Goal: Feedback & Contribution: Contribute content

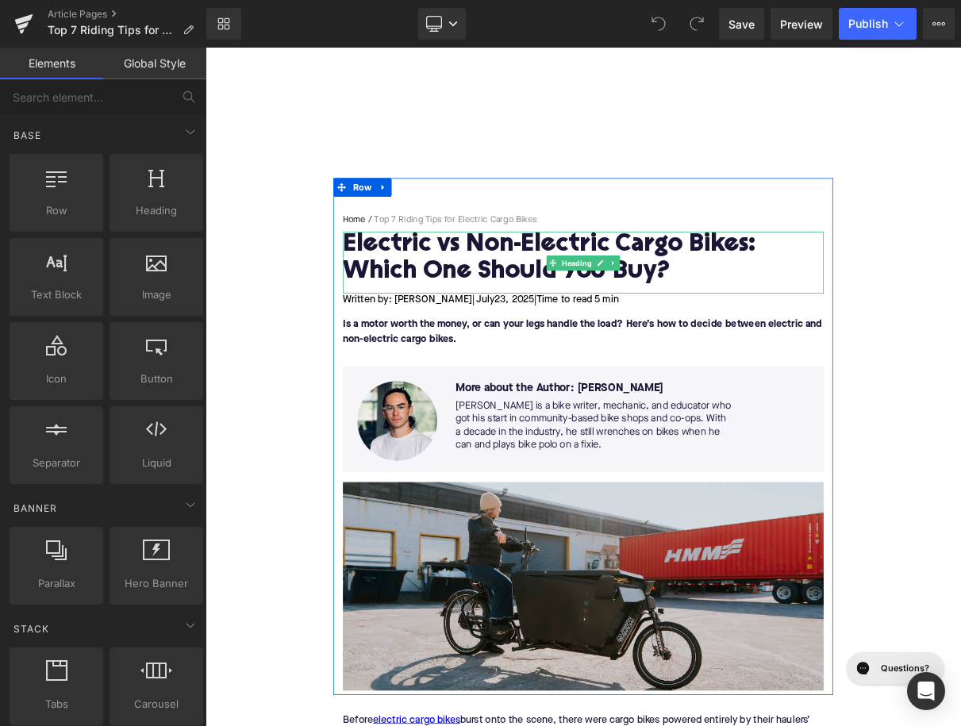
click at [492, 305] on h1 "Electric vs Non-Electric Cargo Bikes: Which One Should You Buy?" at bounding box center [685, 316] width 611 height 69
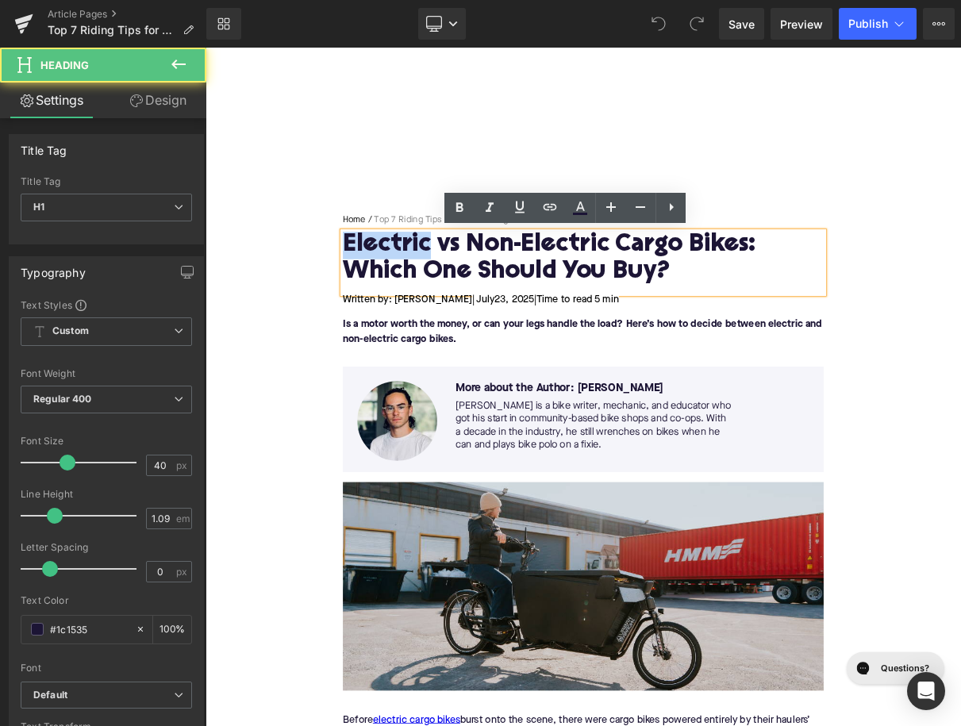
click at [492, 305] on h1 "Electric vs Non-Electric Cargo Bikes: Which One Should You Buy?" at bounding box center [685, 316] width 611 height 69
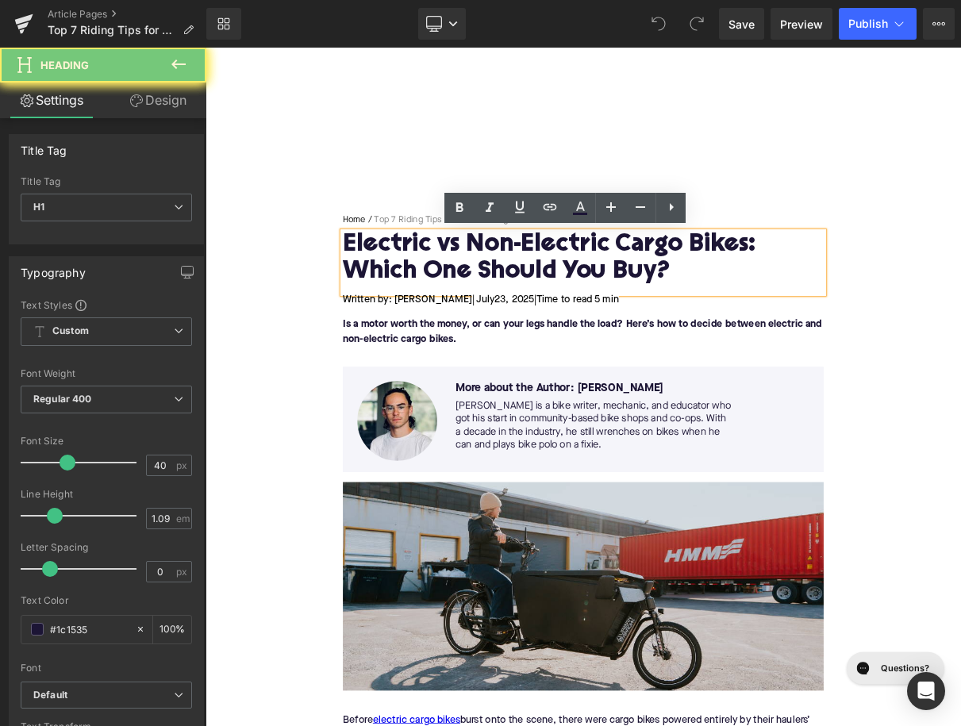
click at [492, 305] on h1 "Electric vs Non-Electric Cargo Bikes: Which One Should You Buy?" at bounding box center [685, 316] width 611 height 69
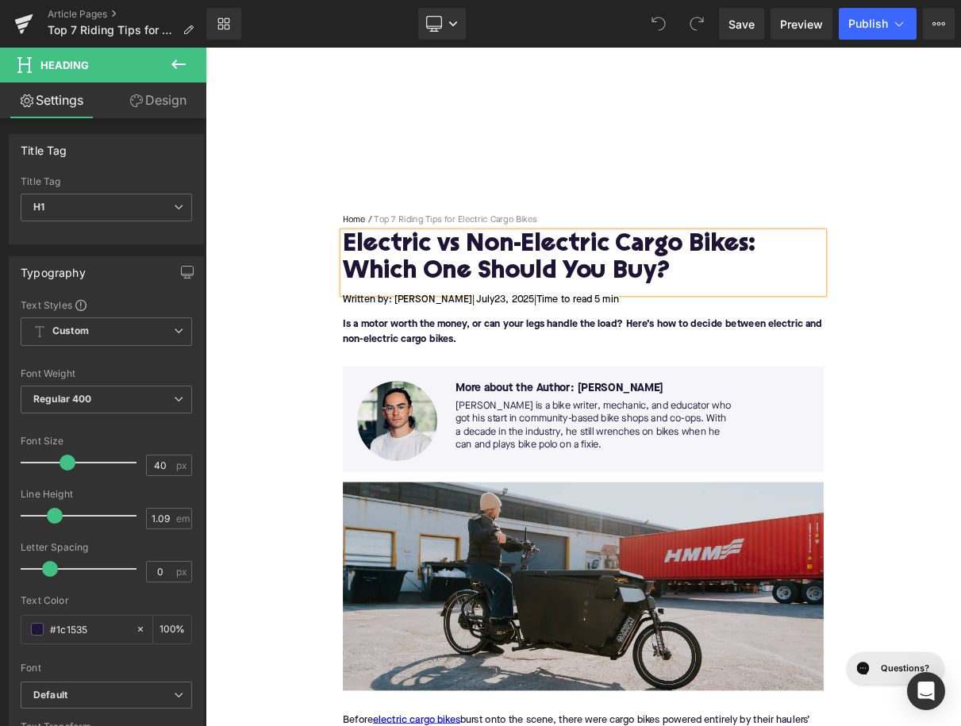
paste div
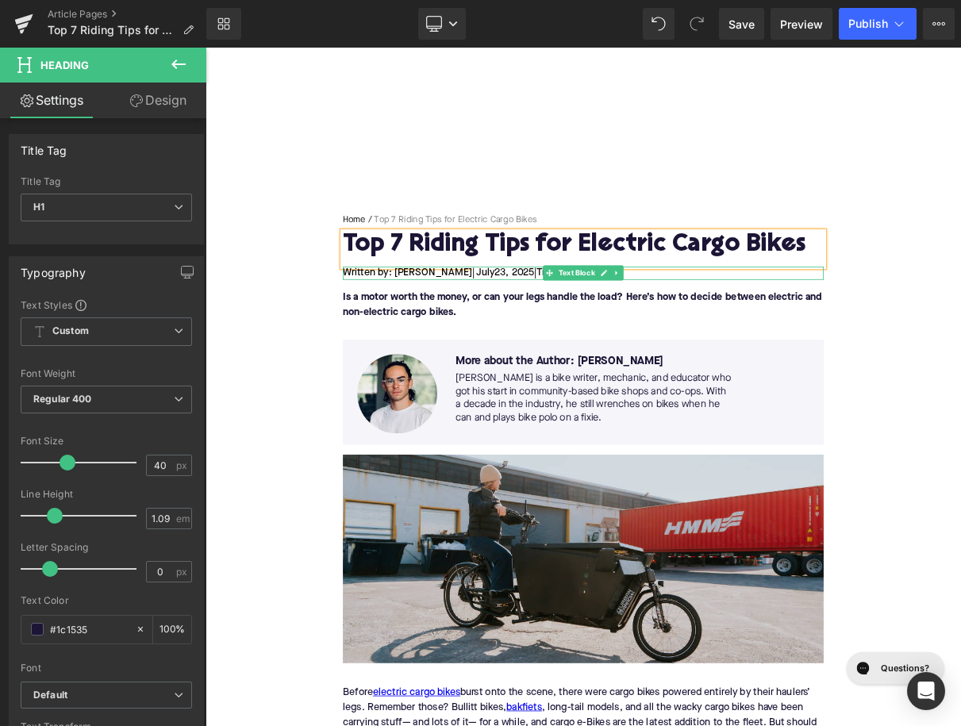
click at [544, 338] on span "| July" at bounding box center [558, 334] width 29 height 13
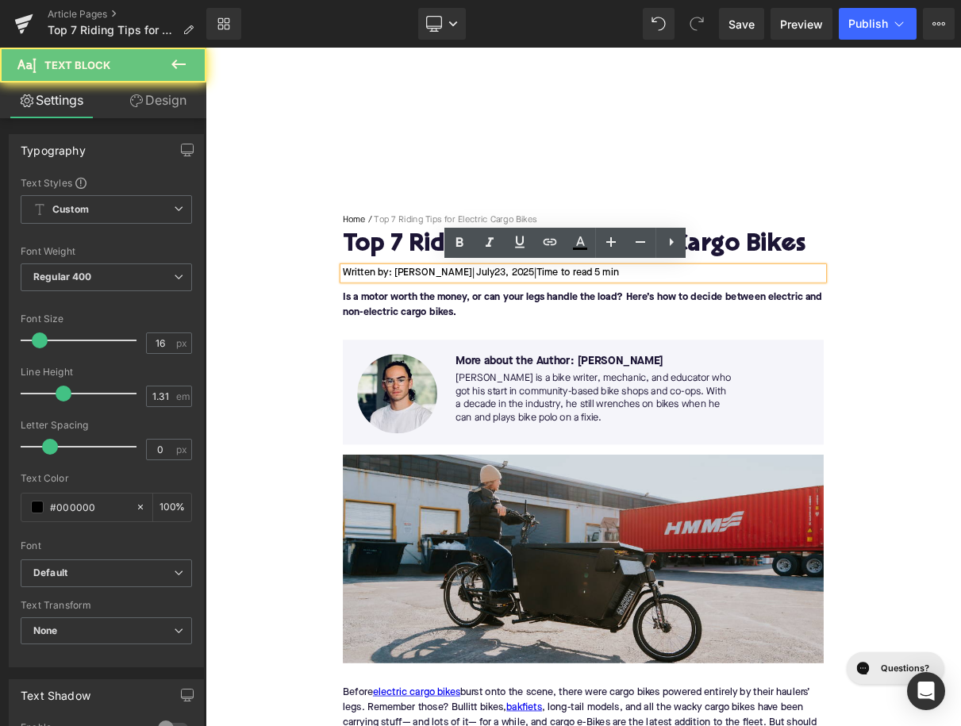
click at [544, 338] on span "| July" at bounding box center [558, 334] width 29 height 13
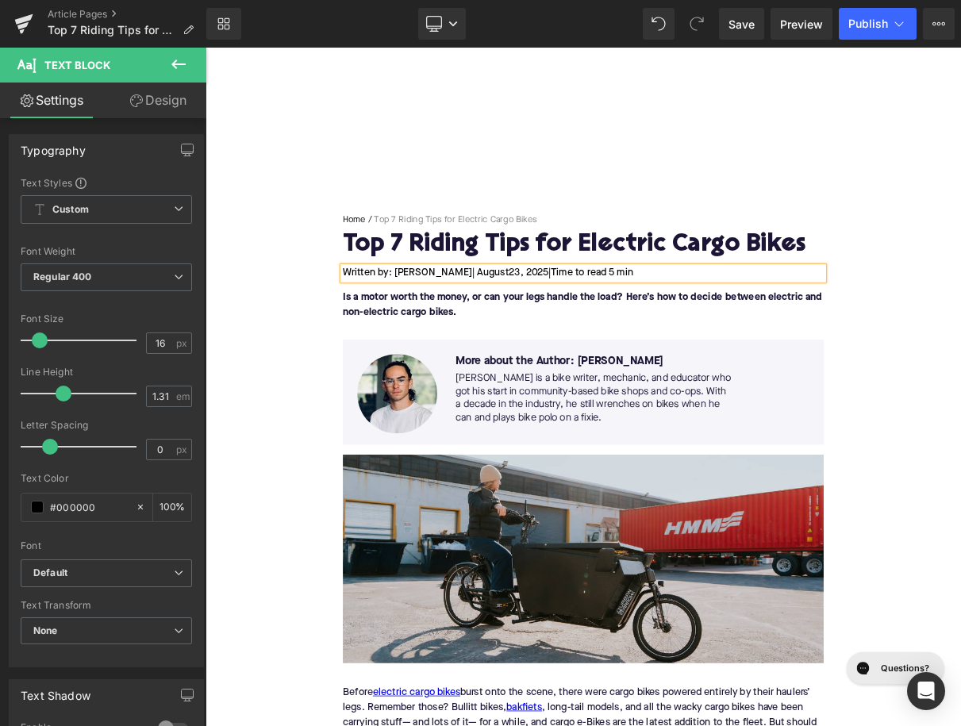
click at [591, 334] on span "23, 2025" at bounding box center [616, 334] width 50 height 13
click at [704, 335] on span "Time to read 5 min" at bounding box center [694, 334] width 105 height 13
click at [487, 375] on p "Is a motor worth the money, or can your legs handle the load? Here’s how to dec…" at bounding box center [685, 374] width 611 height 38
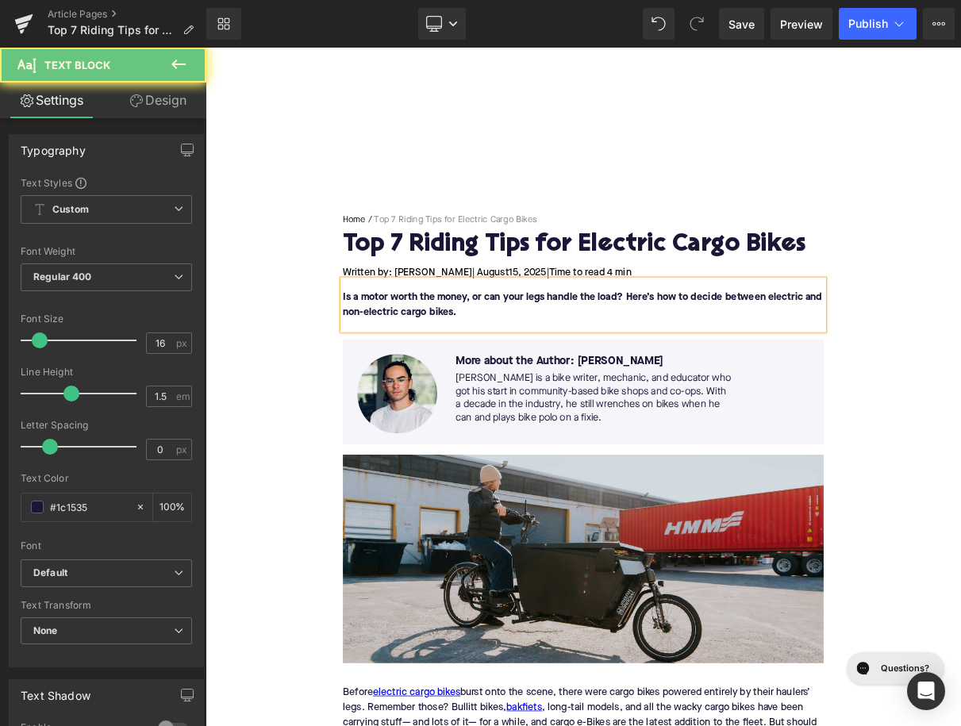
paste div
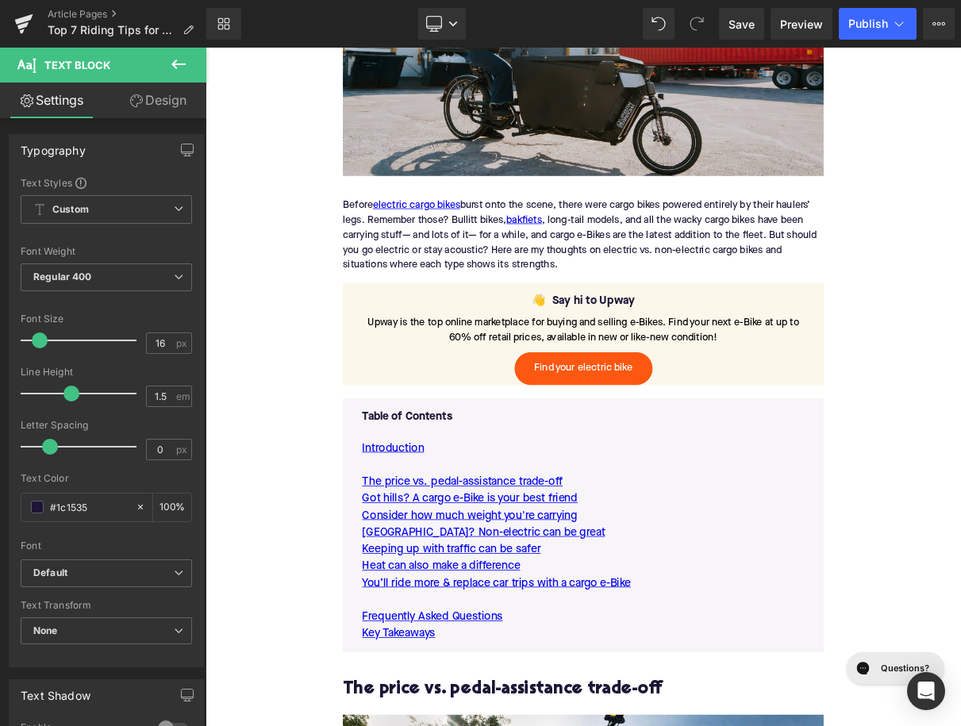
scroll to position [623, 0]
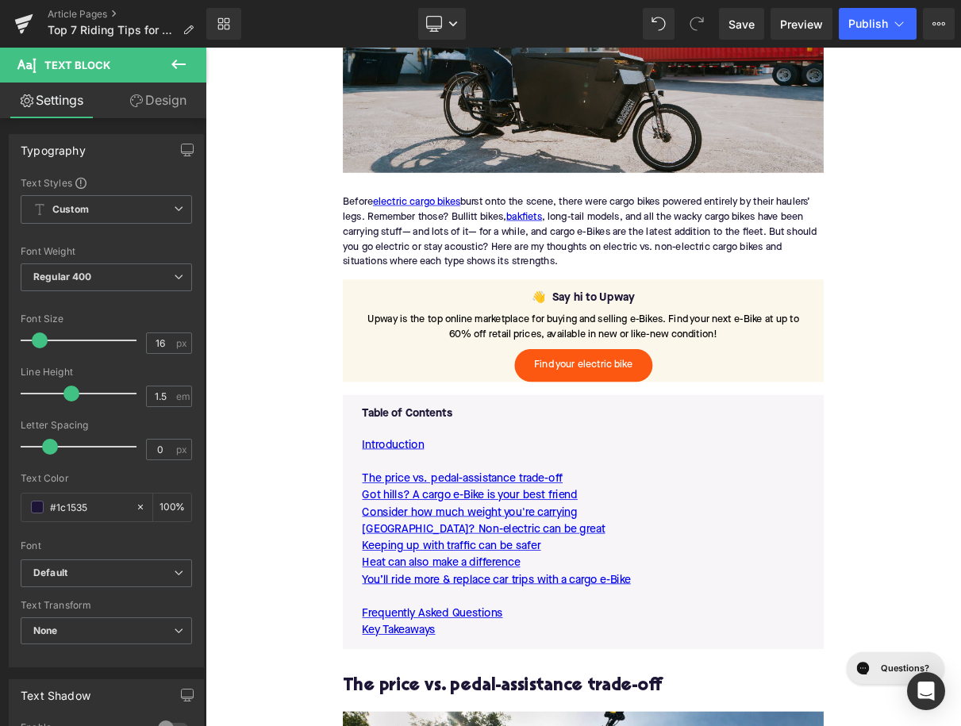
click at [540, 255] on div "Before electric cargo bikes burst onto the scene, there were cargo bikes powere…" at bounding box center [685, 282] width 611 height 121
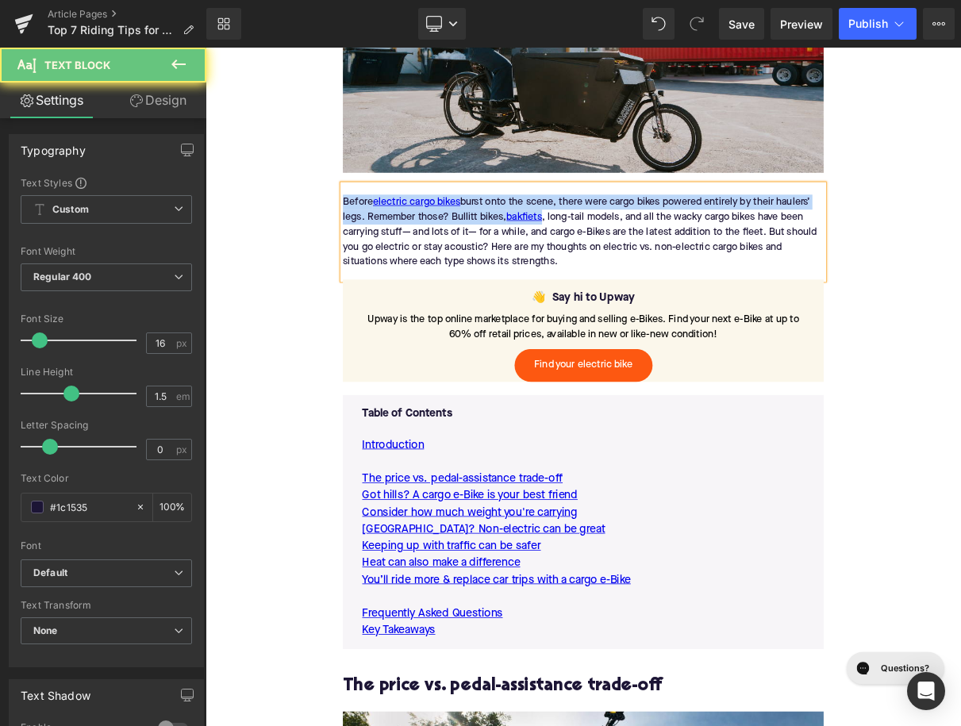
paste div
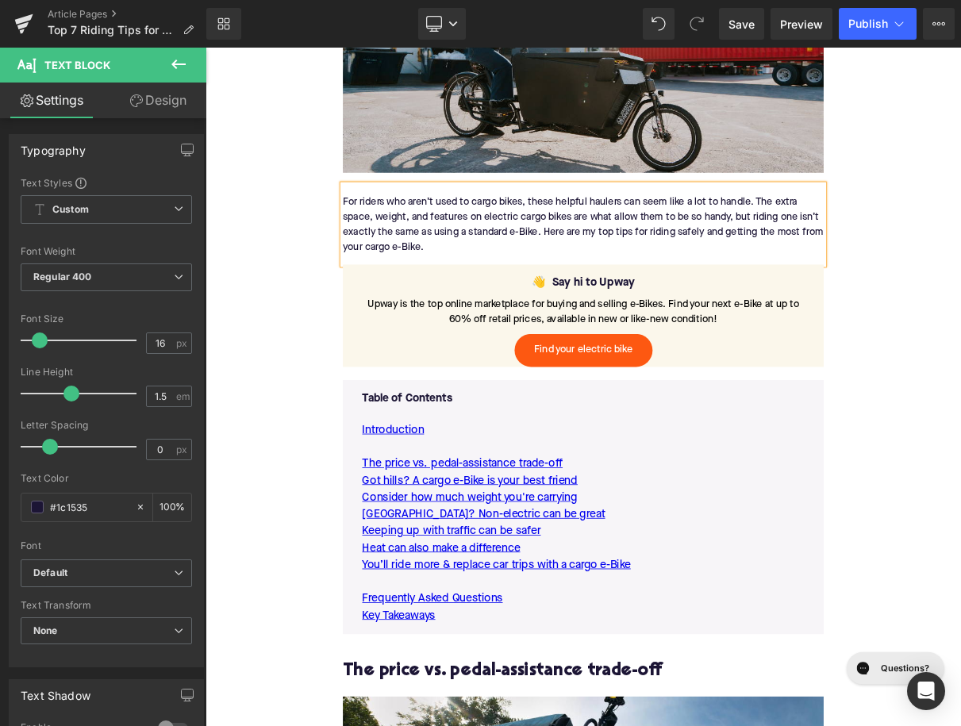
click at [663, 263] on div "For riders who aren’t used to cargo bikes, these helpful haulers can seem like …" at bounding box center [685, 273] width 611 height 102
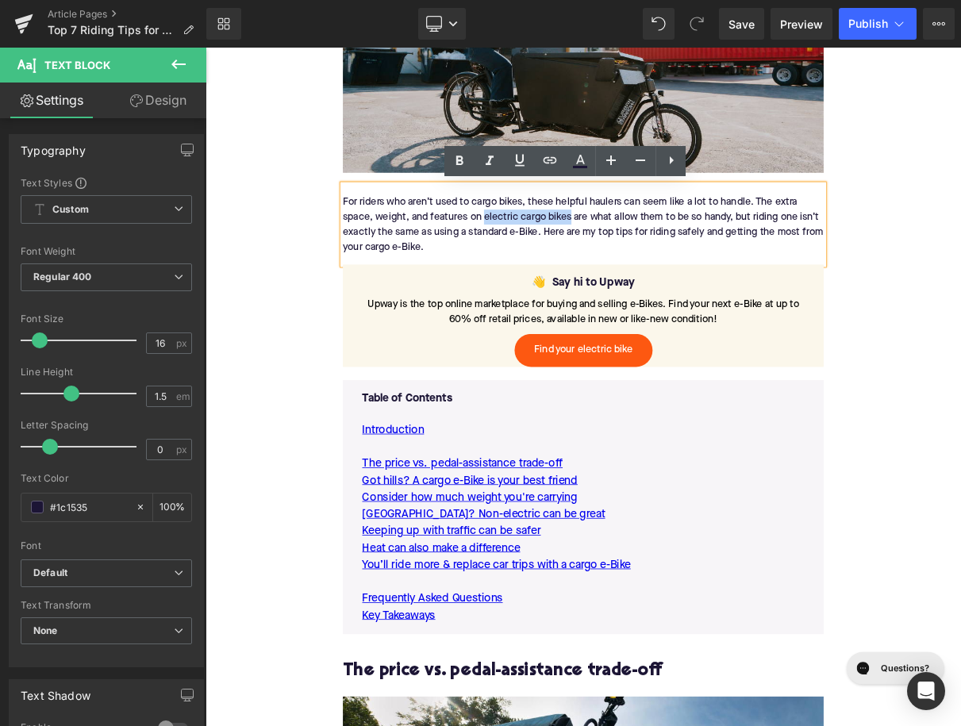
drag, startPoint x: 670, startPoint y: 263, endPoint x: 559, endPoint y: 256, distance: 110.5
click at [559, 256] on div "For riders who aren’t used to cargo bikes, these helpful haulers can seem like …" at bounding box center [685, 273] width 611 height 102
click at [545, 167] on icon at bounding box center [549, 160] width 19 height 19
click at [534, 240] on input "text" at bounding box center [543, 240] width 244 height 40
paste input "https://upway.co/collections/electric-cargo-bike"
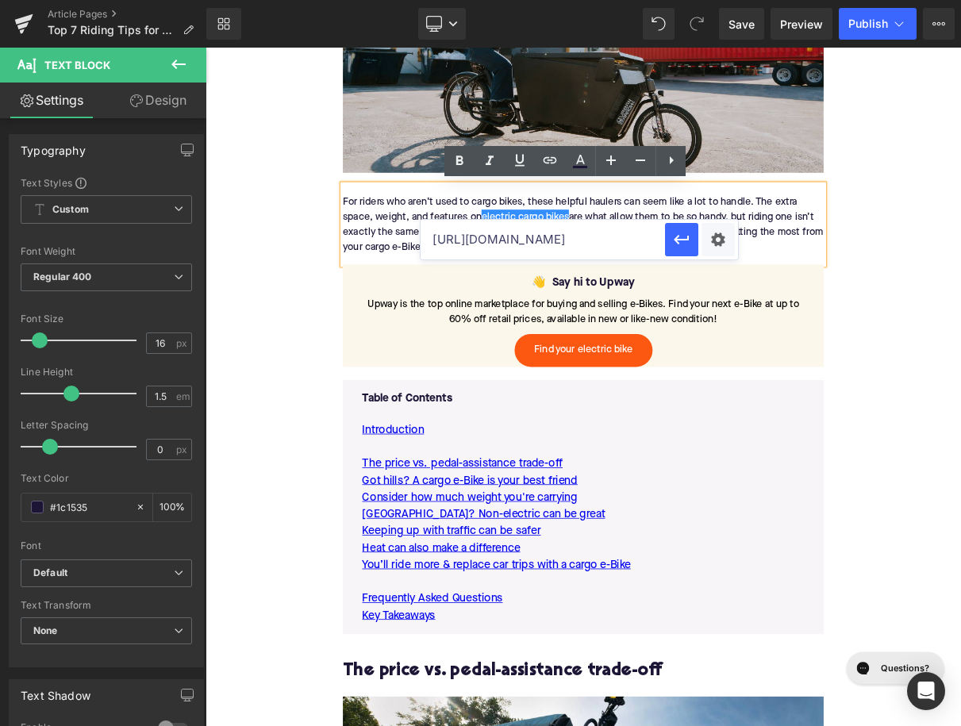
scroll to position [0, 62]
type input "https://upway.co/collections/electric-cargo-bike"
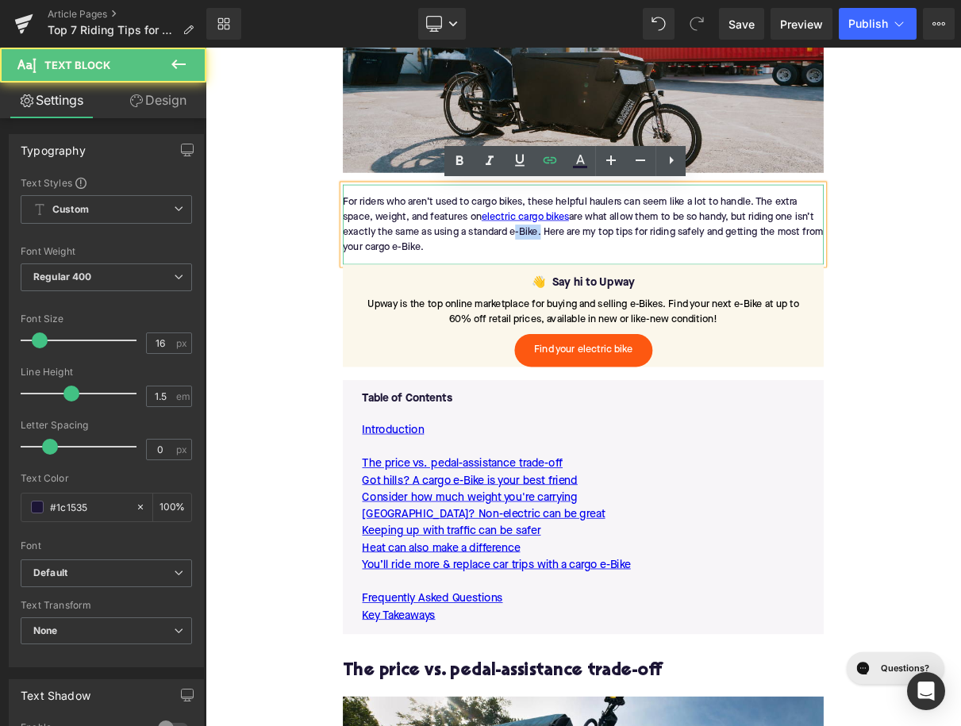
drag, startPoint x: 625, startPoint y: 286, endPoint x: 591, endPoint y: 286, distance: 34.1
click at [591, 286] on div "For riders who aren’t used to cargo bikes, these helpful haulers can seem like …" at bounding box center [685, 273] width 611 height 102
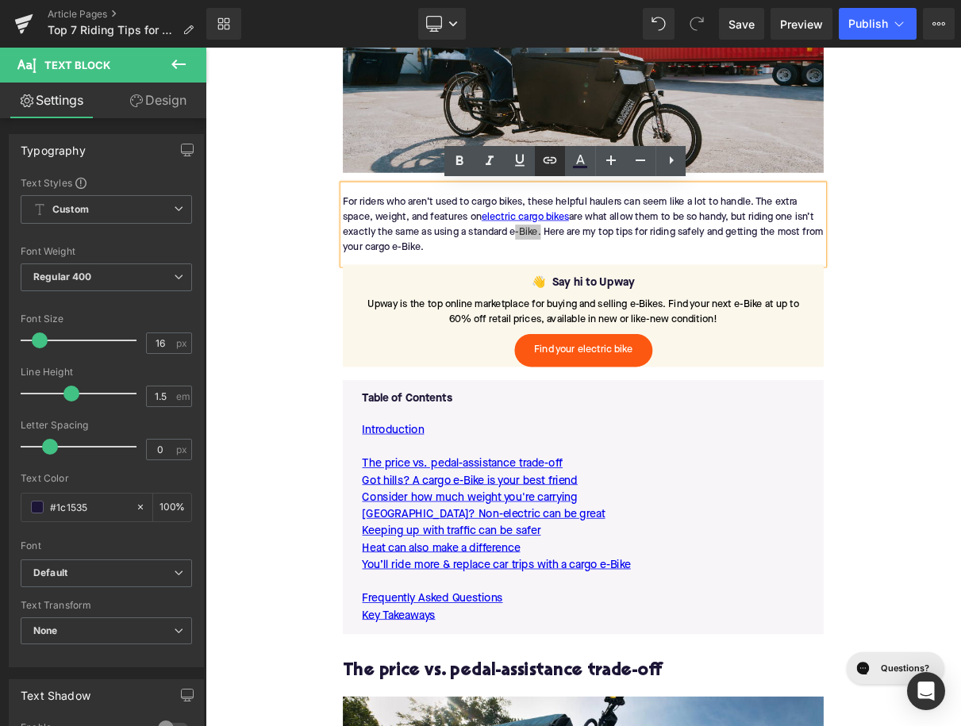
click at [549, 164] on icon at bounding box center [549, 160] width 19 height 19
click at [551, 262] on input "text" at bounding box center [539, 255] width 244 height 40
paste input "[URL][DOMAIN_NAME]"
type input "[URL][DOMAIN_NAME]"
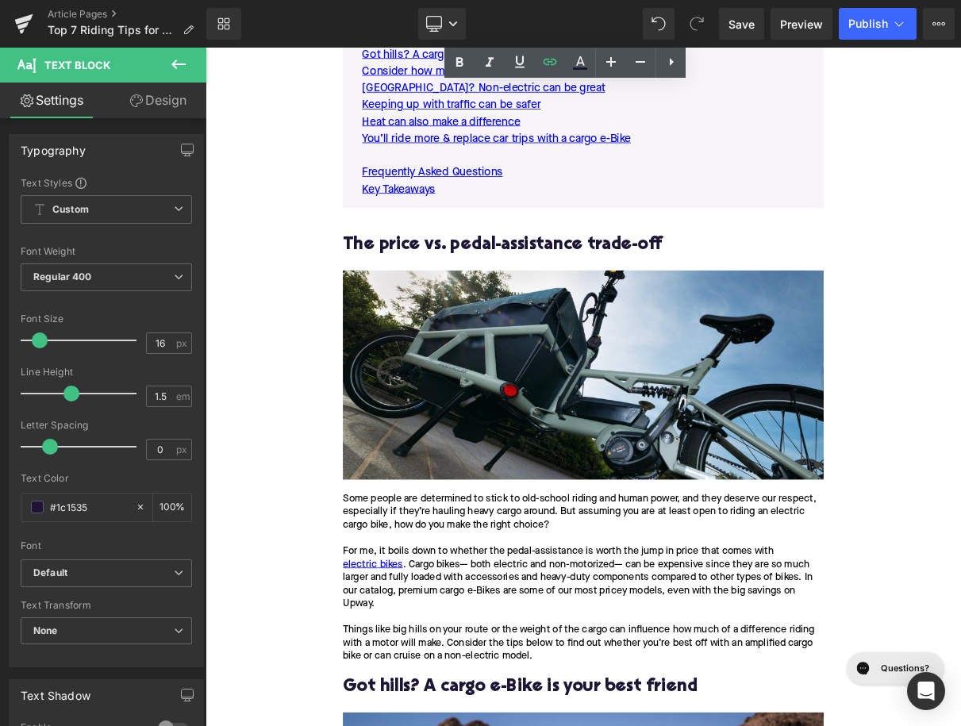
scroll to position [1189, 0]
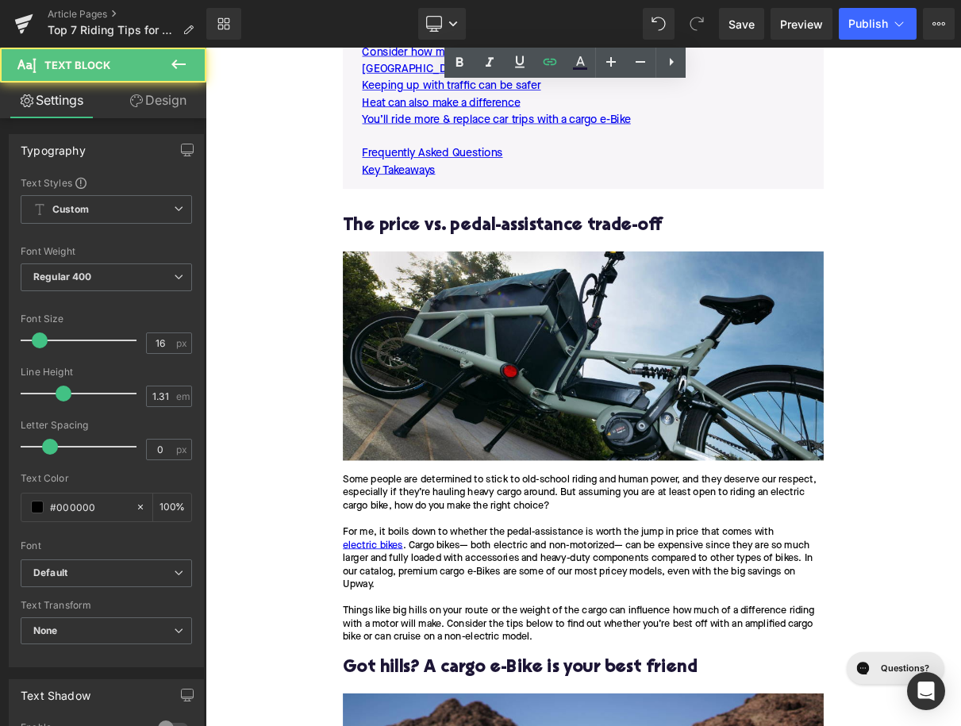
click at [554, 655] on div "Some people are determined to stick to old-school riding and human power, and t…" at bounding box center [685, 689] width 611 height 233
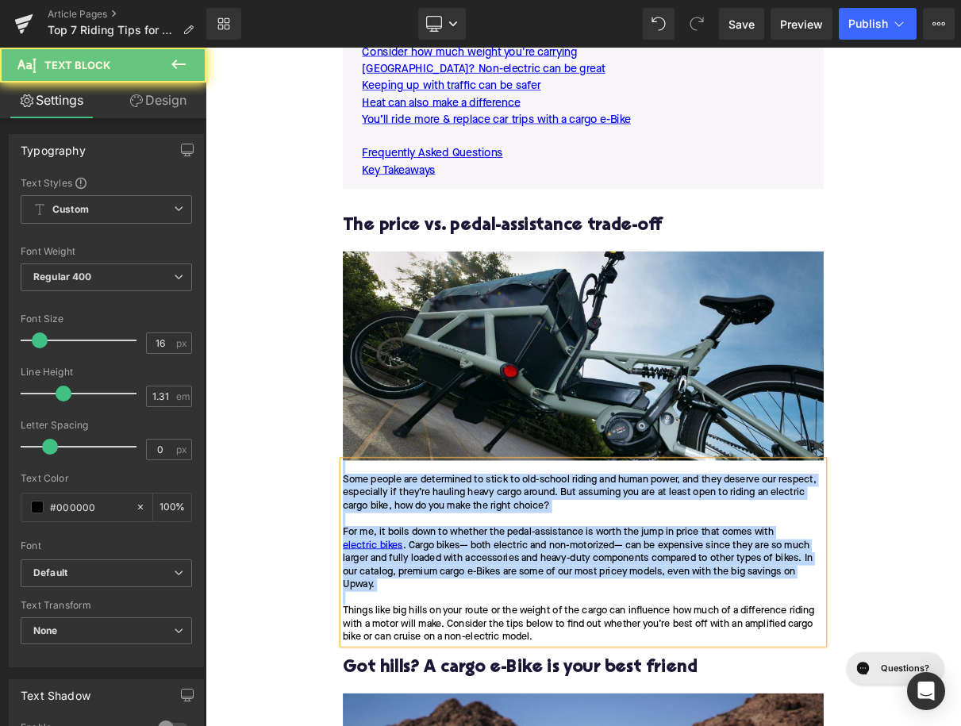
paste div
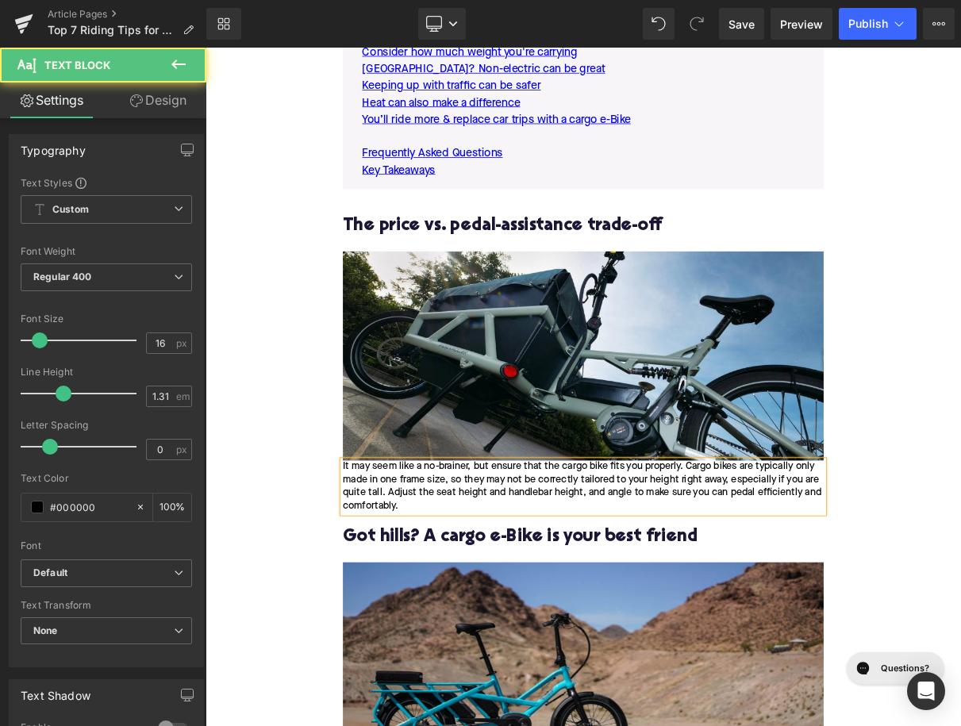
click at [380, 579] on div "It may seem like a no-brainer, but ensure that the cargo bike fits you properly…" at bounding box center [685, 606] width 611 height 67
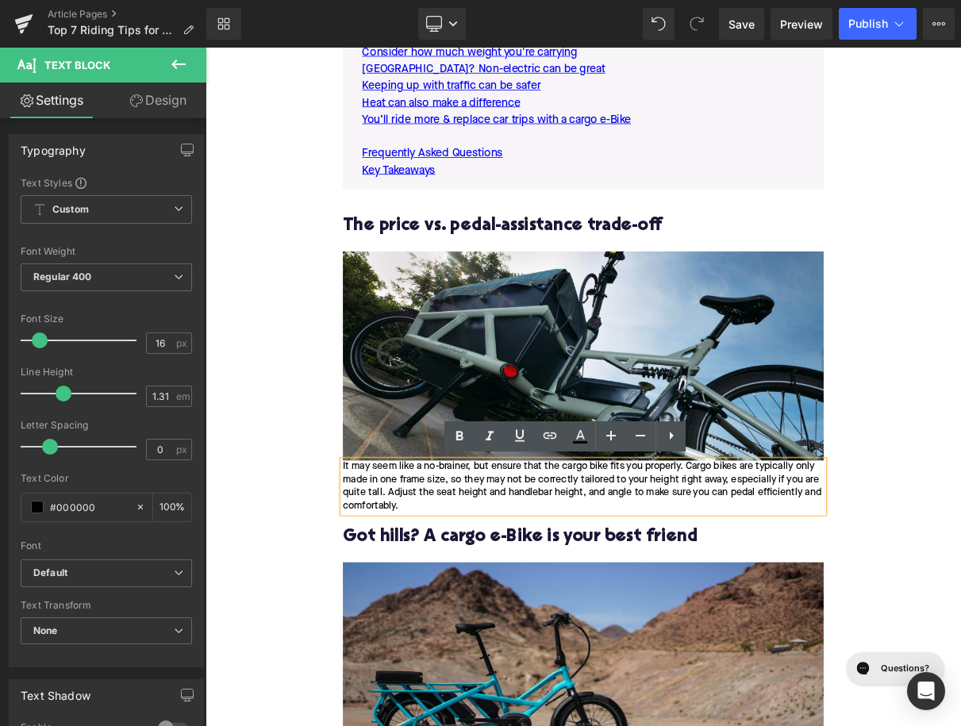
click at [380, 576] on div "It may seem like a no-brainer, but ensure that the cargo bike fits you properly…" at bounding box center [685, 606] width 611 height 67
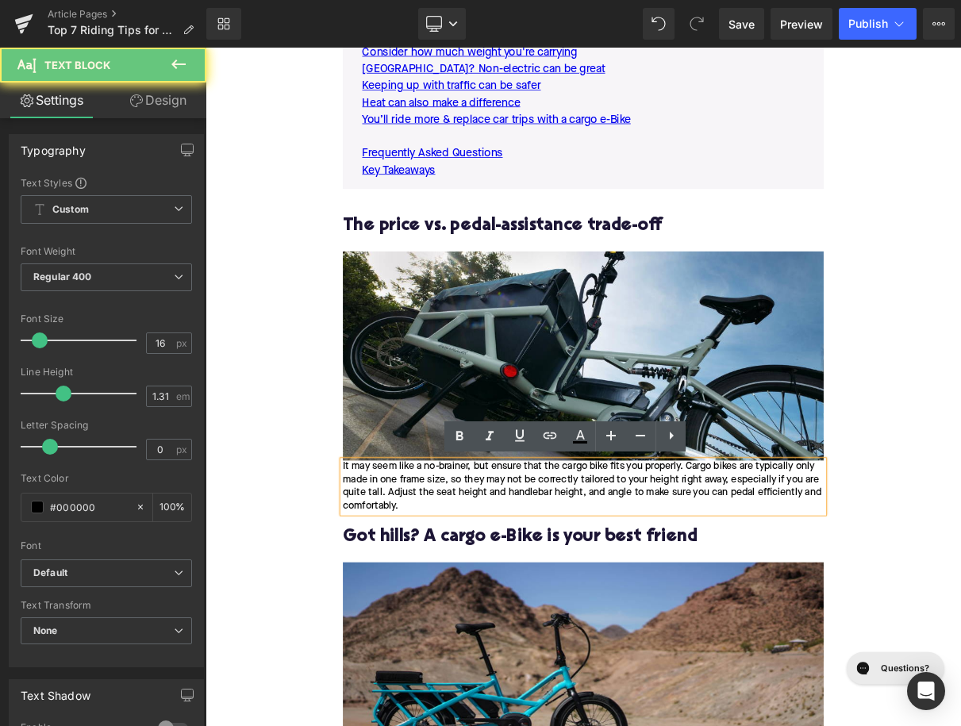
click at [387, 576] on div "It may seem like a no-brainer, but ensure that the cargo bike fits you properly…" at bounding box center [685, 606] width 611 height 67
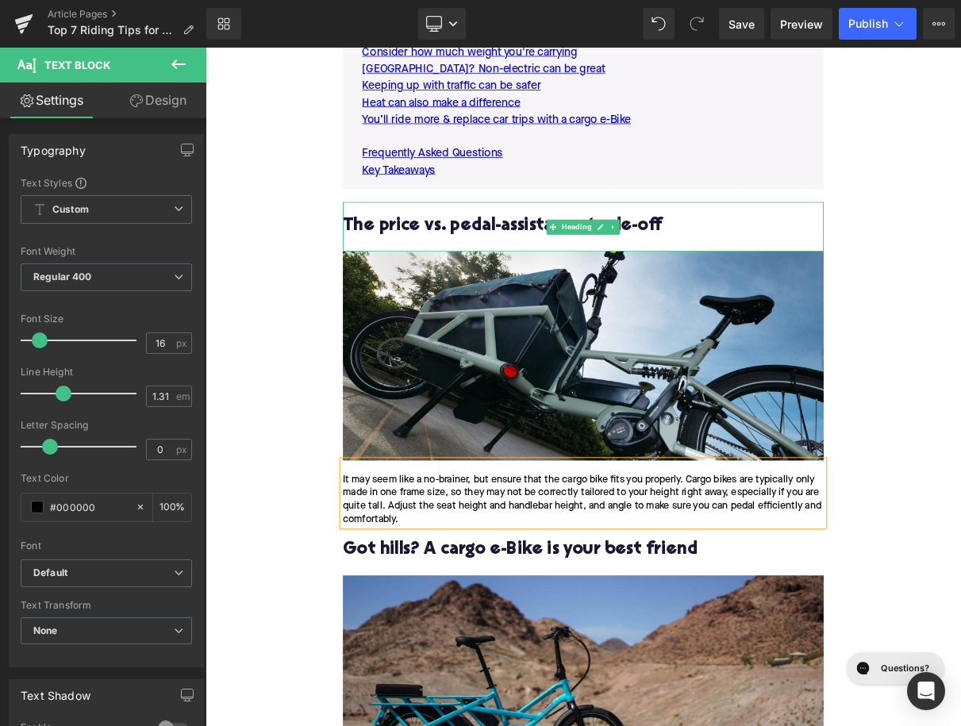
click at [463, 282] on h2 "The price vs. pedal-assistance trade-off" at bounding box center [685, 275] width 611 height 25
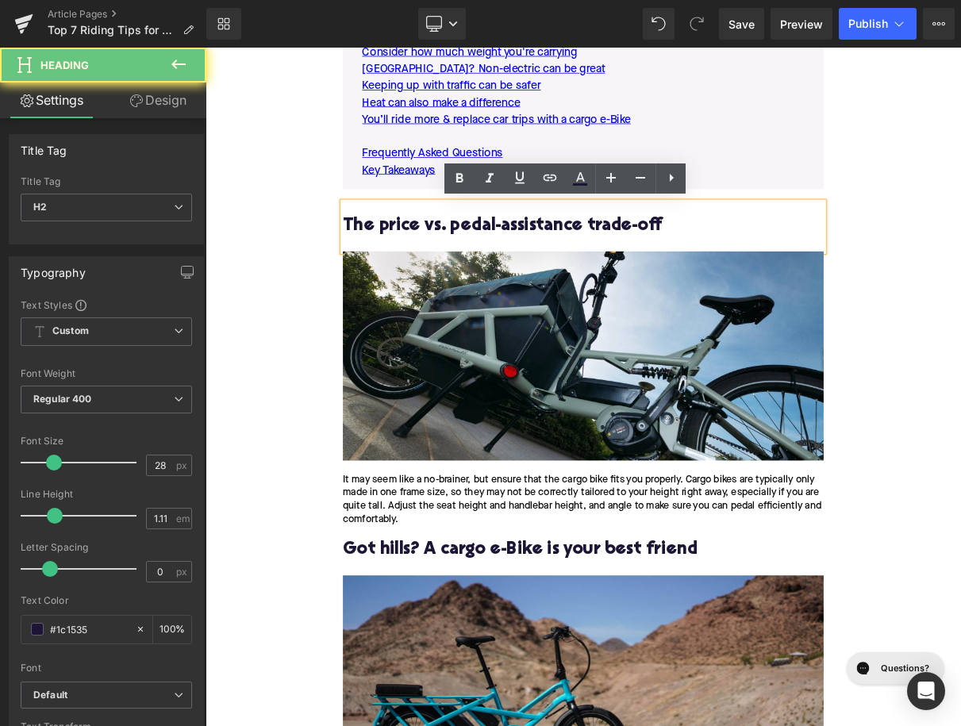
click at [463, 282] on h2 "The price vs. pedal-assistance trade-off" at bounding box center [685, 275] width 611 height 25
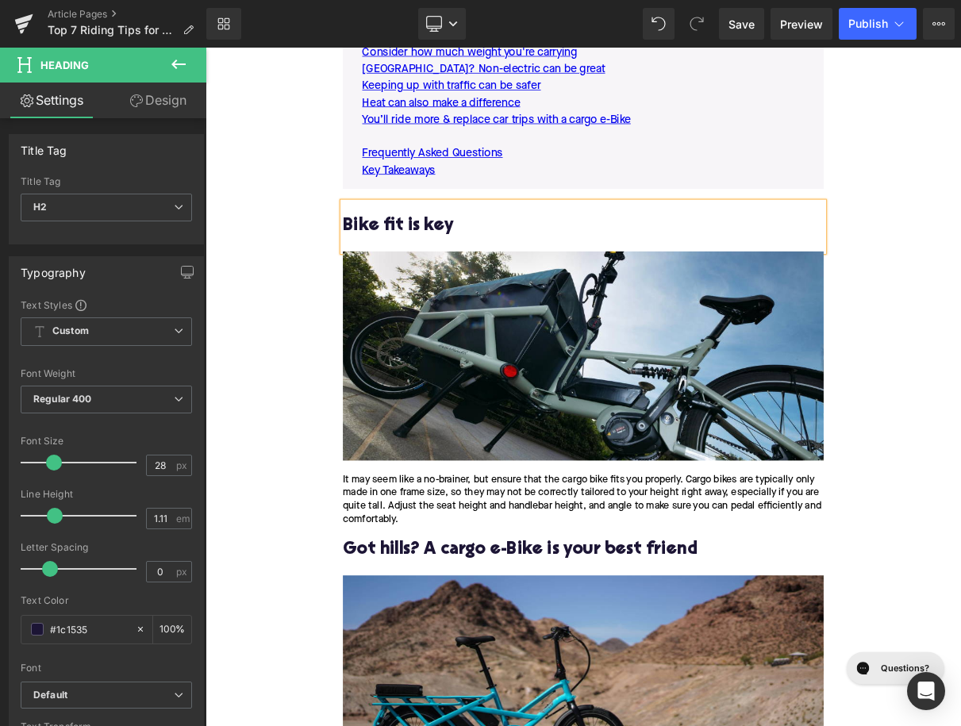
scroll to position [1383, 0]
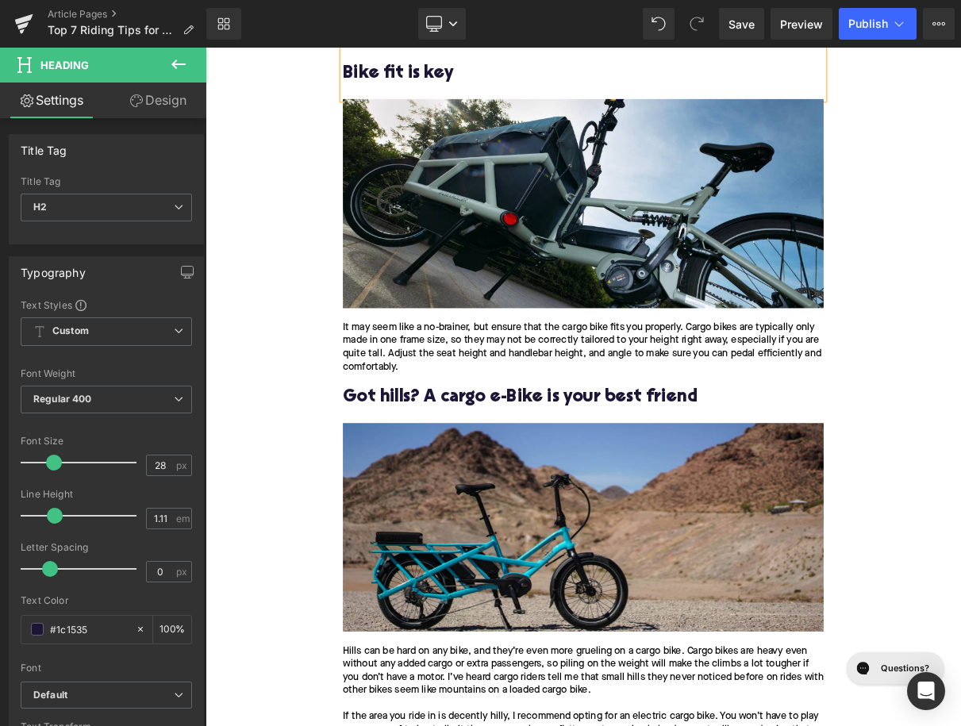
click at [533, 479] on div "Got hills? A cargo e-Bike is your best friend" at bounding box center [685, 493] width 611 height 63
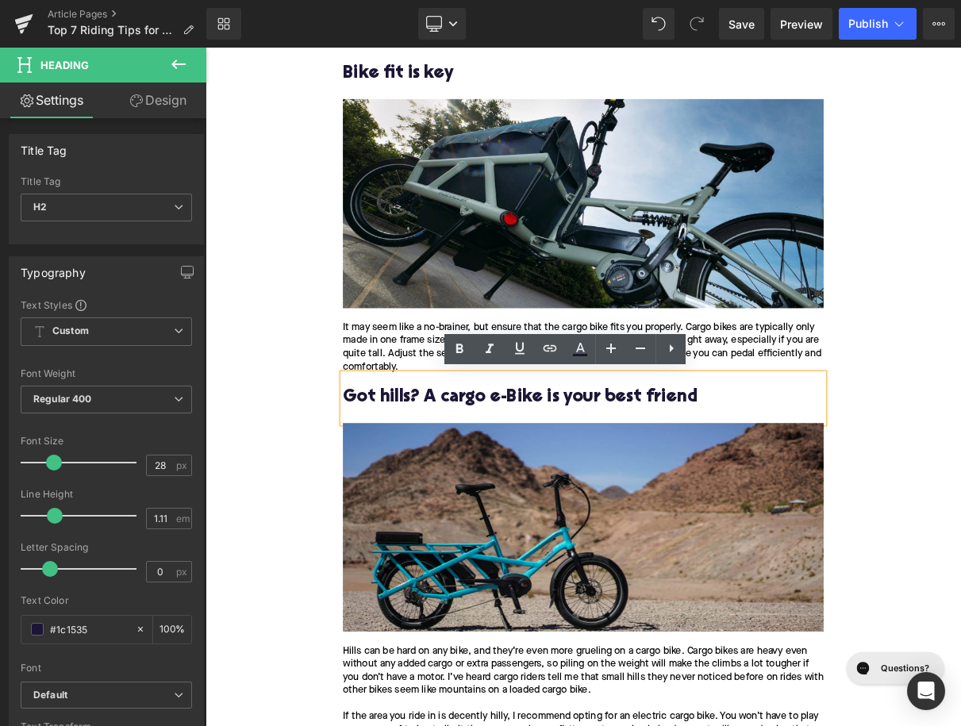
paste div
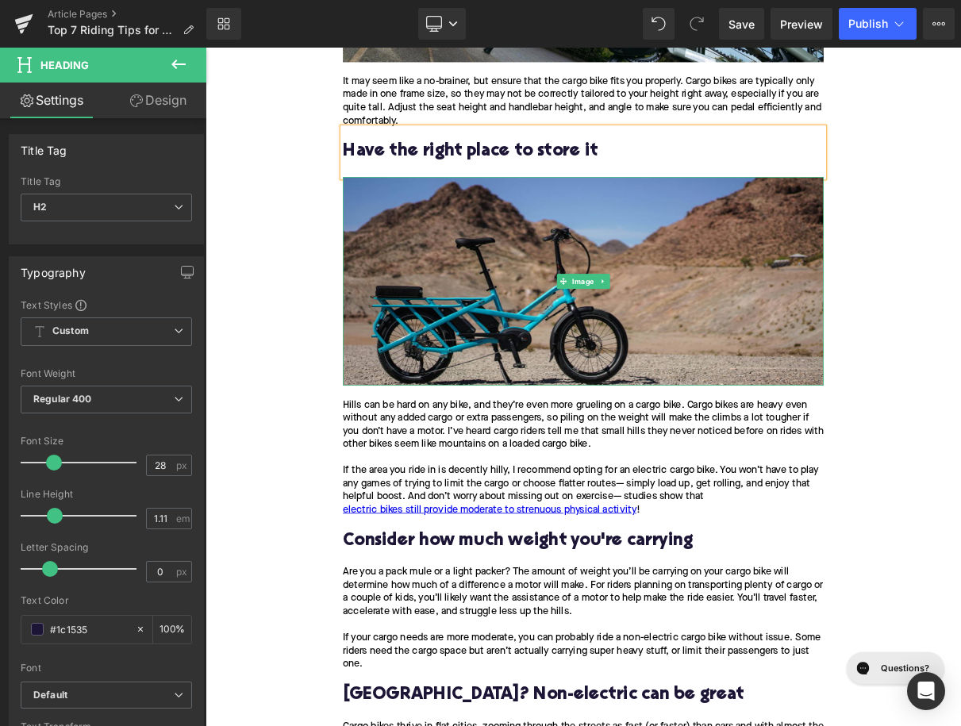
scroll to position [1709, 0]
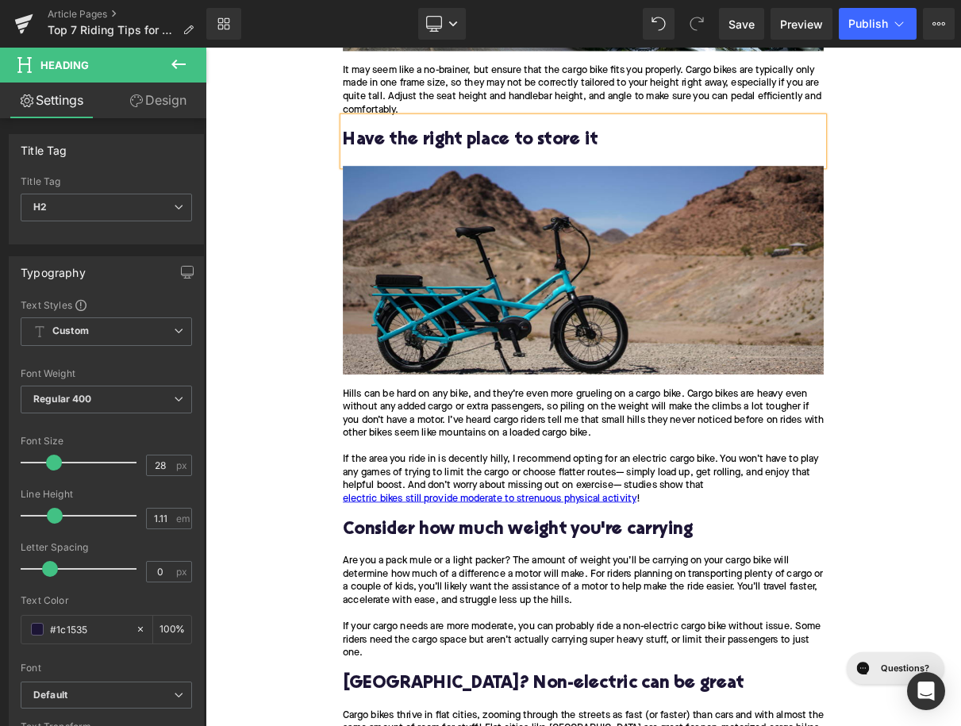
click at [601, 550] on div "Hills can be hard on any bike, and they’re even more grueling on a cargo bike. …" at bounding box center [685, 546] width 611 height 167
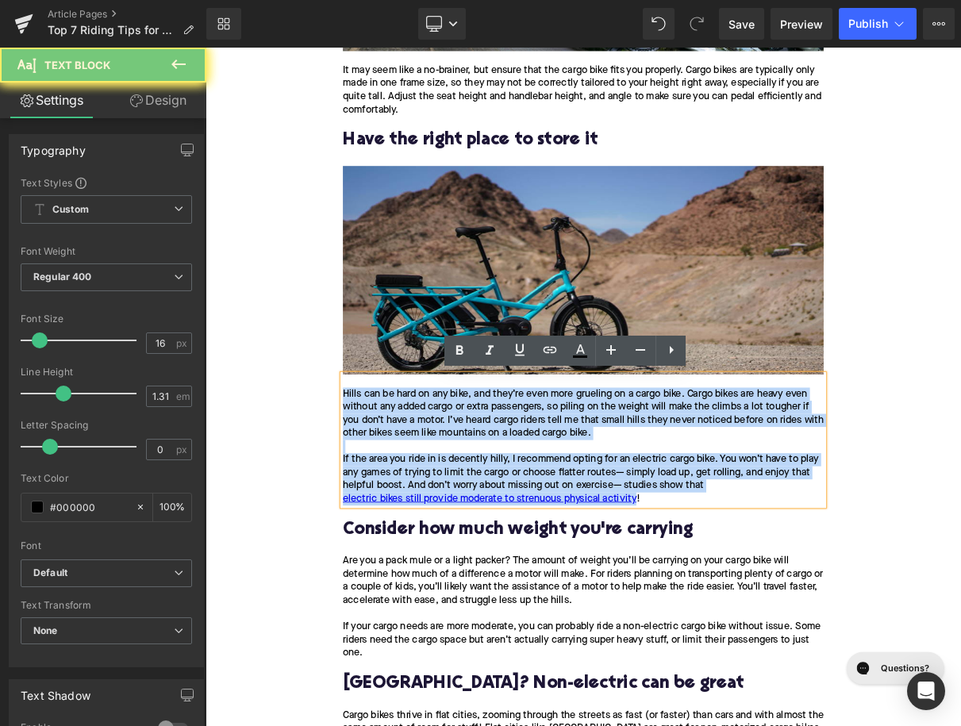
click at [601, 550] on div "Hills can be hard on any bike, and they’re even more grueling on a cargo bike. …" at bounding box center [685, 546] width 611 height 167
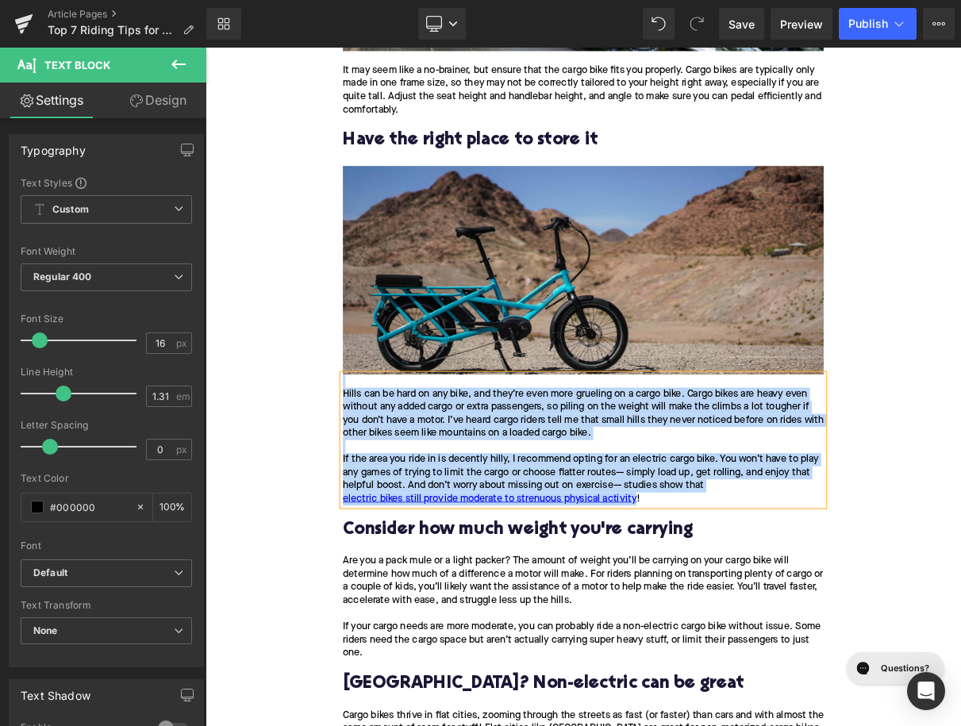
paste div
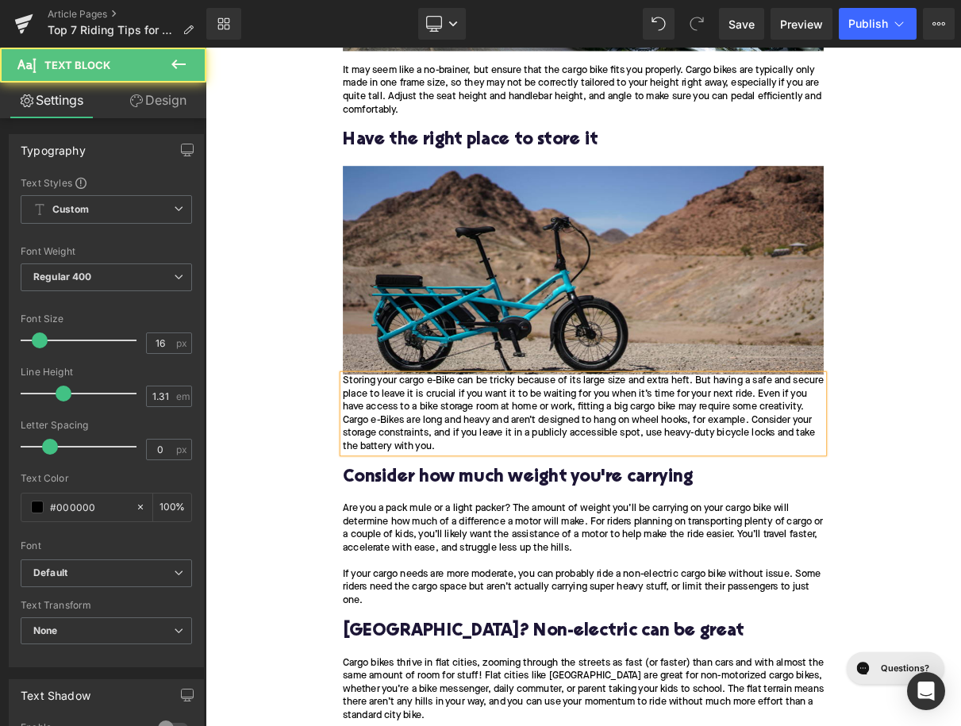
click at [385, 474] on div "Storing your cargo e-Bike can be tricky because of its large size and extra hef…" at bounding box center [685, 513] width 611 height 100
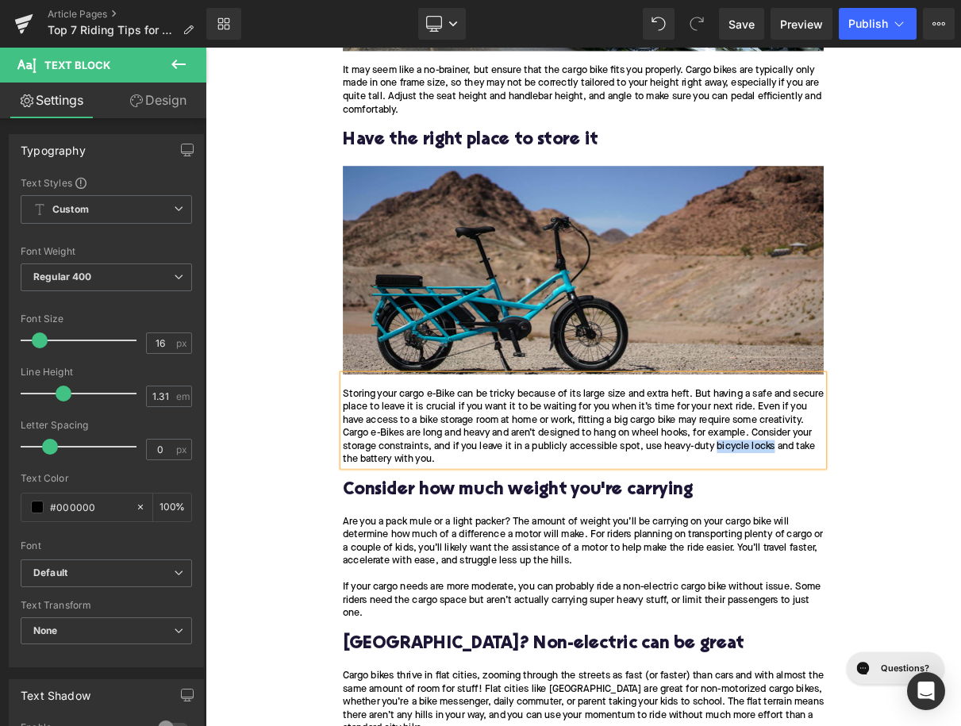
drag, startPoint x: 941, startPoint y: 554, endPoint x: 409, endPoint y: 570, distance: 531.9
click at [409, 570] on div "Storing your cargo e-Bike can be tricky because of its large size and extra hef…" at bounding box center [685, 530] width 611 height 100
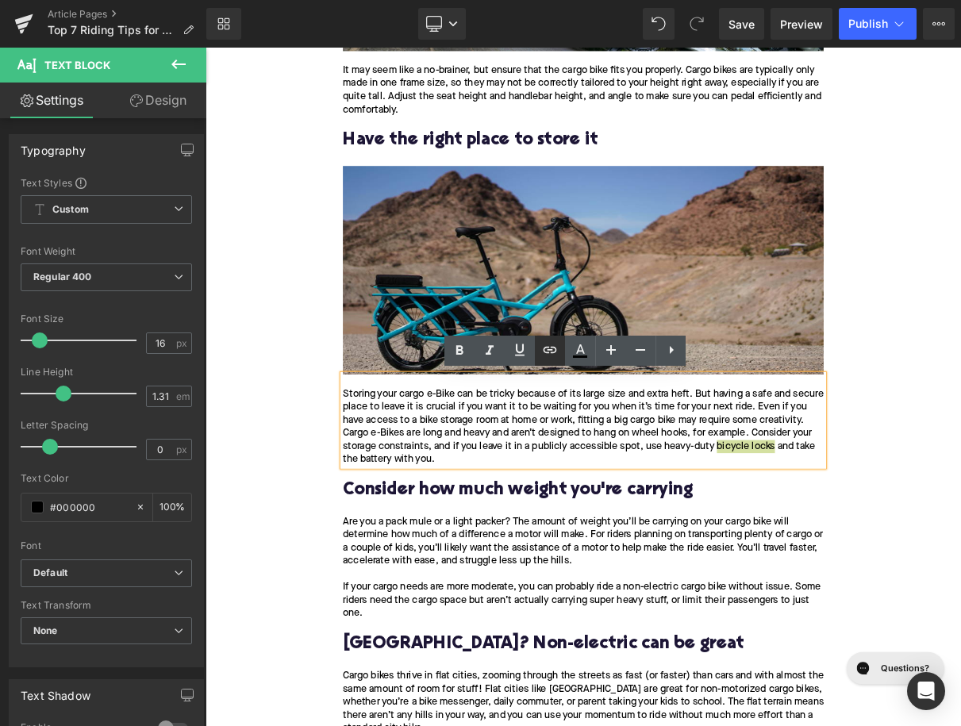
click at [550, 352] on icon at bounding box center [549, 349] width 19 height 19
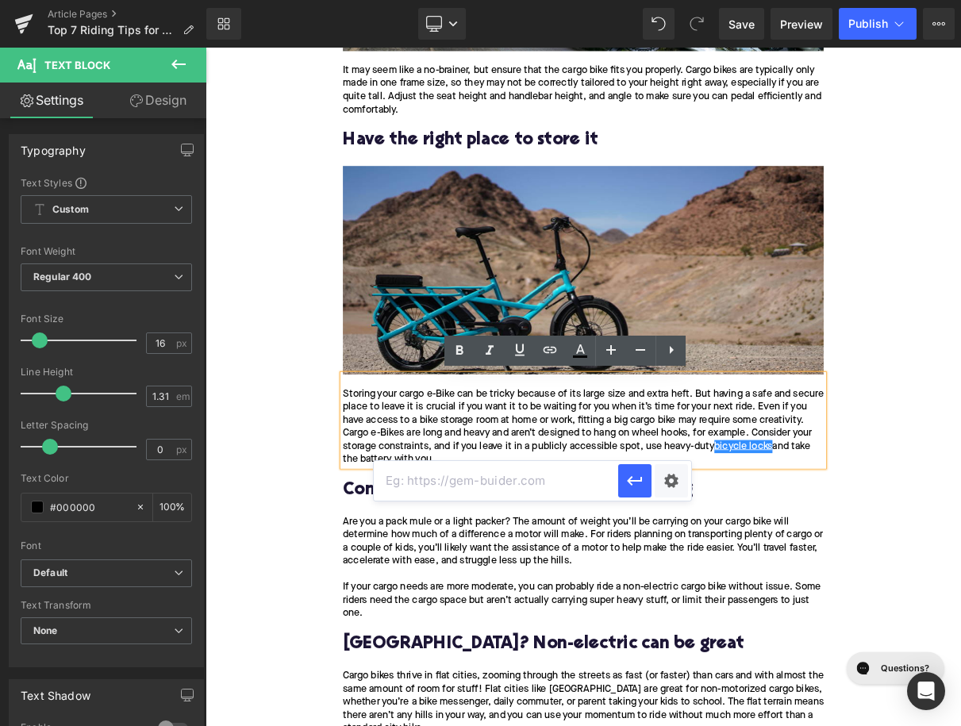
click at [553, 482] on input "text" at bounding box center [496, 481] width 244 height 40
paste input "https://upway.co/collections/locks"
type input "https://upway.co/collections/locks"
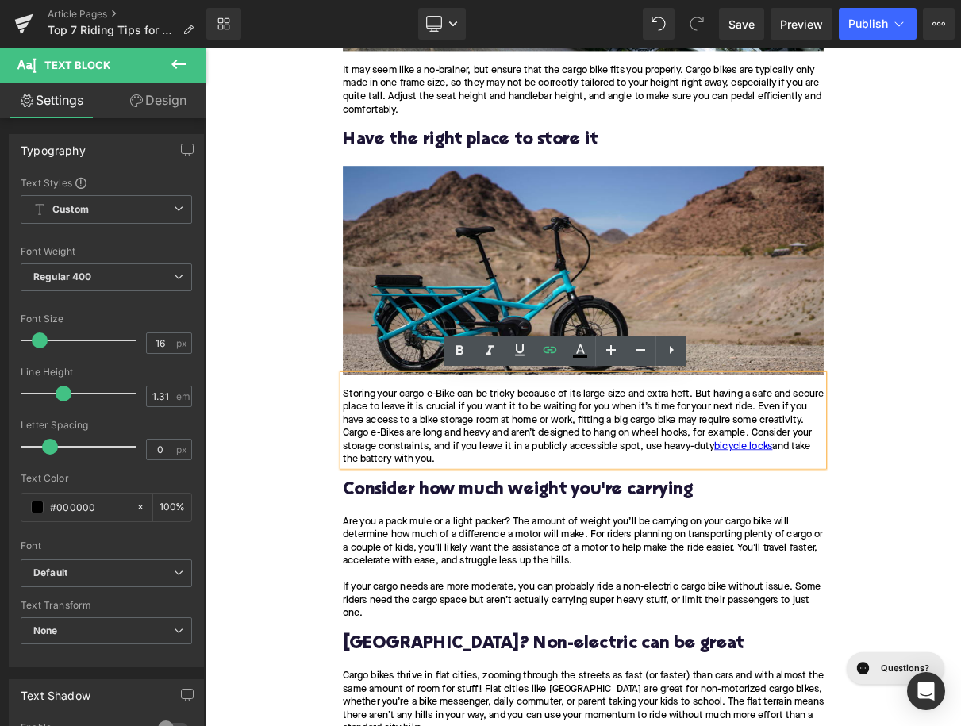
click at [606, 607] on h2 "Consider how much weight you're carrying" at bounding box center [685, 611] width 611 height 25
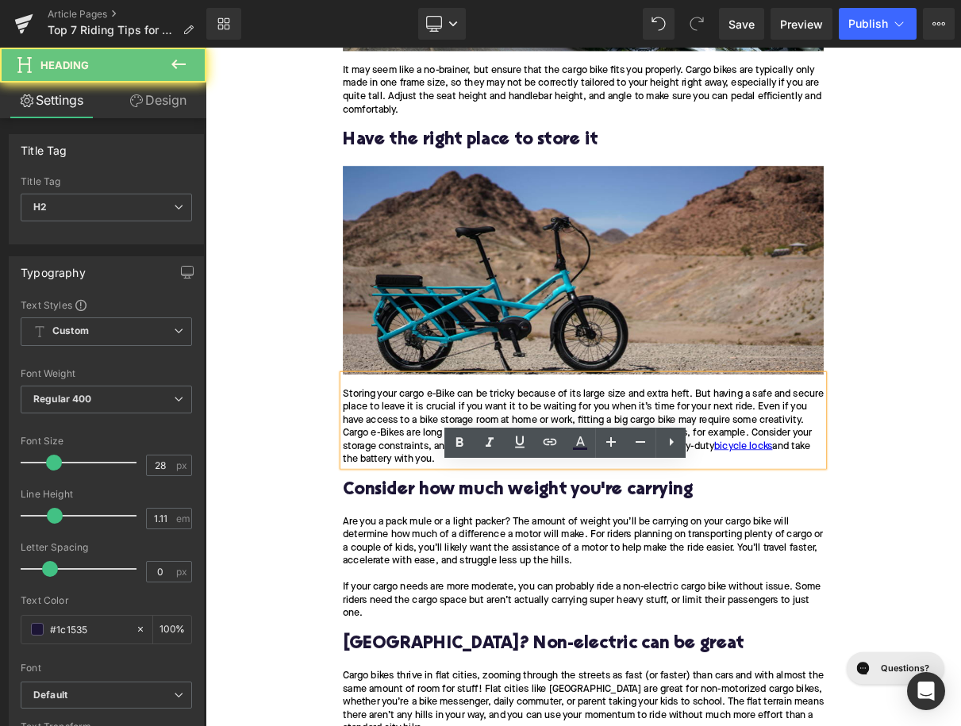
click at [606, 607] on h2 "Consider how much weight you're carrying" at bounding box center [685, 611] width 611 height 25
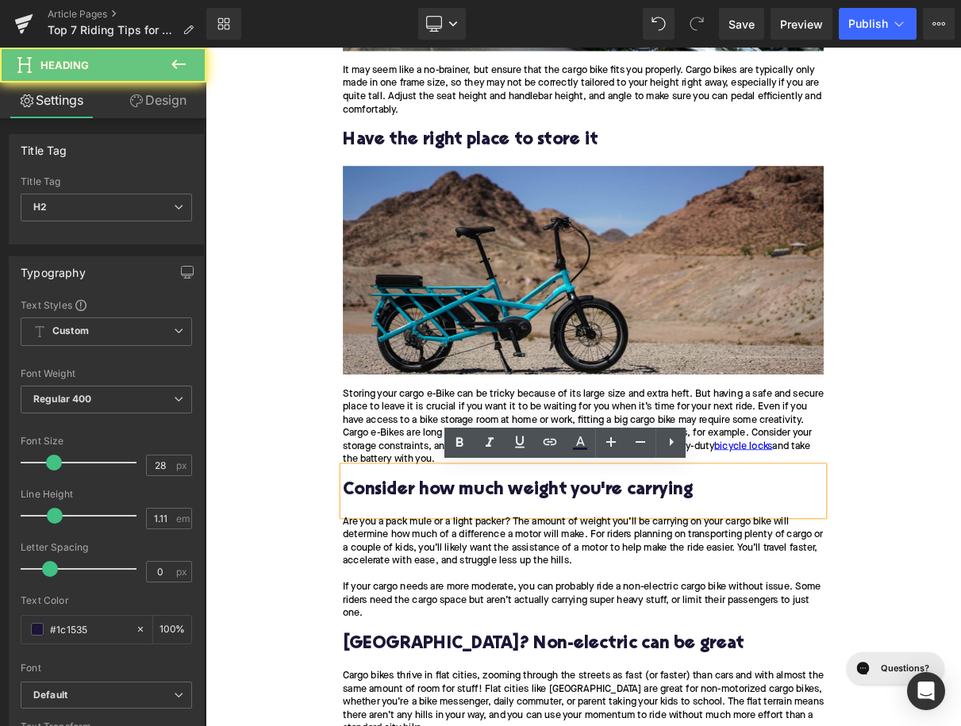
paste div
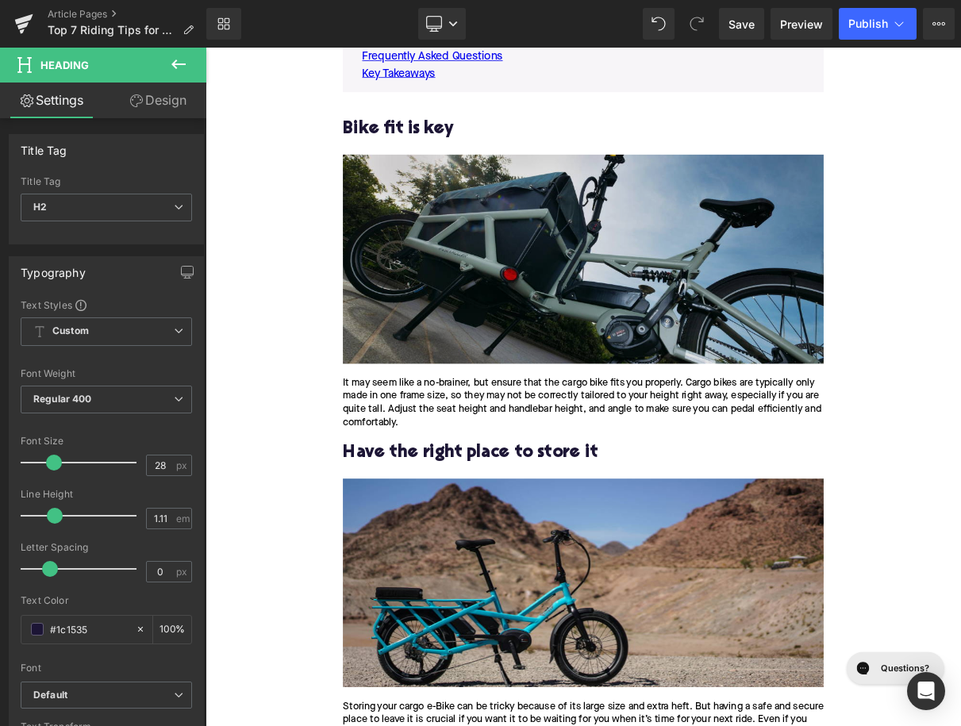
scroll to position [1217, 0]
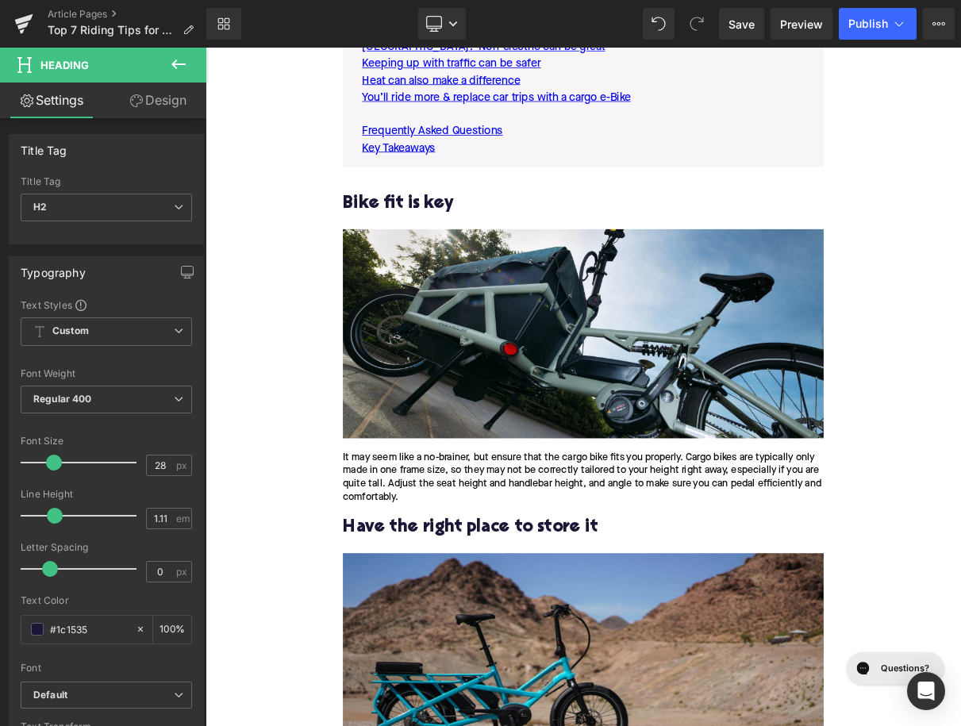
click at [390, 250] on h2 "Bike fit is key" at bounding box center [685, 247] width 611 height 25
click at [386, 655] on h2 "Have the right place to store it" at bounding box center [685, 659] width 611 height 25
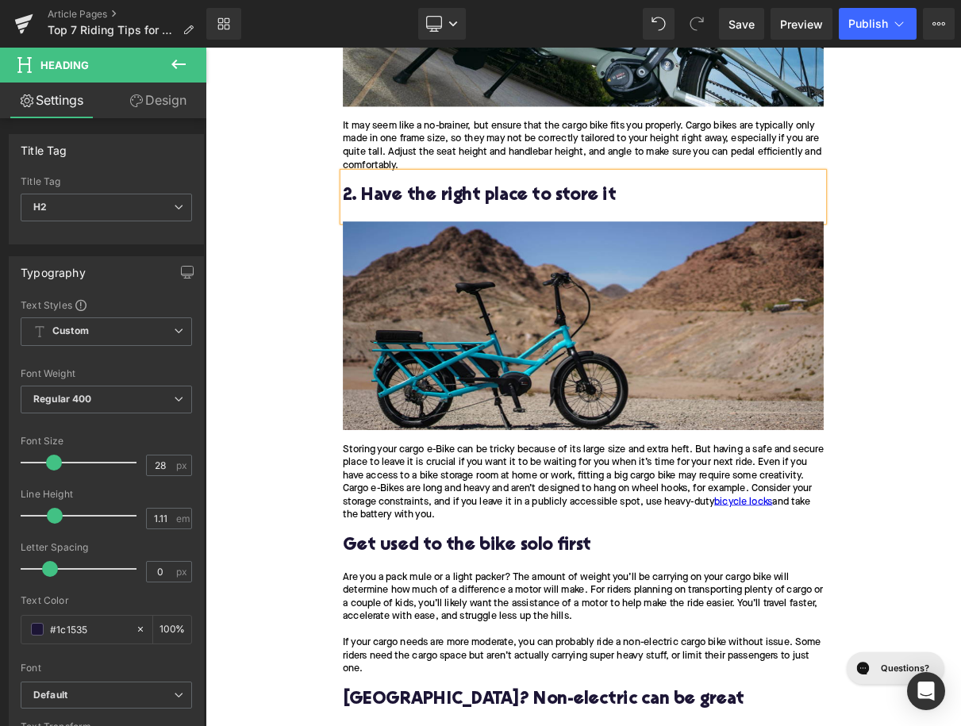
scroll to position [1677, 0]
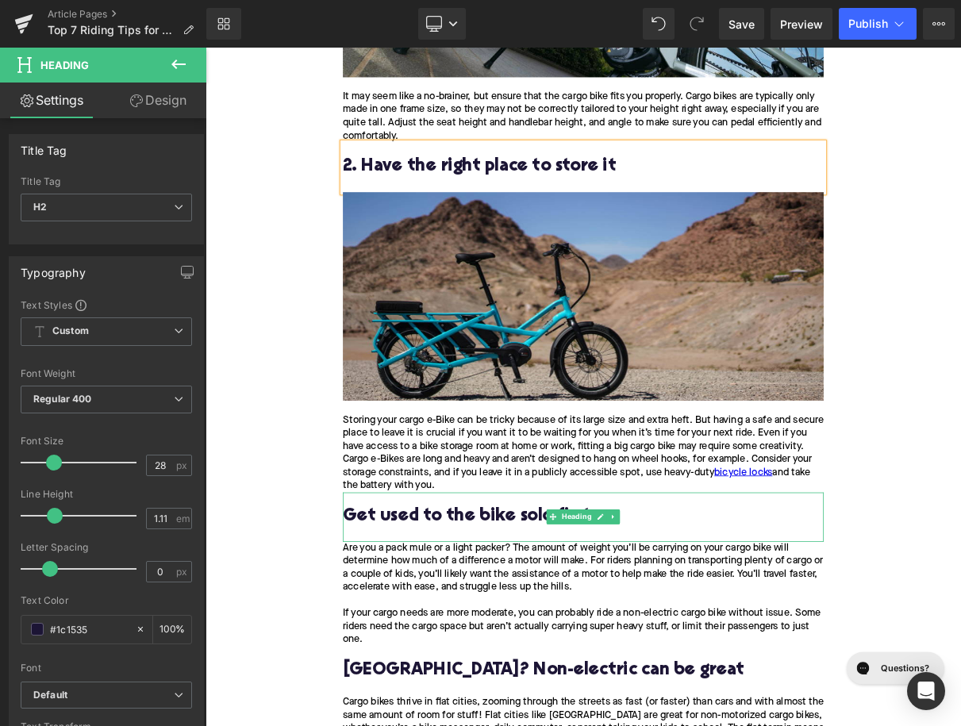
click at [401, 646] on h2 "Get used to the bike solo first" at bounding box center [685, 644] width 611 height 25
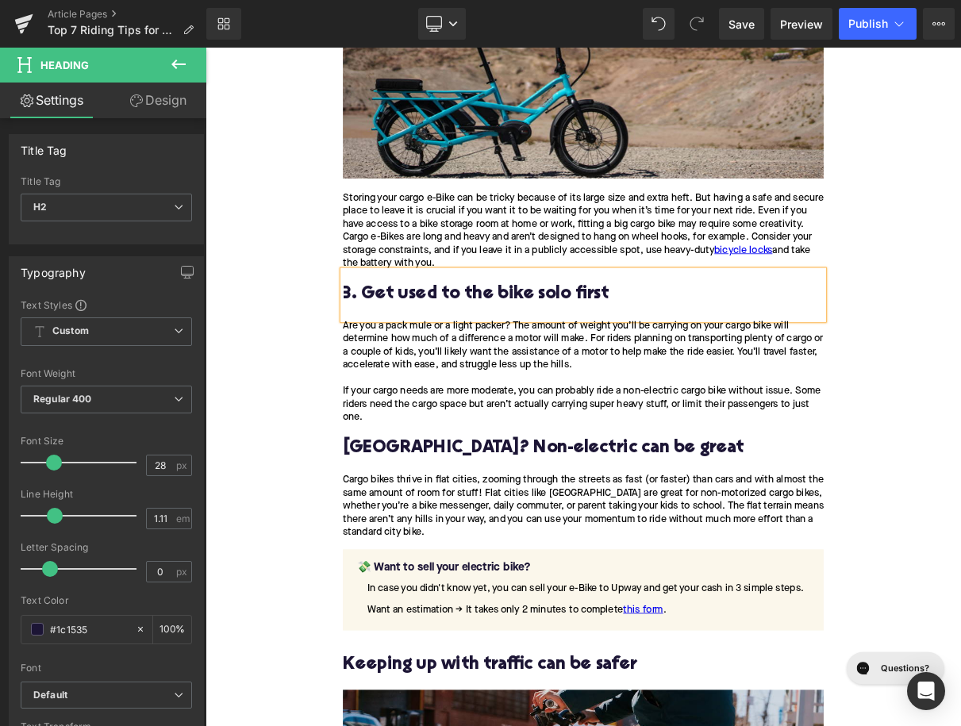
scroll to position [1973, 0]
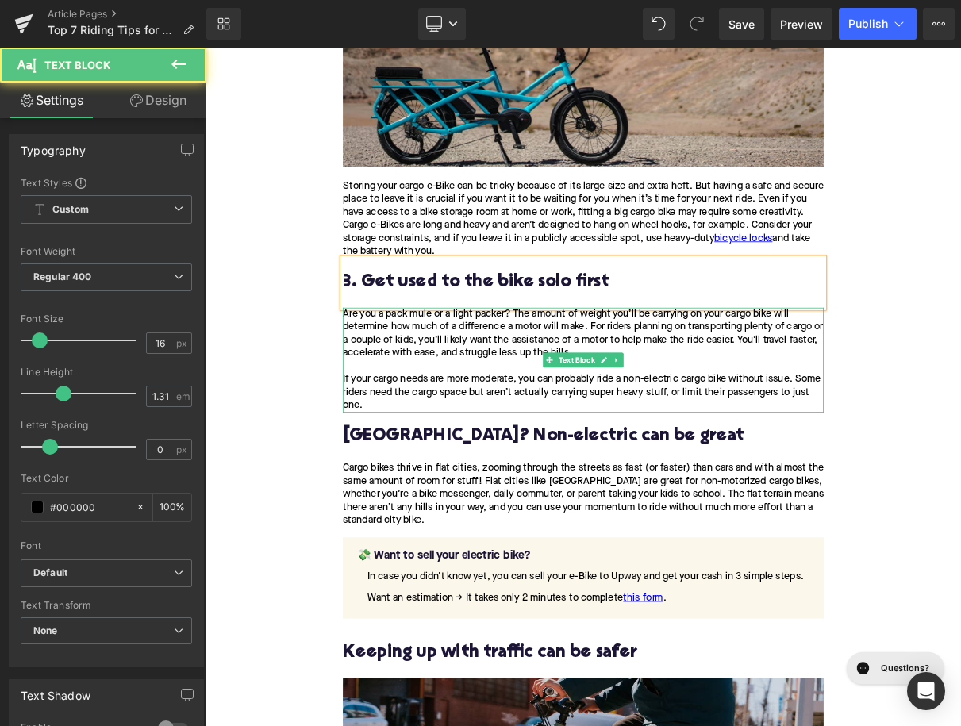
click at [679, 428] on div "Are you a pack mule or a light packer? The amount of weight you’ll be carrying …" at bounding box center [685, 411] width 611 height 67
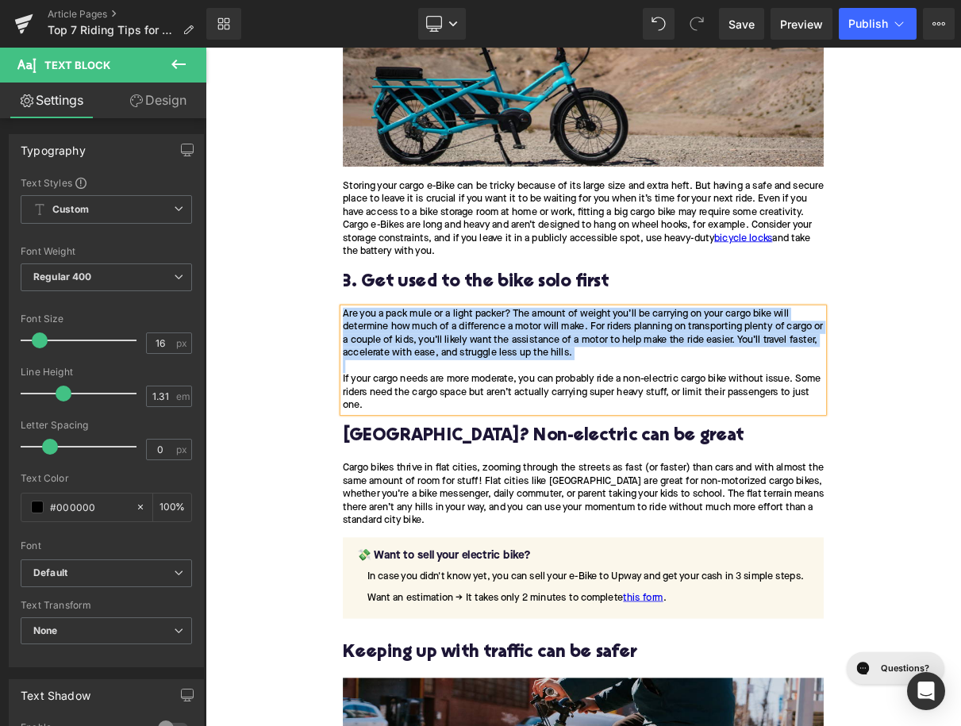
paste div
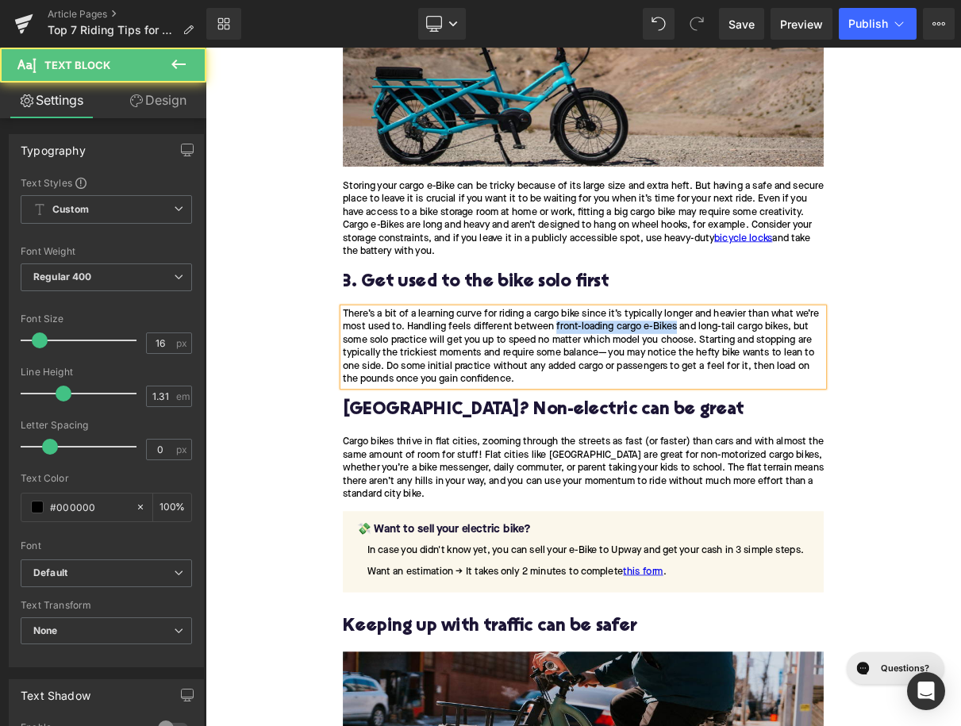
drag, startPoint x: 649, startPoint y: 400, endPoint x: 801, endPoint y: 402, distance: 152.4
click at [801, 402] on div "There’s a bit of a learning curve for riding a cargo bike since it’s typically …" at bounding box center [685, 428] width 611 height 100
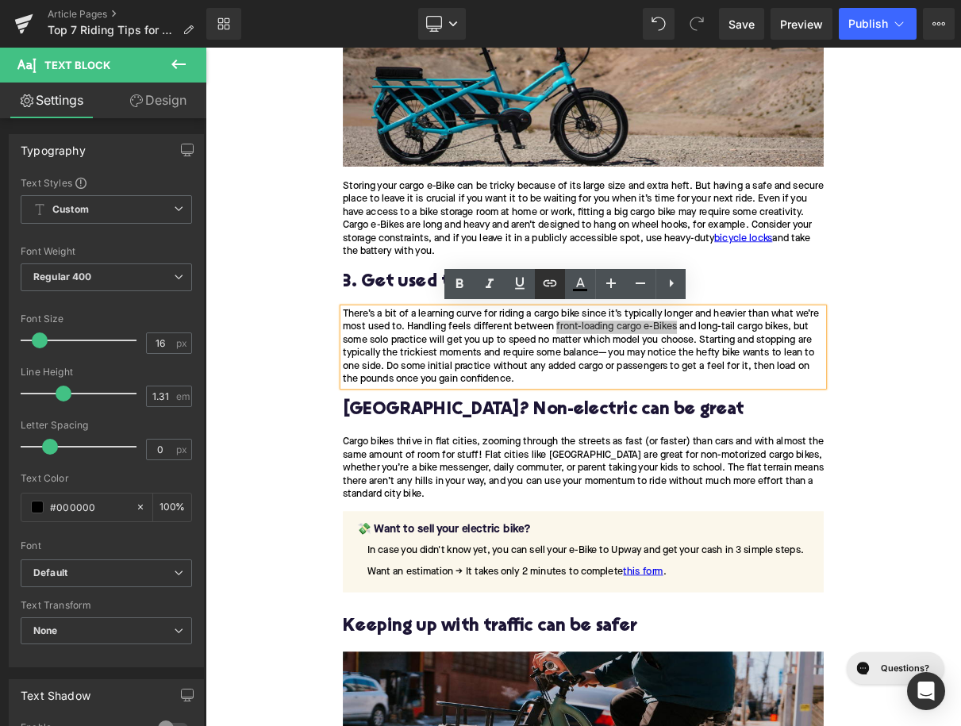
click at [549, 281] on icon at bounding box center [550, 283] width 13 height 6
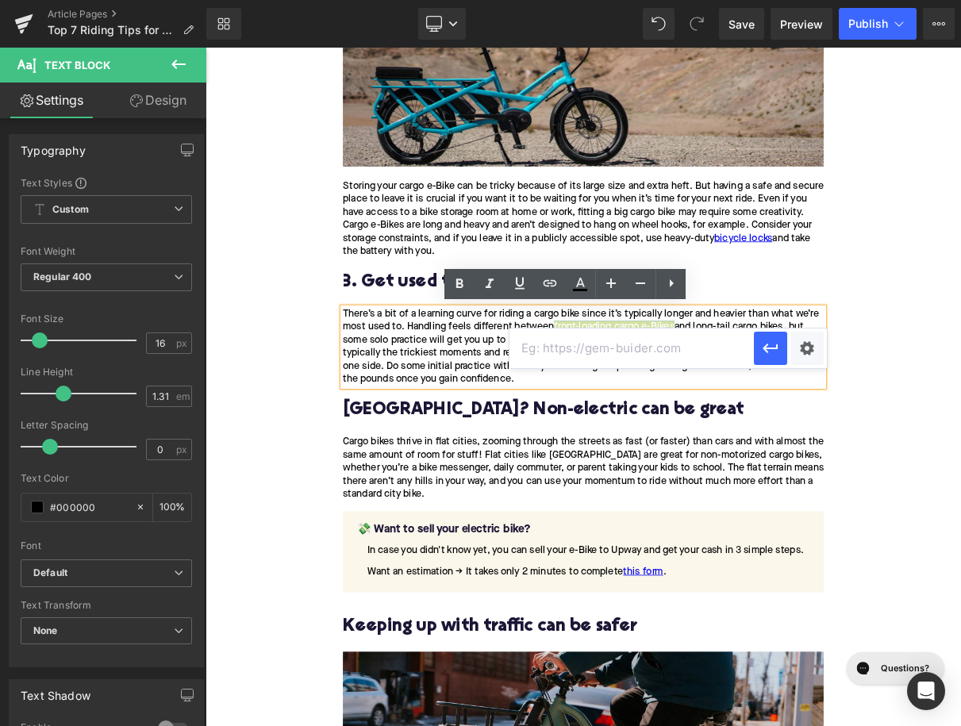
click at [555, 352] on input "text" at bounding box center [631, 348] width 244 height 40
paste input "https://upway.co/collections/front-load-cargo-electric-bike"
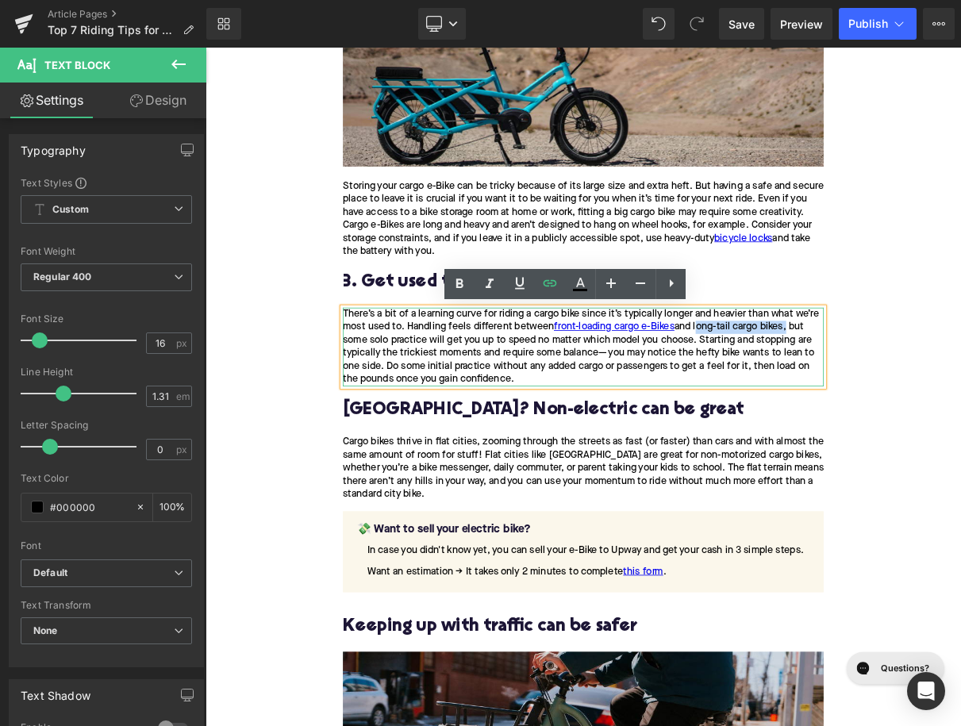
drag, startPoint x: 832, startPoint y: 406, endPoint x: 943, endPoint y: 405, distance: 111.1
click at [943, 405] on div "There’s a bit of a learning curve for riding a cargo bike since it’s typically …" at bounding box center [685, 428] width 611 height 100
click at [550, 286] on icon at bounding box center [549, 283] width 19 height 19
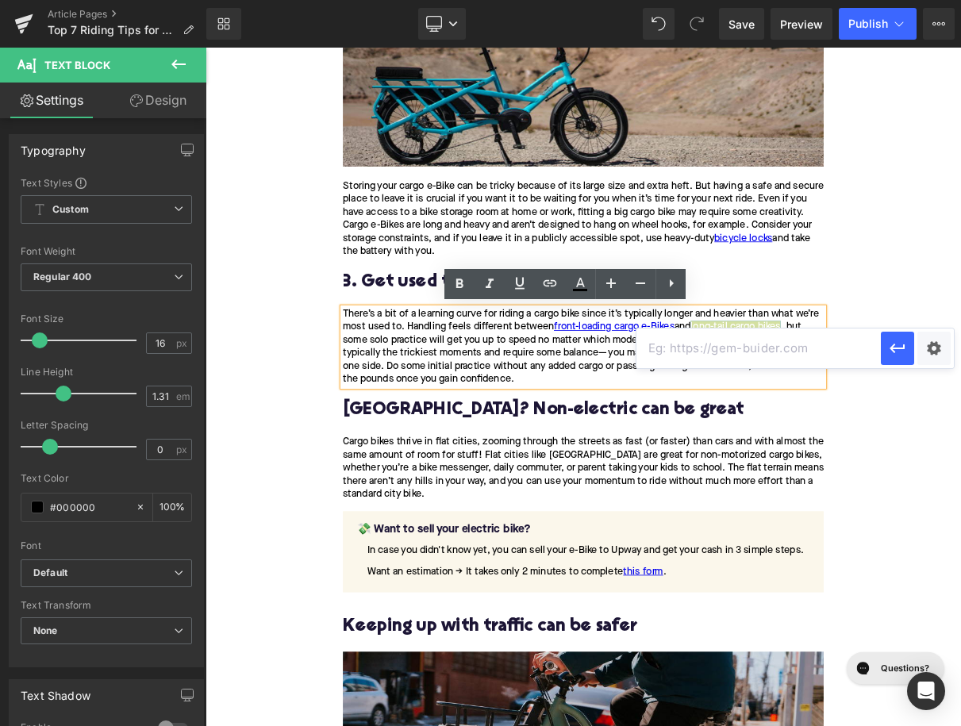
click at [661, 347] on input "text" at bounding box center [758, 348] width 244 height 40
paste input "https://upway.co/collections/long-tail-electric-cargo-bike"
type input "https://upway.co/collections/long-tail-electric-cargo-bike"
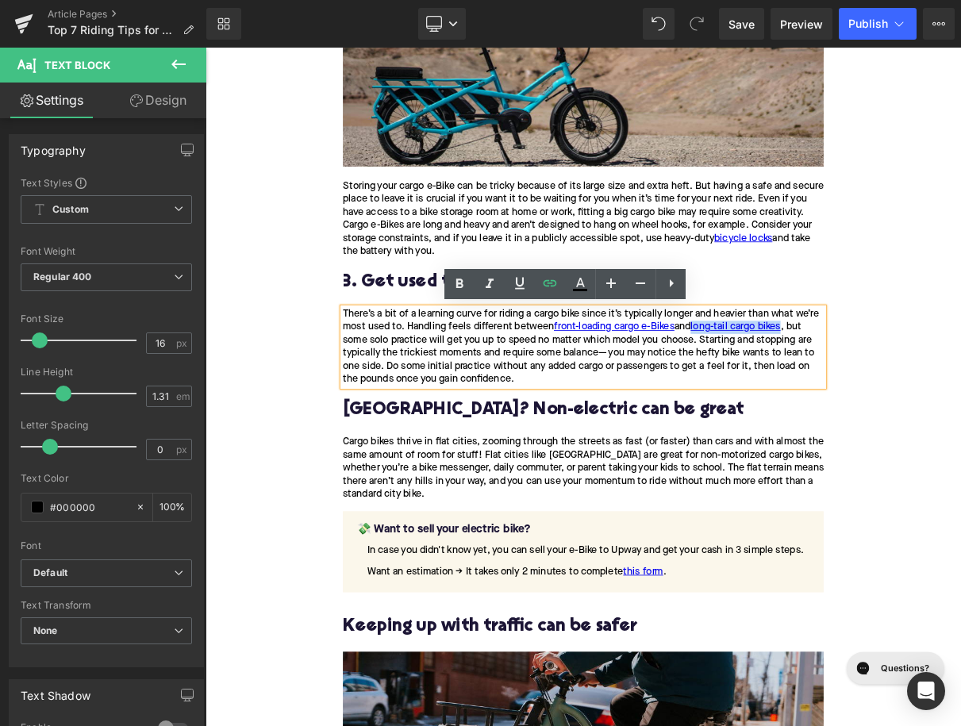
click at [480, 513] on h2 "Flat city? Non-electric can be great" at bounding box center [685, 509] width 611 height 25
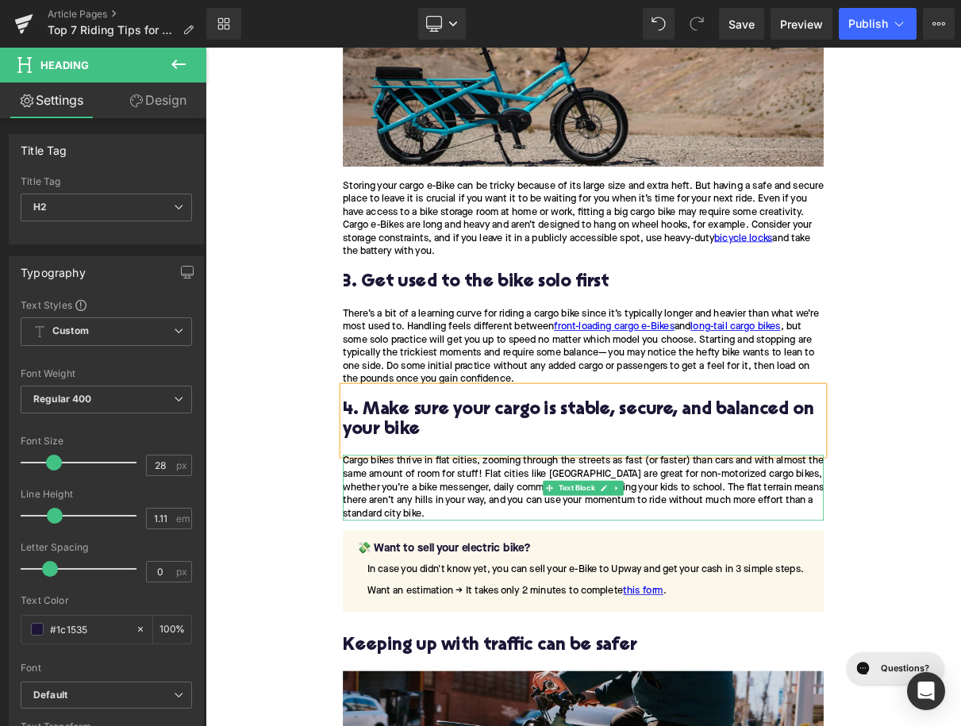
click at [630, 617] on div "Cargo bikes thrive in flat cities, zooming through the streets as fast (or fast…" at bounding box center [685, 607] width 611 height 83
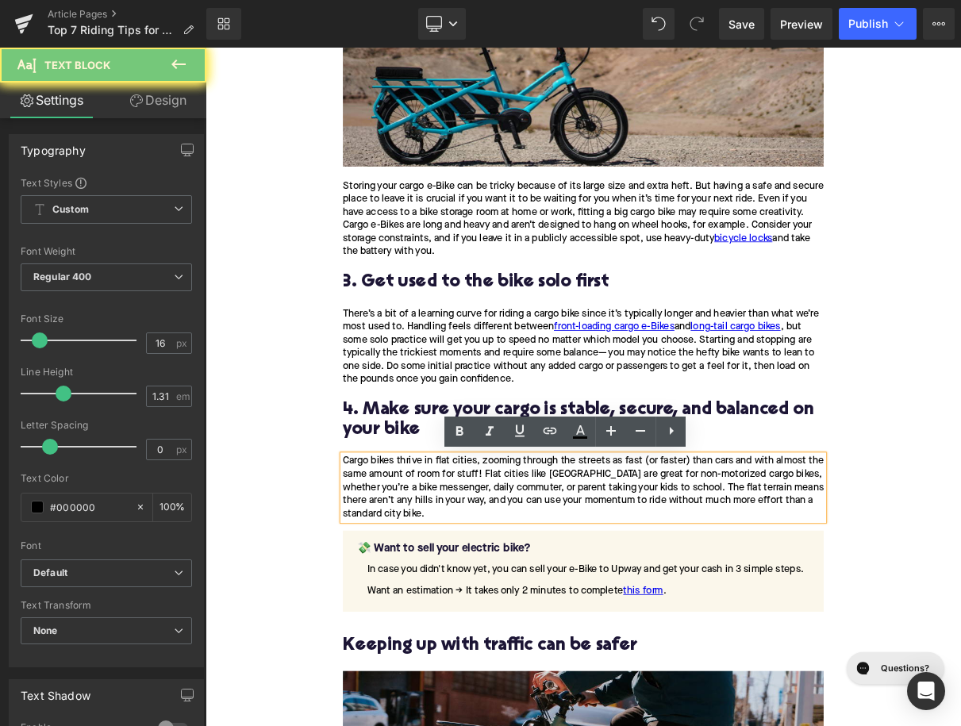
click at [630, 617] on div "Cargo bikes thrive in flat cities, zooming through the streets as fast (or fast…" at bounding box center [685, 607] width 611 height 83
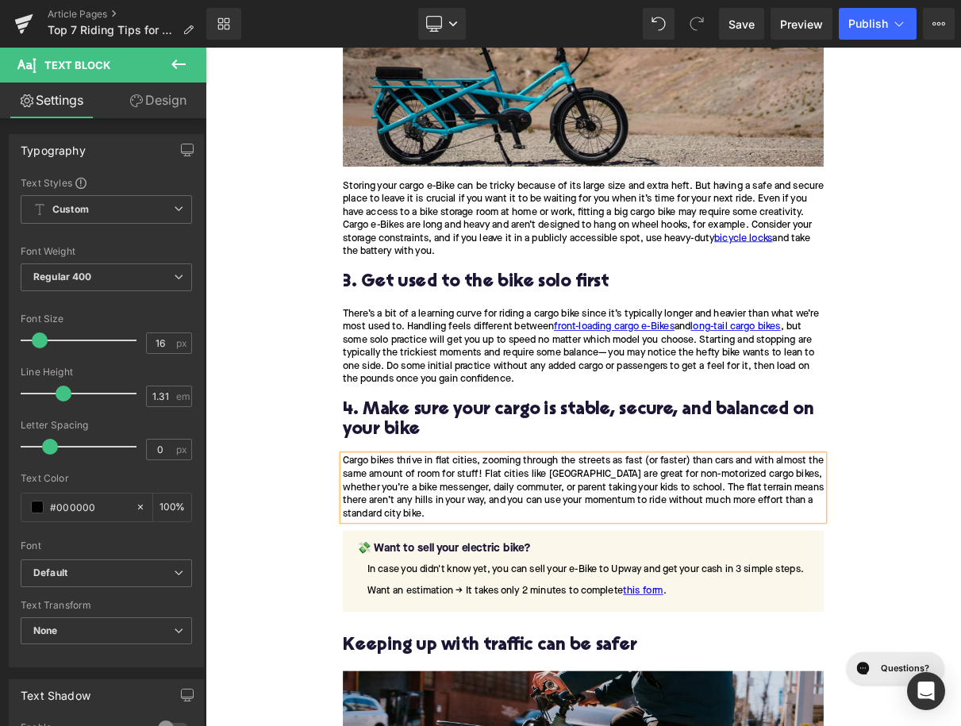
paste div
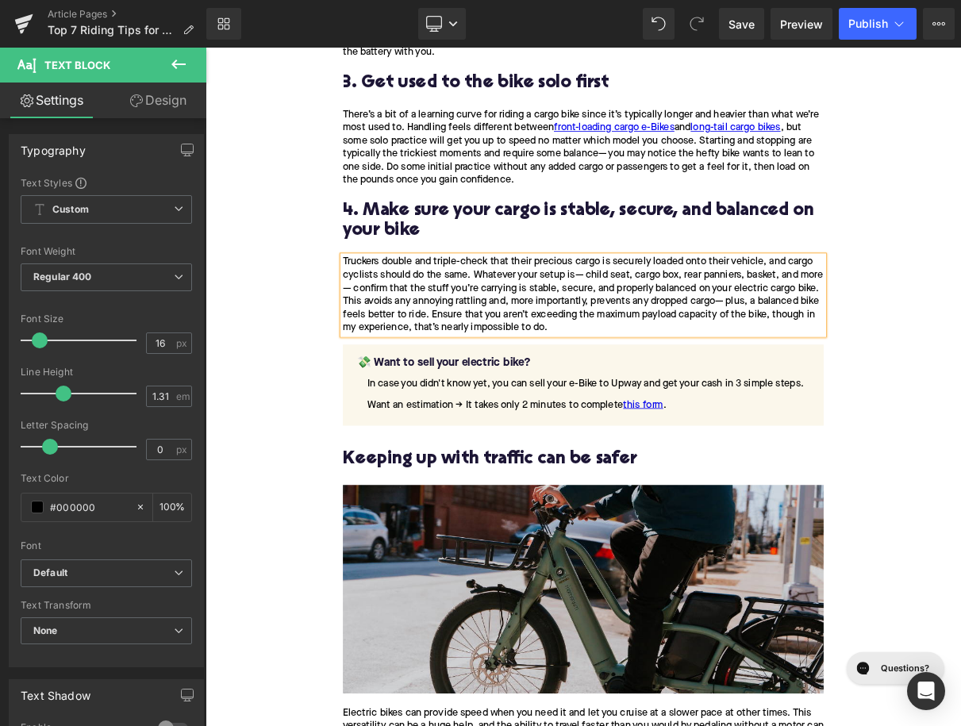
scroll to position [2234, 0]
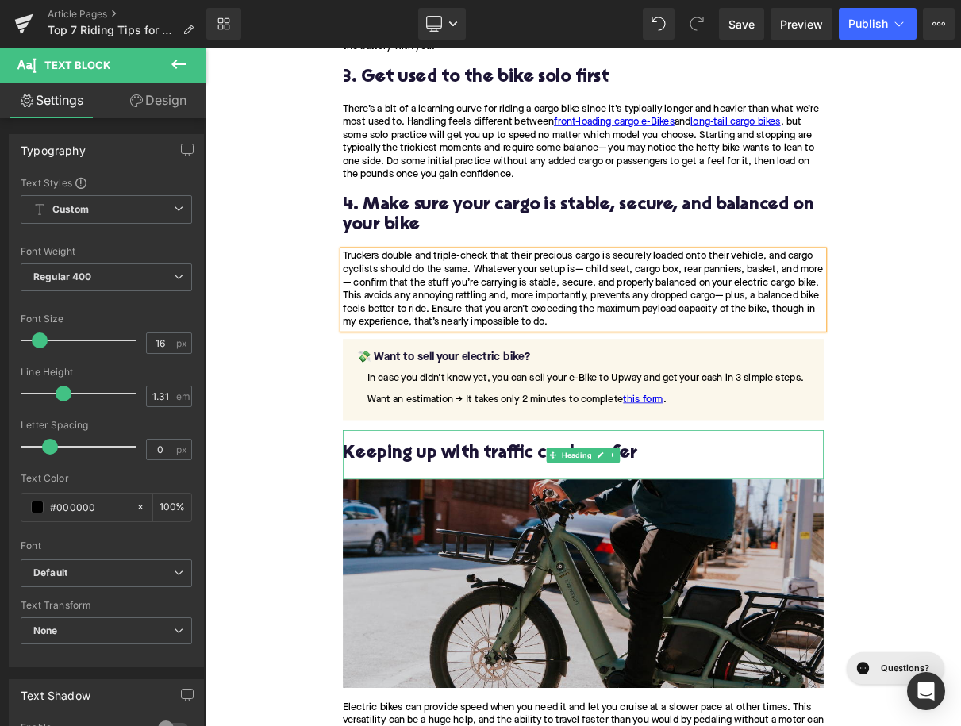
click at [581, 557] on h2 "Keeping up with traffic can be safer" at bounding box center [685, 565] width 611 height 25
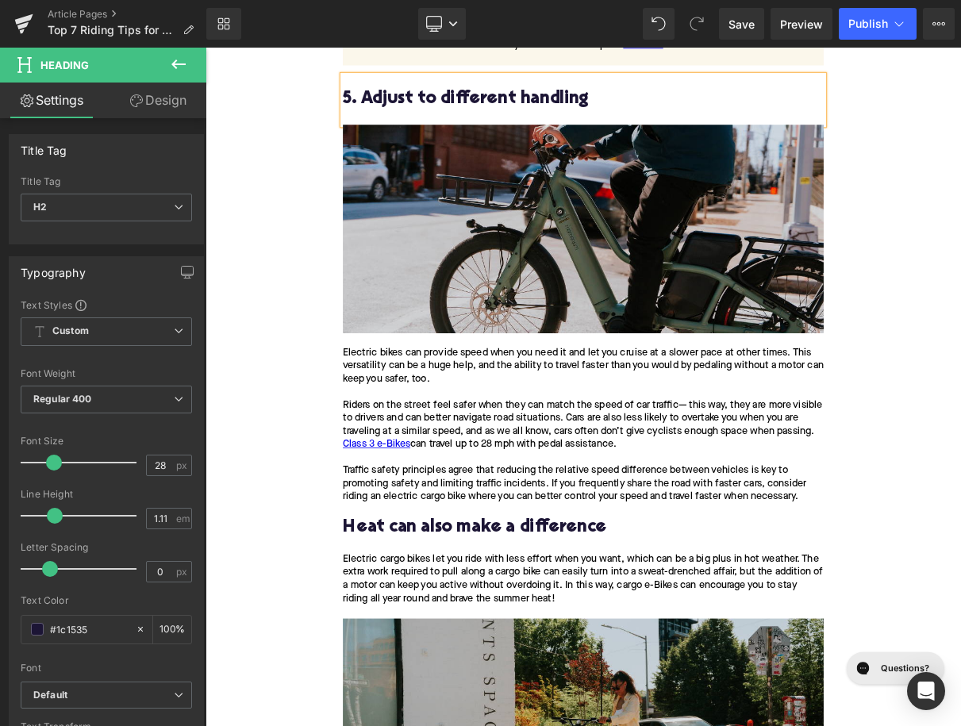
scroll to position [2782, 0]
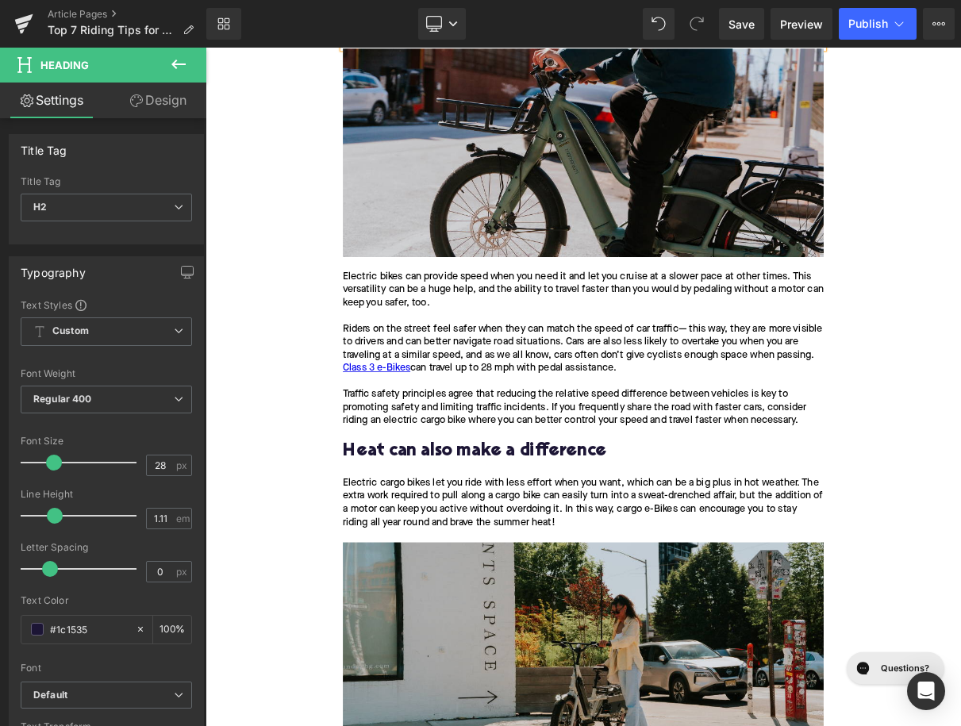
click at [510, 468] on p "Electric bikes can provide speed when you need it and let you cruise at a slowe…" at bounding box center [685, 430] width 611 height 200
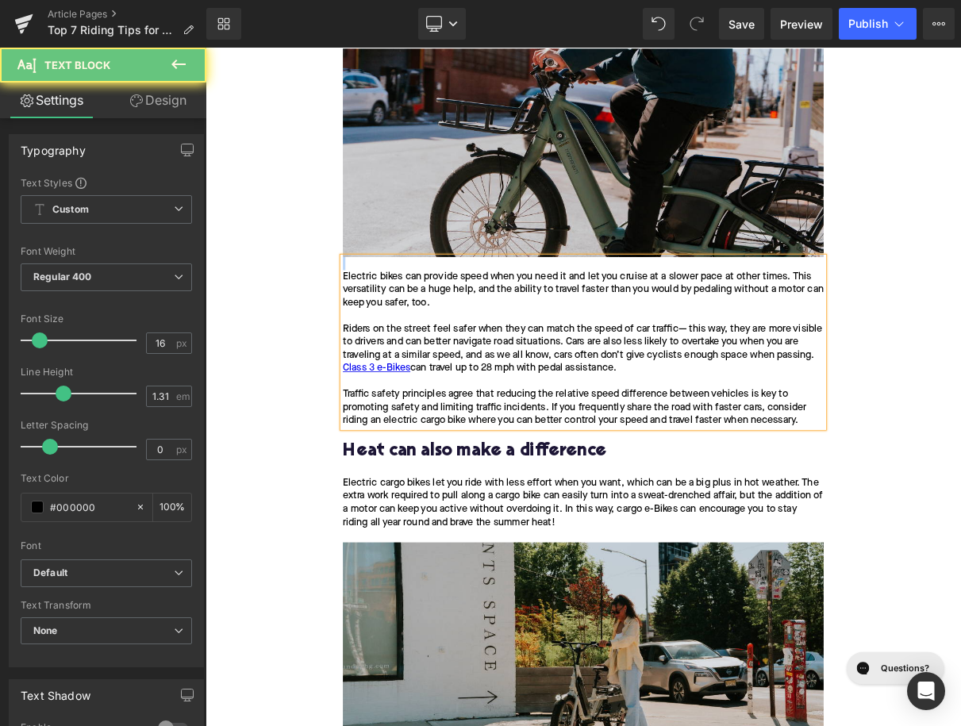
paste div
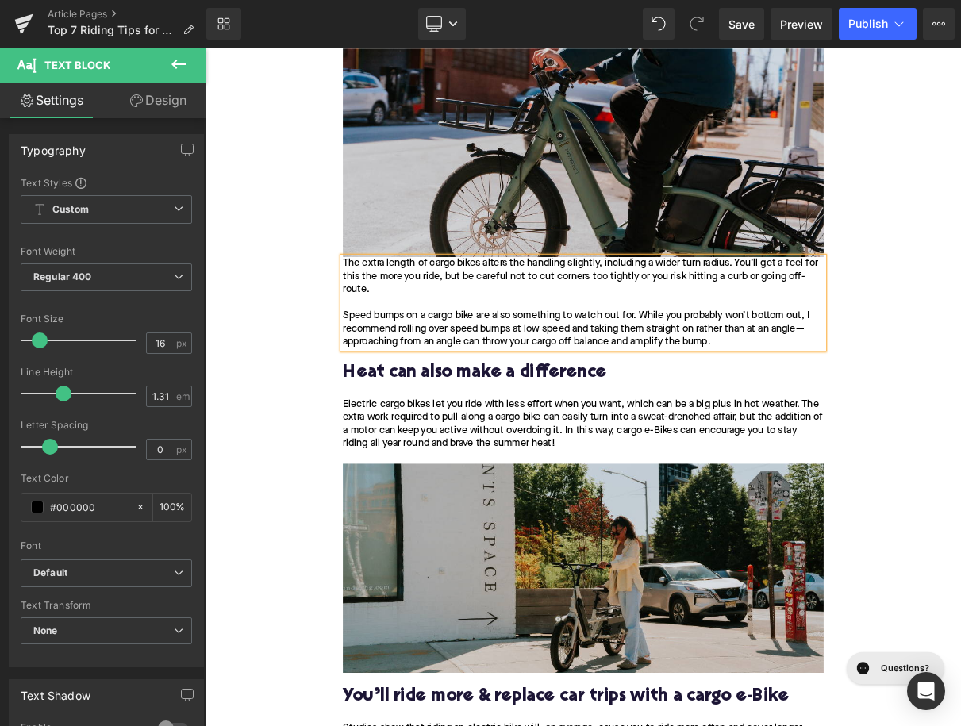
click at [386, 316] on div "The extra length of cargo bikes alters the handling slightly, including a wider…" at bounding box center [685, 371] width 611 height 117
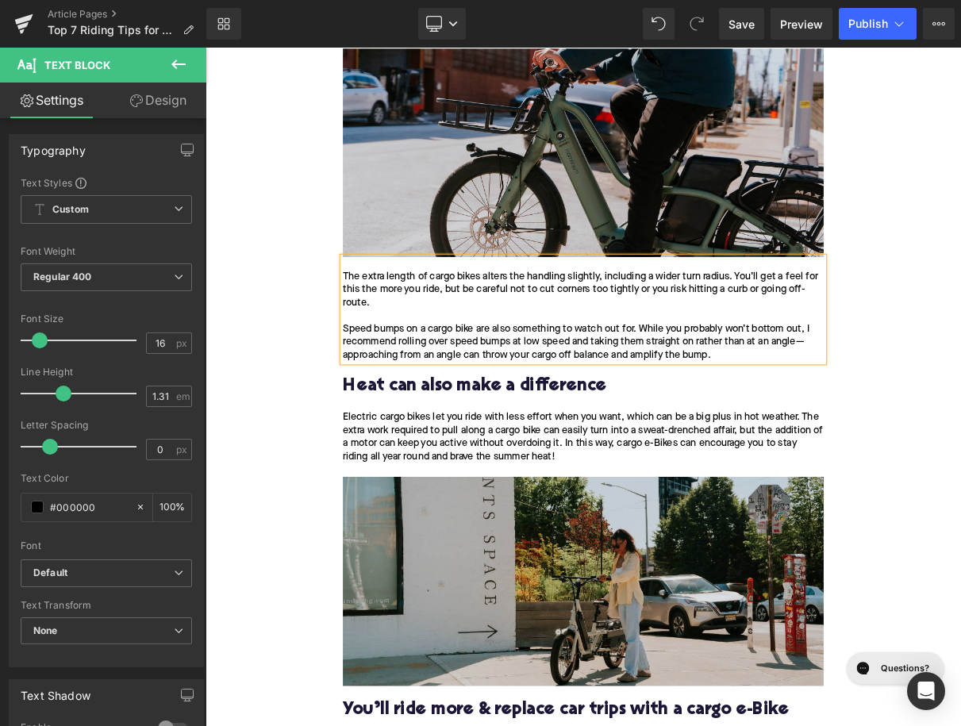
click at [547, 472] on h2 "Heat can also make a difference" at bounding box center [685, 478] width 611 height 25
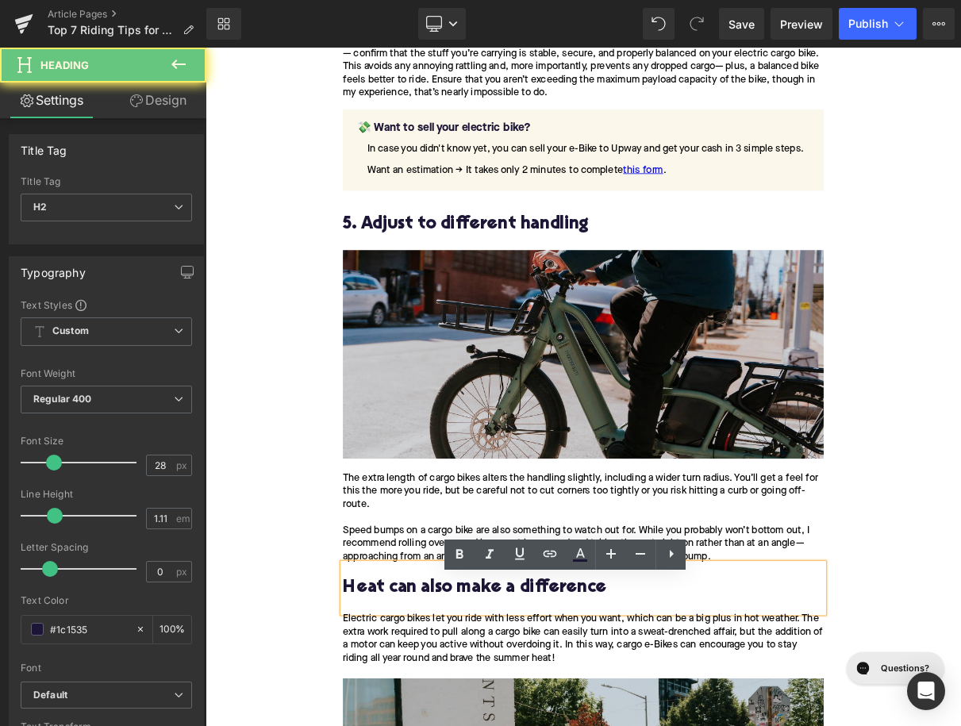
scroll to position [2506, 0]
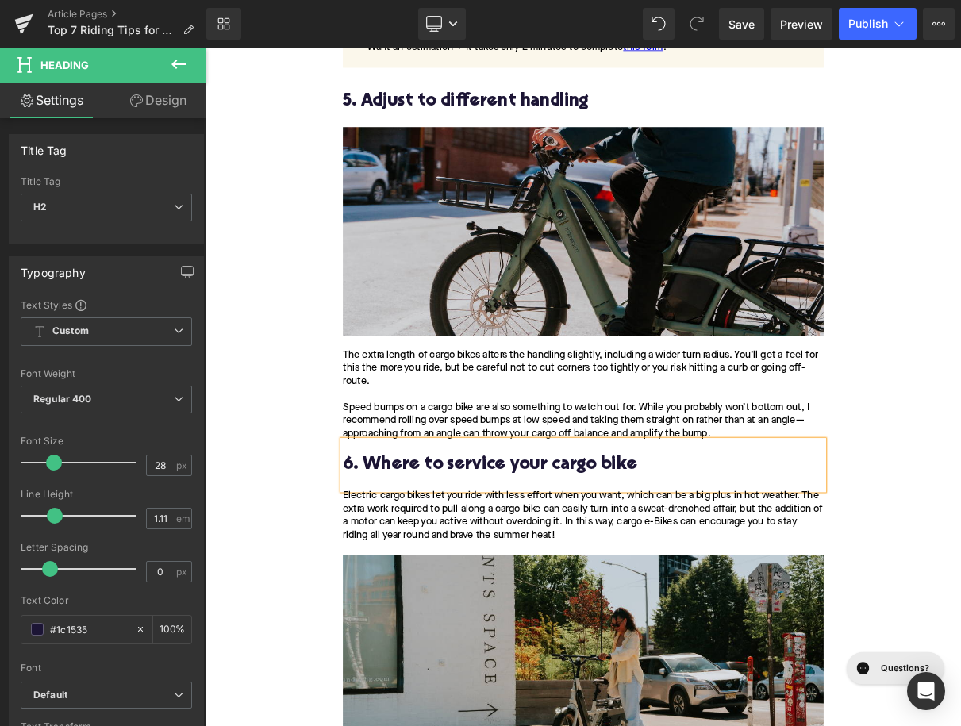
scroll to position [2868, 0]
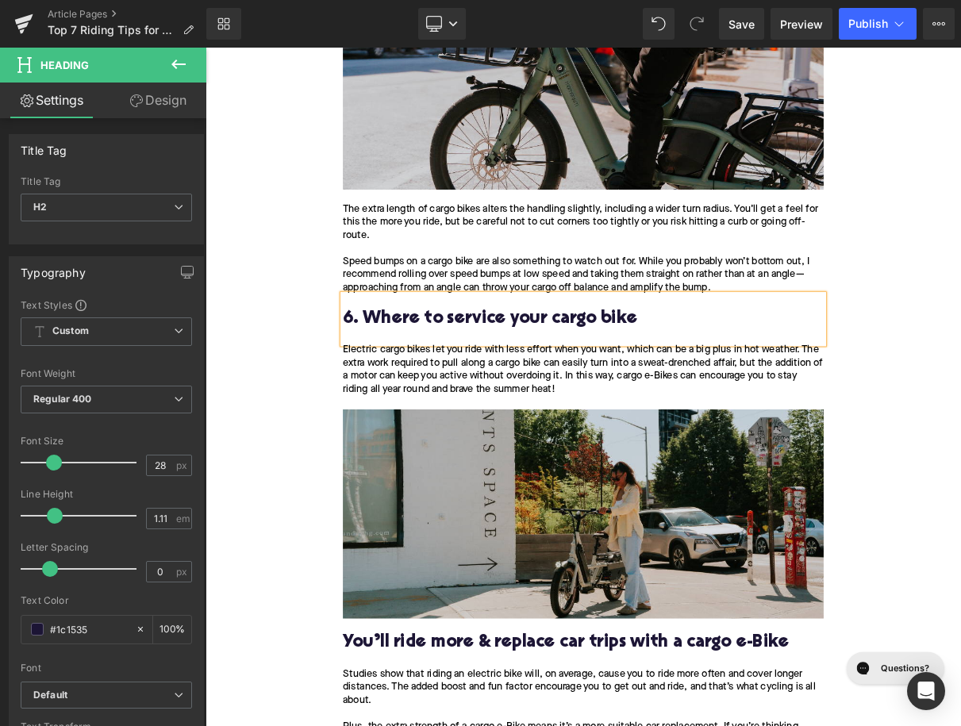
click at [538, 467] on p "Electric cargo bikes let you ride with less effort when you want, which can be …" at bounding box center [685, 457] width 611 height 67
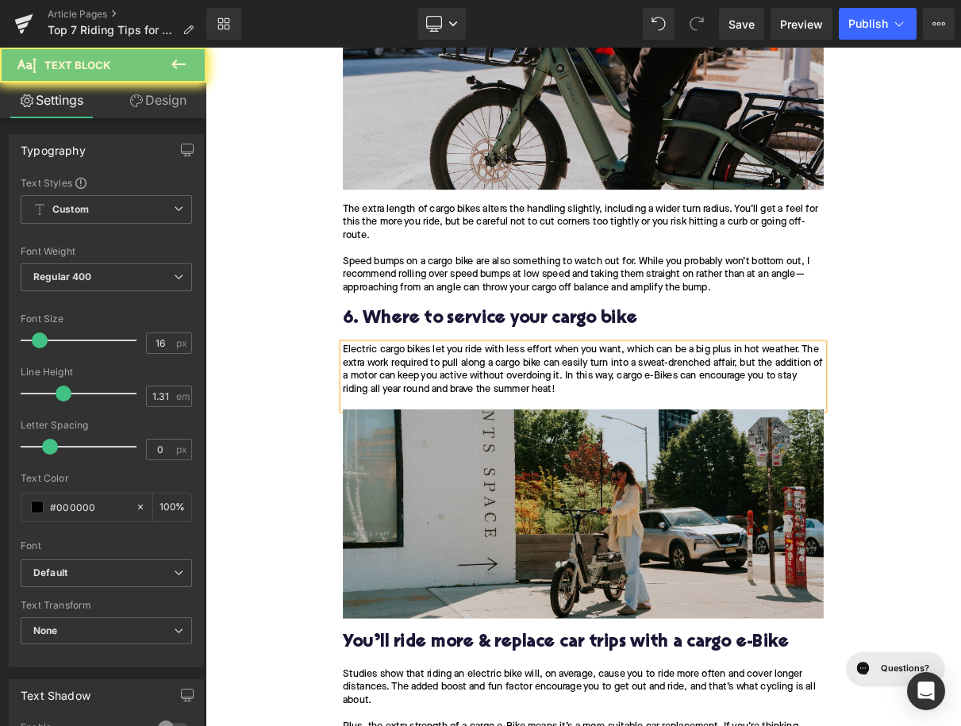
paste div
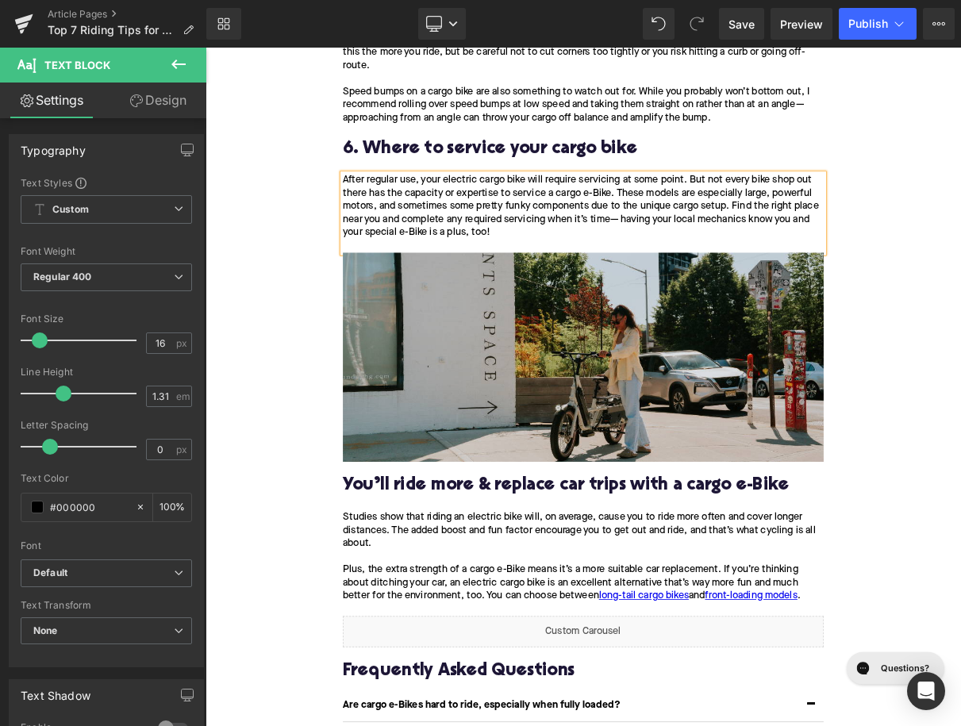
scroll to position [3129, 0]
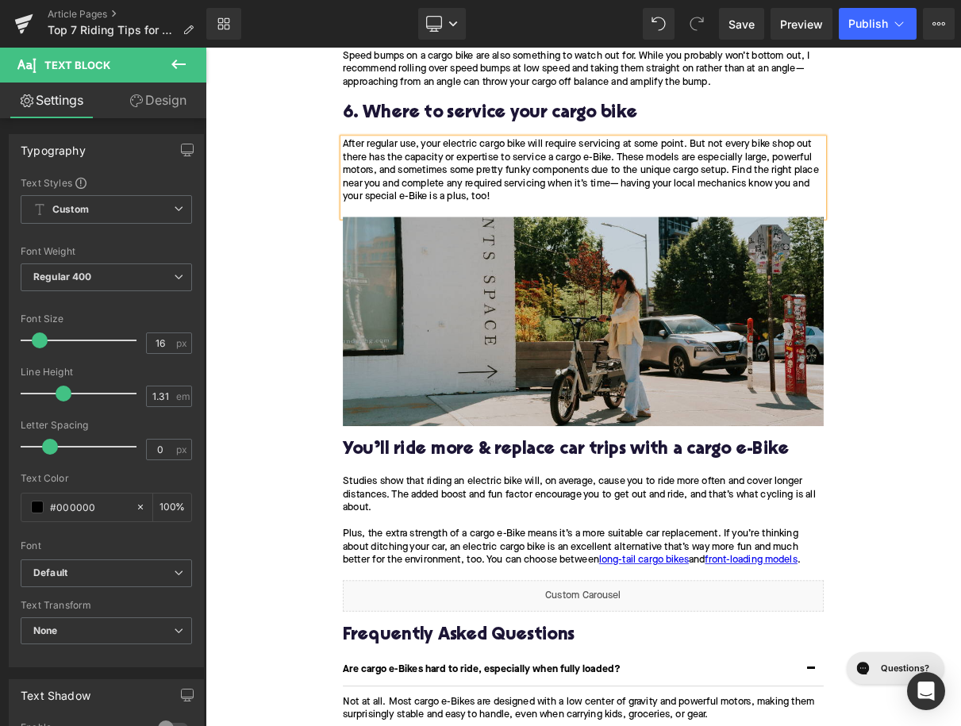
click at [482, 564] on h2 "You’ll ride more & replace car trips with a cargo e-Bike" at bounding box center [685, 559] width 611 height 25
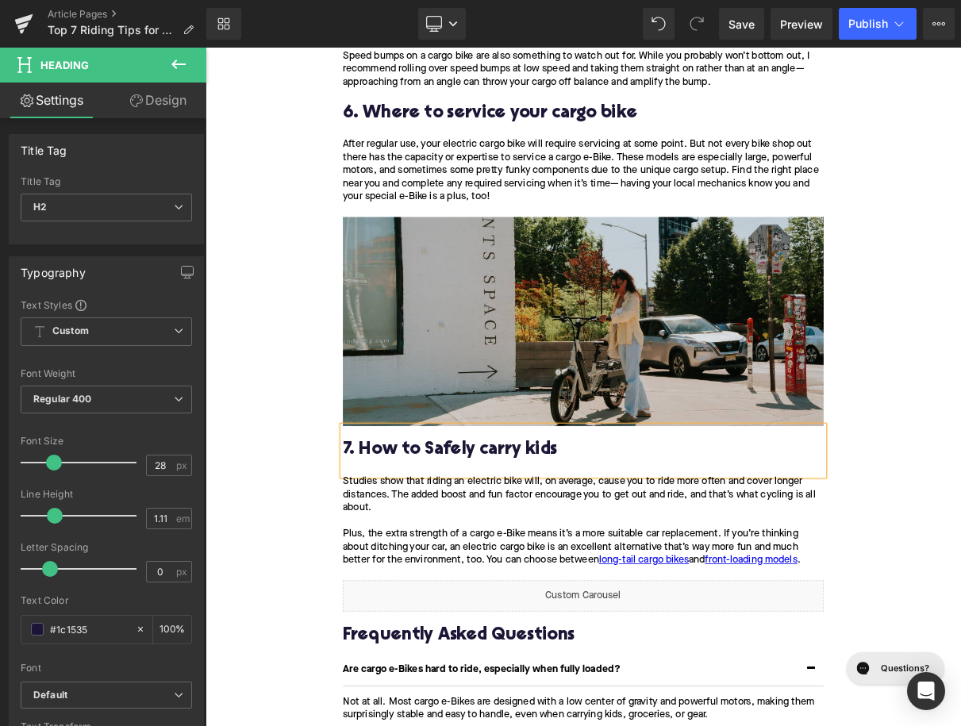
click at [493, 558] on h2 "7. How to Safely carry kids" at bounding box center [685, 559] width 611 height 25
click at [627, 668] on p "Studies show that riding an electric bike will, on average, cause you to ride m…" at bounding box center [685, 649] width 611 height 117
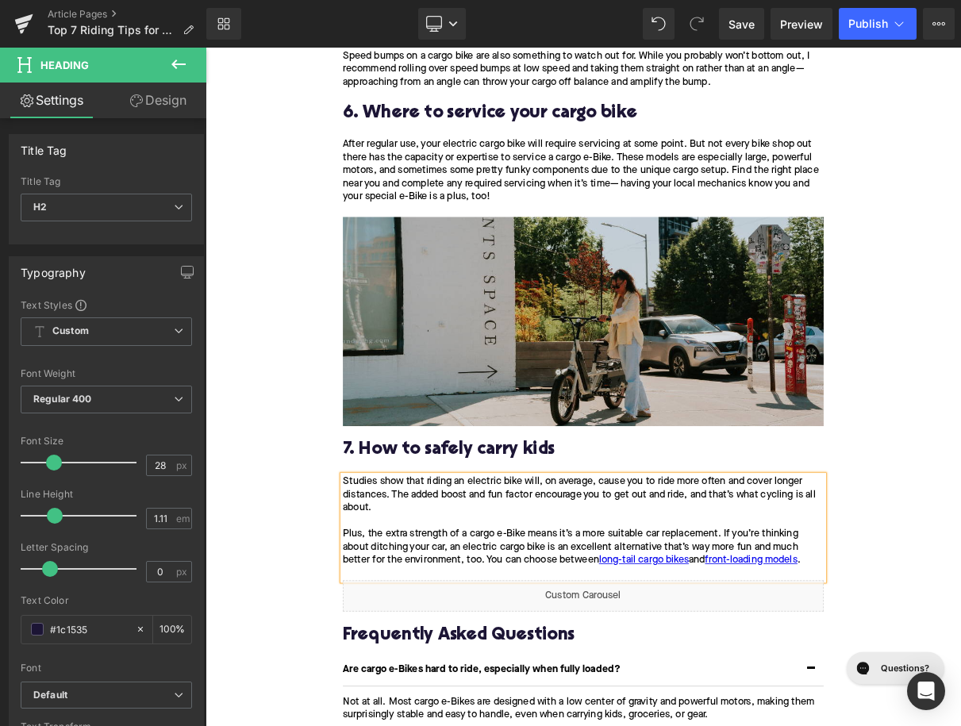
click at [627, 668] on p "Studies show that riding an electric bike will, on average, cause you to ride m…" at bounding box center [685, 649] width 611 height 117
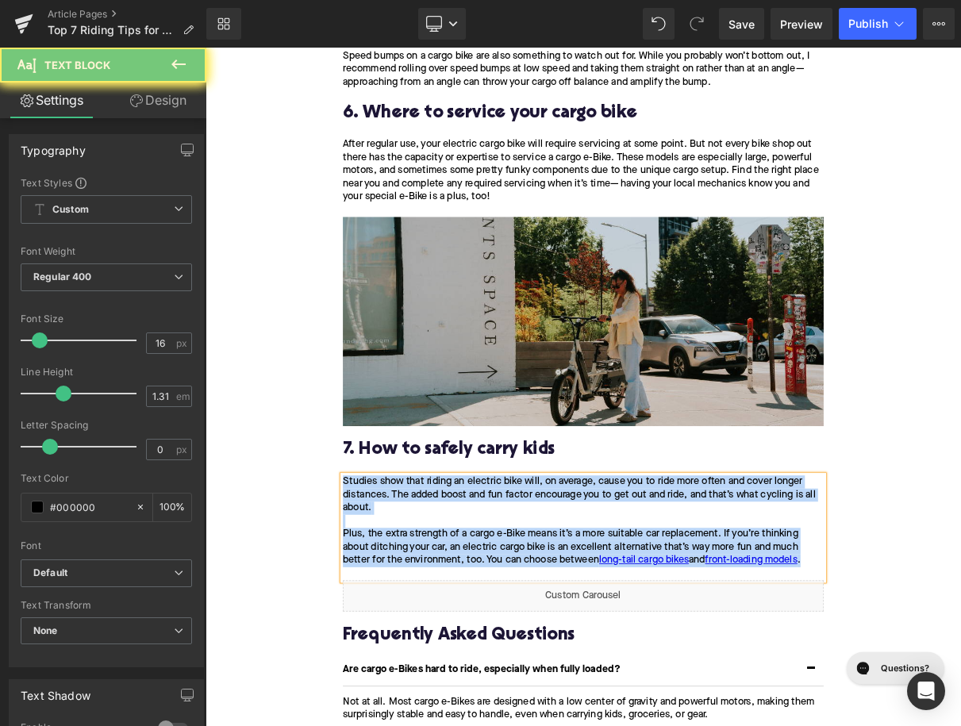
paste div
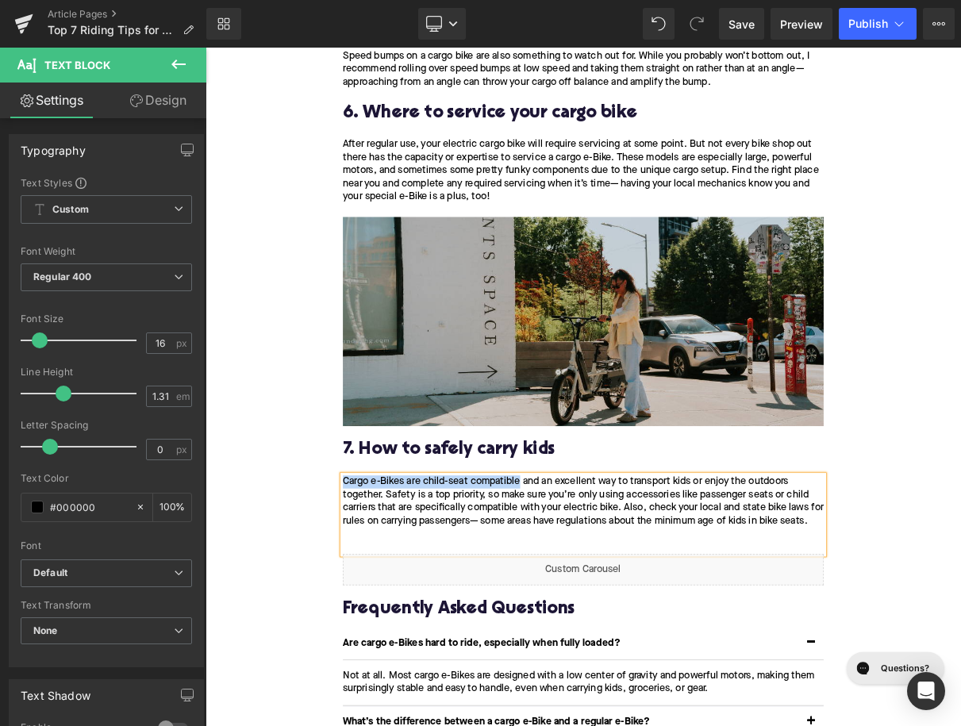
drag, startPoint x: 605, startPoint y: 598, endPoint x: 383, endPoint y: 598, distance: 221.4
click at [383, 598] on div "Cargo e-Bikes are child-seat compatible and an excellent way to transport kids …" at bounding box center [685, 641] width 611 height 100
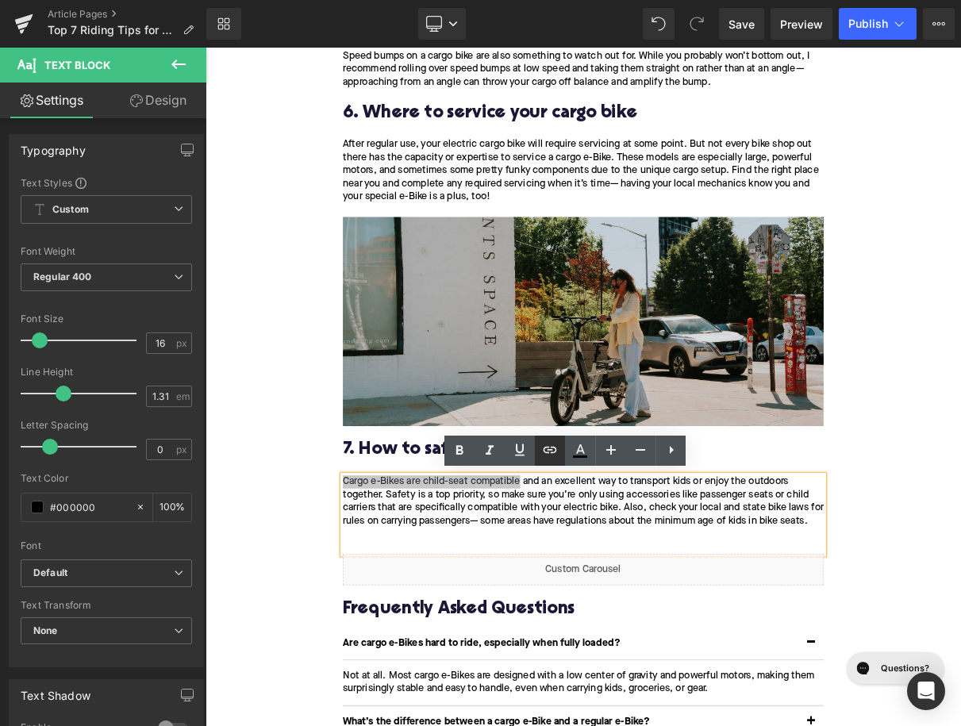
click at [553, 454] on icon at bounding box center [549, 449] width 19 height 19
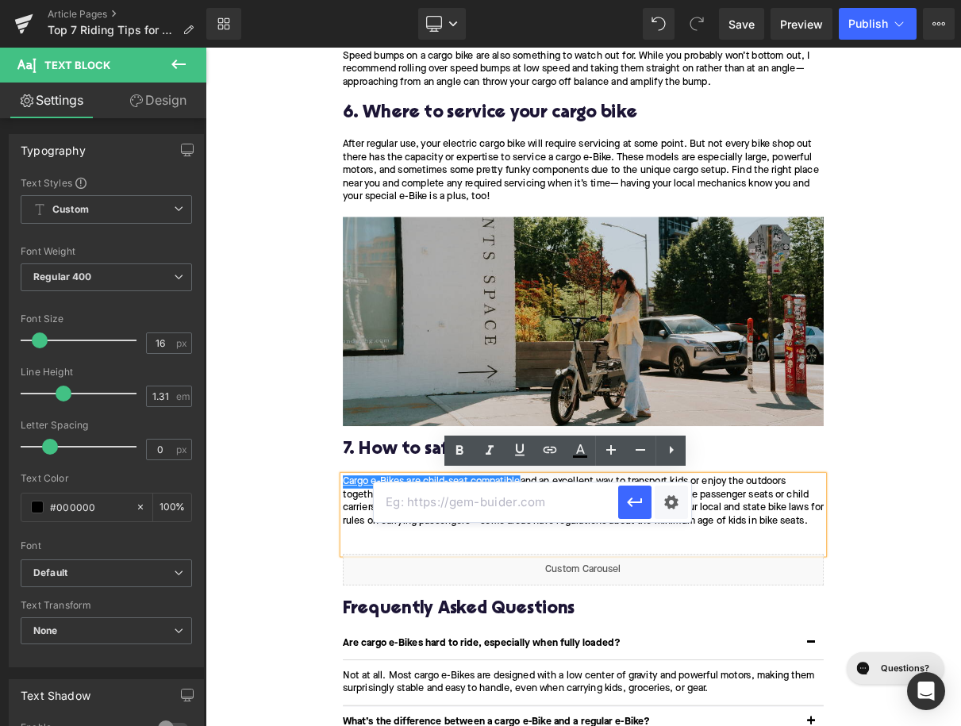
click at [501, 507] on input "text" at bounding box center [496, 502] width 244 height 40
paste input "https://upway.co/blogs/news/best-cargo-e-bikes-for-families-child-seat-compatib…"
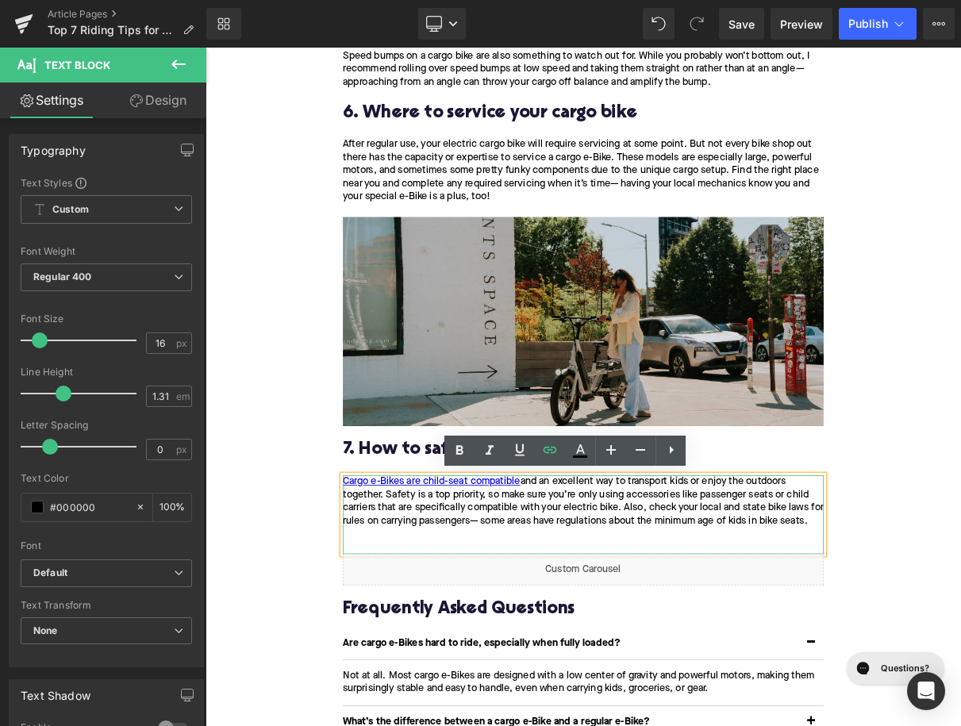
click at [960, 650] on div "Cargo e-Bikes are child-seat compatible and an excellent way to transport kids …" at bounding box center [685, 641] width 611 height 100
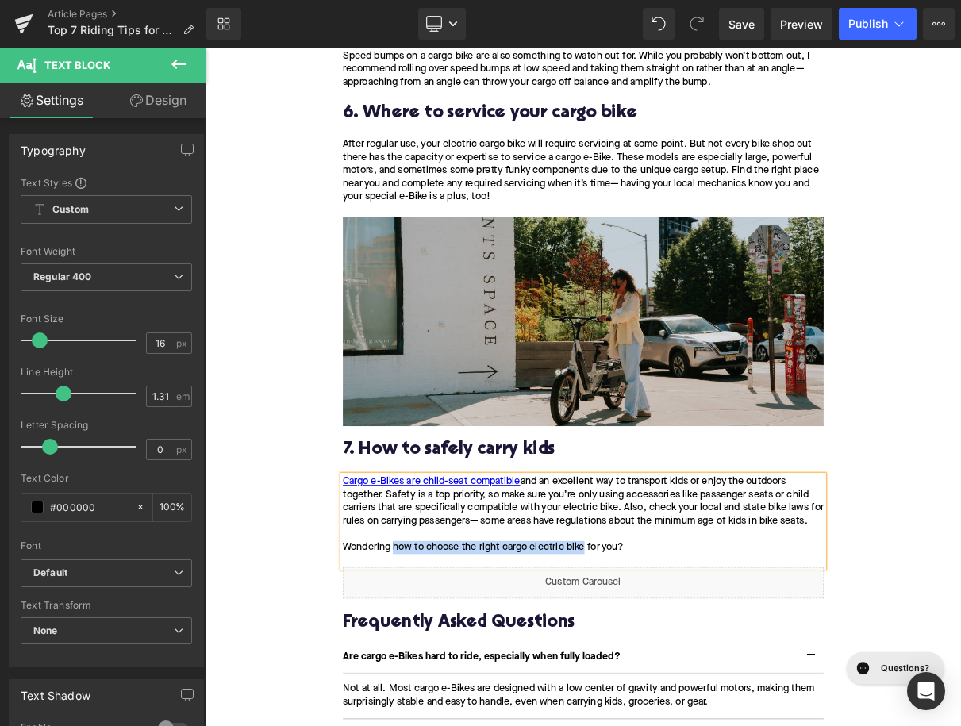
drag, startPoint x: 446, startPoint y: 681, endPoint x: 688, endPoint y: 683, distance: 242.0
click at [688, 683] on div "Wondering how to choose the right cargo electric bike for you?" at bounding box center [685, 682] width 611 height 17
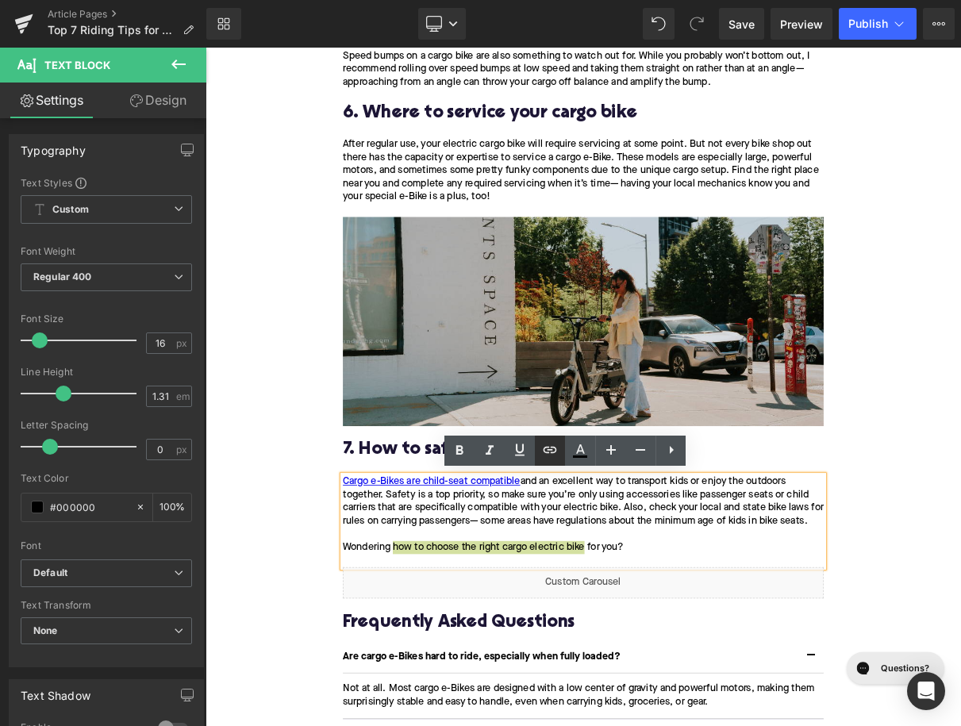
click at [555, 452] on icon at bounding box center [550, 450] width 13 height 6
click at [562, 566] on input "text" at bounding box center [505, 568] width 244 height 40
paste input "https://upway.co/blogs/news/how-to-choose-the-right-cargo-e-bike"
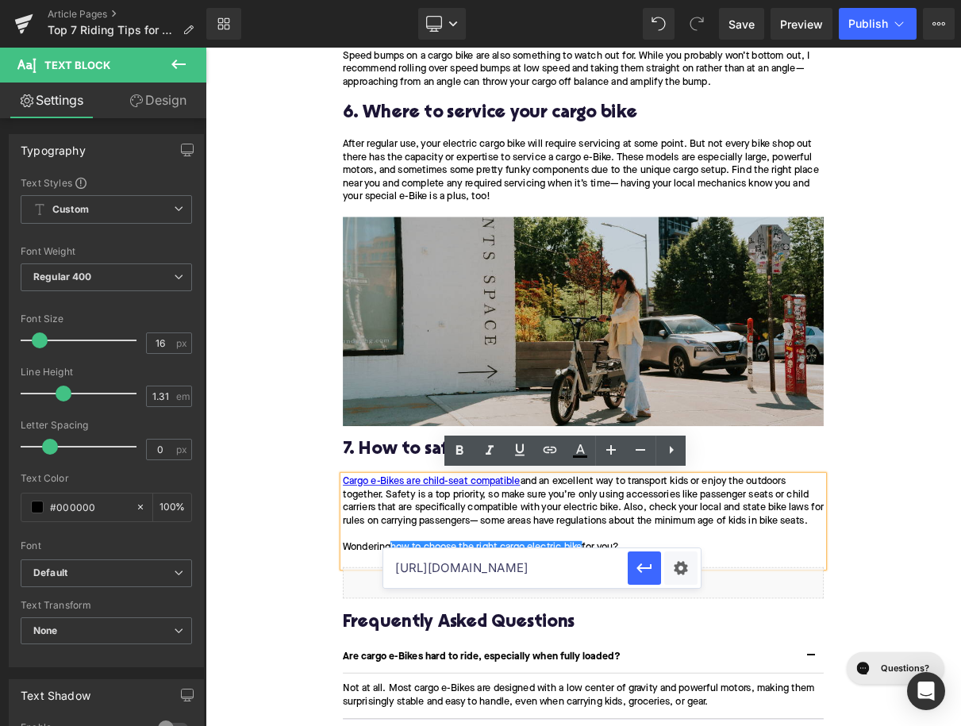
scroll to position [0, 183]
type input "https://upway.co/blogs/news/how-to-choose-the-right-cargo-e-bike"
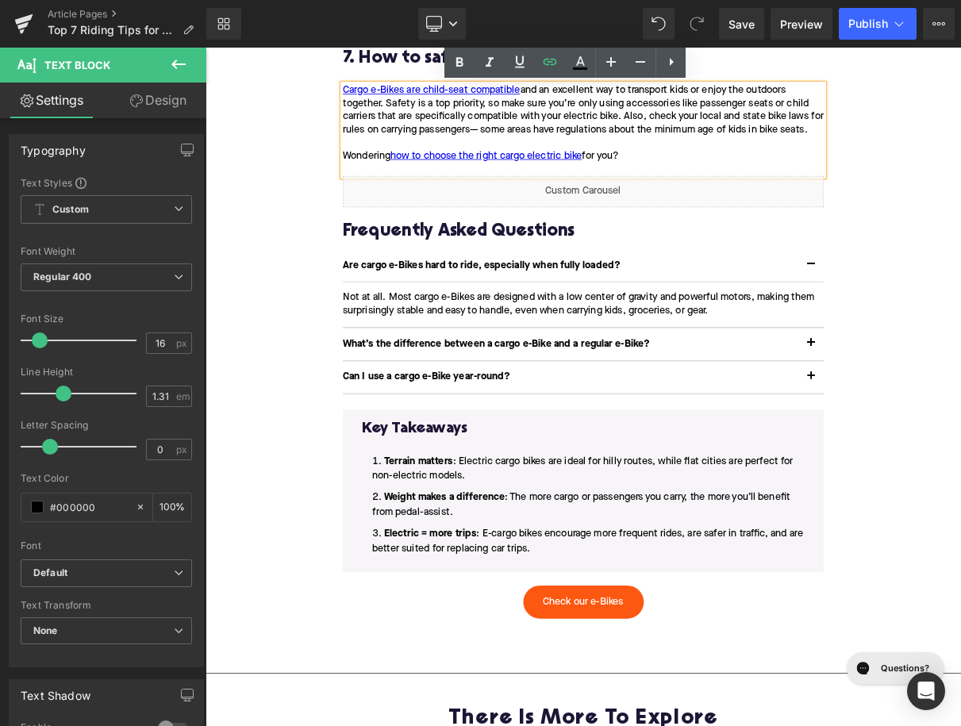
scroll to position [3652, 0]
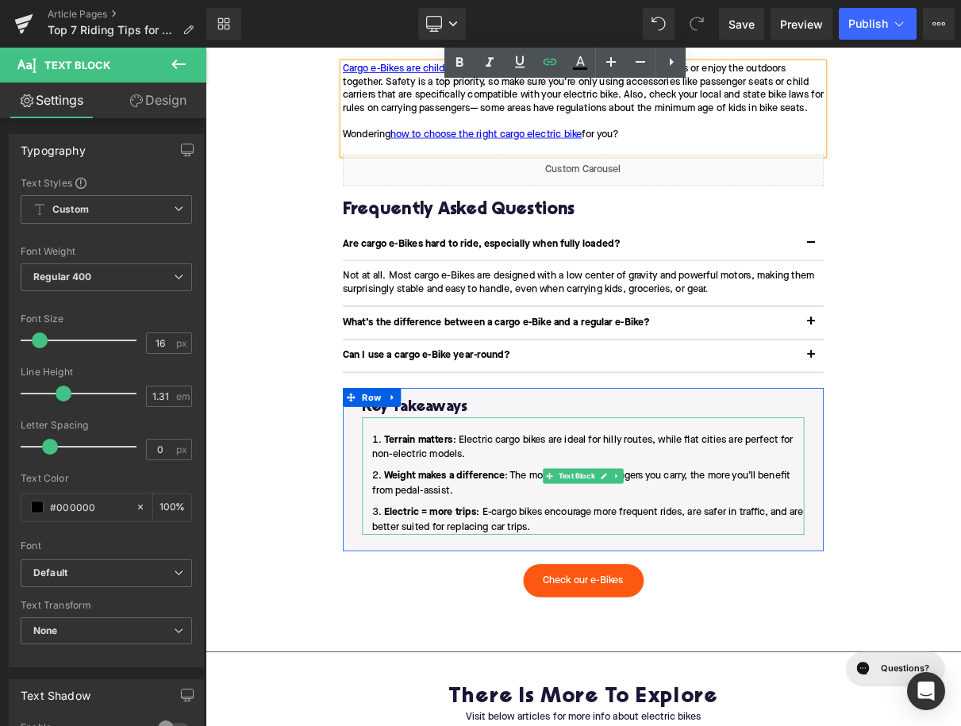
click at [645, 657] on li "Electric = more trips : E-cargo bikes encourage more frequent rides, are safer …" at bounding box center [686, 648] width 562 height 38
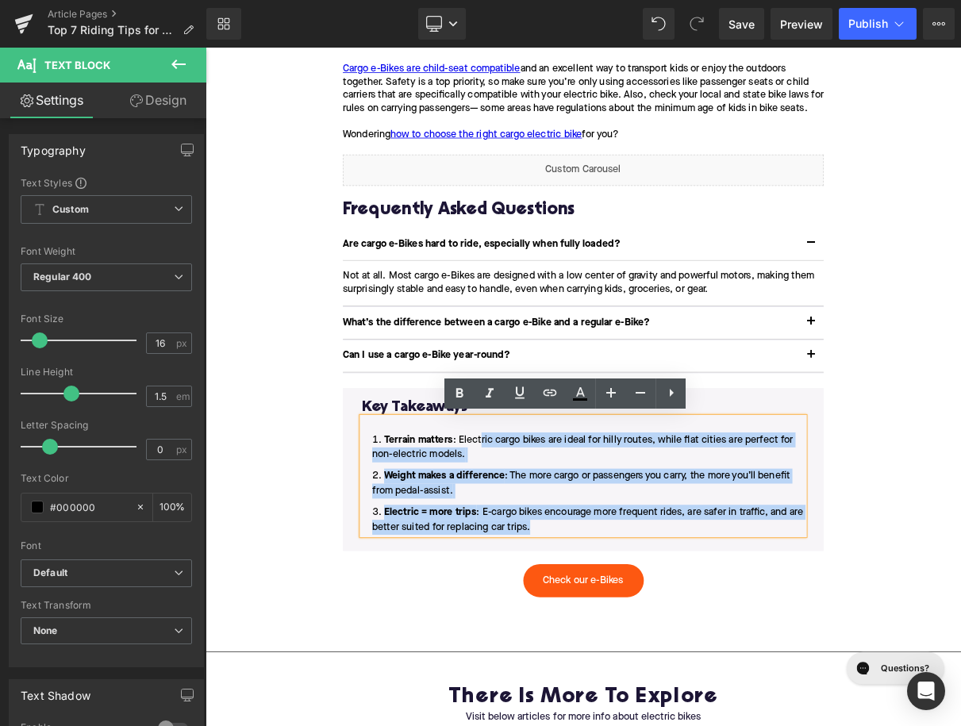
drag, startPoint x: 645, startPoint y: 655, endPoint x: 555, endPoint y: 546, distance: 142.0
click at [555, 546] on ol "Terrain matters : Electric cargo bikes are ideal for hilly routes, while flat c…" at bounding box center [686, 602] width 562 height 130
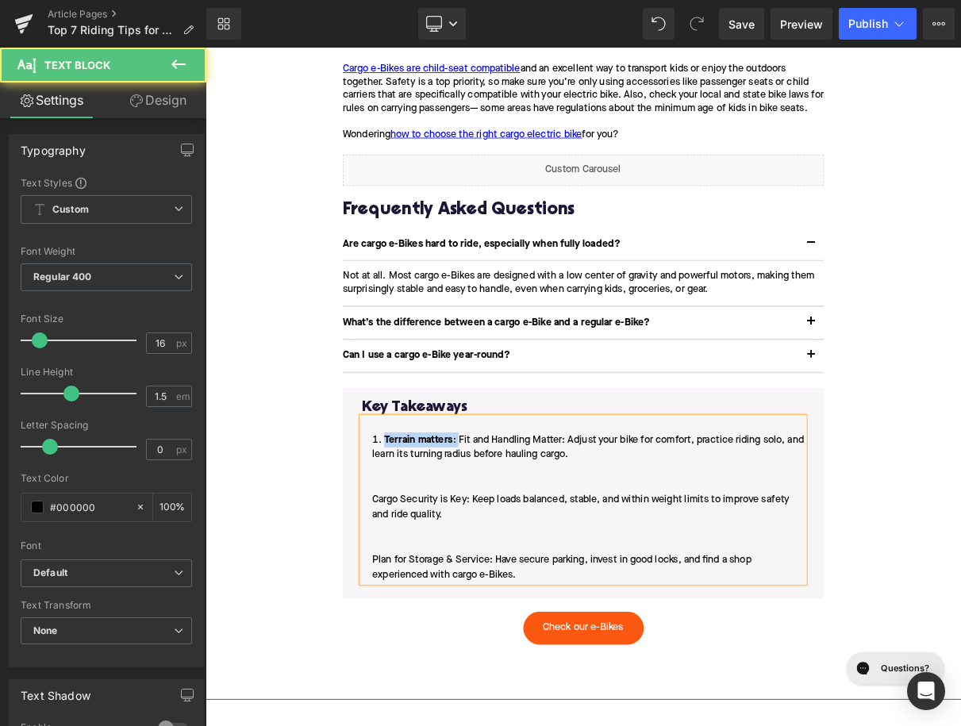
drag, startPoint x: 529, startPoint y: 544, endPoint x: 433, endPoint y: 540, distance: 96.1
click at [433, 540] on li "Terrain matters : Fit and Handling Matter: Adjust your bike for comfort, practi…" at bounding box center [686, 632] width 562 height 190
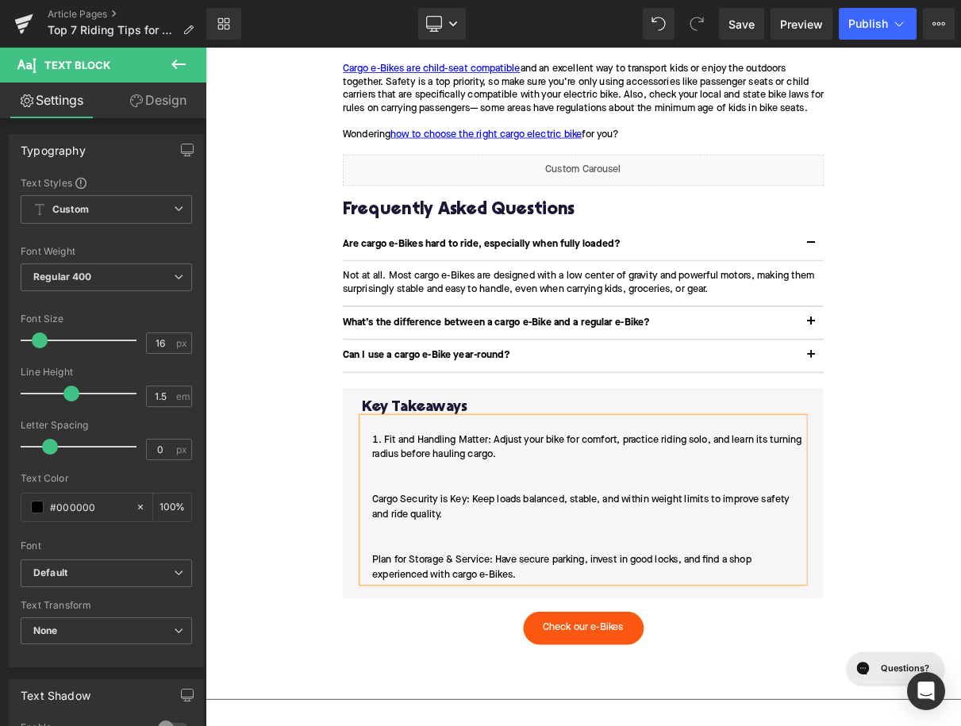
click at [411, 620] on li "Fit and Handling Matter: Adjust your bike for comfort, practice riding solo, an…" at bounding box center [686, 632] width 562 height 190
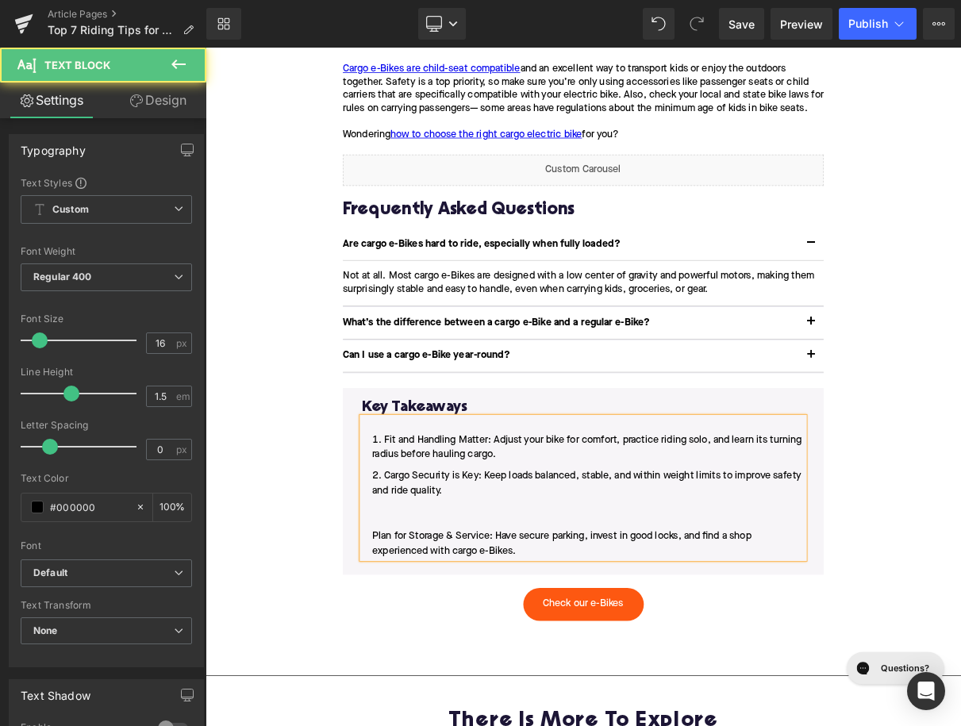
click at [409, 661] on li "Cargo Security is Key: Keep loads balanced, stable, and within weight limits to…" at bounding box center [686, 640] width 562 height 114
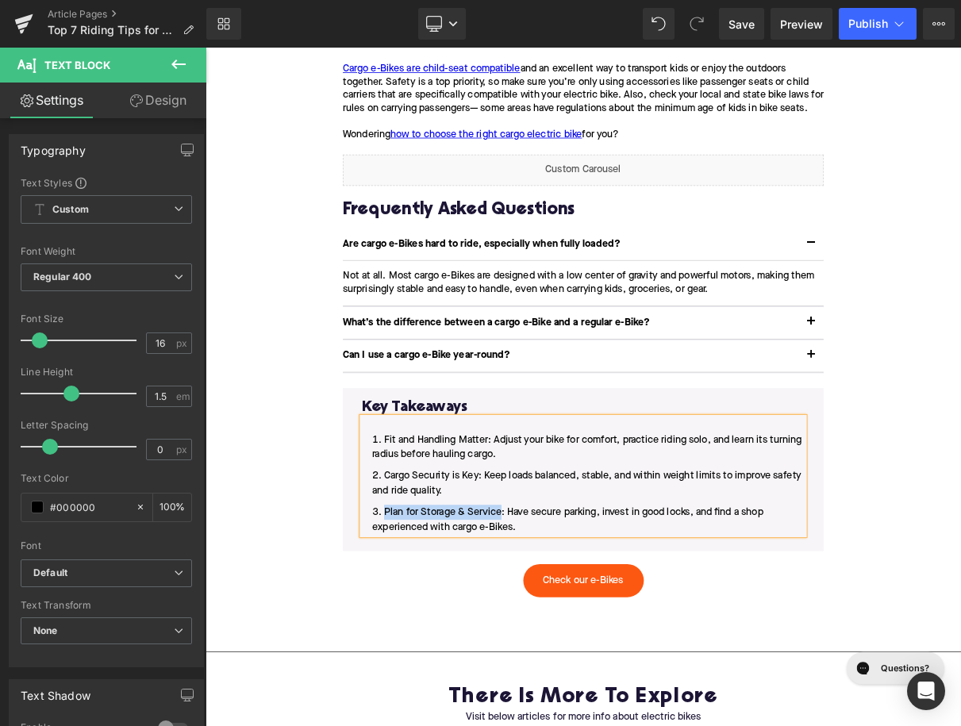
drag, startPoint x: 581, startPoint y: 642, endPoint x: 435, endPoint y: 638, distance: 146.0
click at [435, 638] on li "Plan for Storage & Service: Have secure parking, invest in good locks, and find…" at bounding box center [686, 648] width 562 height 38
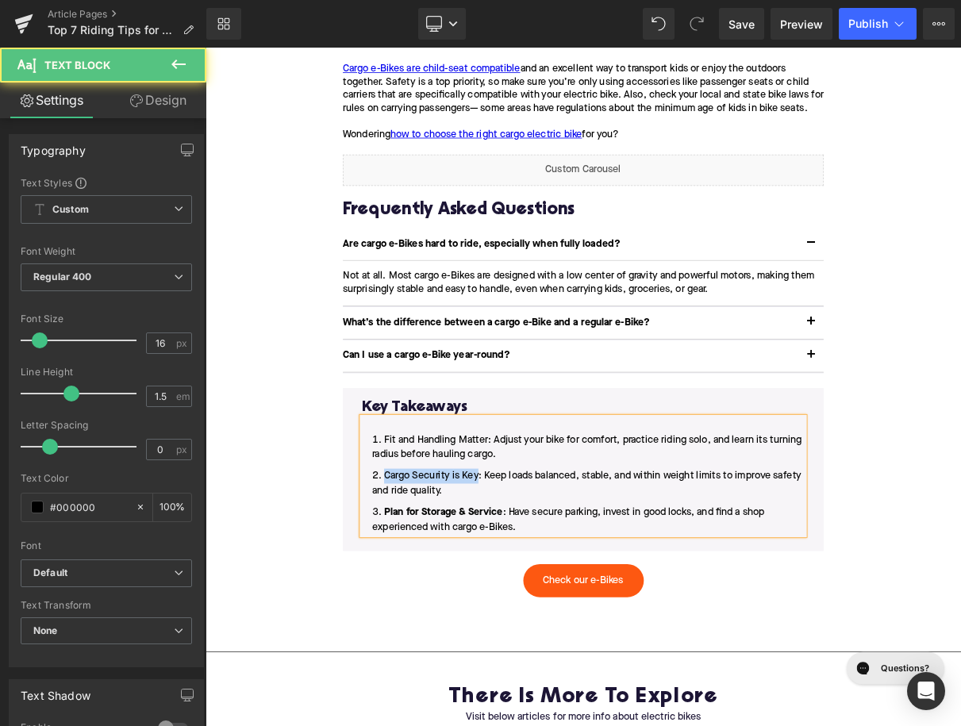
drag, startPoint x: 554, startPoint y: 597, endPoint x: 430, endPoint y: 599, distance: 123.8
click at [430, 599] on li "Cargo Security is Key: Keep loads balanced, stable, and within weight limits to…" at bounding box center [686, 602] width 562 height 38
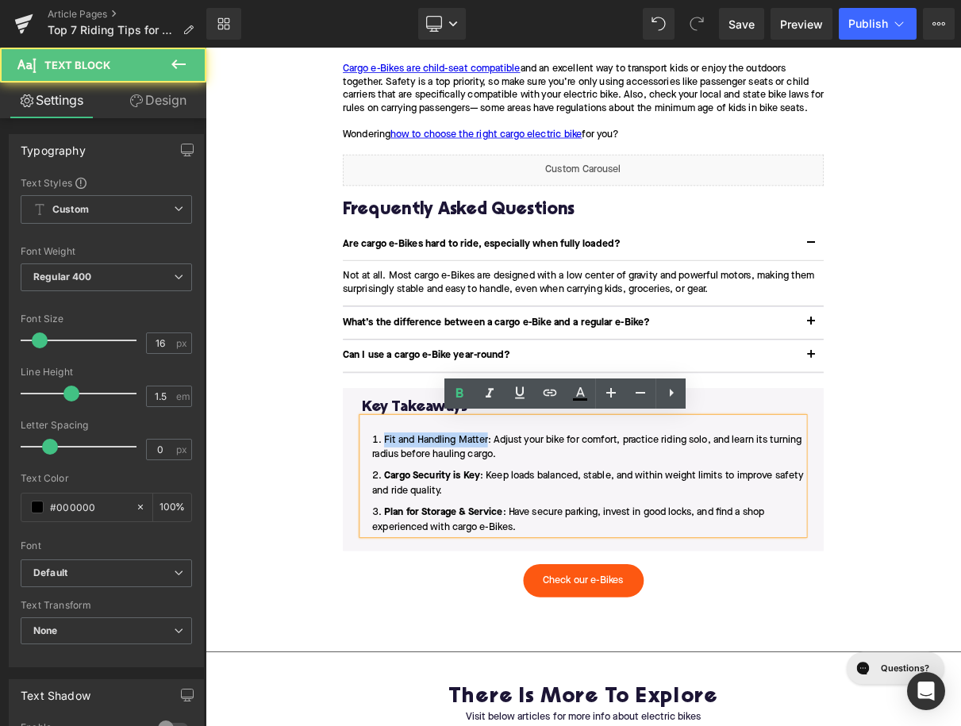
drag, startPoint x: 564, startPoint y: 547, endPoint x: 429, endPoint y: 550, distance: 134.9
click at [429, 550] on li "Fit and Handling Matter: Adjust your bike for comfort, practice riding solo, an…" at bounding box center [686, 556] width 562 height 38
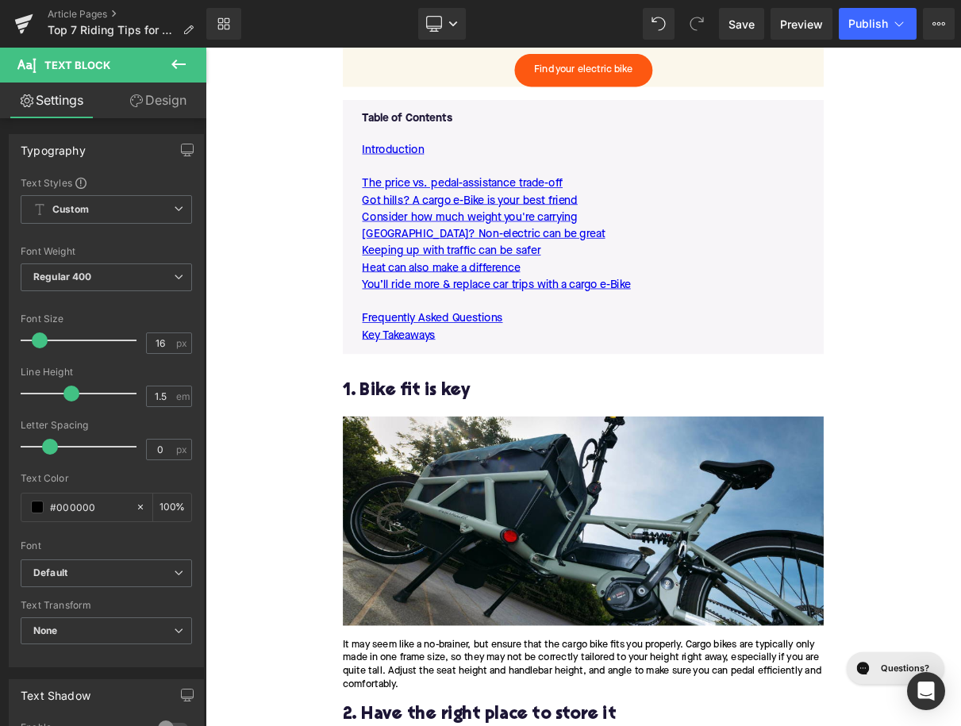
scroll to position [879, 0]
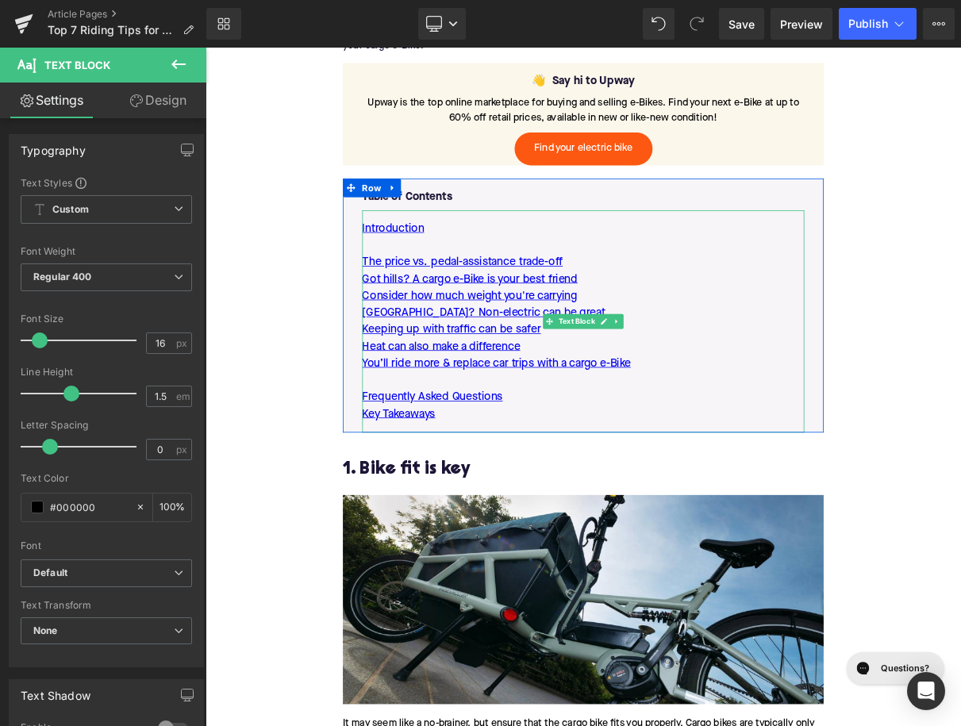
click at [765, 440] on p "You’ll ride more & replace car trips with a cargo e-Bike" at bounding box center [686, 449] width 562 height 21
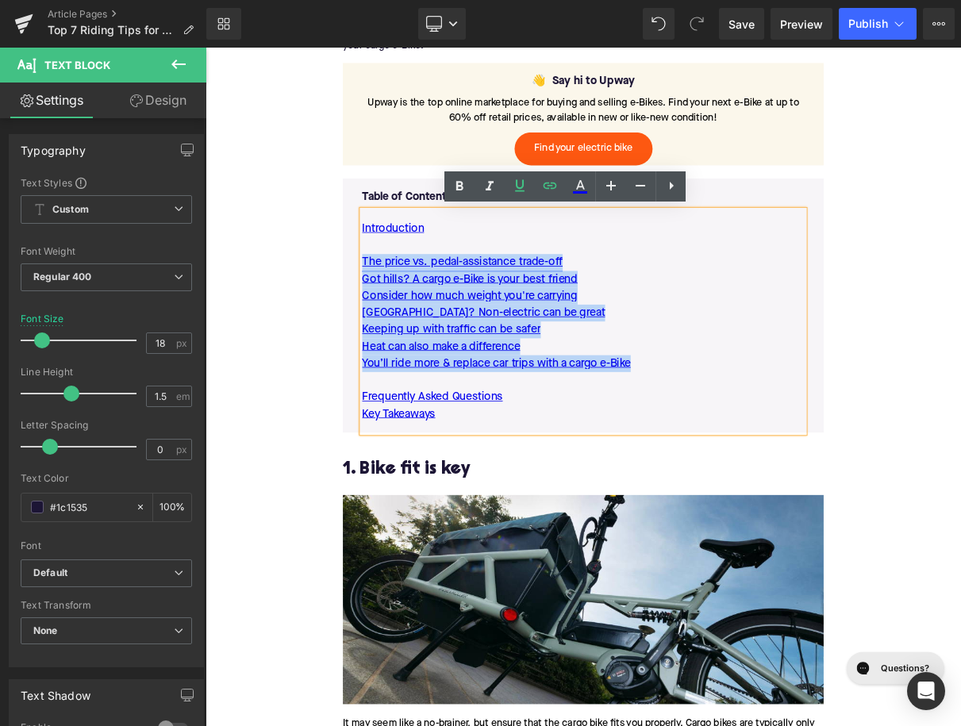
drag, startPoint x: 767, startPoint y: 444, endPoint x: 405, endPoint y: 325, distance: 380.9
click at [405, 325] on div "Introduction The price vs. pedal-assistance trade-off Got hills? A cargo e-Bike…" at bounding box center [686, 396] width 562 height 282
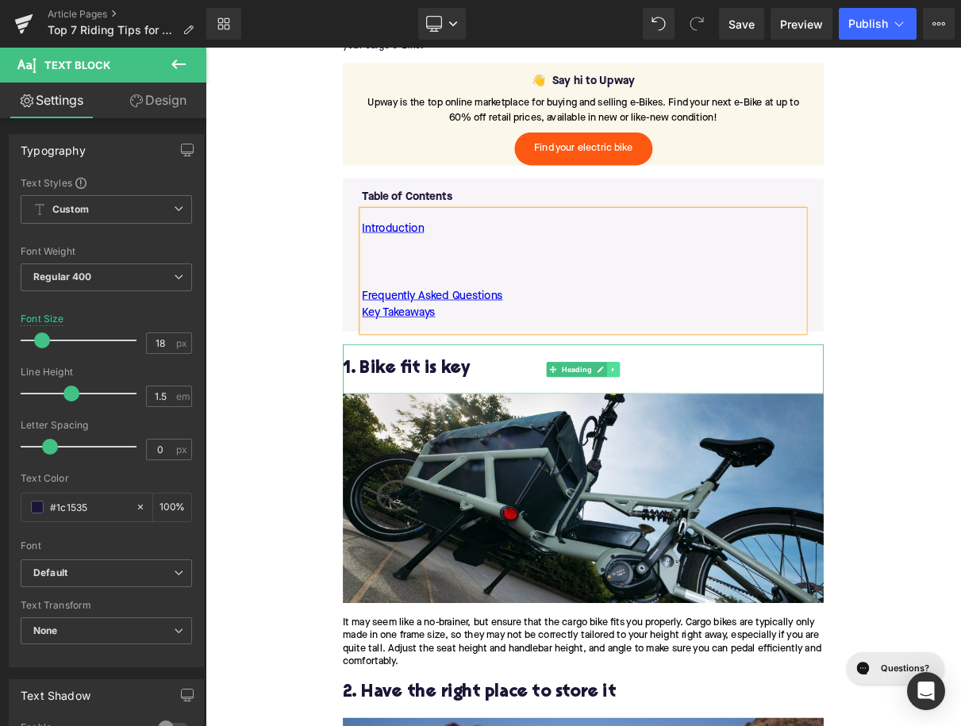
click at [726, 461] on link at bounding box center [724, 457] width 17 height 19
click at [715, 461] on link at bounding box center [716, 457] width 17 height 19
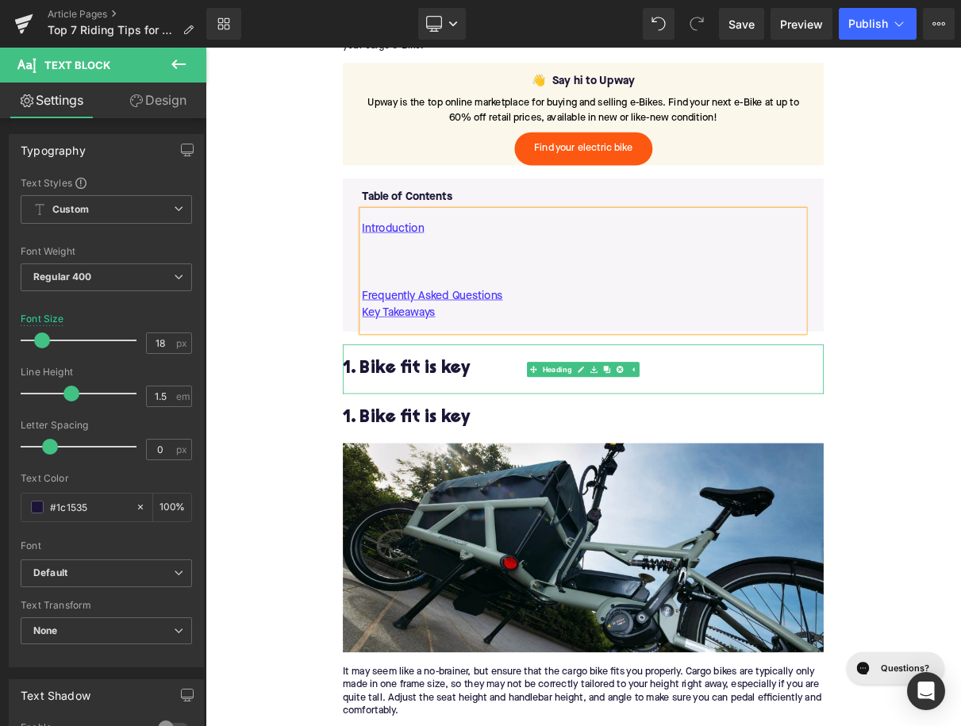
click at [494, 469] on div "1. Bike fit is key" at bounding box center [685, 456] width 611 height 63
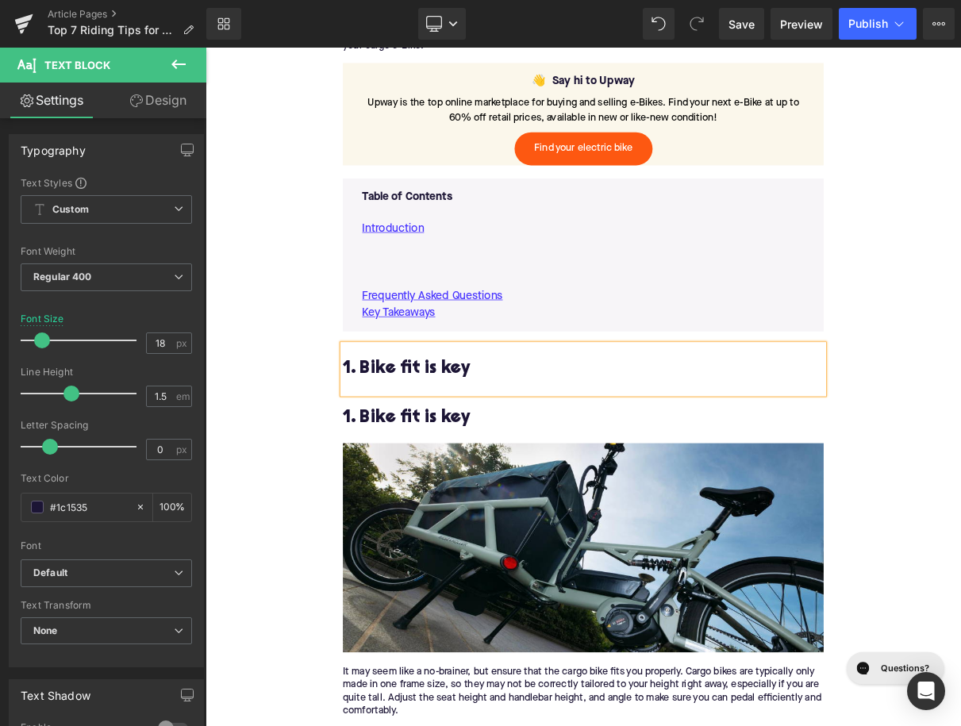
click at [494, 469] on div "1. Bike fit is key" at bounding box center [685, 456] width 611 height 63
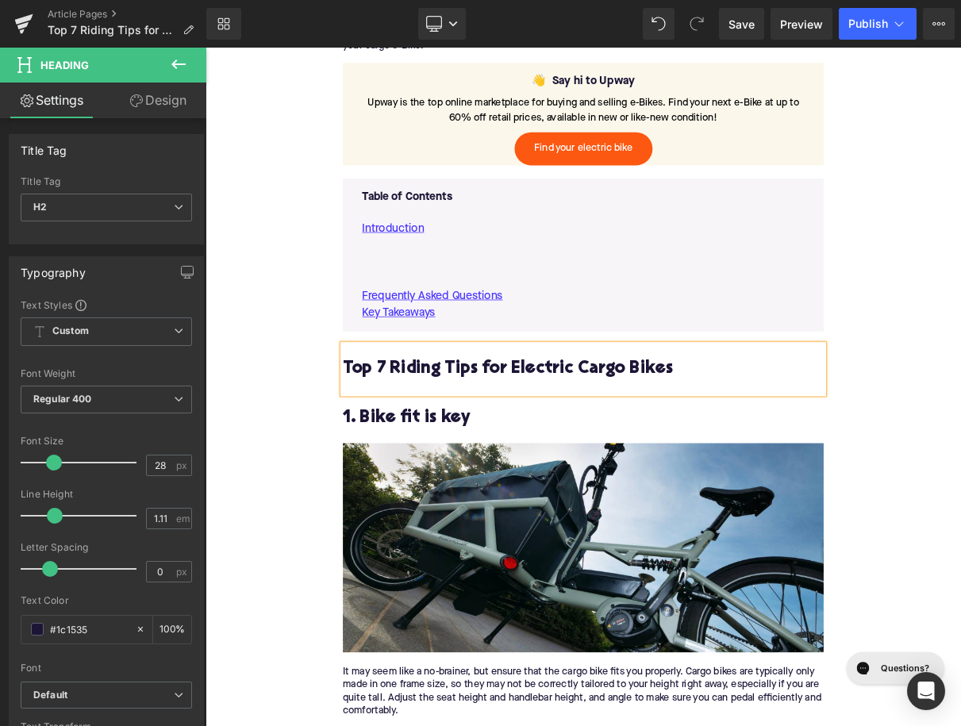
click at [491, 514] on h2 "1. Bike fit is key" at bounding box center [685, 519] width 611 height 25
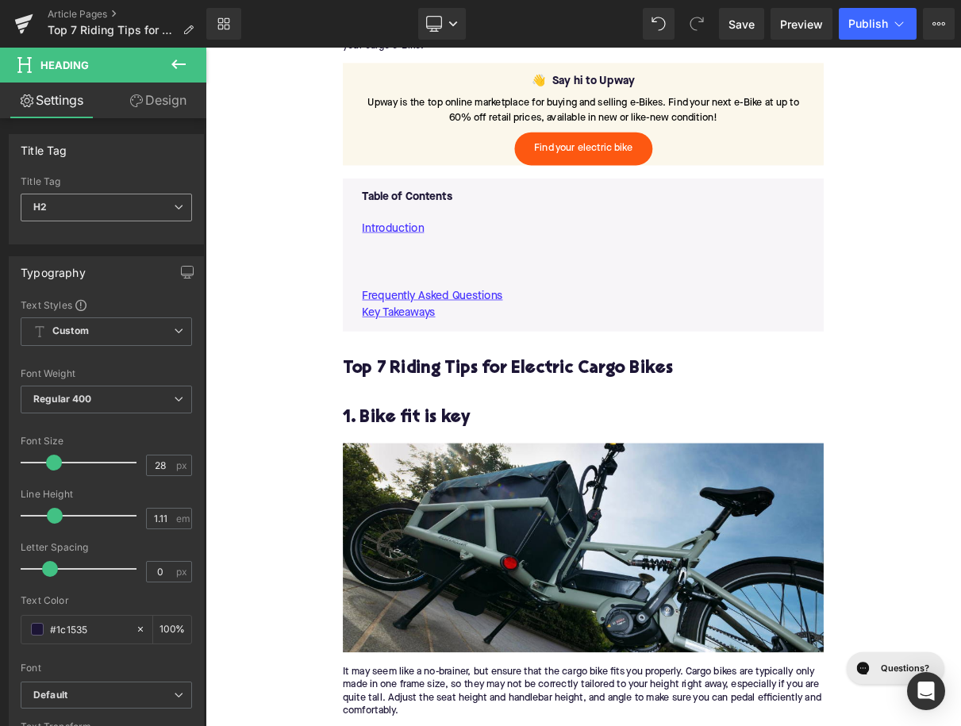
click at [126, 206] on span "H2" at bounding box center [106, 208] width 171 height 28
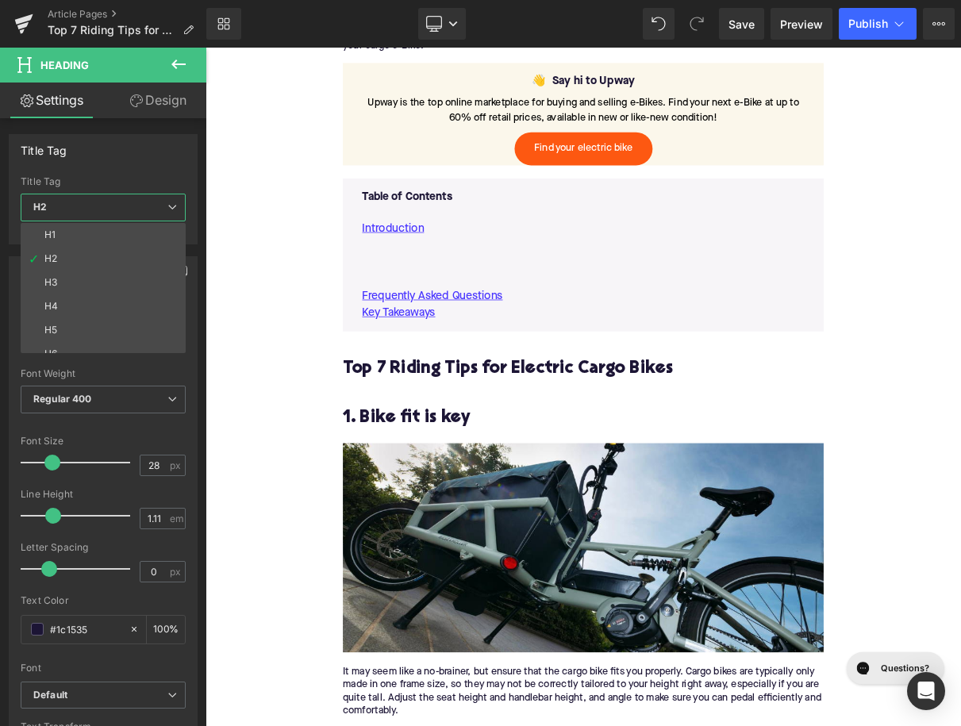
drag, startPoint x: 128, startPoint y: 279, endPoint x: 181, endPoint y: 275, distance: 53.4
click at [128, 279] on li "H3" at bounding box center [107, 283] width 172 height 24
type input "24"
type input "1.29"
type input "100"
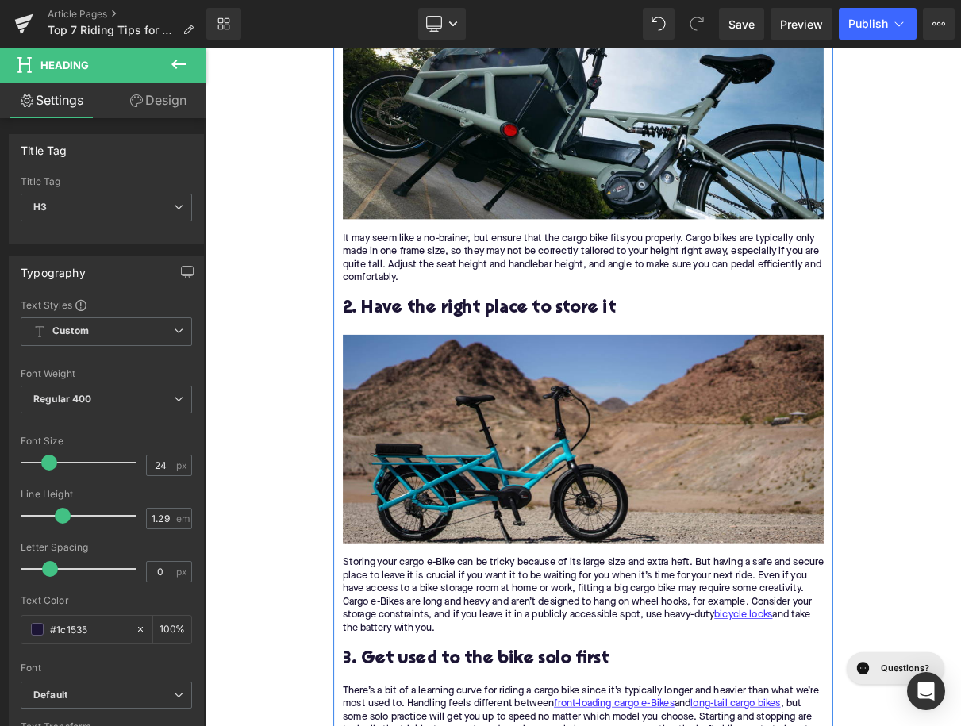
scroll to position [1438, 0]
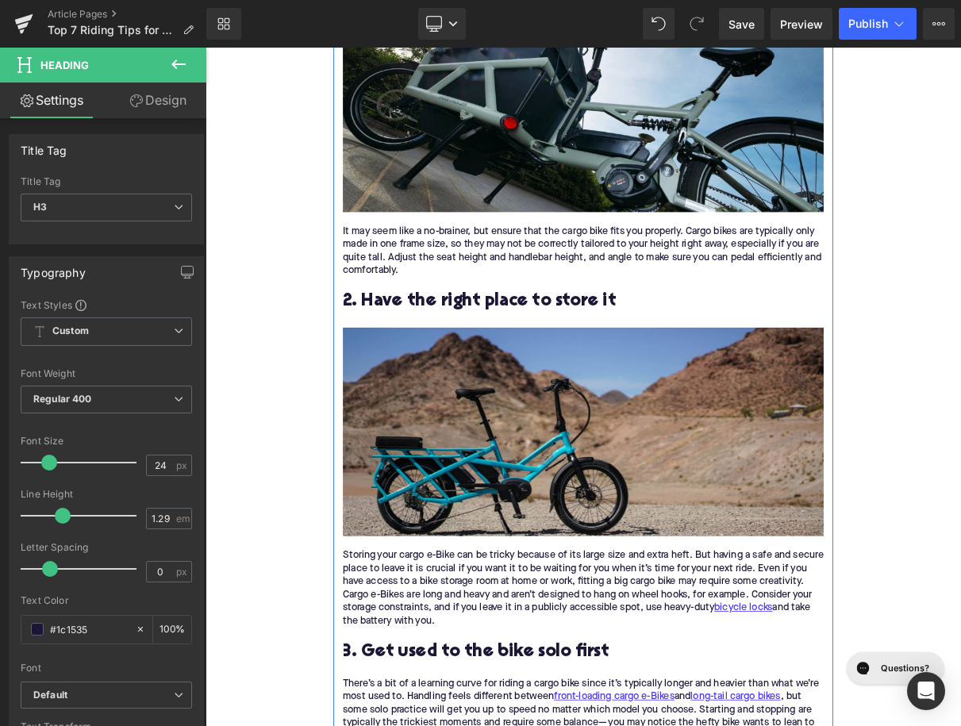
click at [456, 376] on h2 "2. Have the right place to store it" at bounding box center [685, 371] width 611 height 25
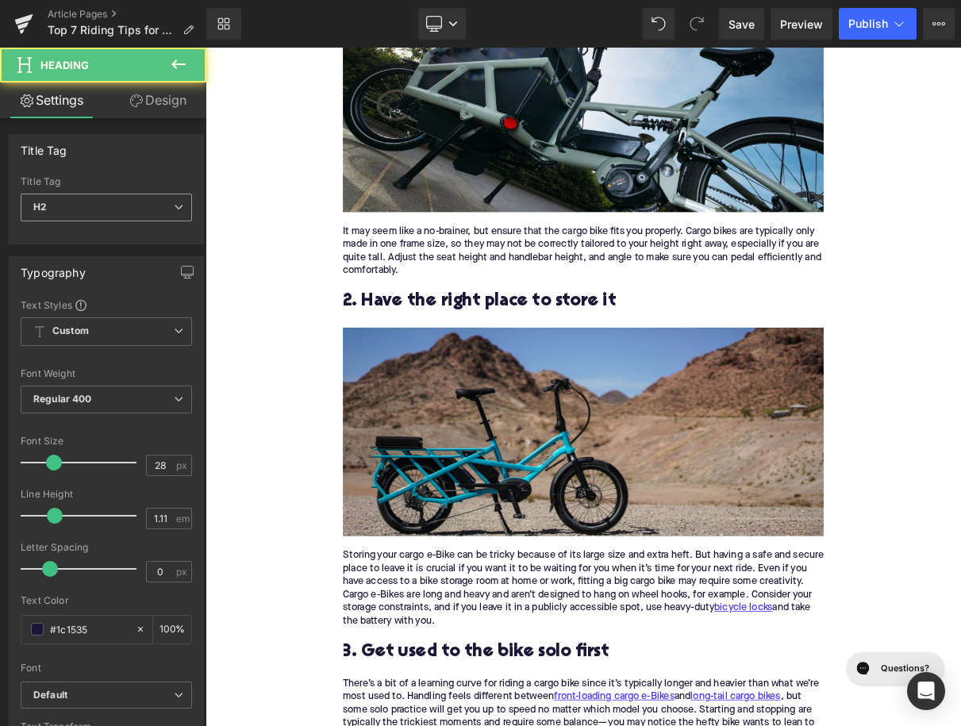
click at [160, 208] on span "H2" at bounding box center [106, 208] width 171 height 28
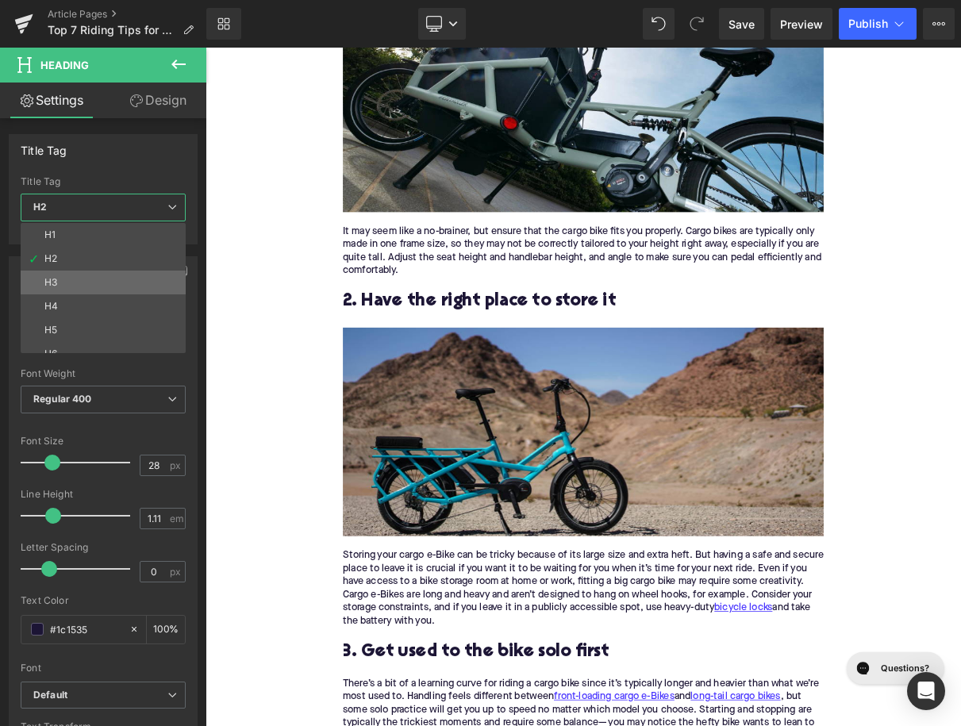
click at [140, 282] on li "H3" at bounding box center [107, 283] width 172 height 24
type input "24"
type input "1.29"
type input "100"
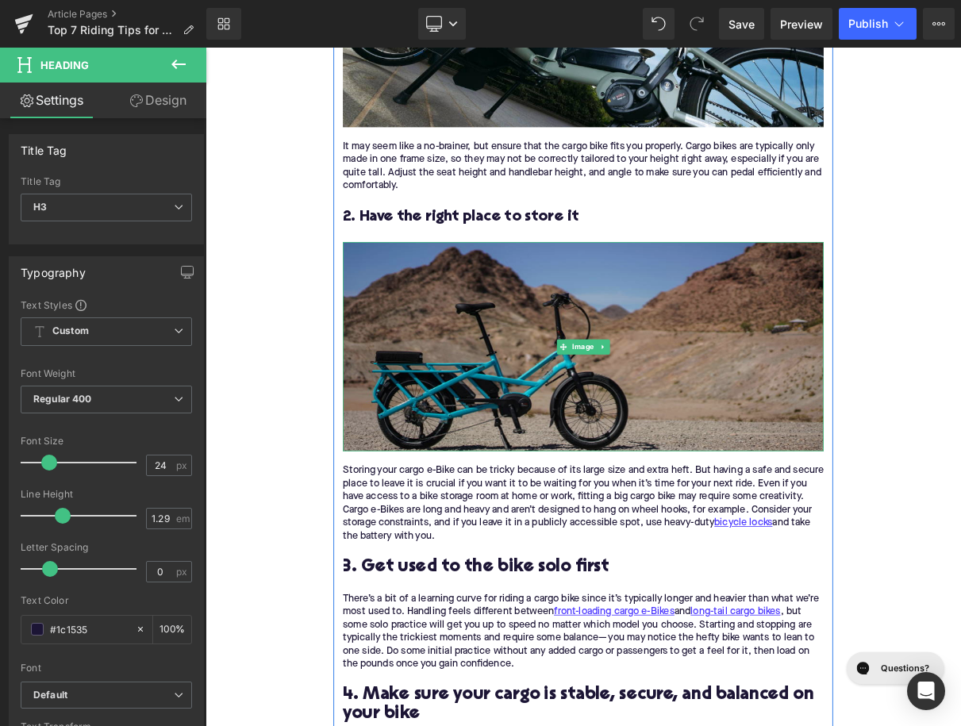
scroll to position [1638, 0]
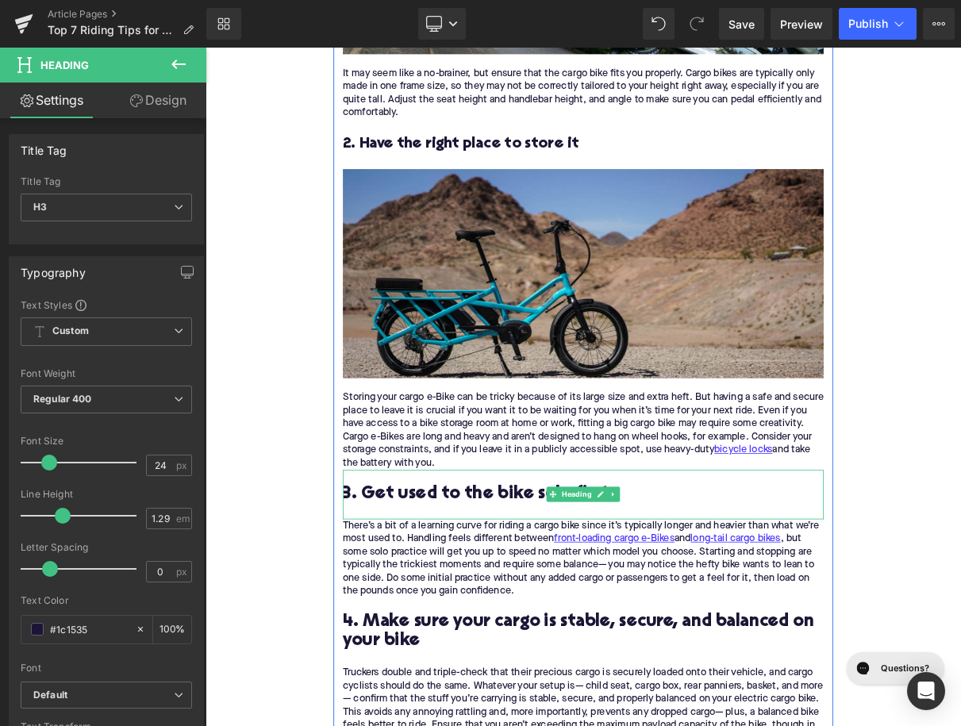
click at [469, 609] on h2 "3. Get used to the bike solo first" at bounding box center [685, 616] width 611 height 25
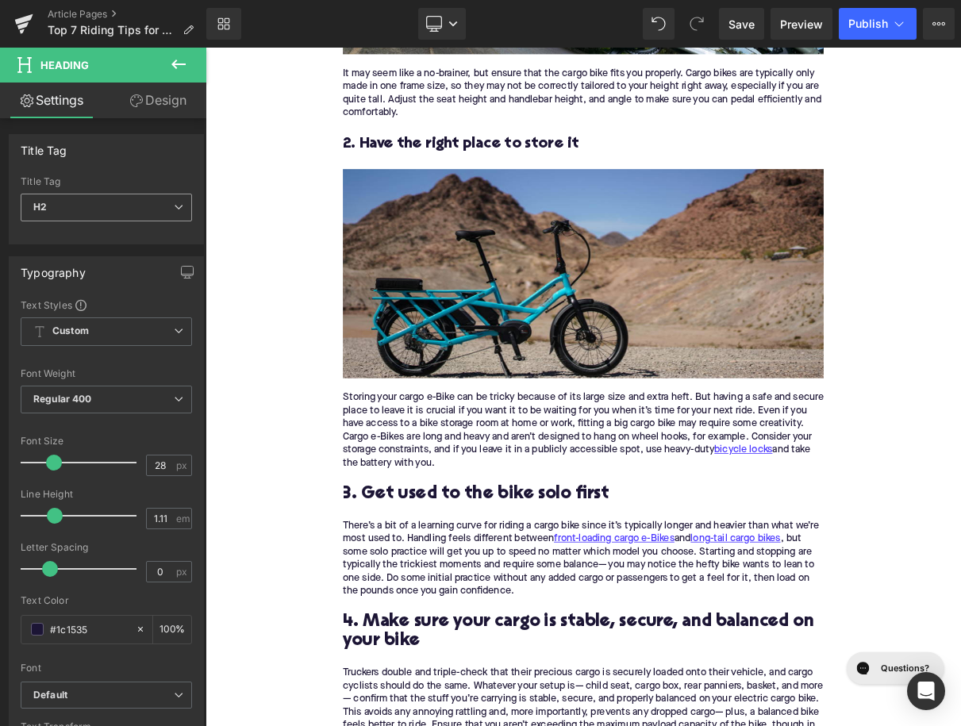
click at [142, 206] on span "H2" at bounding box center [106, 208] width 171 height 28
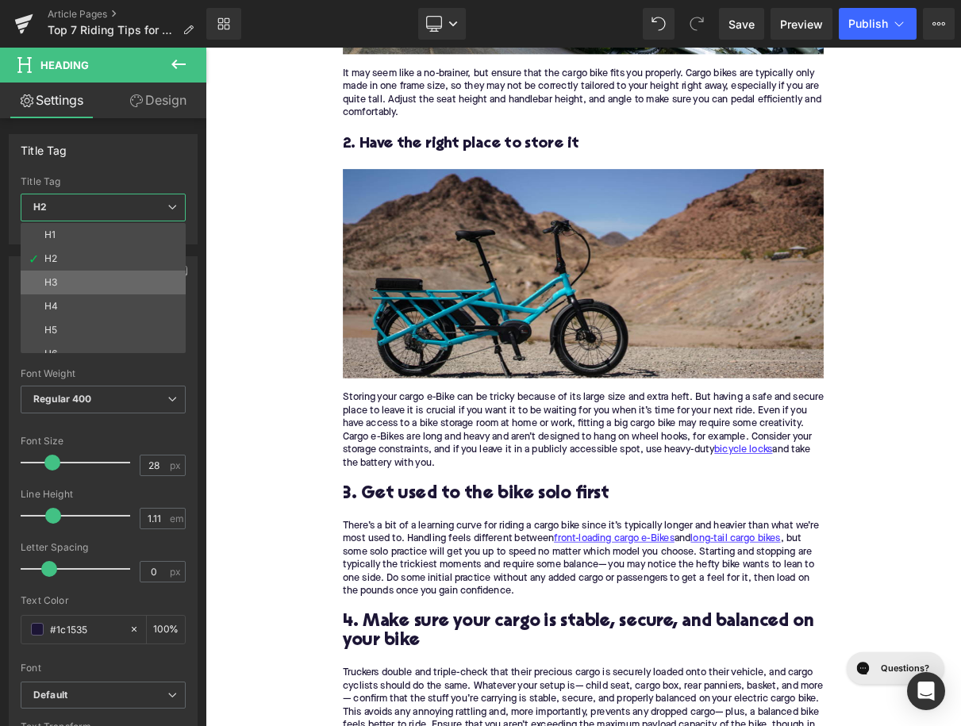
click at [138, 281] on li "H3" at bounding box center [107, 283] width 172 height 24
type input "24"
type input "1.29"
type input "100"
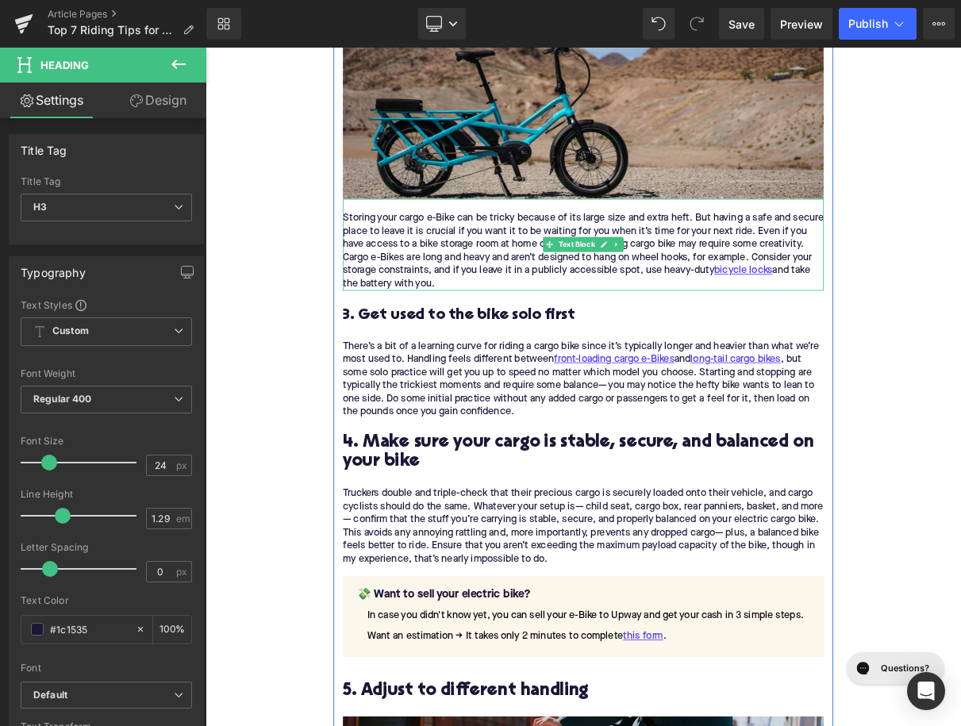
scroll to position [1953, 0]
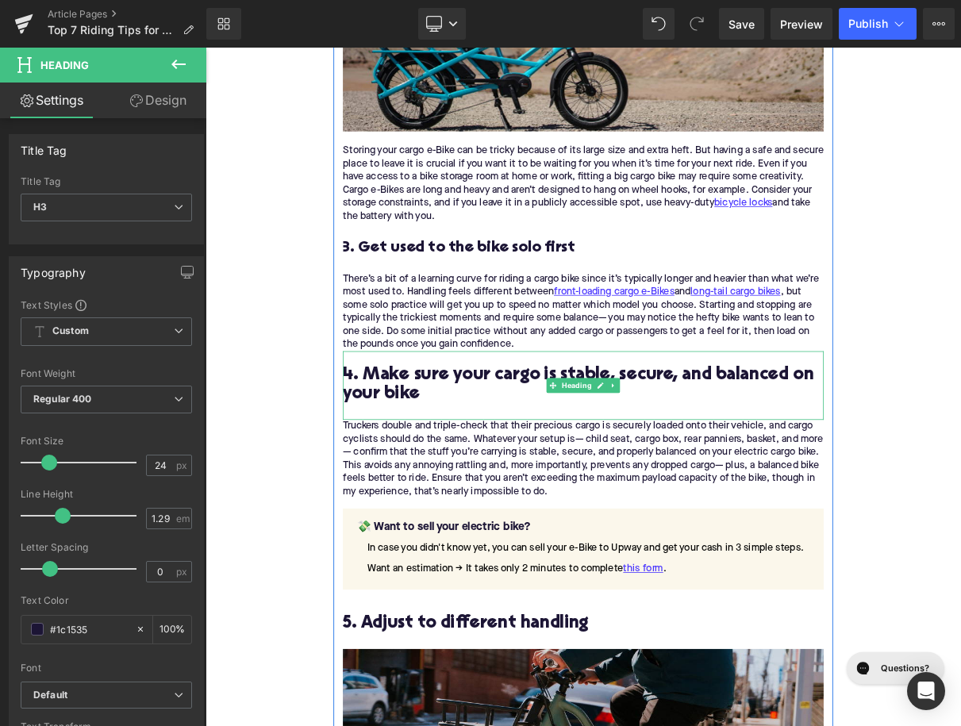
click at [447, 471] on h2 "4. Make sure your cargo is stable, secure, and balanced on your bike" at bounding box center [685, 476] width 611 height 49
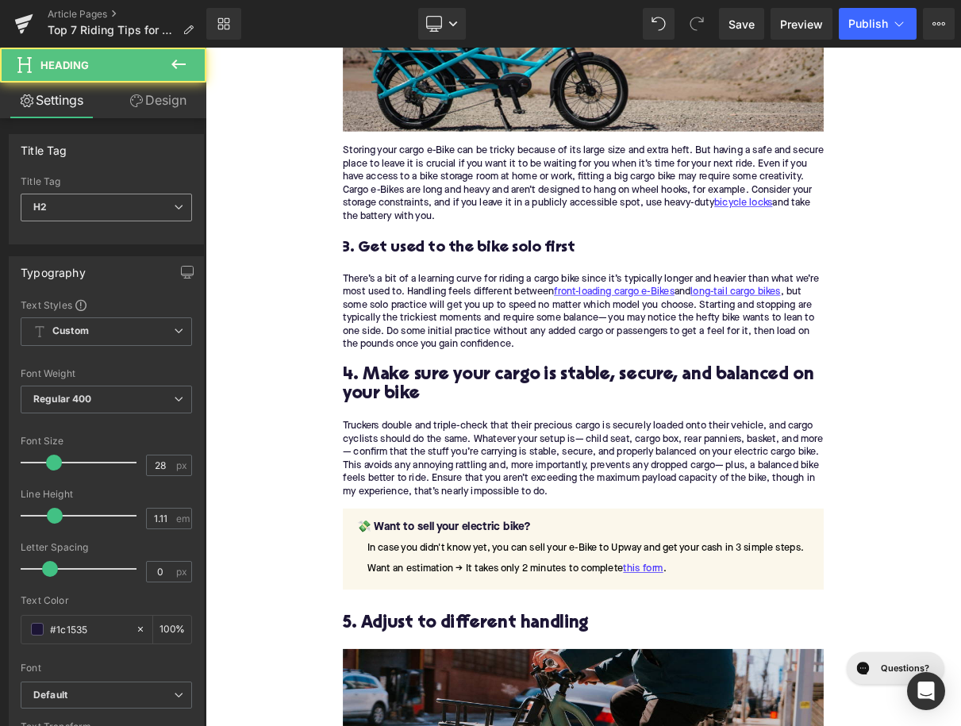
click at [177, 211] on icon at bounding box center [179, 207] width 10 height 10
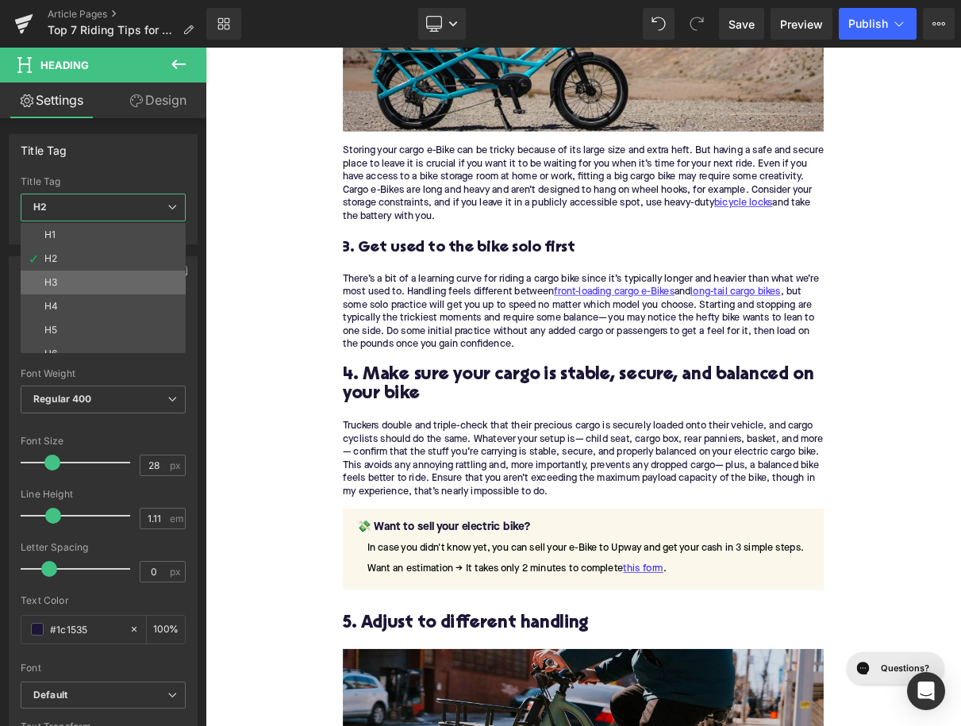
click at [144, 286] on li "H3" at bounding box center [107, 283] width 172 height 24
type input "24"
type input "1.29"
type input "100"
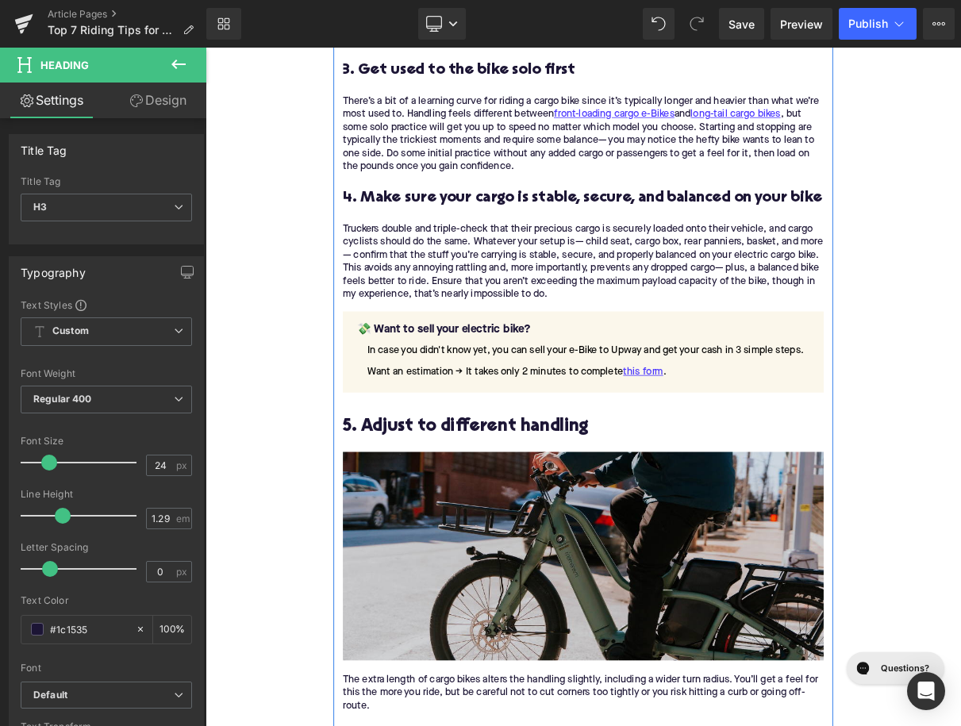
scroll to position [2194, 0]
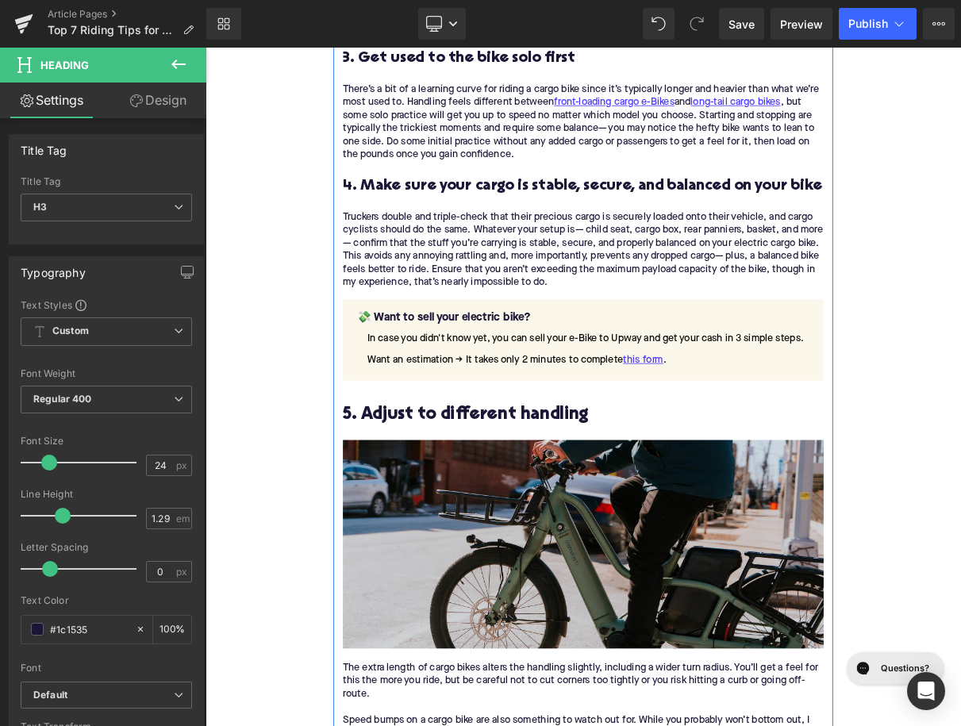
click at [484, 521] on h2 "5. Adjust to different handling" at bounding box center [685, 514] width 611 height 25
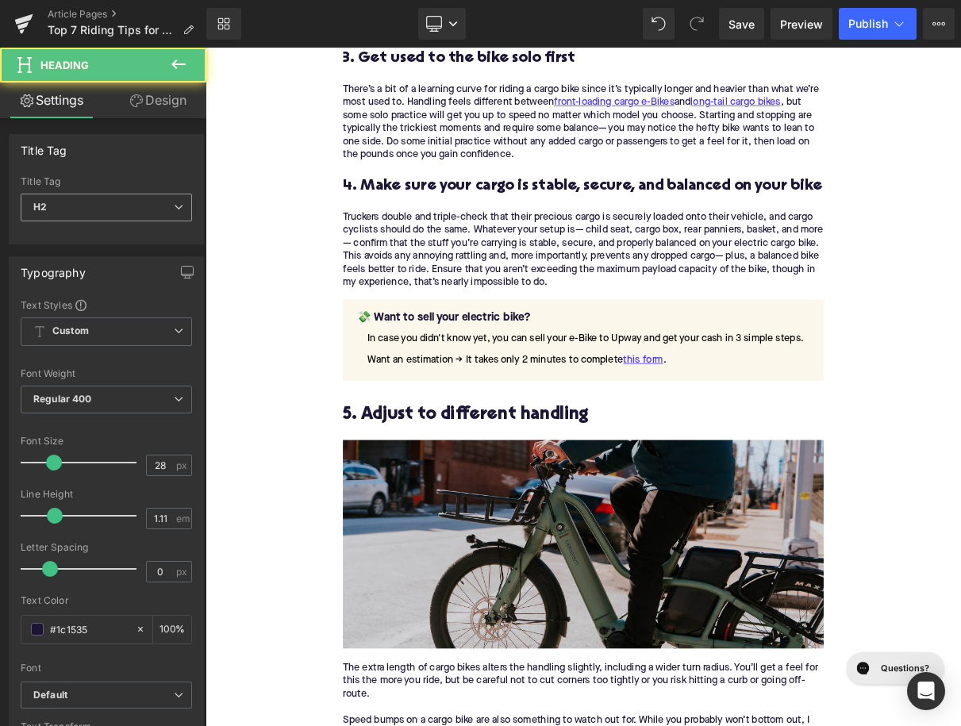
click at [91, 205] on span "H2" at bounding box center [106, 208] width 171 height 28
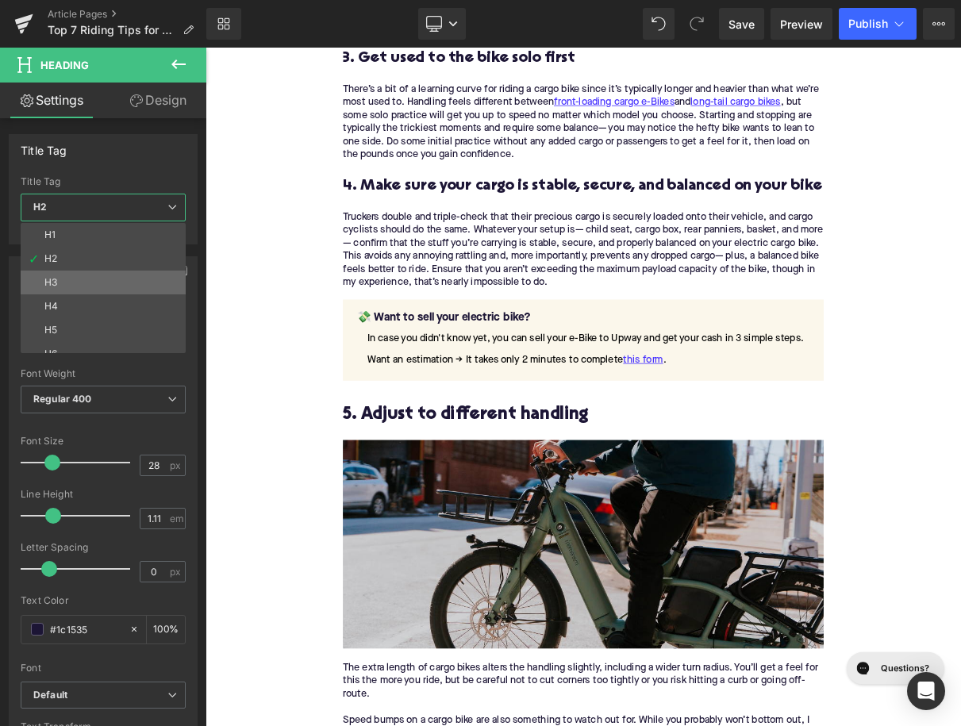
click at [113, 272] on li "H3" at bounding box center [107, 283] width 172 height 24
type input "24"
type input "1.29"
type input "100"
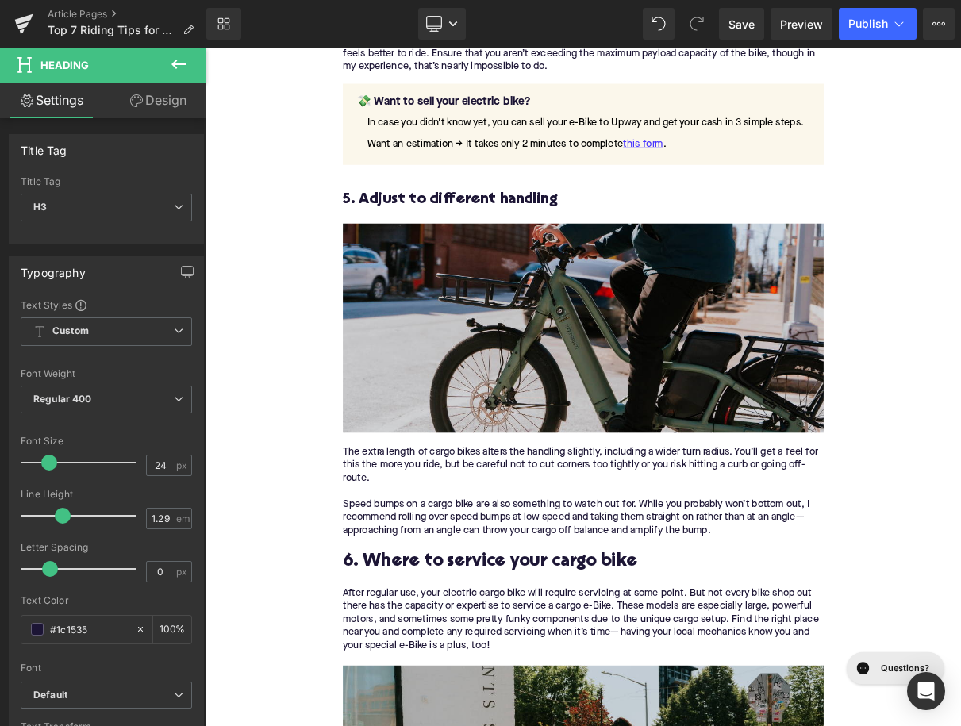
scroll to position [2561, 0]
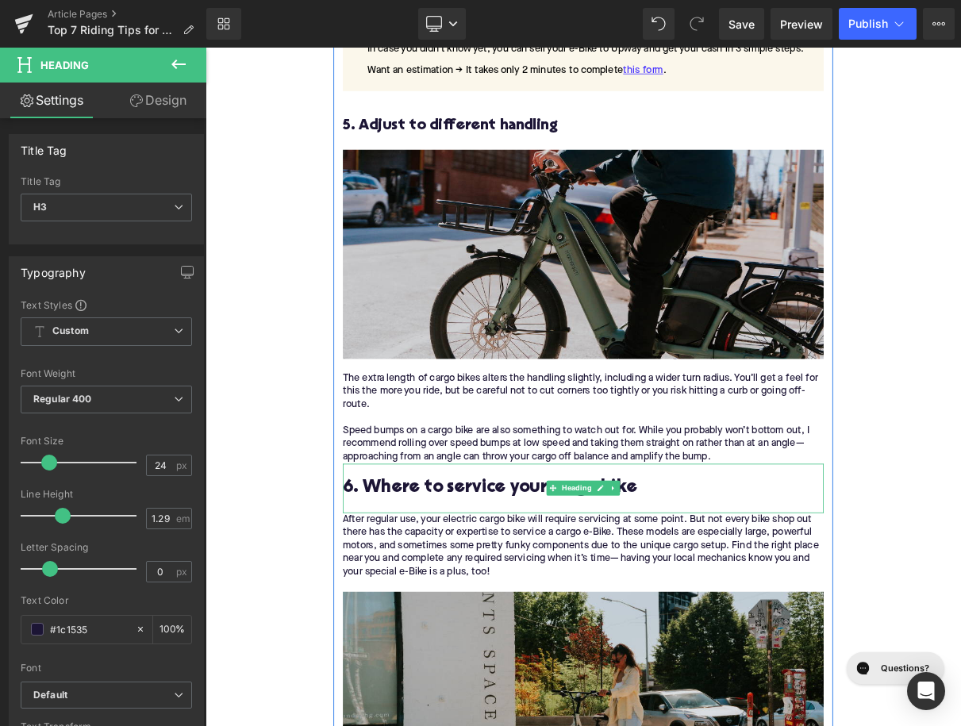
click at [472, 613] on h2 "6. Where to service your cargo bike" at bounding box center [685, 608] width 611 height 25
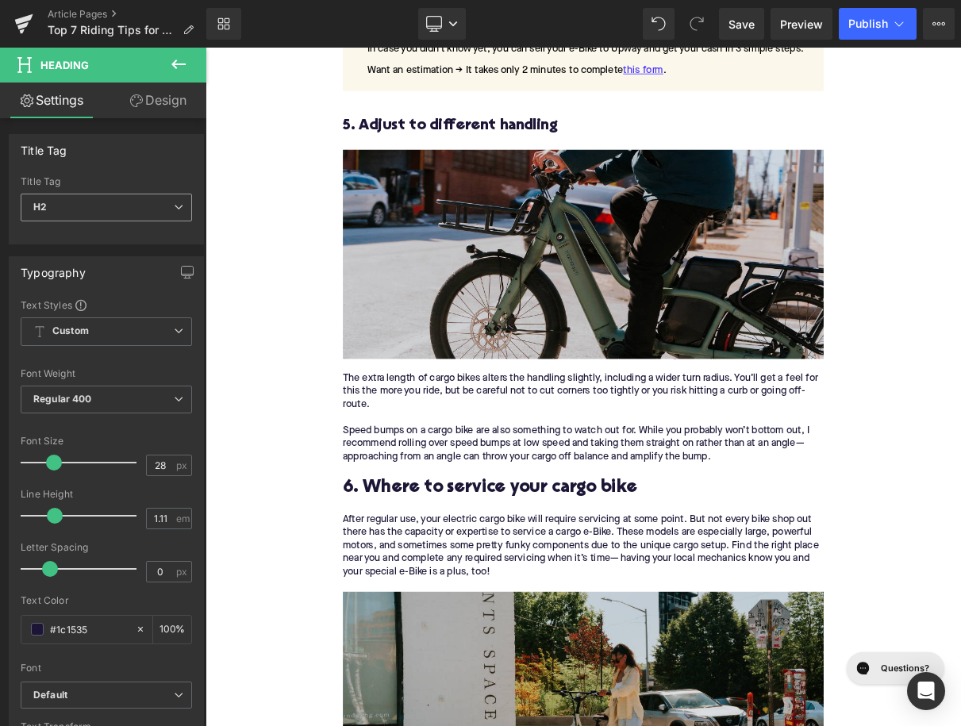
click at [121, 211] on span "H2" at bounding box center [106, 208] width 171 height 28
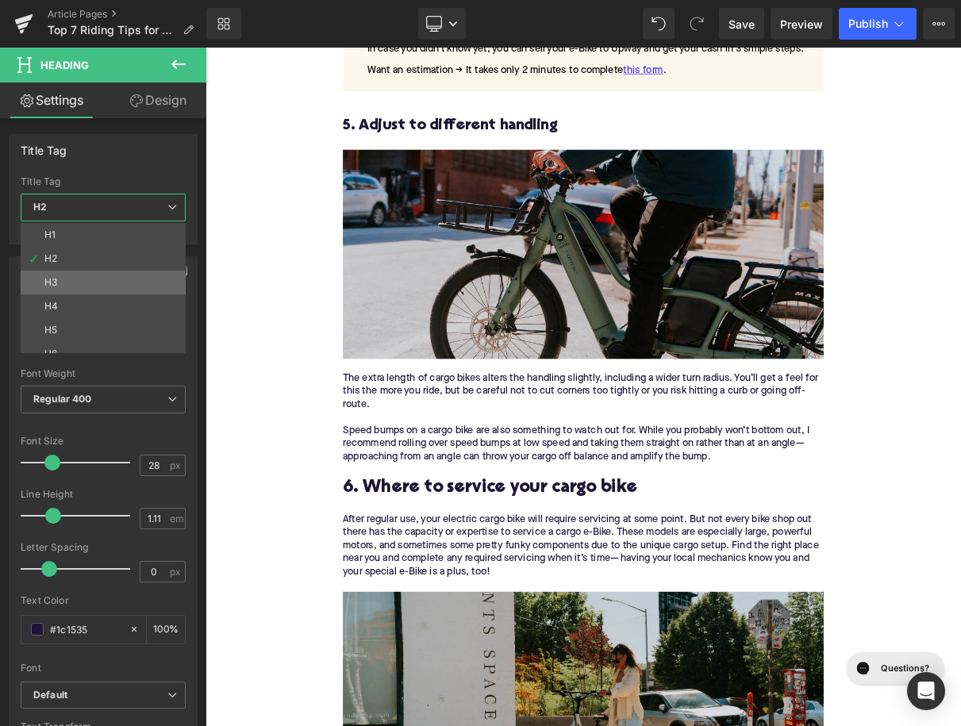
click at [123, 272] on li "H3" at bounding box center [107, 283] width 172 height 24
type input "24"
type input "1.29"
type input "100"
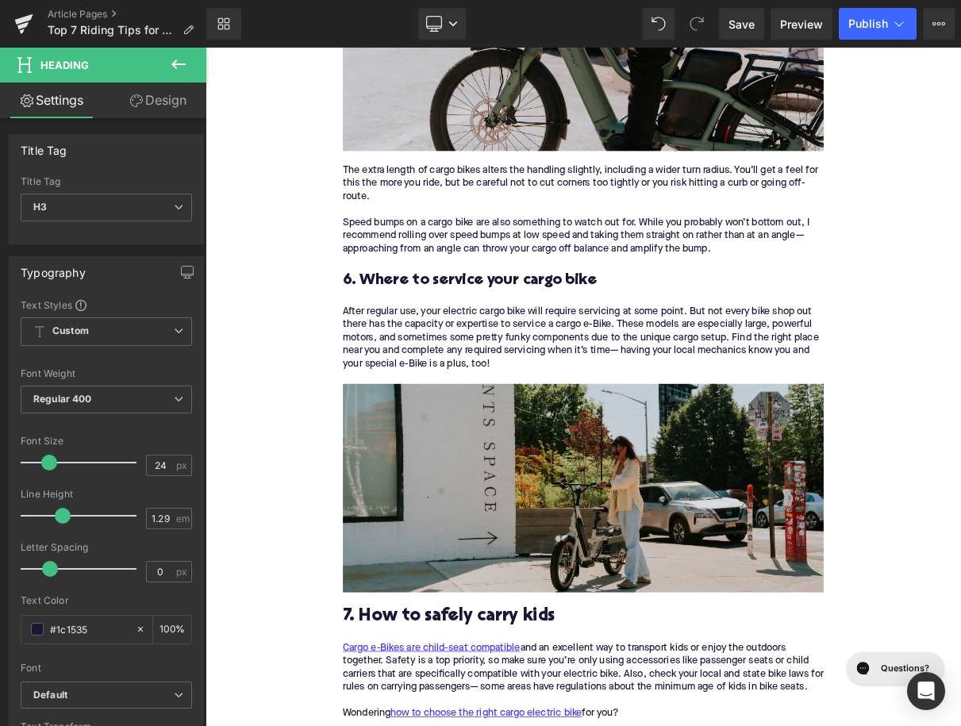
scroll to position [2966, 0]
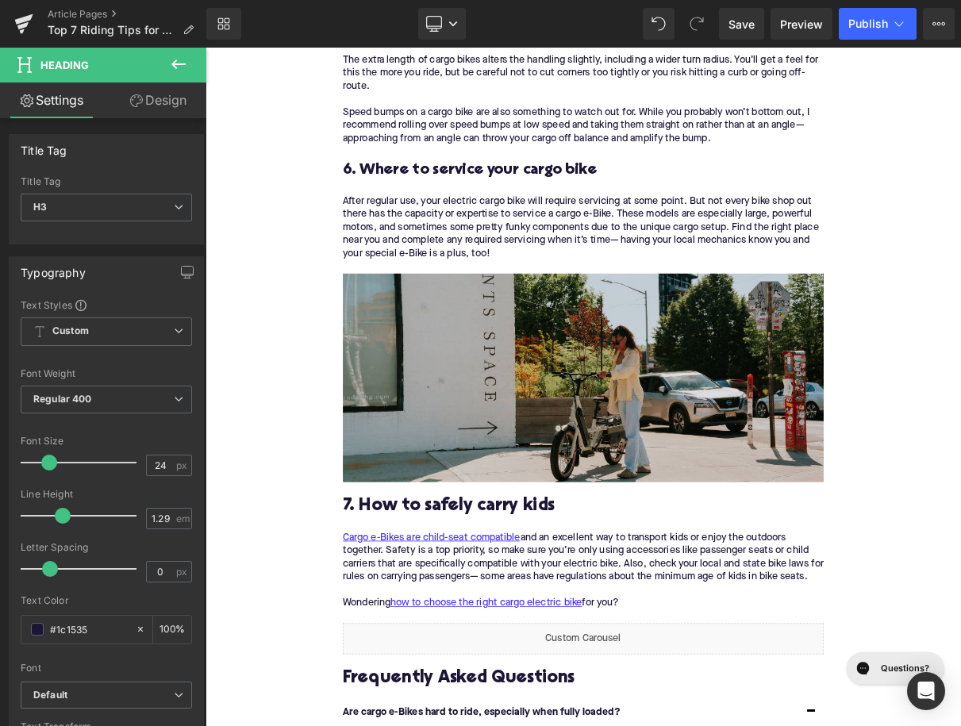
click at [491, 627] on h2 "7. How to safely carry kids" at bounding box center [685, 631] width 611 height 25
click at [113, 213] on span "H2" at bounding box center [106, 208] width 171 height 28
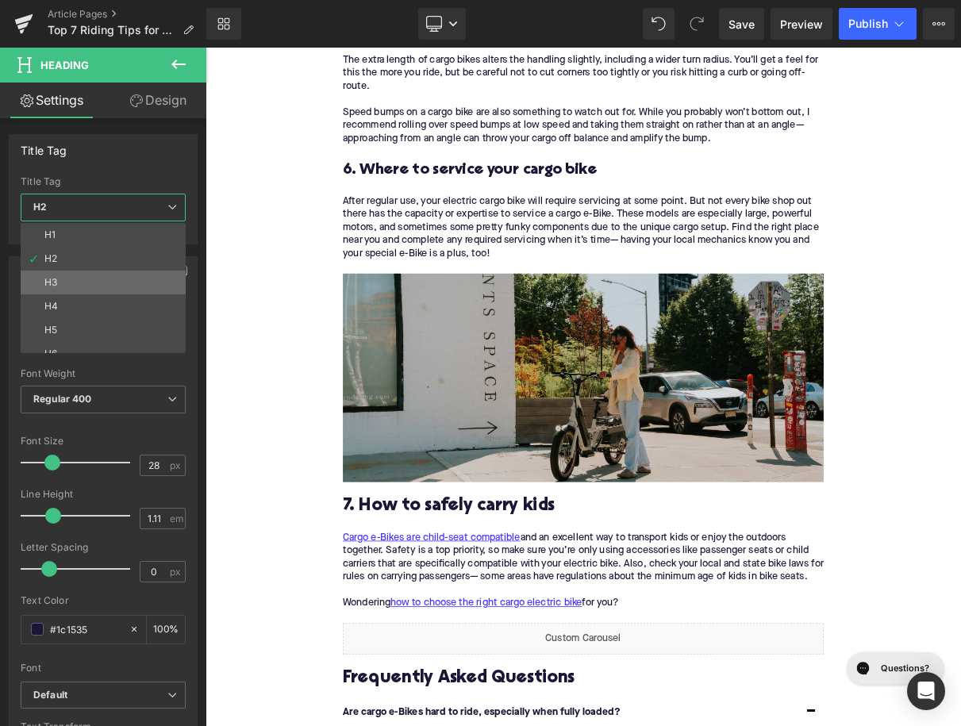
click at [148, 283] on li "H3" at bounding box center [107, 283] width 172 height 24
type input "24"
type input "1.29"
type input "100"
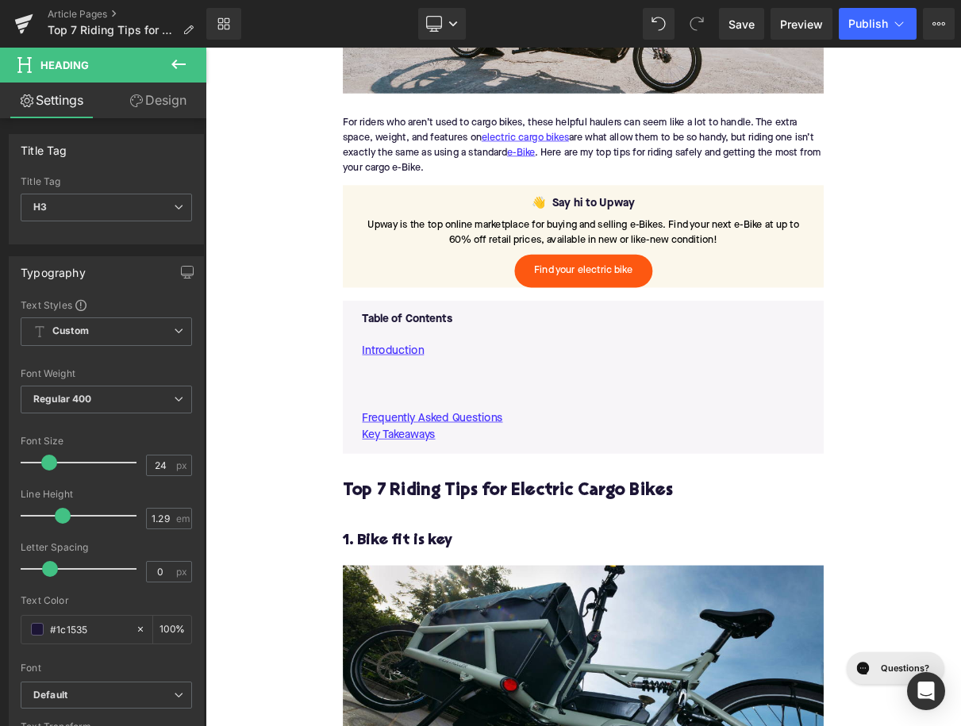
scroll to position [947, 0]
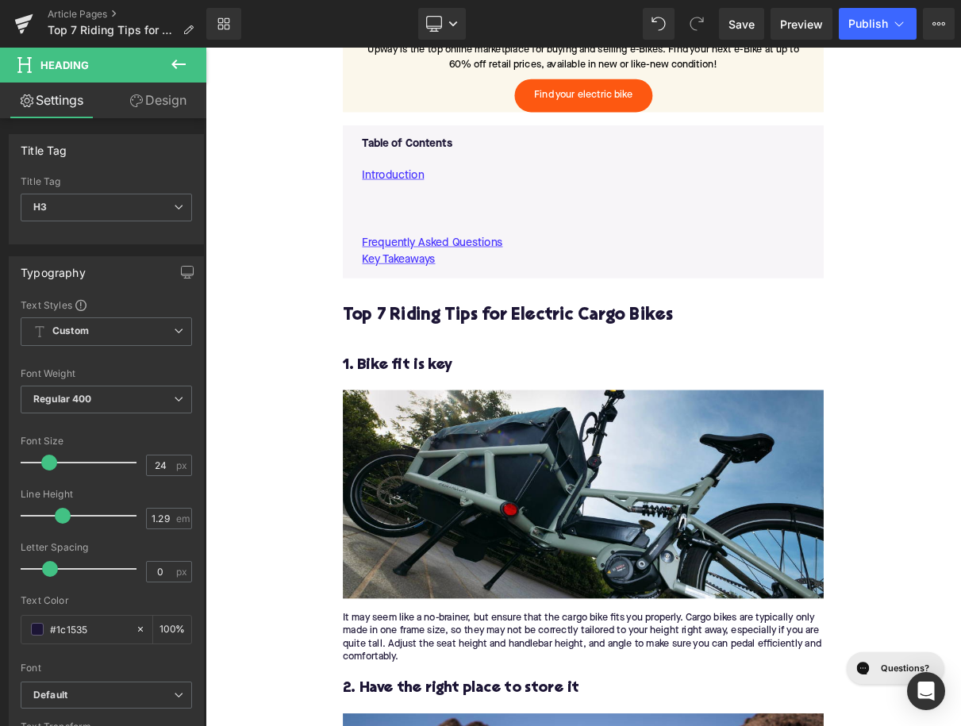
click at [452, 459] on h3 "1. Bike fit is key" at bounding box center [685, 452] width 611 height 25
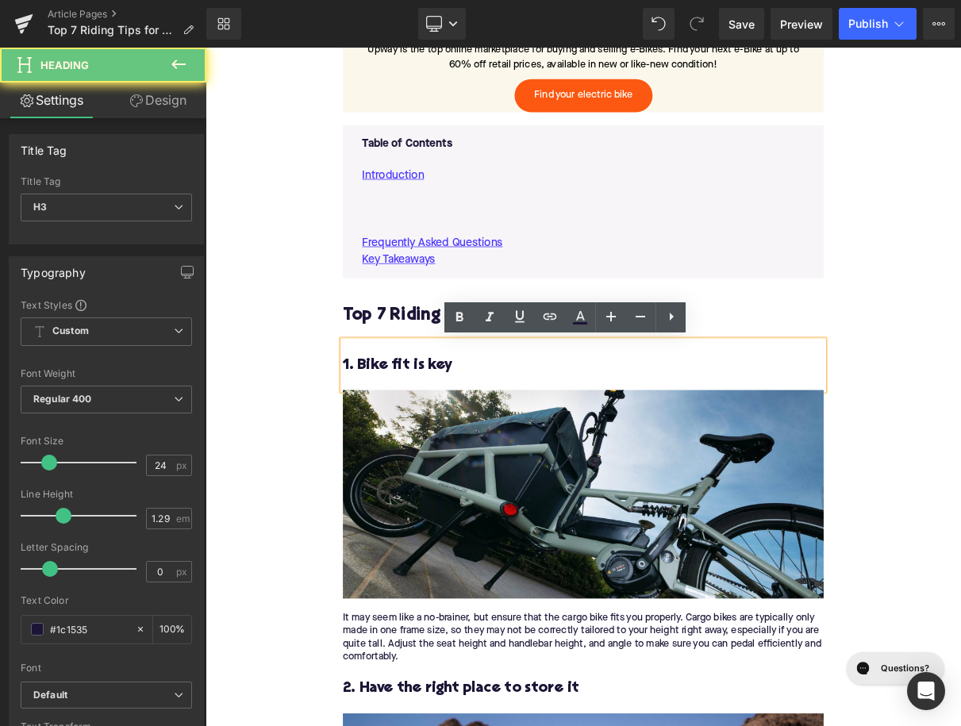
click at [452, 459] on h3 "1. Bike fit is key" at bounding box center [685, 452] width 611 height 25
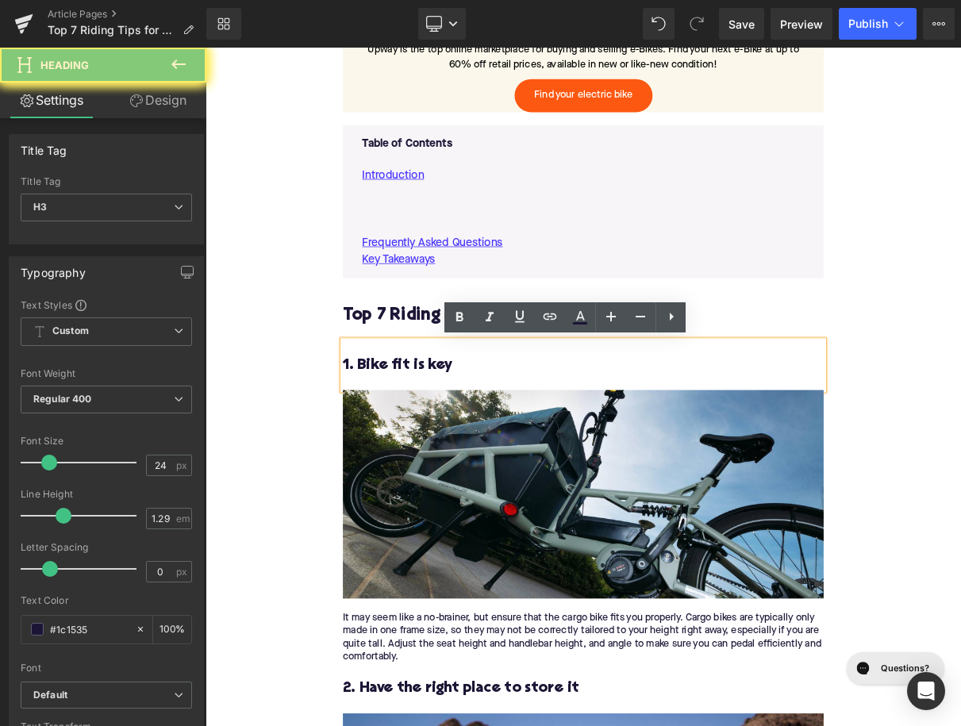
click at [452, 459] on h3 "1. Bike fit is key" at bounding box center [685, 452] width 611 height 25
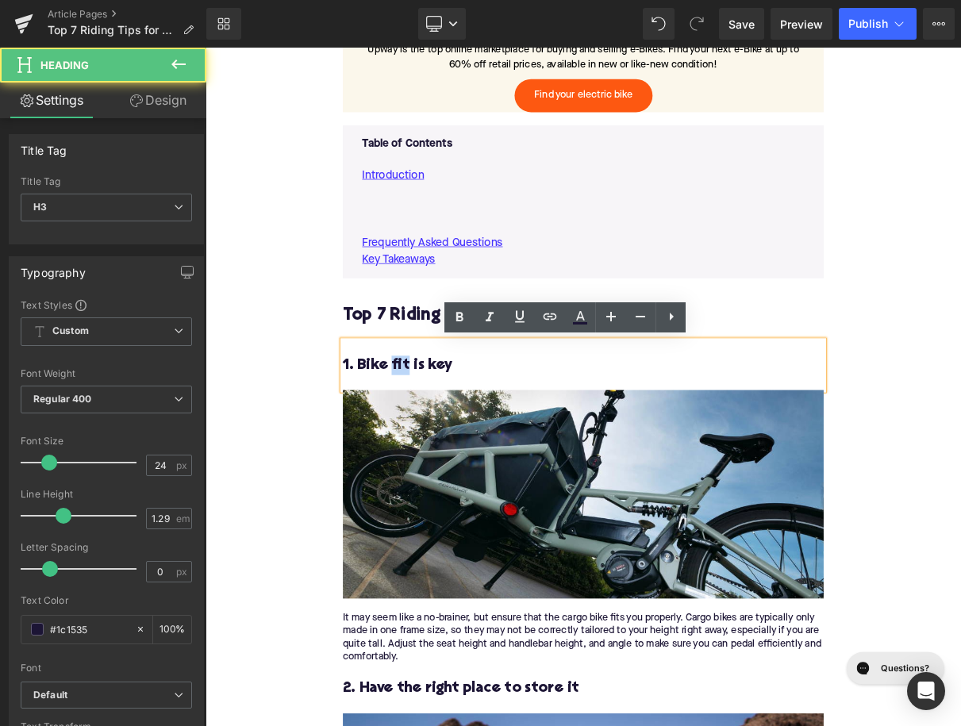
click at [452, 459] on h3 "1. Bike fit is key" at bounding box center [685, 452] width 611 height 25
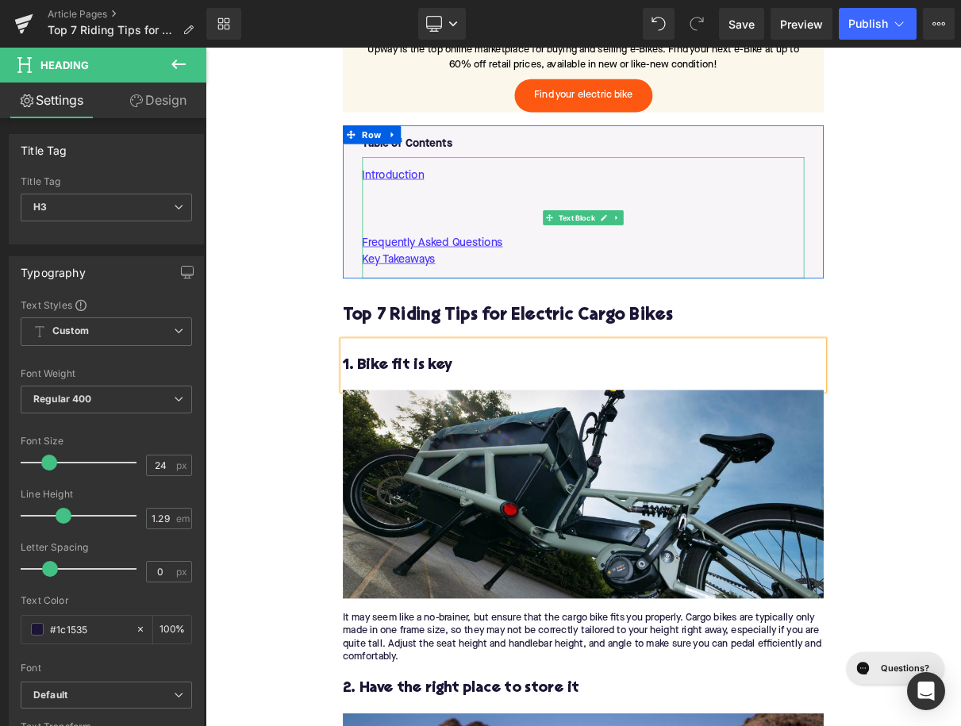
click at [519, 244] on p at bounding box center [686, 253] width 562 height 21
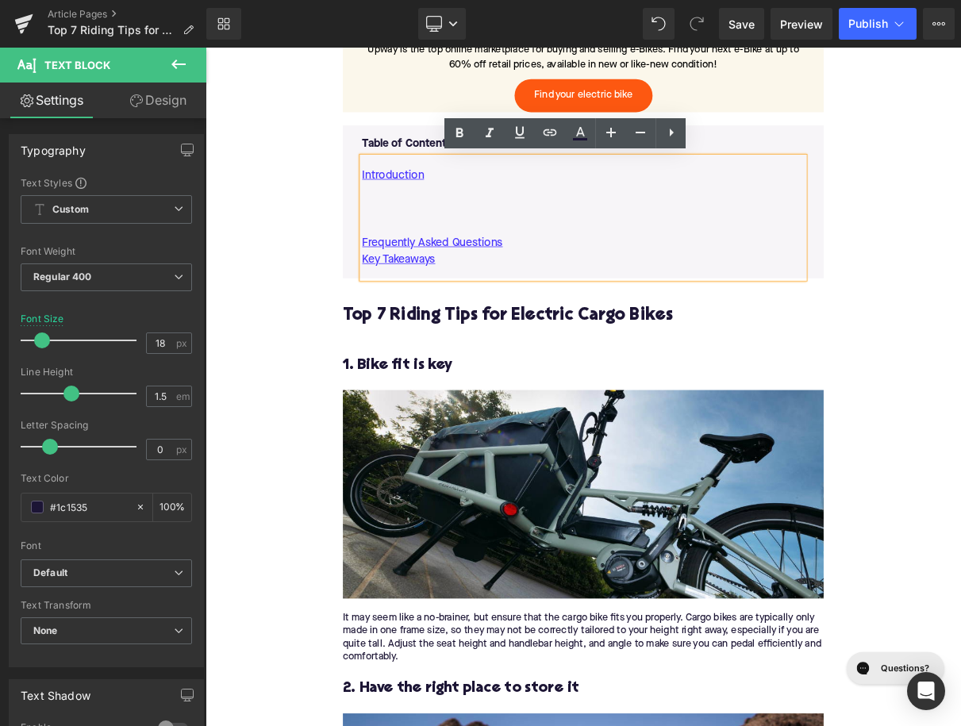
click at [559, 387] on h2 "Top 7 Riding Tips for Electric Cargo Bikes" at bounding box center [685, 389] width 611 height 25
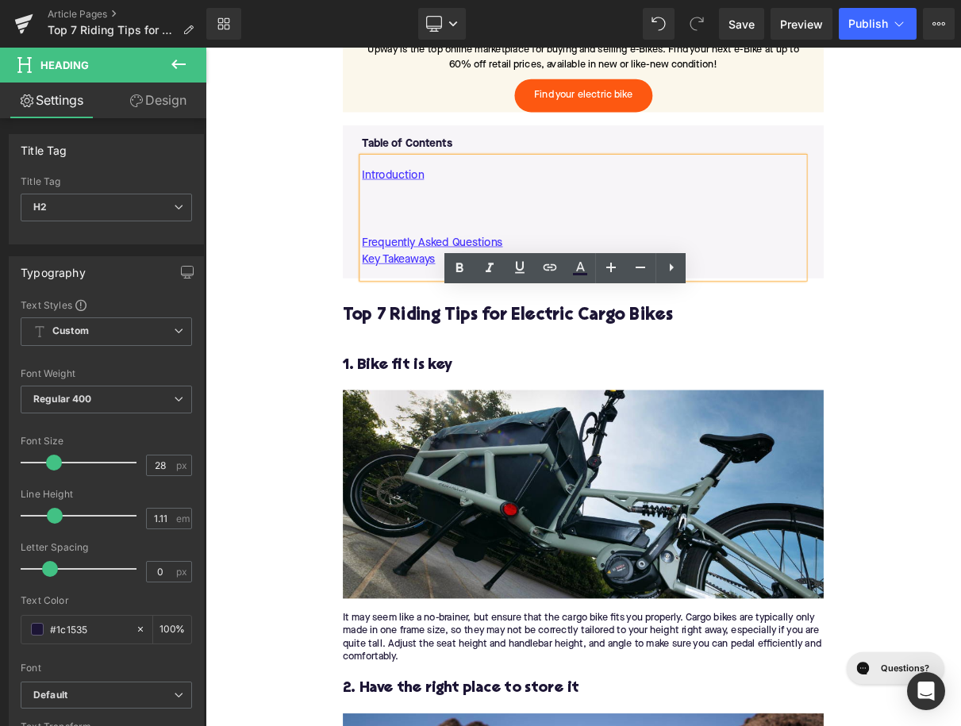
click at [559, 387] on h2 "Top 7 Riding Tips for Electric Cargo Bikes" at bounding box center [685, 389] width 611 height 25
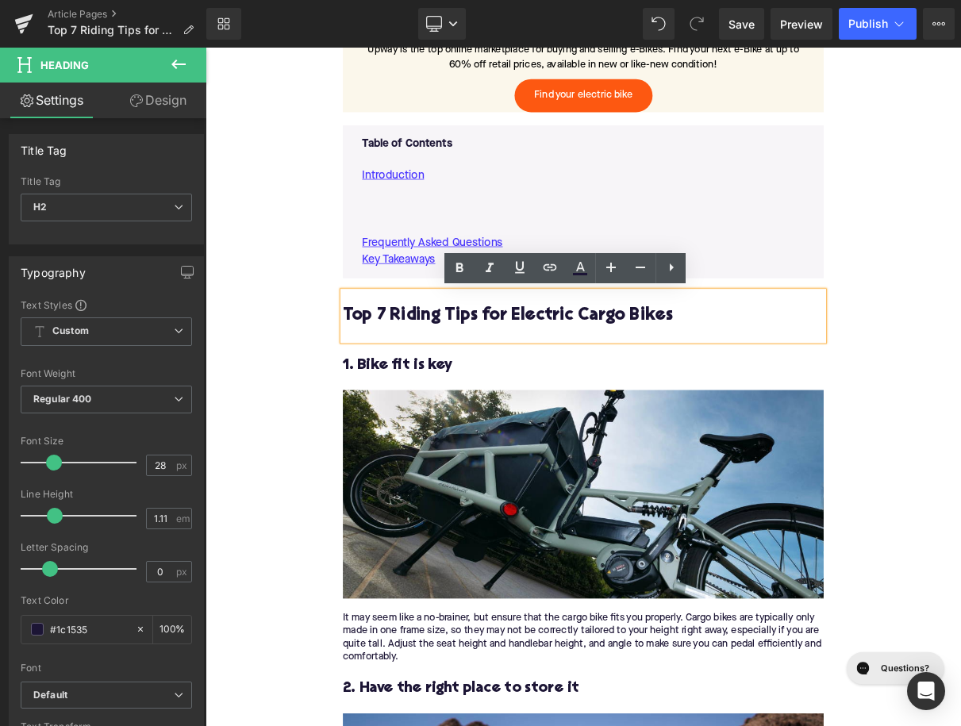
click at [559, 387] on h2 "Top 7 Riding Tips for Electric Cargo Bikes" at bounding box center [685, 389] width 611 height 25
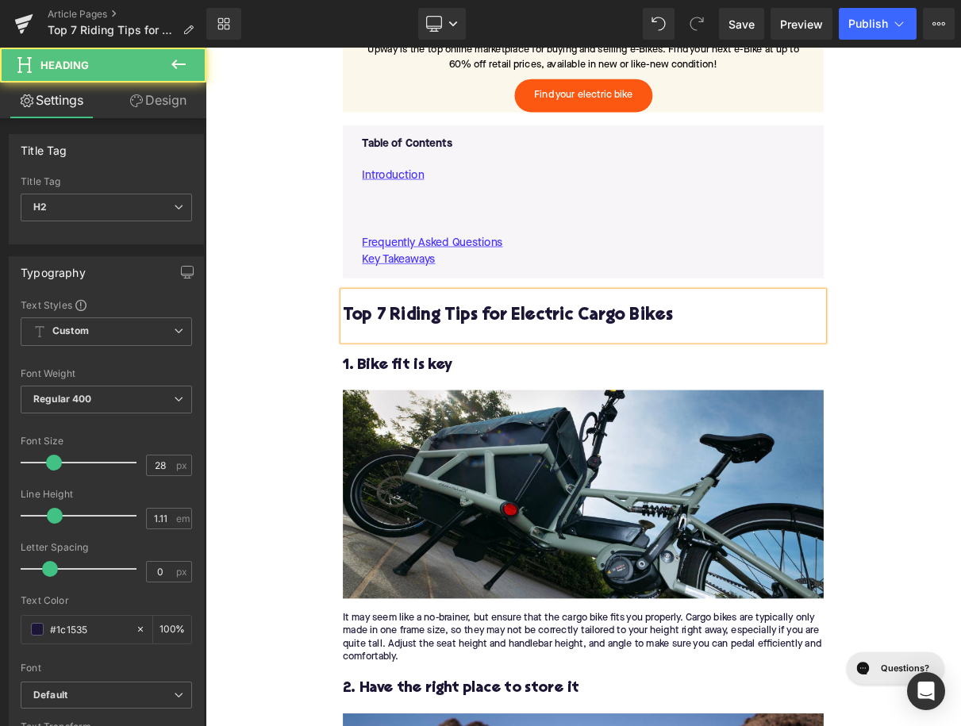
click at [432, 239] on p at bounding box center [686, 231] width 562 height 21
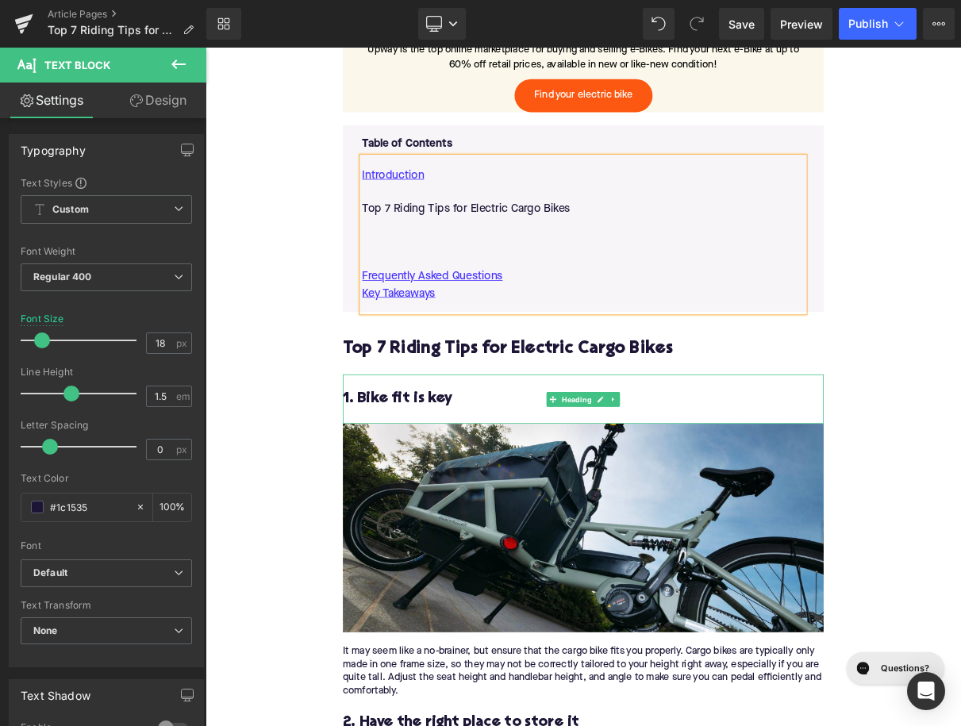
click at [454, 486] on h3 "1. Bike fit is key" at bounding box center [685, 494] width 611 height 25
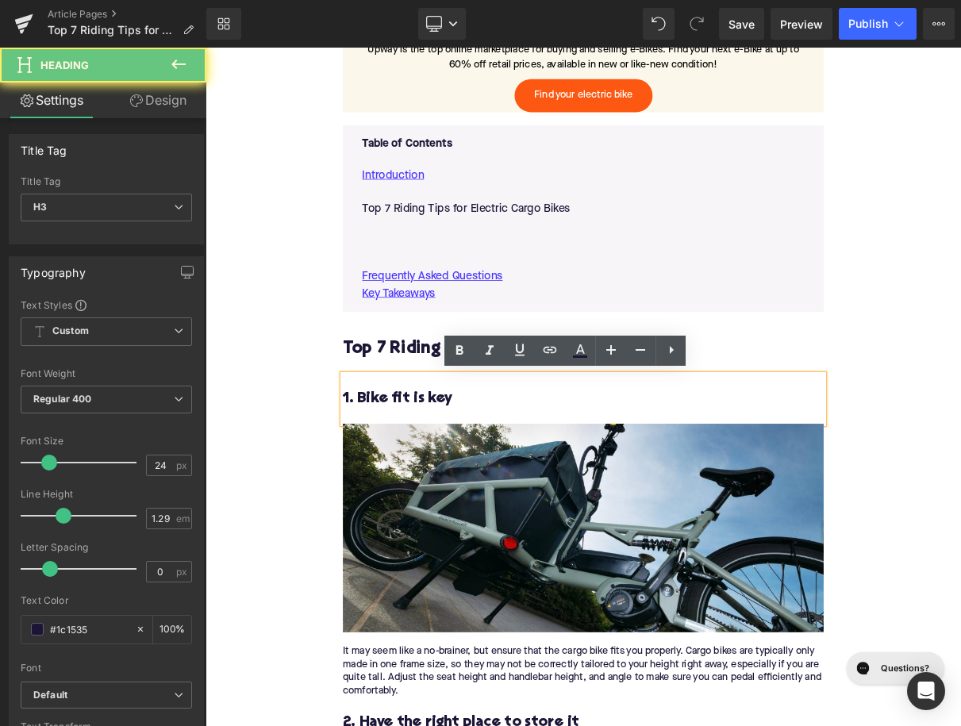
click at [454, 486] on h3 "1. Bike fit is key" at bounding box center [685, 494] width 611 height 25
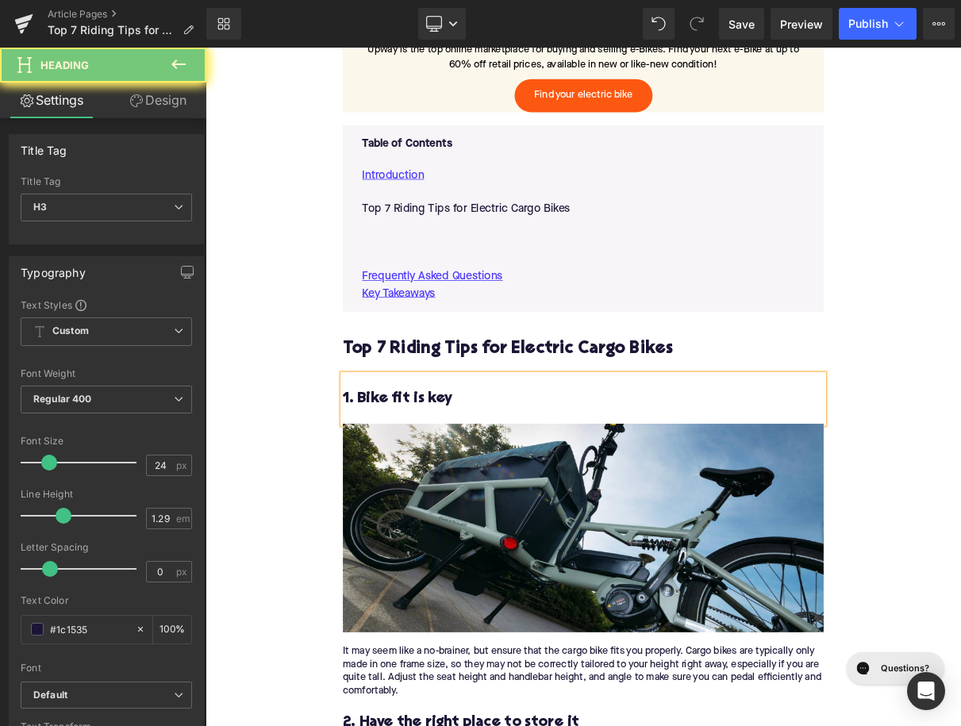
click at [424, 282] on p at bounding box center [686, 274] width 562 height 21
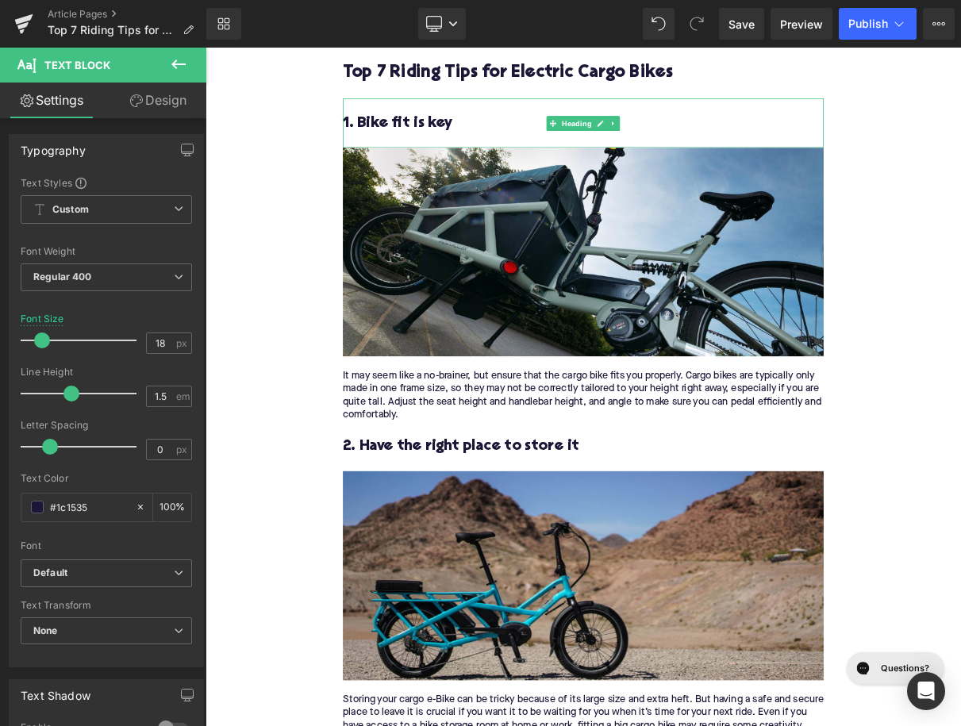
scroll to position [1463, 0]
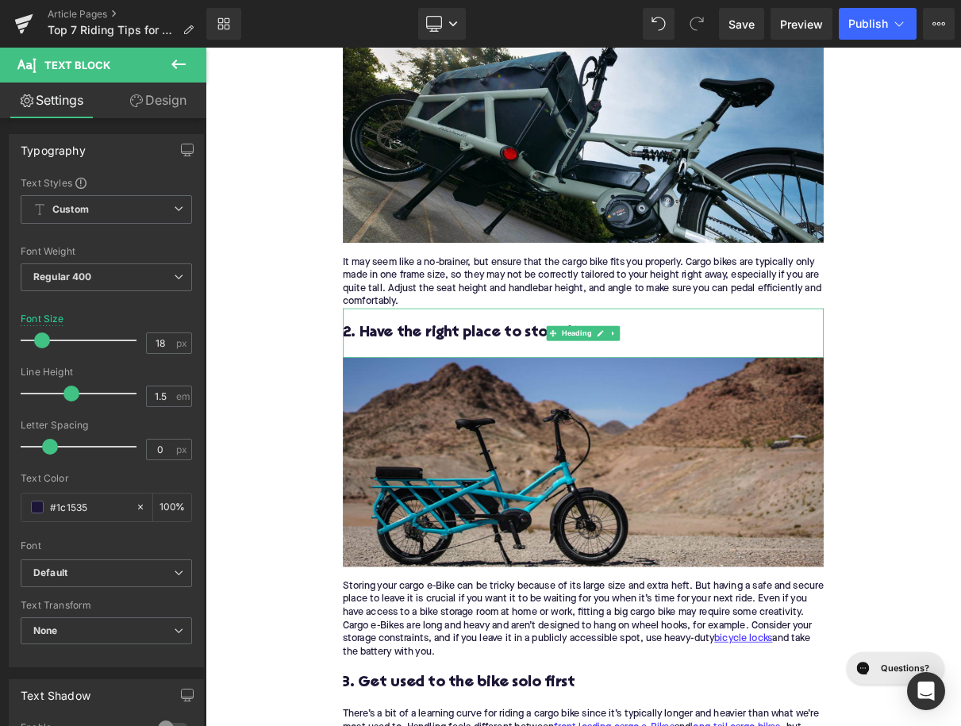
click at [516, 406] on h3 "2. Have the right place to store it" at bounding box center [685, 410] width 611 height 25
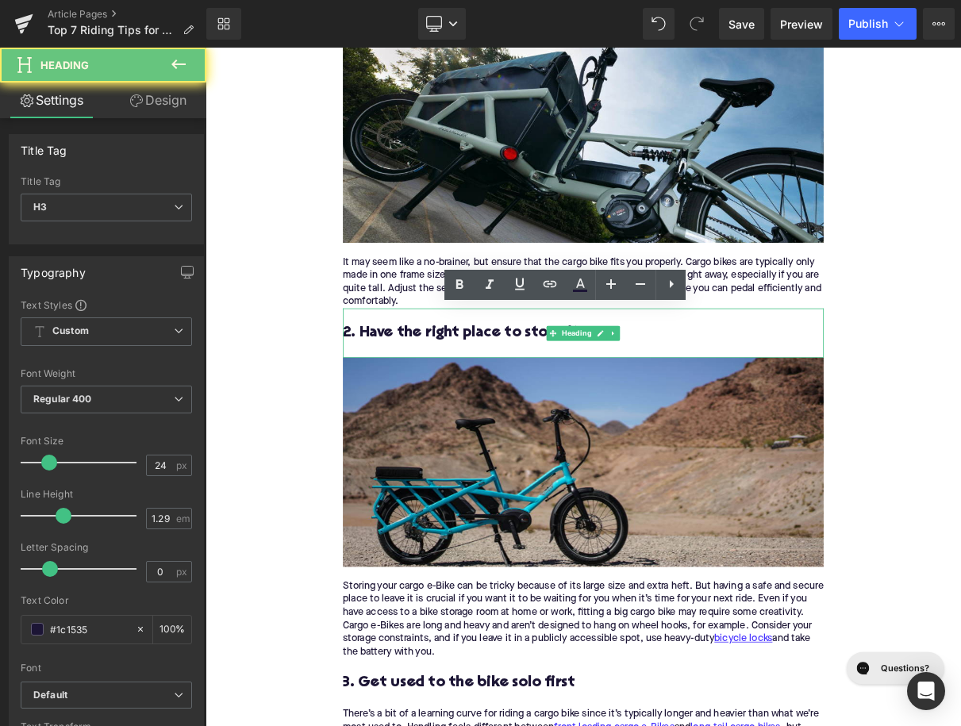
click at [516, 406] on h3 "2. Have the right place to store it" at bounding box center [685, 410] width 611 height 25
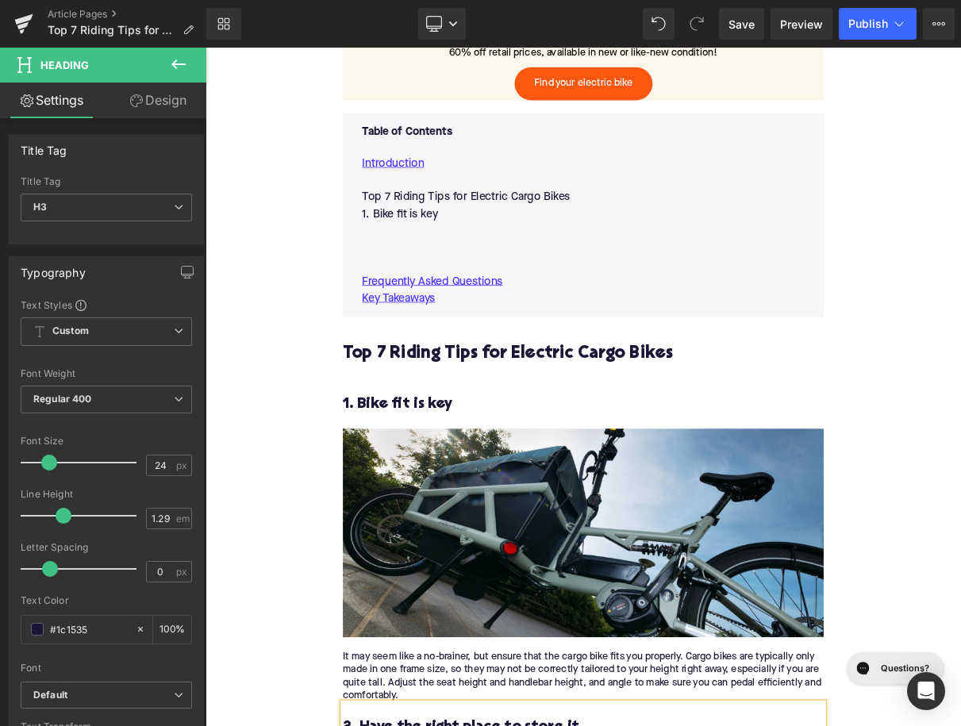
scroll to position [868, 0]
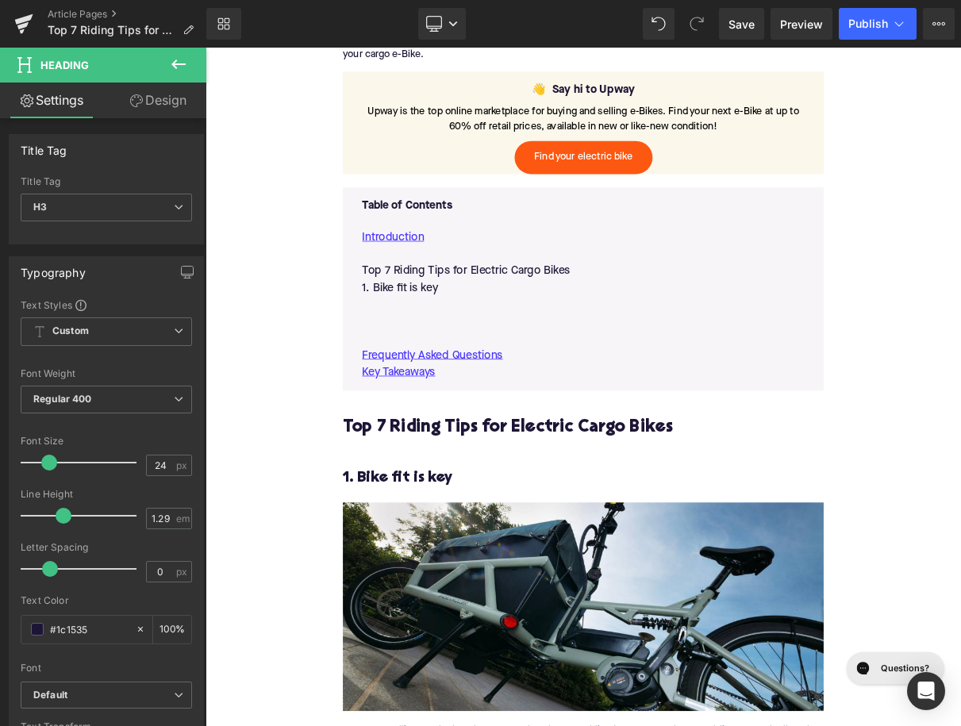
click at [447, 375] on p at bounding box center [686, 374] width 562 height 21
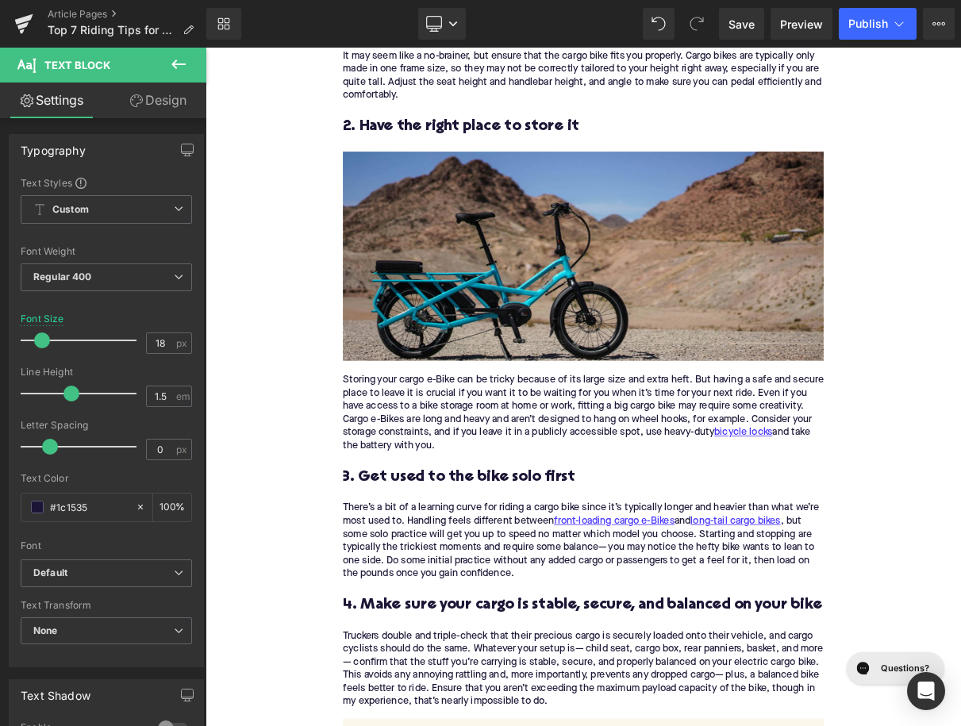
scroll to position [1830, 0]
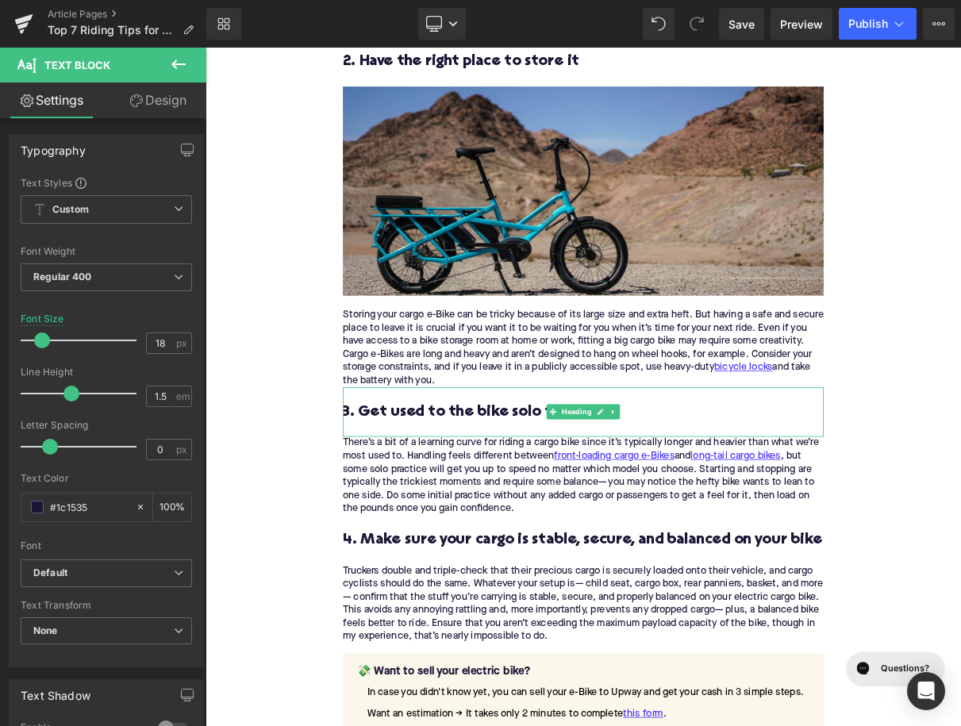
click at [444, 517] on h3 "3. Get used to the bike solo first" at bounding box center [685, 510] width 611 height 25
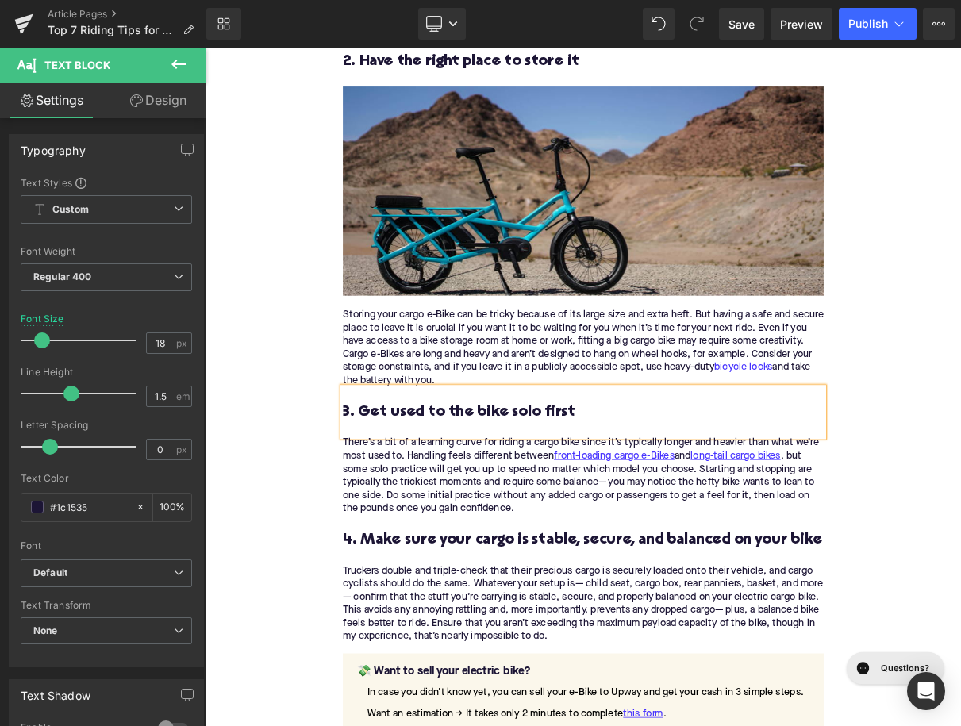
click at [444, 517] on h3 "3. Get used to the bike solo first" at bounding box center [685, 510] width 611 height 25
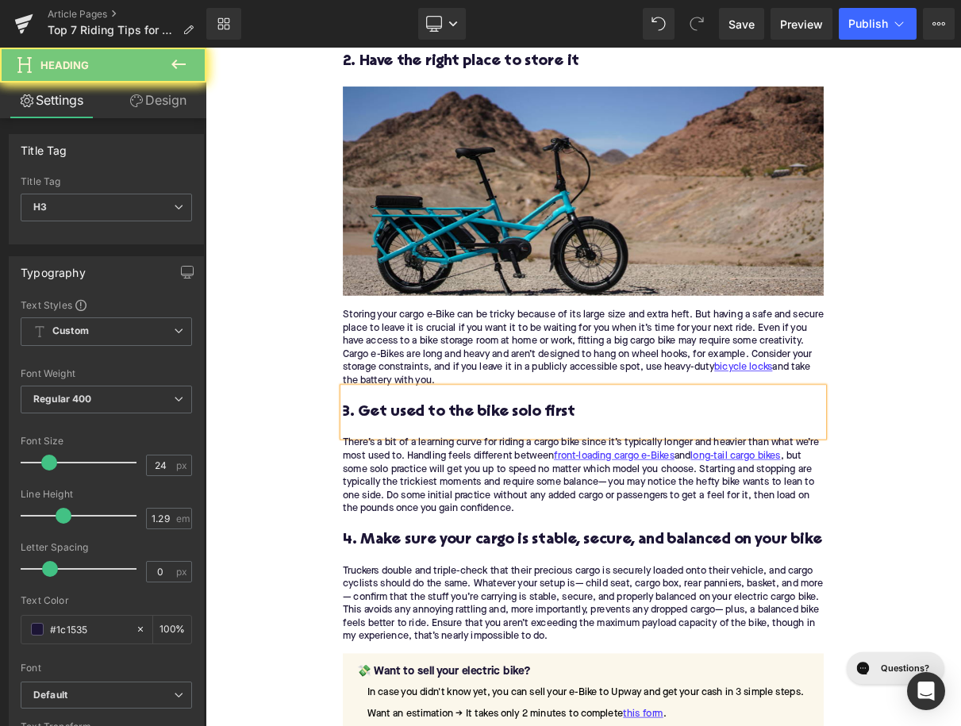
click at [444, 517] on h3 "3. Get used to the bike solo first" at bounding box center [685, 510] width 611 height 25
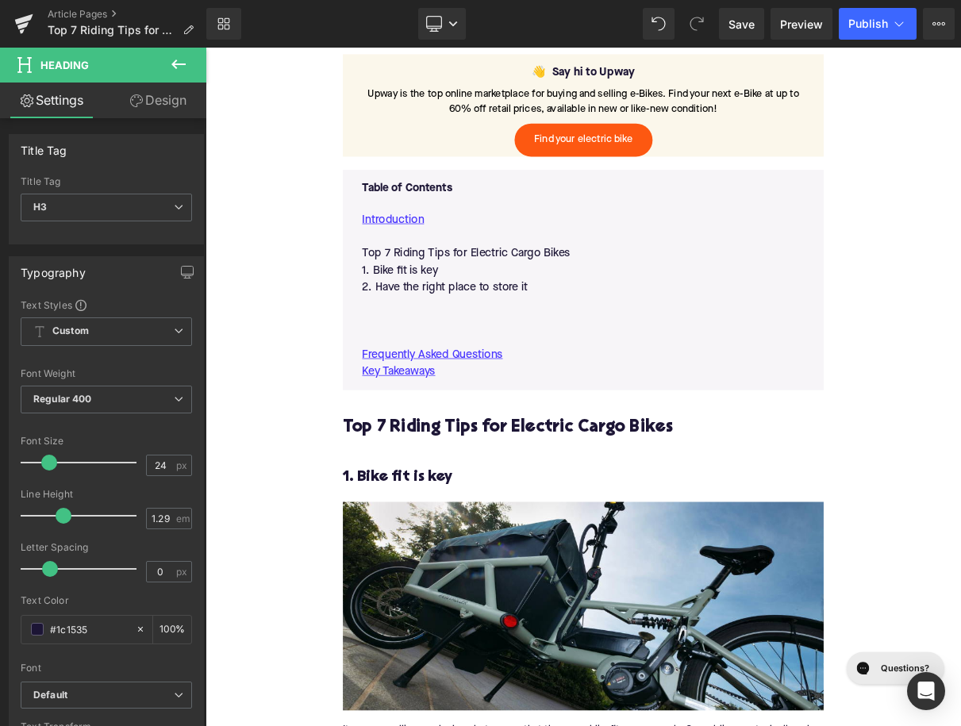
scroll to position [746, 0]
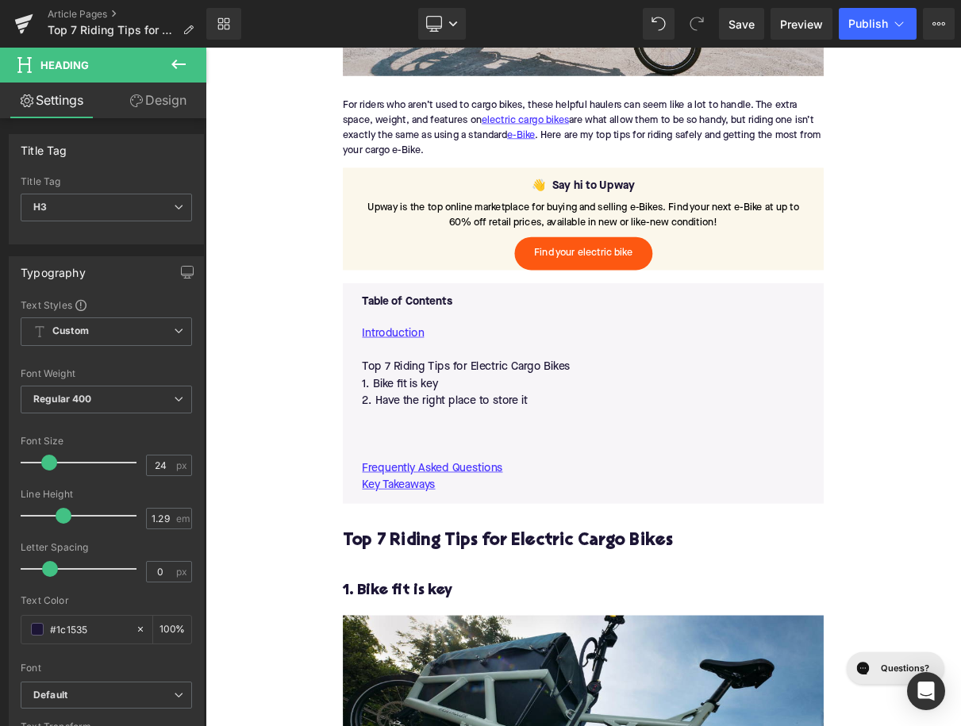
click at [441, 525] on p at bounding box center [686, 518] width 562 height 21
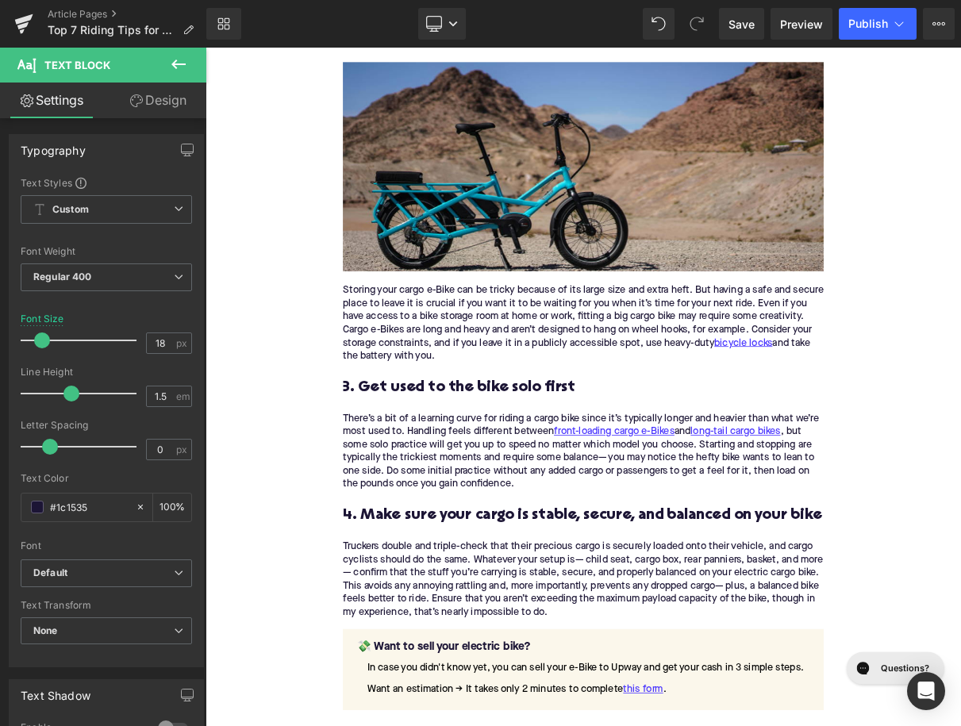
scroll to position [2030, 0]
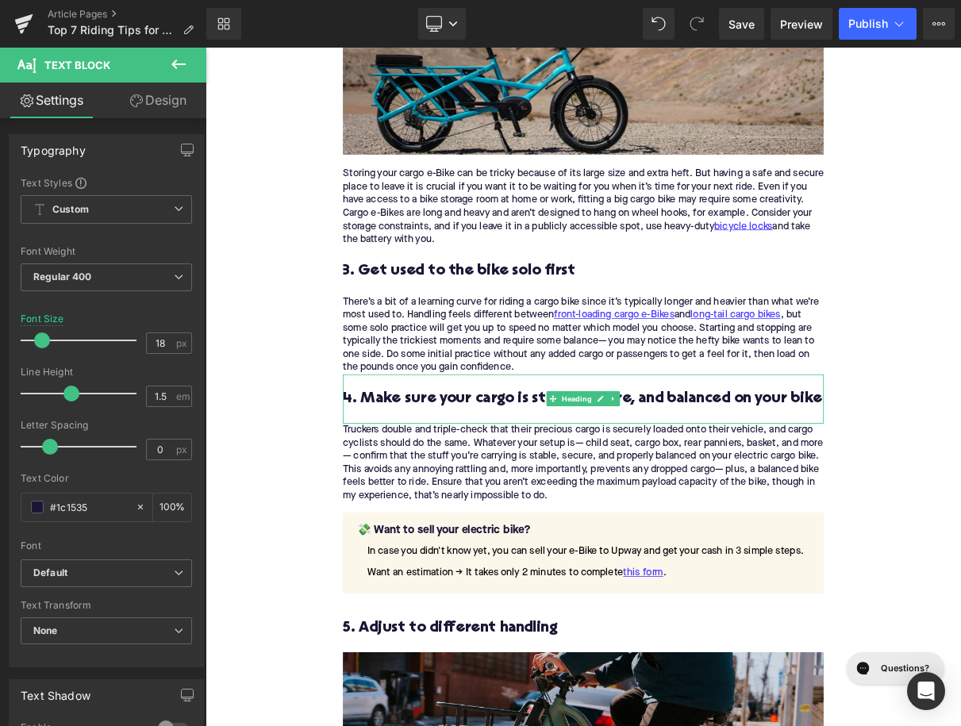
click at [486, 495] on h3 "4. Make sure your cargo is stable, secure, and balanced on your bike" at bounding box center [685, 494] width 611 height 25
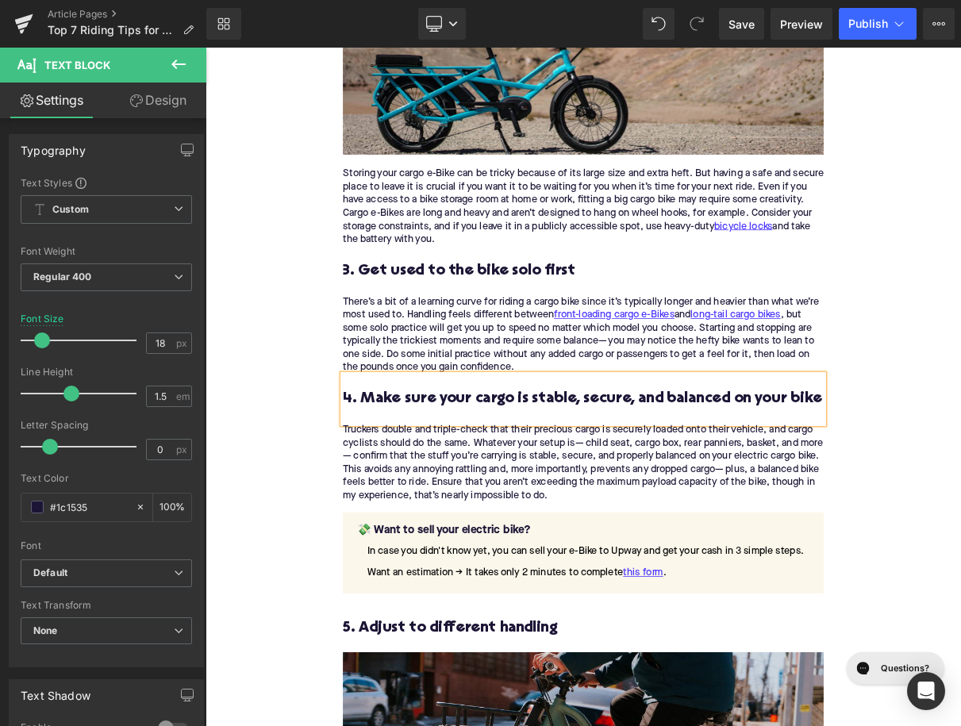
click at [486, 495] on h3 "4. Make sure your cargo is stable, secure, and balanced on your bike" at bounding box center [685, 494] width 611 height 25
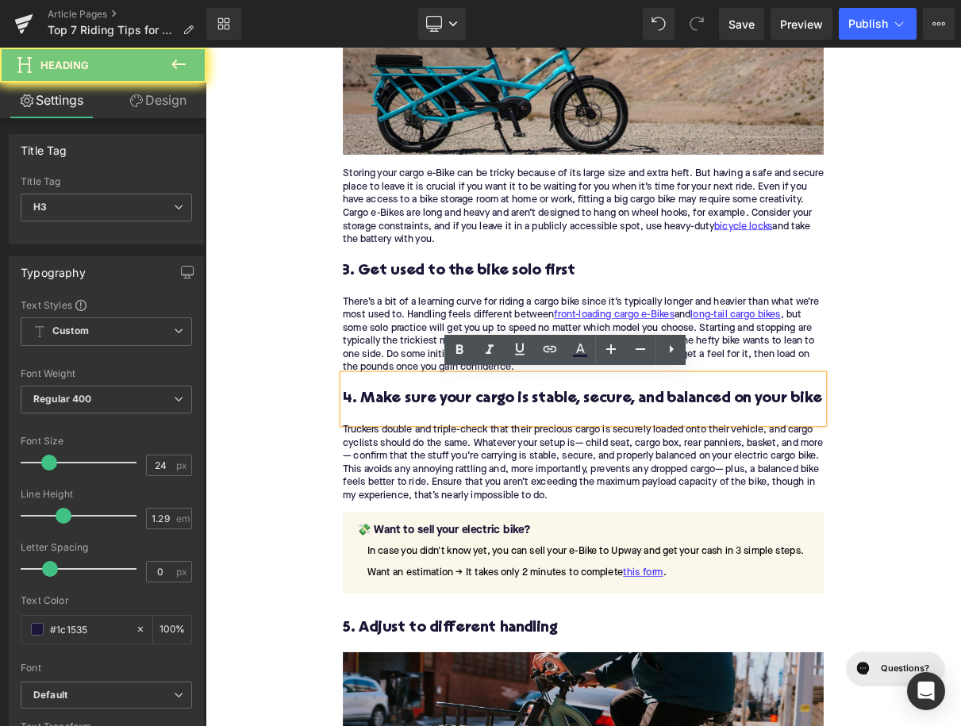
click at [486, 495] on h3 "4. Make sure your cargo is stable, secure, and balanced on your bike" at bounding box center [685, 494] width 611 height 25
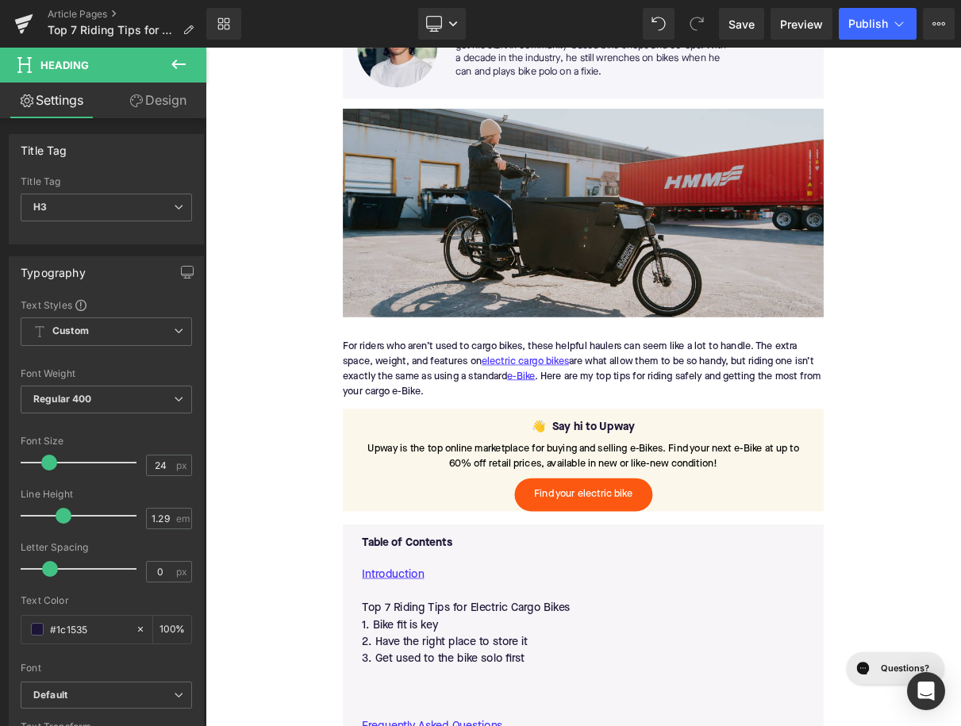
scroll to position [642, 0]
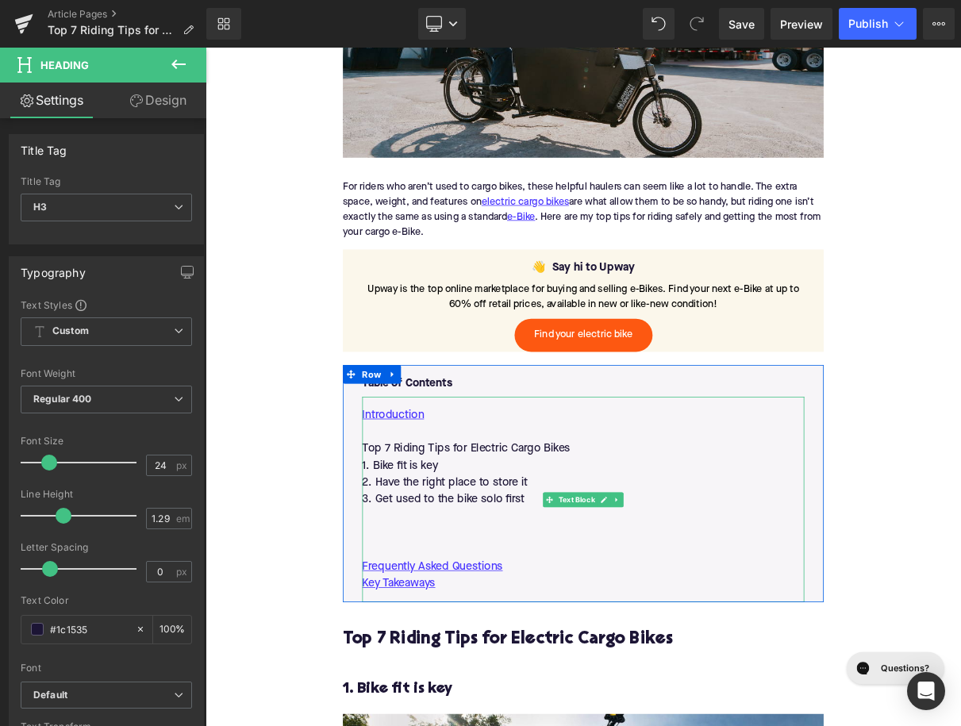
click at [554, 651] on p at bounding box center [686, 643] width 562 height 21
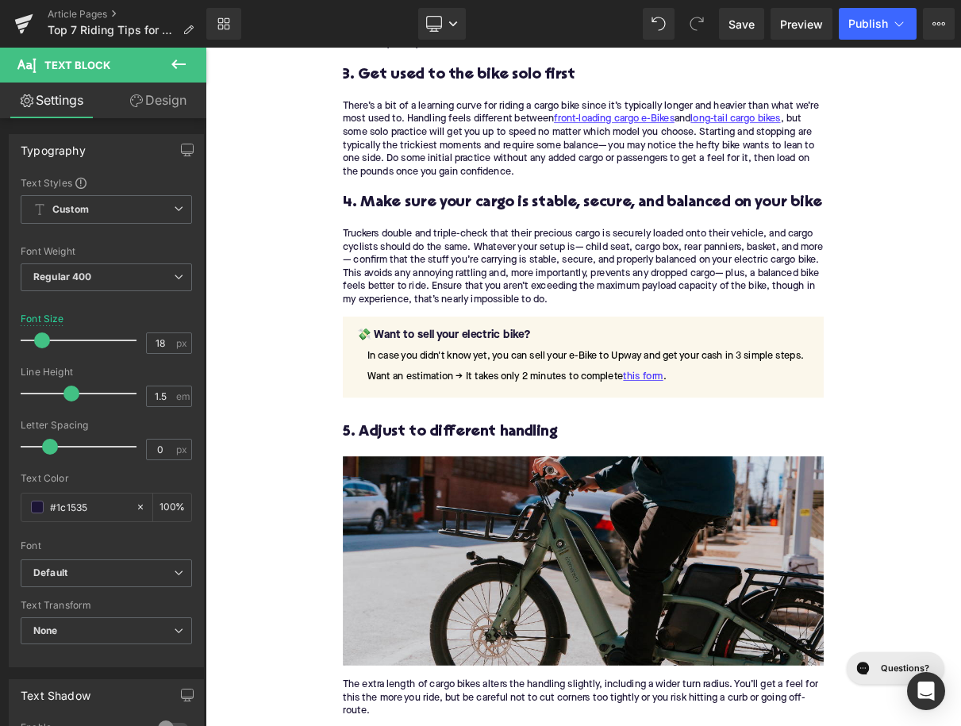
scroll to position [2357, 0]
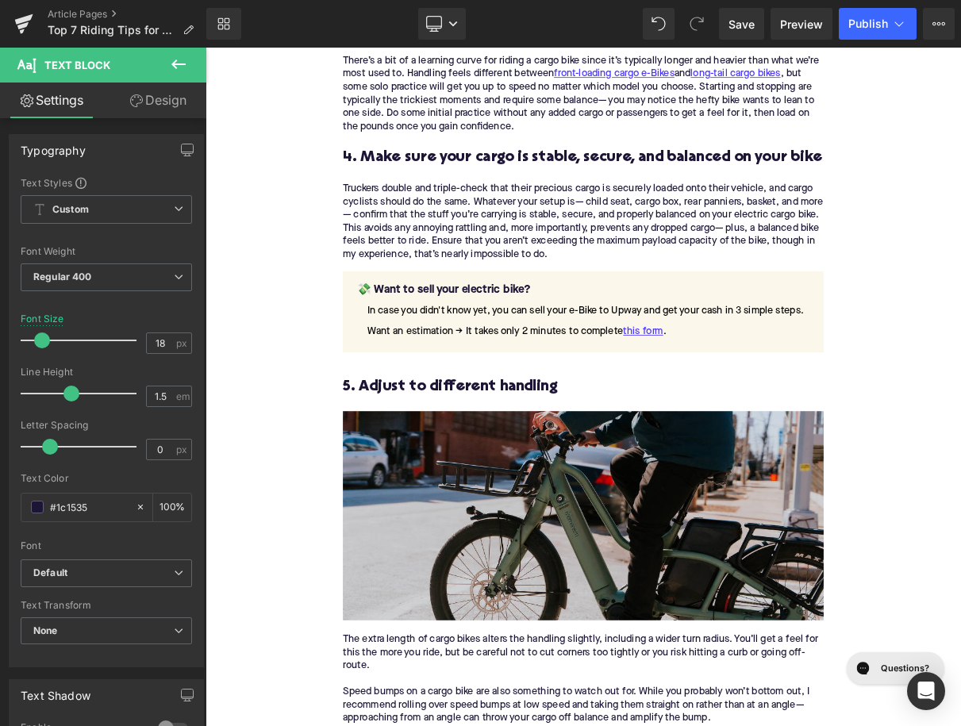
click at [522, 482] on h3 "5. Adjust to different handling" at bounding box center [685, 479] width 611 height 25
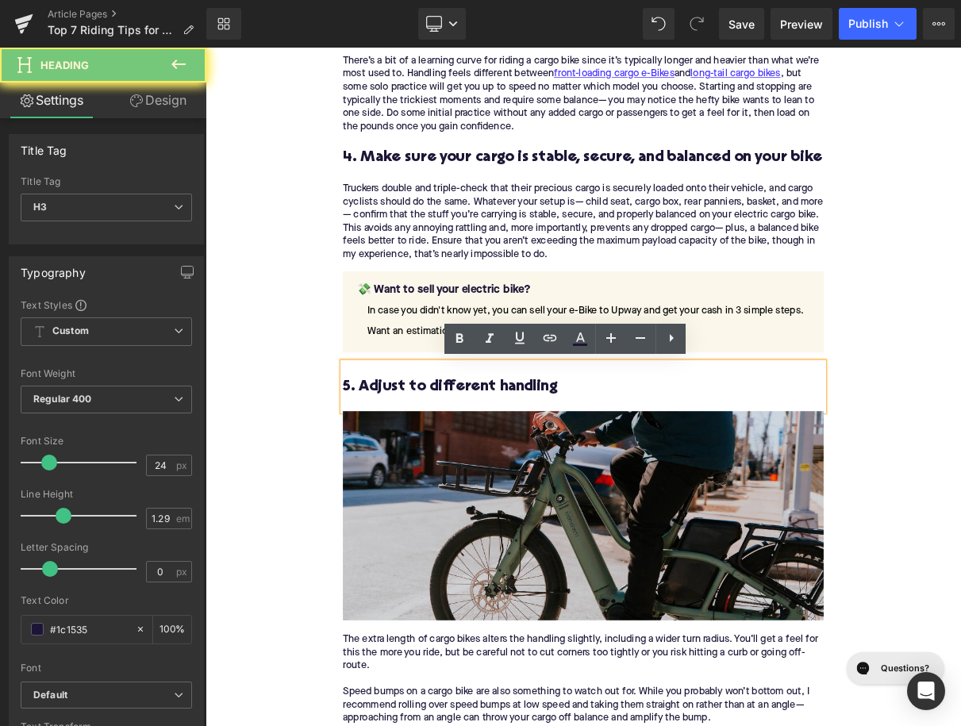
click at [522, 482] on h3 "5. Adjust to different handling" at bounding box center [685, 479] width 611 height 25
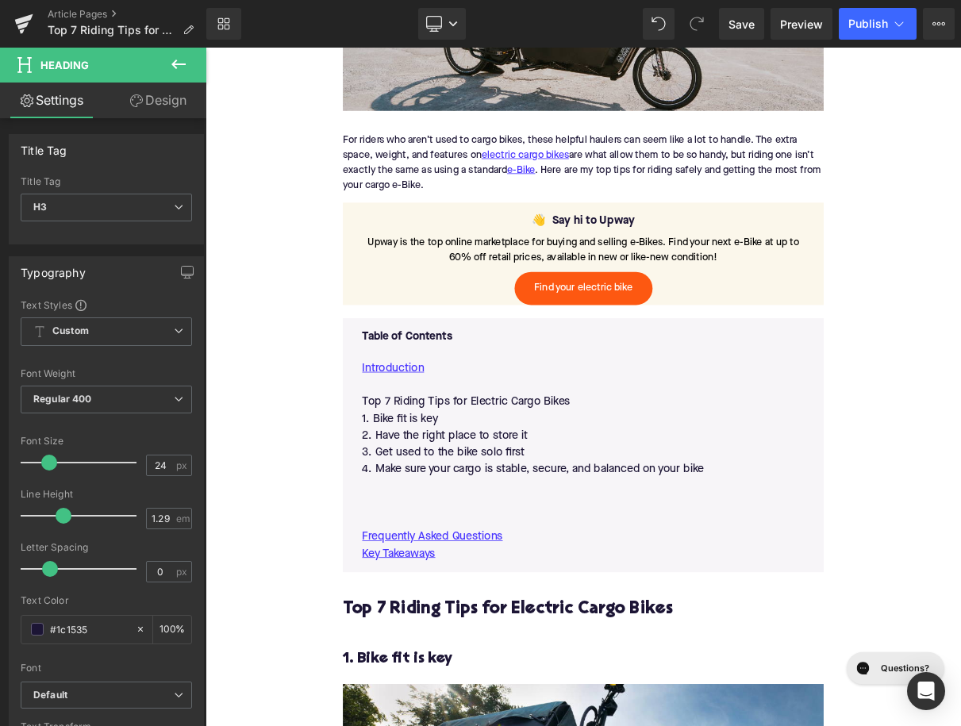
scroll to position [845, 0]
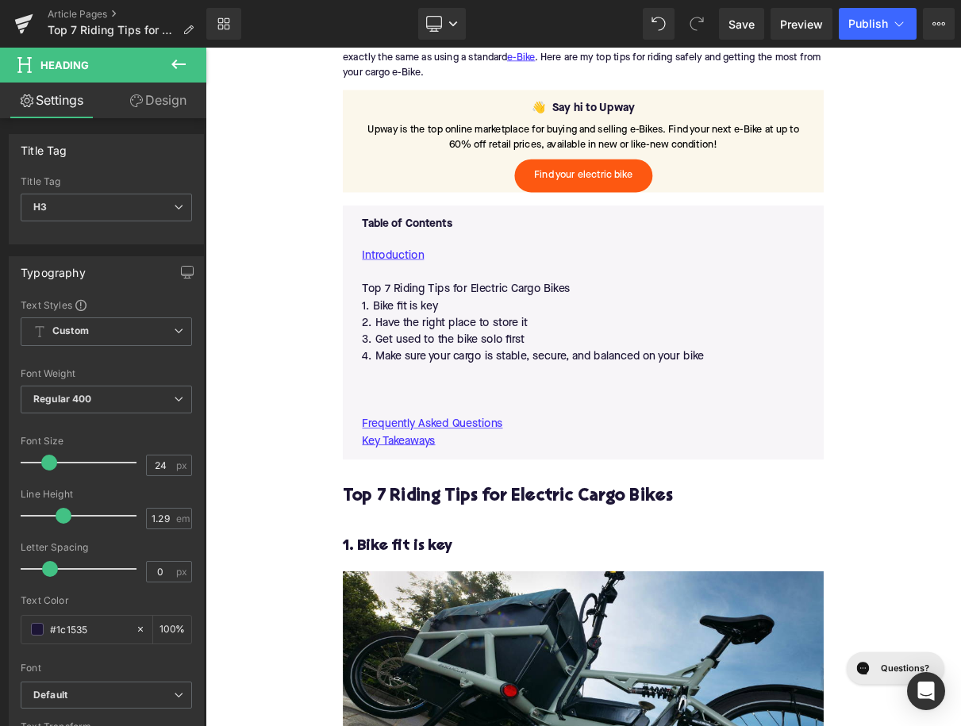
click at [474, 478] on p at bounding box center [686, 483] width 562 height 21
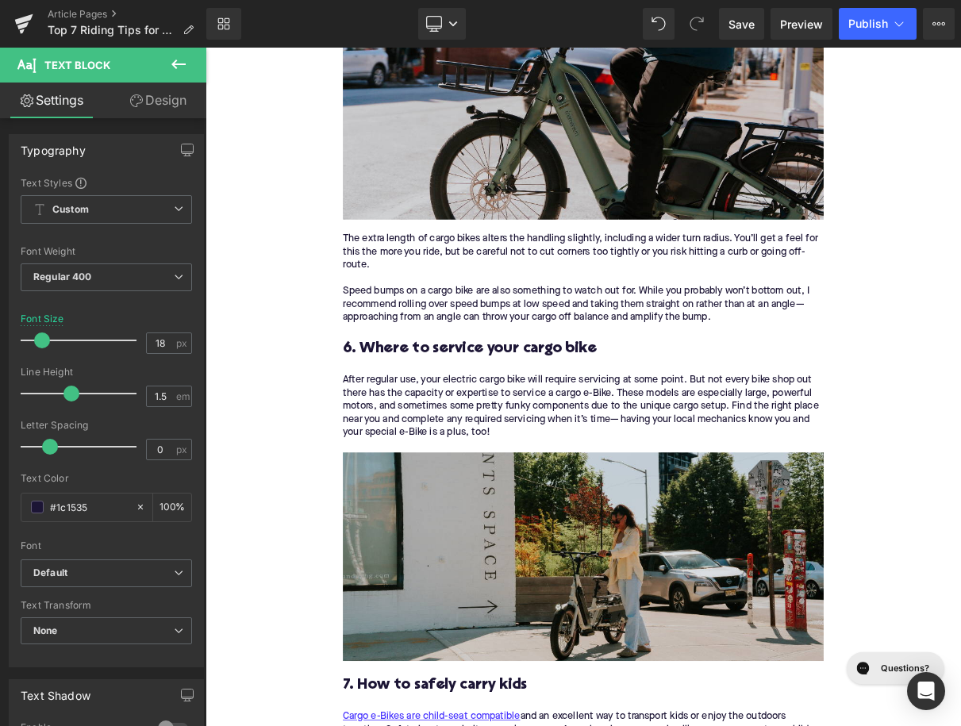
scroll to position [2882, 0]
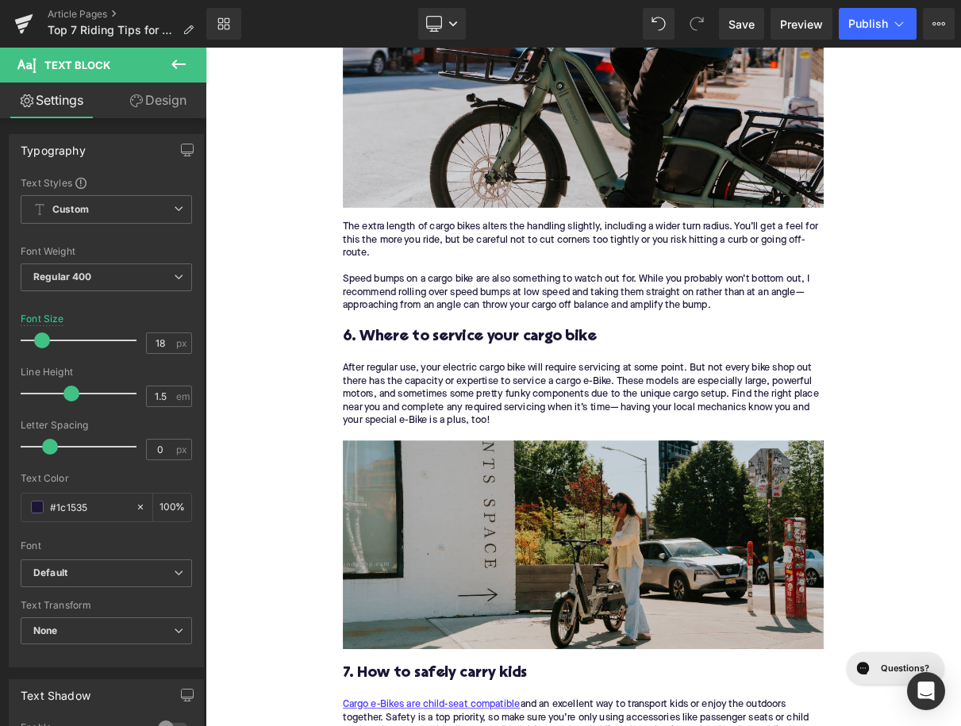
click at [439, 412] on h3 "6. Where to service your cargo bike" at bounding box center [685, 416] width 611 height 25
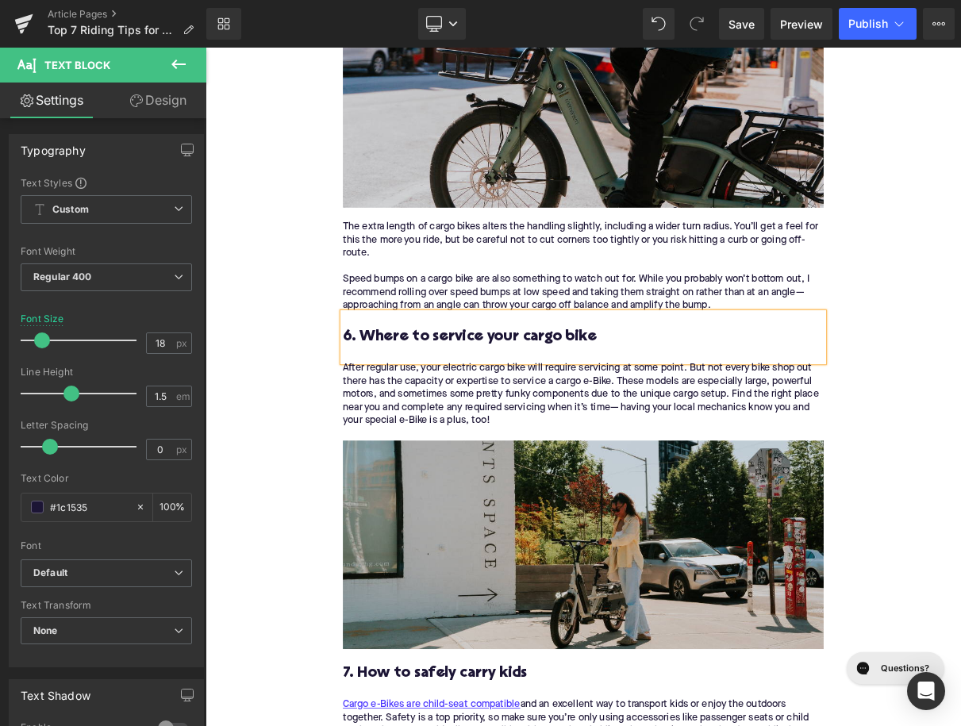
click at [439, 412] on h3 "6. Where to service your cargo bike" at bounding box center [685, 416] width 611 height 25
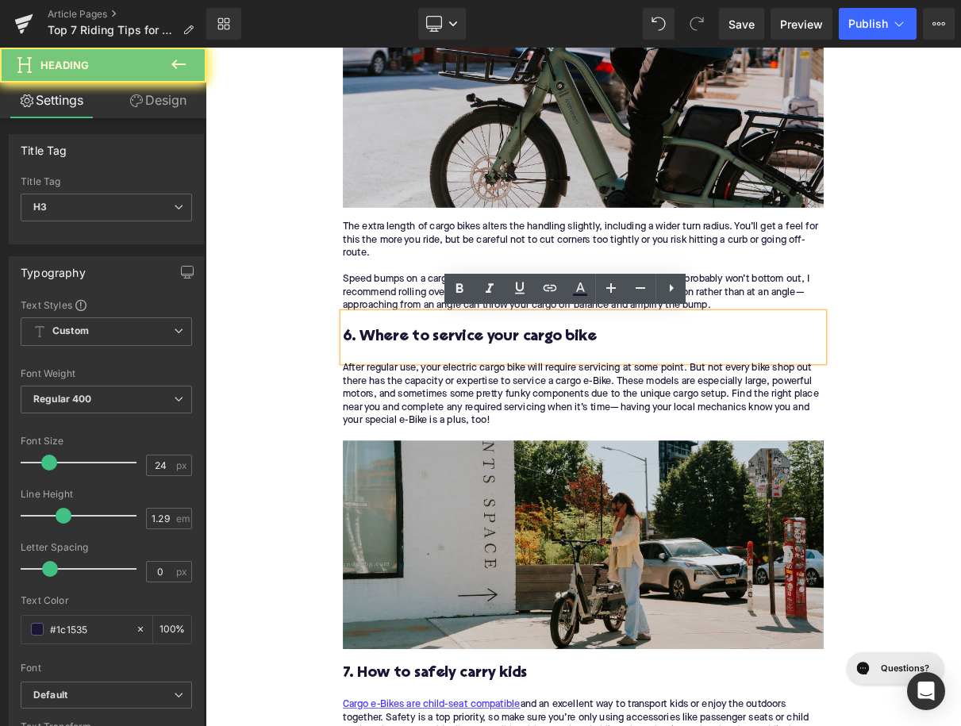
click at [439, 412] on h3 "6. Where to service your cargo bike" at bounding box center [685, 416] width 611 height 25
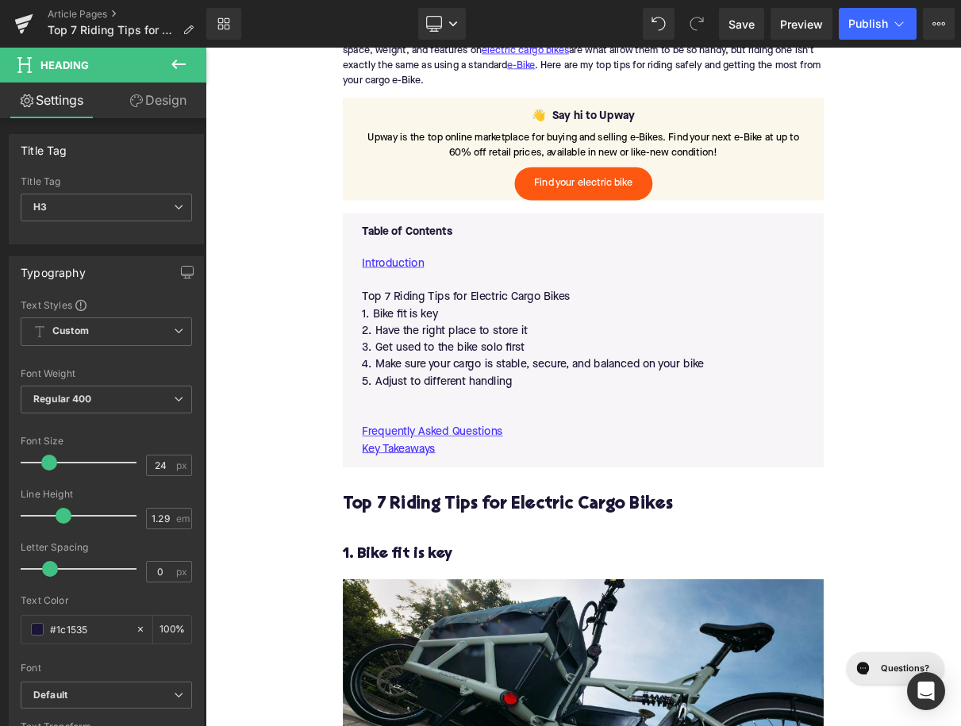
scroll to position [912, 0]
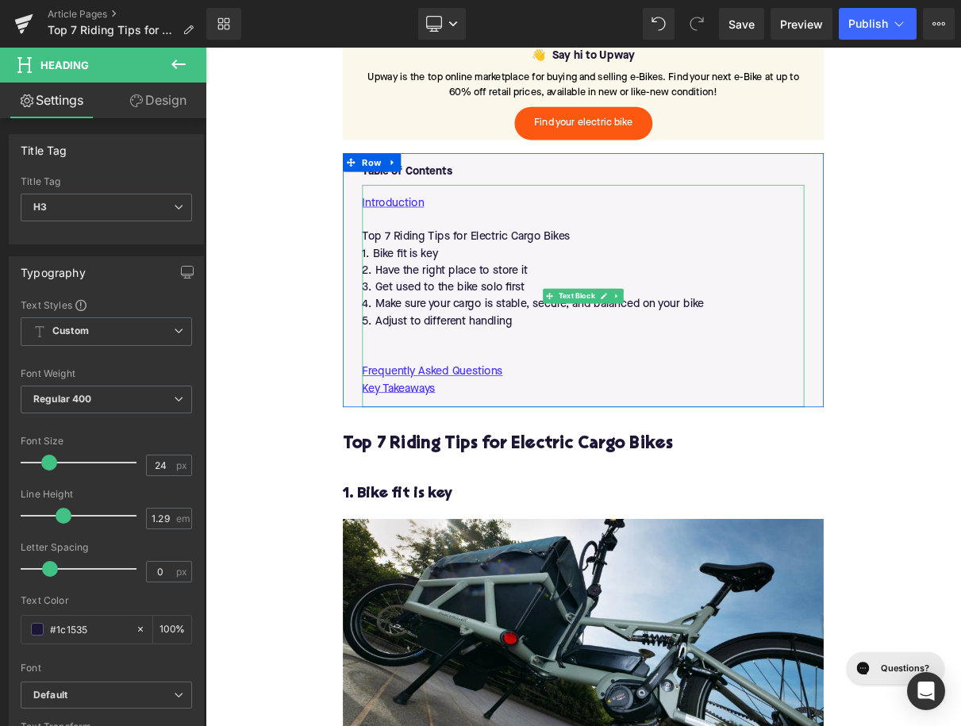
click at [436, 417] on p at bounding box center [686, 416] width 562 height 21
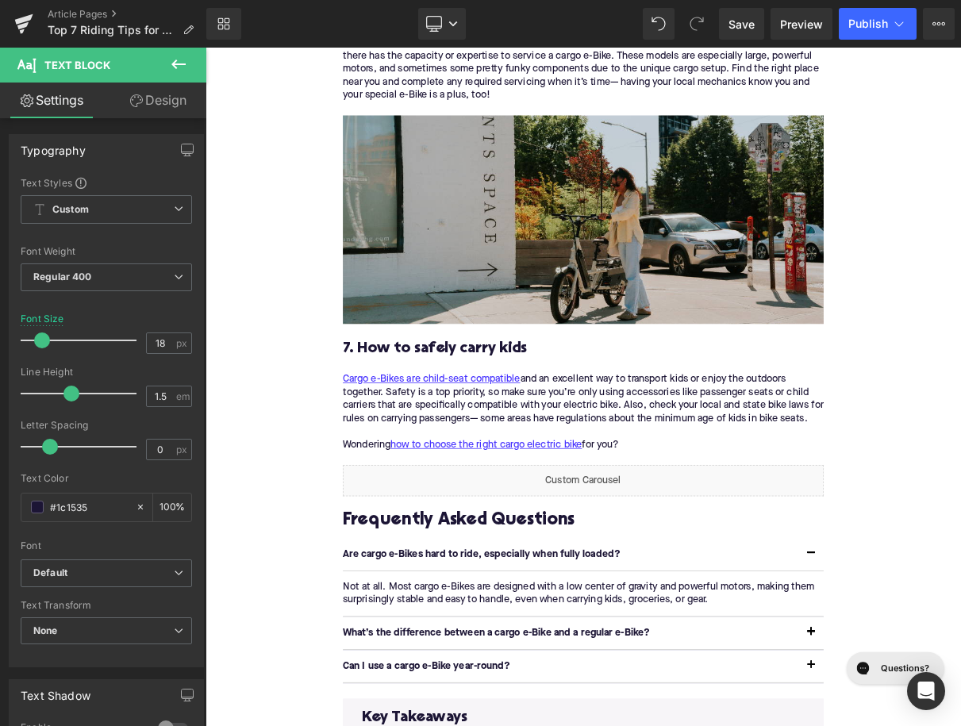
scroll to position [3336, 0]
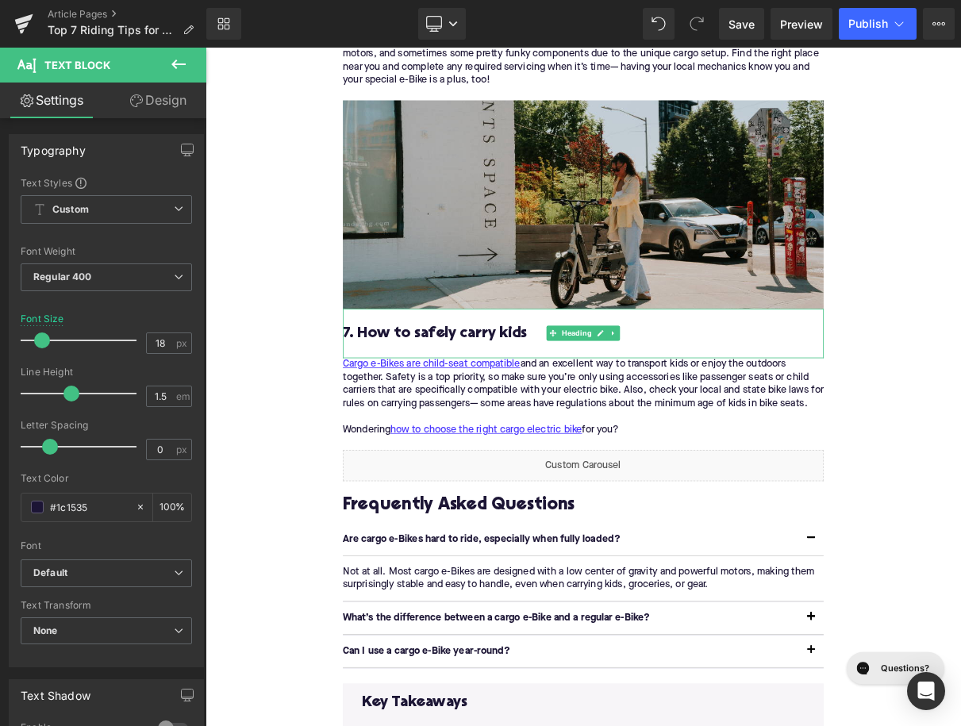
click at [486, 416] on h3 "7. How to safely carry kids" at bounding box center [685, 411] width 611 height 25
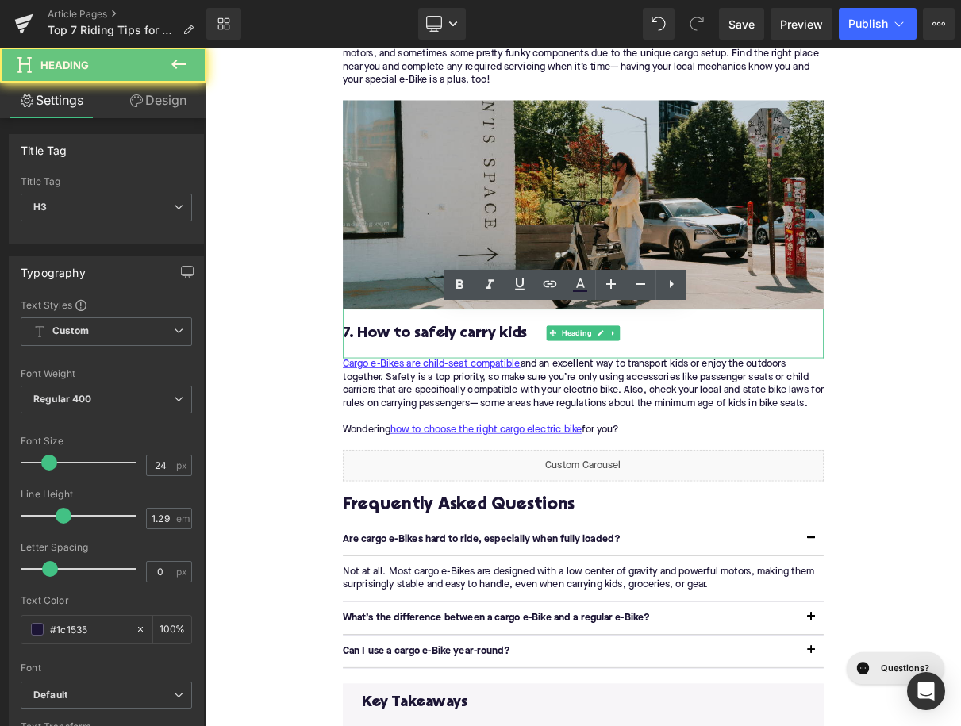
click at [486, 416] on h3 "7. How to safely carry kids" at bounding box center [685, 411] width 611 height 25
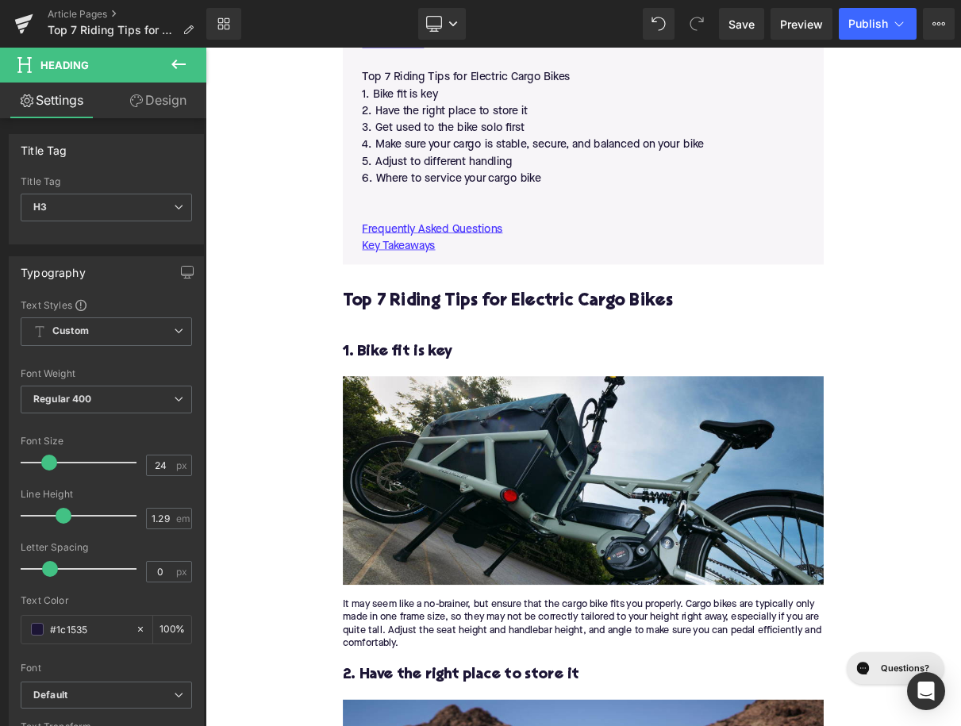
scroll to position [1046, 0]
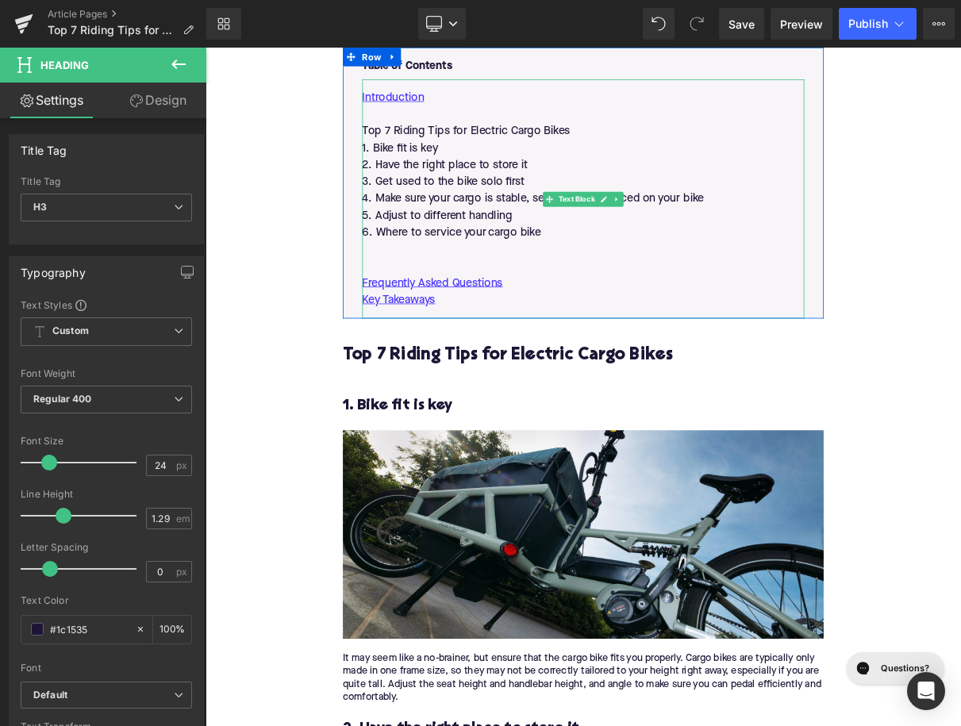
click at [478, 297] on p at bounding box center [686, 304] width 562 height 21
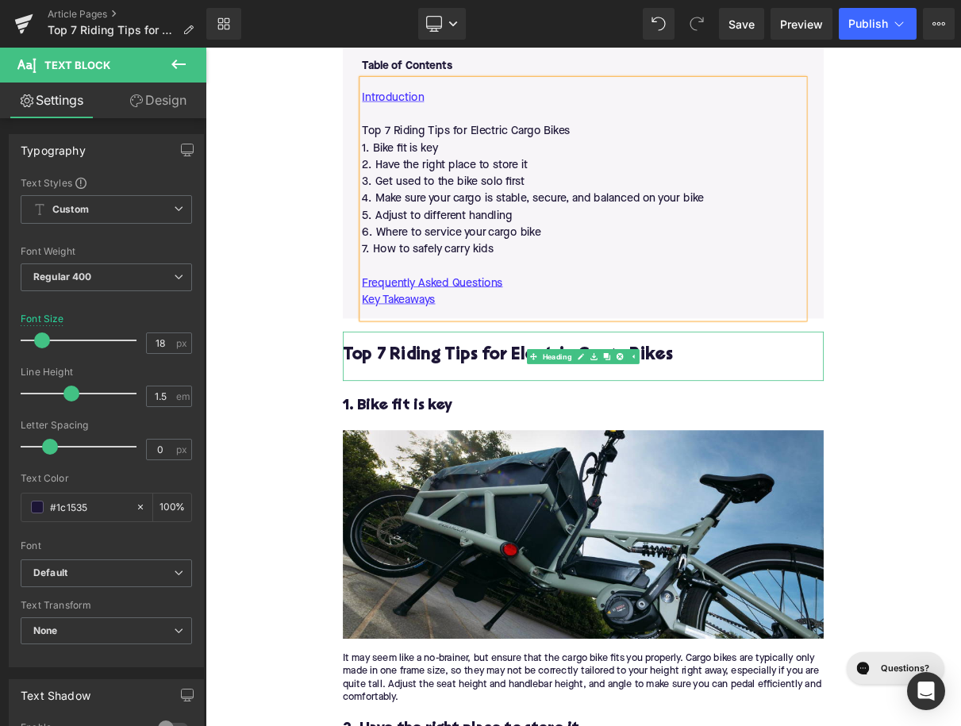
click at [510, 435] on h2 "Top 7 Riding Tips for Electric Cargo Bikes" at bounding box center [685, 440] width 611 height 25
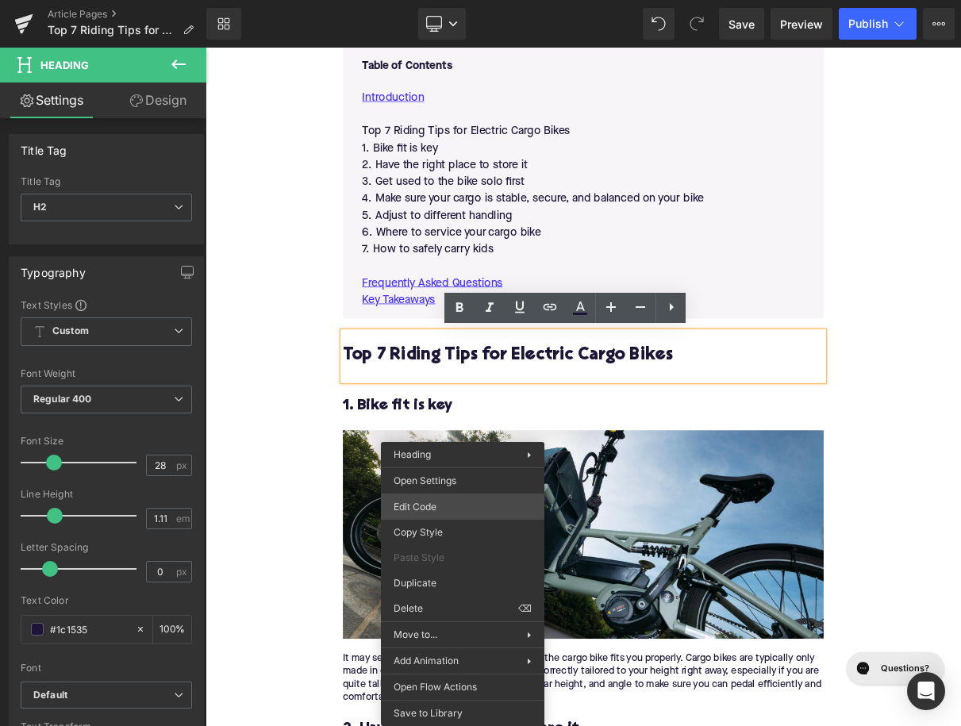
click at [438, 0] on div "You are previewing how the will restyle your page. You can not edit Elements in…" at bounding box center [480, 0] width 961 height 0
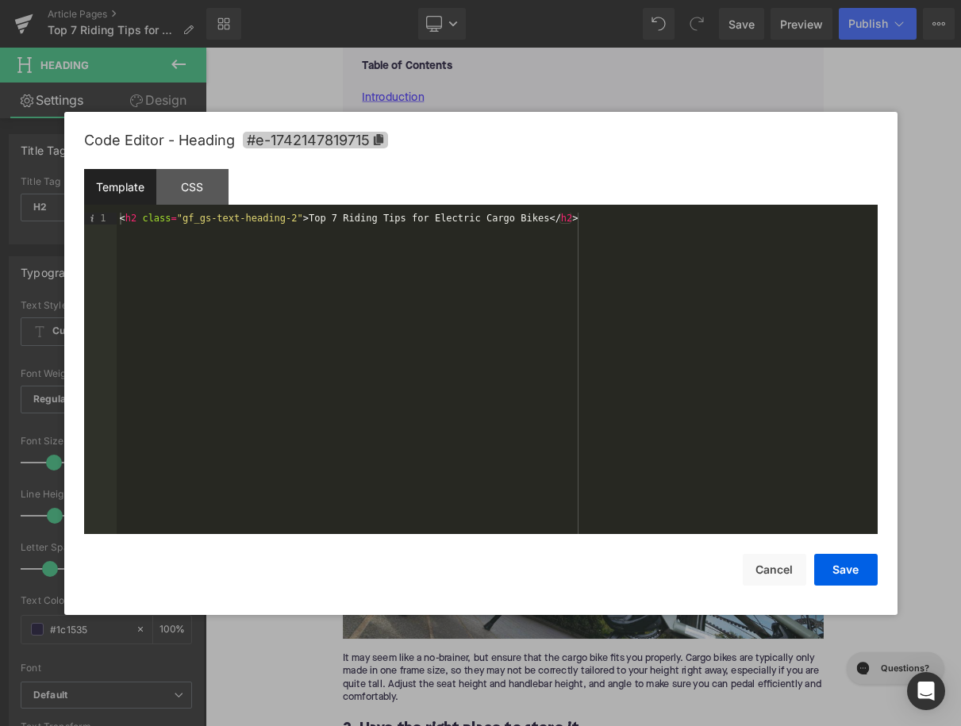
click at [373, 143] on span "#e-1742147819715" at bounding box center [315, 140] width 145 height 17
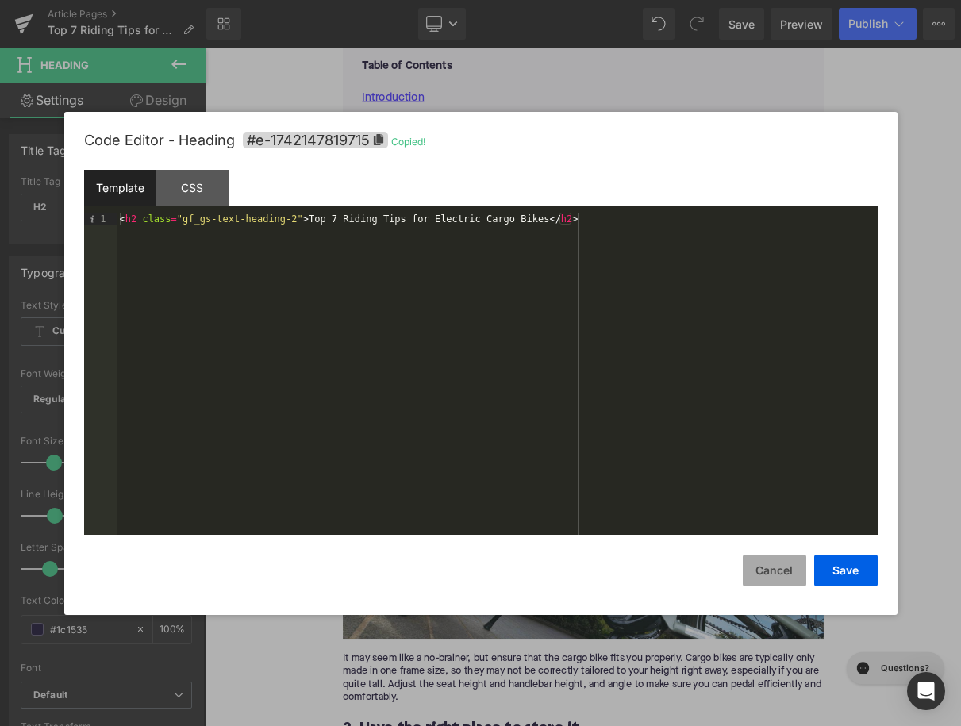
click at [782, 575] on button "Cancel" at bounding box center [774, 571] width 63 height 32
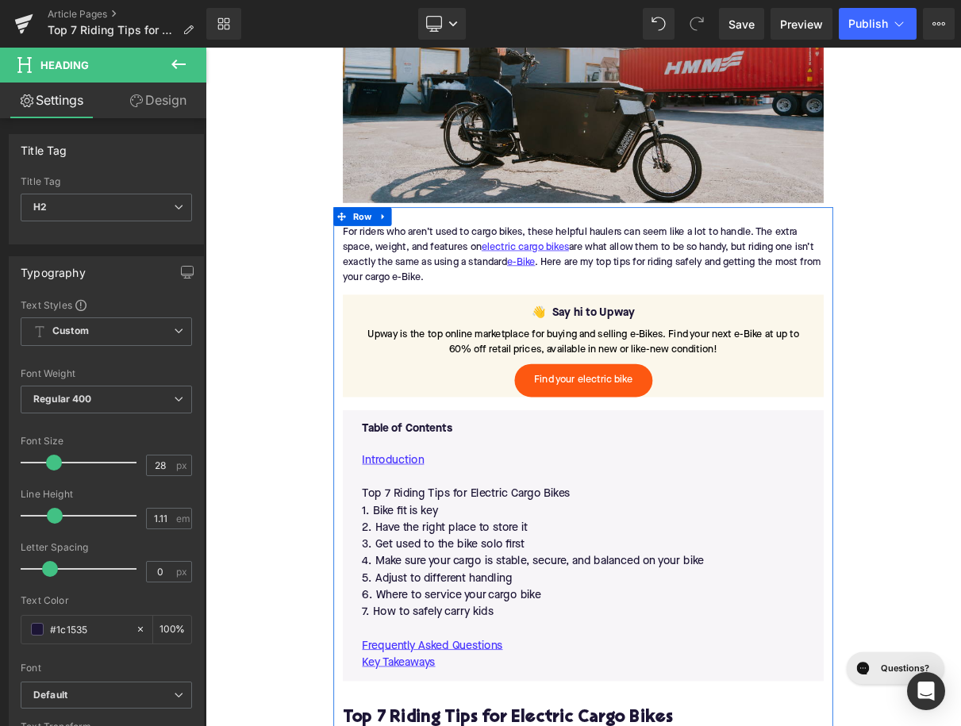
scroll to position [812, 0]
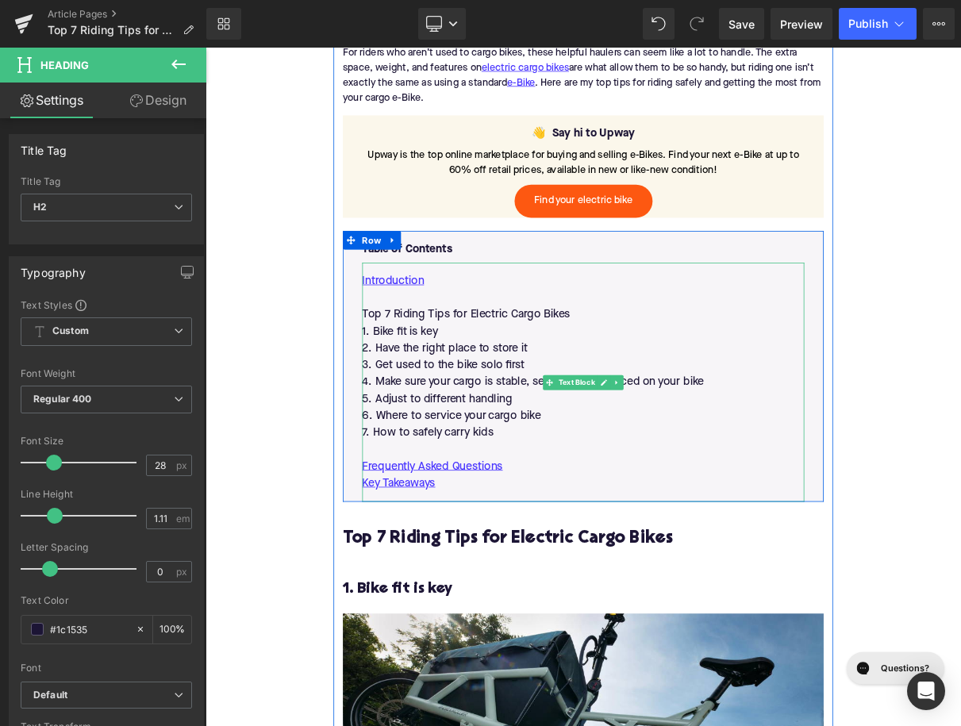
click at [510, 386] on p "Top 7 Riding Tips for Electric Cargo Bikes" at bounding box center [686, 387] width 562 height 21
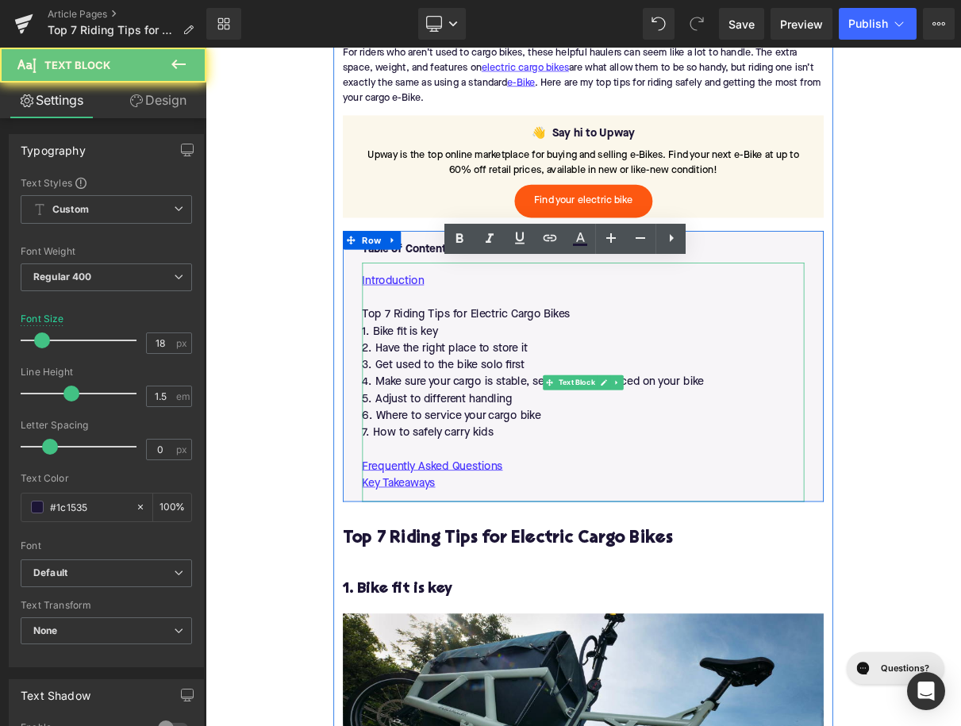
click at [510, 386] on p "Top 7 Riding Tips for Electric Cargo Bikes" at bounding box center [686, 387] width 562 height 21
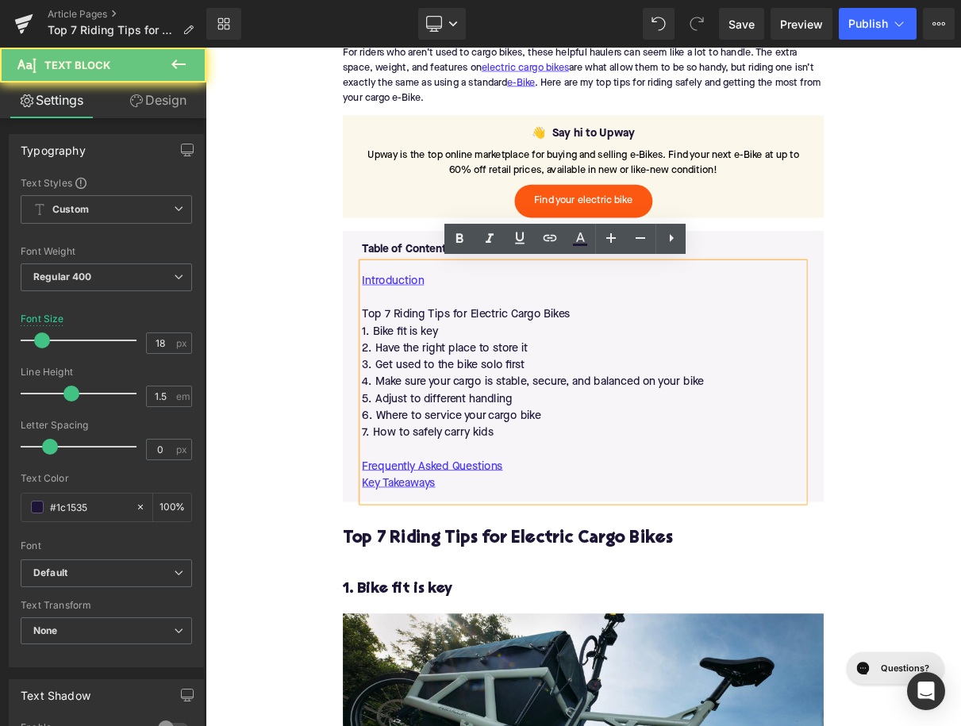
click at [510, 386] on p "Top 7 Riding Tips for Electric Cargo Bikes" at bounding box center [686, 387] width 562 height 21
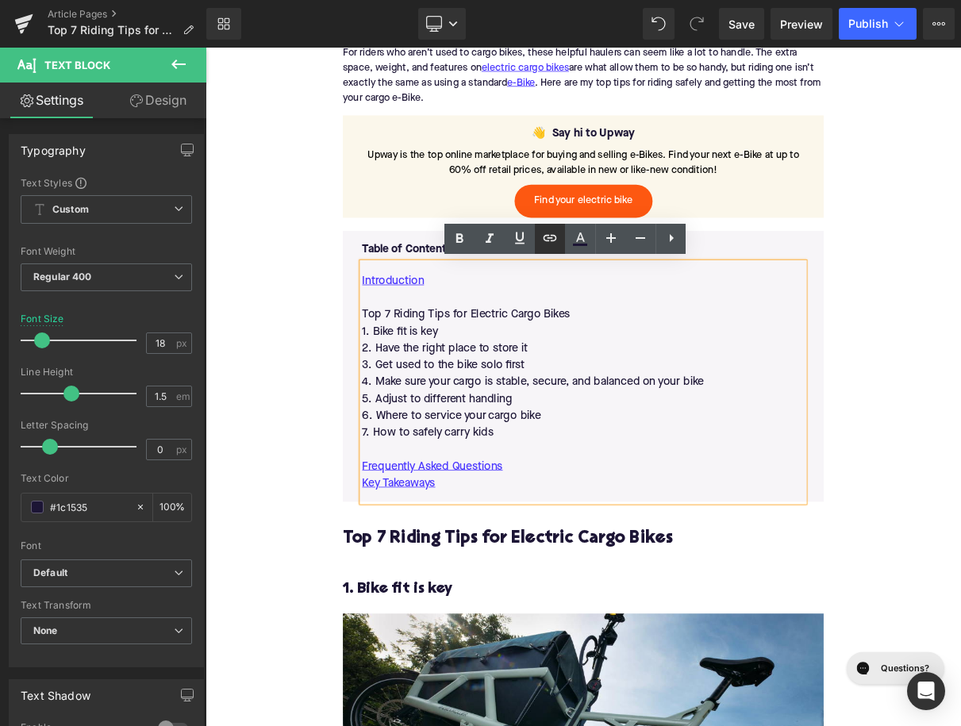
click at [549, 241] on icon at bounding box center [550, 238] width 13 height 6
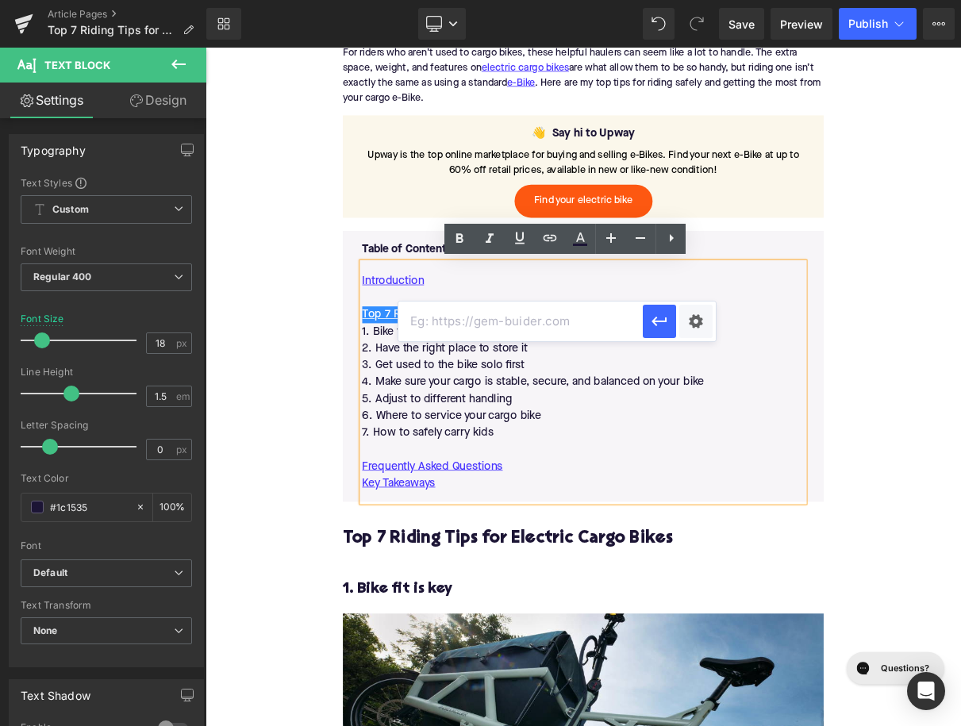
click at [515, 327] on input "text" at bounding box center [520, 322] width 244 height 40
paste input "#e-1742147819715"
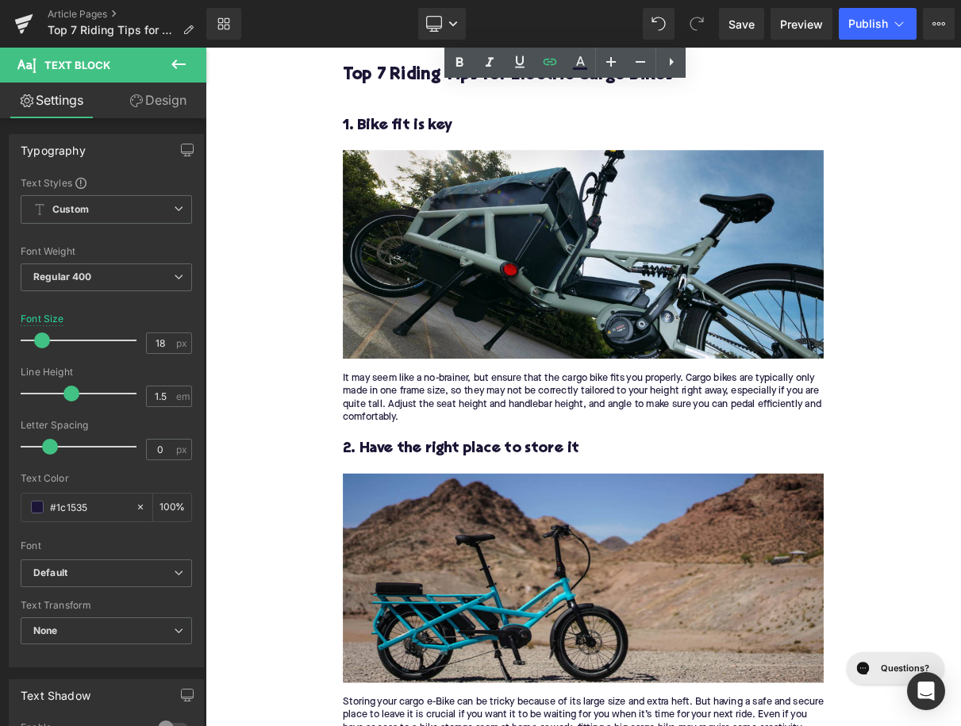
scroll to position [1352, 0]
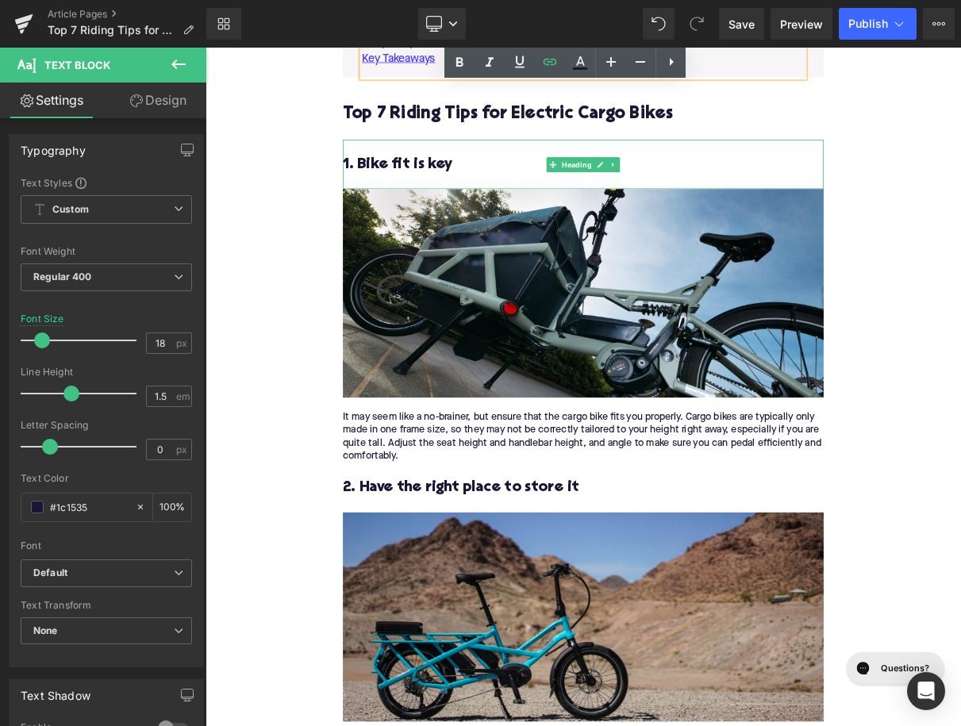
click at [494, 214] on div "1. Bike fit is key" at bounding box center [685, 196] width 611 height 63
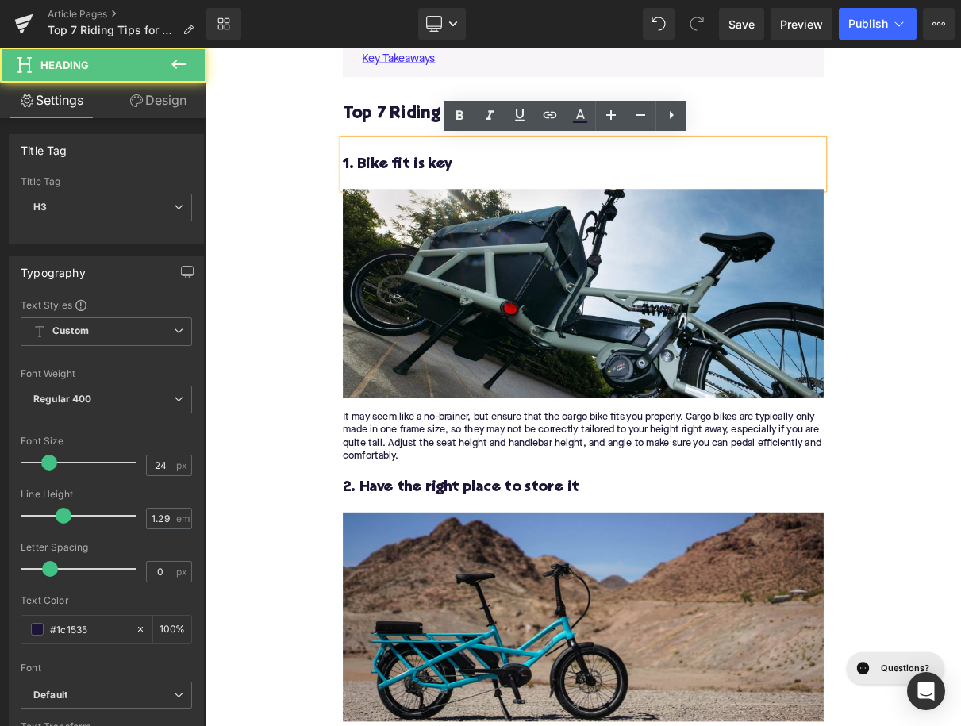
click at [494, 190] on h3 "1. Bike fit is key" at bounding box center [685, 196] width 611 height 25
click at [493, 201] on h3 "1. Bike fit is key" at bounding box center [685, 196] width 611 height 25
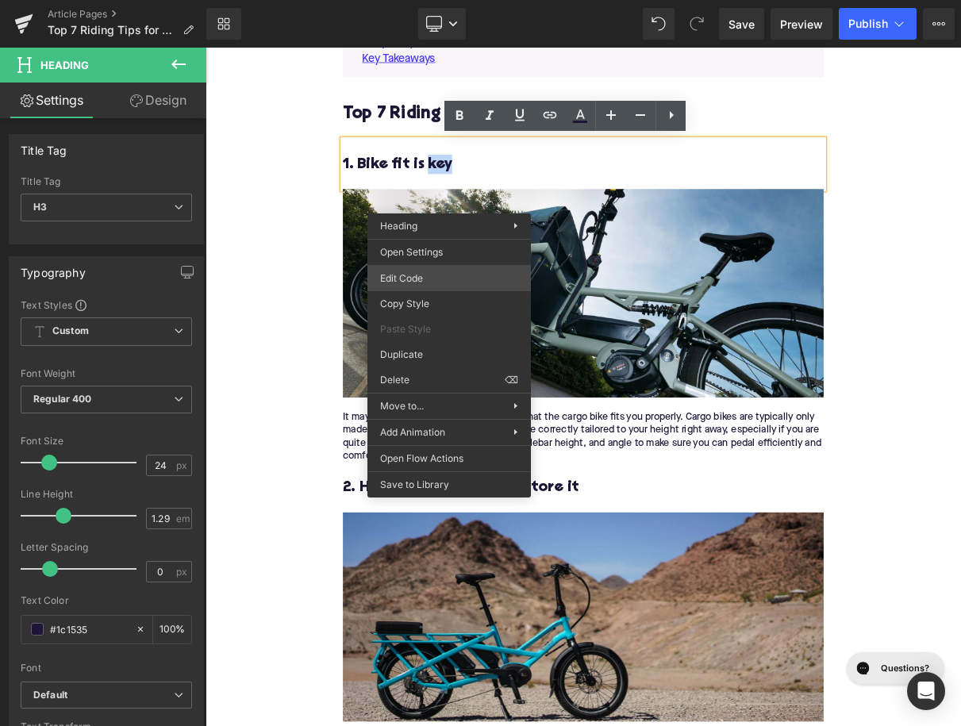
click at [428, 0] on div "You are previewing how the will restyle your page. You can not edit Elements in…" at bounding box center [480, 0] width 961 height 0
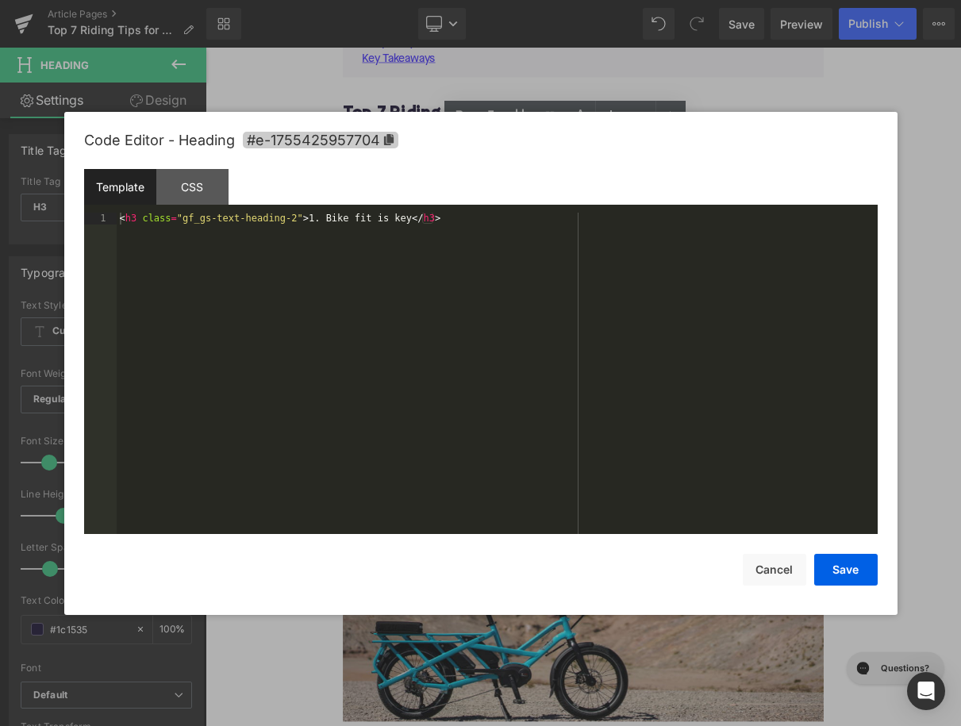
click at [382, 145] on span "#e-1755425957704" at bounding box center [321, 140] width 156 height 17
copy h3 "key"
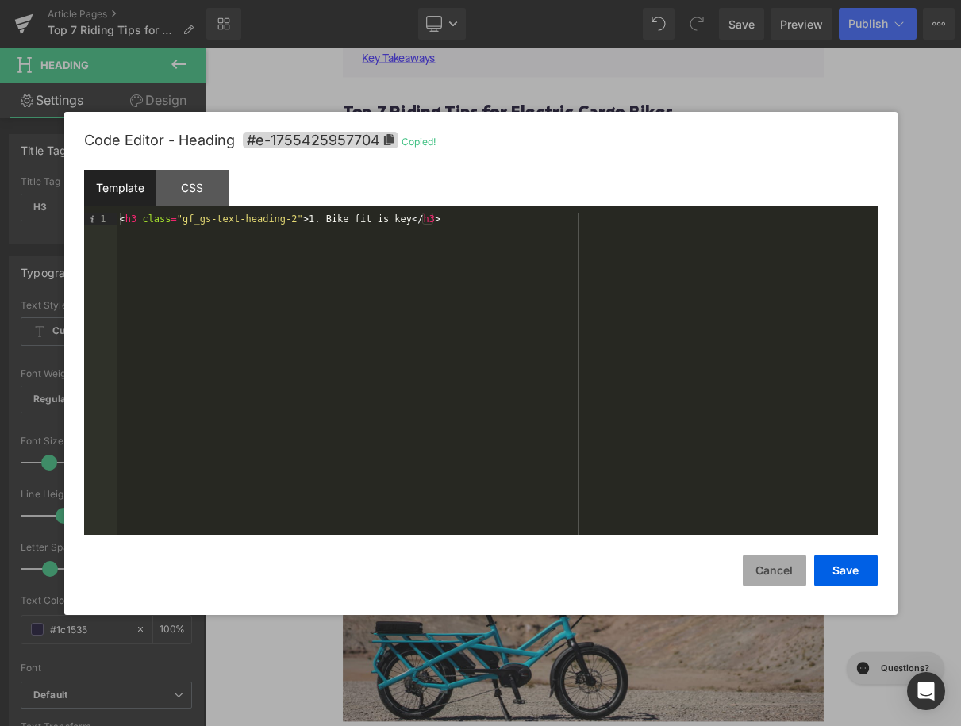
click at [776, 566] on button "Cancel" at bounding box center [774, 571] width 63 height 32
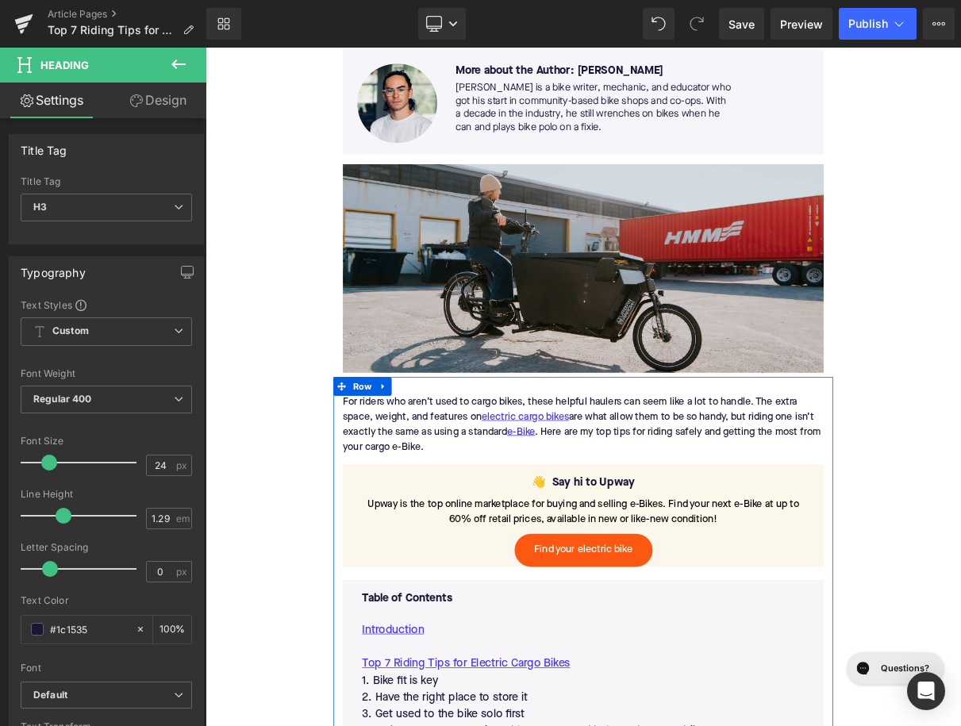
scroll to position [594, 0]
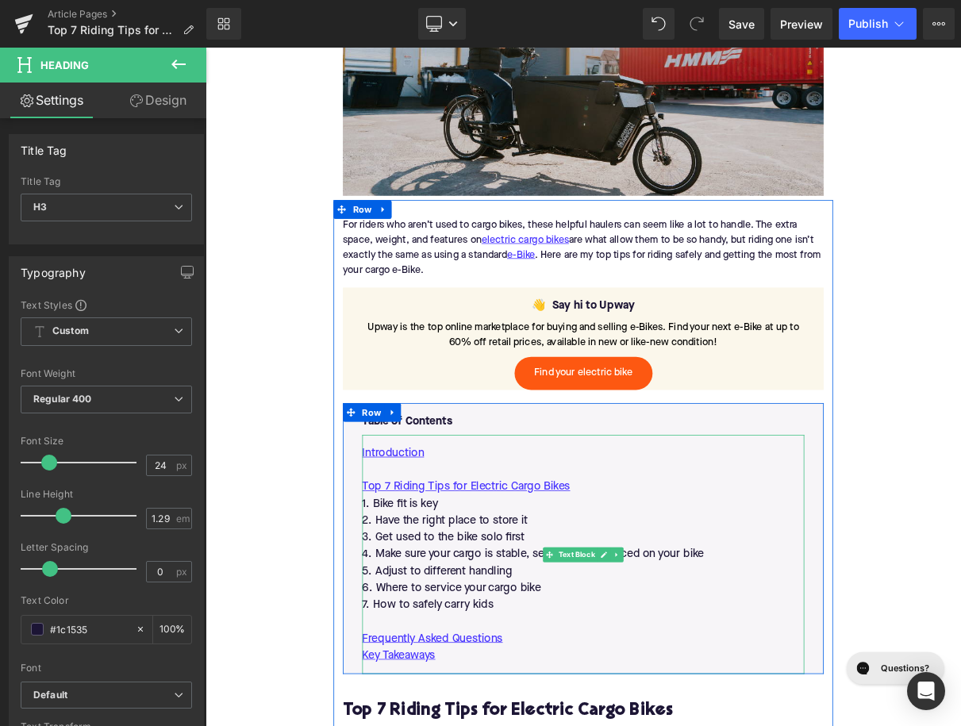
click at [486, 633] on p "1. Bike fit is key" at bounding box center [686, 627] width 562 height 21
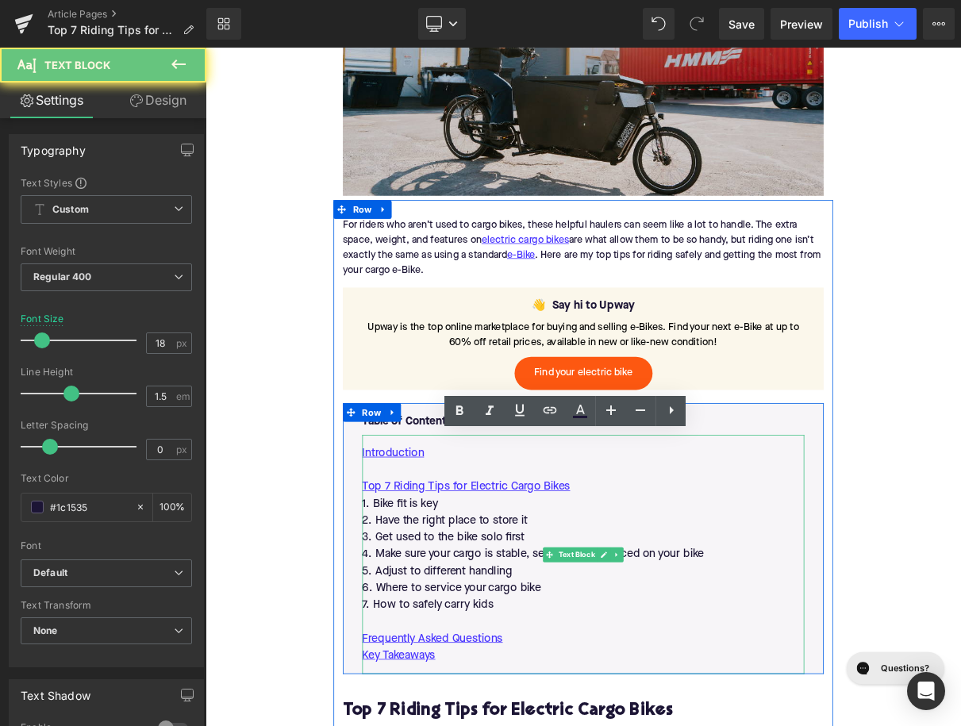
click at [486, 633] on p "1. Bike fit is key" at bounding box center [686, 627] width 562 height 21
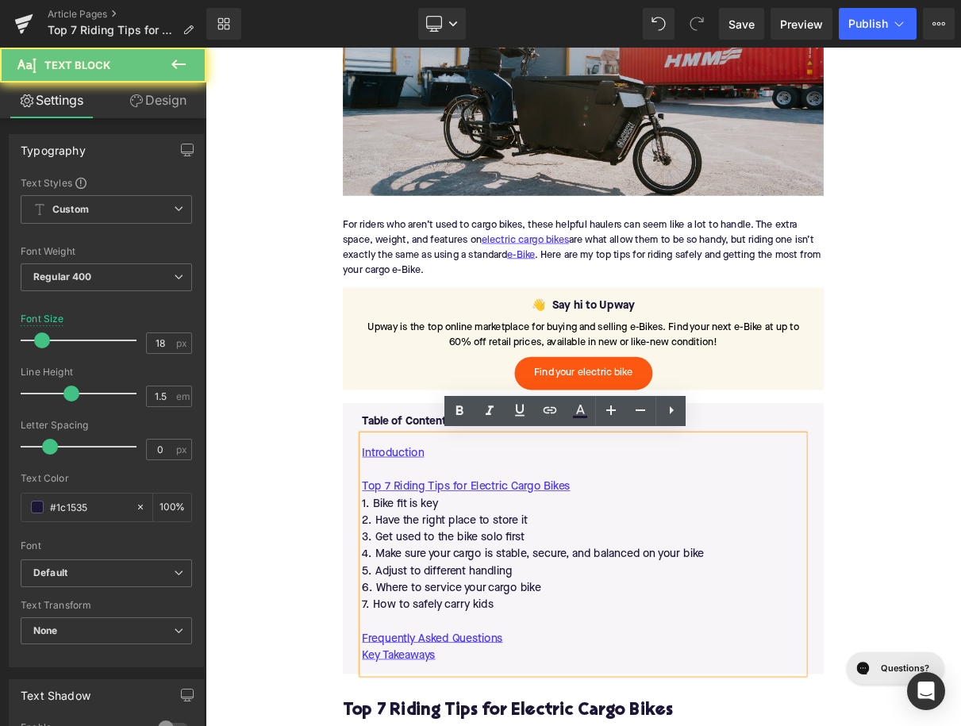
click at [486, 633] on p "1. Bike fit is key" at bounding box center [686, 627] width 562 height 21
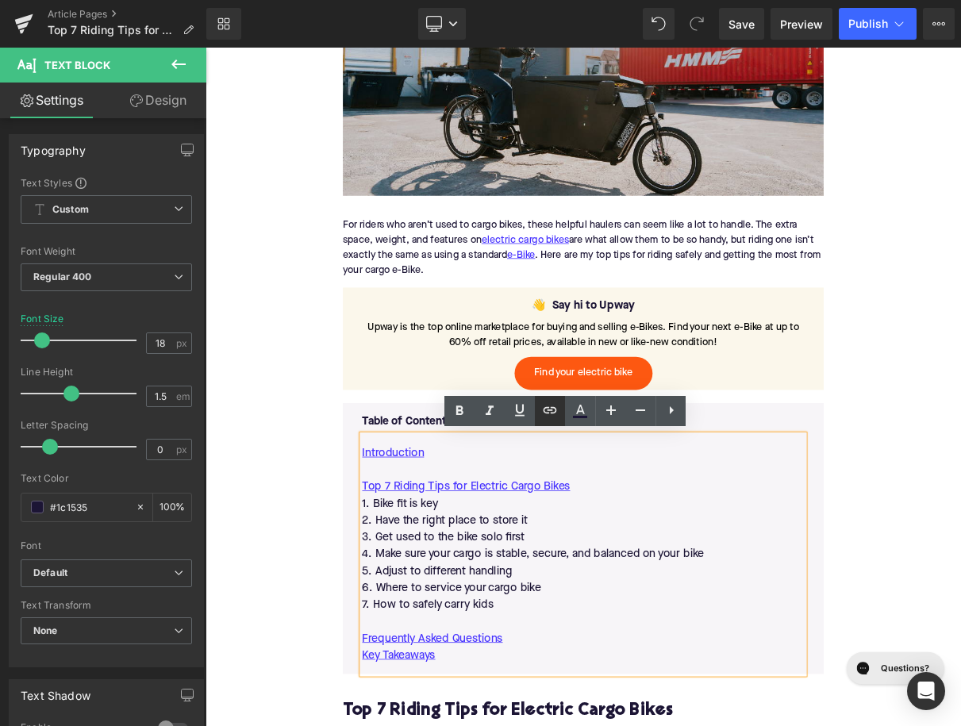
click at [563, 409] on link at bounding box center [550, 411] width 30 height 30
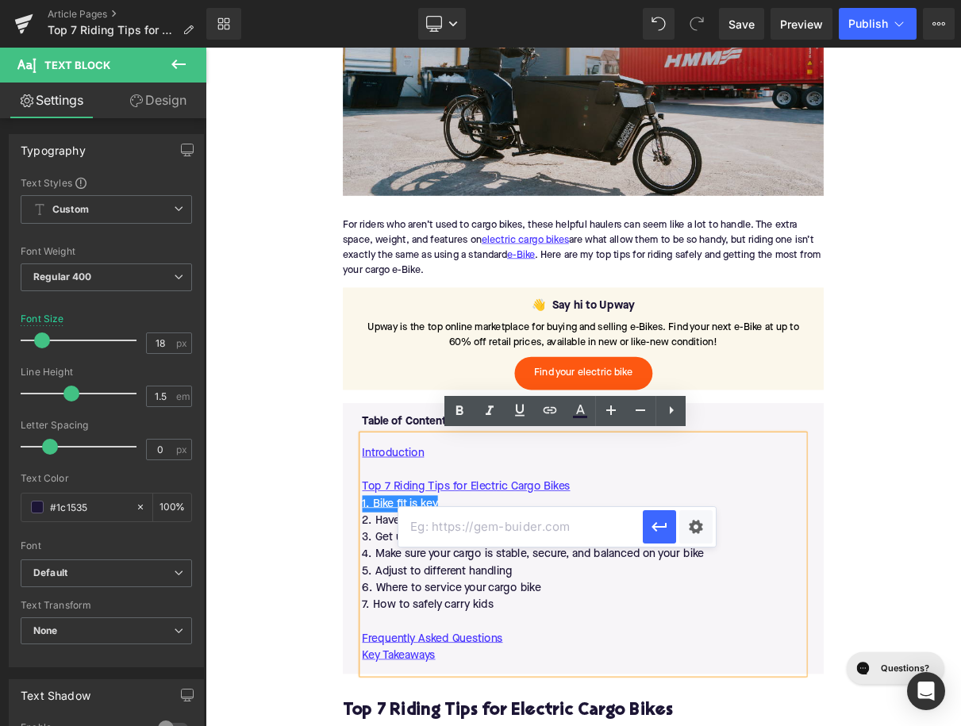
click at [497, 532] on input "text" at bounding box center [520, 527] width 244 height 40
paste input "#e-1755425957704"
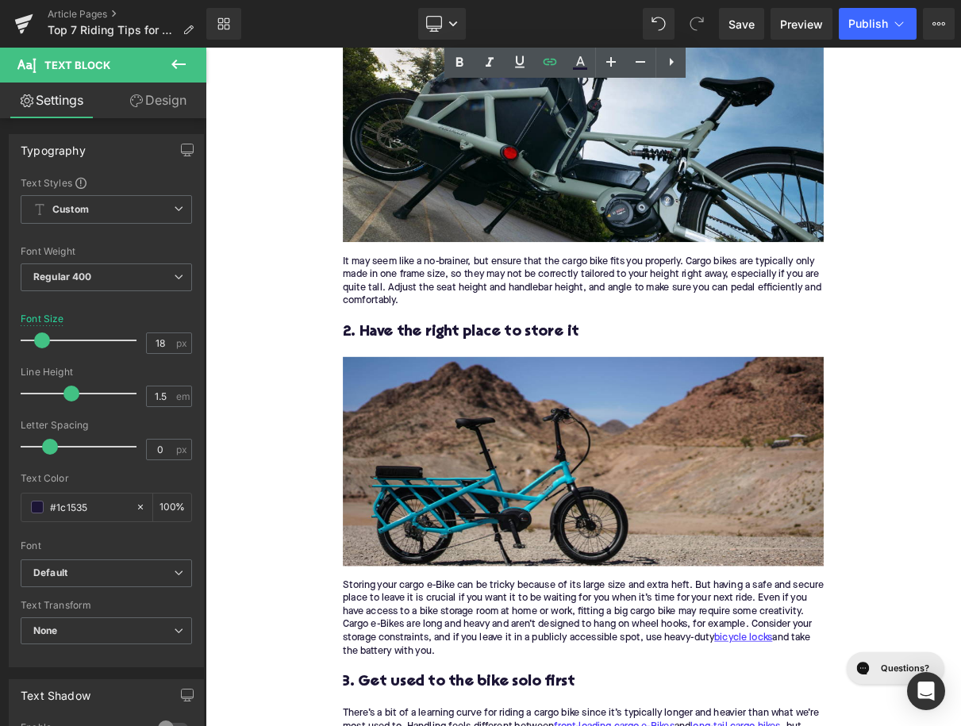
scroll to position [1612, 0]
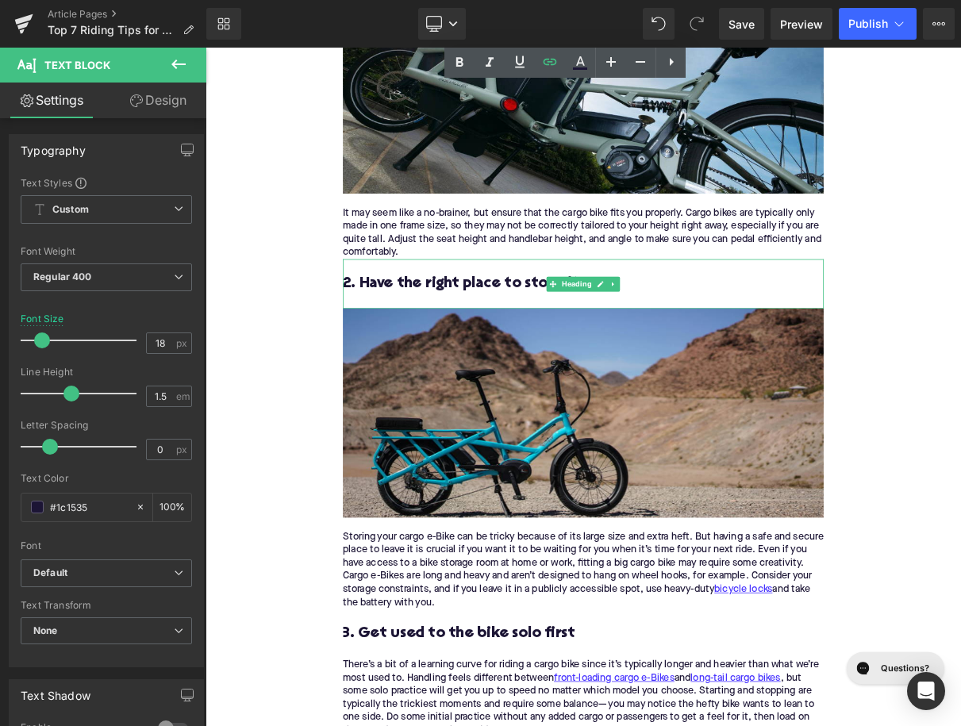
click at [538, 348] on h3 "2. Have the right place to store it" at bounding box center [685, 348] width 611 height 25
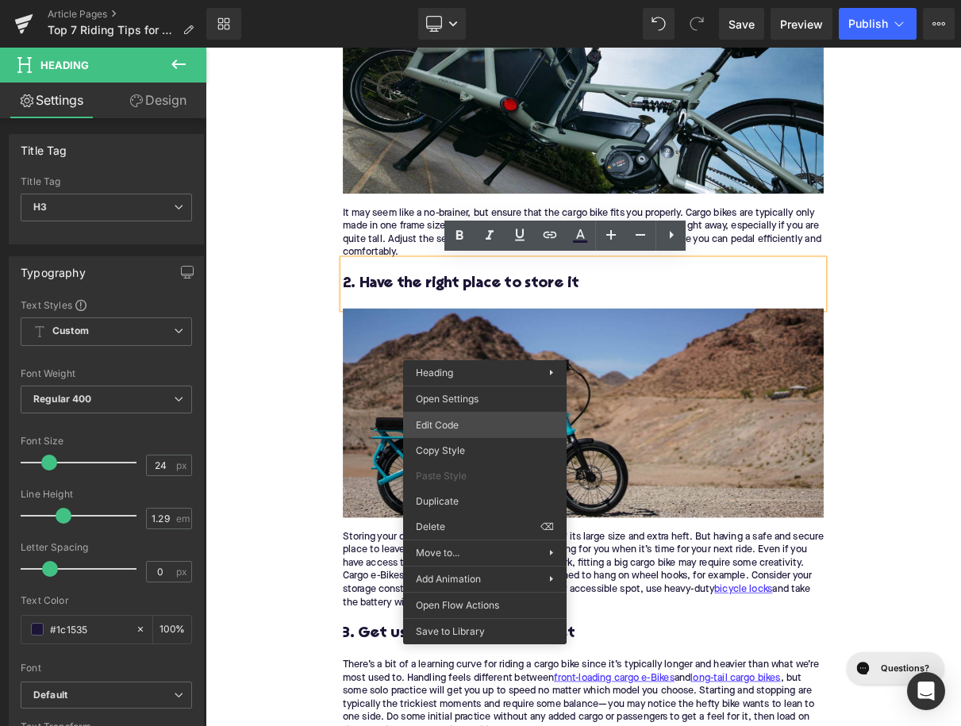
click at [467, 0] on div "You are previewing how the will restyle your page. You can not edit Elements in…" at bounding box center [480, 0] width 961 height 0
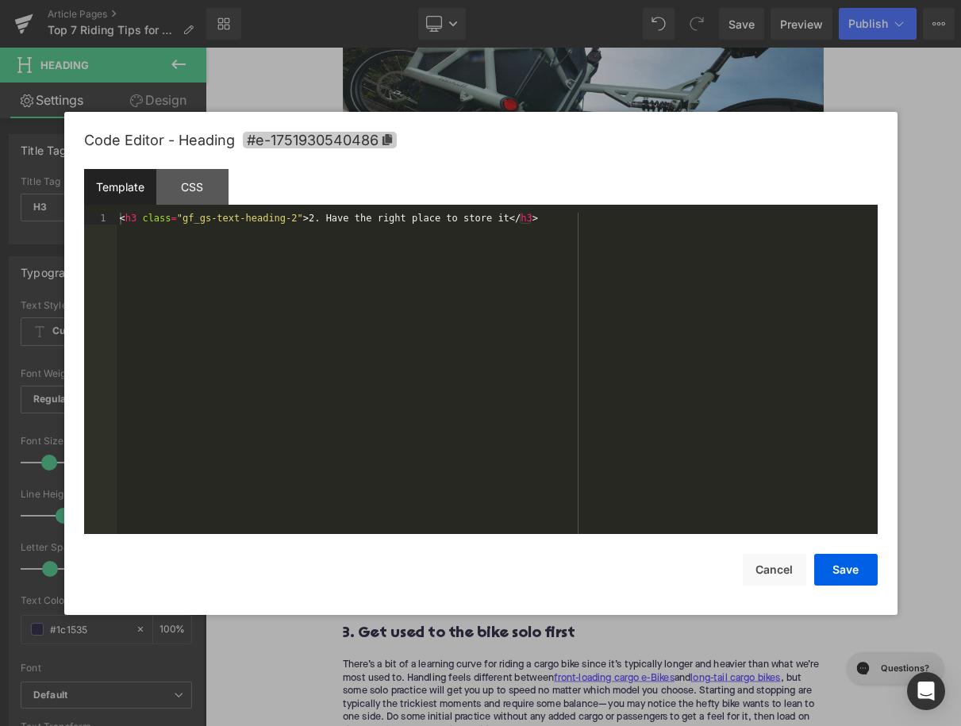
click at [364, 135] on span "#e-1751930540486" at bounding box center [320, 140] width 154 height 17
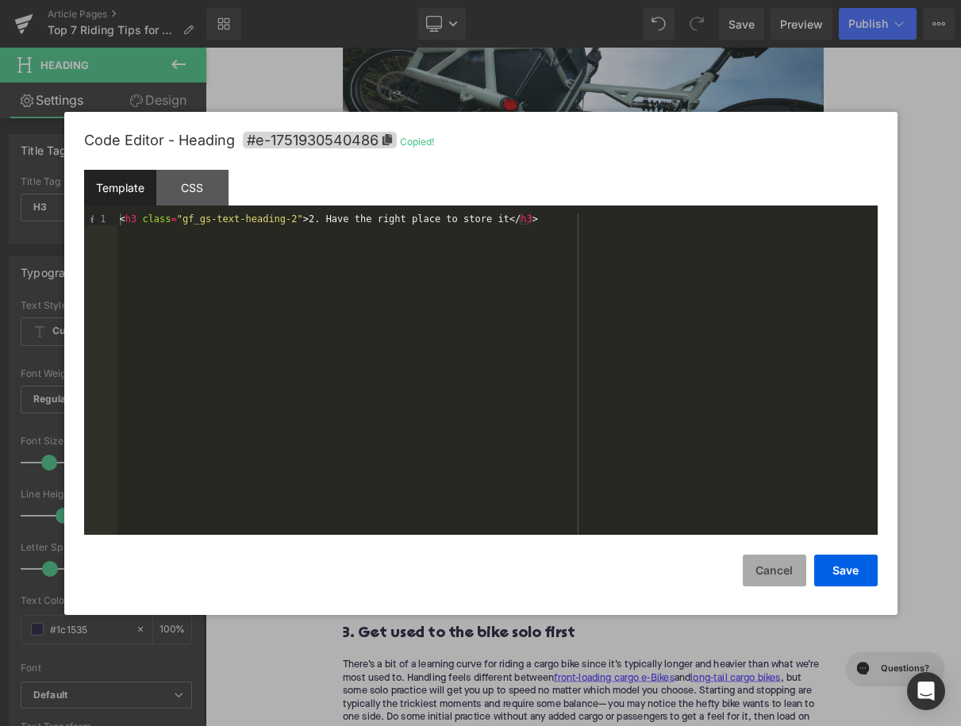
click at [765, 559] on button "Cancel" at bounding box center [774, 571] width 63 height 32
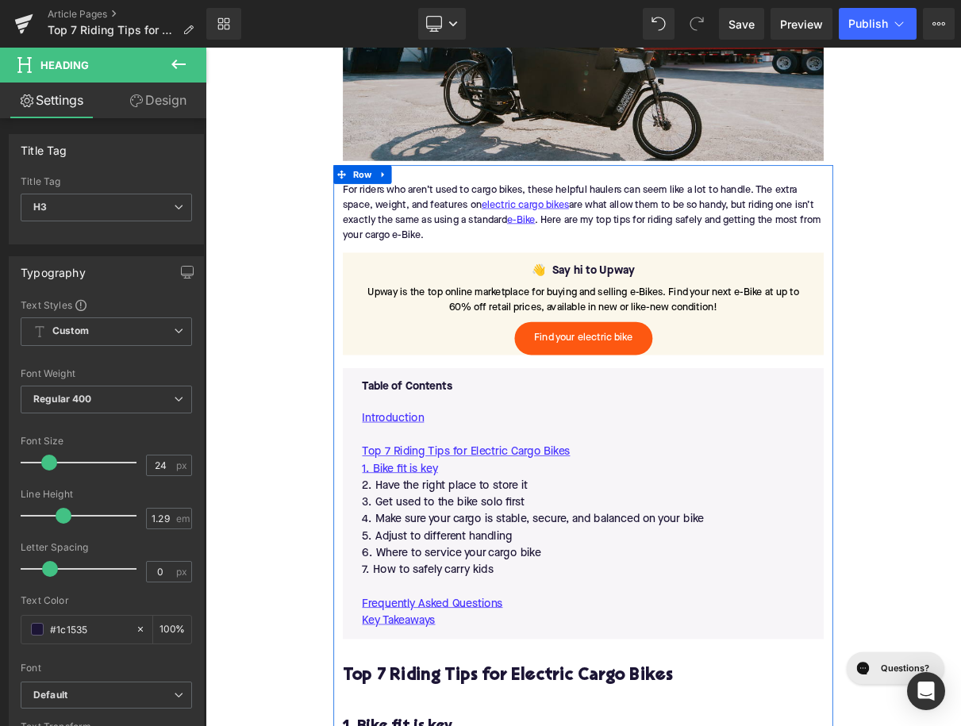
scroll to position [698, 0]
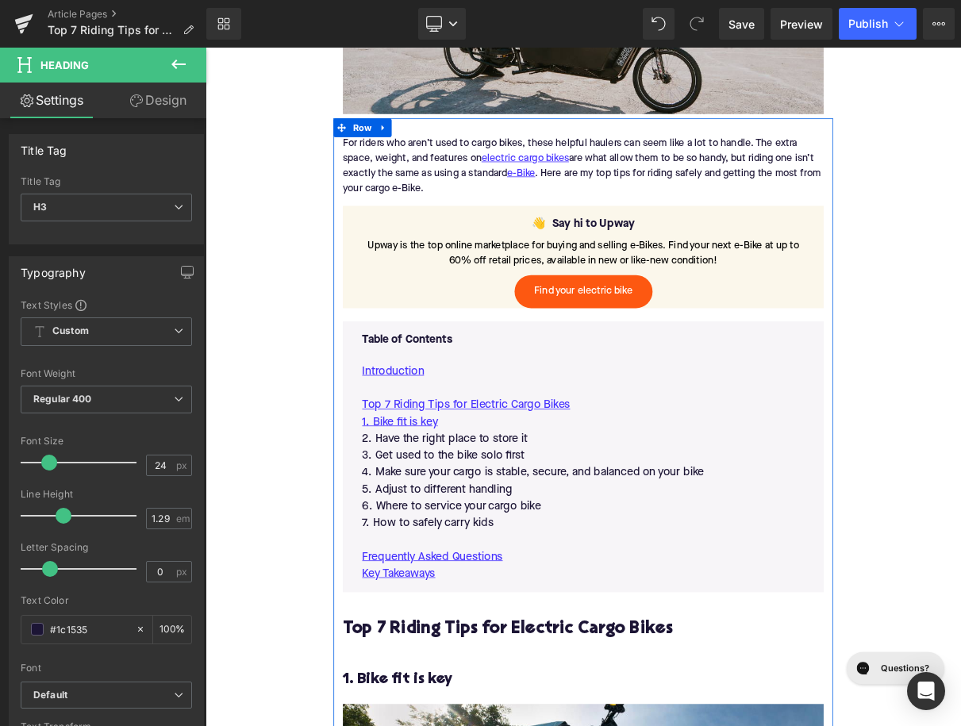
click at [536, 549] on p "2. Have the right place to store it" at bounding box center [686, 544] width 562 height 21
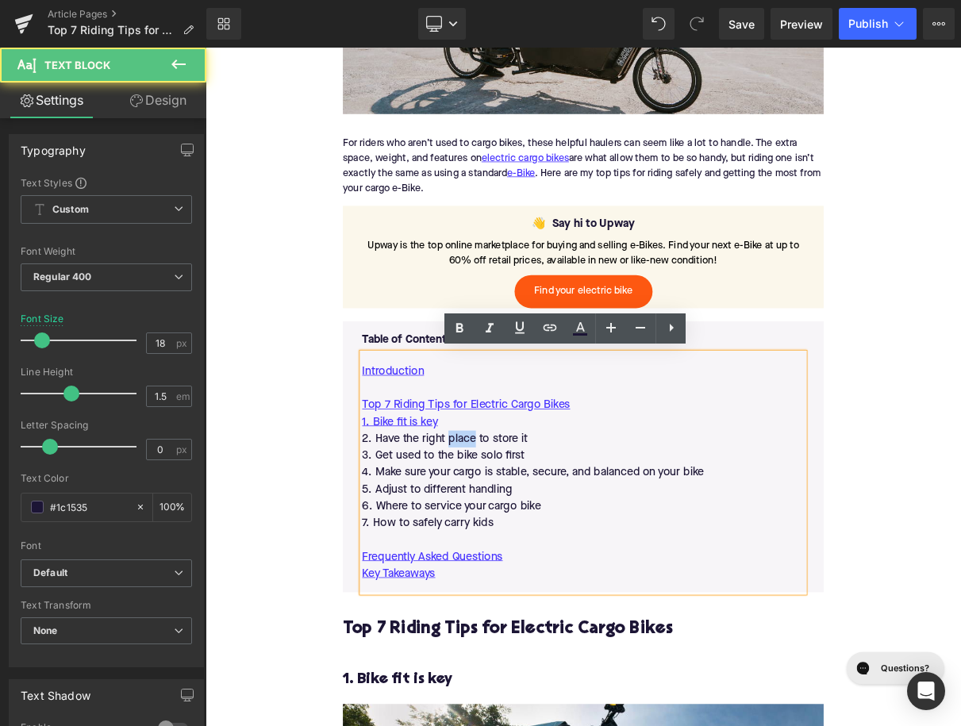
click at [536, 549] on p "2. Have the right place to store it" at bounding box center [686, 544] width 562 height 21
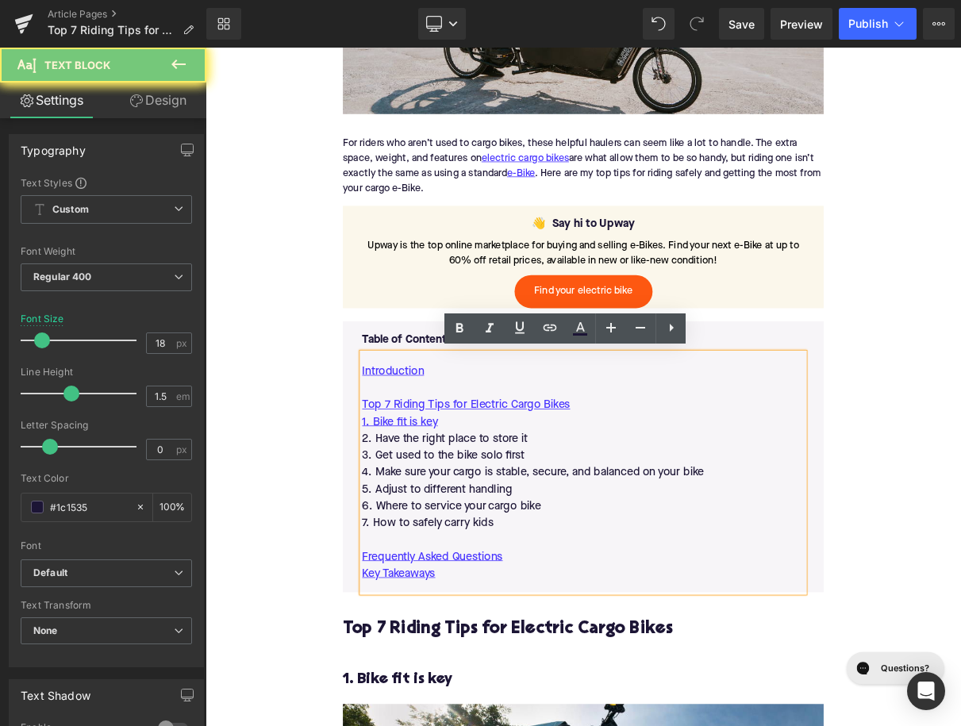
click at [536, 549] on p "2. Have the right place to store it" at bounding box center [686, 544] width 562 height 21
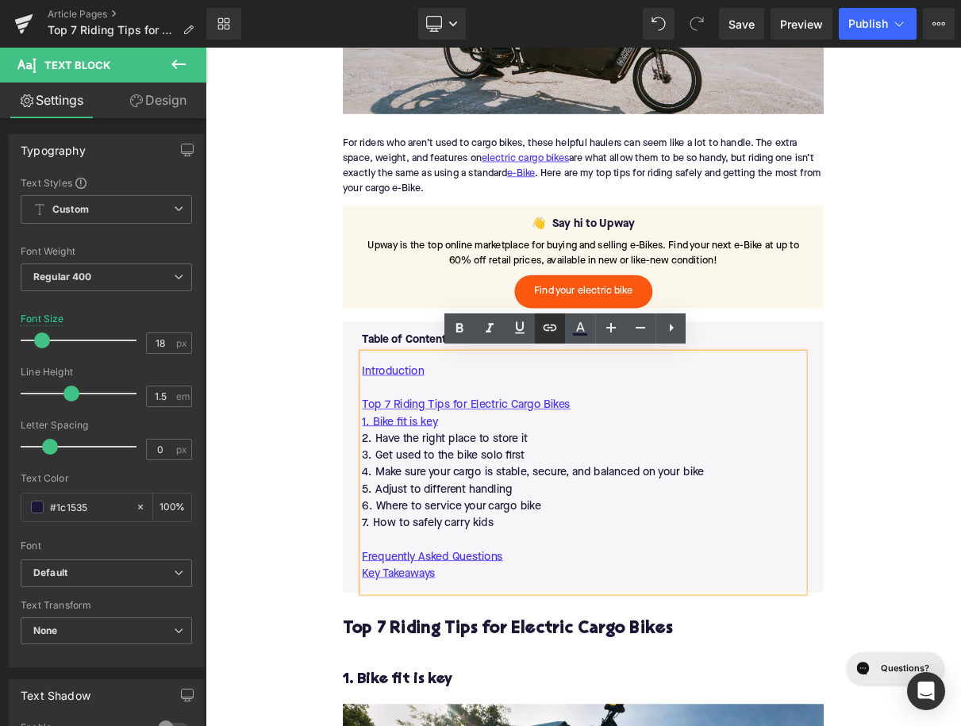
click at [547, 336] on icon at bounding box center [549, 327] width 19 height 19
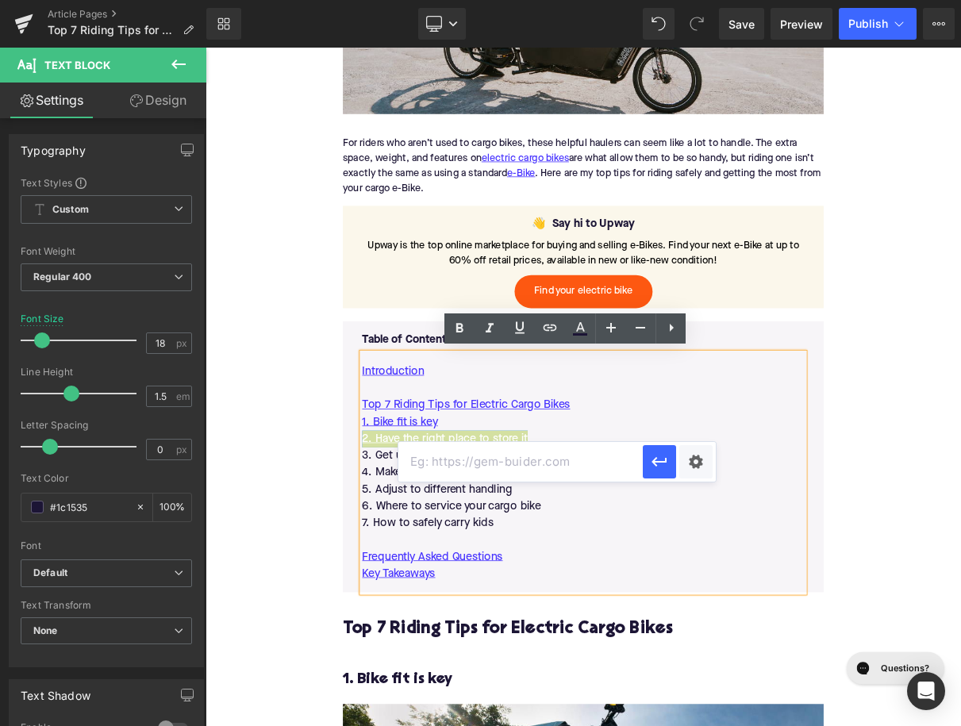
click at [495, 471] on input "text" at bounding box center [520, 462] width 244 height 40
paste input "#e-1751930540486"
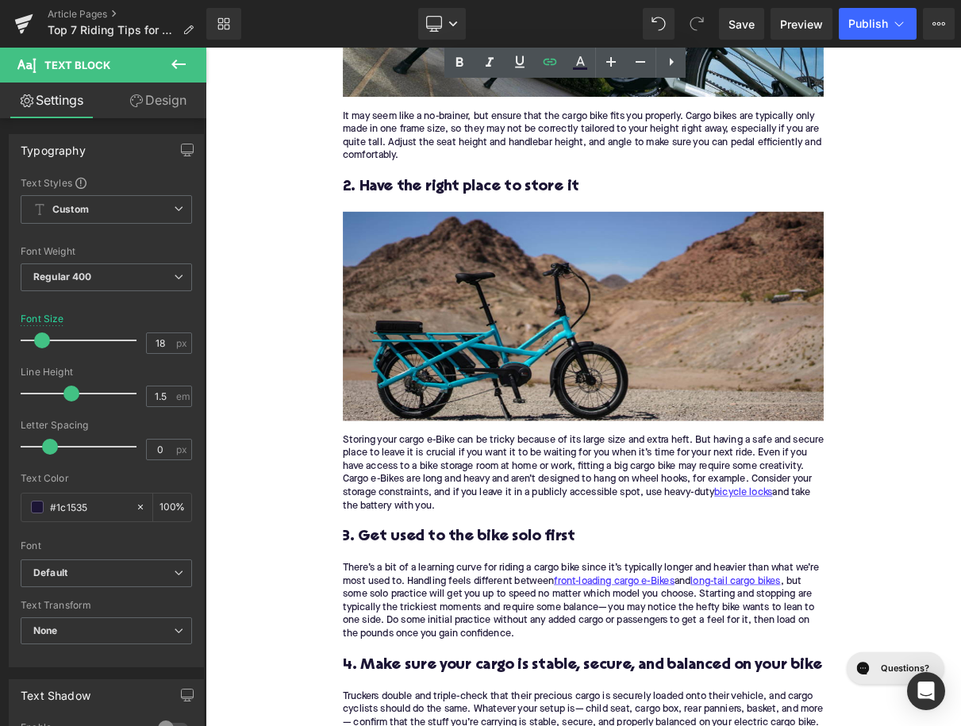
scroll to position [2019, 0]
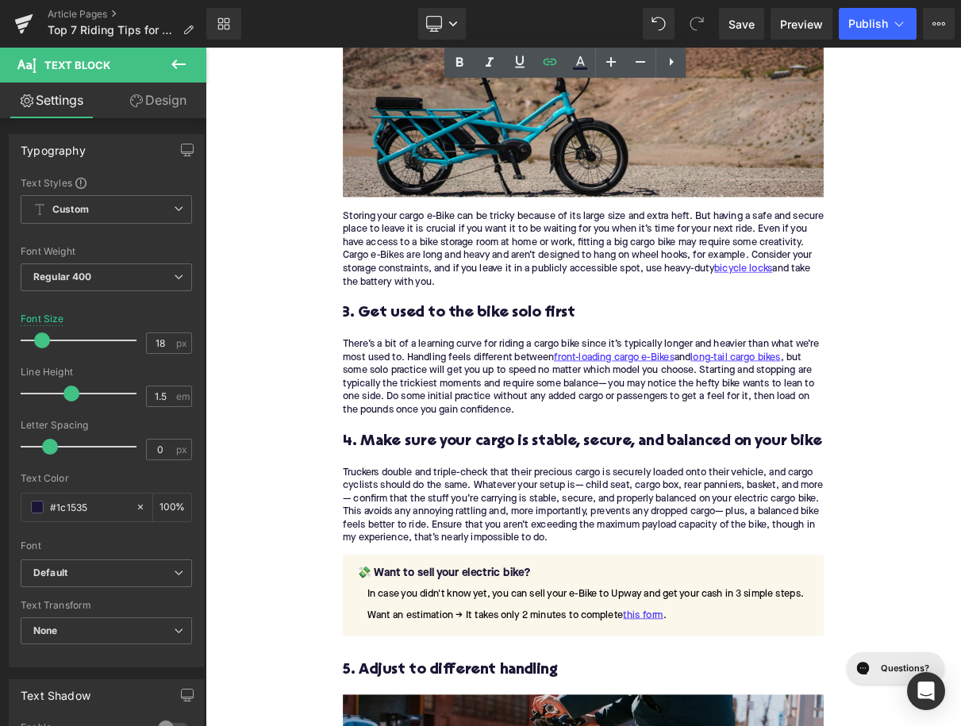
click at [461, 385] on h3 "3. Get used to the bike solo first" at bounding box center [685, 385] width 611 height 25
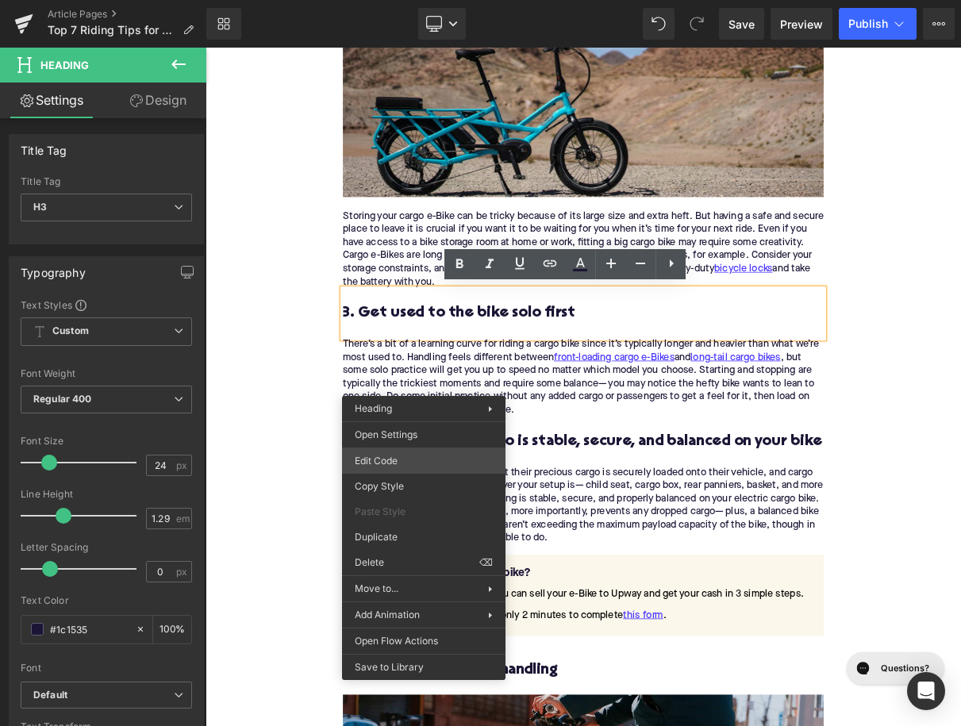
click at [406, 0] on div "You are previewing how the will restyle your page. You can not edit Elements in…" at bounding box center [480, 0] width 961 height 0
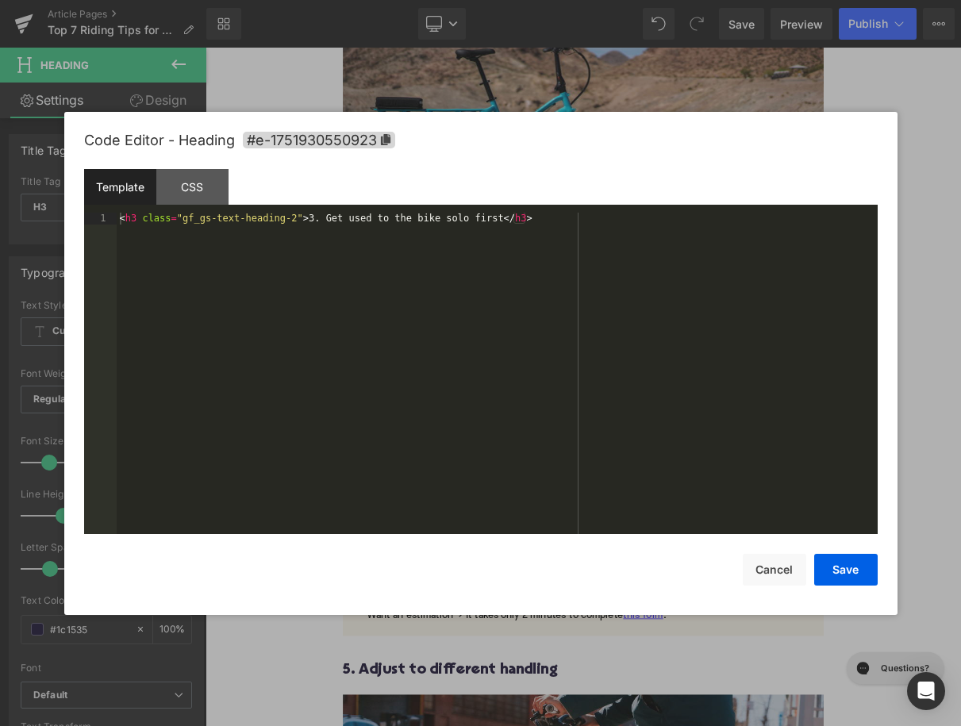
click at [362, 156] on div "Code Editor - Heading #e-1751930550923" at bounding box center [480, 140] width 793 height 57
click at [368, 151] on div "Code Editor - Heading #e-1751930550923" at bounding box center [480, 140] width 793 height 57
click at [374, 138] on span "#e-1751930550923" at bounding box center [319, 140] width 152 height 17
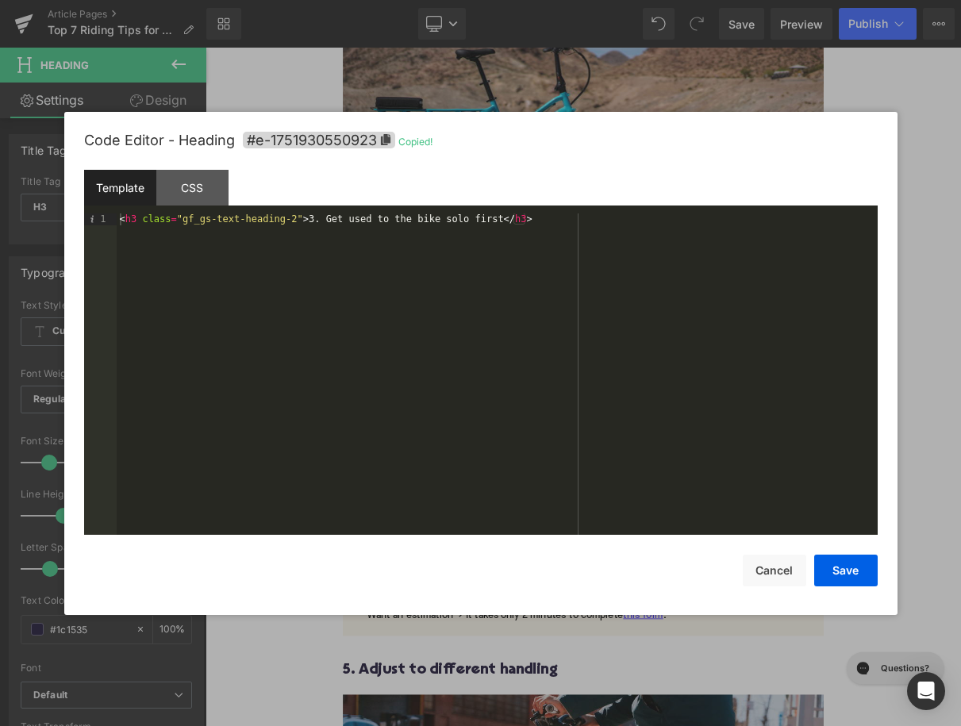
click at [786, 589] on div "Code Editor - Heading #e-1751930550923 Copied! Template CSS 1 < h3 class = "gf_…" at bounding box center [480, 363] width 793 height 503
click at [774, 572] on button "Cancel" at bounding box center [774, 571] width 63 height 32
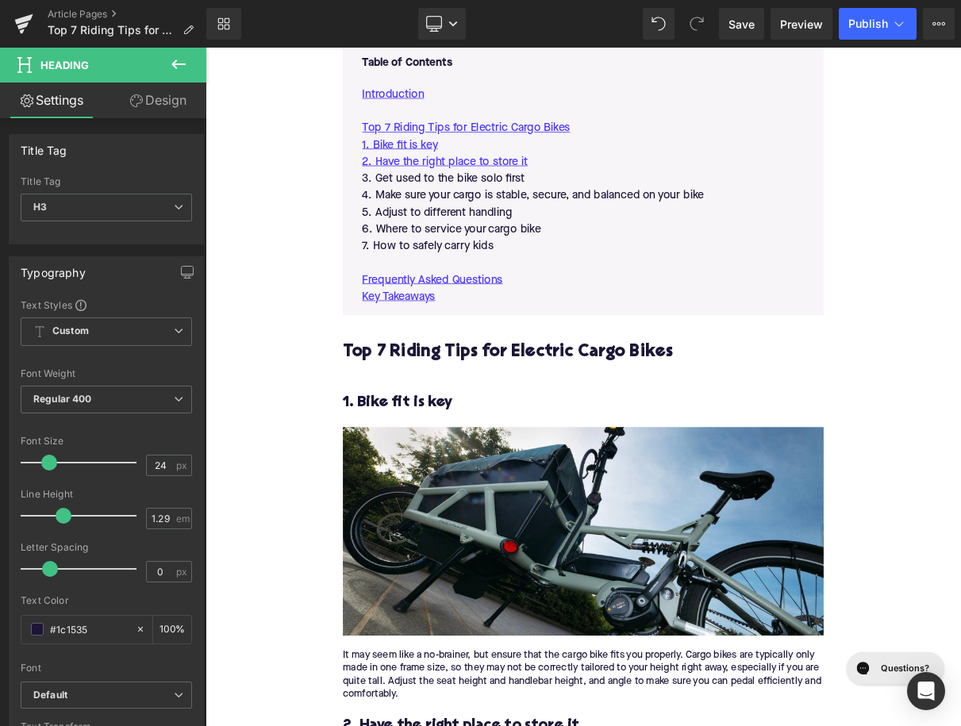
scroll to position [1037, 0]
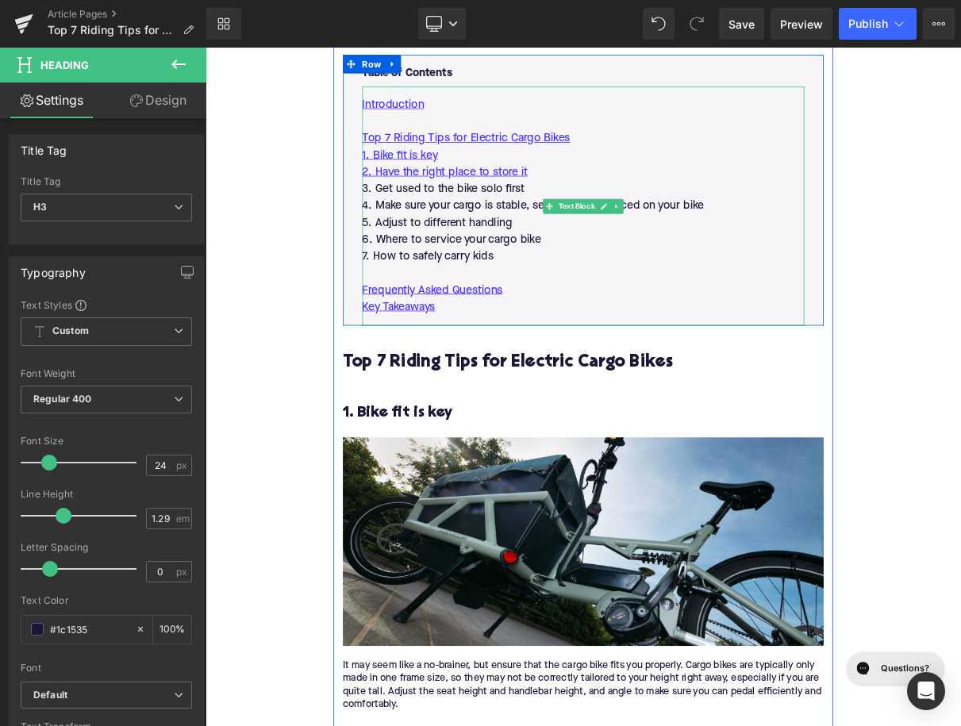
click at [473, 222] on p "3. Get used to the bike solo first" at bounding box center [686, 227] width 562 height 21
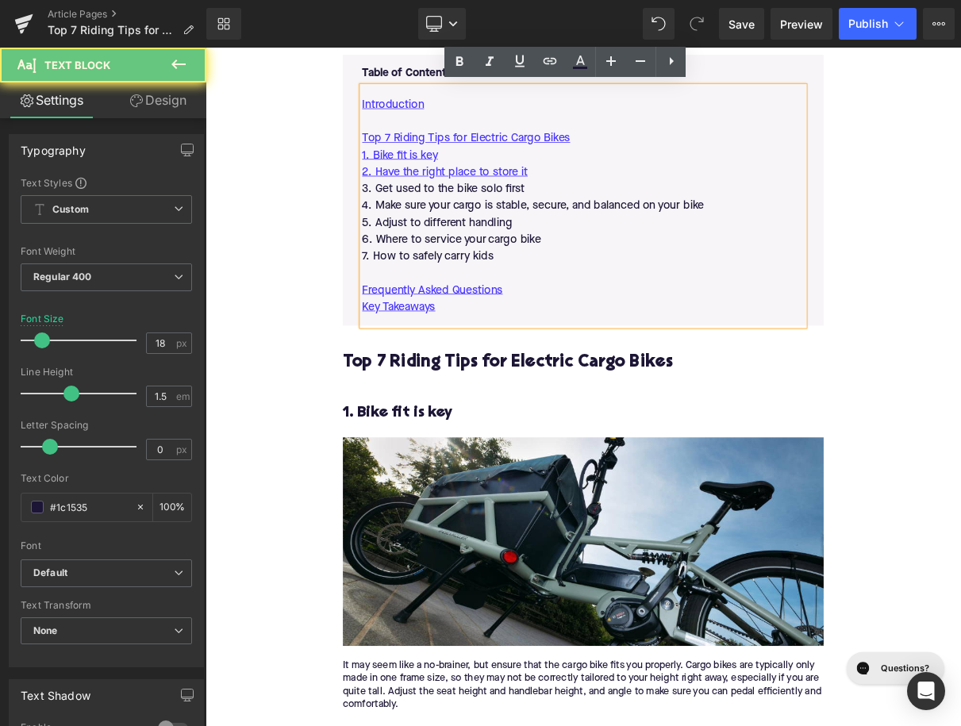
click at [473, 222] on p "3. Get used to the bike solo first" at bounding box center [686, 227] width 562 height 21
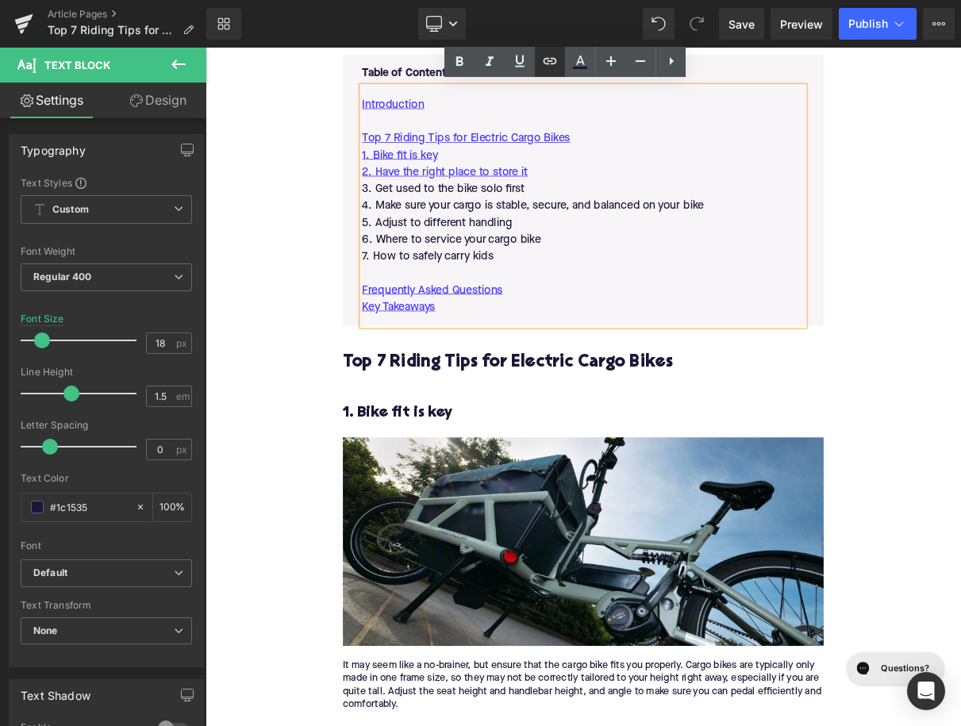
click at [544, 61] on icon at bounding box center [550, 61] width 13 height 6
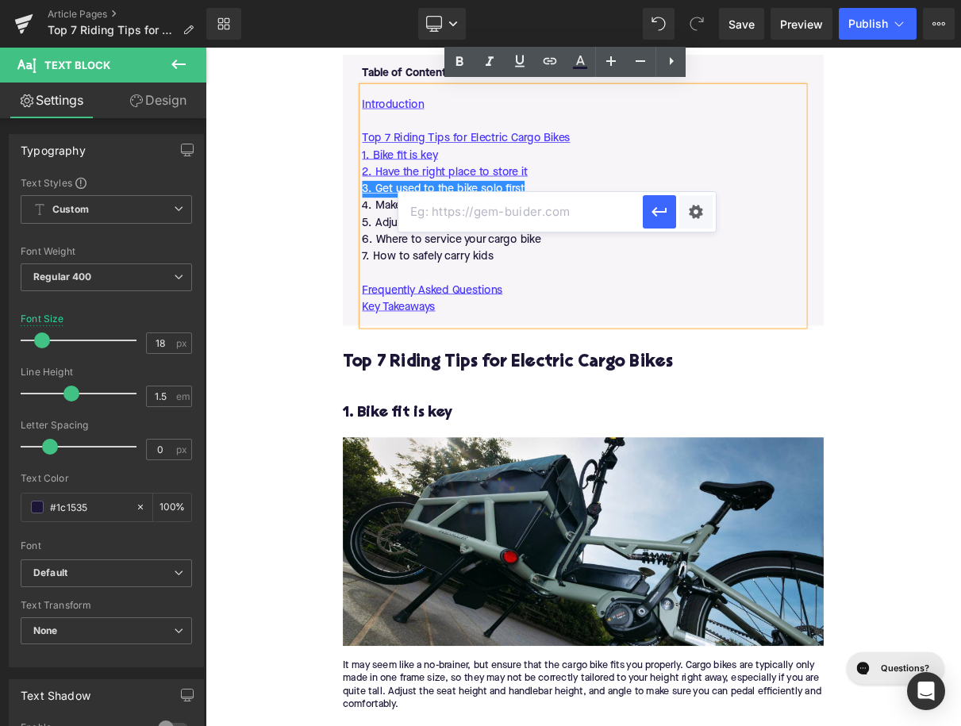
click at [509, 220] on input "text" at bounding box center [520, 212] width 244 height 40
paste input "#e-1751930550923"
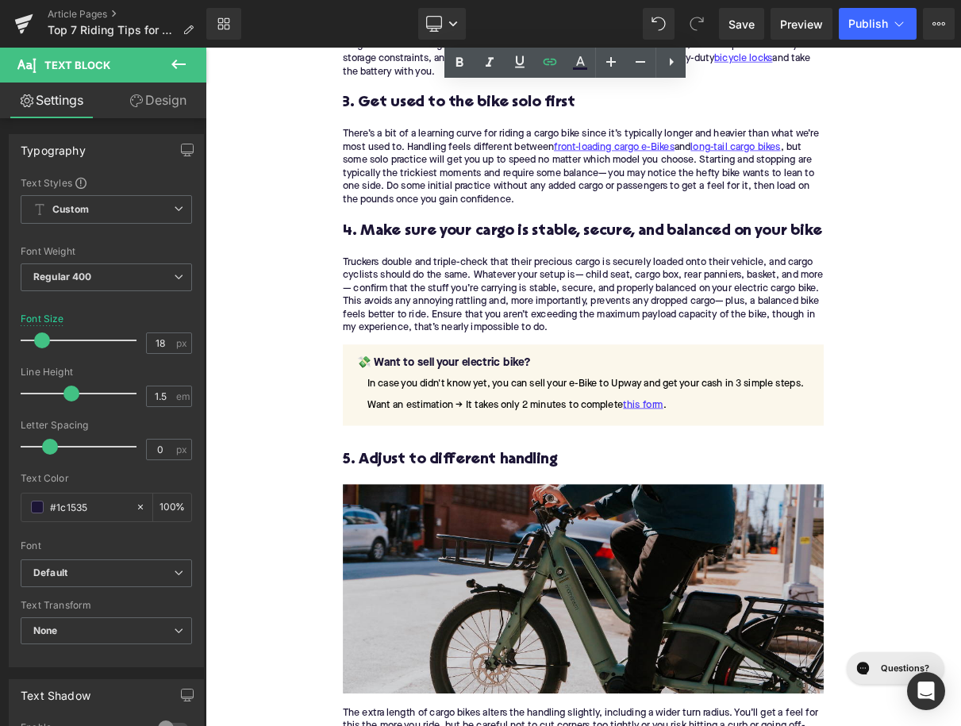
scroll to position [2290, 0]
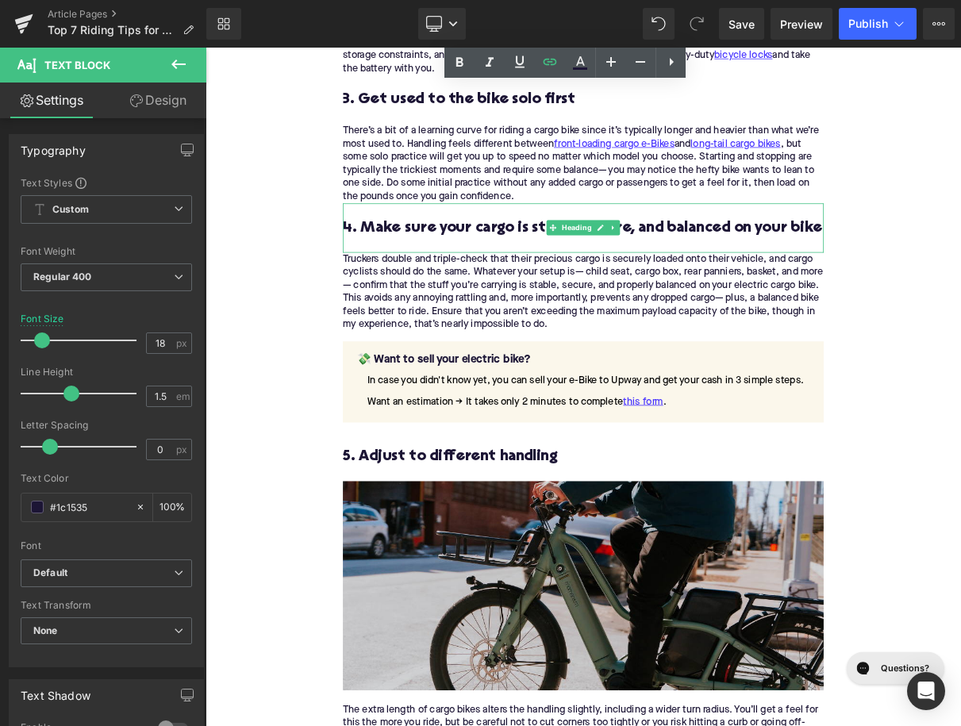
click at [559, 275] on h3 "4. Make sure your cargo is stable, secure, and balanced on your bike" at bounding box center [685, 277] width 611 height 25
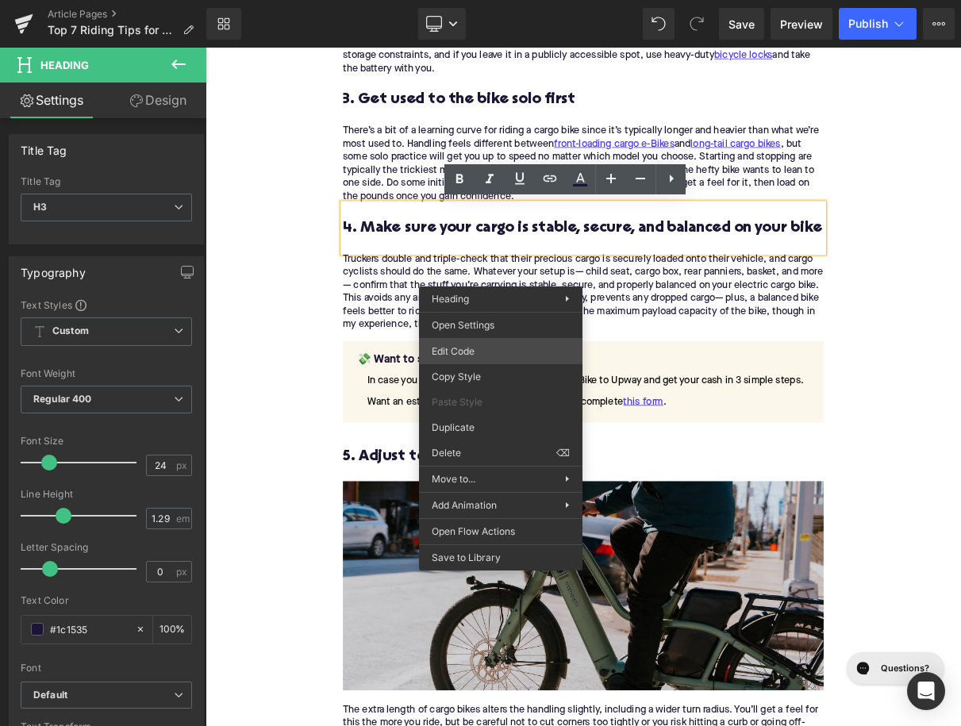
click at [457, 0] on div "You are previewing how the will restyle your page. You can not edit Elements in…" at bounding box center [480, 0] width 961 height 0
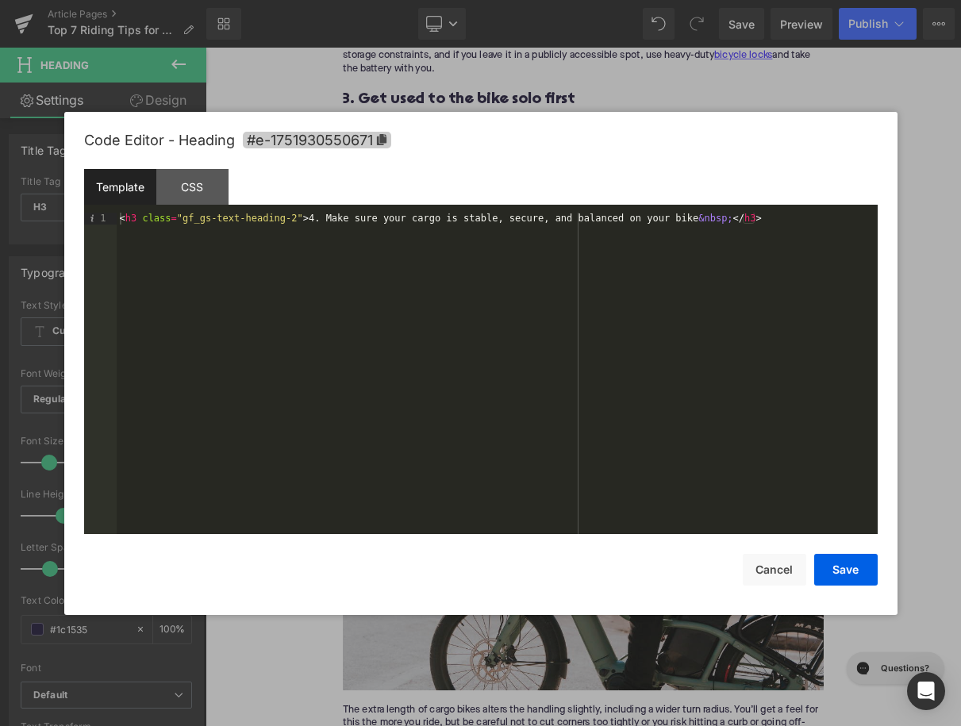
click at [369, 143] on span "#e-1751930550671" at bounding box center [317, 140] width 148 height 17
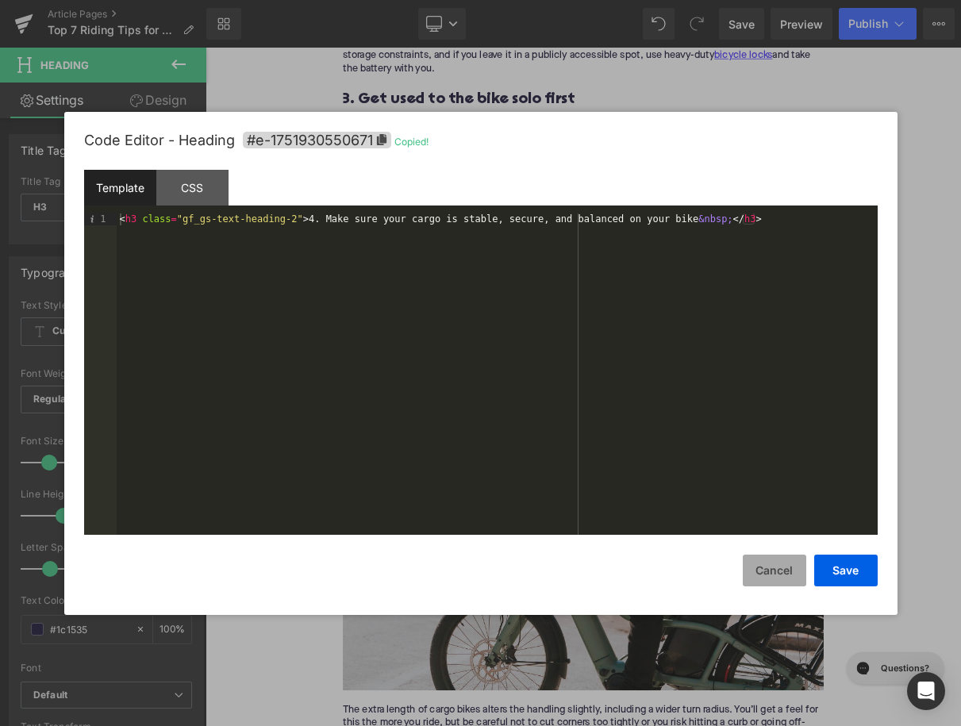
click at [763, 572] on button "Cancel" at bounding box center [774, 571] width 63 height 32
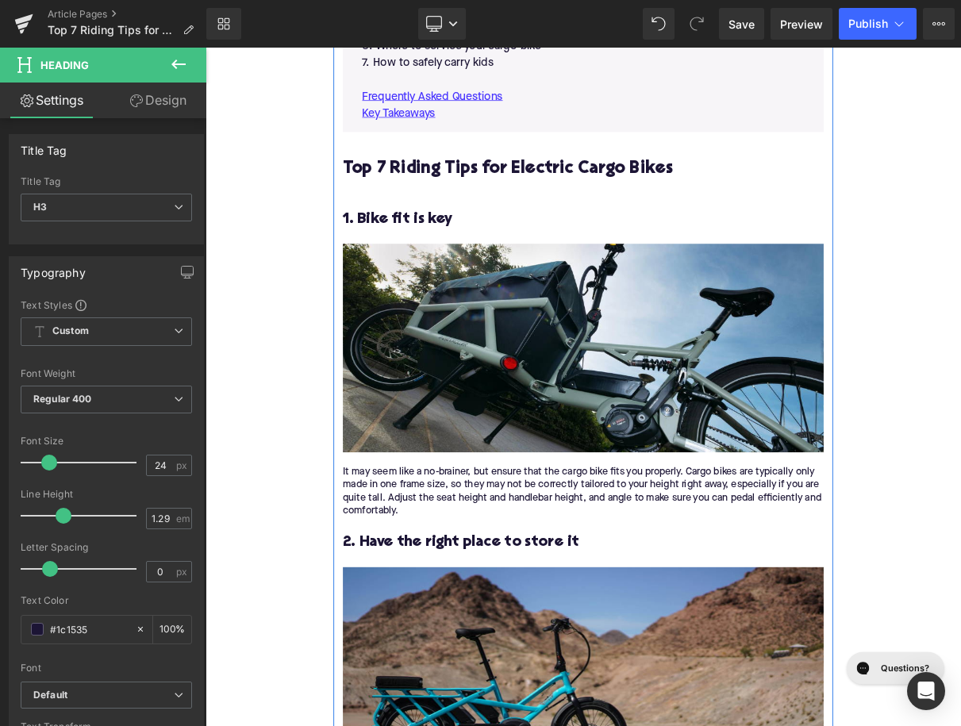
scroll to position [1143, 0]
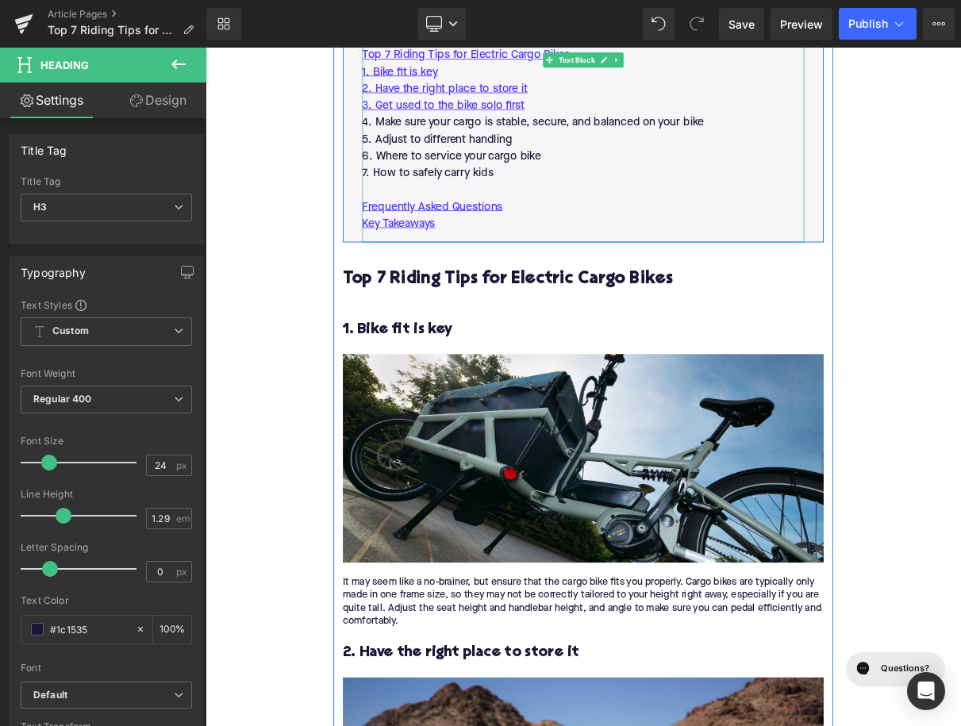
click at [541, 142] on p "4. Make sure your cargo is stable, secure, and balanced on your bike" at bounding box center [686, 143] width 562 height 21
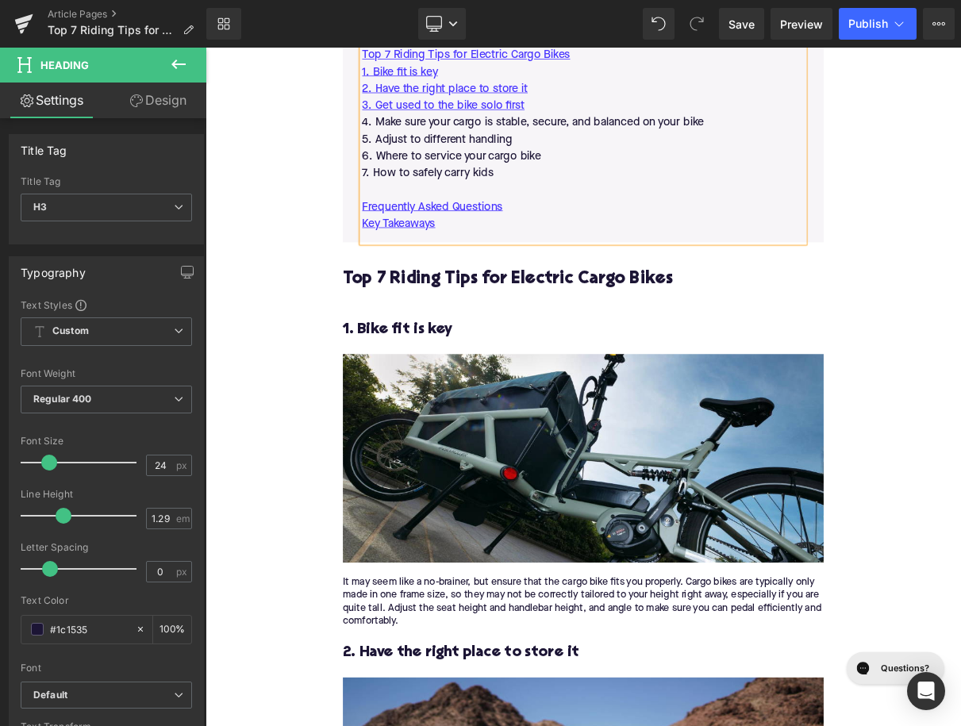
click at [541, 142] on p "4. Make sure your cargo is stable, secure, and balanced on your bike" at bounding box center [686, 143] width 562 height 21
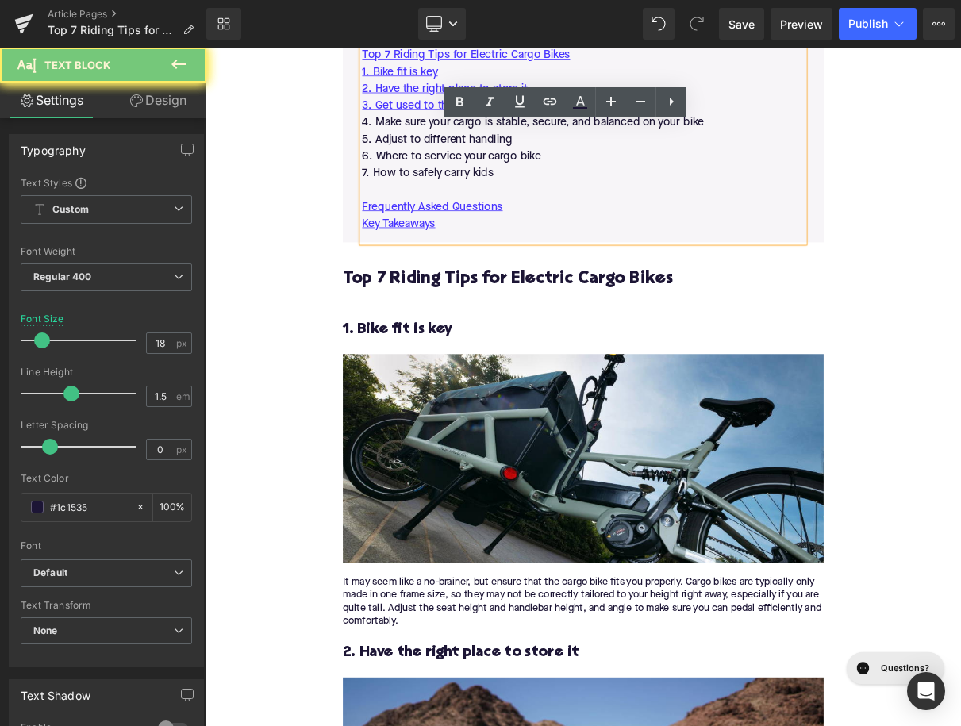
click at [541, 142] on p "4. Make sure your cargo is stable, secure, and balanced on your bike" at bounding box center [686, 143] width 562 height 21
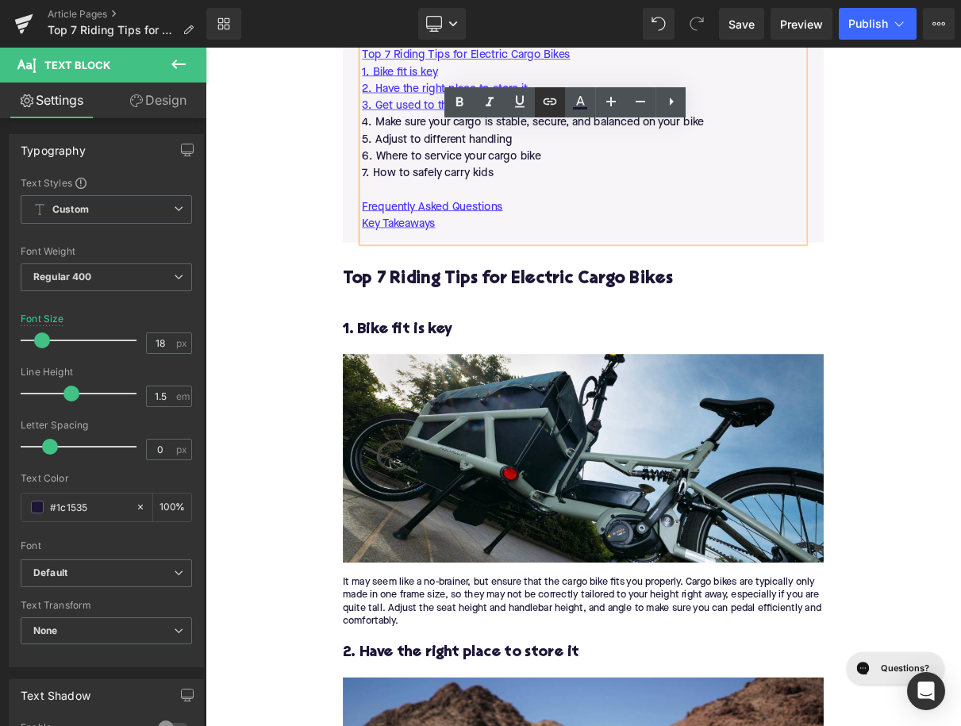
click at [544, 102] on icon at bounding box center [550, 101] width 13 height 6
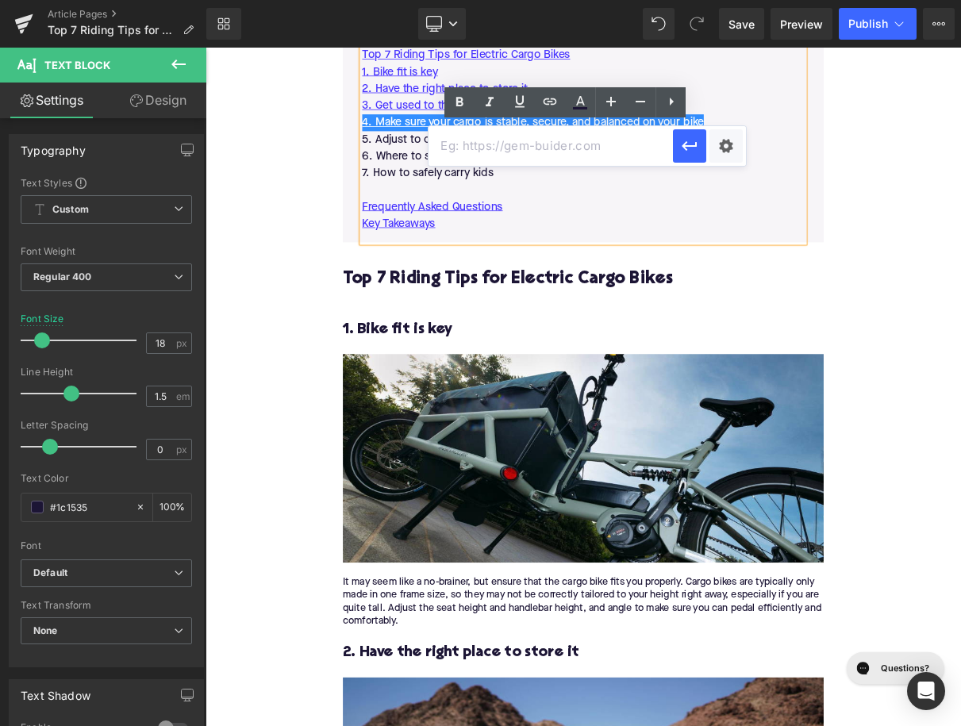
click at [501, 152] on input "text" at bounding box center [550, 146] width 244 height 40
paste input "#e-1751930550671"
type input "#e-1751930550671"
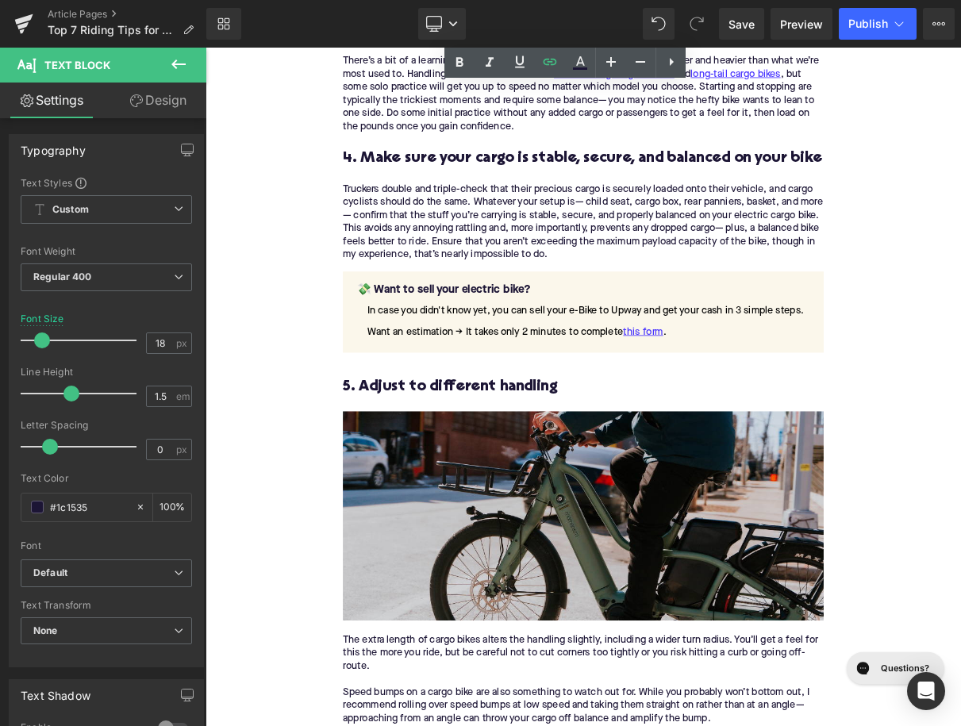
scroll to position [2458, 0]
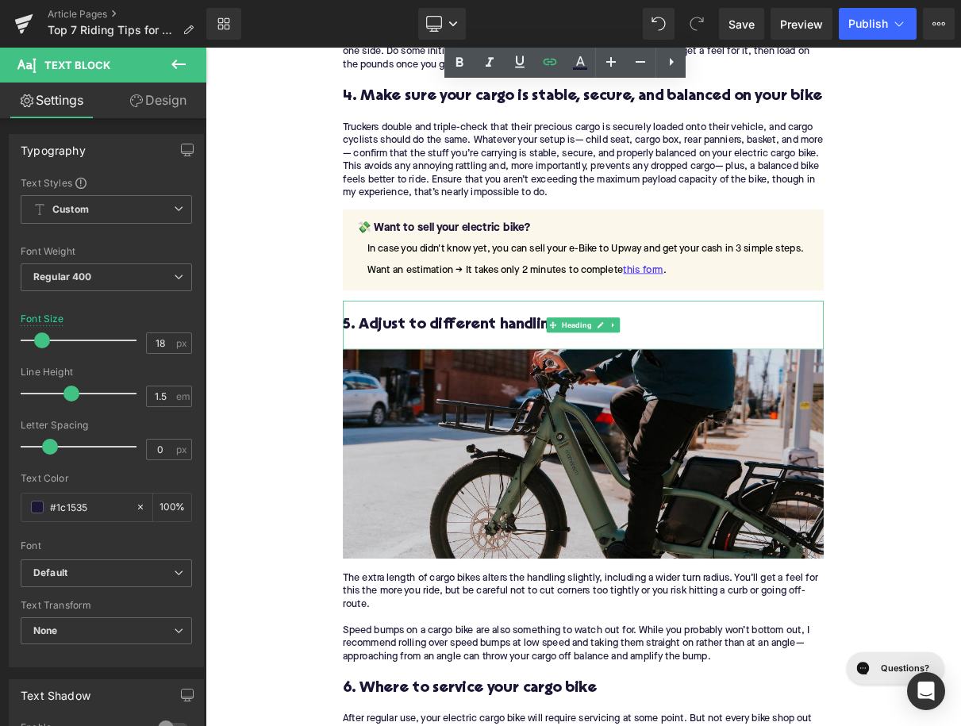
click at [496, 398] on h3 "5. Adjust to different handling" at bounding box center [685, 400] width 611 height 25
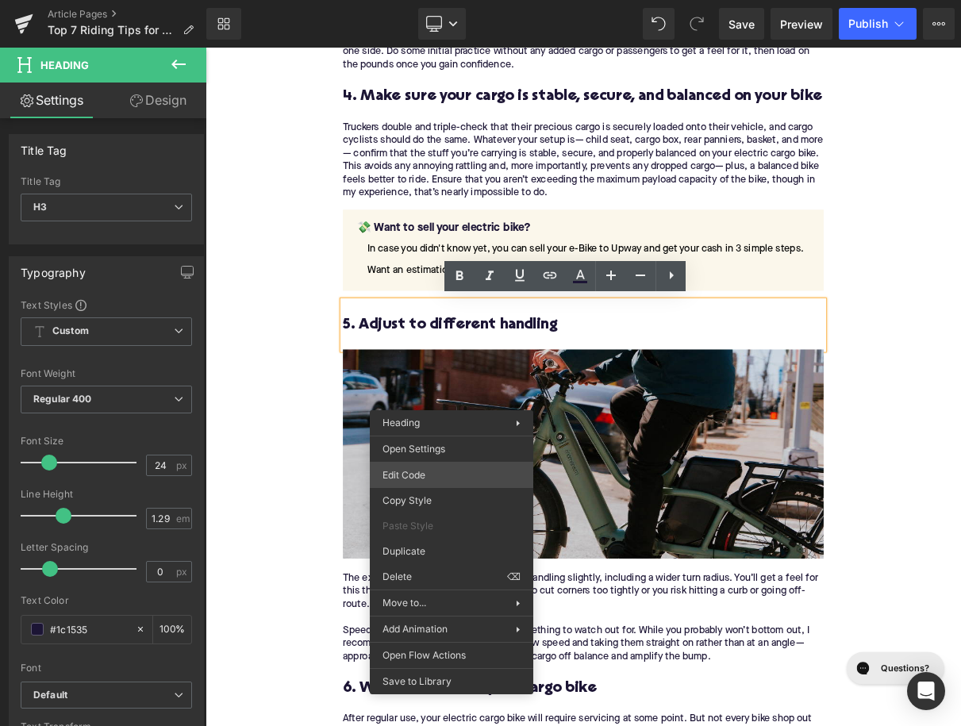
click at [430, 0] on div "You are previewing how the will restyle your page. You can not edit Elements in…" at bounding box center [480, 0] width 961 height 0
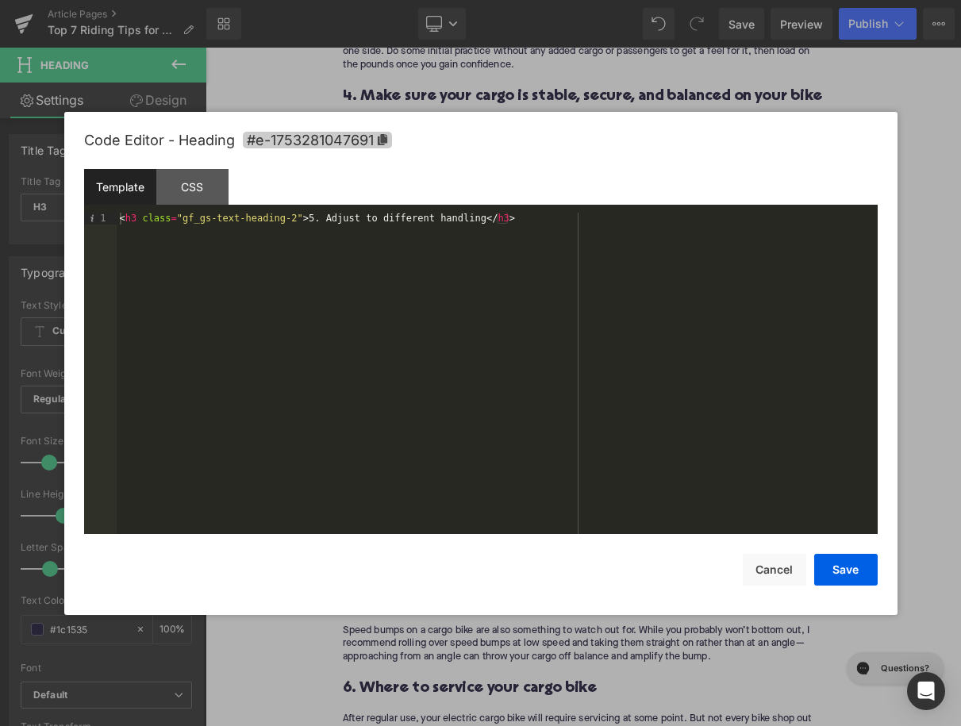
click at [364, 147] on span "#e-1753281047691" at bounding box center [317, 140] width 149 height 17
click at [774, 567] on button "Cancel" at bounding box center [774, 570] width 63 height 32
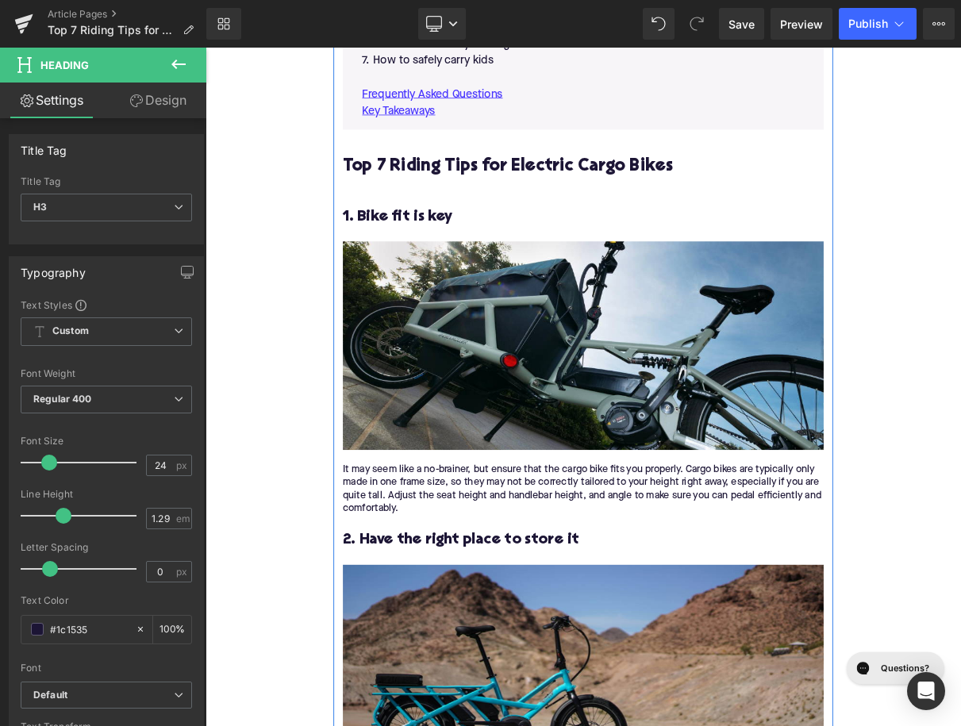
scroll to position [1098, 0]
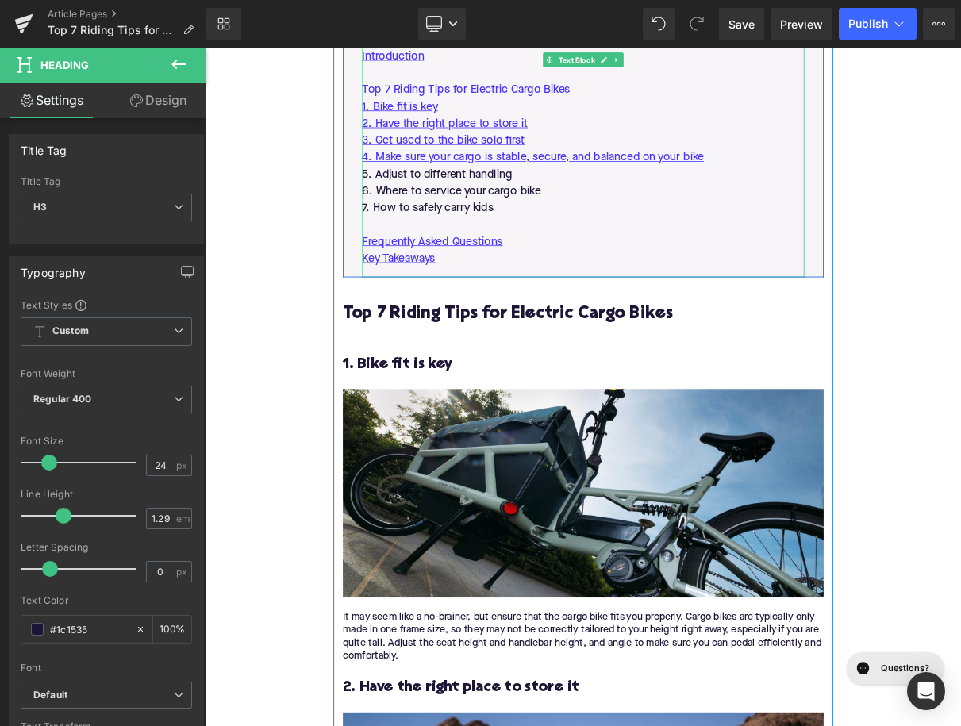
click at [454, 226] on p "6. Where to service your cargo bike" at bounding box center [686, 230] width 562 height 21
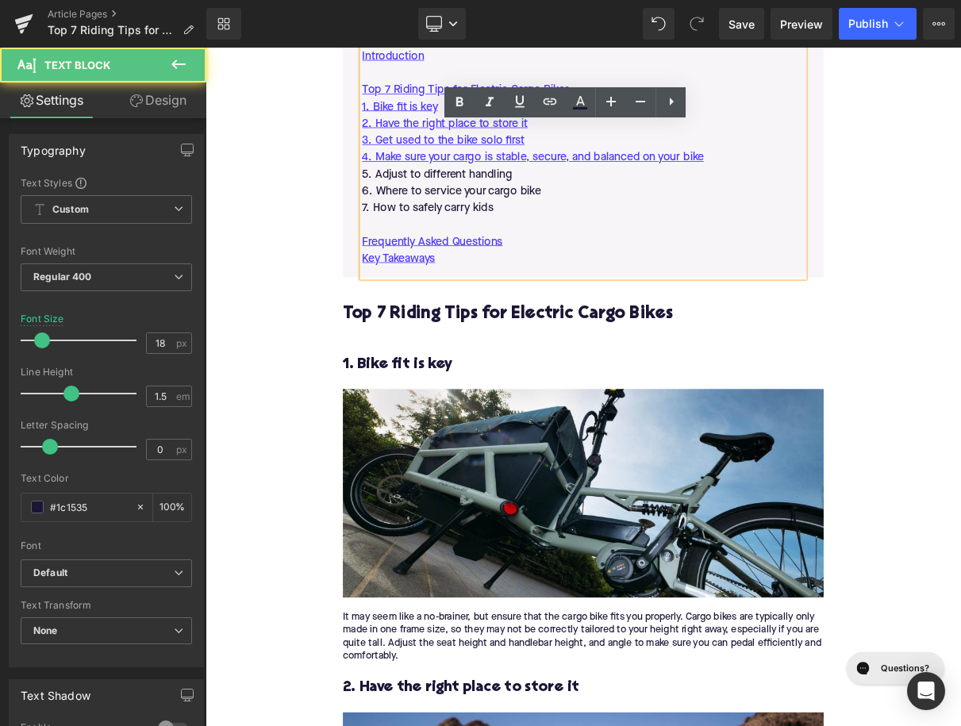
click at [454, 217] on p "5. Adjust to different handling" at bounding box center [686, 208] width 562 height 21
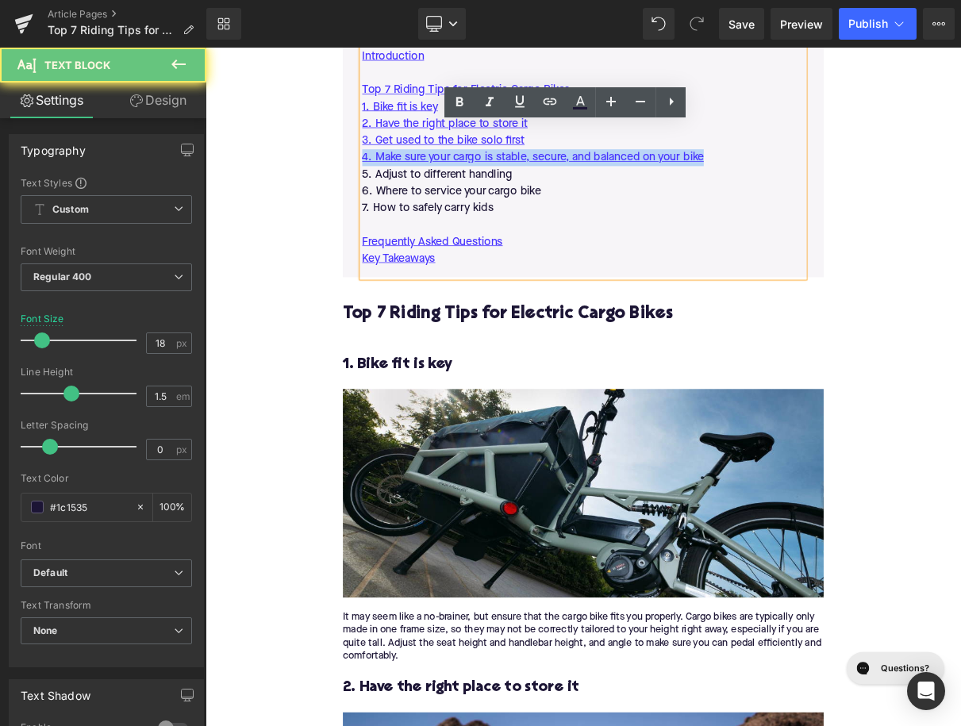
click at [454, 217] on p "5. Adjust to different handling" at bounding box center [686, 208] width 562 height 21
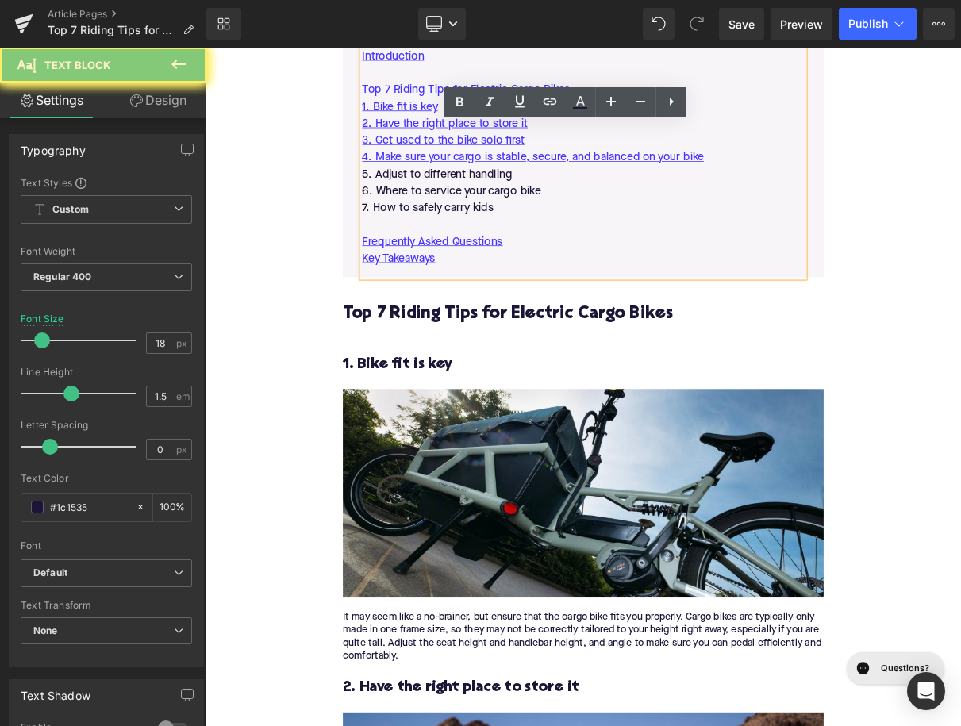
click at [454, 217] on p "5. Adjust to different handling" at bounding box center [686, 208] width 562 height 21
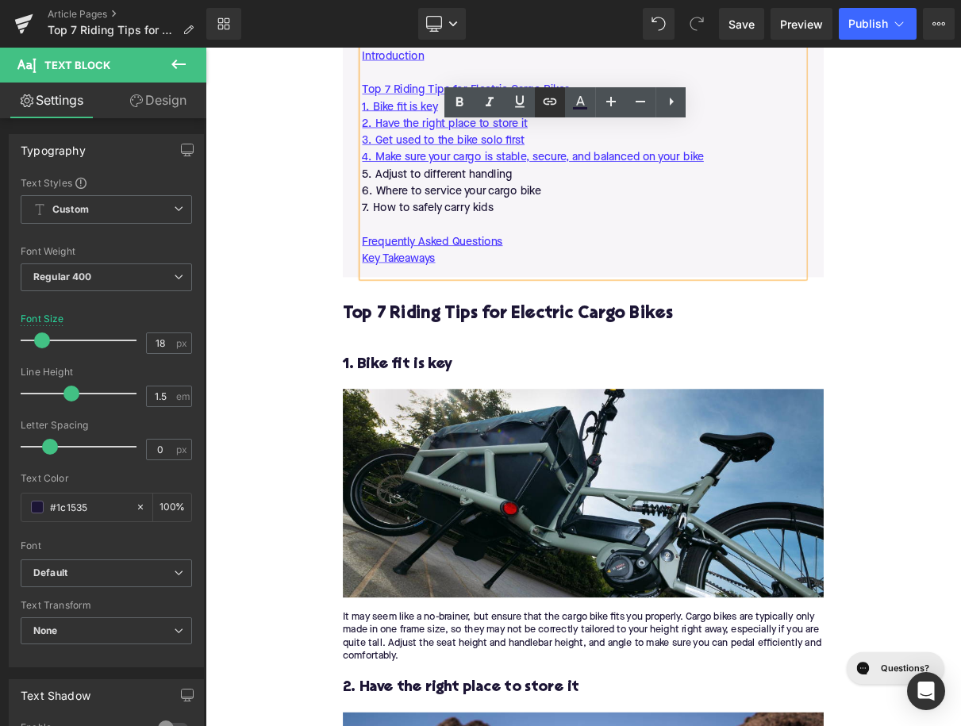
click at [553, 102] on icon at bounding box center [549, 101] width 19 height 19
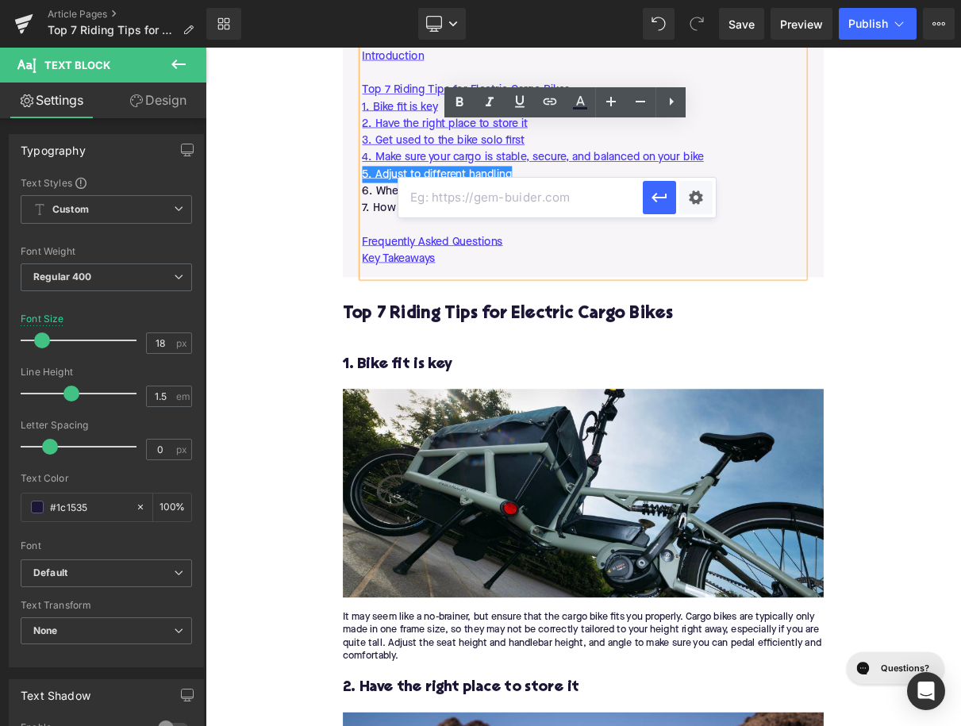
click at [491, 197] on input "text" at bounding box center [520, 198] width 244 height 40
paste input "#e-1753281047691"
type input "#e-1753281047691"
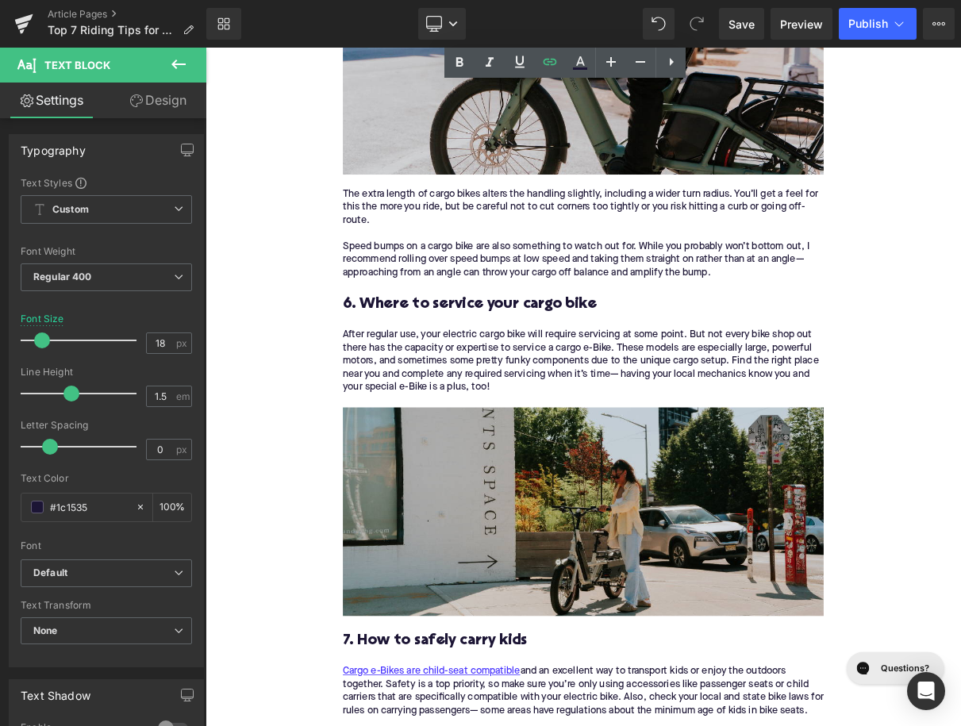
scroll to position [3102, 0]
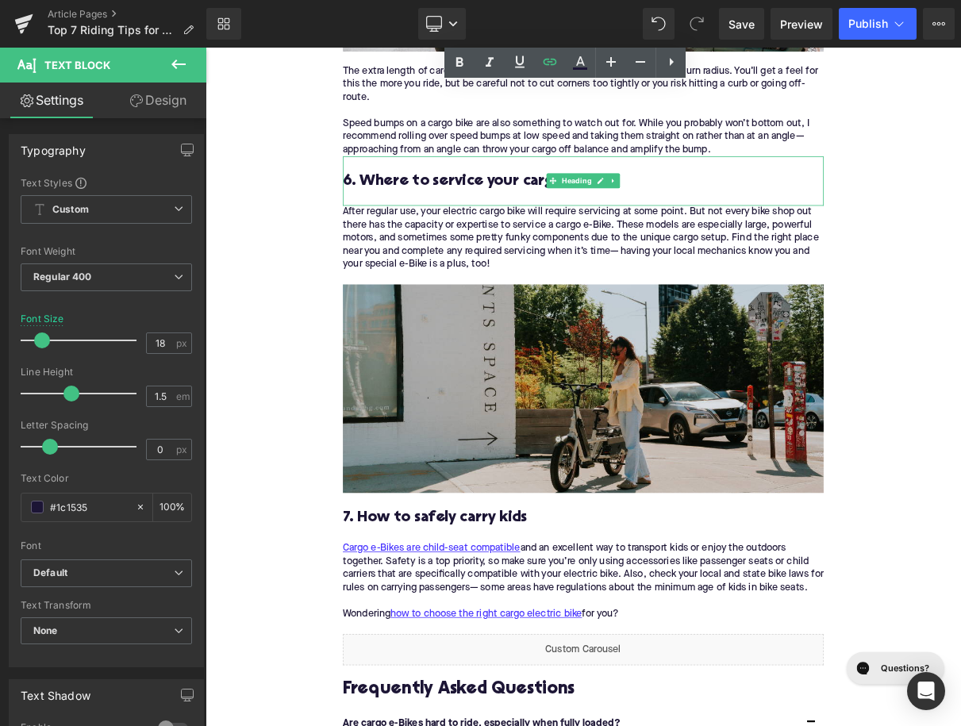
click at [487, 220] on h3 "6. Where to service your cargo bike" at bounding box center [685, 218] width 611 height 25
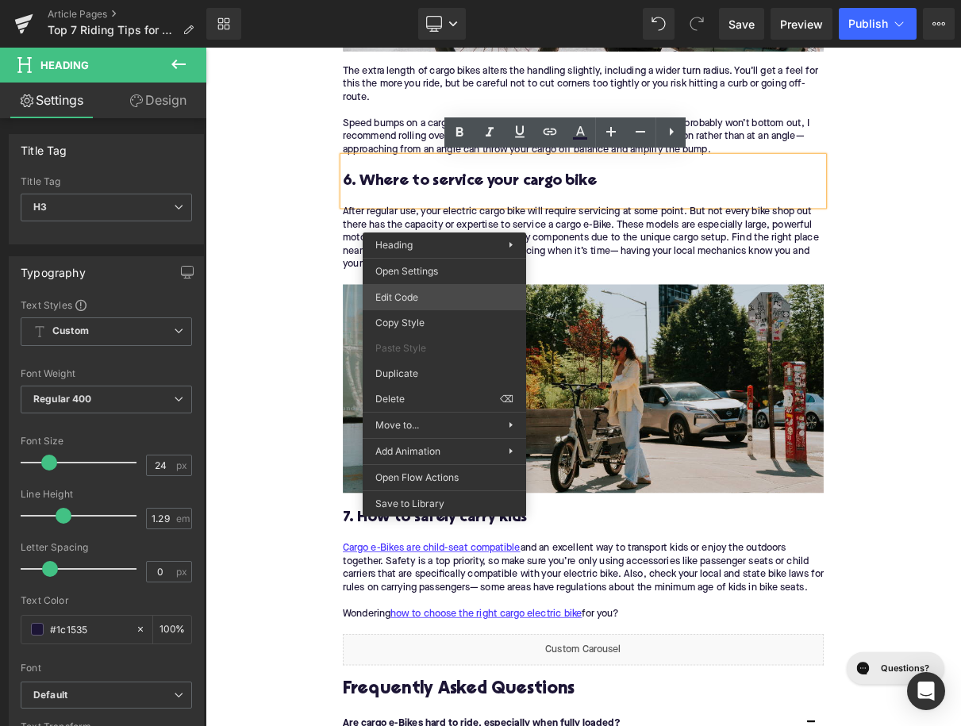
click at [428, 0] on div "You are previewing how the will restyle your page. You can not edit Elements in…" at bounding box center [480, 0] width 961 height 0
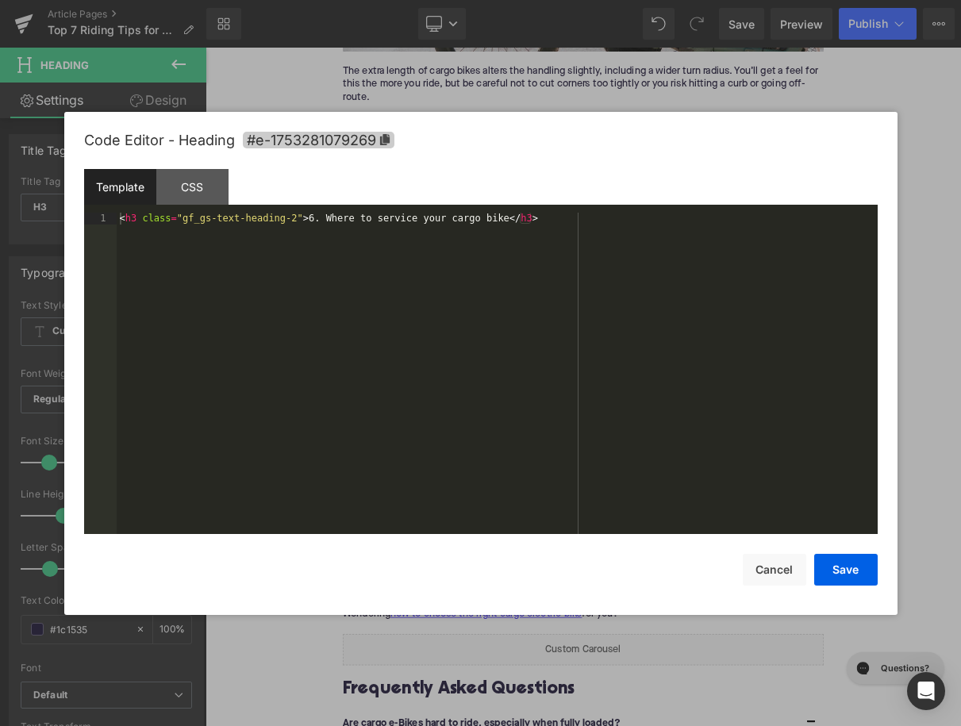
click at [383, 142] on icon at bounding box center [384, 139] width 10 height 11
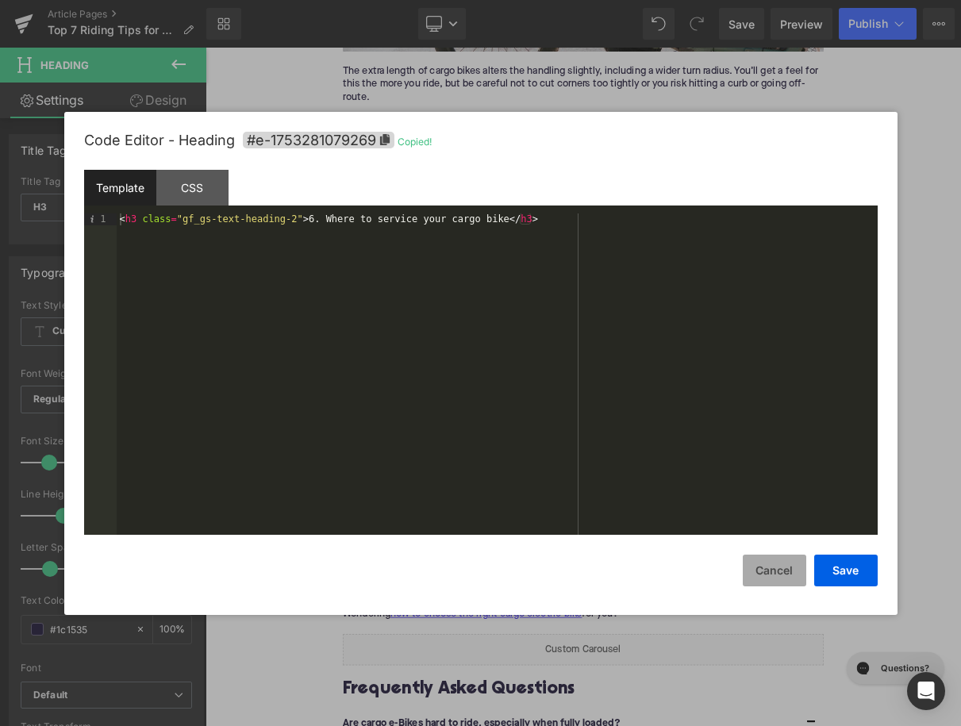
click at [765, 563] on button "Cancel" at bounding box center [774, 571] width 63 height 32
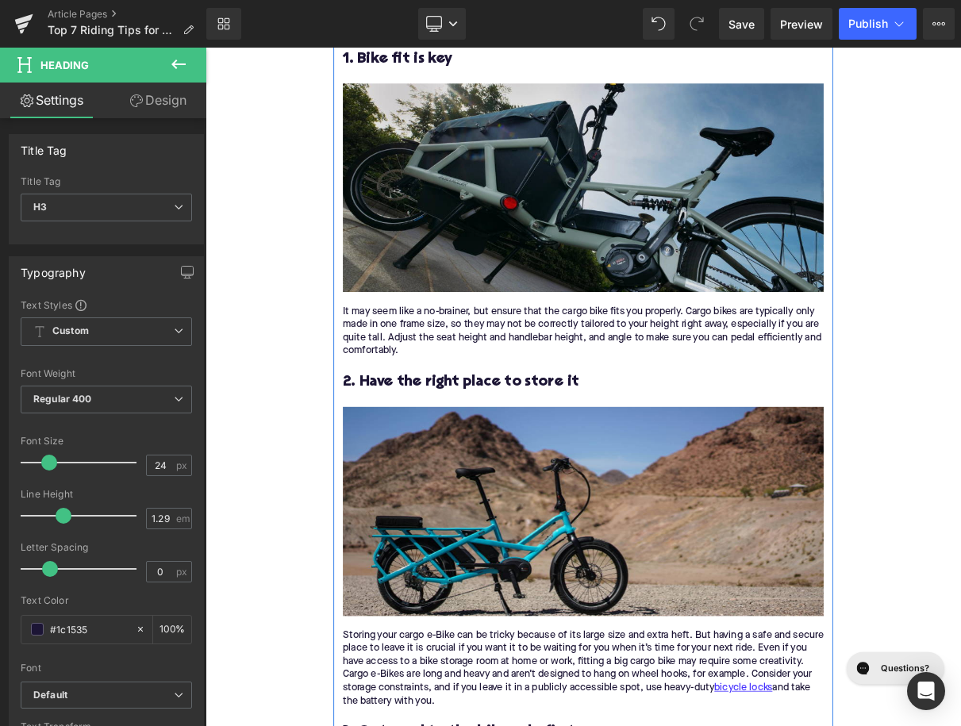
scroll to position [1248, 0]
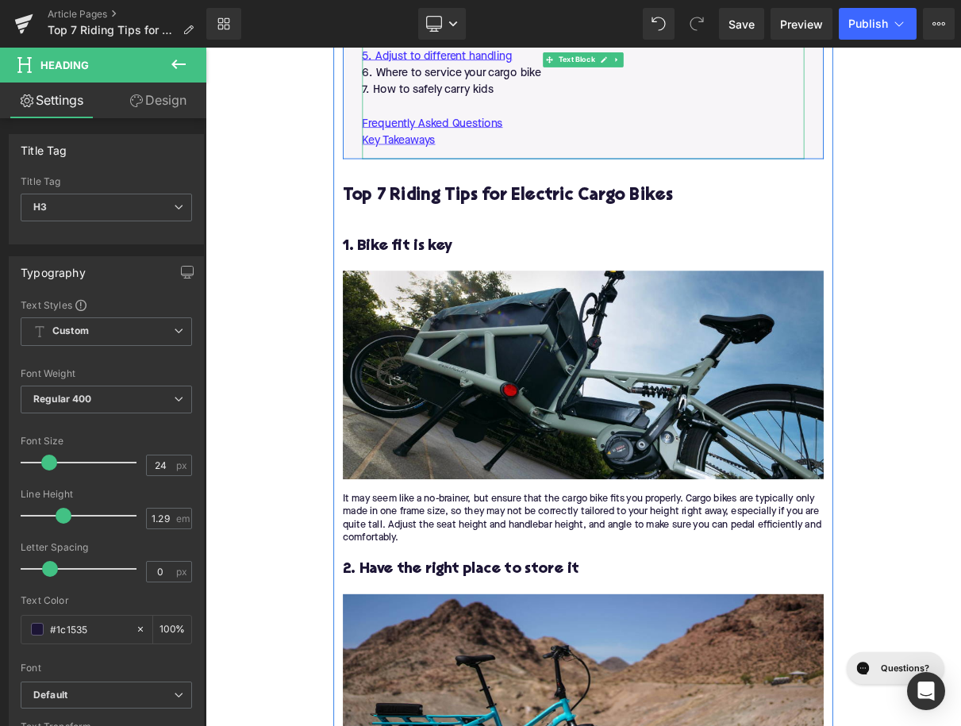
click at [488, 80] on p "6. Where to service your cargo bike" at bounding box center [686, 80] width 562 height 21
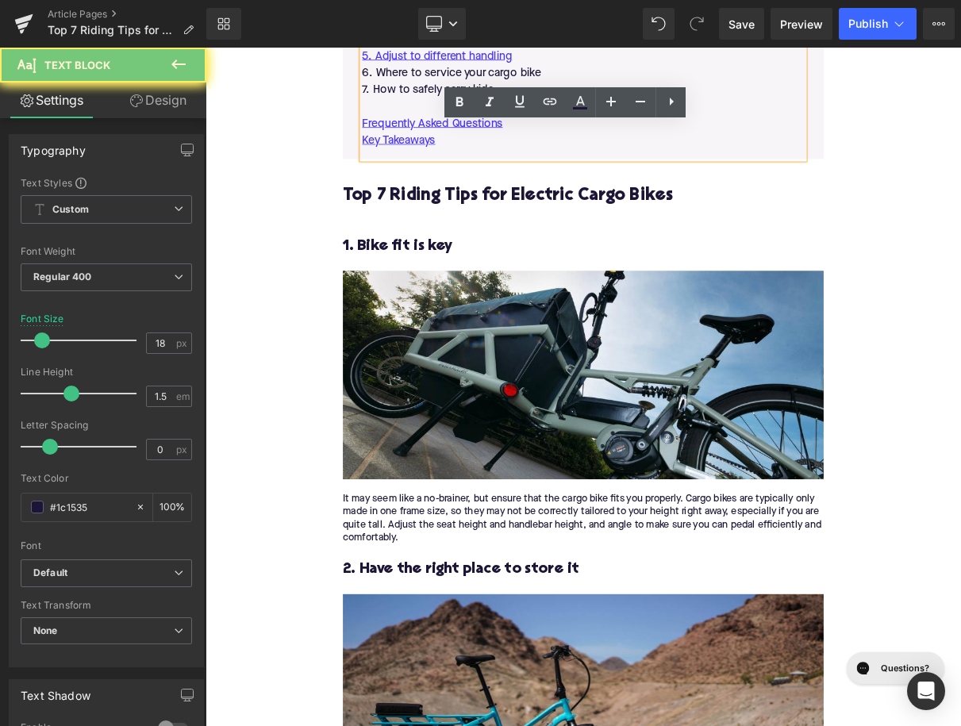
click at [488, 80] on p "6. Where to service your cargo bike" at bounding box center [686, 80] width 562 height 21
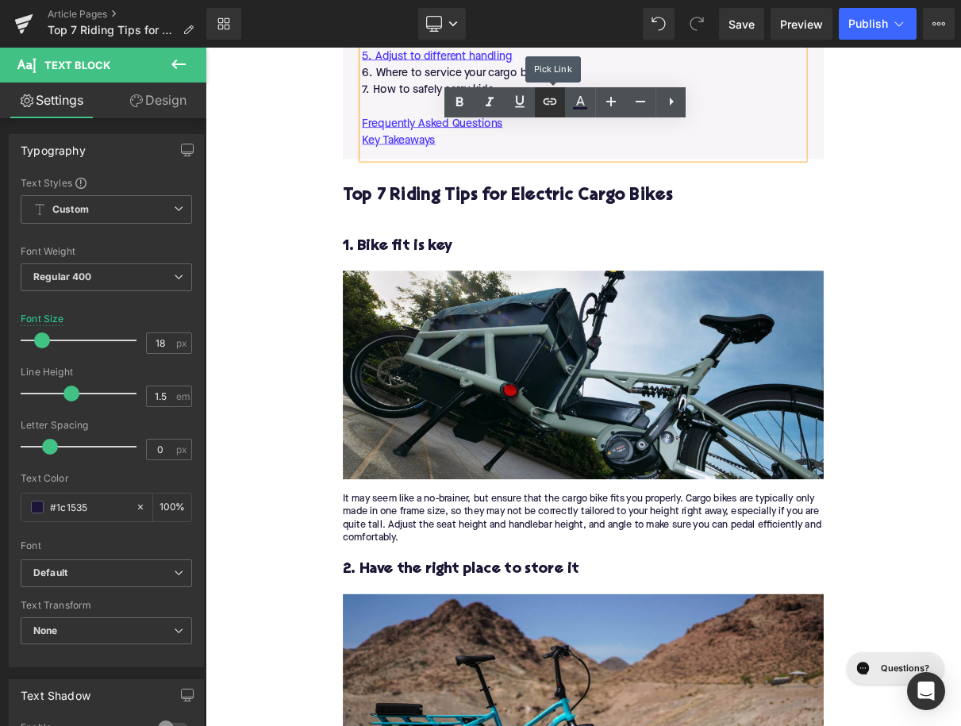
click at [563, 105] on link at bounding box center [550, 102] width 30 height 30
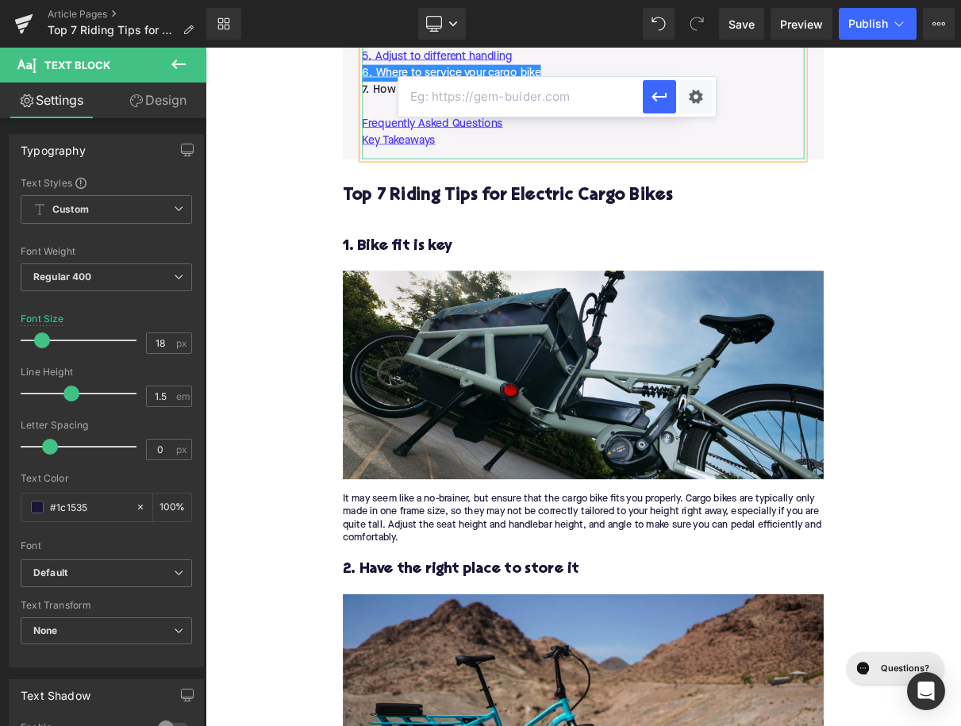
click at [489, 89] on input "text" at bounding box center [520, 97] width 244 height 40
paste input "#e-1753281079269"
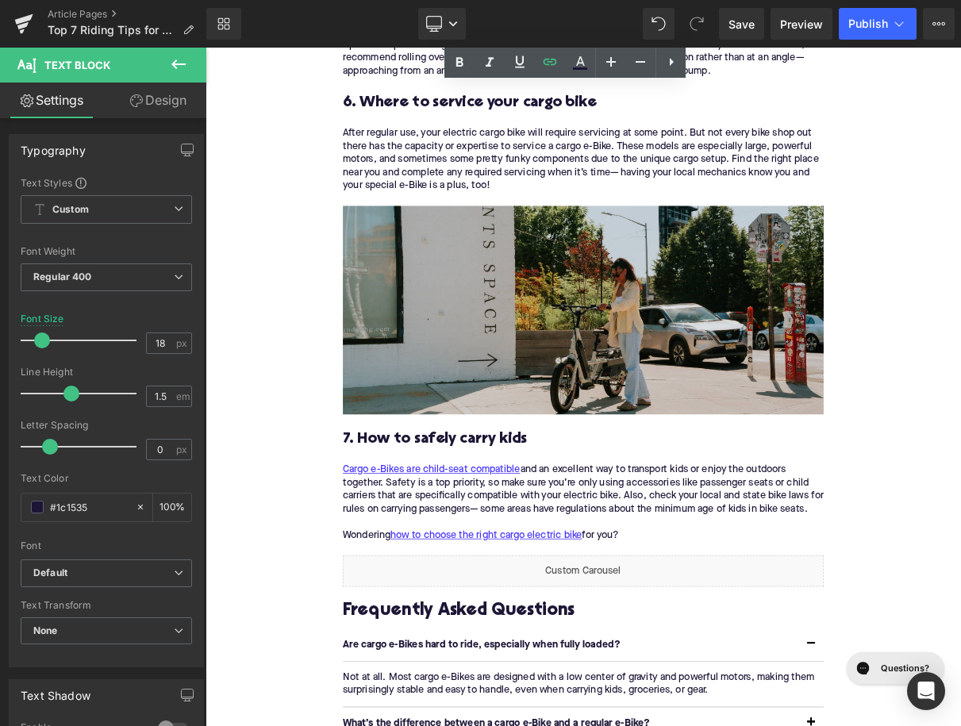
scroll to position [3411, 0]
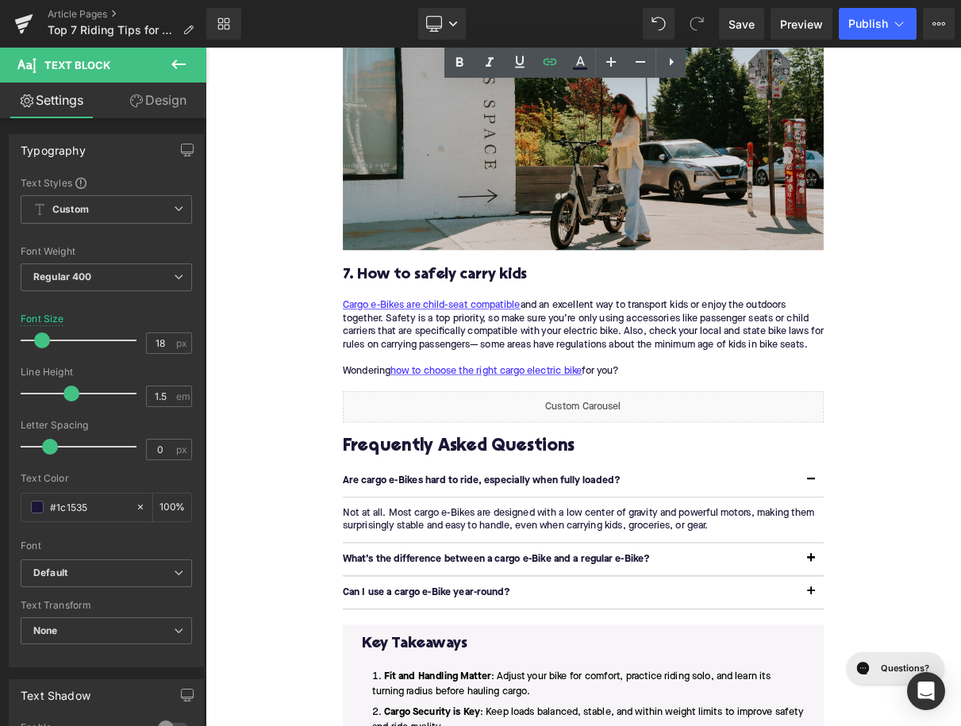
click at [508, 340] on h3 "7. How to safely carry kids" at bounding box center [685, 336] width 611 height 25
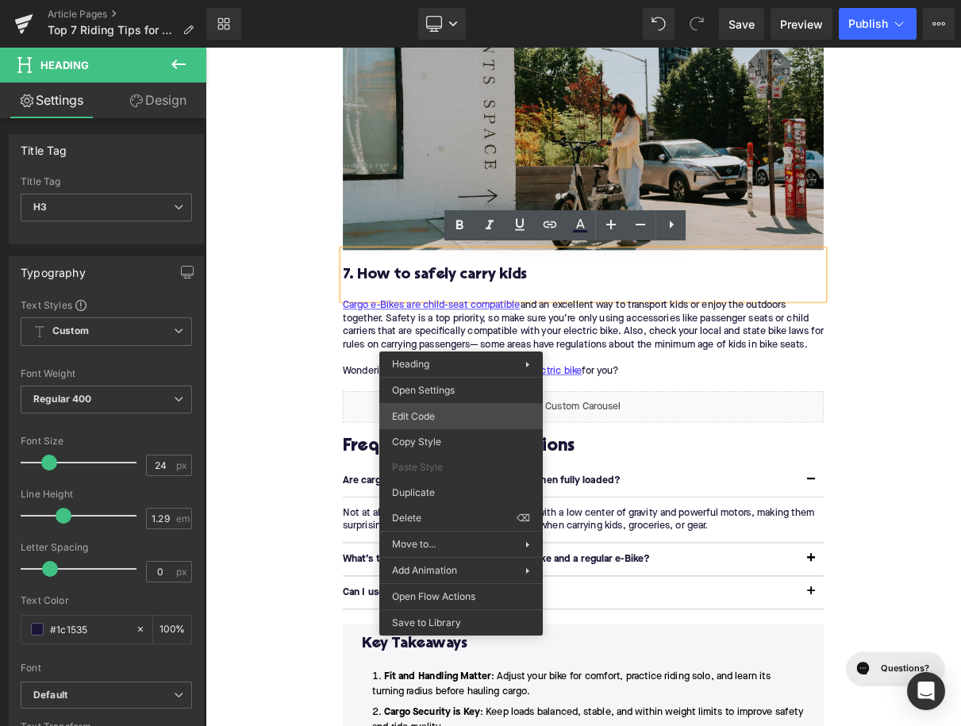
click at [441, 0] on div "You are previewing how the will restyle your page. You can not edit Elements in…" at bounding box center [480, 0] width 961 height 0
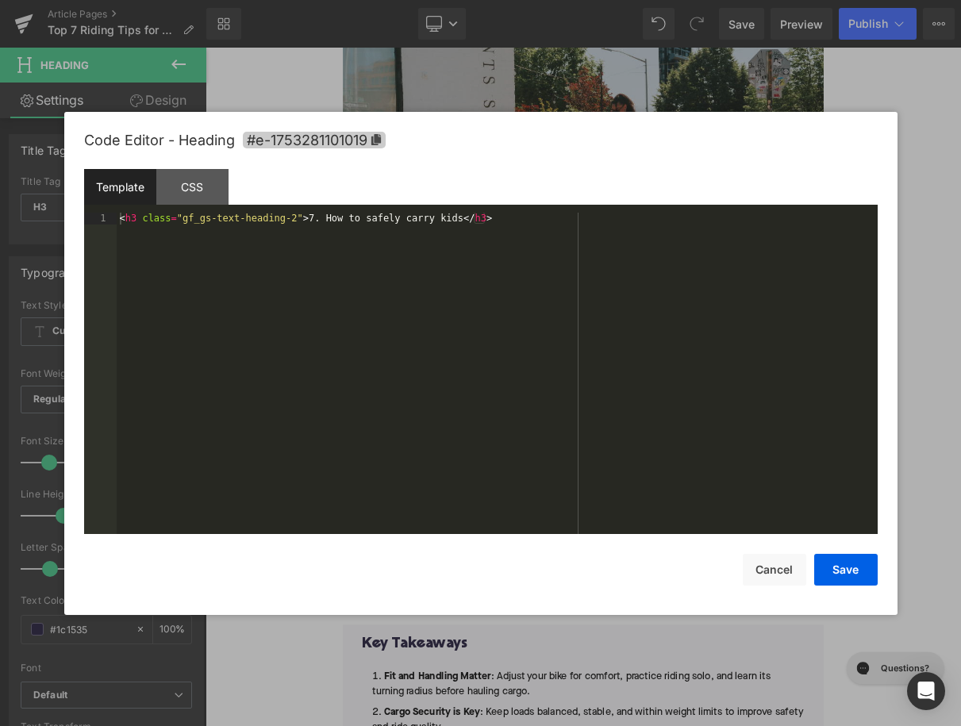
click at [375, 133] on span "#e-1753281101019" at bounding box center [314, 140] width 143 height 17
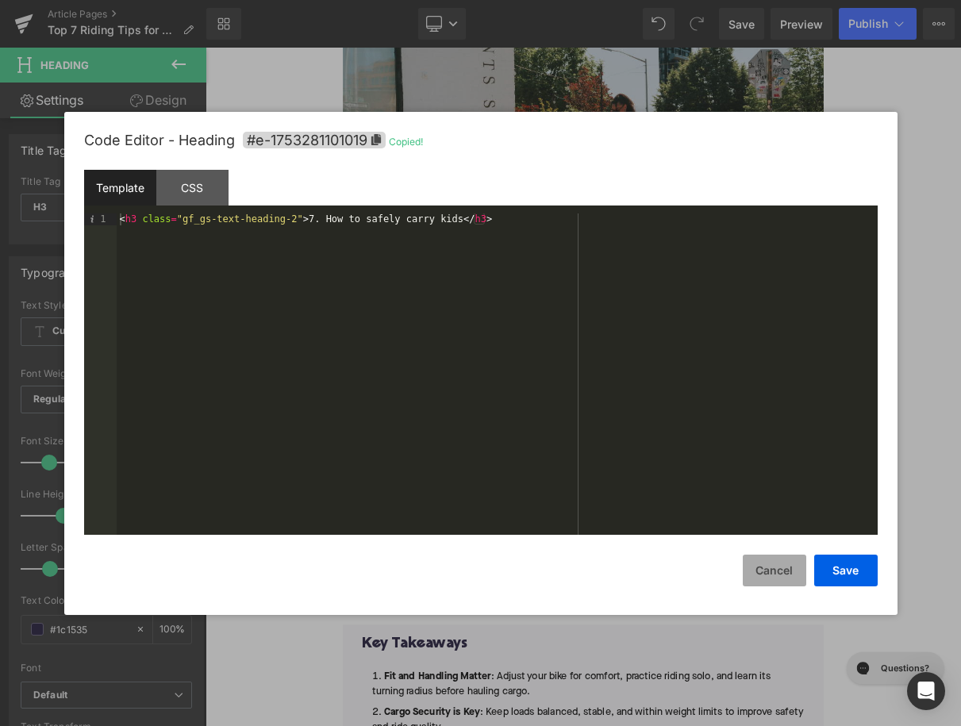
click at [762, 561] on button "Cancel" at bounding box center [774, 571] width 63 height 32
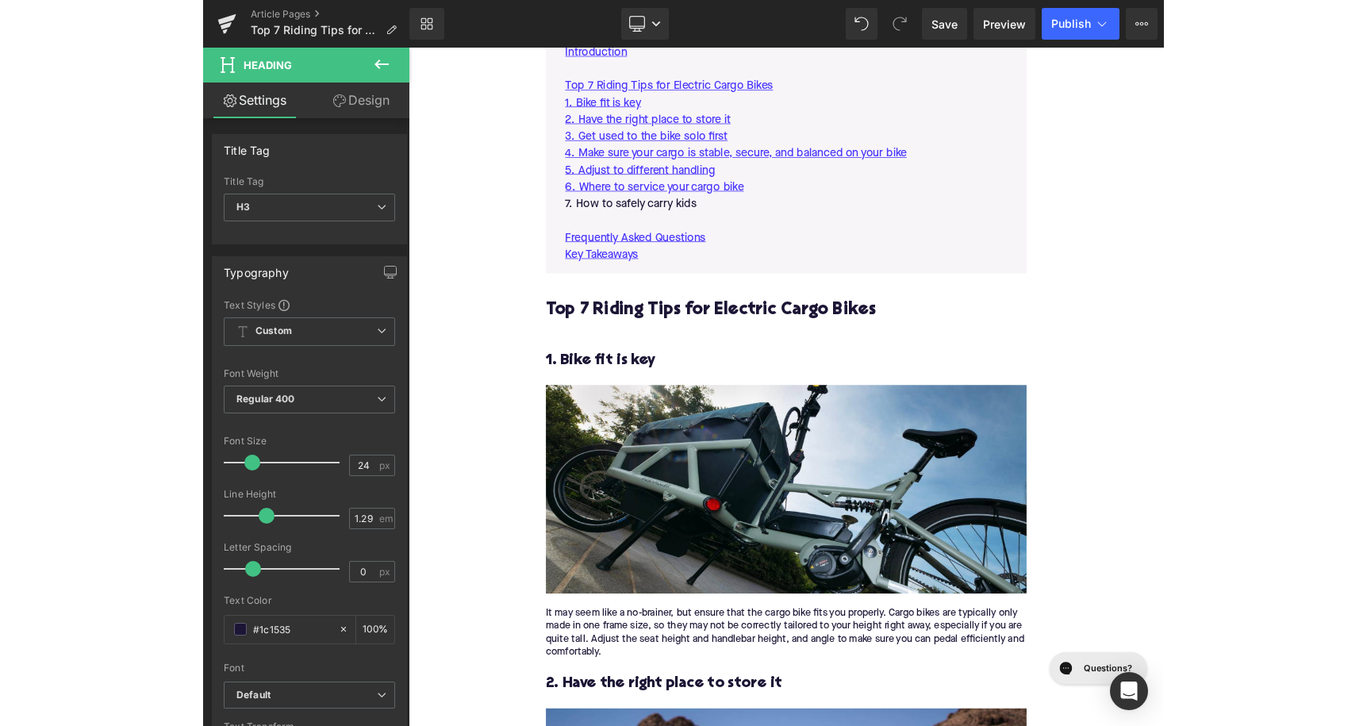
scroll to position [1027, 0]
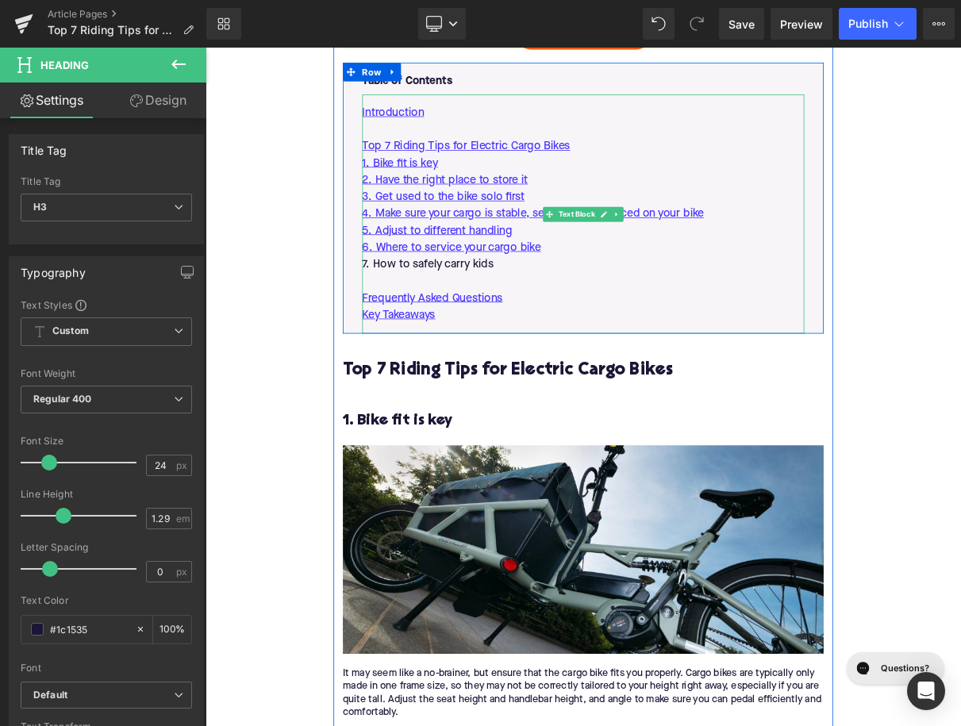
click at [522, 327] on p "7. How to safely carry kids" at bounding box center [686, 323] width 562 height 21
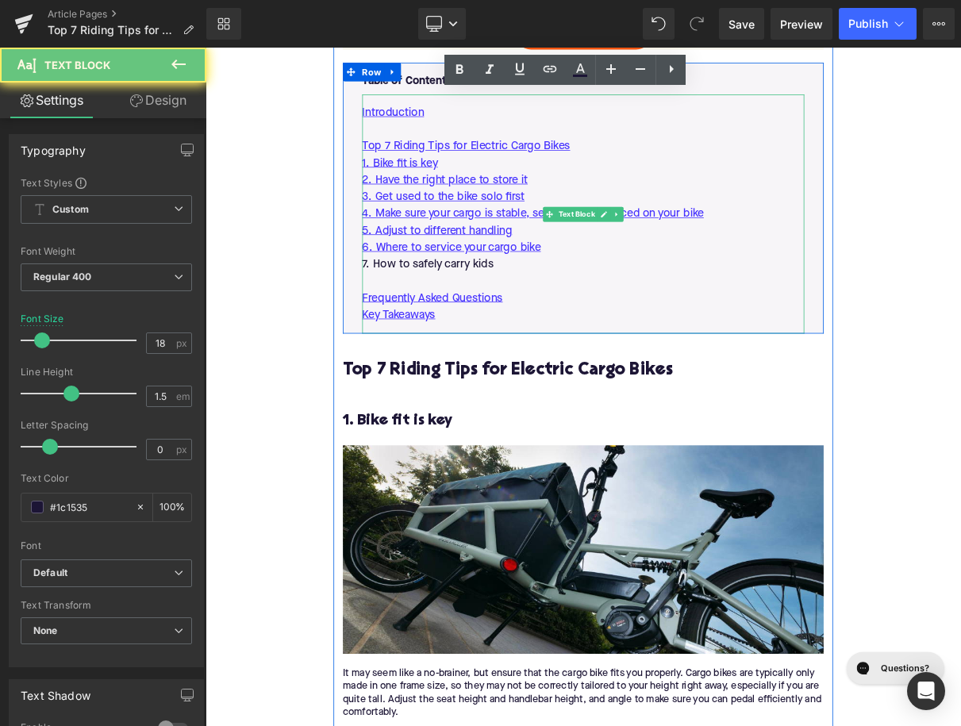
click at [522, 327] on p "7. How to safely carry kids" at bounding box center [686, 323] width 562 height 21
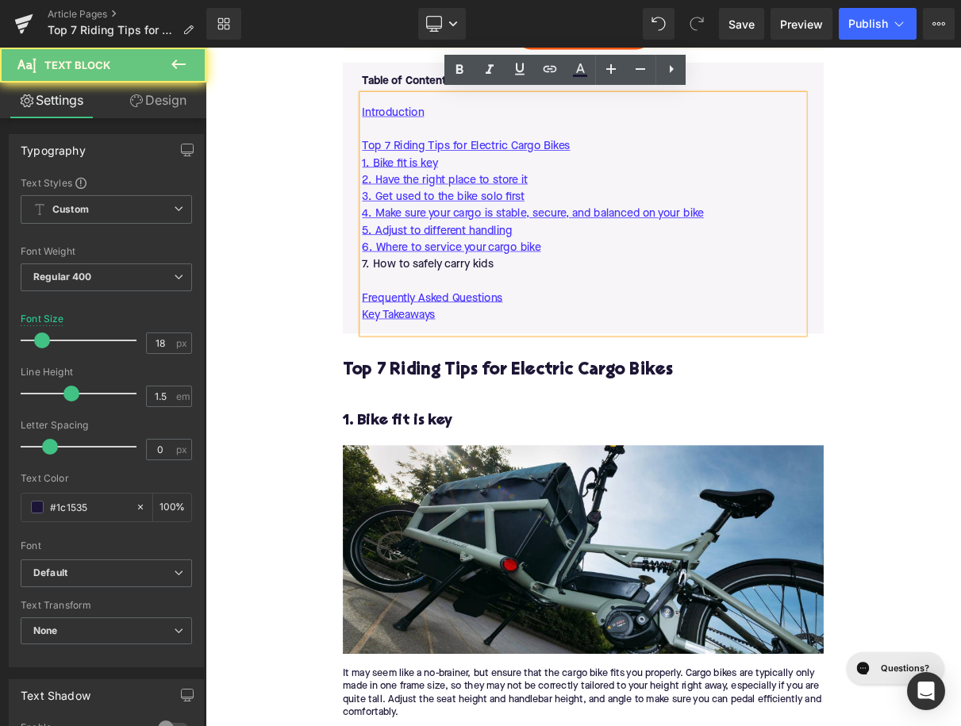
click at [522, 327] on p "7. How to safely carry kids" at bounding box center [686, 323] width 562 height 21
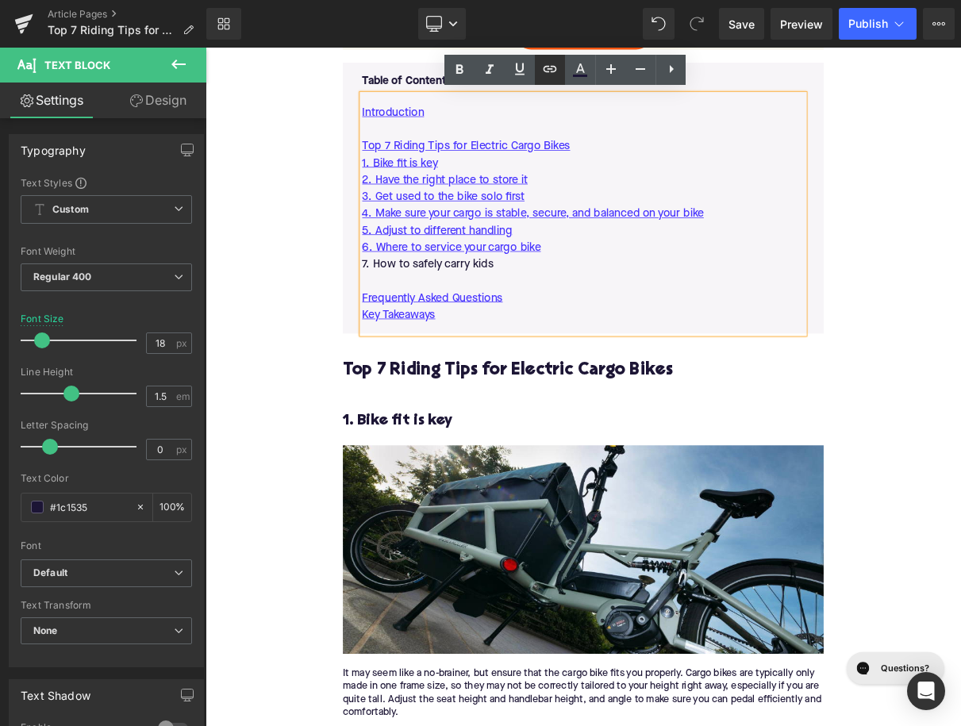
click at [554, 62] on icon at bounding box center [549, 69] width 19 height 19
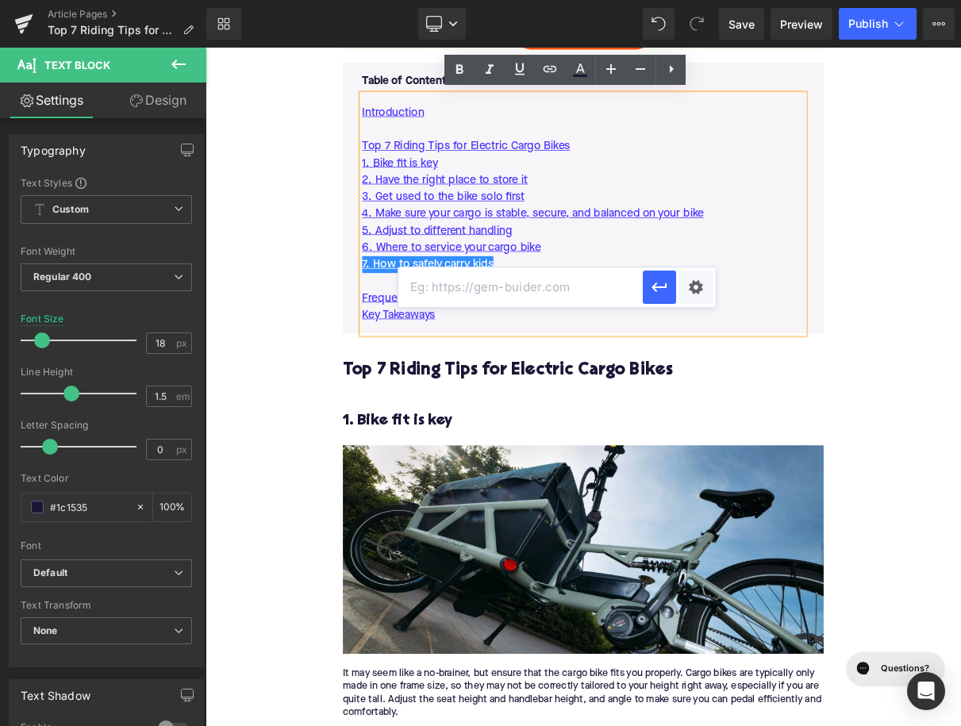
click at [518, 279] on input "text" at bounding box center [520, 287] width 244 height 40
paste input "#e-1753281101019"
type input "#e-1753281101019"
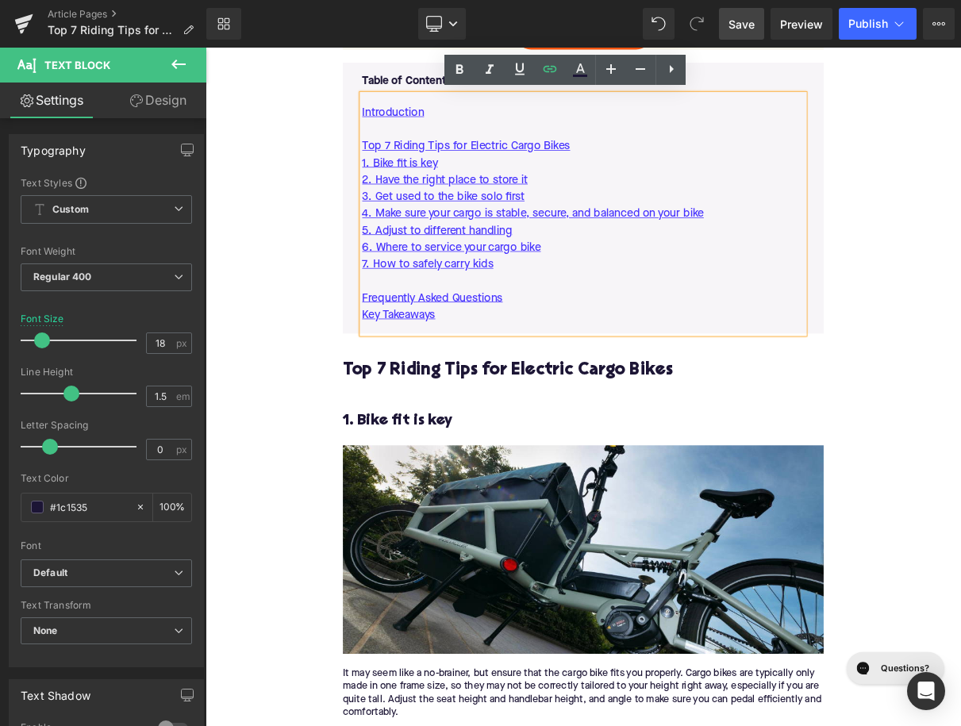
click at [735, 30] on span "Save" at bounding box center [741, 24] width 26 height 17
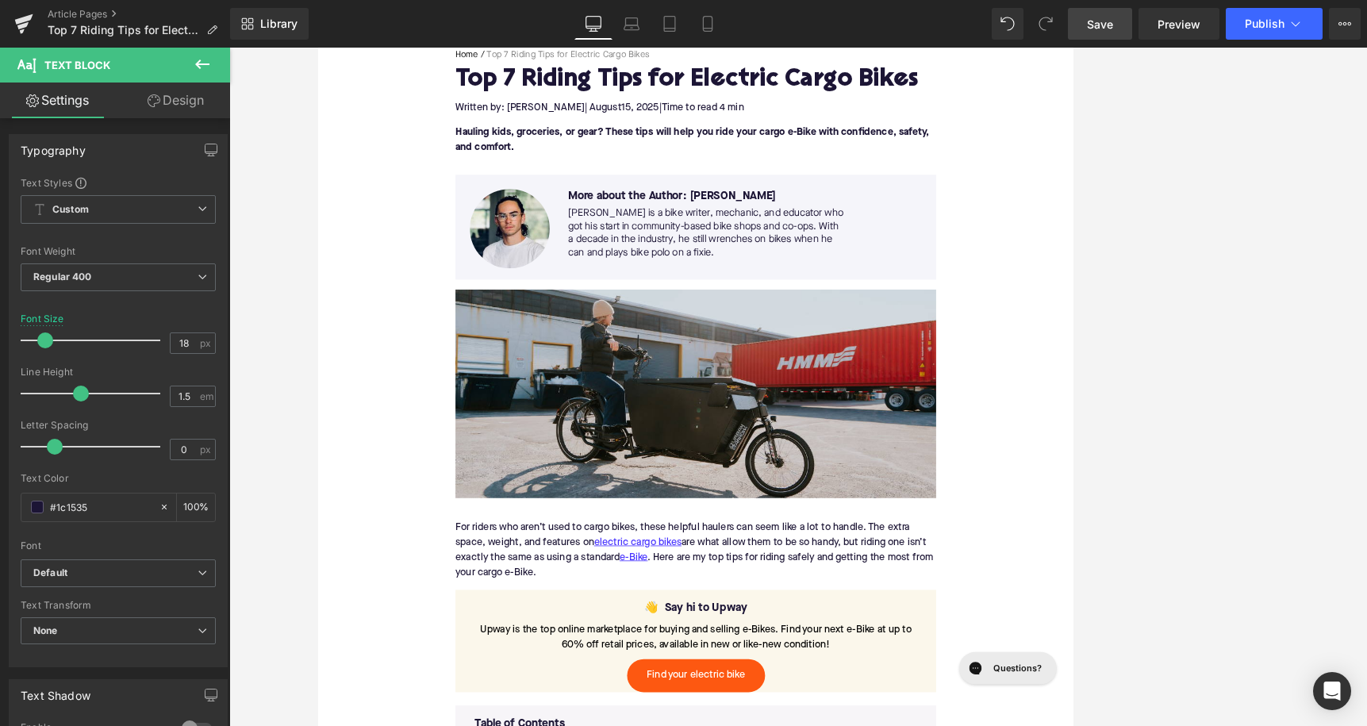
scroll to position [315, 0]
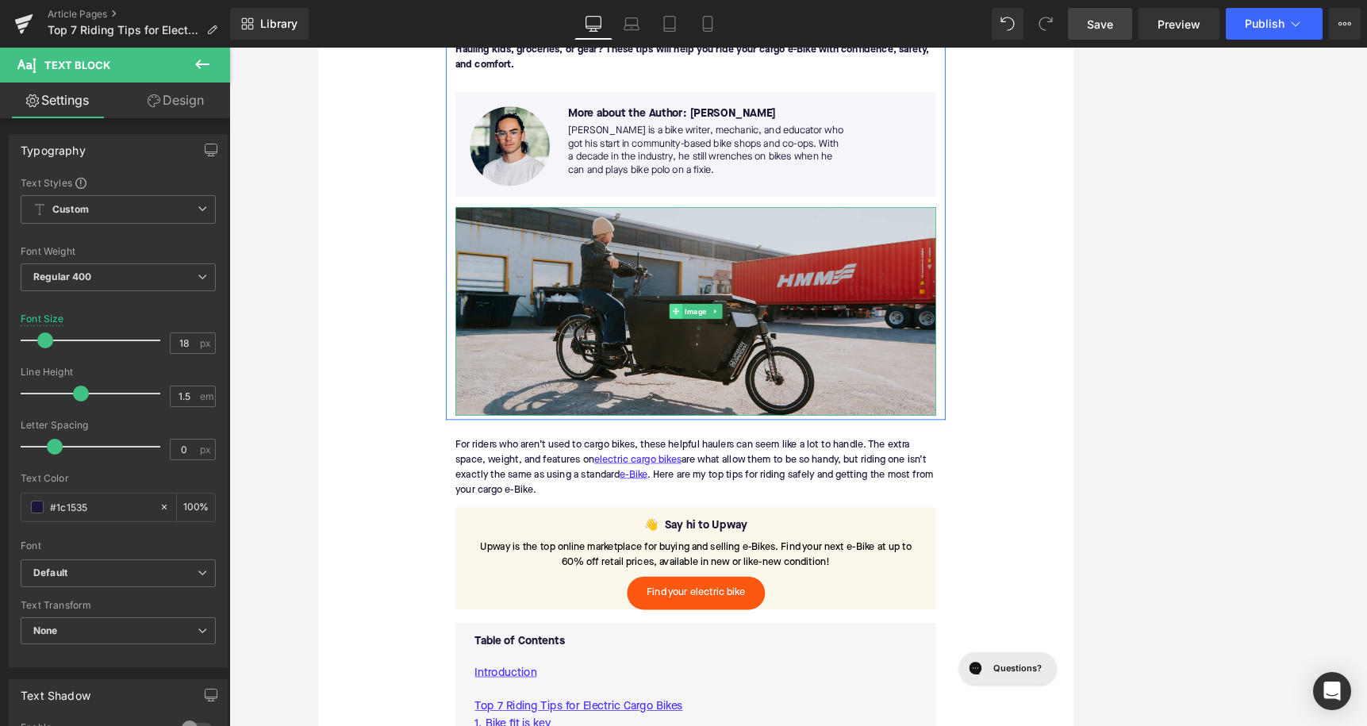
drag, startPoint x: 778, startPoint y: 375, endPoint x: 586, endPoint y: 266, distance: 221.7
click at [778, 375] on span at bounding box center [773, 382] width 17 height 19
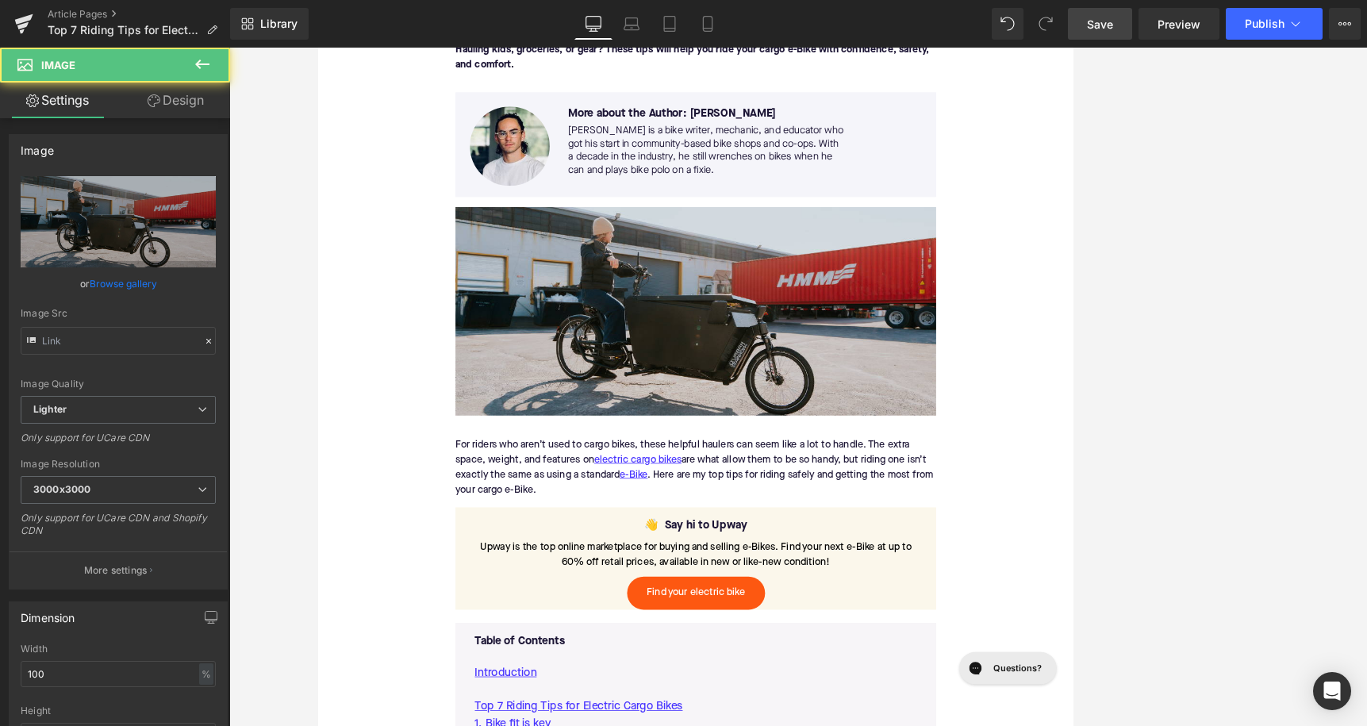
type input "https://ucarecdn.com/56fb8f48-cd2c-4c6b-bc23-eb7b1035dd02/-/format/auto/-/previ…"
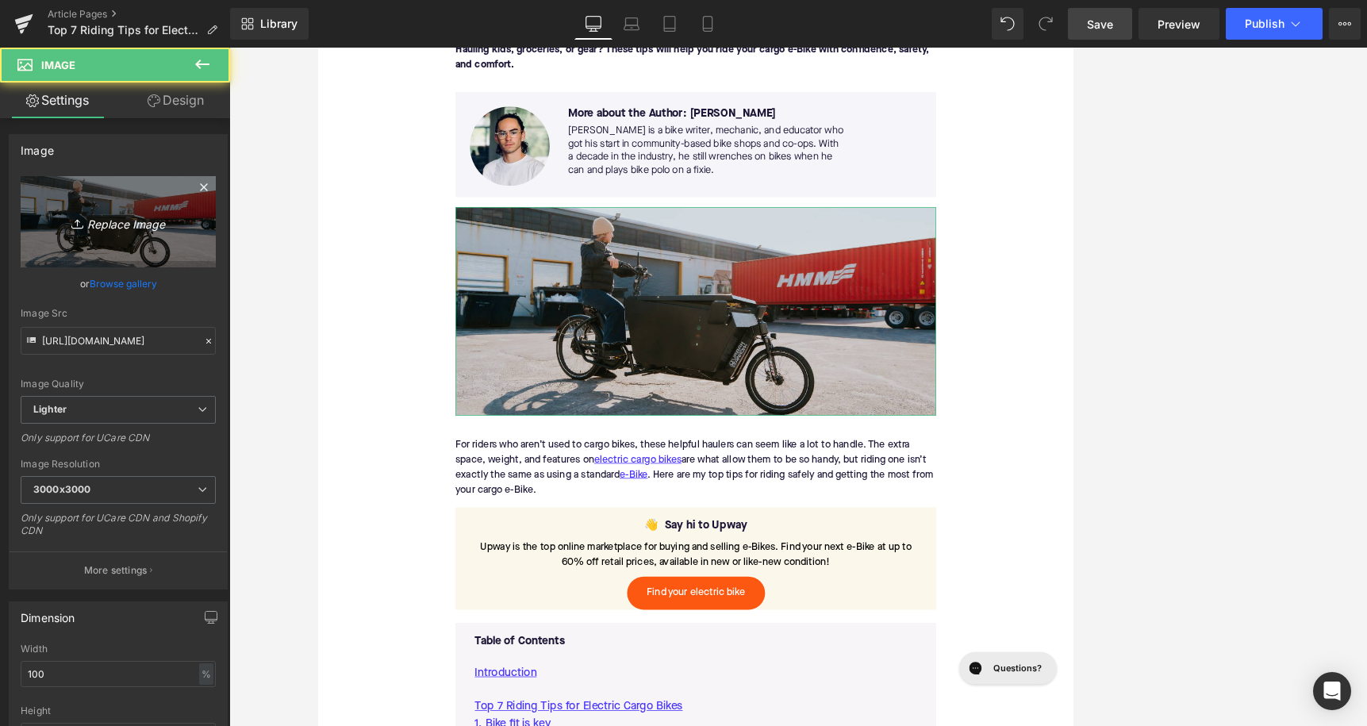
click at [118, 205] on link "Replace Image" at bounding box center [118, 221] width 195 height 91
type input "C:\fakepath\489.png"
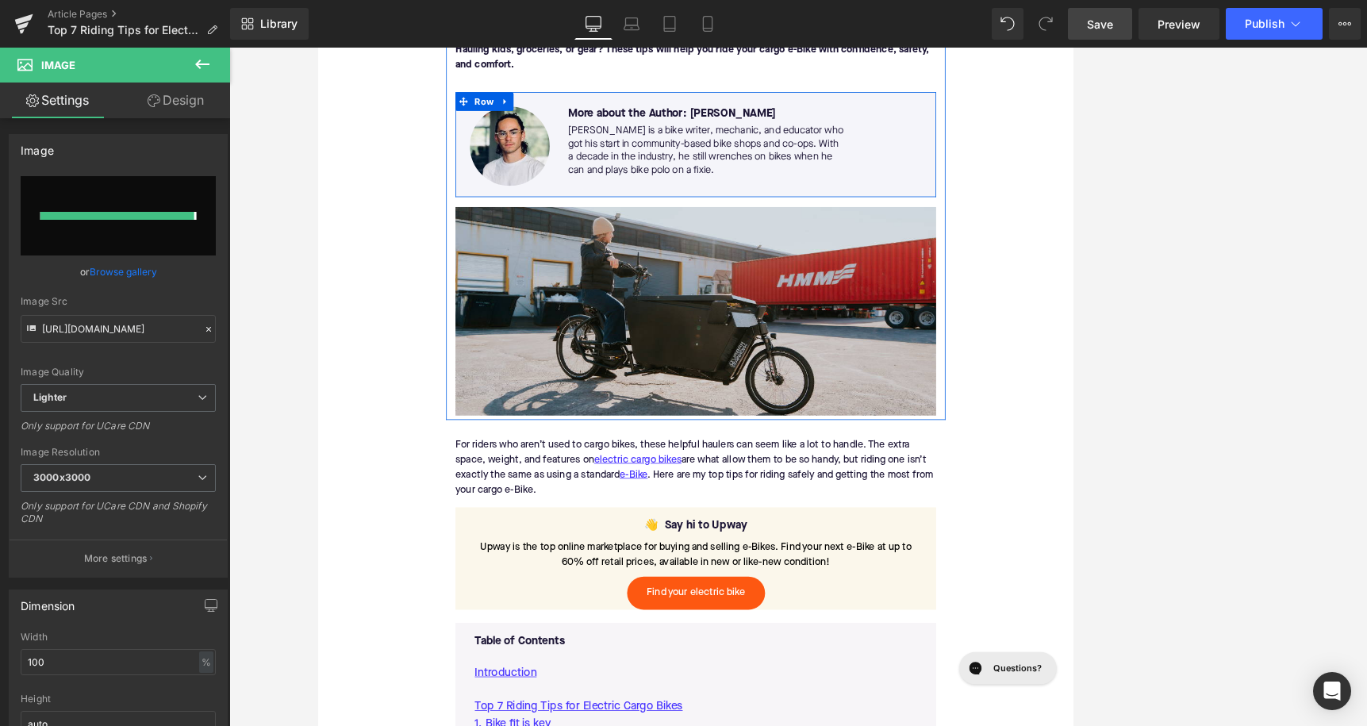
type input "https://ucarecdn.com/42609ee8-9356-4da8-bbe5-1c3e736f1931/-/format/auto/-/previ…"
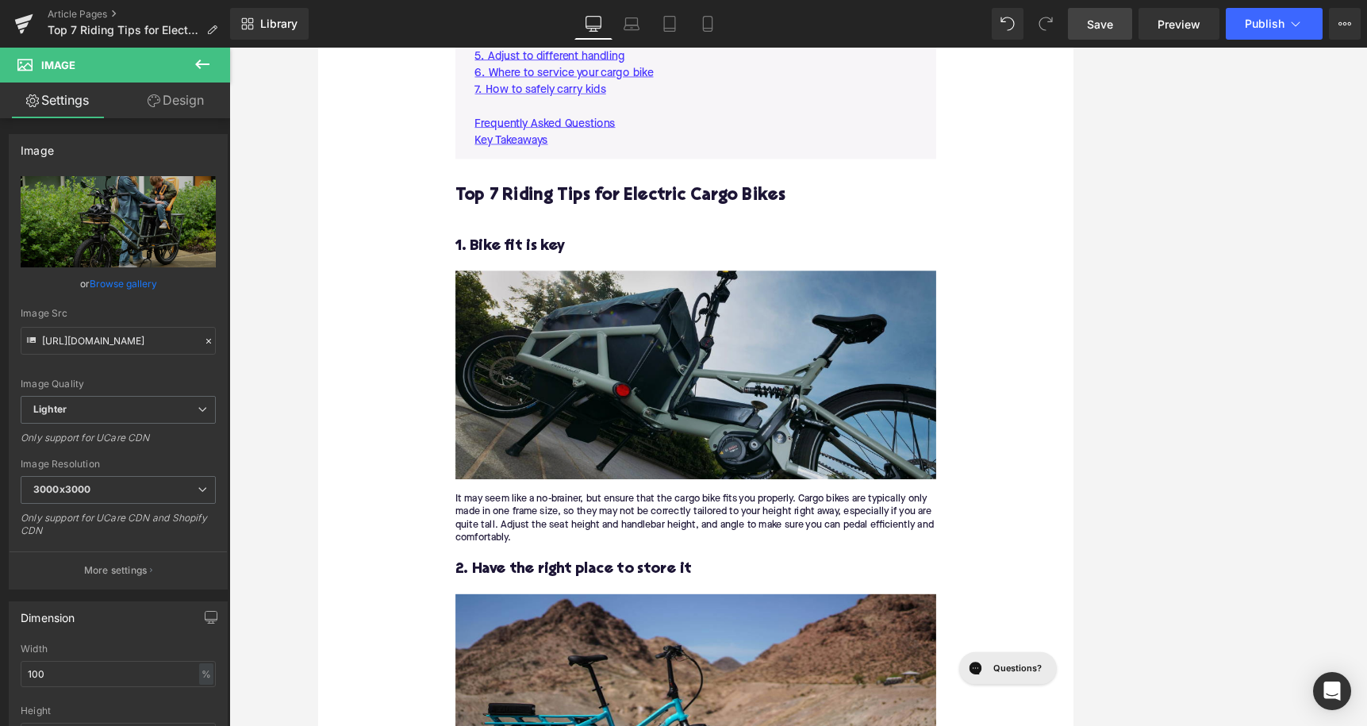
scroll to position [1250, 0]
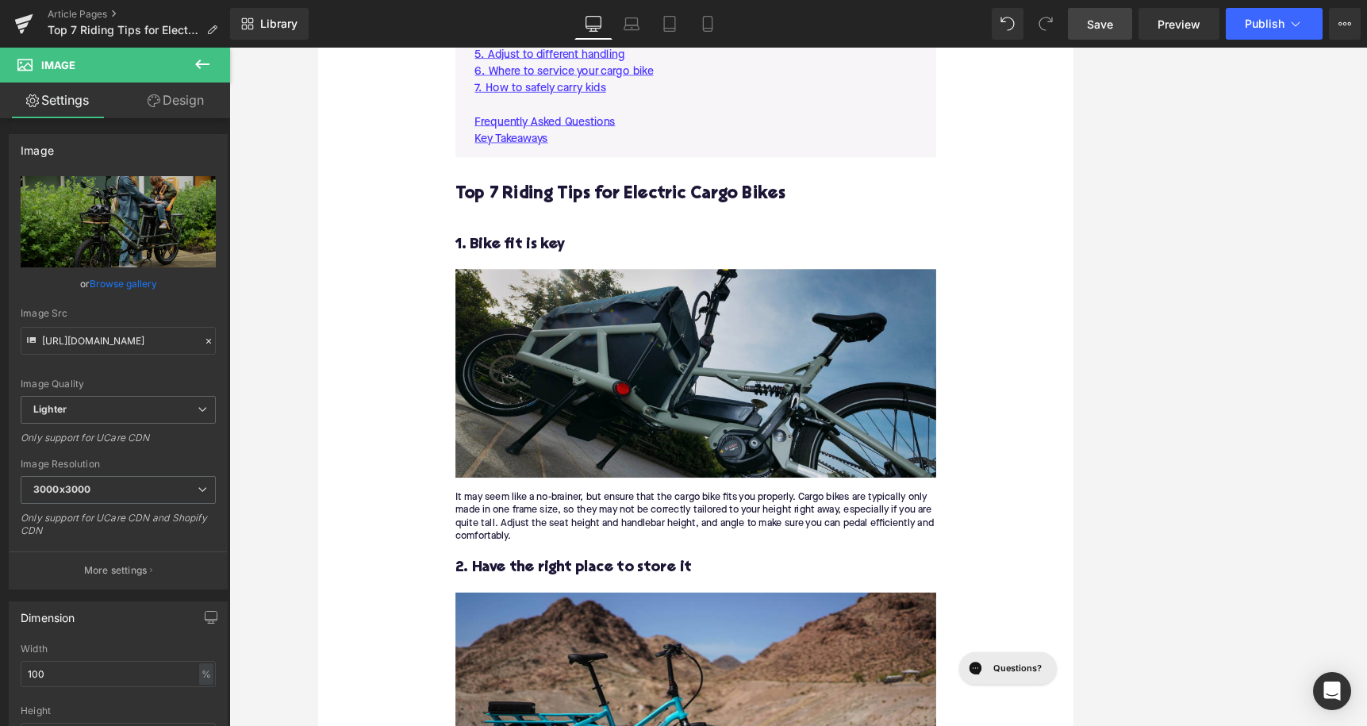
click at [743, 472] on img at bounding box center [798, 461] width 611 height 265
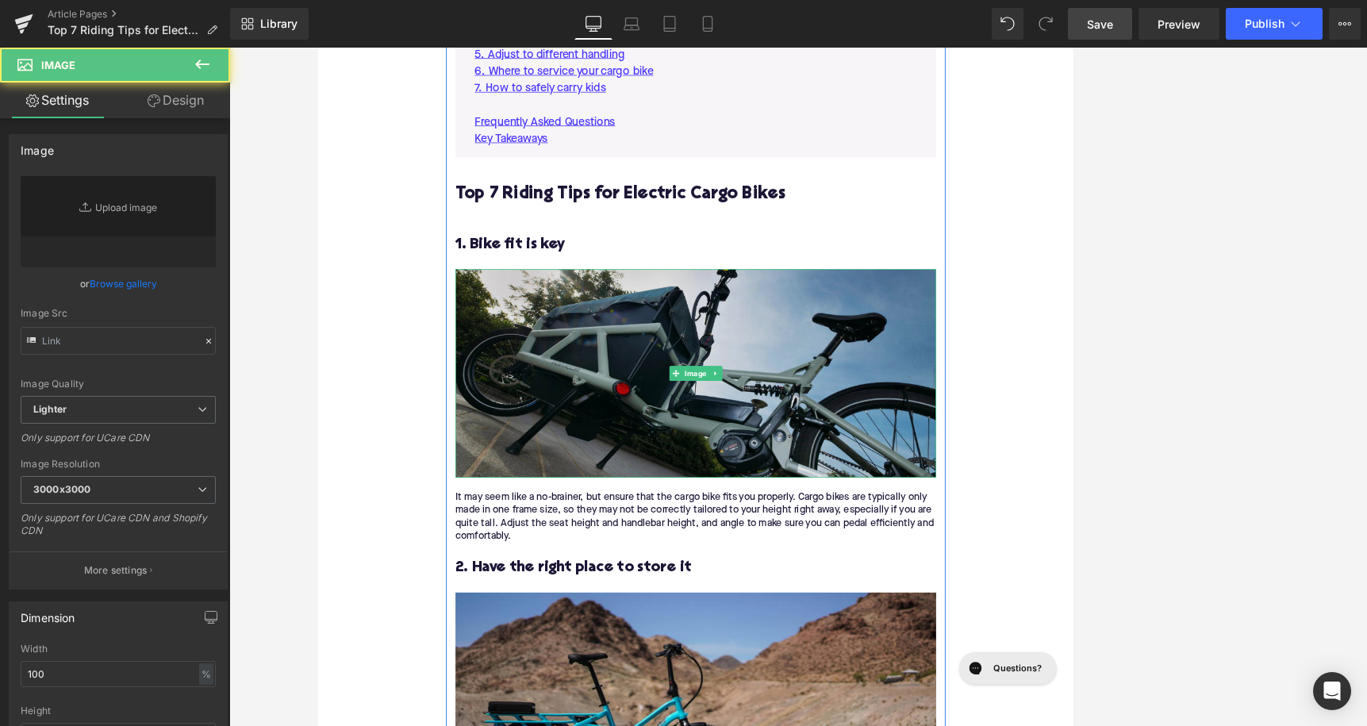
type input "https://ucarecdn.com/ef2da939-30b2-4088-859d-8c115c9fce69/-/format/auto/-/previ…"
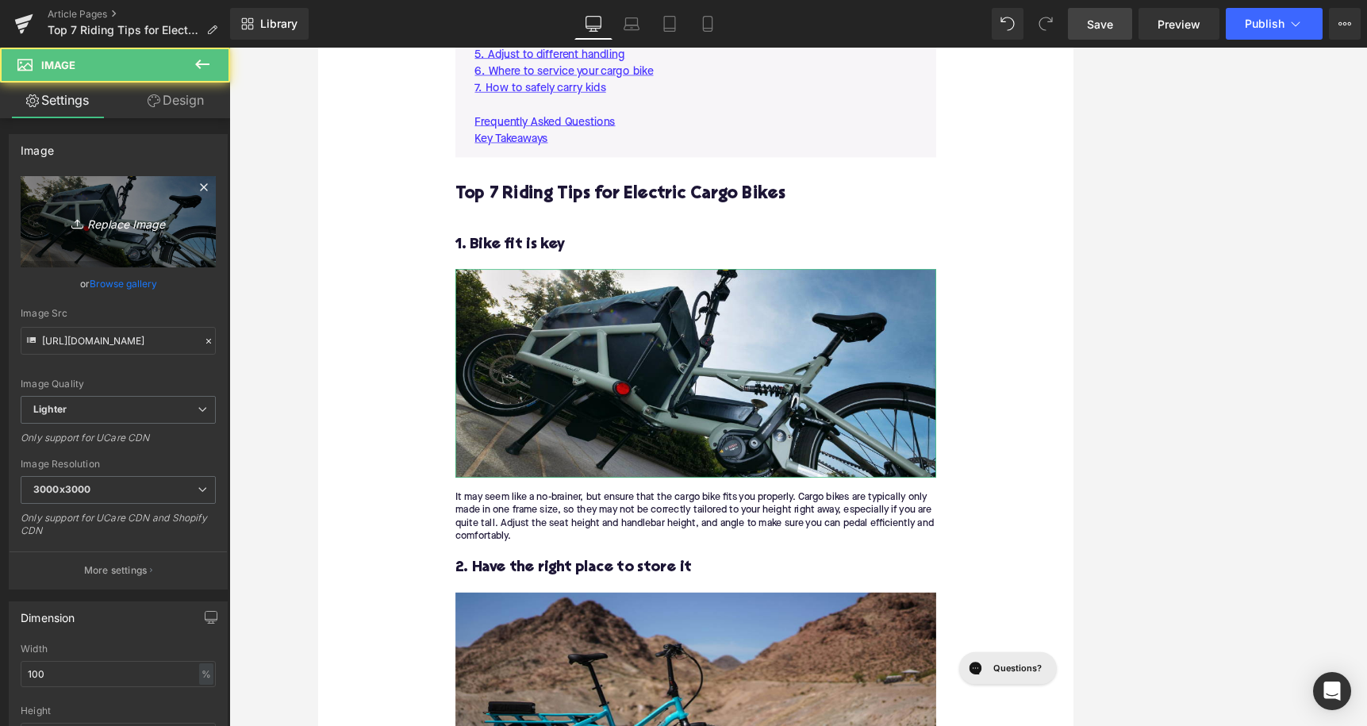
click at [125, 209] on link "Replace Image" at bounding box center [118, 221] width 195 height 91
type input "C:\fakepath\487.png"
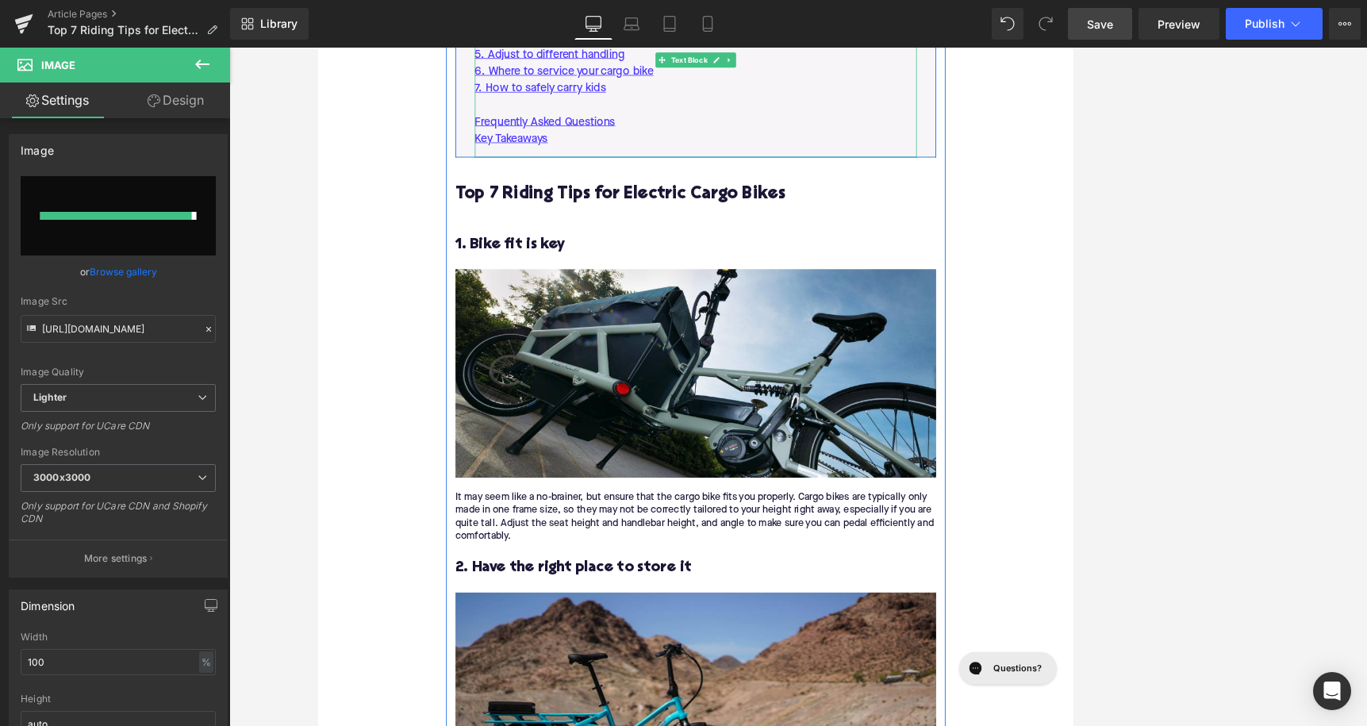
type input "https://ucarecdn.com/19f053fa-f24d-432f-b541-6b769f131033/-/format/auto/-/previ…"
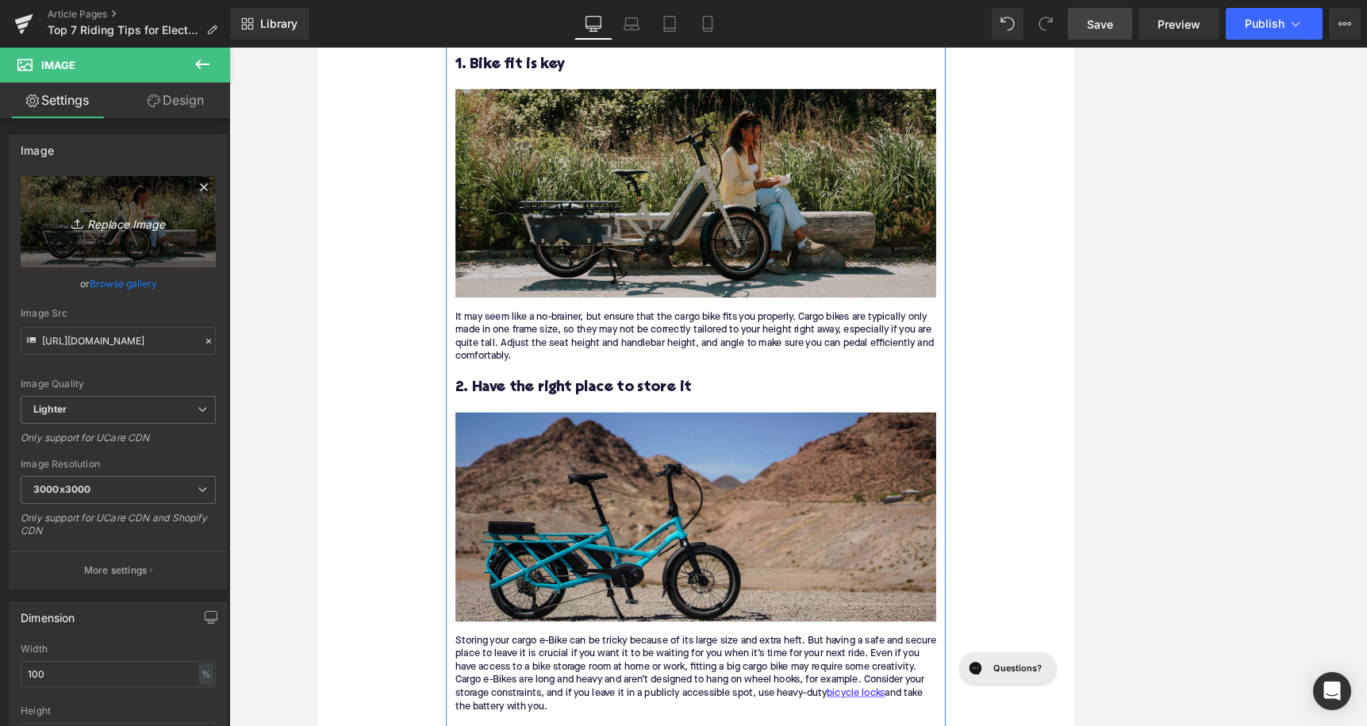
scroll to position [1635, 0]
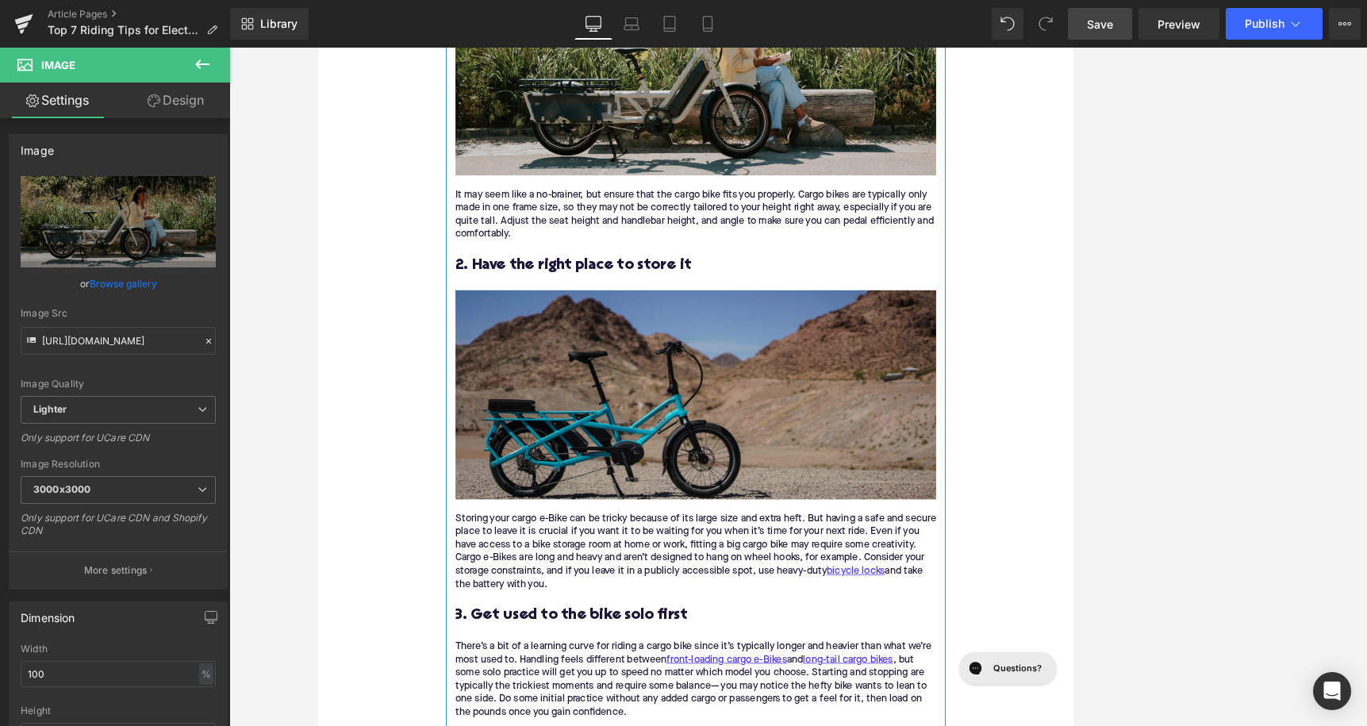
click at [765, 409] on img at bounding box center [798, 488] width 611 height 265
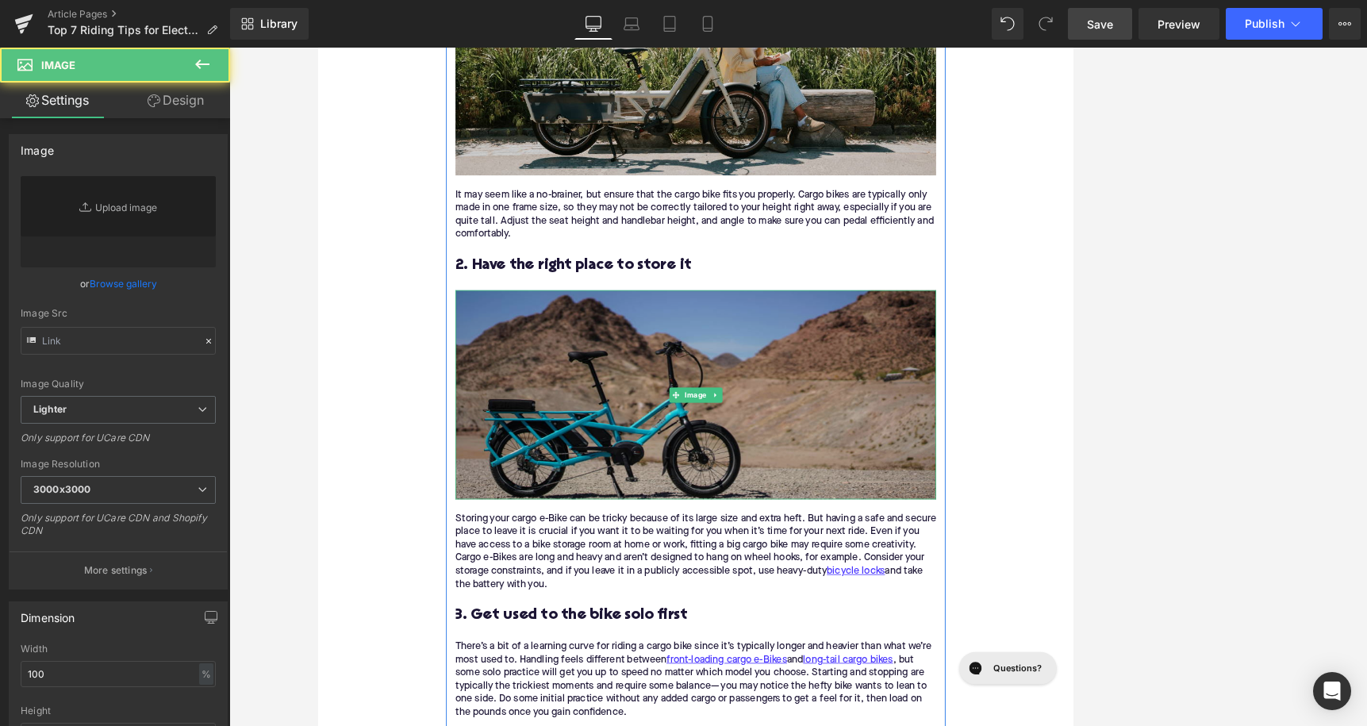
type input "https://ucarecdn.com/b3103239-e6a5-4d62-8dc2-14e66ed410f8/-/format/auto/-/previ…"
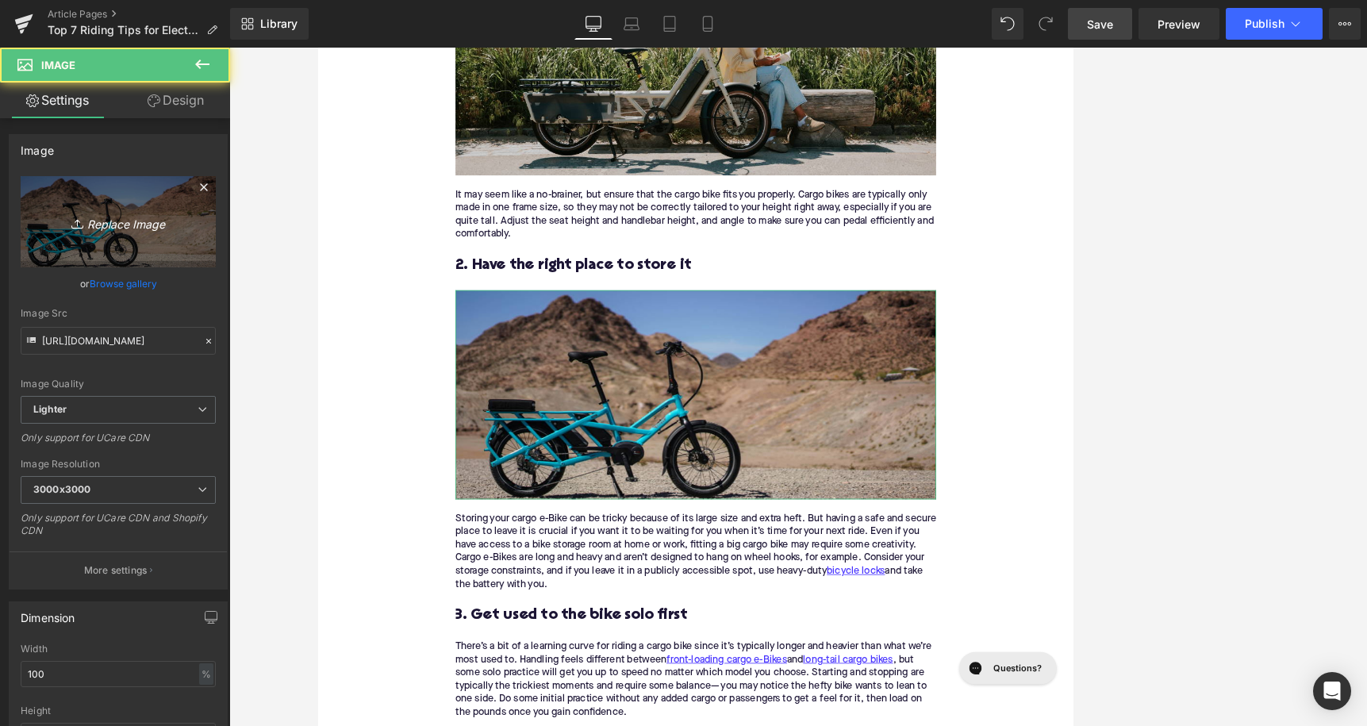
click at [162, 232] on link "Replace Image" at bounding box center [118, 221] width 195 height 91
type input "C:\fakepath\486.png"
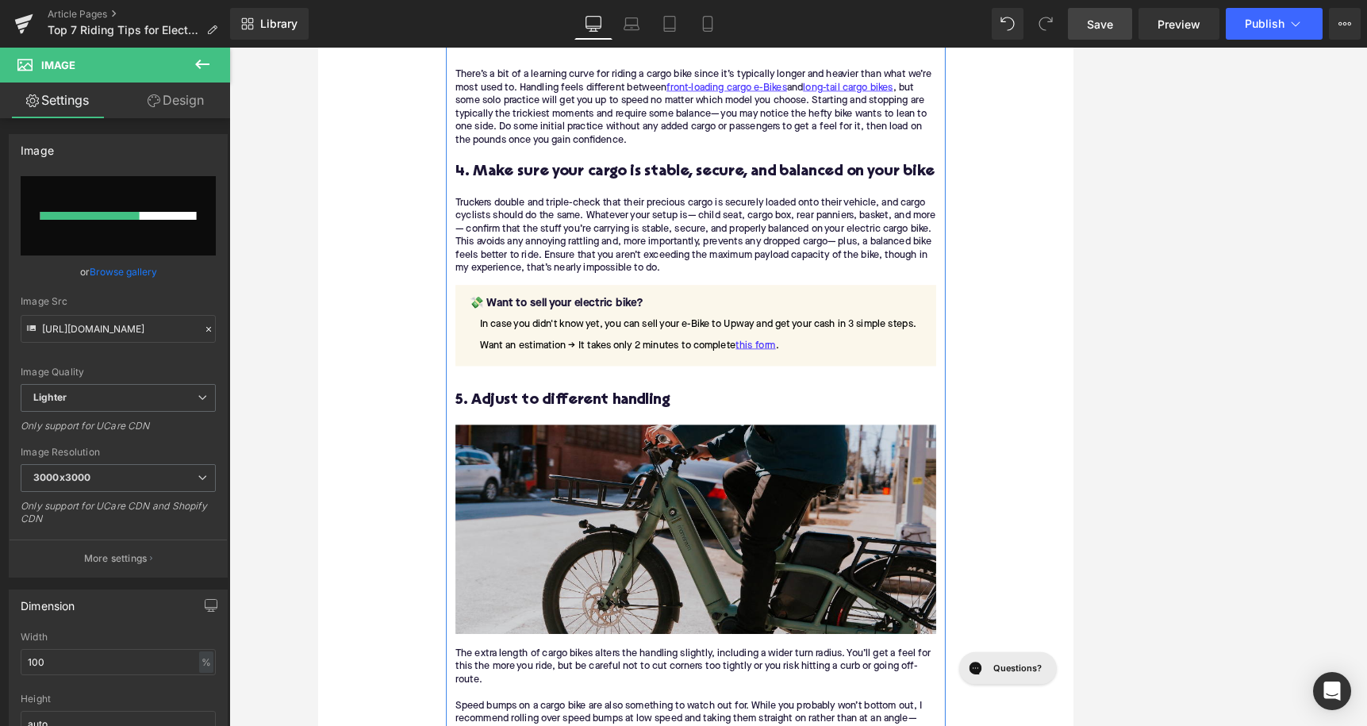
scroll to position [2364, 0]
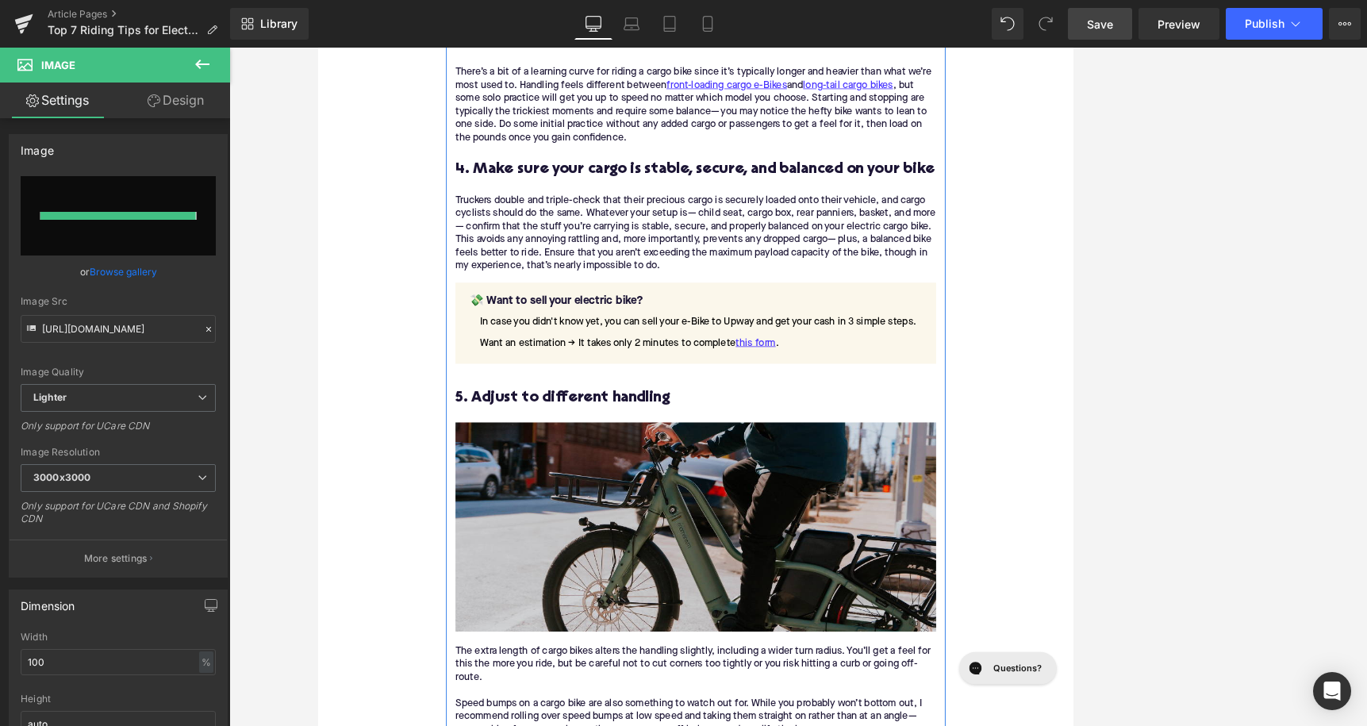
type input "https://ucarecdn.com/e283bb20-de3a-426a-ae02-b28be76efd84/-/format/auto/-/previ…"
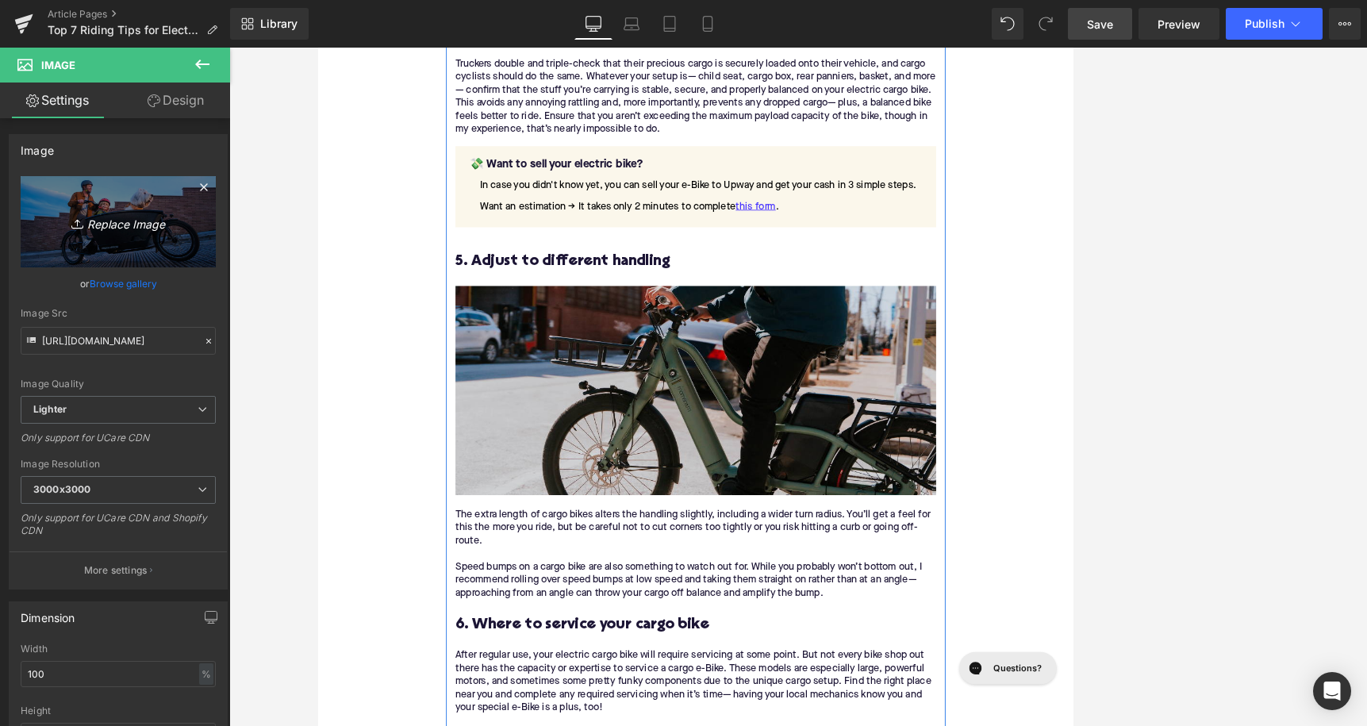
scroll to position [2610, 0]
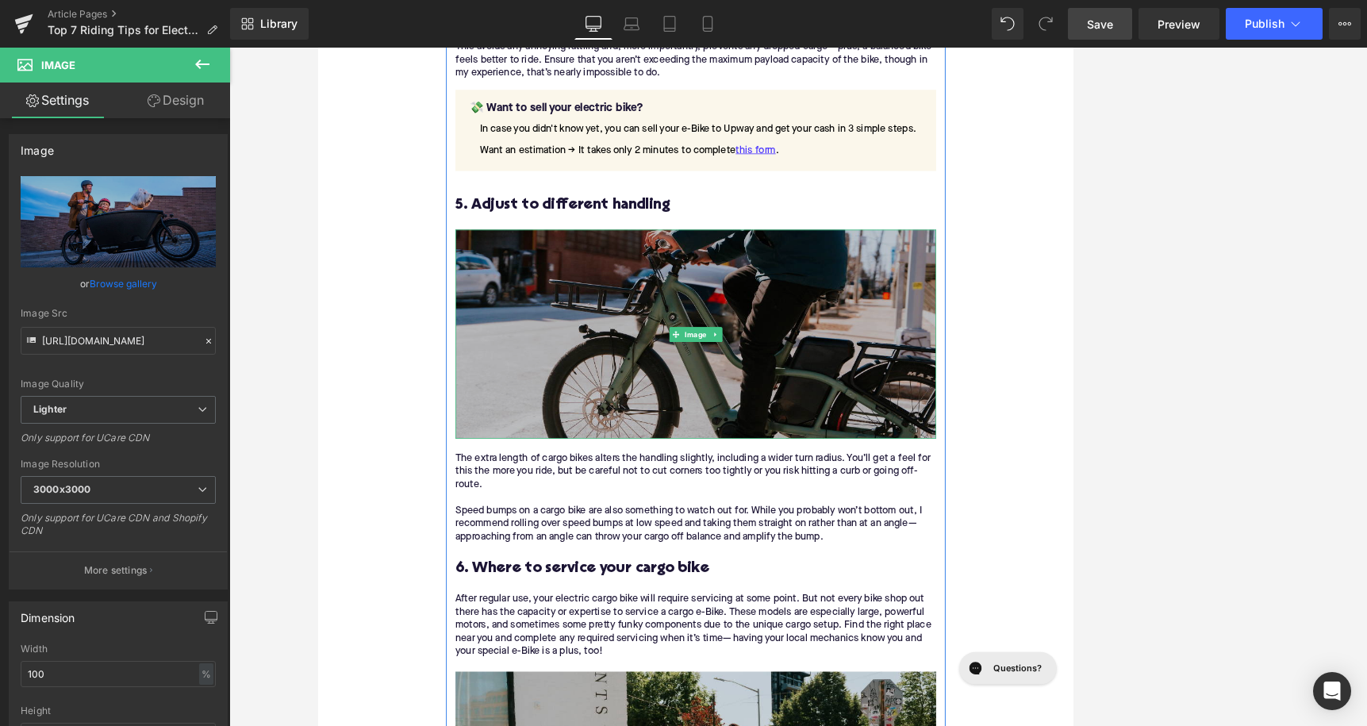
click at [687, 353] on img at bounding box center [798, 411] width 611 height 265
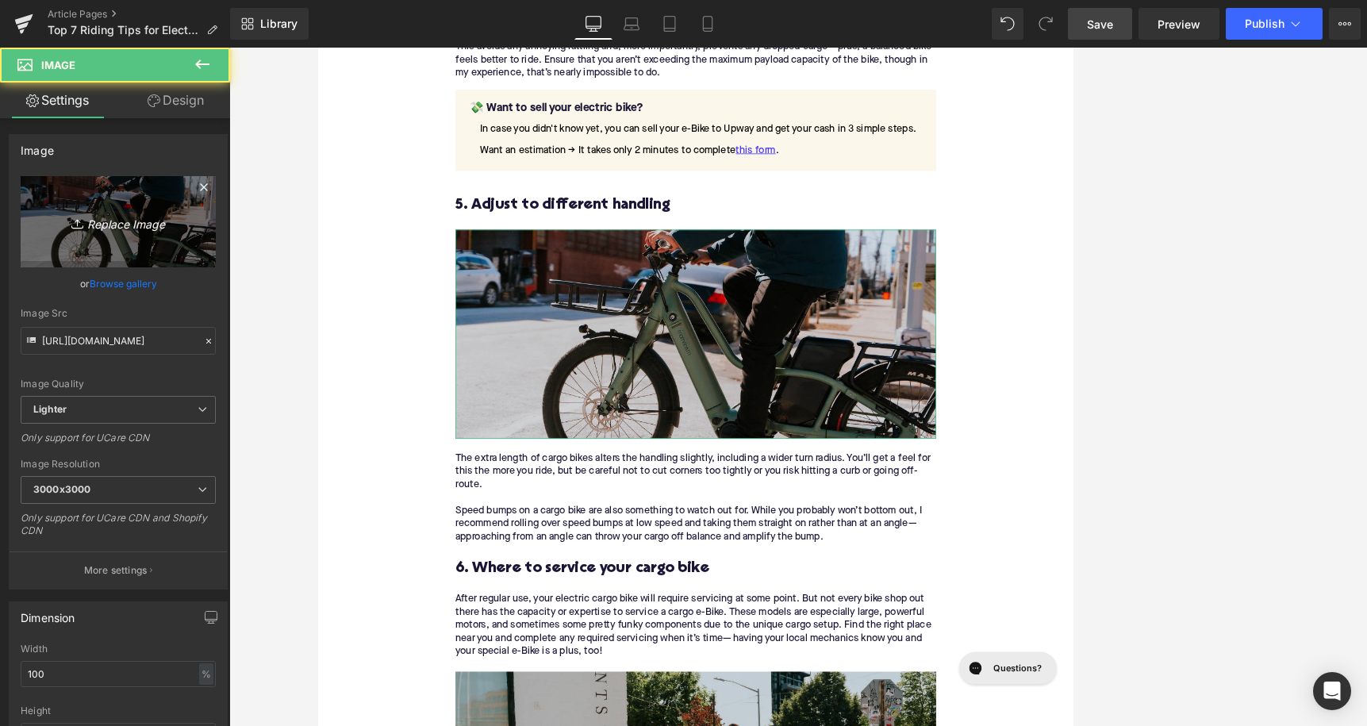
click at [153, 229] on icon "Replace Image" at bounding box center [118, 222] width 127 height 20
type input "C:\fakepath\488.png"
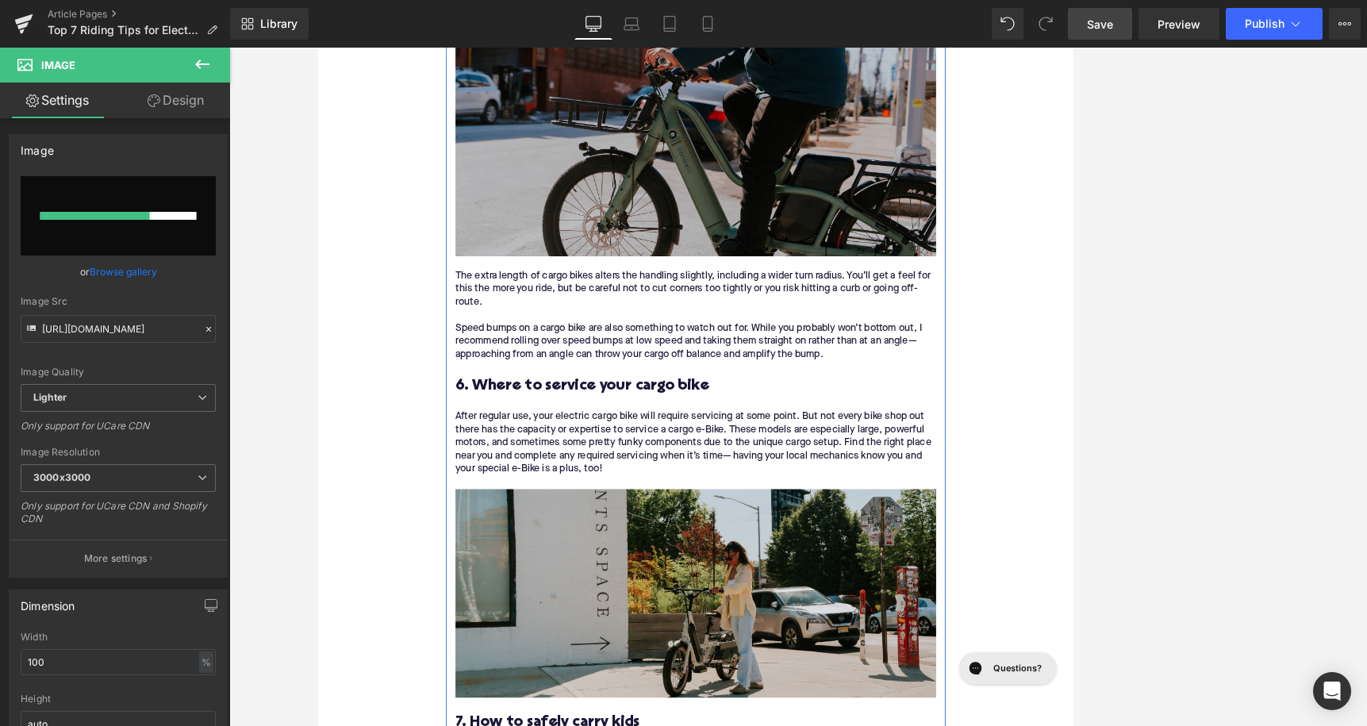
scroll to position [2913, 0]
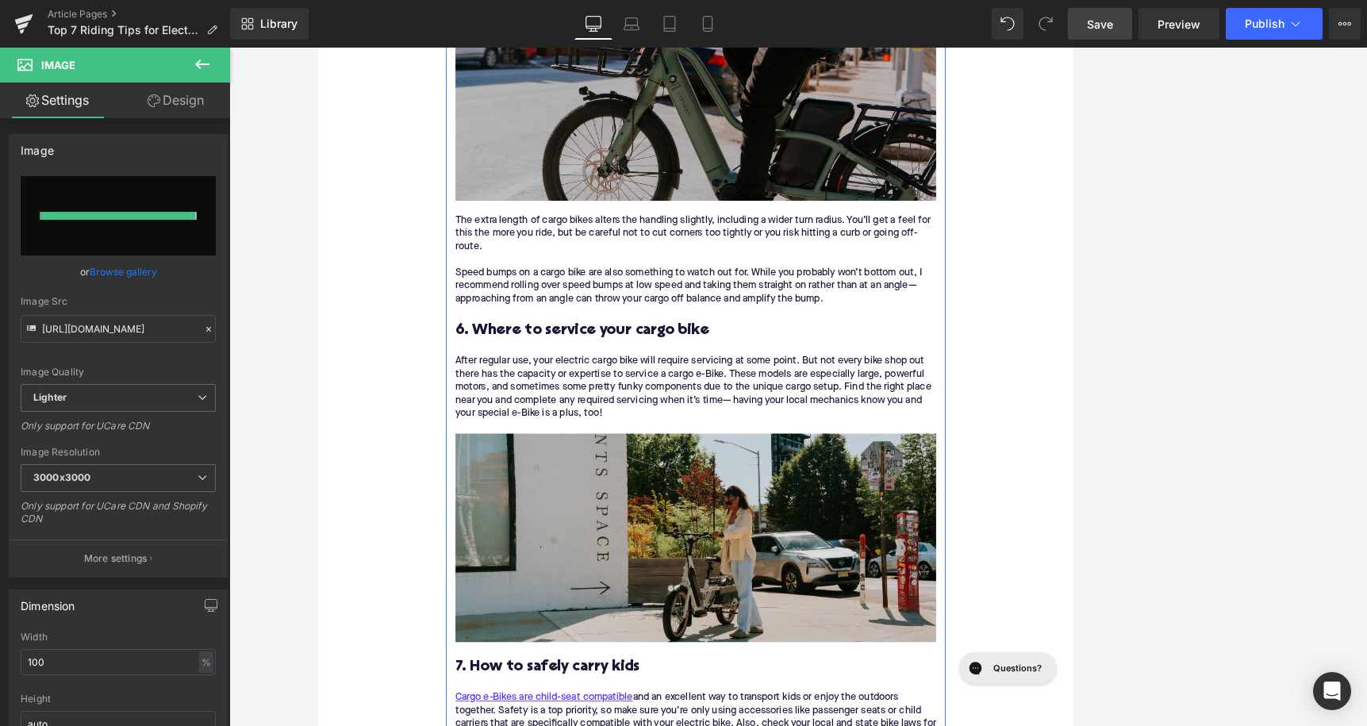
type input "https://ucarecdn.com/ba12aefa-97a1-48fa-a328-74e4f0a25cb9/-/format/auto/-/previ…"
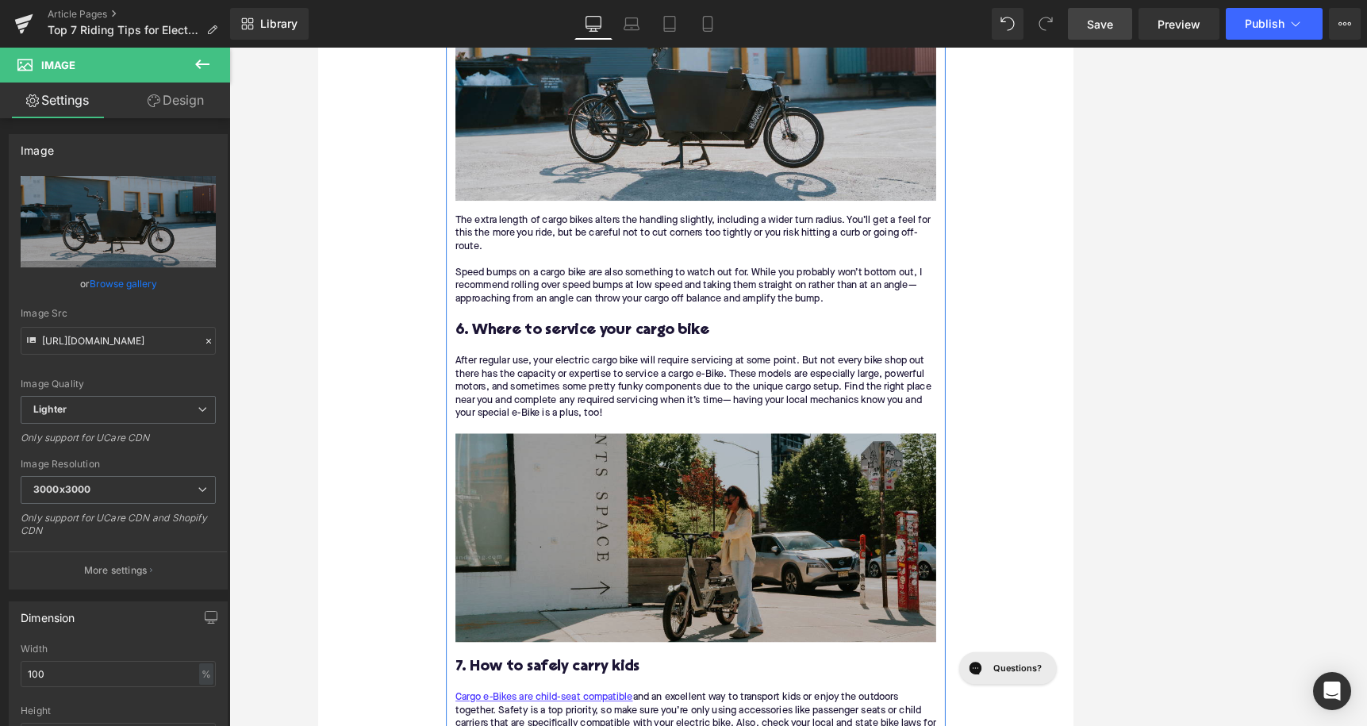
scroll to position [3013, 0]
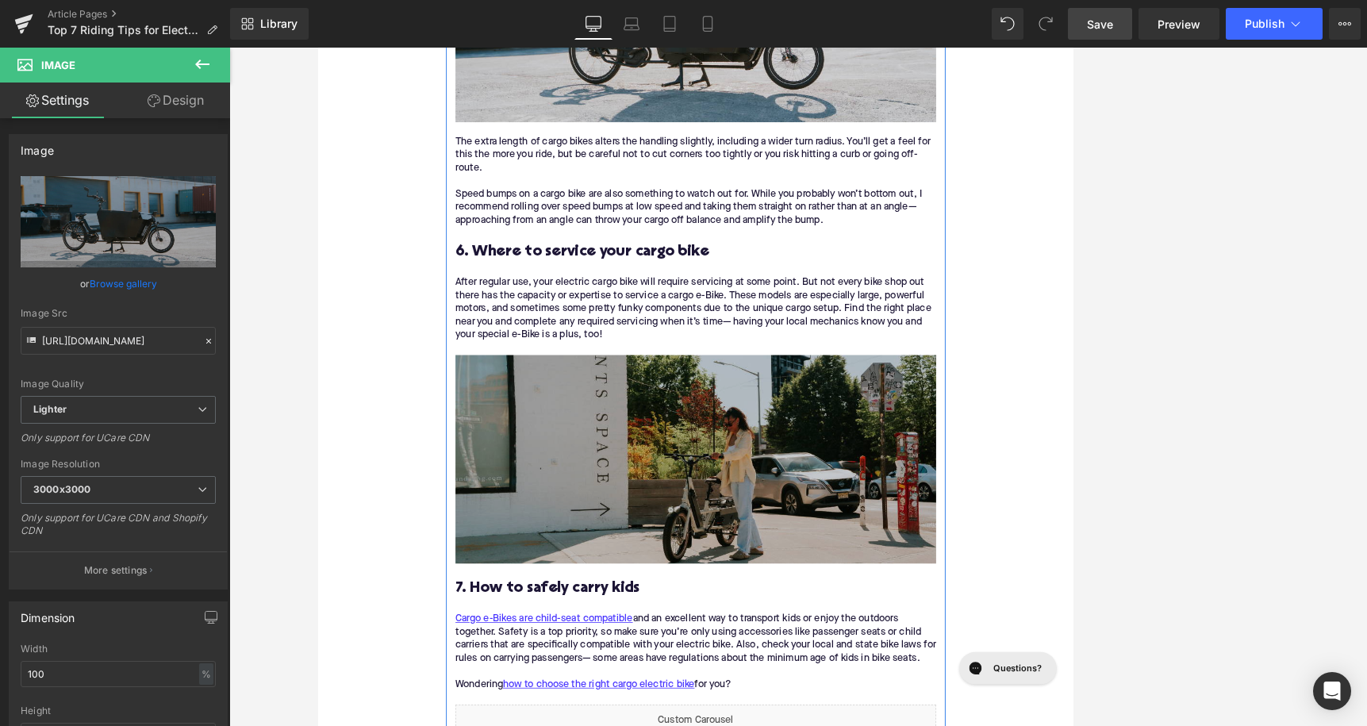
click at [796, 564] on div "Image" at bounding box center [798, 570] width 611 height 265
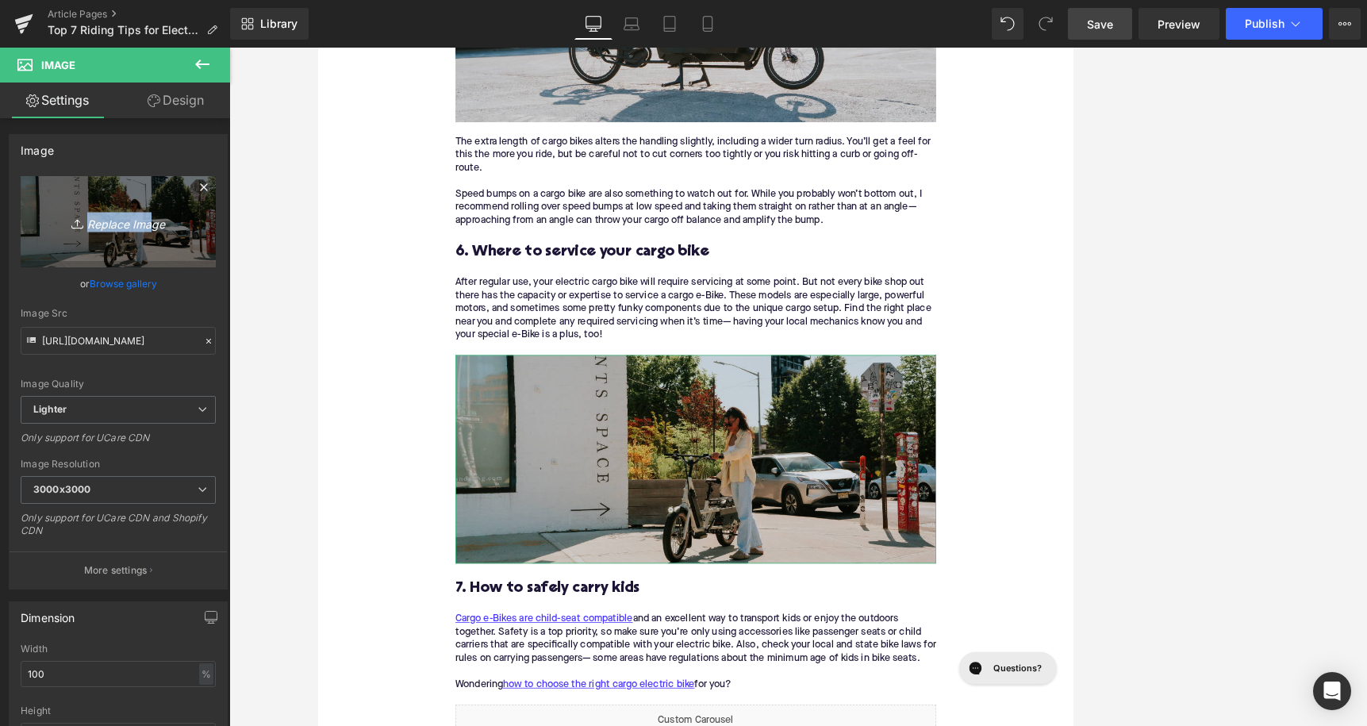
click at [148, 232] on link "Replace Image" at bounding box center [118, 221] width 195 height 91
type input "C:\fakepath\485.png"
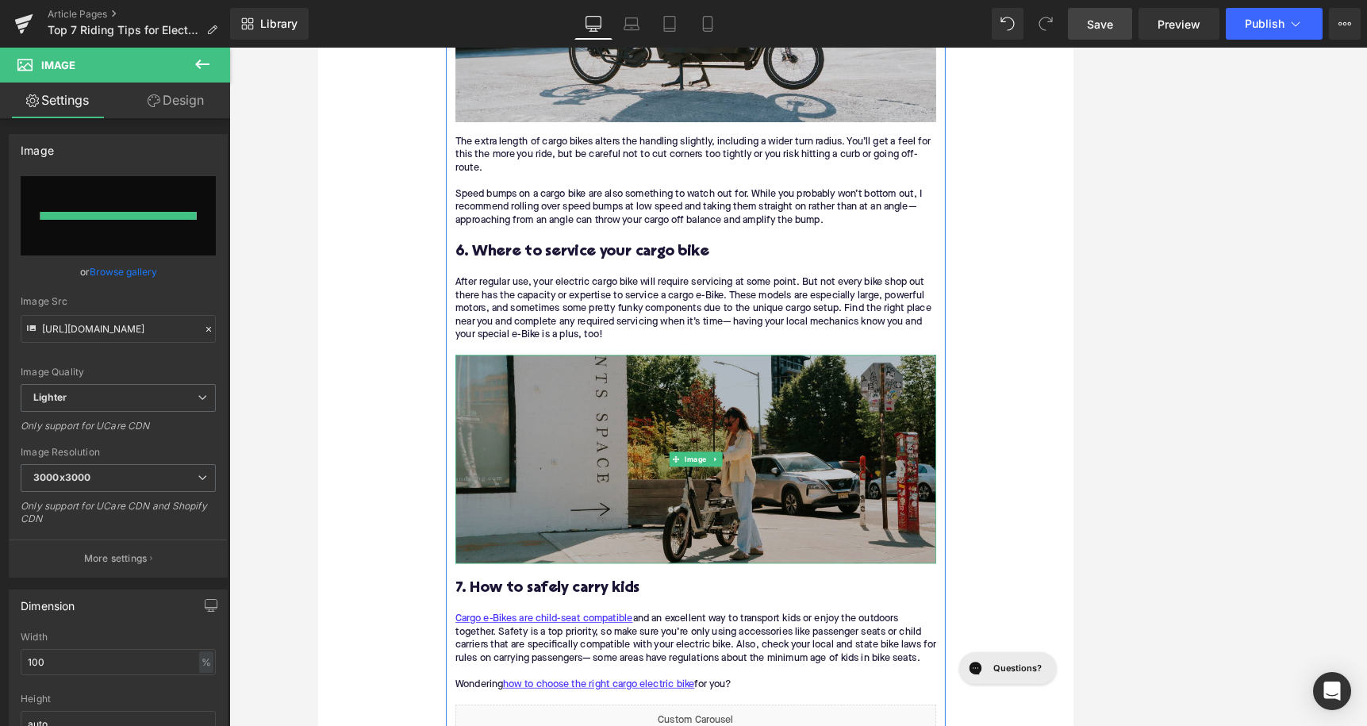
type input "https://ucarecdn.com/527ac325-412d-4122-936e-138f67dcbdd2/-/format/auto/-/previ…"
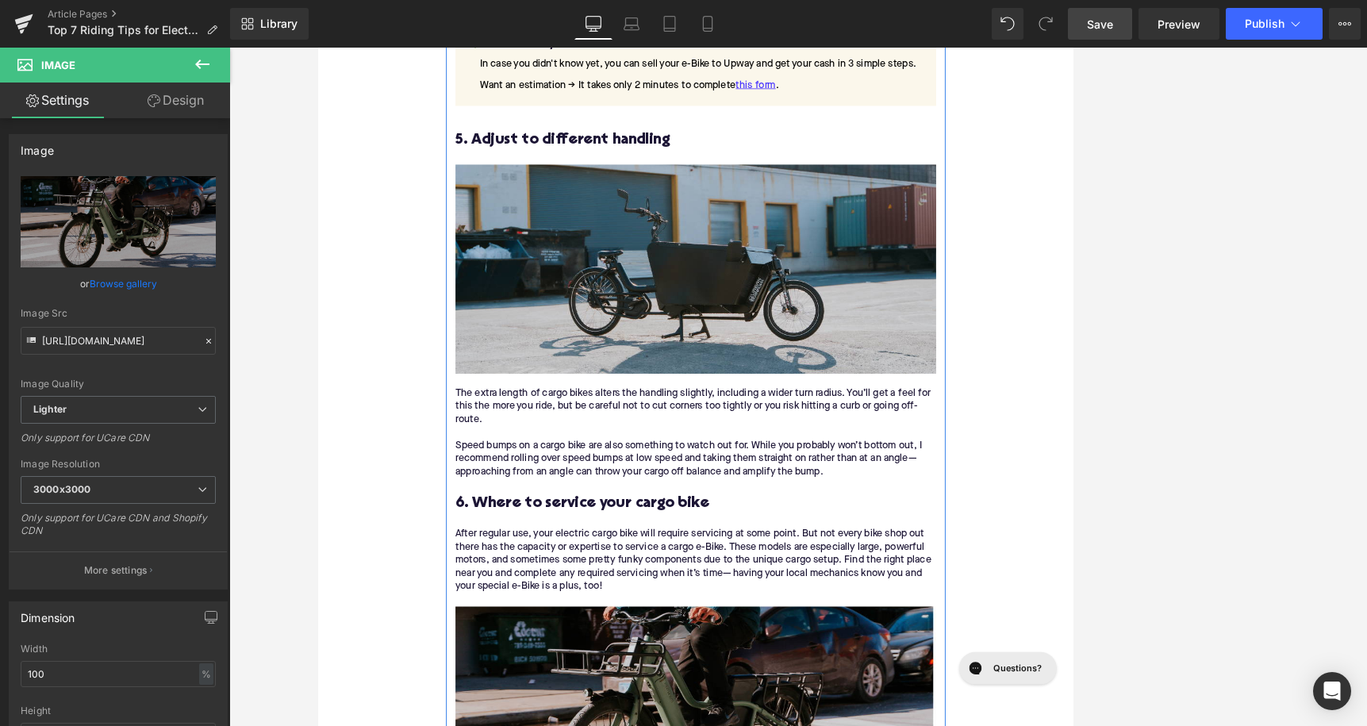
scroll to position [1873, 0]
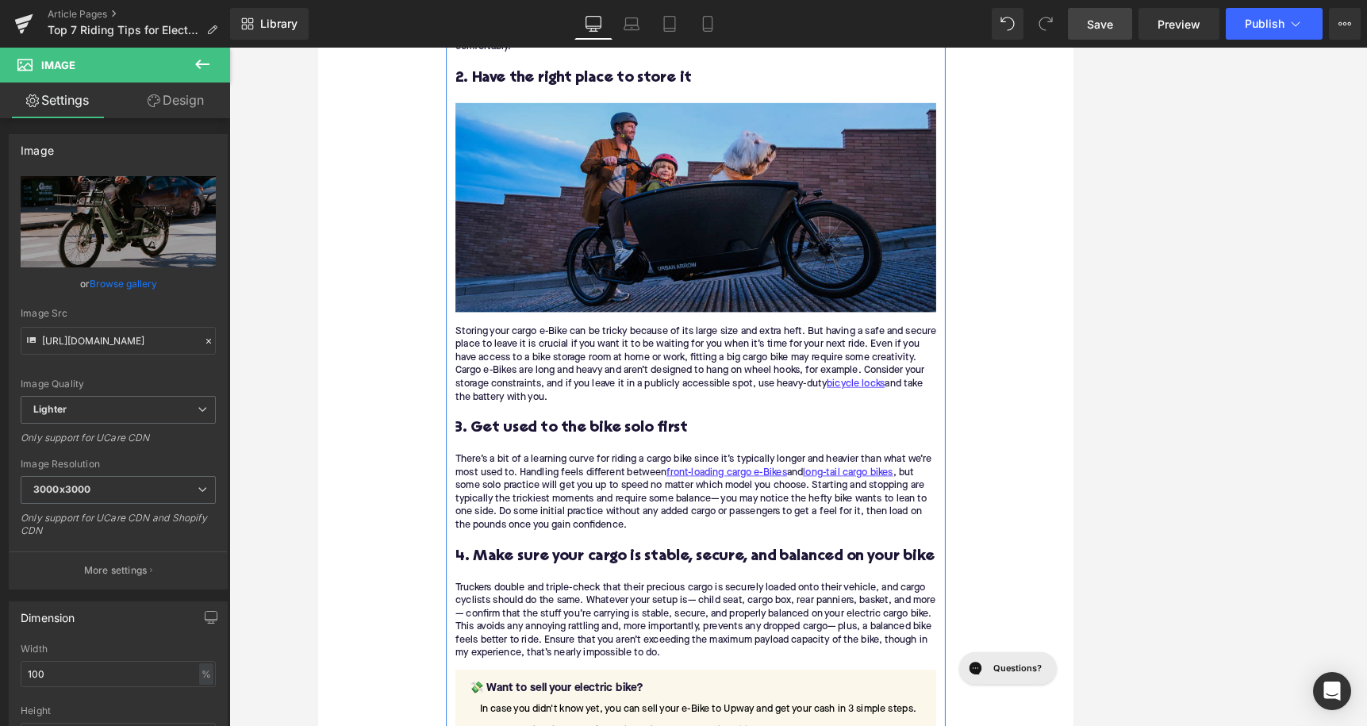
click at [812, 305] on img at bounding box center [798, 250] width 611 height 265
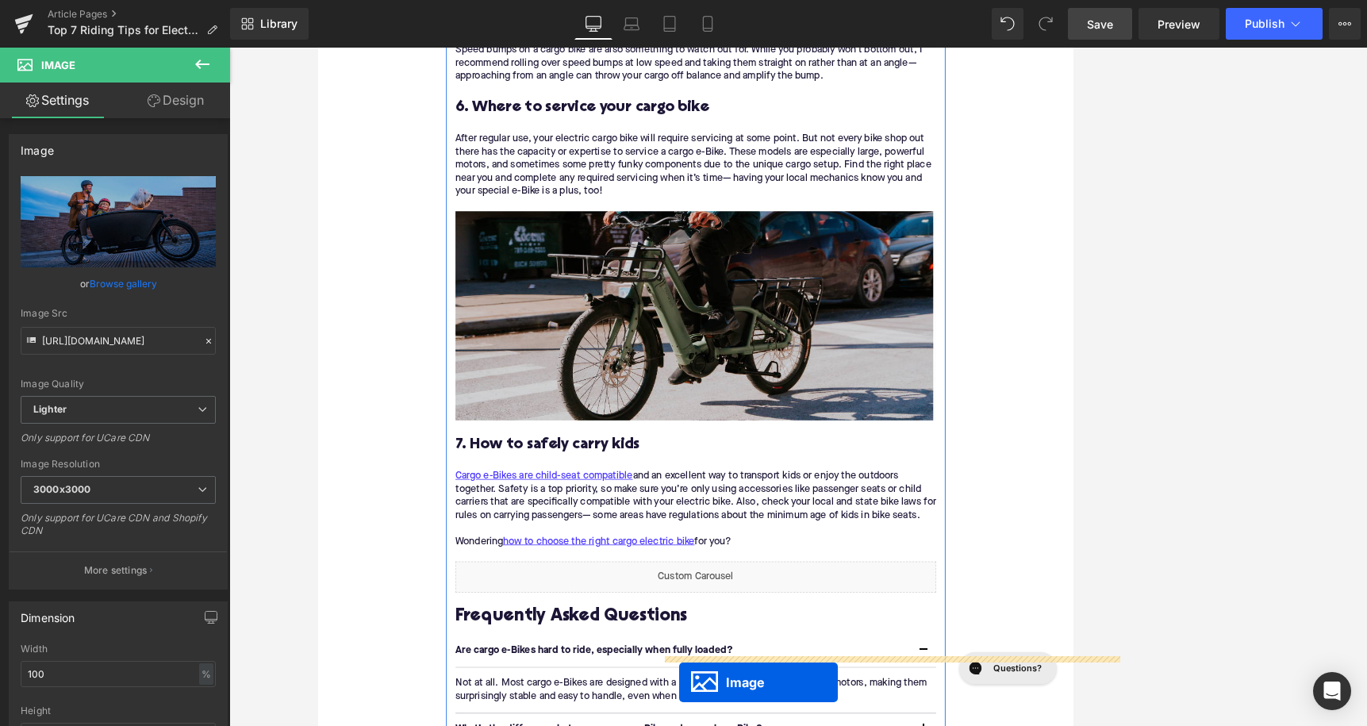
scroll to position [3018, 0]
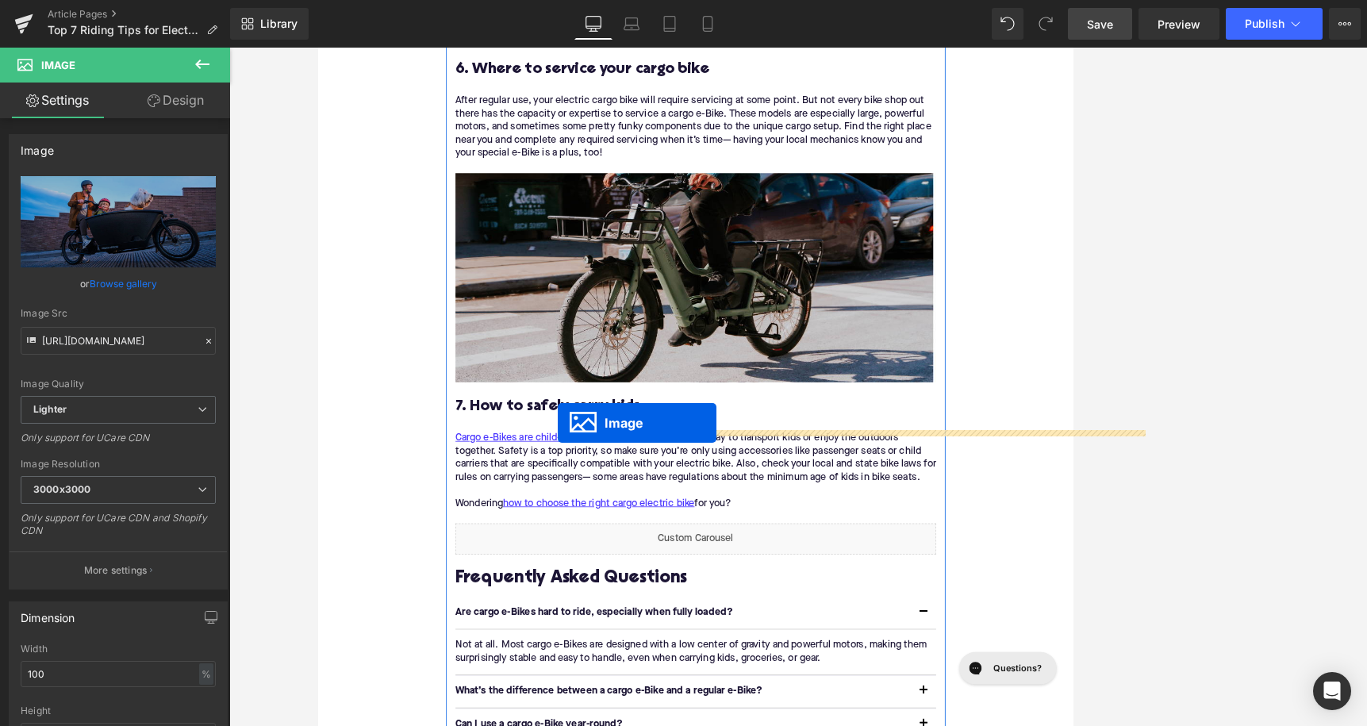
drag, startPoint x: 775, startPoint y: 252, endPoint x: 623, endPoint y: 524, distance: 312.6
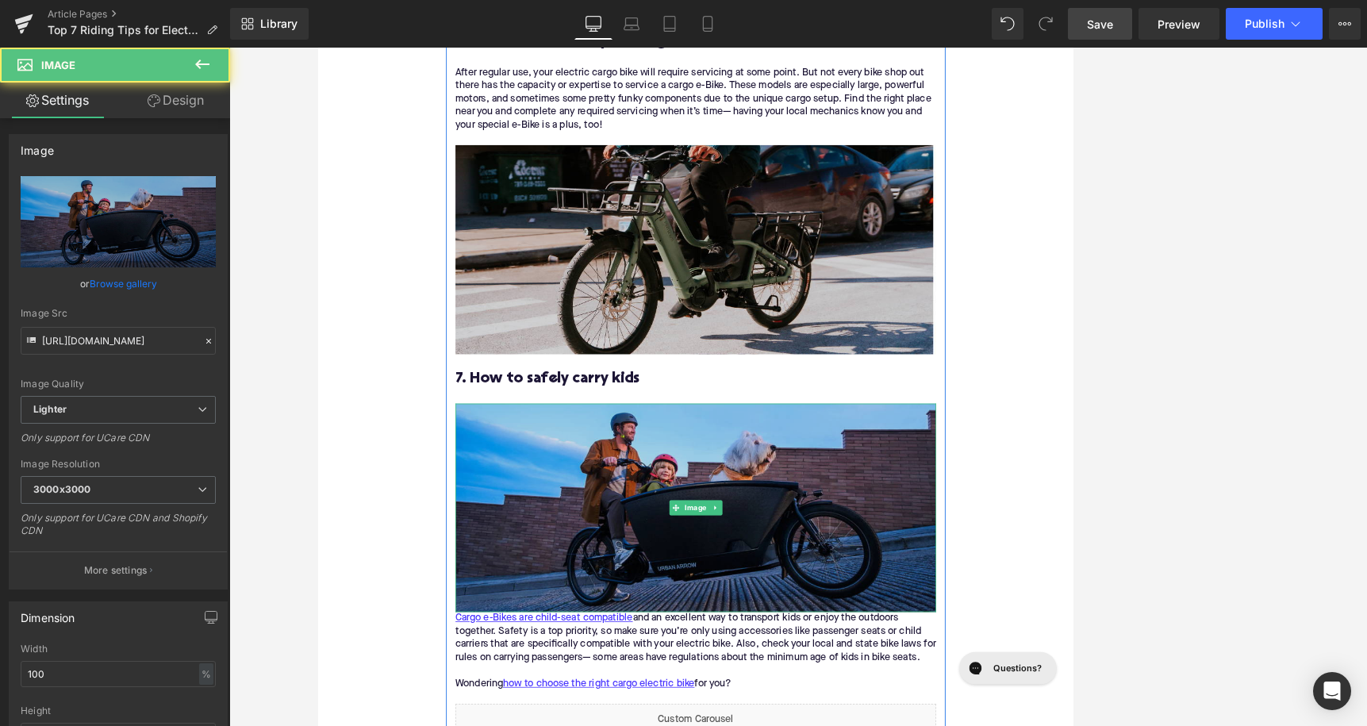
scroll to position [3106, 0]
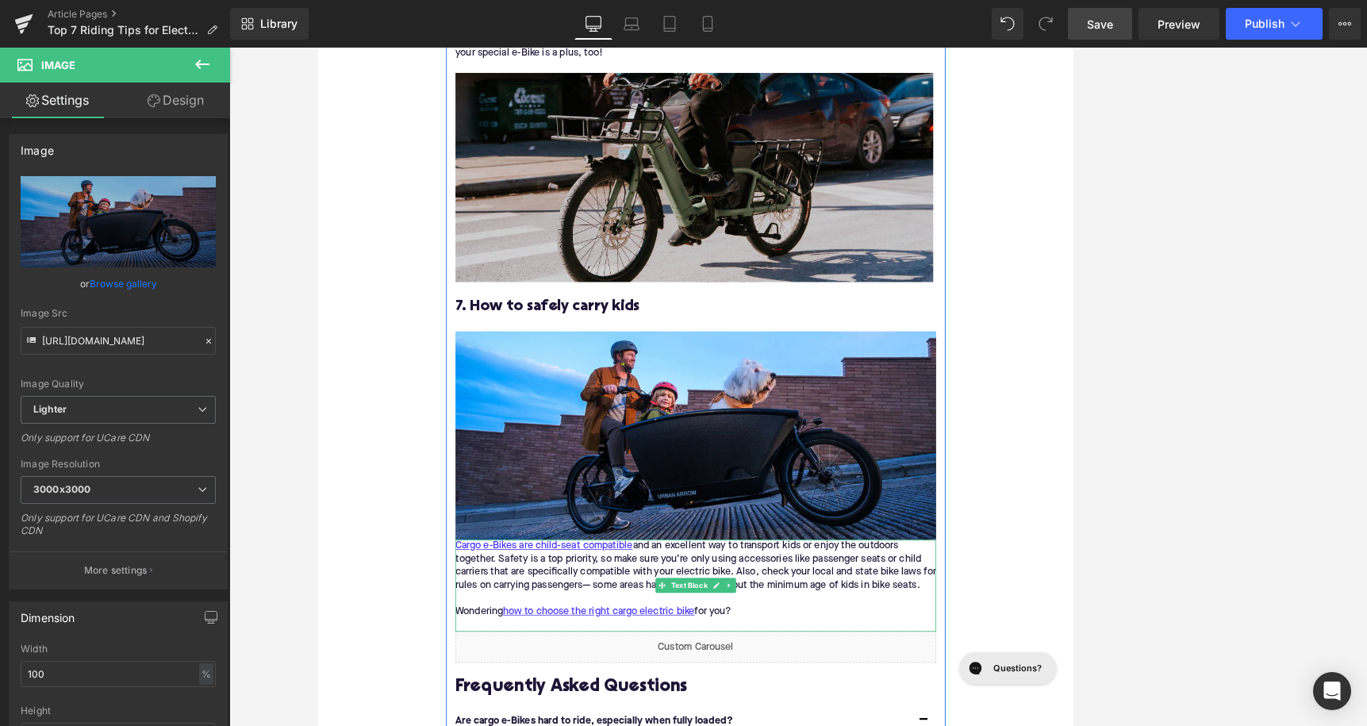
click at [505, 703] on div "Cargo e-Bikes are child-seat compatible and an excellent way to transport kids …" at bounding box center [798, 706] width 611 height 67
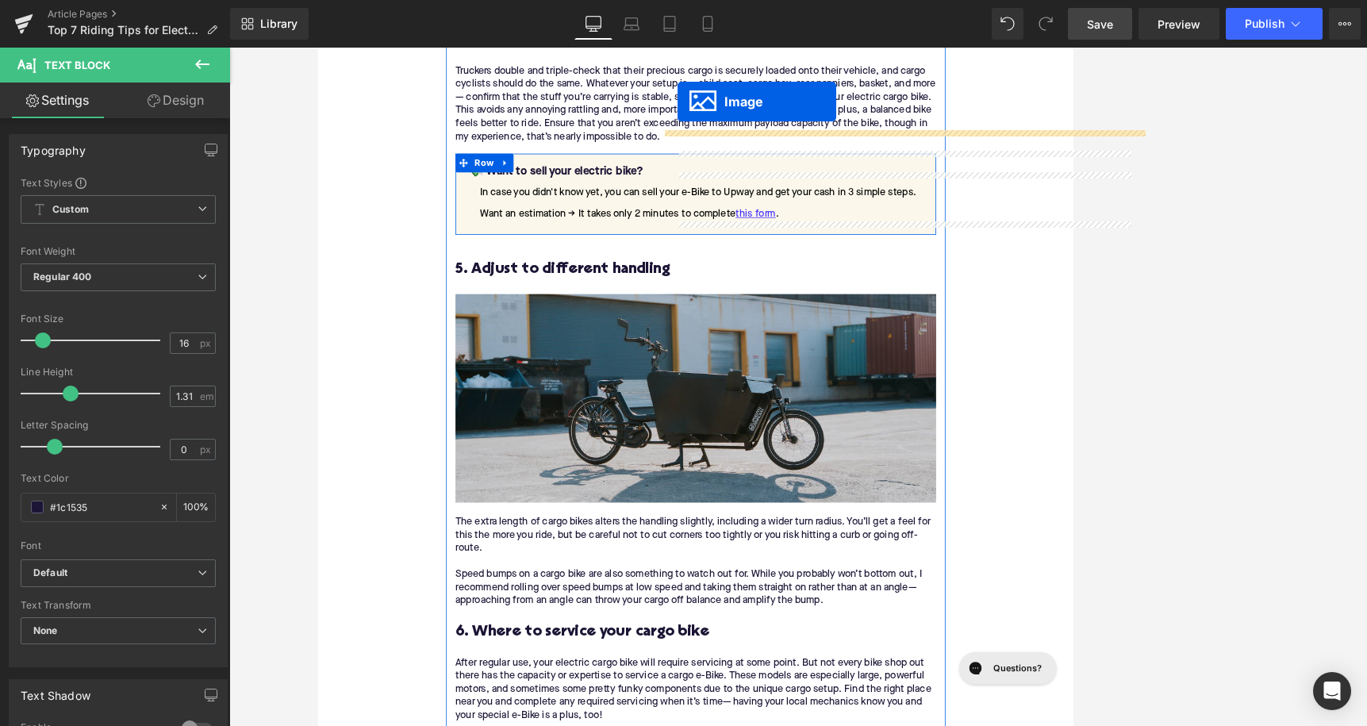
scroll to position [2215, 0]
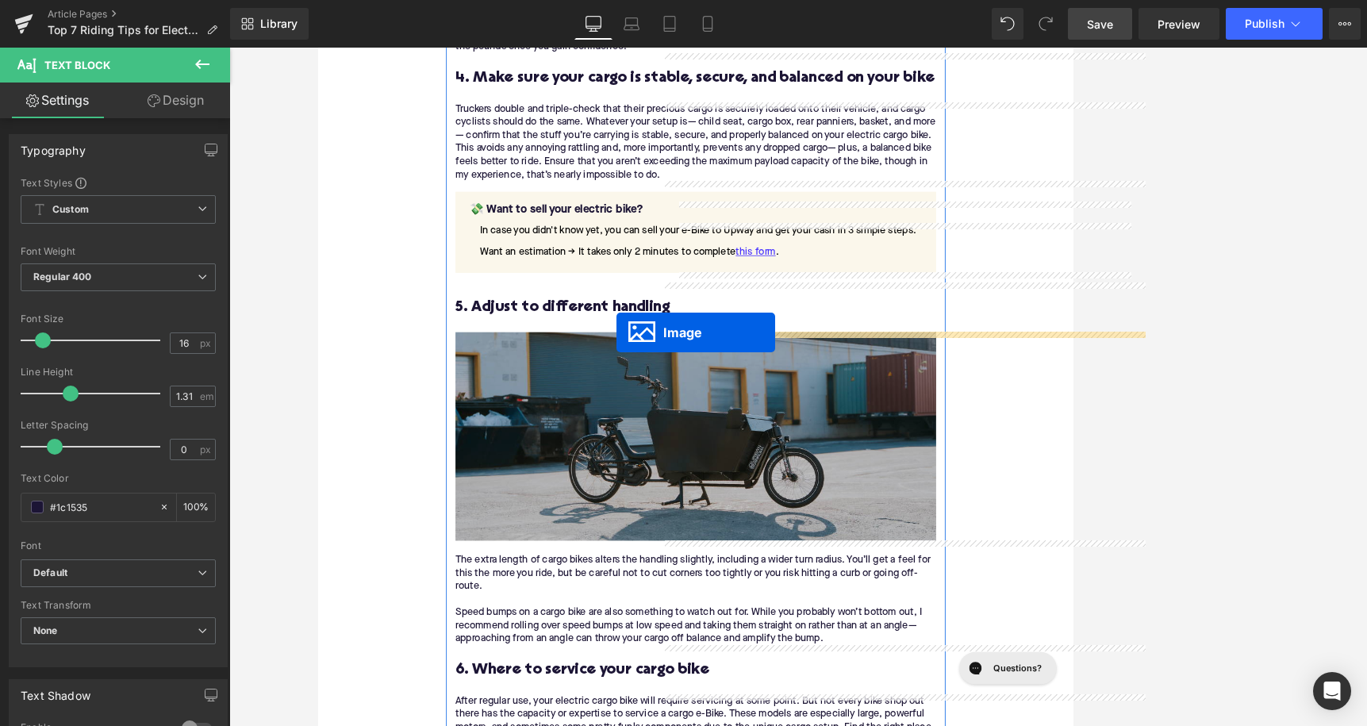
drag, startPoint x: 771, startPoint y: 732, endPoint x: 698, endPoint y: 411, distance: 328.8
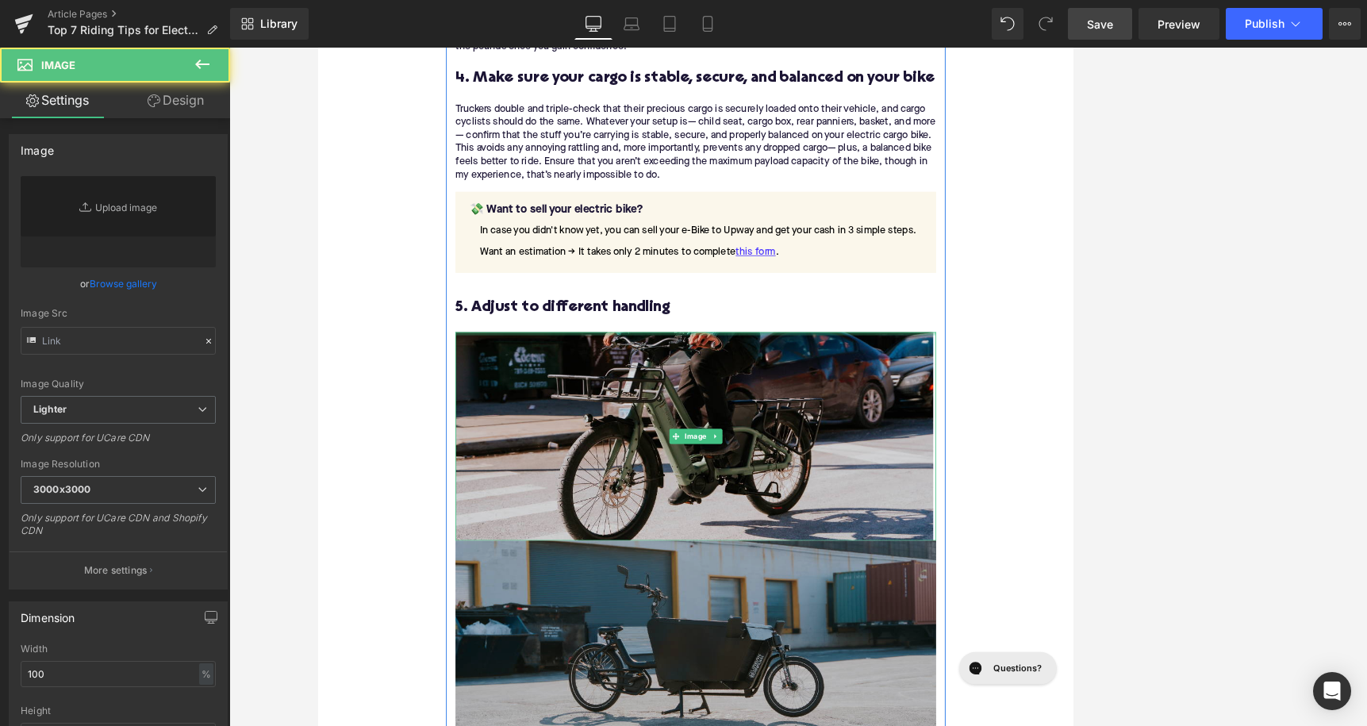
type input "https://ucarecdn.com/527ac325-412d-4122-936e-138f67dcbdd2/-/format/auto/-/previ…"
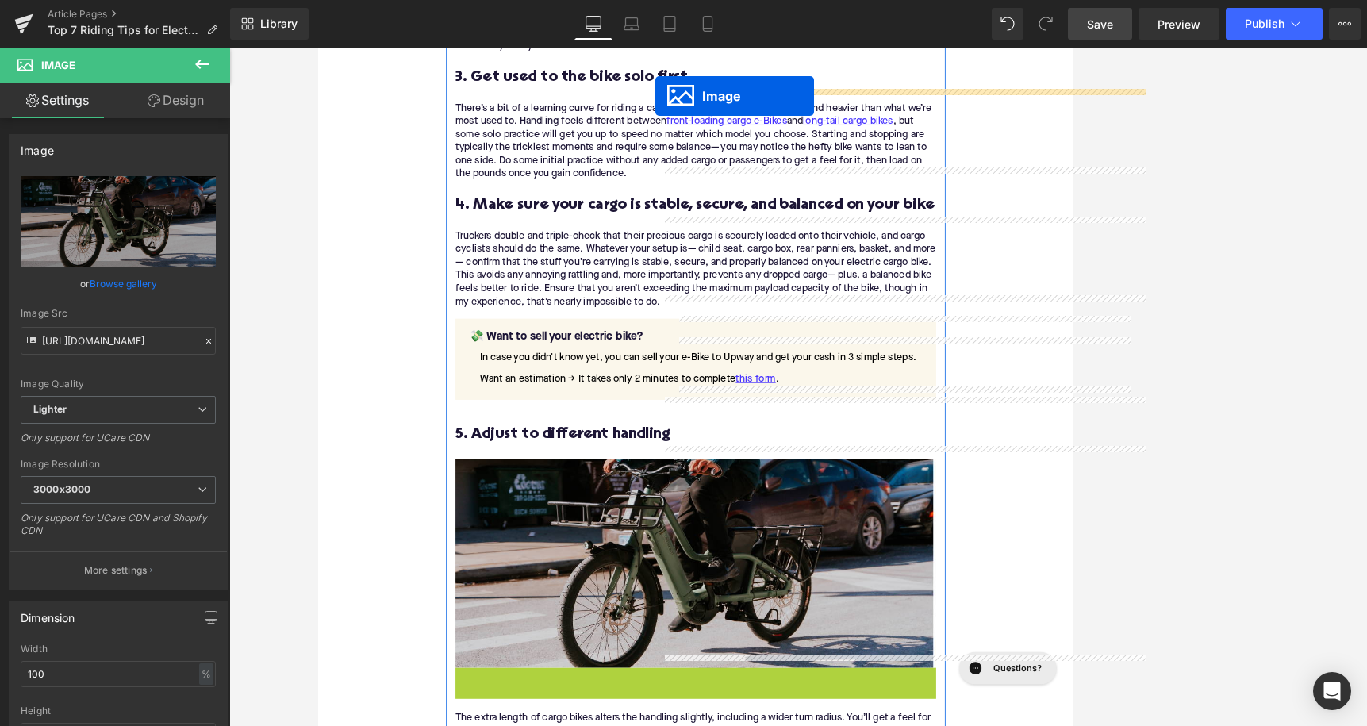
scroll to position [2005, 0]
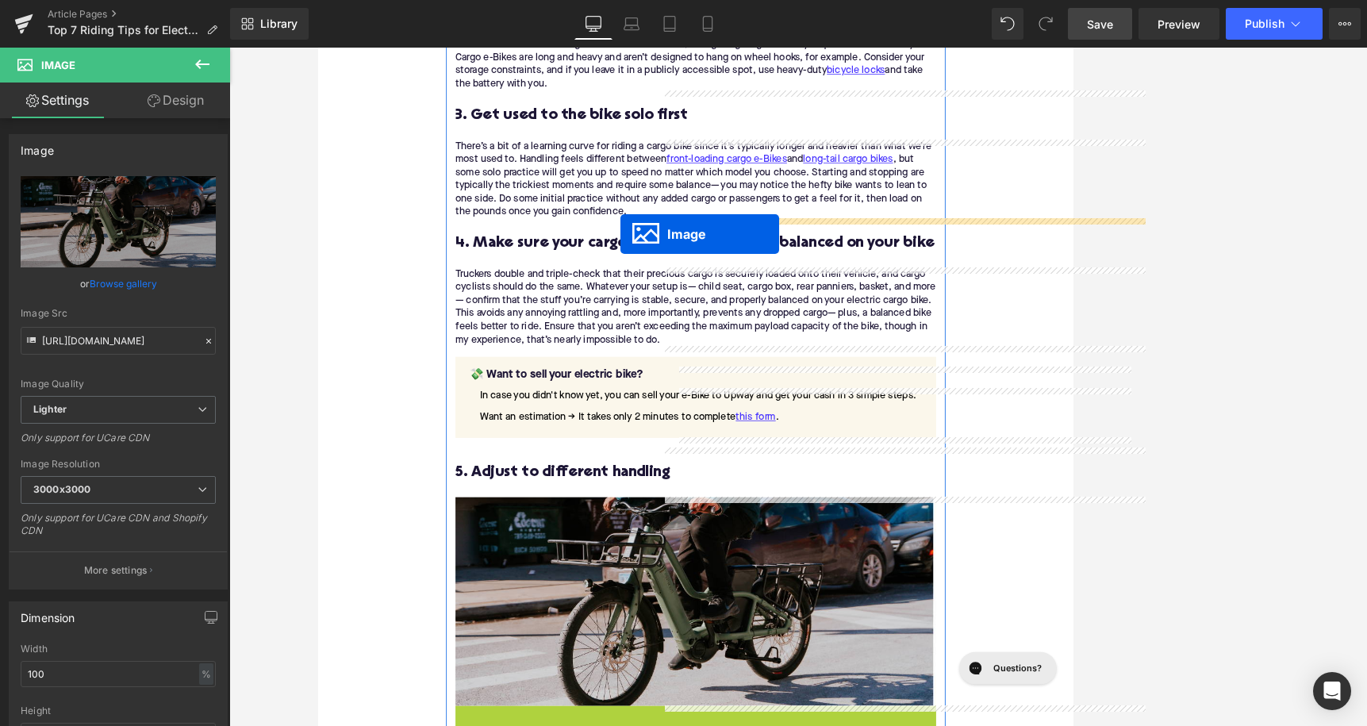
drag, startPoint x: 776, startPoint y: 806, endPoint x: 702, endPoint y: 285, distance: 526.5
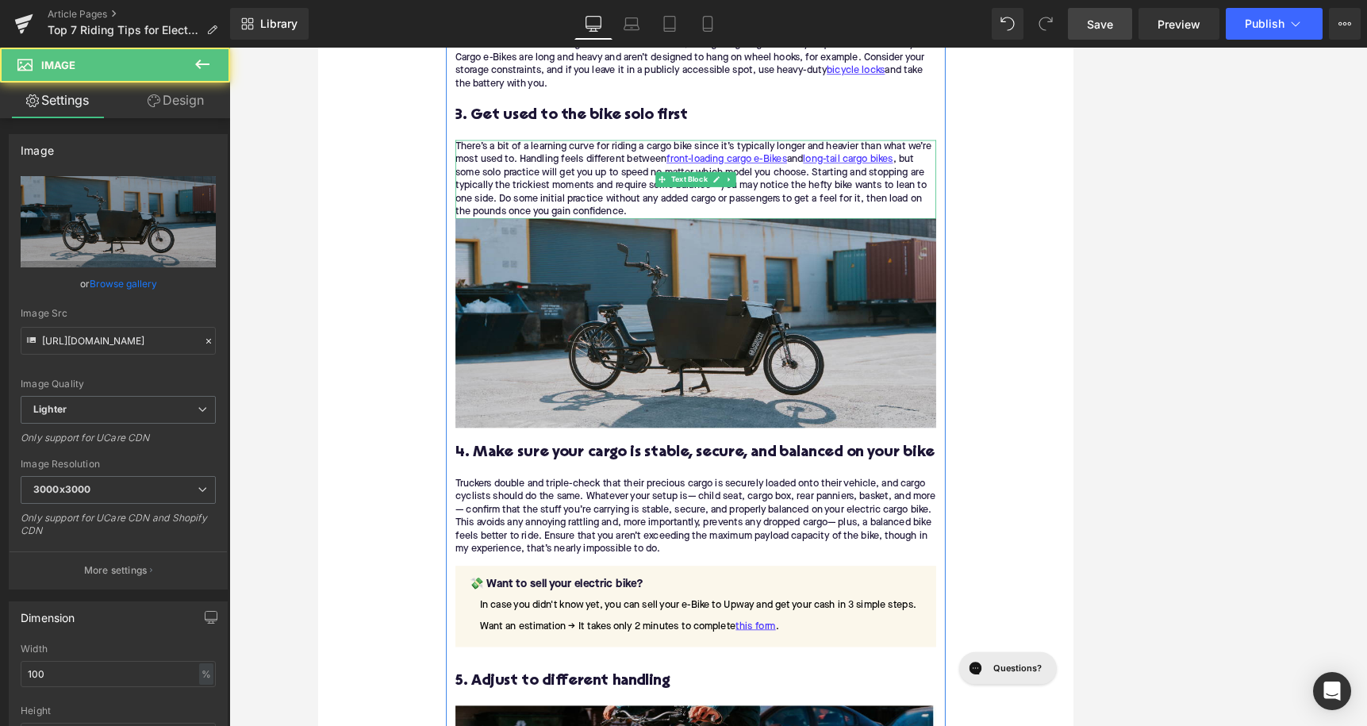
click at [742, 256] on div "There’s a bit of a learning curve for riding a cargo bike since it’s typically …" at bounding box center [798, 215] width 611 height 100
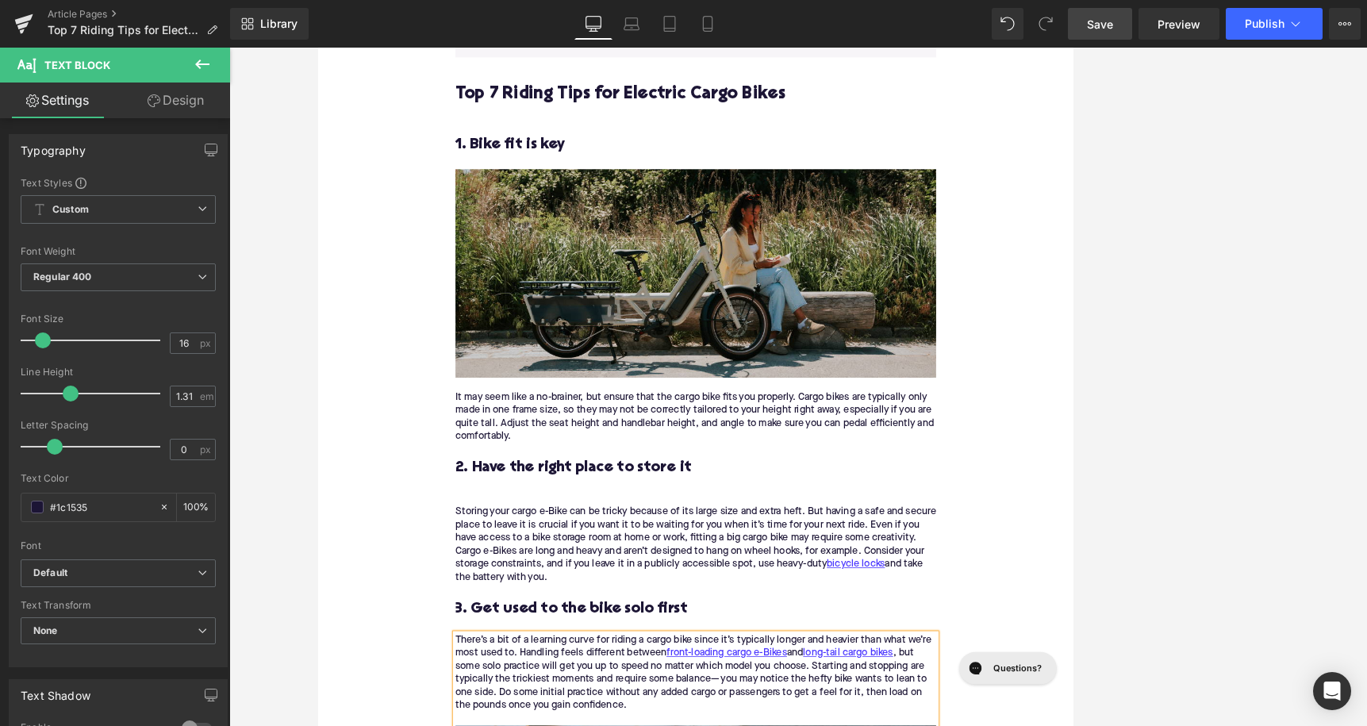
scroll to position [1338, 0]
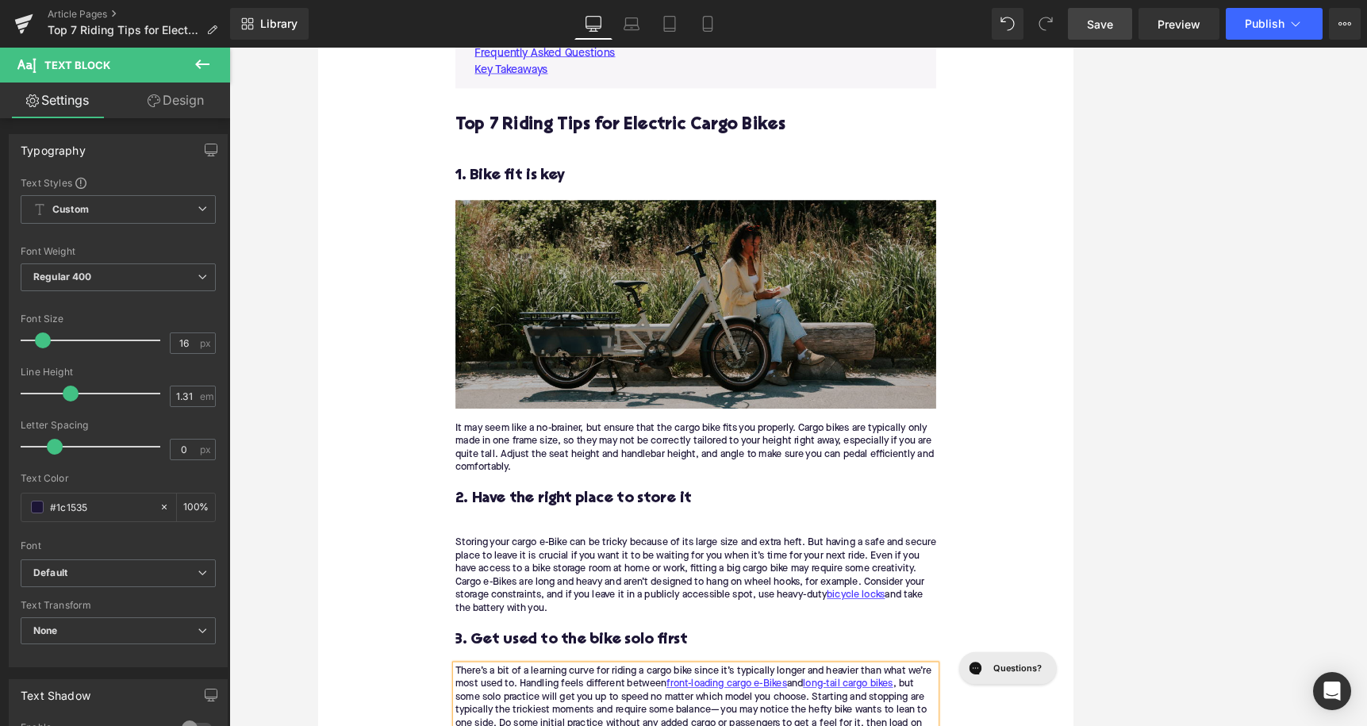
click at [690, 376] on img at bounding box center [798, 374] width 611 height 265
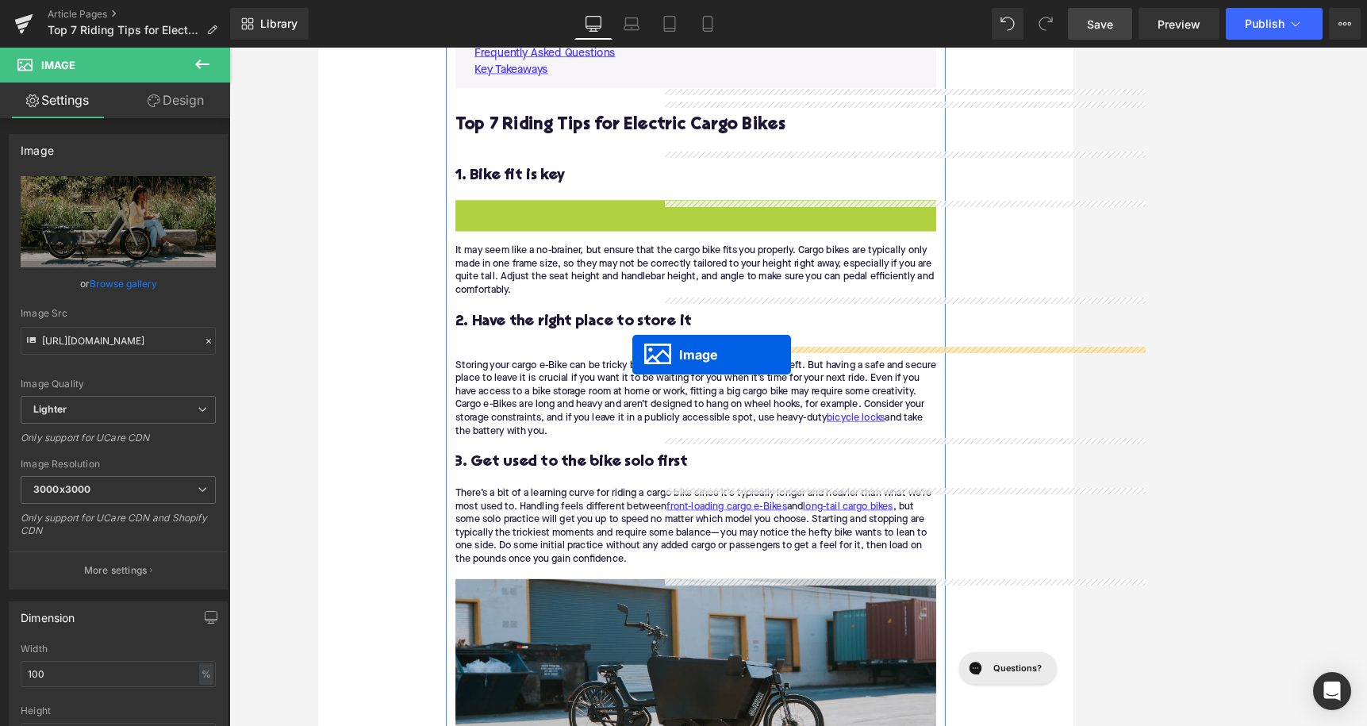
drag, startPoint x: 773, startPoint y: 374, endPoint x: 717, endPoint y: 438, distance: 84.9
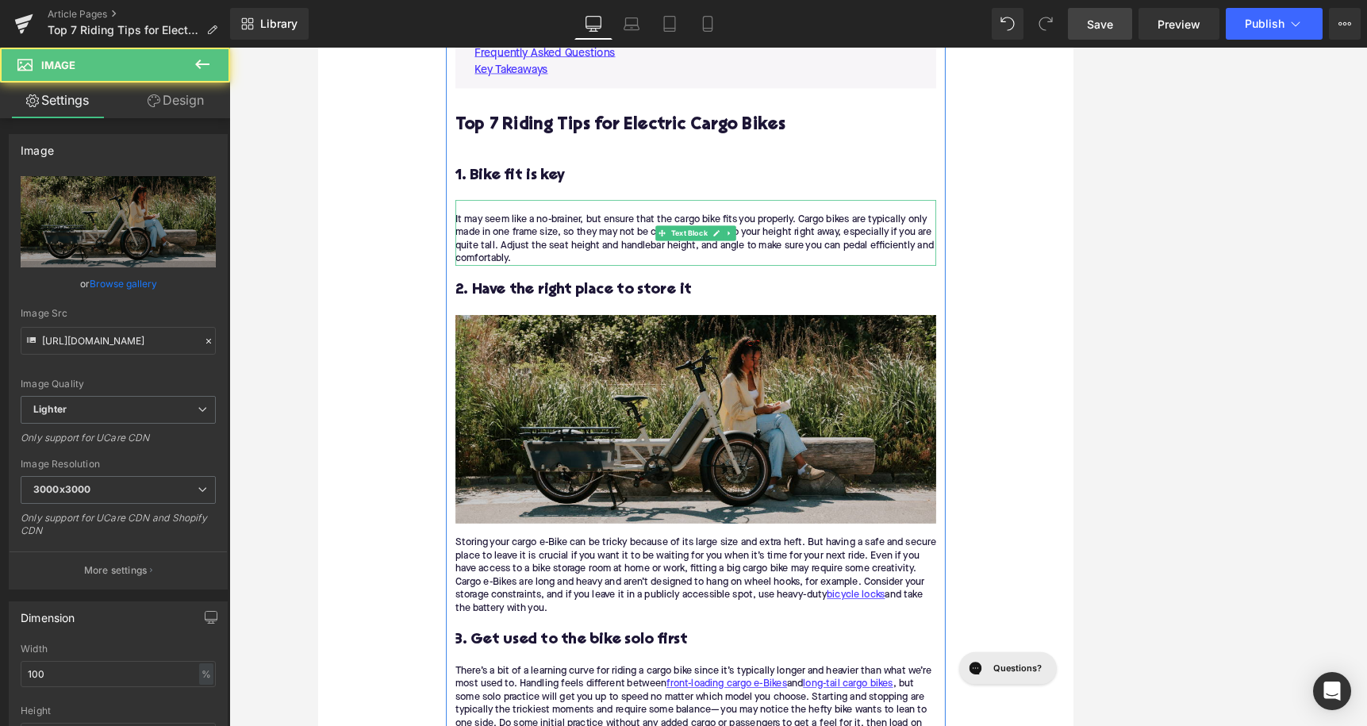
click at [513, 271] on div "It may seem like a no-brainer, but ensure that the cargo bike fits you properly…" at bounding box center [798, 292] width 611 height 67
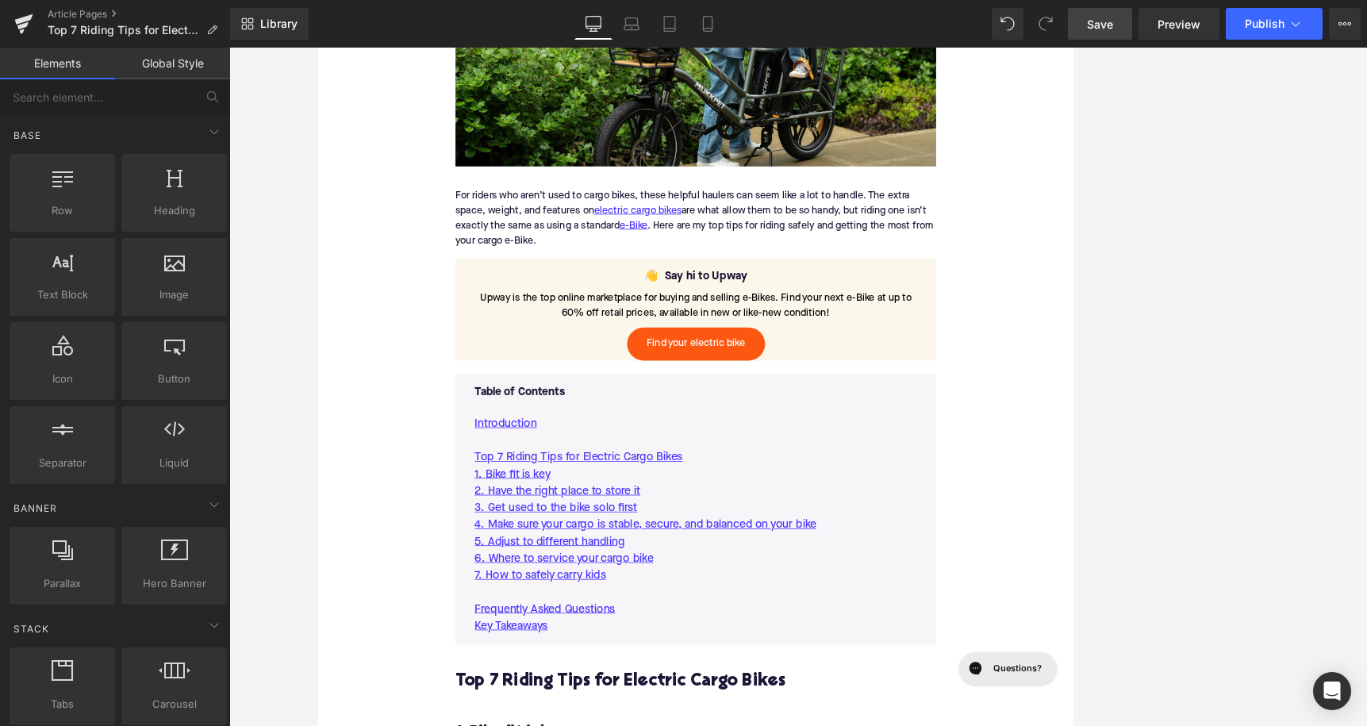
scroll to position [393, 0]
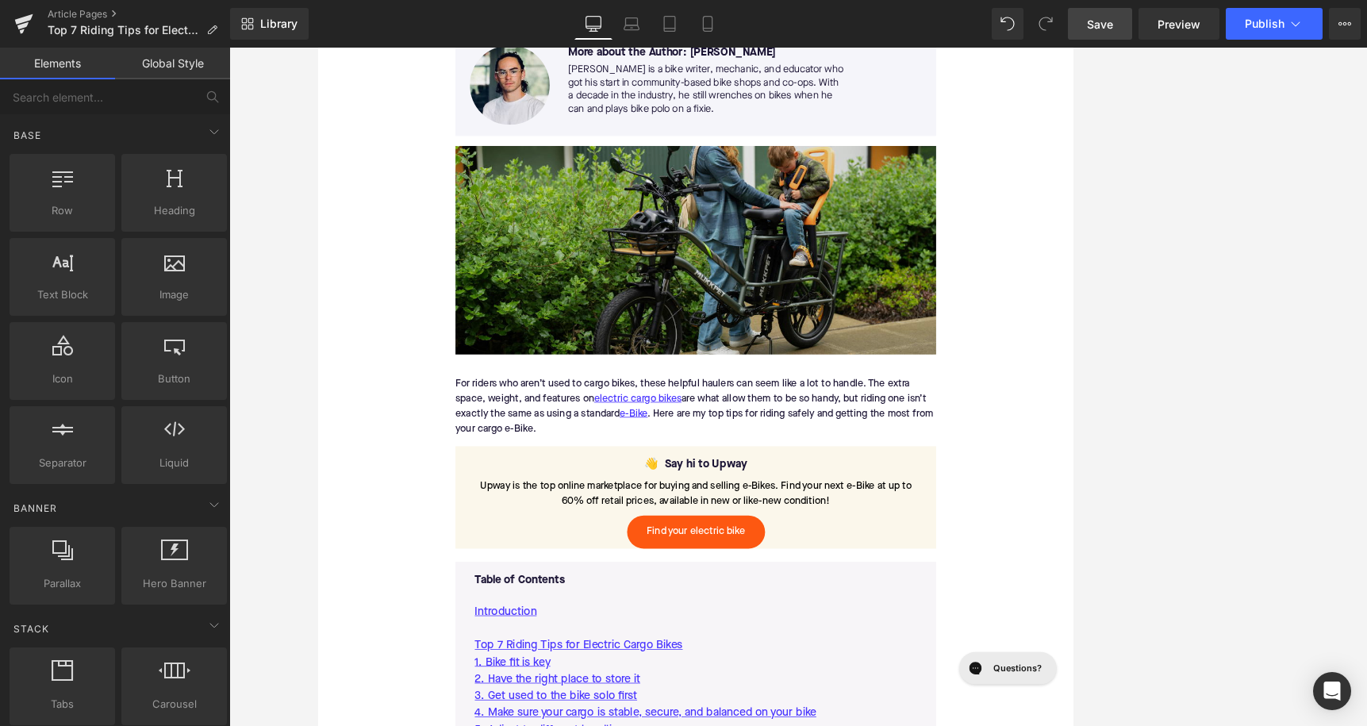
click at [698, 294] on img at bounding box center [798, 304] width 611 height 265
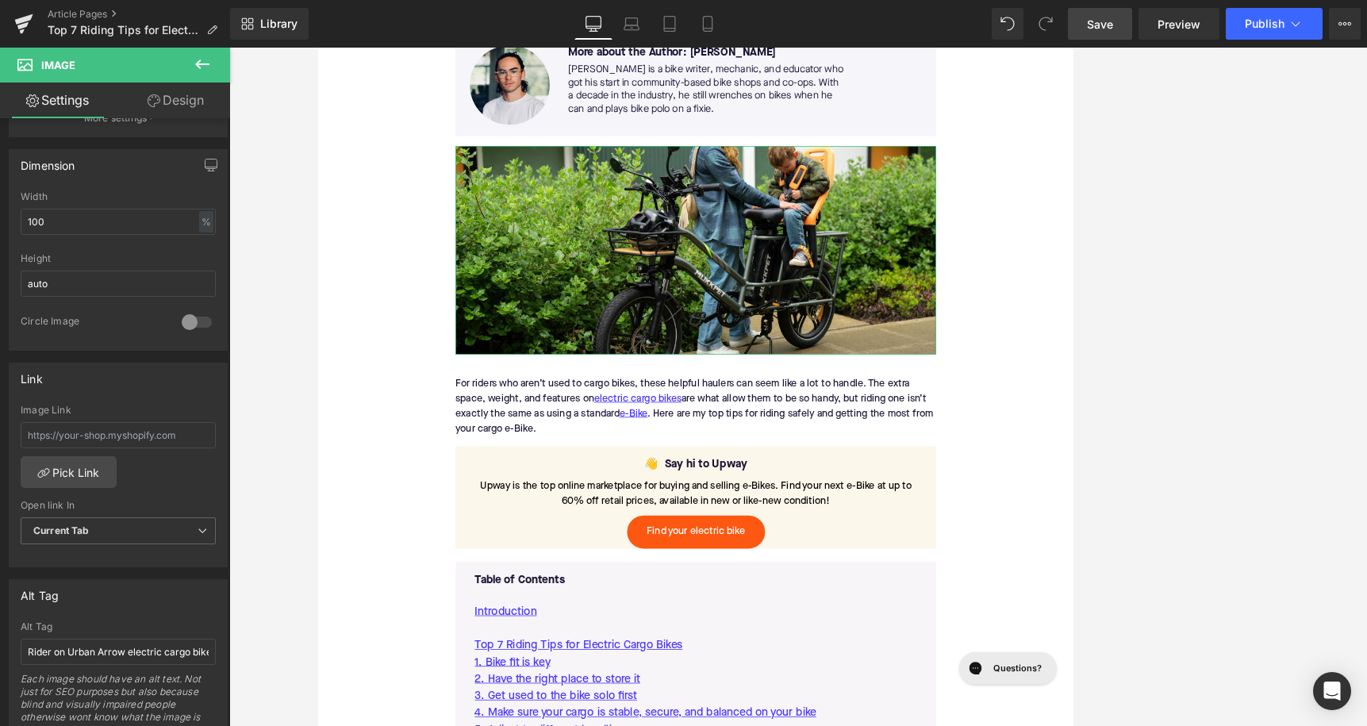
scroll to position [789, 0]
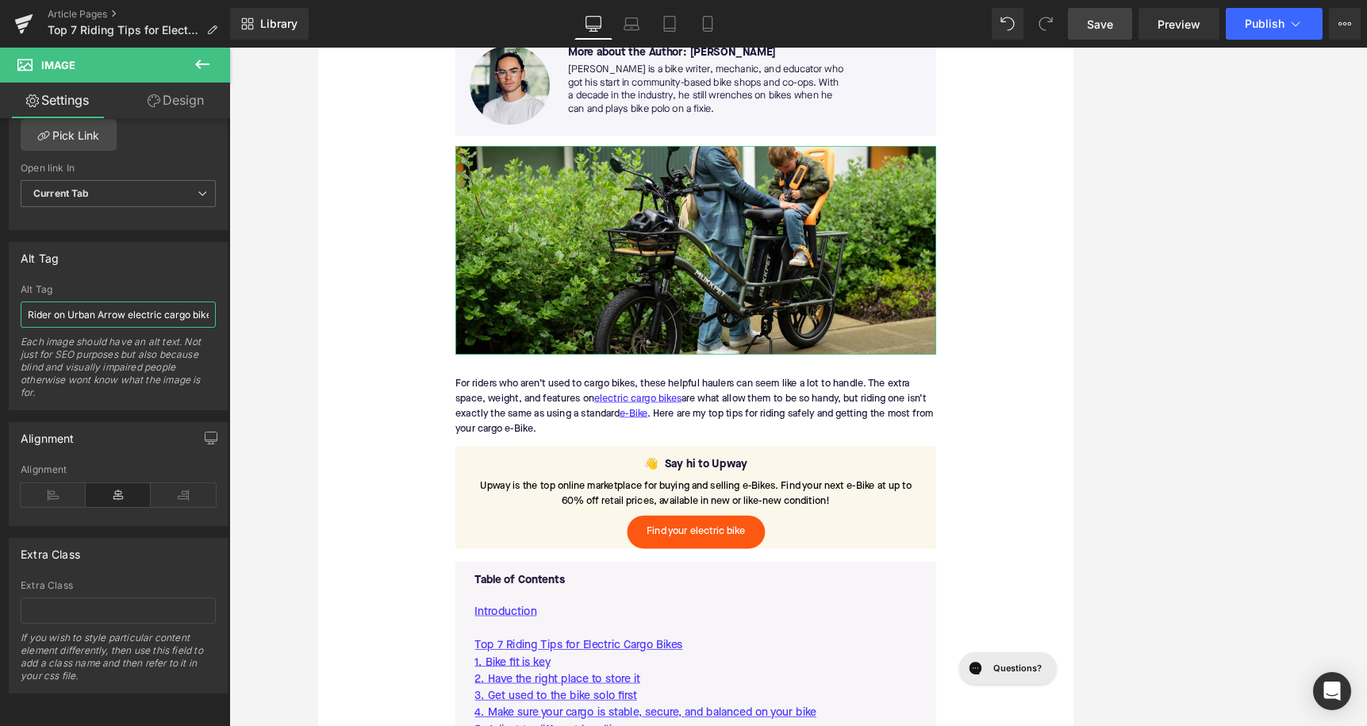
click at [89, 323] on input "Rider on Urban Arrow electric cargo bike in parking lot" at bounding box center [118, 315] width 195 height 26
type input "Child seat on Mukkpet cargo electric bike"
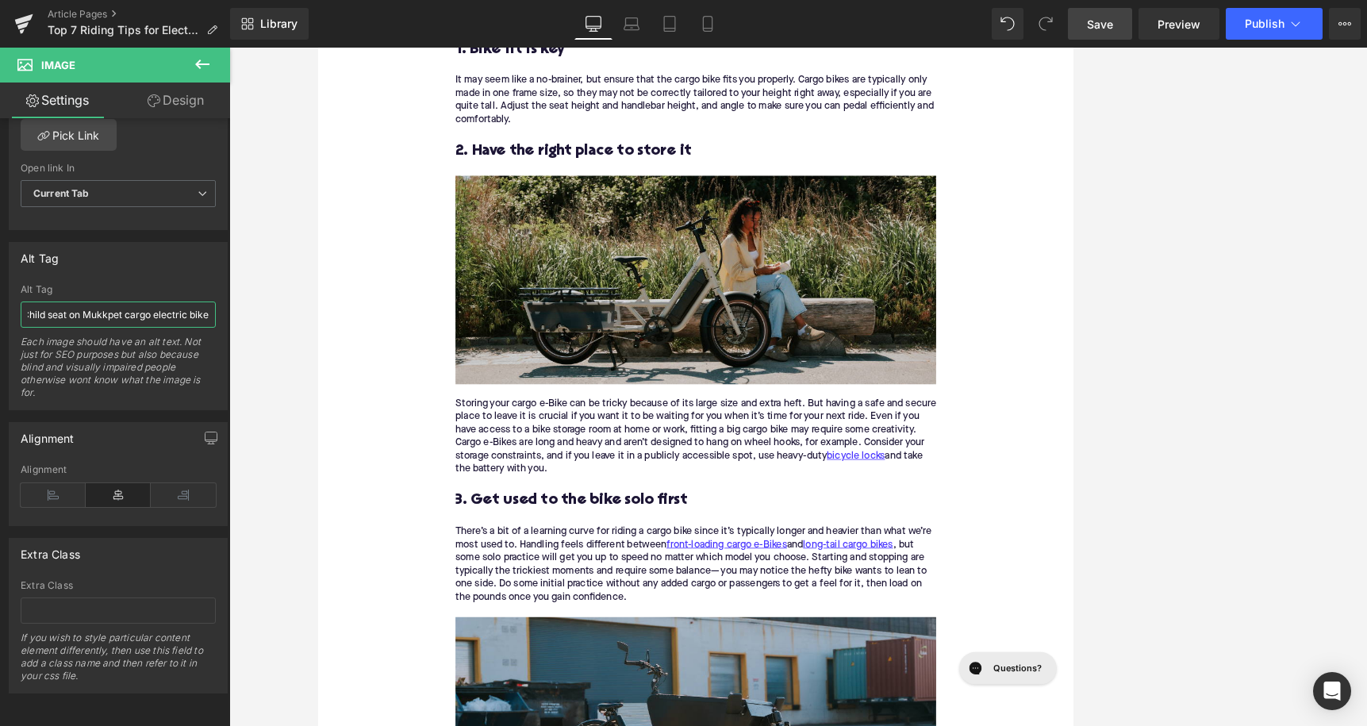
scroll to position [1540, 0]
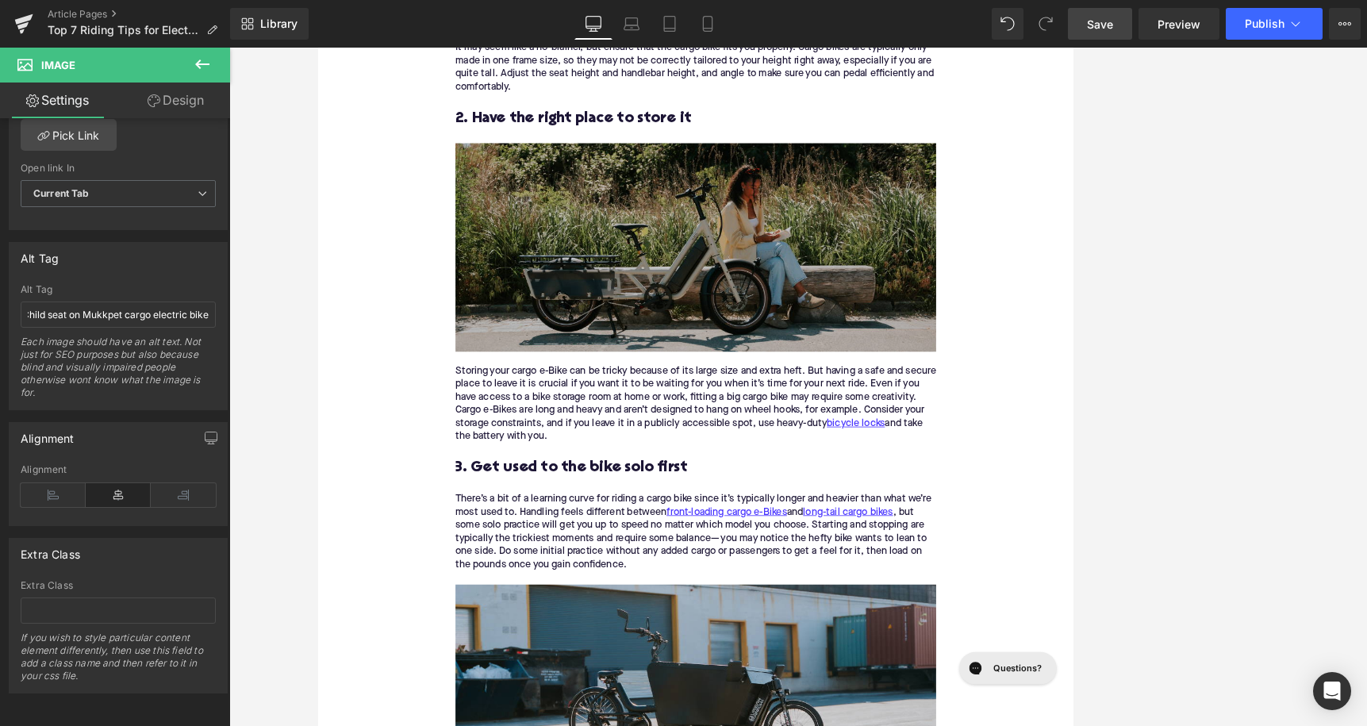
click at [515, 347] on img at bounding box center [798, 301] width 611 height 265
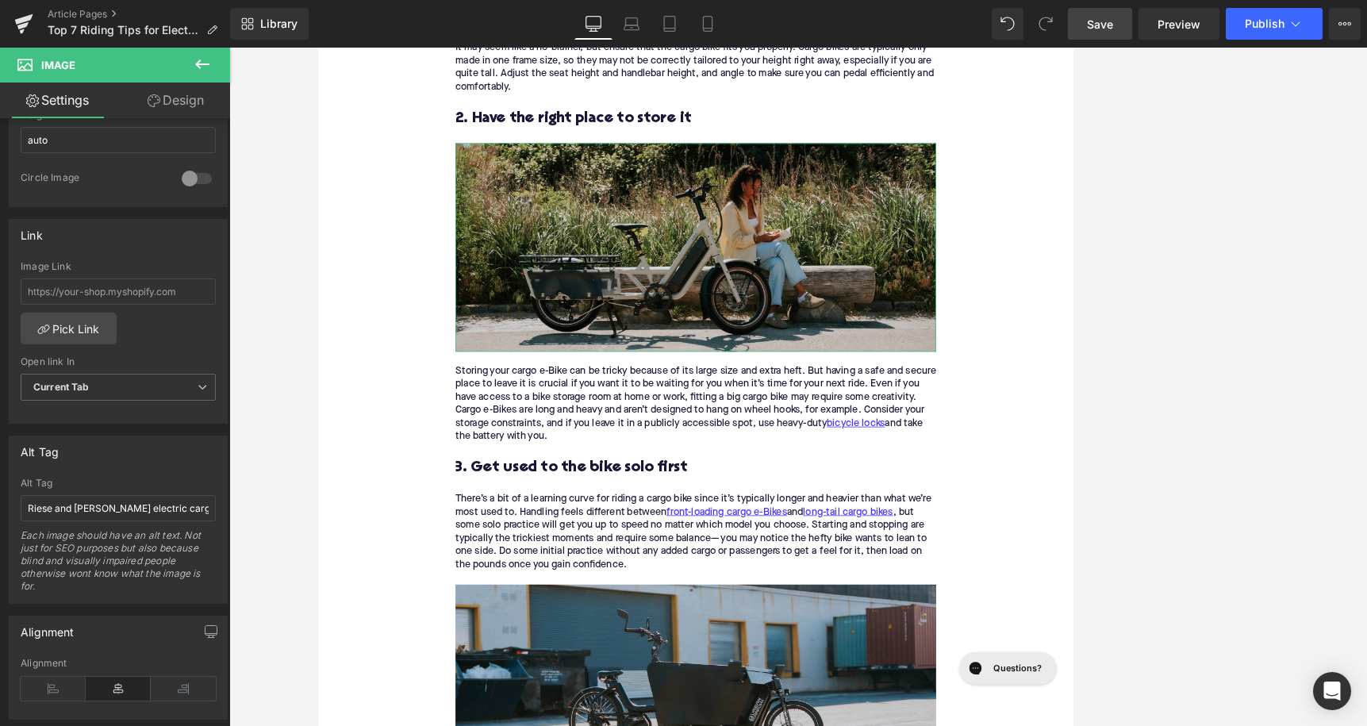
scroll to position [615, 0]
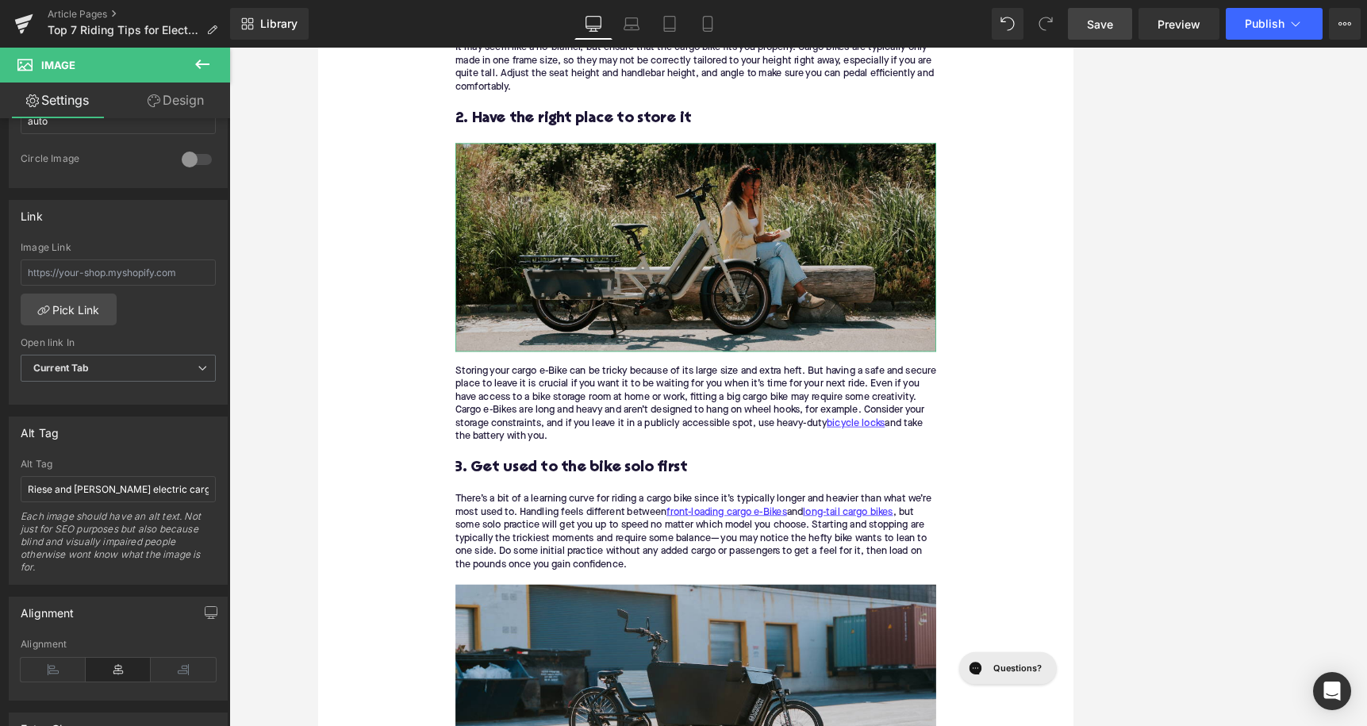
click at [106, 475] on div "Alt Tag Riese and Muller electric cargo bike with Bosch motor Each image should…" at bounding box center [118, 521] width 195 height 125
click at [106, 482] on input "Riese and Muller electric cargo bike with Bosch motor" at bounding box center [118, 489] width 195 height 26
type input "Woman on bench next to Specialized Globe Haul electric cargo bike"
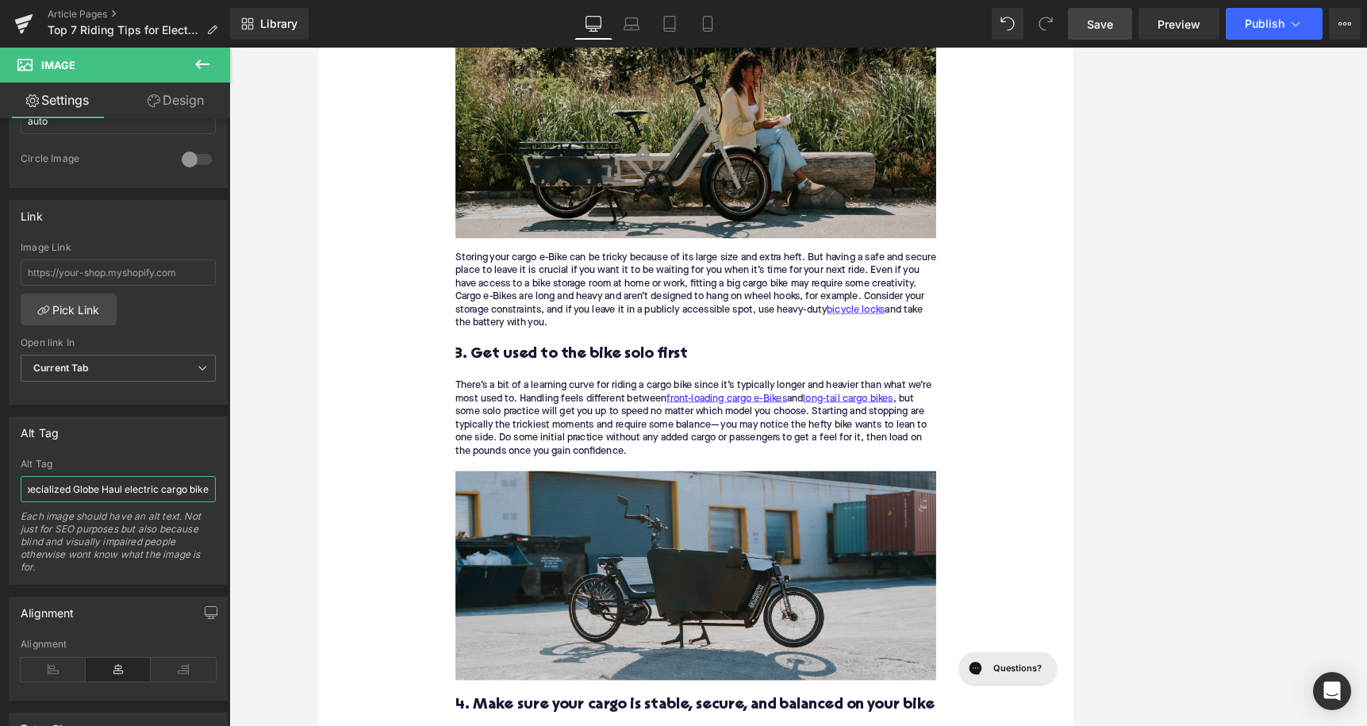
scroll to position [2011, 0]
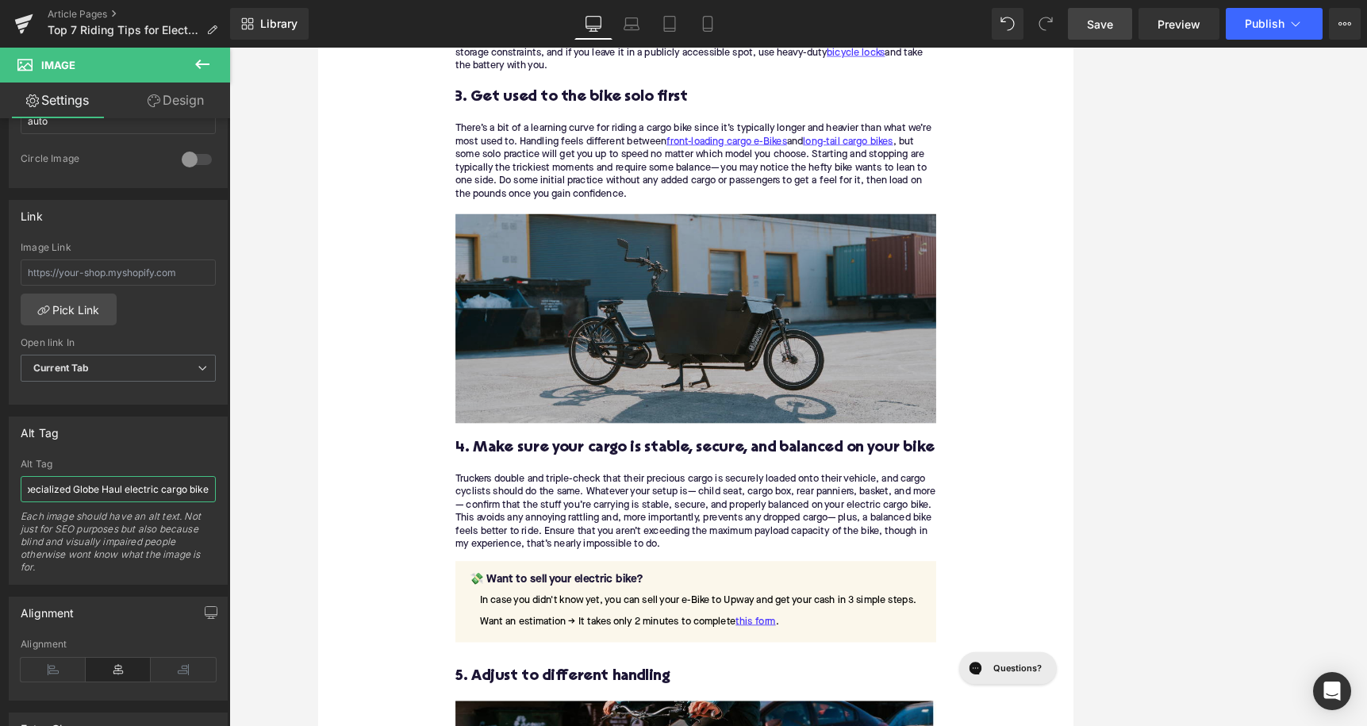
click at [616, 363] on img at bounding box center [798, 391] width 611 height 265
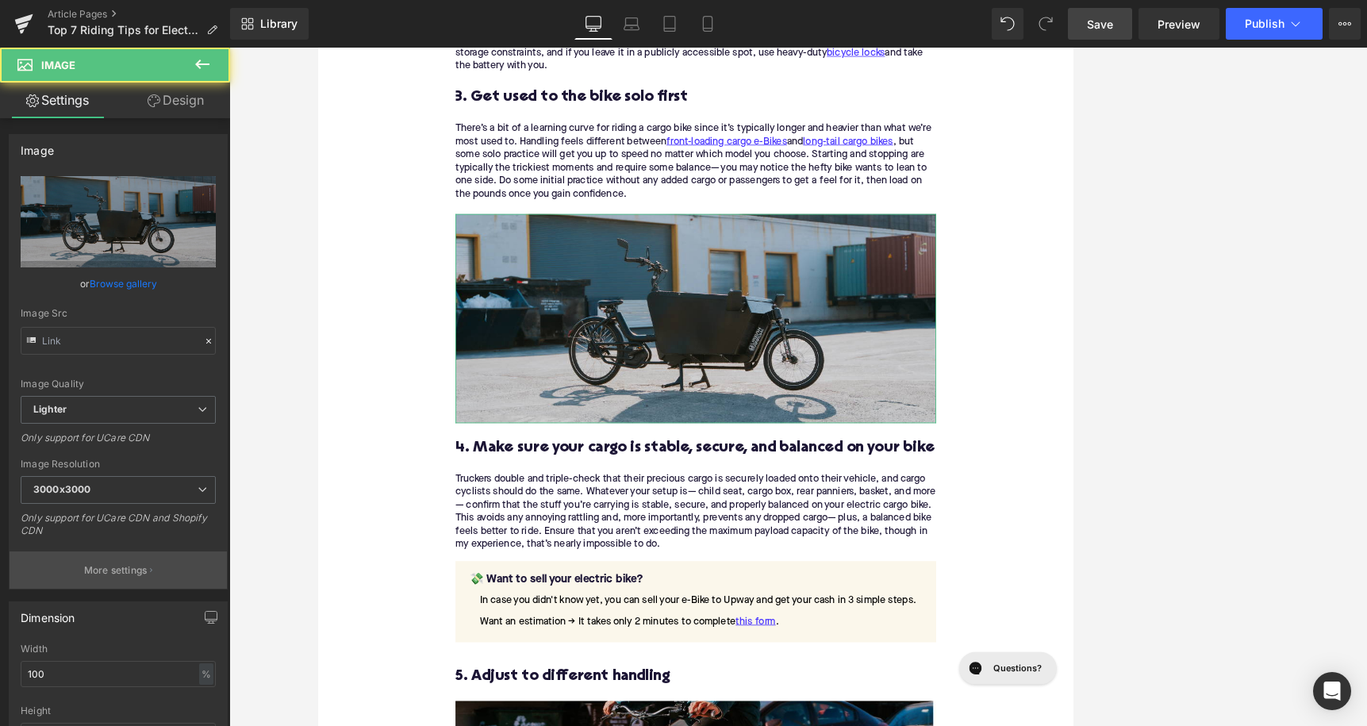
type input "https://ucarecdn.com/ba12aefa-97a1-48fa-a328-74e4f0a25cb9/-/format/auto/-/previ…"
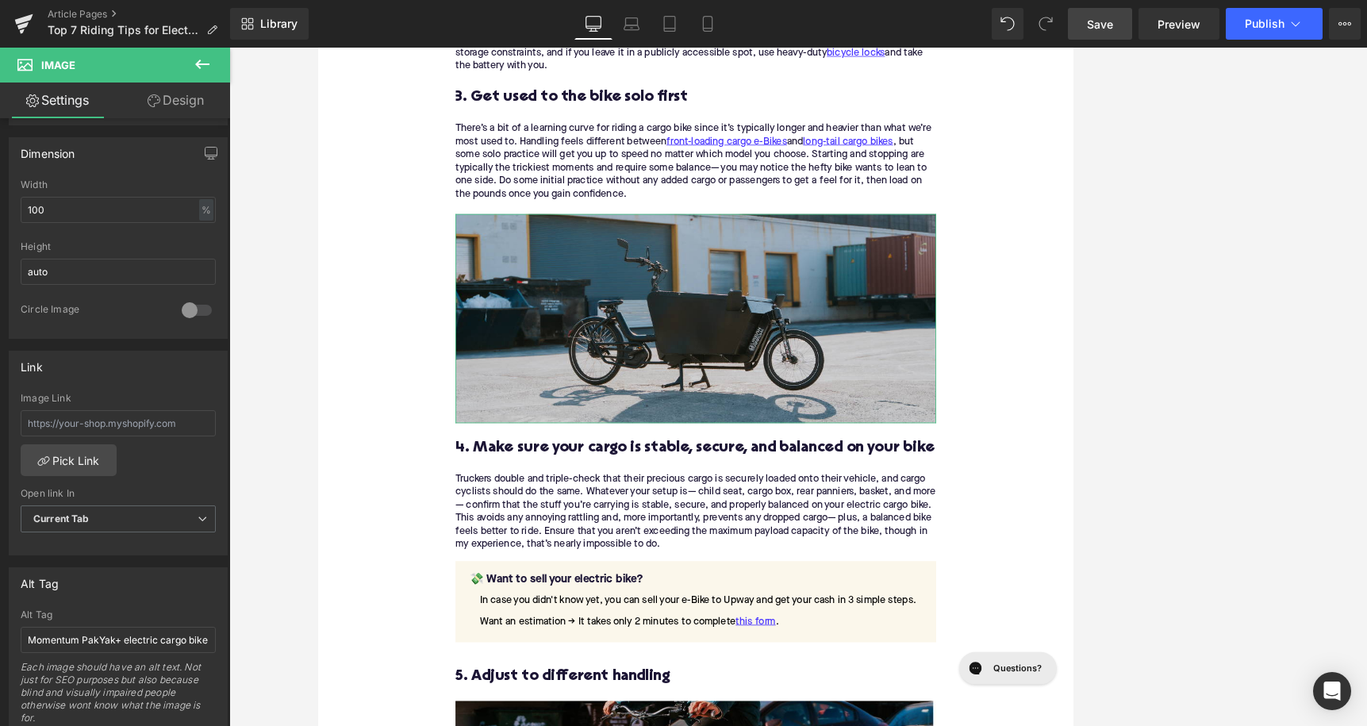
scroll to position [508, 0]
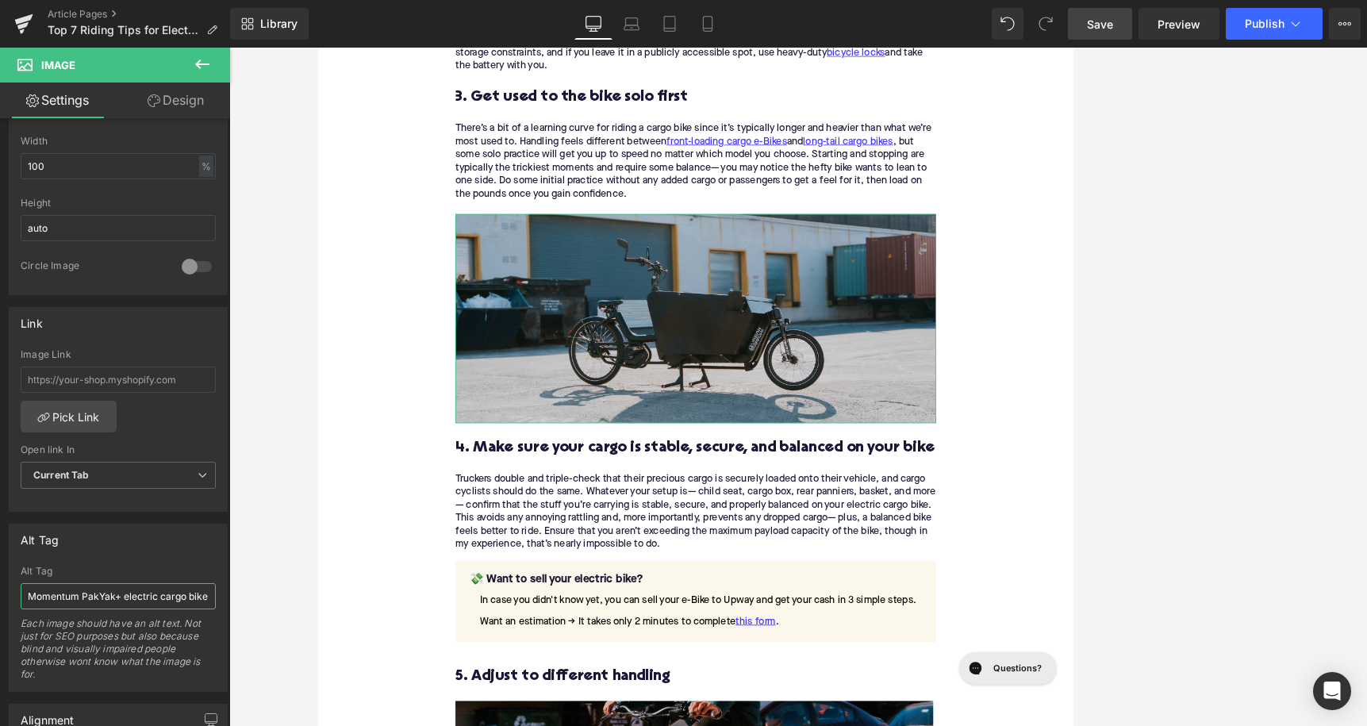
click at [112, 609] on input "Momentum PakYak+ electric cargo bike" at bounding box center [118, 596] width 195 height 26
drag, startPoint x: 125, startPoint y: 599, endPoint x: 0, endPoint y: 598, distance: 124.6
click at [21, 598] on input "Momentum PakYak+ electric cargo bike" at bounding box center [118, 596] width 195 height 26
click at [180, 597] on input "Urban Arrow electric cargo bike" at bounding box center [118, 596] width 195 height 26
type input "Urban Arrow electric cargo bike in loading dock"
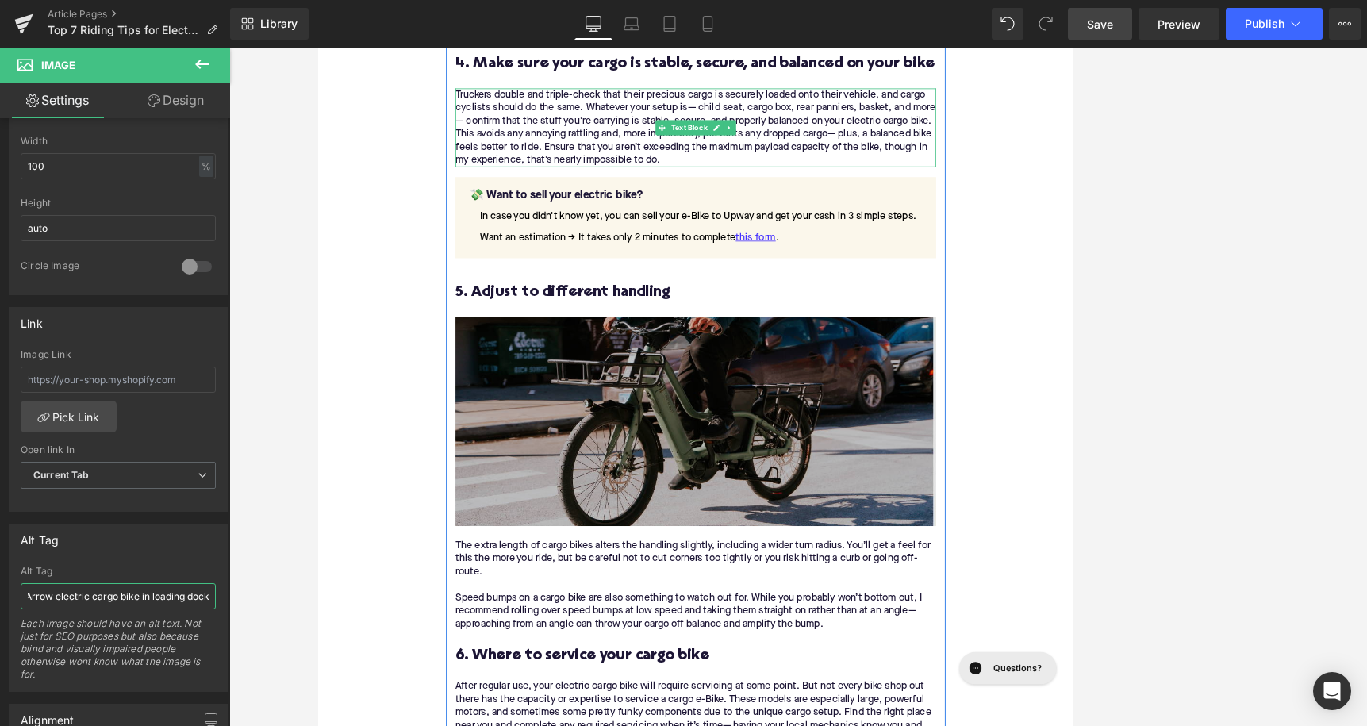
scroll to position [2518, 0]
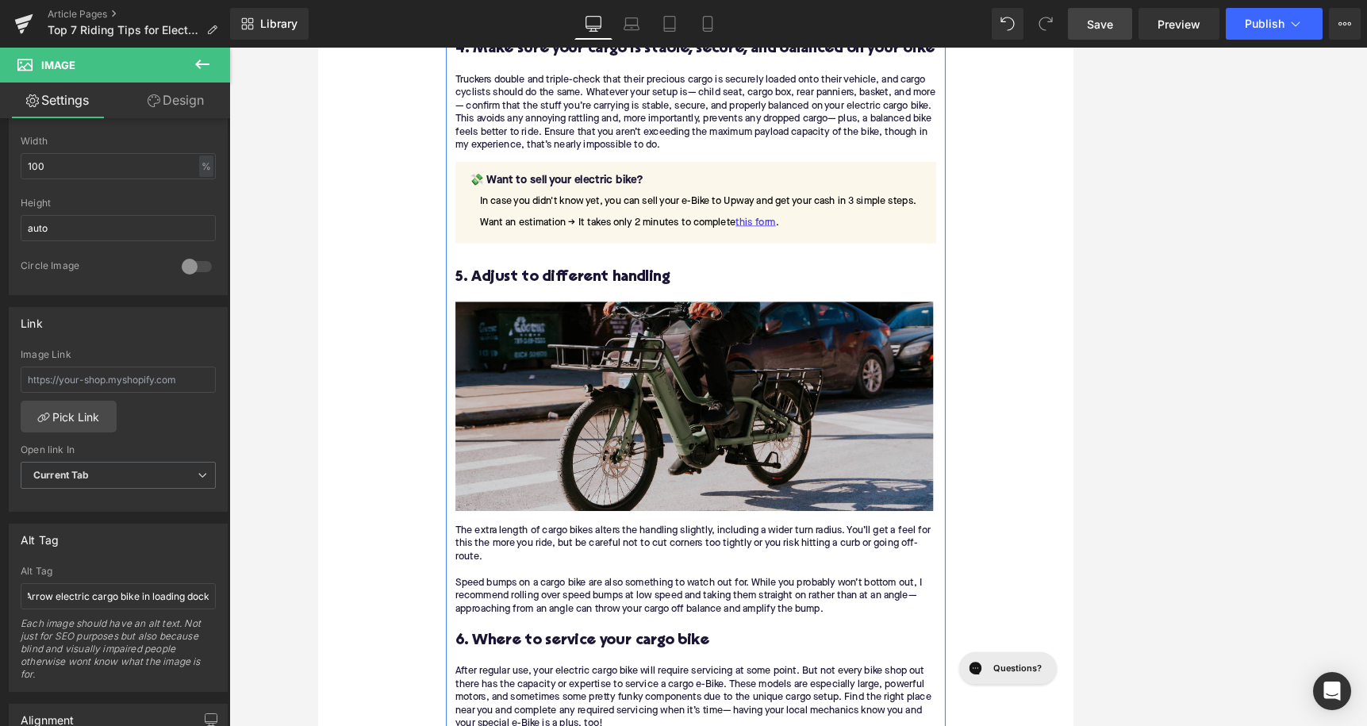
click at [565, 465] on img at bounding box center [798, 503] width 611 height 265
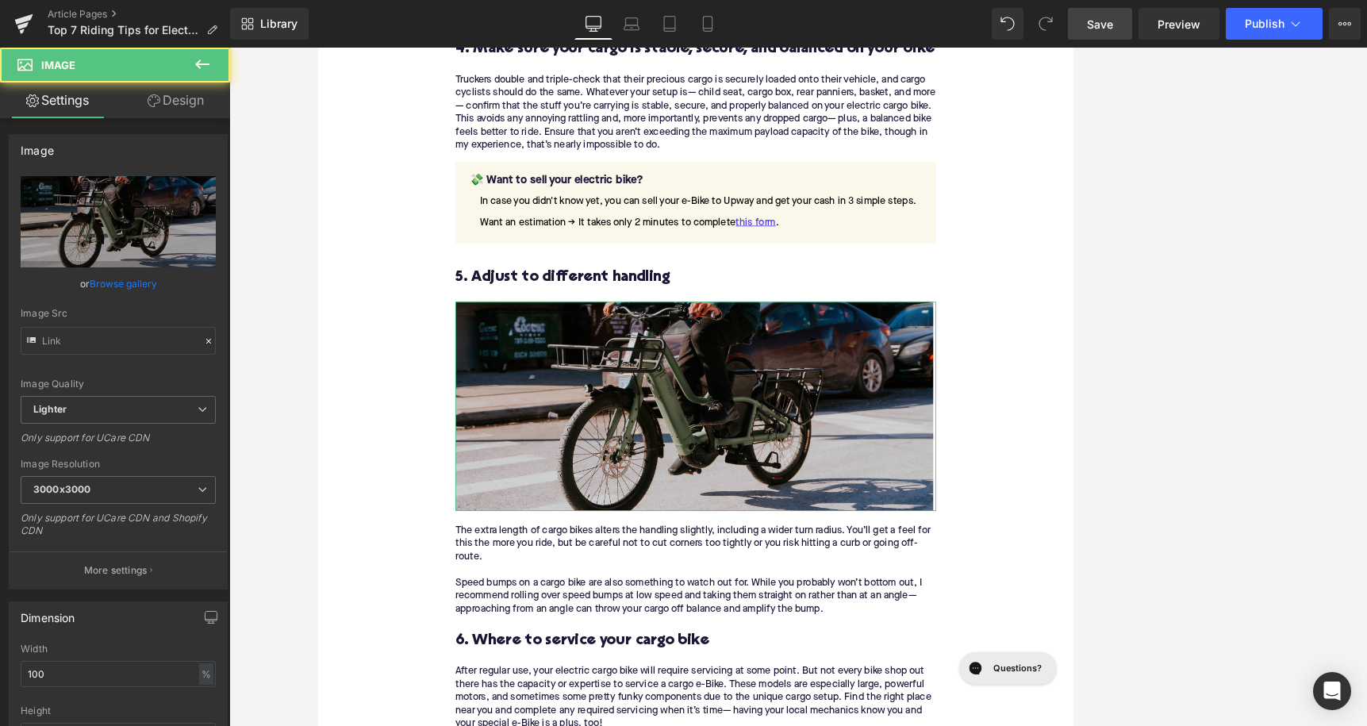
type input "https://ucarecdn.com/527ac325-412d-4122-936e-138f67dcbdd2/-/format/auto/-/previ…"
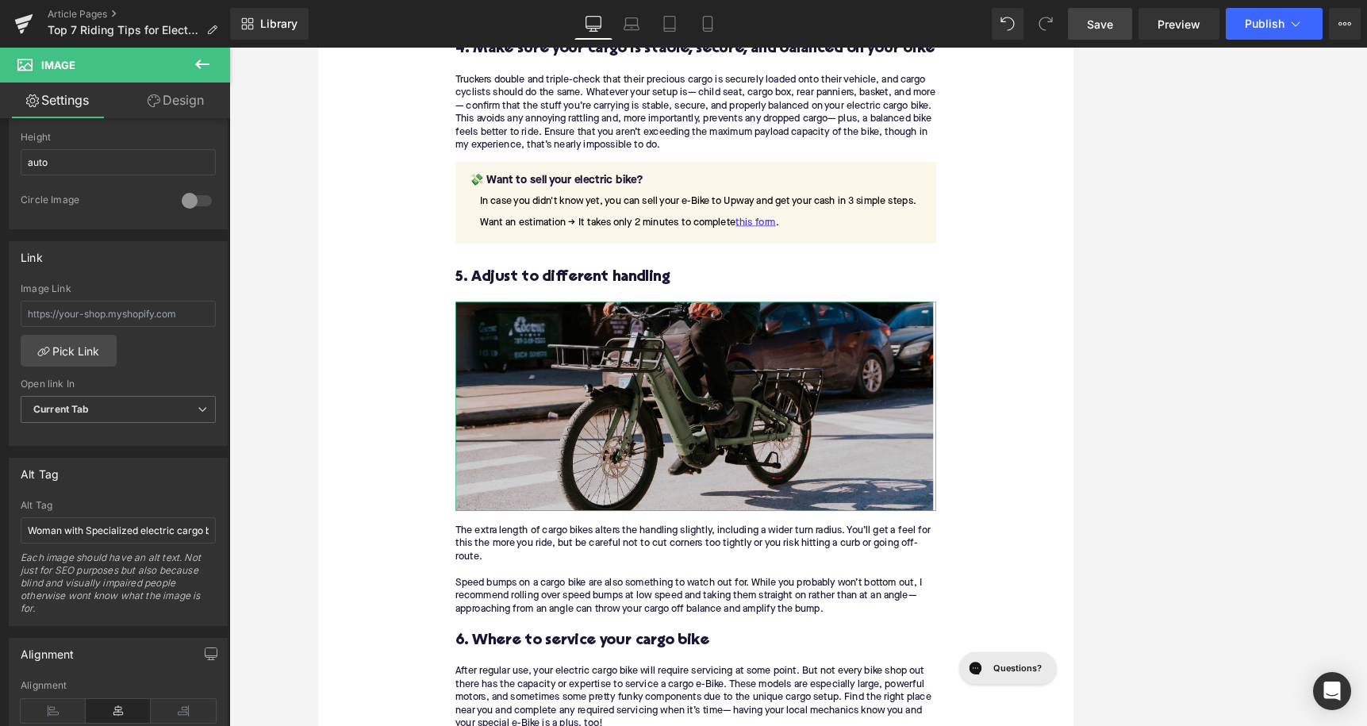
scroll to position [582, 0]
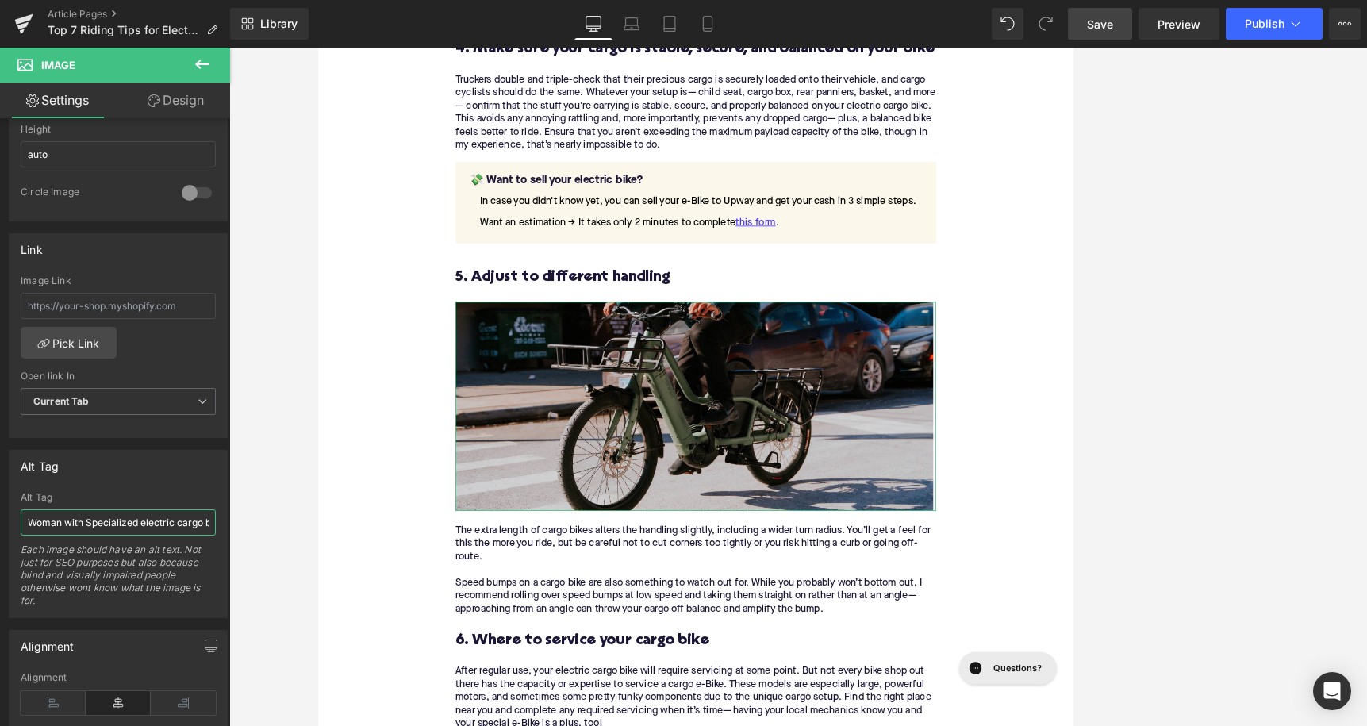
click at [61, 530] on input "Woman with Specialized electric cargo bike on sidewalk" at bounding box center [118, 522] width 195 height 26
drag, startPoint x: 137, startPoint y: 523, endPoint x: 0, endPoint y: 523, distance: 137.3
click at [21, 523] on input "Woman with Specialized electric cargo bike on sidewalk" at bounding box center [118, 522] width 195 height 26
type input "Momentum PAkYak+ electric cargo bike on sidewalk"
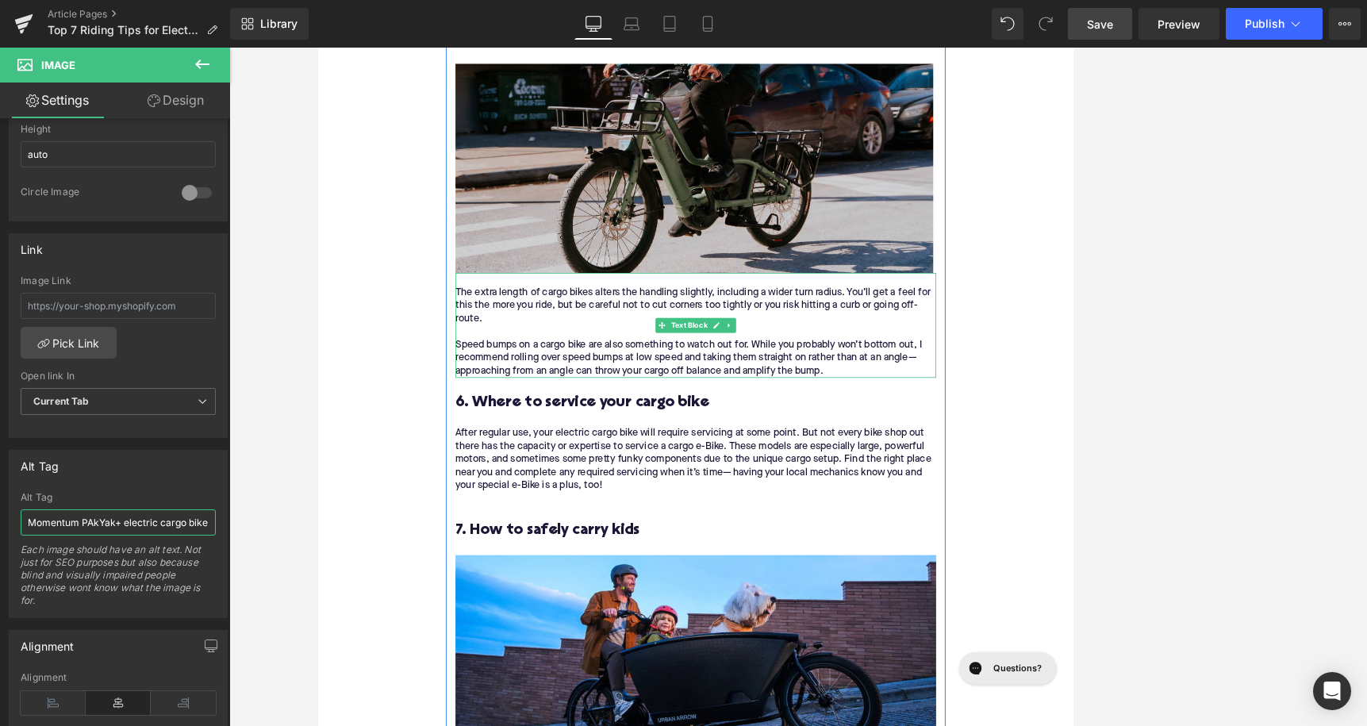
scroll to position [2879, 0]
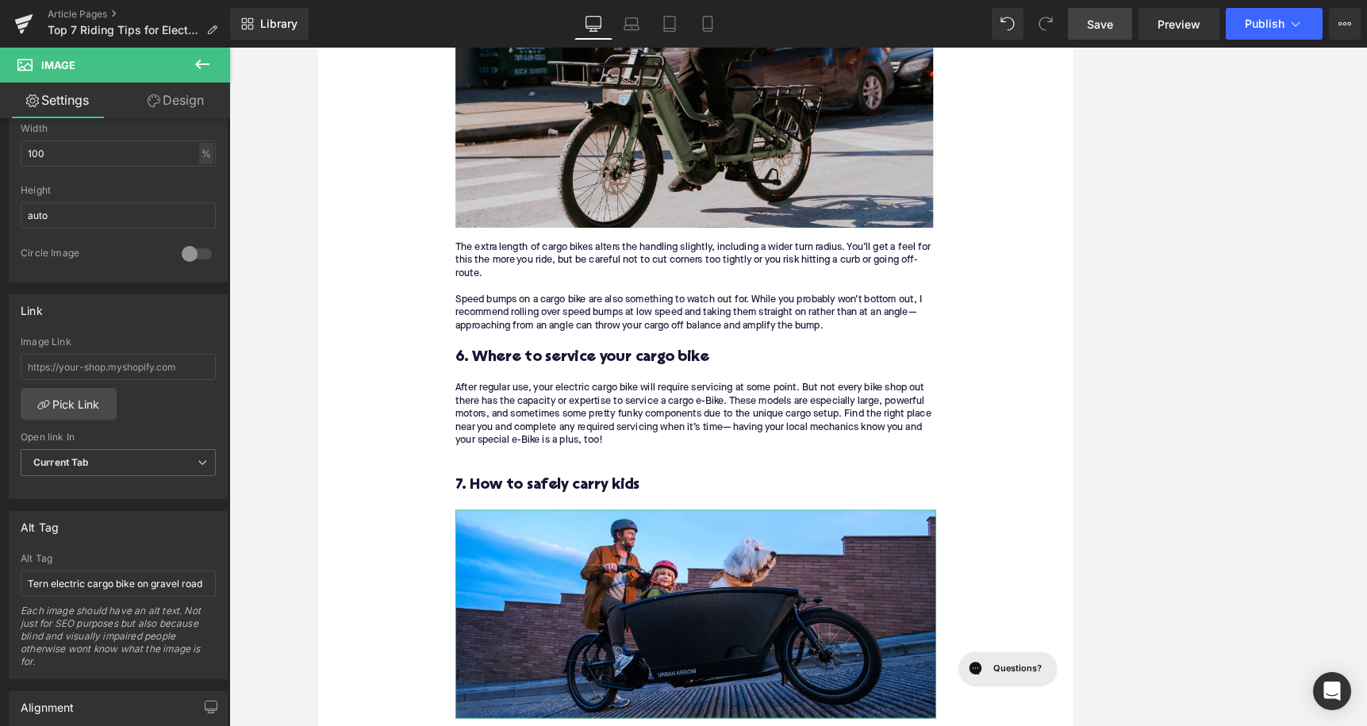
scroll to position [562, 0]
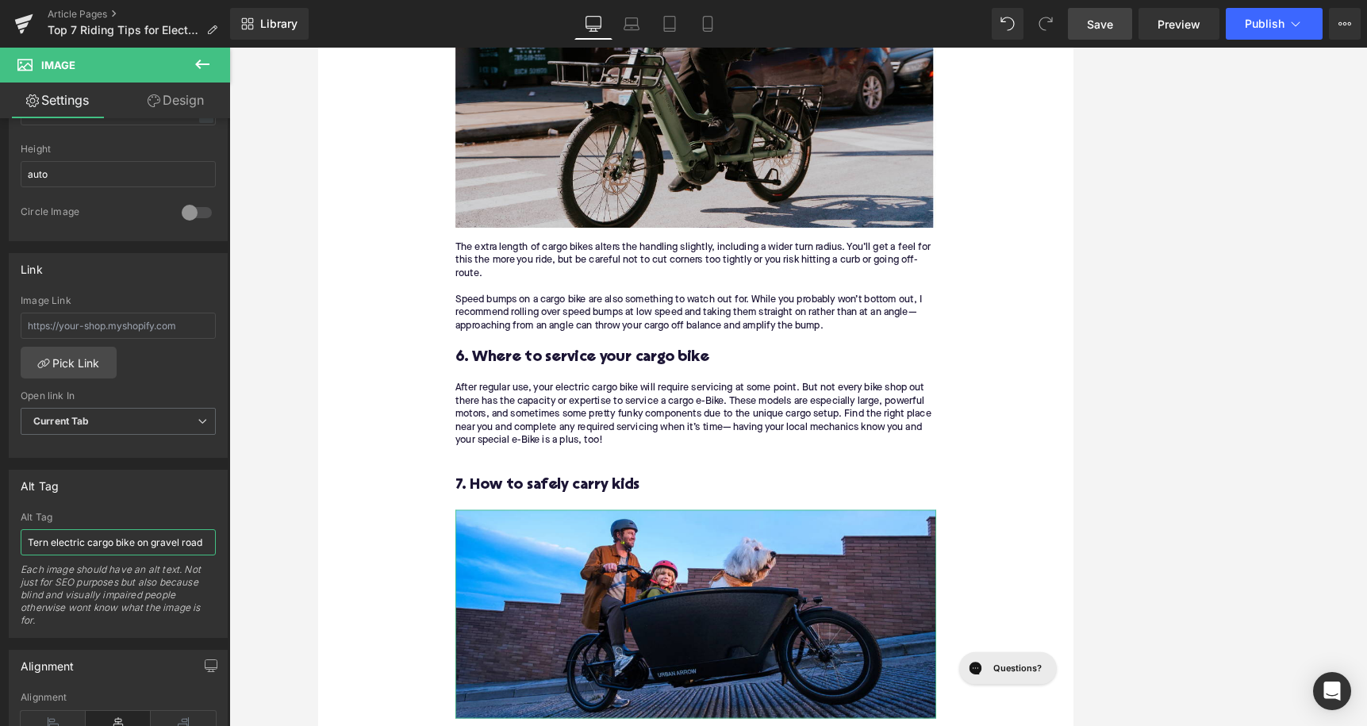
click at [105, 537] on input "Tern electric cargo bike on gravel road" at bounding box center [118, 542] width 195 height 26
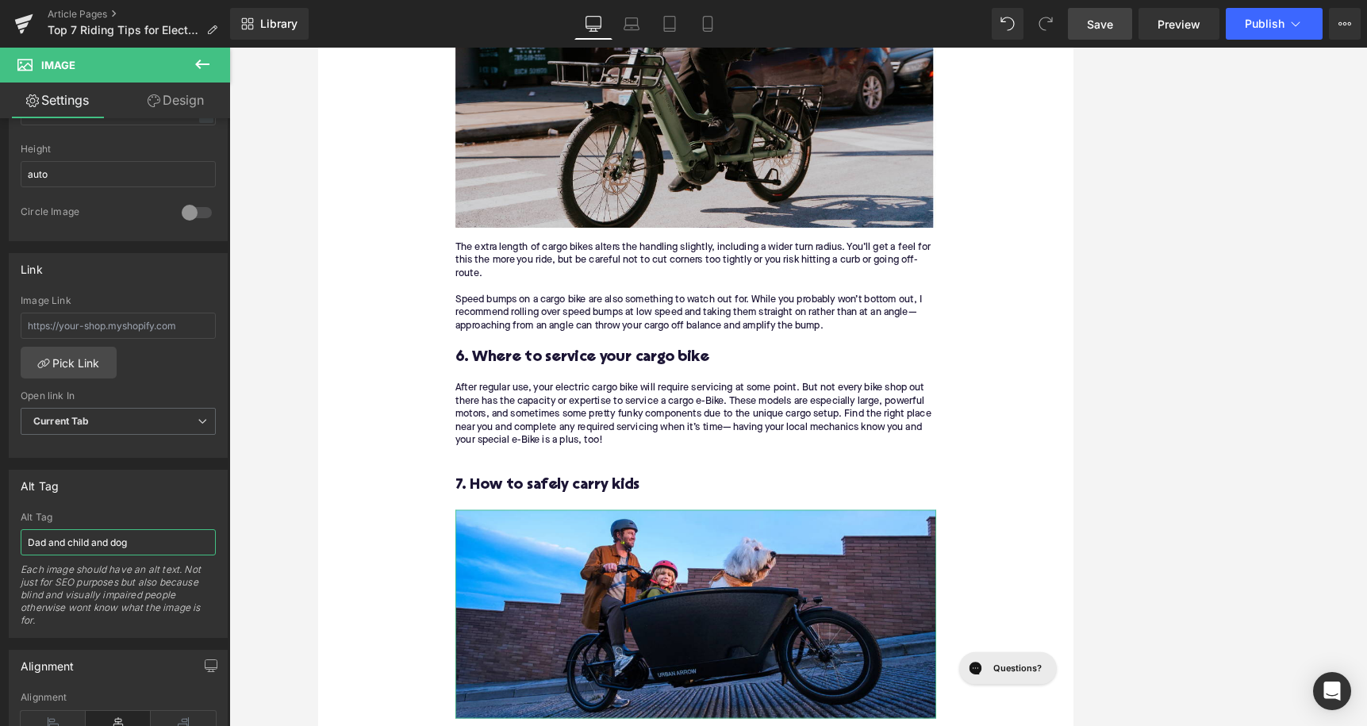
click at [59, 543] on input "Dad and child and dog" at bounding box center [118, 542] width 195 height 26
click at [159, 543] on input "Dad and child and dog" at bounding box center [118, 542] width 195 height 26
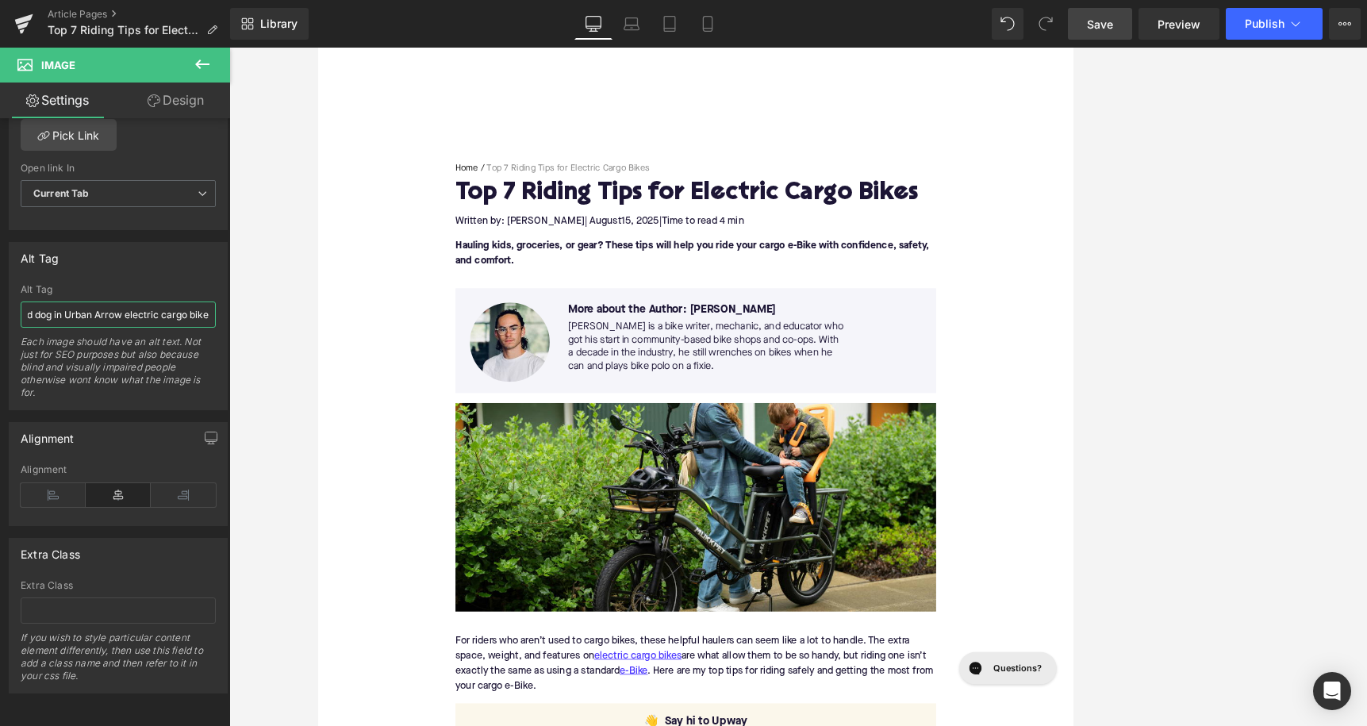
scroll to position [0, 0]
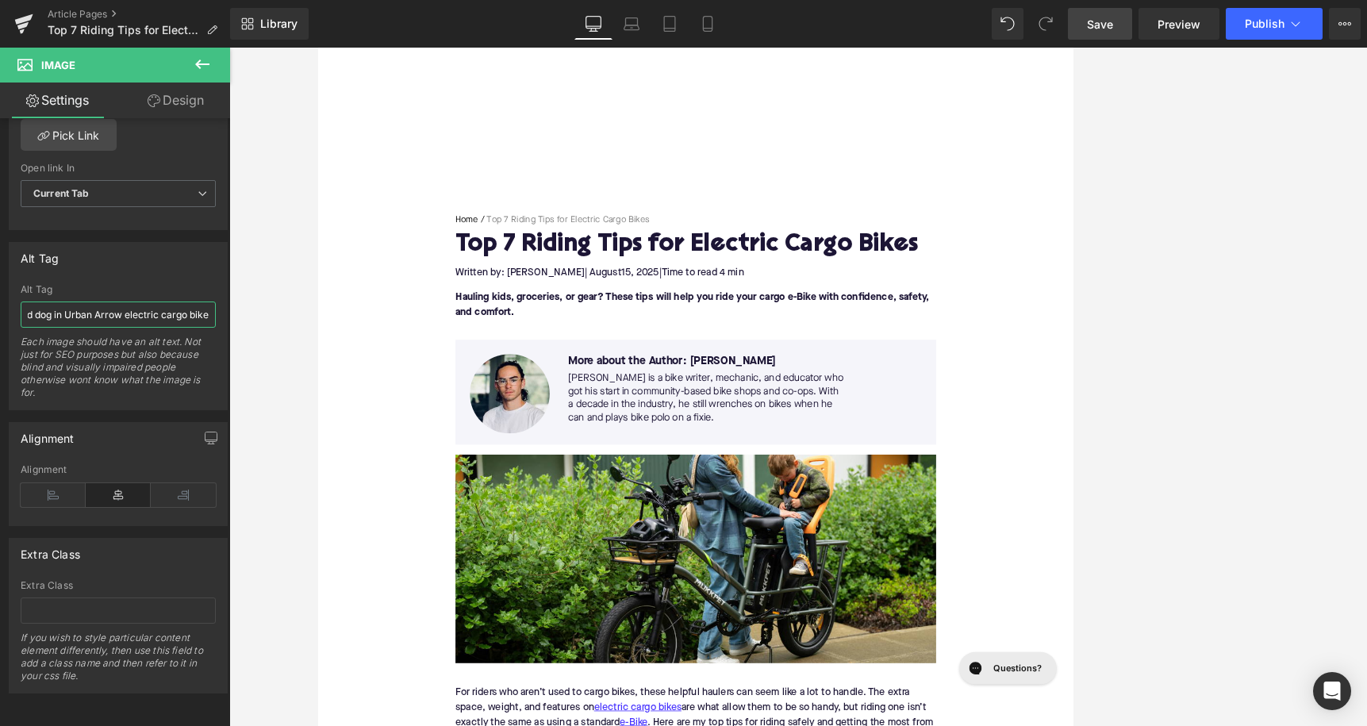
type input "Dad and child and dog in Urban Arrow electric cargo bike"
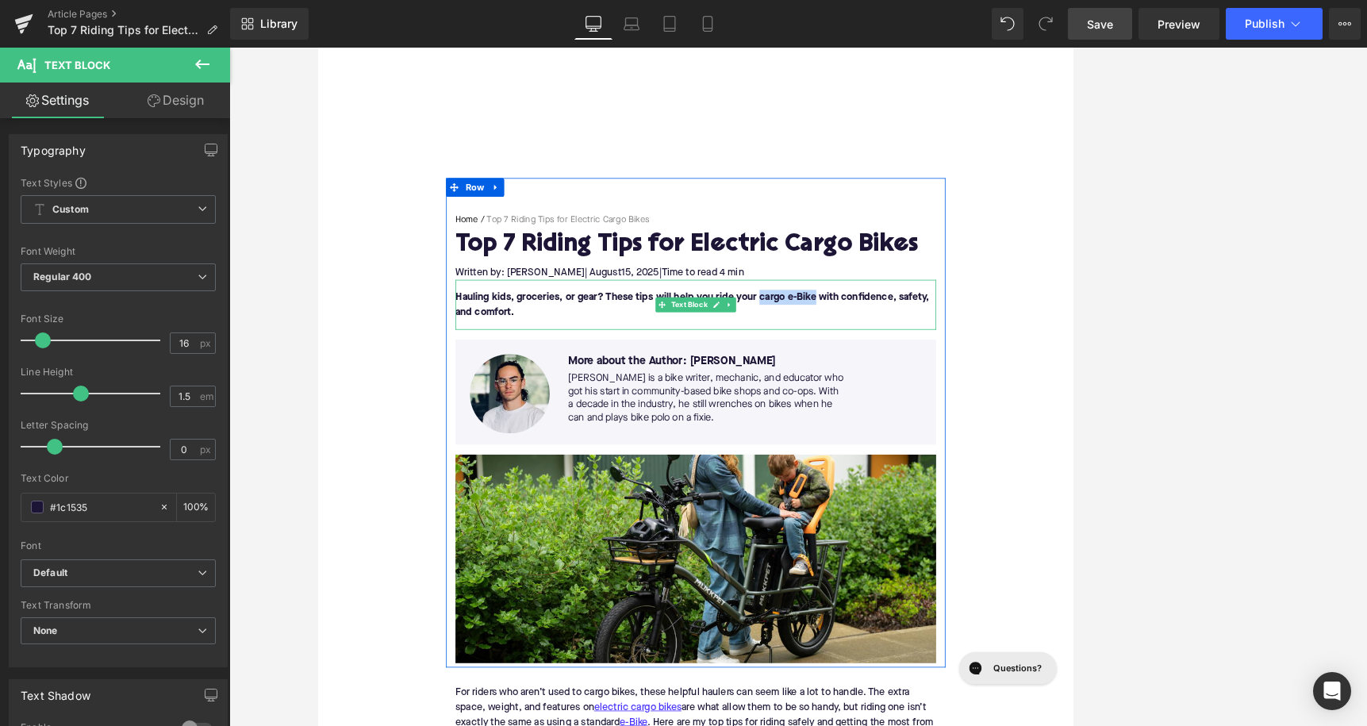
click at [946, 363] on font "Hauling kids, groceries, or gear? These tips will help you ride your cargo e-Bi…" at bounding box center [794, 375] width 602 height 32
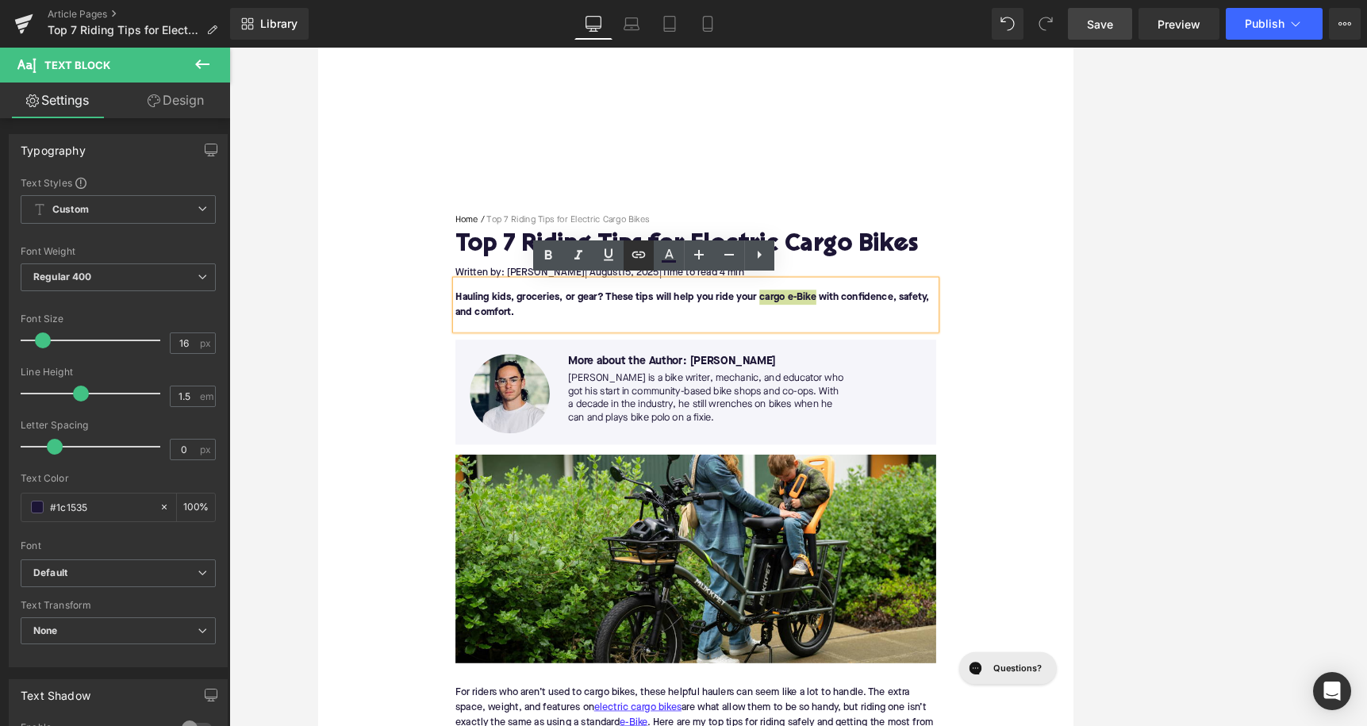
click at [639, 254] on icon at bounding box center [638, 254] width 19 height 19
click at [702, 325] on input "text" at bounding box center [777, 319] width 244 height 40
paste input "https://upway.co/collections/electric-cargo-bike"
type input "https://upway.co/collections/electric-cargo-bike"
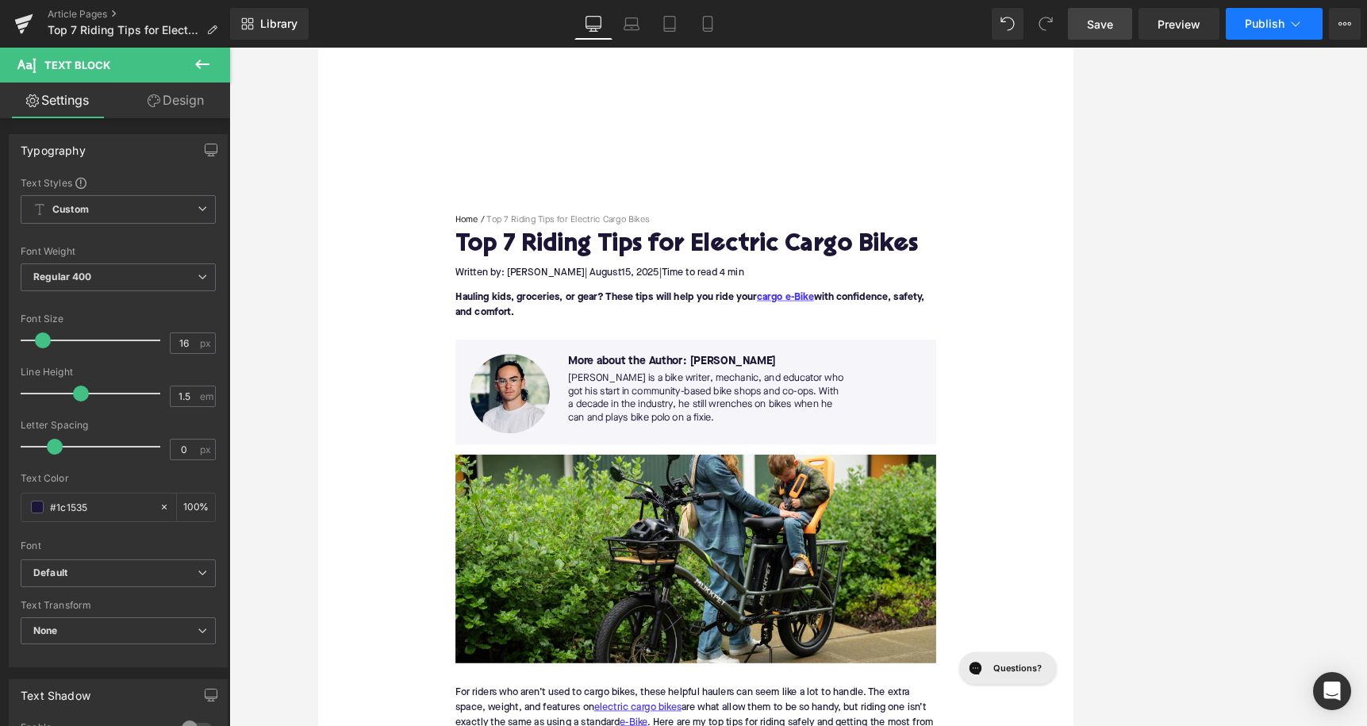
click at [960, 32] on button "Publish" at bounding box center [1274, 24] width 97 height 32
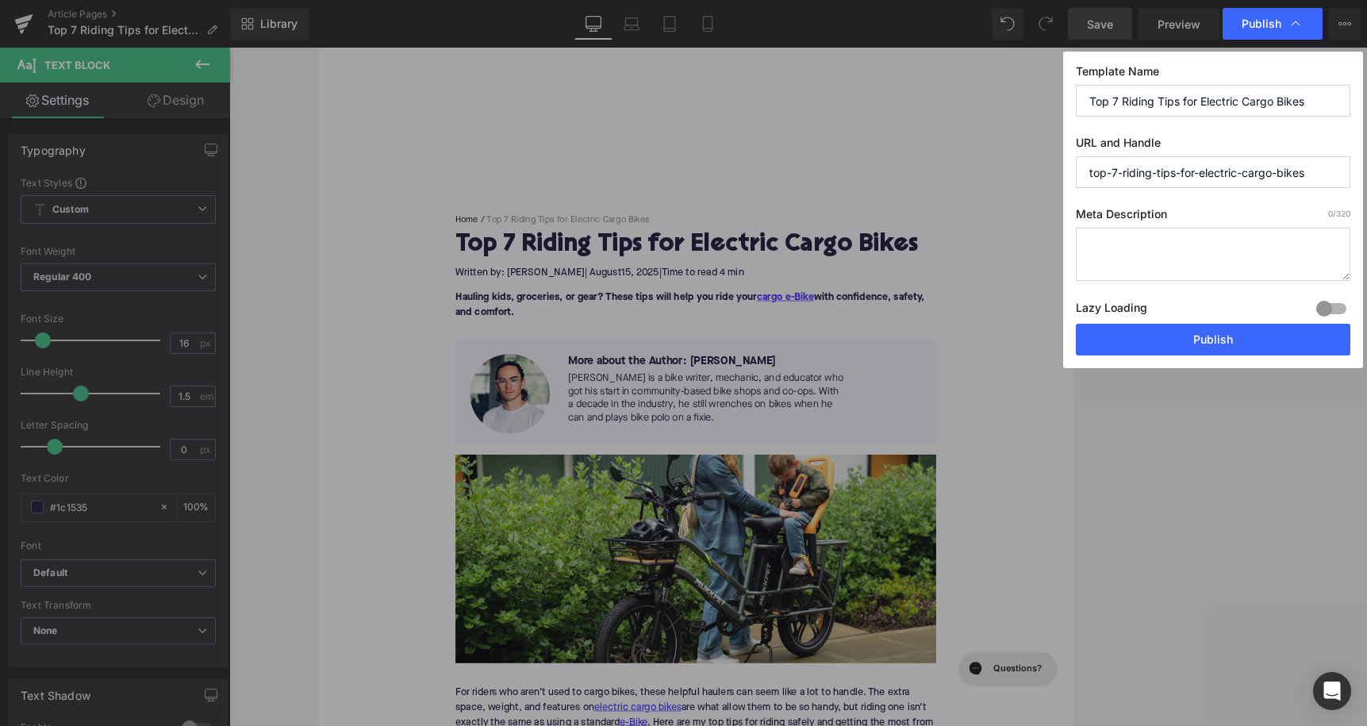
click at [960, 258] on textarea at bounding box center [1213, 254] width 275 height 53
paste textarea "Practical tips for riding, storing, and maintaining electric cargo bikes—plus s…"
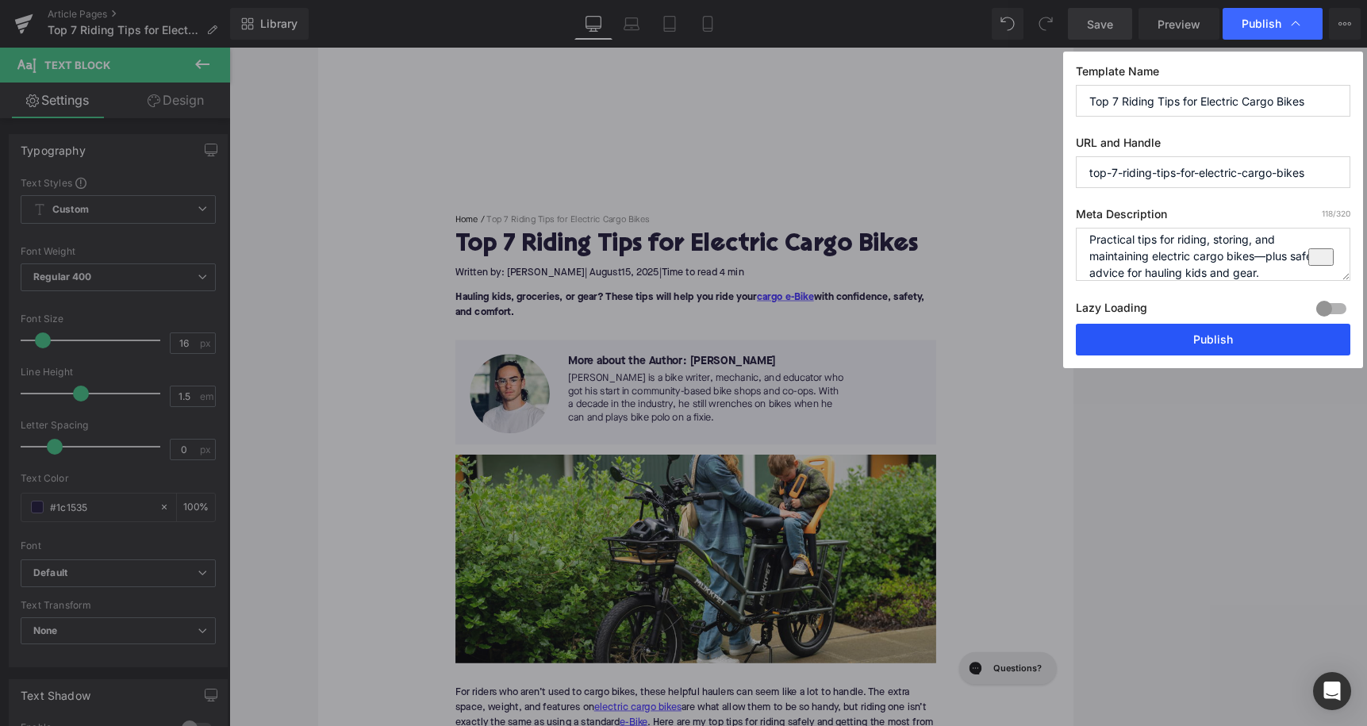
type textarea "Practical tips for riding, storing, and maintaining electric cargo bikes—plus s…"
click at [960, 334] on button "Publish" at bounding box center [1213, 340] width 275 height 32
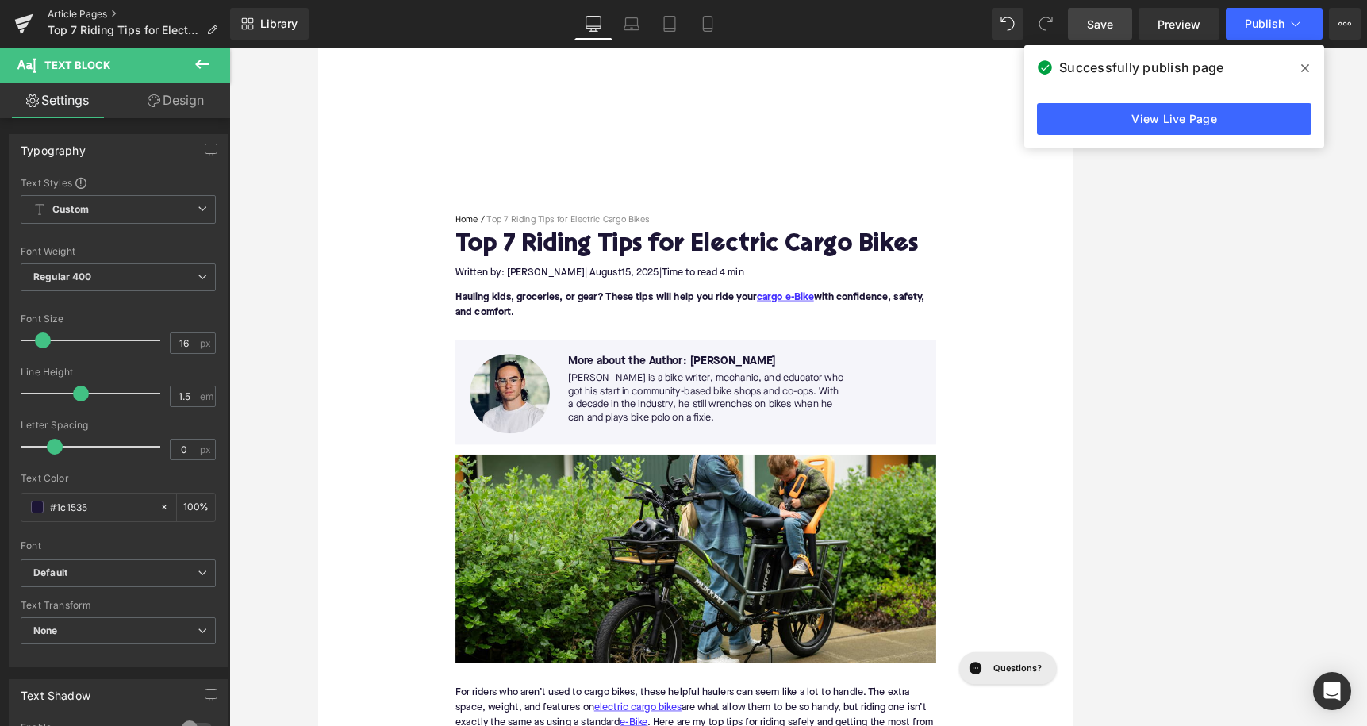
click at [89, 8] on link "Article Pages" at bounding box center [139, 14] width 182 height 13
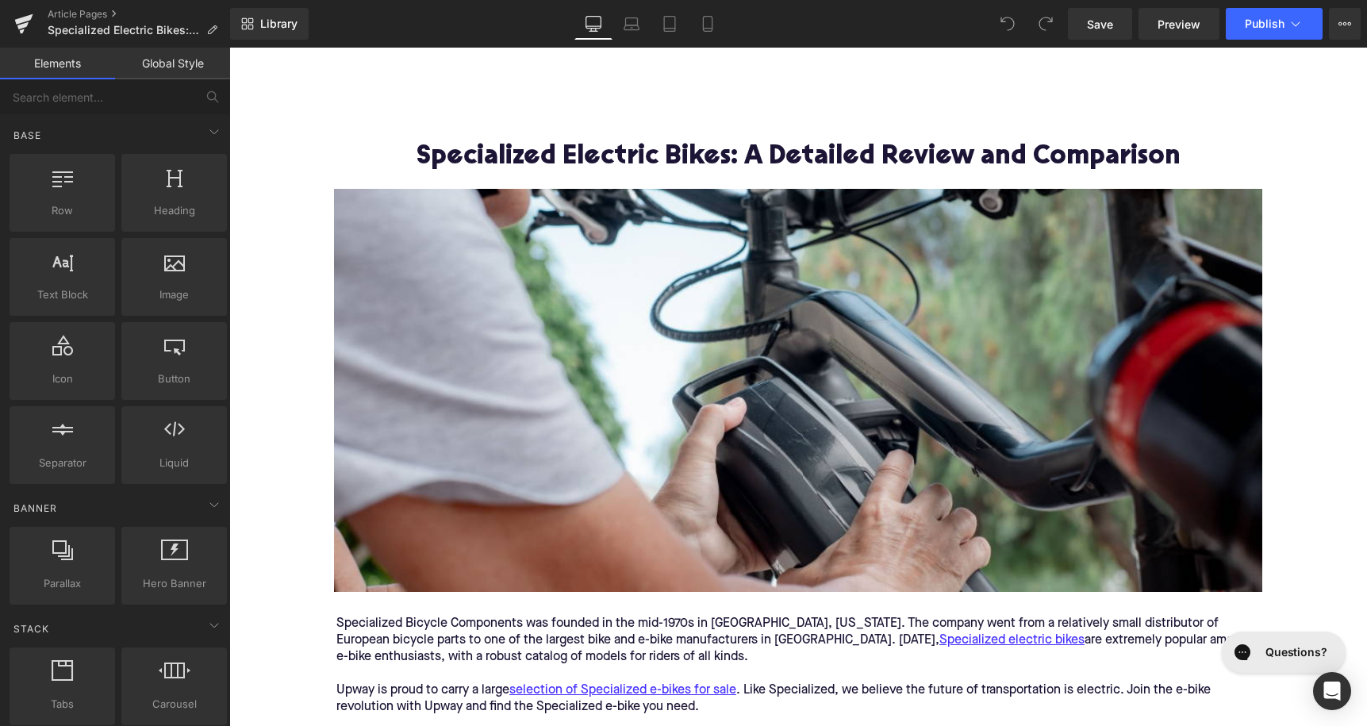
scroll to position [133, 0]
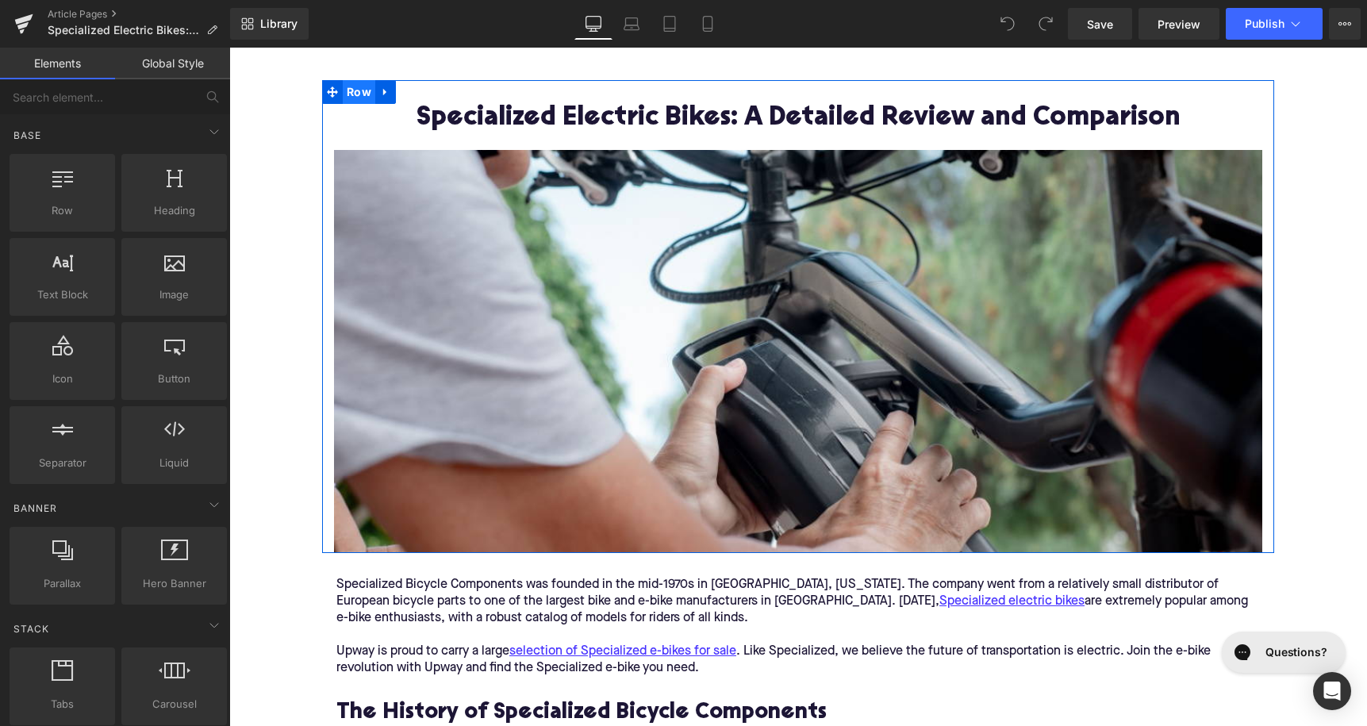
click at [358, 91] on span "Row" at bounding box center [359, 92] width 33 height 24
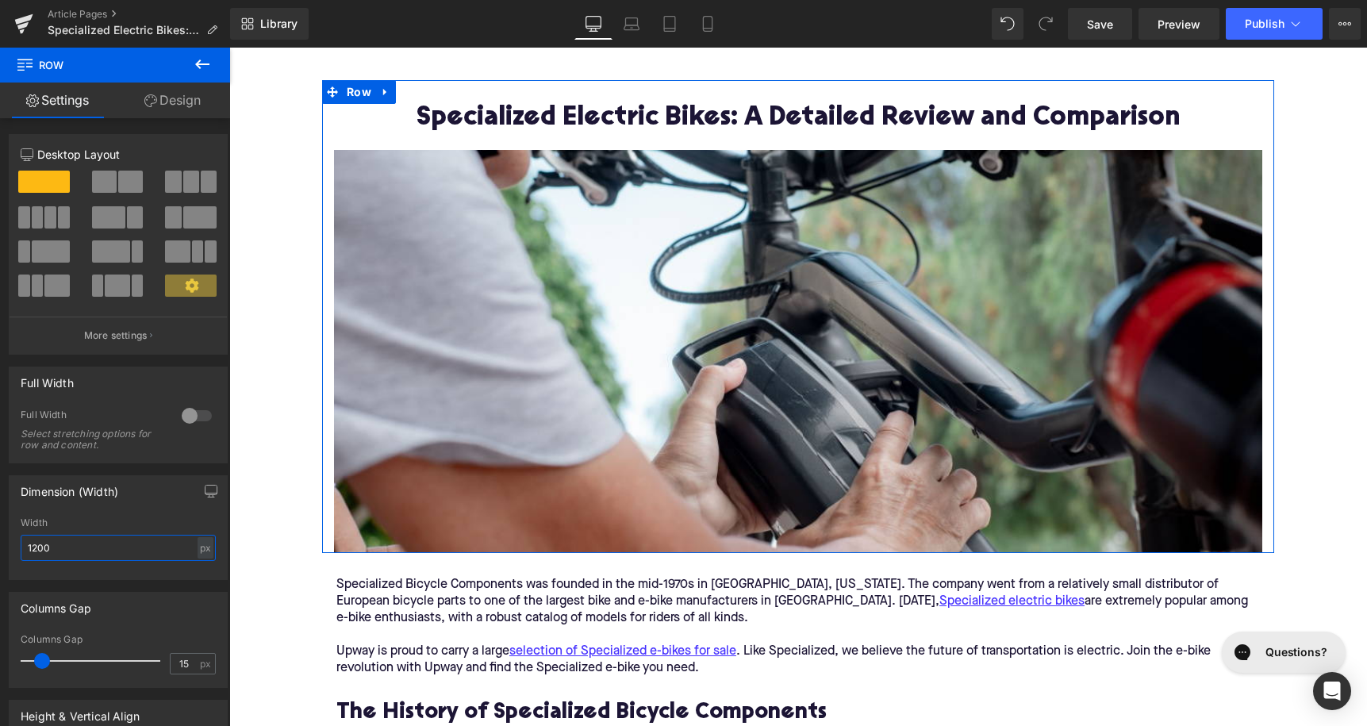
click at [83, 550] on input "1200" at bounding box center [118, 548] width 195 height 26
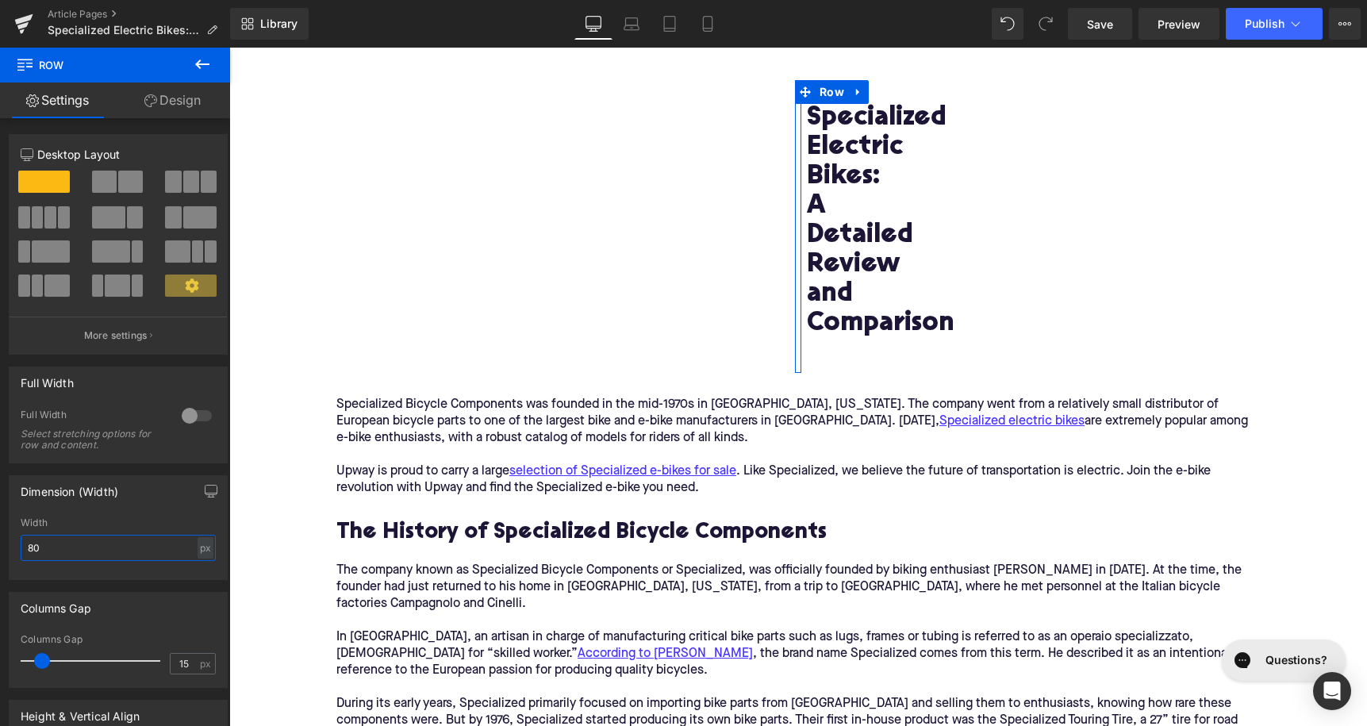
type input "800"
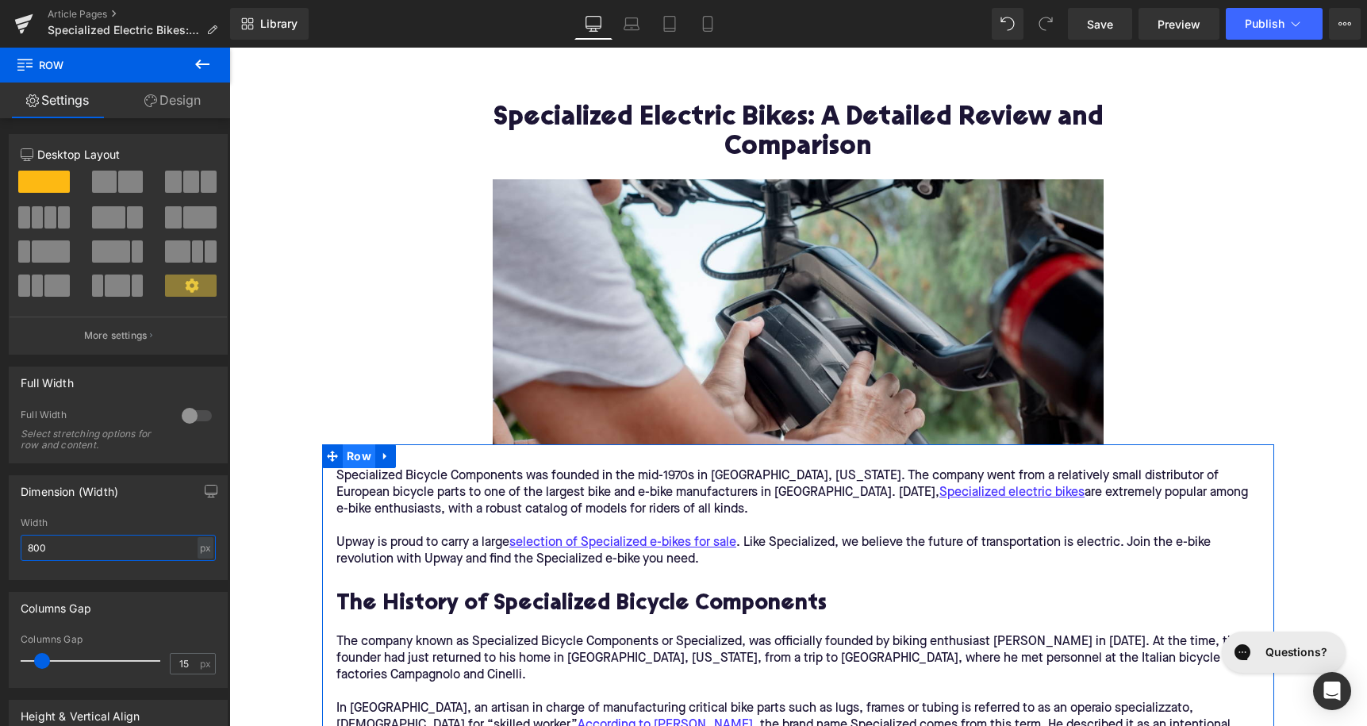
click at [363, 456] on span "Row" at bounding box center [359, 456] width 33 height 24
click at [105, 549] on input "1200" at bounding box center [118, 548] width 195 height 26
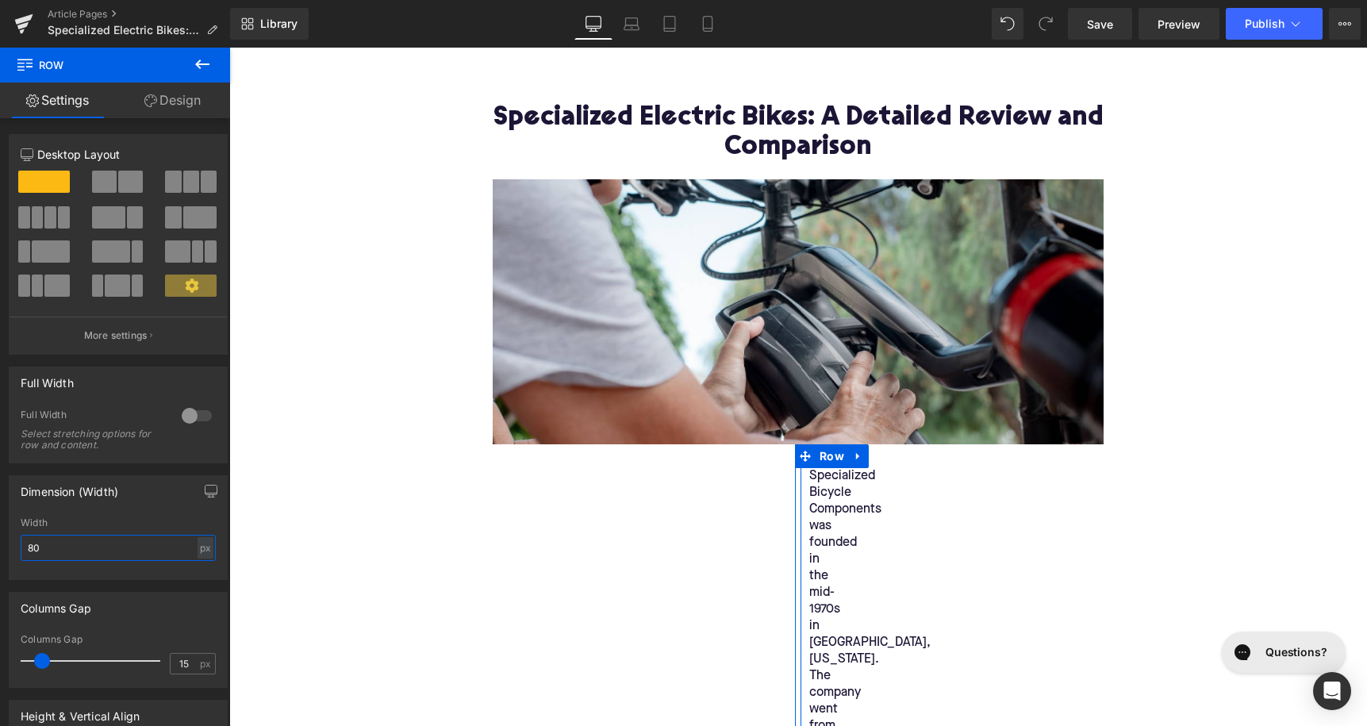
type input "800"
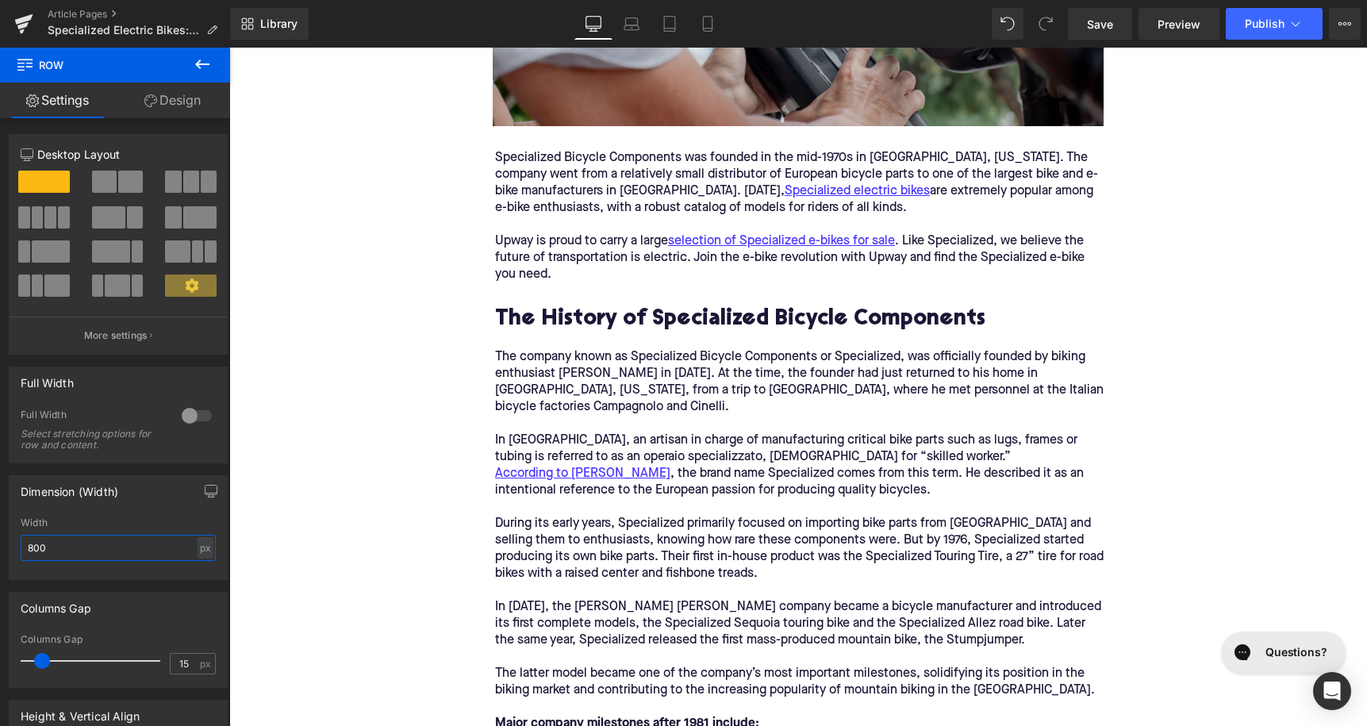
scroll to position [528, 0]
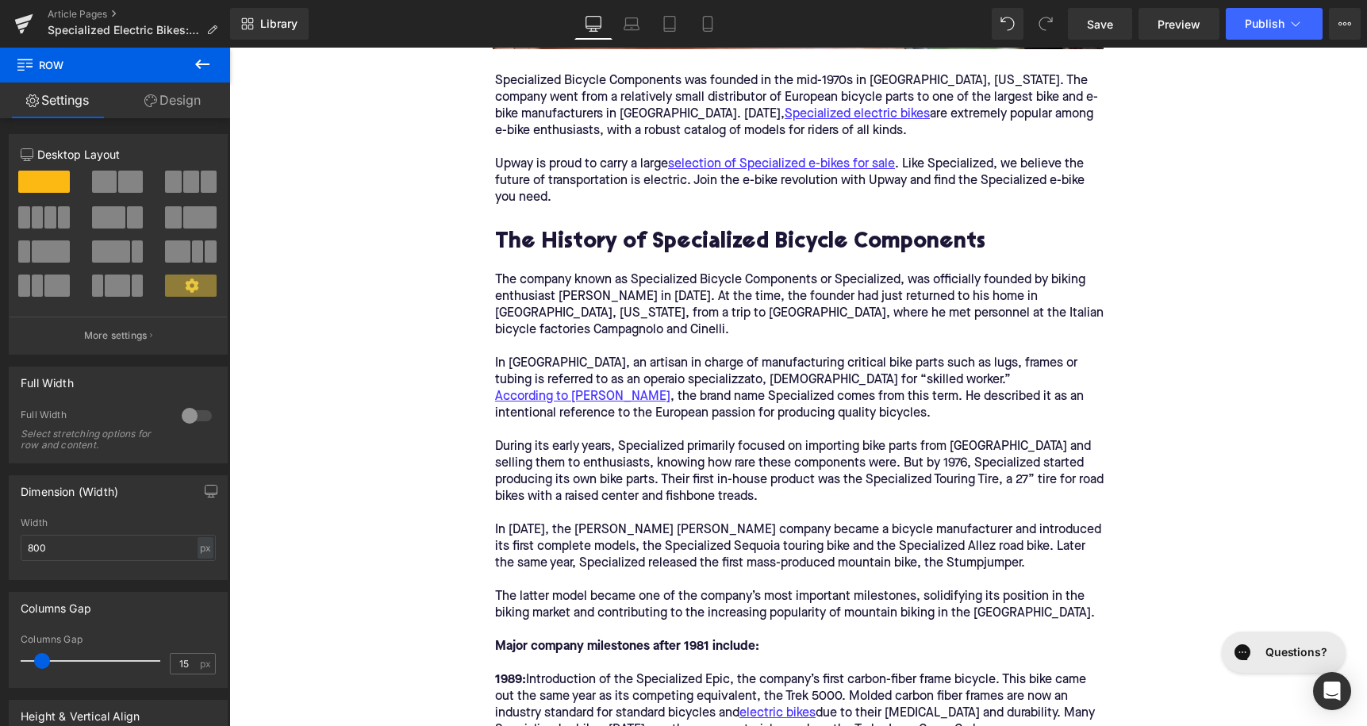
click at [652, 394] on p "In [GEOGRAPHIC_DATA], an artisan in charge of manufacturing critical bike parts…" at bounding box center [799, 388] width 609 height 67
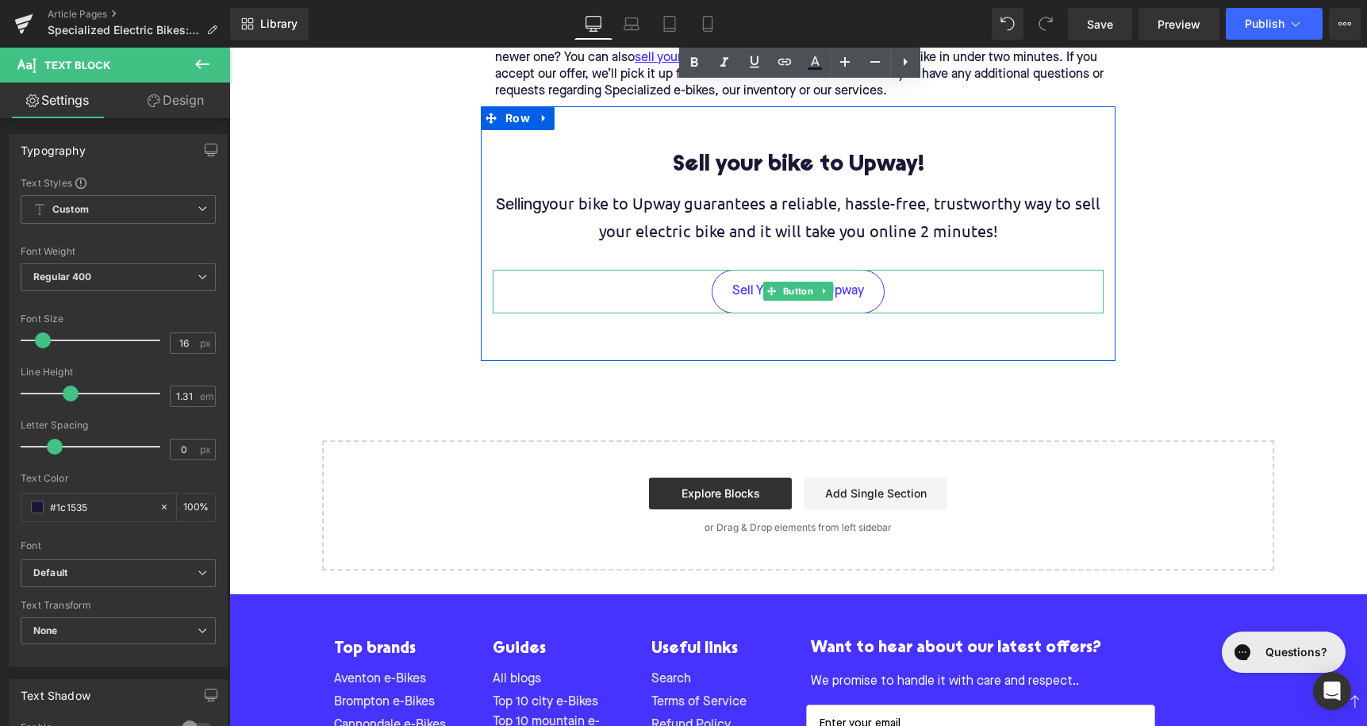
scroll to position [3495, 0]
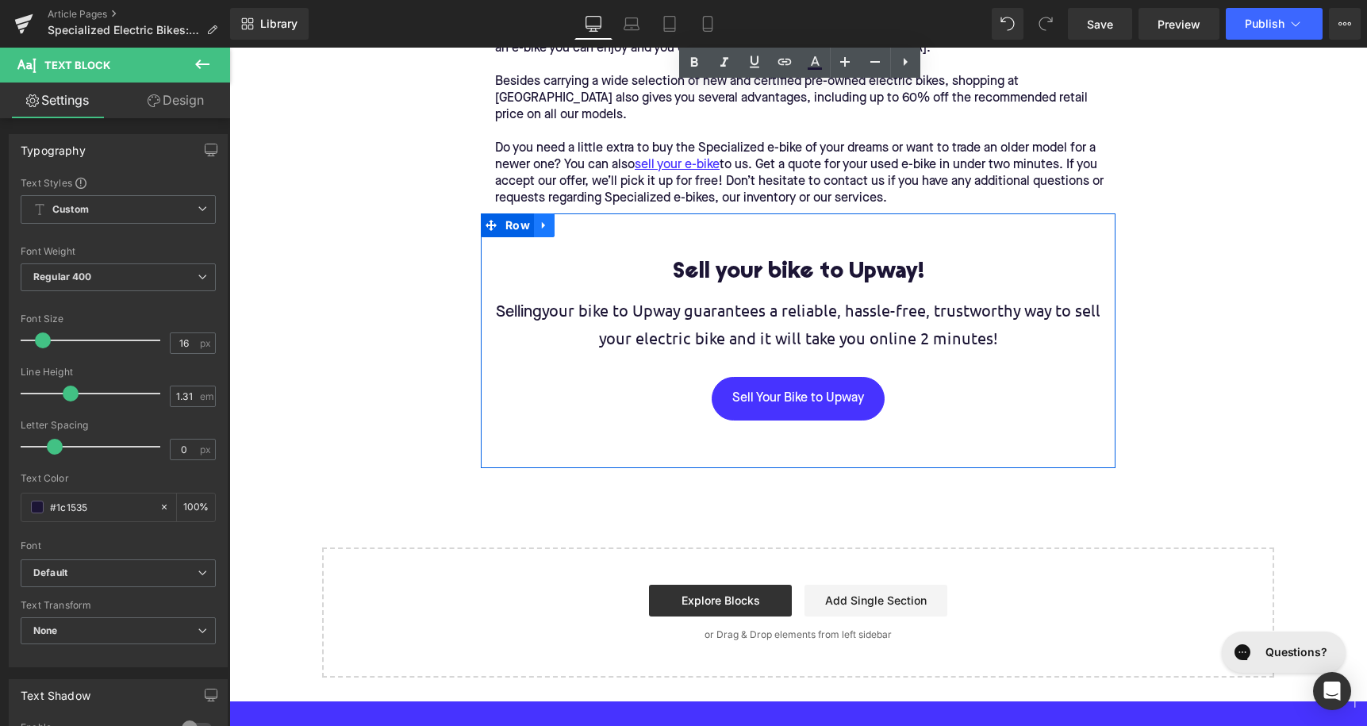
click at [541, 224] on icon at bounding box center [544, 225] width 11 height 12
click at [584, 222] on icon at bounding box center [585, 225] width 11 height 11
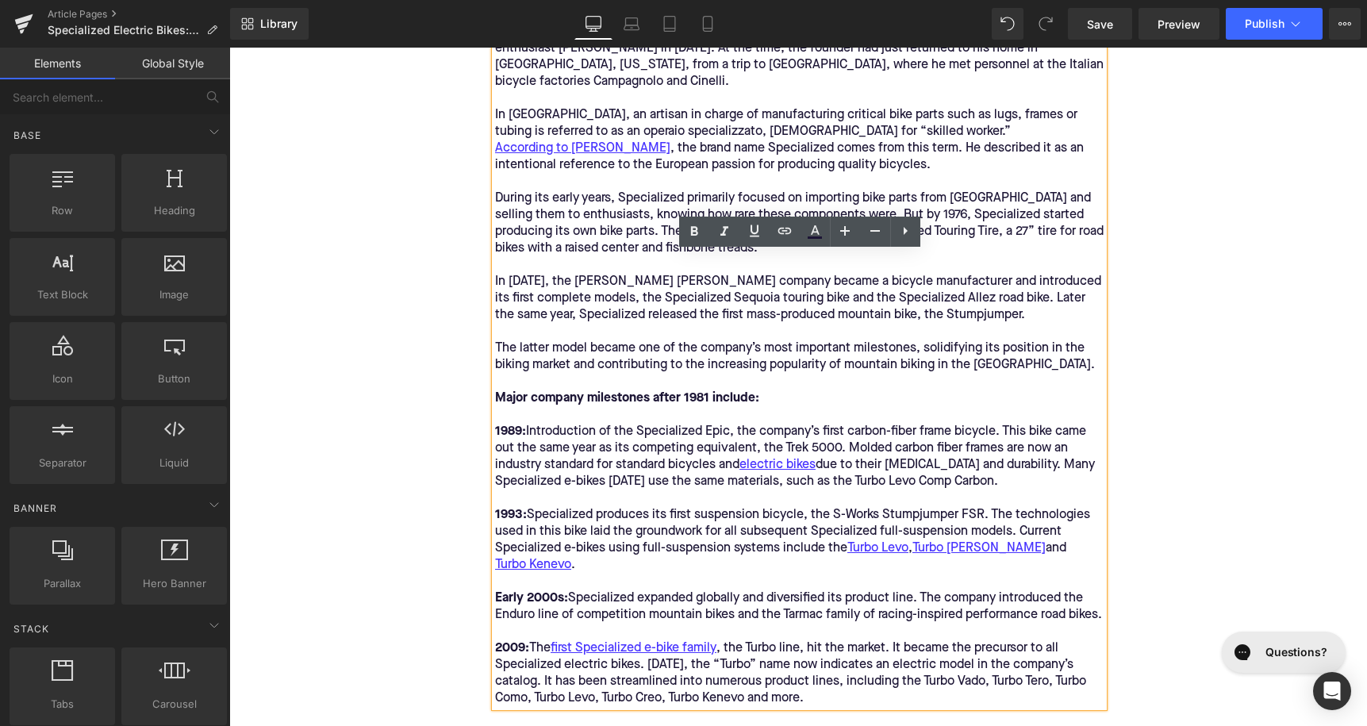
scroll to position [0, 0]
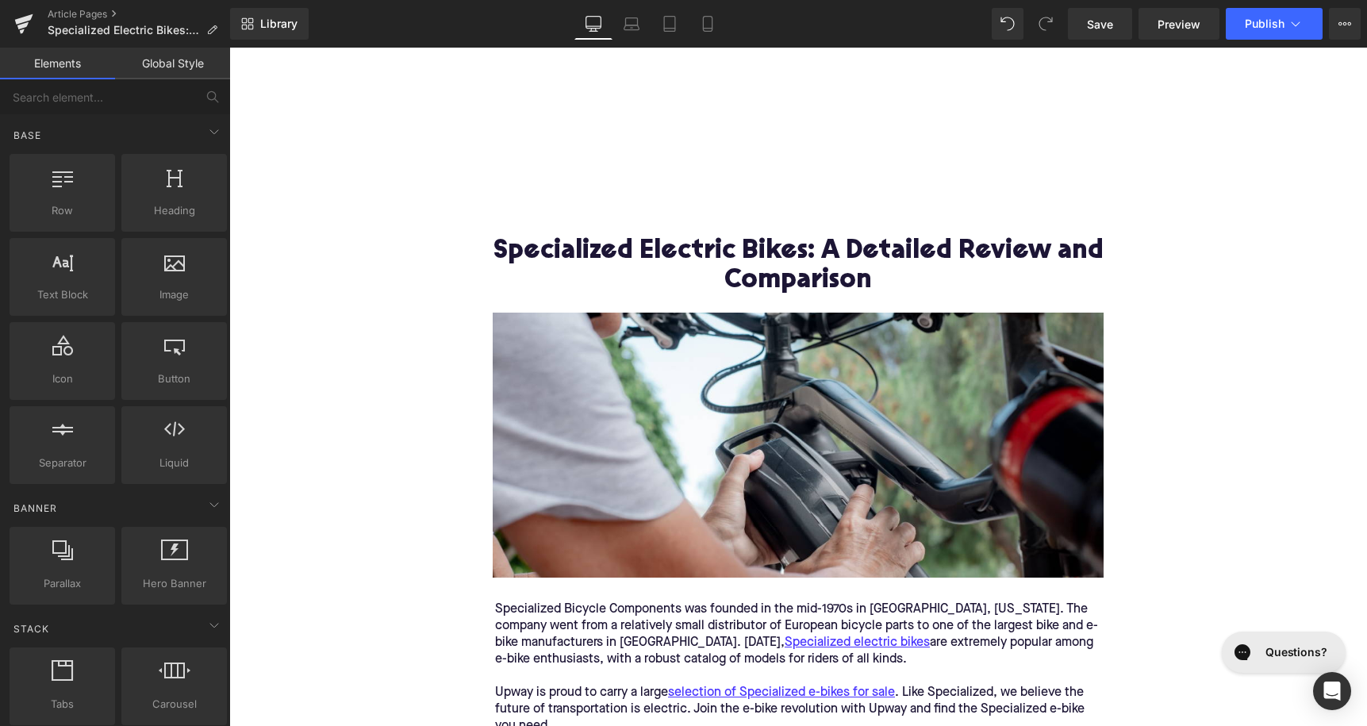
click at [650, 252] on h1 "Specialized Electric Bikes: A Detailed Review and Comparison" at bounding box center [798, 266] width 611 height 59
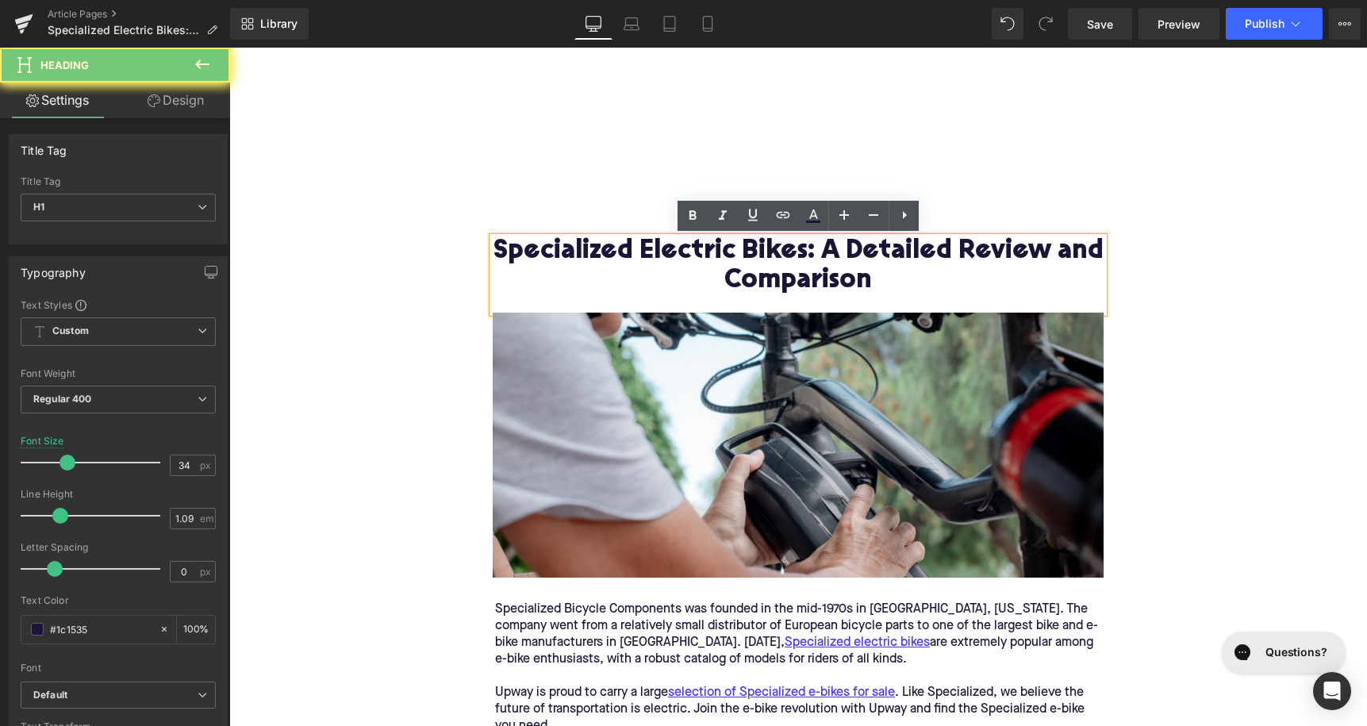
paste div
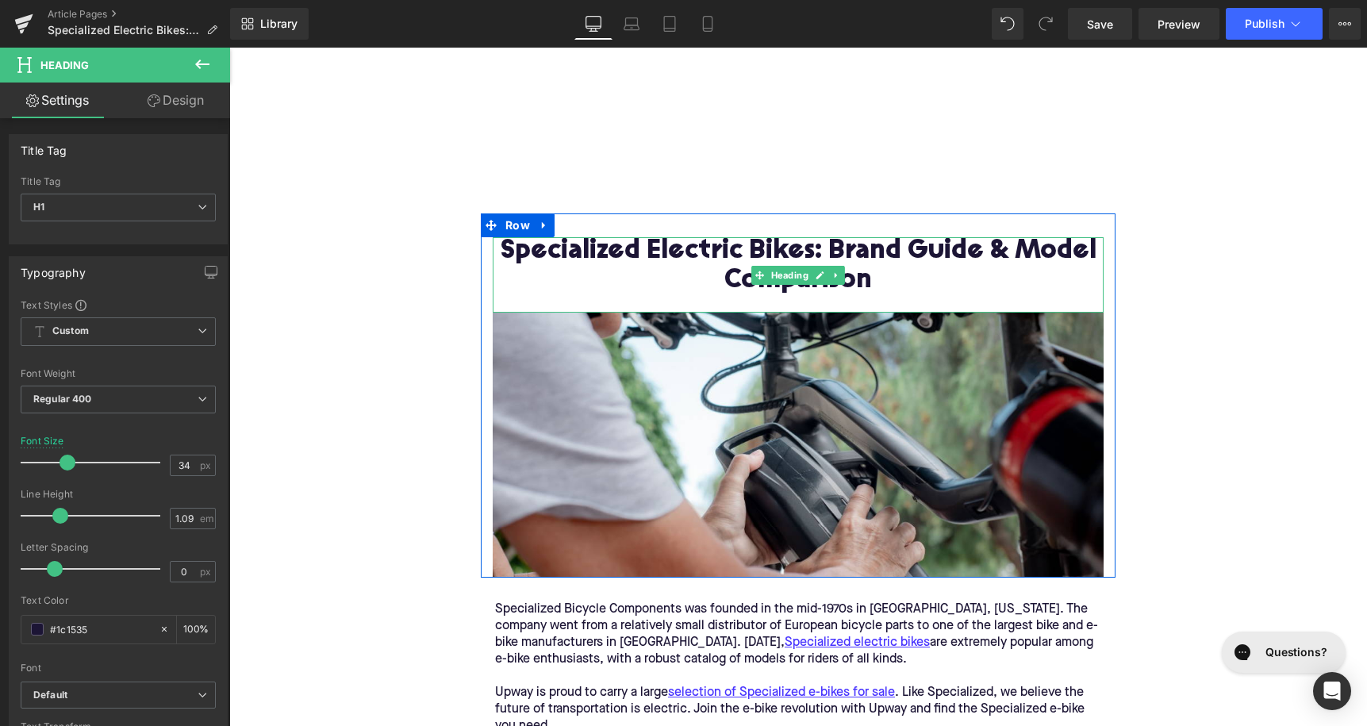
click at [586, 266] on h1 "Specialized Electric Bikes: Brand Guide & Model Comparison" at bounding box center [798, 266] width 611 height 59
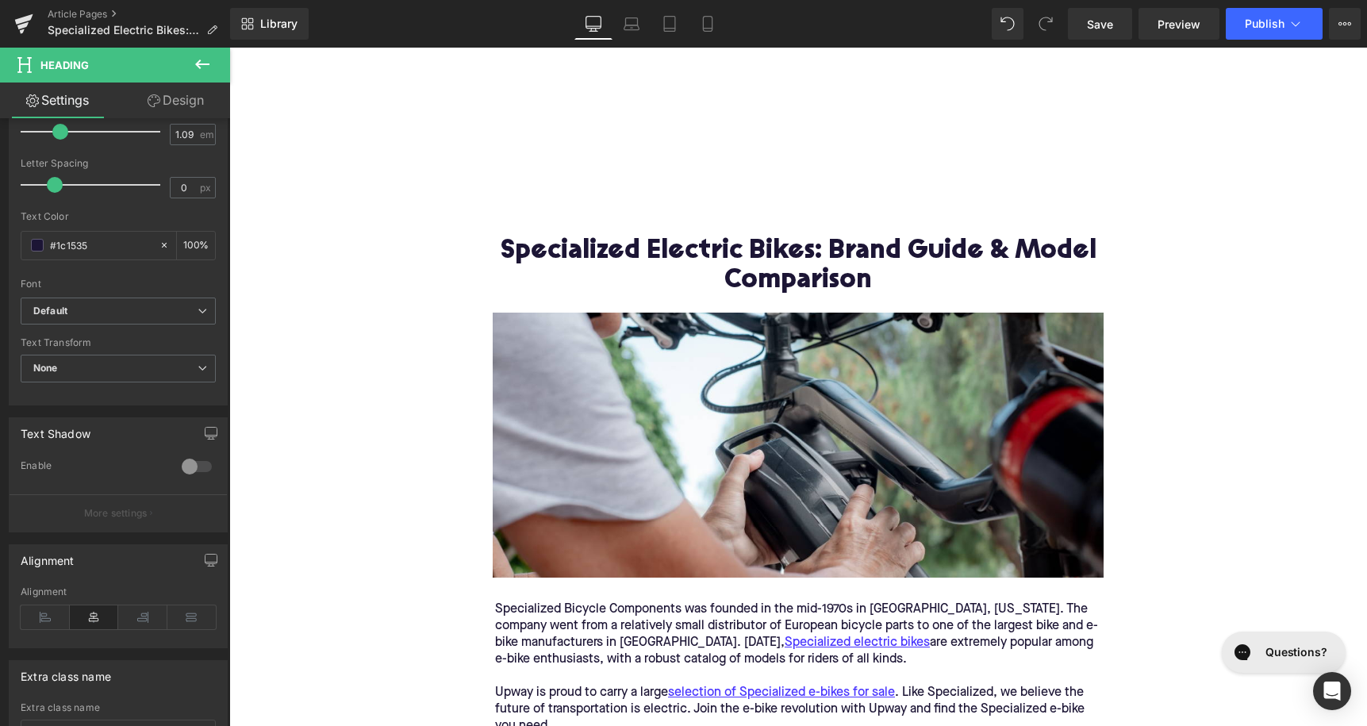
scroll to position [506, 0]
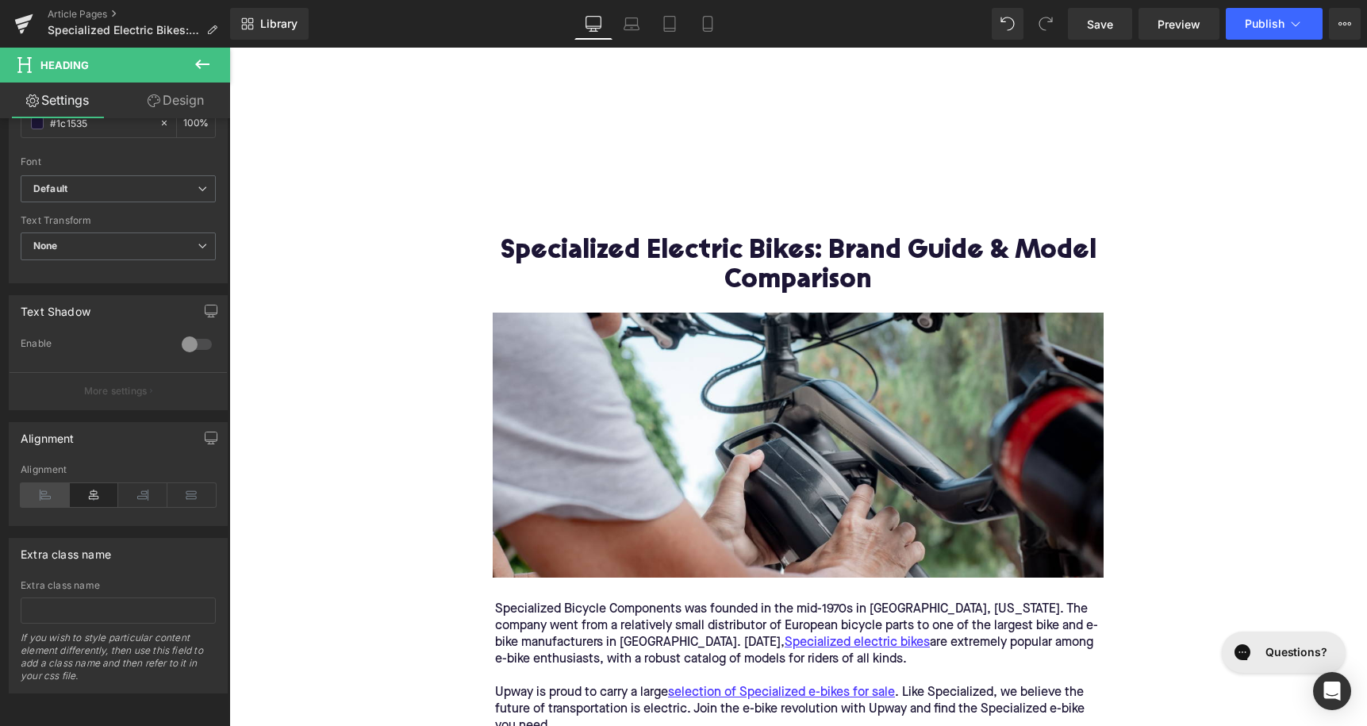
click at [47, 494] on icon at bounding box center [45, 495] width 49 height 24
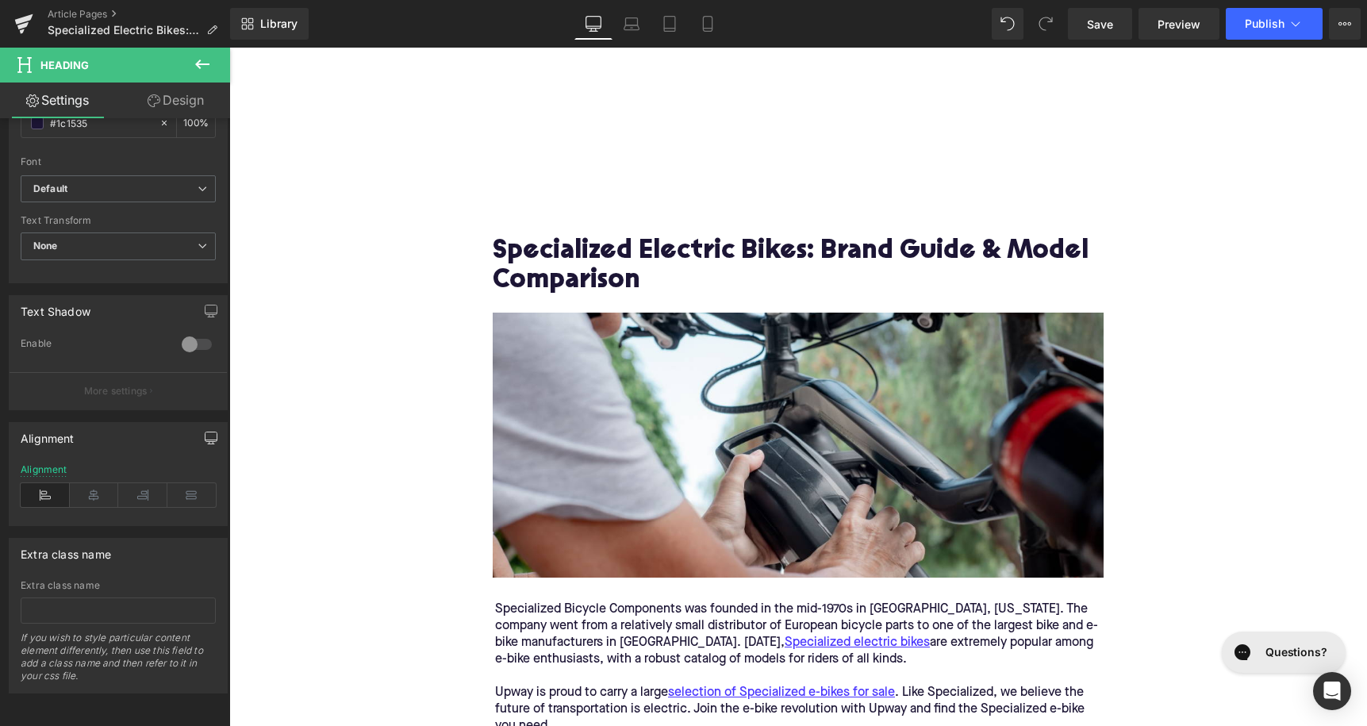
click at [208, 433] on icon "button" at bounding box center [211, 438] width 13 height 13
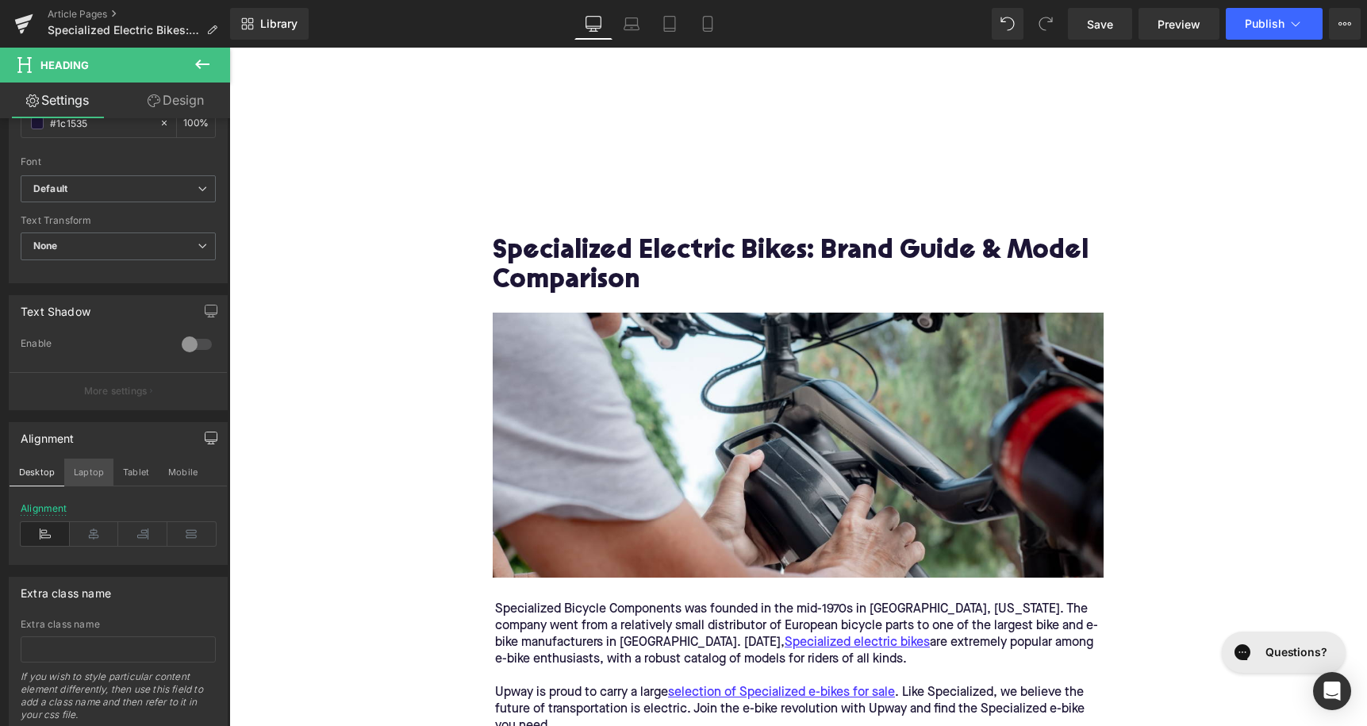
click at [81, 468] on button "Laptop" at bounding box center [88, 472] width 49 height 27
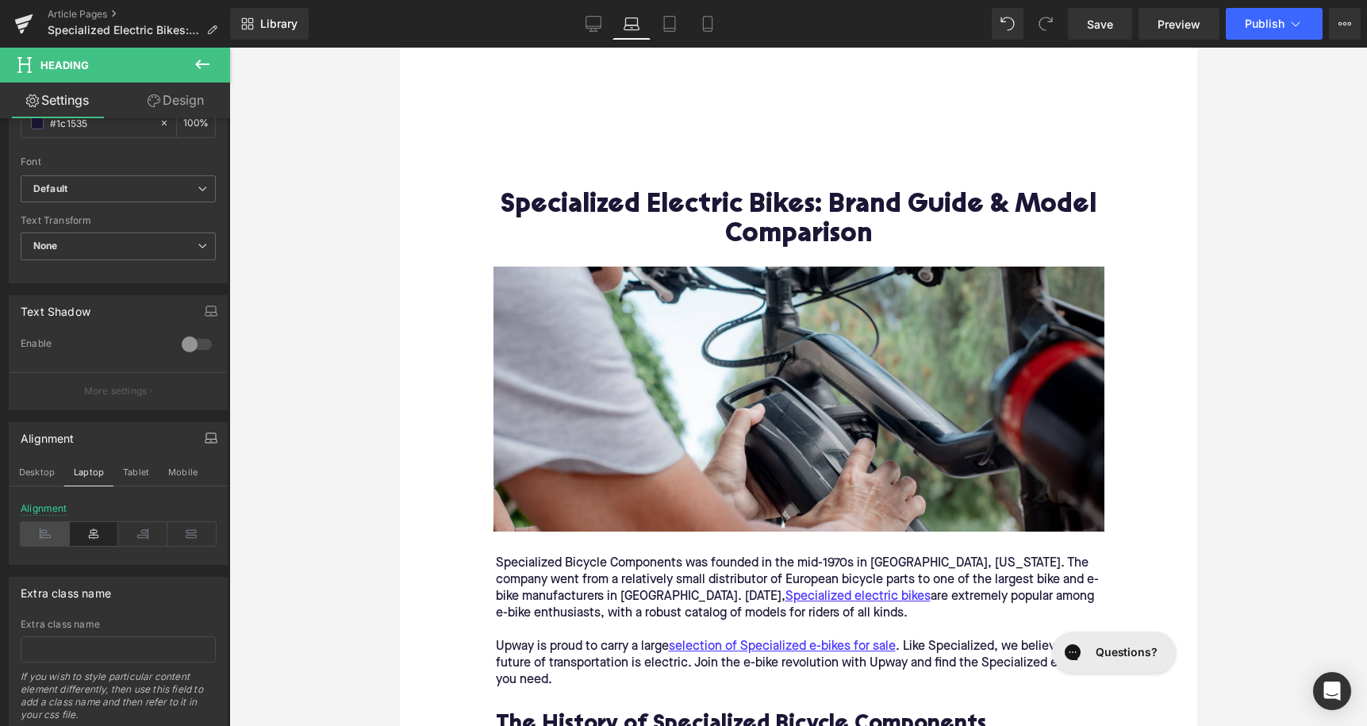
click at [47, 527] on icon at bounding box center [45, 534] width 49 height 24
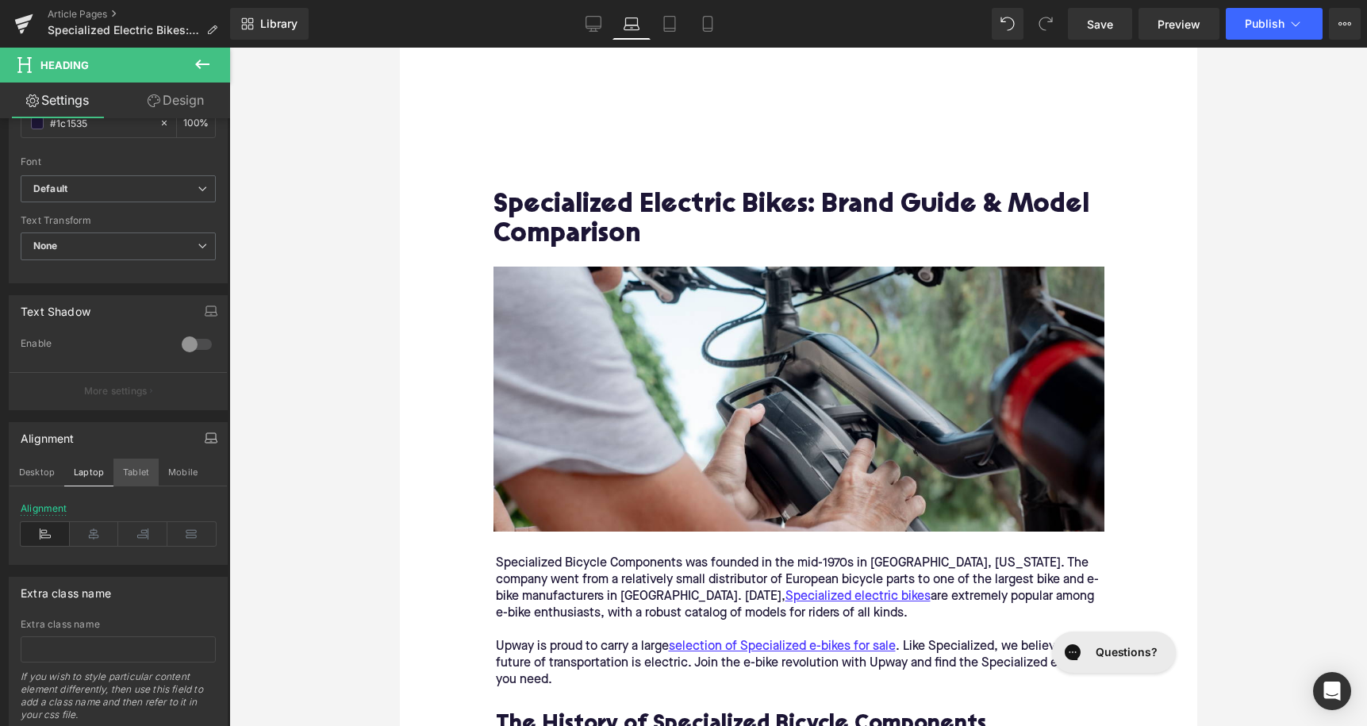
click at [136, 472] on button "Tablet" at bounding box center [135, 472] width 45 height 27
type input "100"
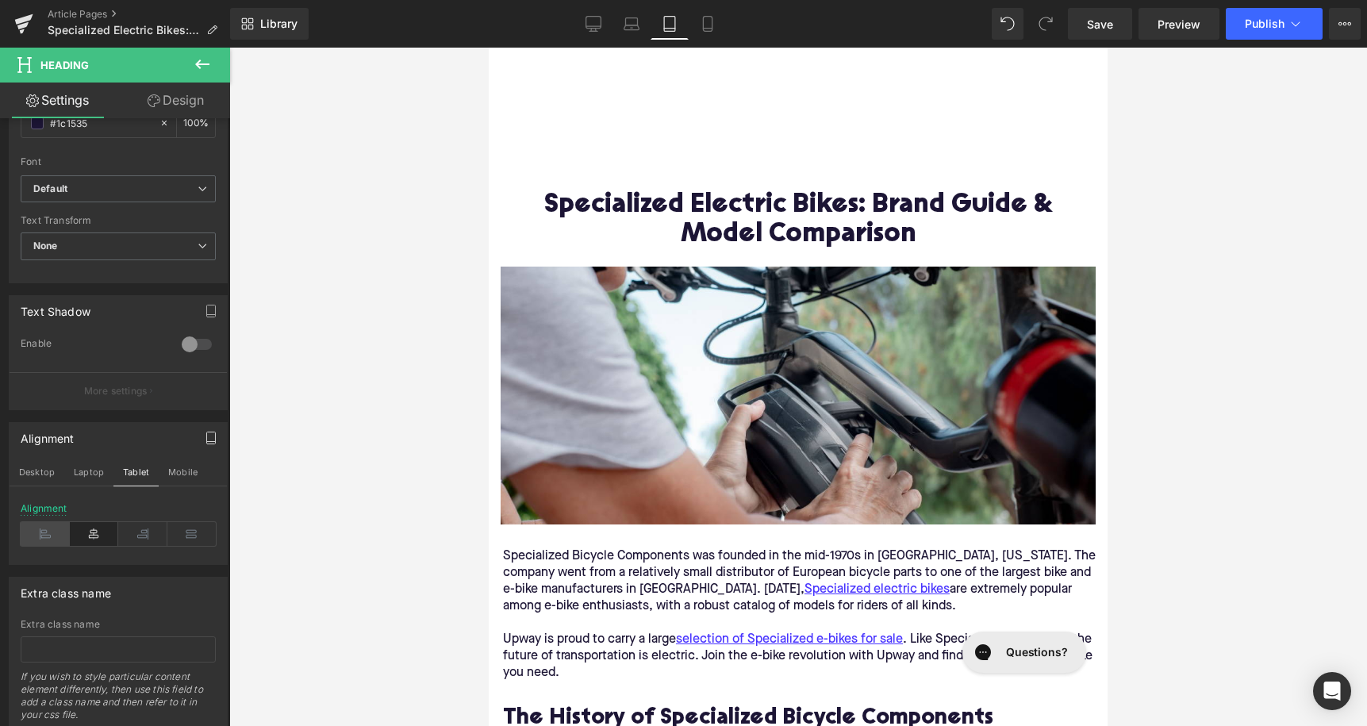
click at [47, 529] on icon at bounding box center [45, 534] width 49 height 24
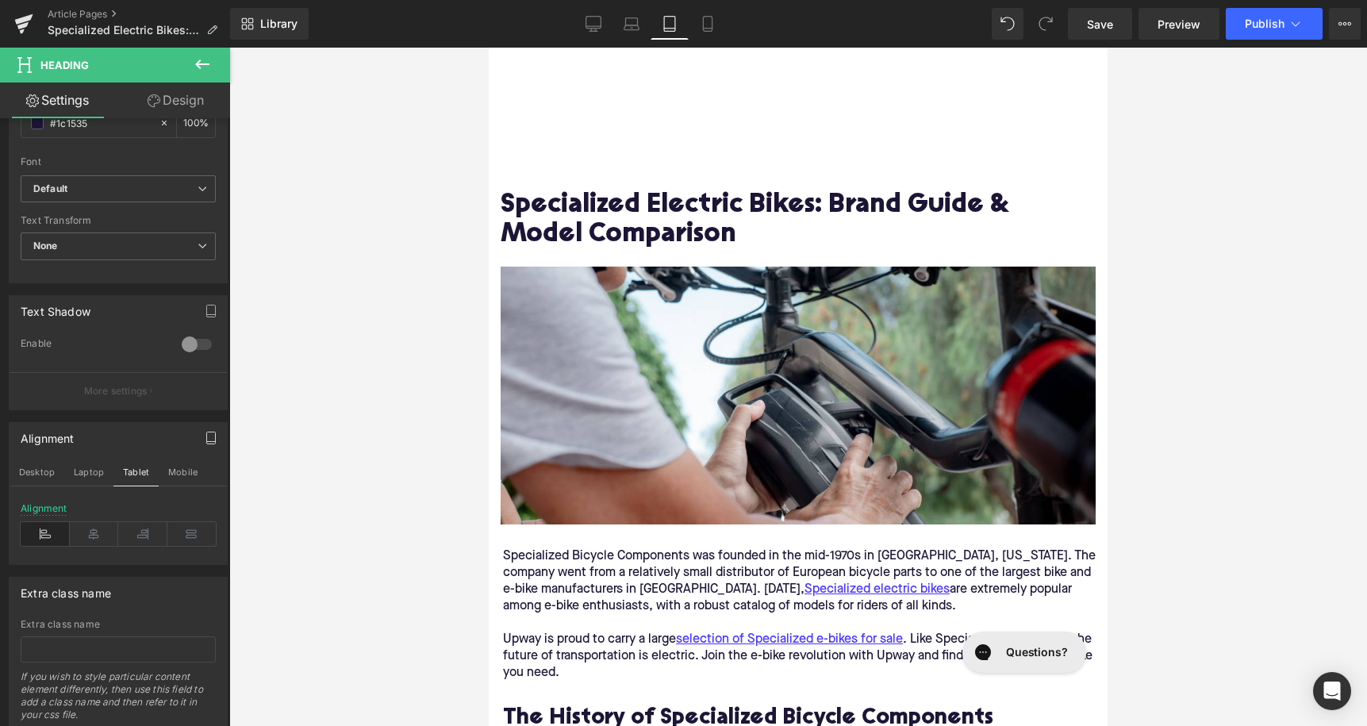
click at [383, 450] on div at bounding box center [798, 387] width 1138 height 678
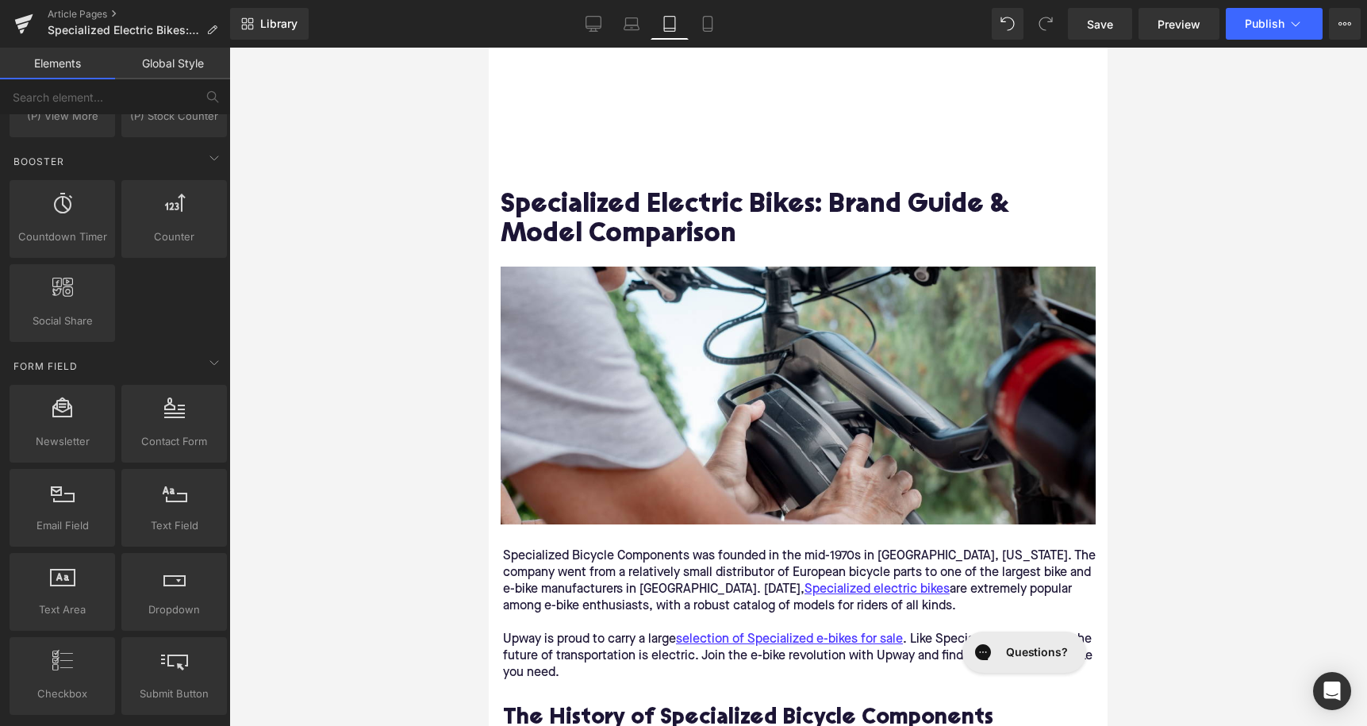
scroll to position [2955, 0]
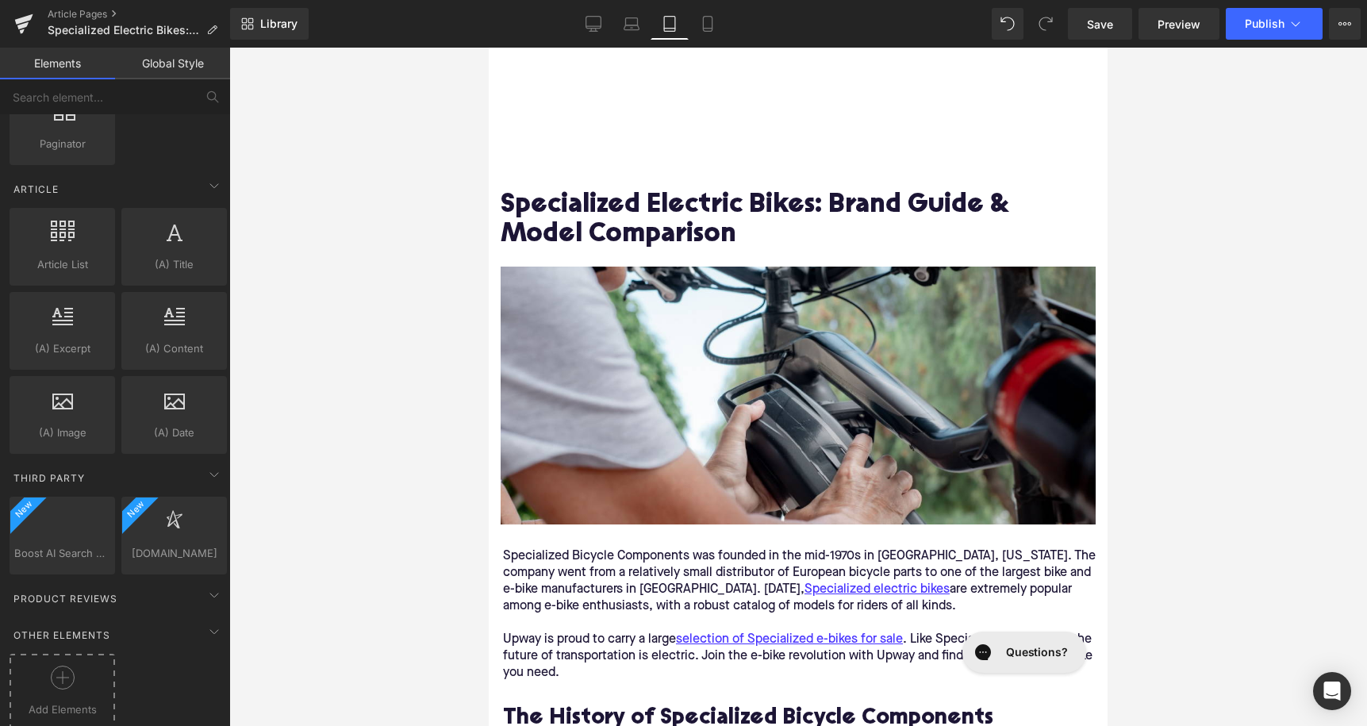
click at [48, 692] on div at bounding box center [62, 684] width 98 height 36
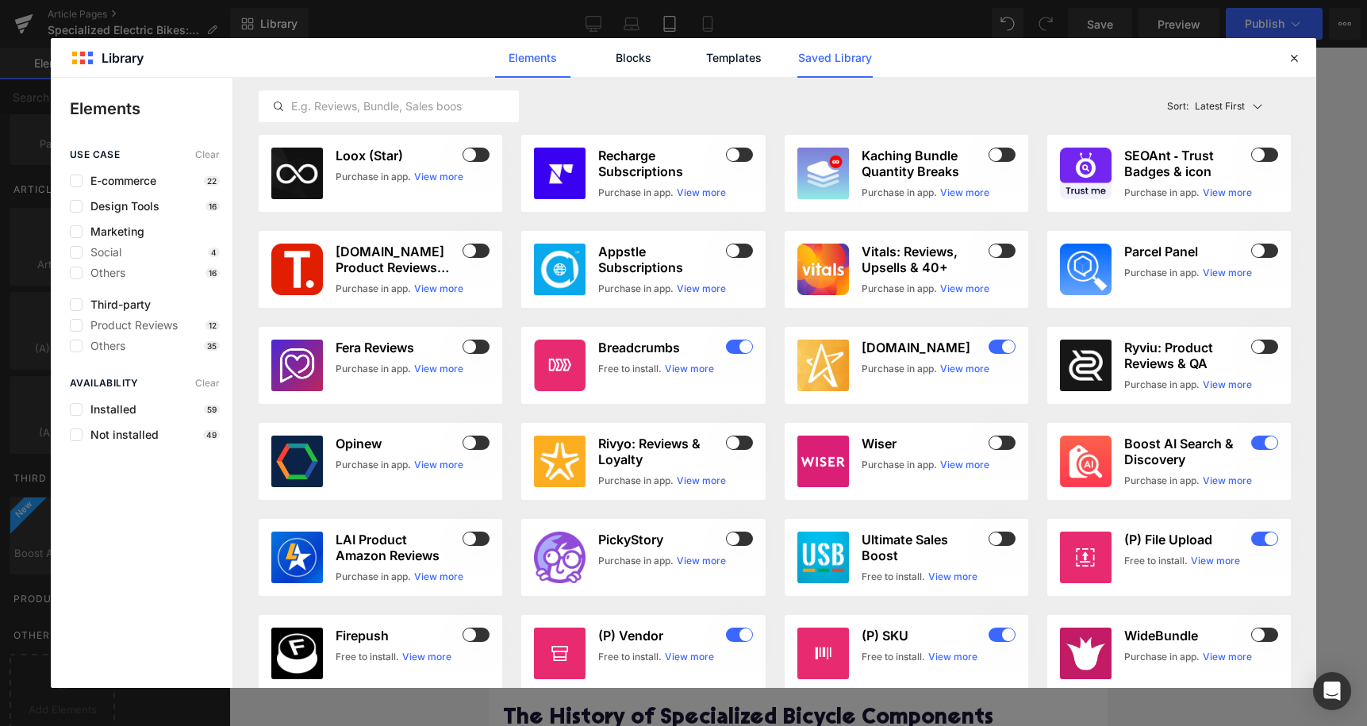
click at [843, 51] on link "Saved Library" at bounding box center [834, 58] width 75 height 40
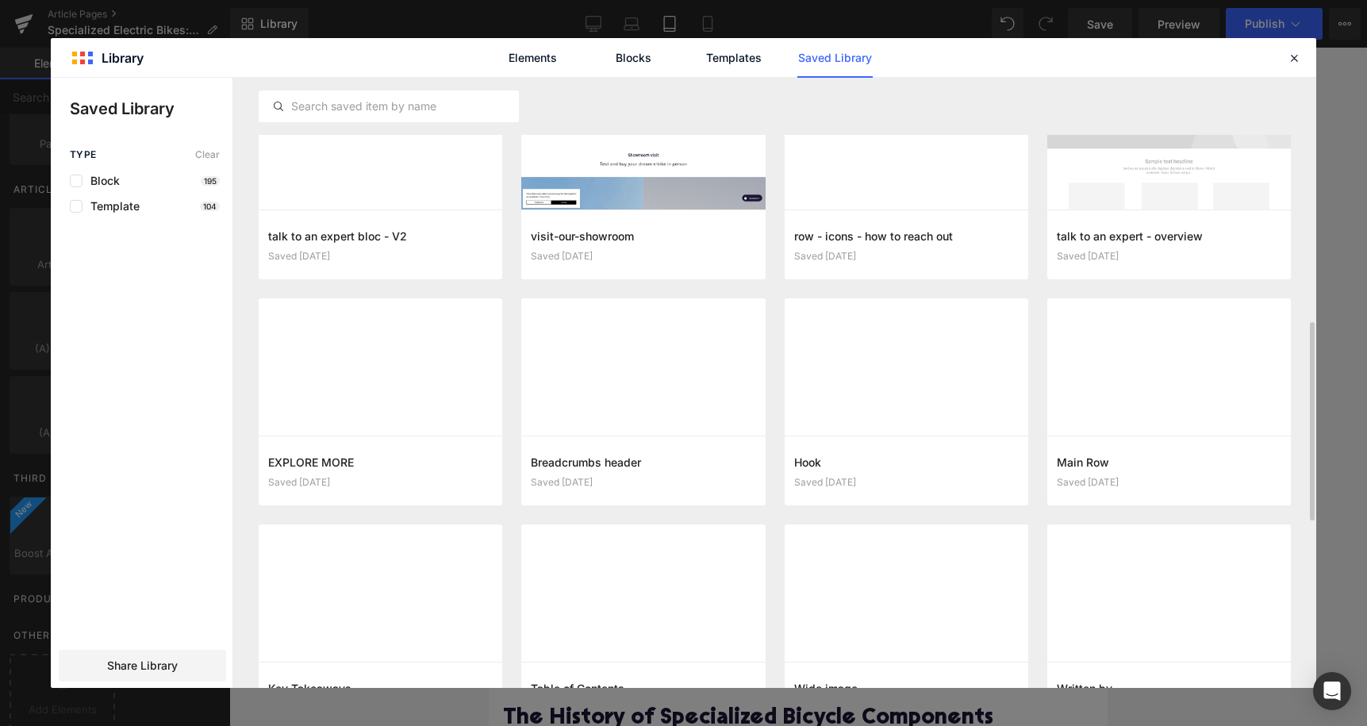
scroll to position [867, 0]
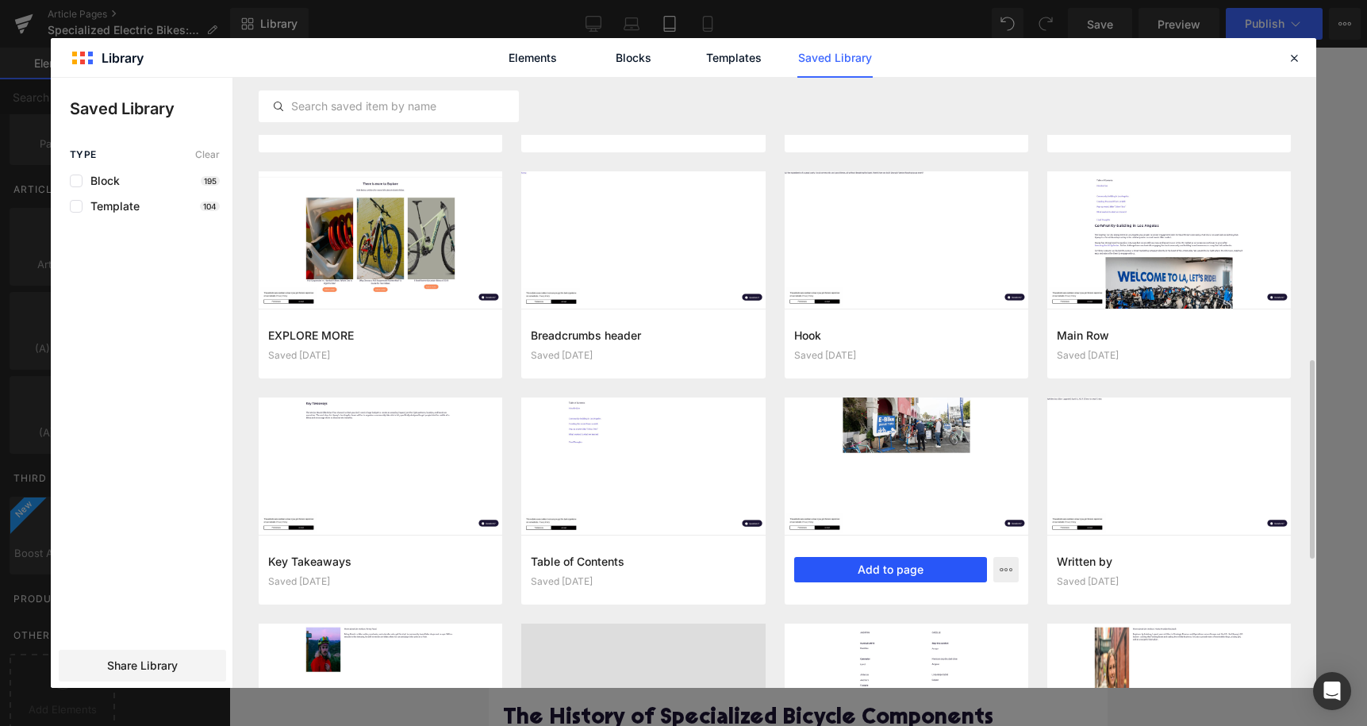
click at [897, 572] on button "Add to page" at bounding box center [890, 569] width 193 height 25
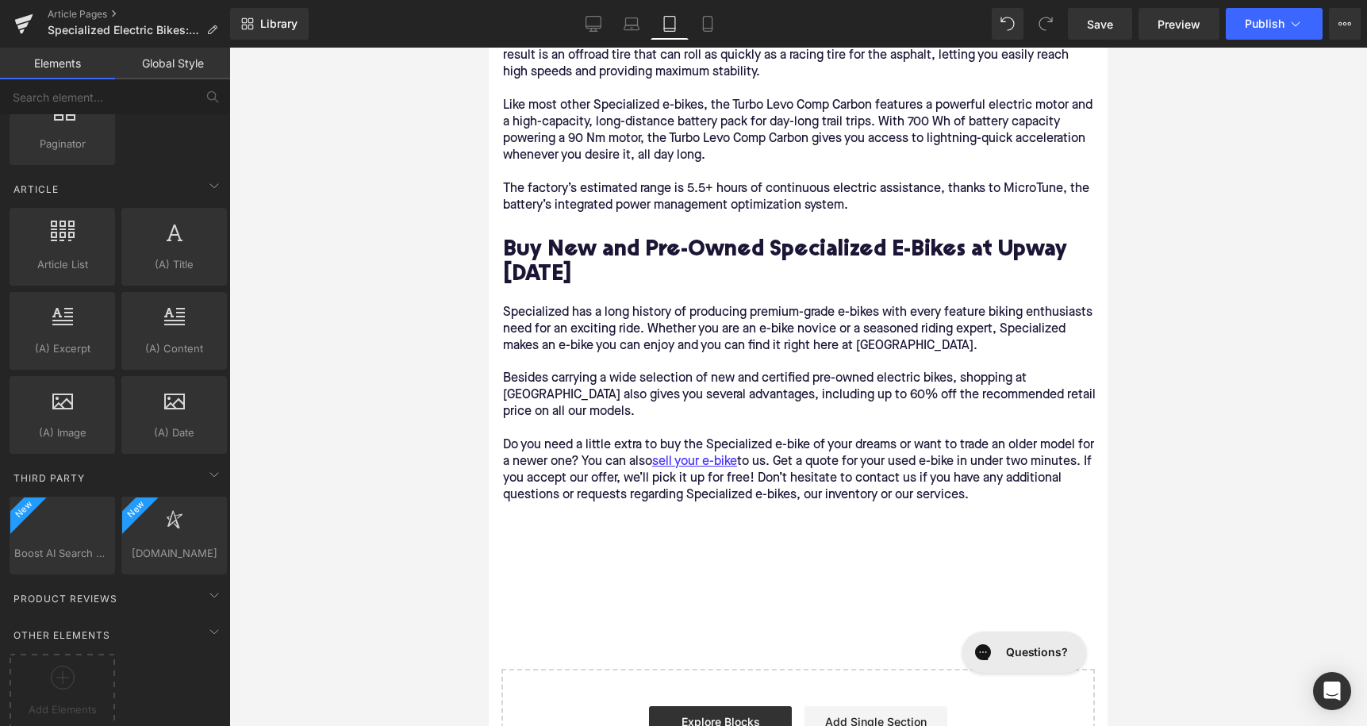
scroll to position [3547, 0]
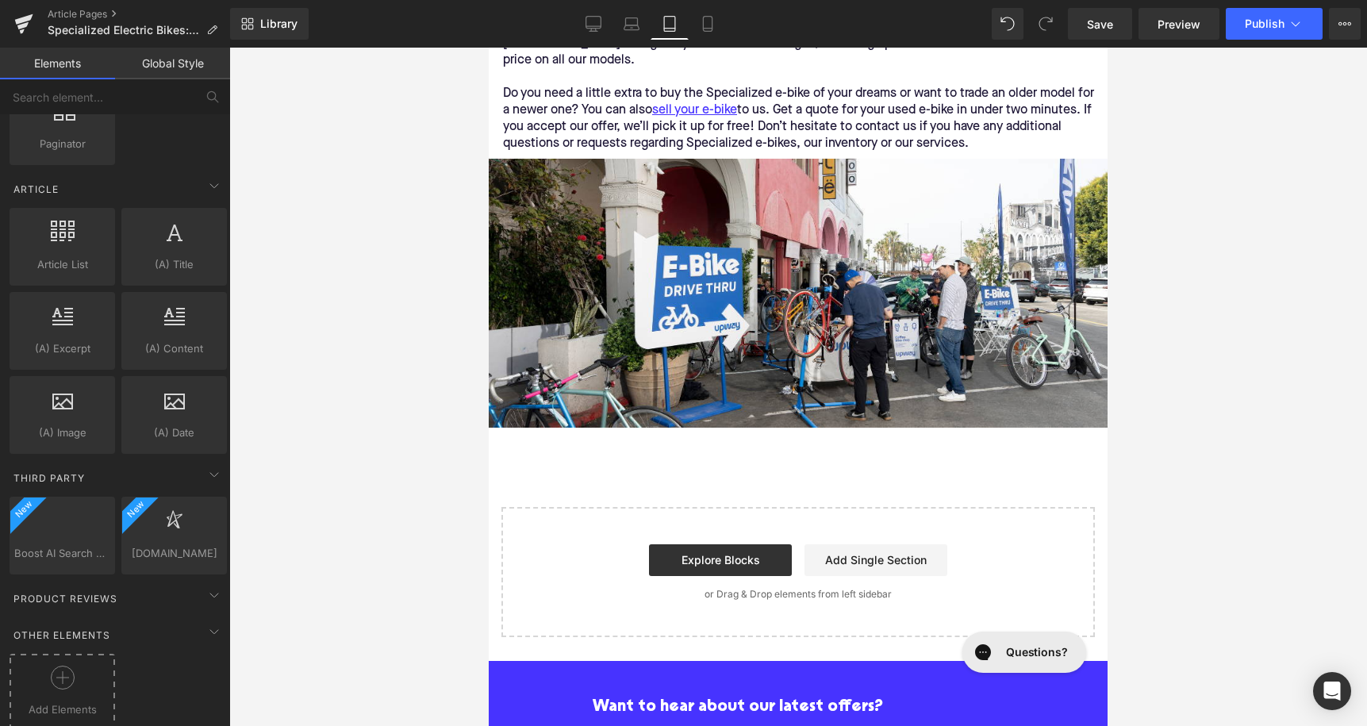
click at [71, 670] on icon at bounding box center [63, 678] width 24 height 24
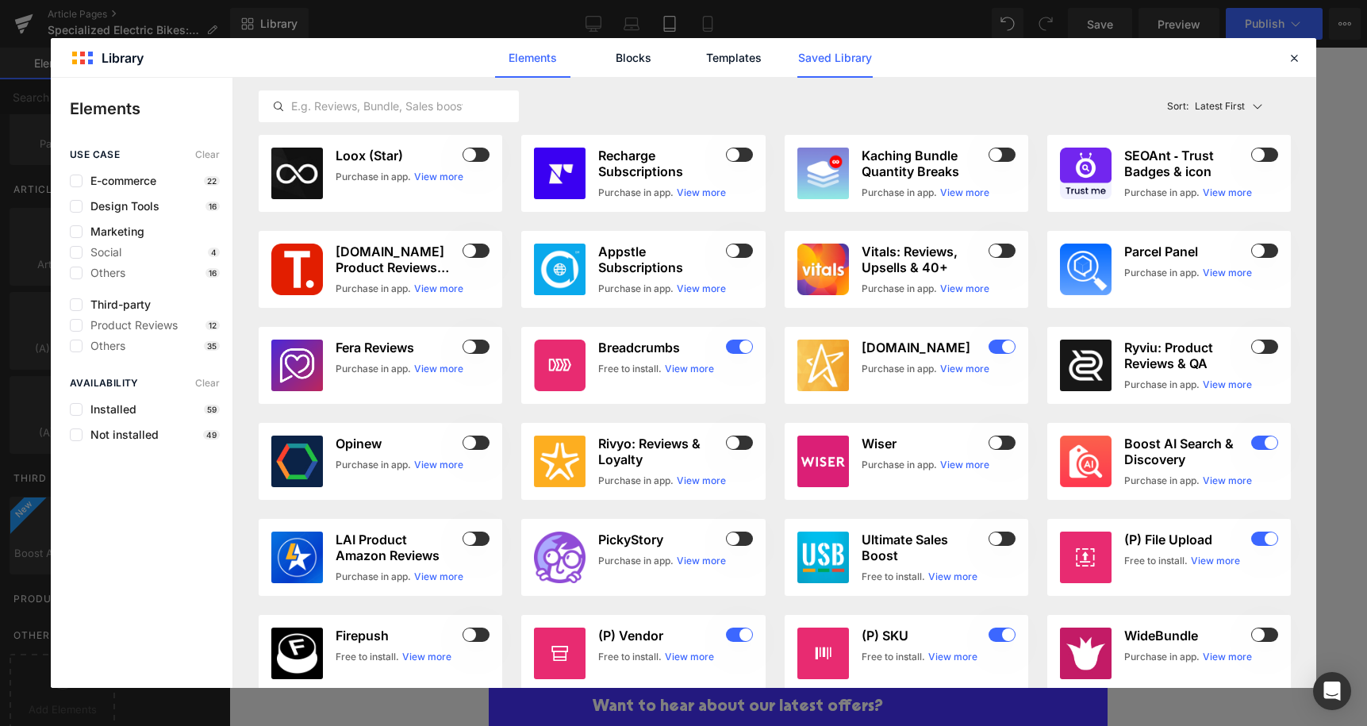
click at [837, 59] on link "Saved Library" at bounding box center [834, 58] width 75 height 40
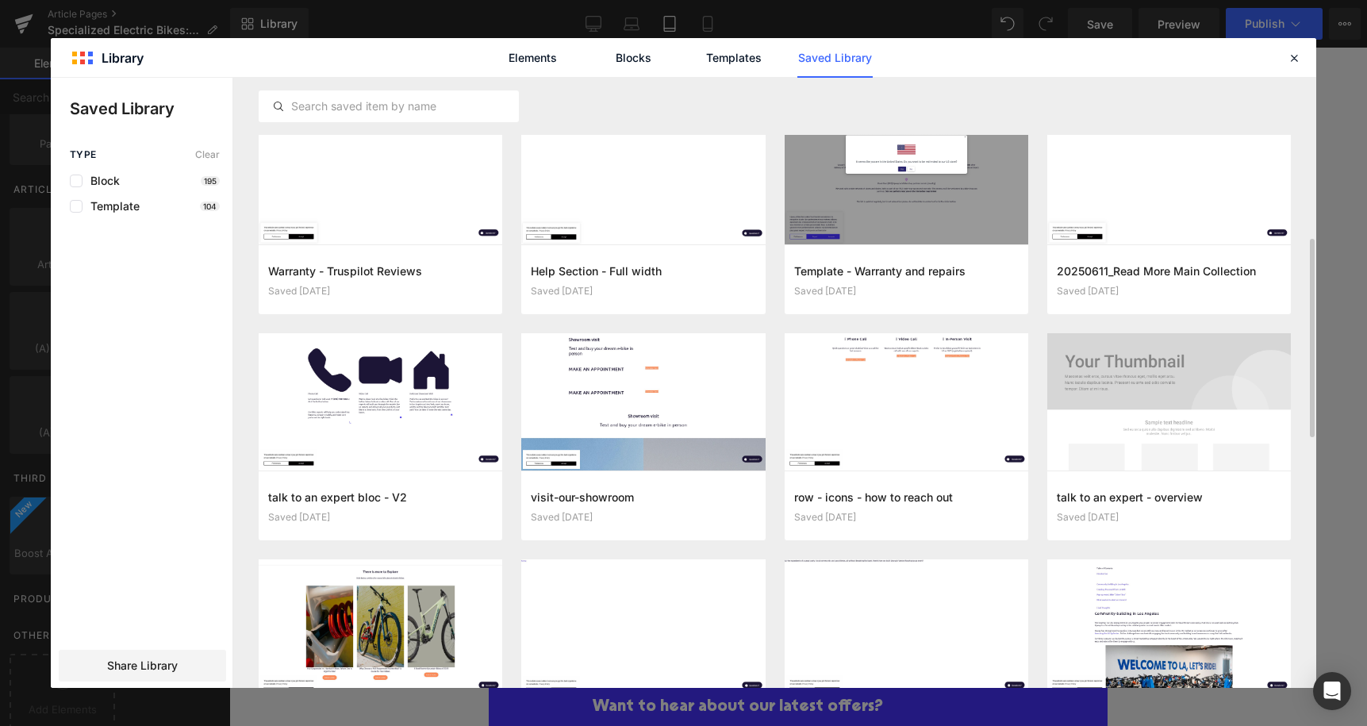
scroll to position [586, 0]
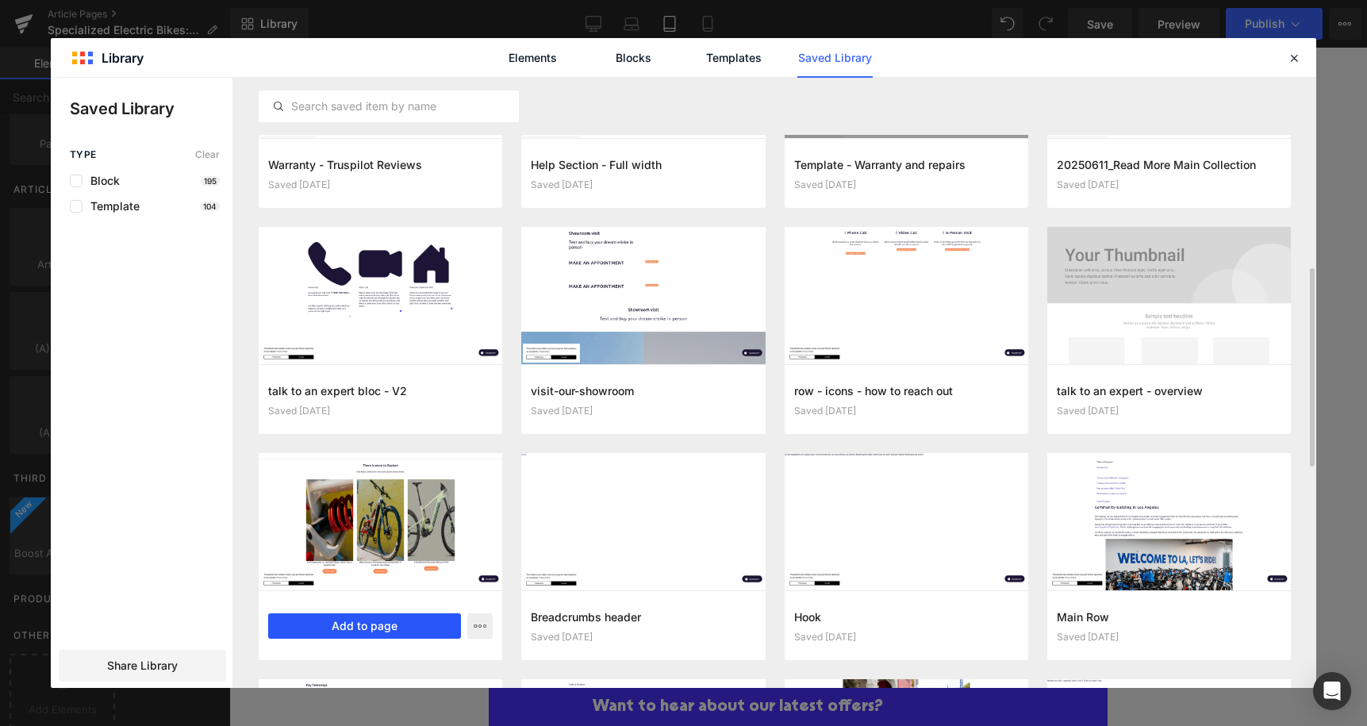
click at [379, 628] on button "Add to page" at bounding box center [364, 625] width 193 height 25
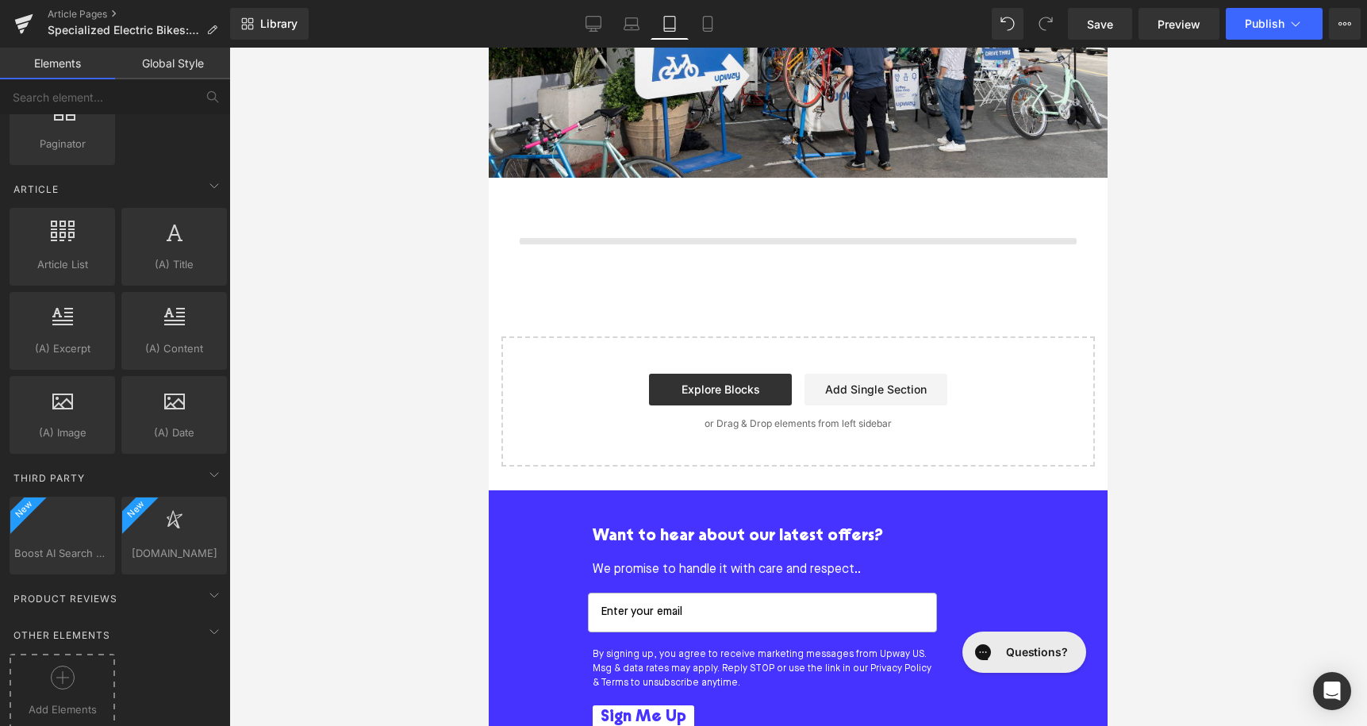
scroll to position [3815, 0]
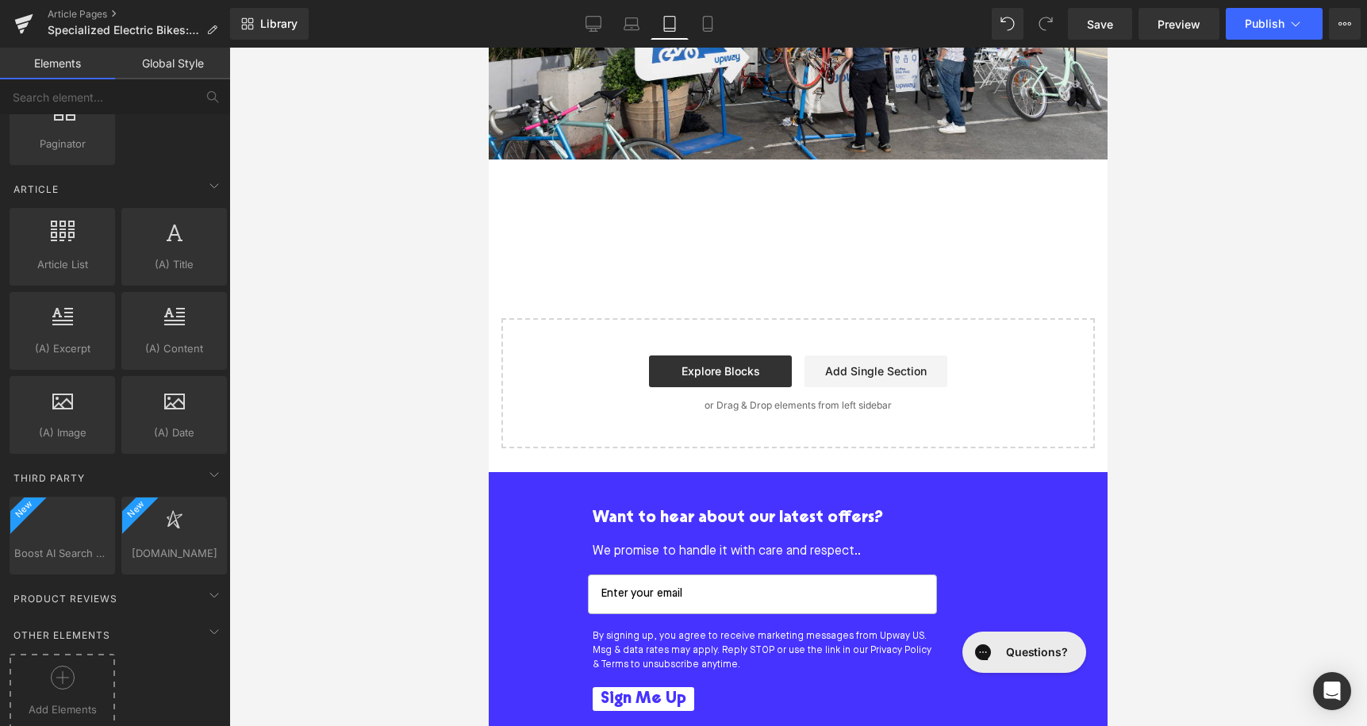
click at [40, 692] on div at bounding box center [62, 684] width 98 height 36
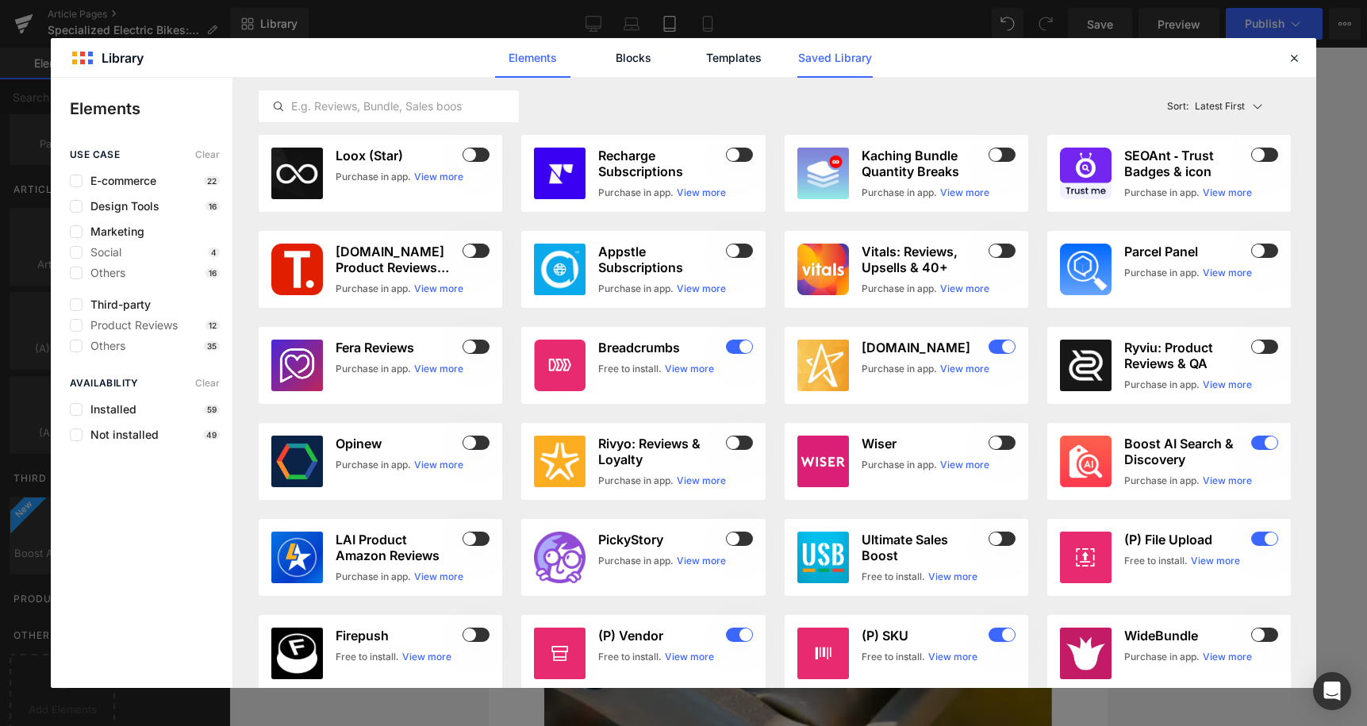
click at [845, 55] on link "Saved Library" at bounding box center [834, 58] width 75 height 40
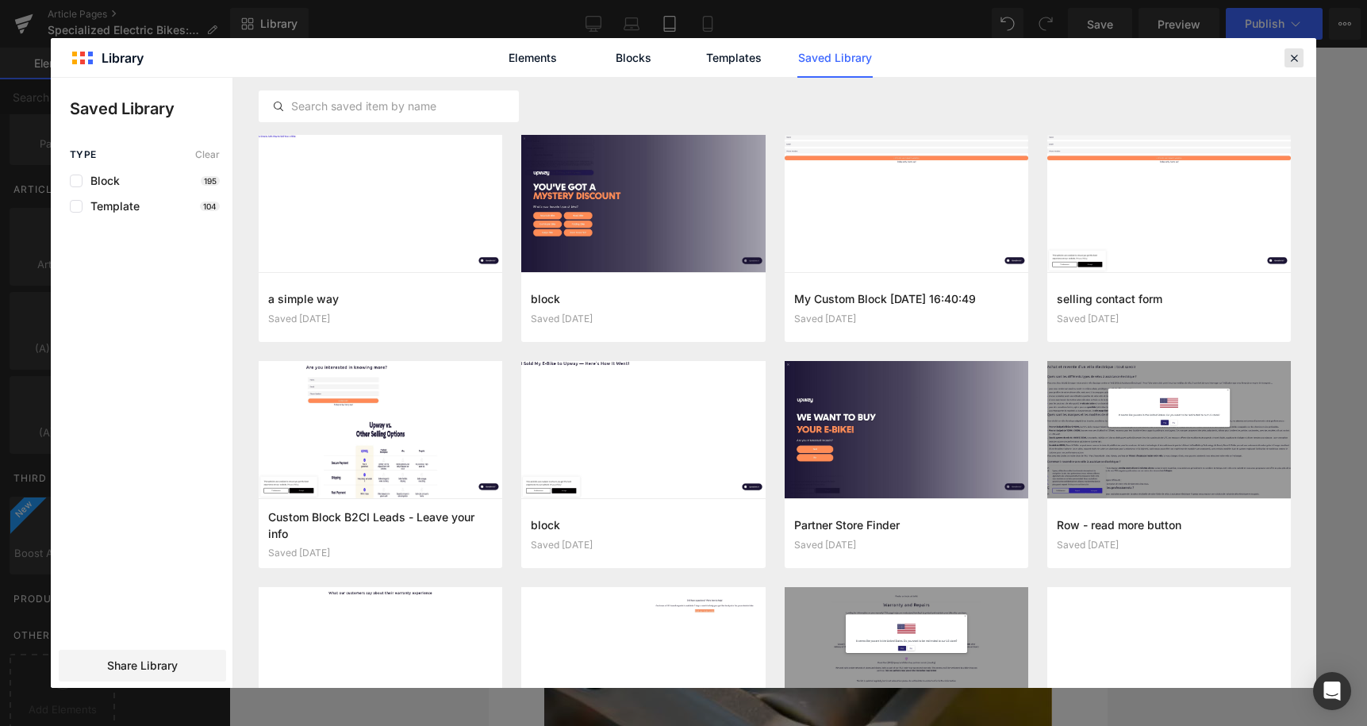
click at [1294, 61] on icon at bounding box center [1294, 58] width 14 height 14
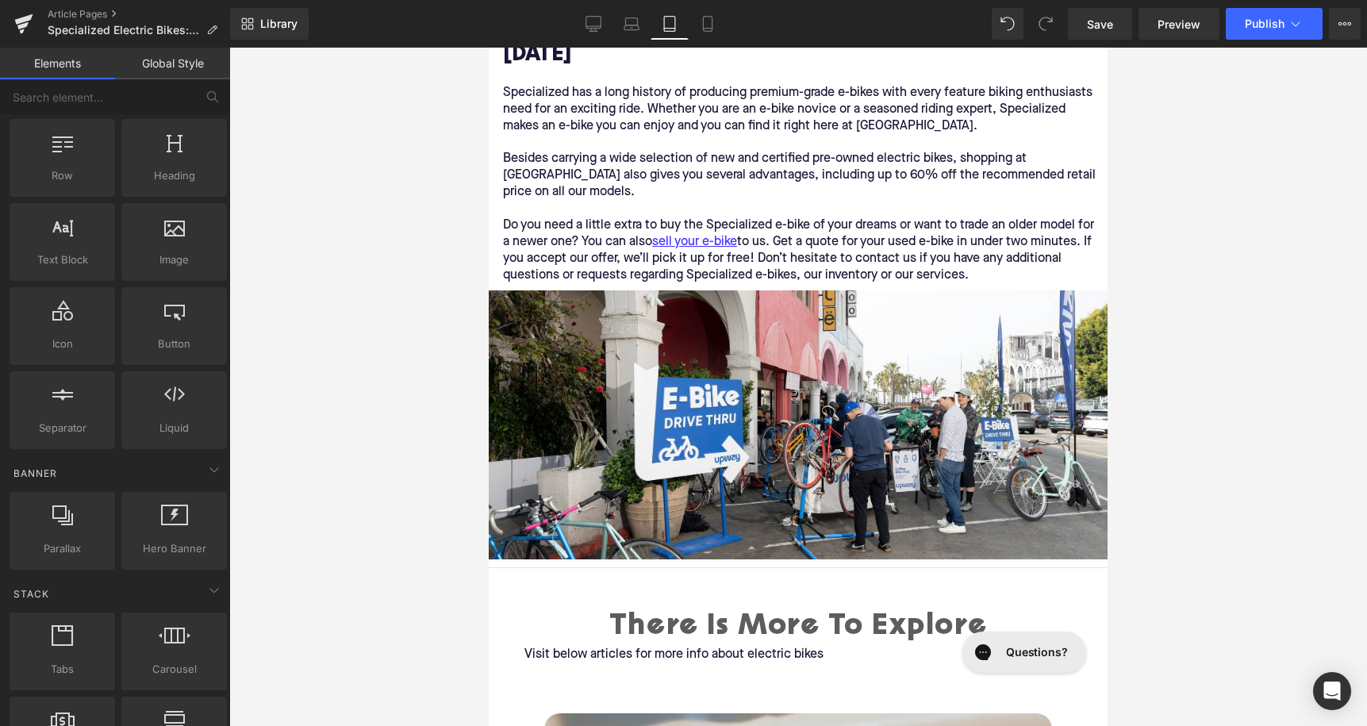
scroll to position [0, 0]
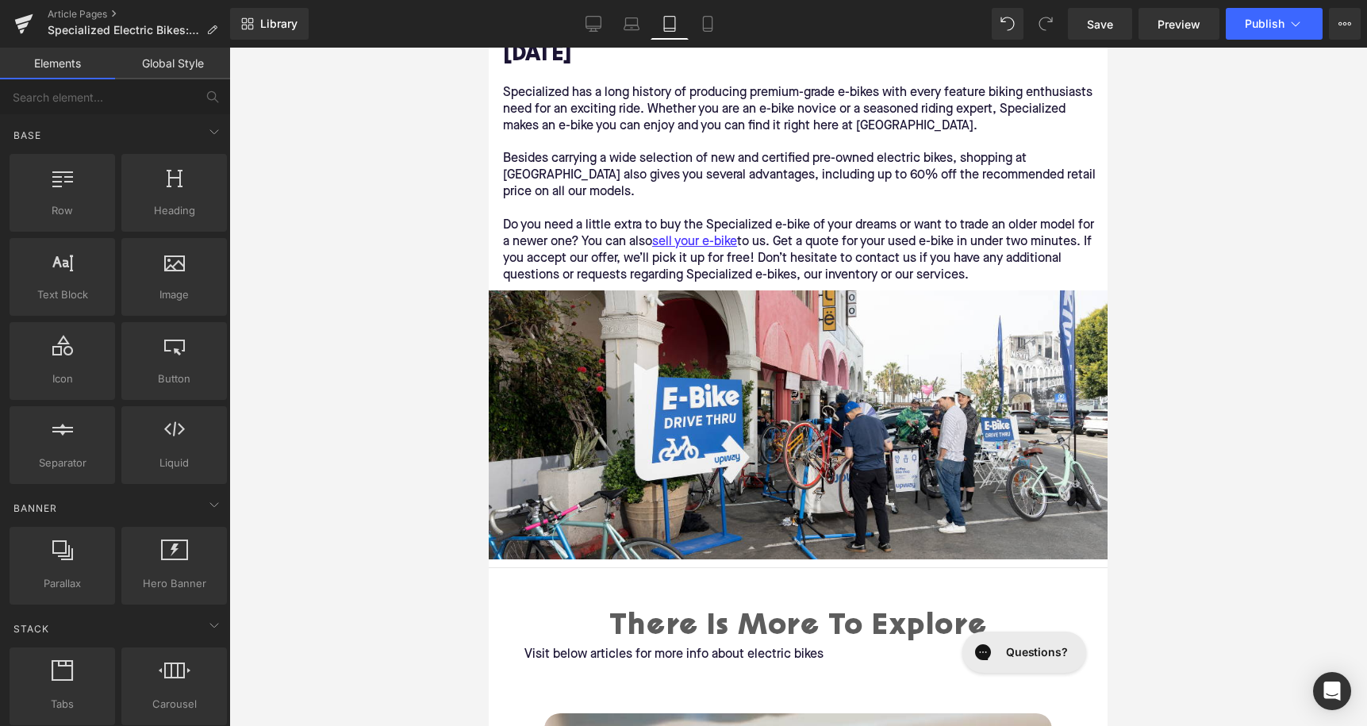
click at [336, 455] on div at bounding box center [798, 387] width 1138 height 678
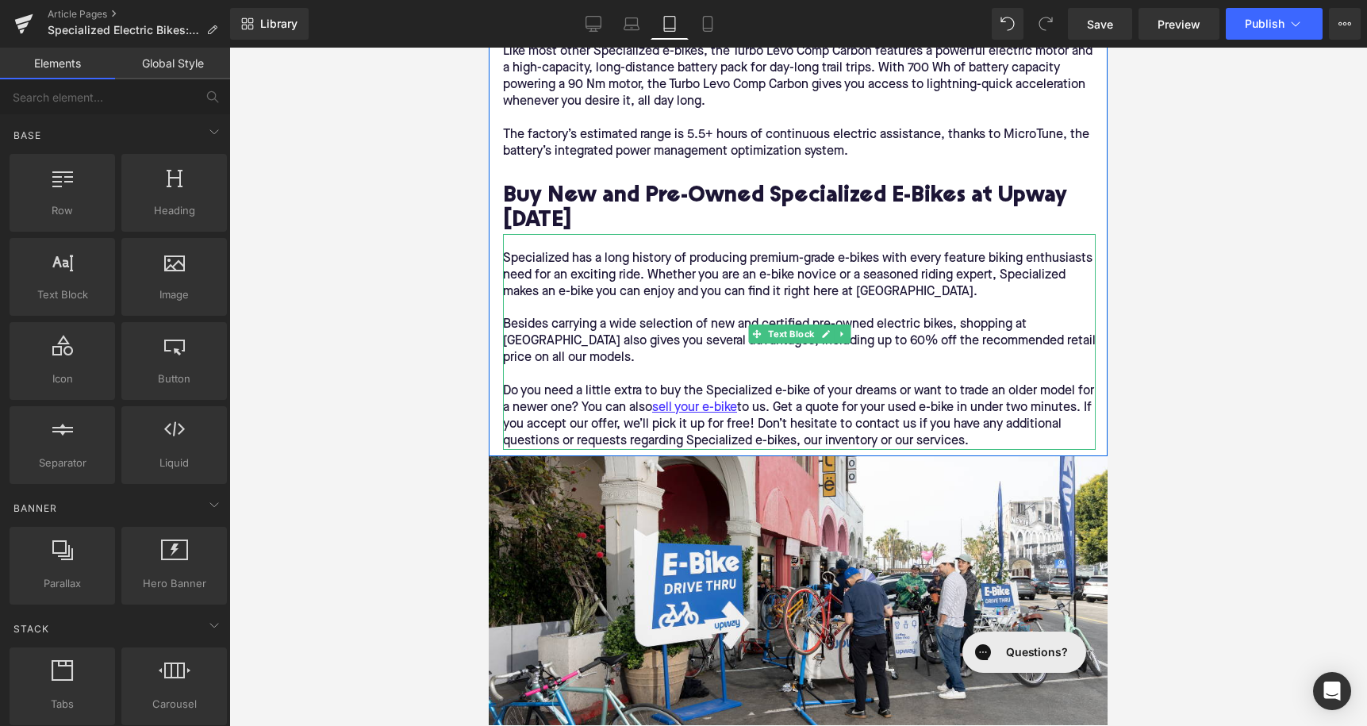
scroll to position [3187, 0]
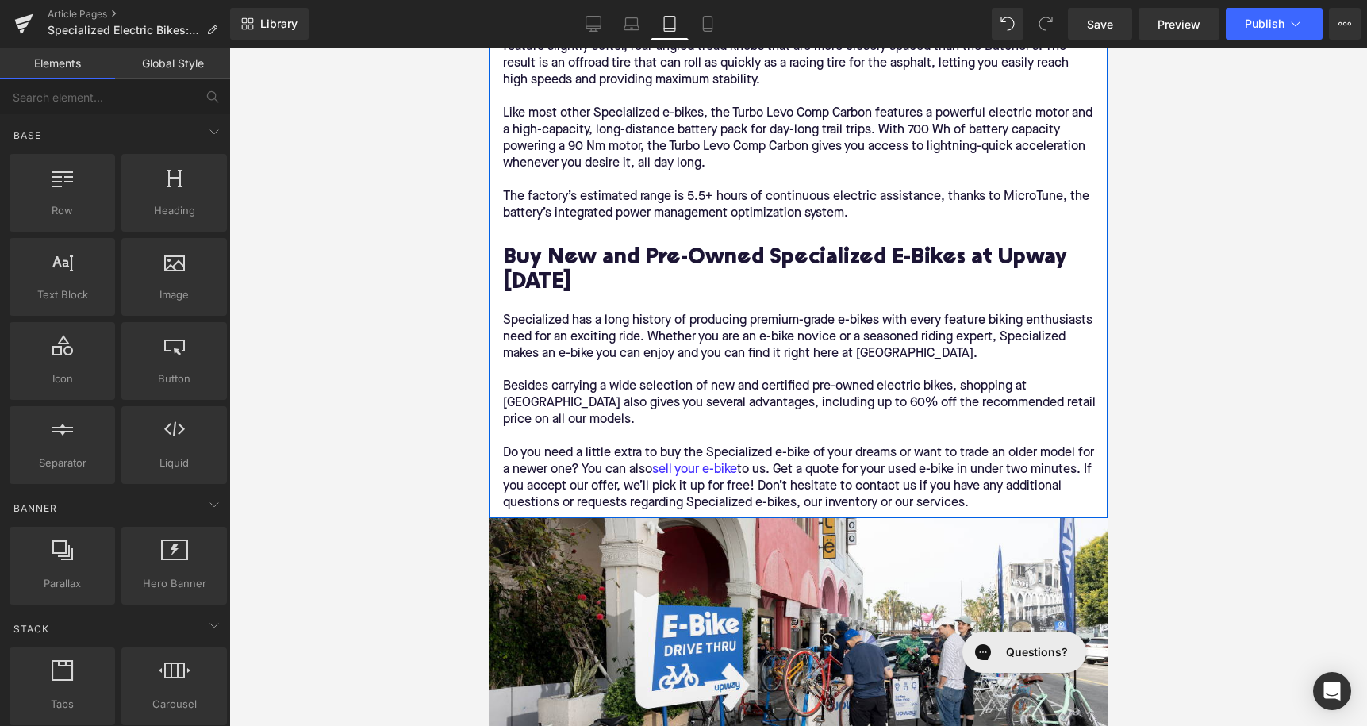
click at [616, 259] on h2 "Buy New and Pre-Owned Specialized E-Bikes at Upway [DATE]" at bounding box center [799, 271] width 593 height 49
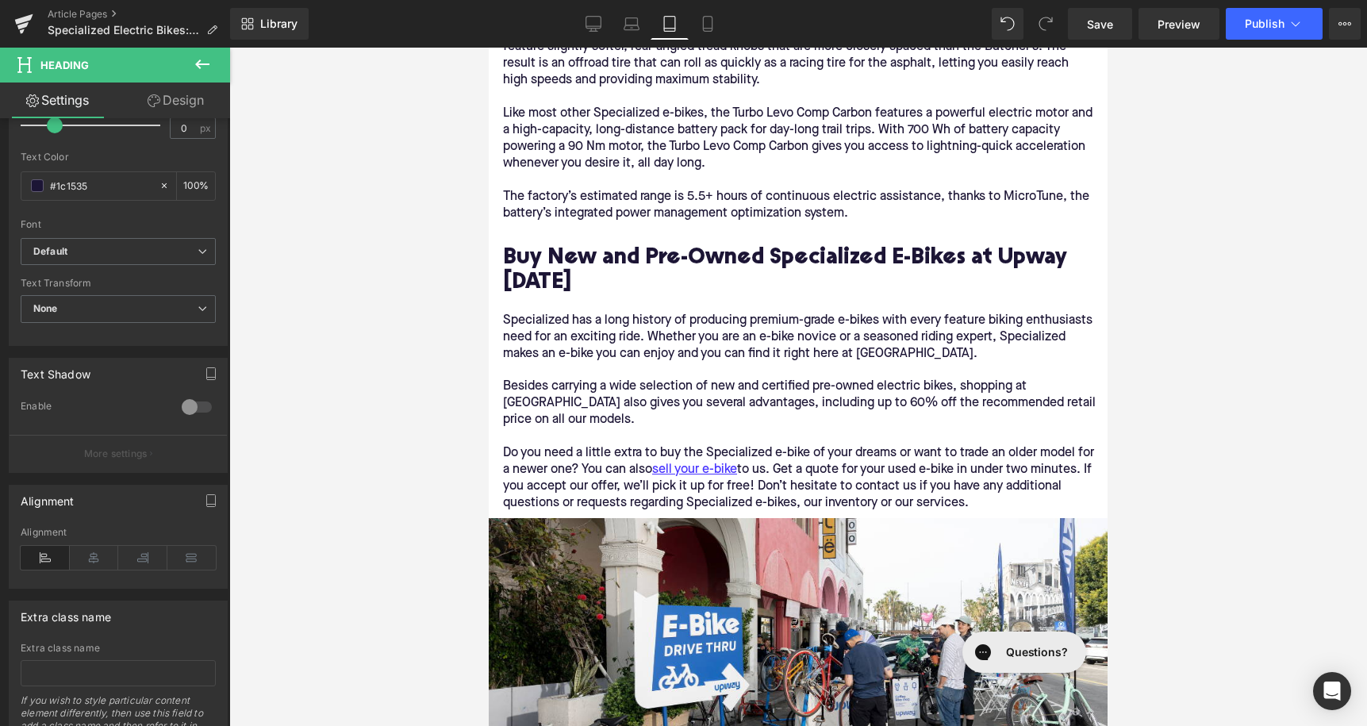
scroll to position [506, 0]
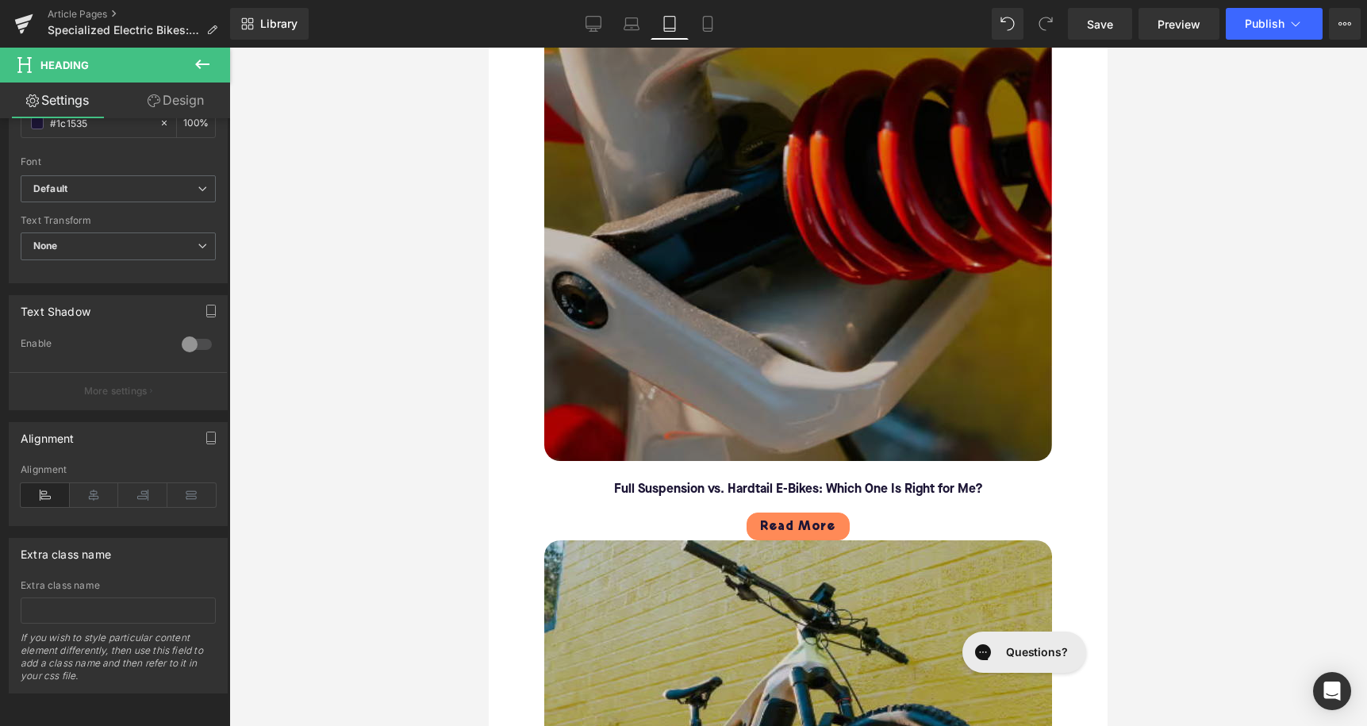
click at [667, 267] on img at bounding box center [798, 207] width 508 height 508
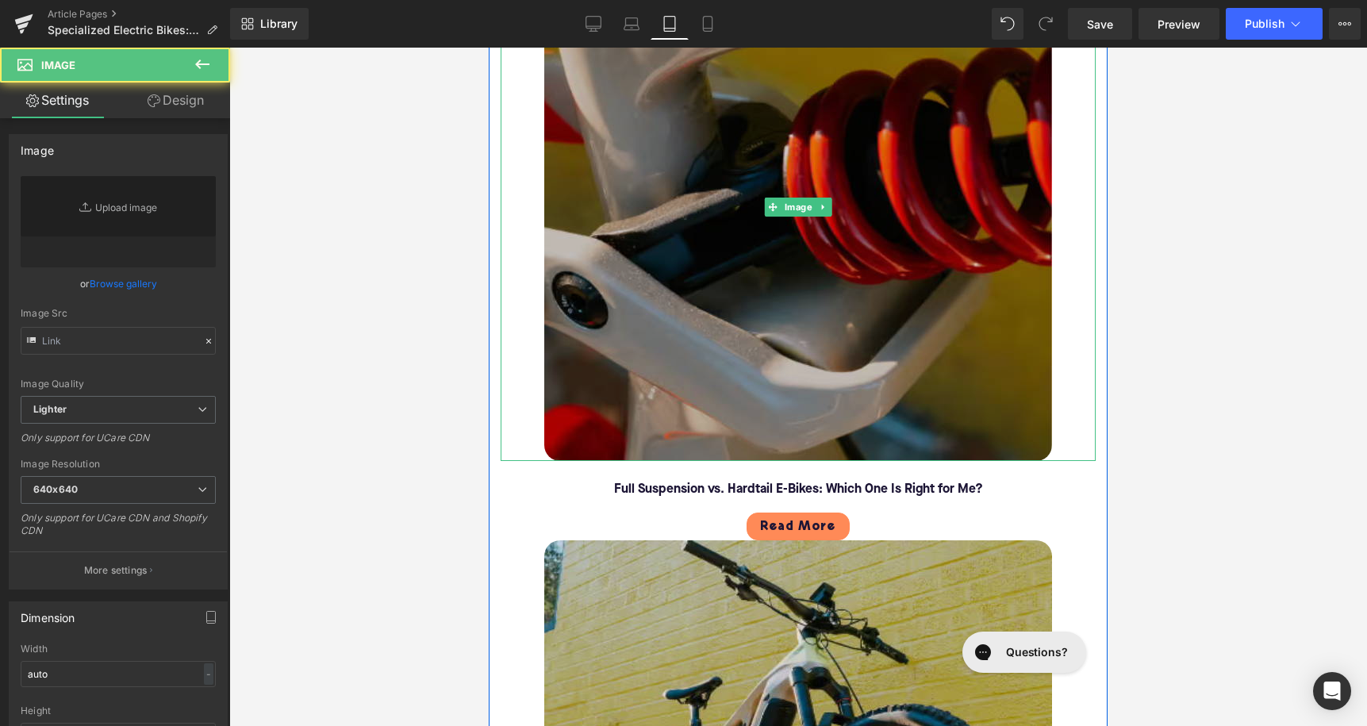
type input "[URL][DOMAIN_NAME]"
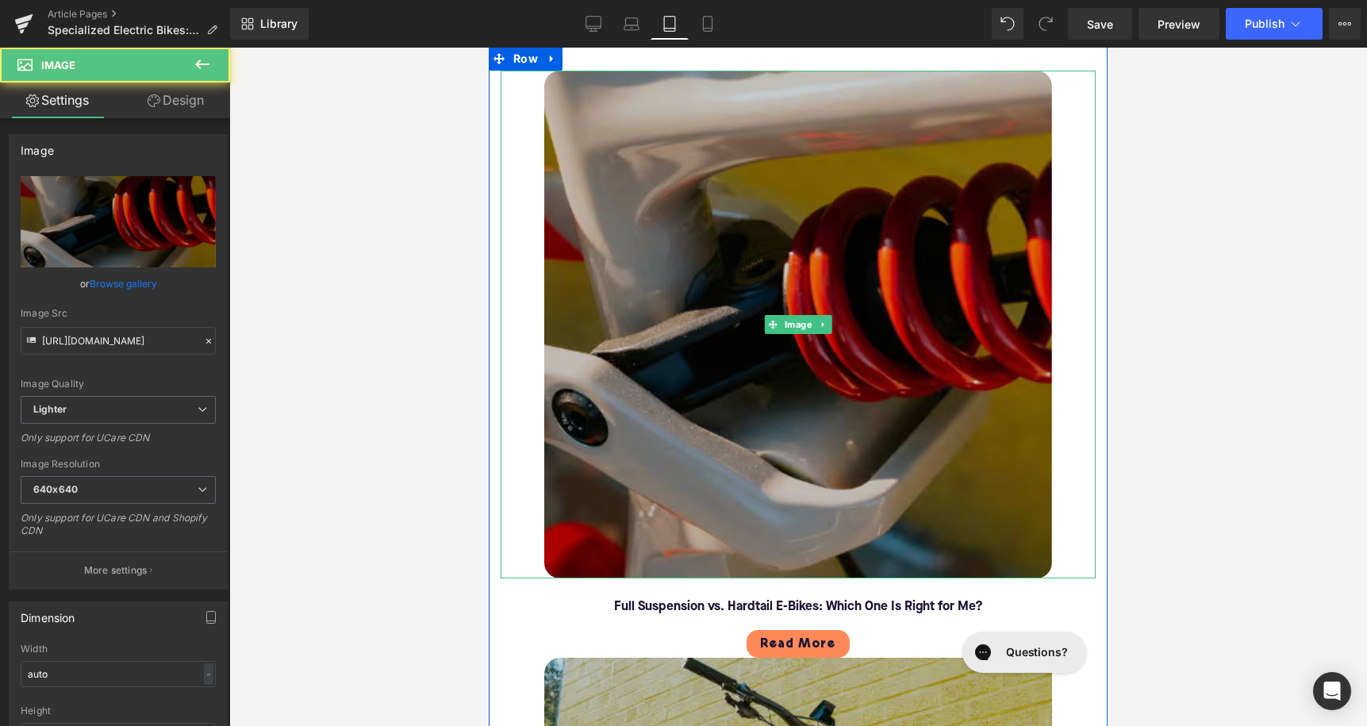
scroll to position [3799, 0]
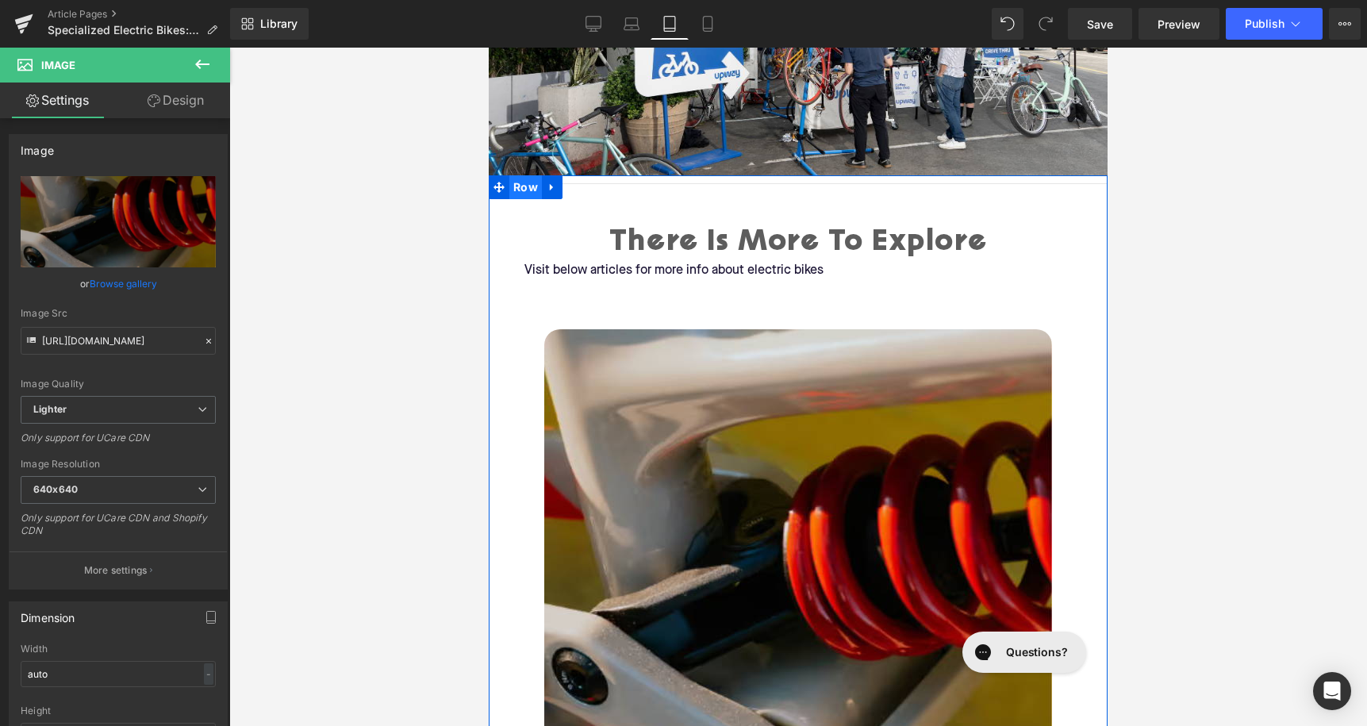
click at [529, 175] on span "Row" at bounding box center [525, 187] width 33 height 24
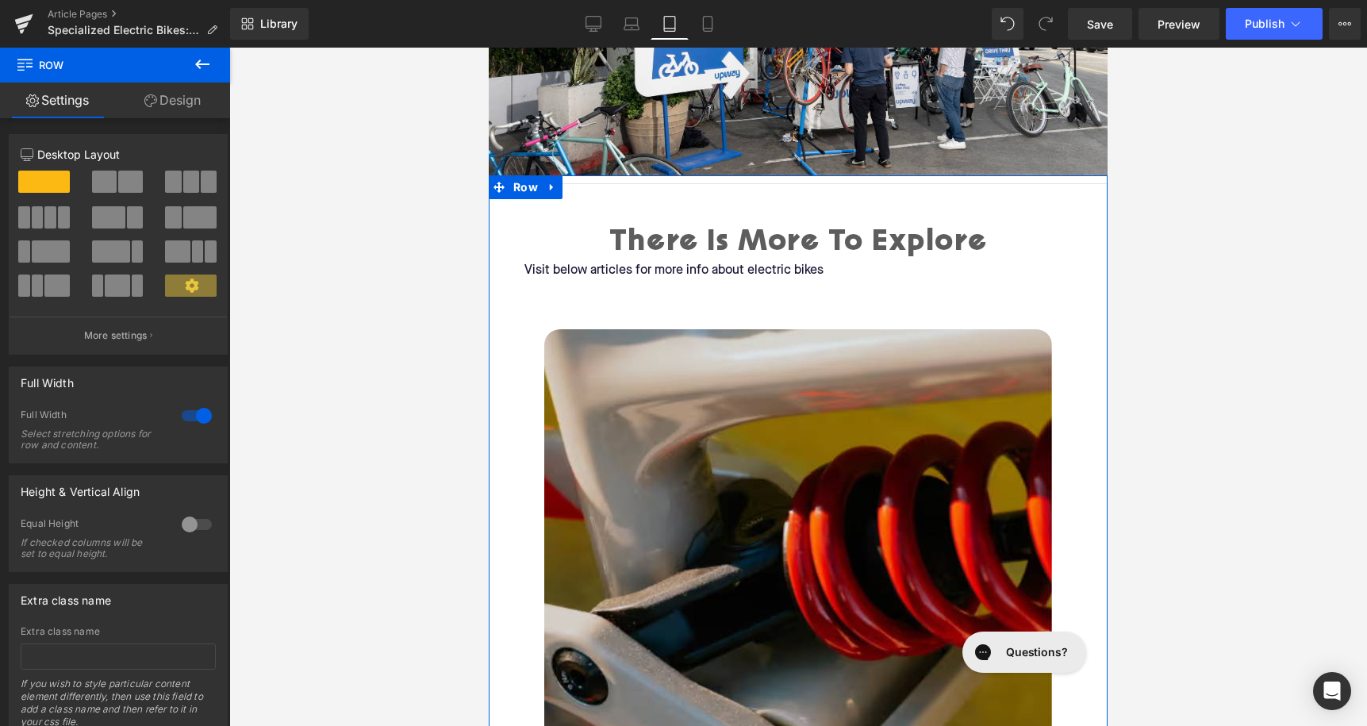
click at [182, 188] on button at bounding box center [191, 182] width 53 height 22
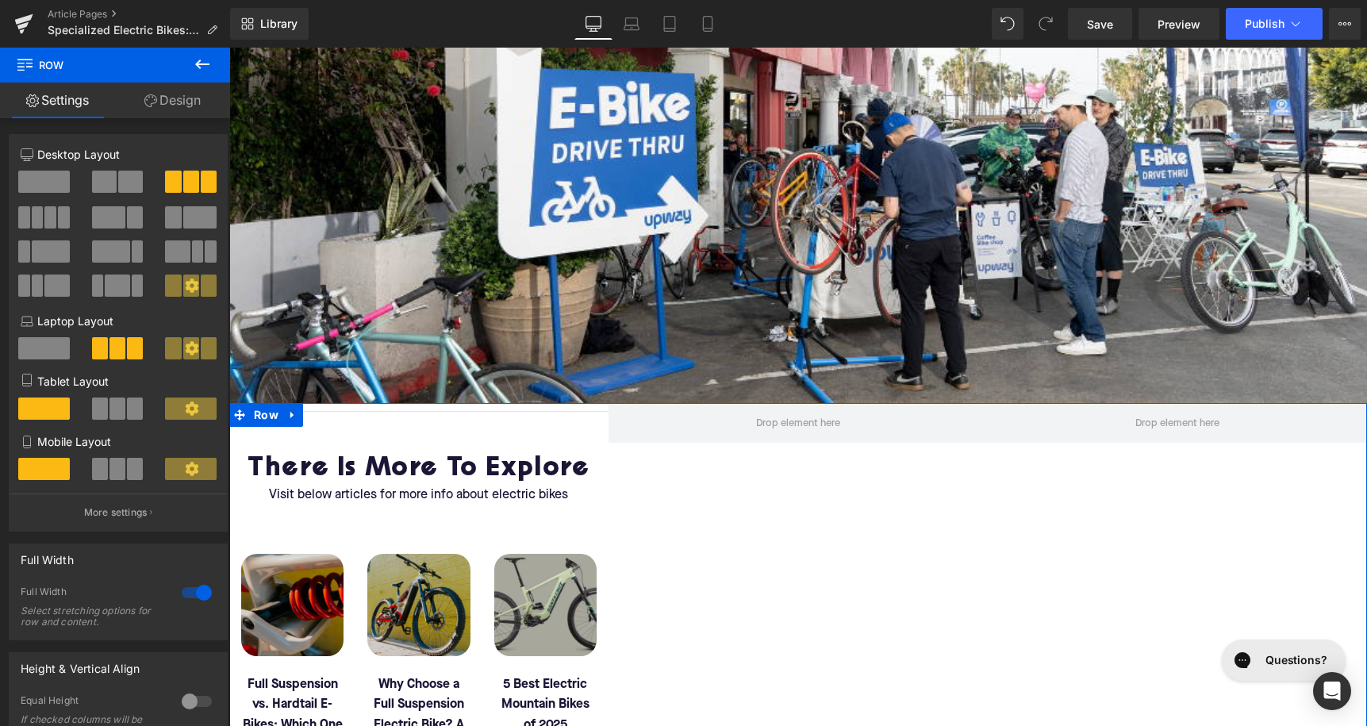
scroll to position [4061, 0]
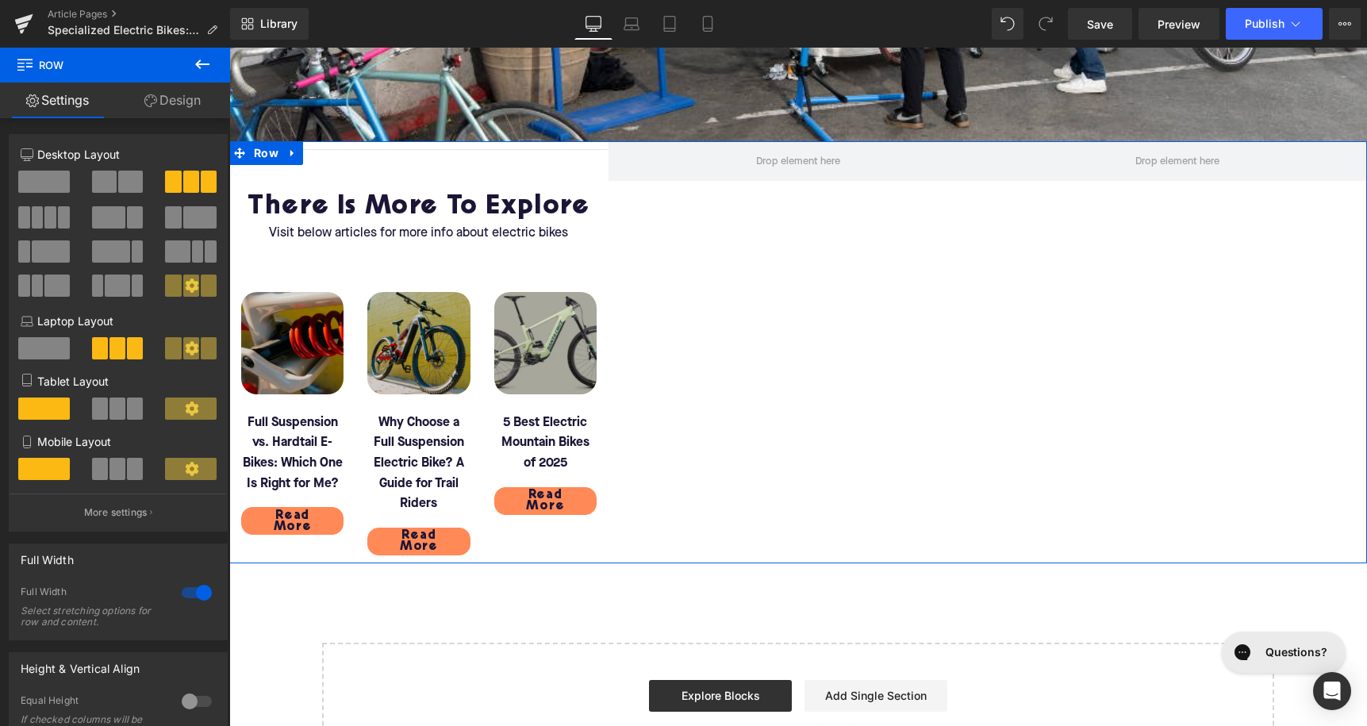
click at [43, 200] on div at bounding box center [45, 189] width 74 height 36
click at [49, 180] on span at bounding box center [44, 182] width 52 height 22
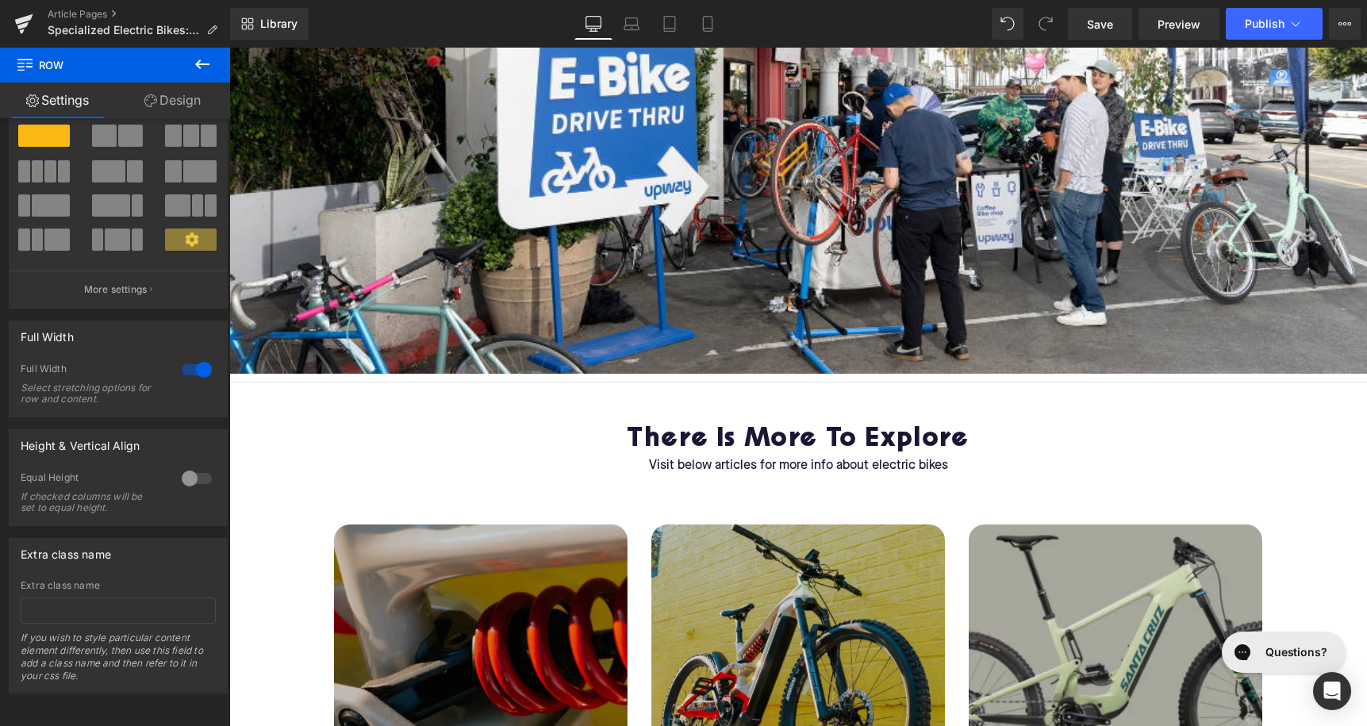
scroll to position [3645, 0]
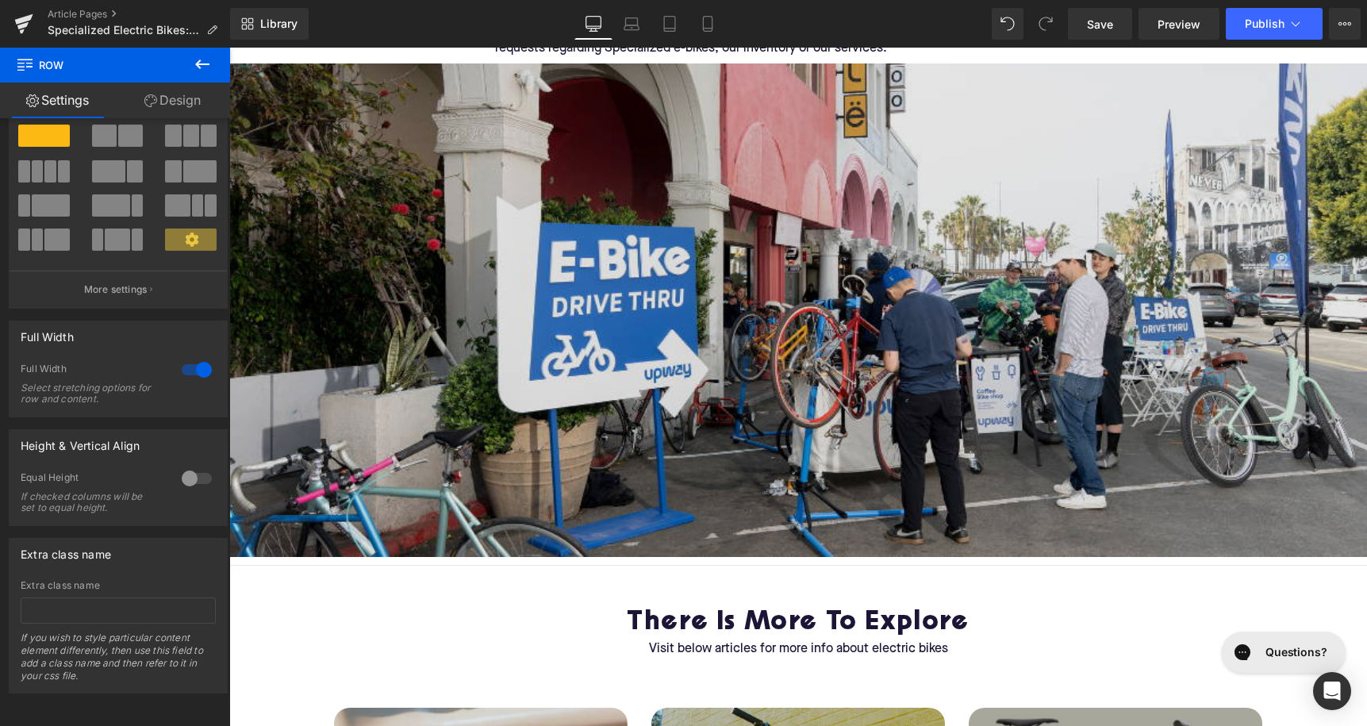
click at [559, 302] on img at bounding box center [798, 310] width 1138 height 494
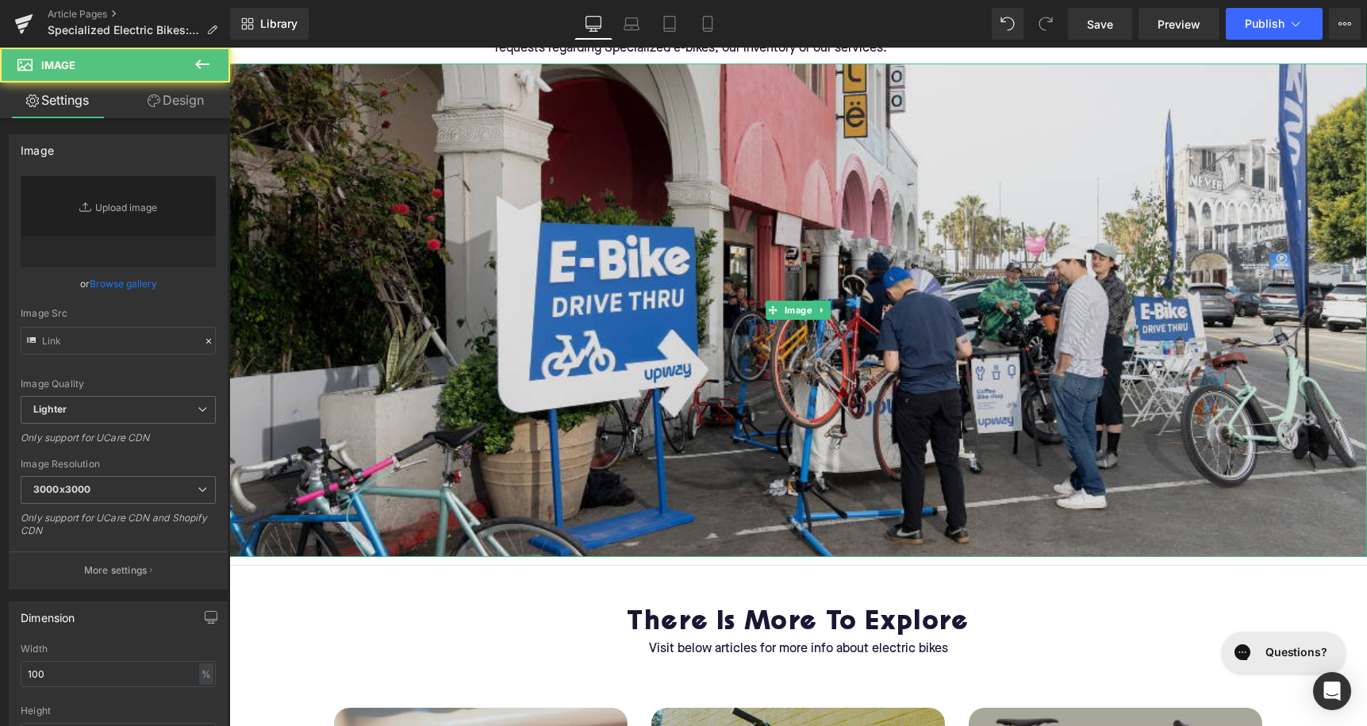
type input "[URL][DOMAIN_NAME]"
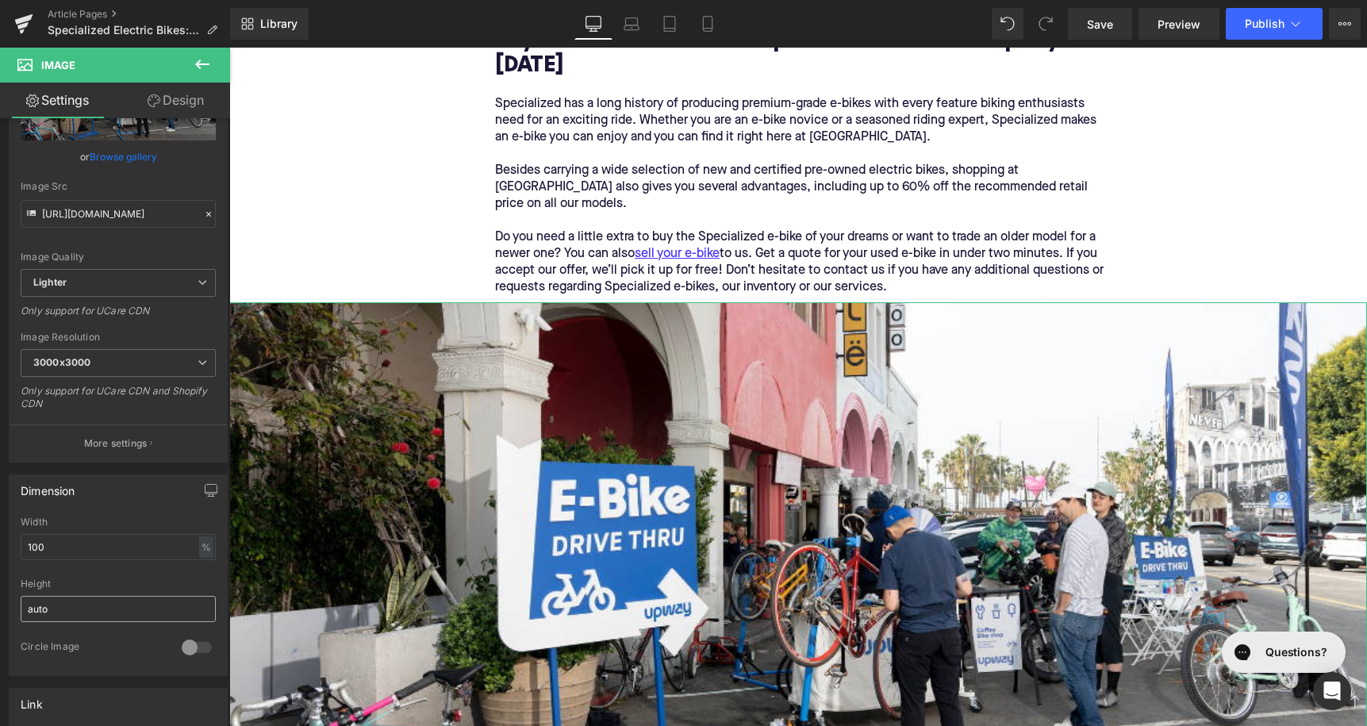
scroll to position [278, 0]
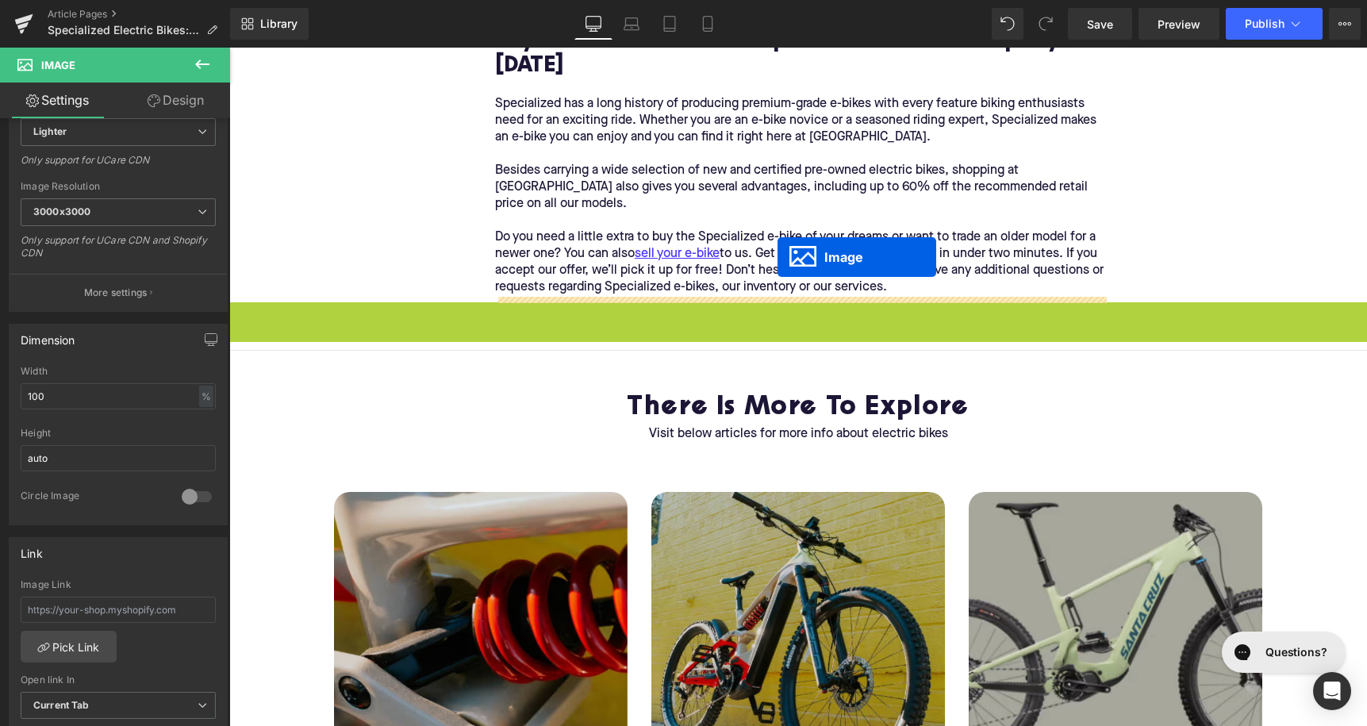
drag, startPoint x: 770, startPoint y: 555, endPoint x: 778, endPoint y: 259, distance: 296.1
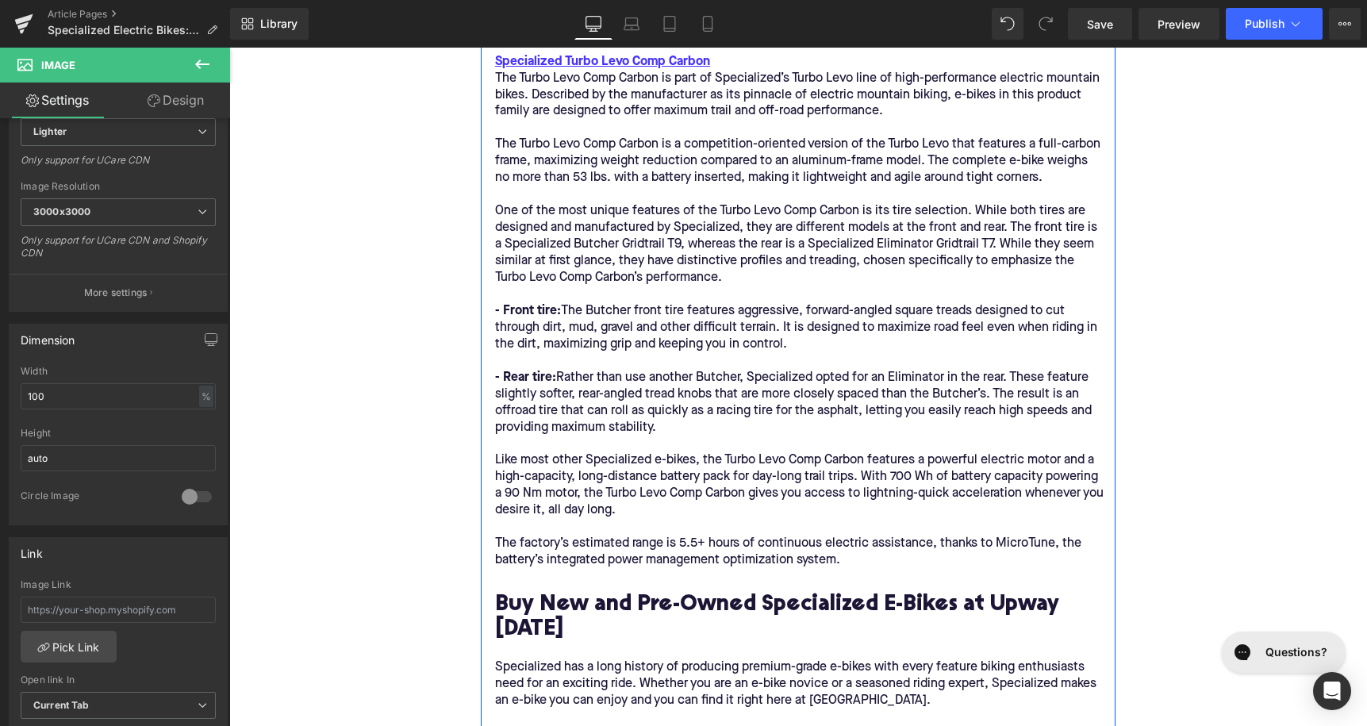
scroll to position [3128, 0]
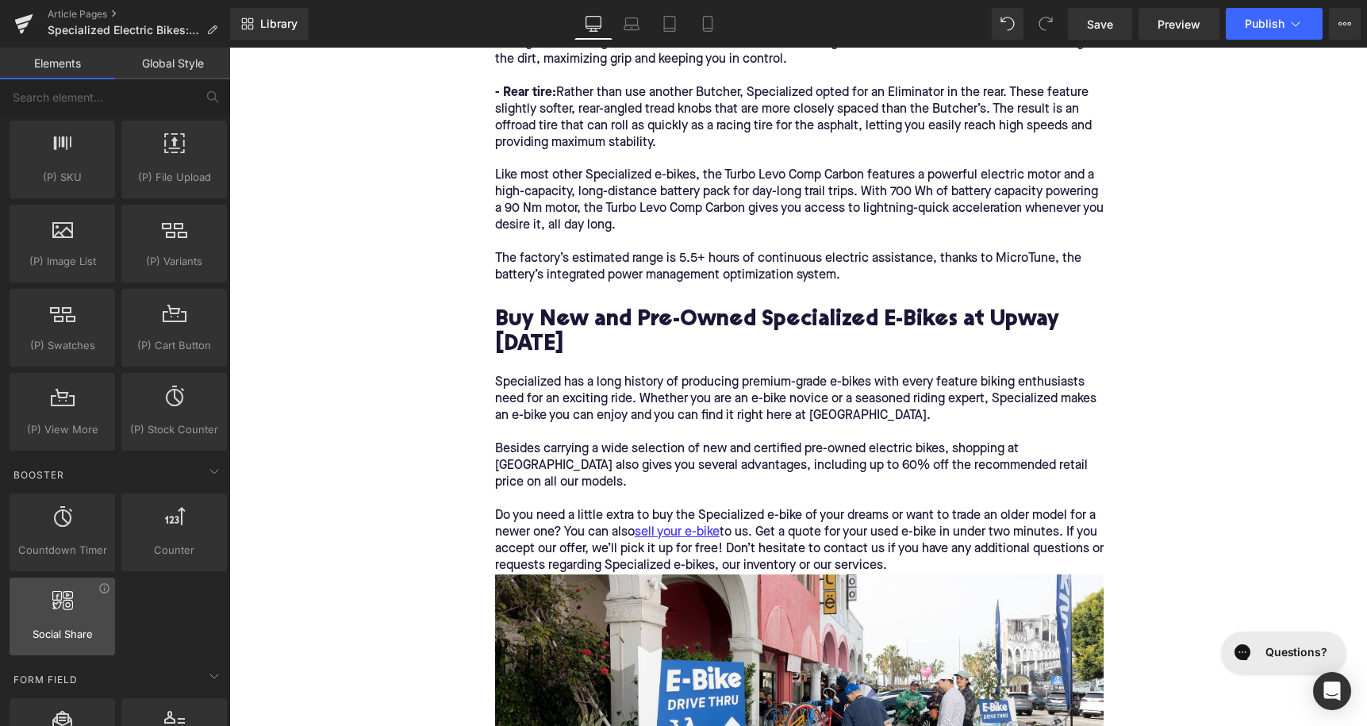
scroll to position [2955, 0]
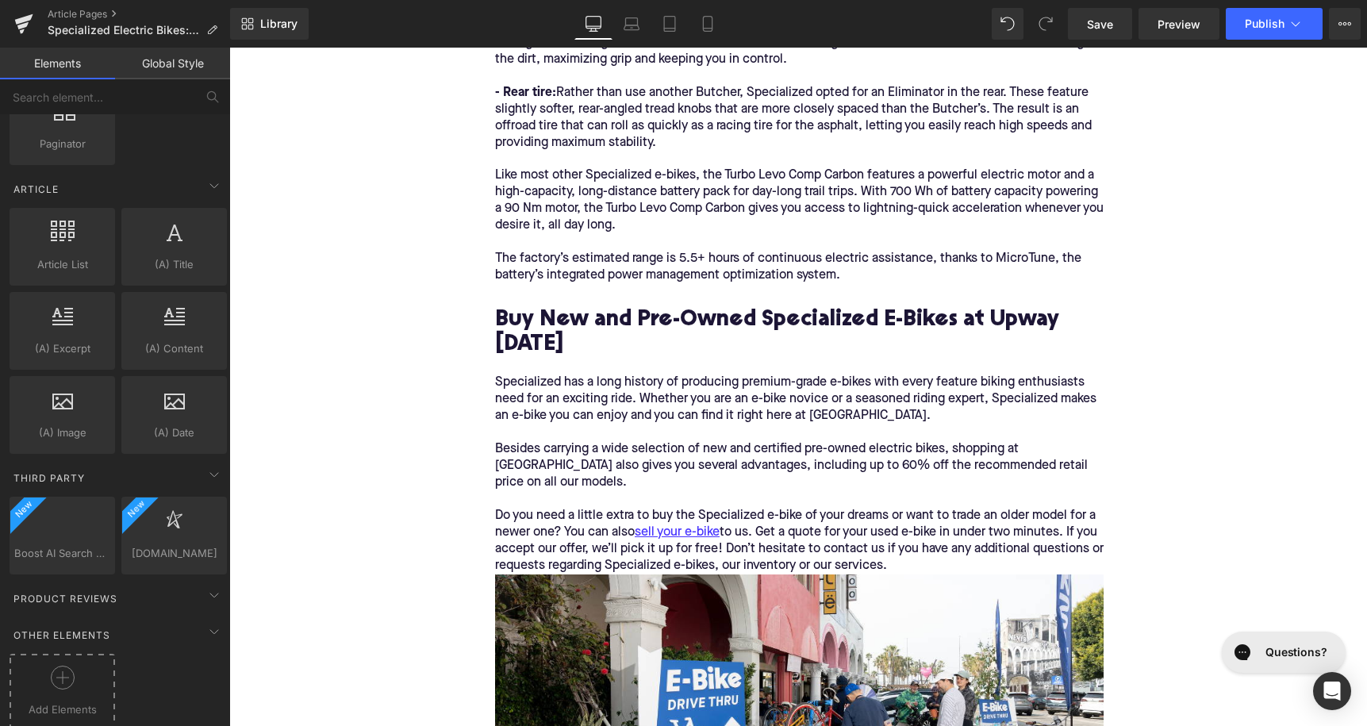
click at [56, 667] on circle at bounding box center [62, 678] width 23 height 23
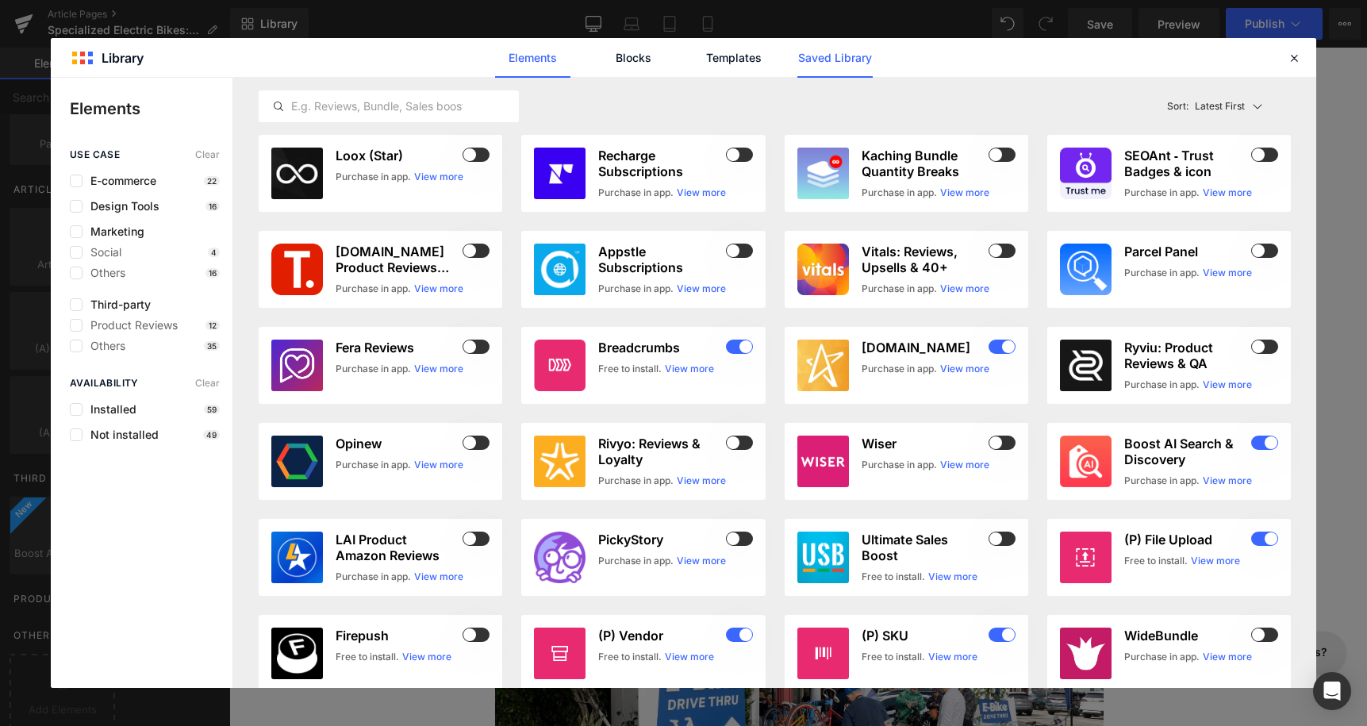
click at [840, 71] on link "Saved Library" at bounding box center [834, 58] width 75 height 40
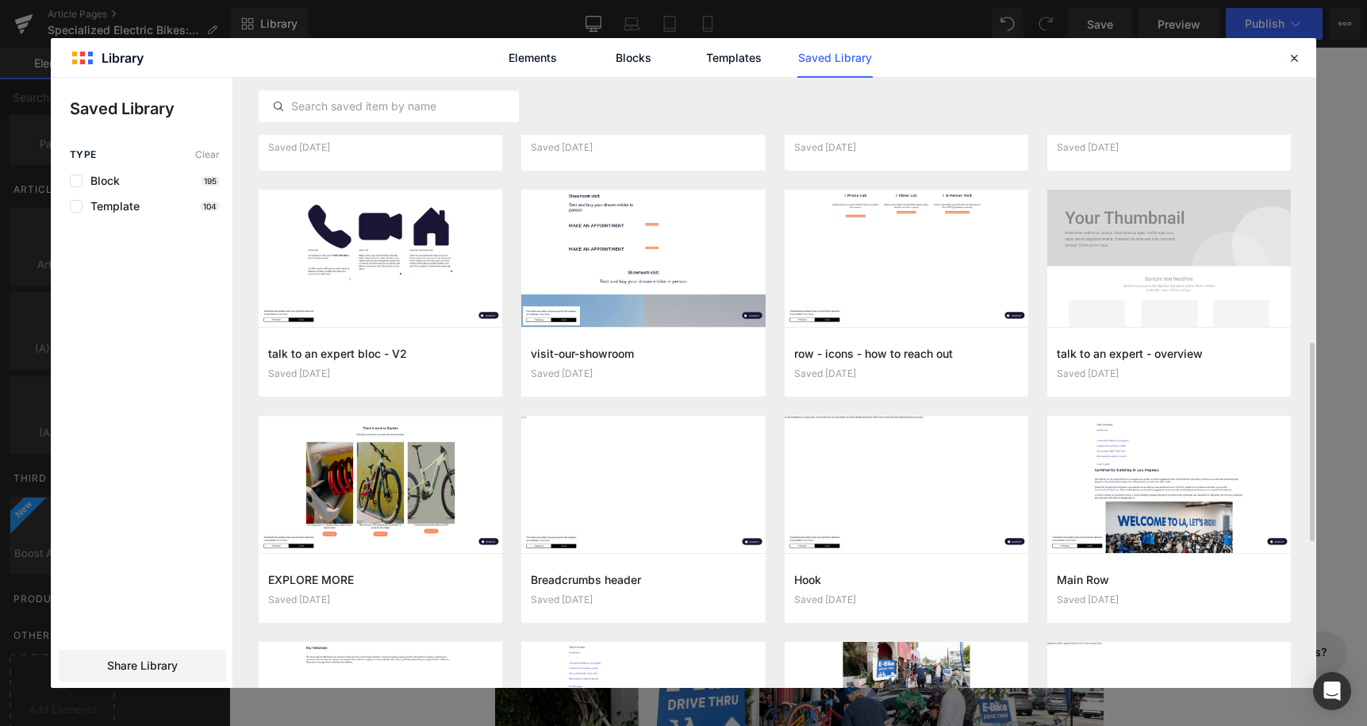
scroll to position [670, 0]
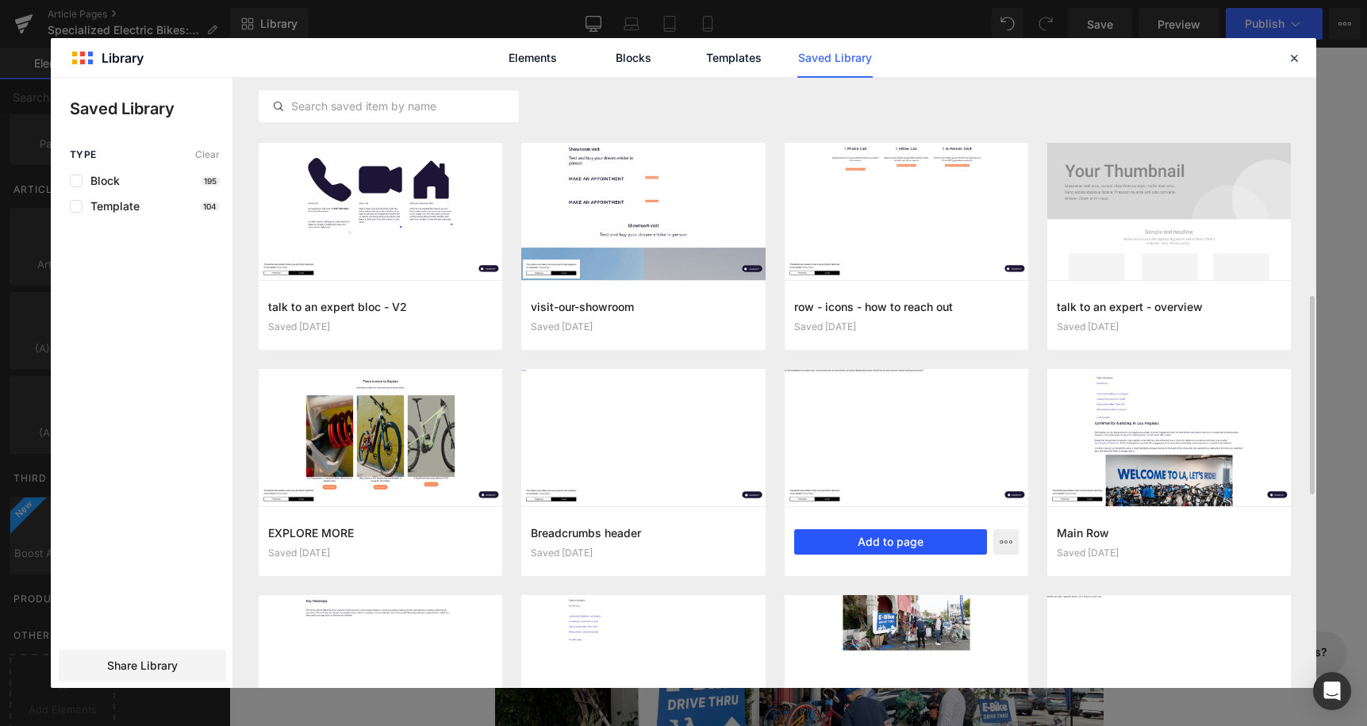
click at [854, 534] on button "Add to page" at bounding box center [890, 541] width 193 height 25
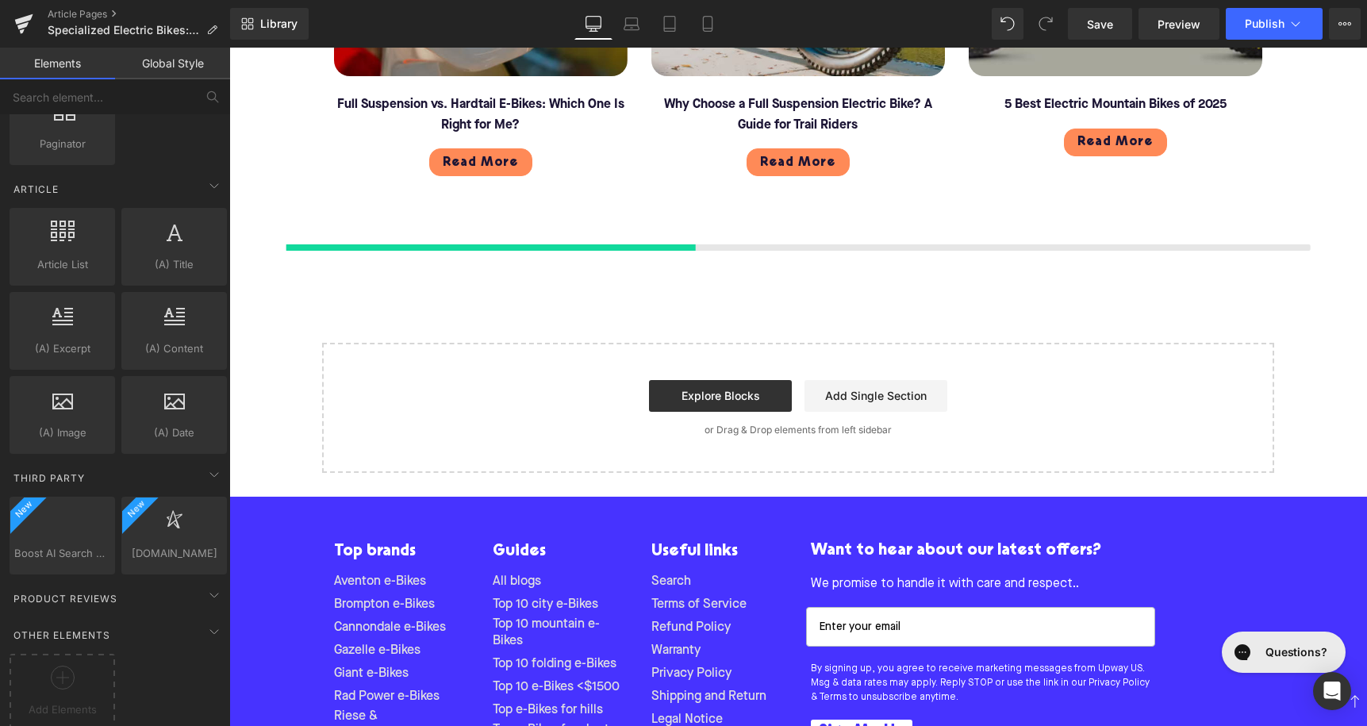
scroll to position [4399, 0]
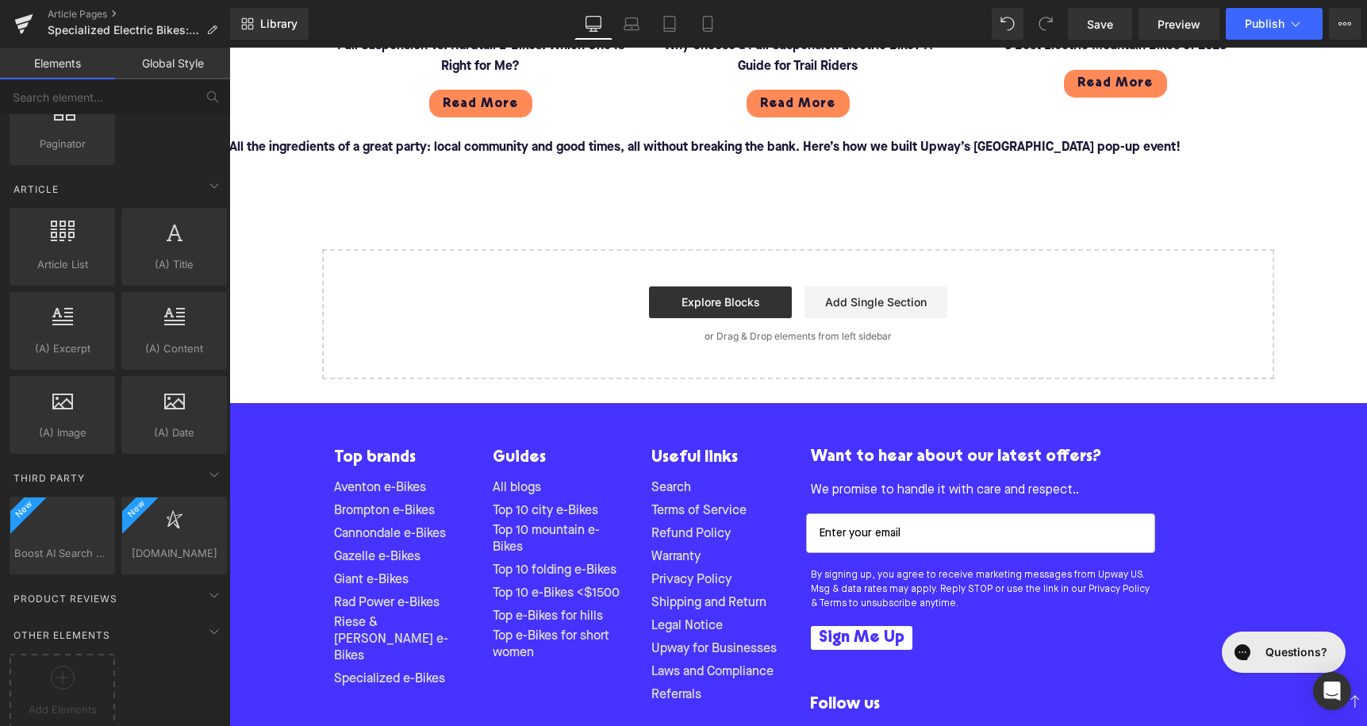
click at [67, 690] on div at bounding box center [62, 684] width 98 height 36
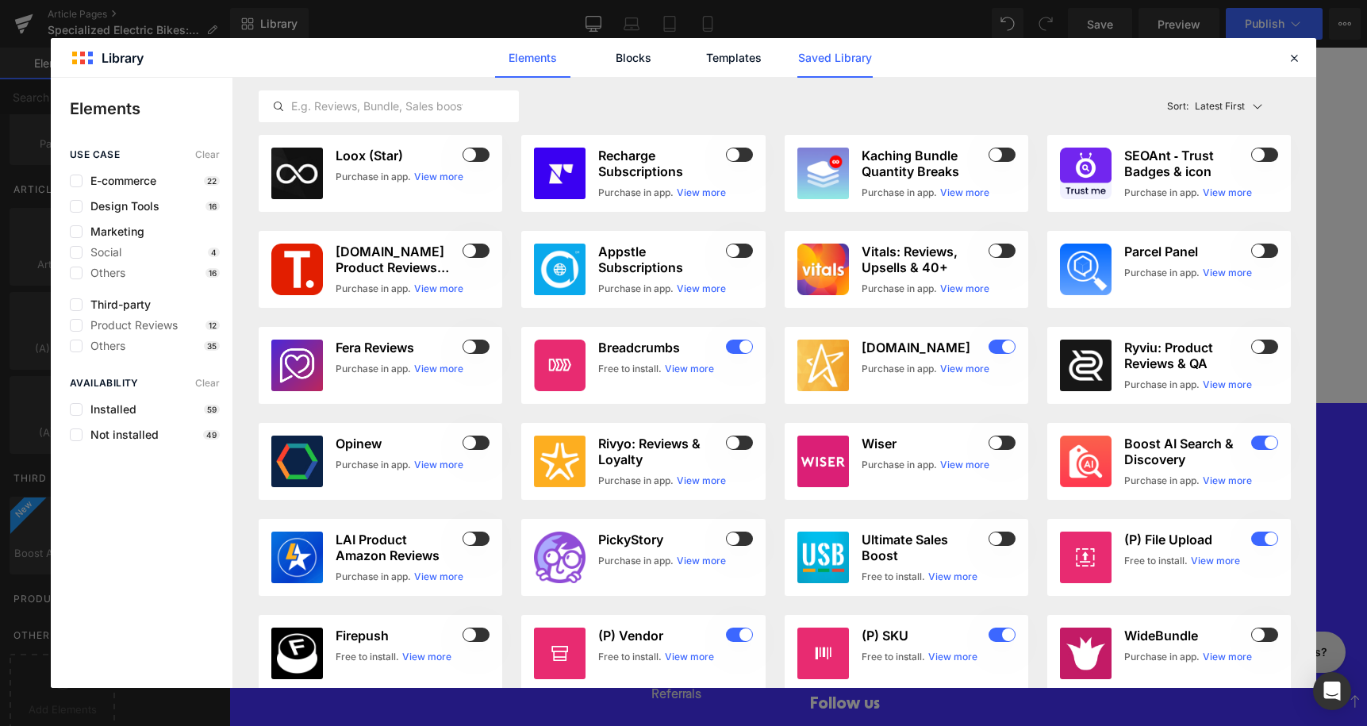
click at [839, 59] on link "Saved Library" at bounding box center [834, 58] width 75 height 40
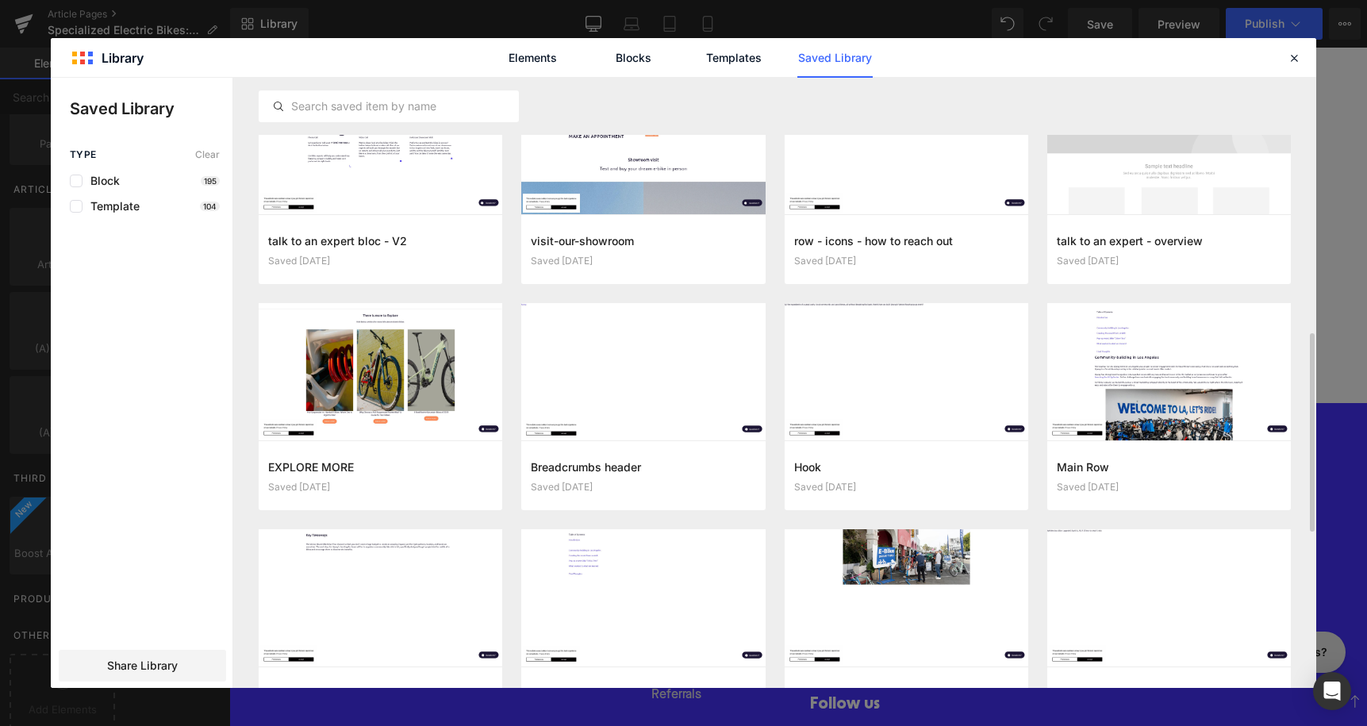
scroll to position [747, 0]
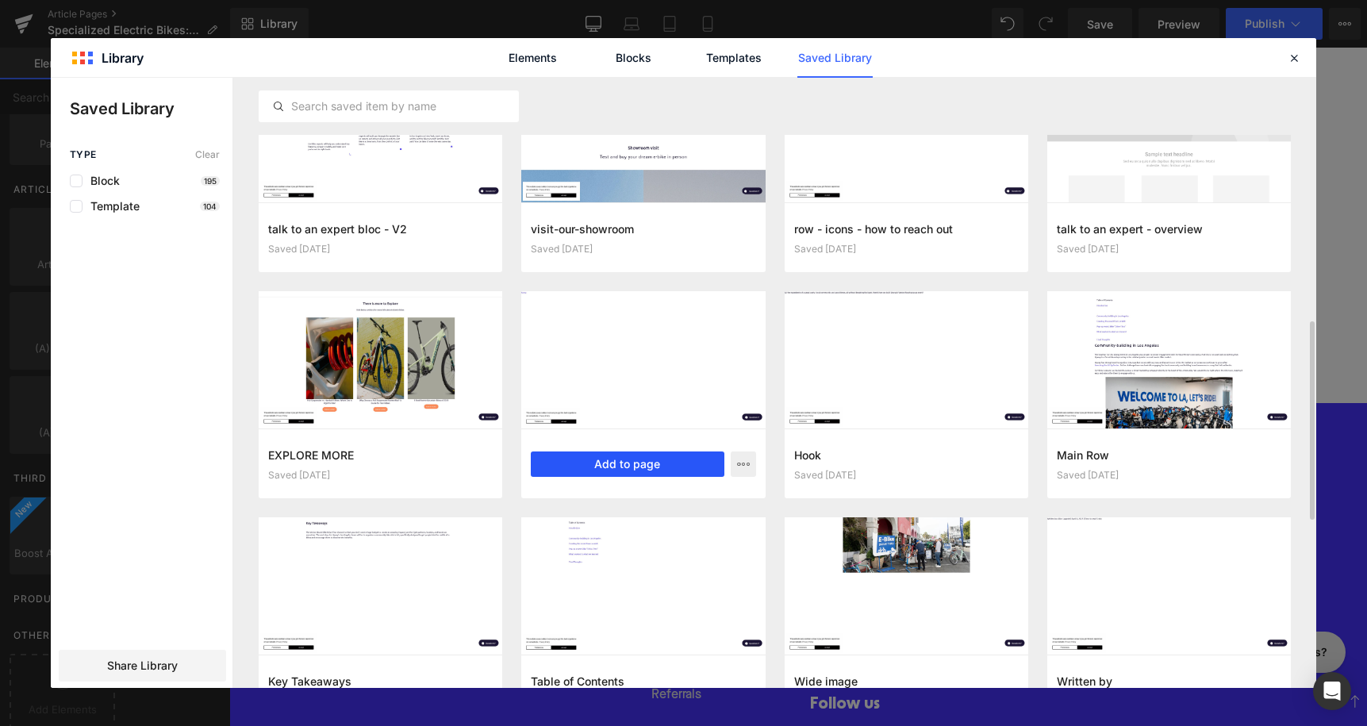
click at [654, 468] on button "Add to page" at bounding box center [627, 463] width 193 height 25
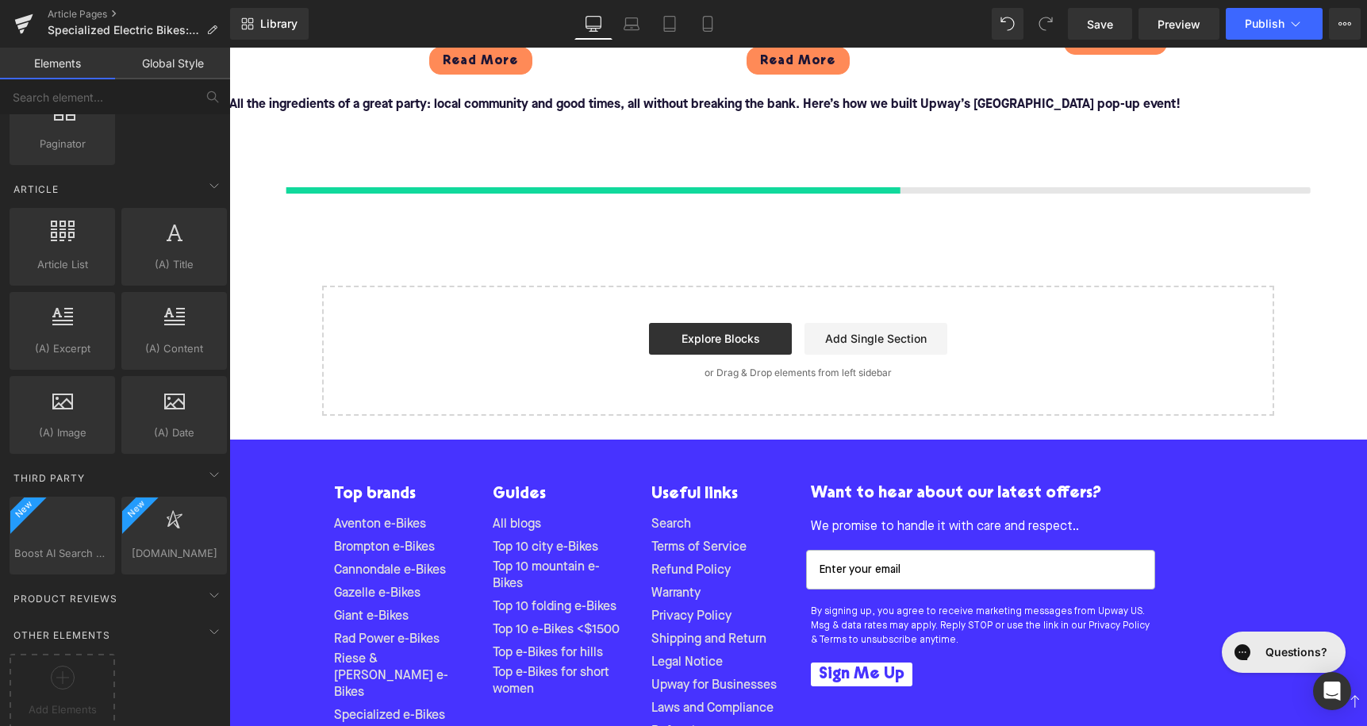
scroll to position [4443, 0]
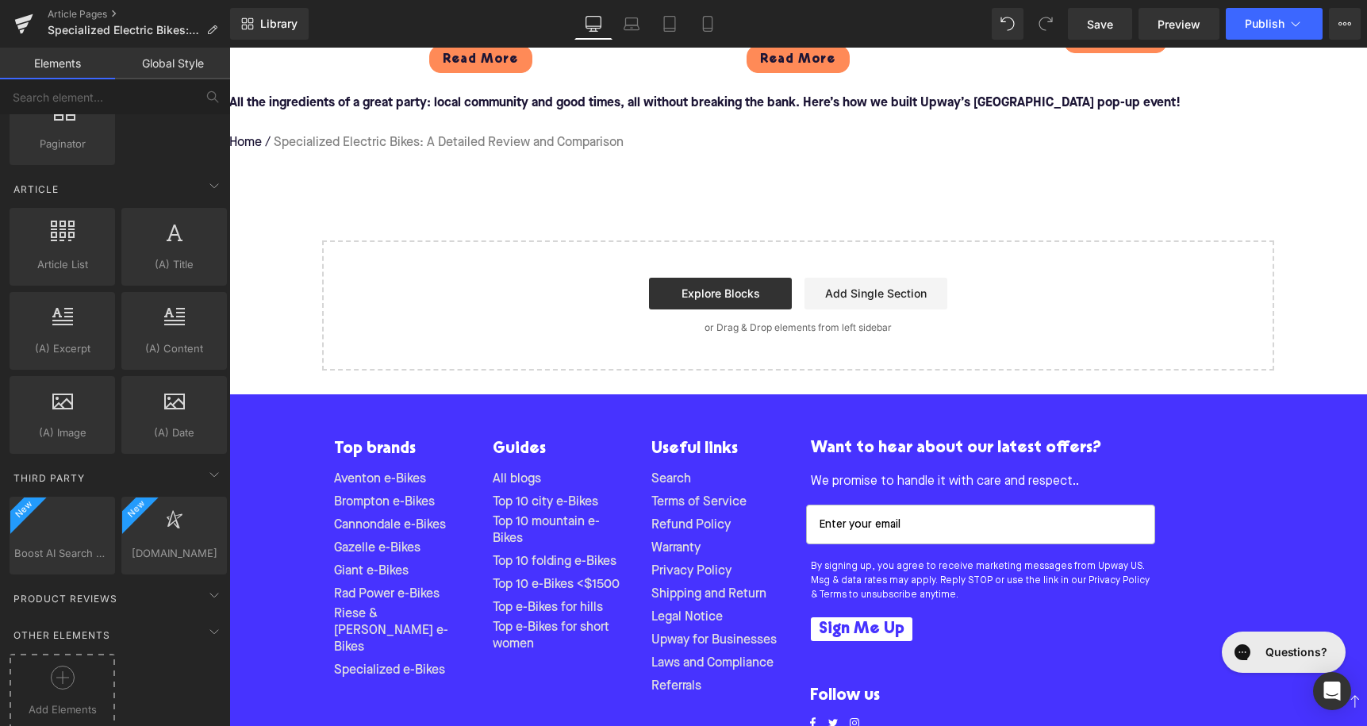
click at [88, 655] on div "Add Elements" at bounding box center [63, 692] width 106 height 76
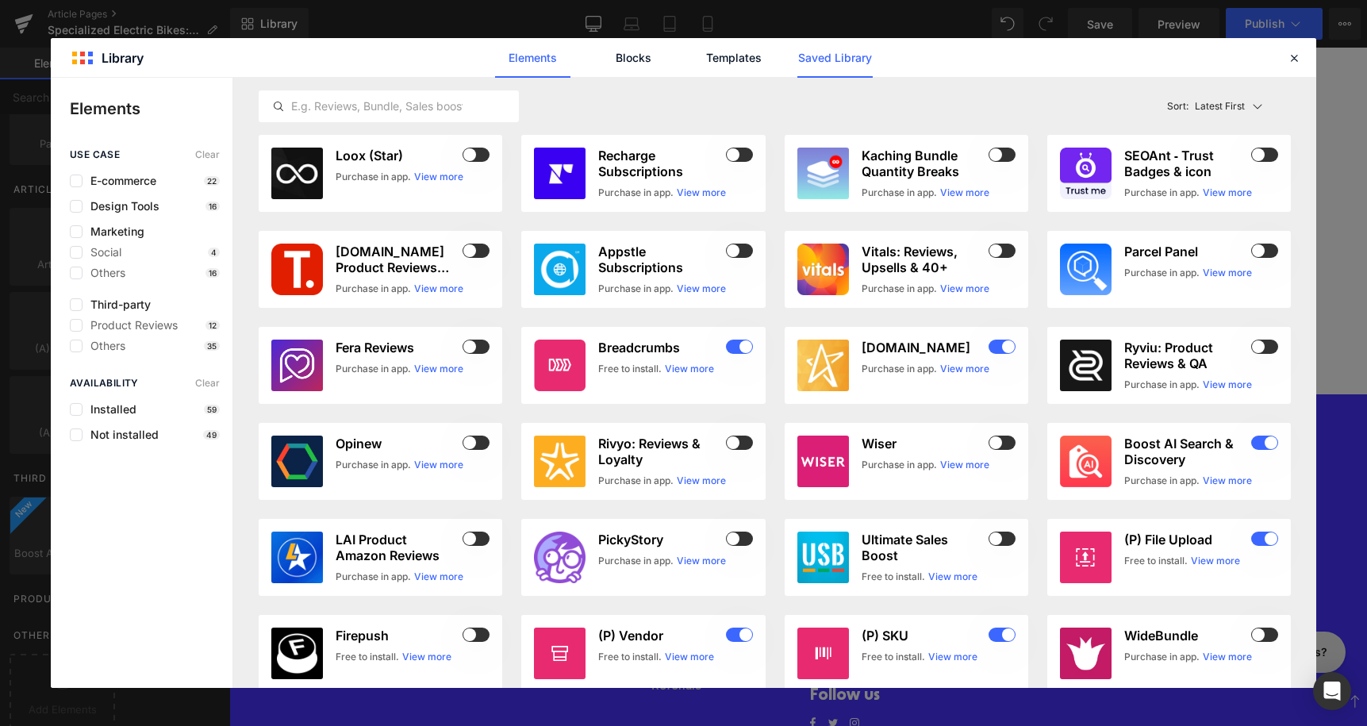
click at [824, 56] on link "Saved Library" at bounding box center [834, 58] width 75 height 40
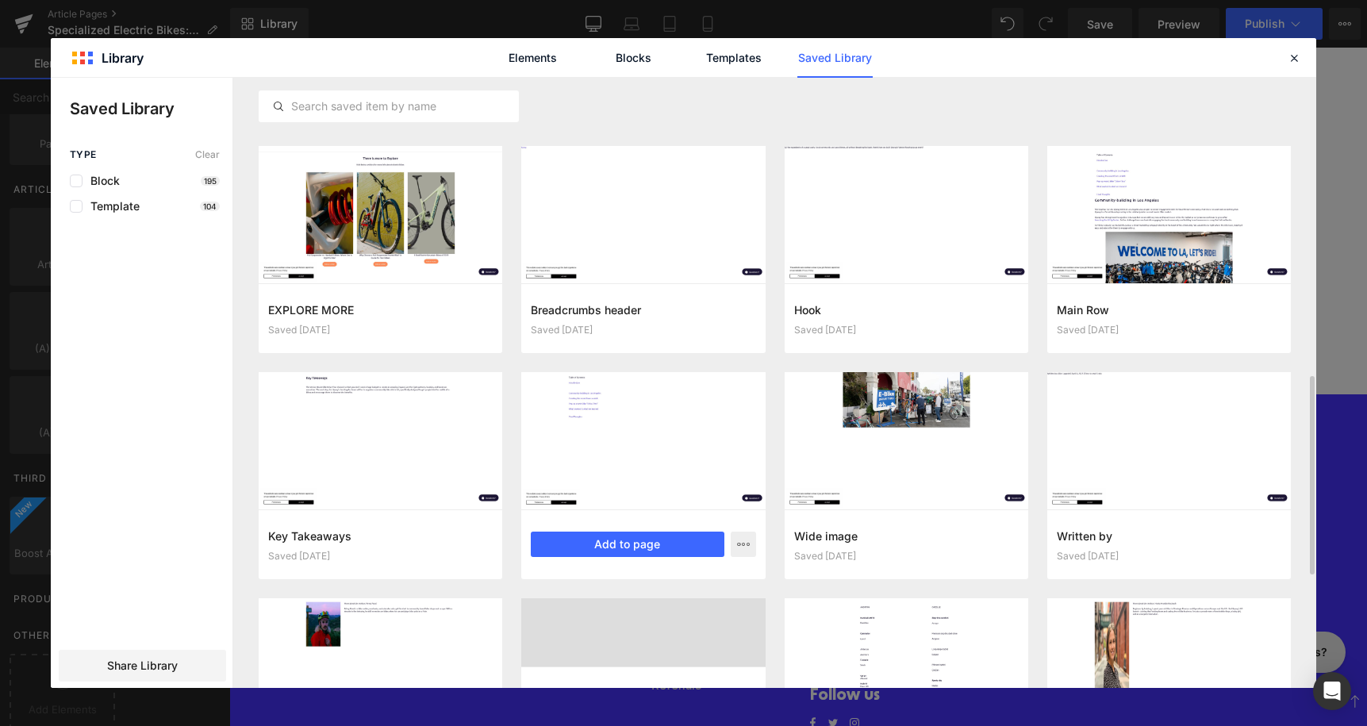
scroll to position [898, 0]
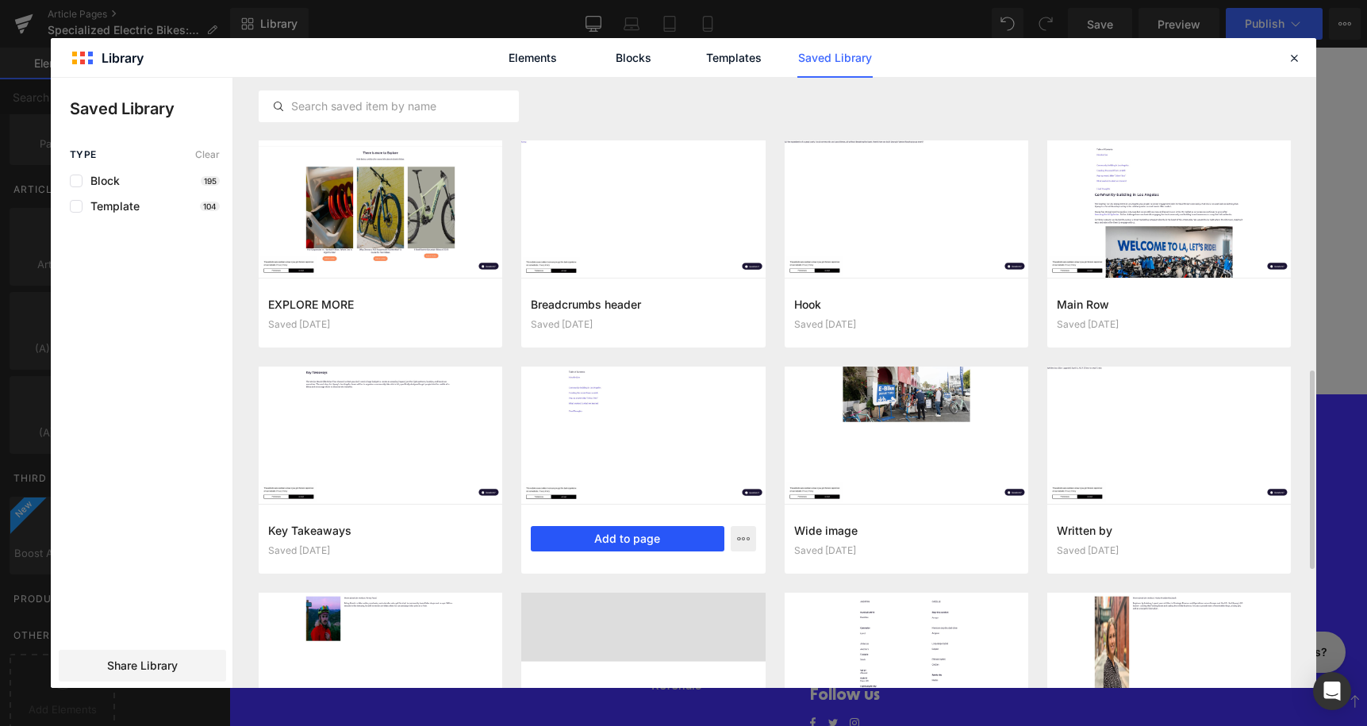
click at [590, 532] on button "Add to page" at bounding box center [627, 538] width 193 height 25
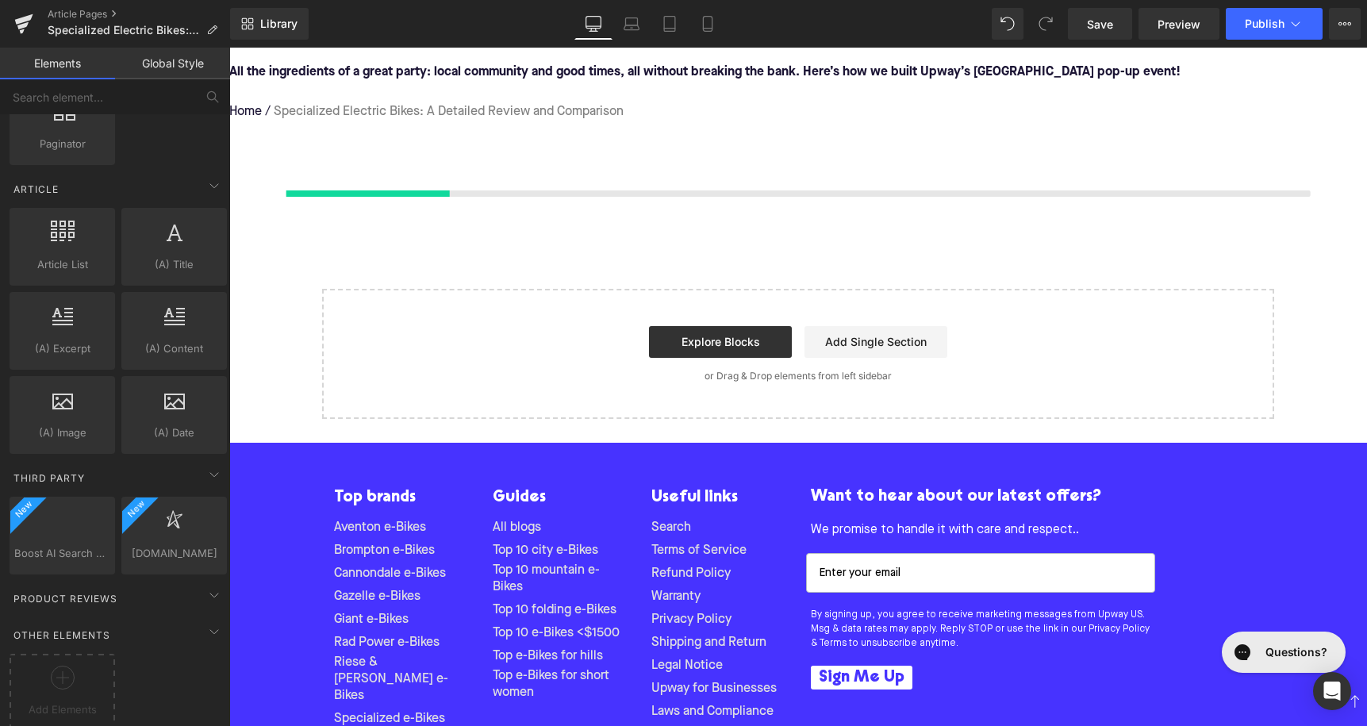
scroll to position [4479, 0]
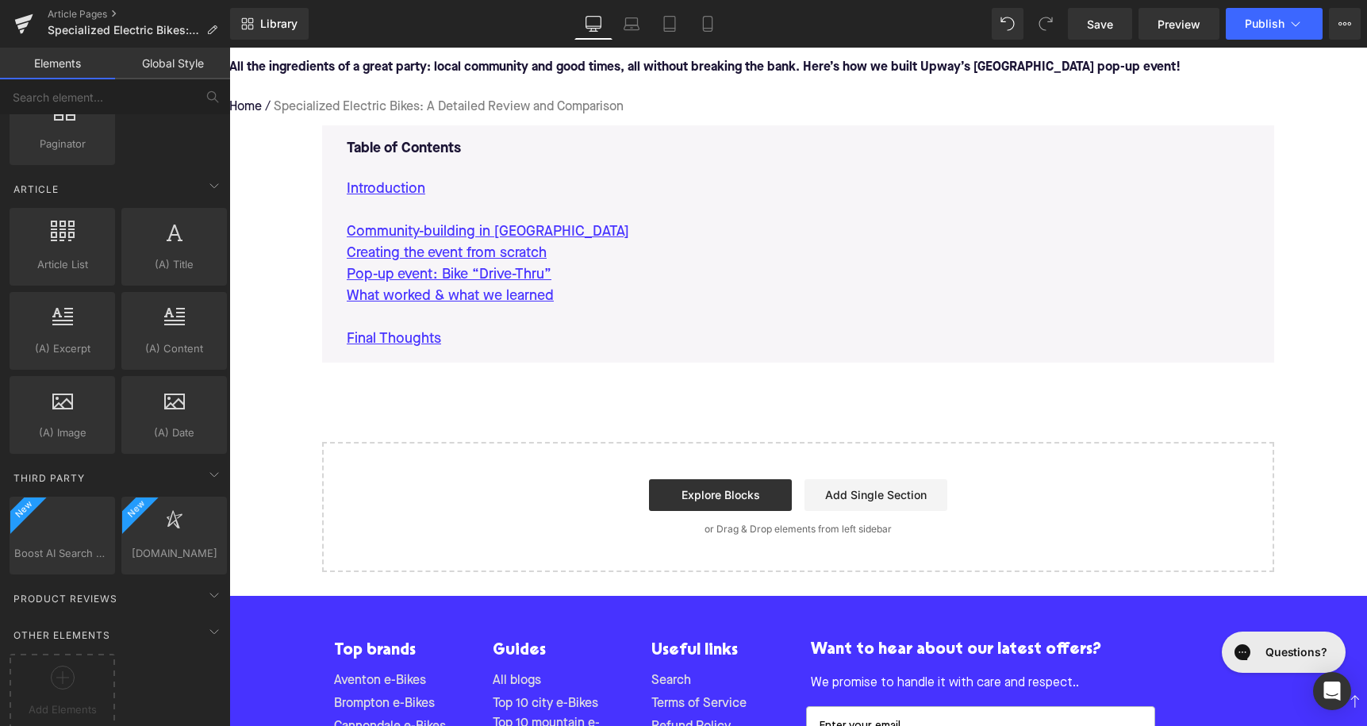
click at [58, 723] on div "Add Elements" at bounding box center [63, 692] width 106 height 76
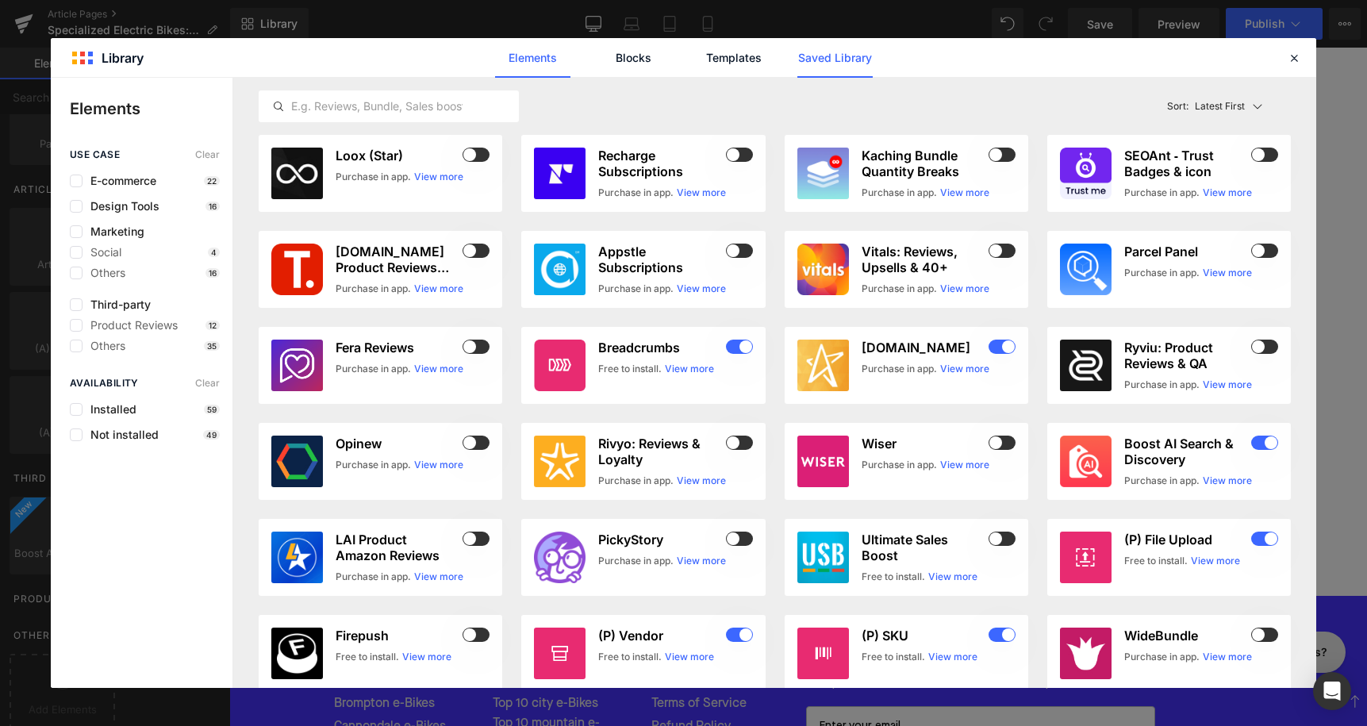
click at [808, 60] on link "Saved Library" at bounding box center [834, 58] width 75 height 40
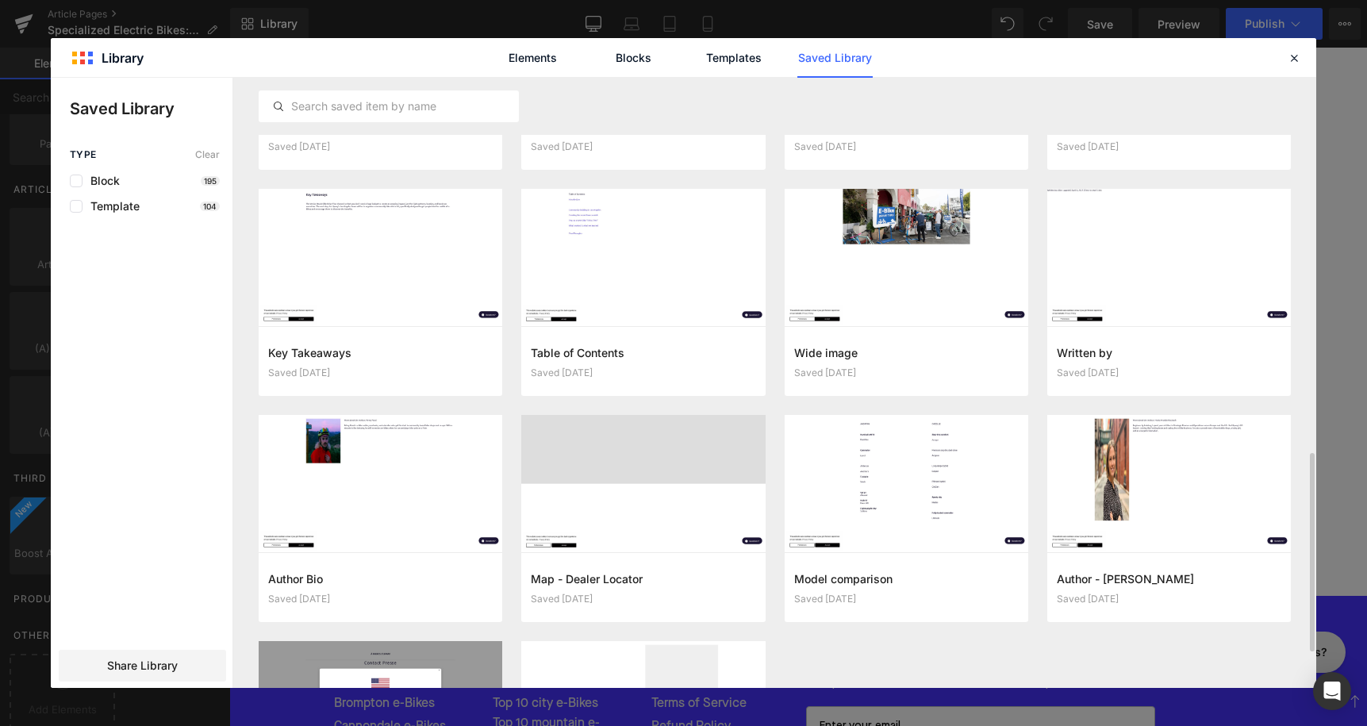
scroll to position [1224, 0]
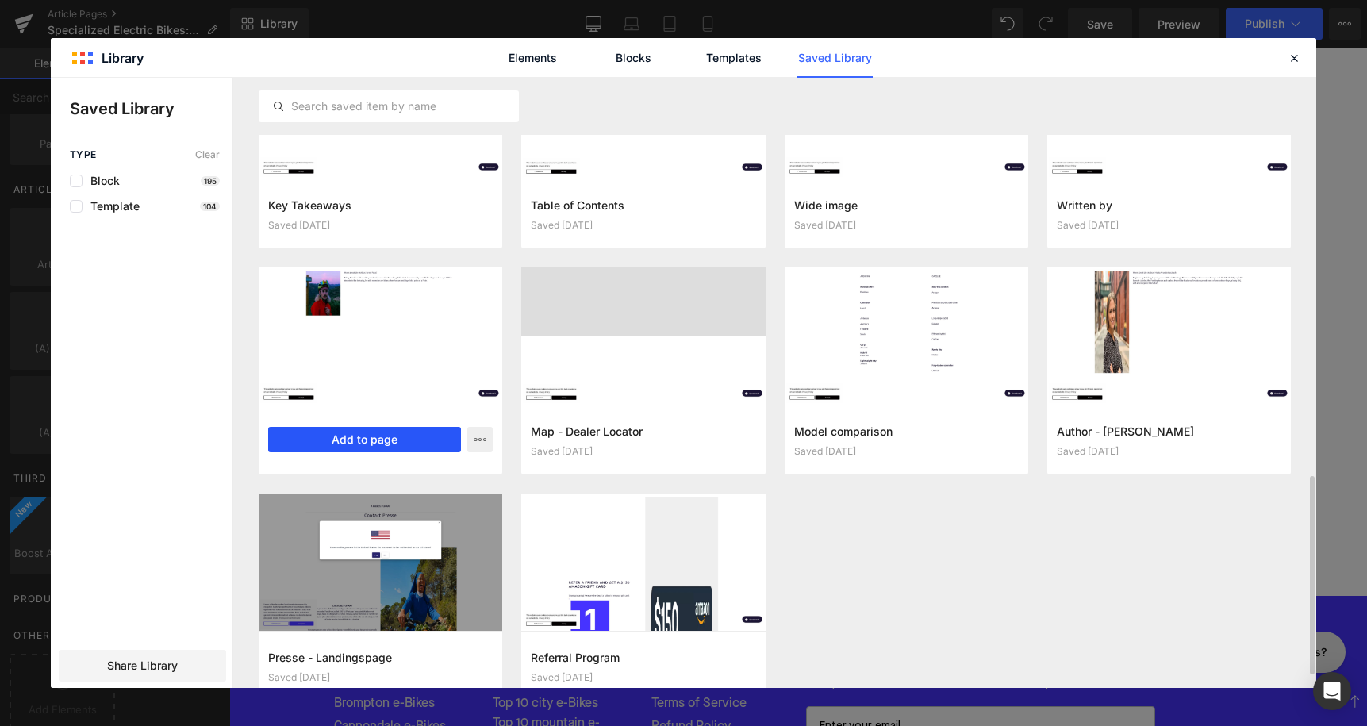
click at [328, 436] on button "Add to page" at bounding box center [364, 439] width 193 height 25
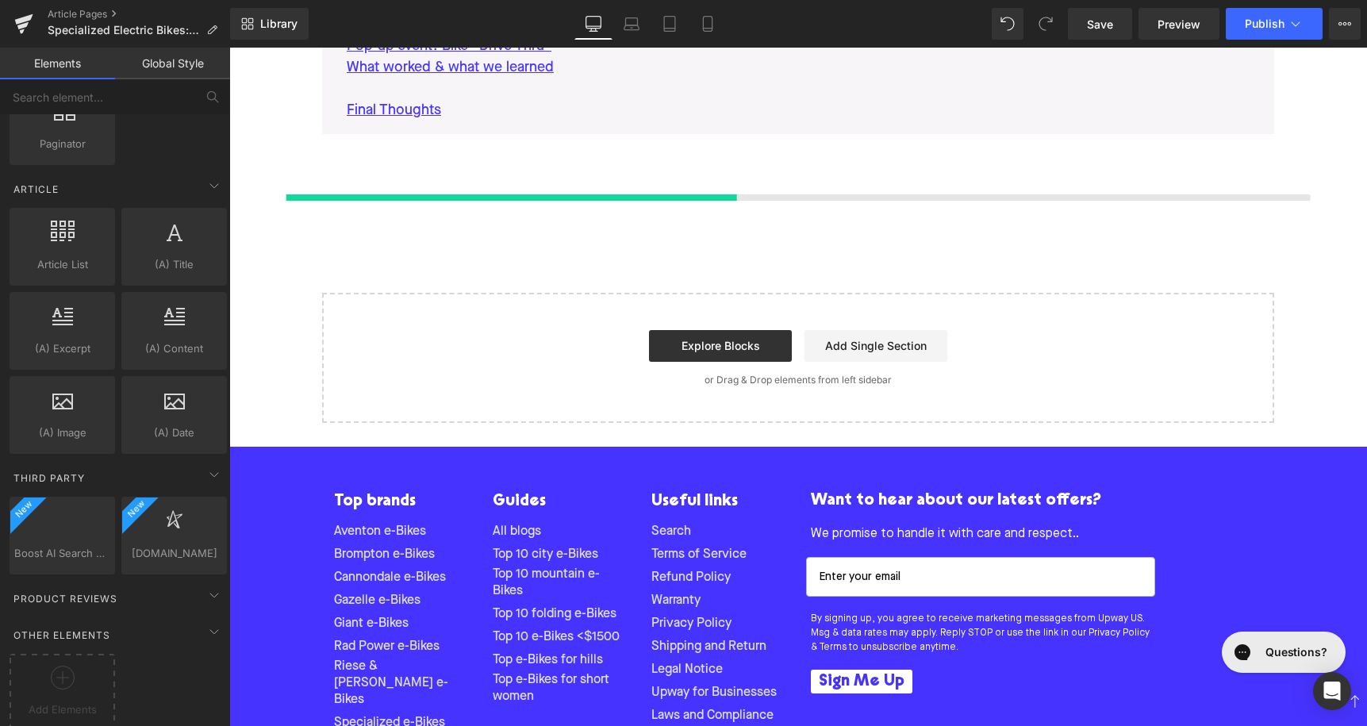
scroll to position [4716, 0]
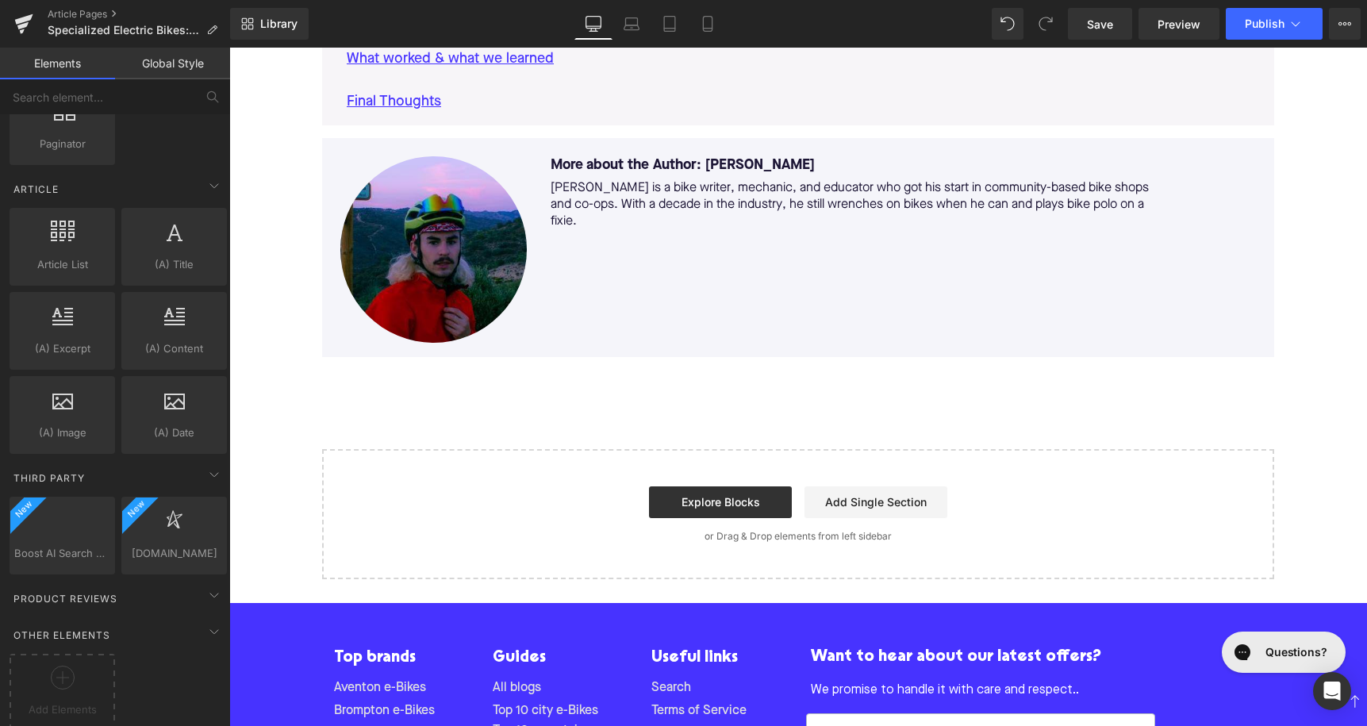
click at [74, 694] on div at bounding box center [62, 684] width 98 height 36
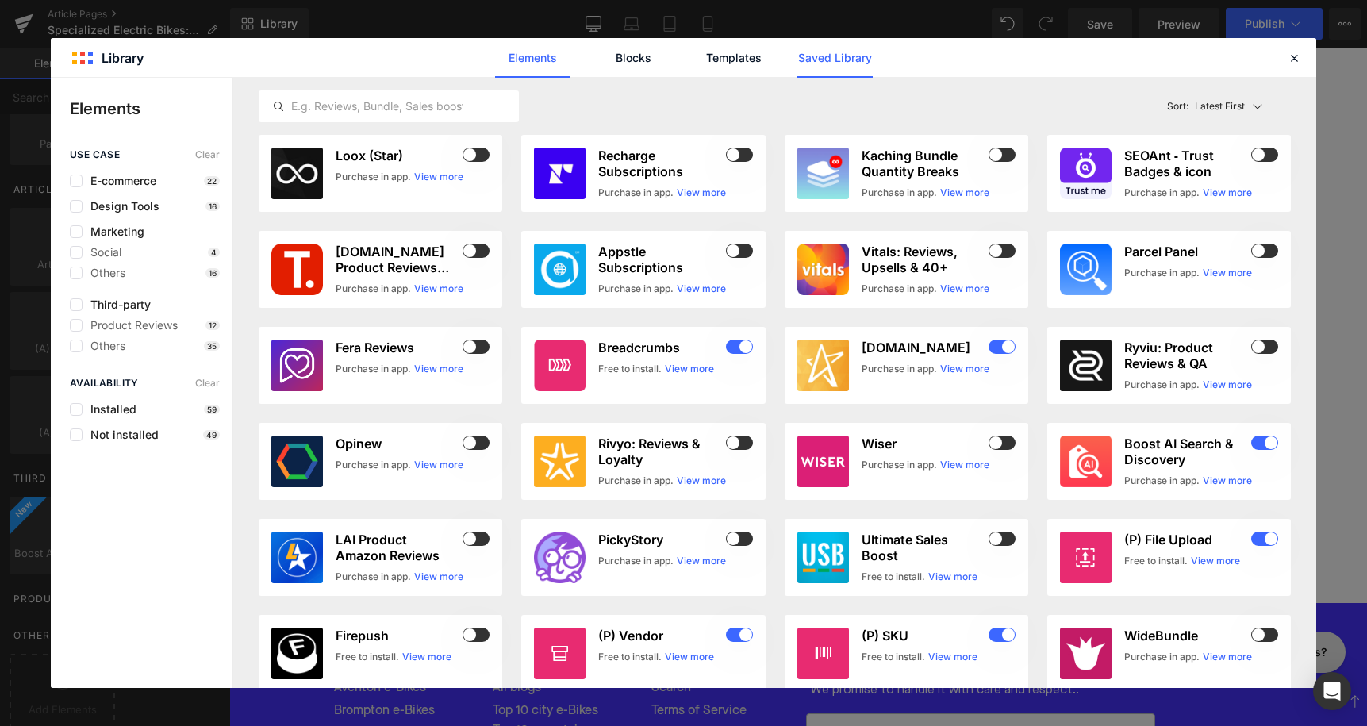
click at [833, 57] on link "Saved Library" at bounding box center [834, 58] width 75 height 40
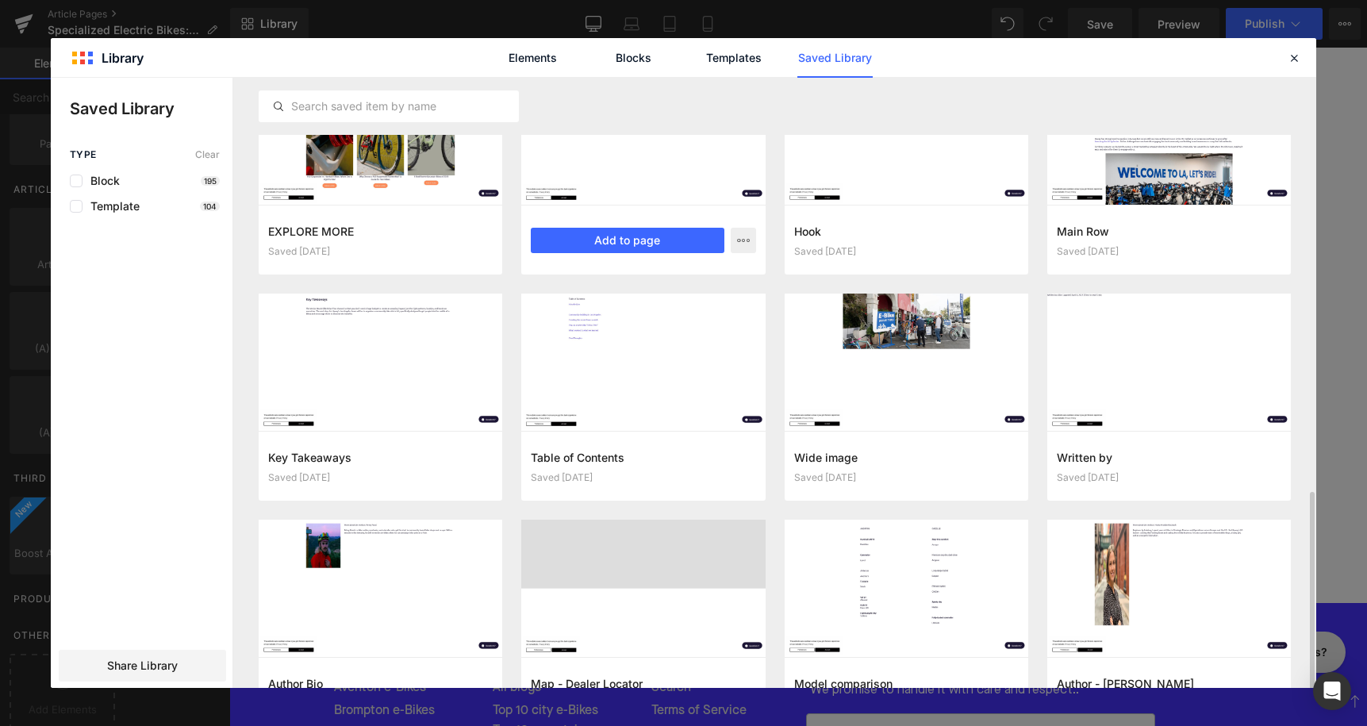
scroll to position [1154, 0]
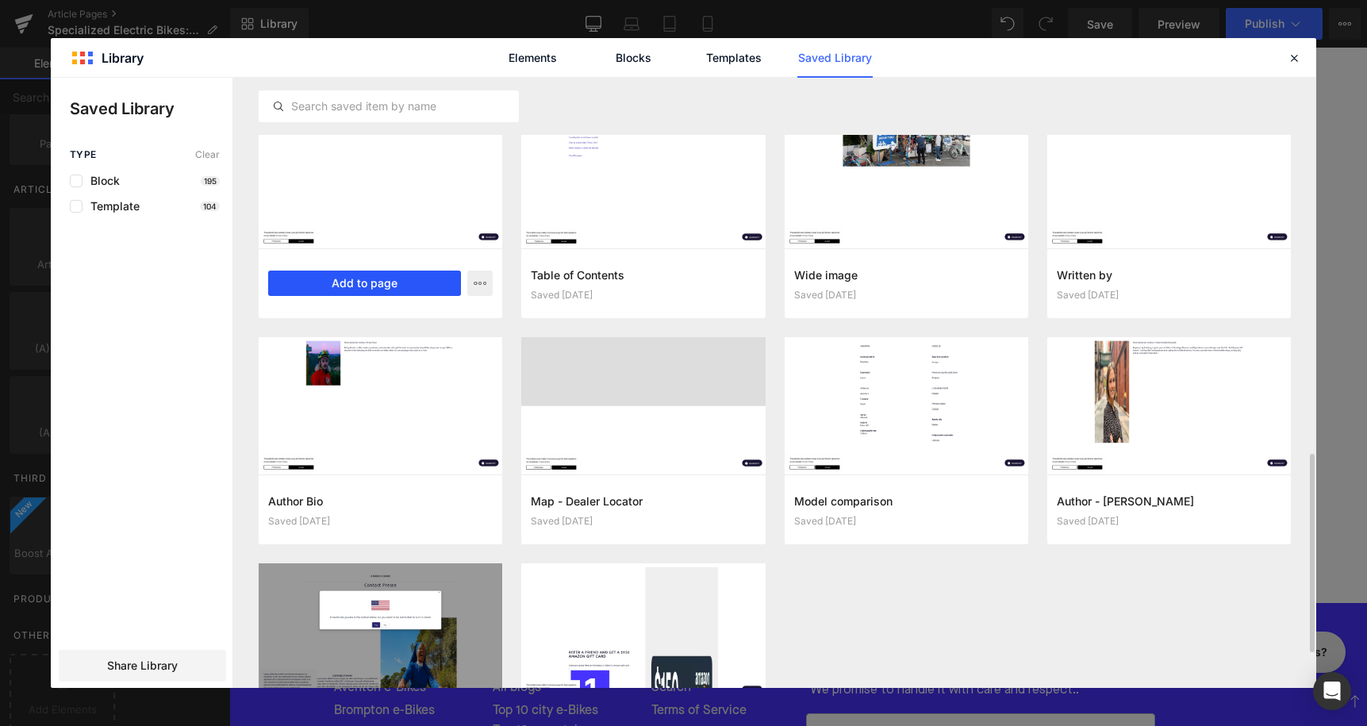
click at [372, 285] on button "Add to page" at bounding box center [364, 283] width 193 height 25
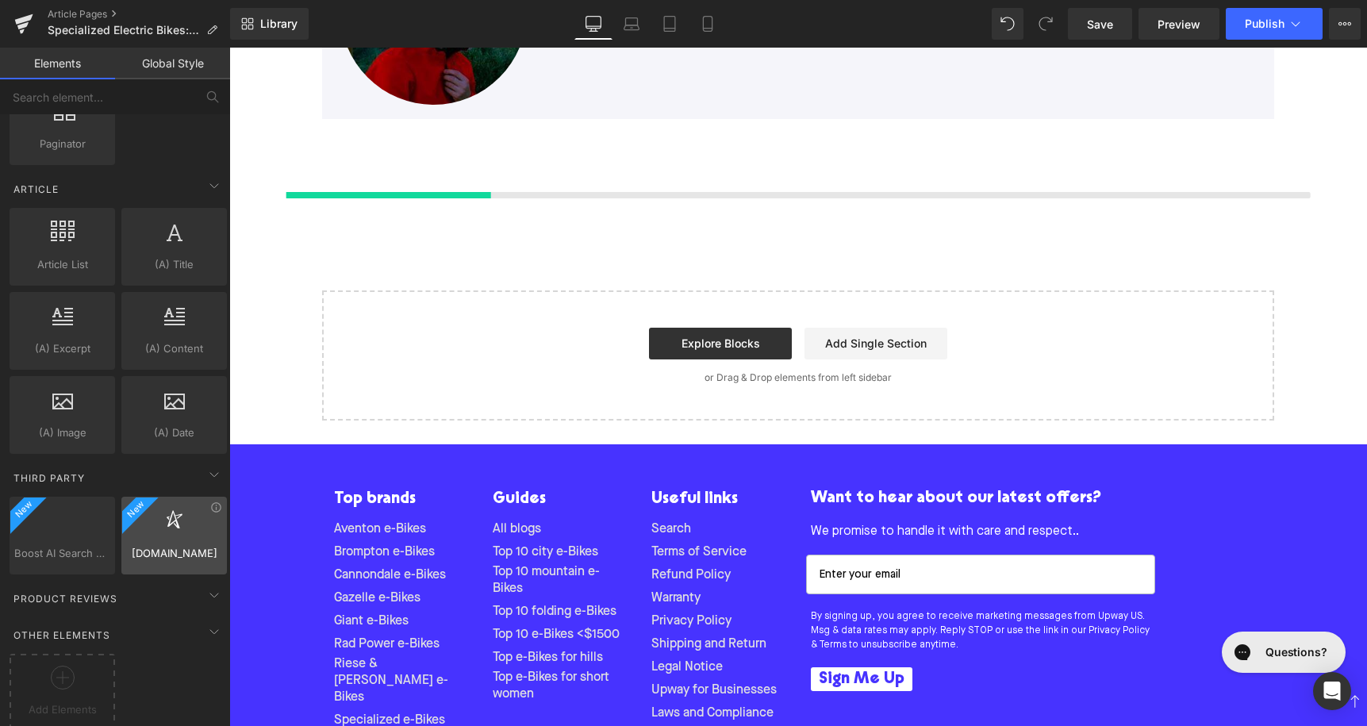
scroll to position [4961, 0]
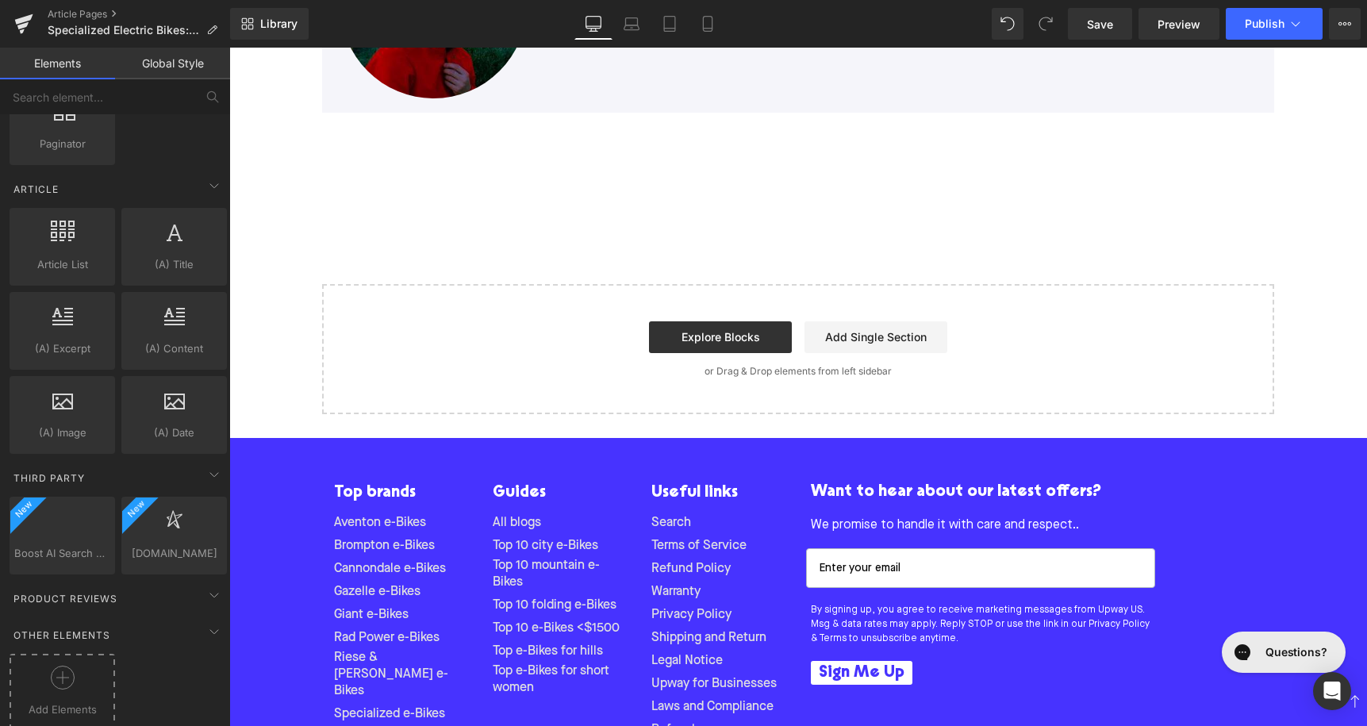
click at [67, 678] on icon at bounding box center [63, 678] width 24 height 24
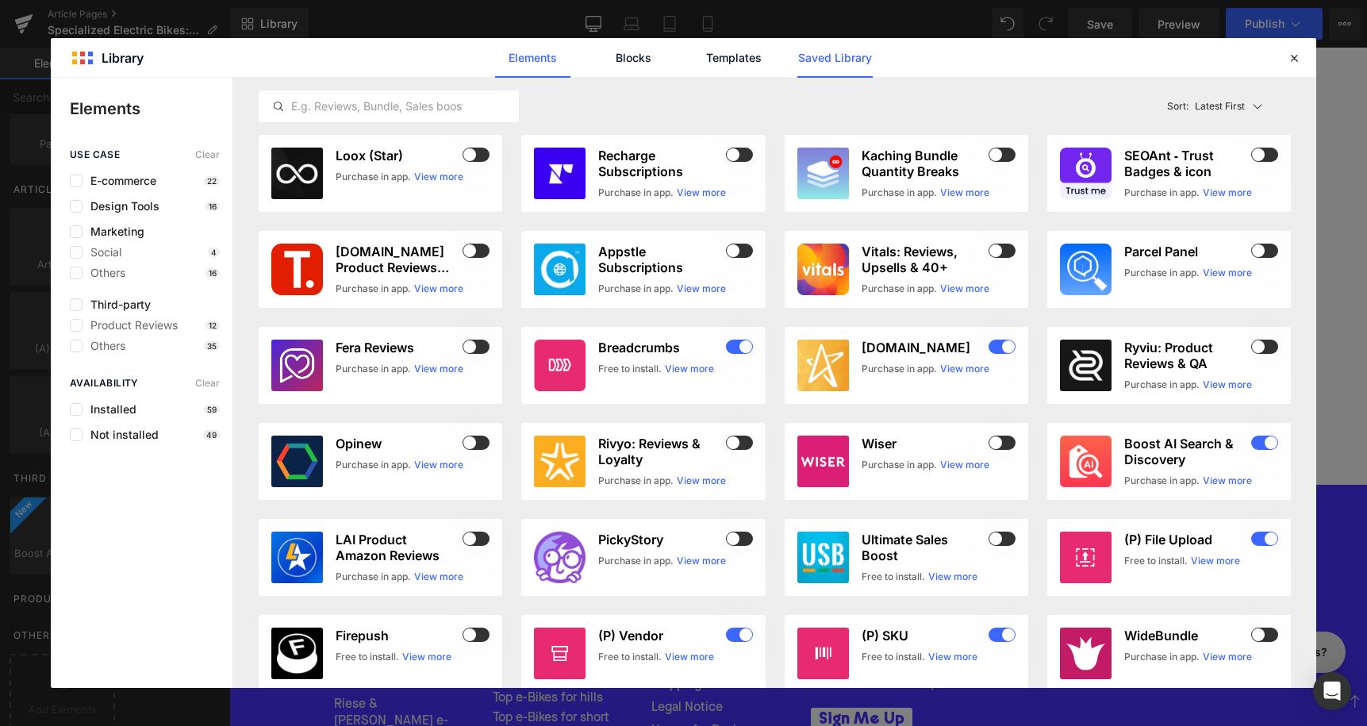
click at [847, 54] on link "Saved Library" at bounding box center [834, 58] width 75 height 40
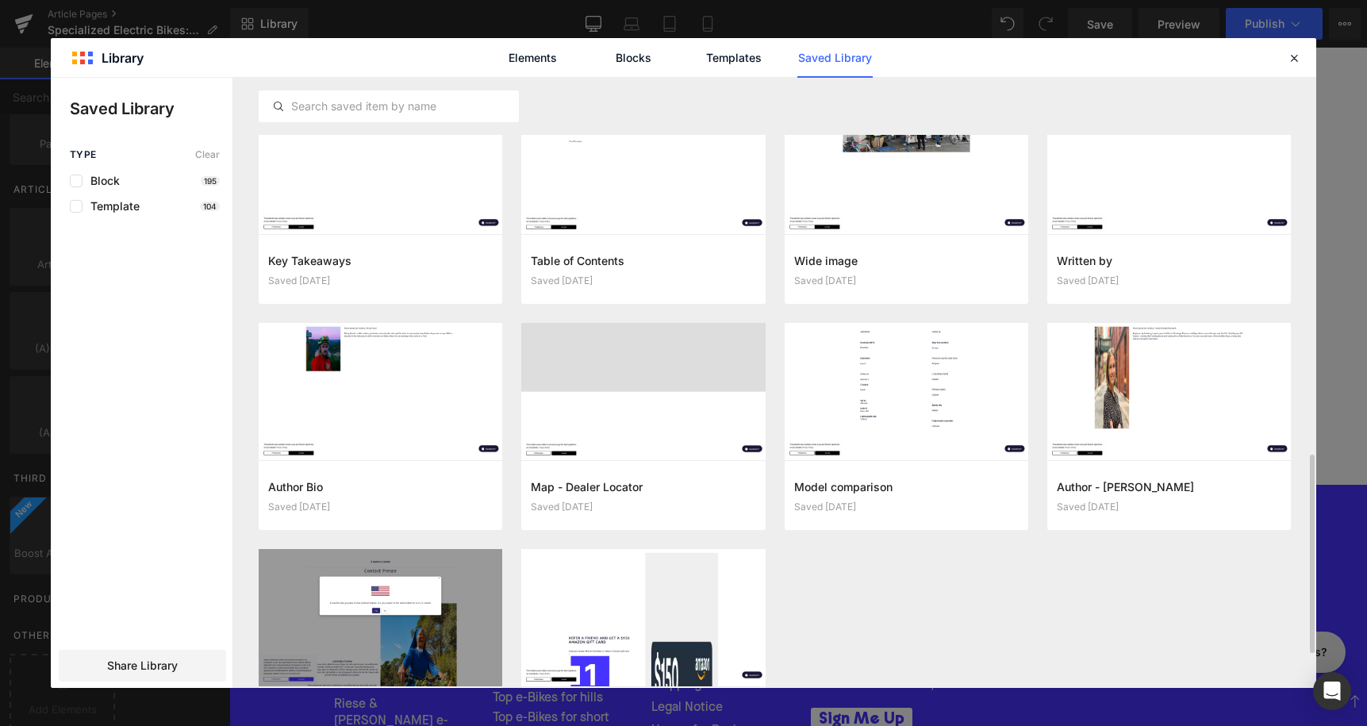
scroll to position [1181, 0]
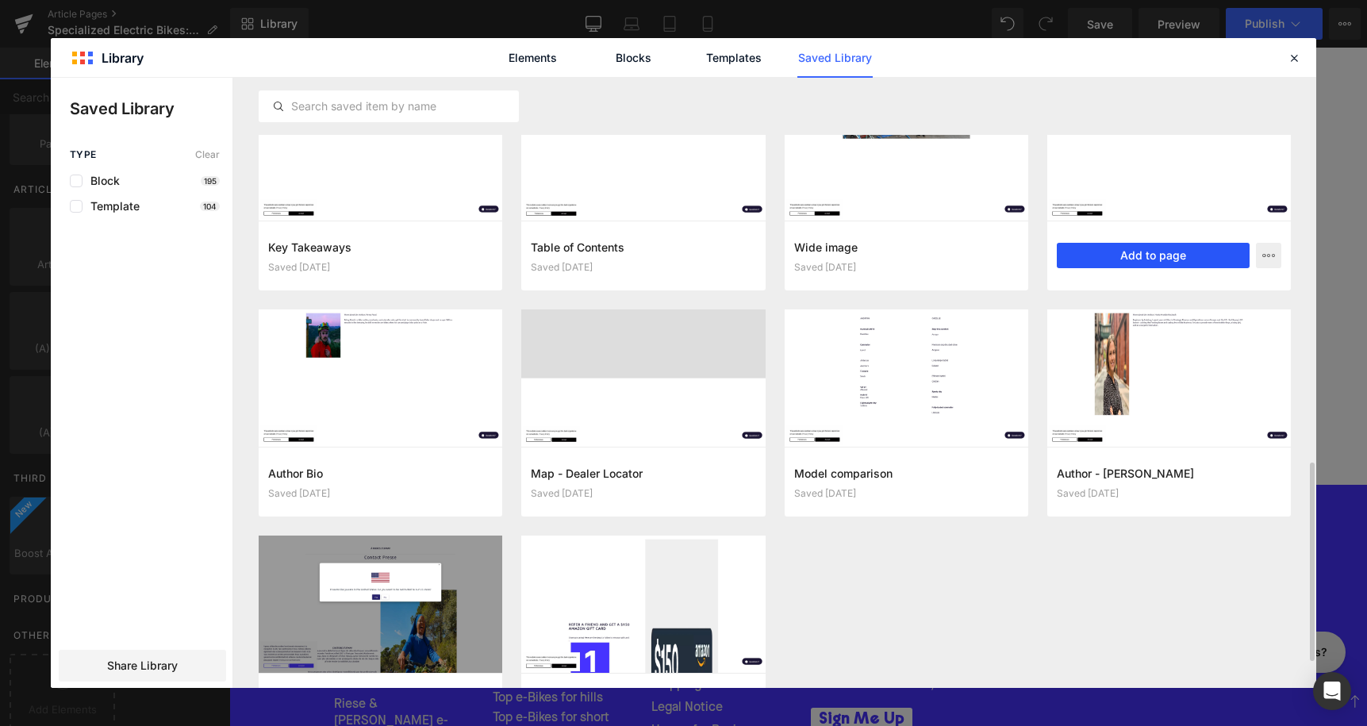
click at [1158, 259] on button "Add to page" at bounding box center [1153, 255] width 193 height 25
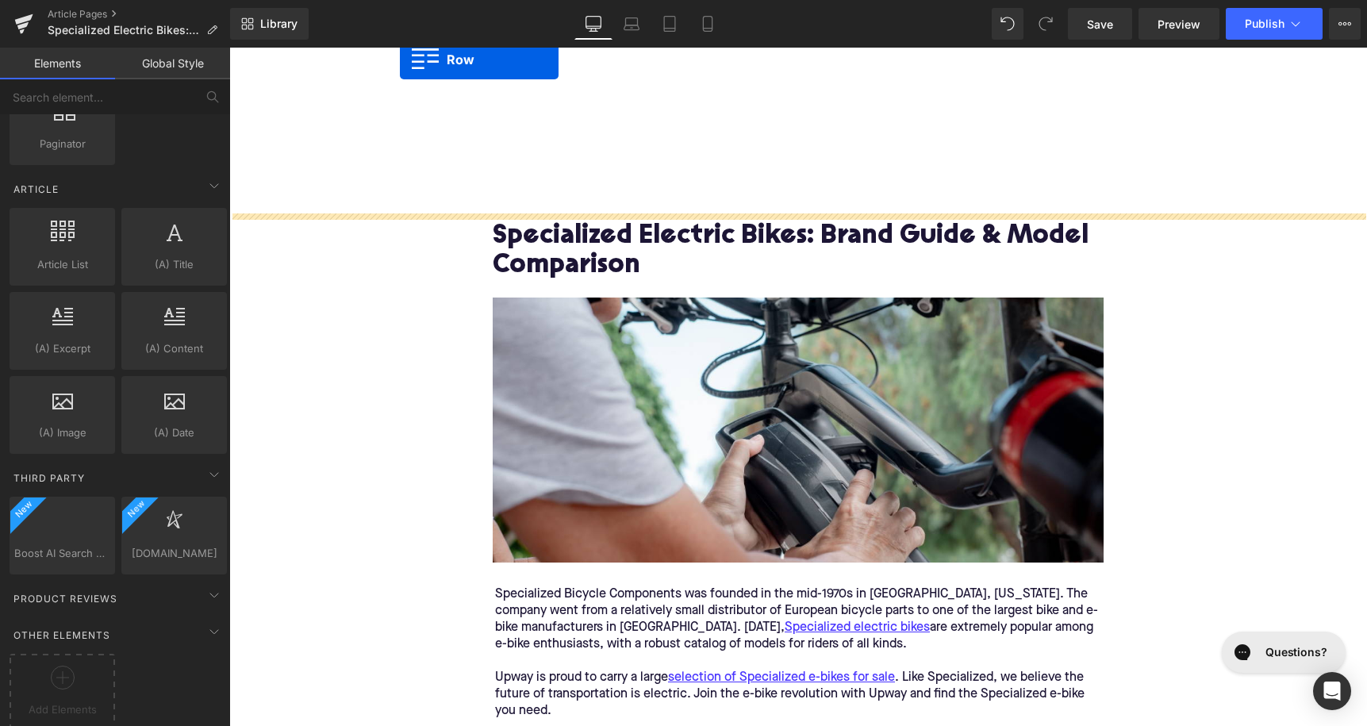
scroll to position [0, 0]
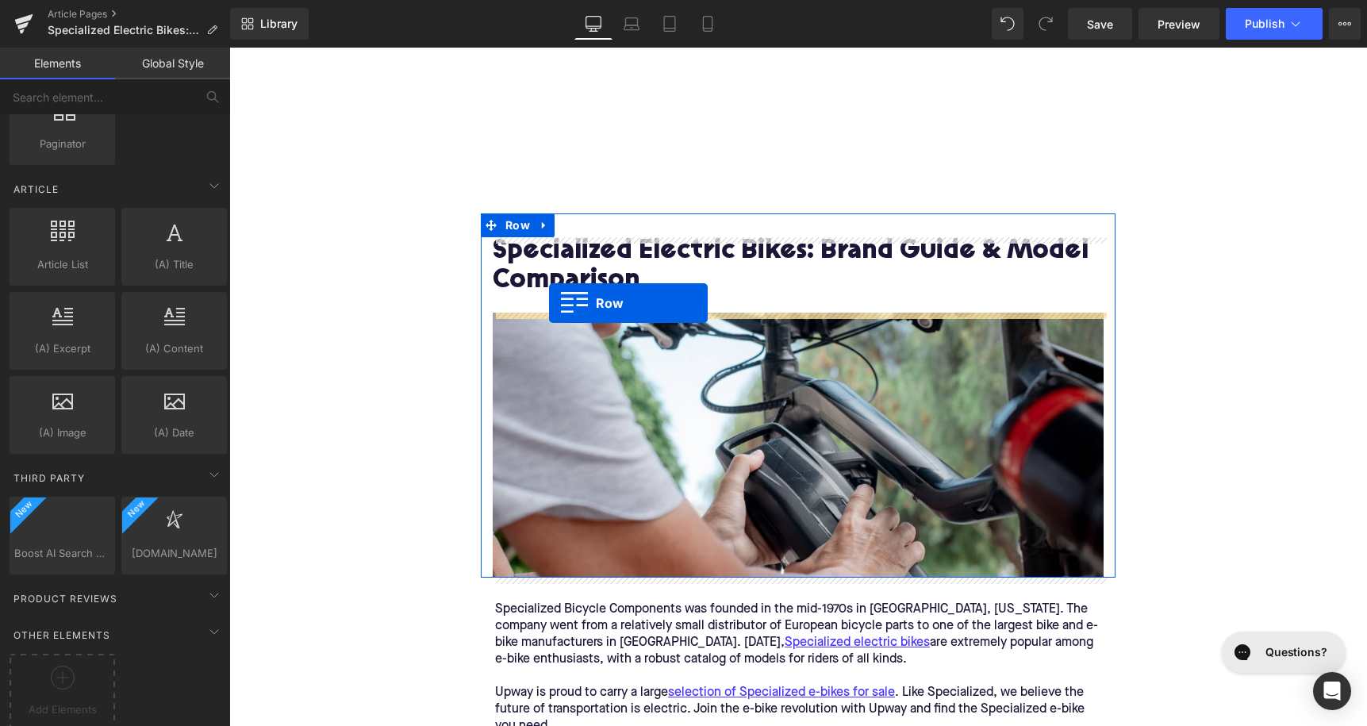
drag, startPoint x: 332, startPoint y: 269, endPoint x: 549, endPoint y: 303, distance: 220.1
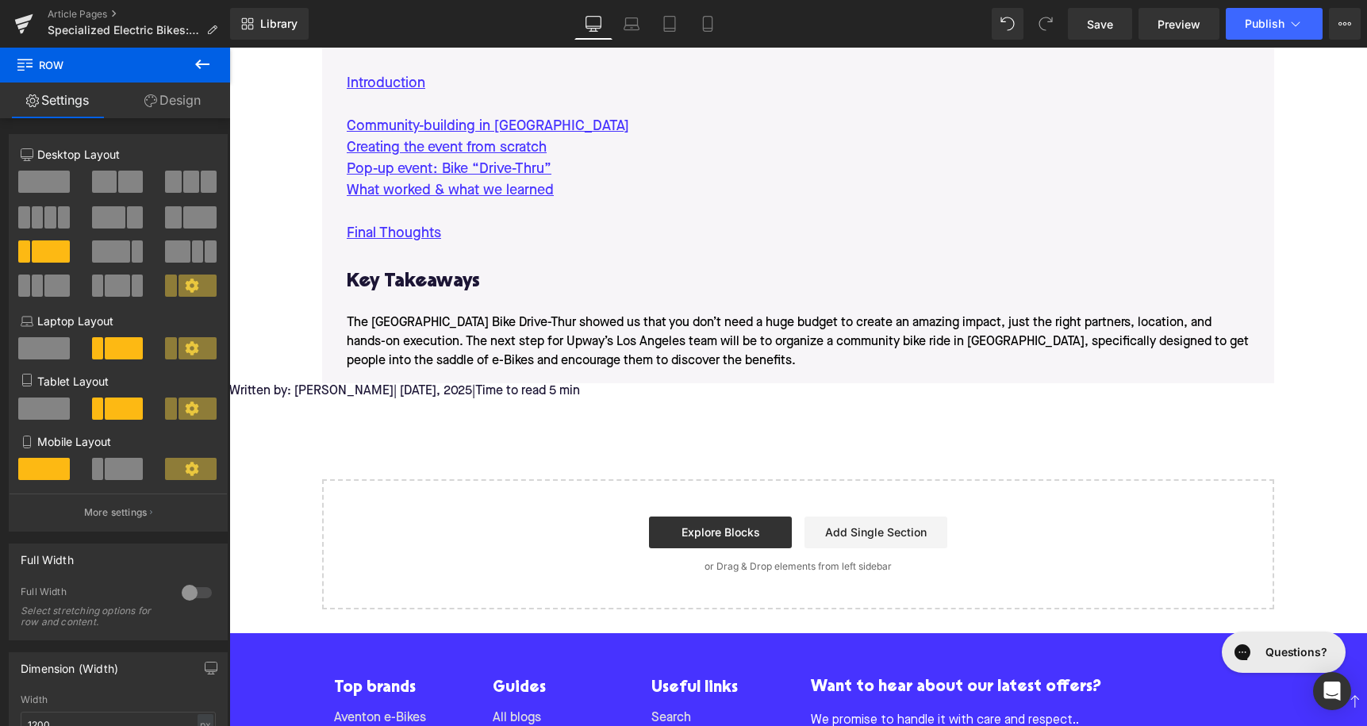
scroll to position [4686, 0]
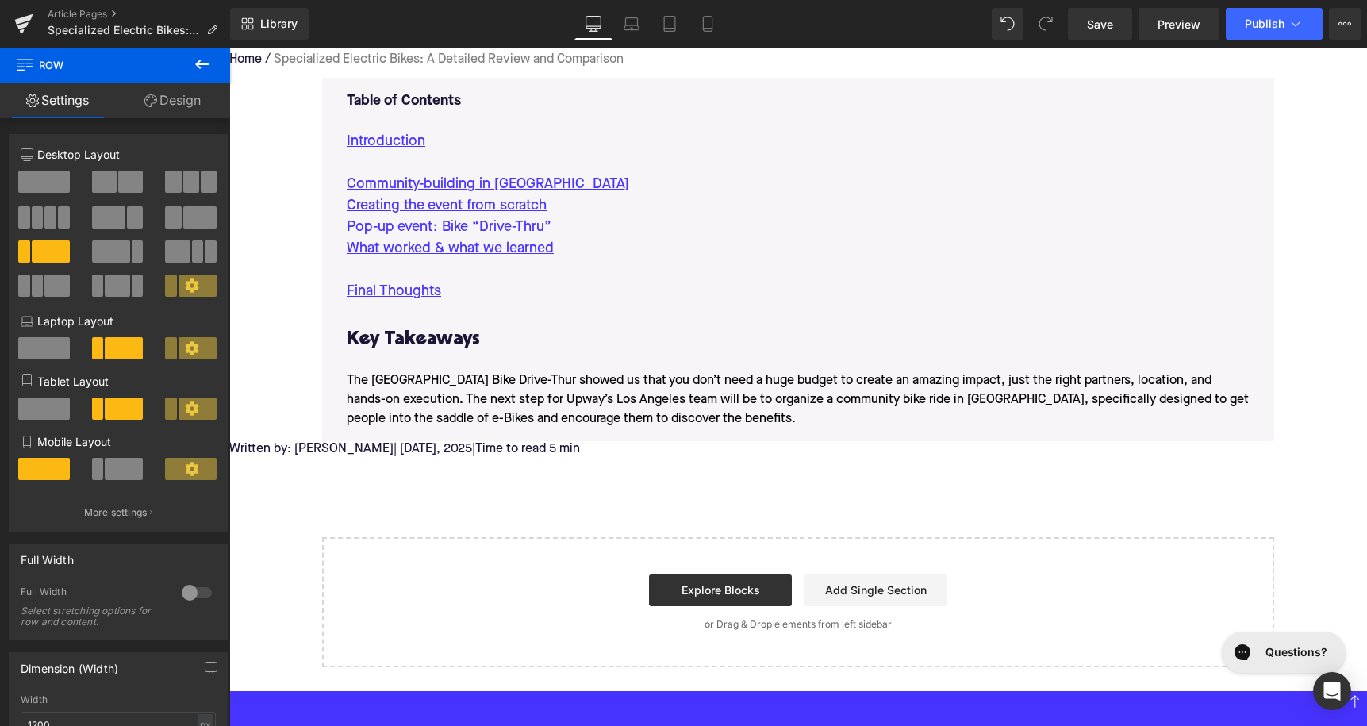
click at [407, 362] on div at bounding box center [798, 361] width 903 height 19
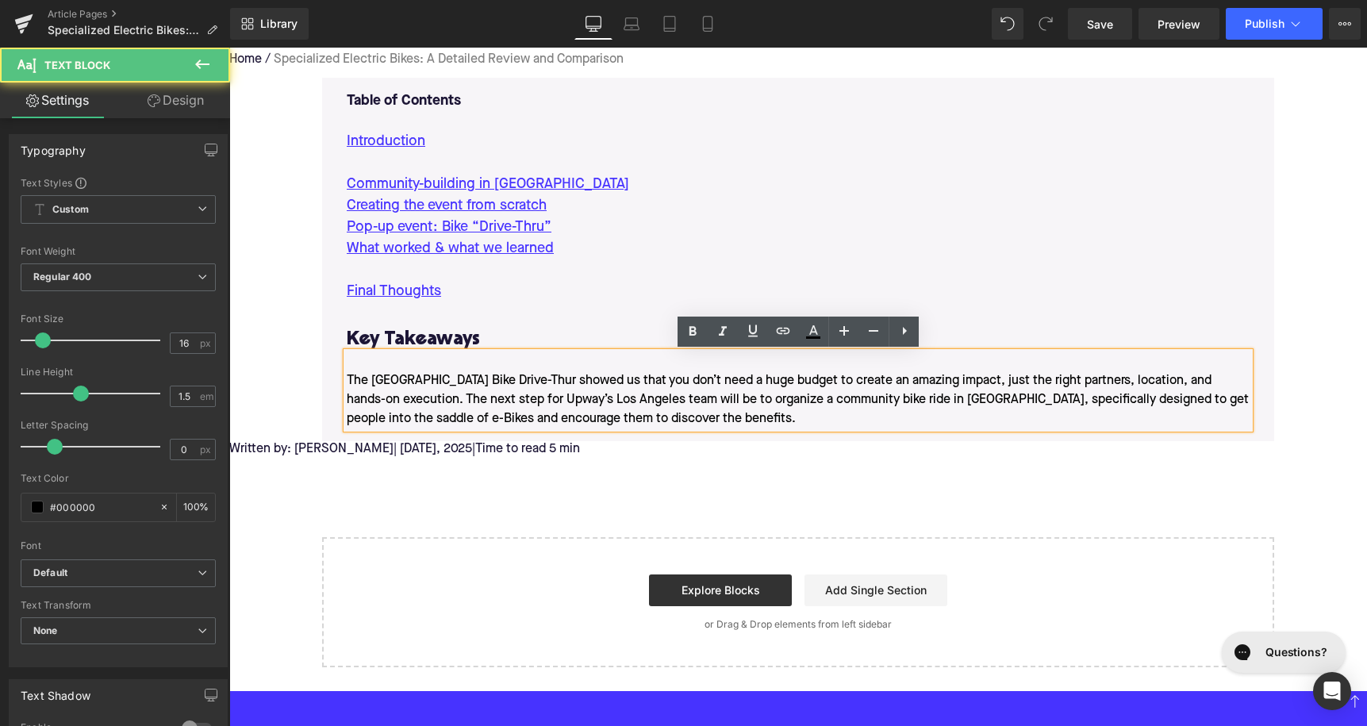
scroll to position [74, 0]
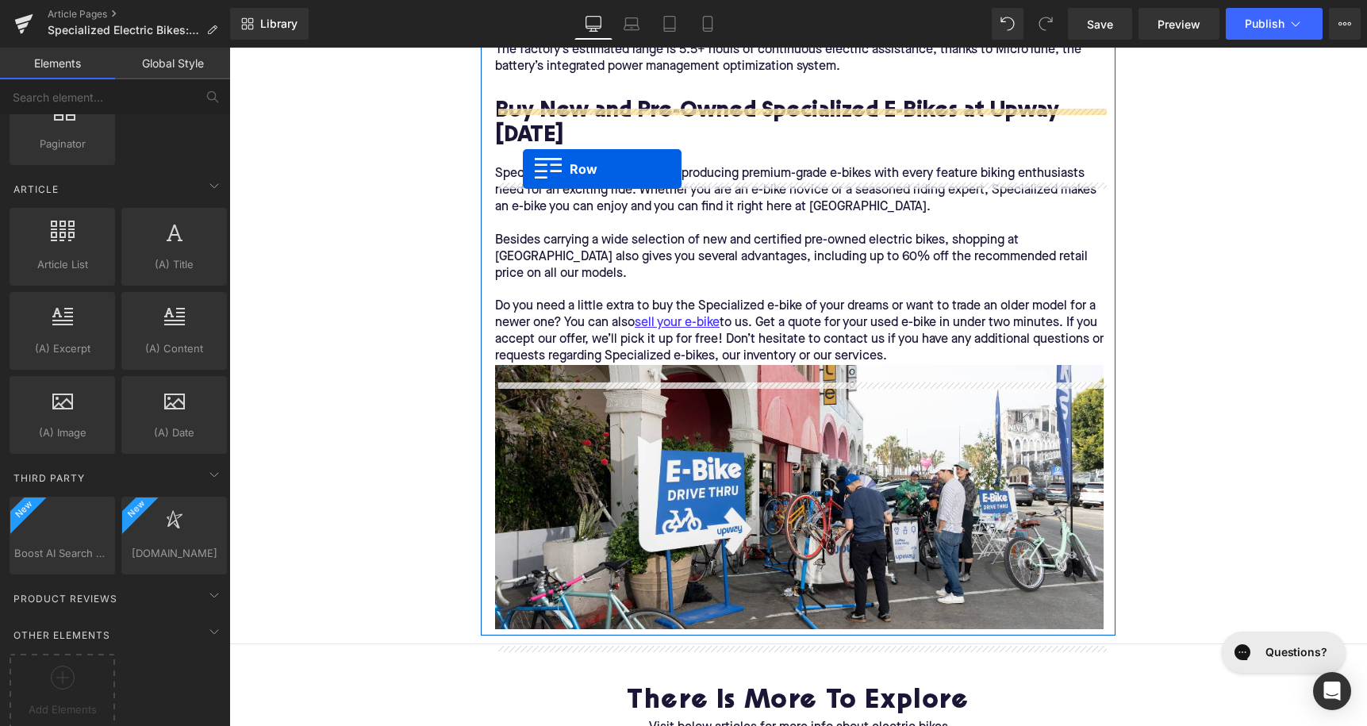
scroll to position [3480, 0]
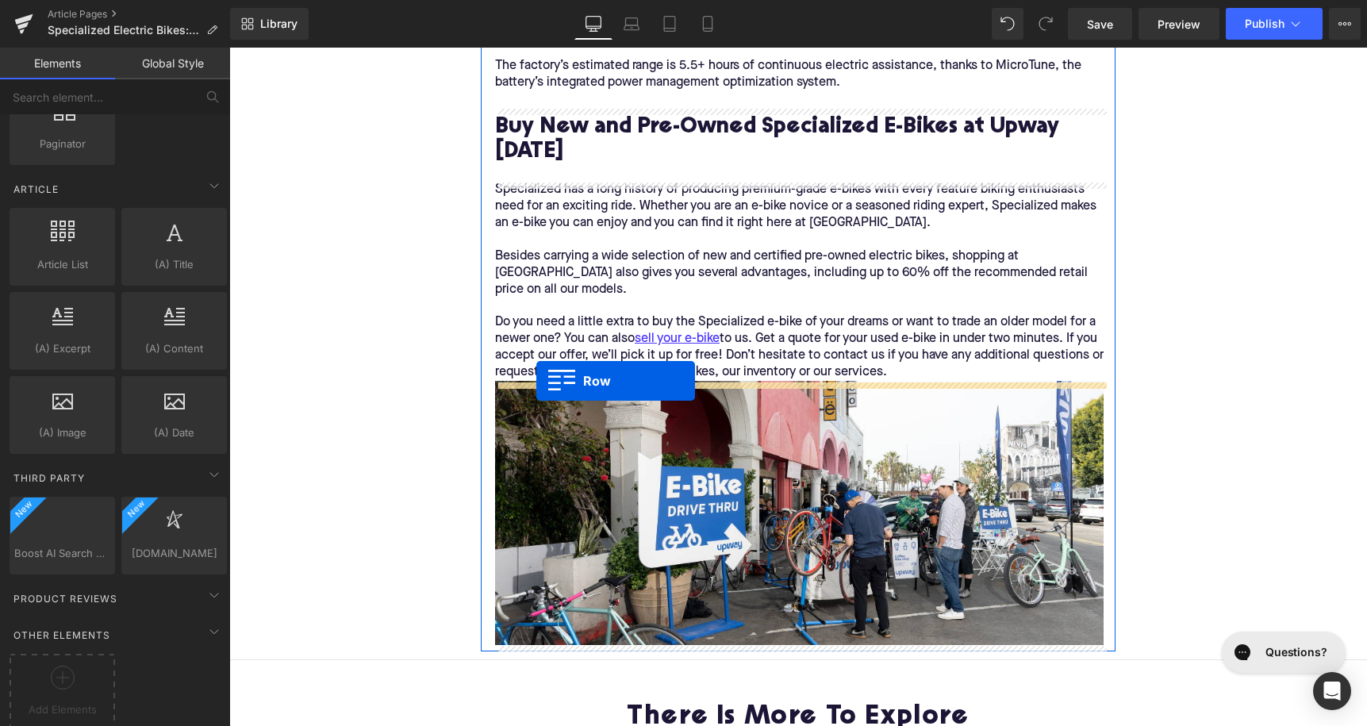
drag, startPoint x: 336, startPoint y: 326, endPoint x: 536, endPoint y: 381, distance: 208.1
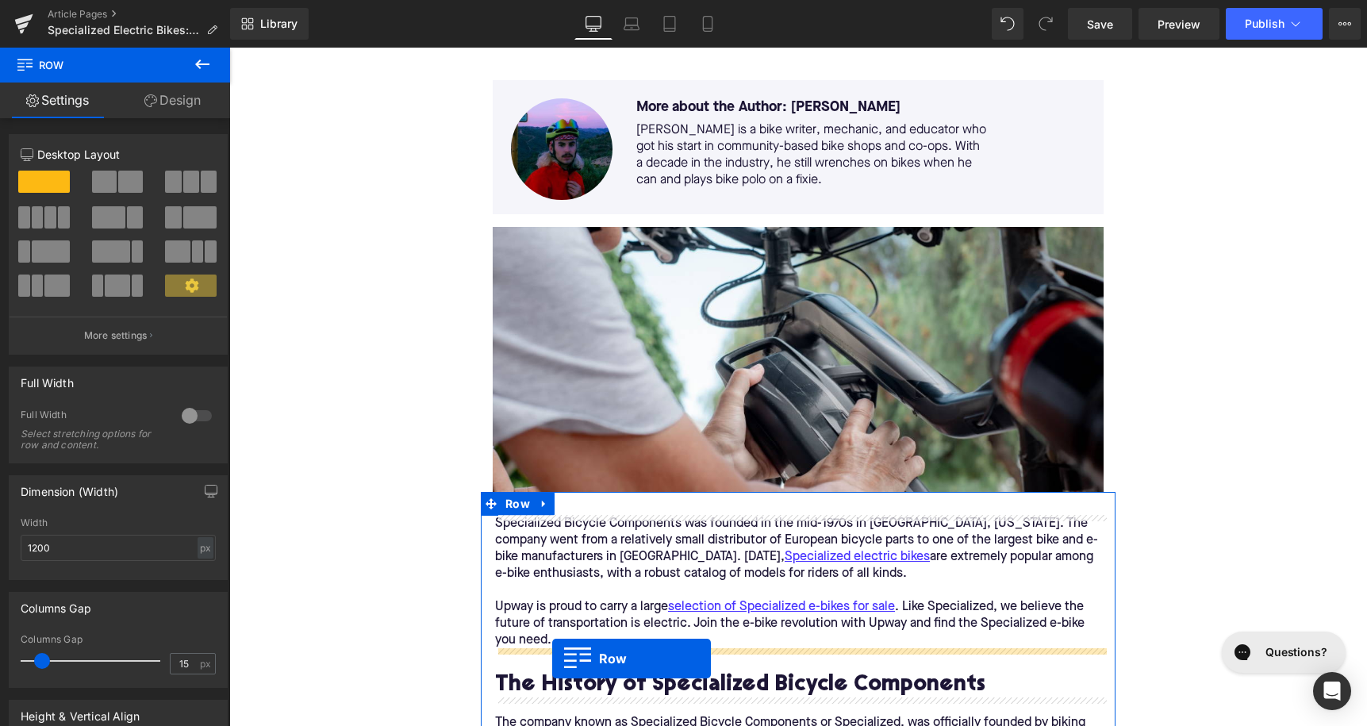
scroll to position [293, 0]
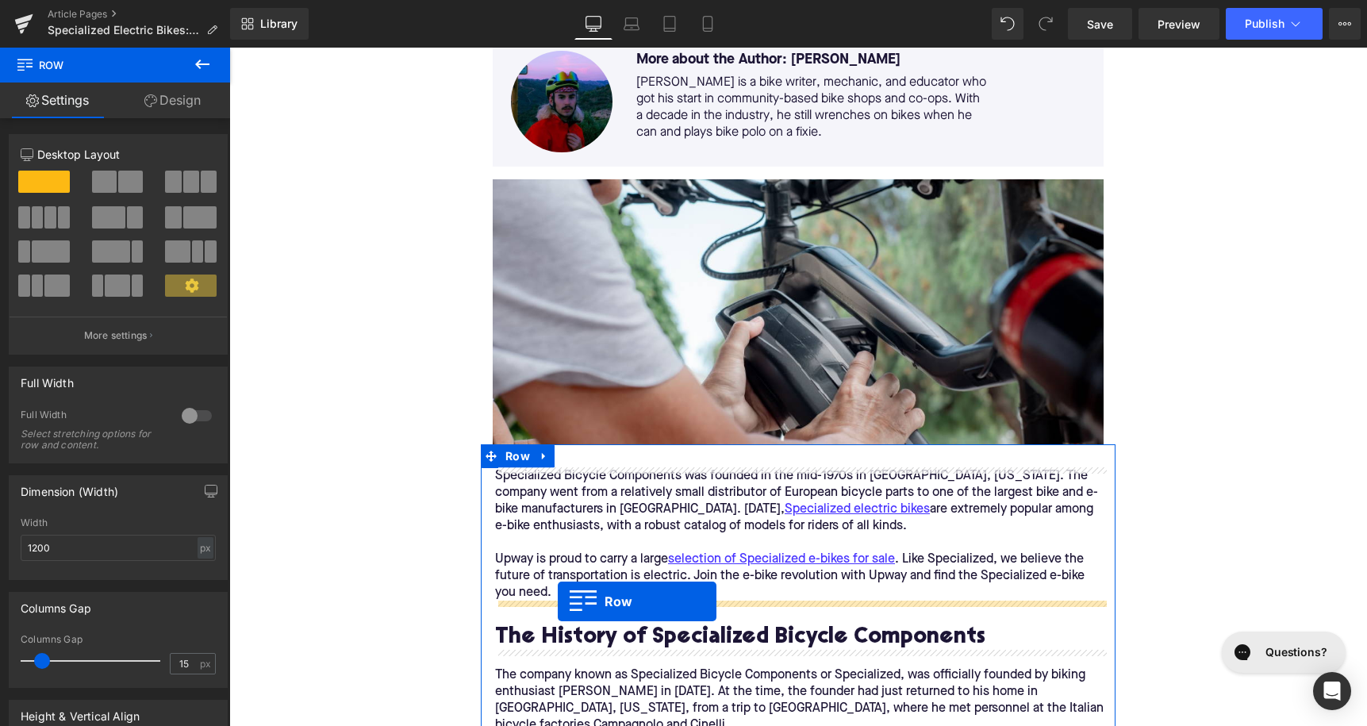
drag, startPoint x: 333, startPoint y: 283, endPoint x: 558, endPoint y: 602, distance: 390.1
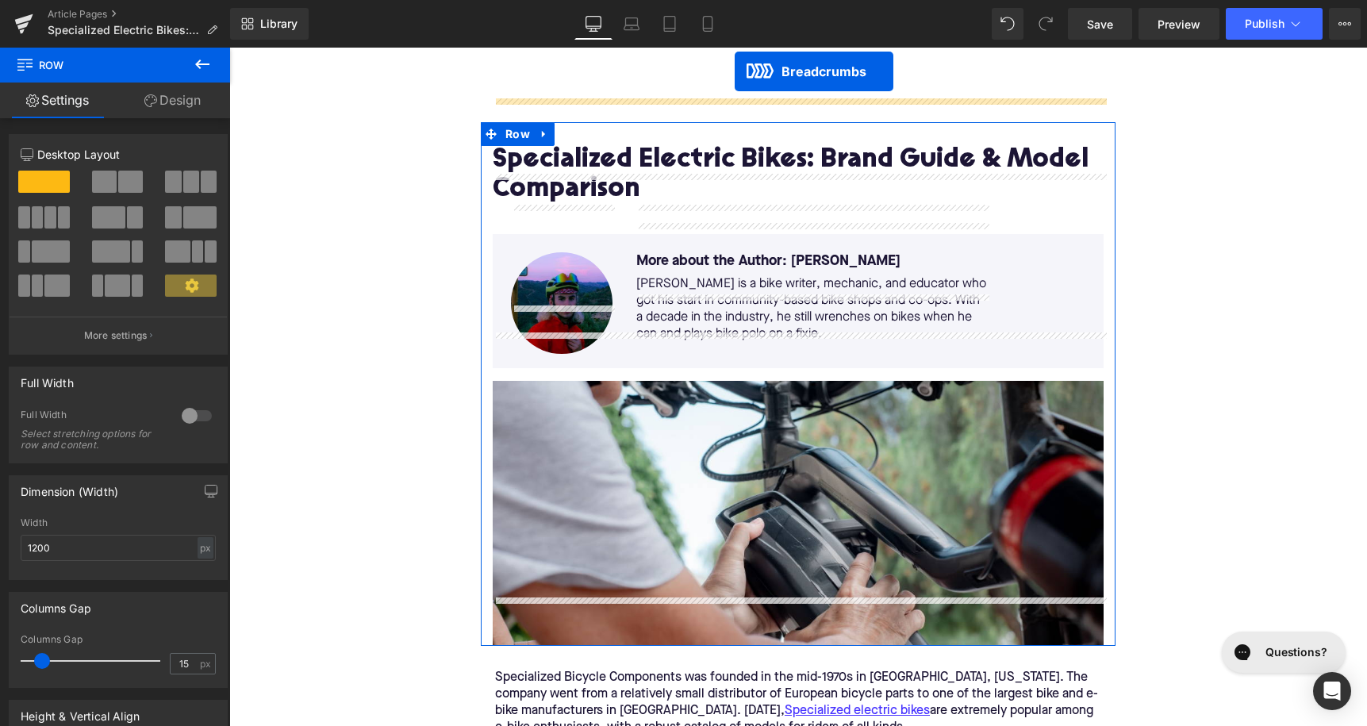
scroll to position [0, 0]
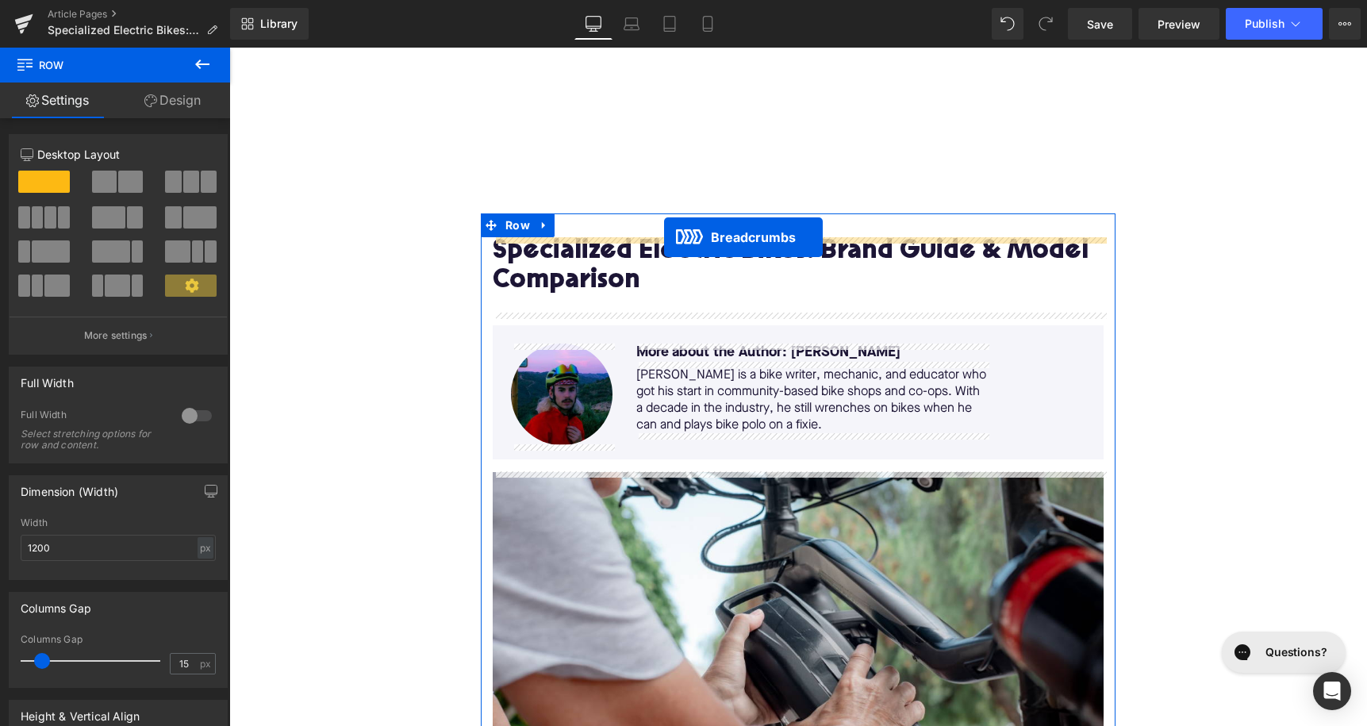
drag, startPoint x: 744, startPoint y: 401, endPoint x: 664, endPoint y: 237, distance: 182.0
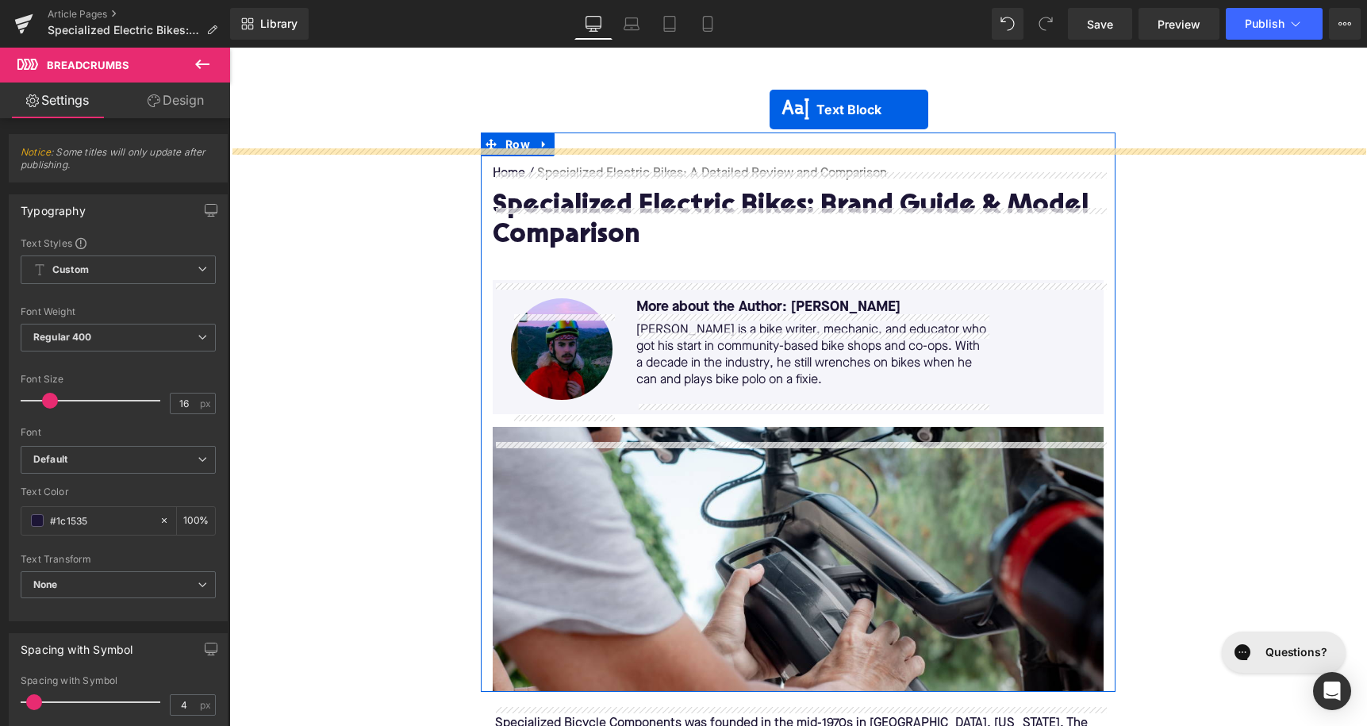
scroll to position [49, 0]
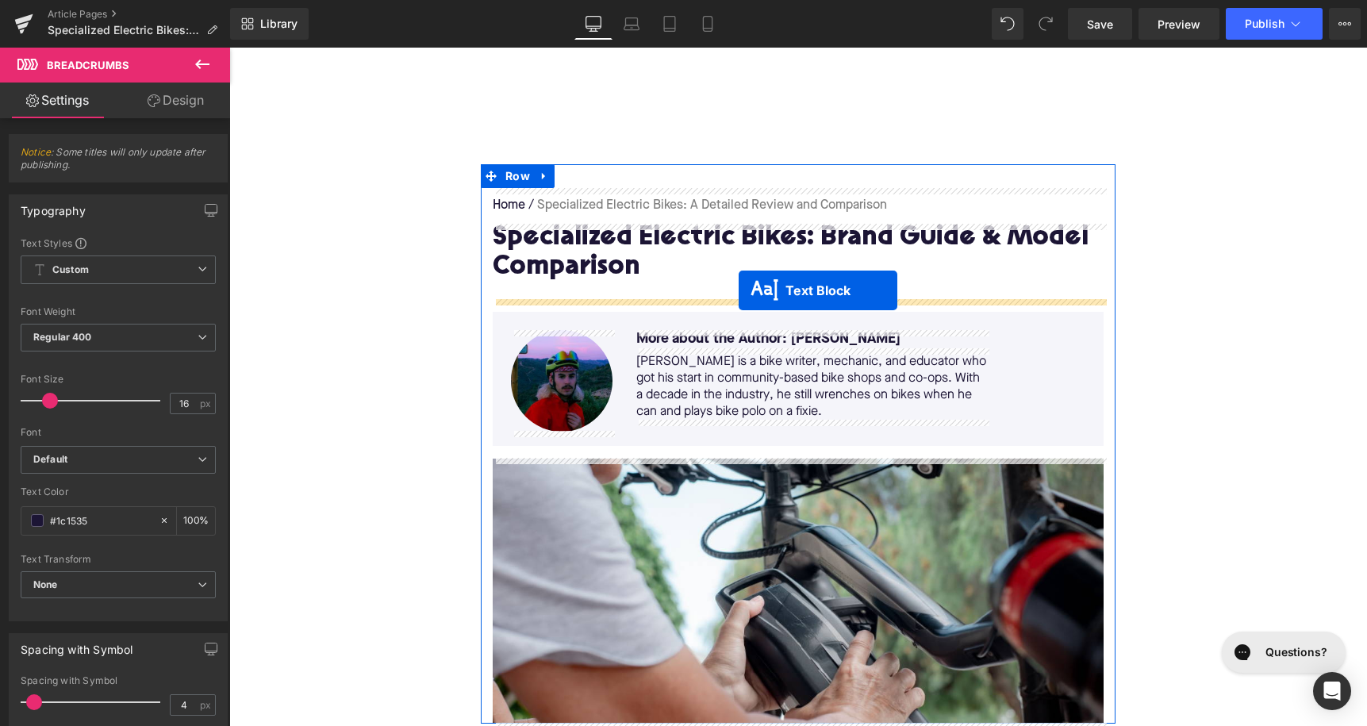
drag, startPoint x: 758, startPoint y: 588, endPoint x: 739, endPoint y: 290, distance: 298.2
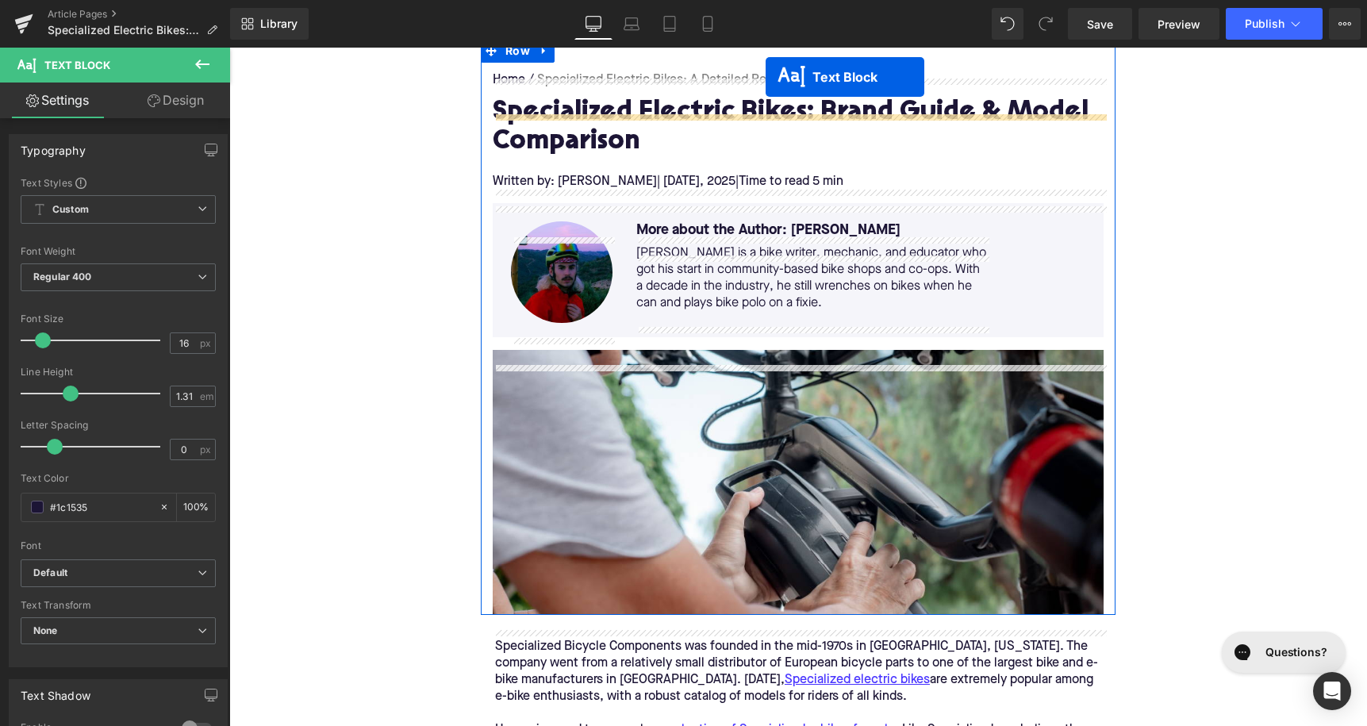
scroll to position [63, 0]
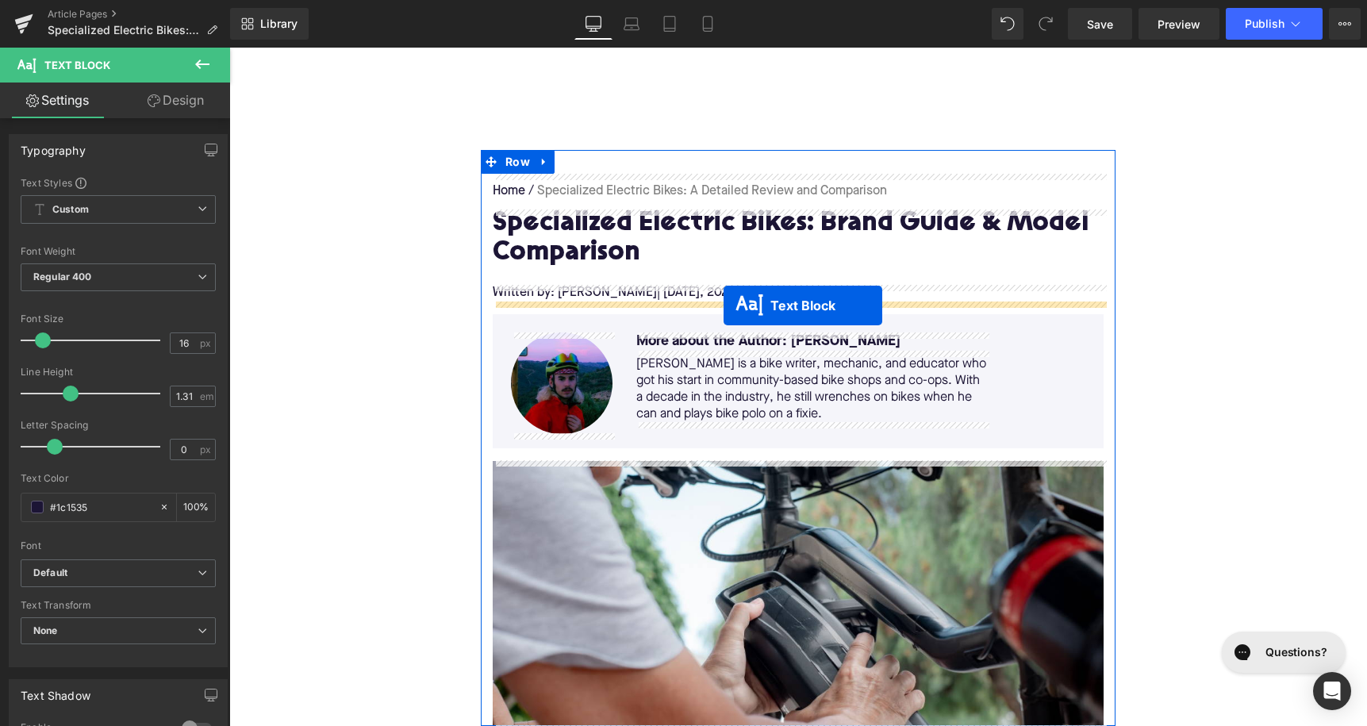
drag, startPoint x: 759, startPoint y: 161, endPoint x: 724, endPoint y: 305, distance: 148.8
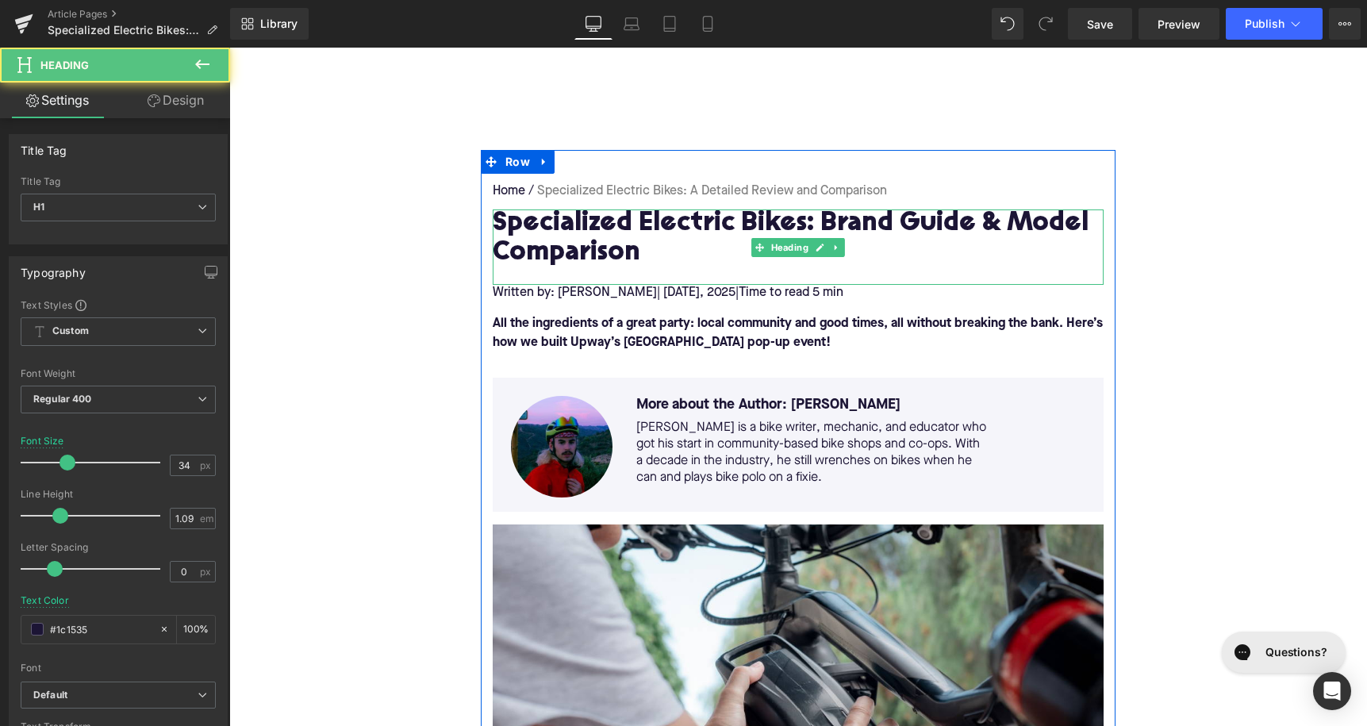
drag, startPoint x: 655, startPoint y: 284, endPoint x: 654, endPoint y: 273, distance: 11.1
click at [654, 273] on div "Specialized Electric Bikes: Brand Guide & Model Comparison Heading" at bounding box center [798, 246] width 611 height 75
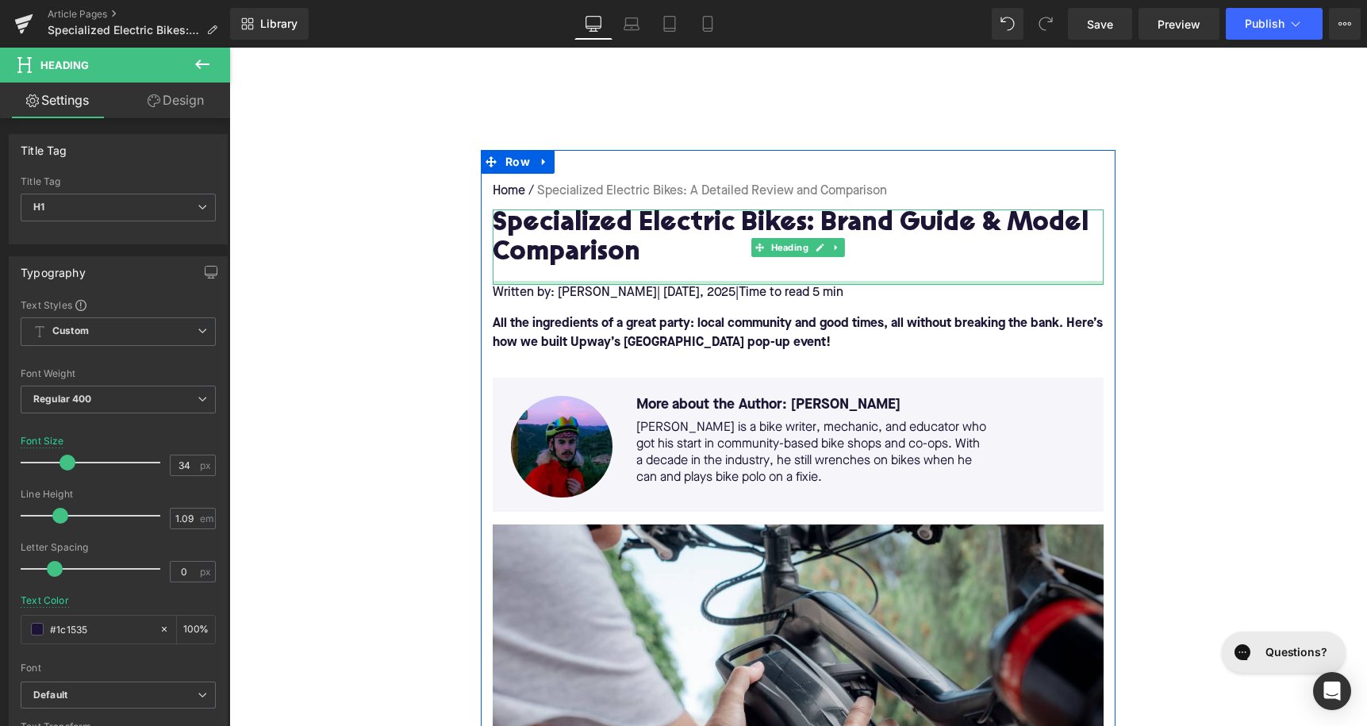
click at [595, 276] on div "Specialized Electric Bikes: Brand Guide & Model Comparison Heading" at bounding box center [798, 246] width 611 height 75
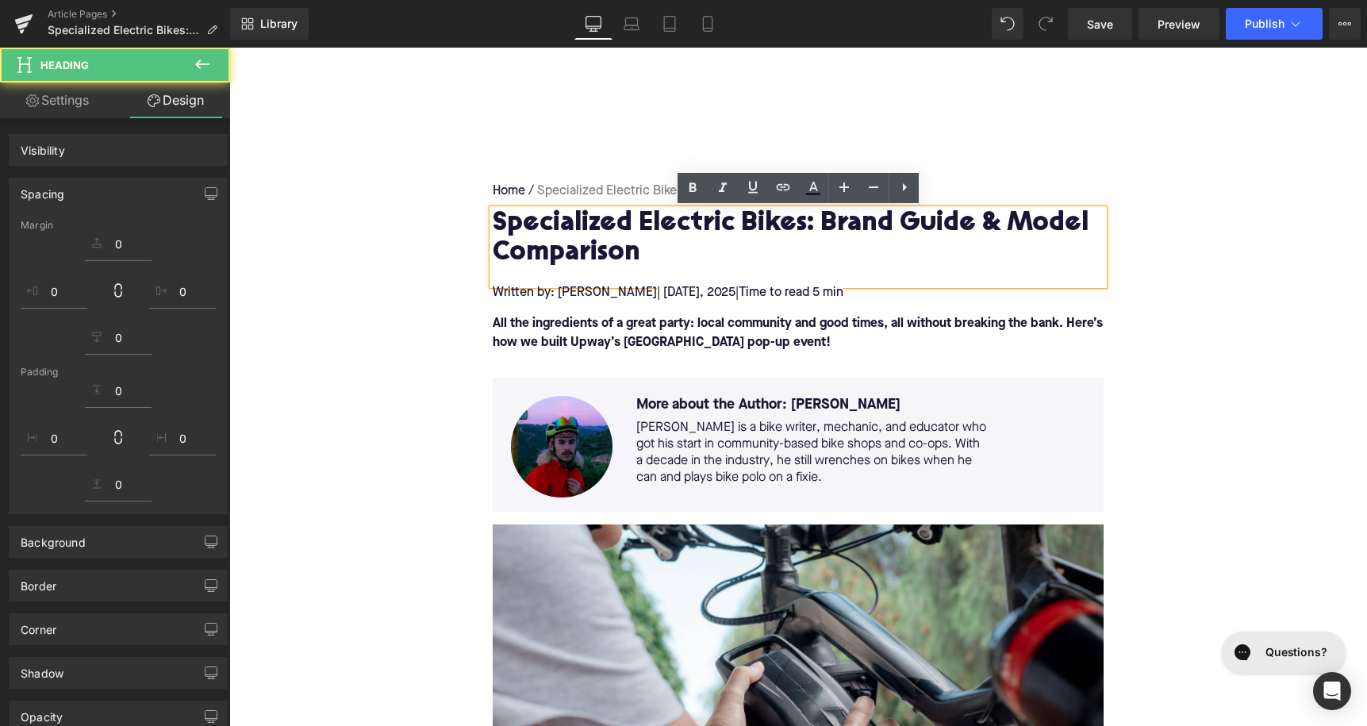
click at [595, 275] on div at bounding box center [798, 276] width 611 height 17
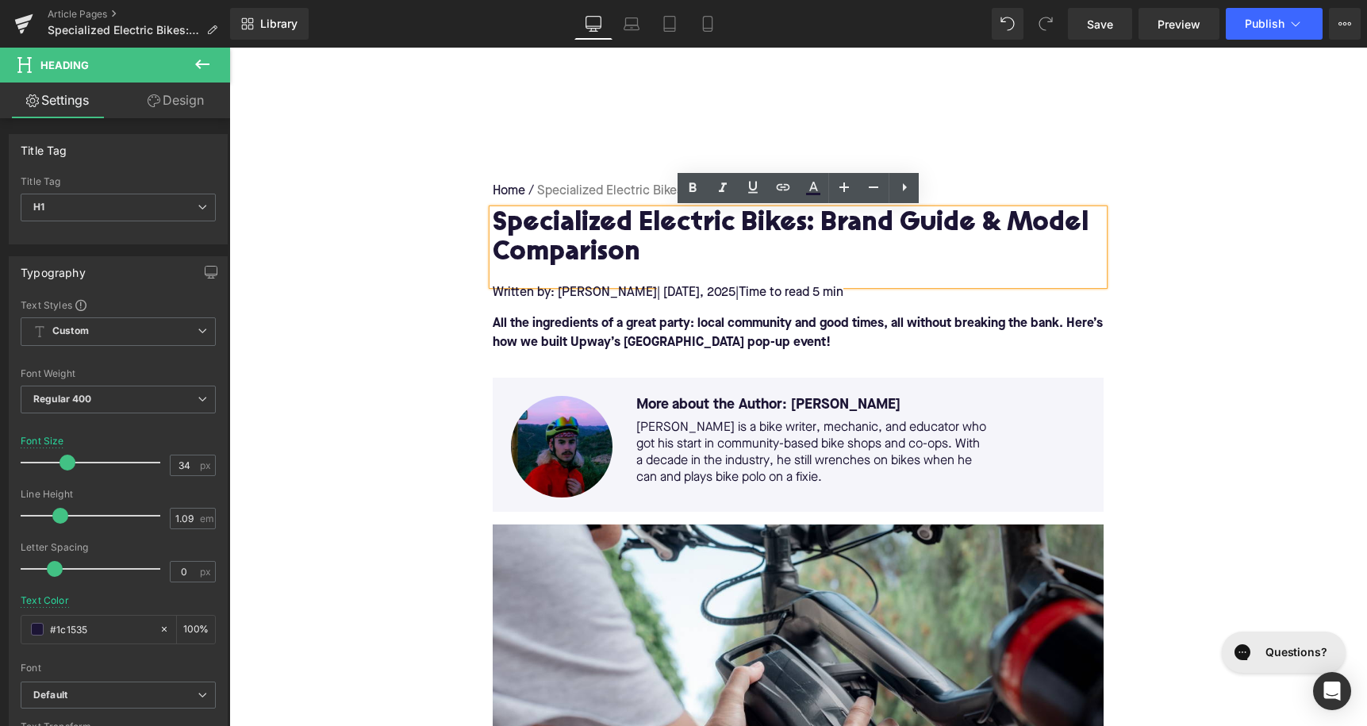
click at [582, 275] on div at bounding box center [798, 276] width 611 height 17
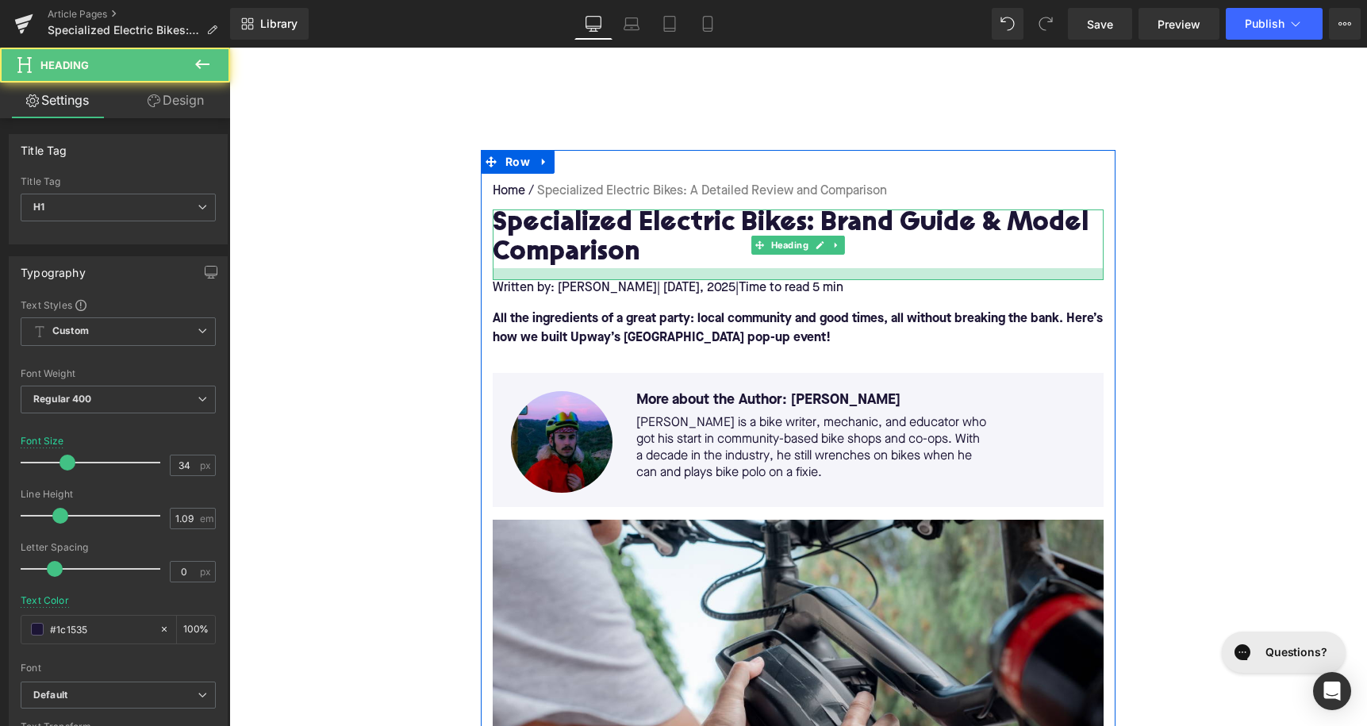
drag, startPoint x: 562, startPoint y: 266, endPoint x: 562, endPoint y: 278, distance: 11.9
click at [562, 278] on div at bounding box center [798, 274] width 611 height 12
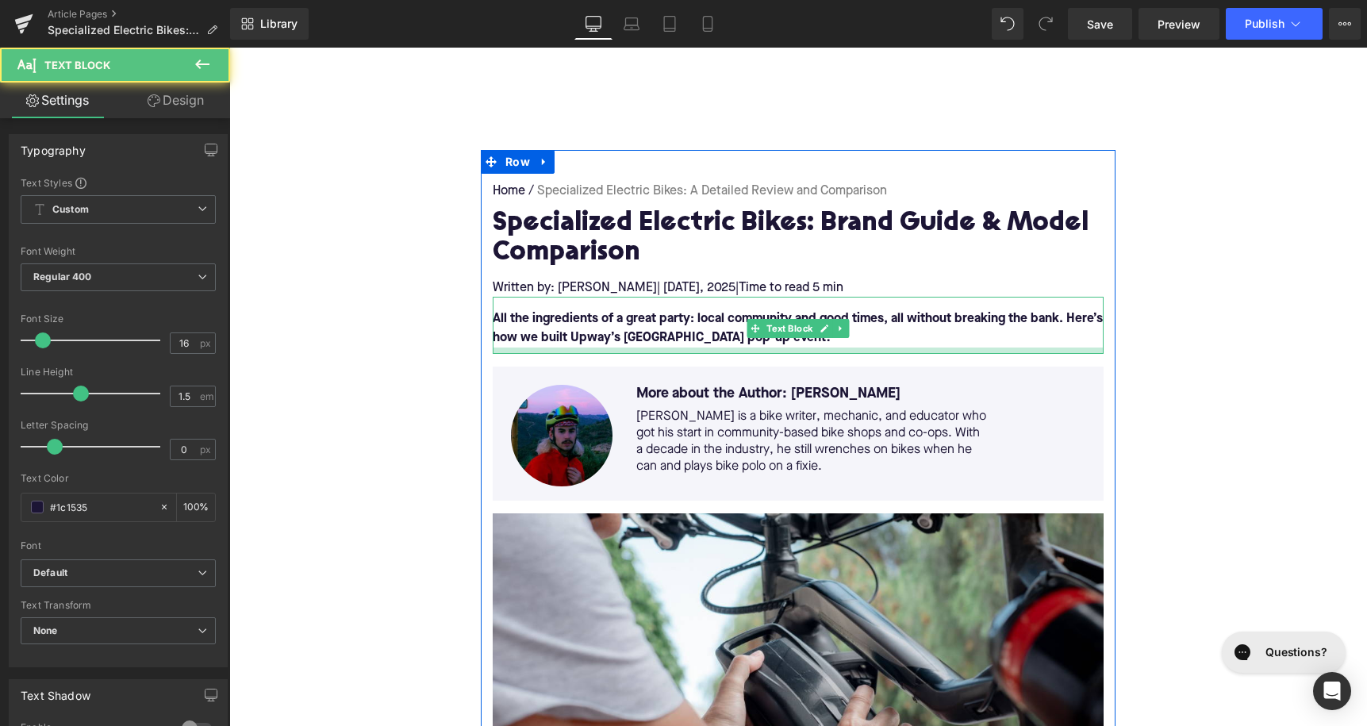
click at [536, 351] on div at bounding box center [798, 351] width 611 height 6
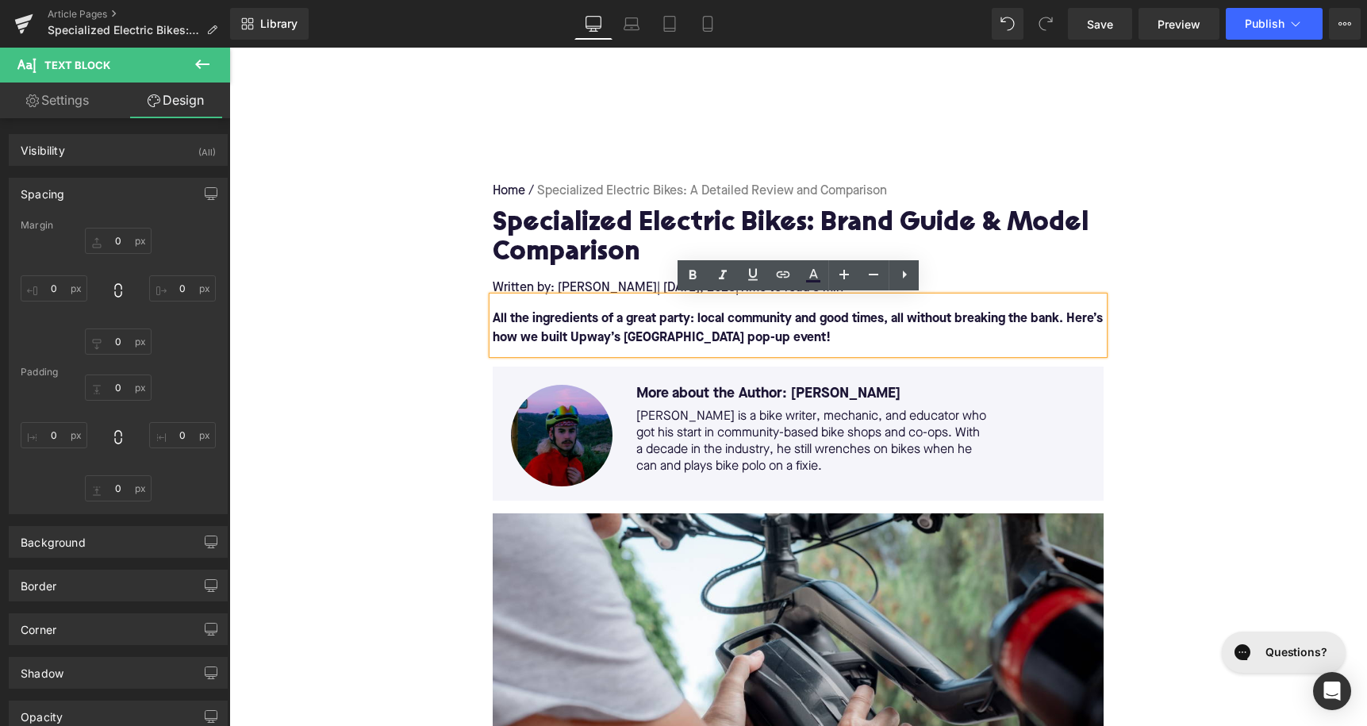
type input "0"
type input "16"
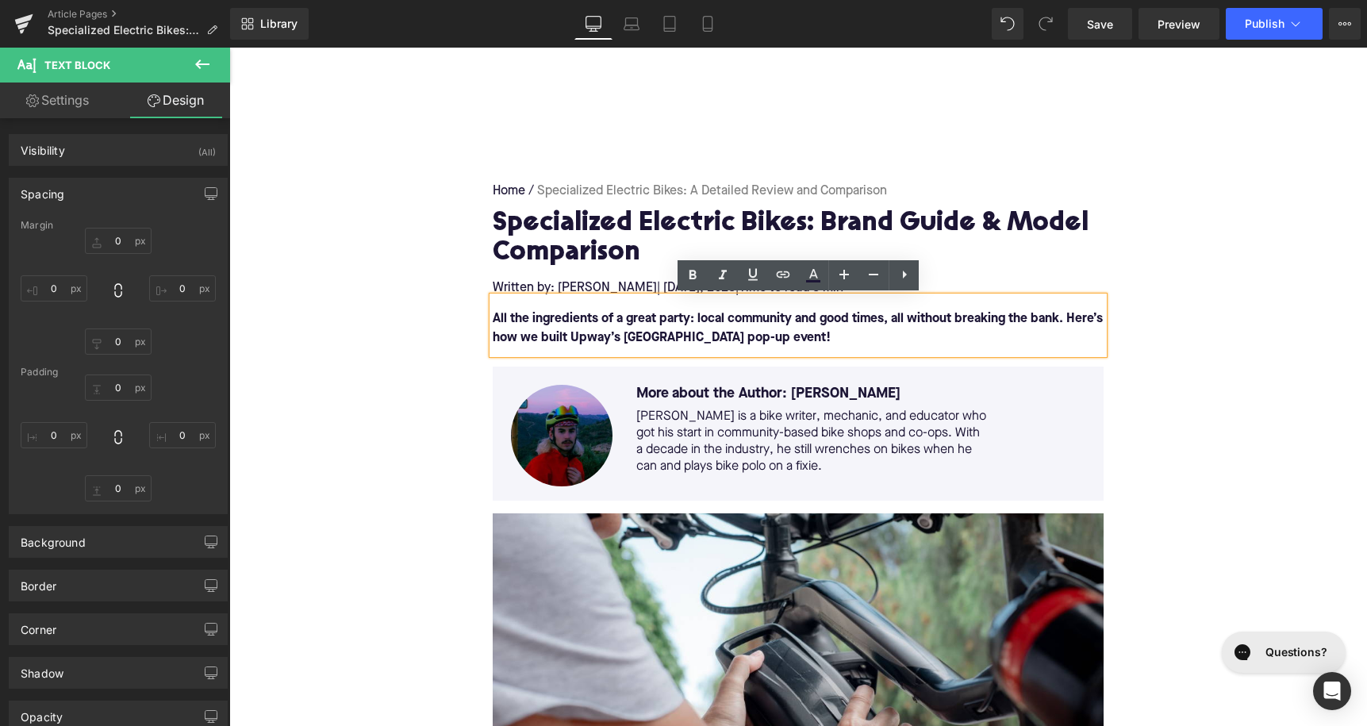
type input "0"
type input "8"
type input "0"
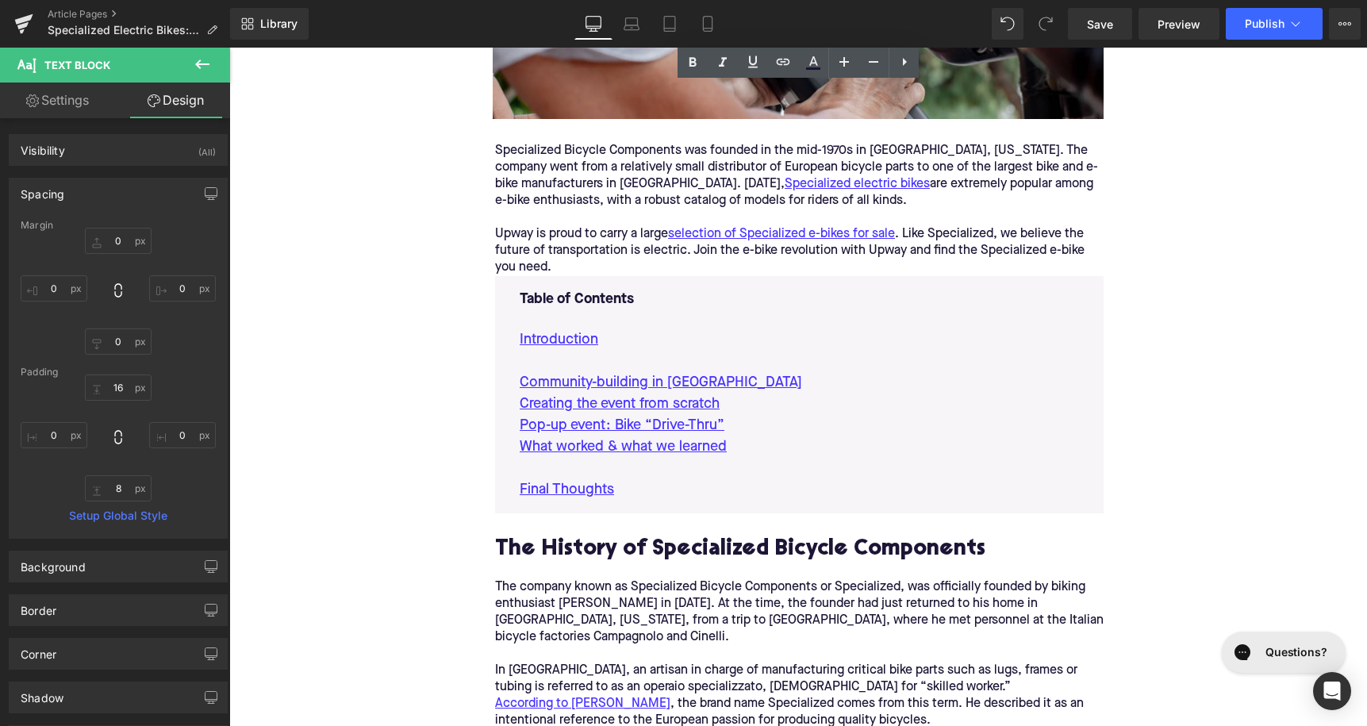
scroll to position [792, 0]
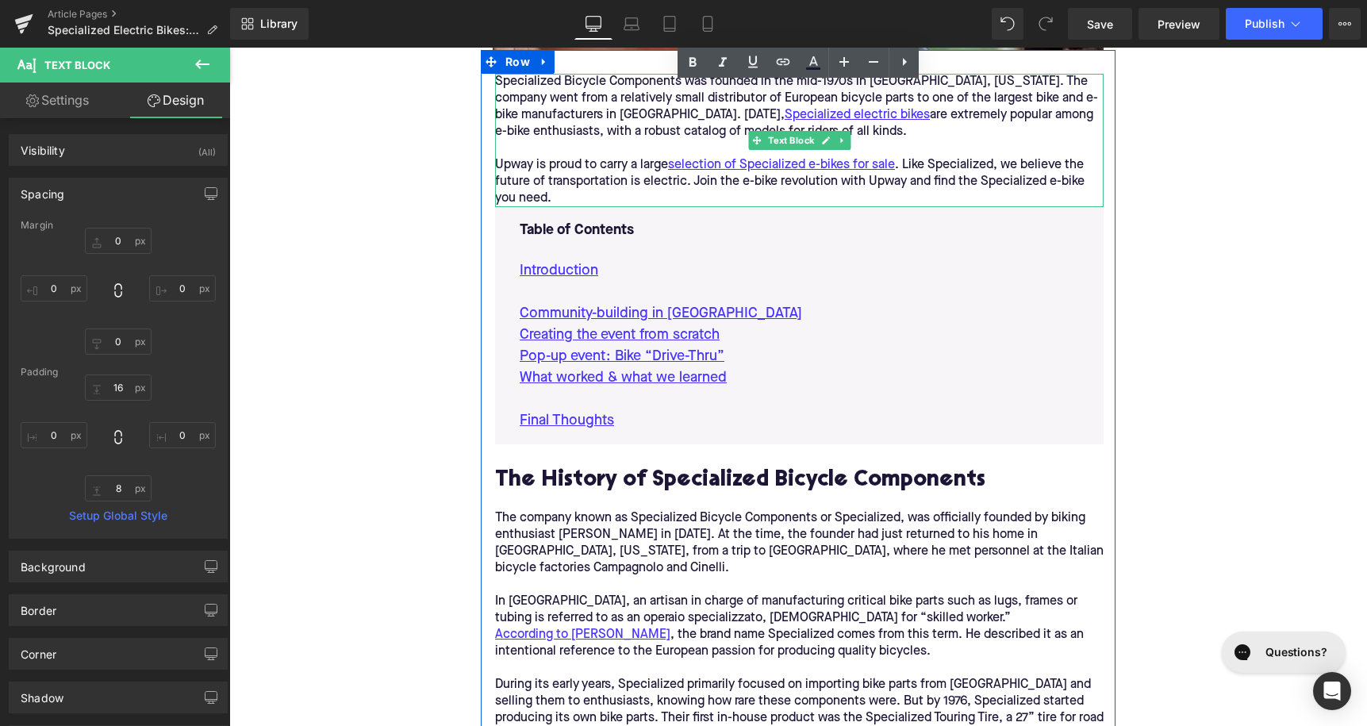
click at [578, 196] on p "Upway is proud to carry a large selection of Specialized e-bikes for sale . Lik…" at bounding box center [799, 182] width 609 height 50
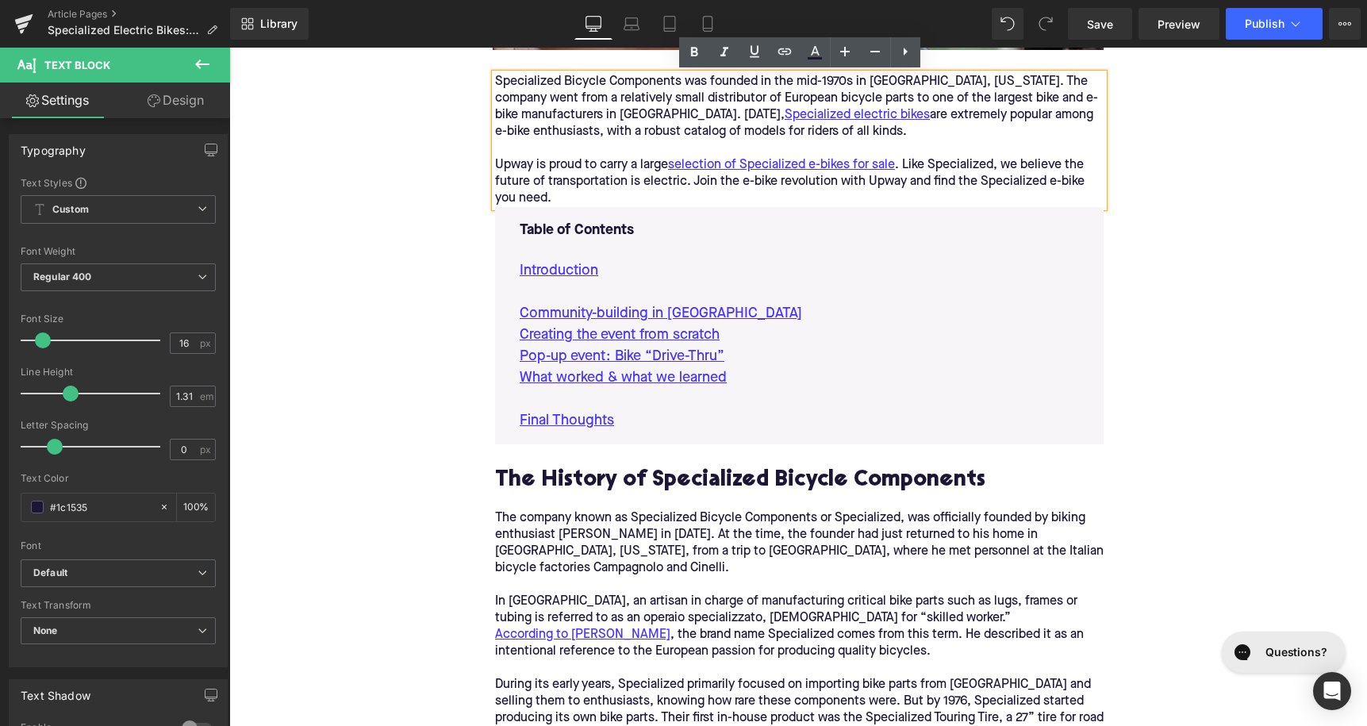
click at [577, 198] on p "Upway is proud to carry a large selection of Specialized e-bikes for sale . Lik…" at bounding box center [799, 182] width 609 height 50
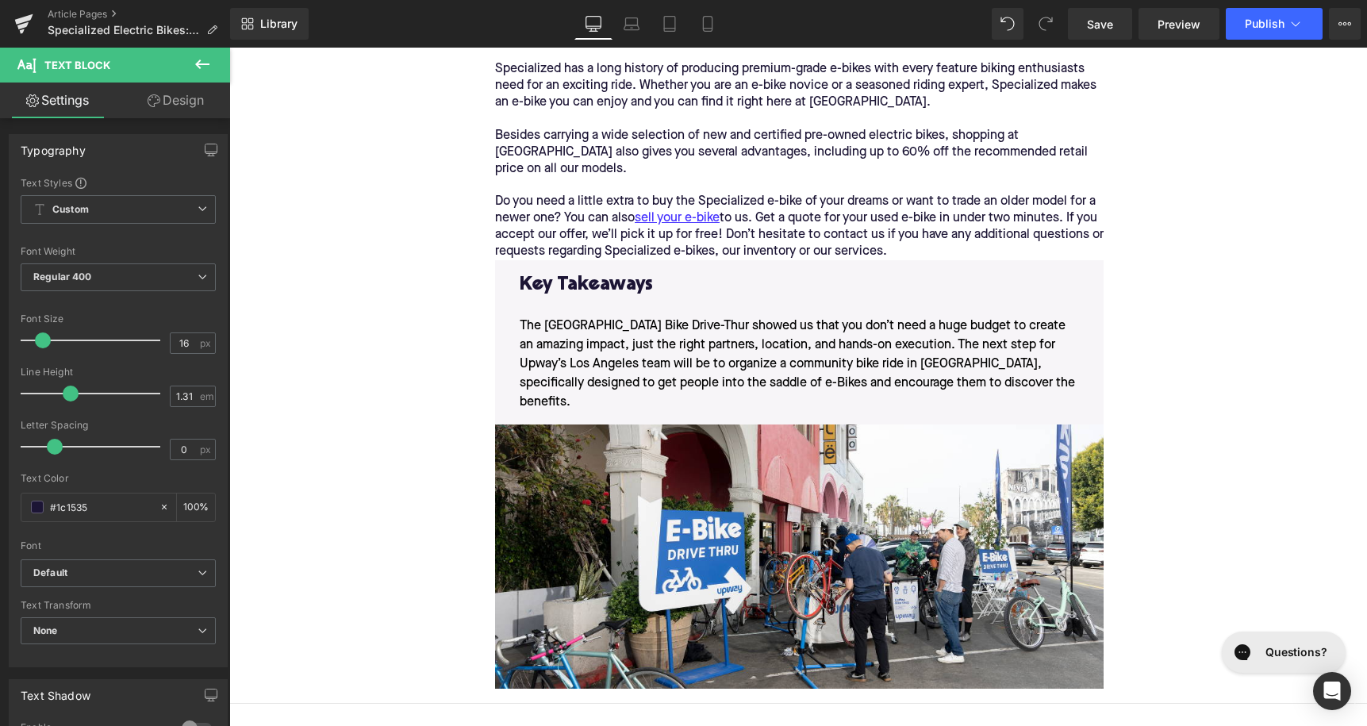
scroll to position [3963, 0]
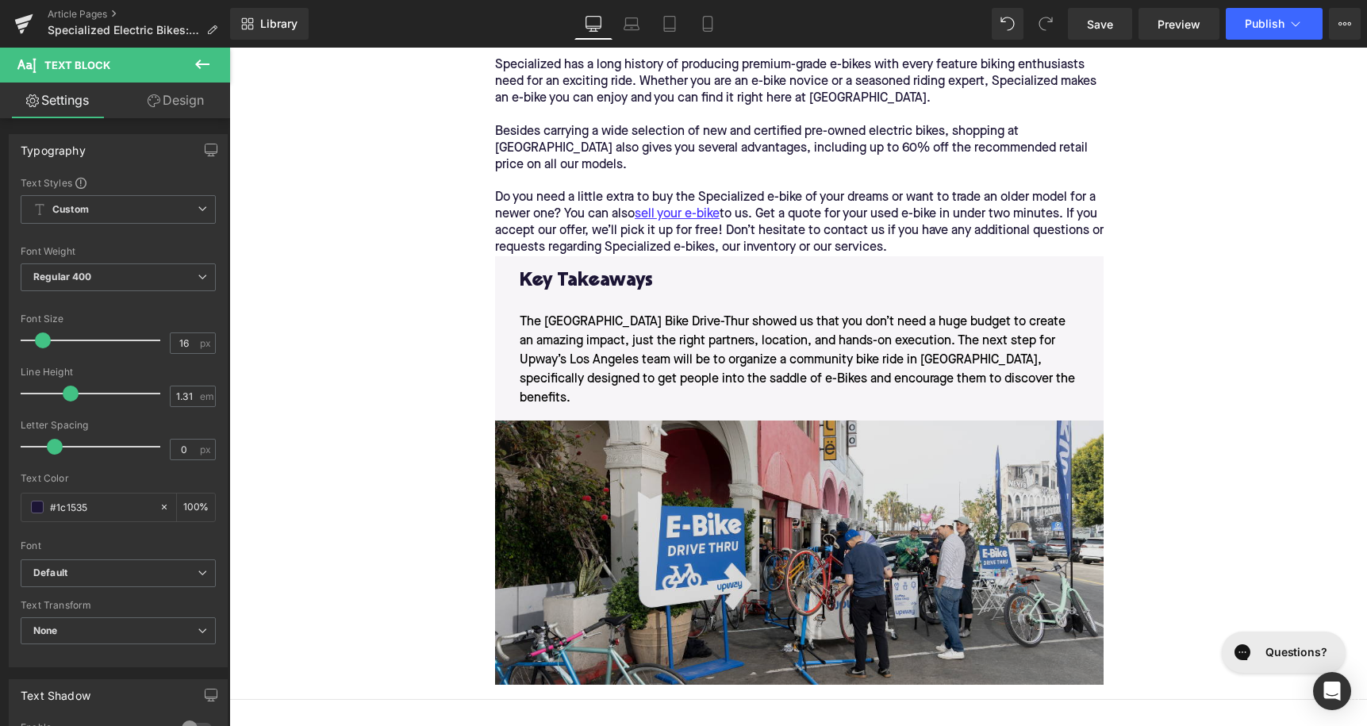
click at [770, 517] on img at bounding box center [799, 553] width 609 height 264
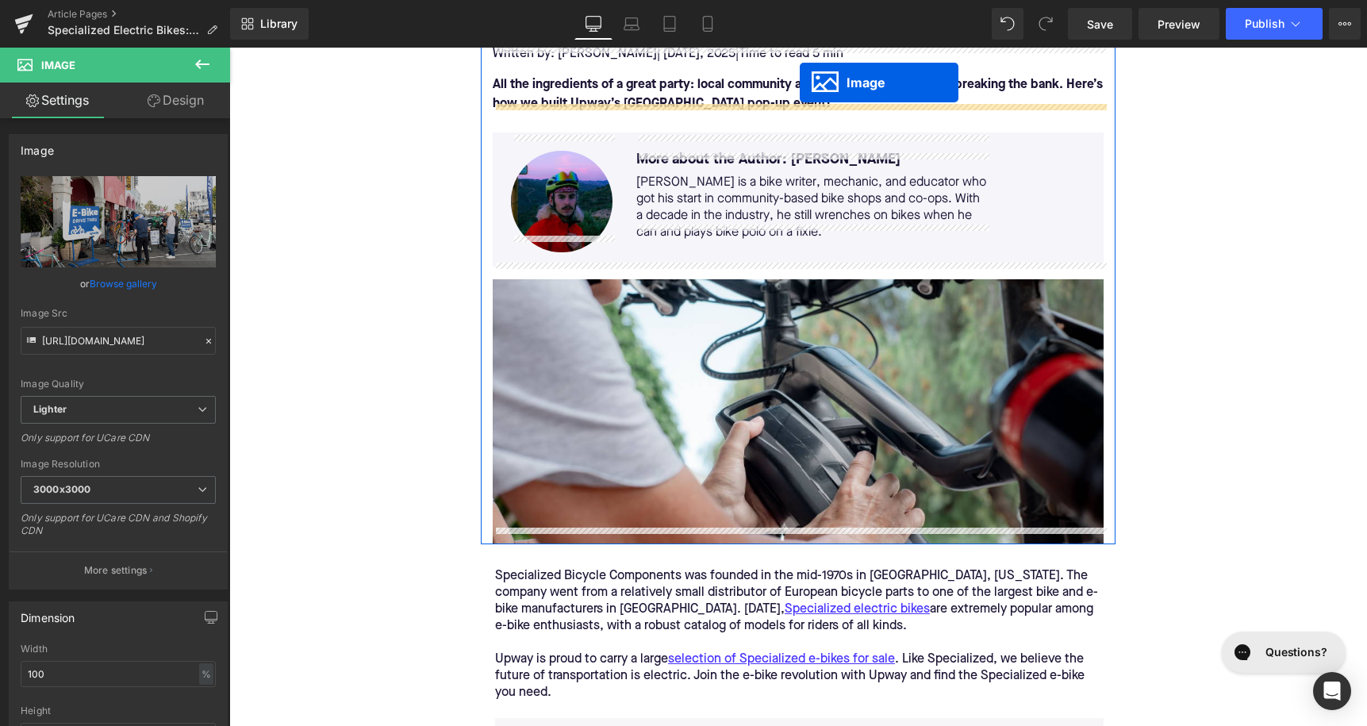
scroll to position [202, 0]
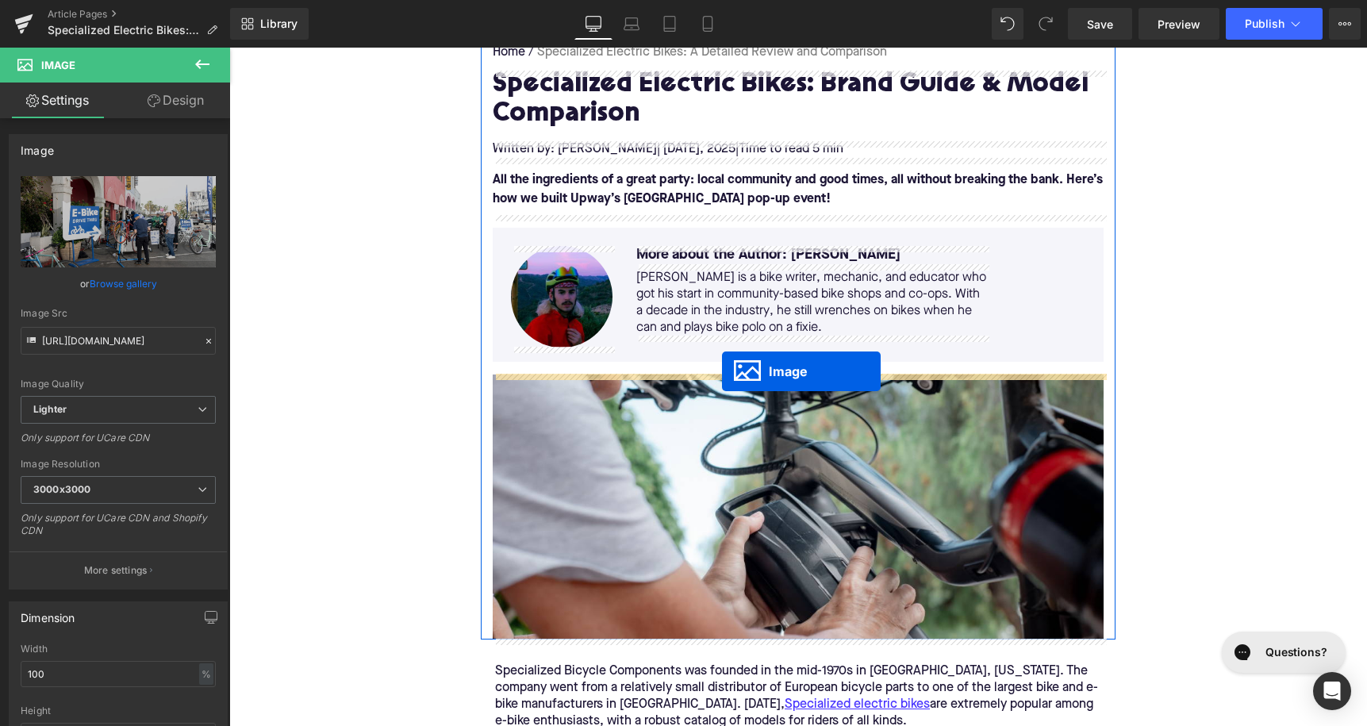
drag, startPoint x: 770, startPoint y: 533, endPoint x: 721, endPoint y: 367, distance: 173.0
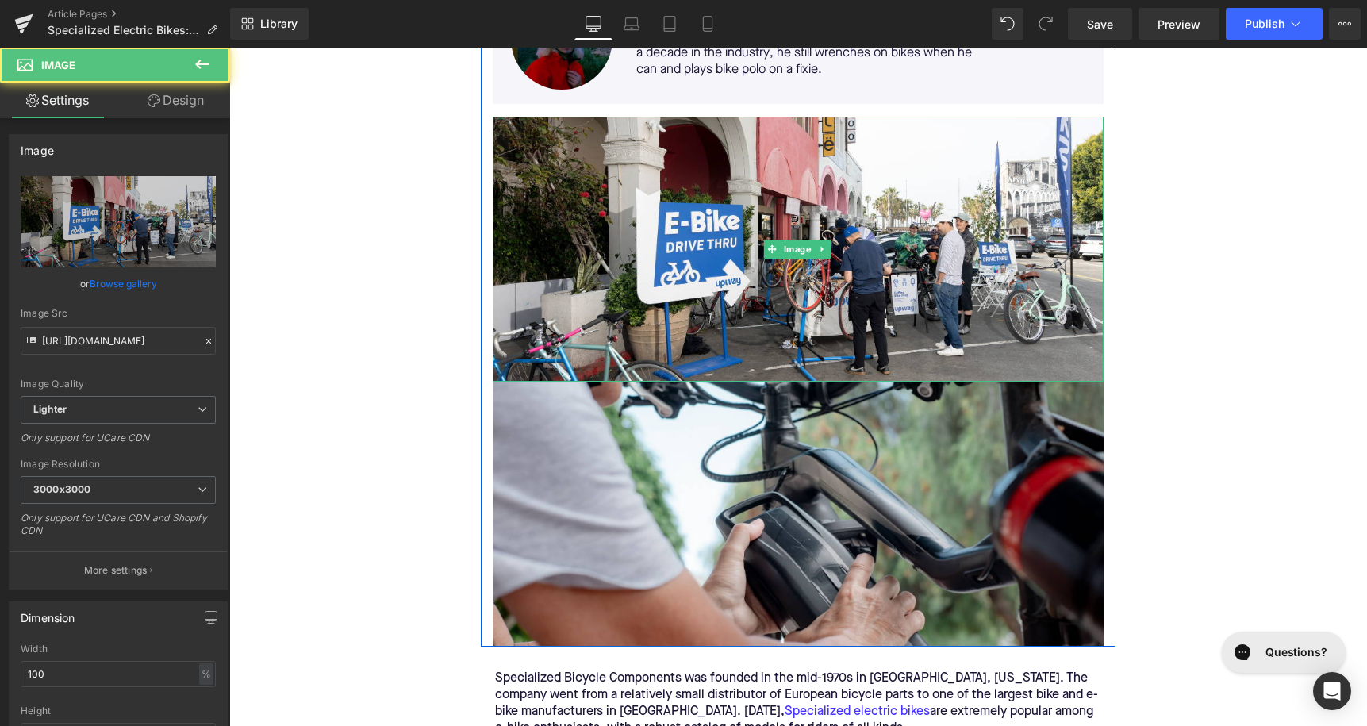
scroll to position [623, 0]
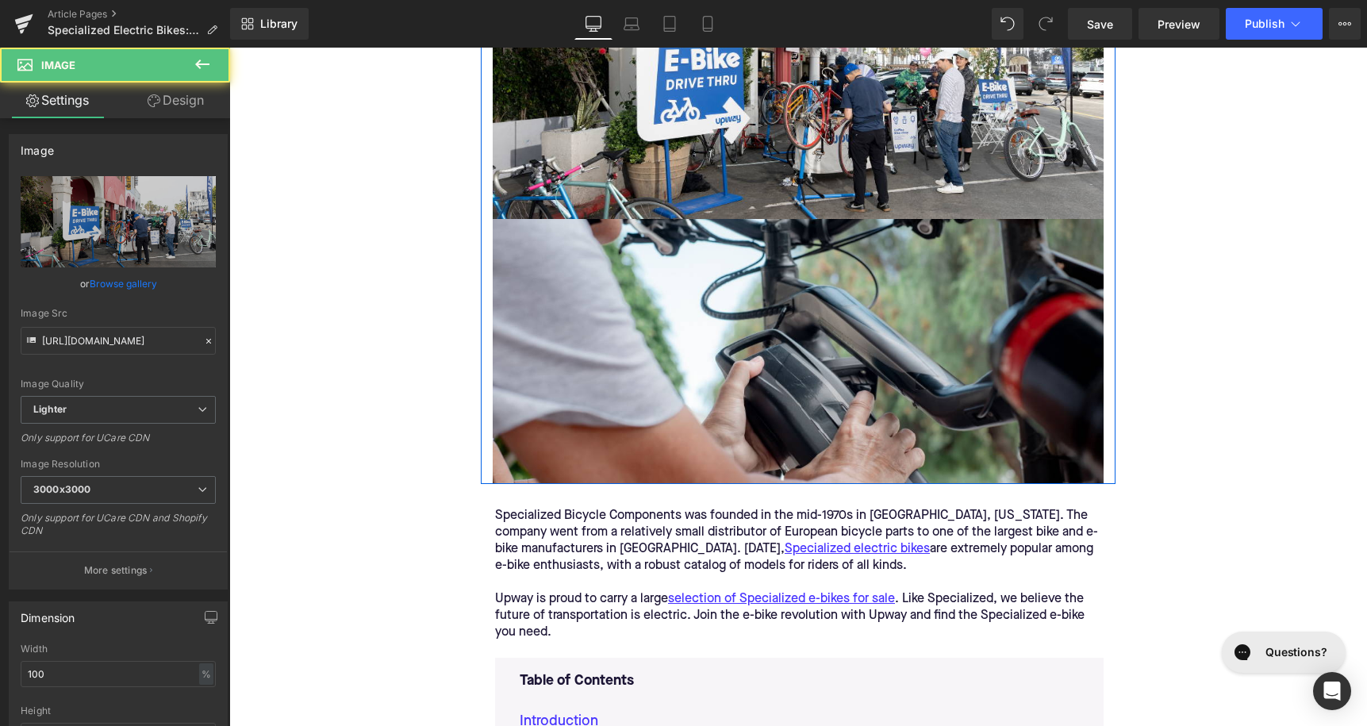
click at [721, 367] on img at bounding box center [798, 351] width 611 height 265
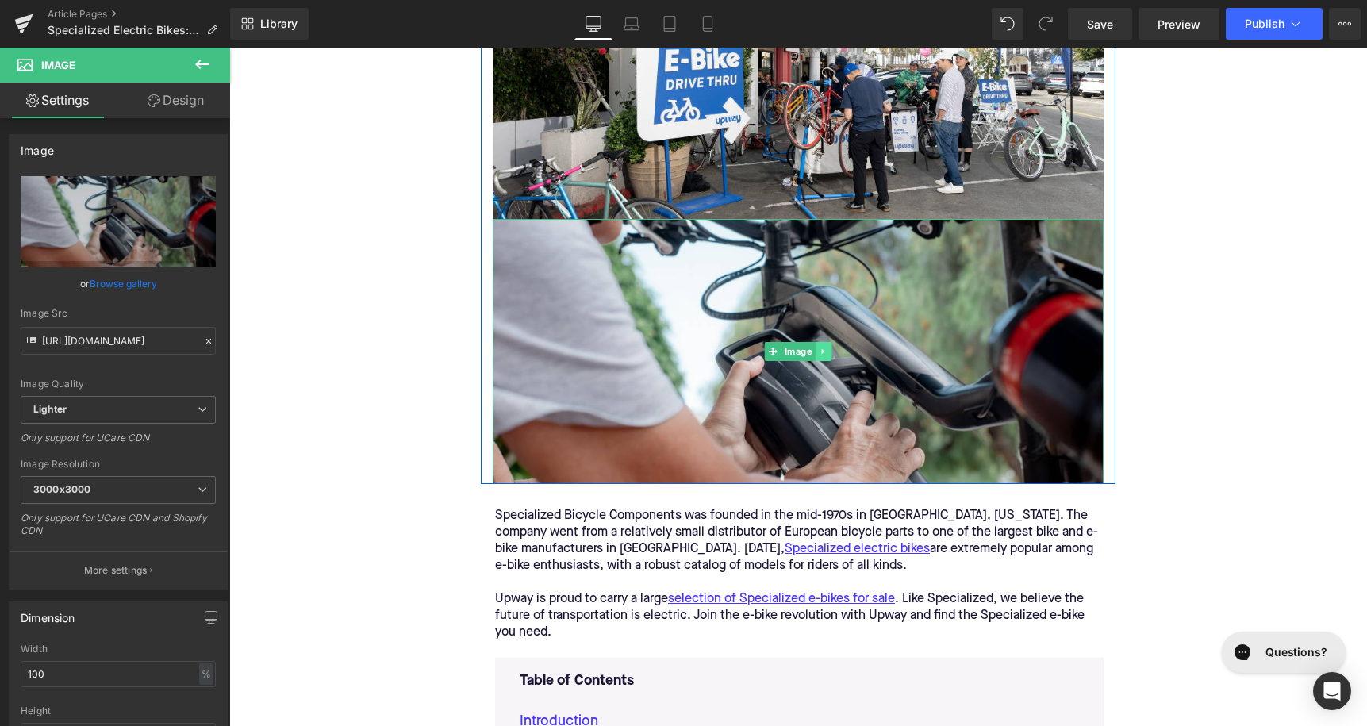
click at [824, 354] on icon at bounding box center [823, 352] width 9 height 10
click at [831, 352] on icon at bounding box center [832, 351] width 9 height 9
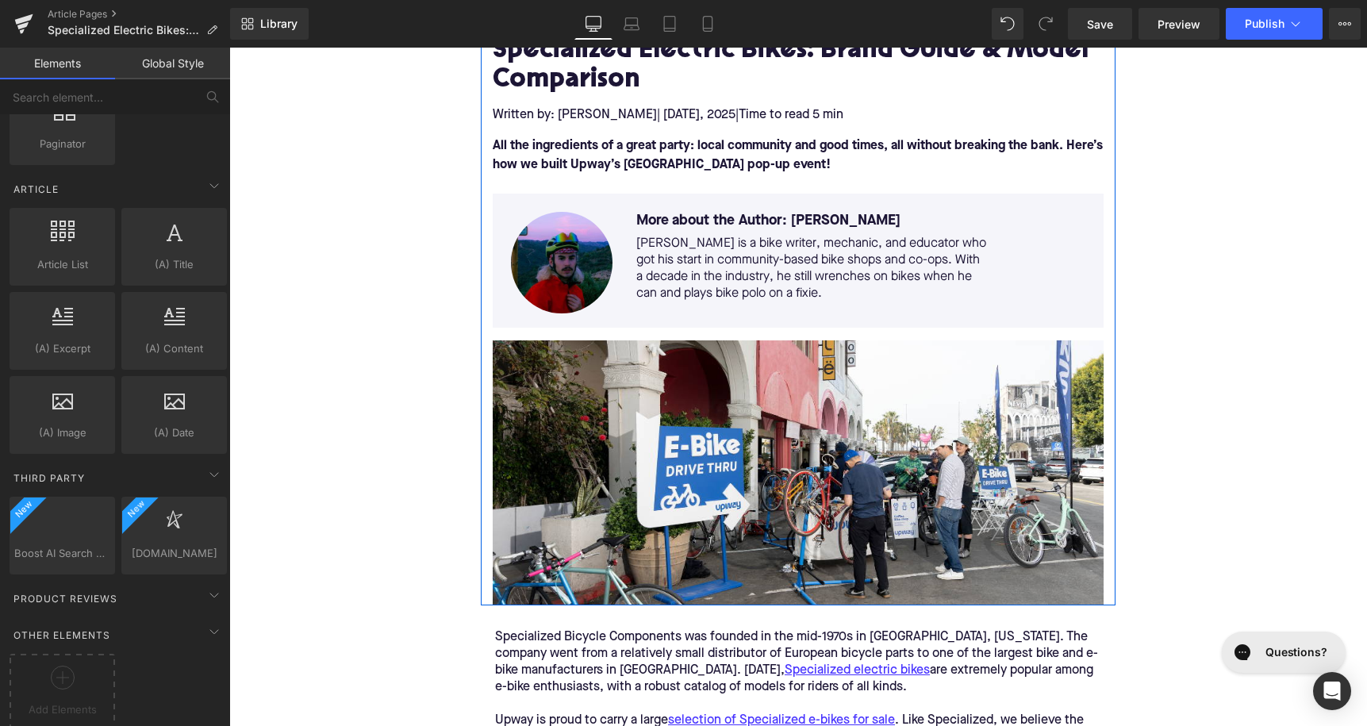
scroll to position [180, 0]
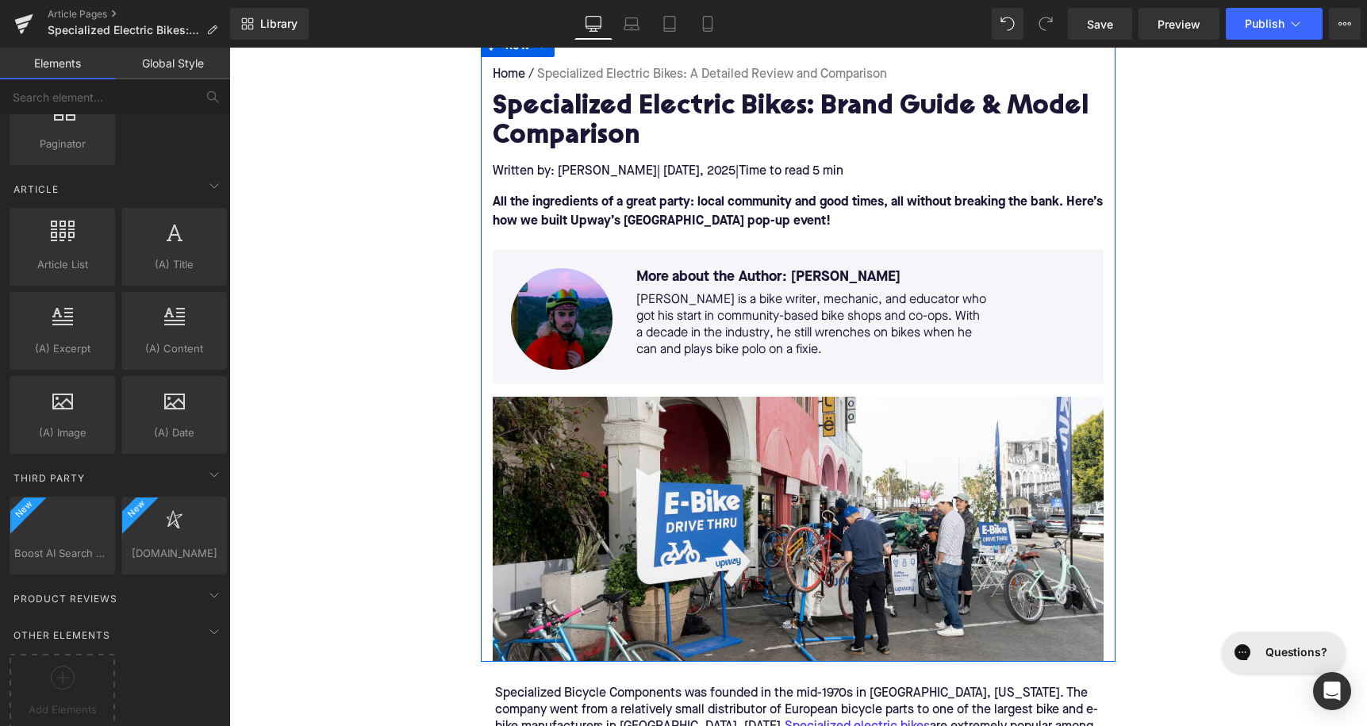
click at [570, 202] on font "All the ingredients of a great party: local community and good times, all witho…" at bounding box center [798, 212] width 610 height 32
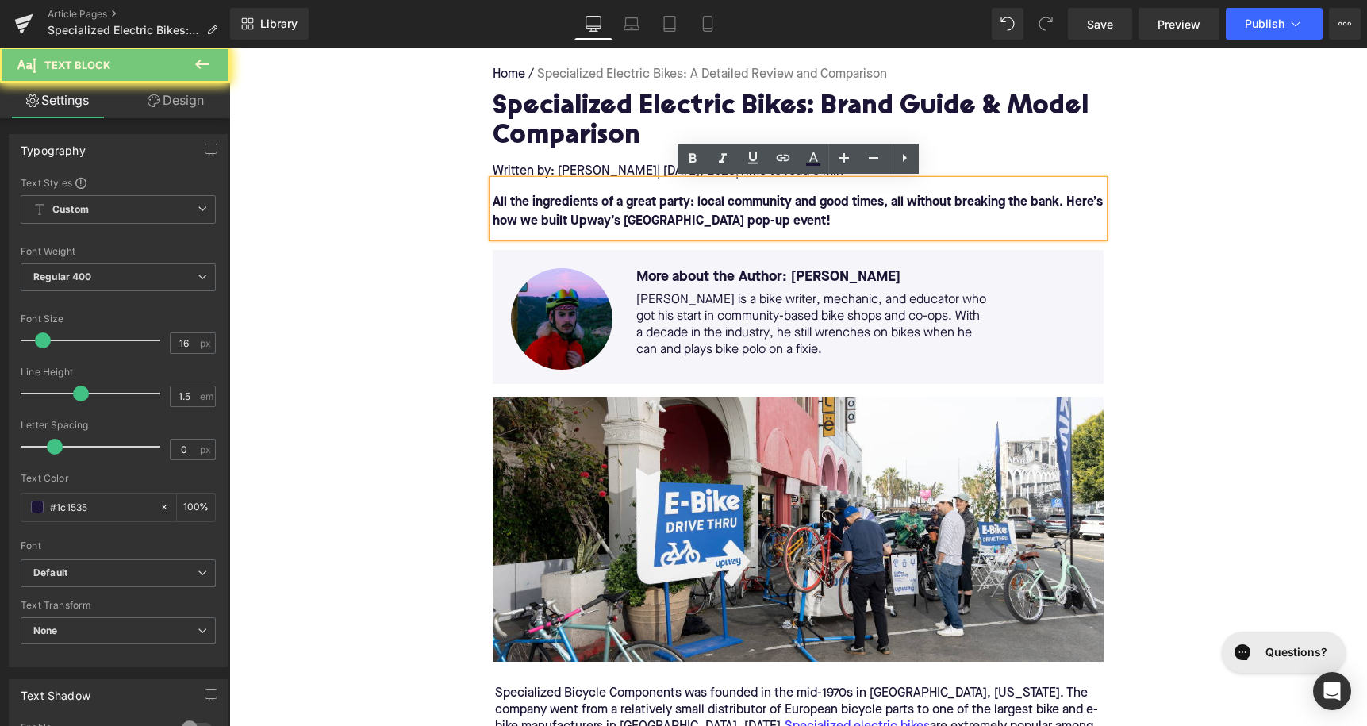
paste div
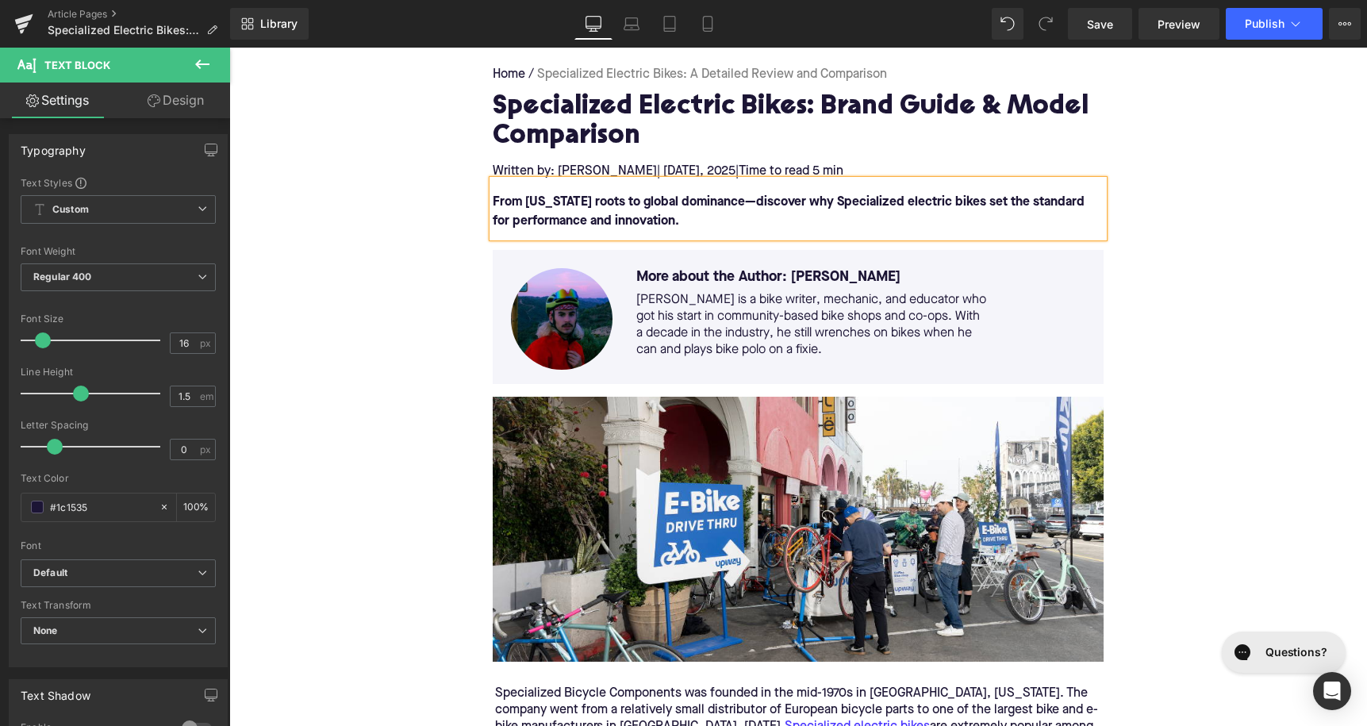
click at [567, 168] on p "Written by: [PERSON_NAME] | [DATE] | Time to read 5 min" at bounding box center [798, 171] width 611 height 17
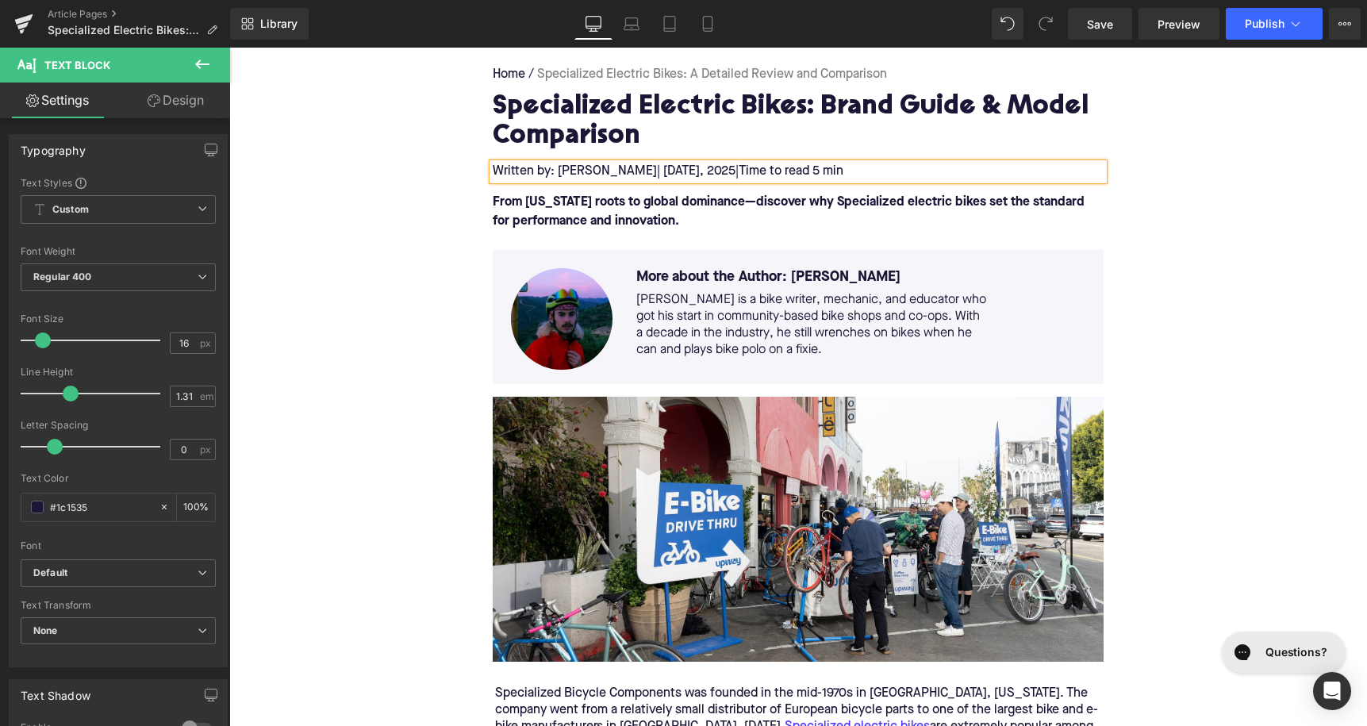
click at [647, 174] on p "Written by: [PERSON_NAME] | [DATE] | Time to read 5 min" at bounding box center [798, 171] width 611 height 17
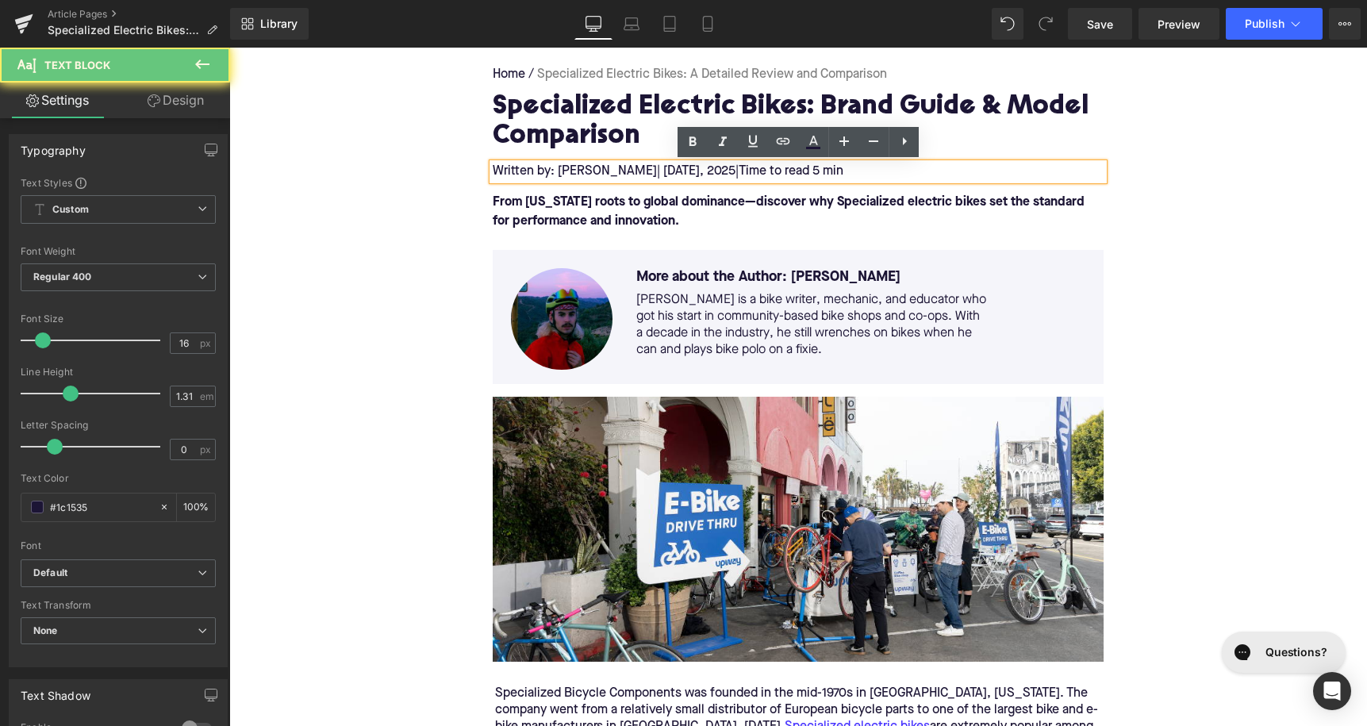
click at [647, 174] on p "Written by: [PERSON_NAME] | [DATE] | Time to read 5 min" at bounding box center [798, 171] width 611 height 17
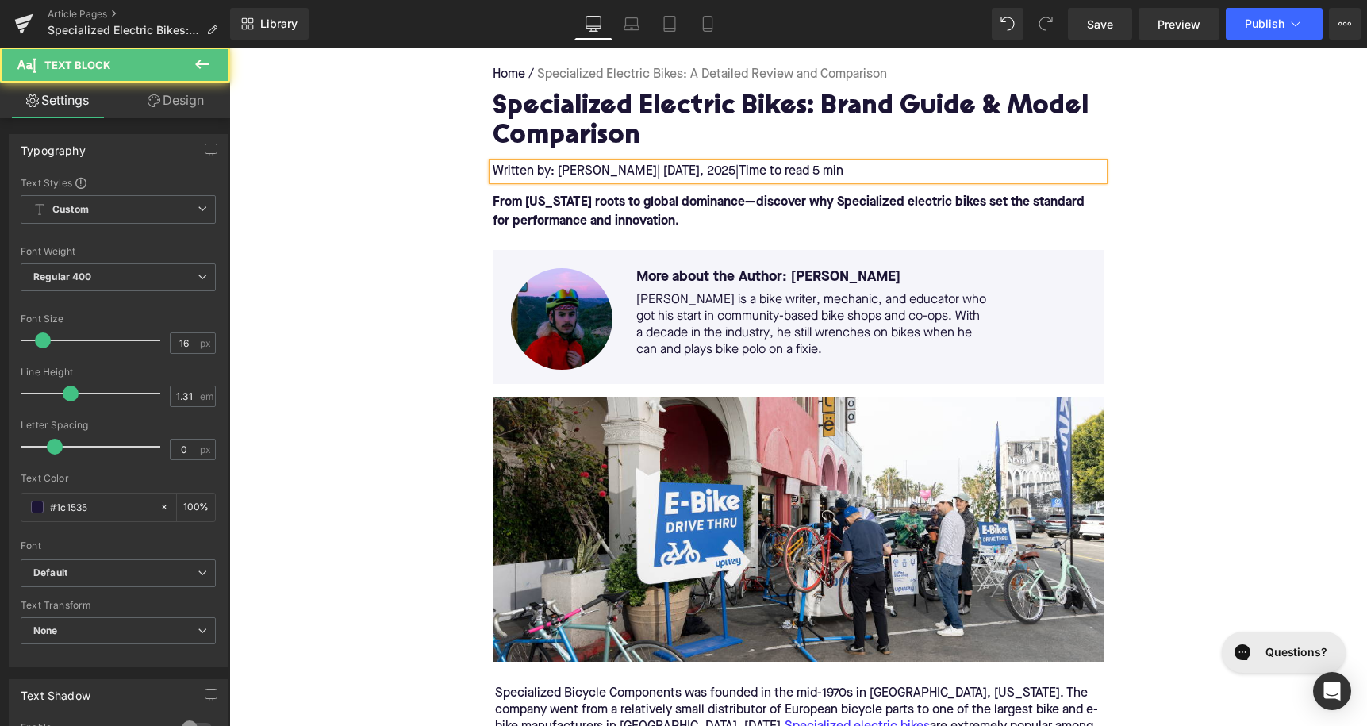
click at [657, 171] on span "| [DATE]" at bounding box center [678, 171] width 43 height 13
click at [700, 172] on span ", 2025" at bounding box center [718, 171] width 36 height 13
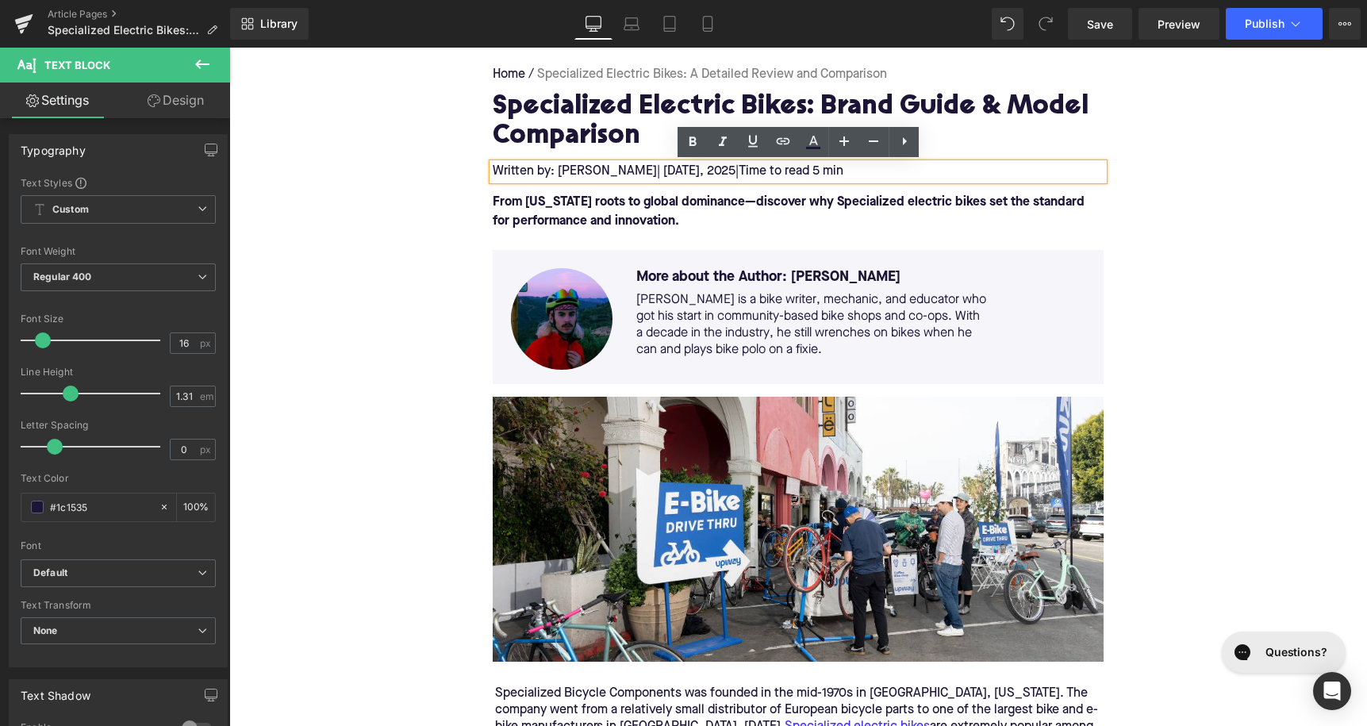
click at [685, 172] on span "| [DATE]" at bounding box center [678, 171] width 43 height 13
click at [814, 170] on span "Time to read 5 min" at bounding box center [791, 171] width 105 height 13
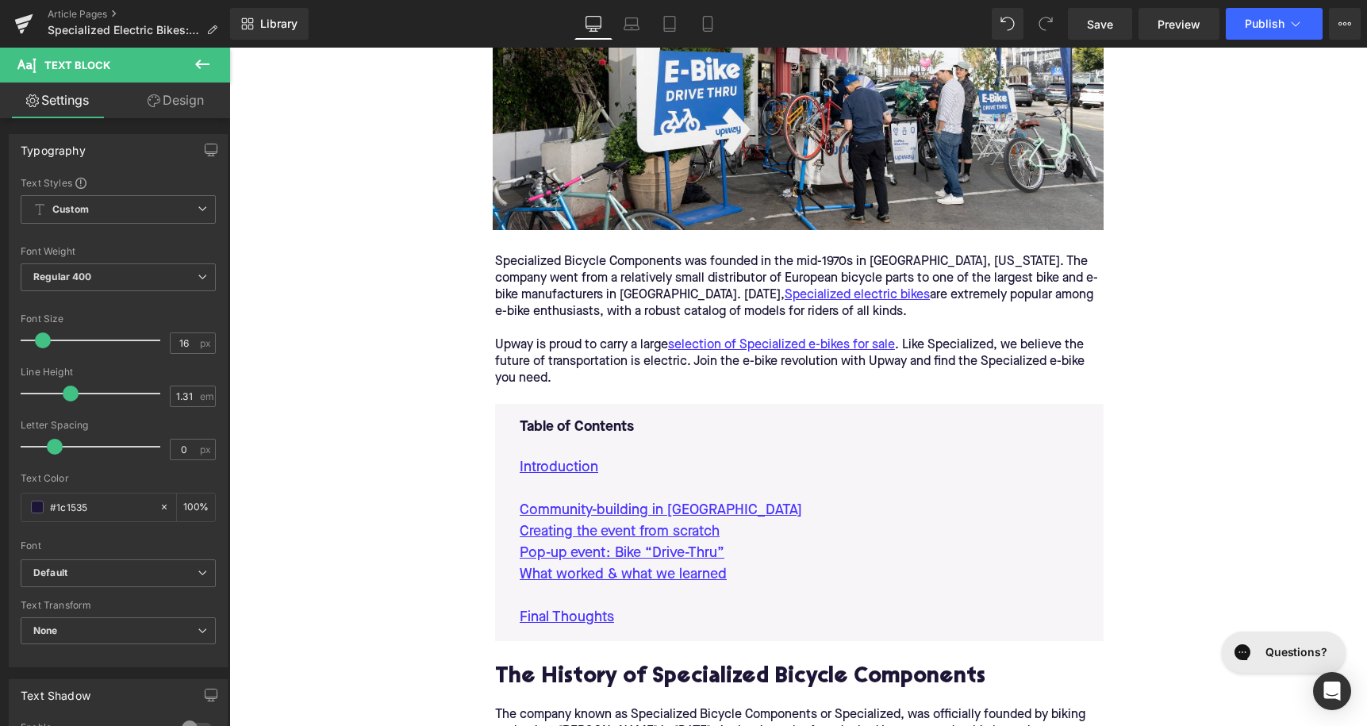
scroll to position [624, 0]
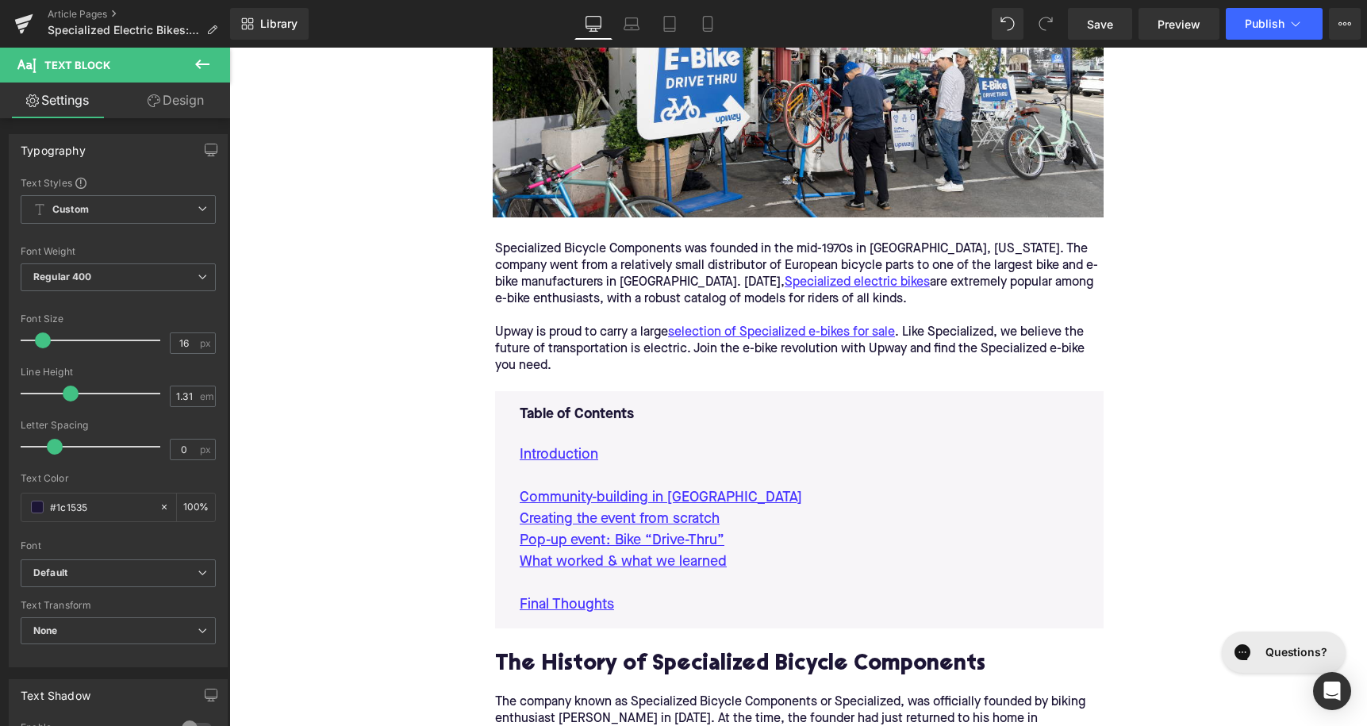
click at [657, 297] on p "Specialized Bicycle Components was founded in the mid-1970s in [GEOGRAPHIC_DATA…" at bounding box center [799, 274] width 609 height 67
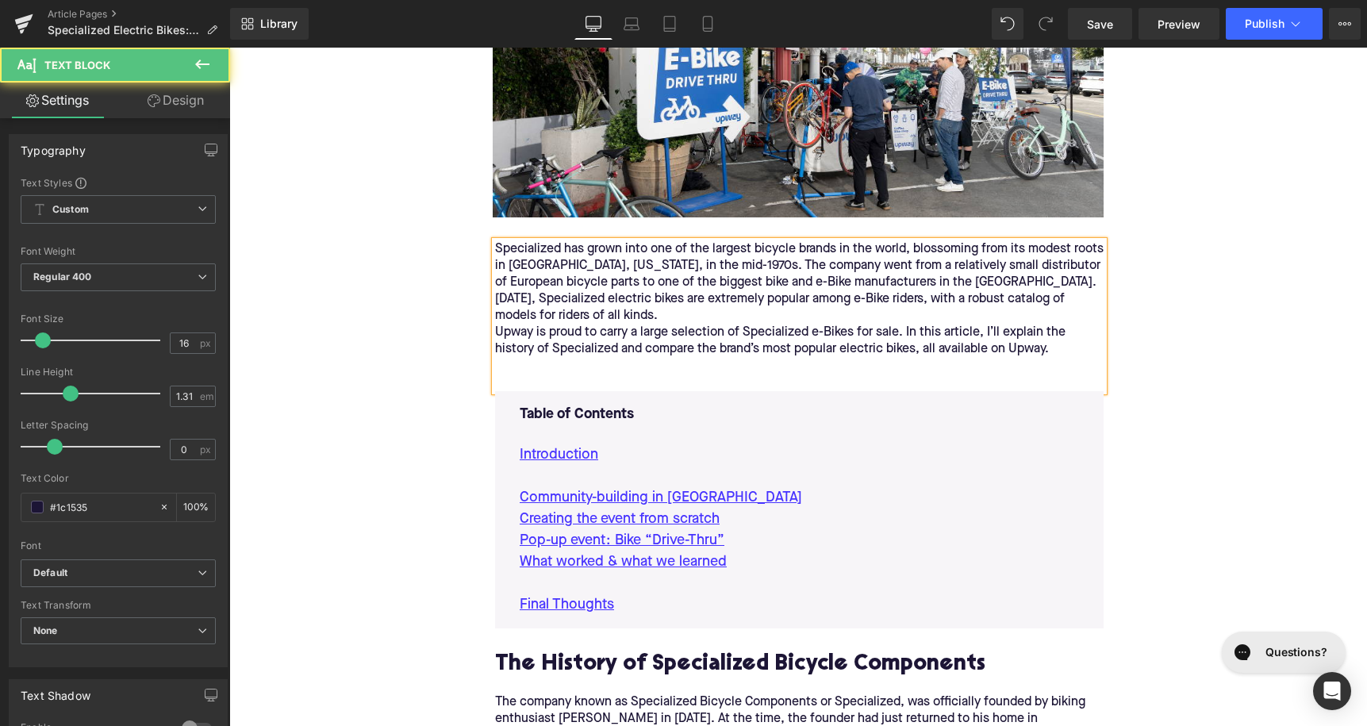
click at [650, 321] on div "Specialized has grown into one of the largest bicycle brands in the world, blos…" at bounding box center [799, 316] width 609 height 150
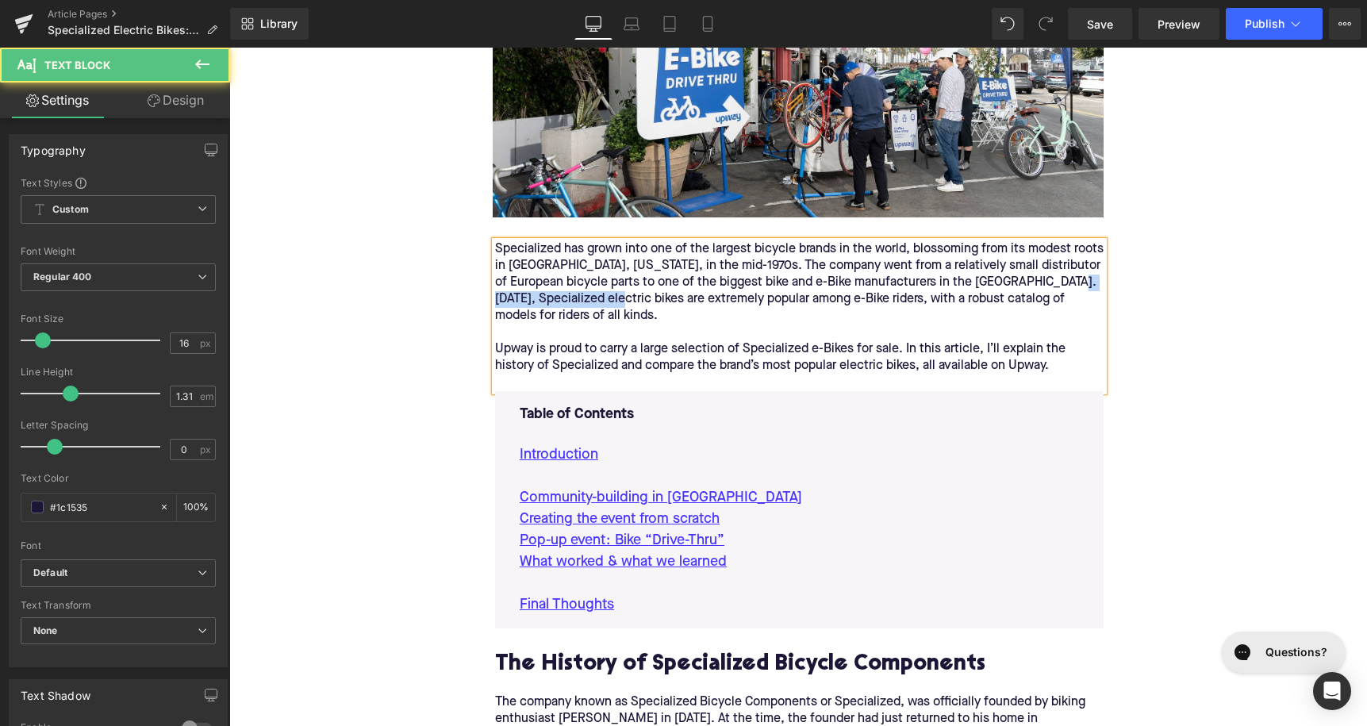
drag, startPoint x: 636, startPoint y: 299, endPoint x: 497, endPoint y: 298, distance: 138.9
click at [497, 298] on div "Specialized has grown into one of the largest bicycle brands in the world, blos…" at bounding box center [799, 282] width 609 height 83
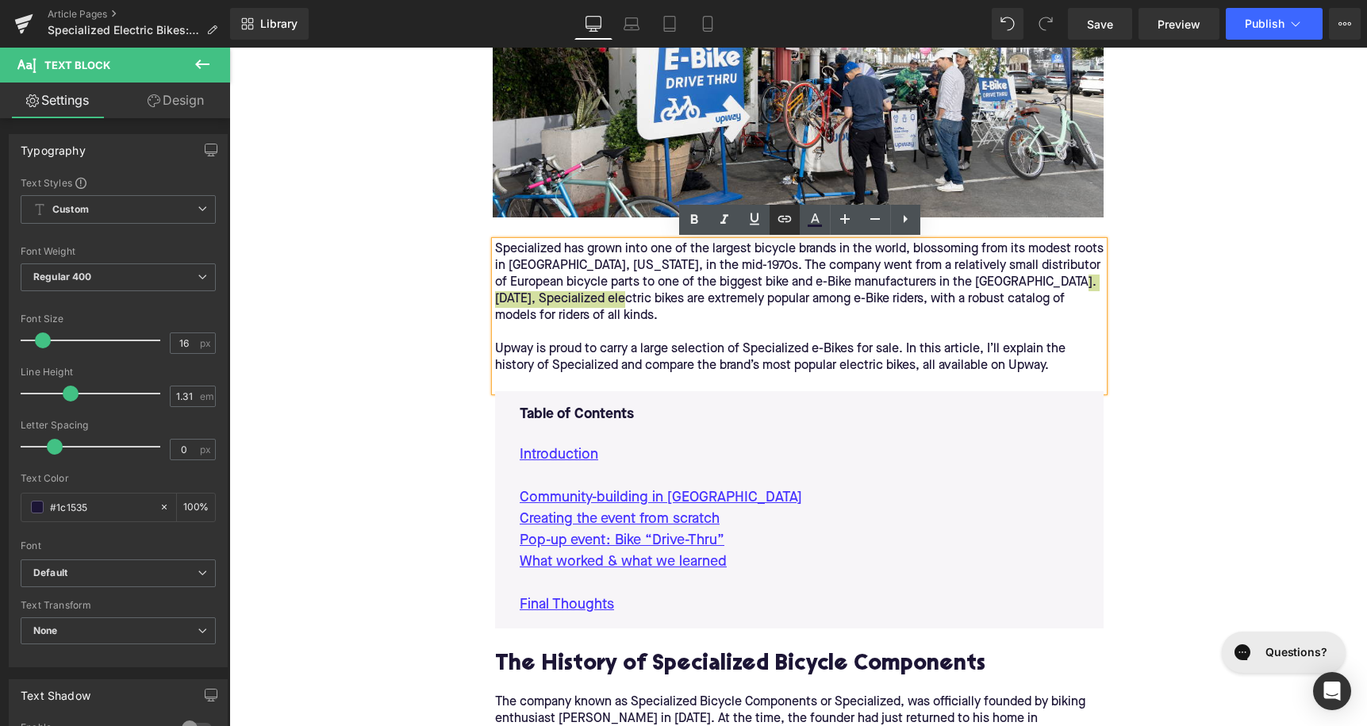
click at [773, 223] on link at bounding box center [785, 220] width 30 height 30
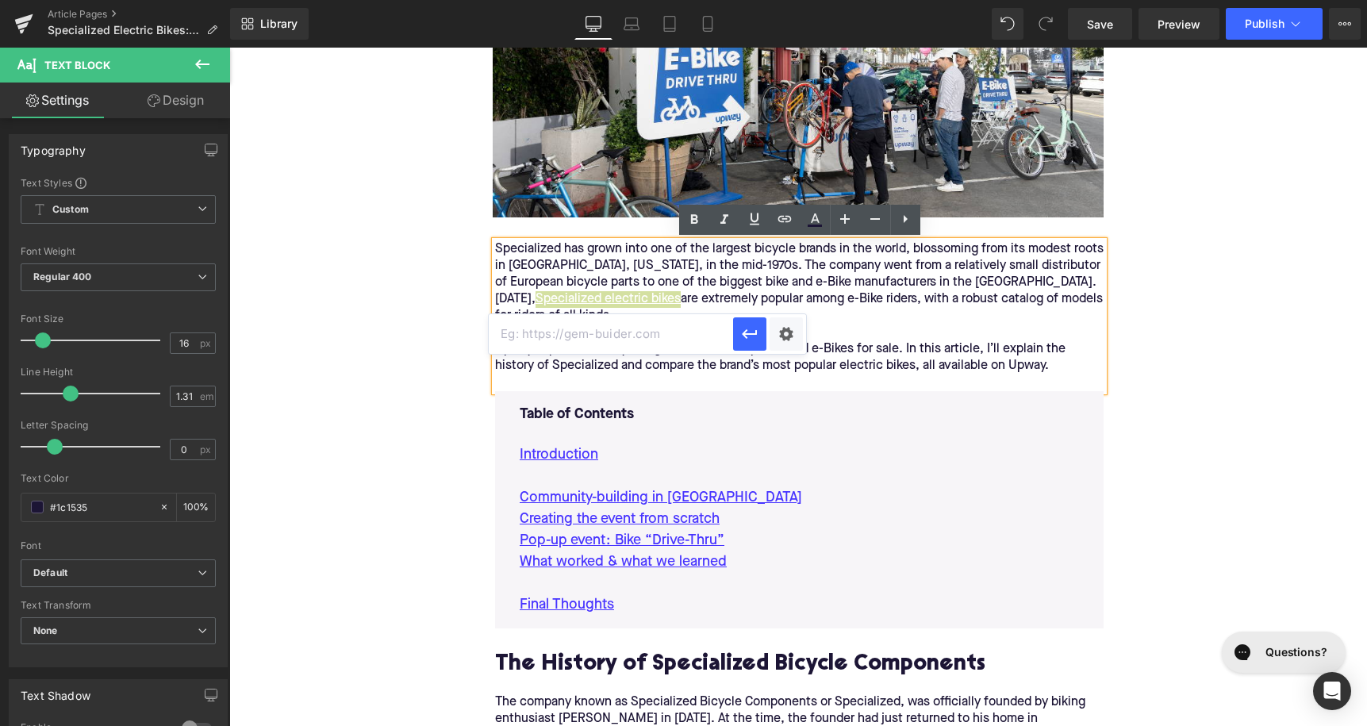
click at [667, 329] on input "text" at bounding box center [611, 334] width 244 height 40
paste input "[URL][DOMAIN_NAME]"
type input "[URL][DOMAIN_NAME]"
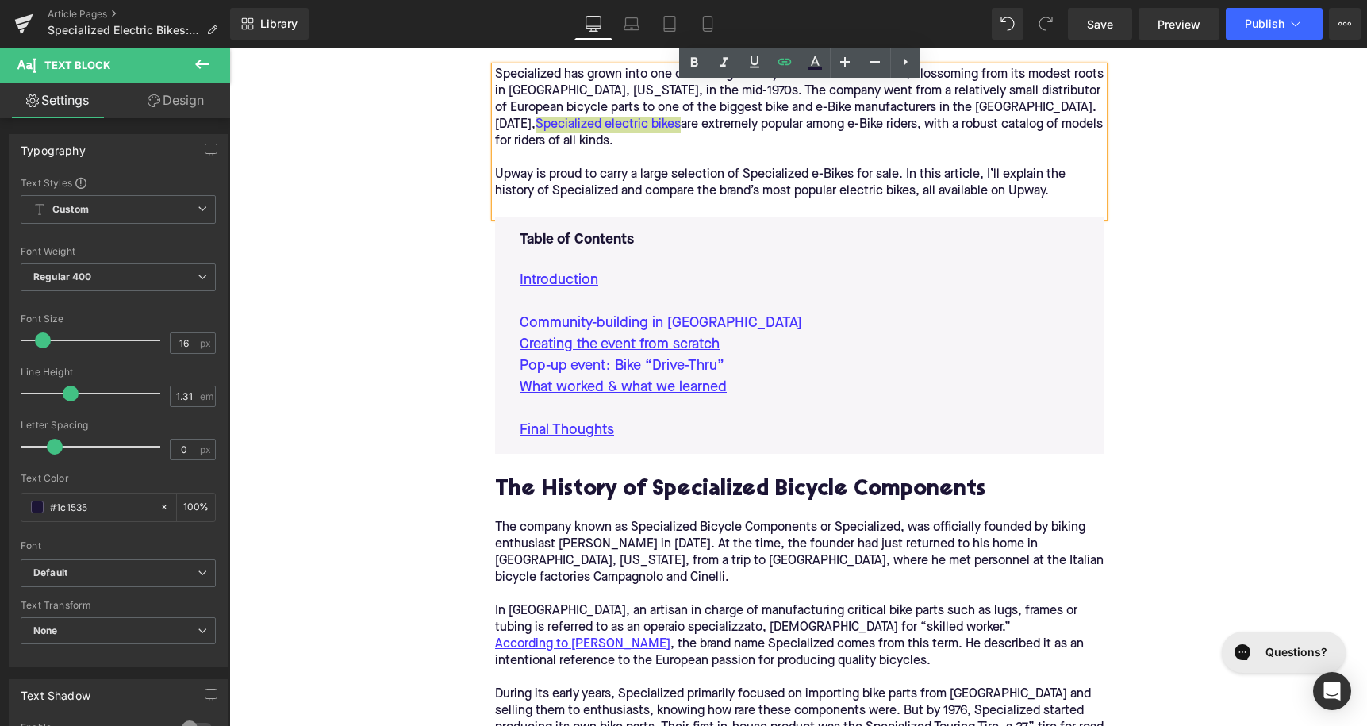
scroll to position [865, 0]
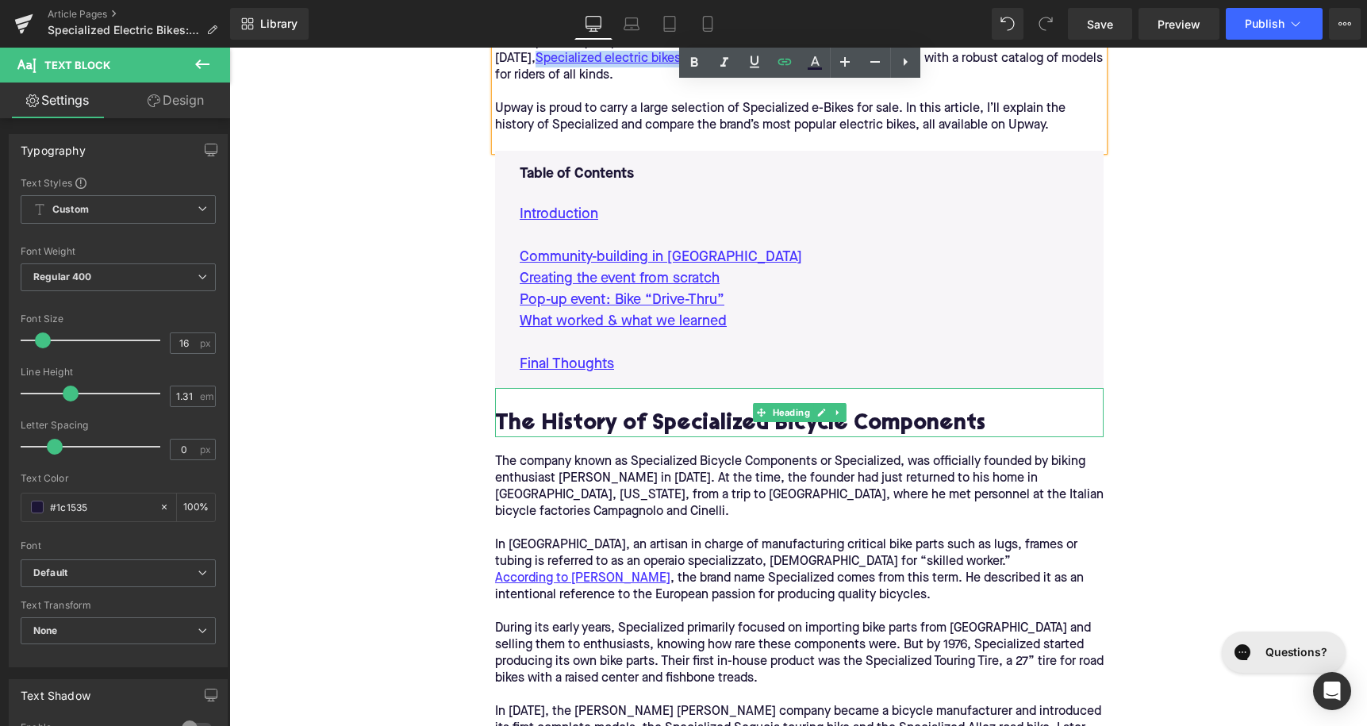
click at [533, 424] on h2 "The History of Specialized Bicycle Components" at bounding box center [799, 425] width 609 height 25
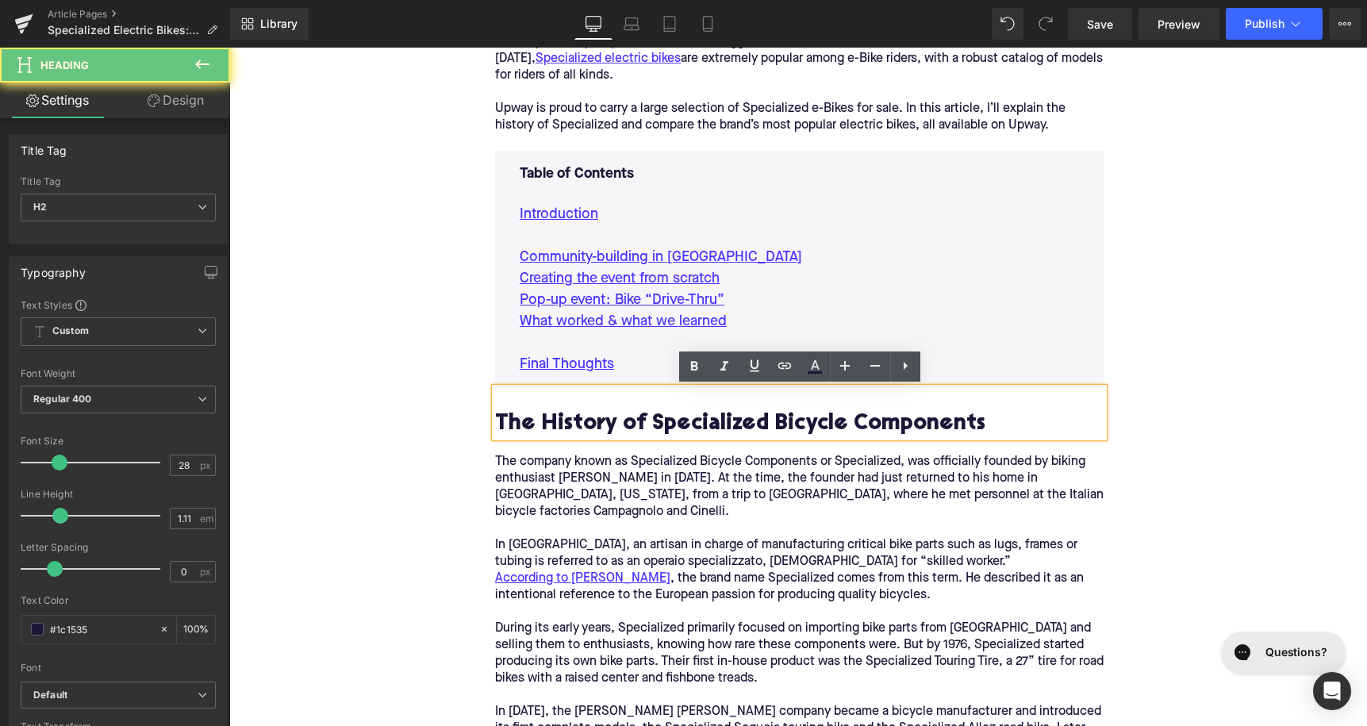
click at [544, 417] on h2 "The History of Specialized Bicycle Components" at bounding box center [799, 425] width 609 height 25
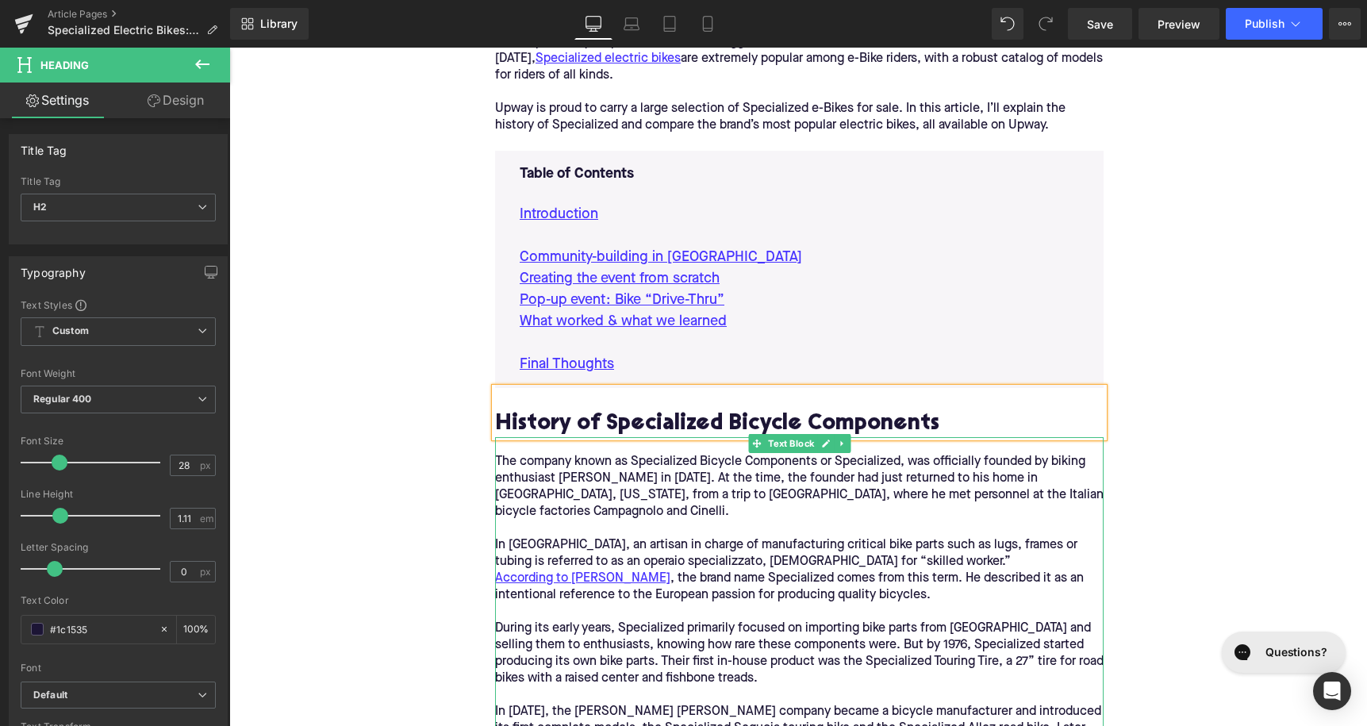
scroll to position [1000, 0]
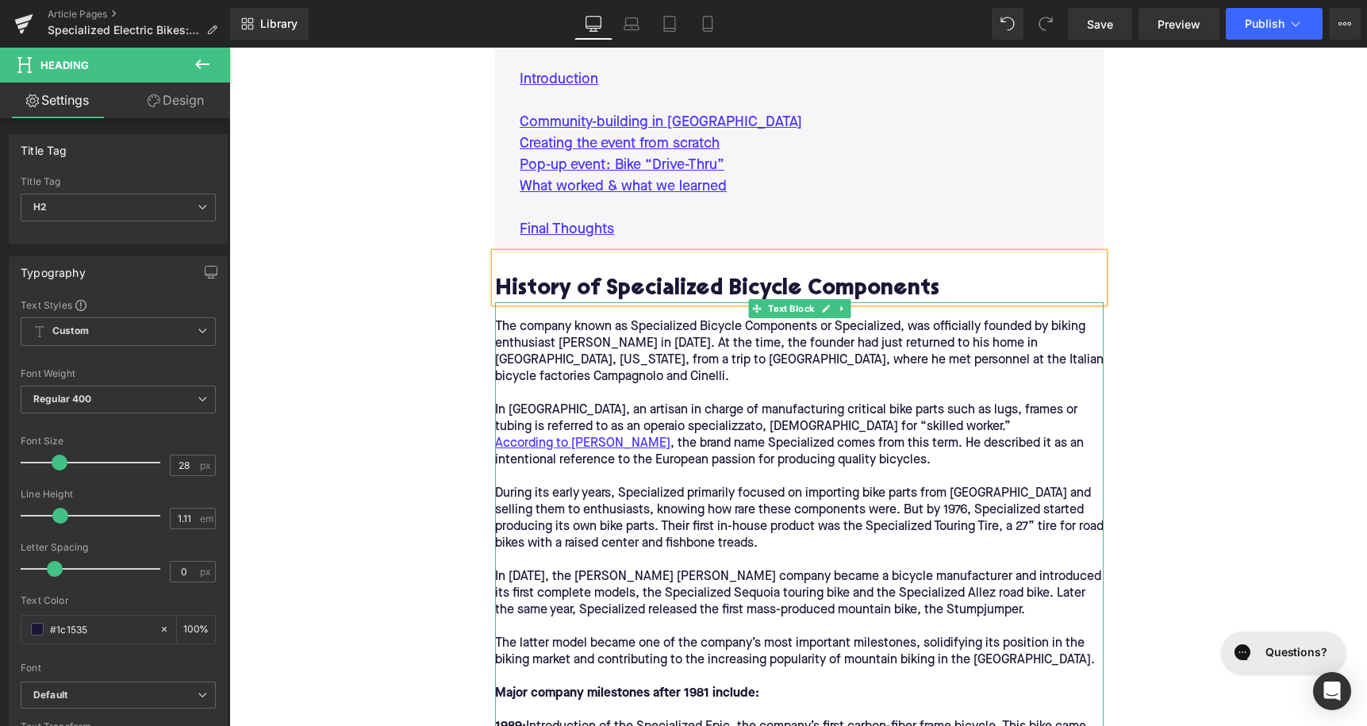
click at [693, 486] on p "During its early years, Specialized primarily focused on importing bike parts f…" at bounding box center [799, 519] width 609 height 67
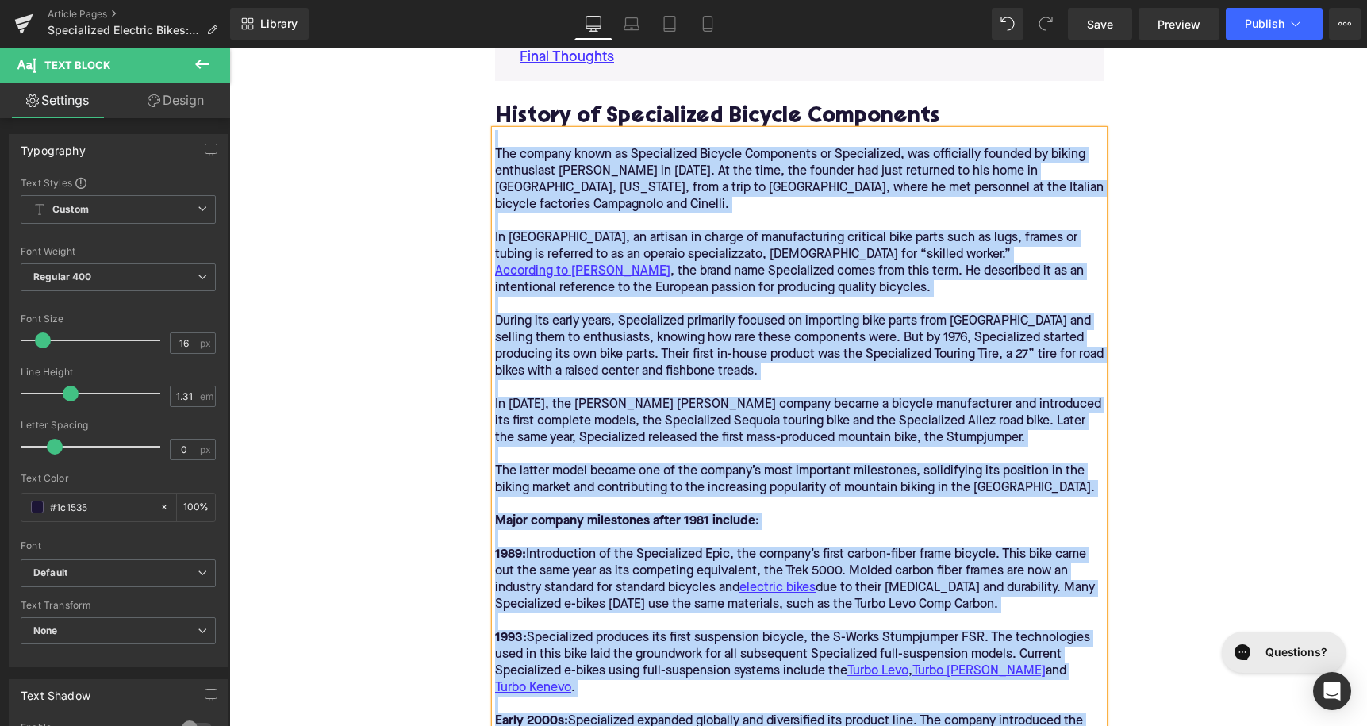
scroll to position [1187, 0]
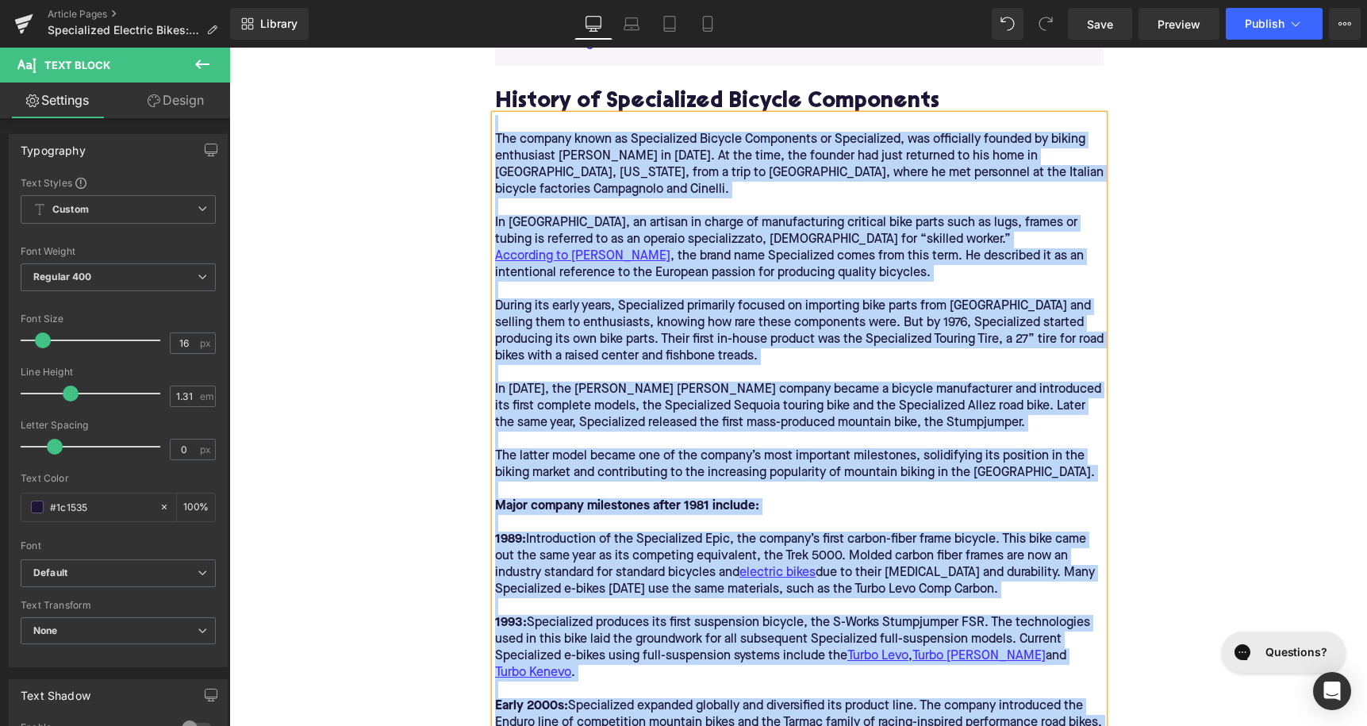
paste div
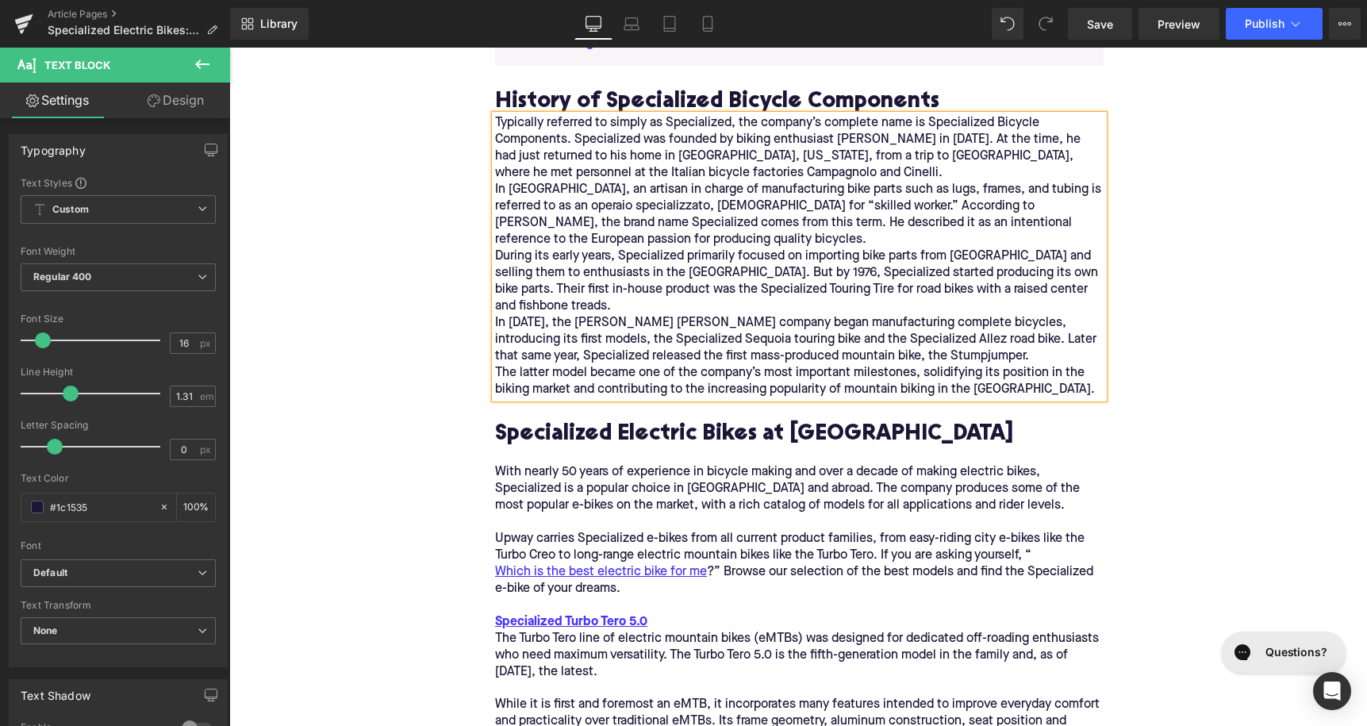
click at [890, 341] on div "Typically referred to simply as Specialized, the company’s complete name is Spe…" at bounding box center [799, 256] width 609 height 283
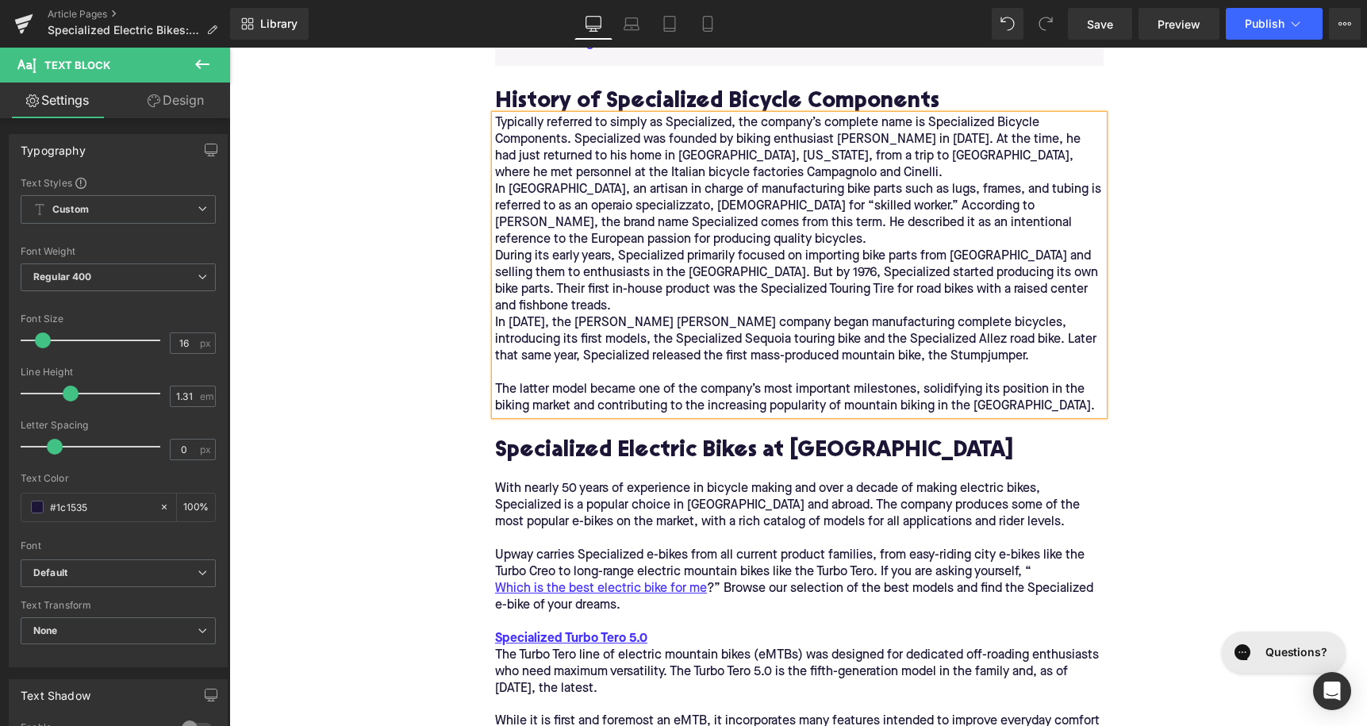
click at [667, 235] on div "Typically referred to simply as Specialized, the company’s complete name is Spe…" at bounding box center [799, 265] width 609 height 300
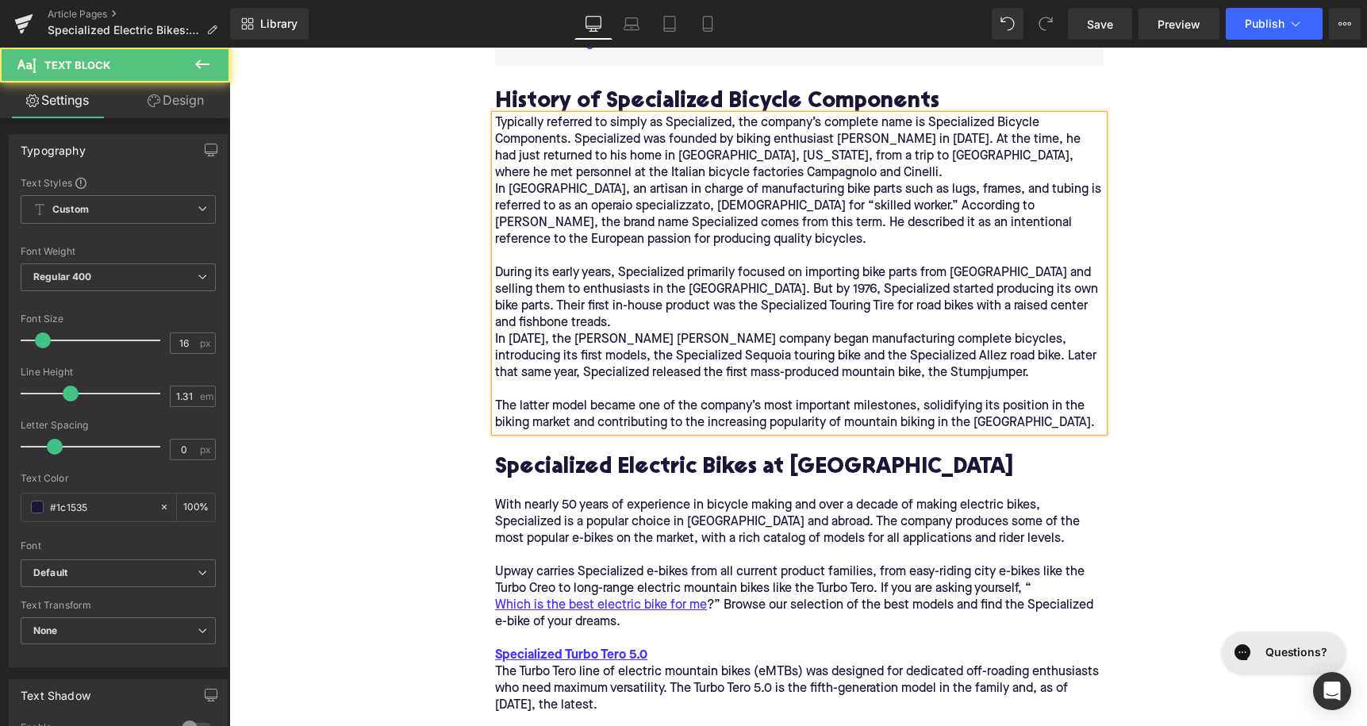
click at [796, 171] on div "Typically referred to simply as Specialized, the company’s complete name is Spe…" at bounding box center [799, 273] width 609 height 317
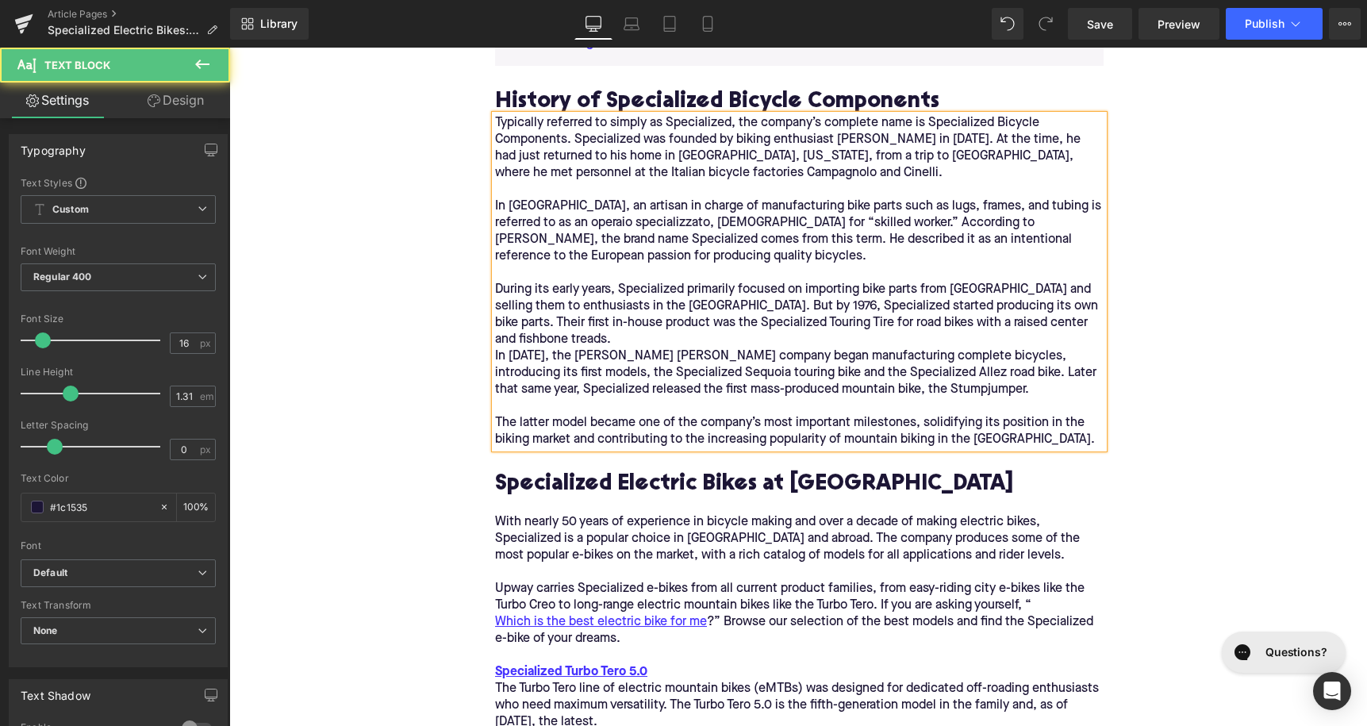
click at [497, 122] on div "Typically referred to simply as Specialized, the company’s complete name is Spe…" at bounding box center [799, 148] width 609 height 67
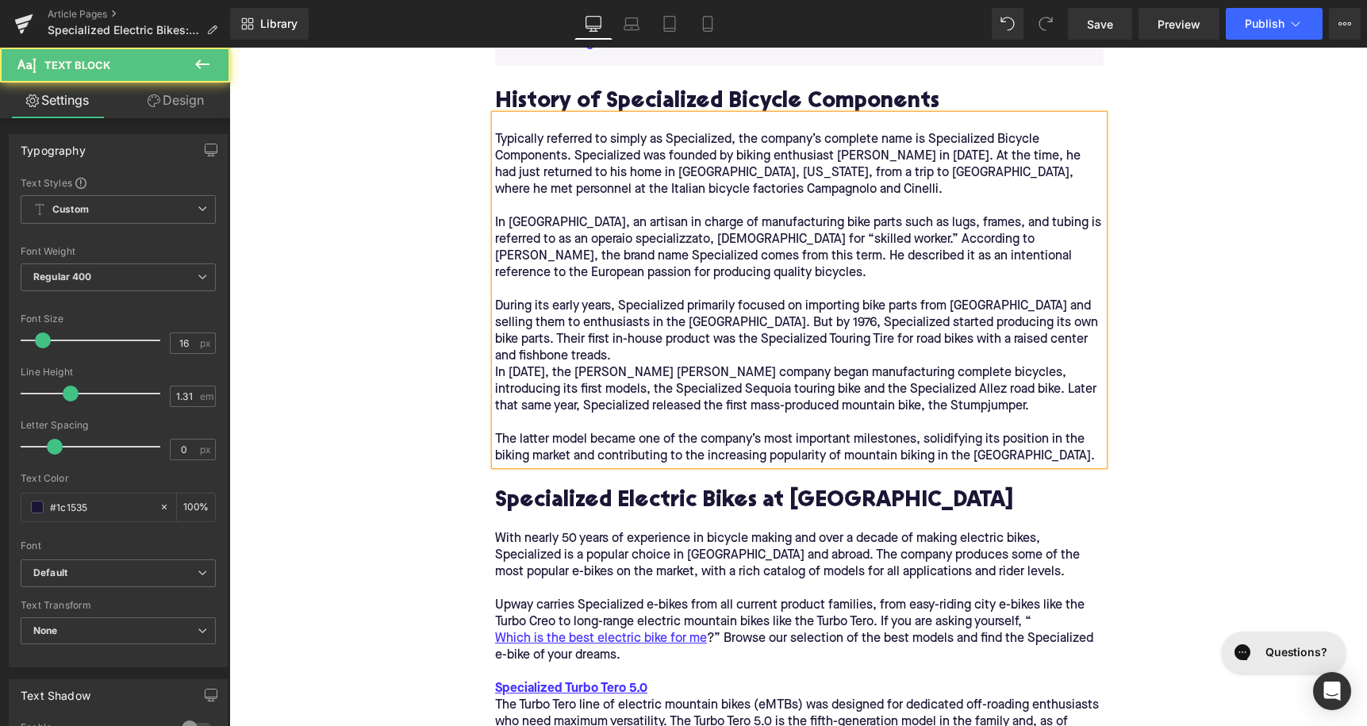
click at [725, 175] on div "Typically referred to simply as Specialized, the company’s complete name is Spe…" at bounding box center [799, 165] width 609 height 67
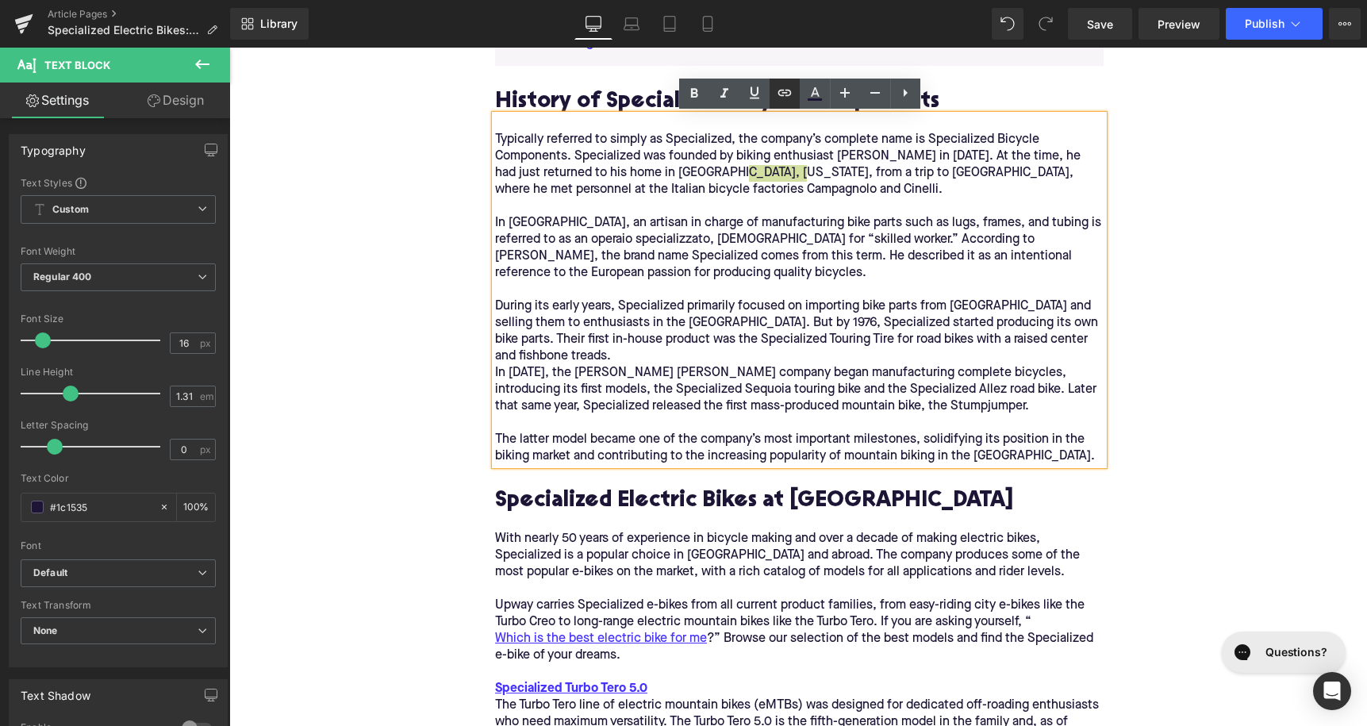
click at [783, 96] on icon at bounding box center [784, 93] width 13 height 6
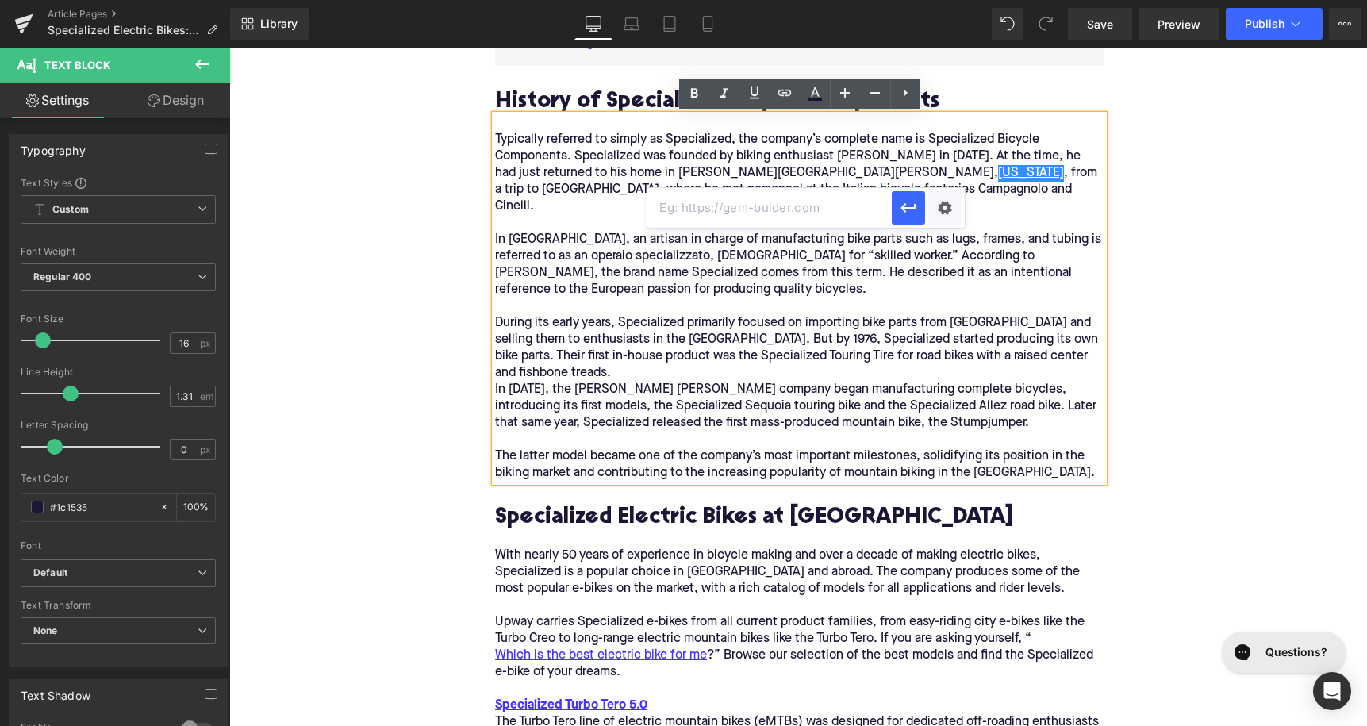
click at [756, 208] on input "text" at bounding box center [769, 208] width 244 height 40
paste input "[URL][DOMAIN_NAME][US_STATE]"
type input "[URL][DOMAIN_NAME][US_STATE]"
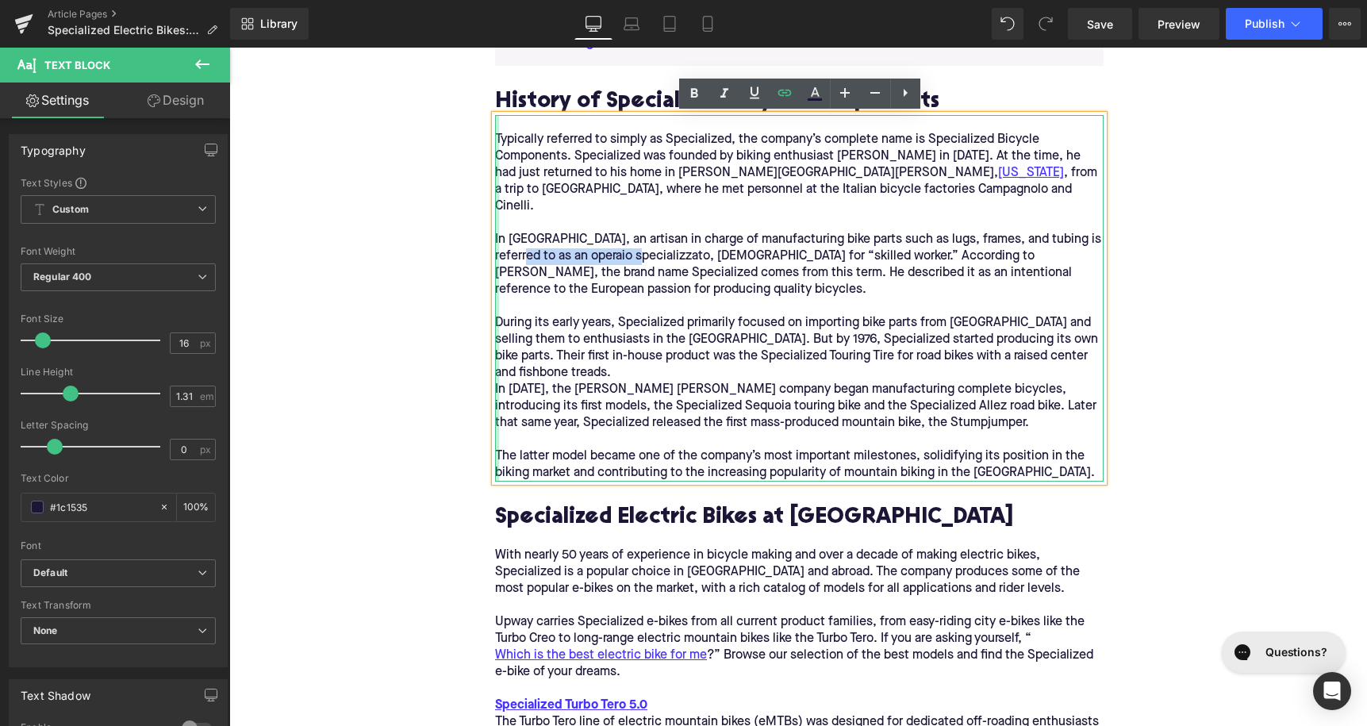
drag, startPoint x: 613, startPoint y: 237, endPoint x: 497, endPoint y: 242, distance: 115.9
click at [497, 243] on div "Typically referred to simply as Specialized, the company’s complete name is Spe…" at bounding box center [799, 298] width 609 height 367
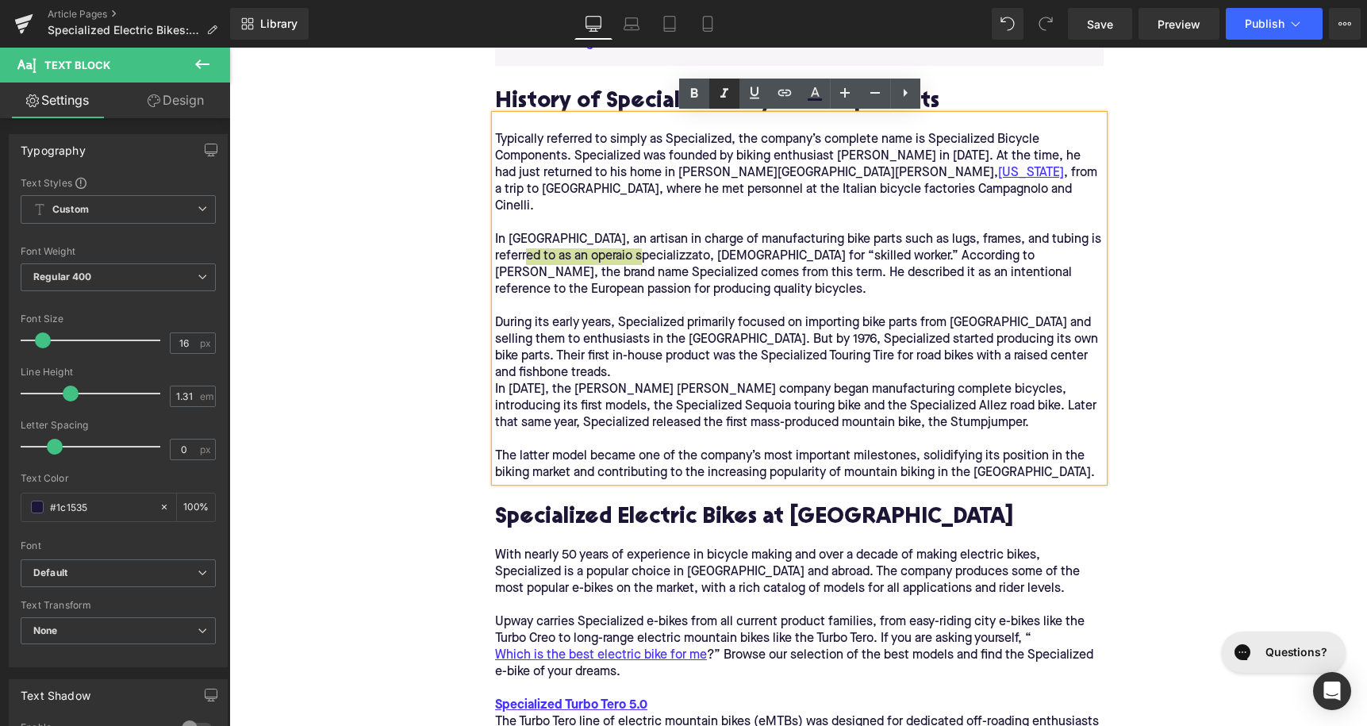
click at [732, 90] on icon at bounding box center [724, 93] width 19 height 19
click at [818, 97] on icon at bounding box center [814, 93] width 19 height 19
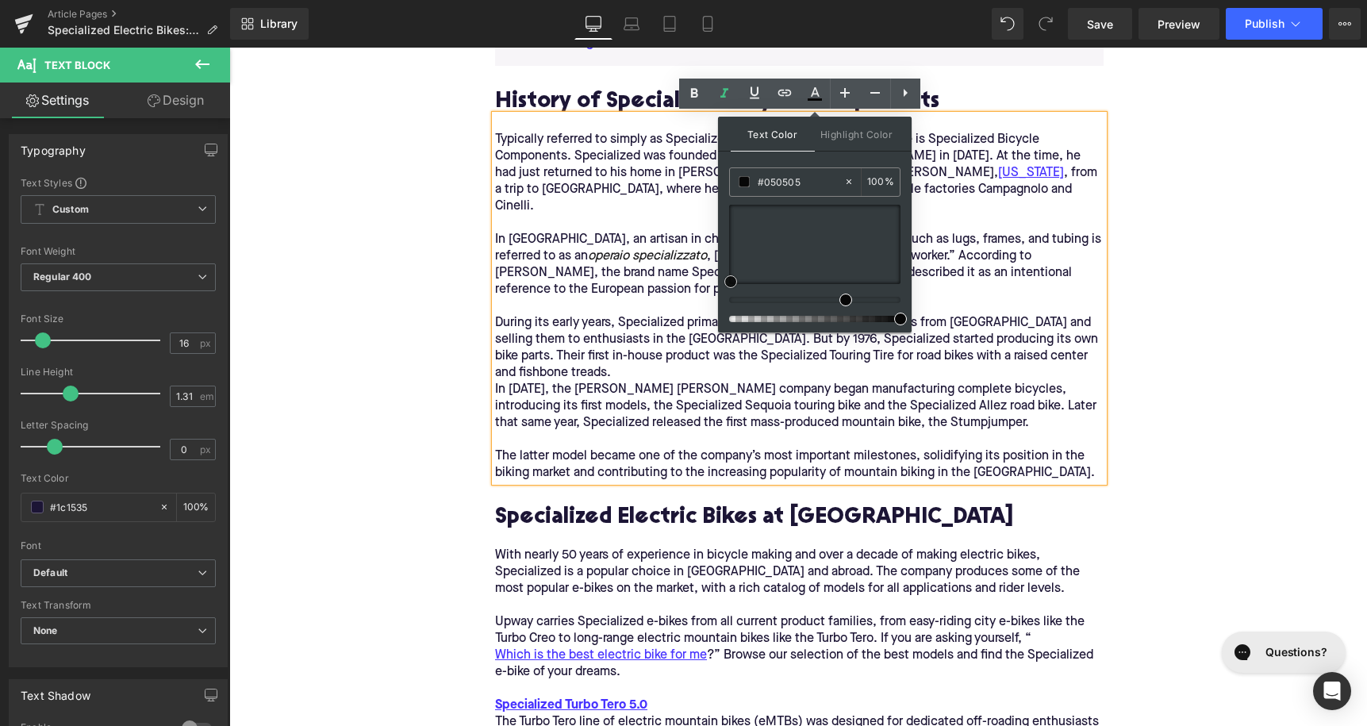
type input "#020202"
drag, startPoint x: 744, startPoint y: 263, endPoint x: 731, endPoint y: 282, distance: 24.0
click at [730, 283] on div at bounding box center [814, 244] width 171 height 79
click at [634, 254] on div "In [GEOGRAPHIC_DATA], an artisan in charge of manufacturing bike parts such as …" at bounding box center [799, 265] width 609 height 67
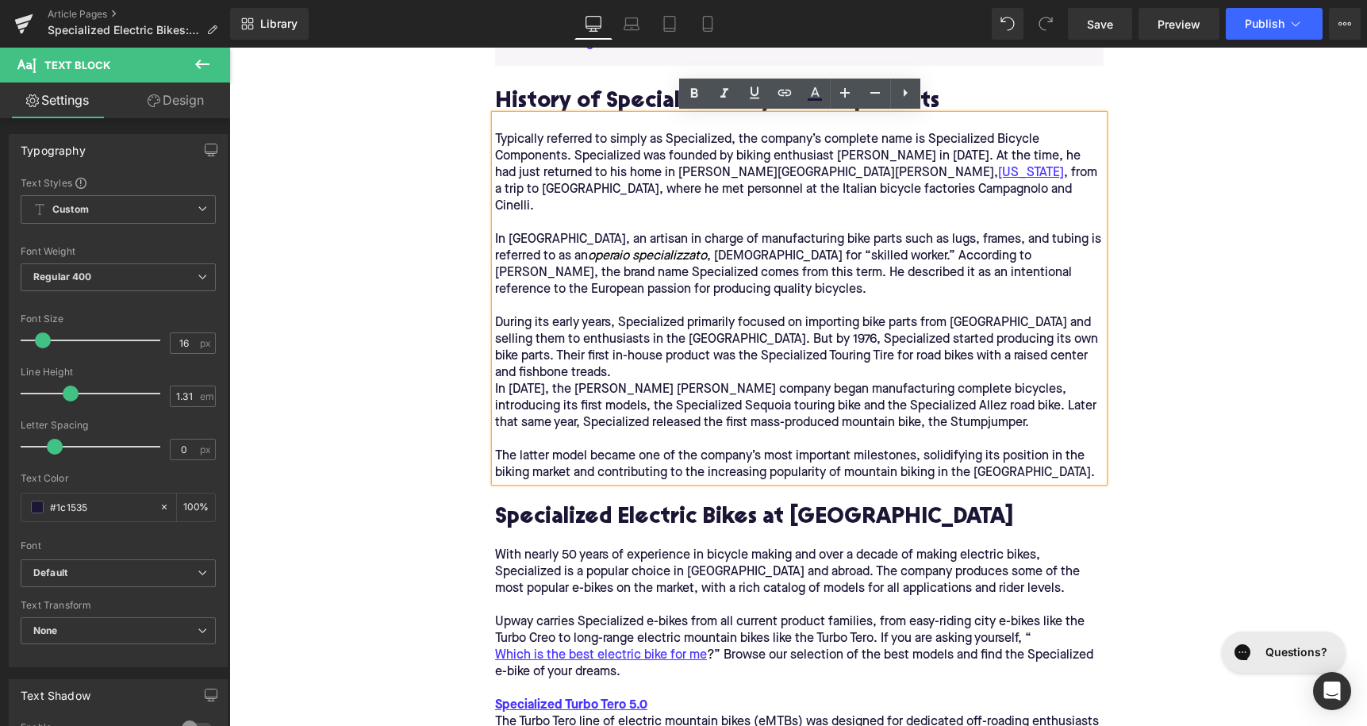
click at [229, 48] on div at bounding box center [229, 48] width 0 height 0
click at [606, 506] on h2 "Specialized Electric Bikes at [GEOGRAPHIC_DATA]" at bounding box center [799, 518] width 609 height 25
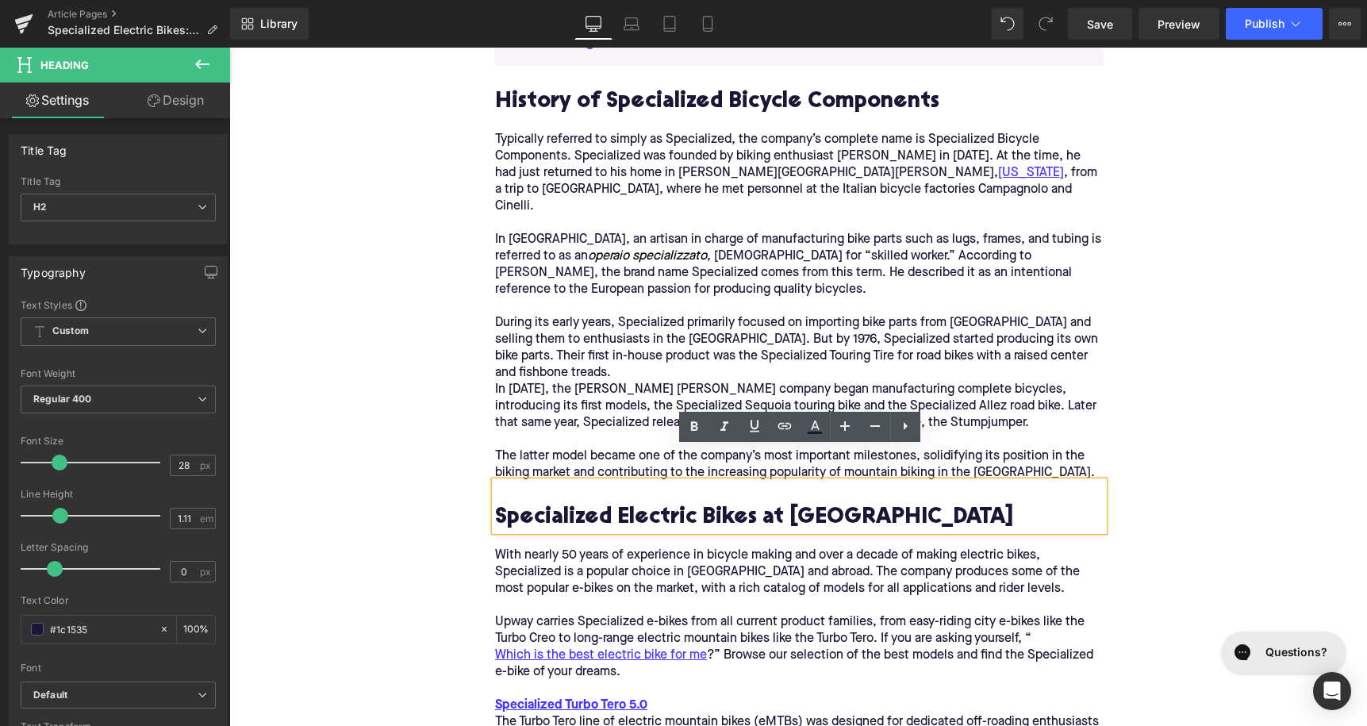
click at [618, 506] on h2 "Specialized Electric Bikes at [GEOGRAPHIC_DATA]" at bounding box center [799, 518] width 609 height 25
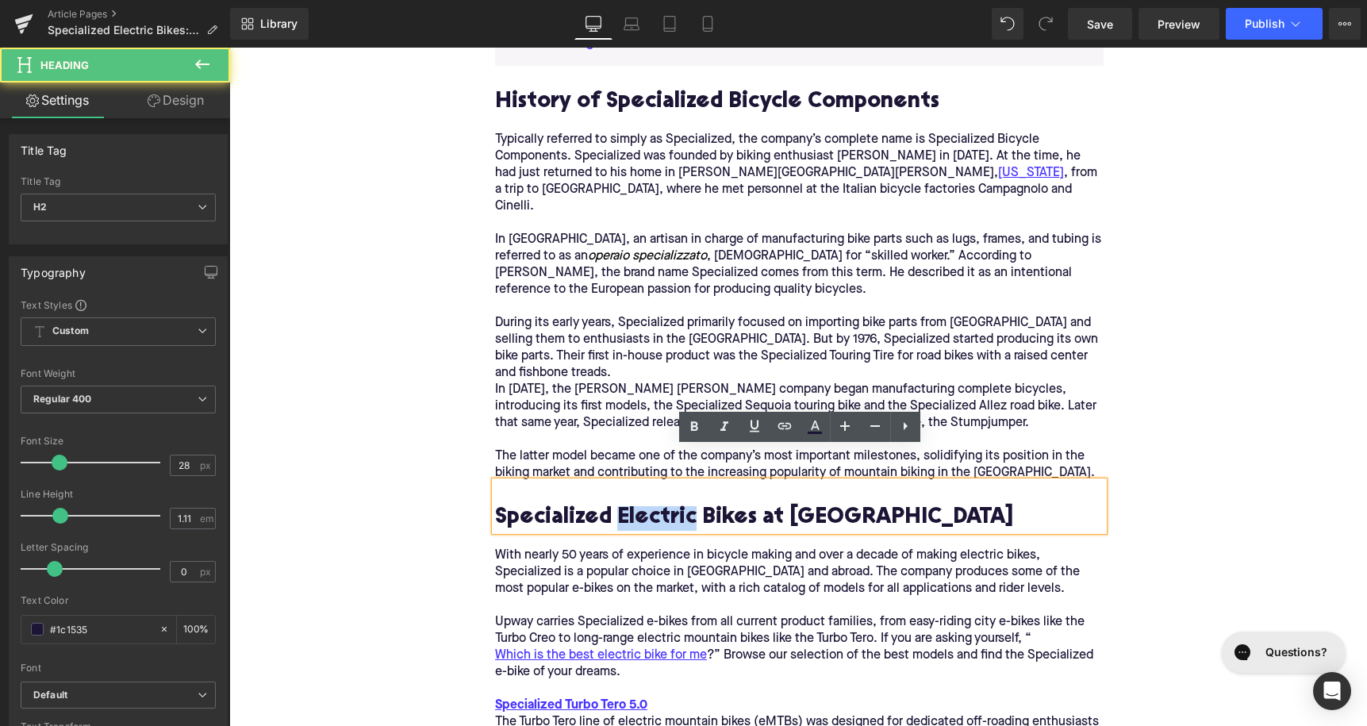
click at [618, 506] on h2 "Specialized Electric Bikes at [GEOGRAPHIC_DATA]" at bounding box center [799, 518] width 609 height 25
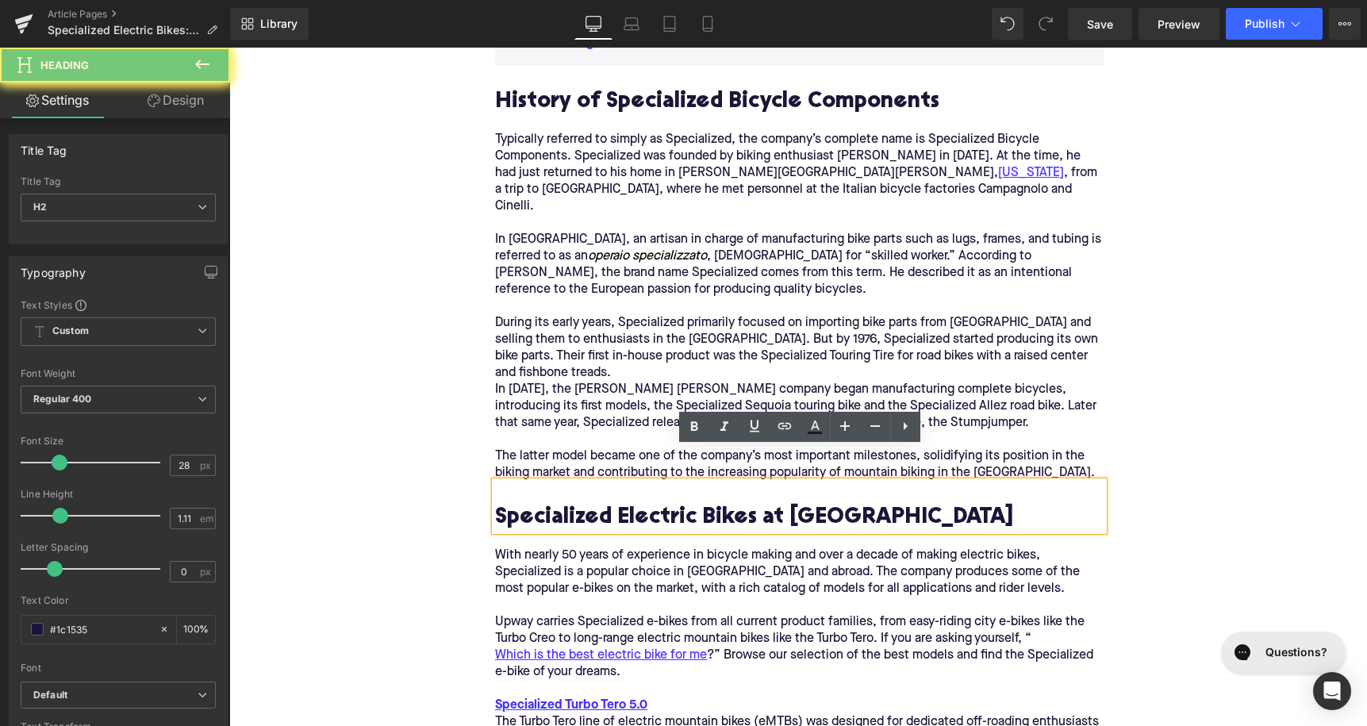
click at [618, 506] on h2 "Specialized Electric Bikes at [GEOGRAPHIC_DATA]" at bounding box center [799, 518] width 609 height 25
paste div
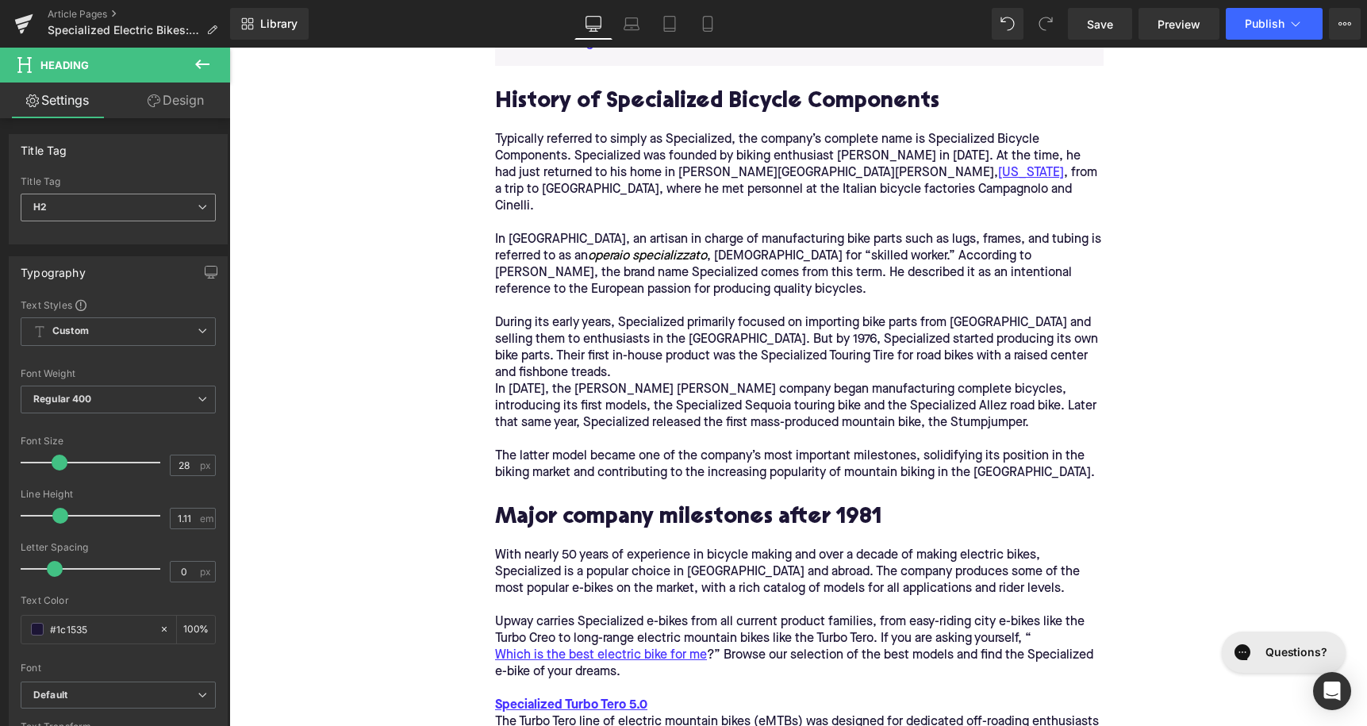
click at [179, 201] on span "H2" at bounding box center [118, 208] width 195 height 28
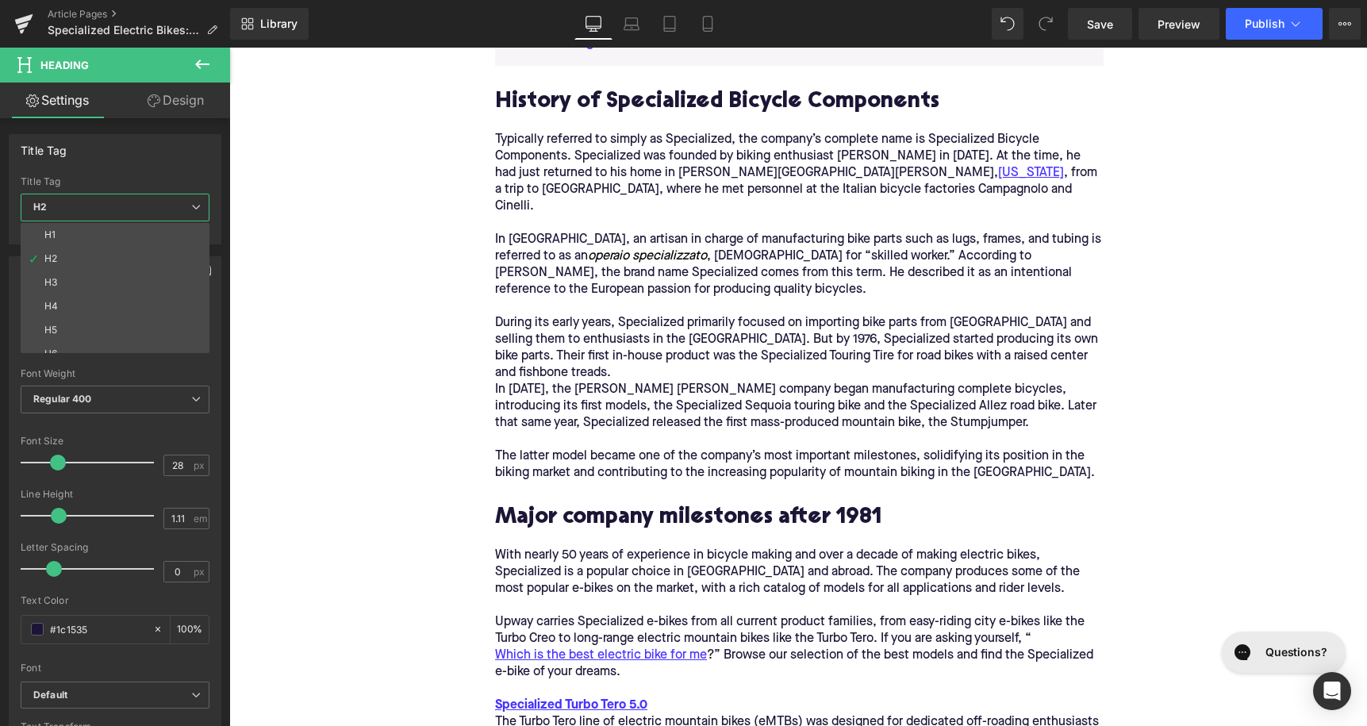
drag, startPoint x: 169, startPoint y: 290, endPoint x: 213, endPoint y: 283, distance: 44.2
click at [169, 291] on li "H3" at bounding box center [119, 283] width 196 height 24
type input "24"
type input "1.29"
type input "100"
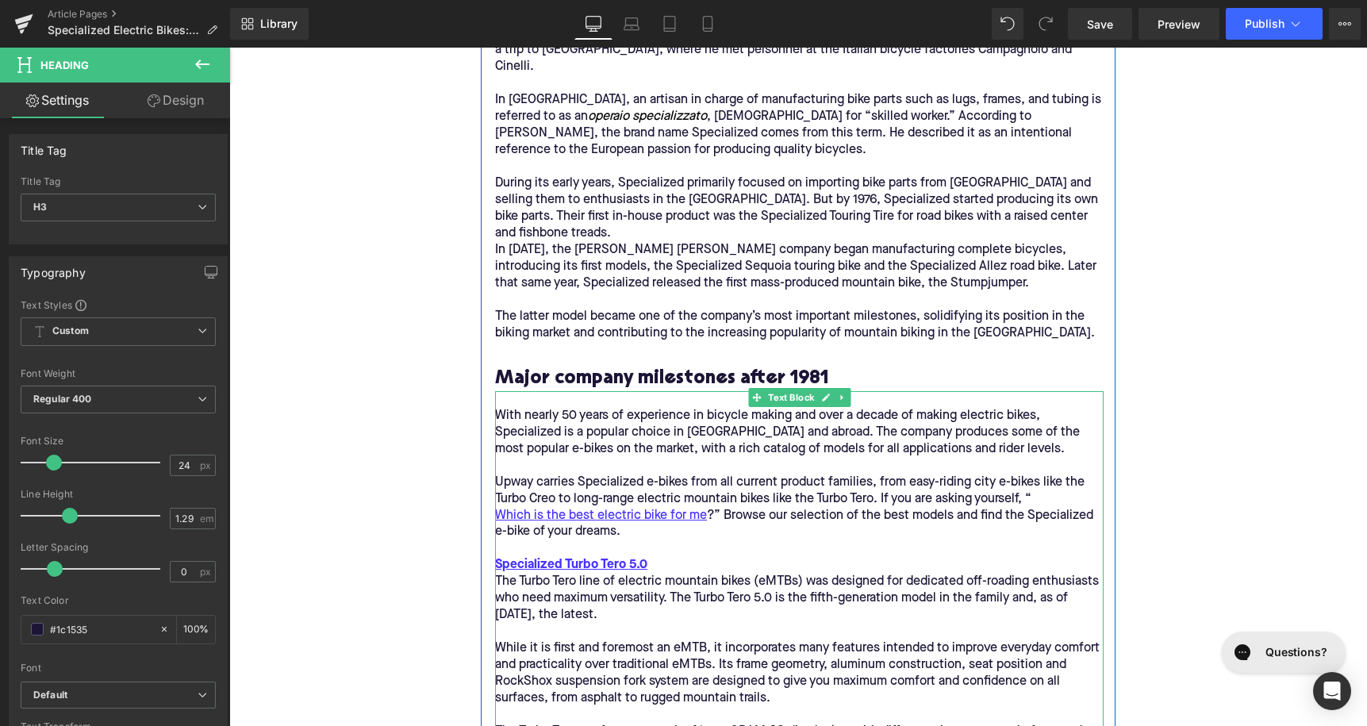
scroll to position [1338, 0]
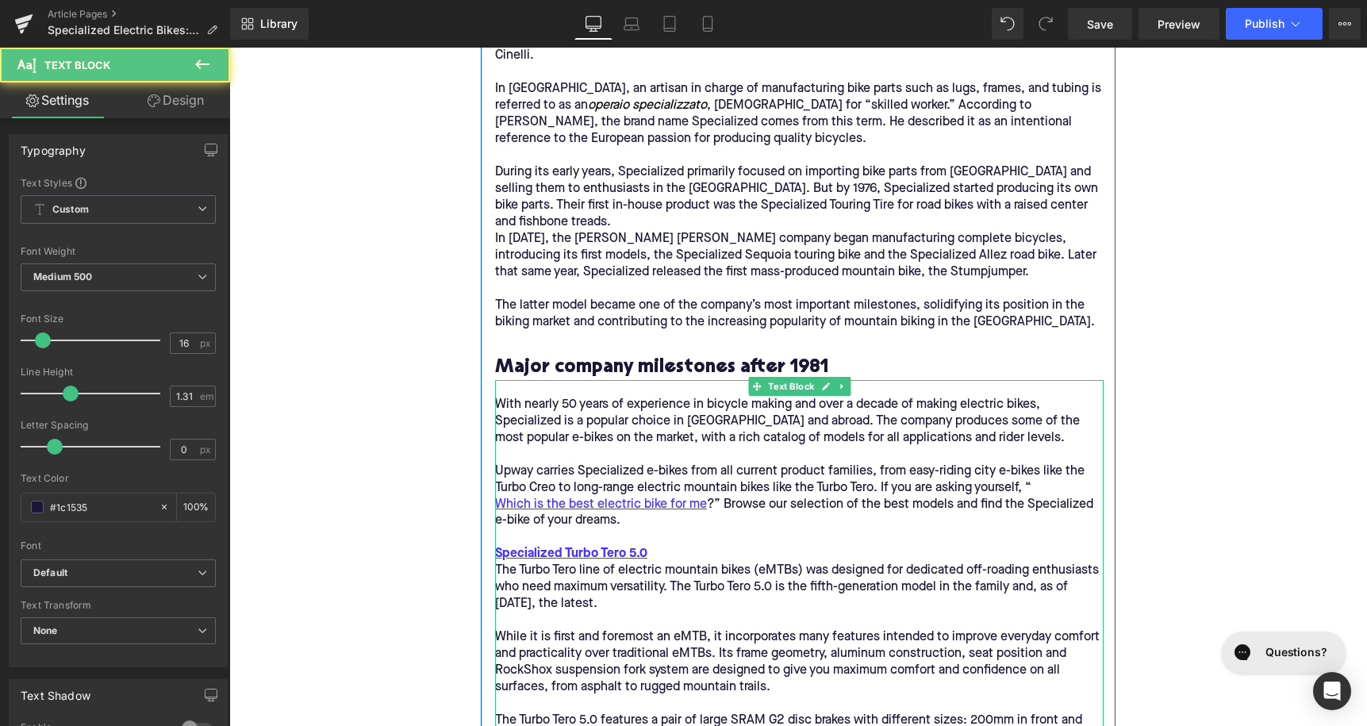
click at [609, 447] on p at bounding box center [799, 455] width 609 height 17
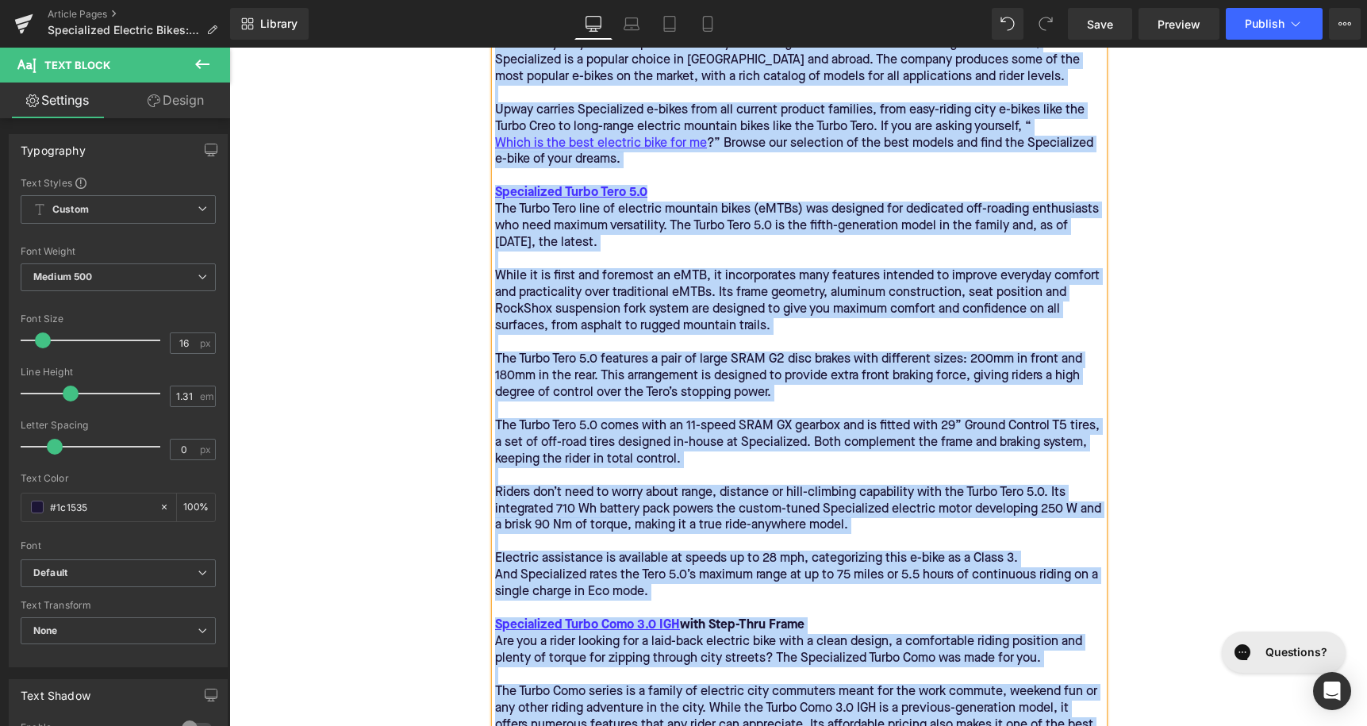
scroll to position [1773, 0]
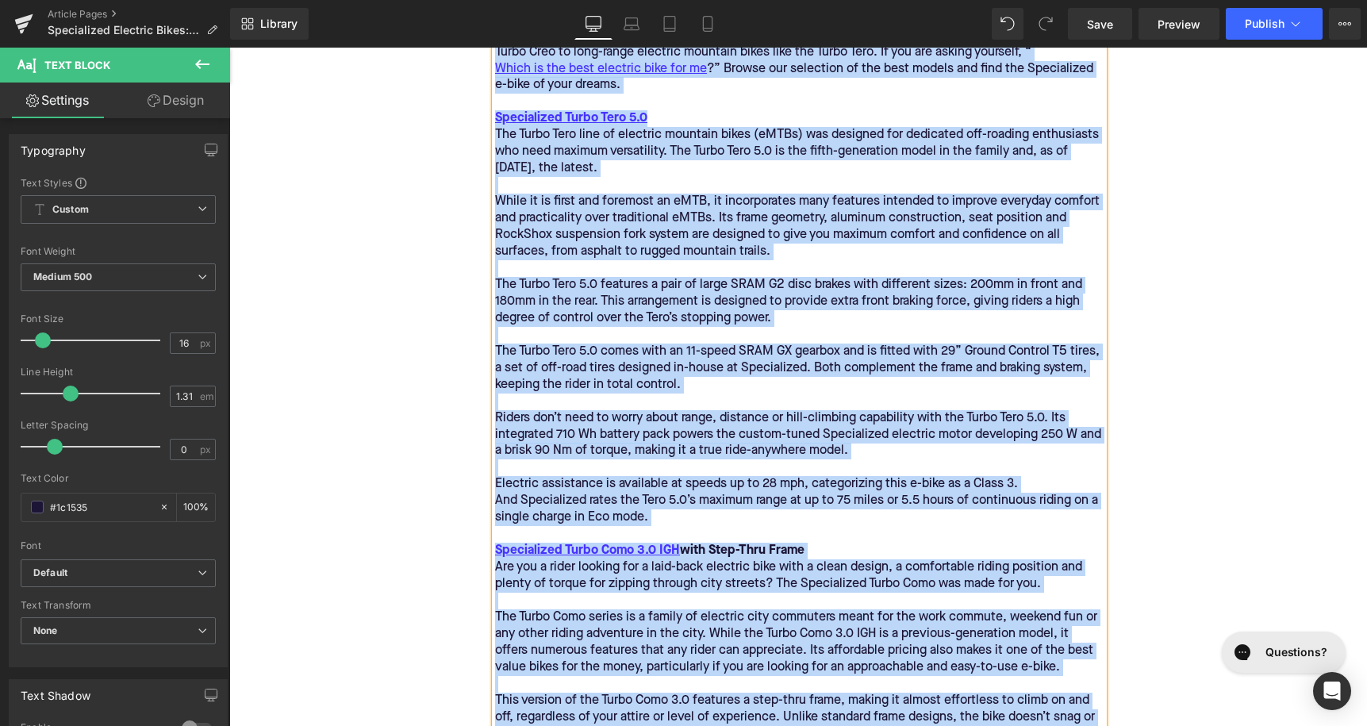
paste div
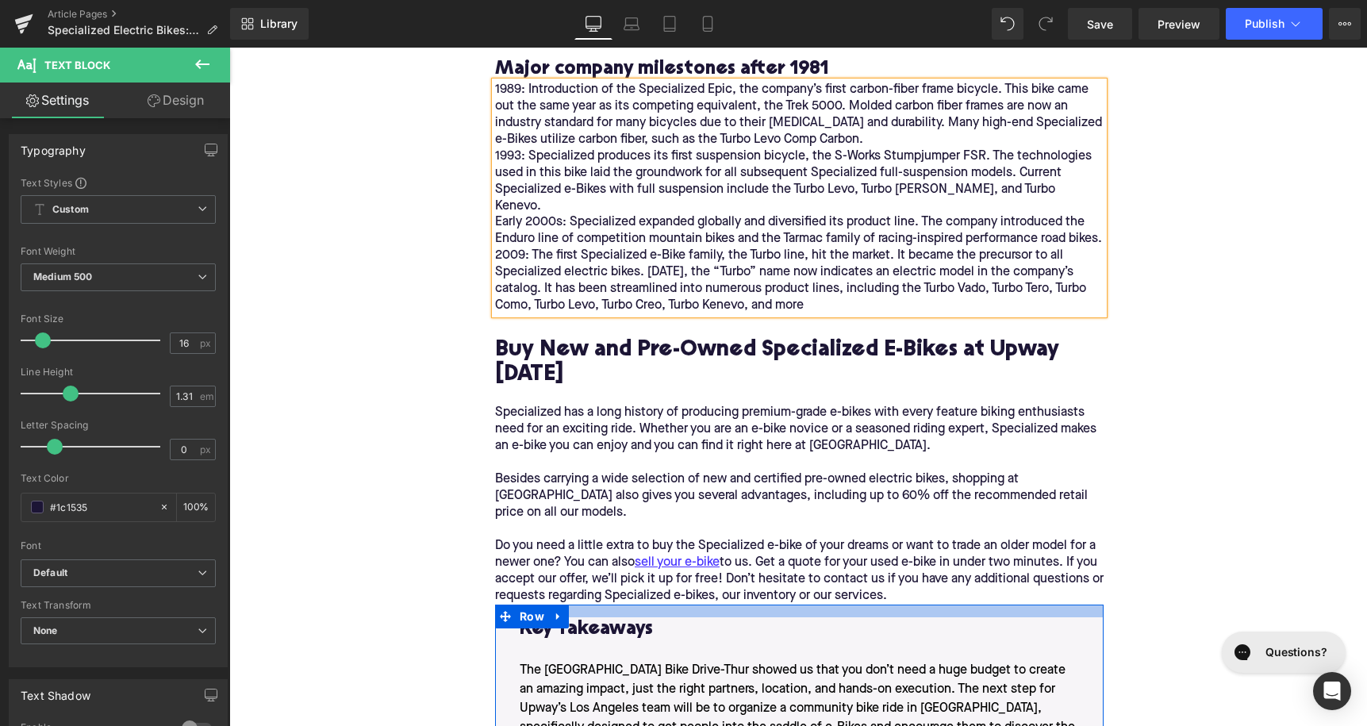
scroll to position [1456, 0]
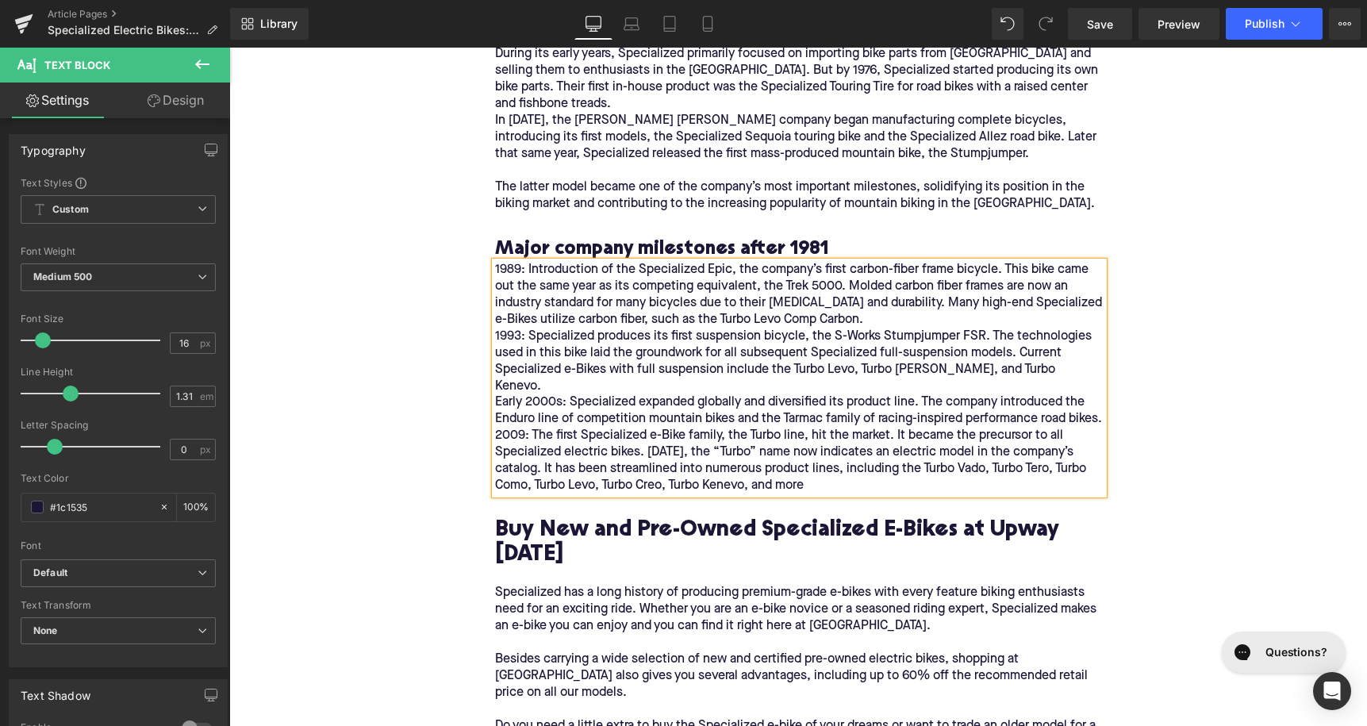
click at [869, 287] on div "1989: Introduction of the Specialized Epic, the company’s first carbon-fiber fr…" at bounding box center [799, 378] width 609 height 232
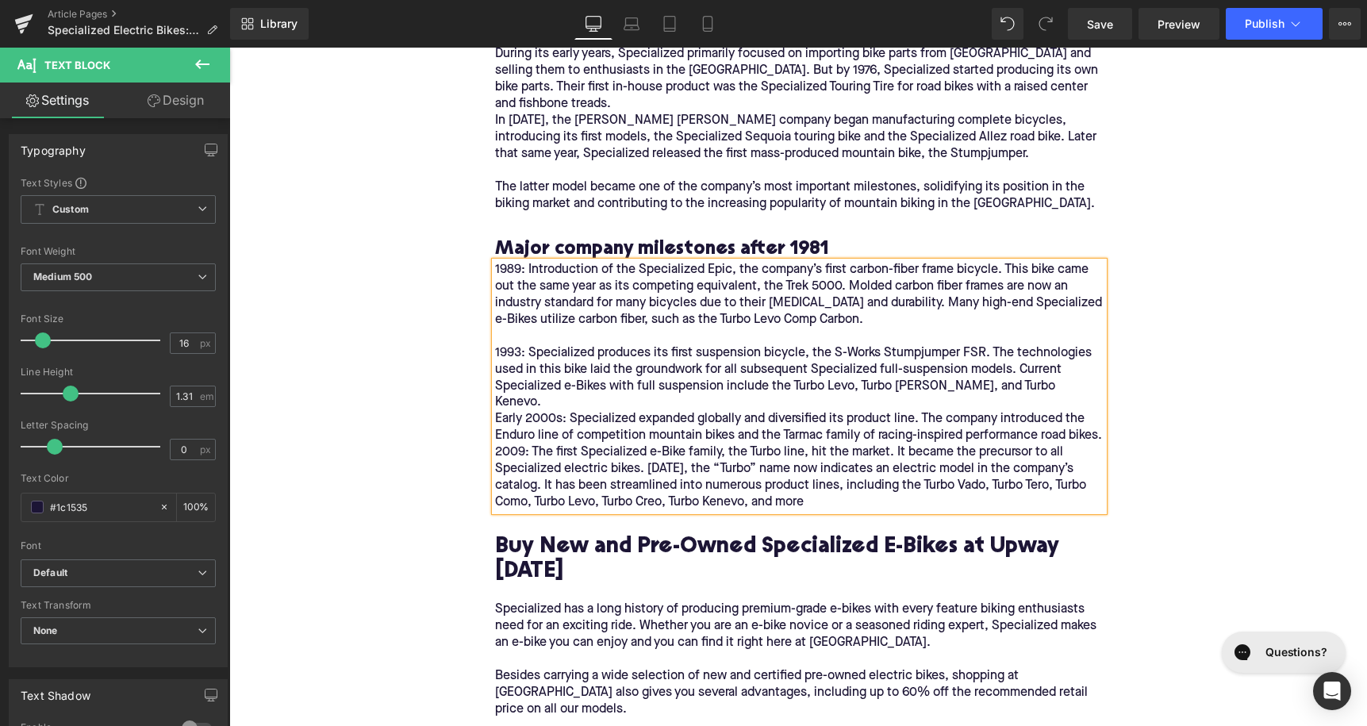
click at [503, 262] on div "1989: Introduction of the Specialized Epic, the company’s first carbon-fiber fr…" at bounding box center [799, 295] width 609 height 67
click at [495, 262] on div "1989: Introduction of the Specialized Epic, the company’s first carbon-fiber fr…" at bounding box center [799, 295] width 609 height 67
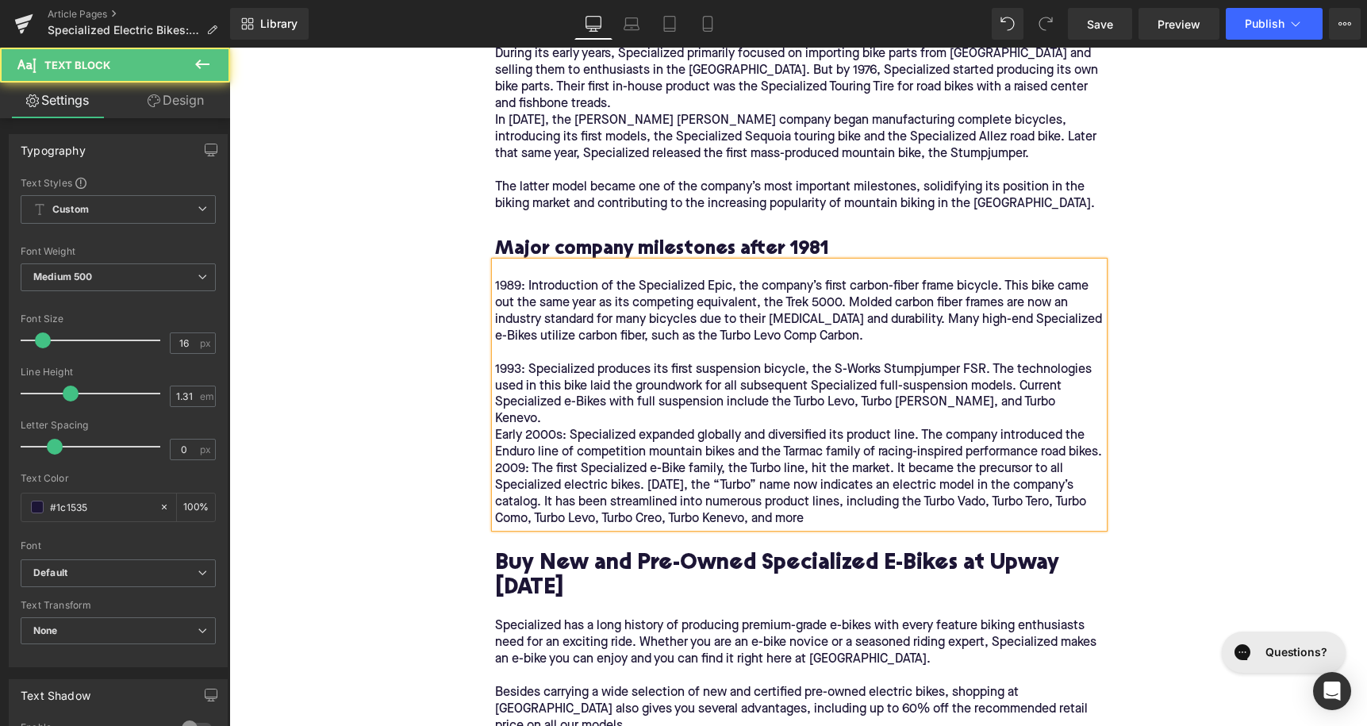
click at [571, 279] on div "1989: Introduction of the Specialized Epic, the company’s first carbon-fiber fr…" at bounding box center [799, 312] width 609 height 67
click at [544, 413] on div "1989: Introduction of the Specialized Epic, the company’s first carbon-fiber fr…" at bounding box center [799, 395] width 609 height 266
click at [497, 382] on div "1989: Introduction of the Specialized Epic, the company’s first carbon-fiber fr…" at bounding box center [799, 395] width 609 height 266
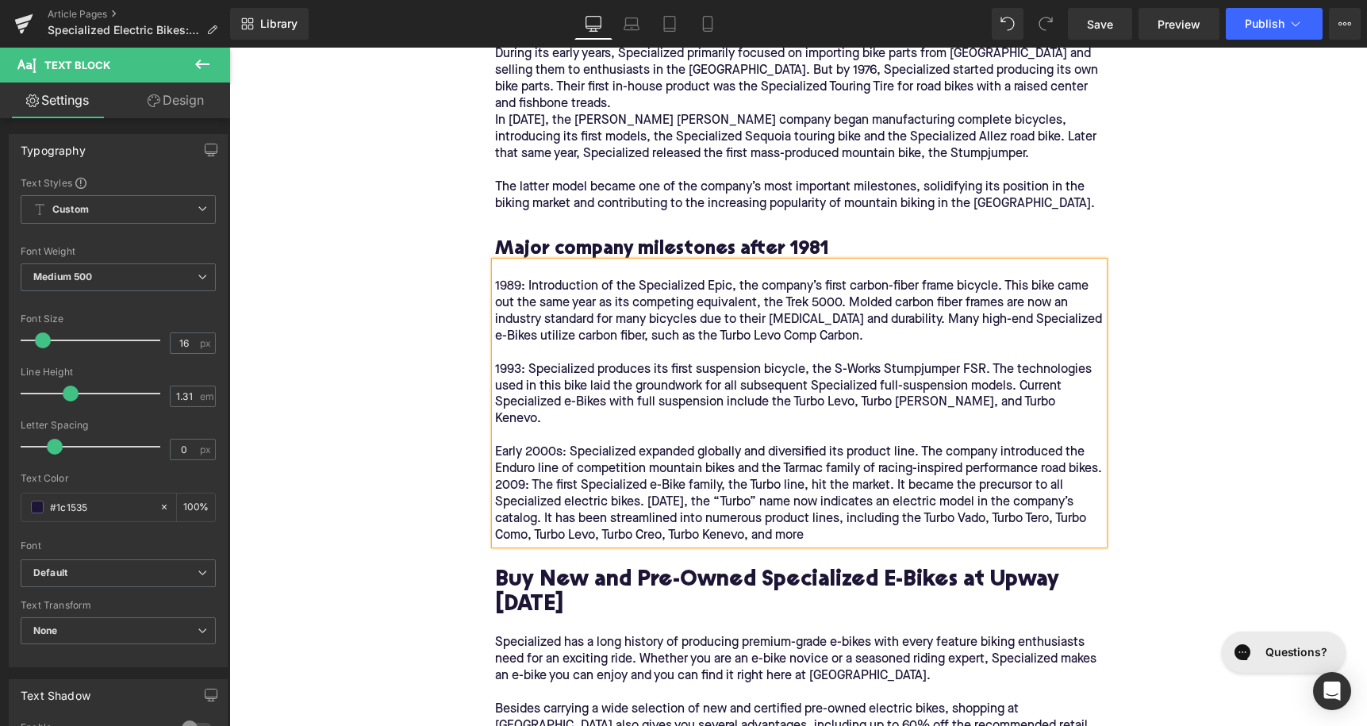
click at [552, 444] on div "Early 2000s: Specialized expanded globally and diversified its product line. Th…" at bounding box center [799, 460] width 609 height 33
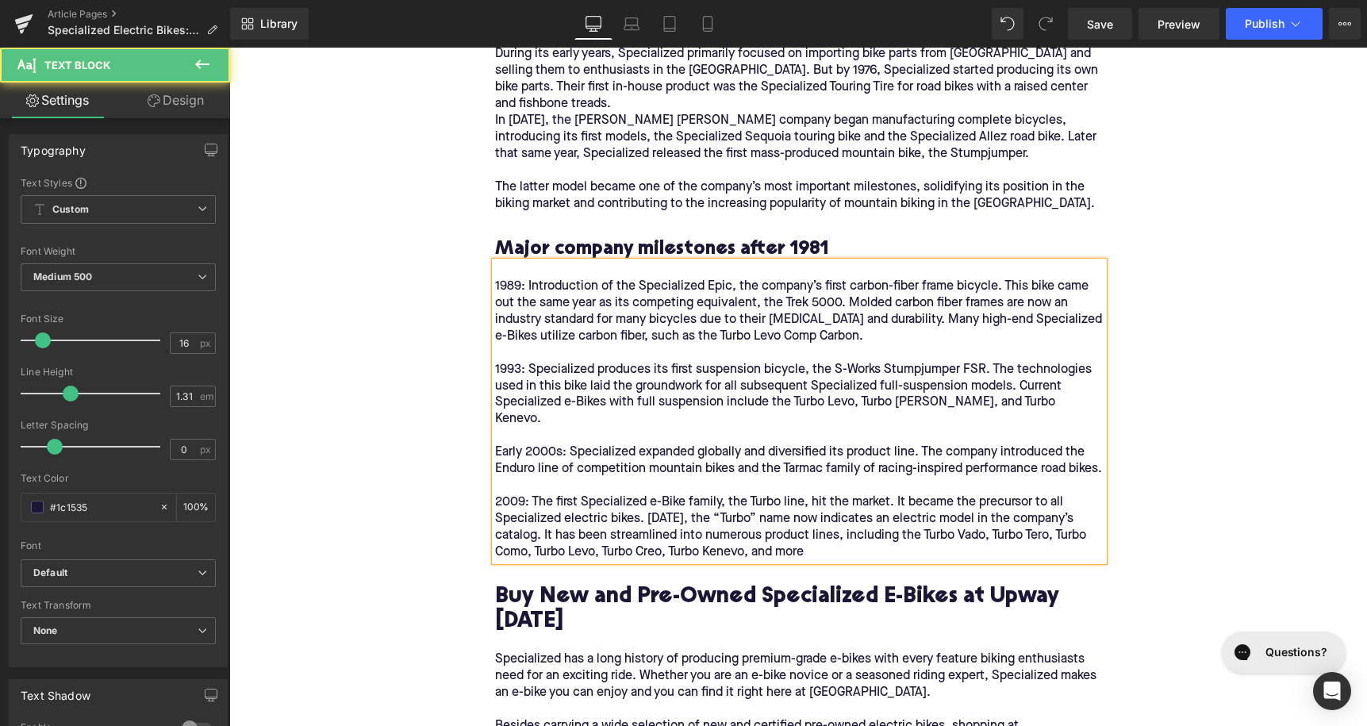
click at [748, 345] on div at bounding box center [799, 353] width 609 height 17
click at [911, 203] on icon at bounding box center [905, 206] width 19 height 19
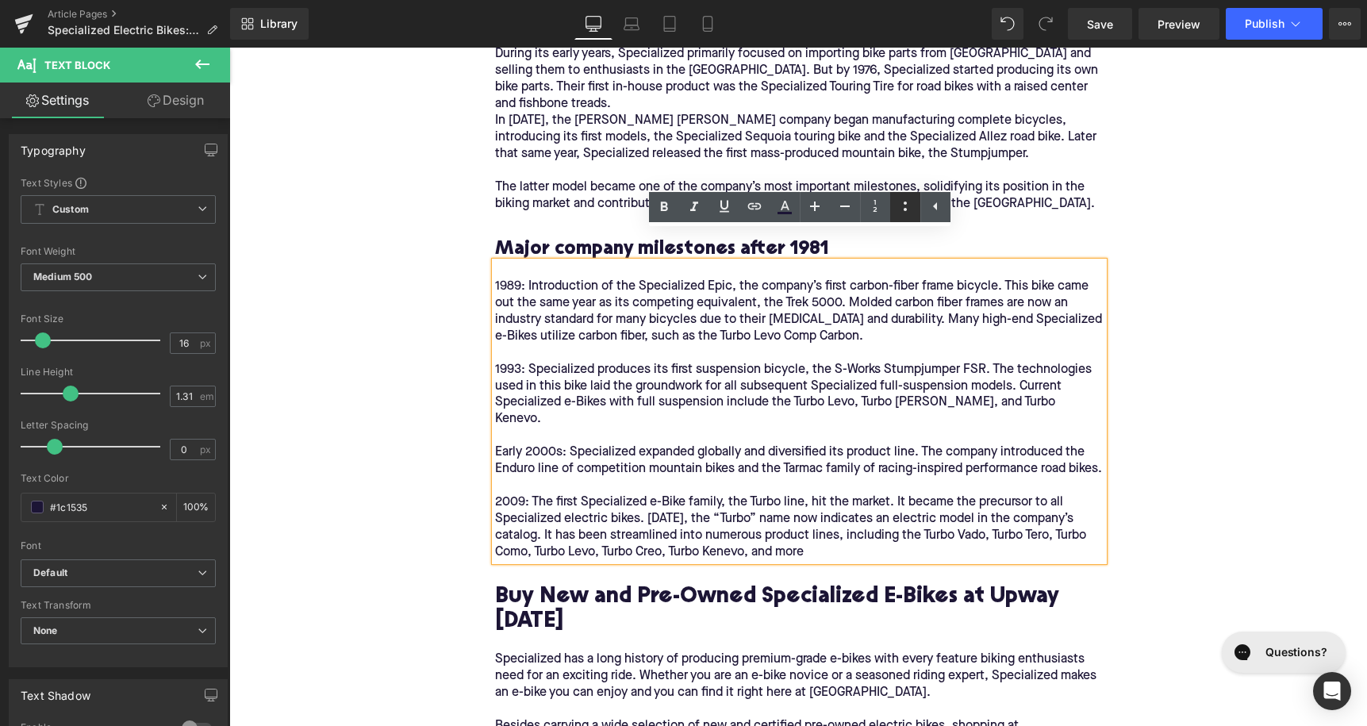
click at [897, 206] on icon at bounding box center [905, 206] width 19 height 19
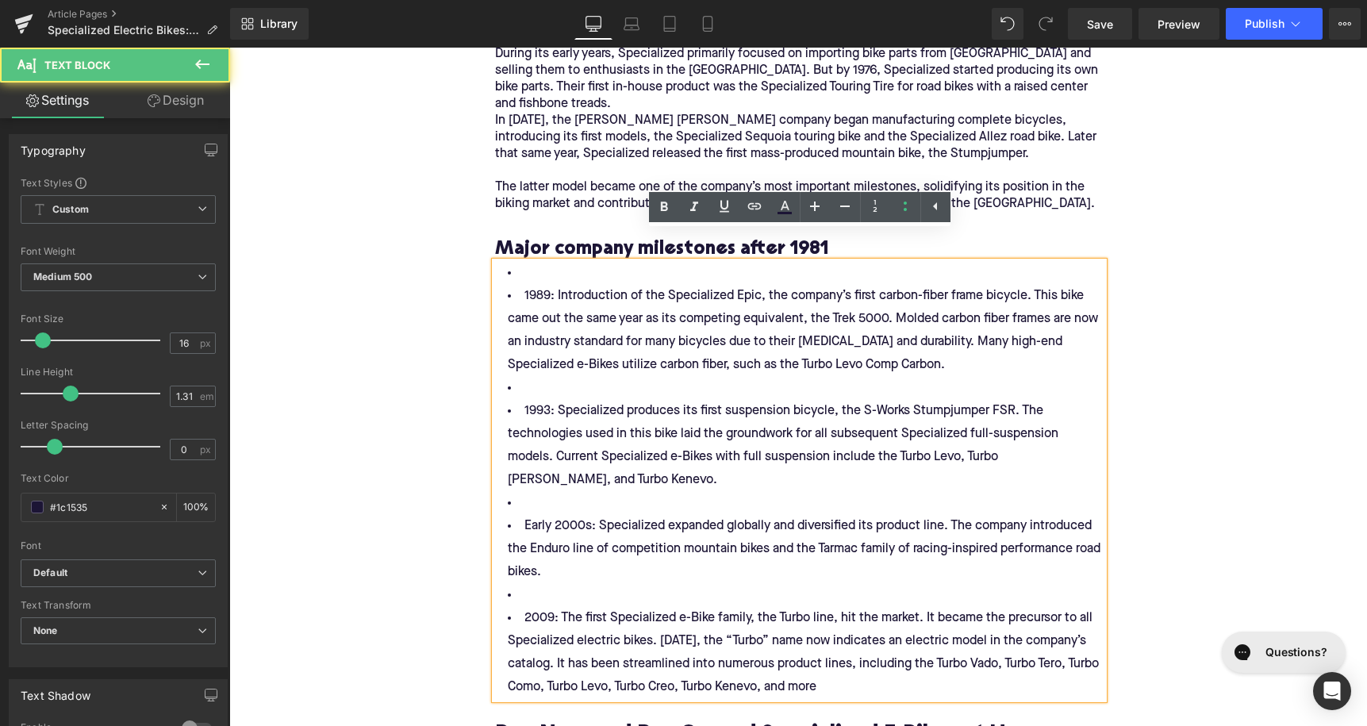
click at [644, 325] on li "1989: Introduction of the Specialized Epic, the company’s first carbon-fiber fr…" at bounding box center [799, 331] width 609 height 92
click at [570, 262] on li at bounding box center [799, 273] width 609 height 23
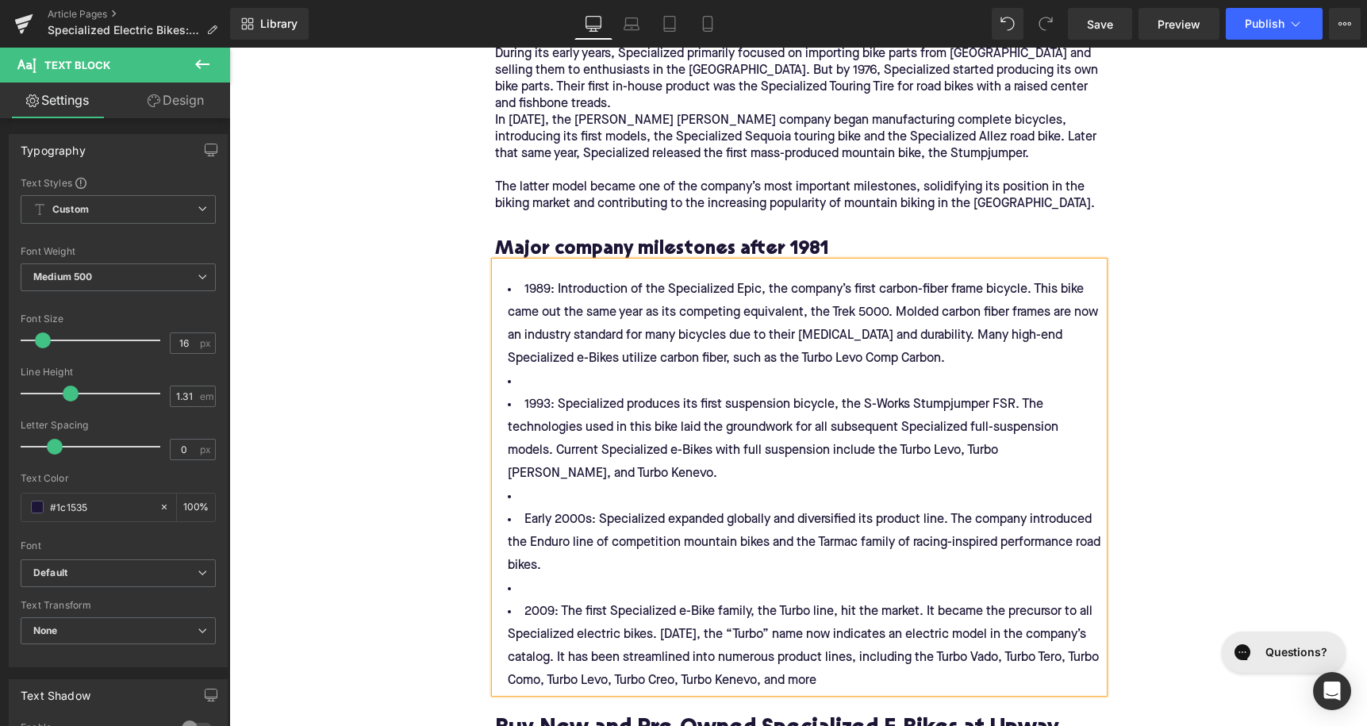
click at [534, 279] on li "1989: Introduction of the Specialized Epic, the company’s first carbon-fiber fr…" at bounding box center [799, 325] width 609 height 92
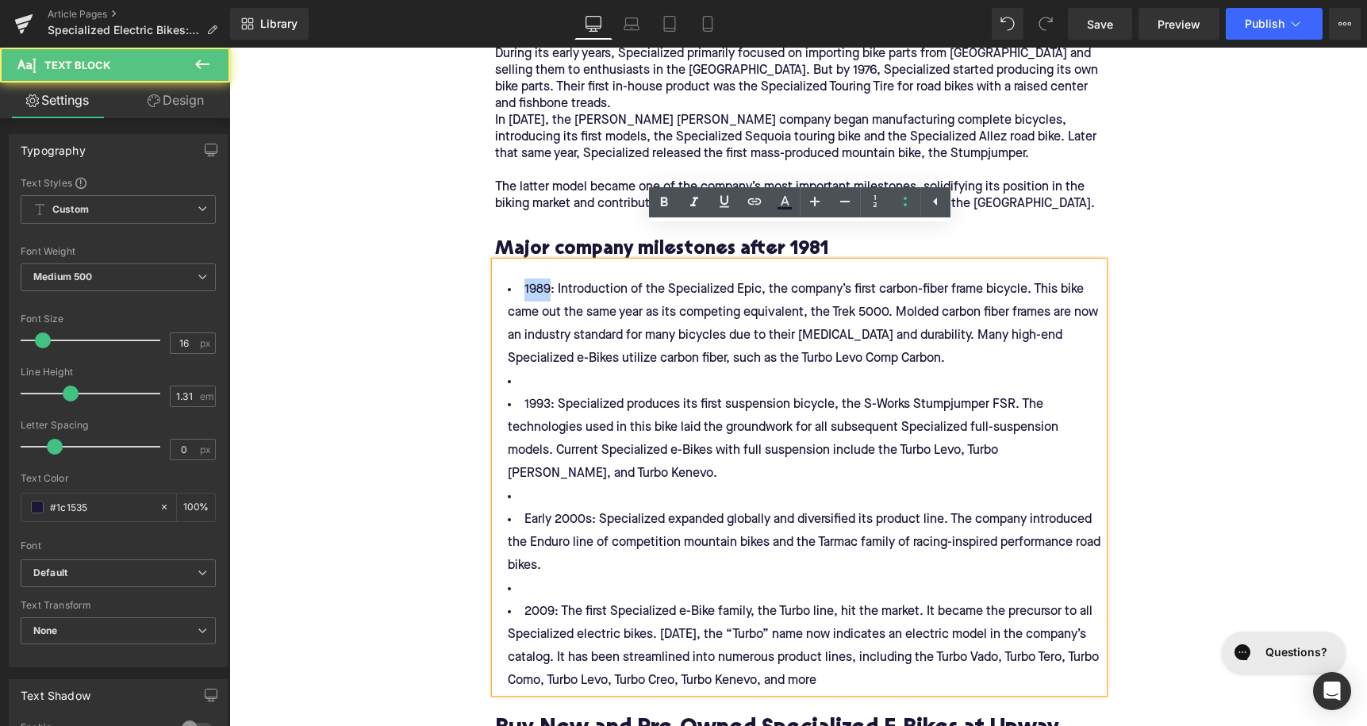
click at [534, 279] on li "1989: Introduction of the Specialized Epic, the company’s first carbon-fiber fr…" at bounding box center [799, 325] width 609 height 92
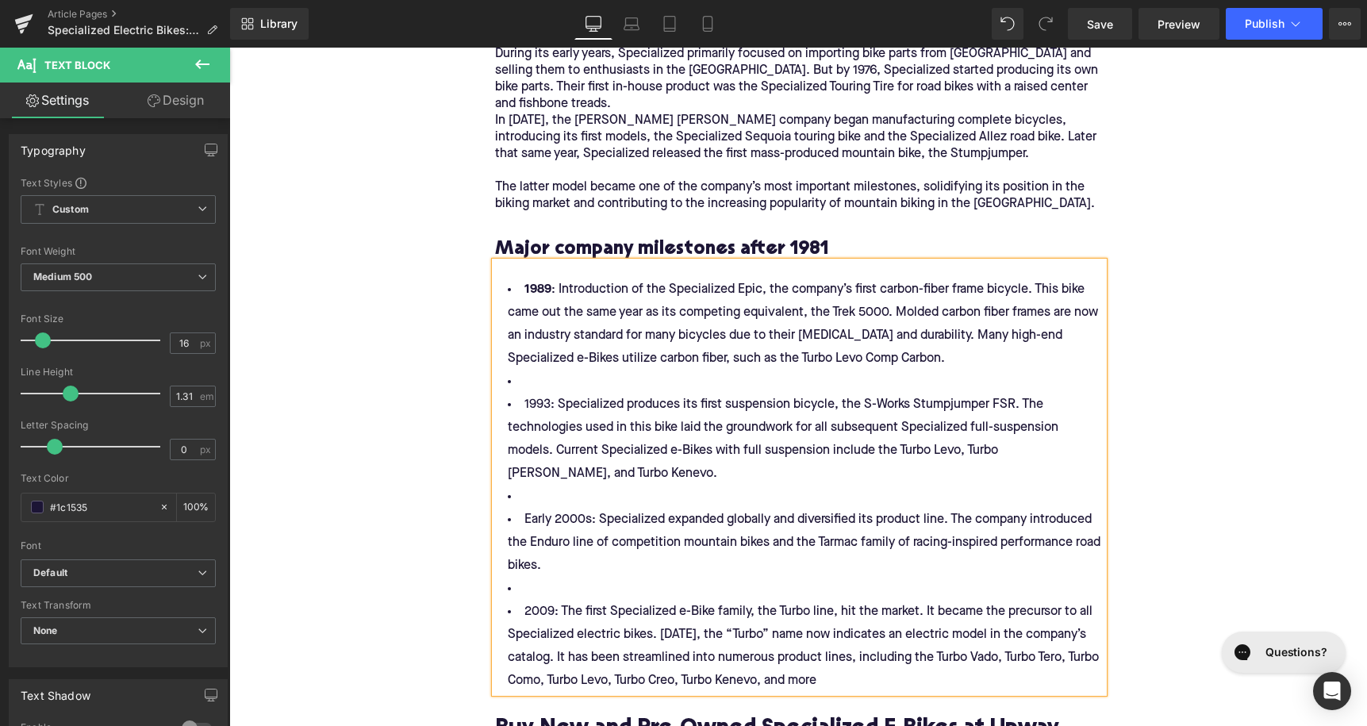
click at [519, 371] on li at bounding box center [799, 382] width 609 height 23
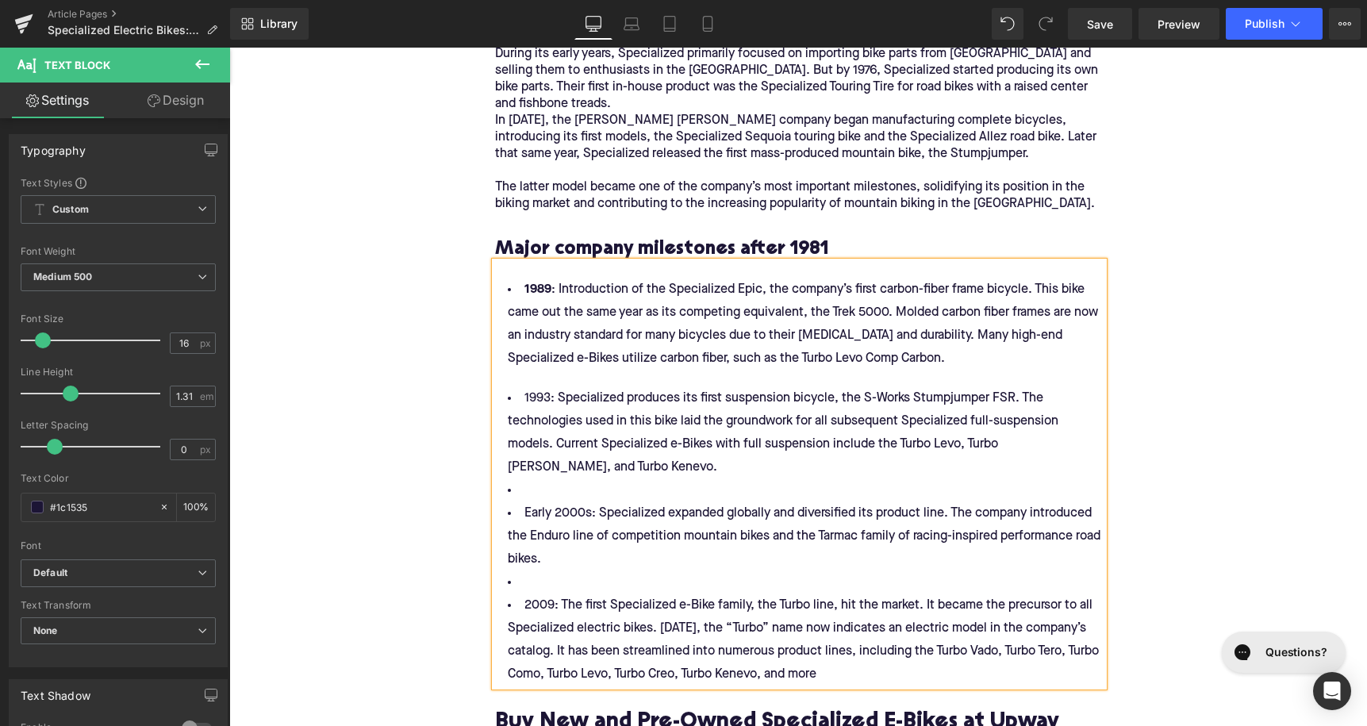
click at [530, 387] on li "1993: Specialized produces its first suspension bicycle, the S-Works Stumpjumpe…" at bounding box center [799, 433] width 609 height 92
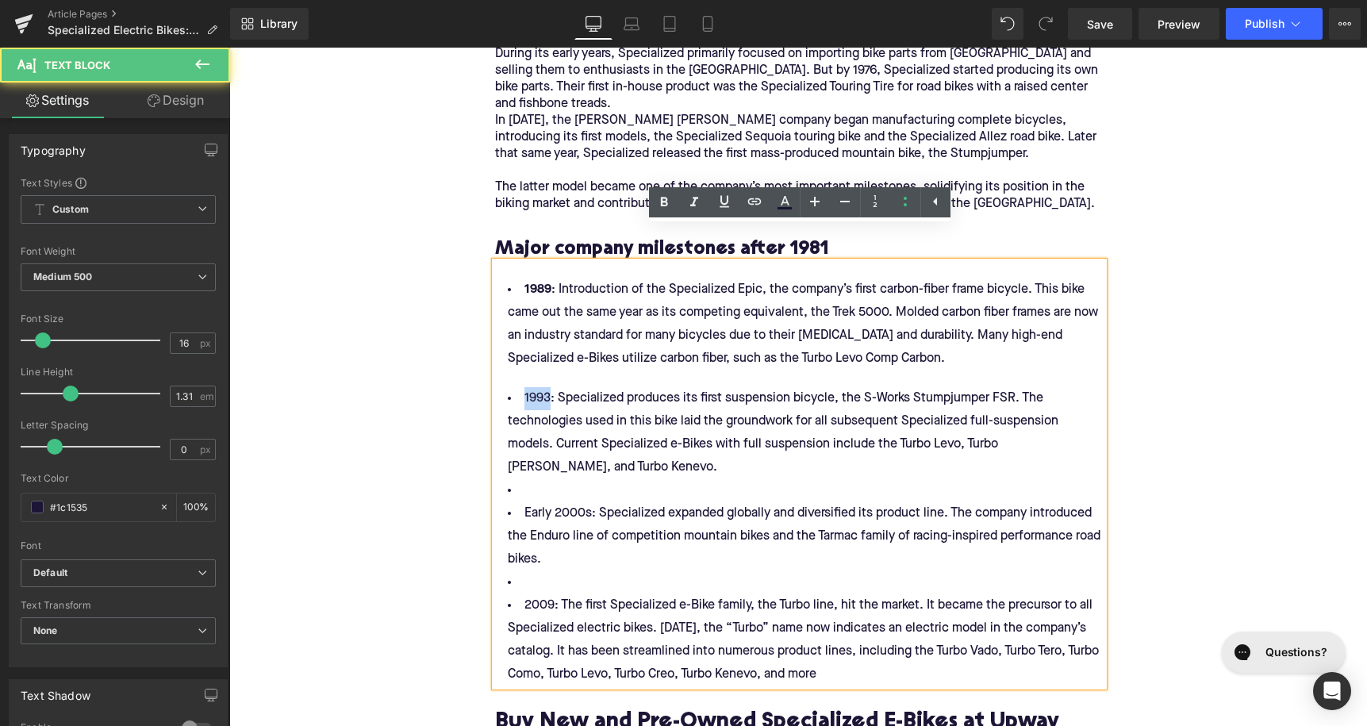
click at [530, 387] on li "1993: Specialized produces its first suspension bicycle, the S-Works Stumpjumpe…" at bounding box center [799, 433] width 609 height 92
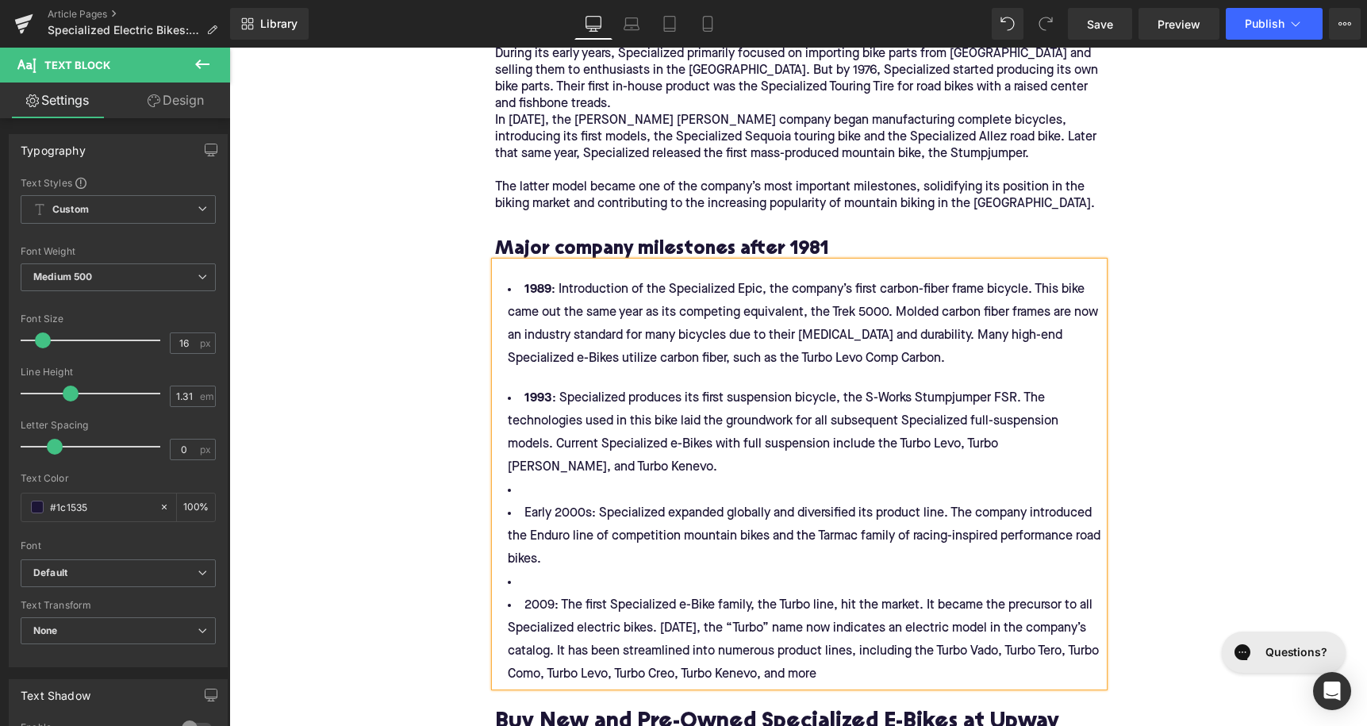
click at [527, 479] on li at bounding box center [799, 490] width 609 height 23
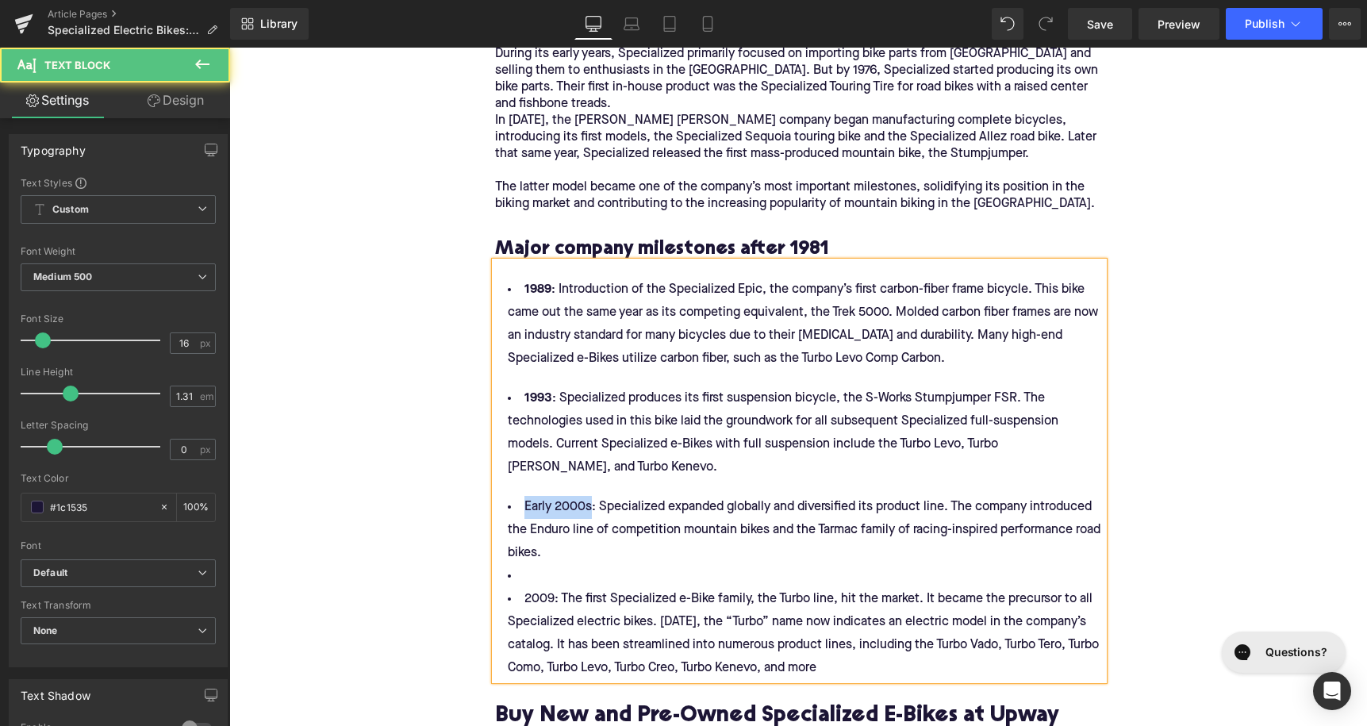
drag, startPoint x: 589, startPoint y: 478, endPoint x: 519, endPoint y: 478, distance: 69.8
click at [519, 496] on li "Early 2000s: Specialized expanded globally and diversified its product line. Th…" at bounding box center [799, 530] width 609 height 69
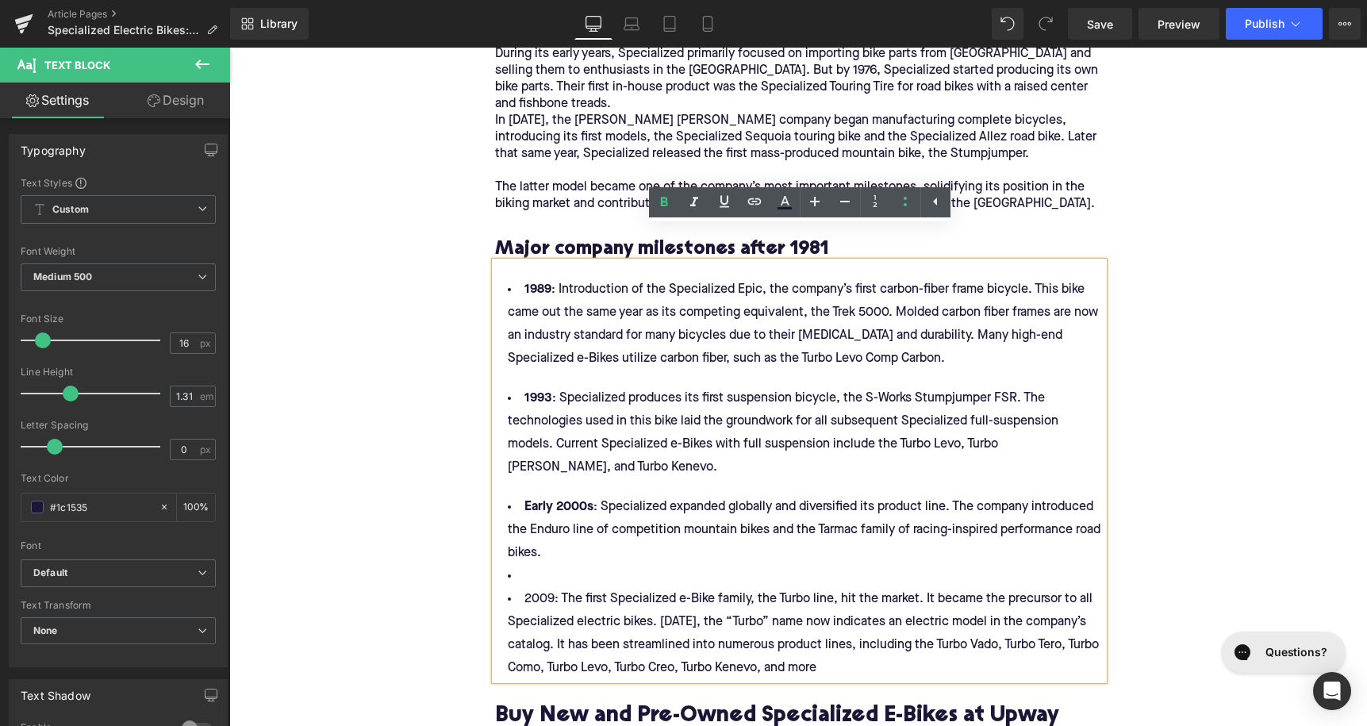
click at [549, 565] on li at bounding box center [799, 576] width 609 height 23
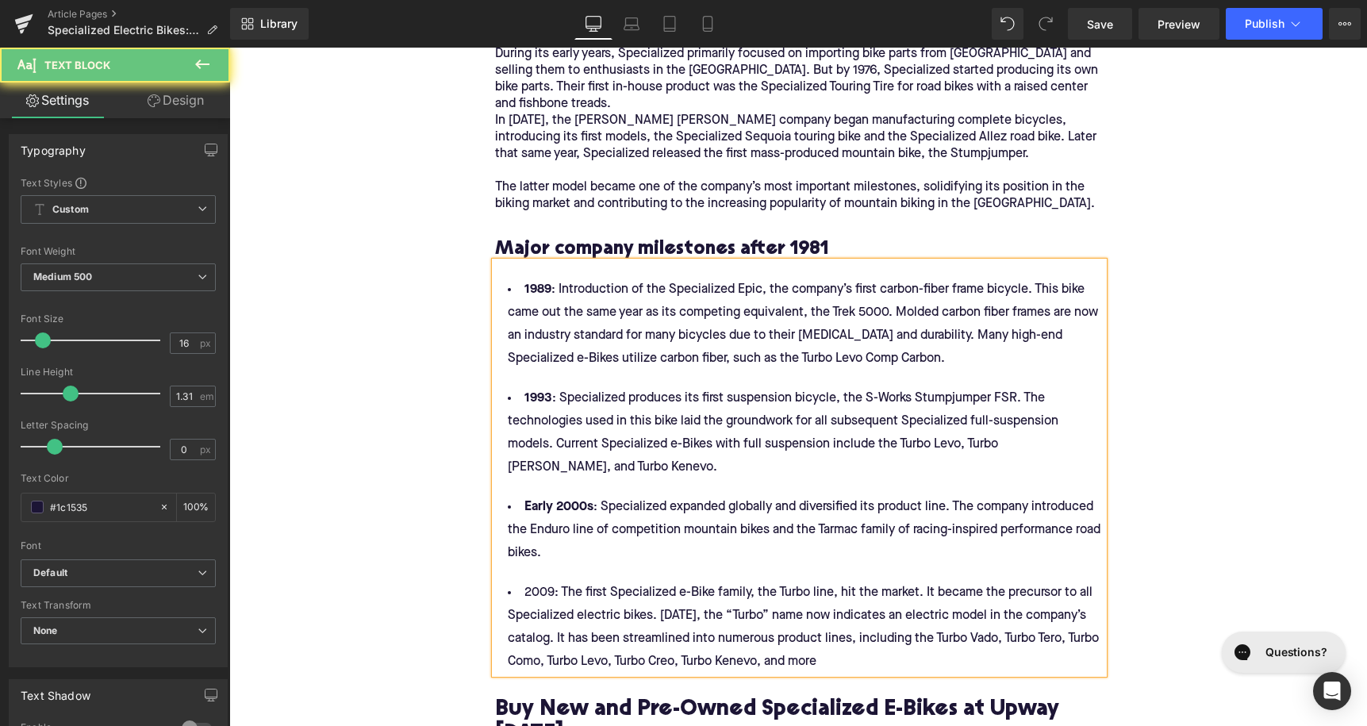
click at [528, 582] on li "2009: The first Specialized e-Bike family, the Turbo line, hit the market. It b…" at bounding box center [799, 628] width 609 height 92
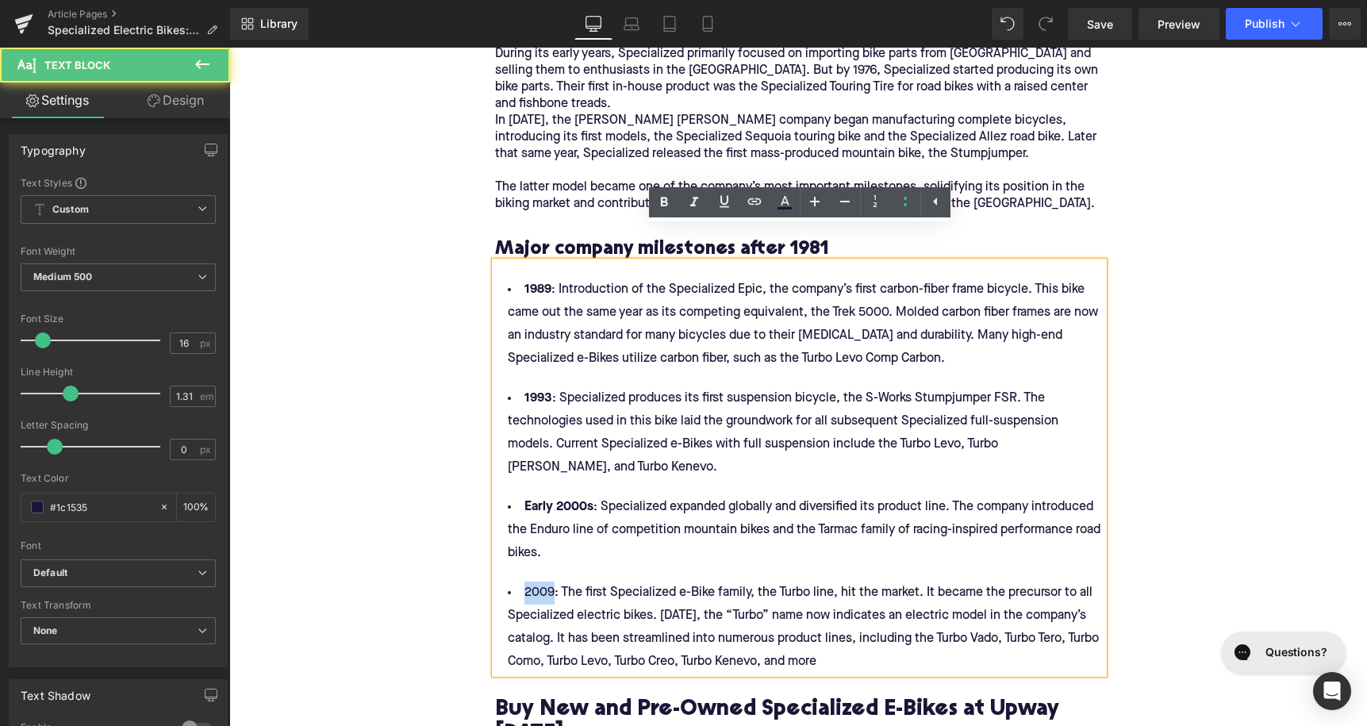
click at [528, 582] on li "2009: The first Specialized e-Bike family, the Turbo line, hit the market. It b…" at bounding box center [799, 628] width 609 height 92
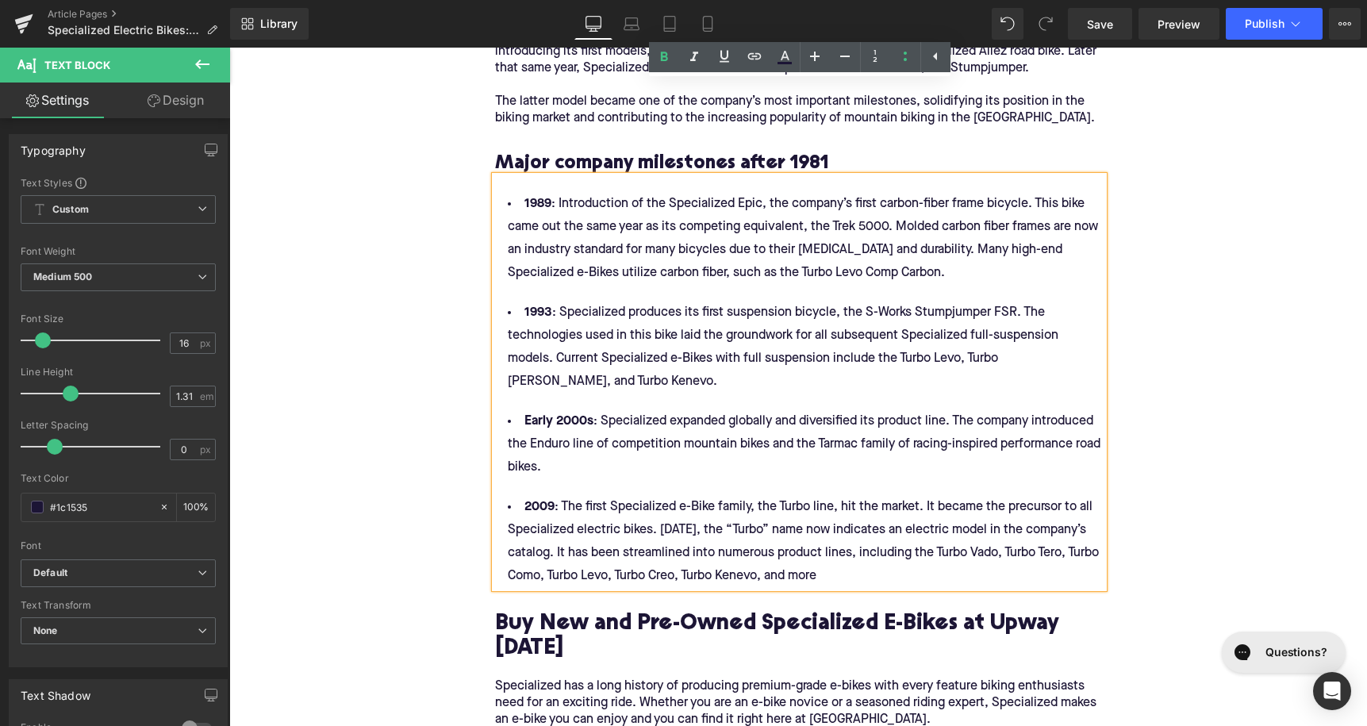
scroll to position [1747, 0]
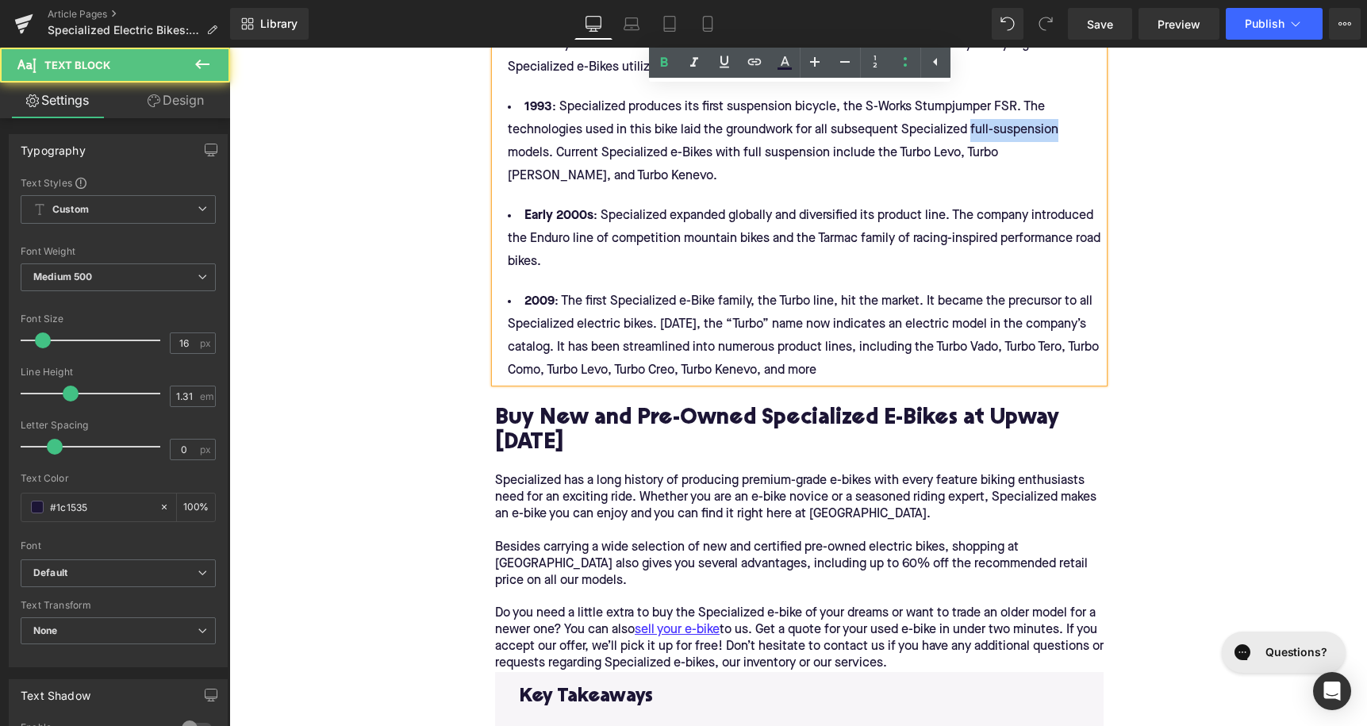
drag, startPoint x: 970, startPoint y: 98, endPoint x: 1056, endPoint y: 101, distance: 85.7
click at [1056, 100] on li "1993 : Specialized produces its first suspension bicycle, the S-Works Stumpjump…" at bounding box center [799, 142] width 609 height 92
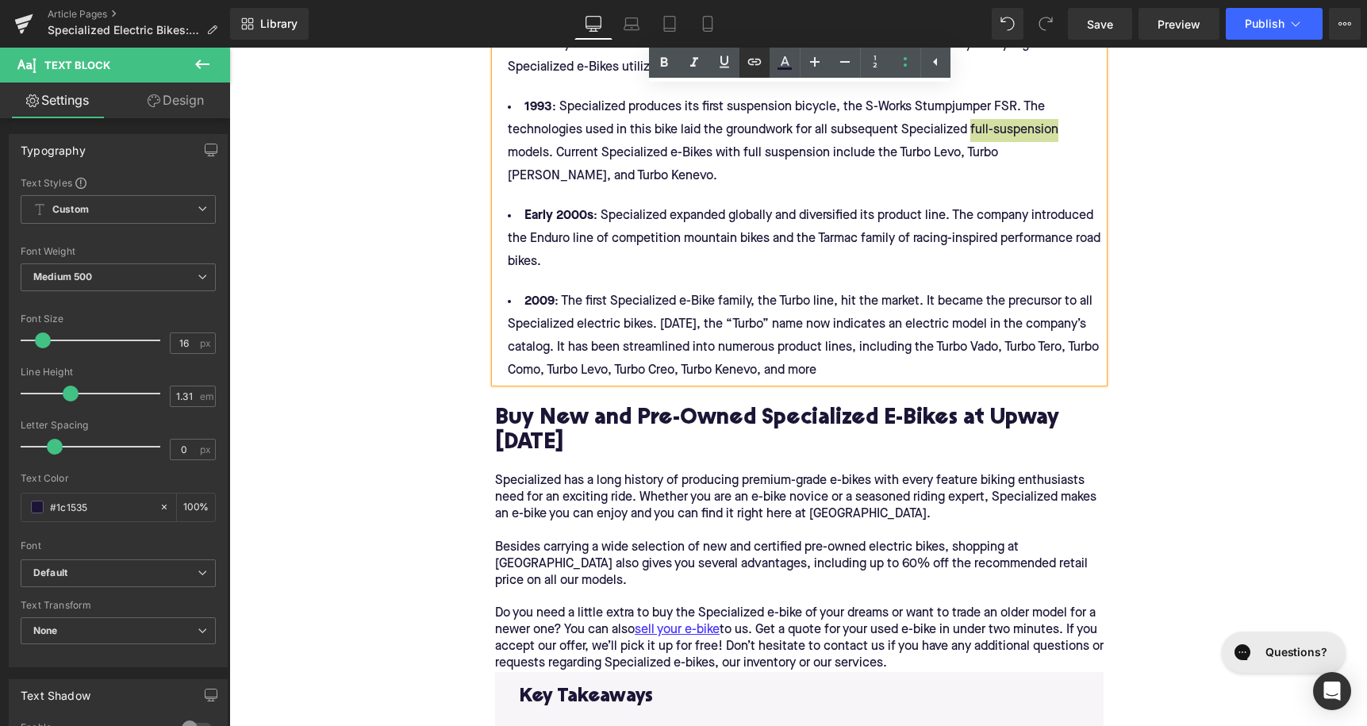
click at [755, 60] on icon at bounding box center [754, 61] width 19 height 19
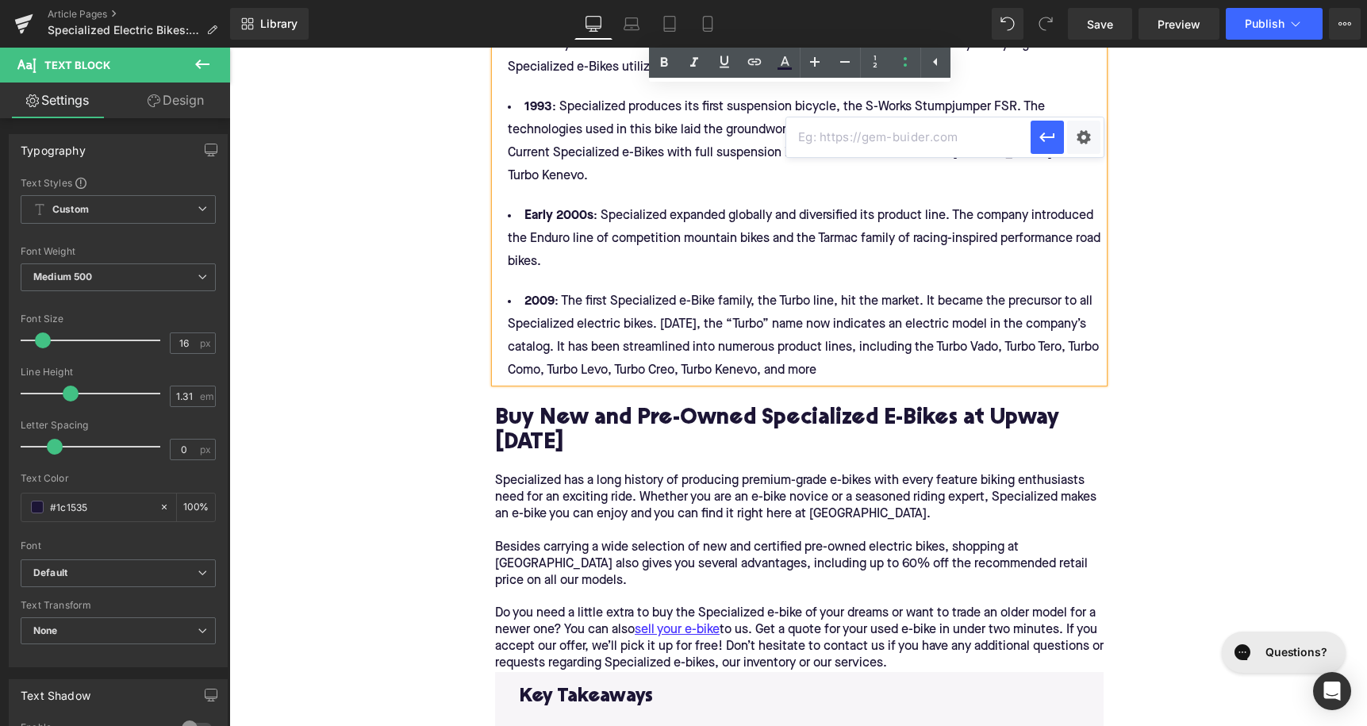
click at [850, 135] on input "text" at bounding box center [908, 137] width 244 height 40
paste input "[URL][DOMAIN_NAME]"
type input "[URL][DOMAIN_NAME]"
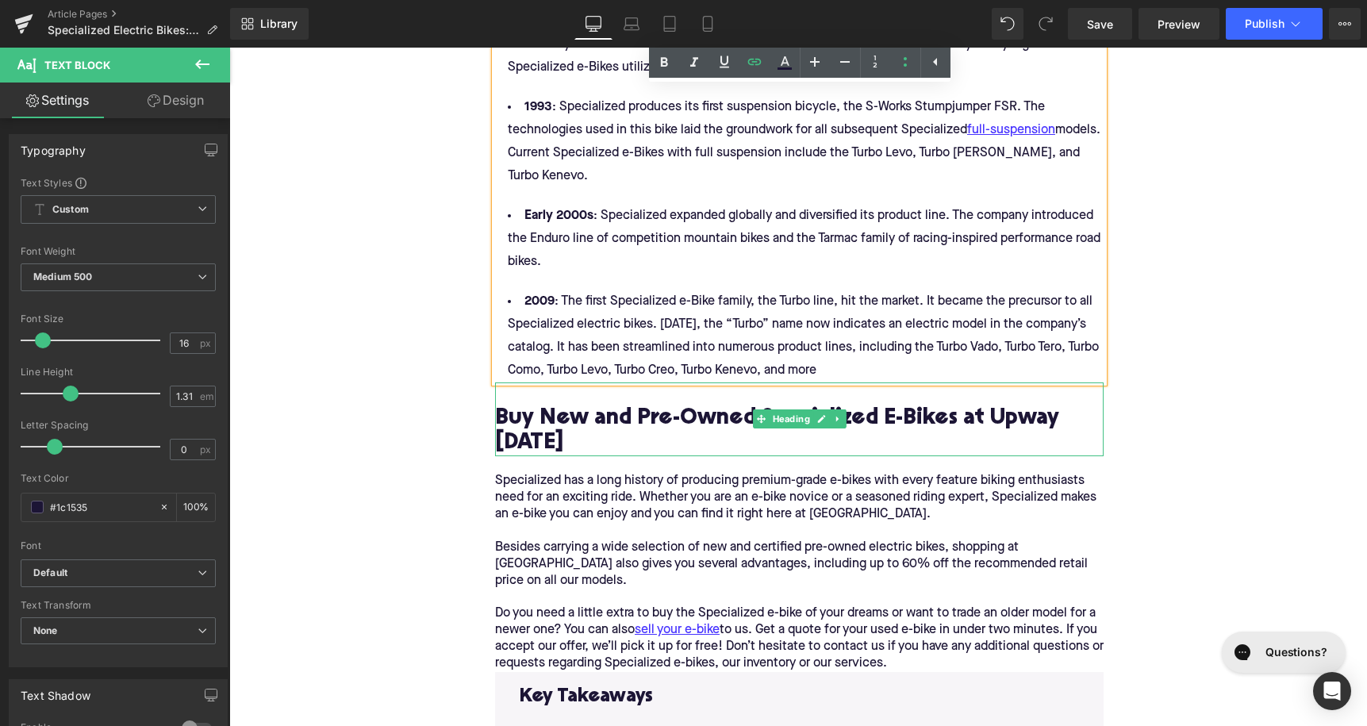
click at [413, 390] on div "Home / Specialized Electric Bikes: A Detailed Review and Comparison Breadcrumbs…" at bounding box center [798, 35] width 1138 height 3138
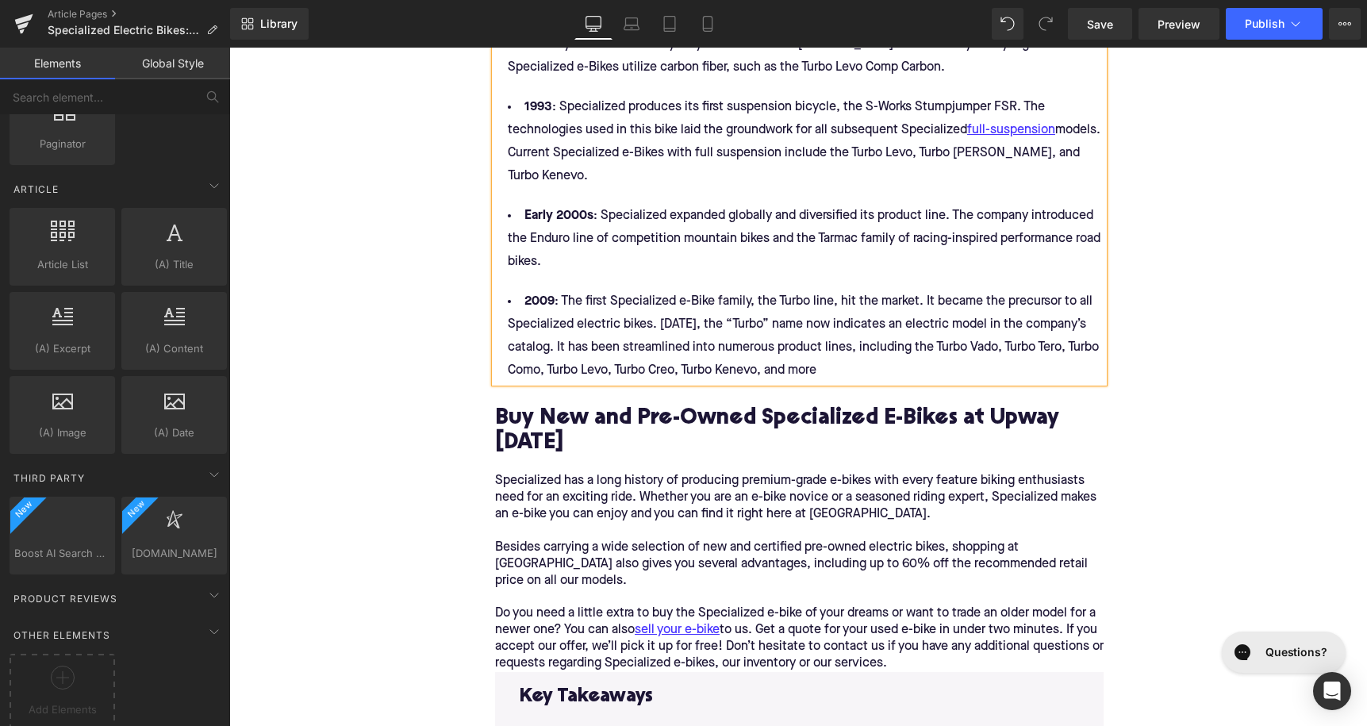
scroll to position [2955, 0]
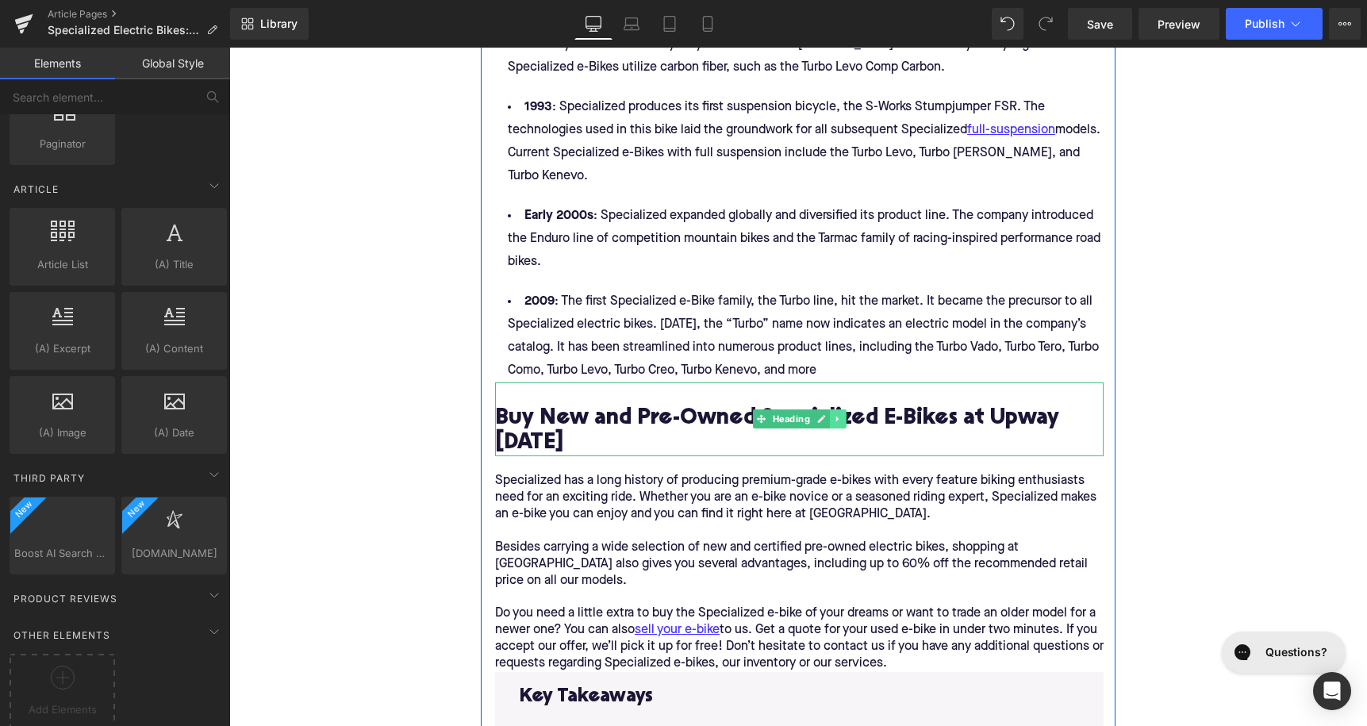
click at [838, 414] on icon at bounding box center [837, 419] width 9 height 10
click at [834, 415] on icon at bounding box center [829, 419] width 9 height 9
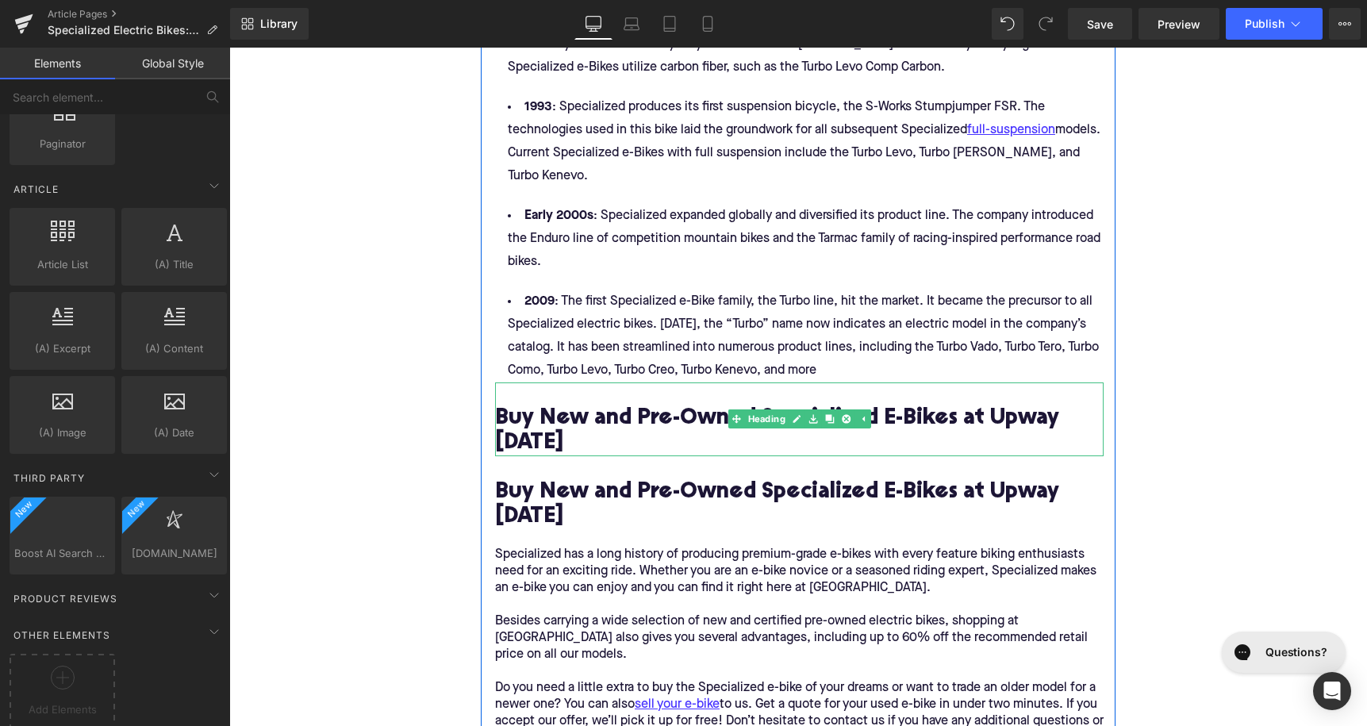
click at [600, 407] on h2 "Buy New and Pre-Owned Specialized E-Bikes at Upway [DATE]" at bounding box center [799, 431] width 609 height 49
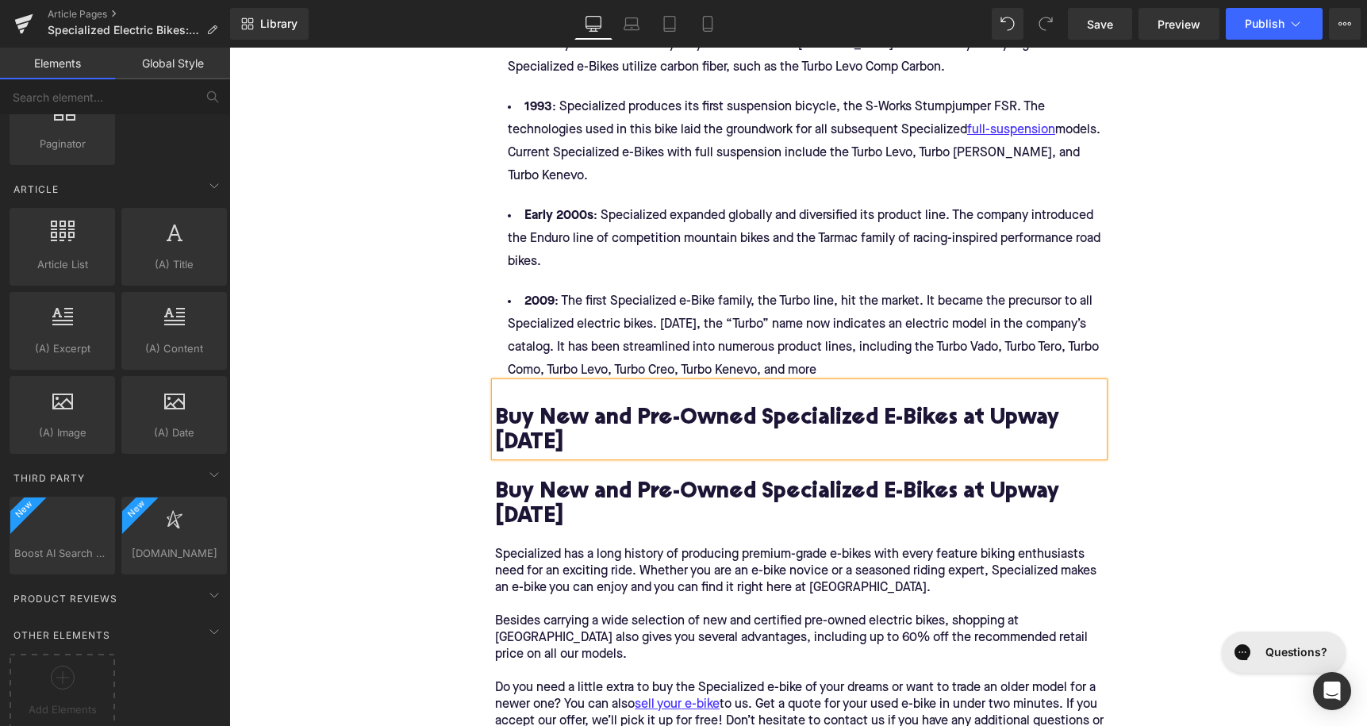
click at [600, 407] on h2 "Buy New and Pre-Owned Specialized E-Bikes at Upway [DATE]" at bounding box center [799, 431] width 609 height 49
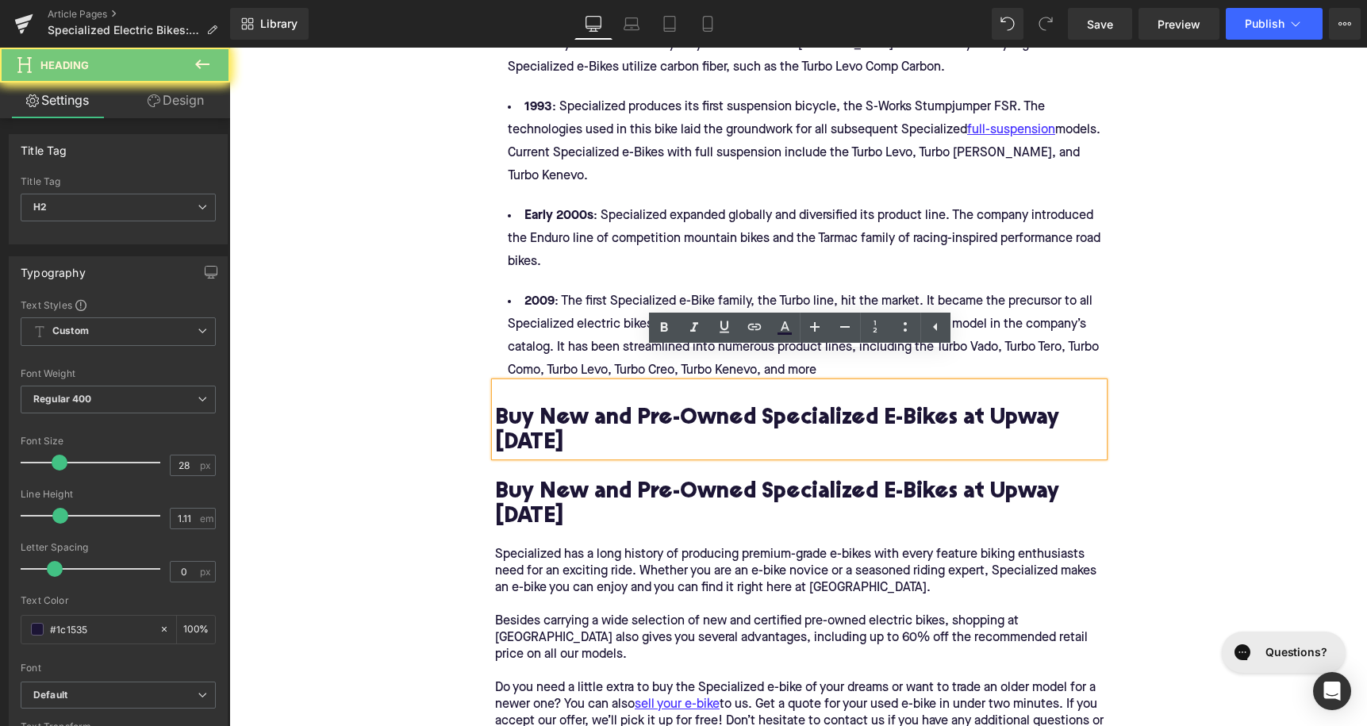
click at [600, 407] on h2 "Buy New and Pre-Owned Specialized E-Bikes at Upway [DATE]" at bounding box center [799, 431] width 609 height 49
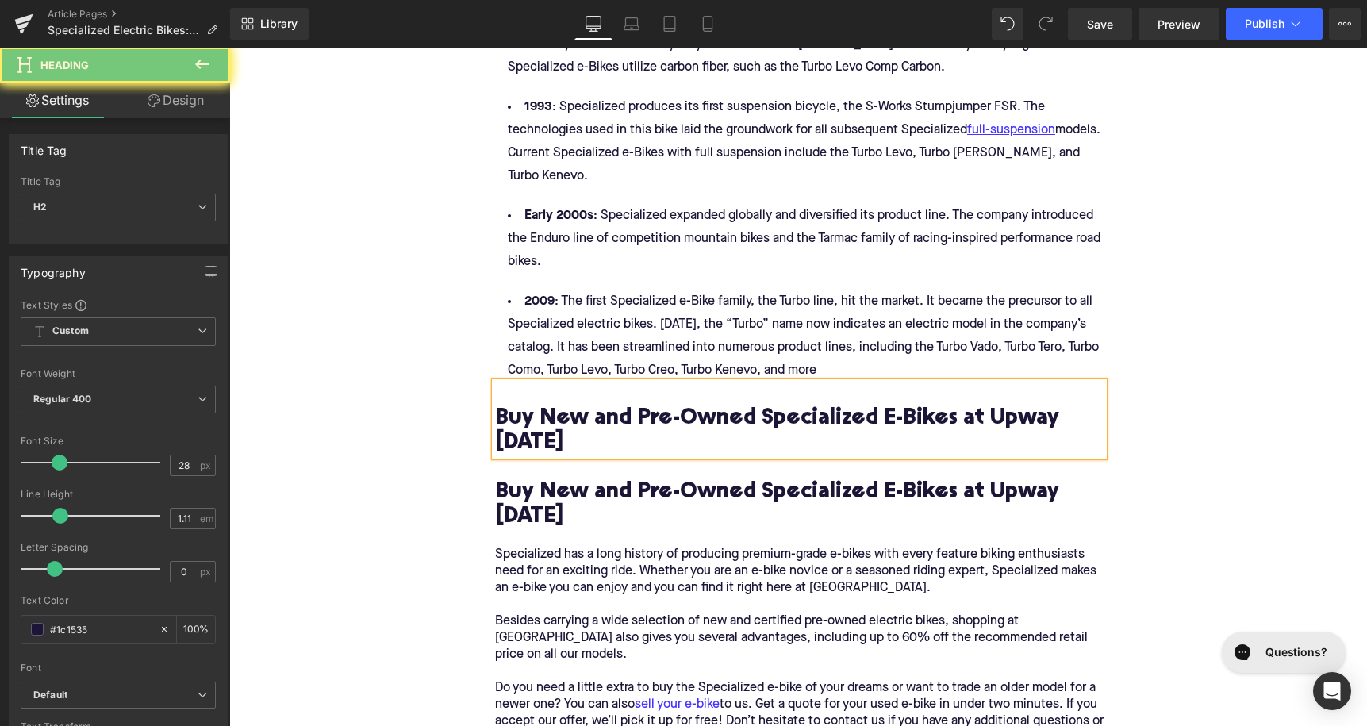
paste div
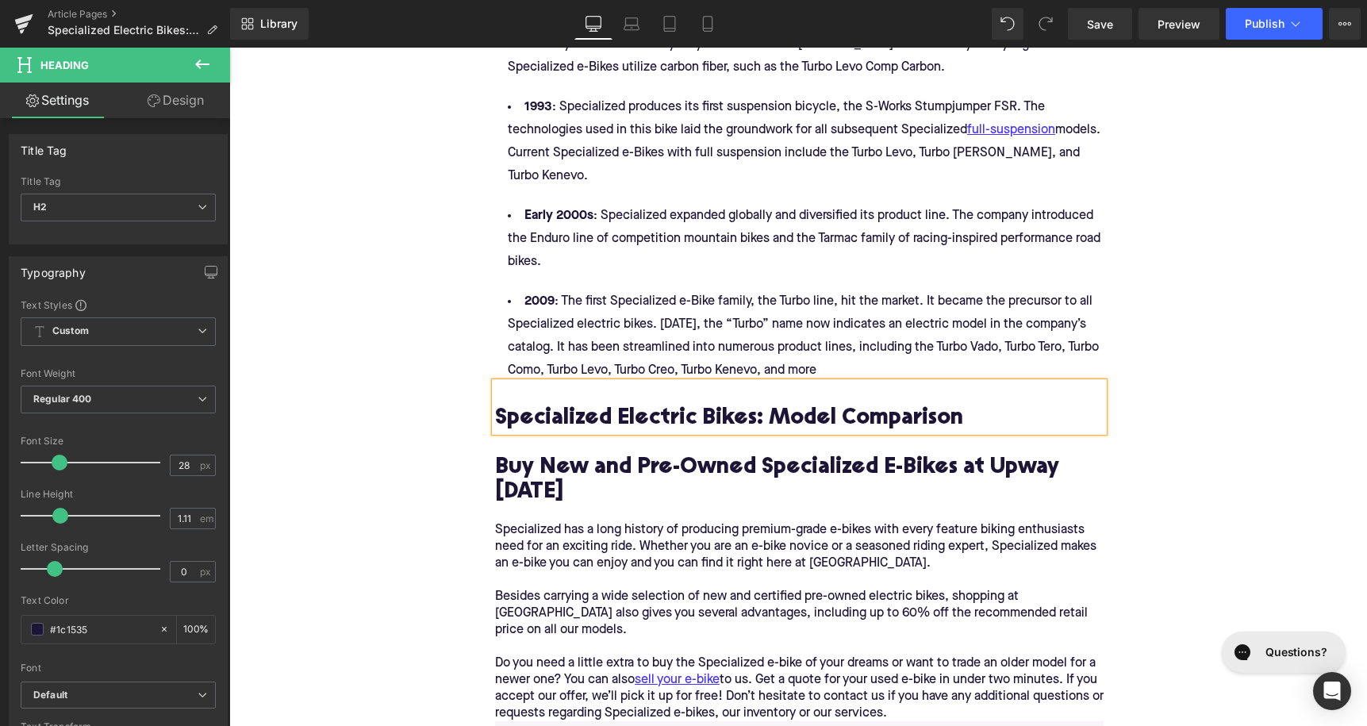
click at [427, 380] on div "Home / Specialized Electric Bikes: A Detailed Review and Comparison Breadcrumbs…" at bounding box center [798, 59] width 1138 height 3187
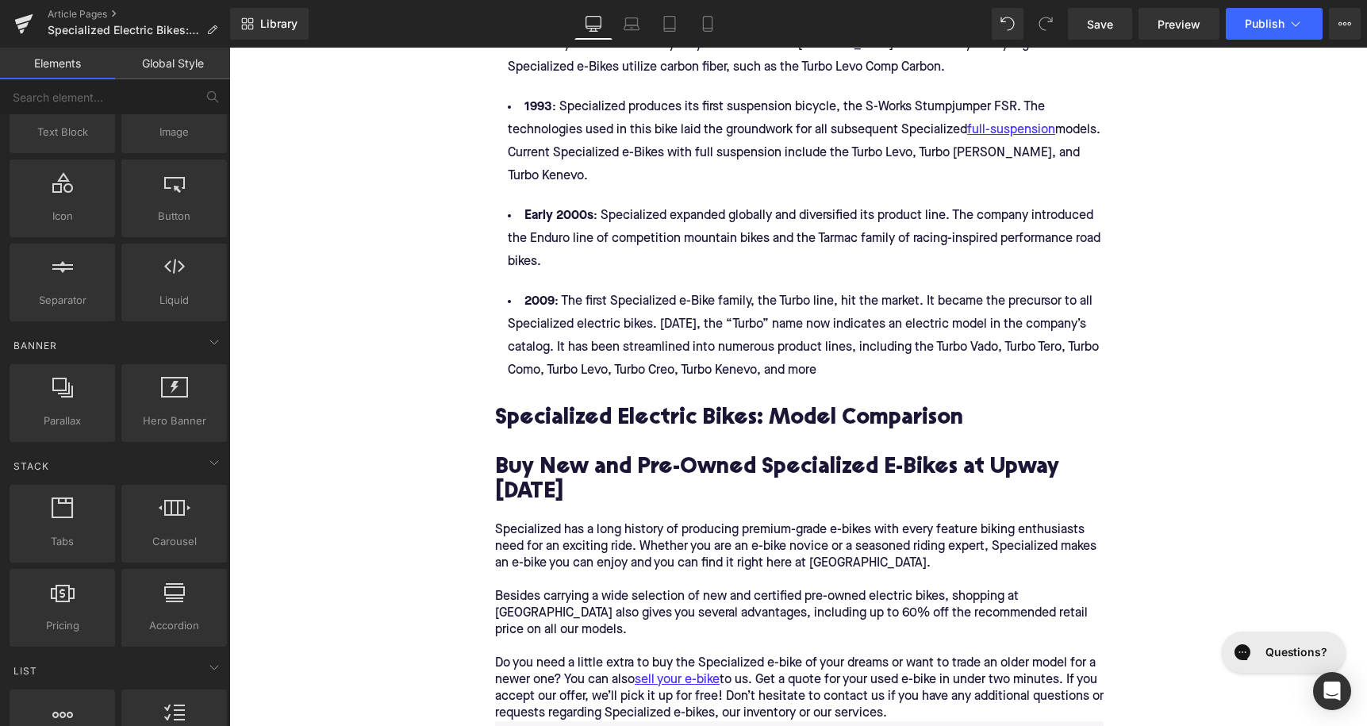
scroll to position [0, 0]
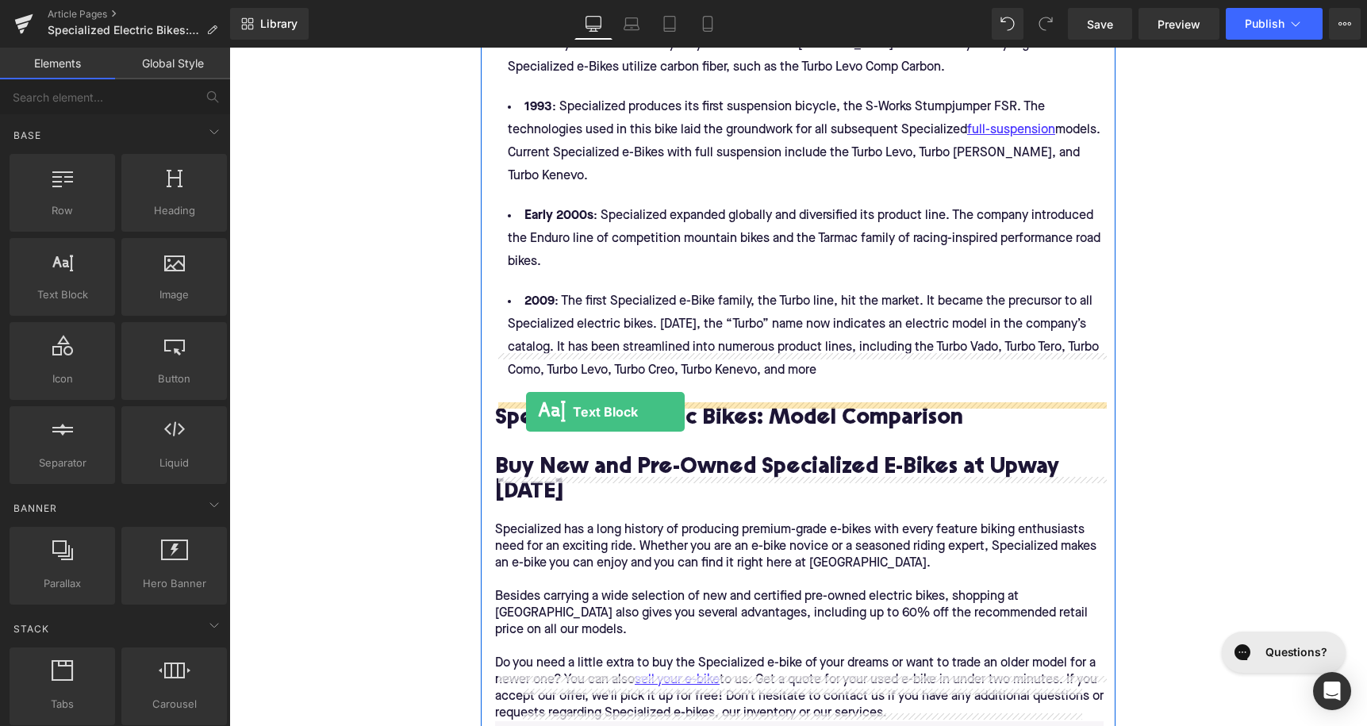
drag, startPoint x: 286, startPoint y: 338, endPoint x: 526, endPoint y: 412, distance: 250.7
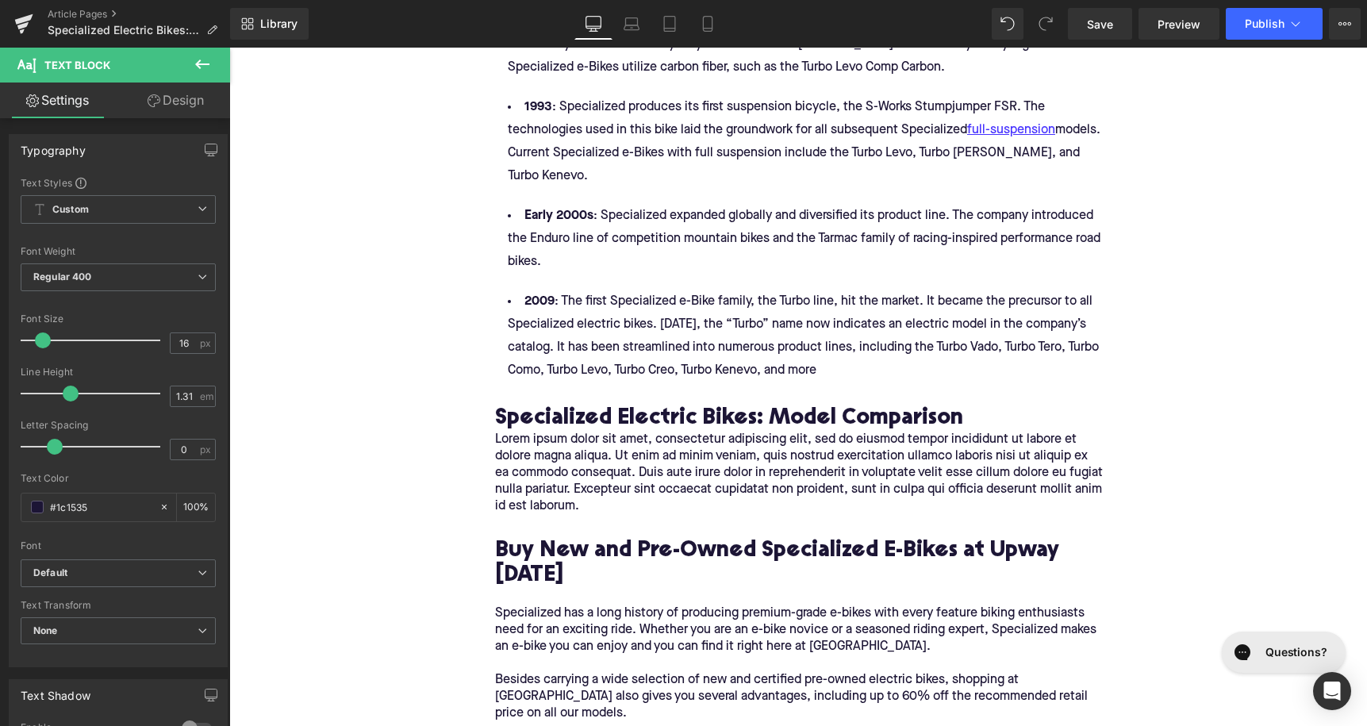
click at [627, 432] on p "Lorem ipsum dolor sit amet, consectetur adipiscing elit, sed do eiusmod tempor …" at bounding box center [799, 473] width 609 height 83
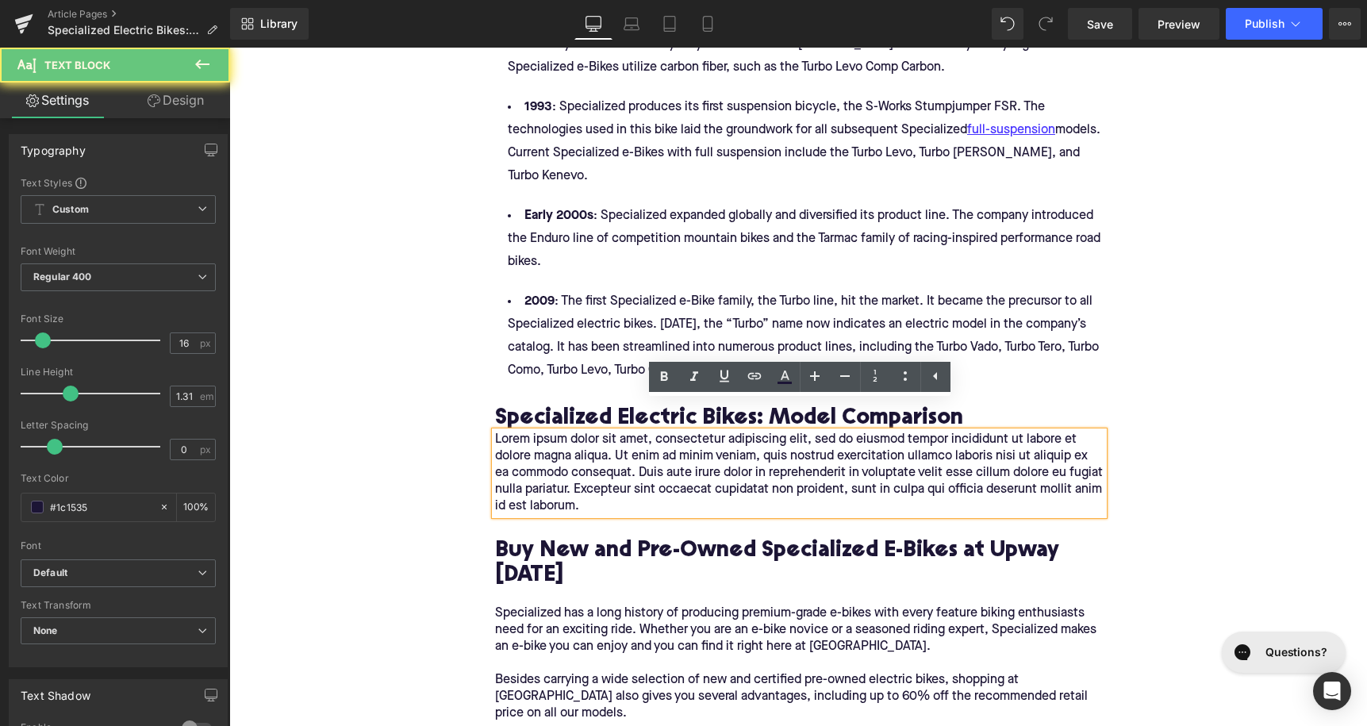
click at [627, 432] on p "Lorem ipsum dolor sit amet, consectetur adipiscing elit, sed do eiusmod tempor …" at bounding box center [799, 473] width 609 height 83
paste div
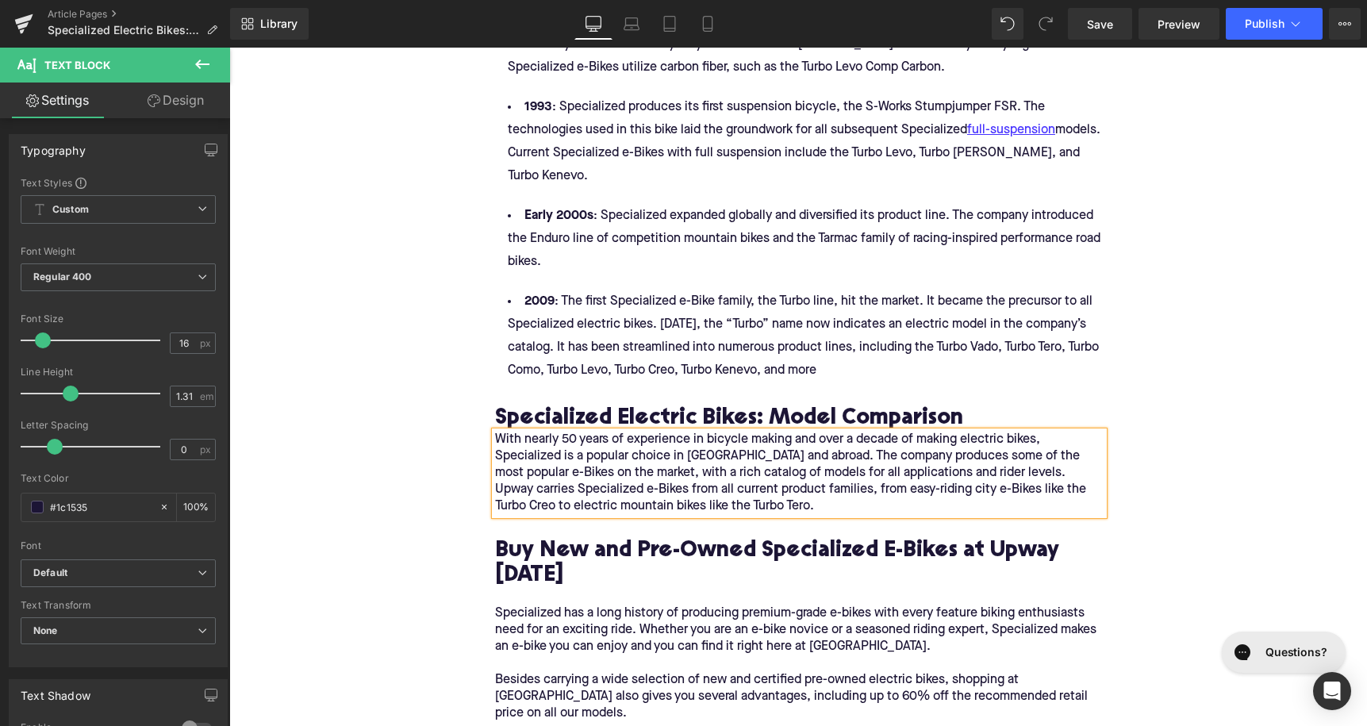
click at [497, 432] on p "With nearly 50 years of experience in bicycle making and over a decade of makin…" at bounding box center [799, 473] width 609 height 83
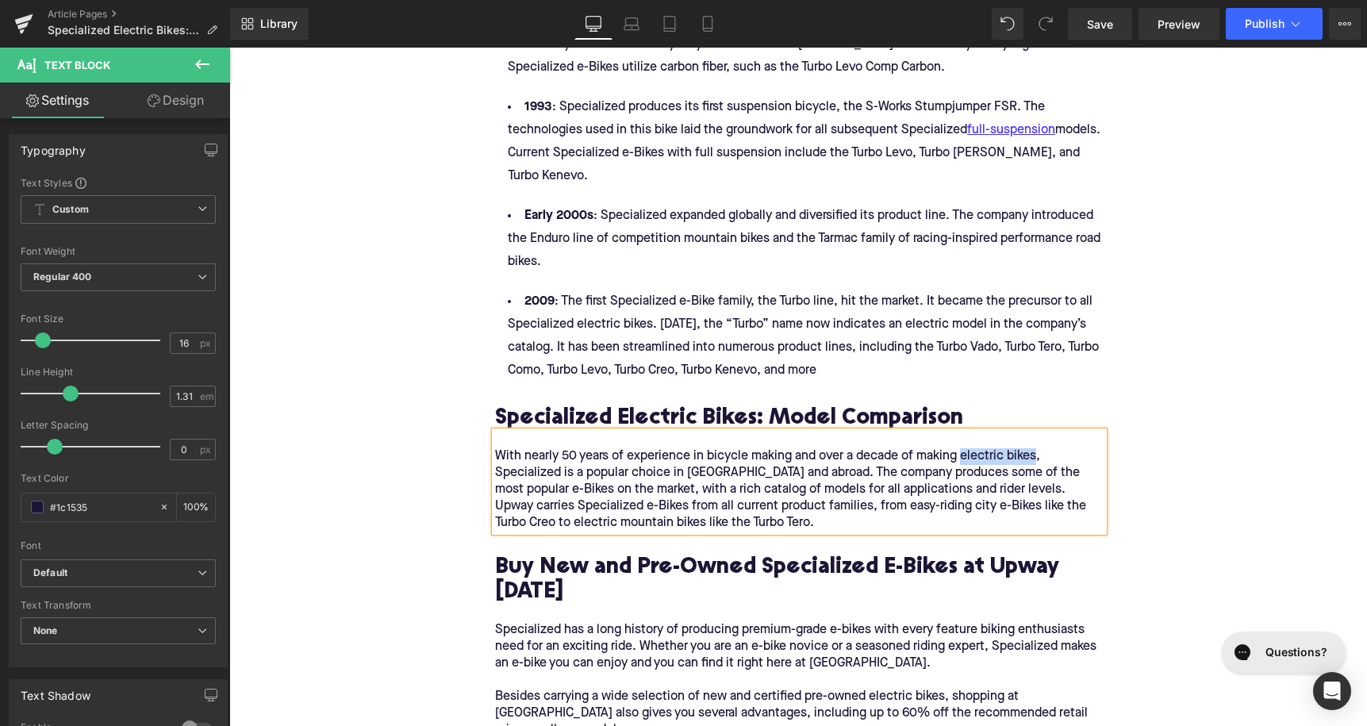
drag, startPoint x: 962, startPoint y: 424, endPoint x: 1037, endPoint y: 421, distance: 75.4
click at [1037, 448] on p "With nearly 50 years of experience in bicycle making and over a decade of makin…" at bounding box center [799, 489] width 609 height 83
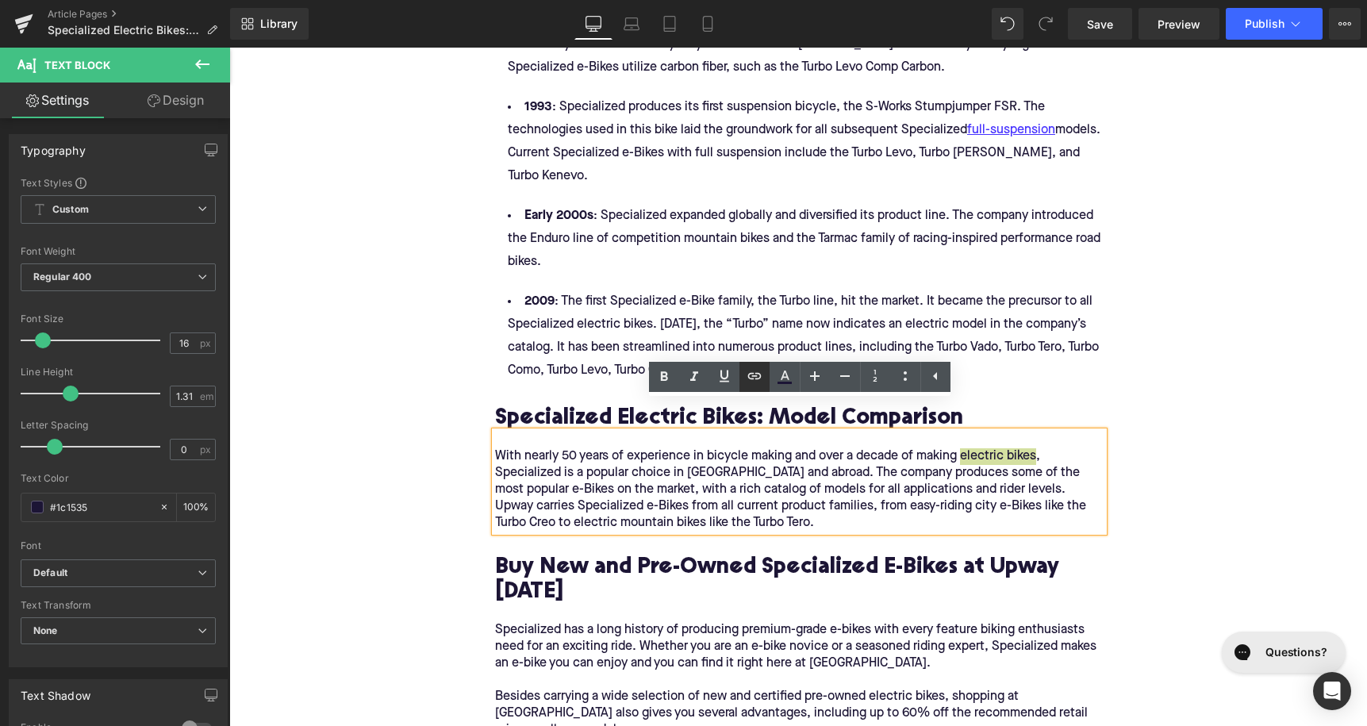
click at [755, 372] on icon at bounding box center [754, 376] width 19 height 19
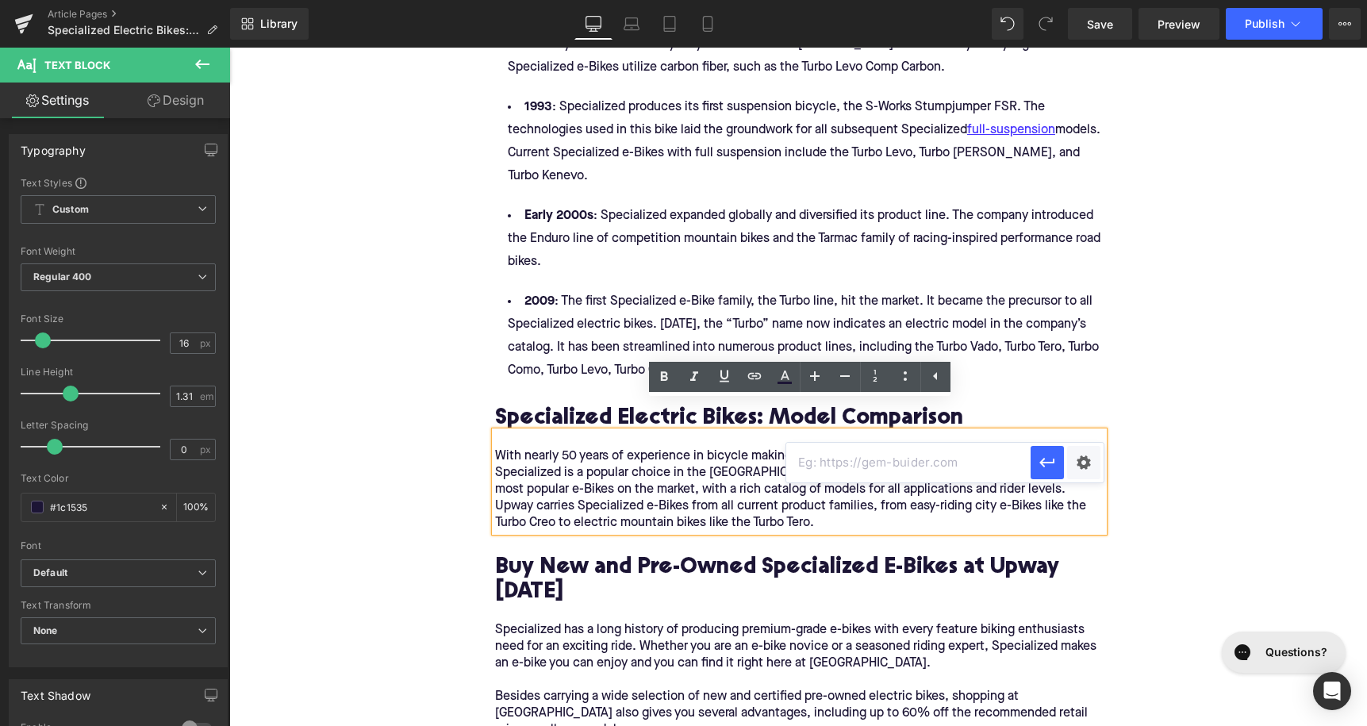
click at [839, 473] on input "text" at bounding box center [908, 463] width 244 height 40
copy link "electric bikes"
paste input "[URL][DOMAIN_NAME]"
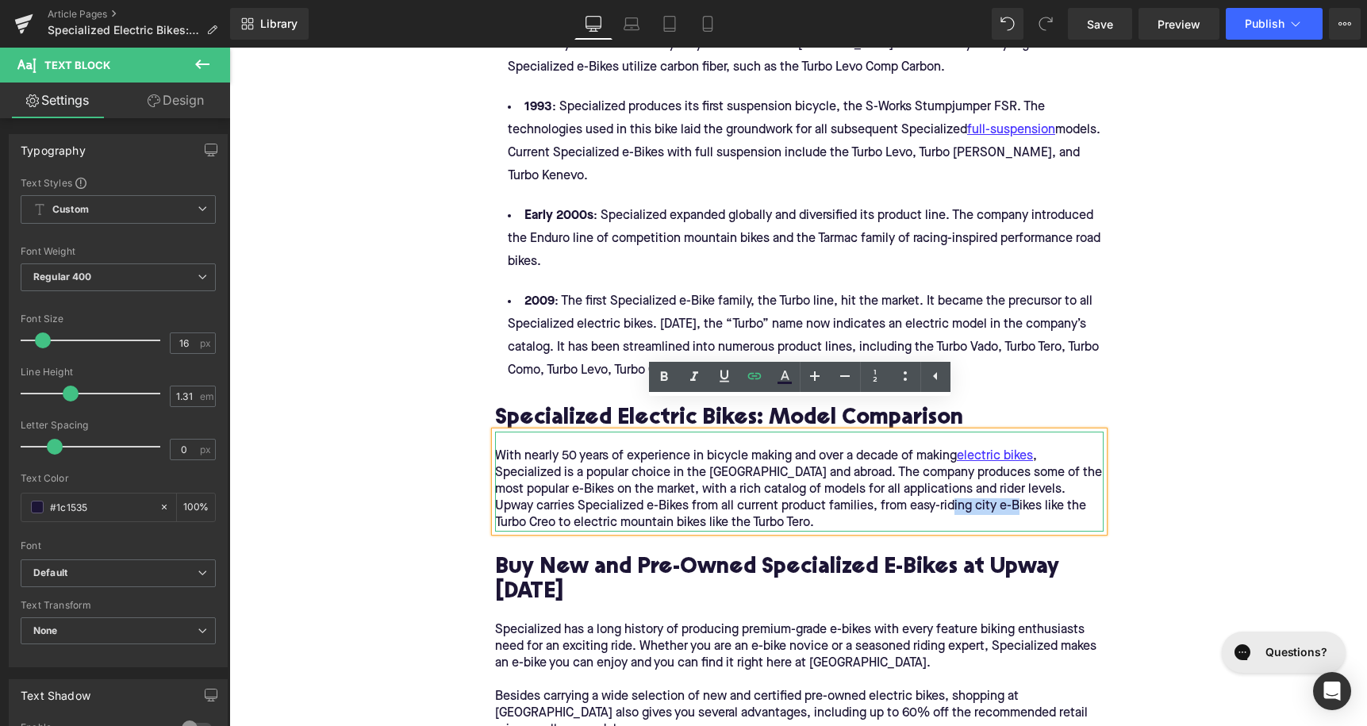
drag, startPoint x: 931, startPoint y: 477, endPoint x: 997, endPoint y: 475, distance: 66.7
click at [997, 475] on p "With nearly 50 years of experience in bicycle making and over a decade of makin…" at bounding box center [799, 489] width 609 height 83
click at [753, 381] on icon at bounding box center [754, 376] width 19 height 19
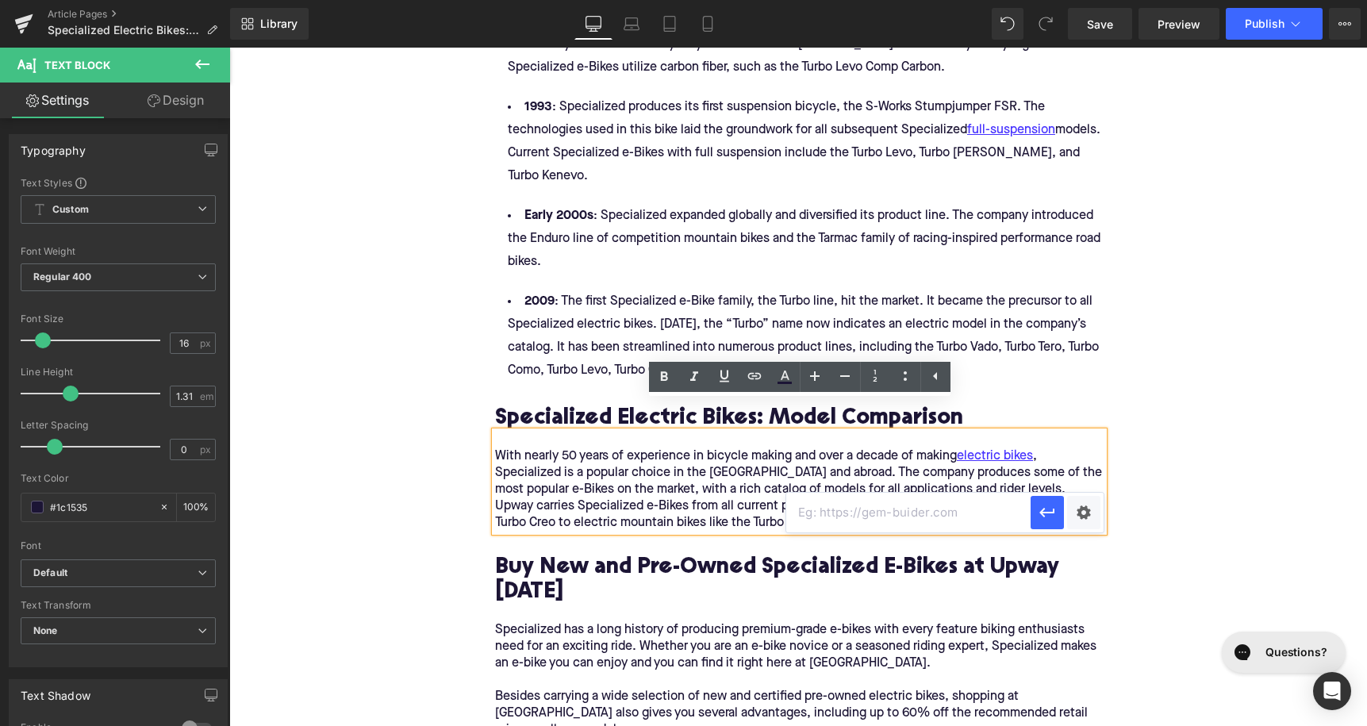
click at [858, 503] on input "text" at bounding box center [908, 513] width 244 height 40
paste input "[URL][DOMAIN_NAME]"
type input "[URL][DOMAIN_NAME]"
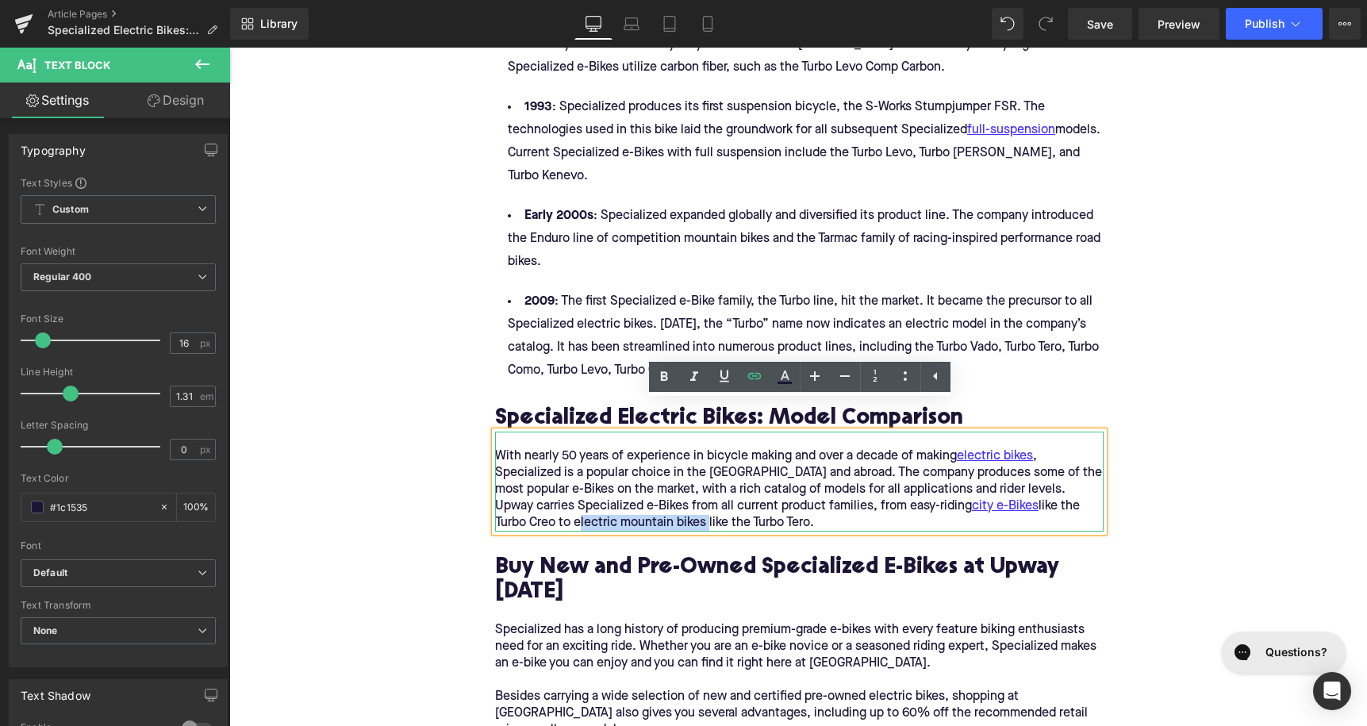
drag, startPoint x: 539, startPoint y: 495, endPoint x: 670, endPoint y: 498, distance: 131.0
click at [670, 498] on p "With nearly 50 years of experience in bicycle making and over a decade of makin…" at bounding box center [799, 489] width 609 height 83
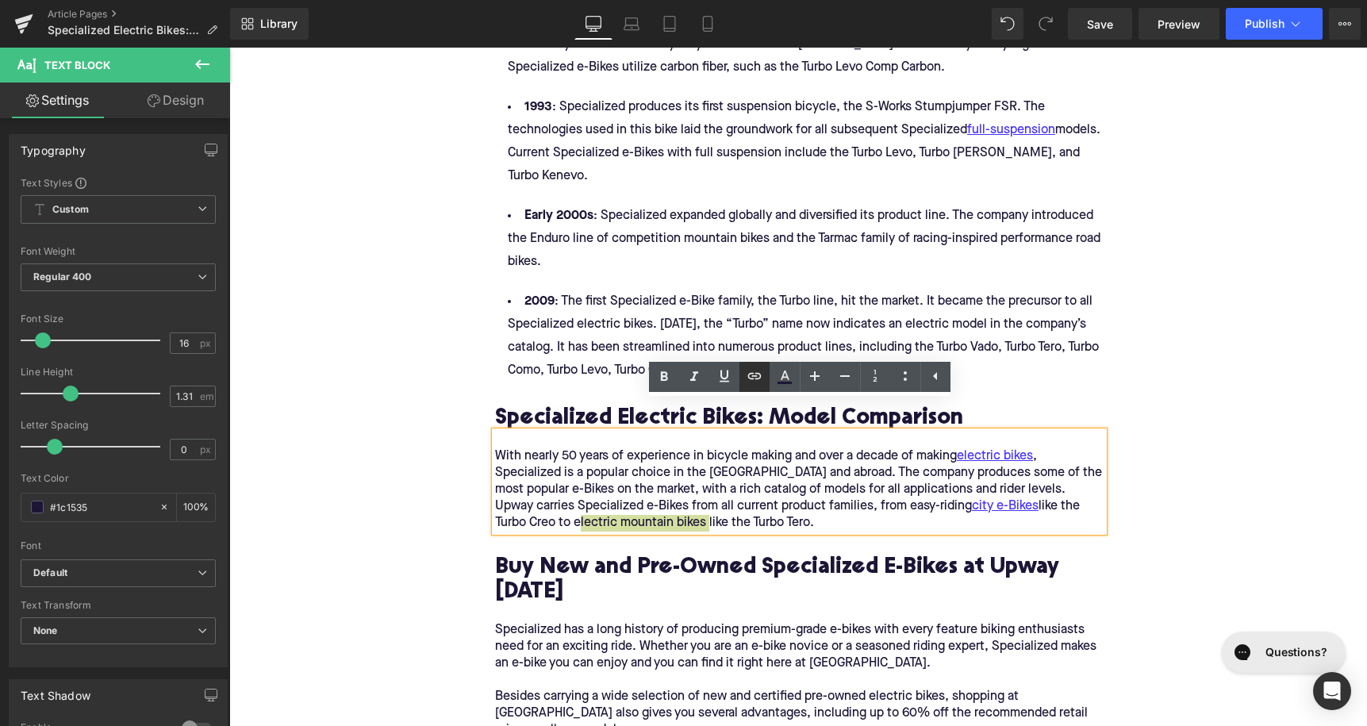
click at [747, 382] on icon at bounding box center [754, 376] width 19 height 19
click at [702, 527] on input "text" at bounding box center [649, 529] width 244 height 40
paste input "[URL][DOMAIN_NAME]"
type input "[URL][DOMAIN_NAME]"
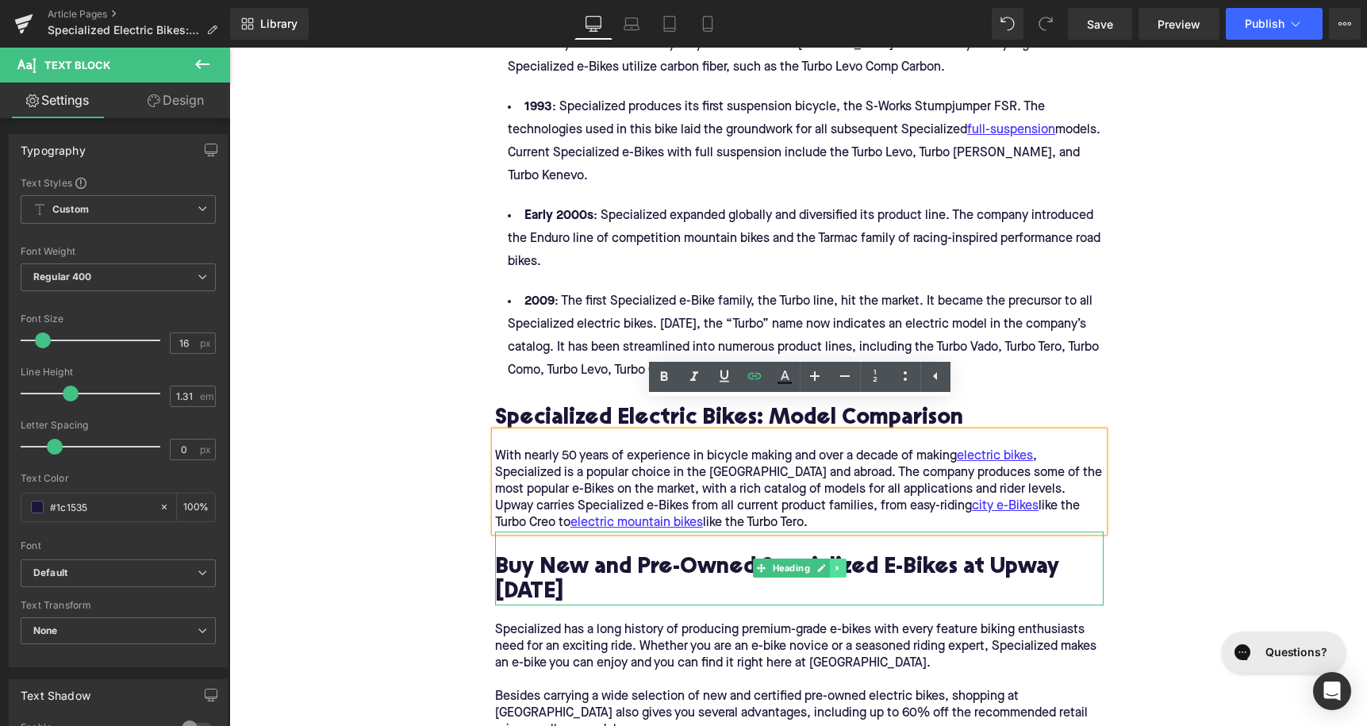
click at [842, 559] on link at bounding box center [838, 568] width 17 height 19
click at [831, 564] on icon at bounding box center [829, 568] width 9 height 9
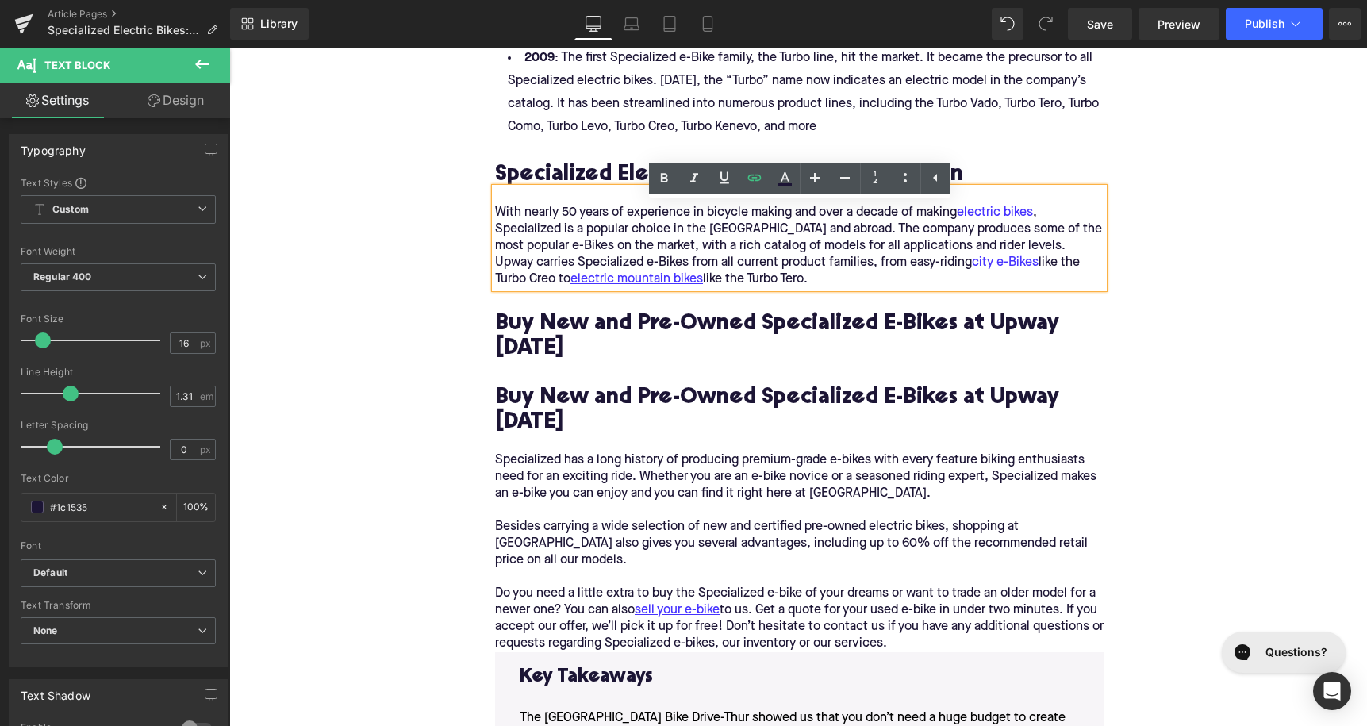
scroll to position [1900, 0]
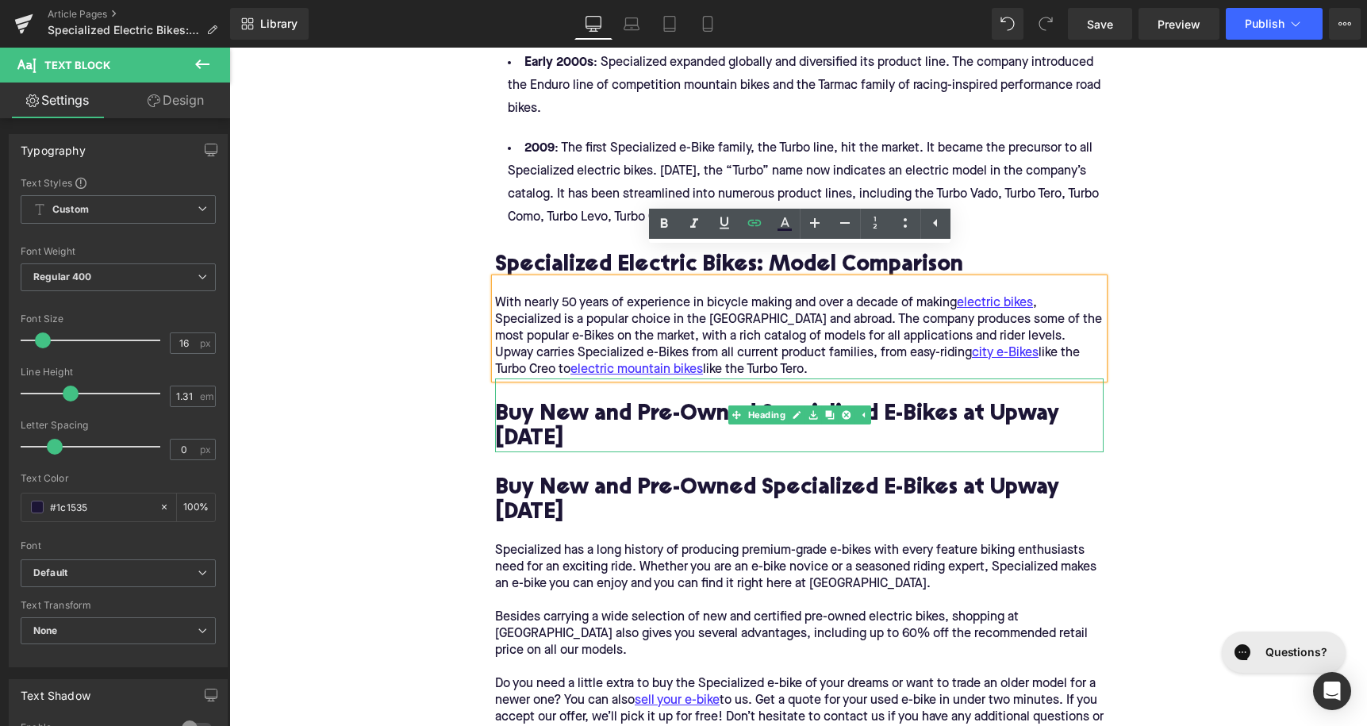
click at [540, 403] on h2 "Buy New and Pre-Owned Specialized E-Bikes at Upway [DATE]" at bounding box center [799, 427] width 609 height 49
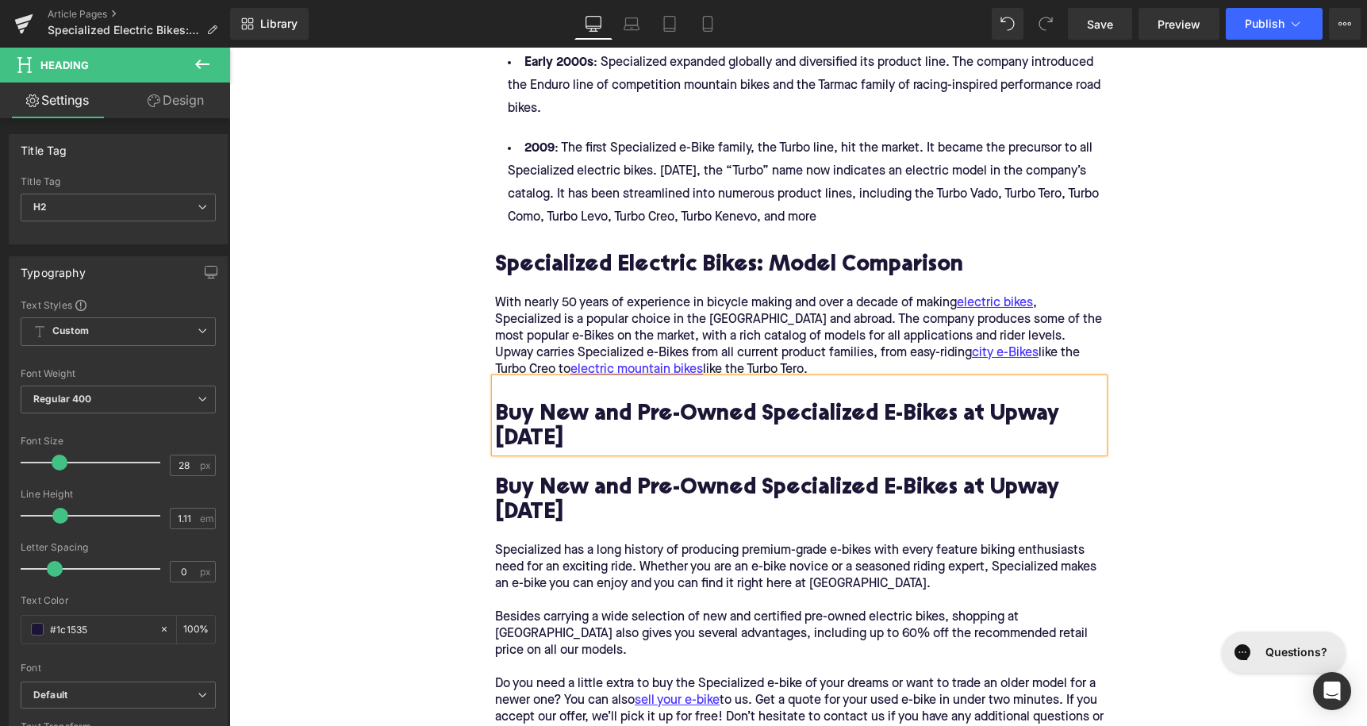
paste div
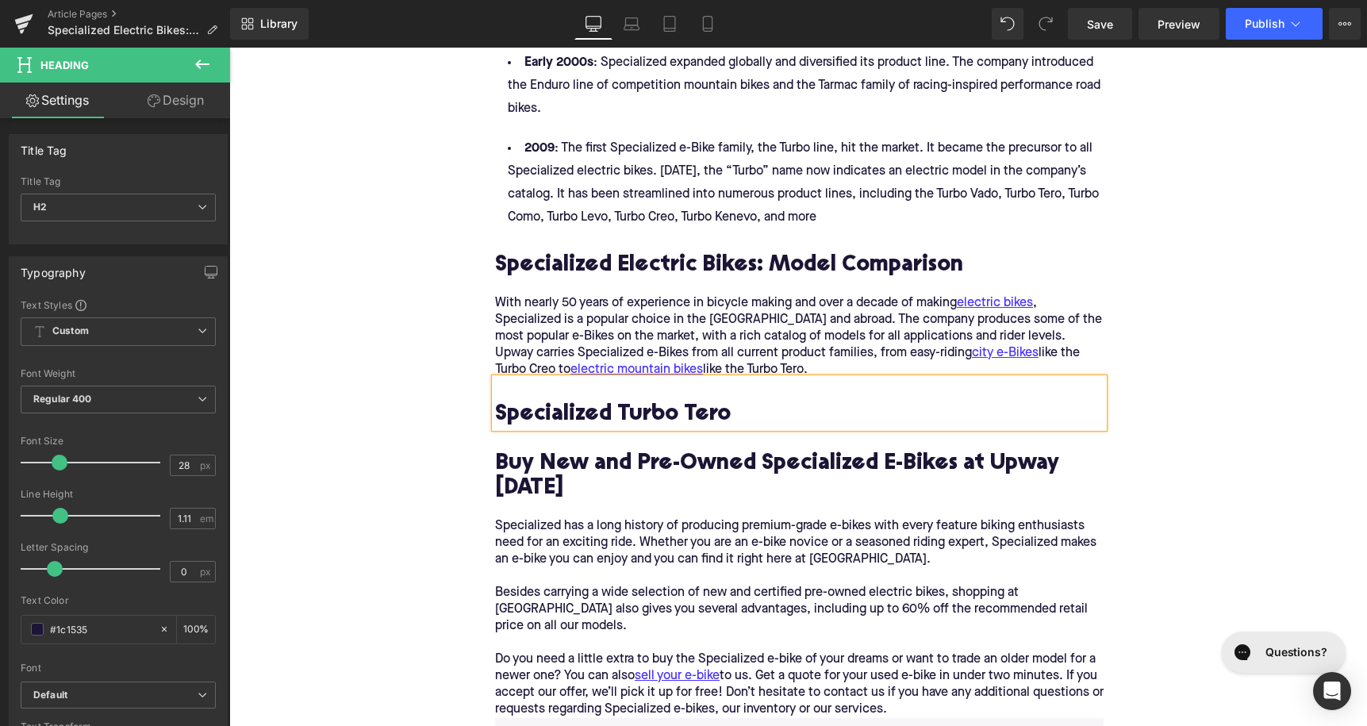
click at [498, 403] on h2 "Specialized Turbo Tero" at bounding box center [799, 415] width 609 height 25
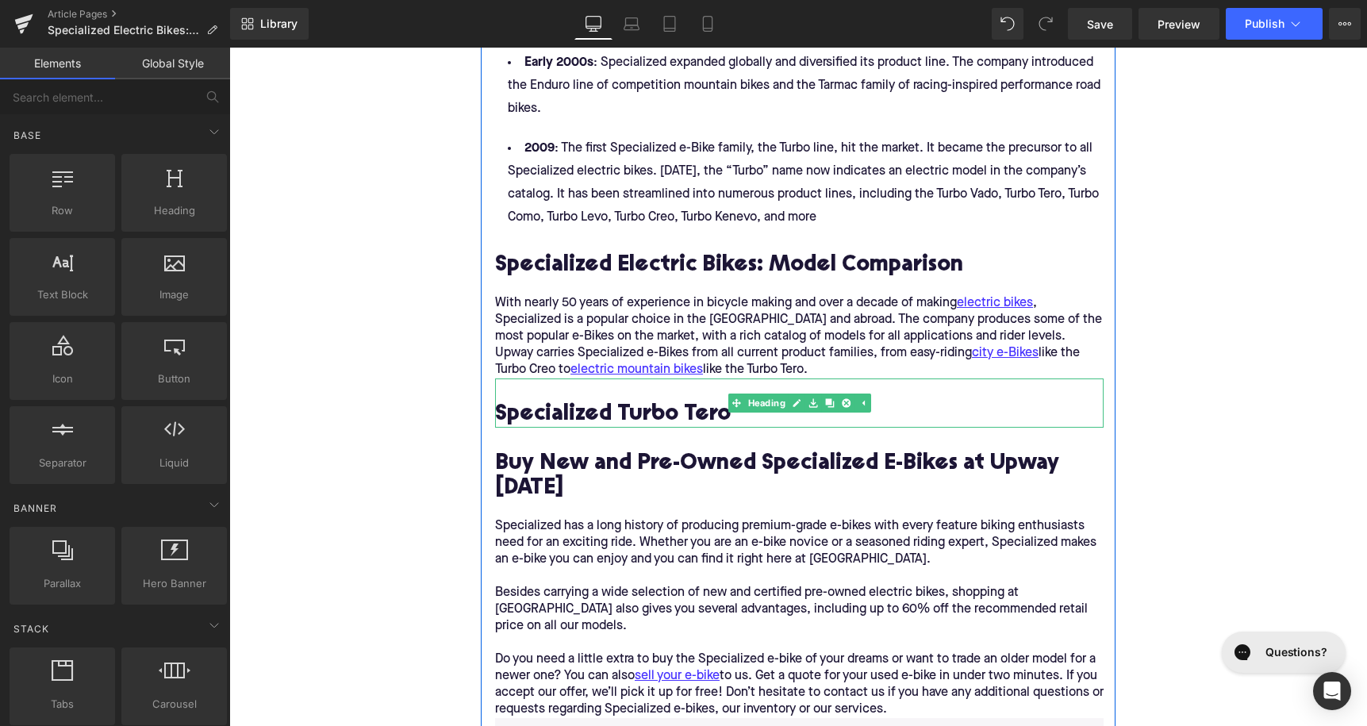
click at [689, 403] on h2 "Specialized Turbo Tero" at bounding box center [799, 415] width 609 height 25
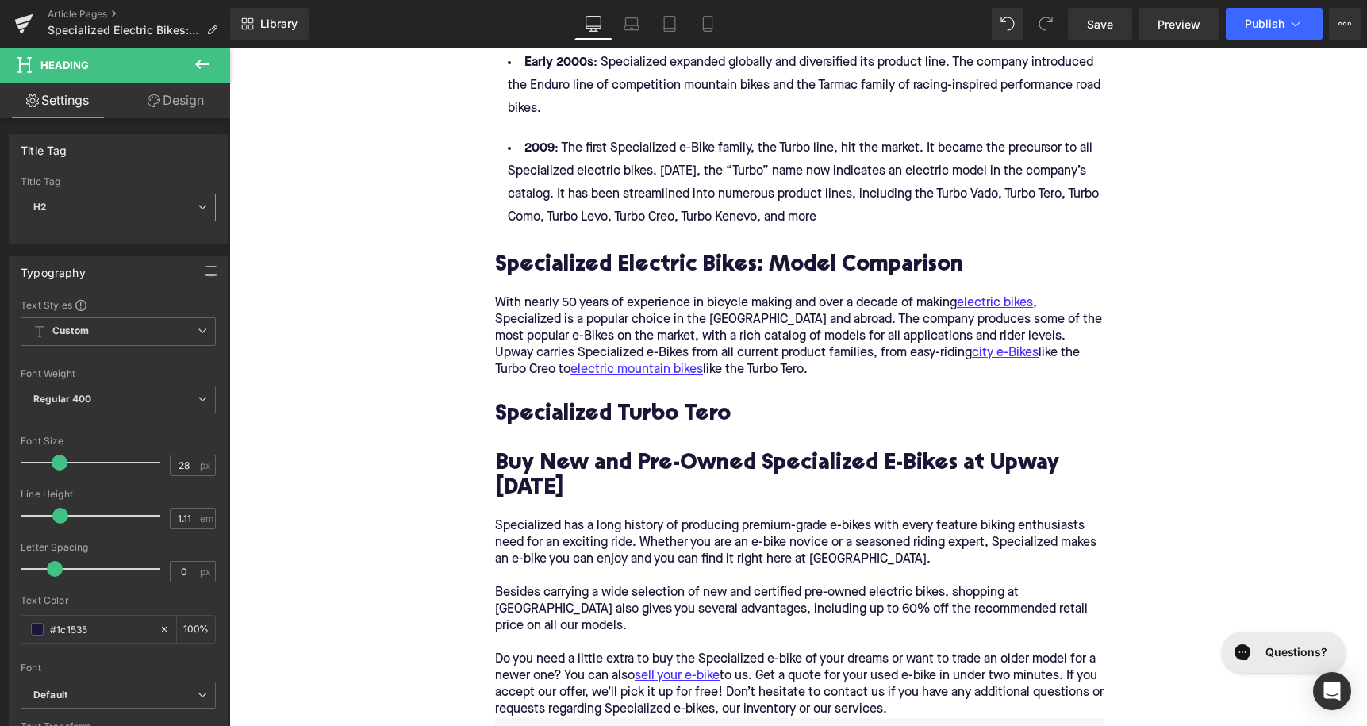
click at [84, 203] on span "H2" at bounding box center [118, 208] width 195 height 28
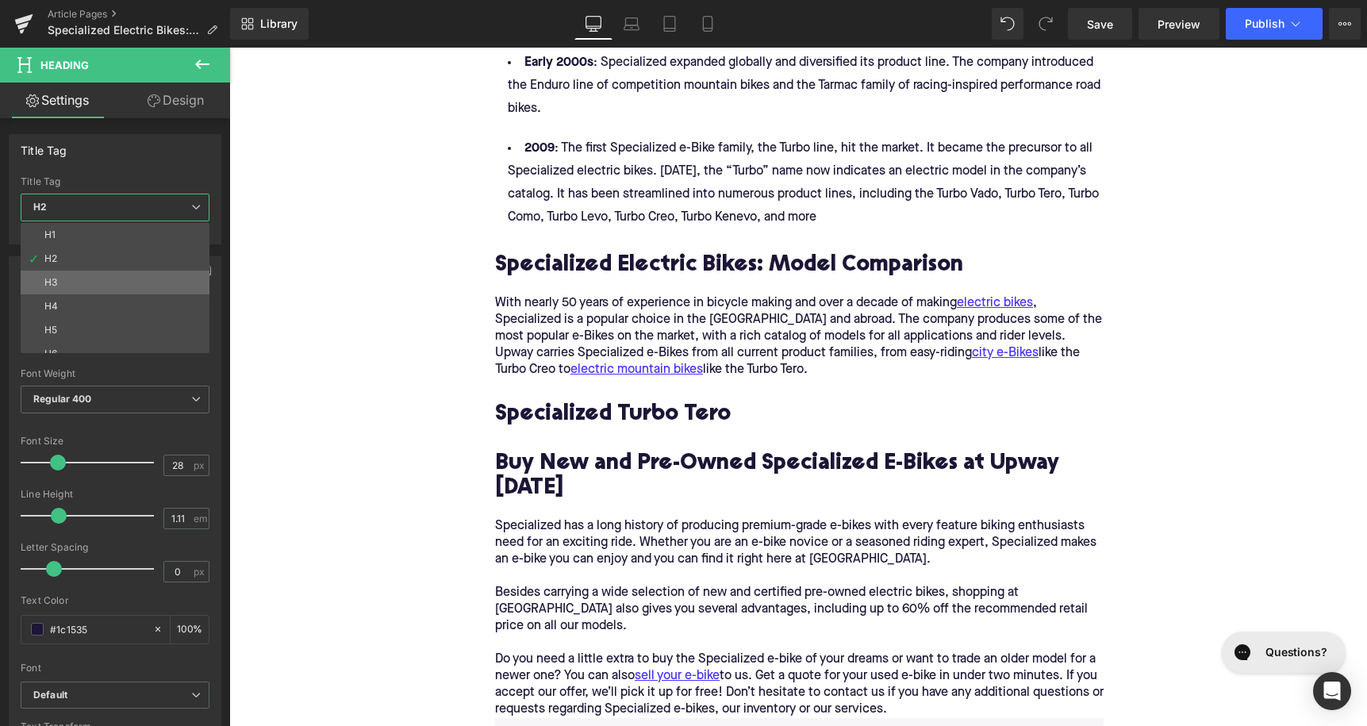
drag, startPoint x: 101, startPoint y: 279, endPoint x: 26, endPoint y: 257, distance: 77.6
click at [101, 279] on li "H3" at bounding box center [119, 283] width 196 height 24
type input "24"
type input "1.29"
type input "100"
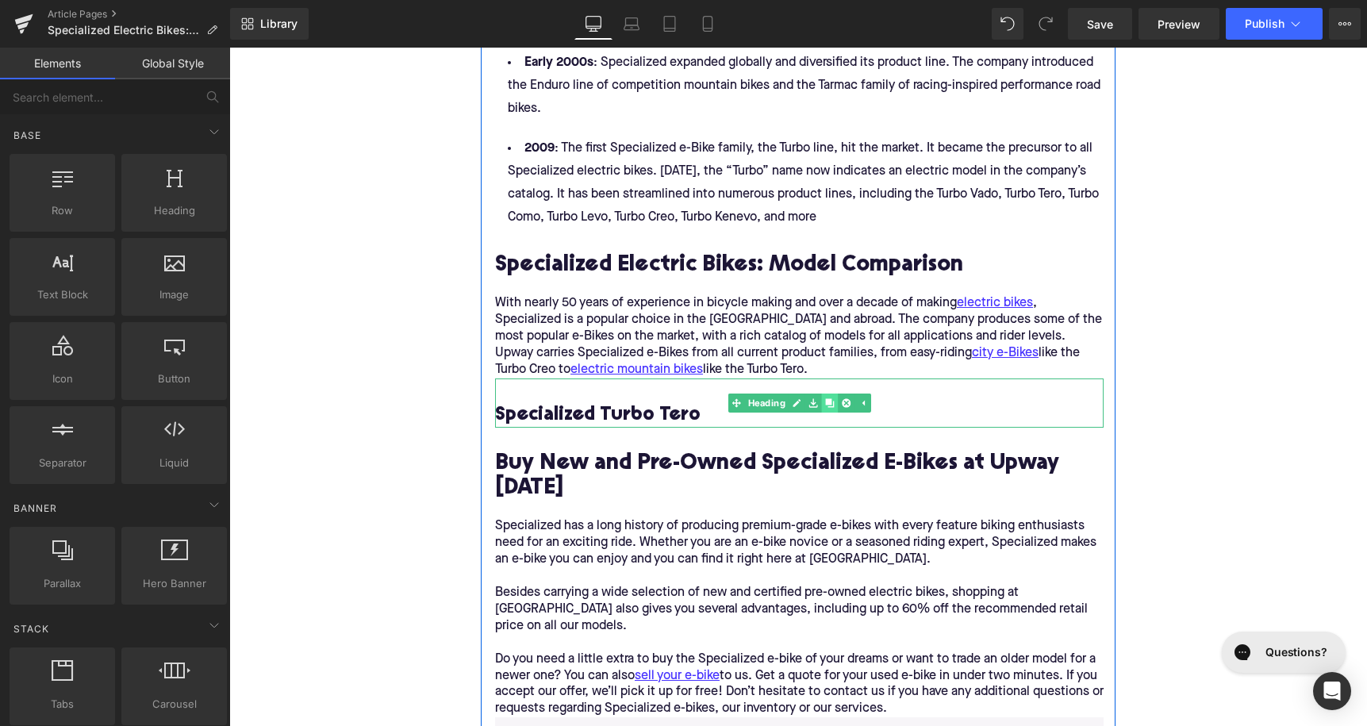
click at [826, 398] on icon at bounding box center [829, 403] width 9 height 10
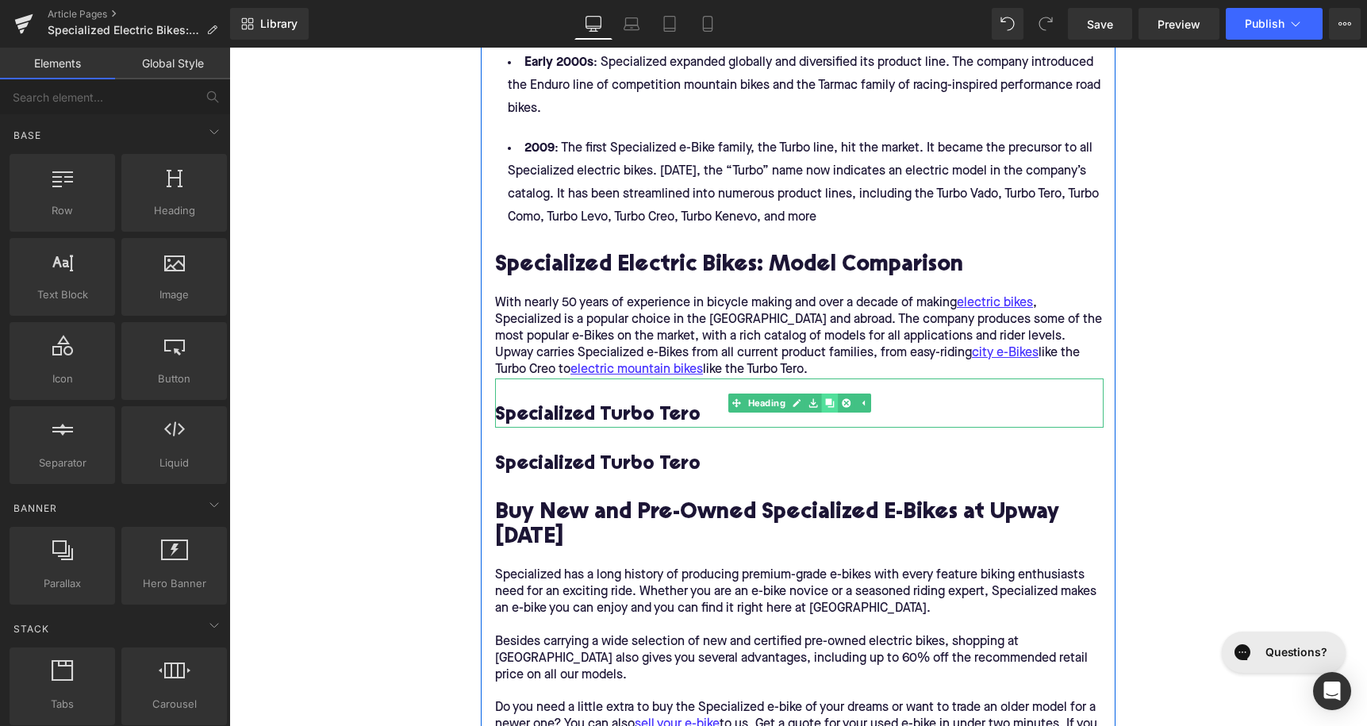
click at [826, 398] on icon at bounding box center [829, 403] width 9 height 10
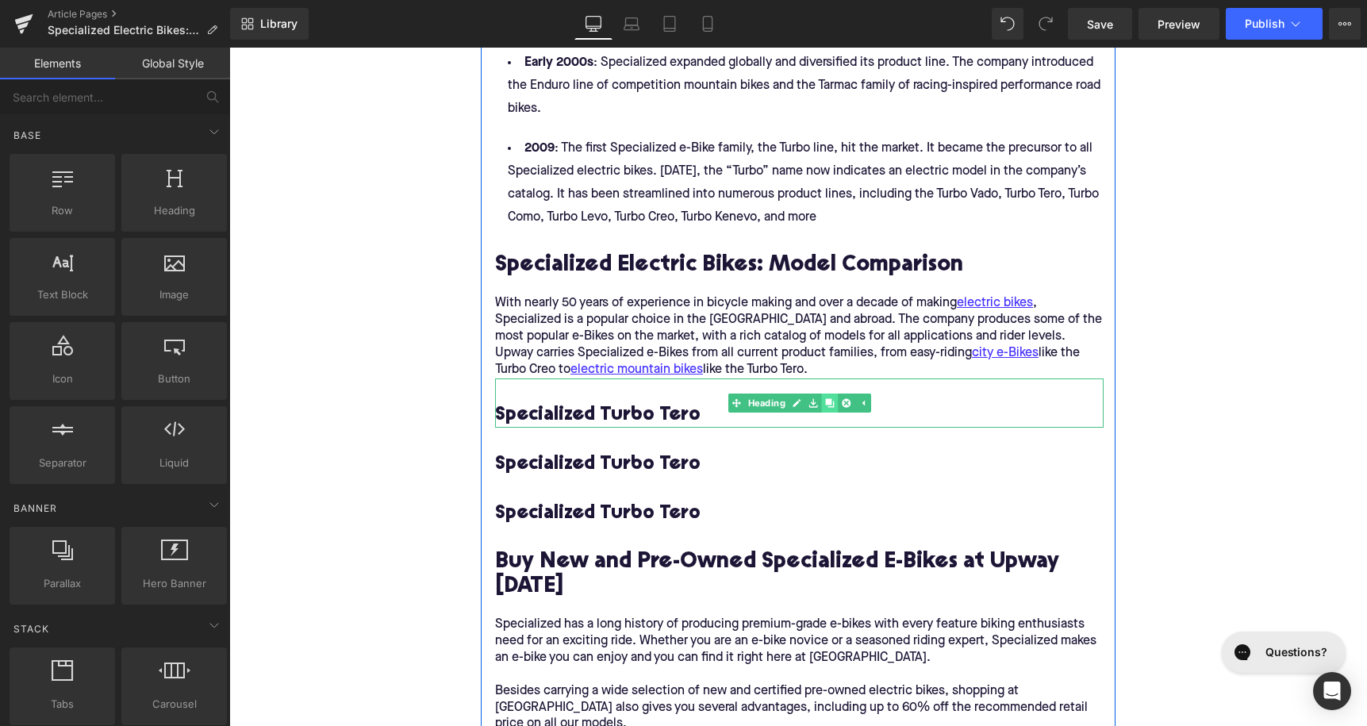
click at [826, 398] on icon at bounding box center [829, 403] width 9 height 10
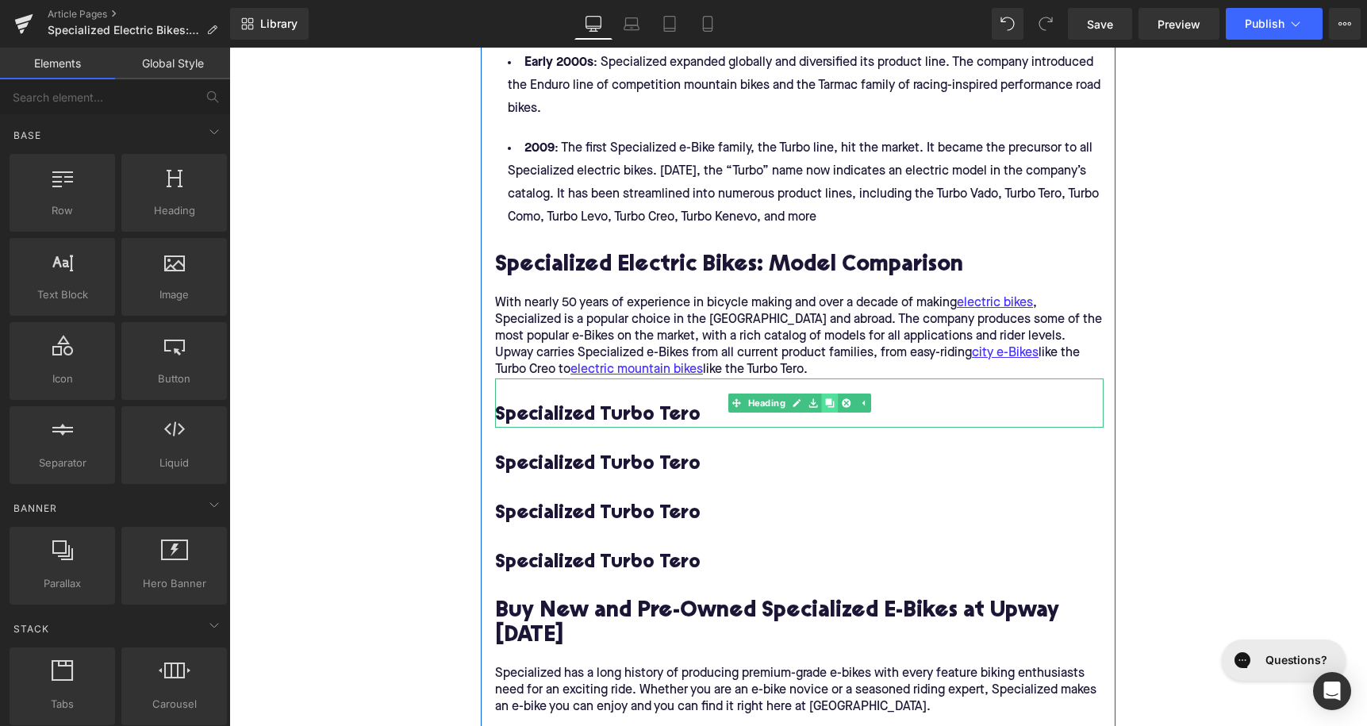
click at [826, 398] on icon at bounding box center [829, 403] width 9 height 10
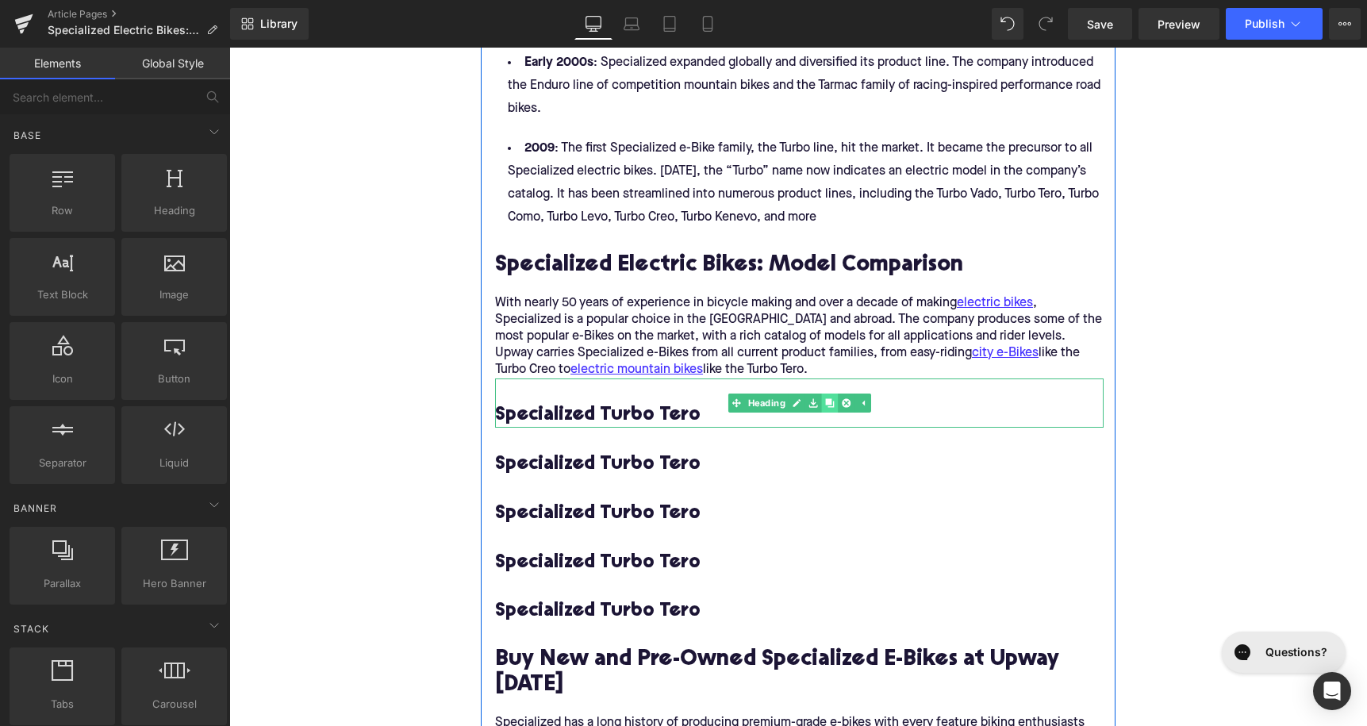
click at [826, 398] on icon at bounding box center [829, 403] width 9 height 10
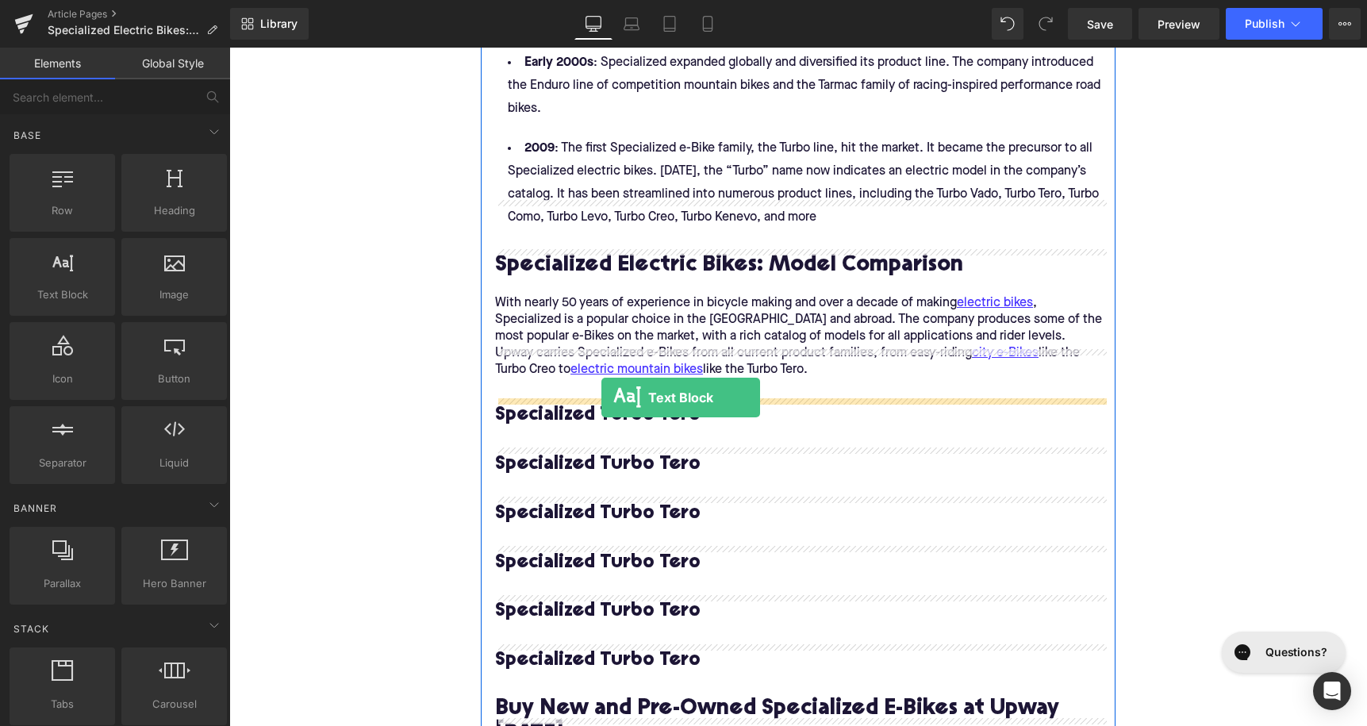
drag, startPoint x: 316, startPoint y: 321, endPoint x: 602, endPoint y: 397, distance: 296.4
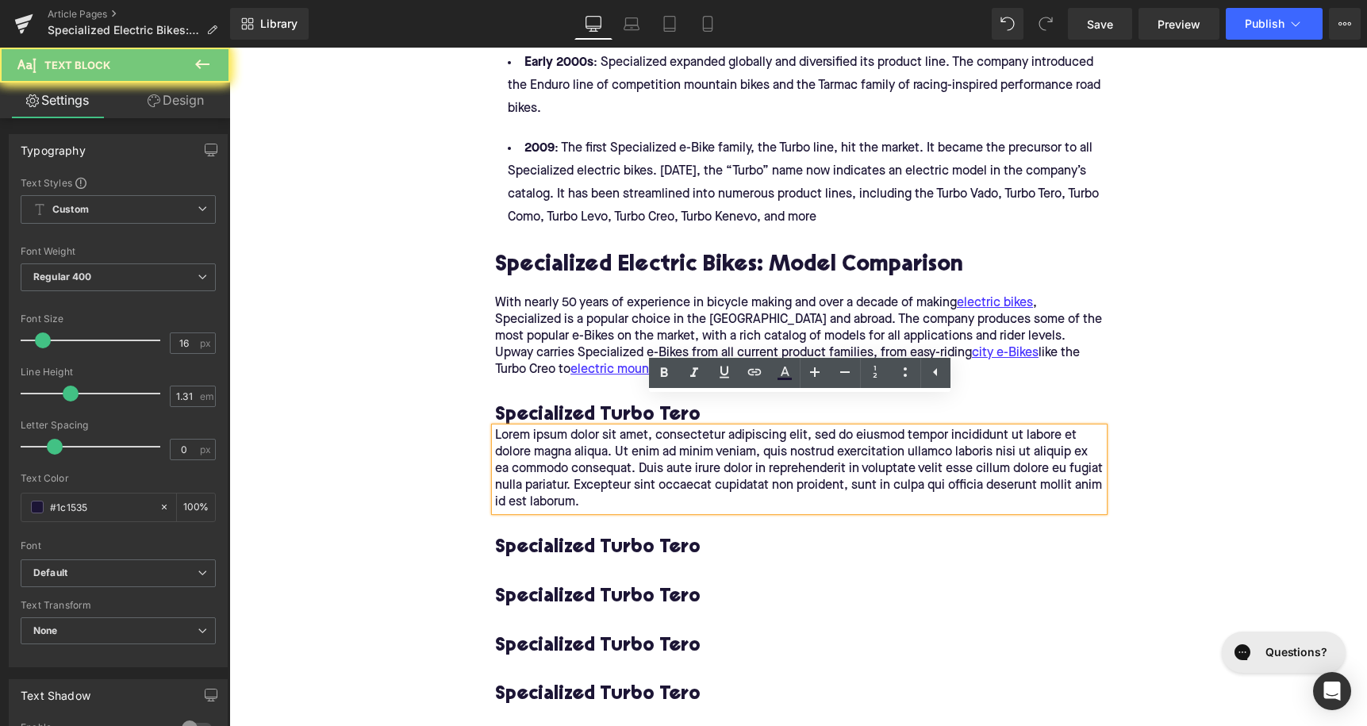
click at [580, 428] on p "Lorem ipsum dolor sit amet, consectetur adipiscing elit, sed do eiusmod tempor …" at bounding box center [799, 469] width 609 height 83
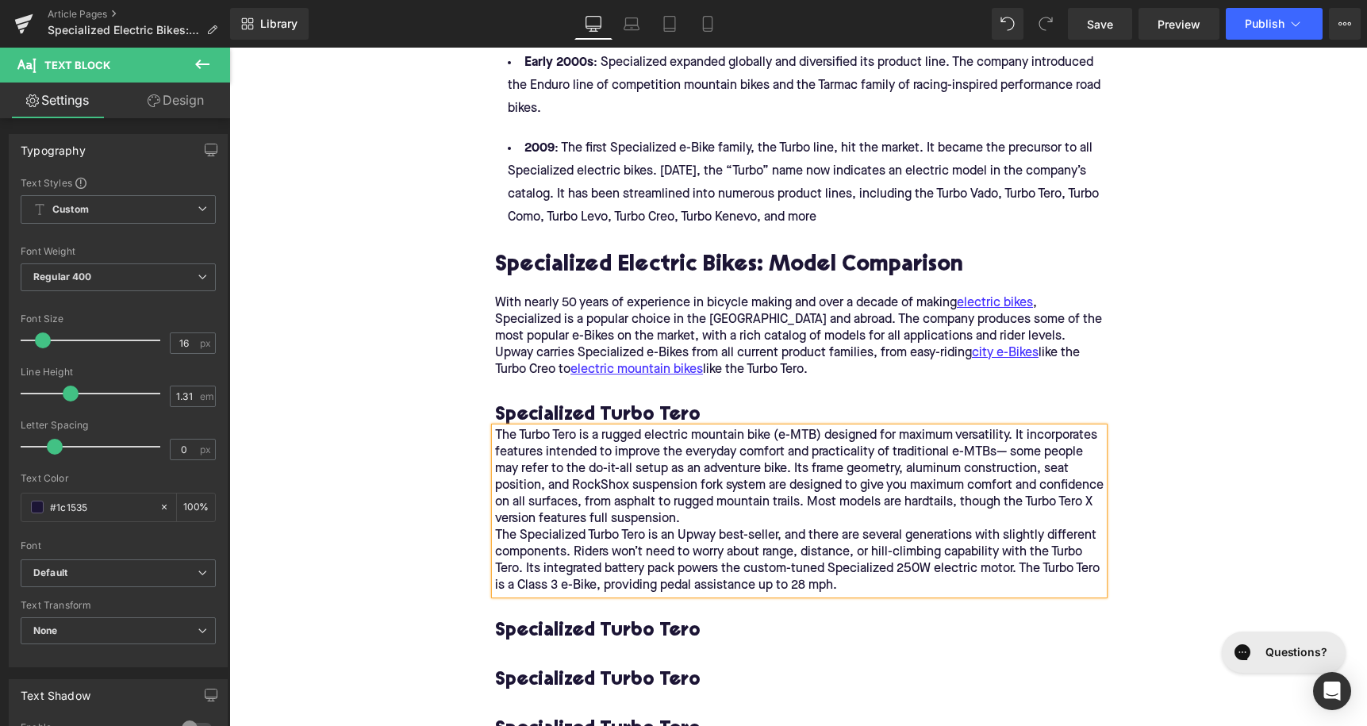
click at [785, 490] on p "The Turbo Tero is a rugged electric mountain bike (e-MTB) designed for maximum …" at bounding box center [799, 511] width 609 height 167
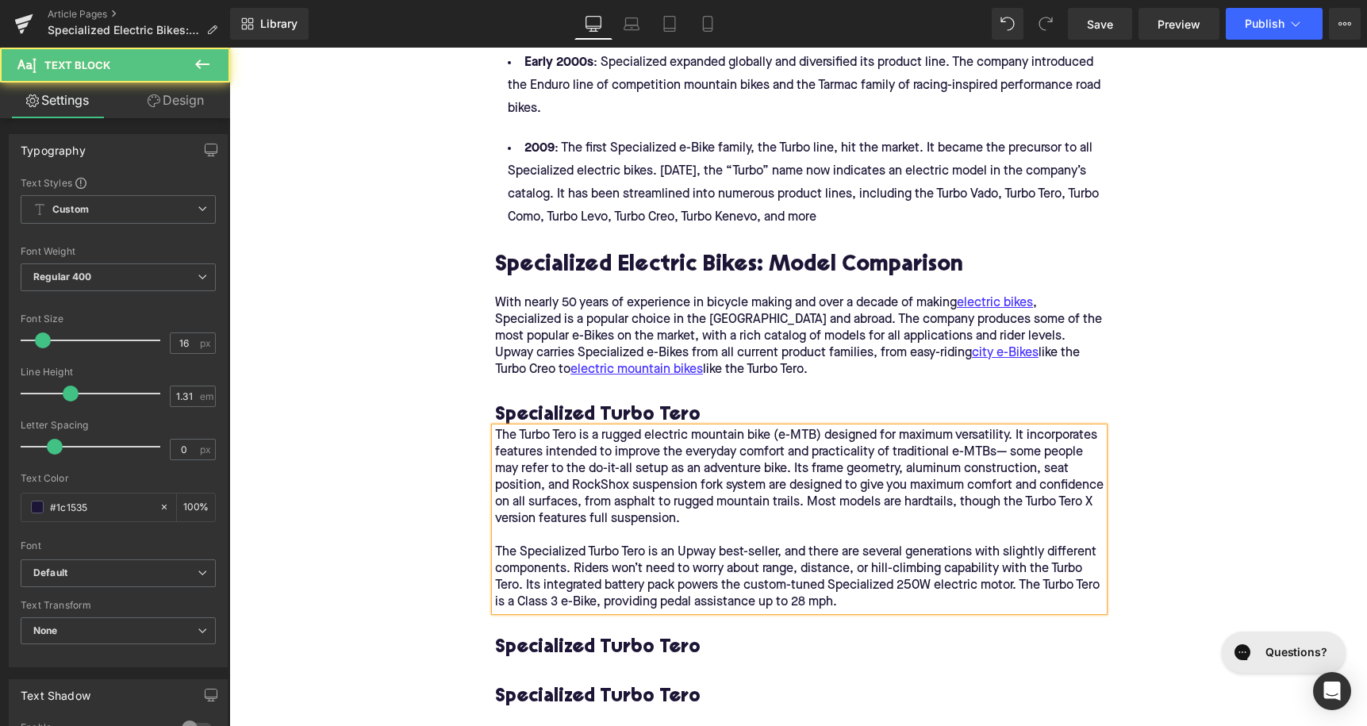
click at [995, 475] on p "The Turbo Tero is a rugged electric mountain bike (e-MTB) designed for maximum …" at bounding box center [799, 478] width 609 height 100
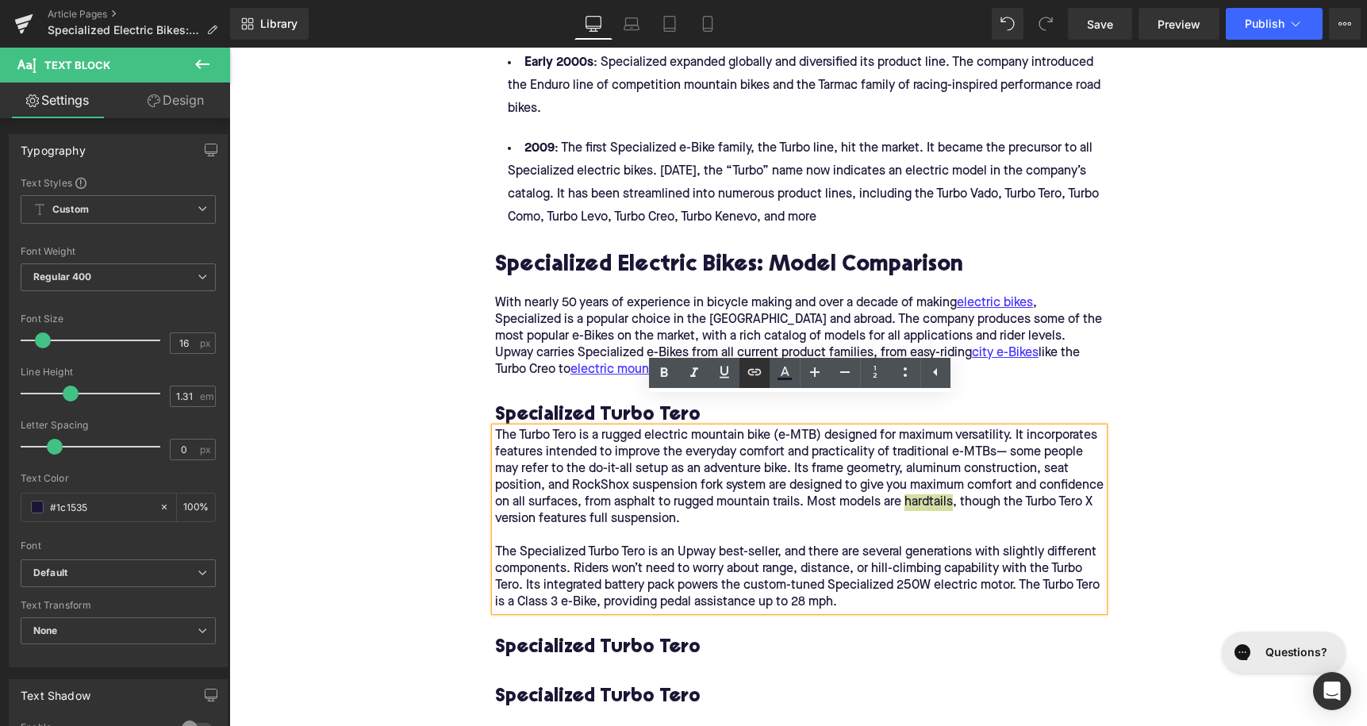
click at [758, 375] on icon at bounding box center [753, 372] width 13 height 6
click at [864, 505] on input "text" at bounding box center [908, 509] width 244 height 40
paste input "[URL][DOMAIN_NAME]"
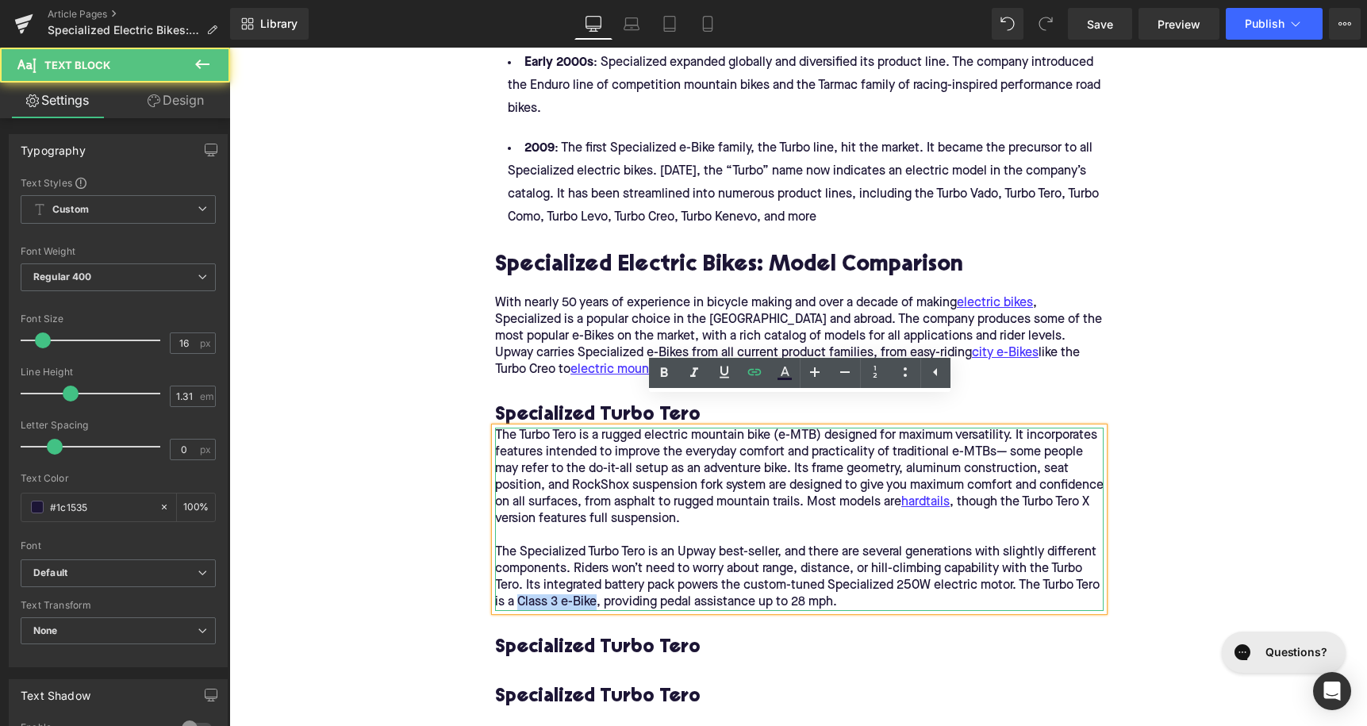
drag, startPoint x: 596, startPoint y: 575, endPoint x: 518, endPoint y: 575, distance: 77.8
click at [518, 575] on p "The Specialized Turbo Tero is an Upway best-seller, and there are several gener…" at bounding box center [799, 577] width 609 height 67
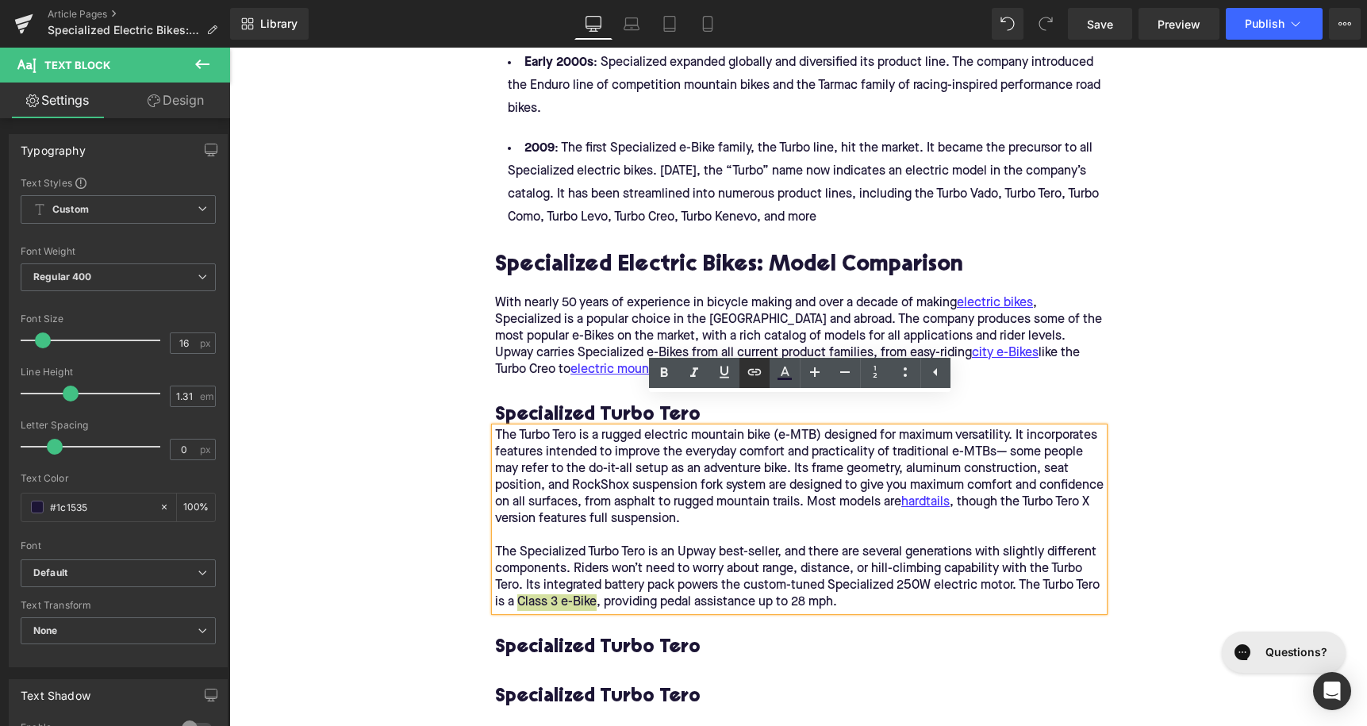
click at [757, 373] on icon at bounding box center [754, 372] width 19 height 19
click at [681, 598] on input "text" at bounding box center [611, 609] width 244 height 40
paste input "[URL][DOMAIN_NAME]"
type input "[URL][DOMAIN_NAME]"
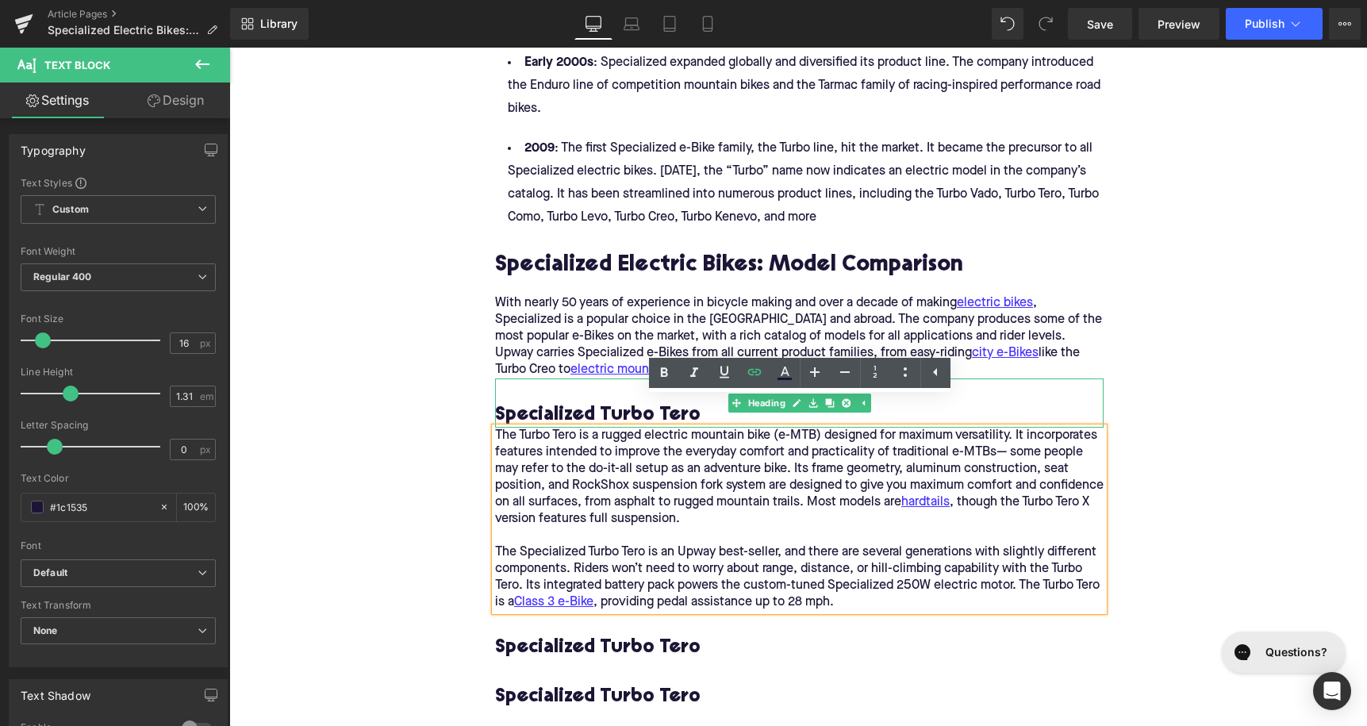
click at [540, 403] on h3 "Specialized Turbo Tero" at bounding box center [799, 415] width 609 height 25
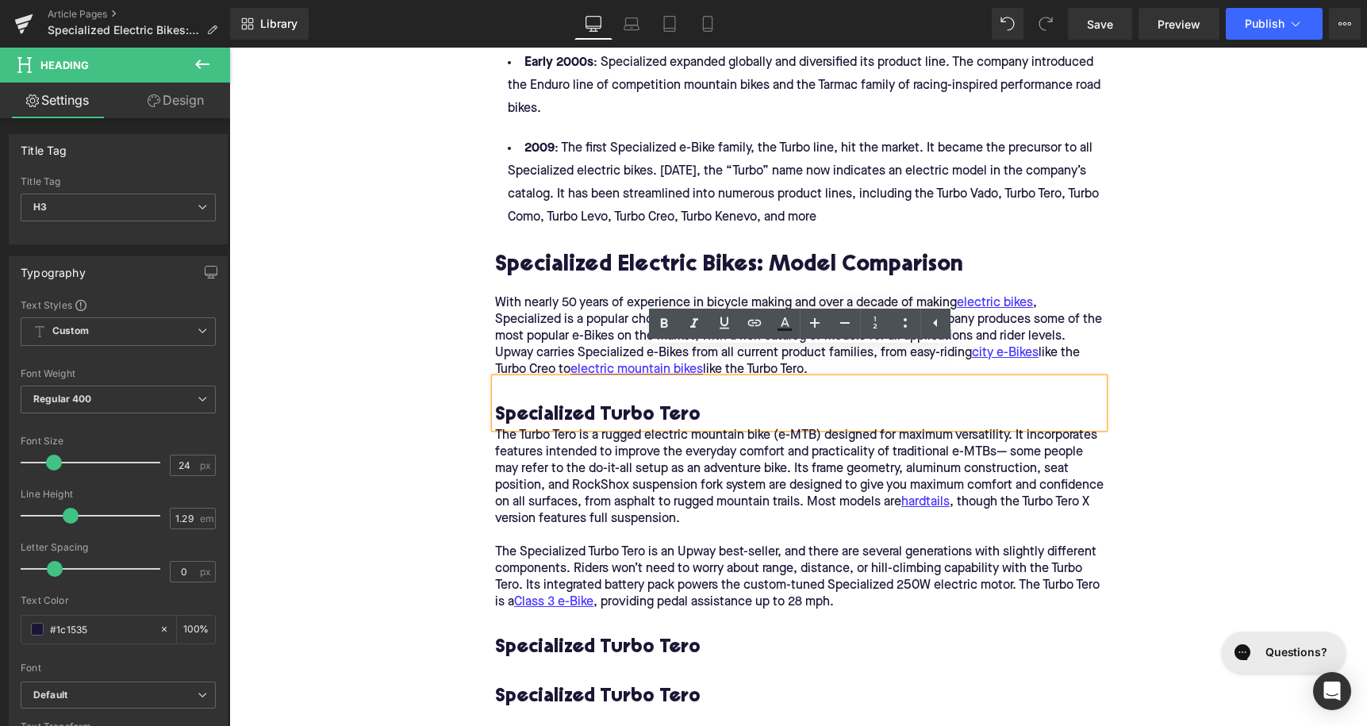
click at [1216, 464] on div "Home / Specialized Electric Bikes: A Detailed Review and Comparison Breadcrumbs…" at bounding box center [798, 195] width 1138 height 3765
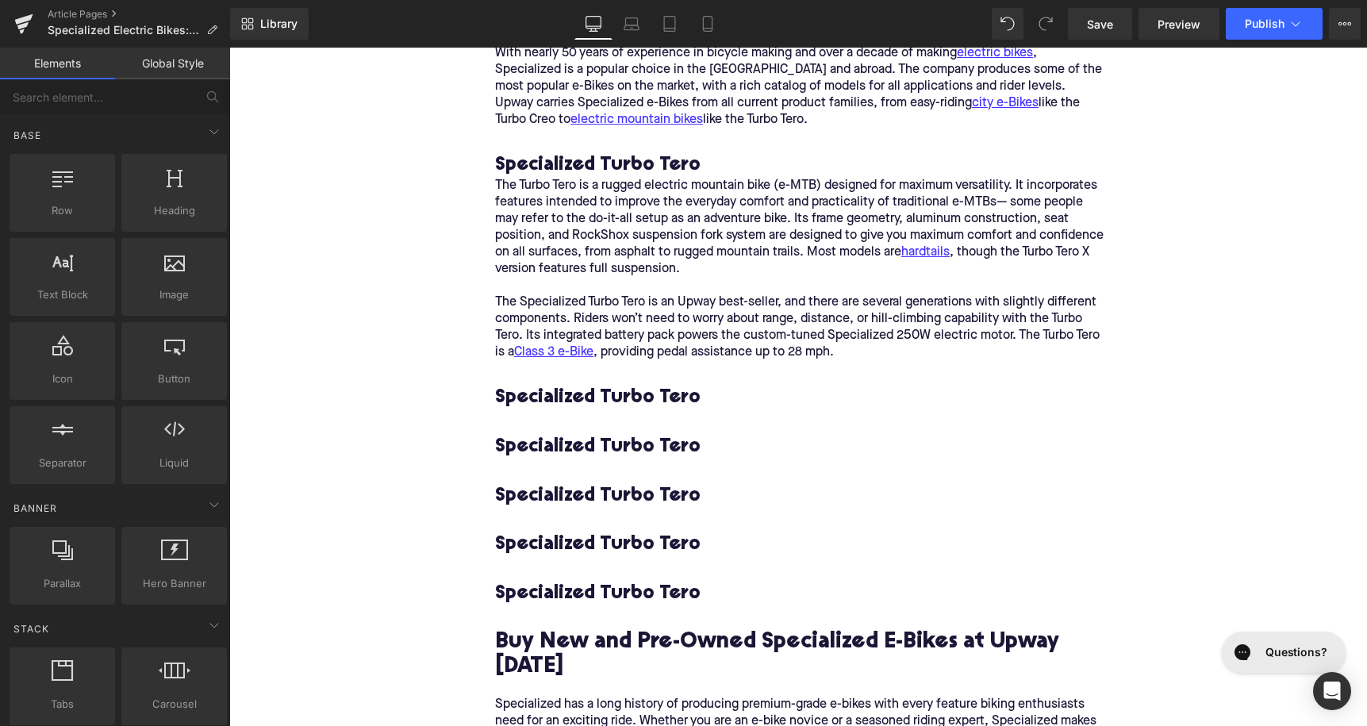
scroll to position [2169, 0]
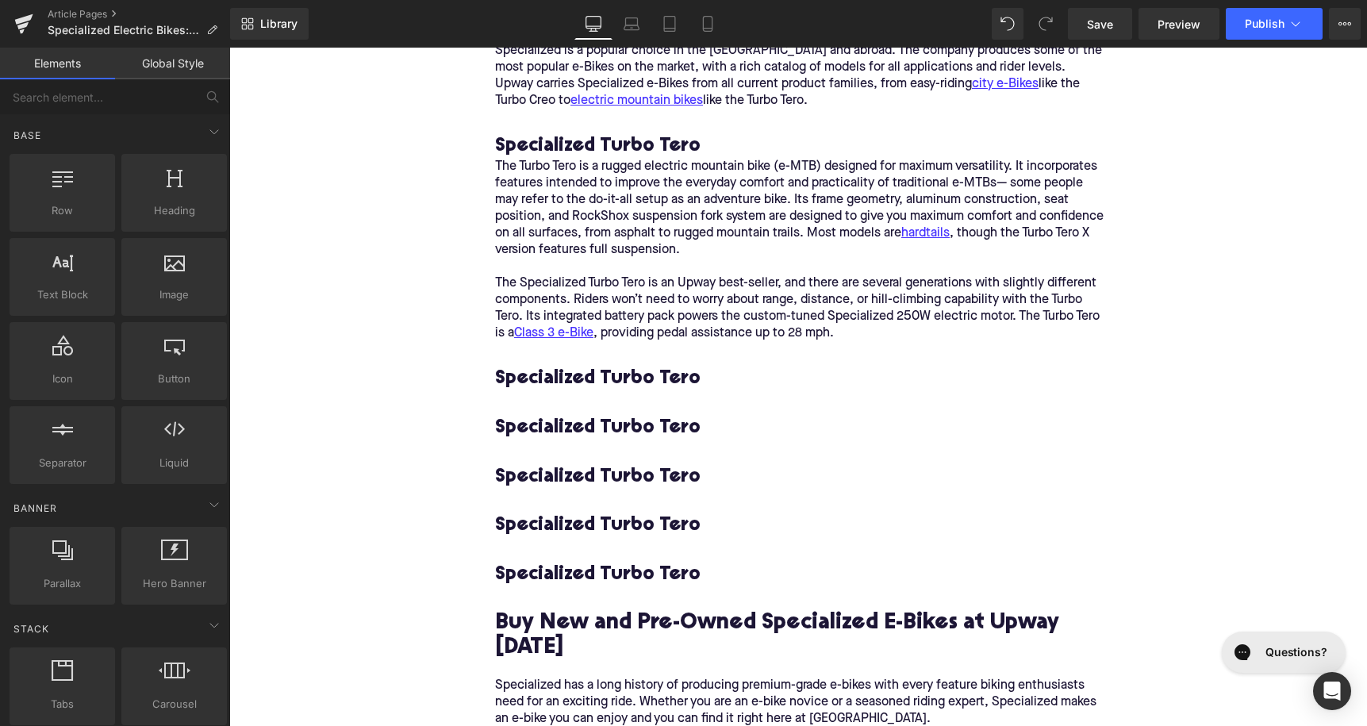
click at [564, 367] on h3 "Specialized Turbo Tero" at bounding box center [799, 379] width 609 height 25
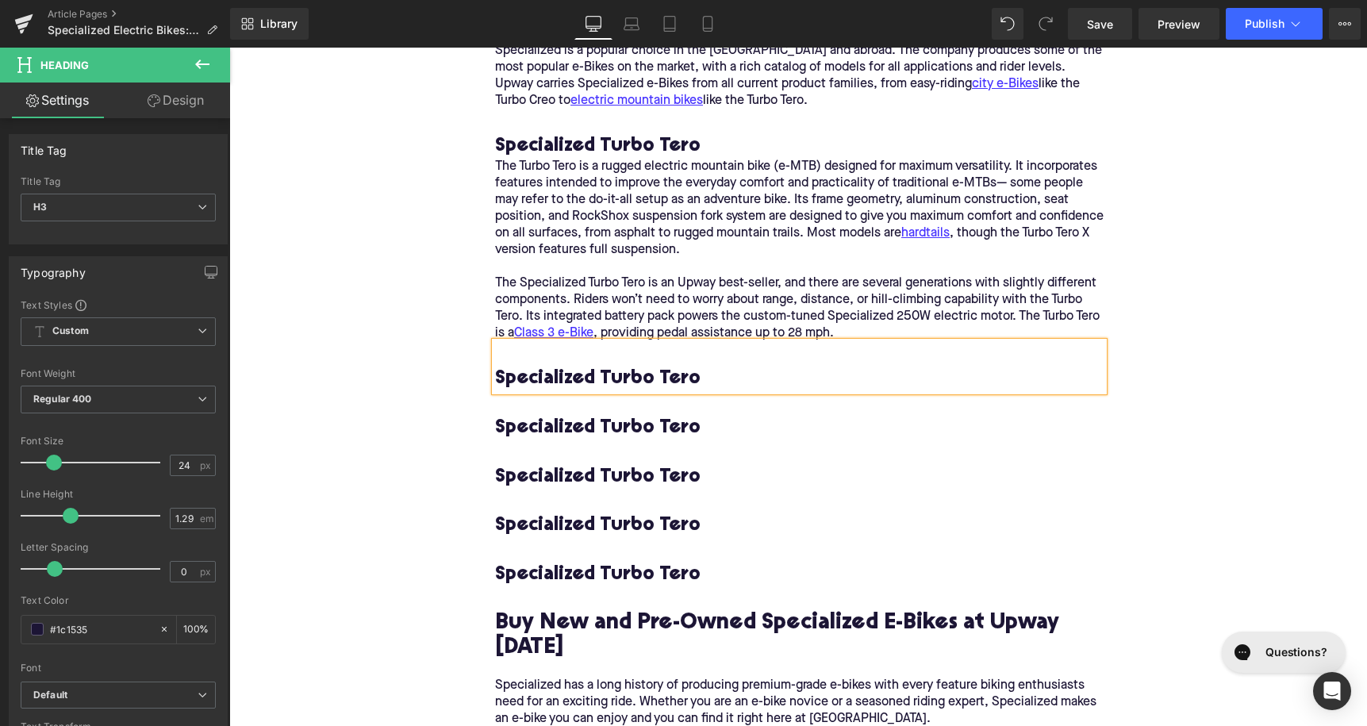
paste div
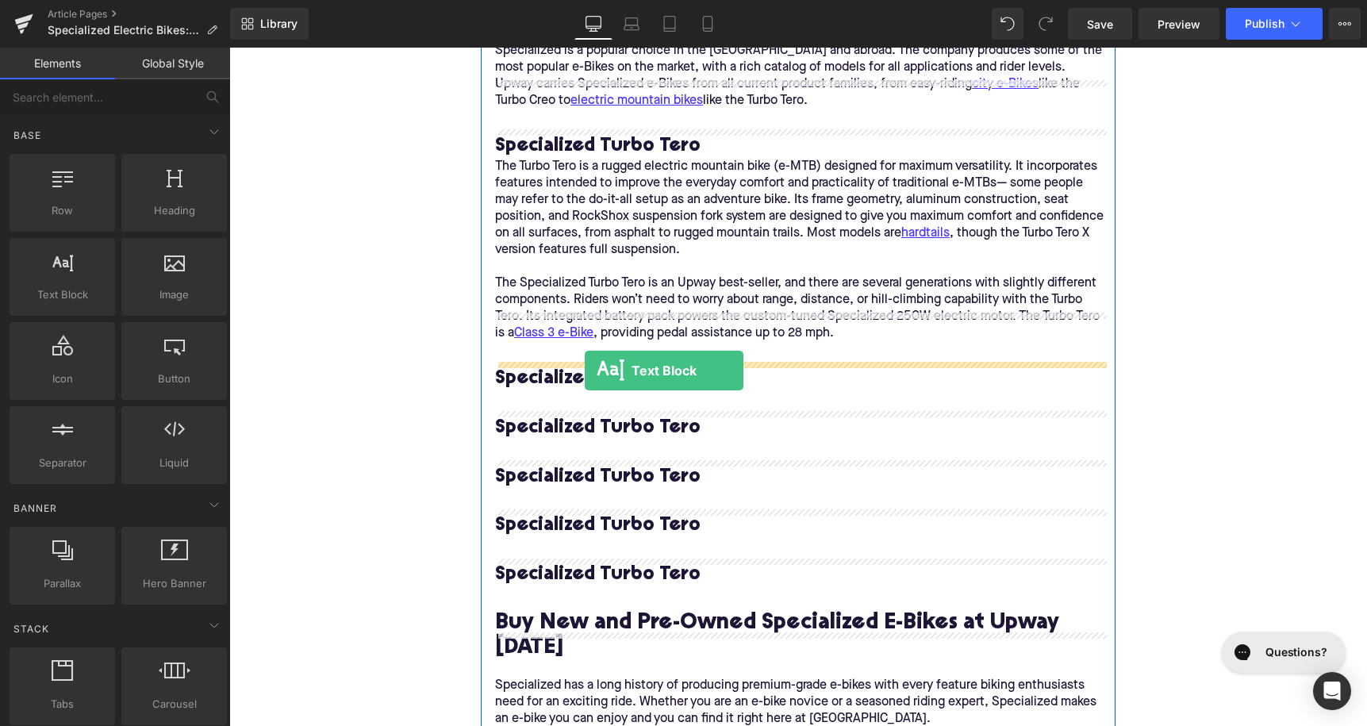
drag, startPoint x: 279, startPoint y: 324, endPoint x: 585, endPoint y: 371, distance: 309.0
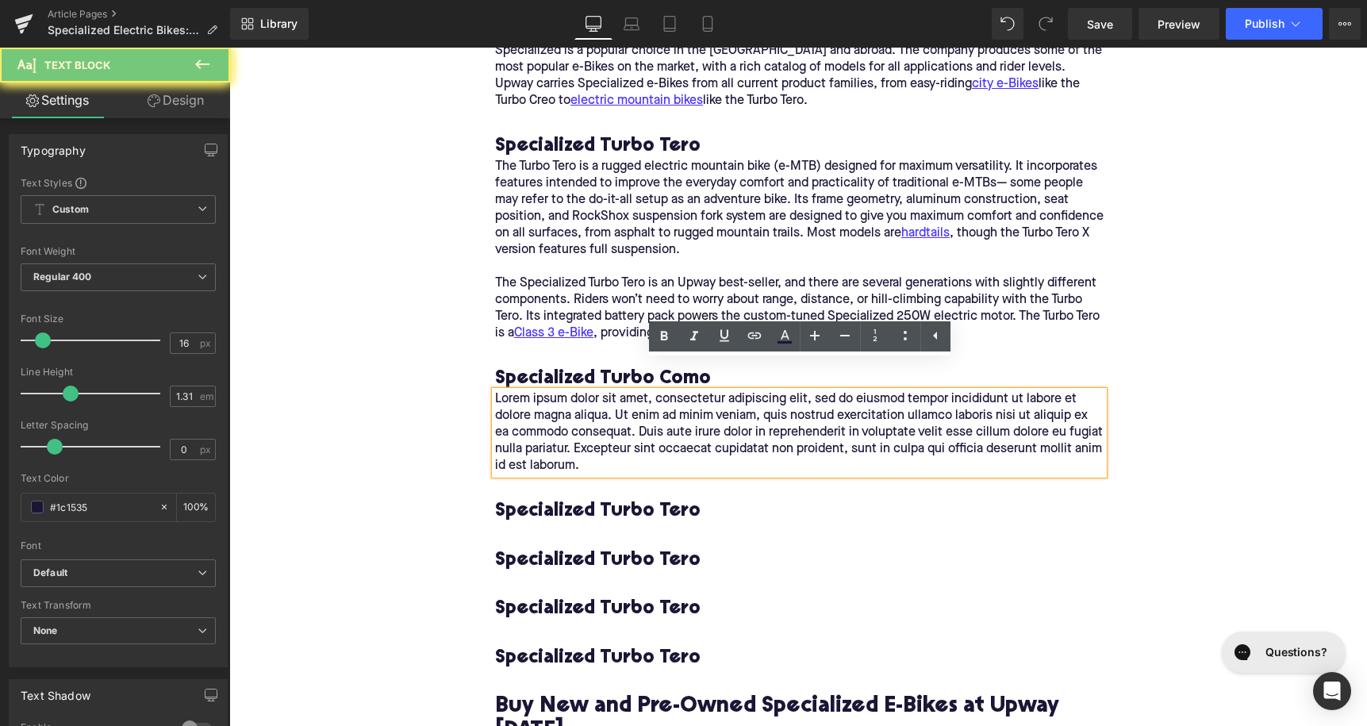
click at [586, 391] on p "Lorem ipsum dolor sit amet, consectetur adipiscing elit, sed do eiusmod tempor …" at bounding box center [799, 432] width 609 height 83
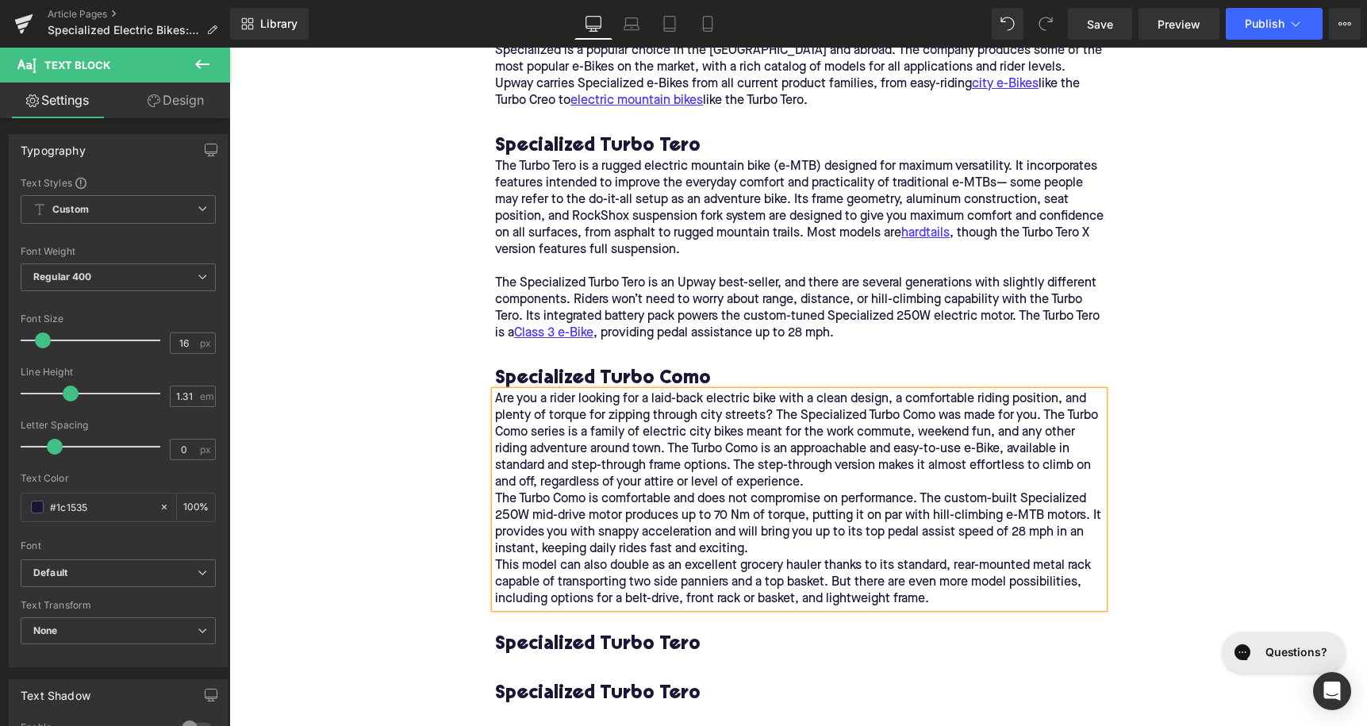
click at [828, 461] on p "Are you a rider looking for a laid-back electric bike with a clean design, a co…" at bounding box center [799, 499] width 609 height 217
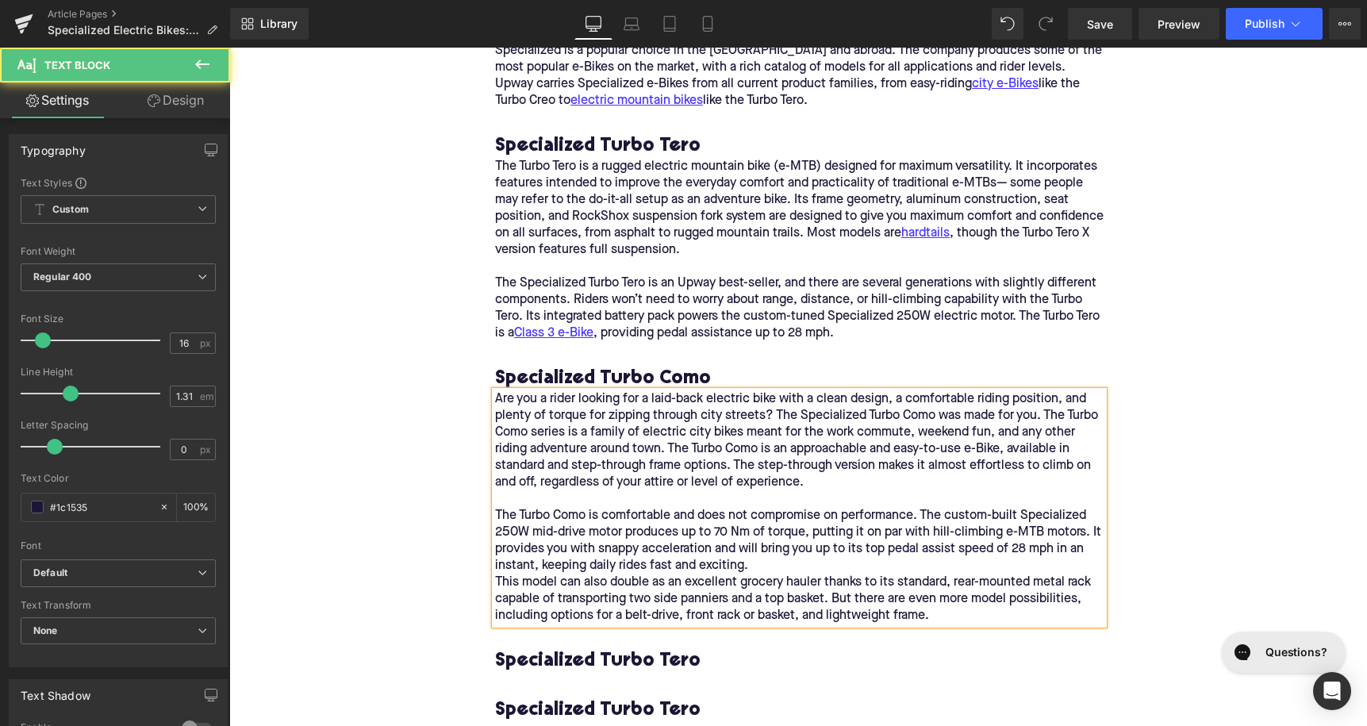
click at [780, 541] on p "The Turbo Como is comfortable and does not compromise on performance. The custo…" at bounding box center [799, 566] width 609 height 117
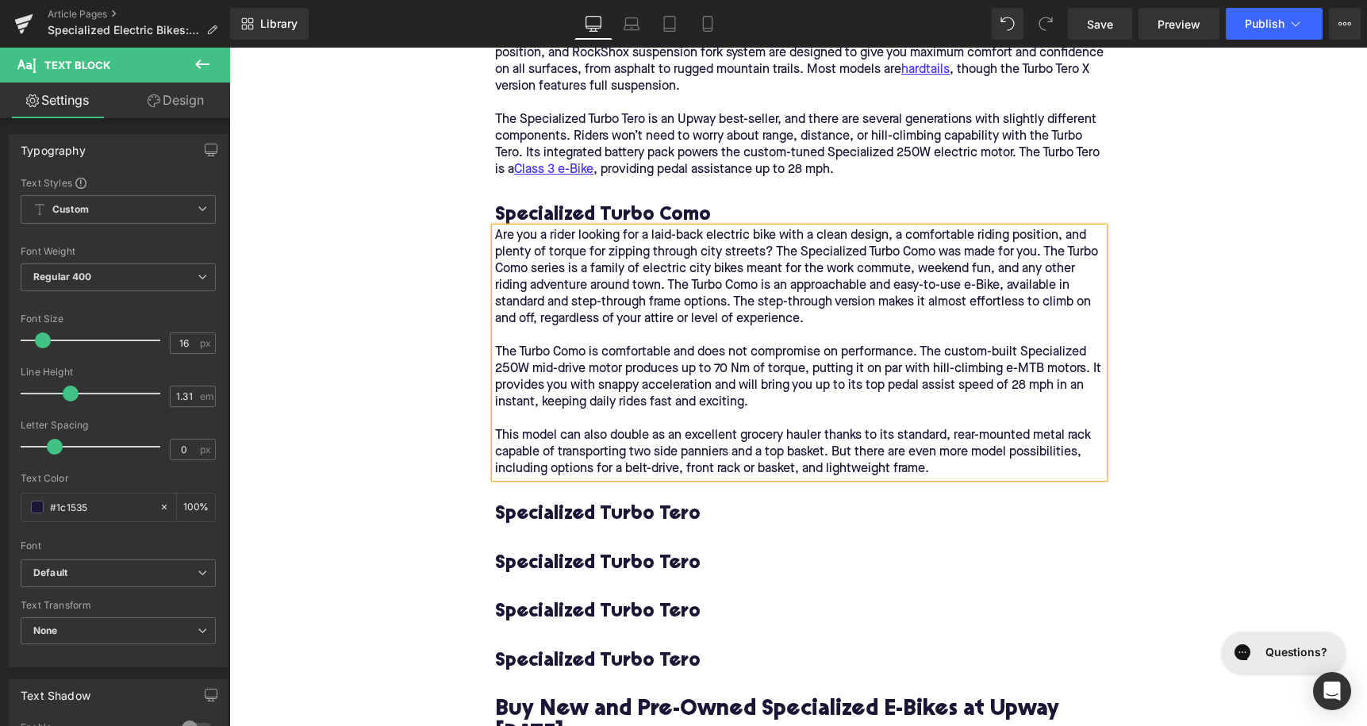
scroll to position [2345, 0]
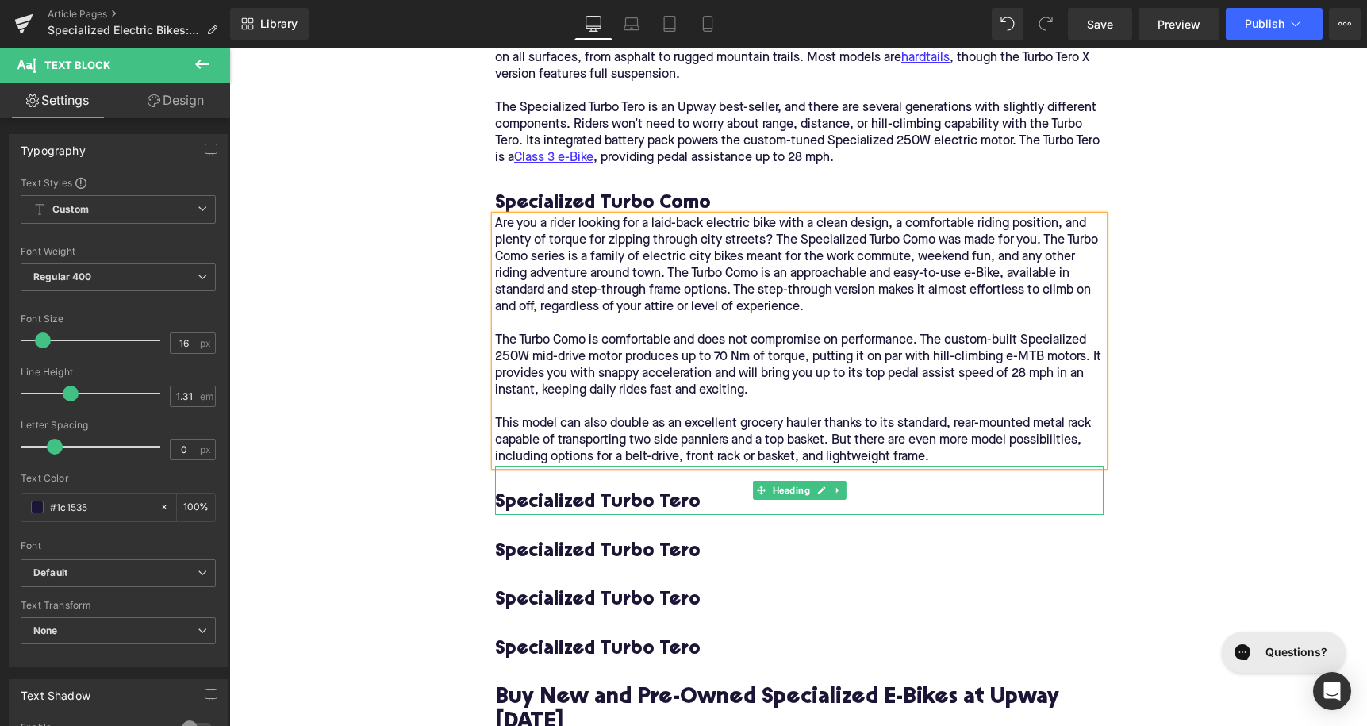
click at [578, 490] on h3 "Specialized Turbo Tero" at bounding box center [799, 502] width 609 height 25
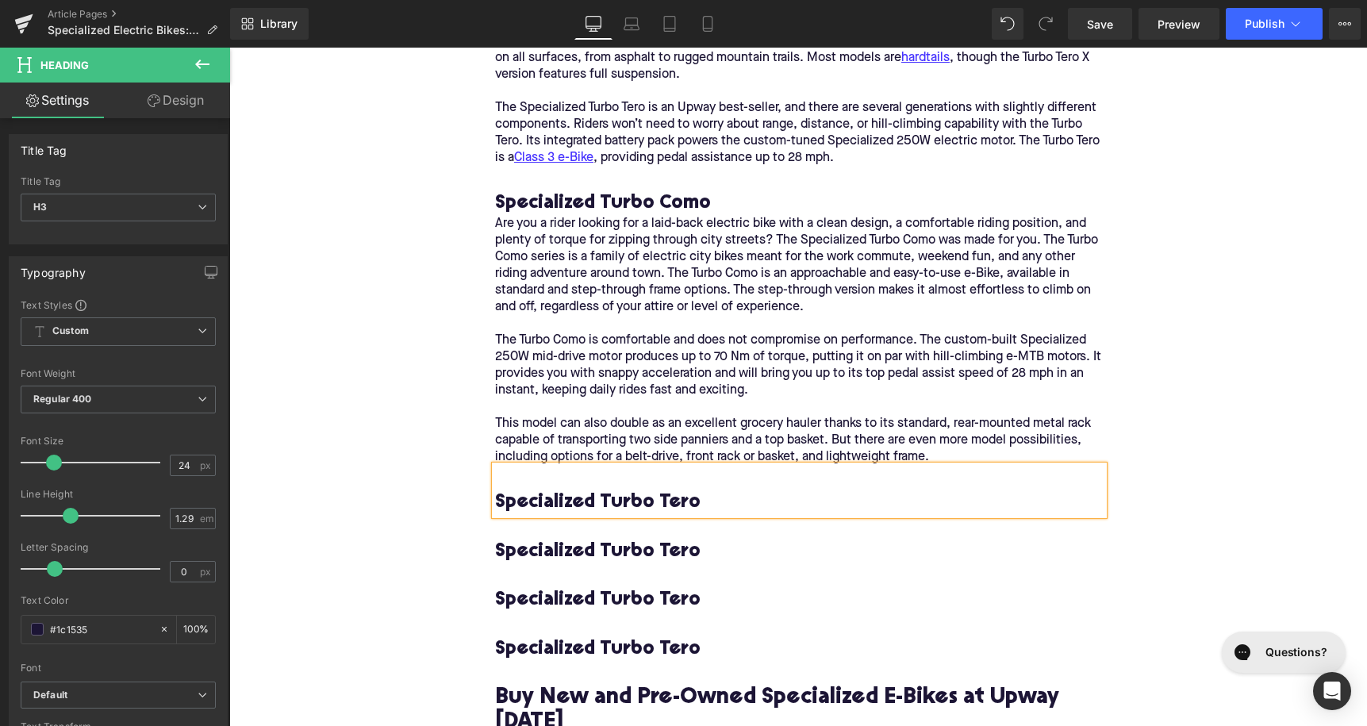
paste div
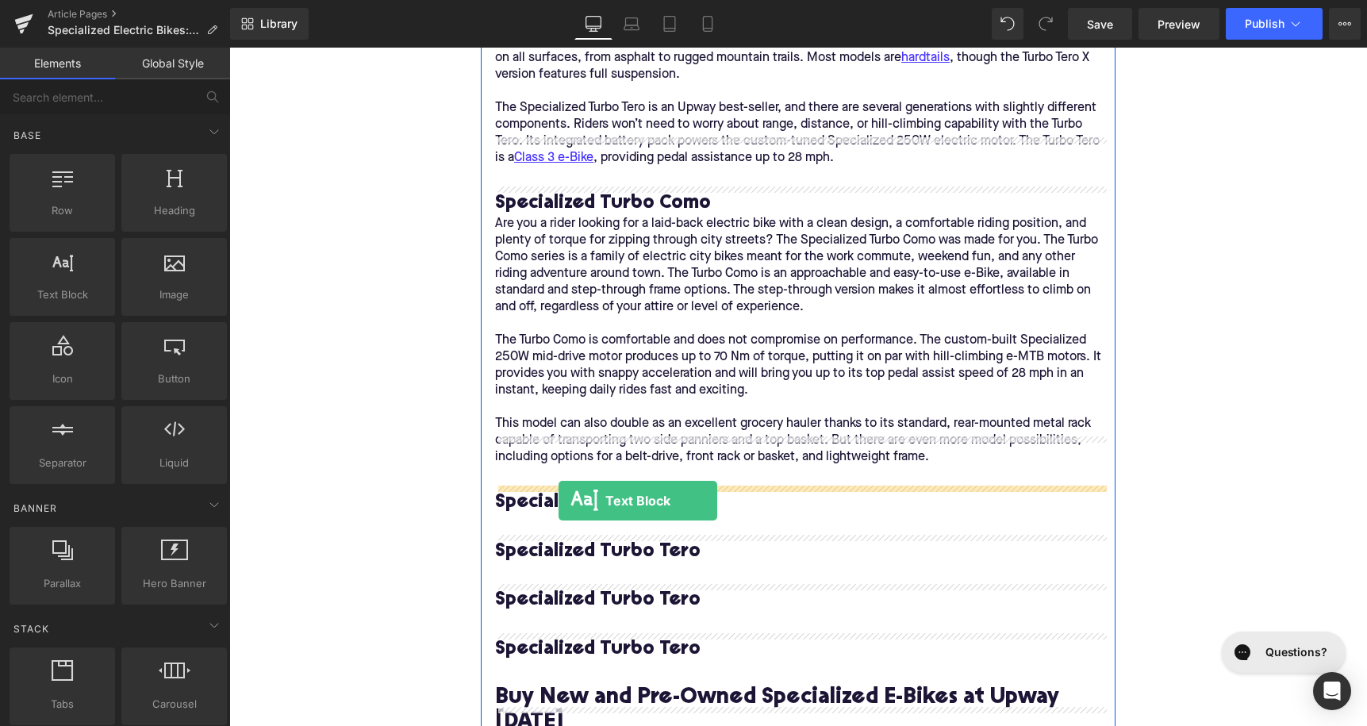
drag, startPoint x: 298, startPoint y: 345, endPoint x: 559, endPoint y: 501, distance: 303.9
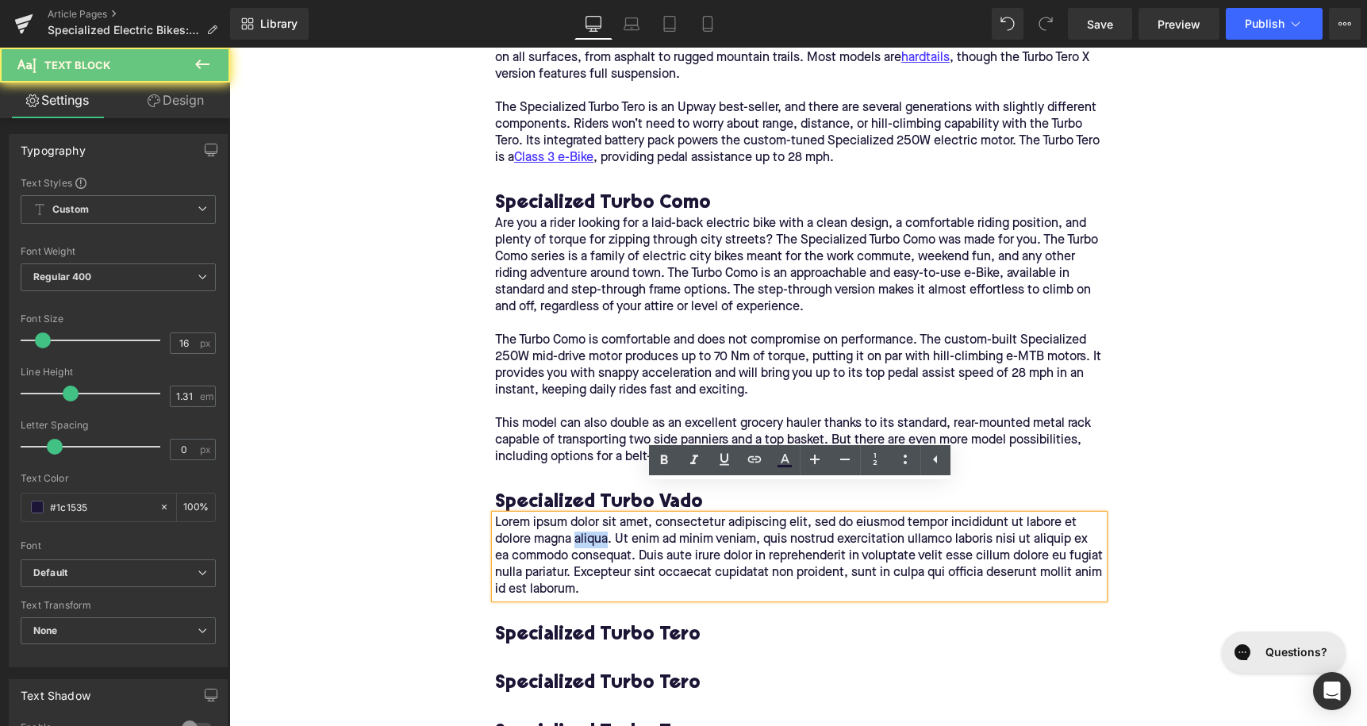
click at [592, 517] on p "Lorem ipsum dolor sit amet, consectetur adipiscing elit, sed do eiusmod tempor …" at bounding box center [799, 556] width 609 height 83
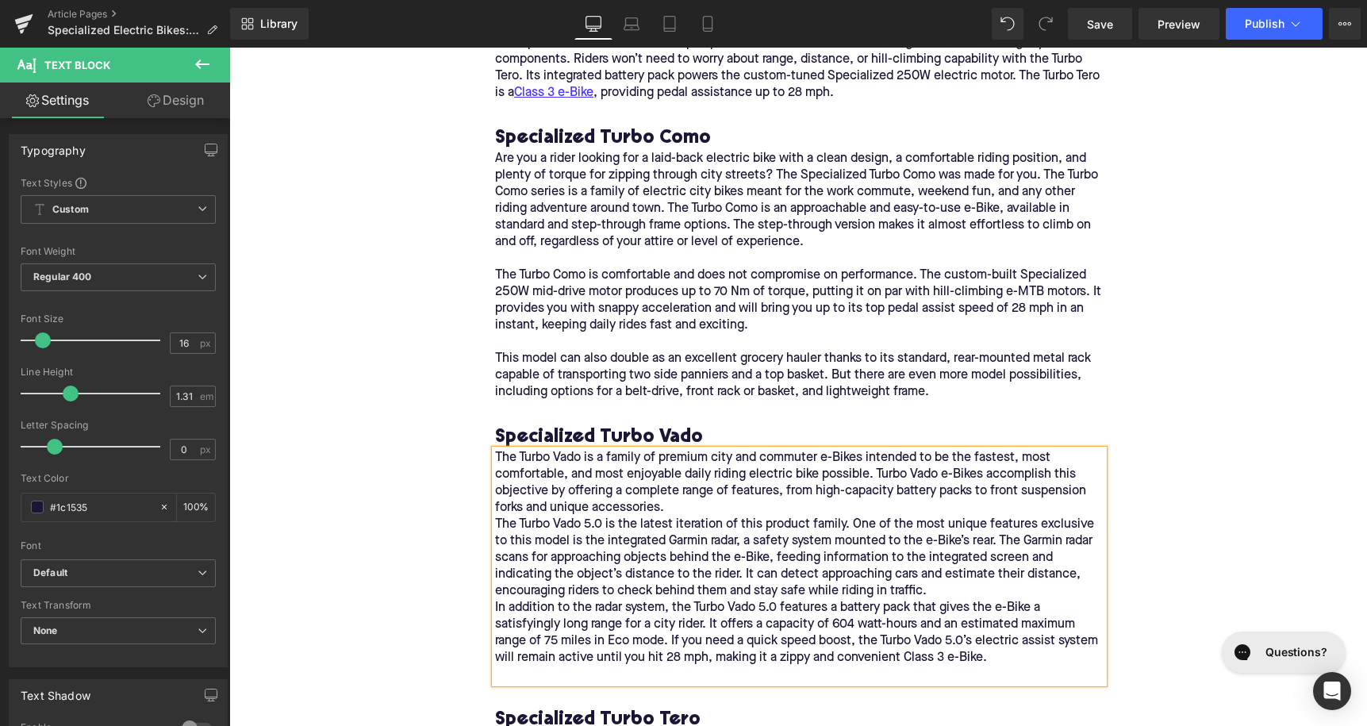
scroll to position [2483, 0]
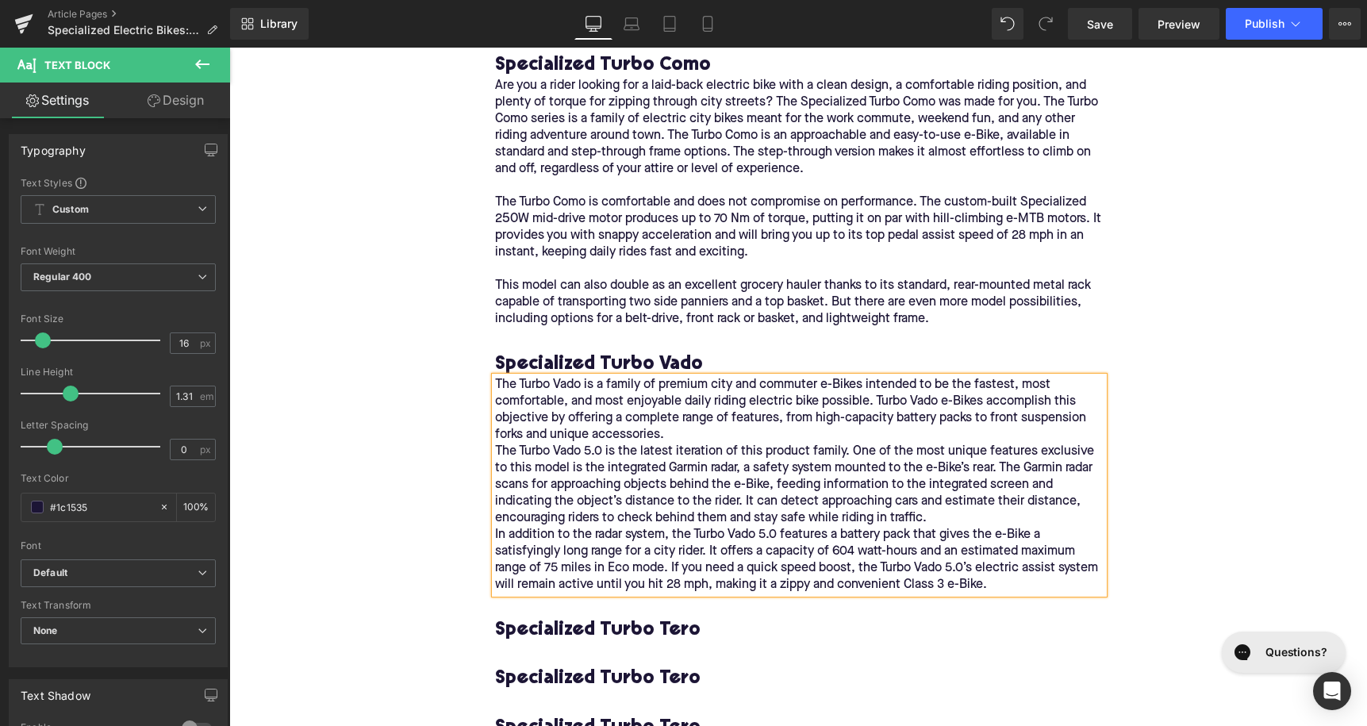
click at [704, 409] on p "The Turbo Vado is a family of premium city and commuter e-Bikes intended to be …" at bounding box center [799, 485] width 609 height 217
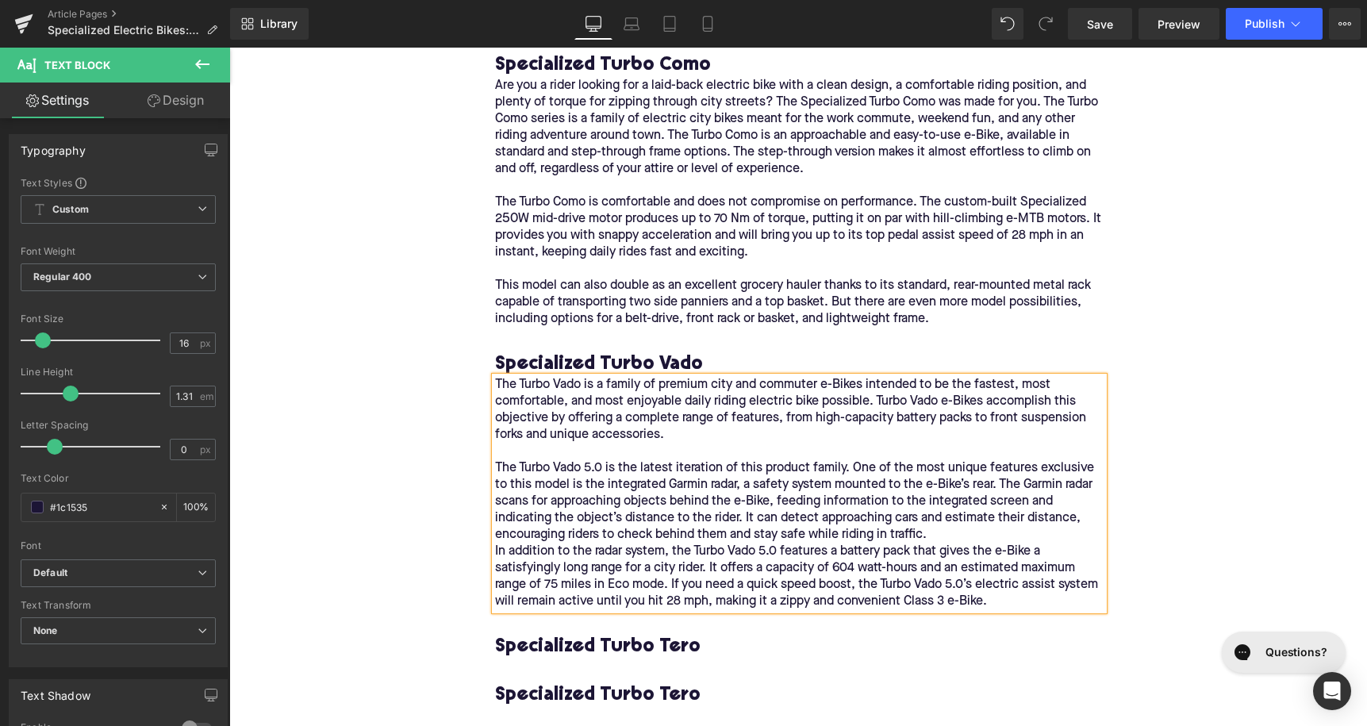
click at [939, 503] on p "The Turbo Vado 5.0 is the latest iteration of this product family. One of the m…" at bounding box center [799, 535] width 609 height 150
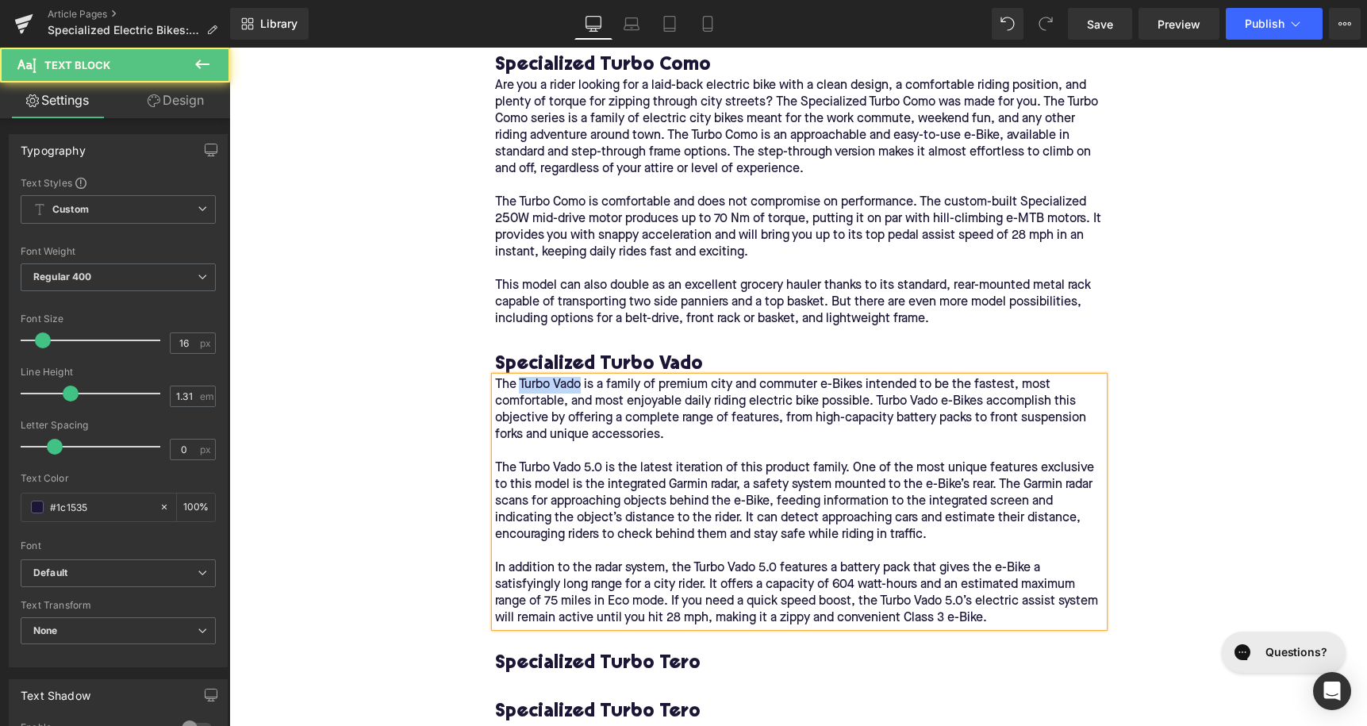
drag, startPoint x: 584, startPoint y: 354, endPoint x: 521, endPoint y: 352, distance: 62.7
click at [521, 377] on p "The Turbo Vado is a family of premium city and commuter e-Bikes intended to be …" at bounding box center [799, 410] width 609 height 67
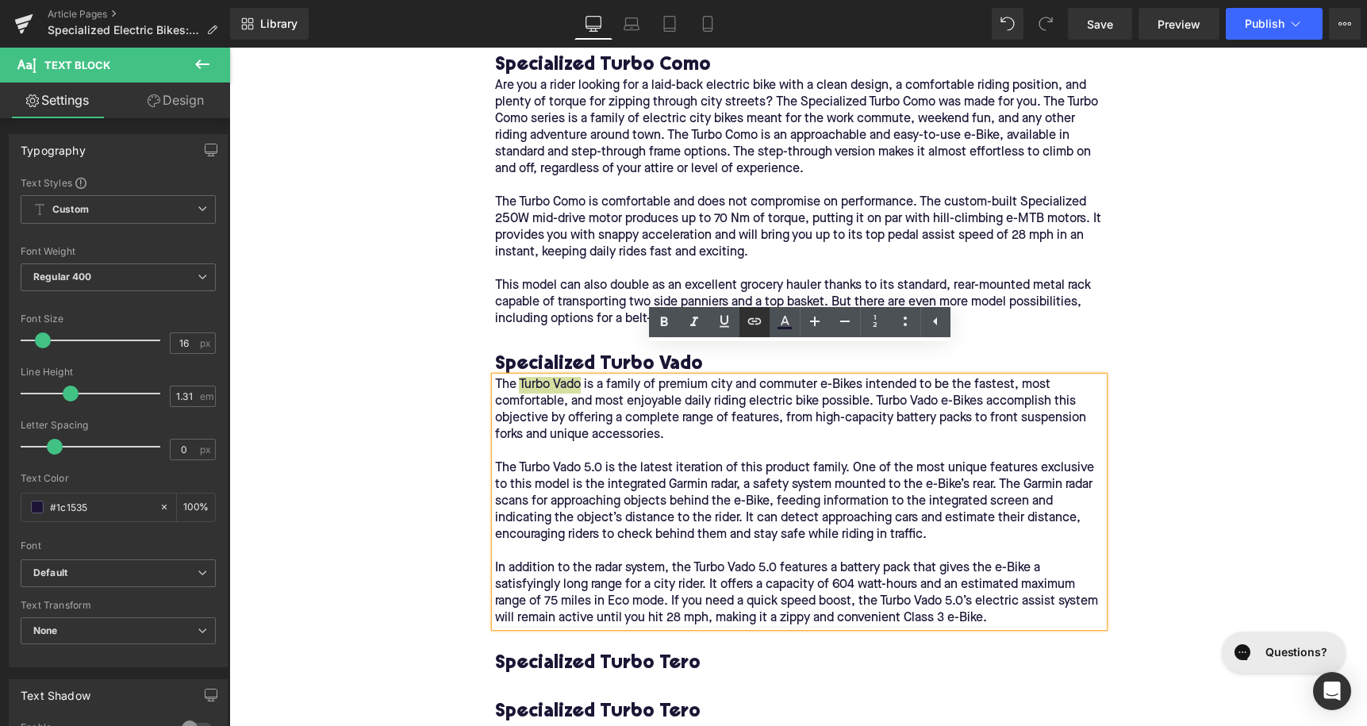
click at [763, 325] on icon at bounding box center [754, 321] width 19 height 19
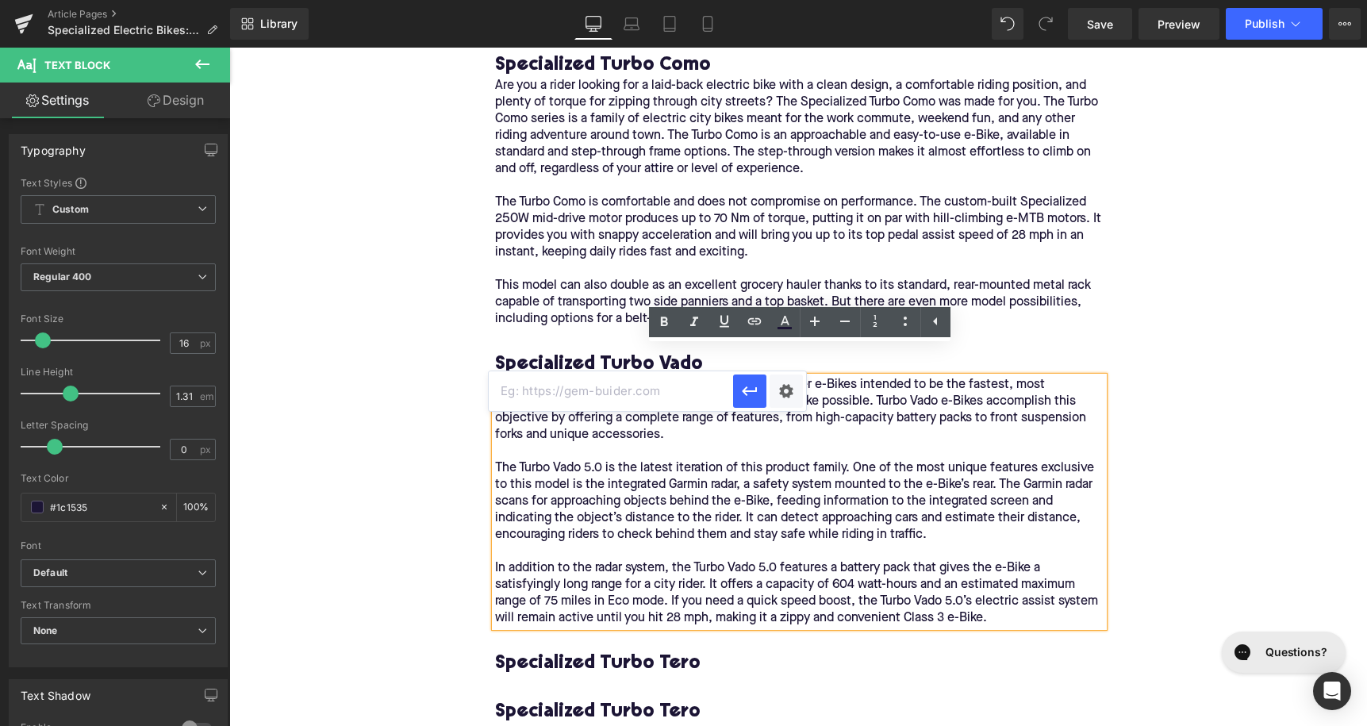
click at [671, 391] on input "text" at bounding box center [611, 391] width 244 height 40
paste input "[URL][DOMAIN_NAME]"
type input "[URL][DOMAIN_NAME]"
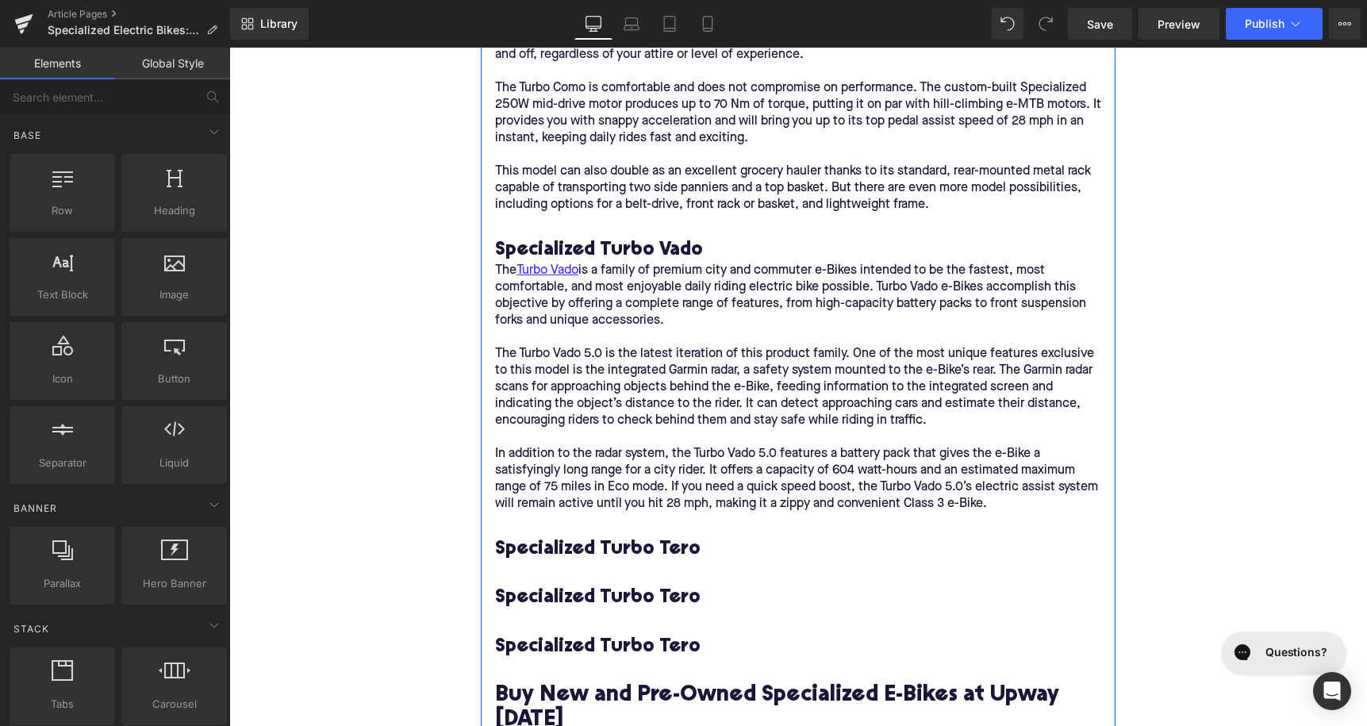
scroll to position [2687, 0]
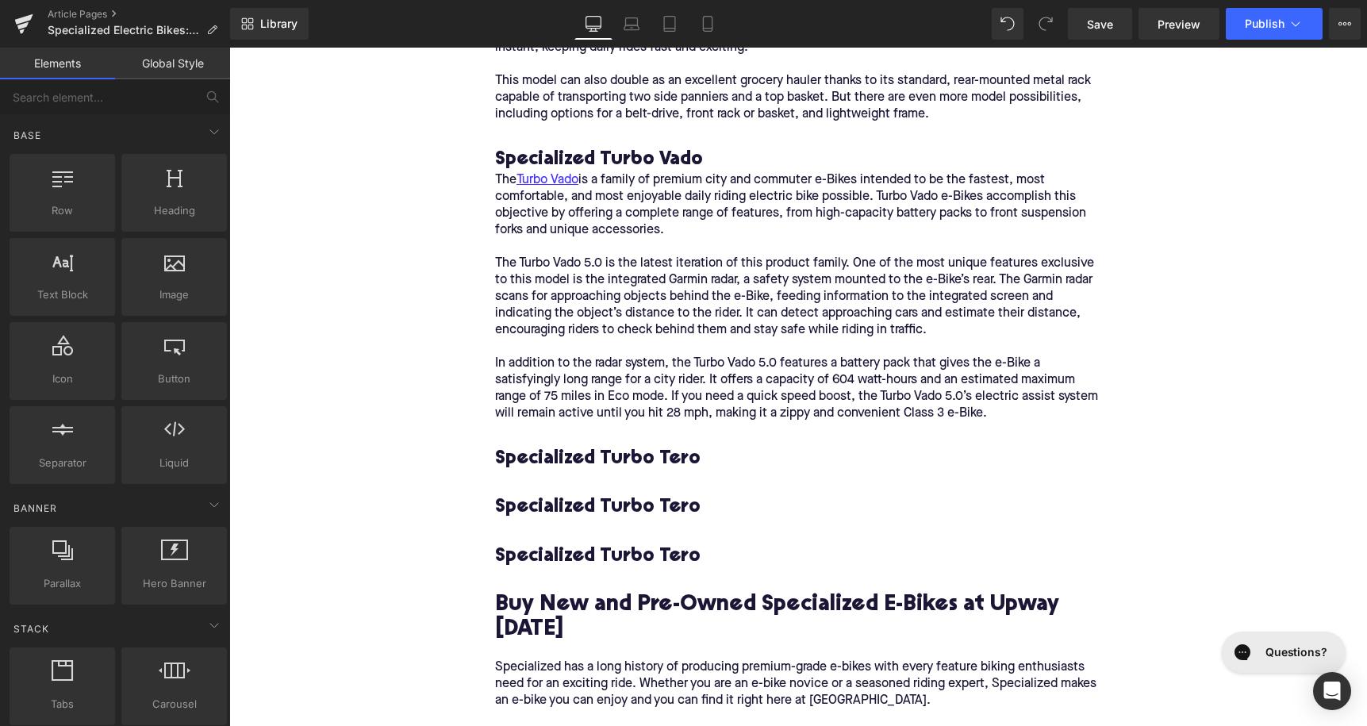
click at [636, 447] on h3 "Specialized Turbo Tero" at bounding box center [799, 459] width 609 height 25
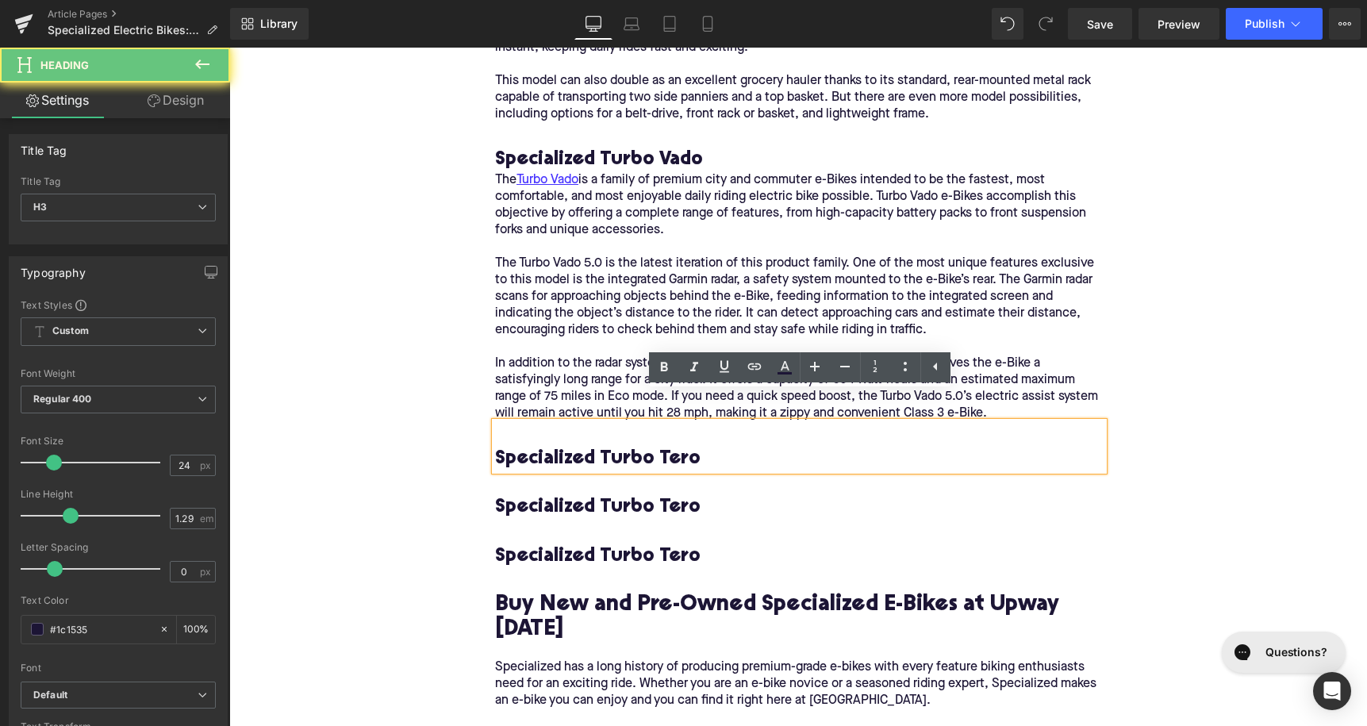
paste div
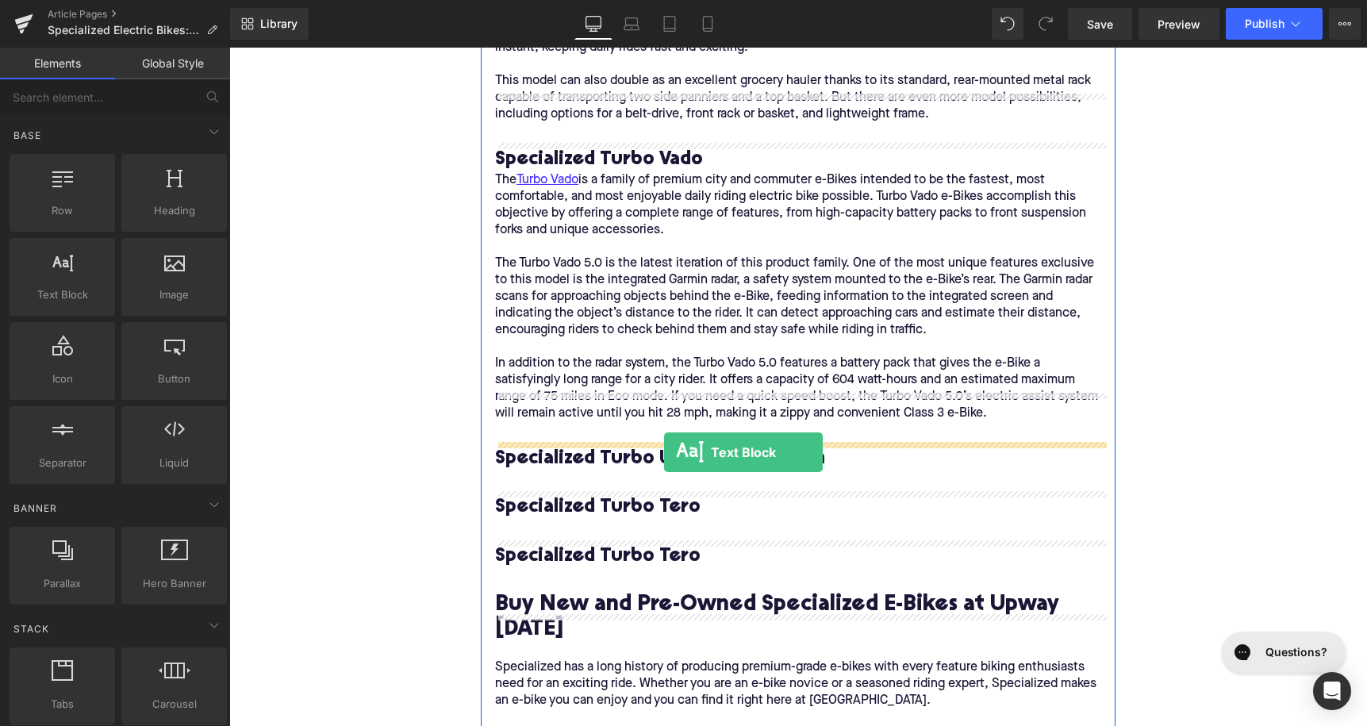
drag, startPoint x: 317, startPoint y: 336, endPoint x: 664, endPoint y: 452, distance: 365.8
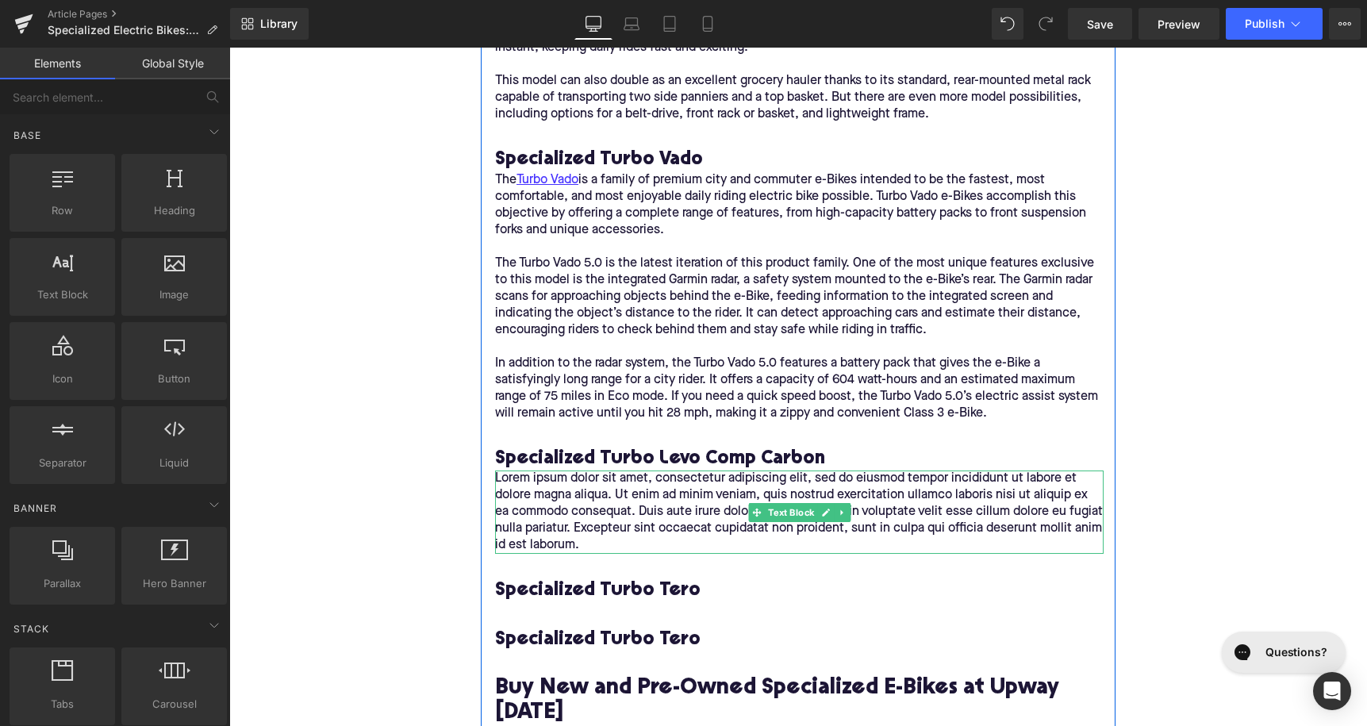
click at [639, 471] on p "Lorem ipsum dolor sit amet, consectetur adipiscing elit, sed do eiusmod tempor …" at bounding box center [799, 512] width 609 height 83
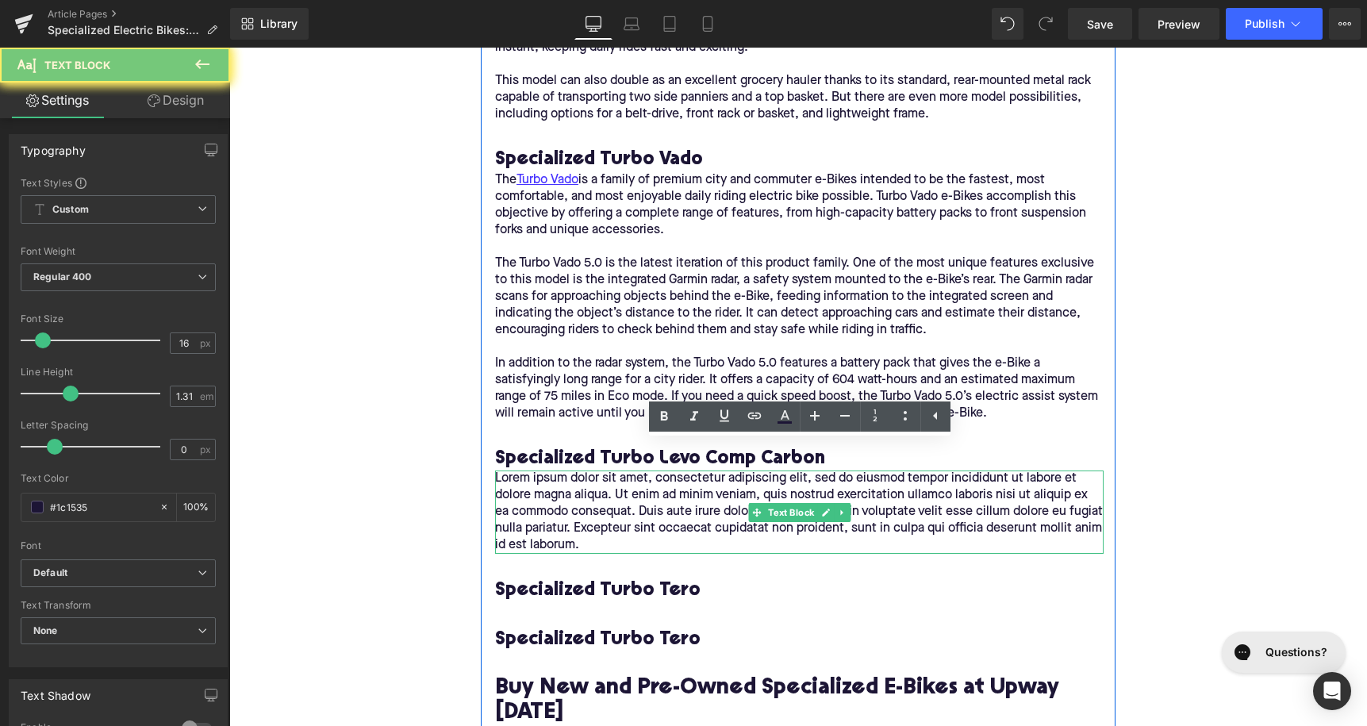
click at [639, 471] on p "Lorem ipsum dolor sit amet, consectetur adipiscing elit, sed do eiusmod tempor …" at bounding box center [799, 512] width 609 height 83
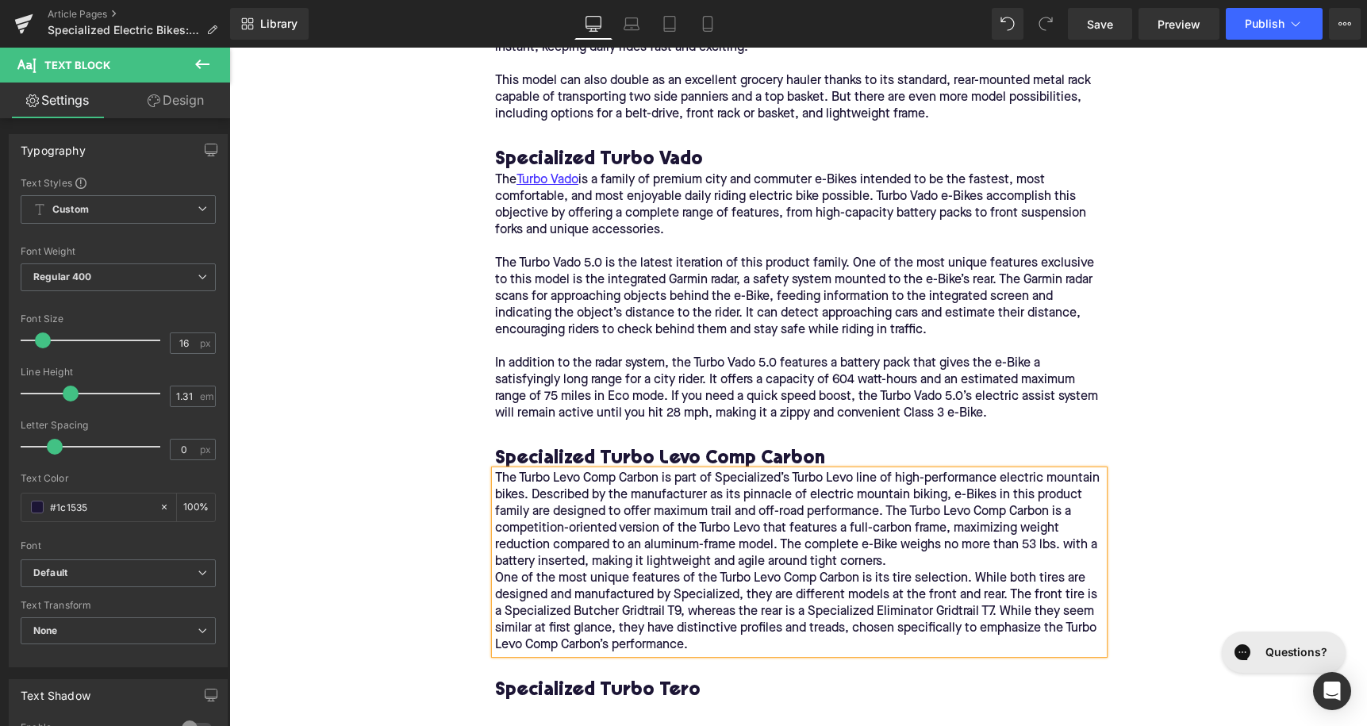
click at [902, 536] on p "The Turbo Levo Comp Carbon is part of Specialized’s Turbo Levo line of high-per…" at bounding box center [799, 562] width 609 height 183
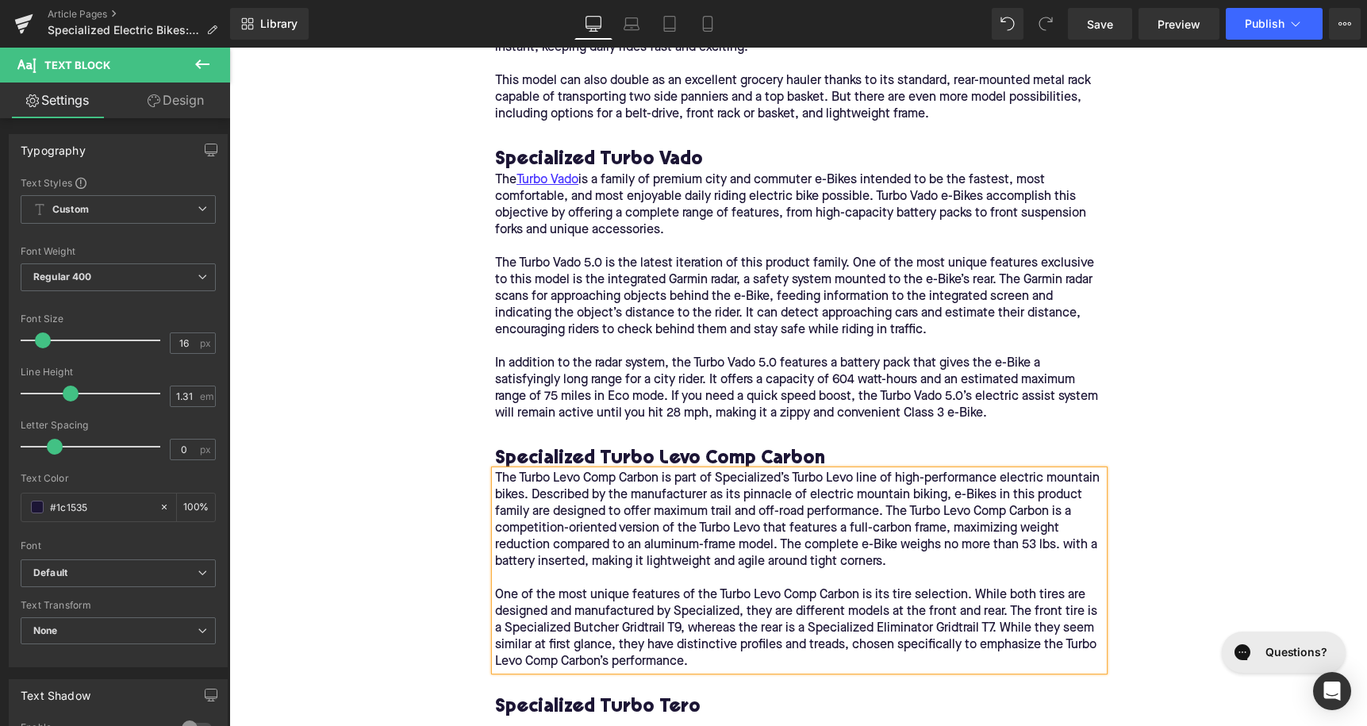
scroll to position [2940, 0]
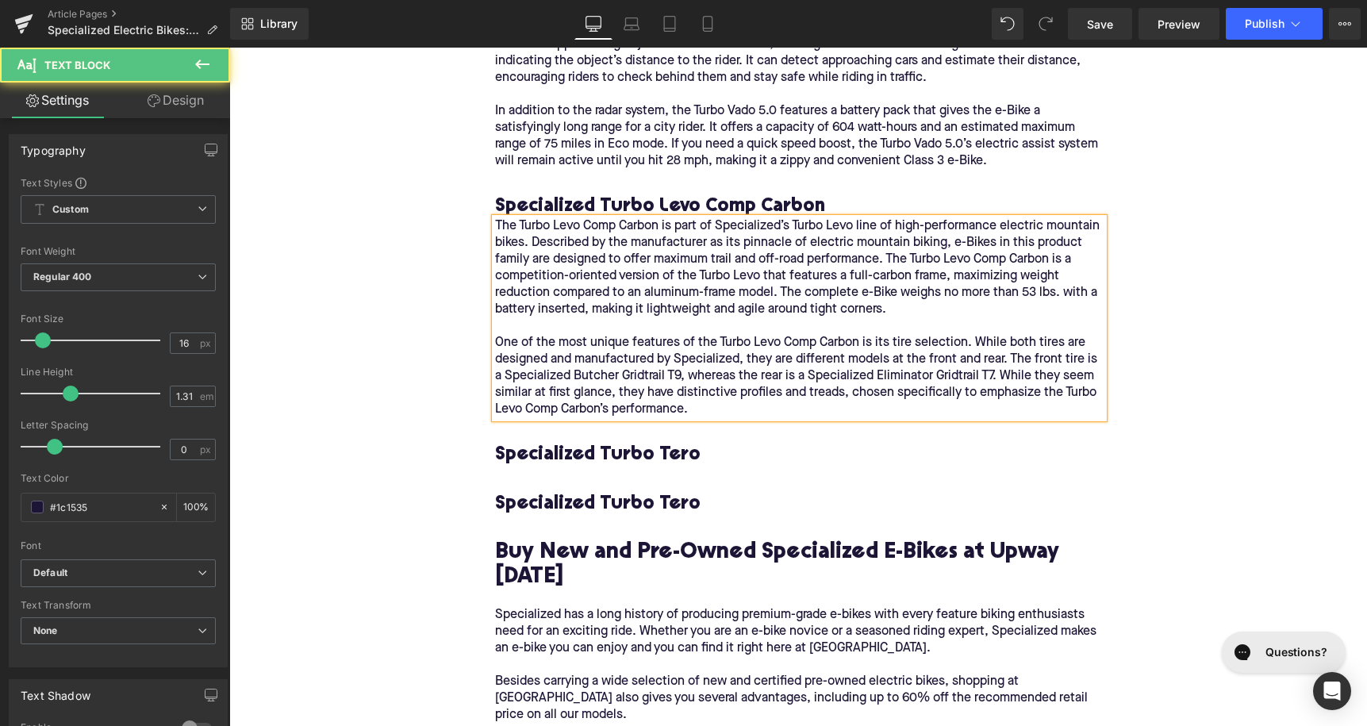
click at [705, 386] on p "One of the most unique features of the Turbo Levo Comp Carbon is its tire selec…" at bounding box center [799, 376] width 609 height 83
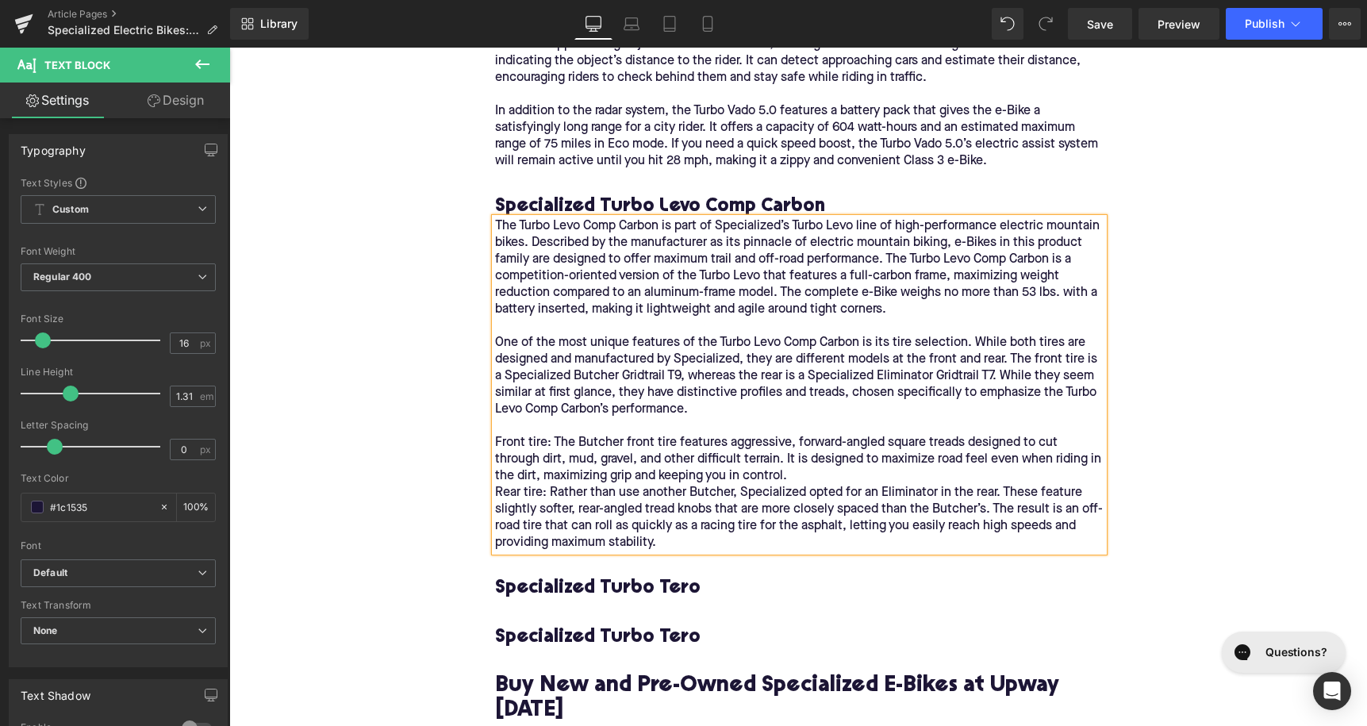
click at [770, 455] on p "Front tire: The Butcher front tire features aggressive, forward-angled square t…" at bounding box center [799, 493] width 609 height 117
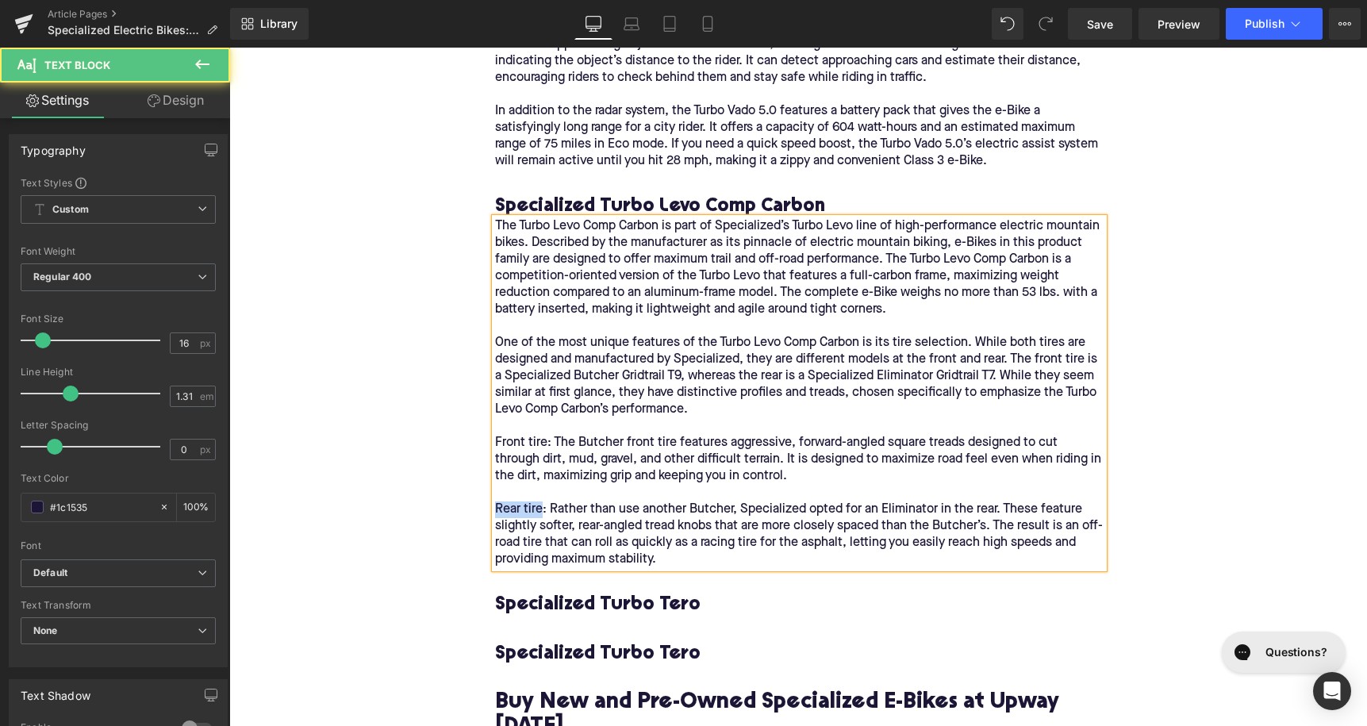
drag, startPoint x: 539, startPoint y: 482, endPoint x: 488, endPoint y: 486, distance: 50.9
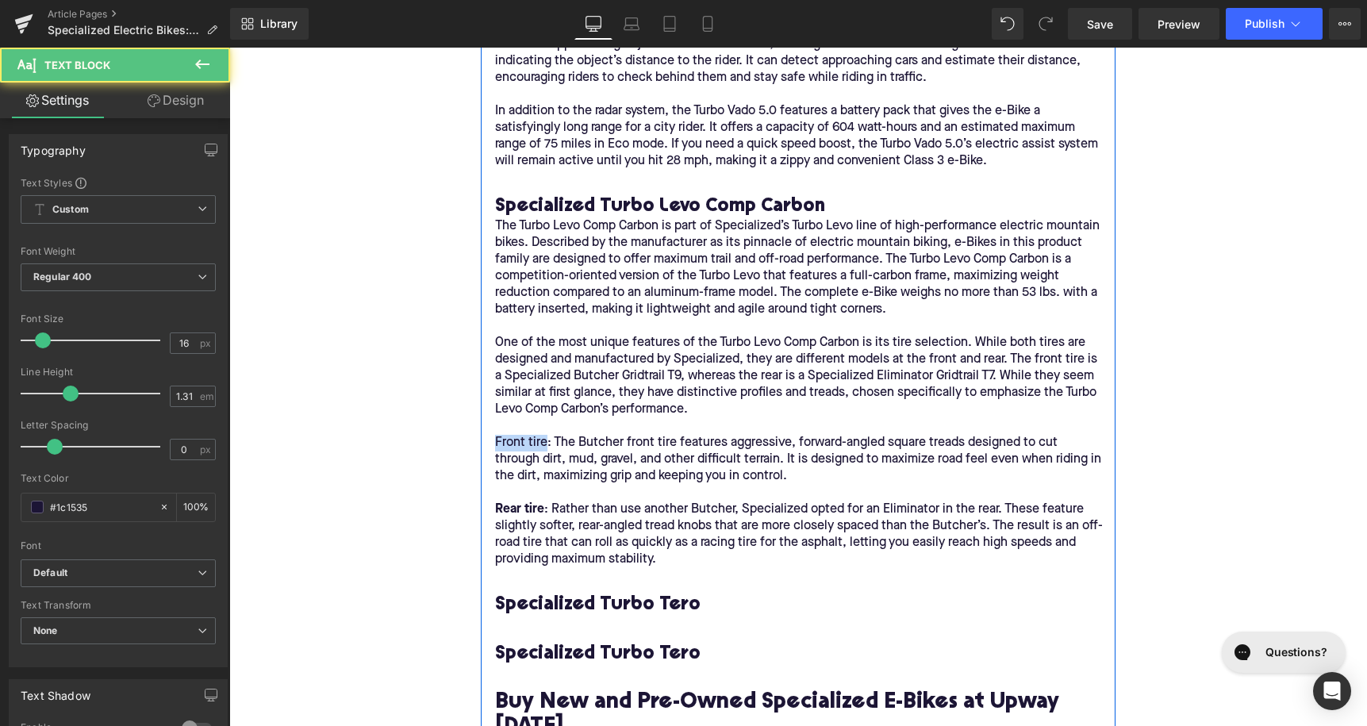
drag, startPoint x: 544, startPoint y: 415, endPoint x: 494, endPoint y: 417, distance: 50.8
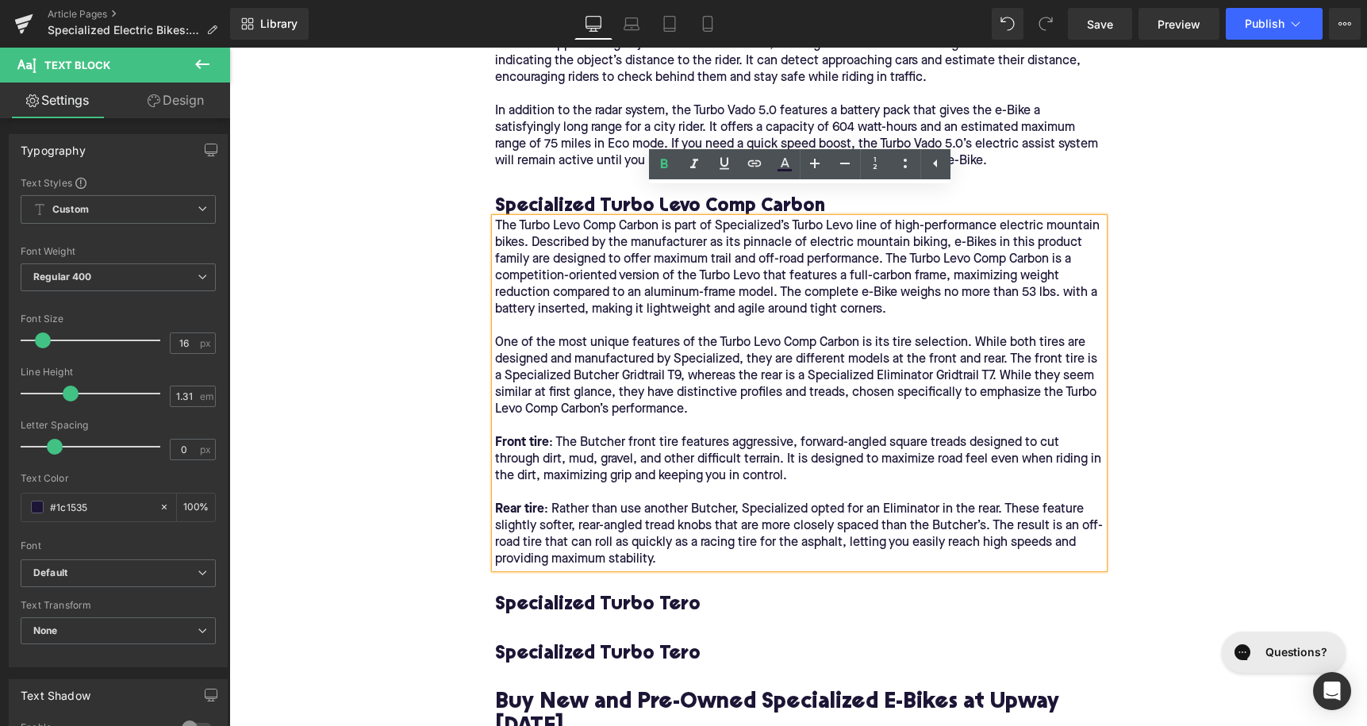
click at [704, 537] on p "Rear tire : Rather than use another Butcher, Specialized opted for an Eliminato…" at bounding box center [799, 534] width 609 height 67
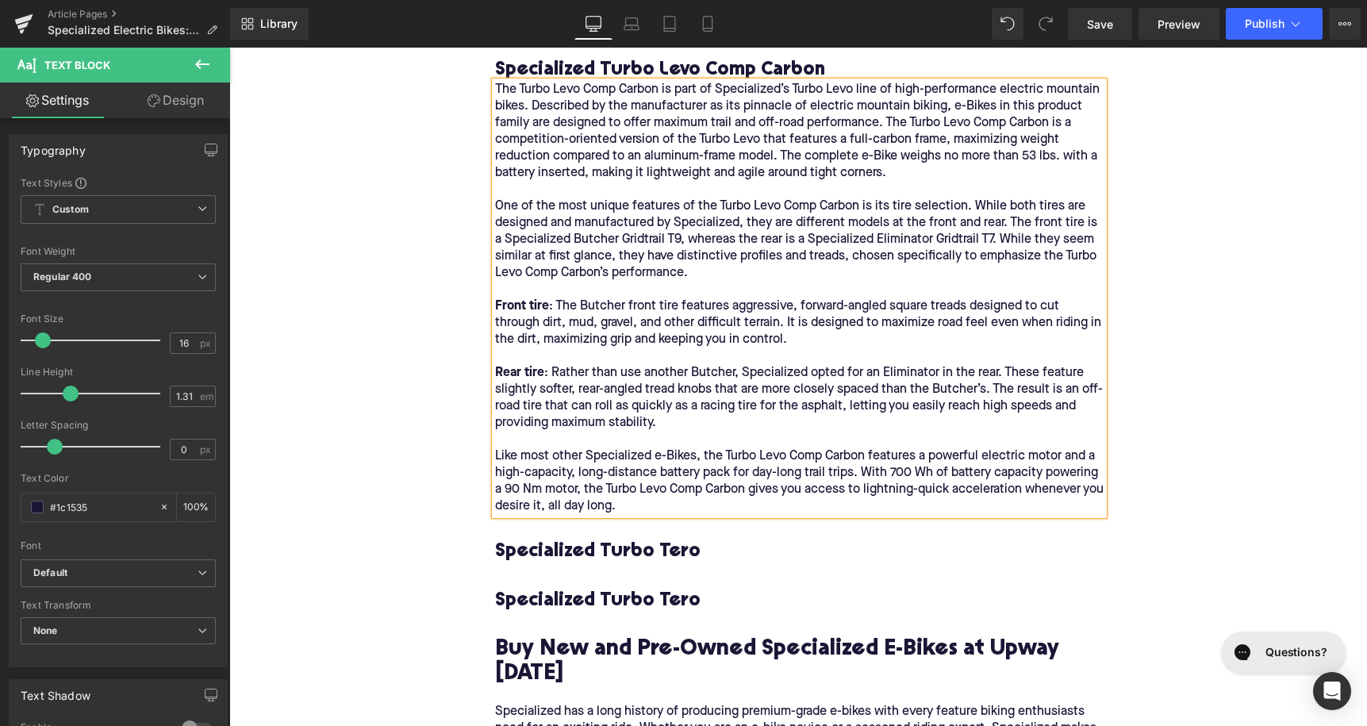
scroll to position [3303, 0]
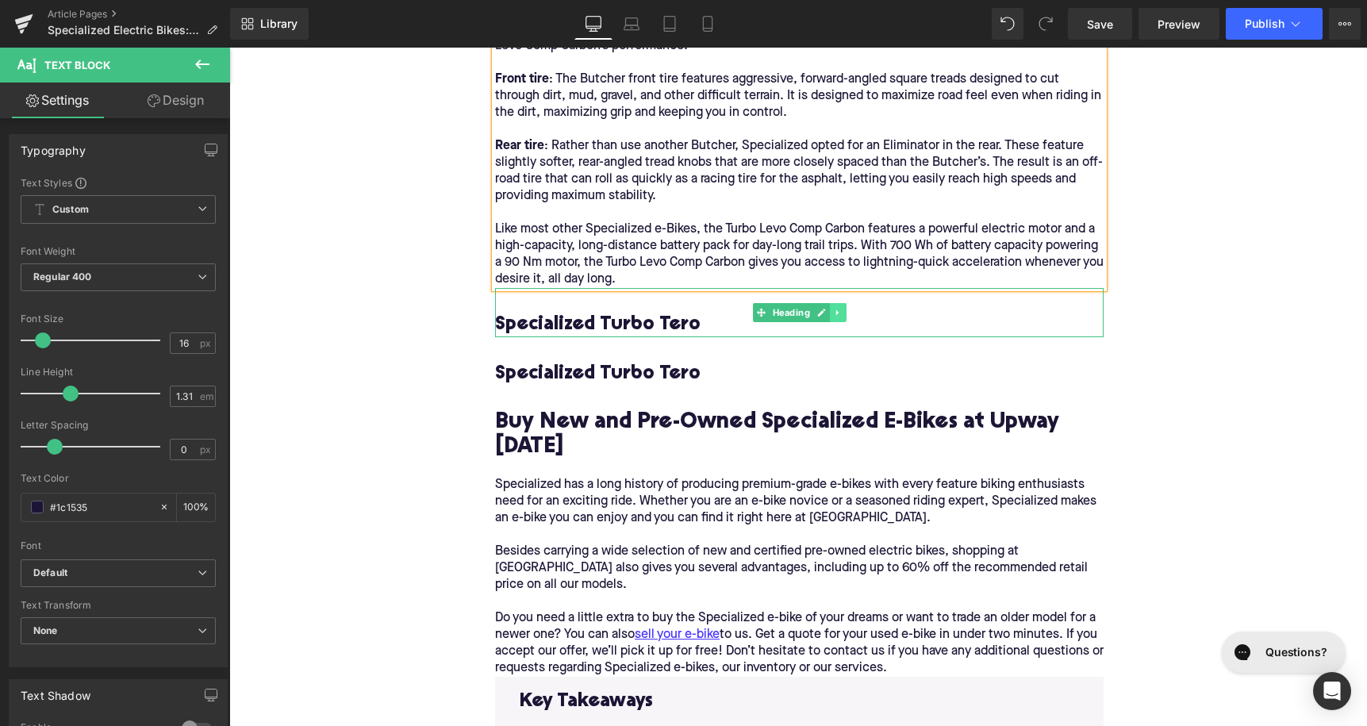
click at [841, 308] on icon at bounding box center [837, 313] width 9 height 10
click at [841, 303] on link at bounding box center [846, 312] width 17 height 19
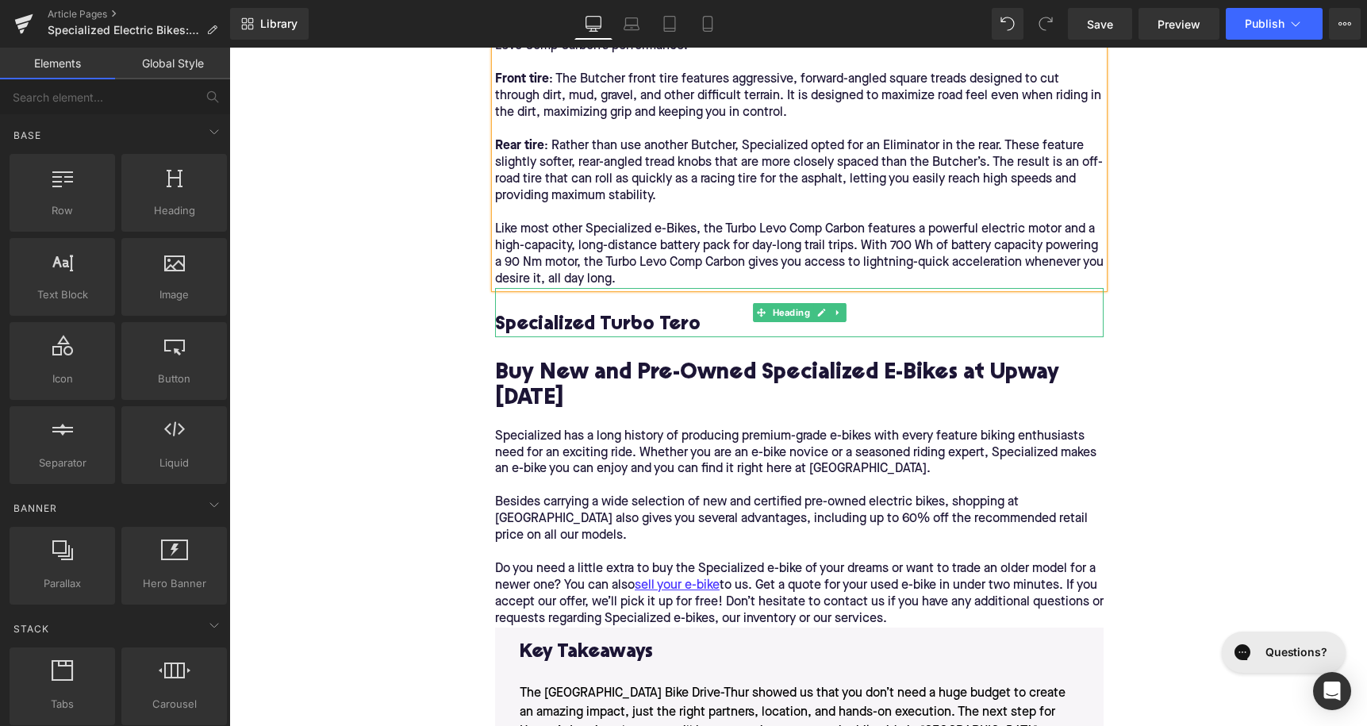
click at [841, 308] on icon at bounding box center [837, 313] width 9 height 10
click at [842, 303] on link at bounding box center [846, 312] width 17 height 19
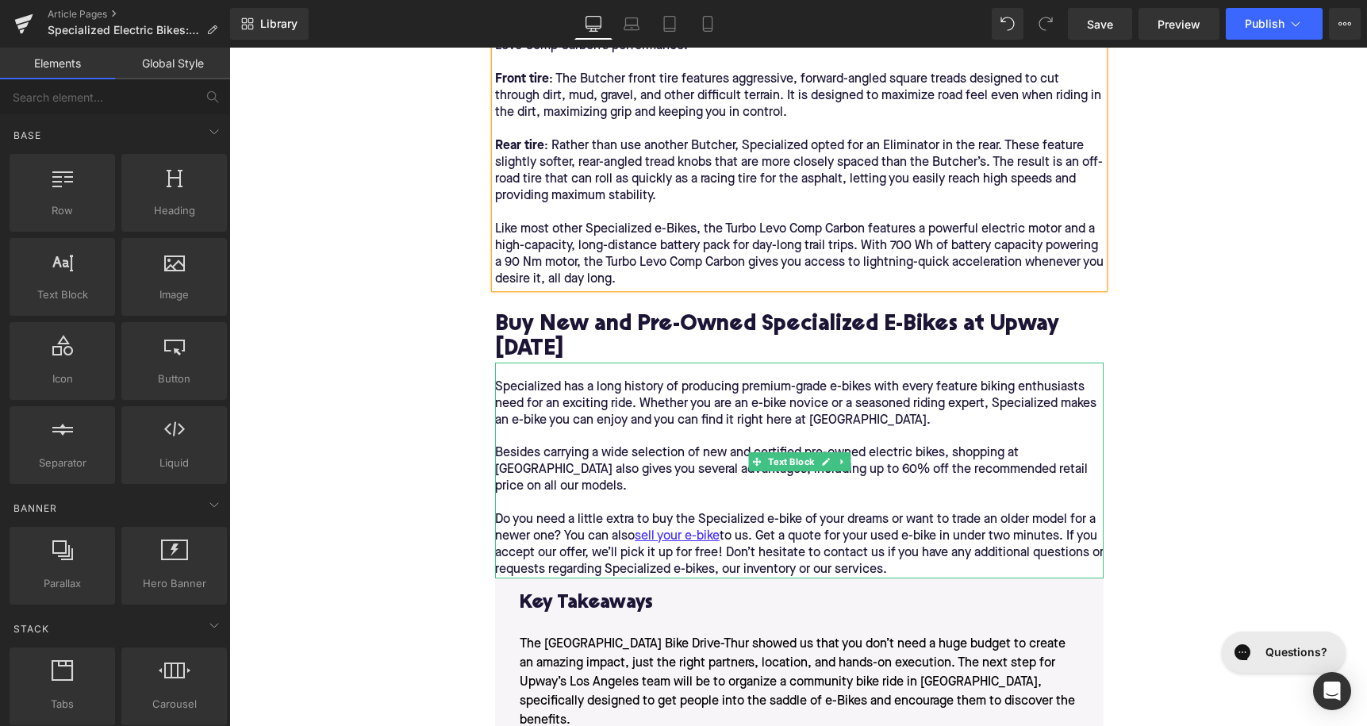
click at [661, 445] on p "Besides carrying a wide selection of new and certified pre-owned electric bikes…" at bounding box center [799, 470] width 609 height 50
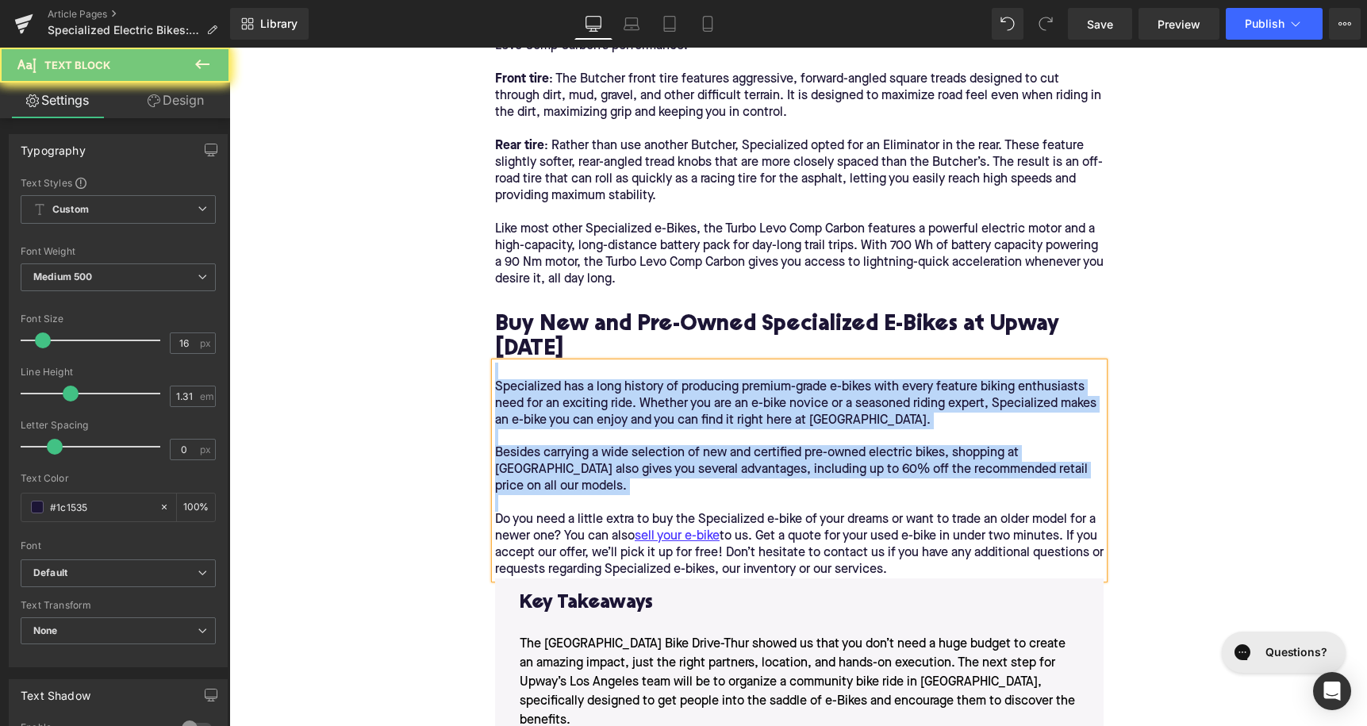
paste div
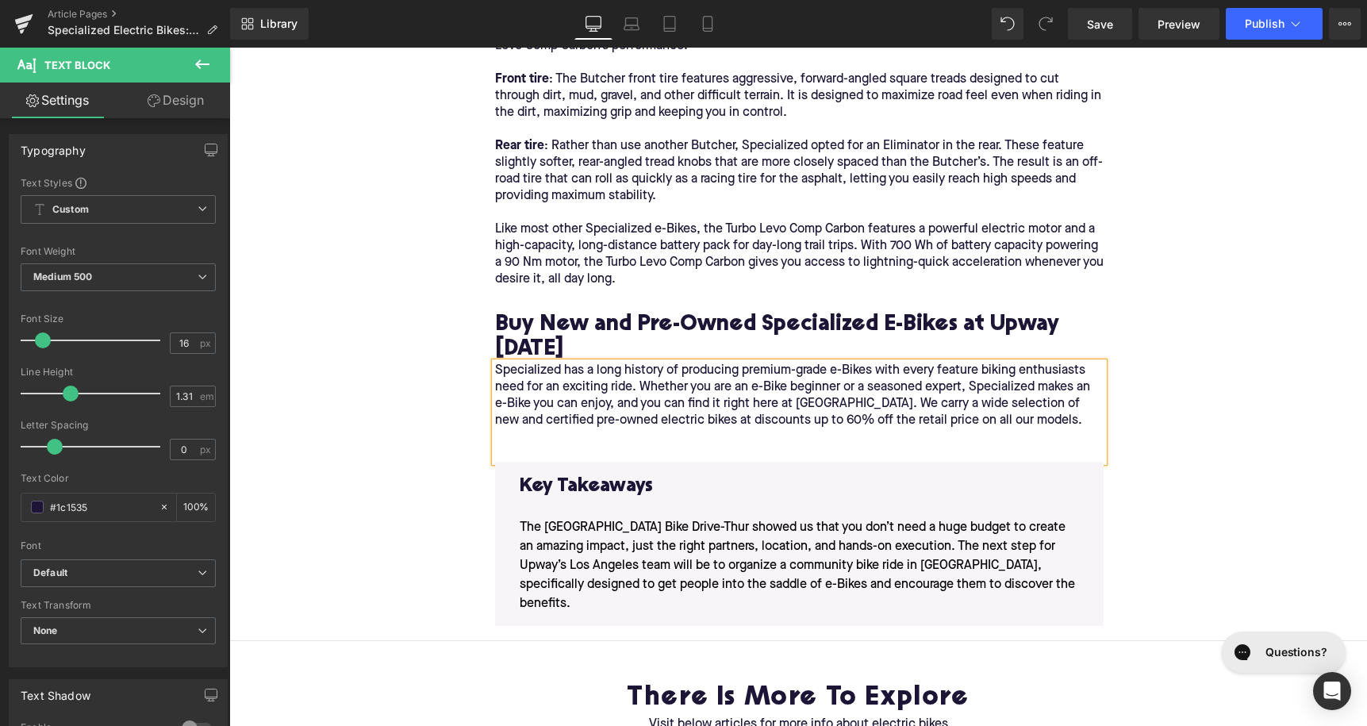
click at [499, 363] on div "Specialized has a long history of producing premium-grade e-Bikes with every fe…" at bounding box center [799, 413] width 609 height 100
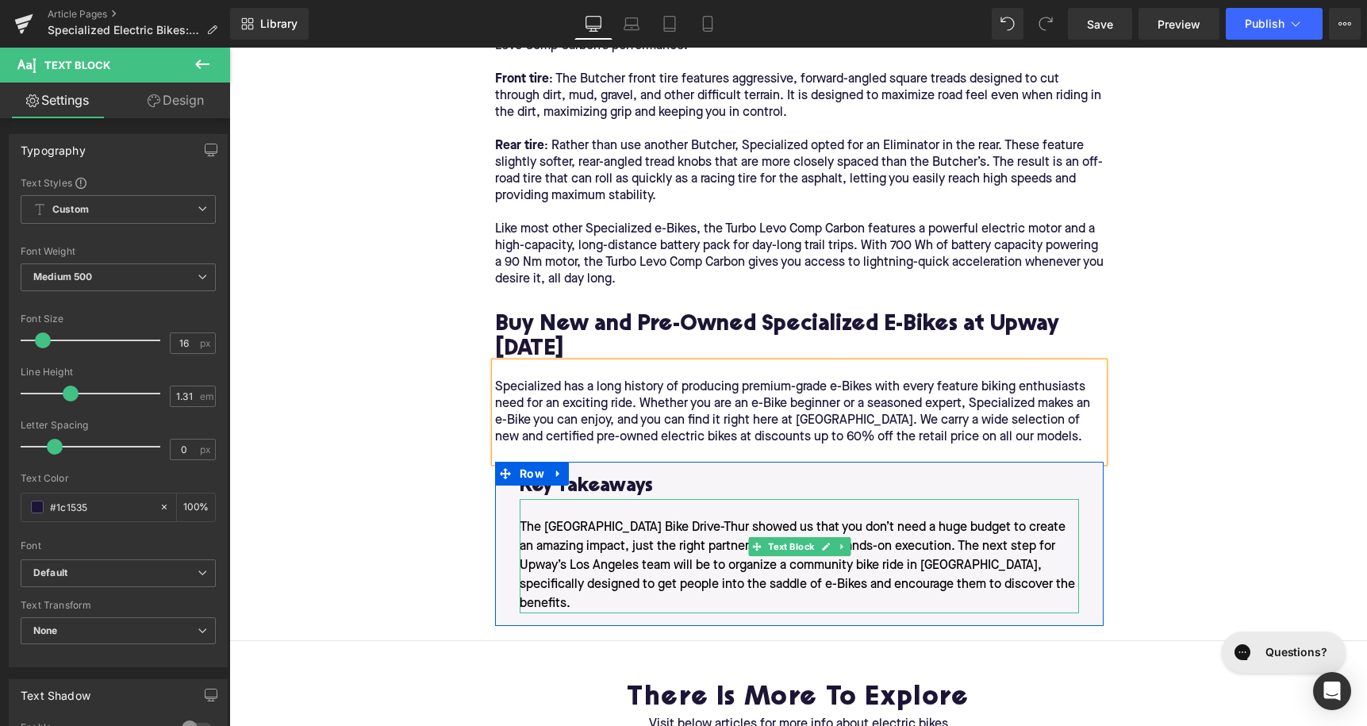
click at [677, 534] on span "The [GEOGRAPHIC_DATA] Bike Drive-Thur showed us that you don’t need a huge budg…" at bounding box center [797, 565] width 555 height 89
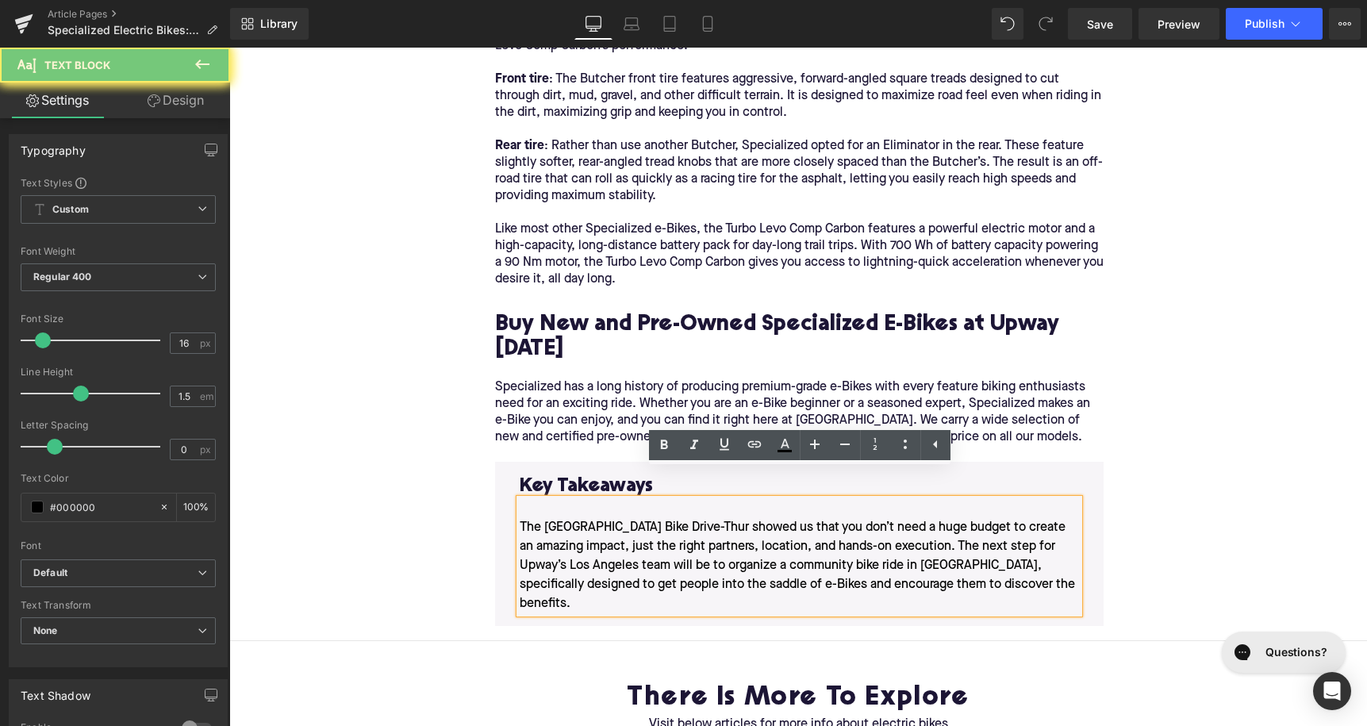
paste div
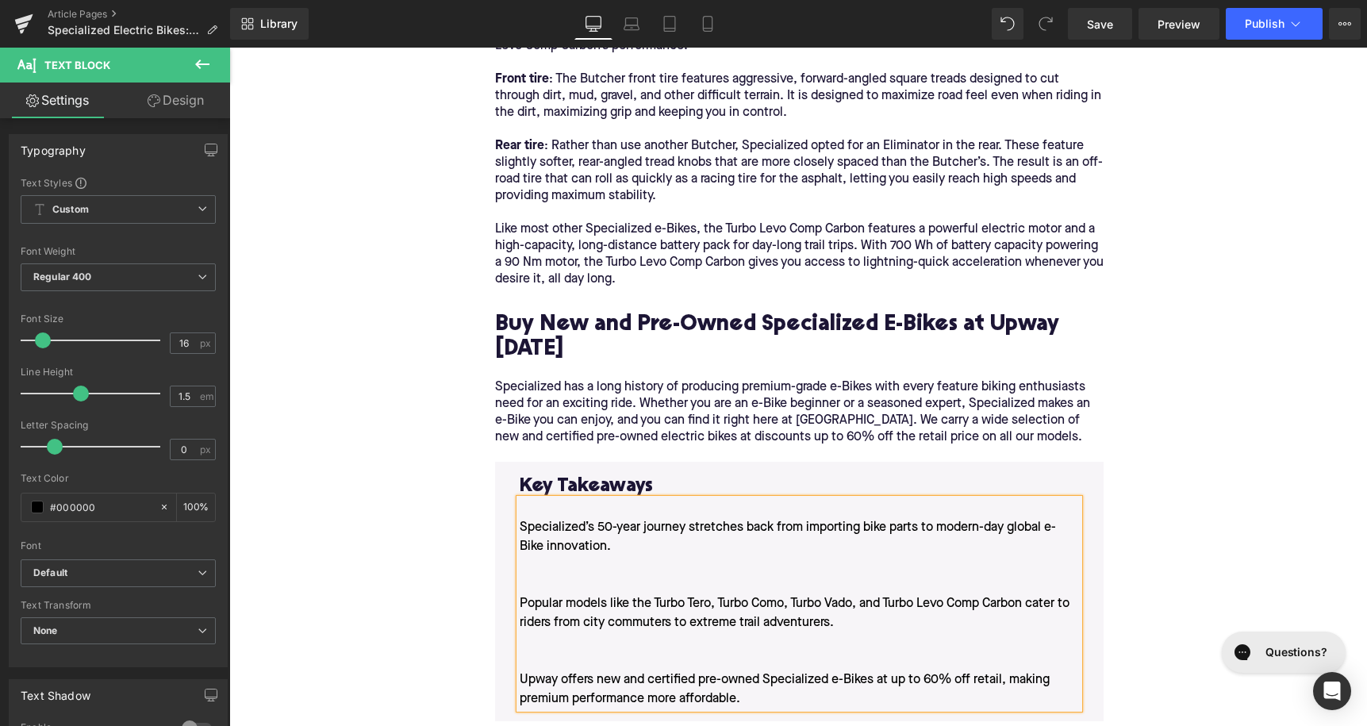
click at [570, 633] on div "Specialized’s 50-year journey stretches back from importing bike parts to moder…" at bounding box center [799, 613] width 559 height 190
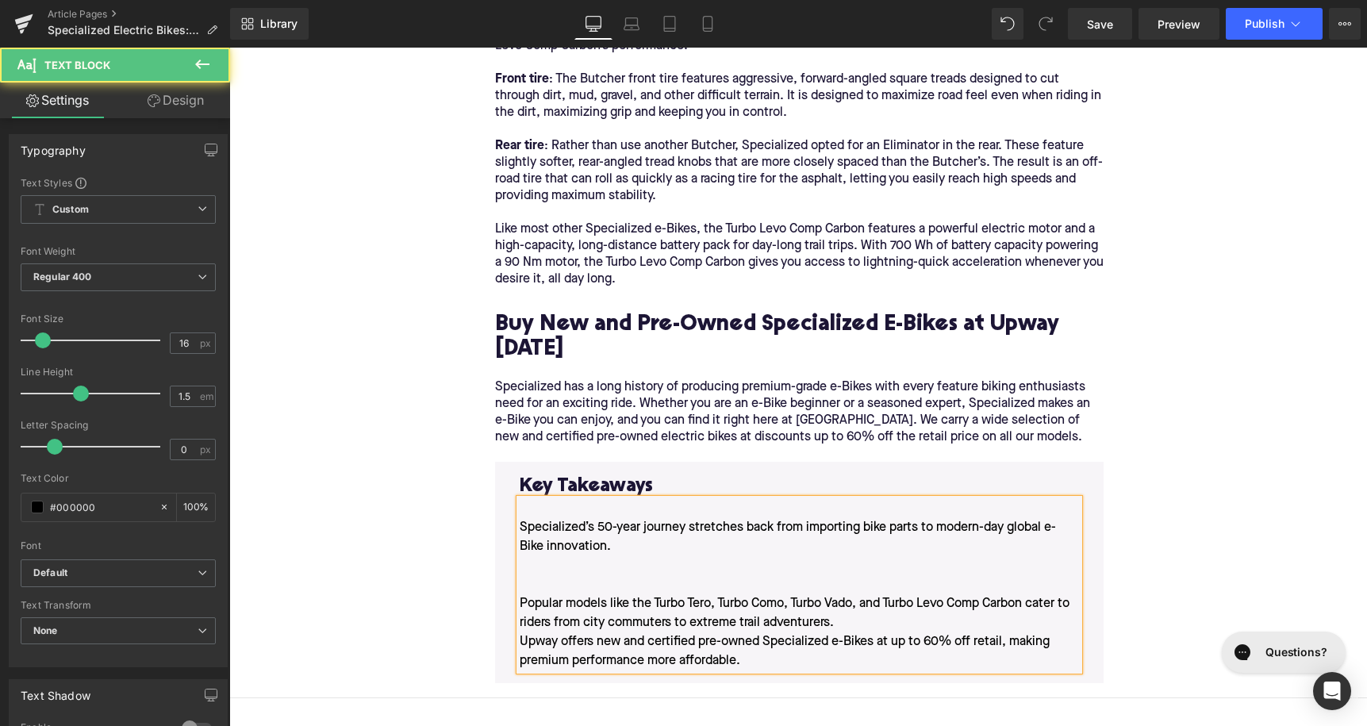
click at [574, 532] on div "Specialized’s 50-year journey stretches back from importing bike parts to moder…" at bounding box center [799, 594] width 559 height 152
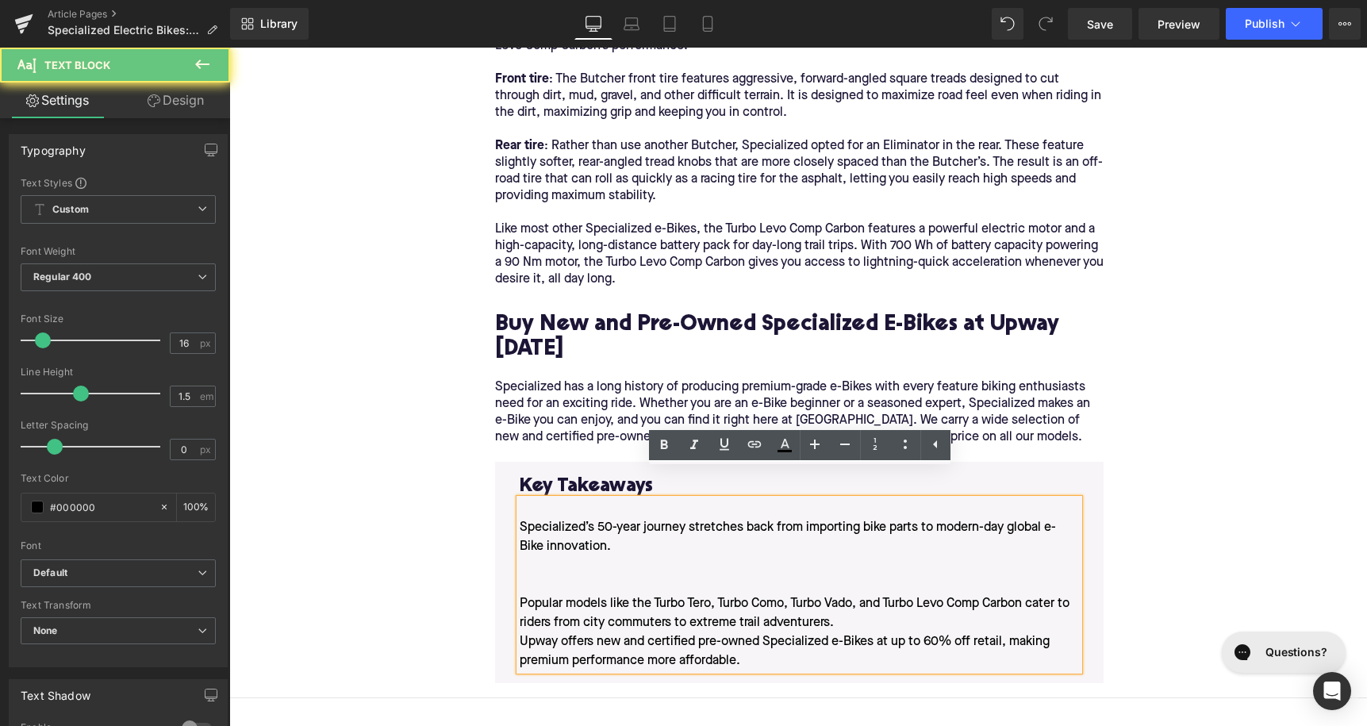
click at [559, 564] on div "Specialized’s 50-year journey stretches back from importing bike parts to moder…" at bounding box center [799, 594] width 559 height 152
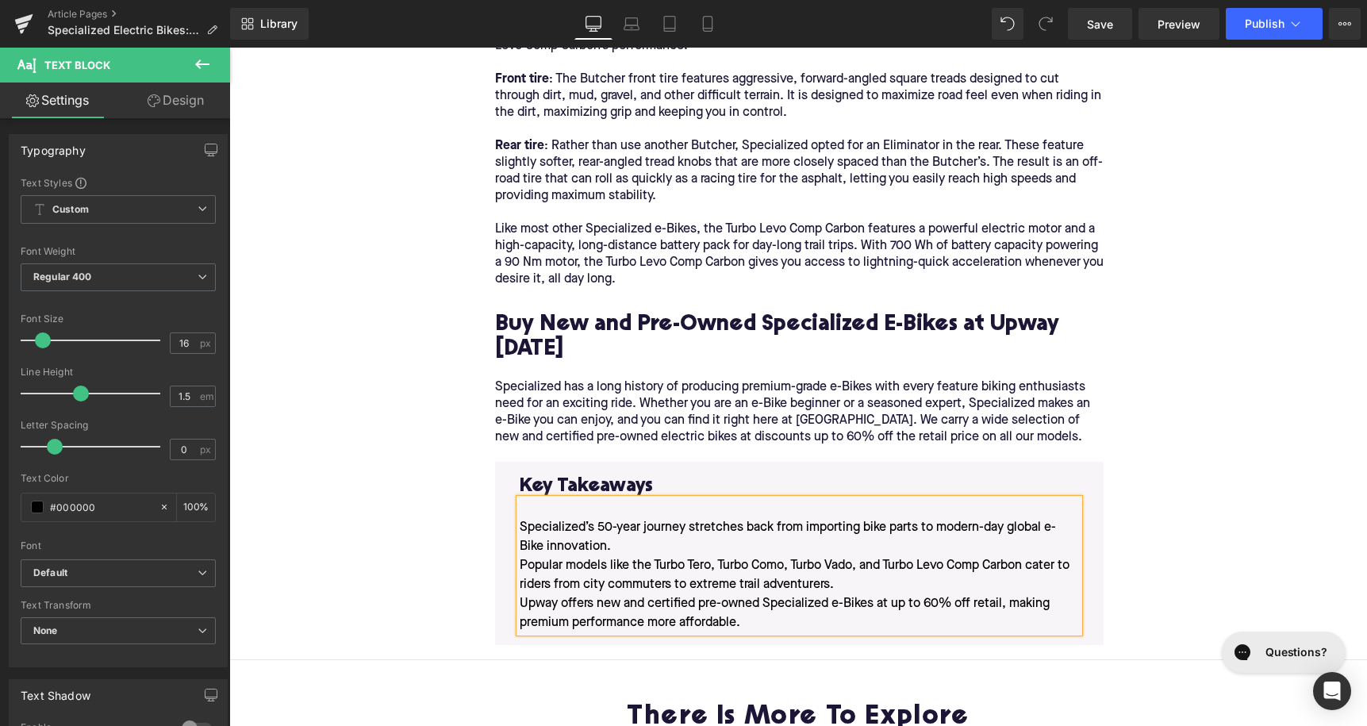
click at [559, 564] on div "Specialized’s 50-year journey stretches back from importing bike parts to moder…" at bounding box center [799, 575] width 559 height 114
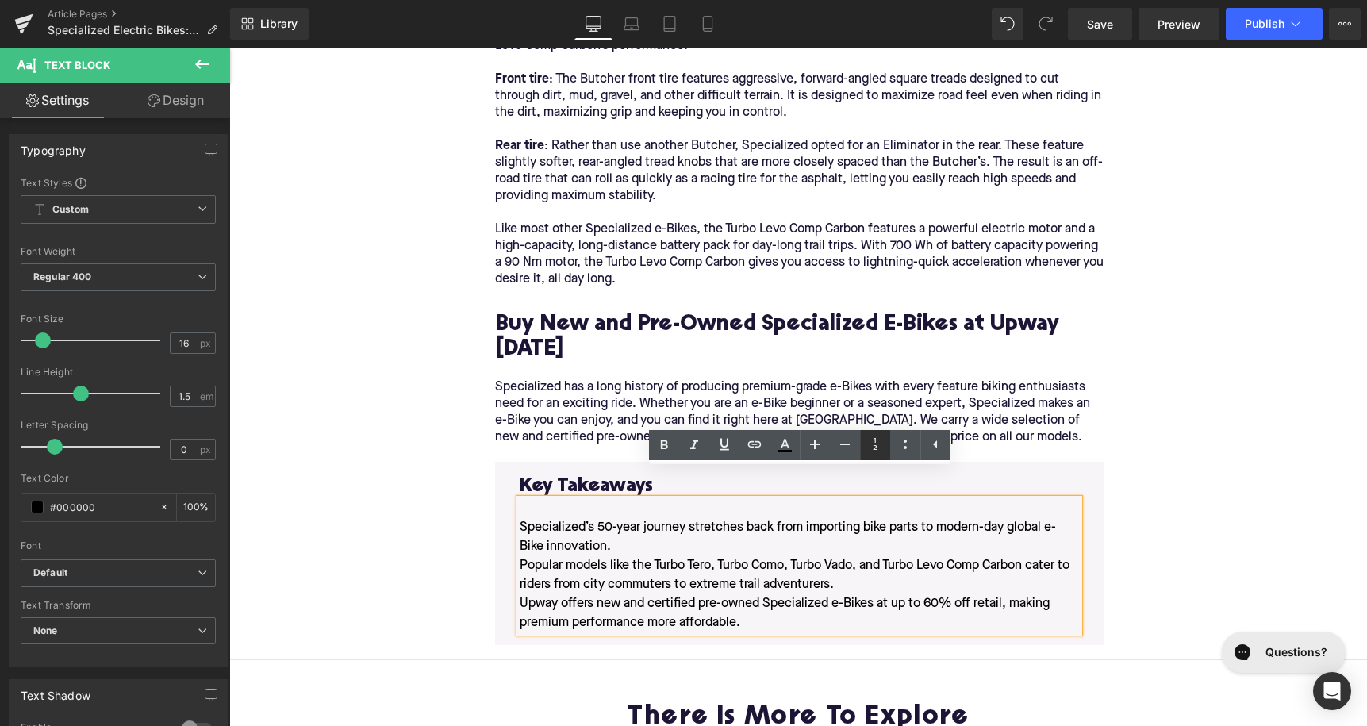
click at [884, 444] on icon at bounding box center [875, 444] width 19 height 19
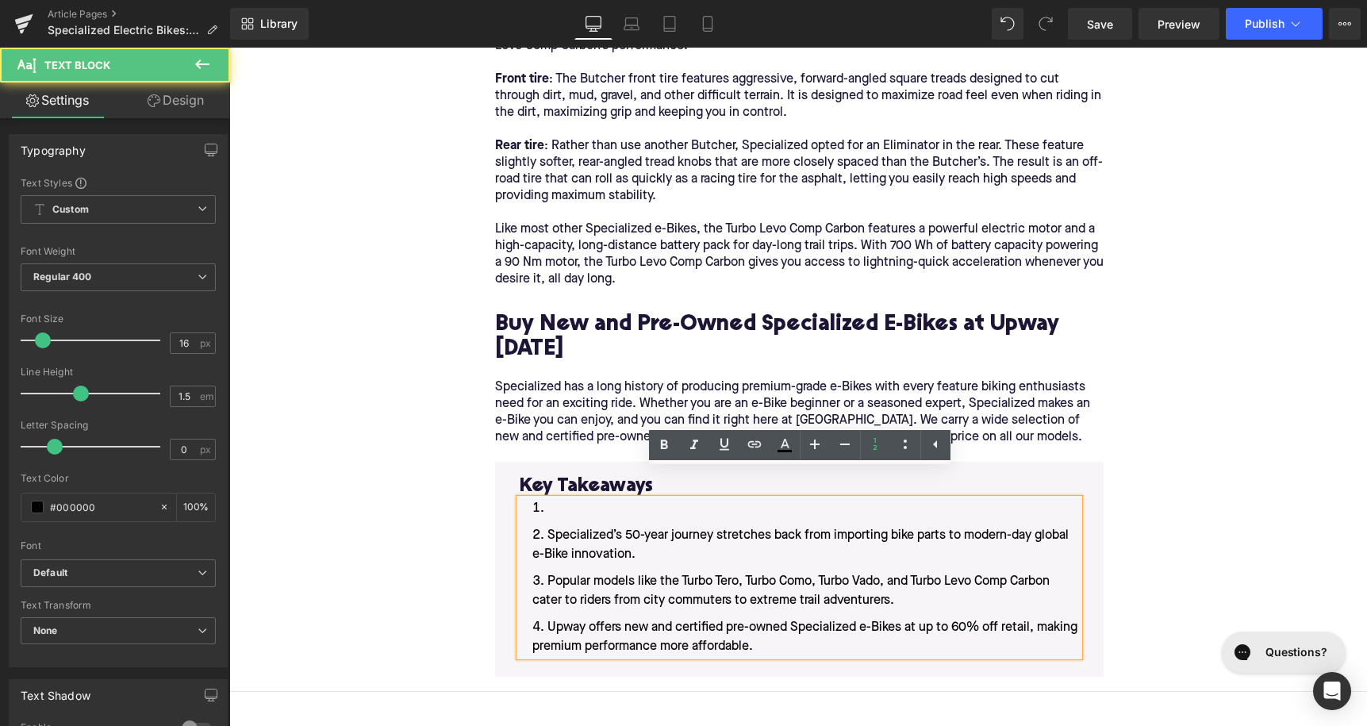
click at [615, 499] on ol "Specialized’s 50-year journey stretches back from importing bike parts to moder…" at bounding box center [799, 577] width 559 height 157
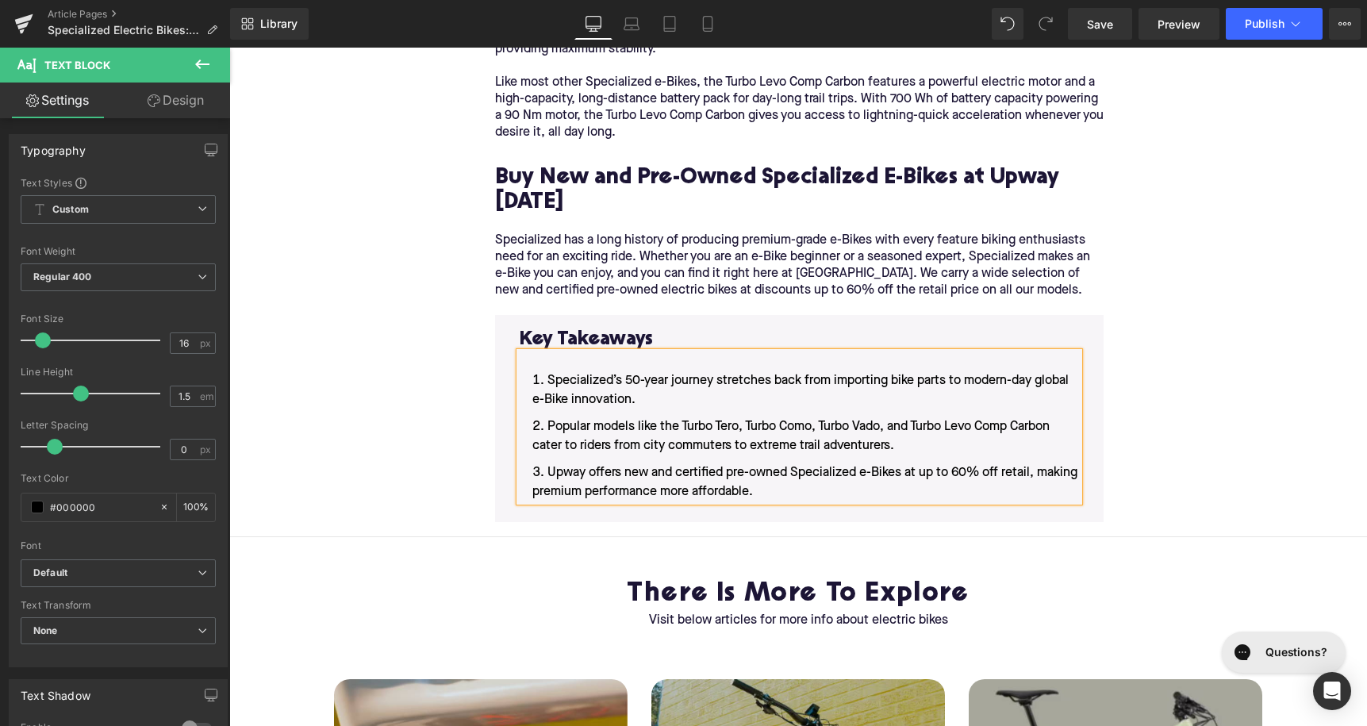
scroll to position [3128, 0]
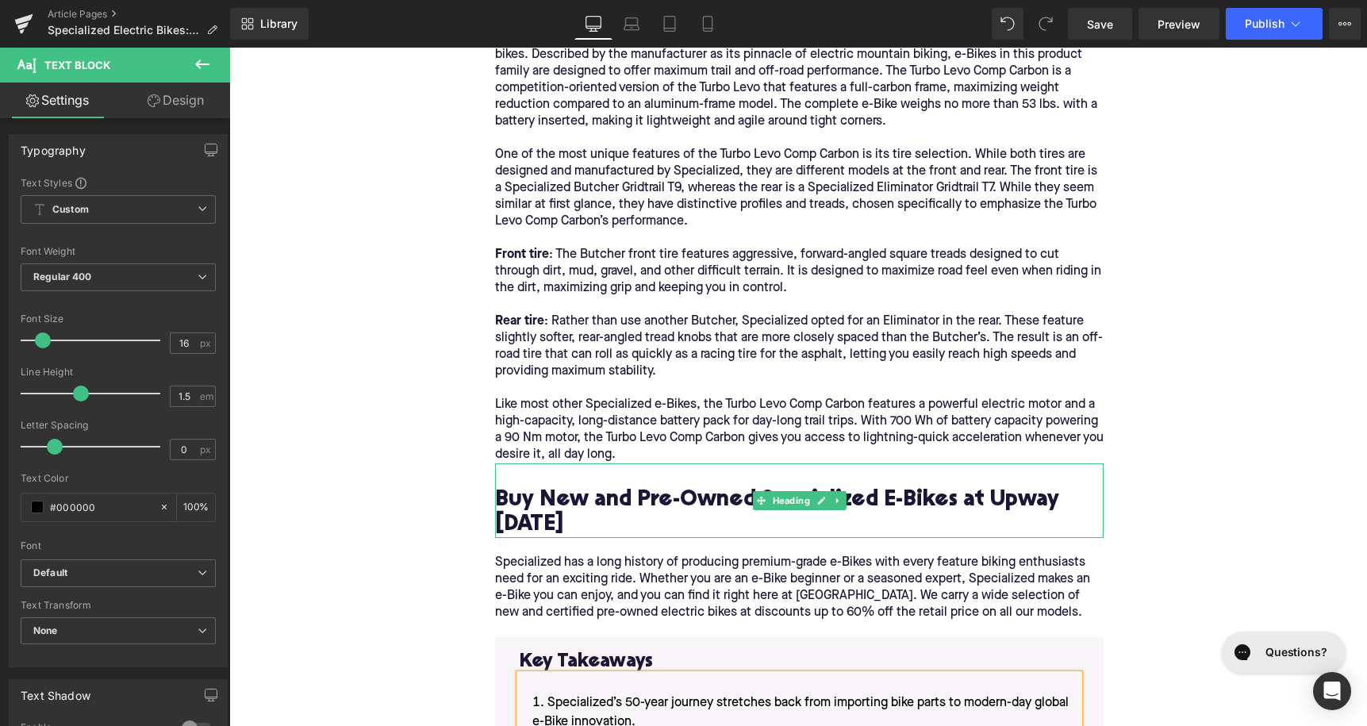
click at [544, 492] on h2 "Buy New and Pre-Owned Specialized E-Bikes at Upway [DATE]" at bounding box center [799, 513] width 609 height 49
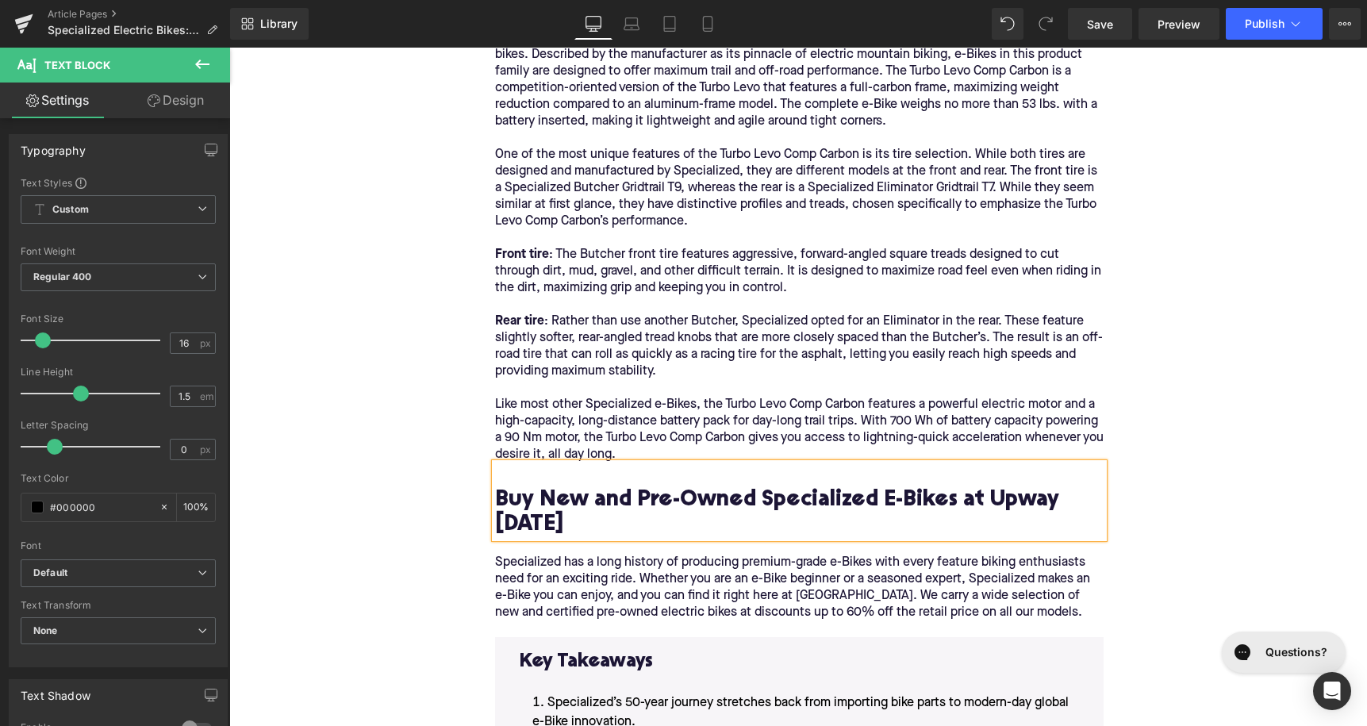
click at [544, 492] on h2 "Buy New and Pre-Owned Specialized E-Bikes at Upway [DATE]" at bounding box center [799, 513] width 609 height 49
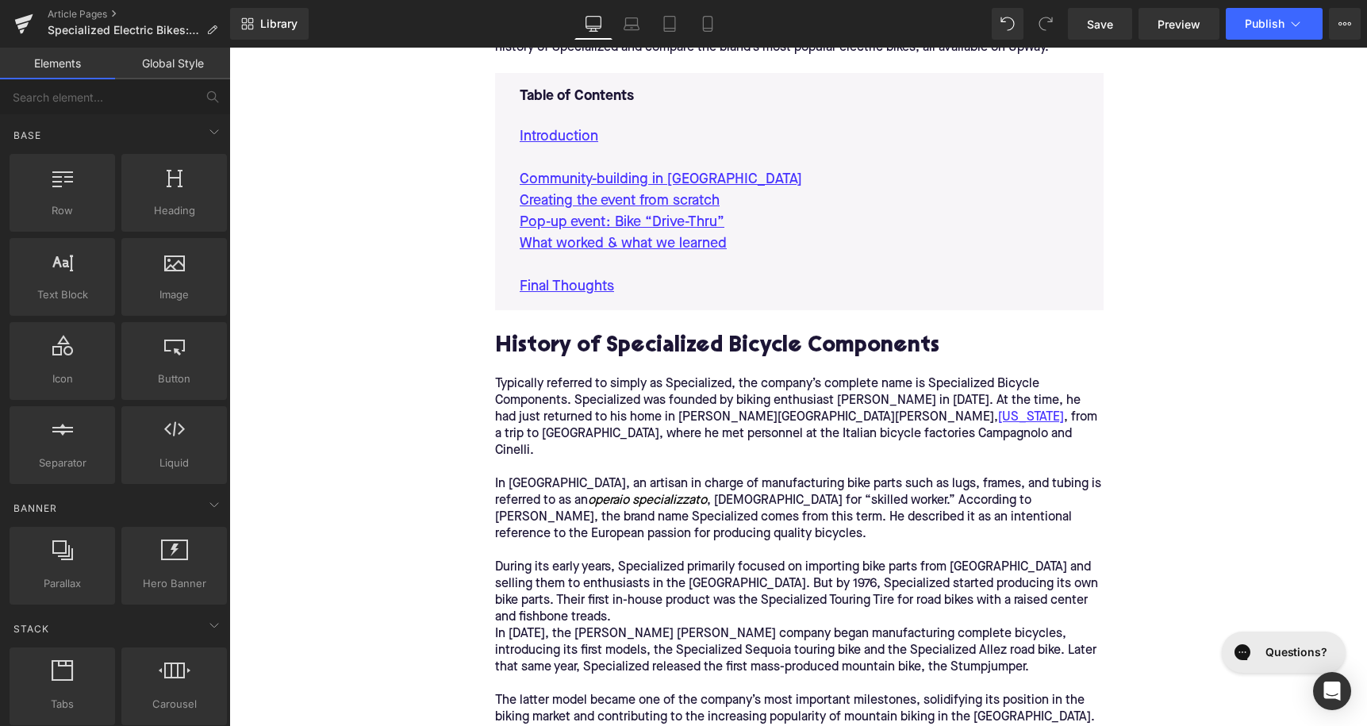
scroll to position [701, 0]
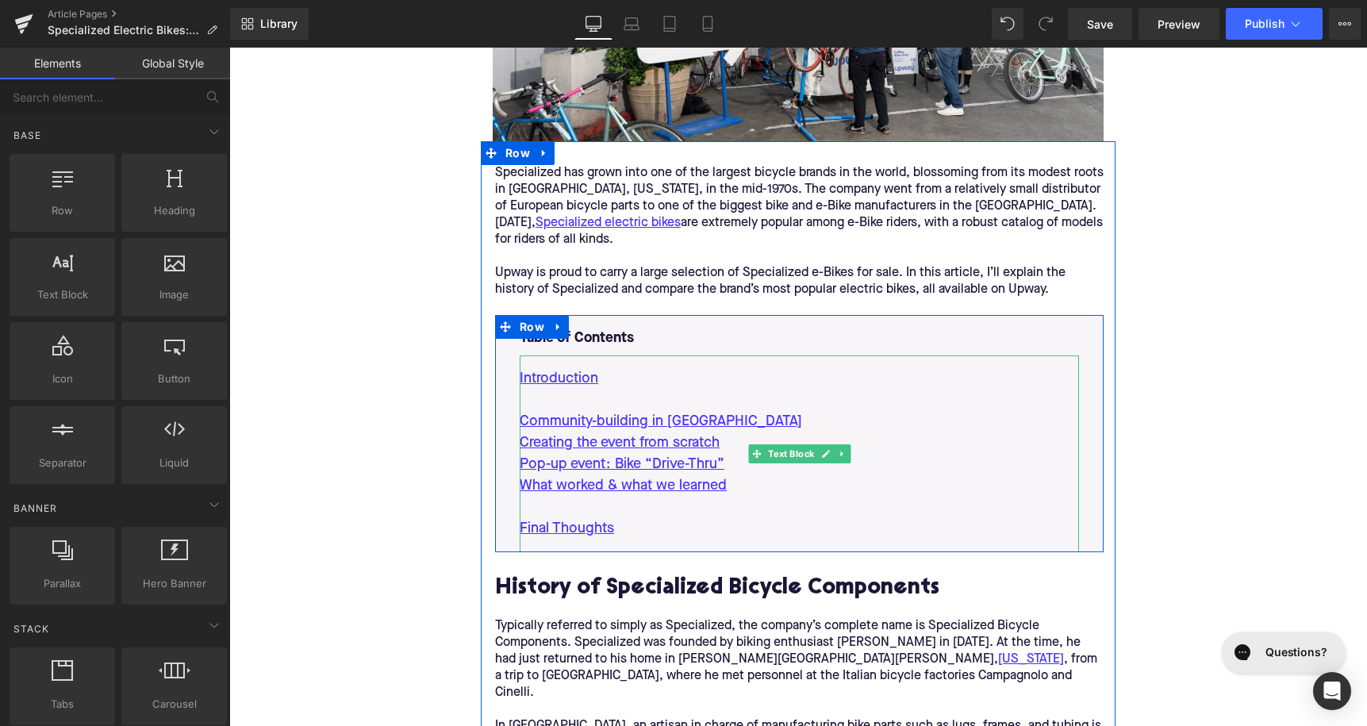
click at [637, 533] on p "Final Thoughts" at bounding box center [799, 518] width 559 height 43
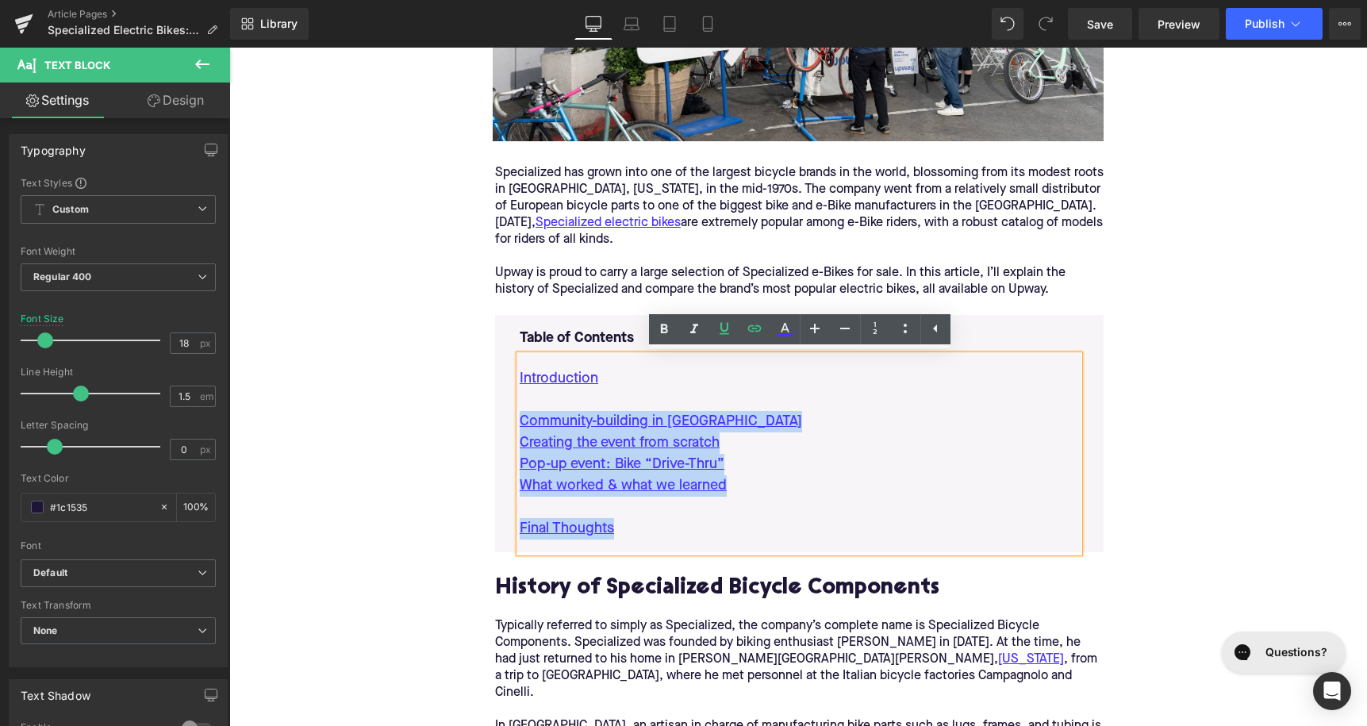
drag, startPoint x: 637, startPoint y: 526, endPoint x: 500, endPoint y: 428, distance: 168.9
click at [501, 428] on div "Table of Contents Text Block Introduction Community-building in [GEOGRAPHIC_DAT…" at bounding box center [799, 433] width 609 height 237
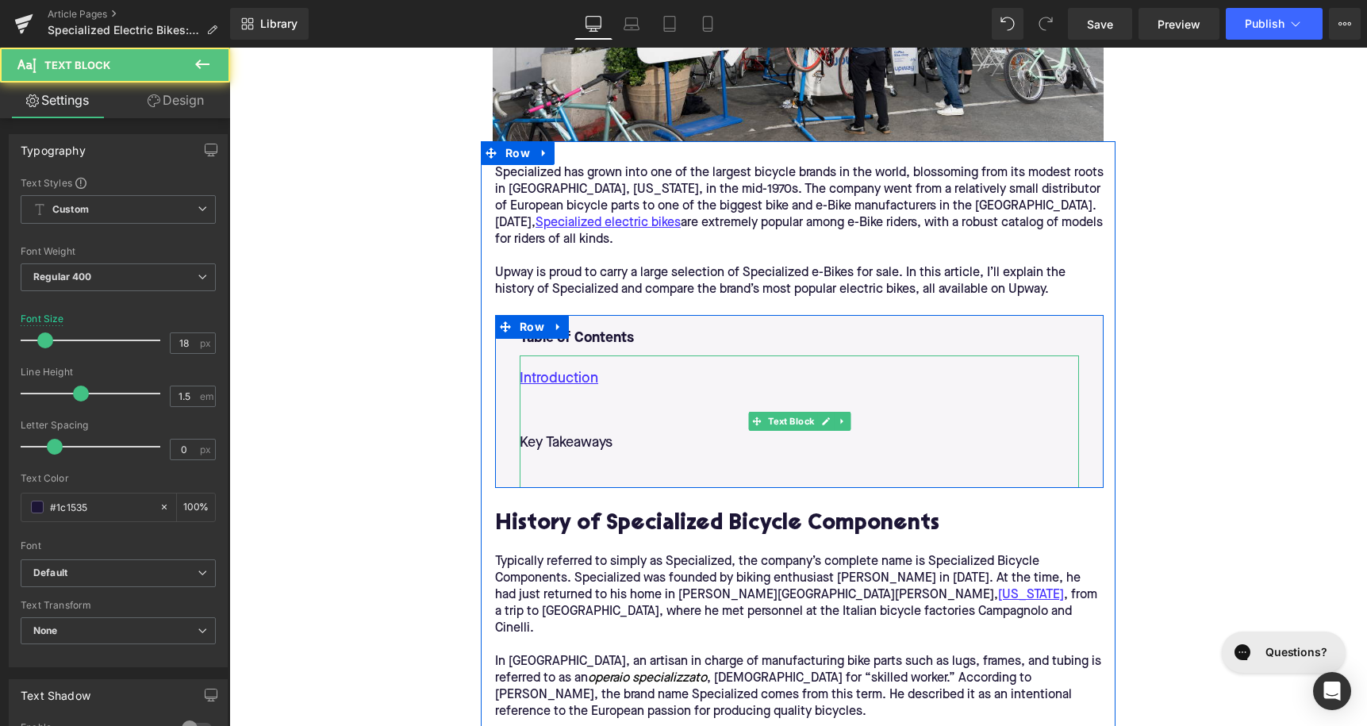
click at [603, 406] on p at bounding box center [799, 400] width 559 height 21
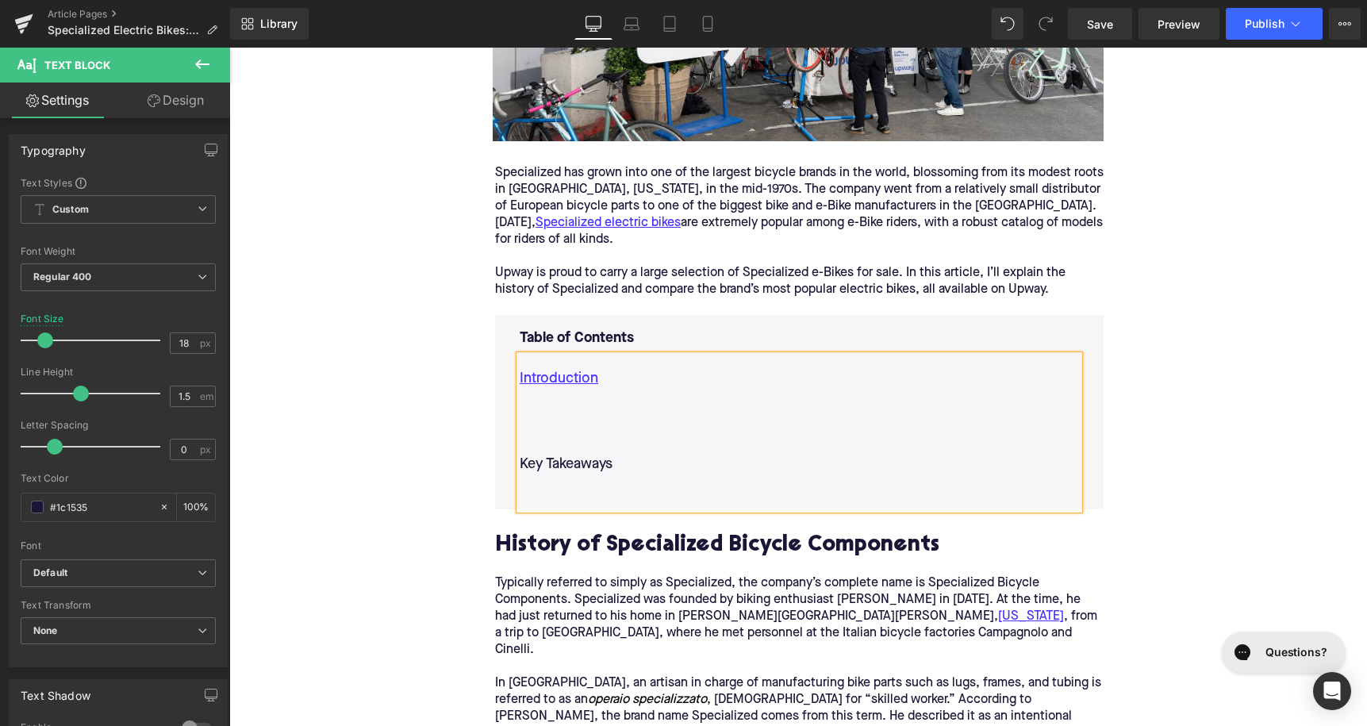
click at [591, 487] on p at bounding box center [799, 485] width 559 height 21
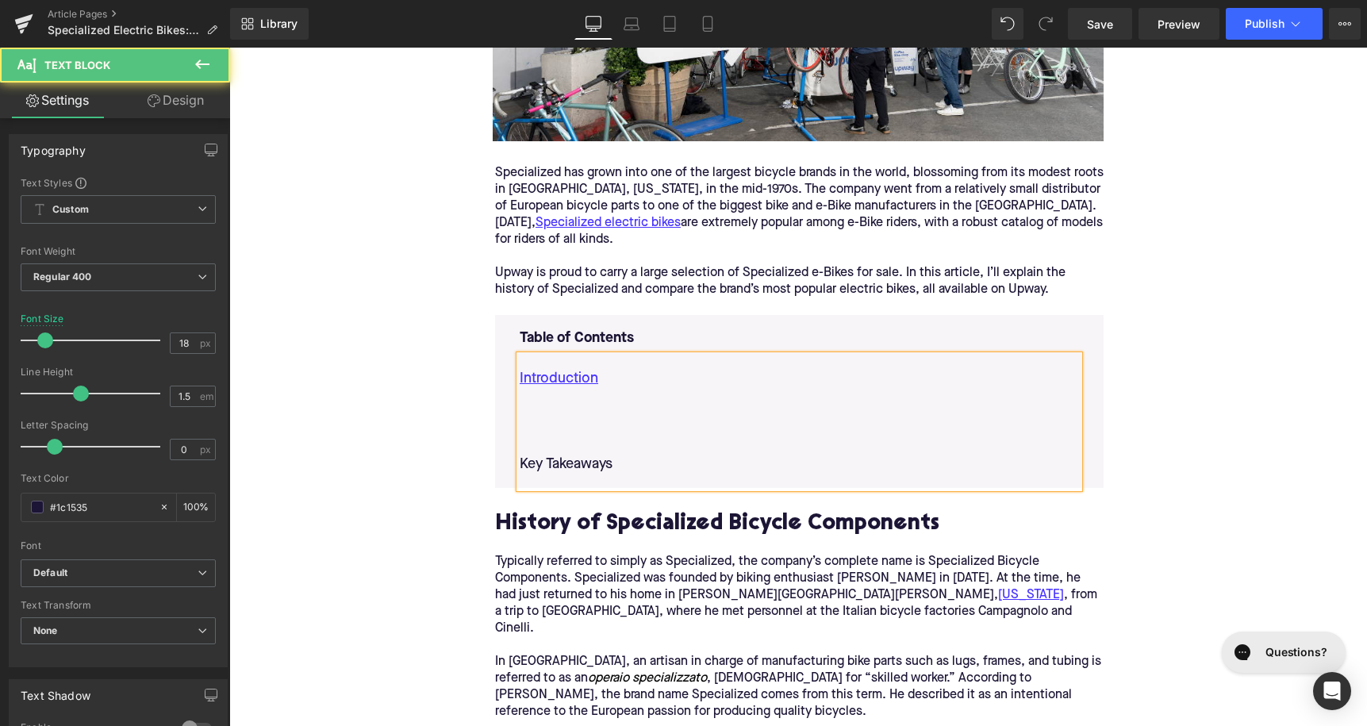
click at [551, 411] on p at bounding box center [799, 421] width 559 height 21
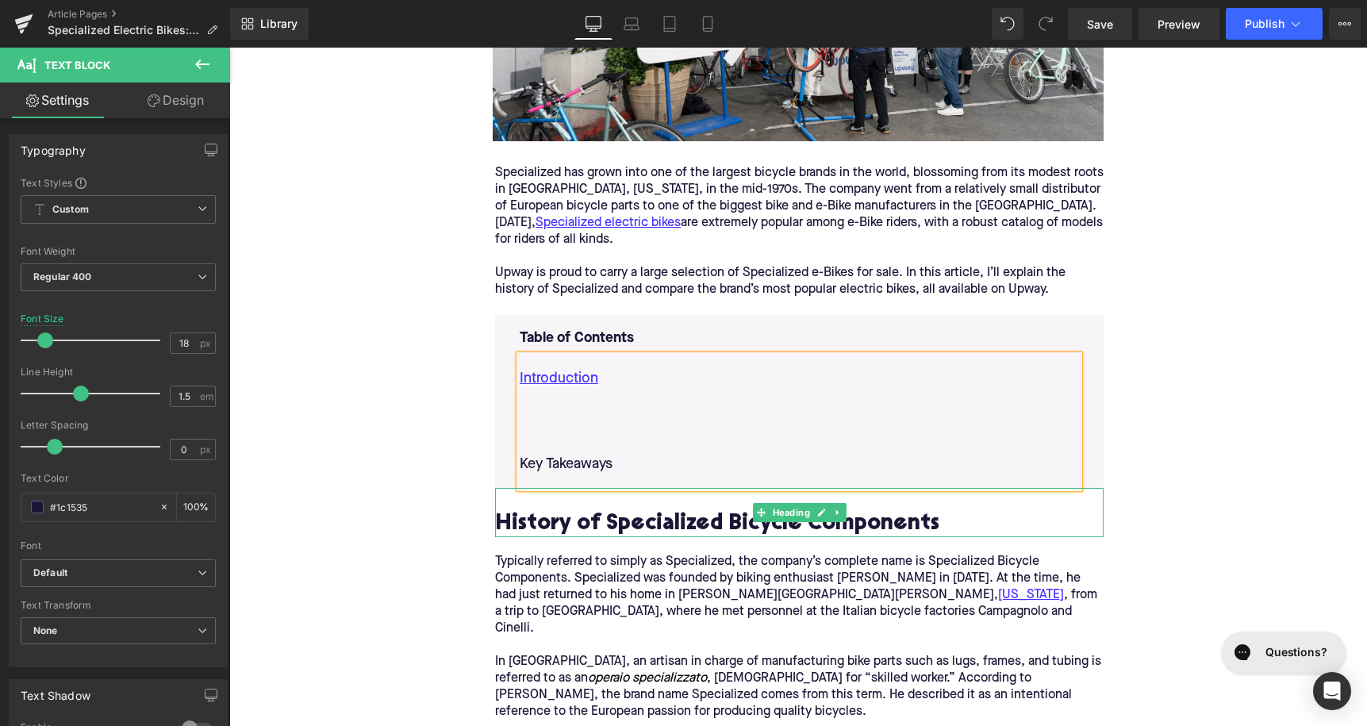
click at [659, 521] on h2 "History of Specialized Bicycle Components" at bounding box center [799, 525] width 609 height 25
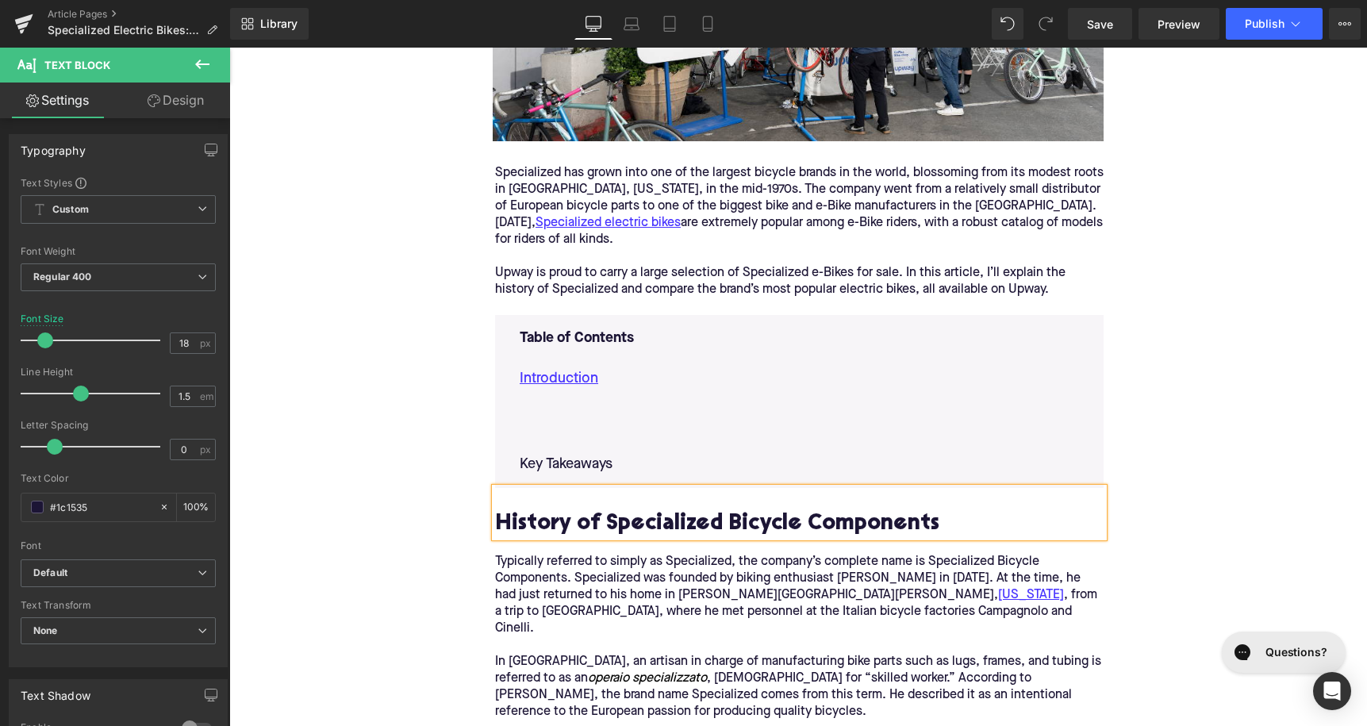
click at [659, 521] on h2 "History of Specialized Bicycle Components" at bounding box center [799, 525] width 609 height 25
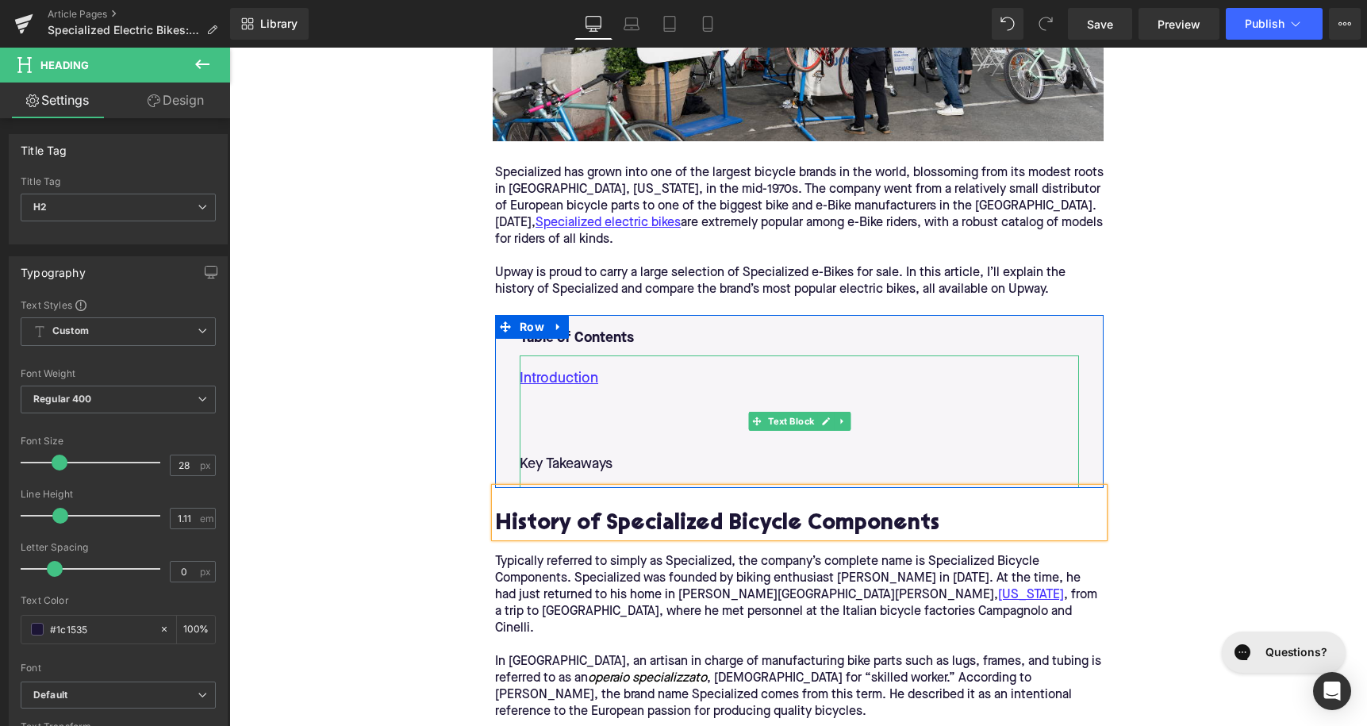
click at [602, 424] on p at bounding box center [799, 421] width 559 height 21
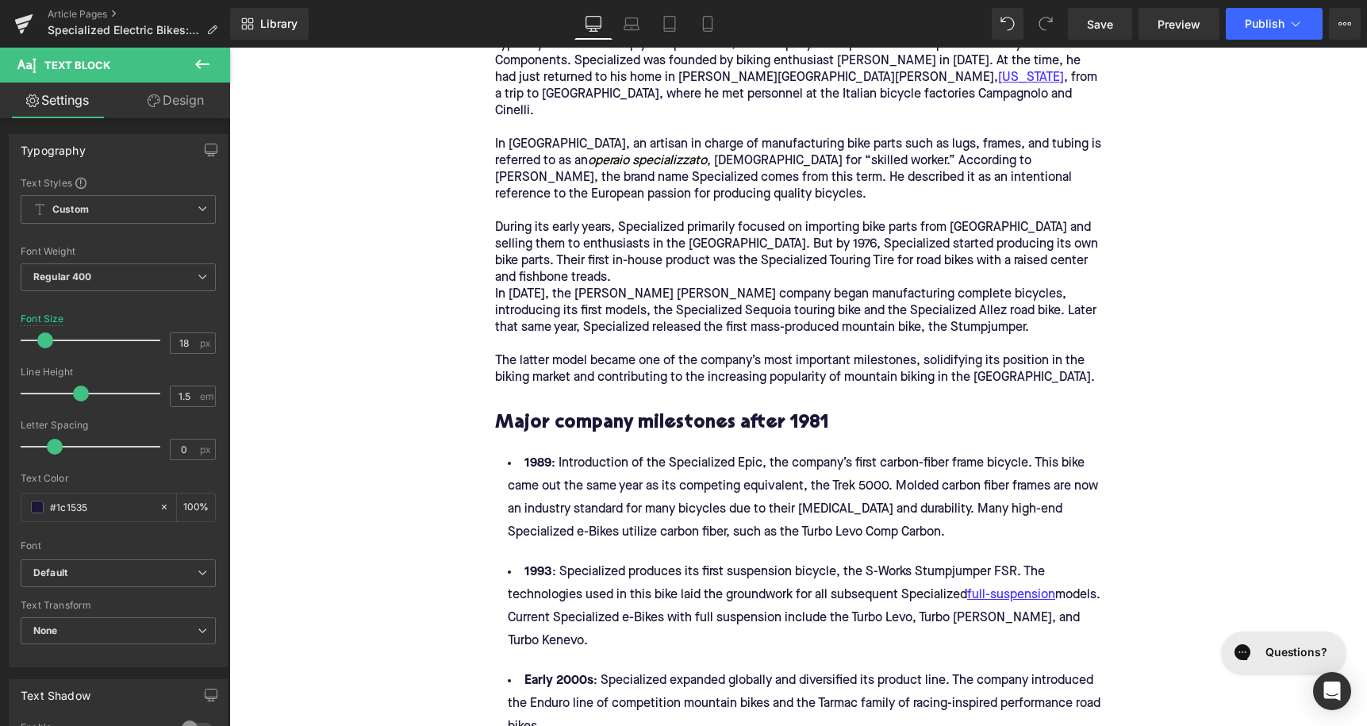
scroll to position [1267, 0]
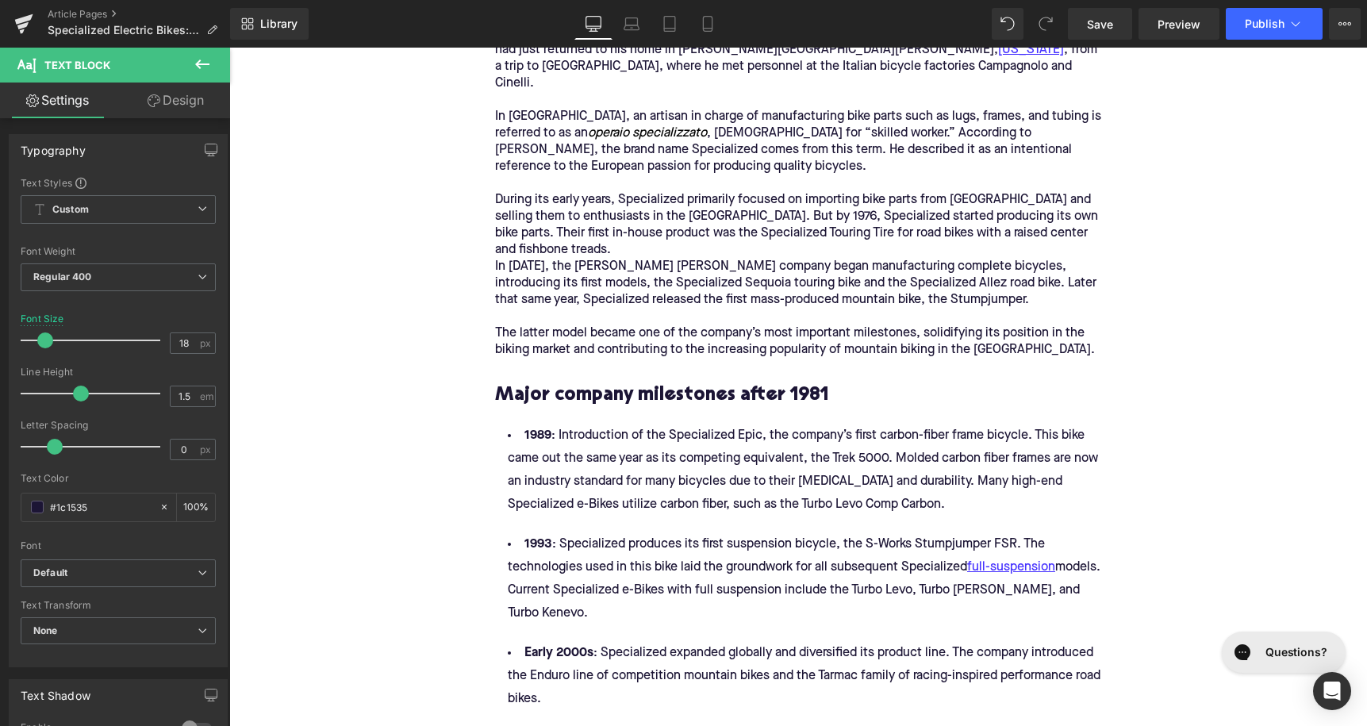
click at [633, 383] on h3 "Major company milestones after 1981" at bounding box center [799, 395] width 609 height 25
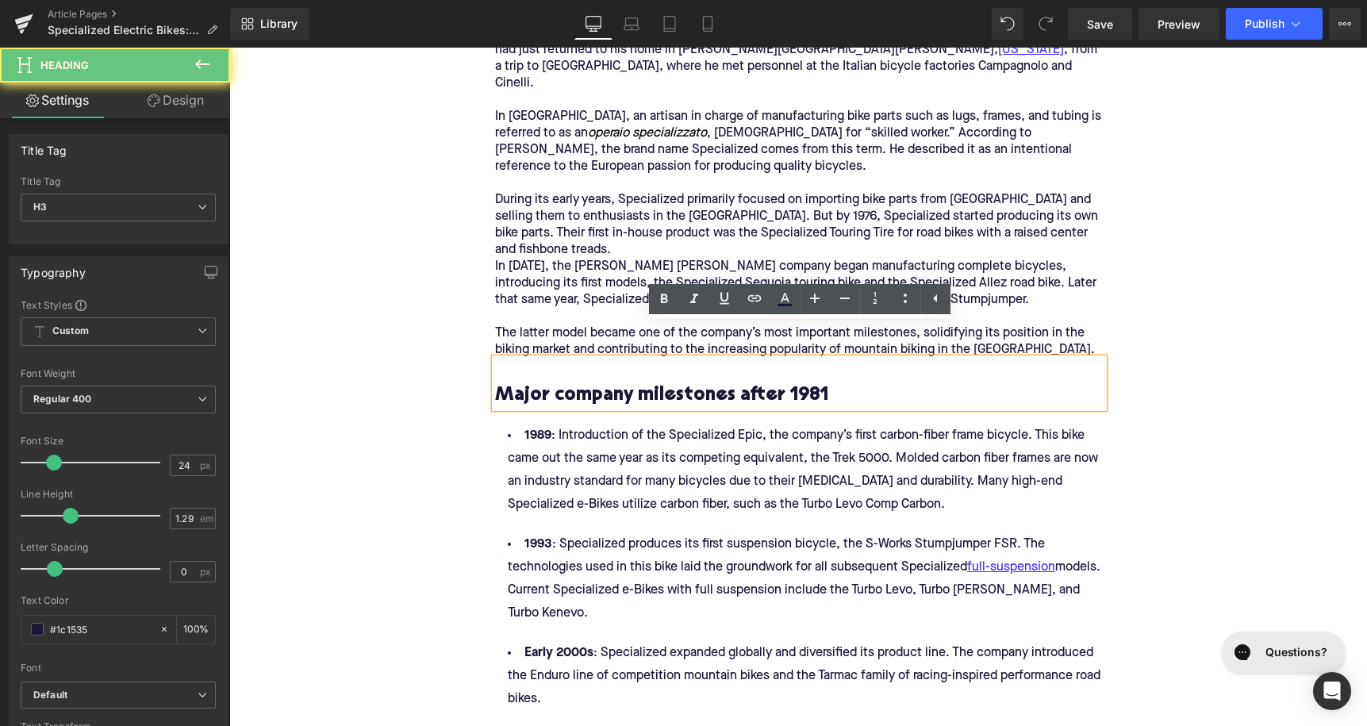
click at [633, 383] on h3 "Major company milestones after 1981" at bounding box center [799, 395] width 609 height 25
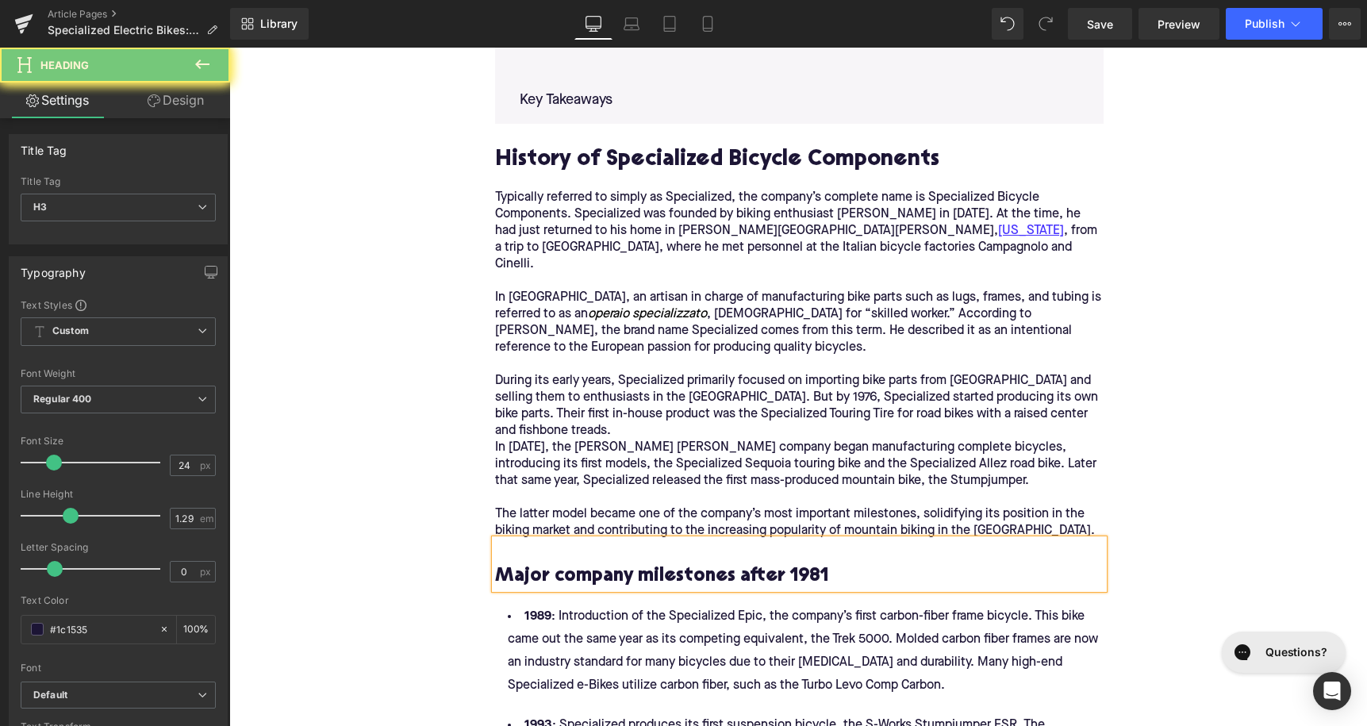
scroll to position [857, 0]
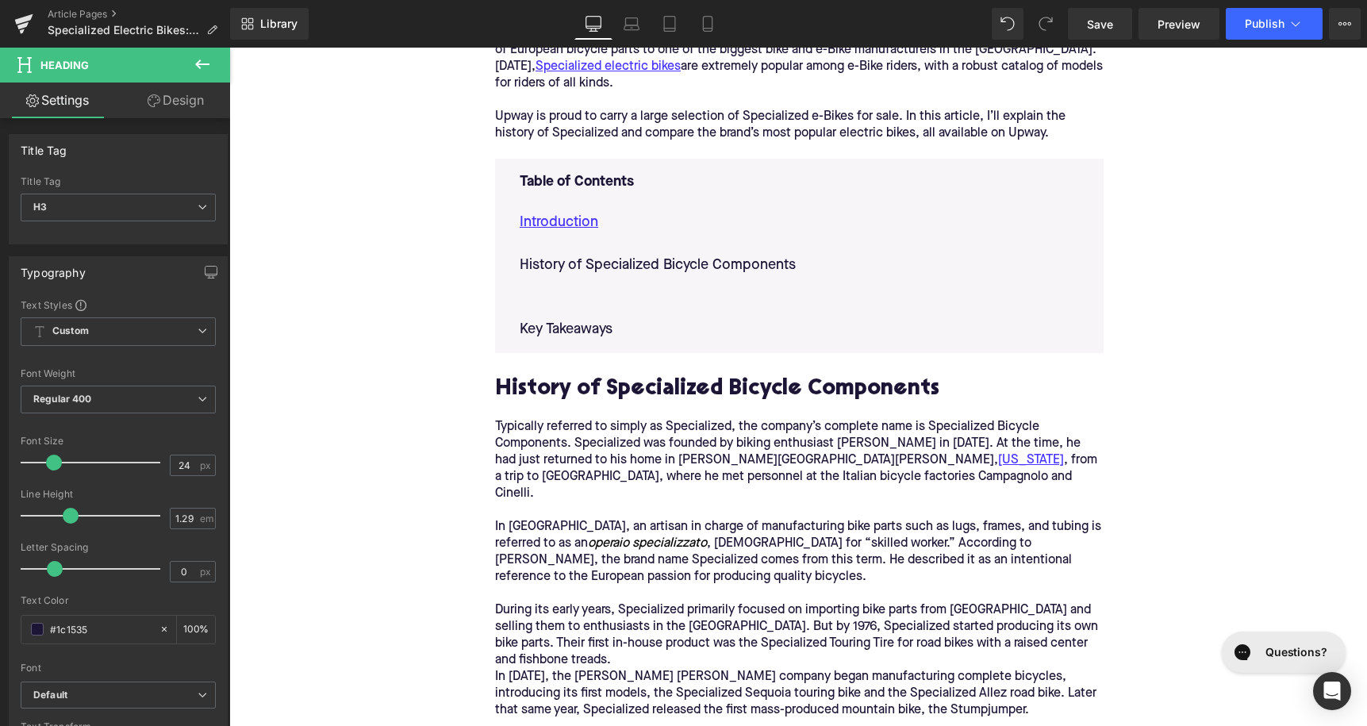
click at [577, 286] on p at bounding box center [799, 286] width 559 height 21
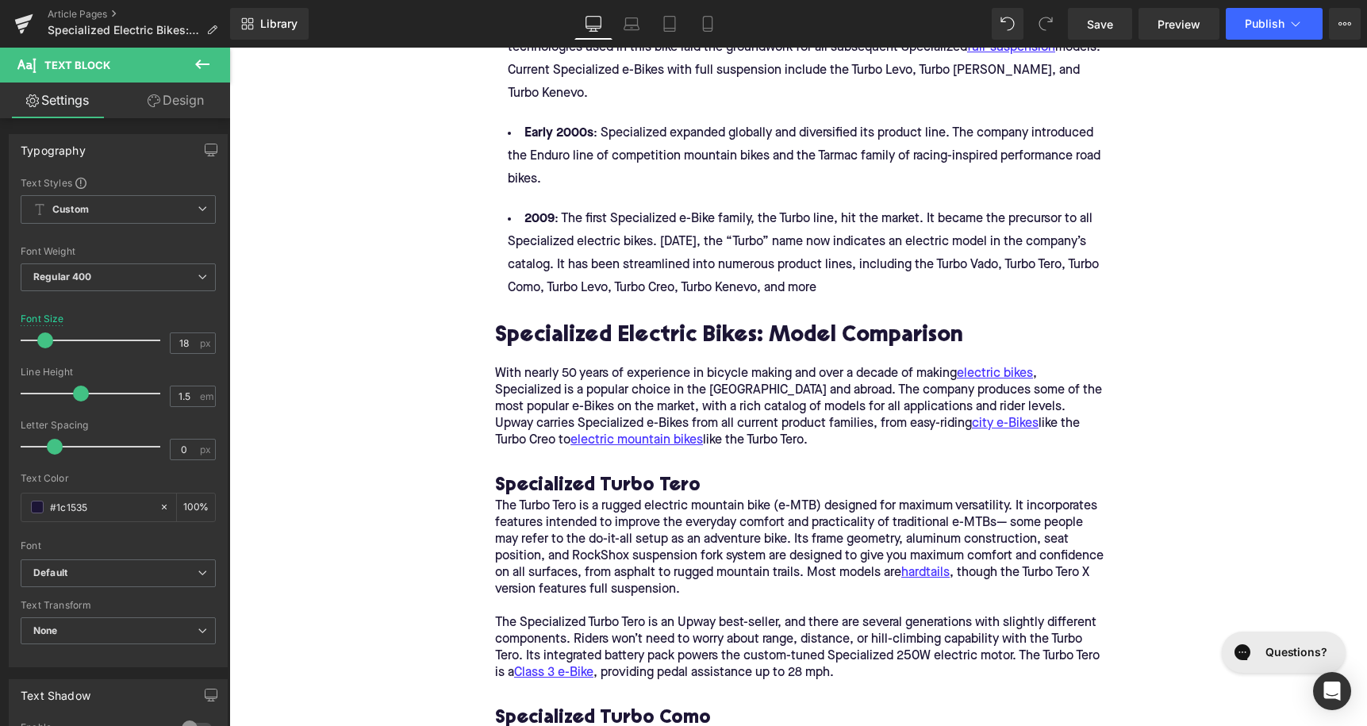
scroll to position [1811, 0]
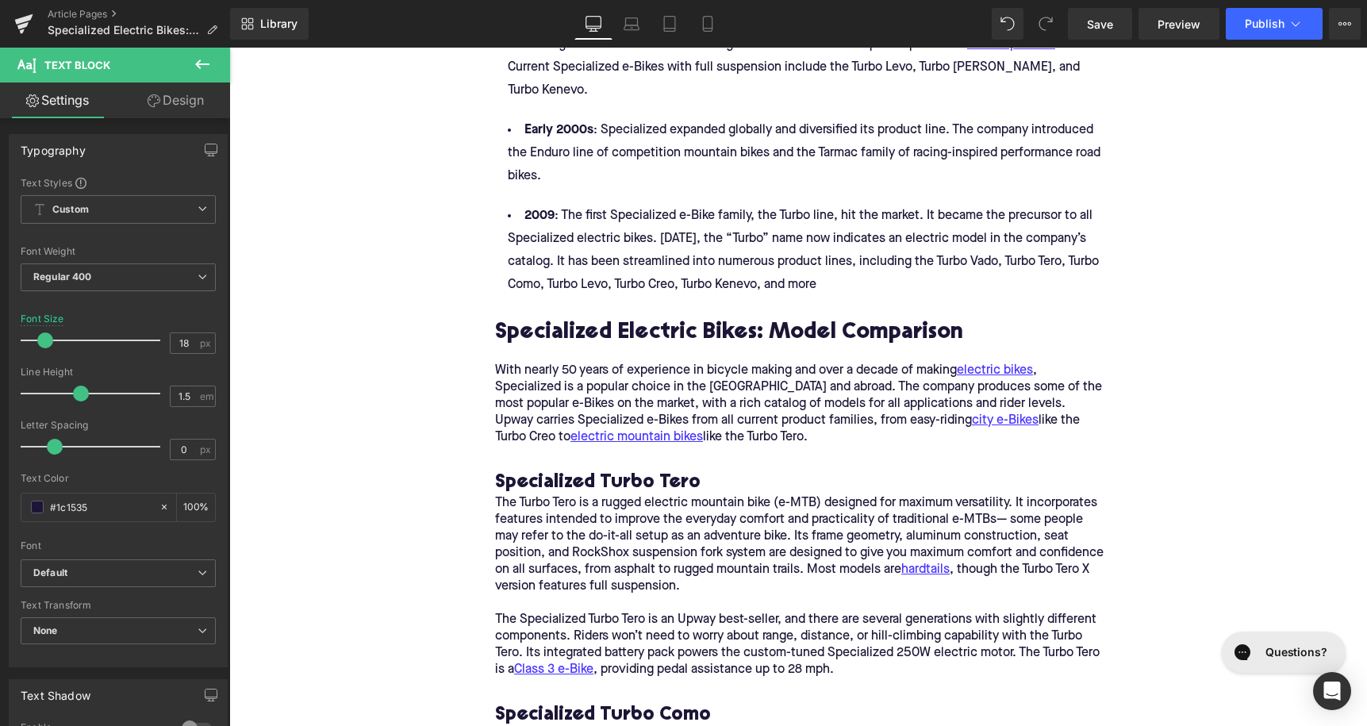
click at [576, 321] on h2 "Specialized Electric Bikes: Model Comparison" at bounding box center [799, 333] width 609 height 25
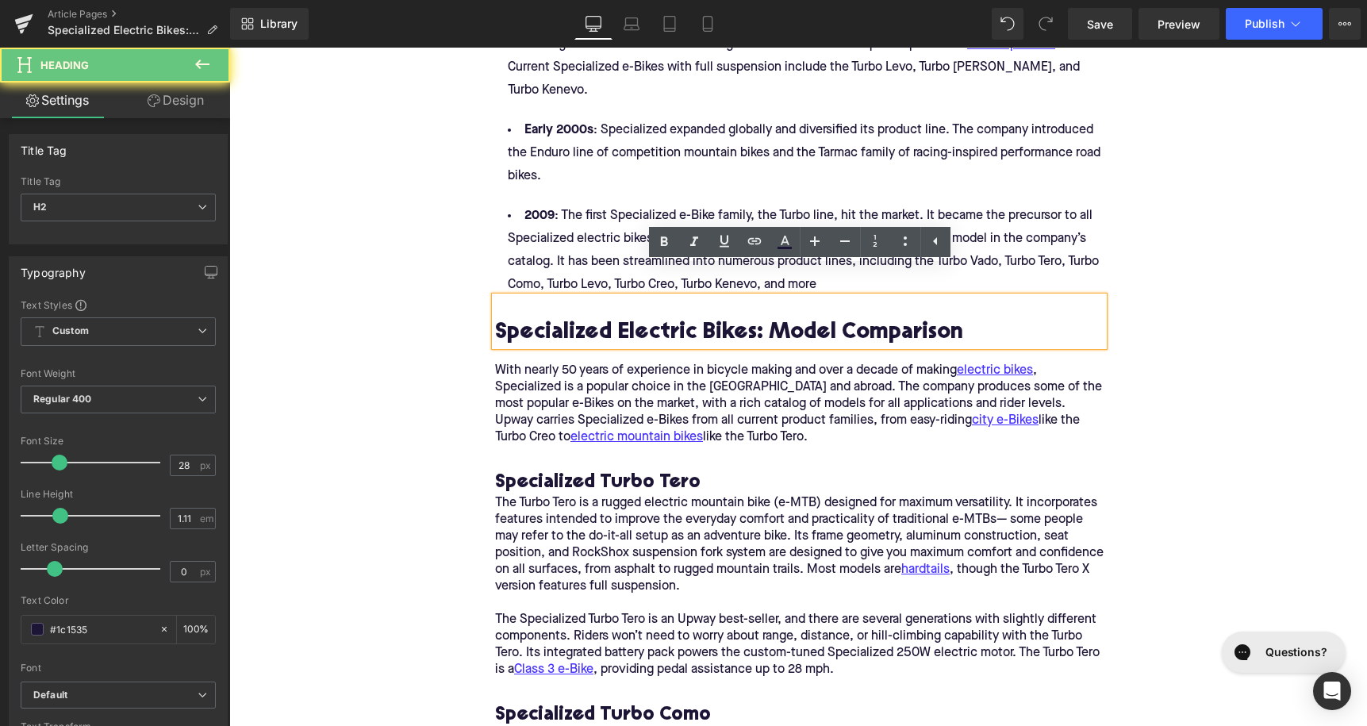
click at [576, 321] on h2 "Specialized Electric Bikes: Model Comparison" at bounding box center [799, 333] width 609 height 25
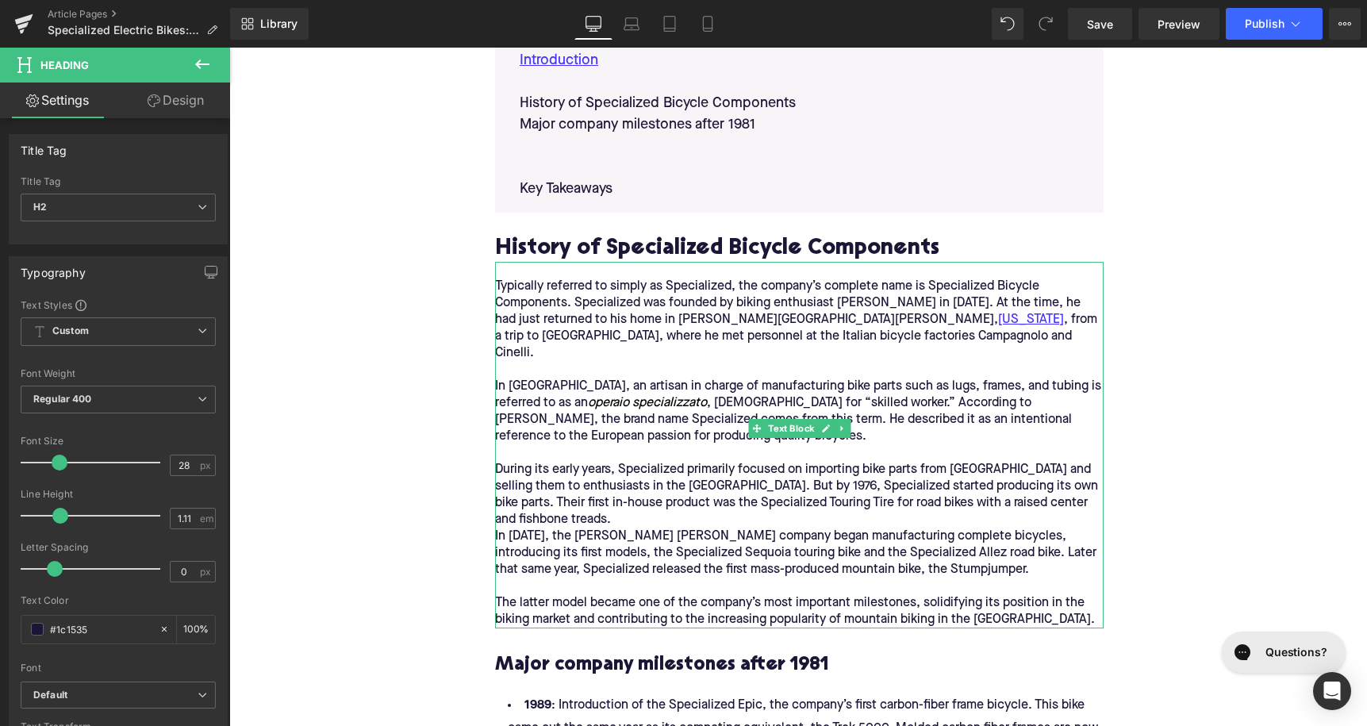
scroll to position [969, 0]
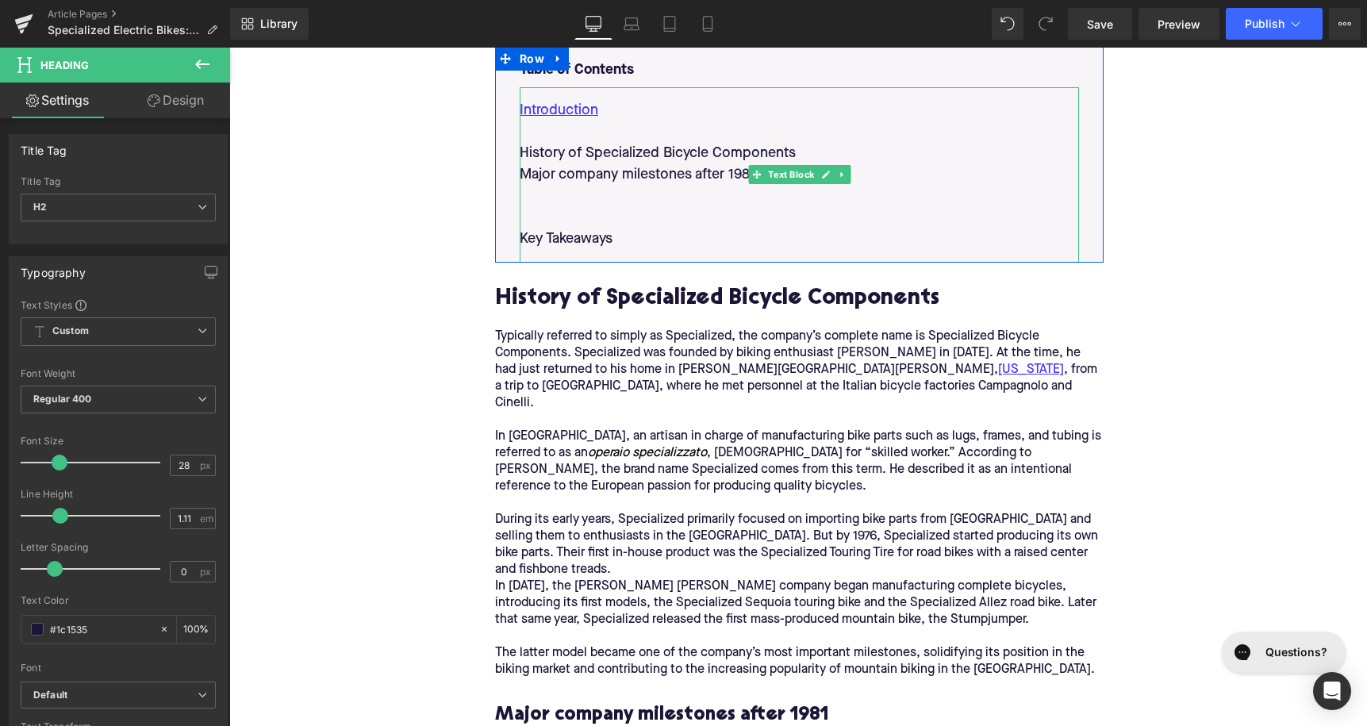
click at [560, 195] on p at bounding box center [799, 196] width 559 height 21
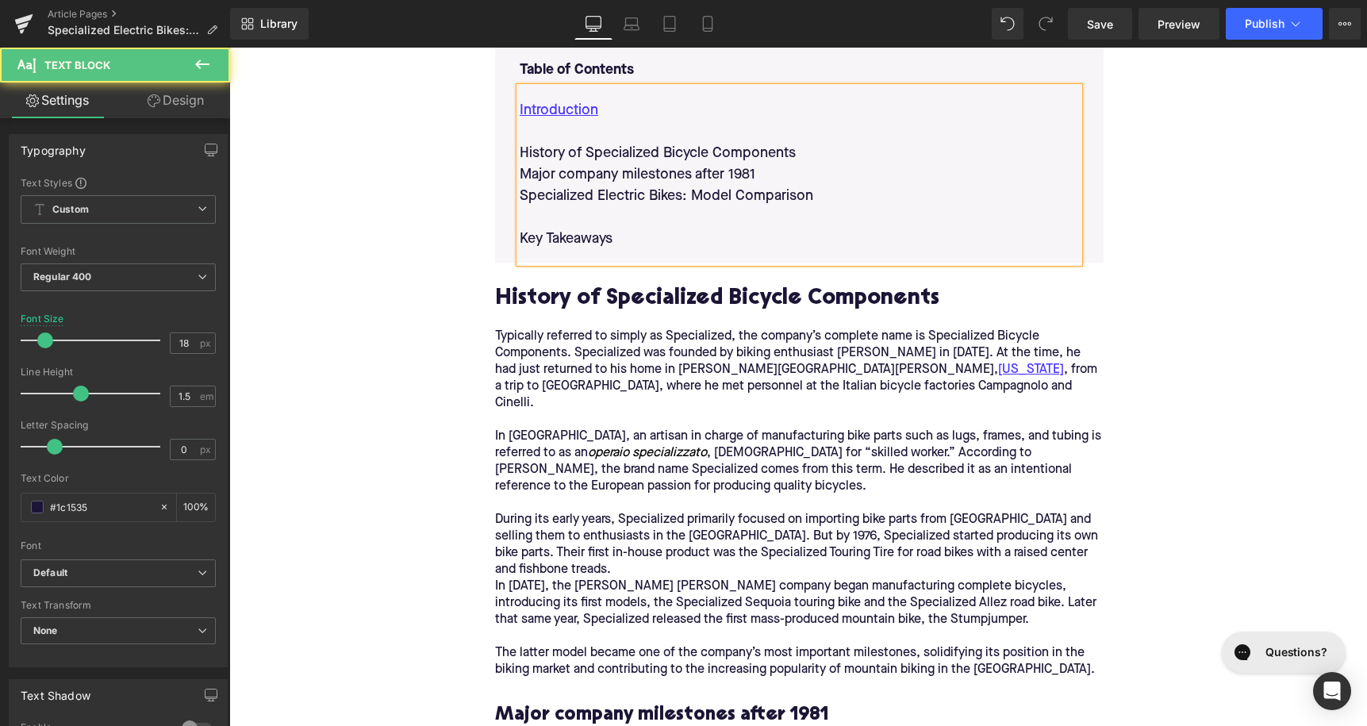
click at [526, 151] on p "History of Specialized Bicycle Components" at bounding box center [799, 153] width 559 height 21
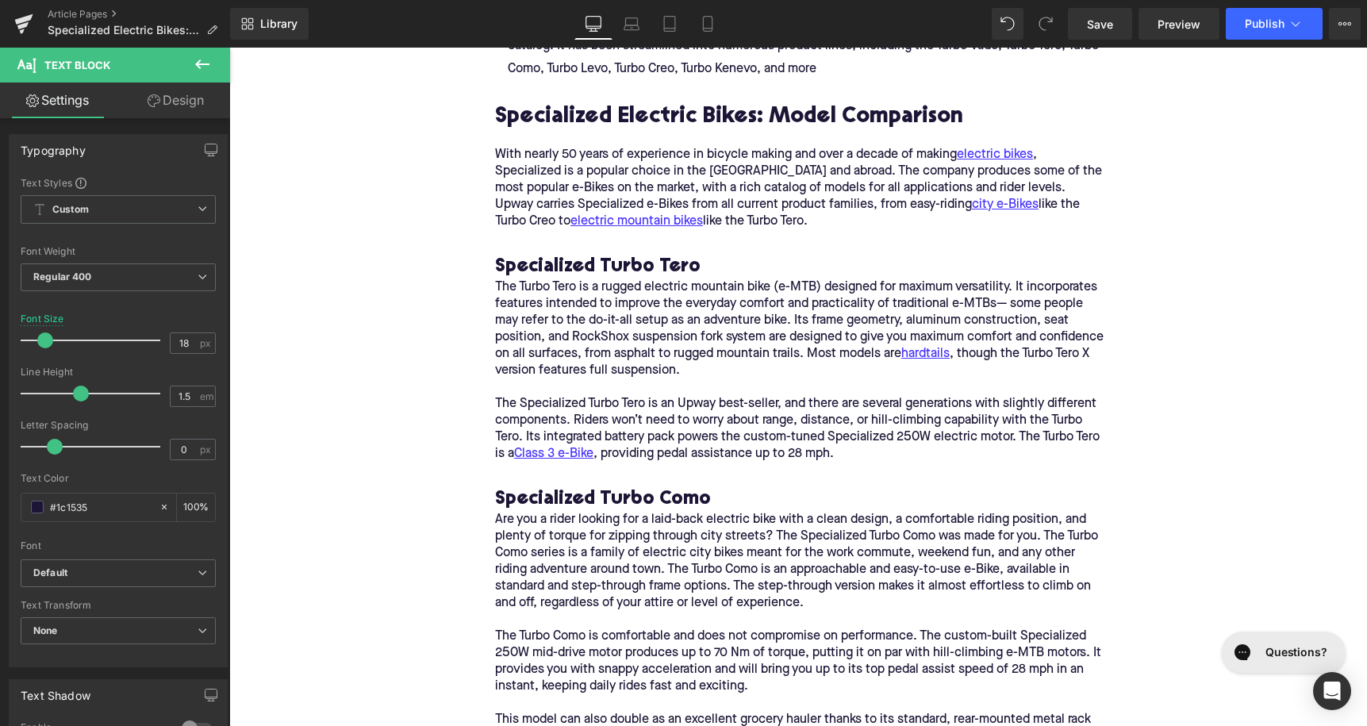
scroll to position [2050, 0]
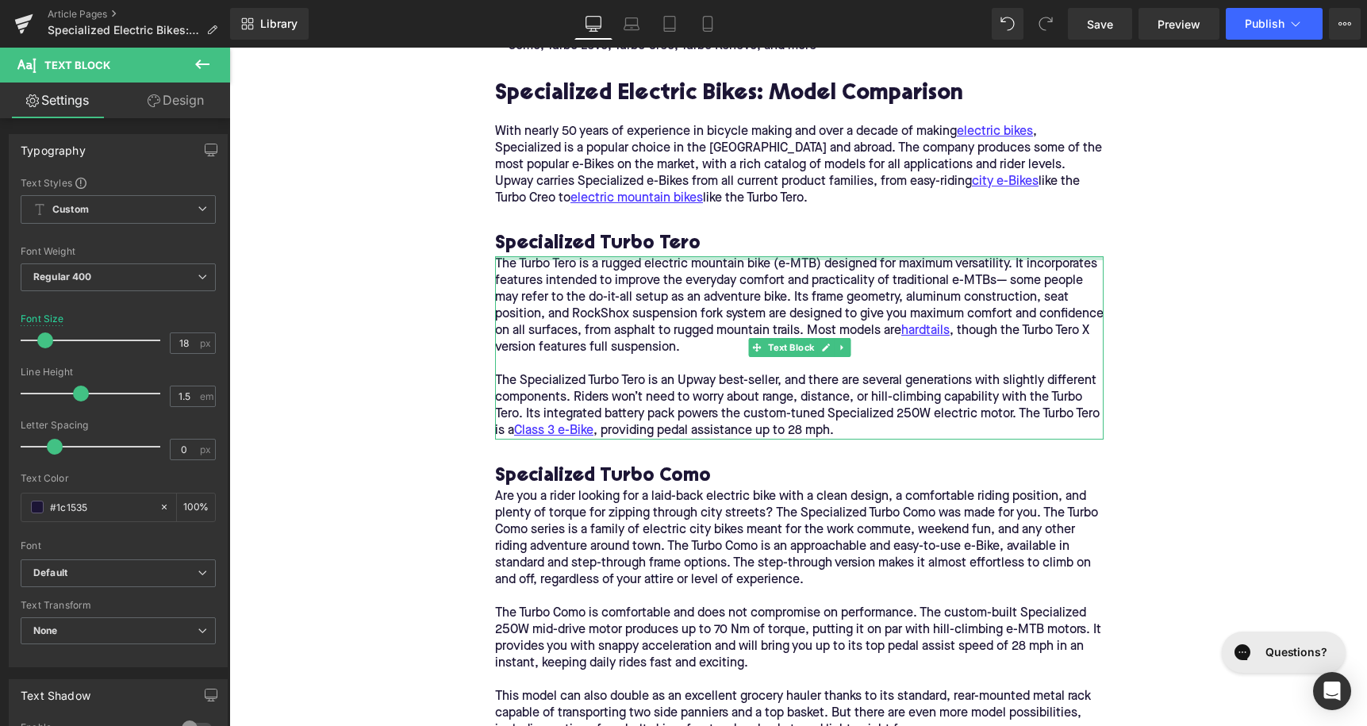
click at [592, 232] on h3 "Specialized Turbo Tero" at bounding box center [799, 244] width 609 height 25
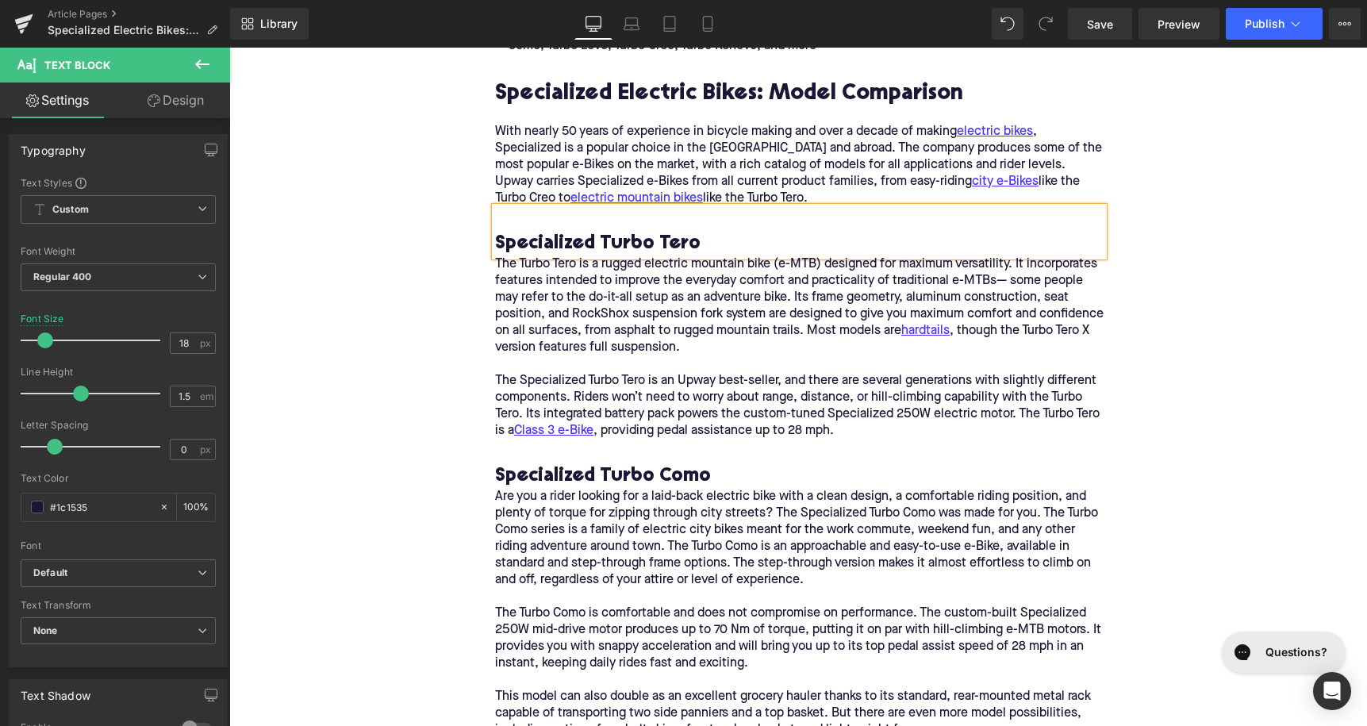
click at [592, 232] on h3 "Specialized Turbo Tero" at bounding box center [799, 244] width 609 height 25
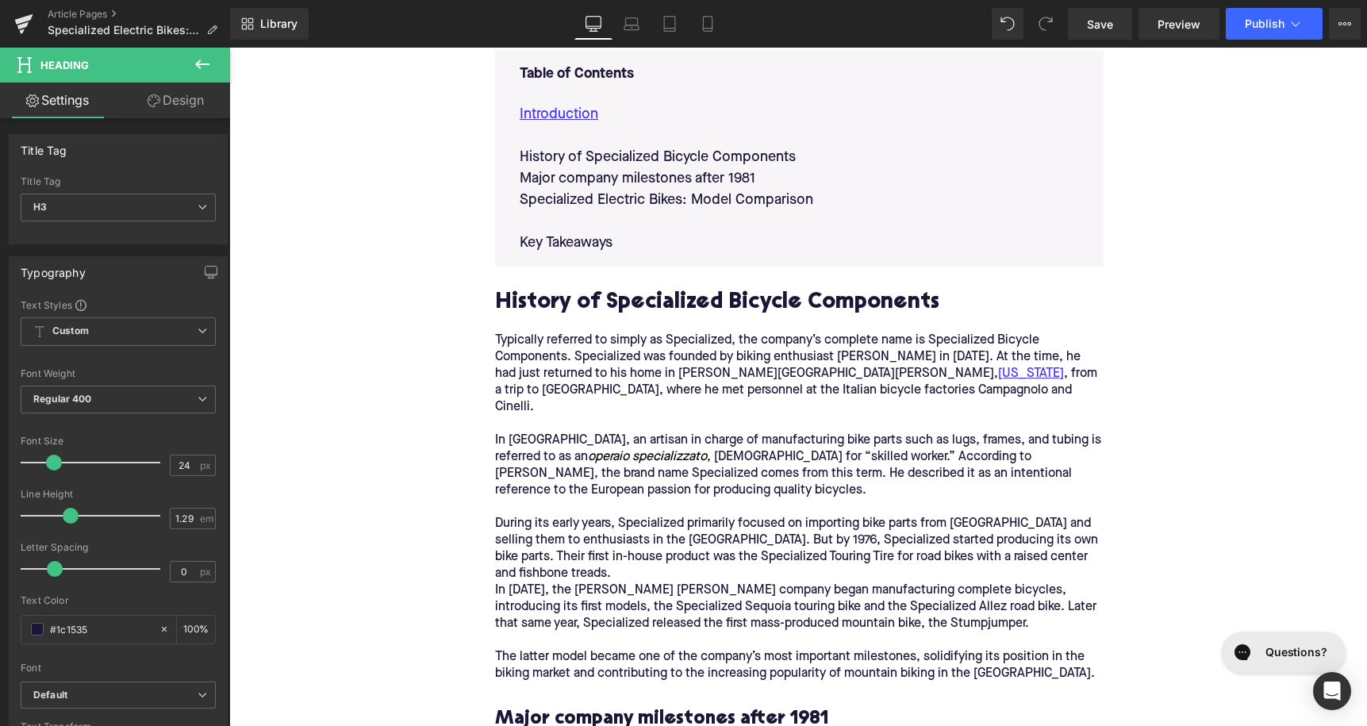
scroll to position [884, 0]
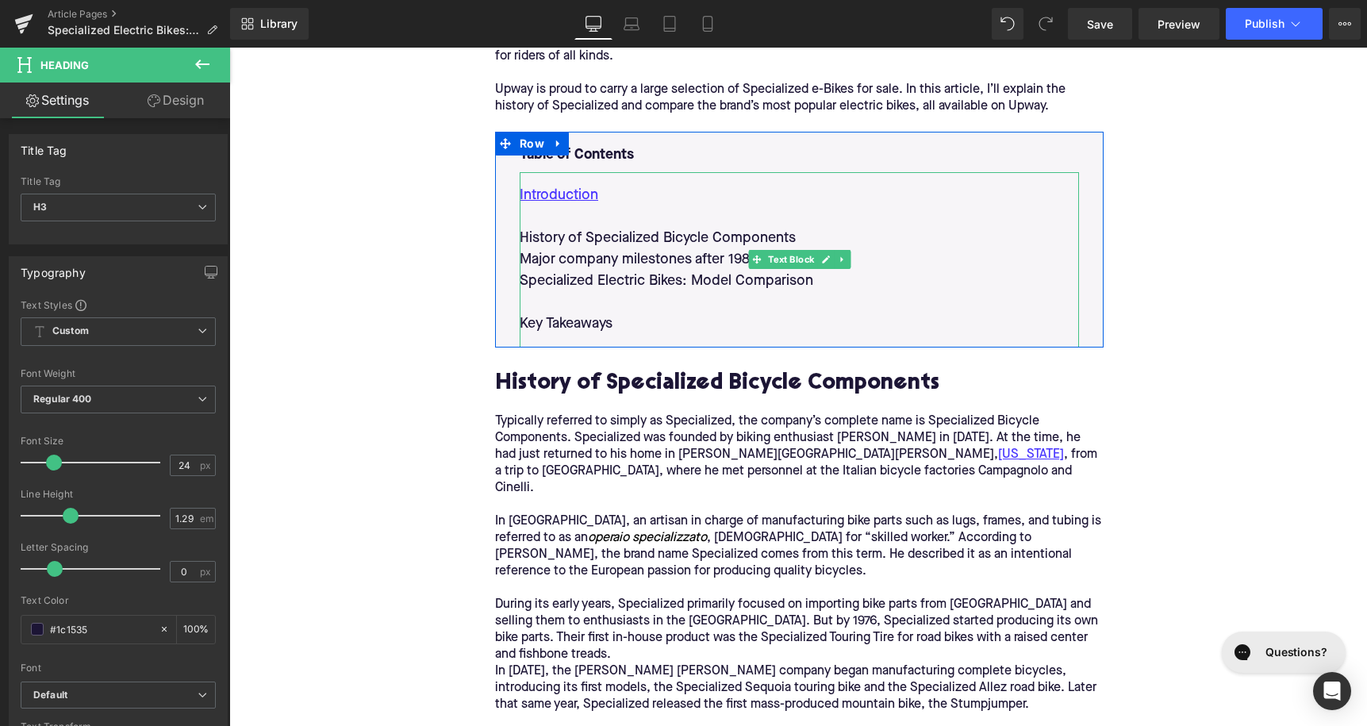
click at [818, 275] on p "Specialized Electric Bikes: Model Comparison" at bounding box center [799, 281] width 559 height 21
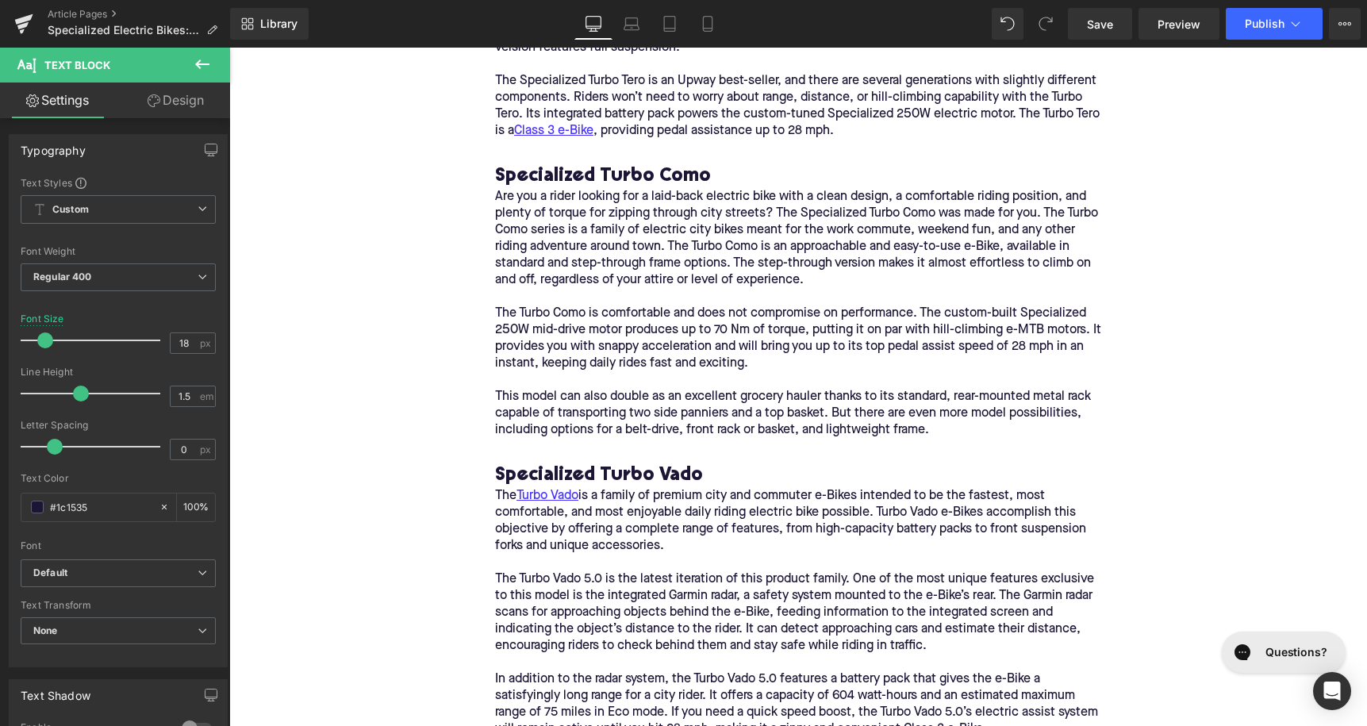
scroll to position [2456, 0]
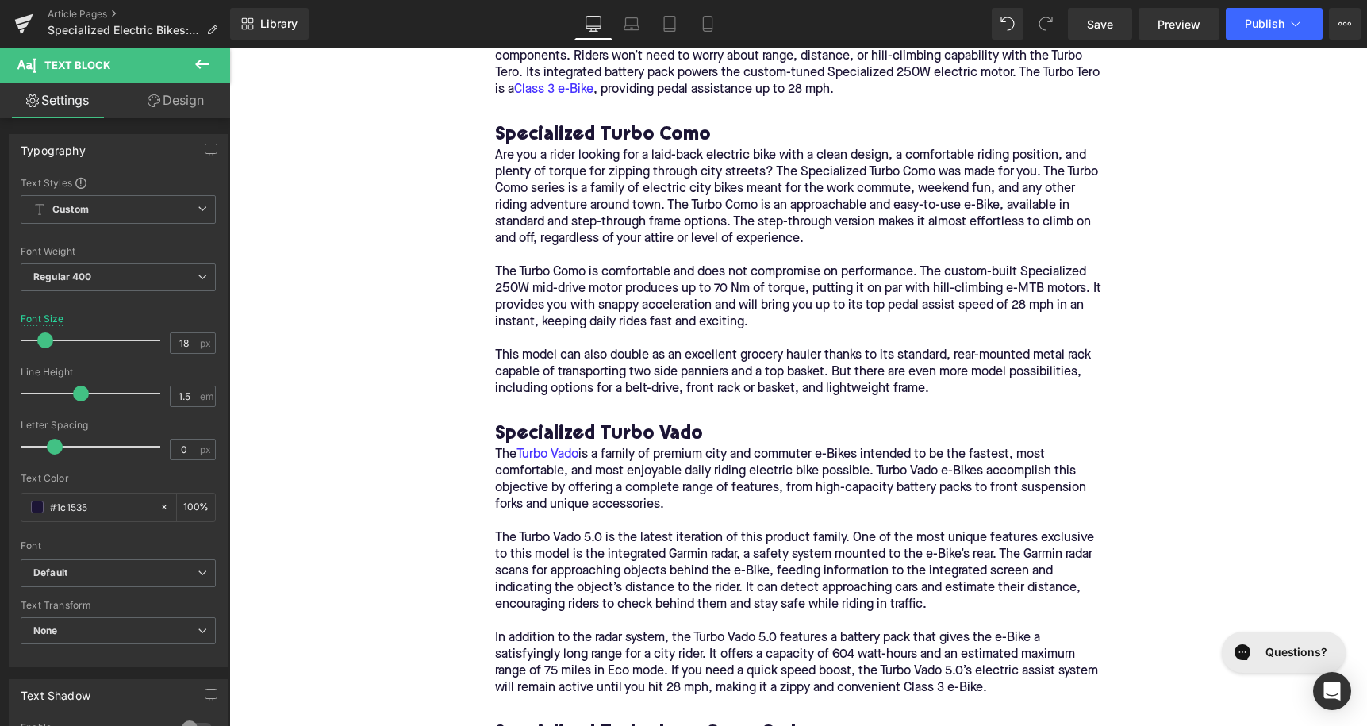
click at [658, 422] on h3 "Specialized Turbo Vado" at bounding box center [799, 434] width 609 height 25
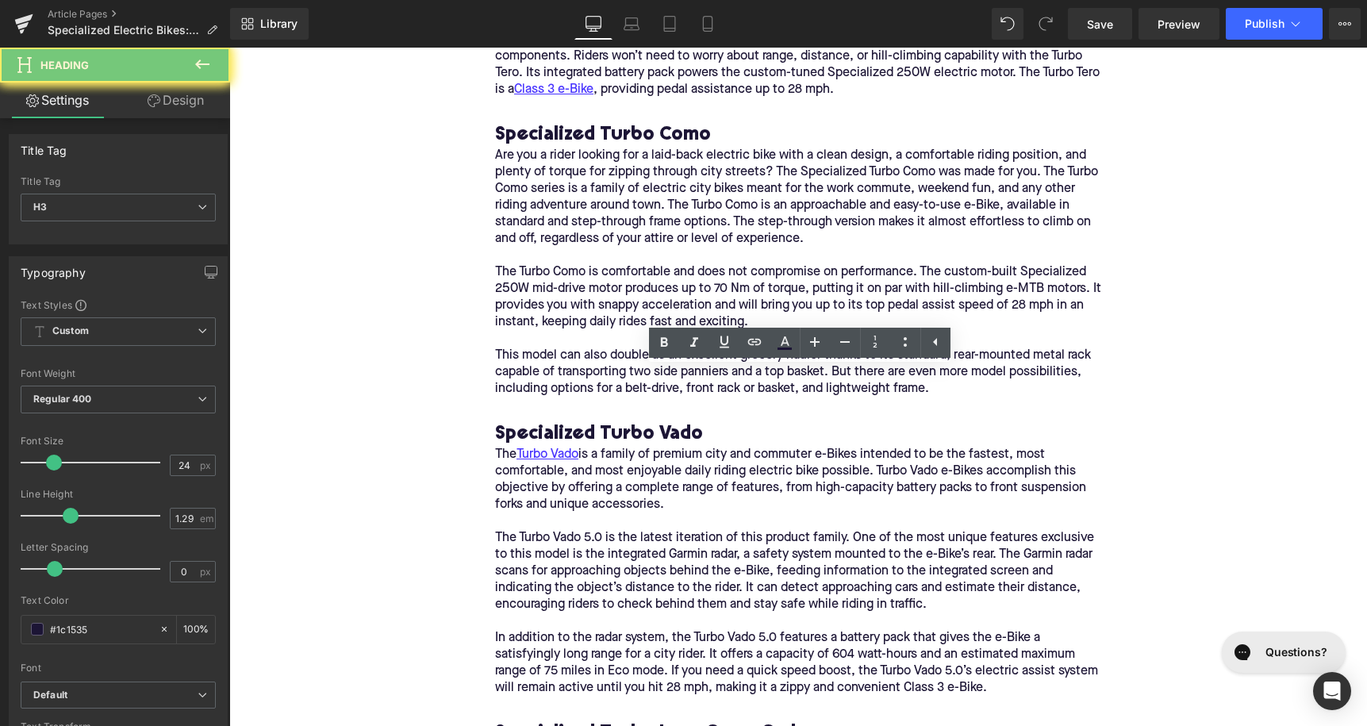
click at [658, 422] on h3 "Specialized Turbo Vado" at bounding box center [799, 434] width 609 height 25
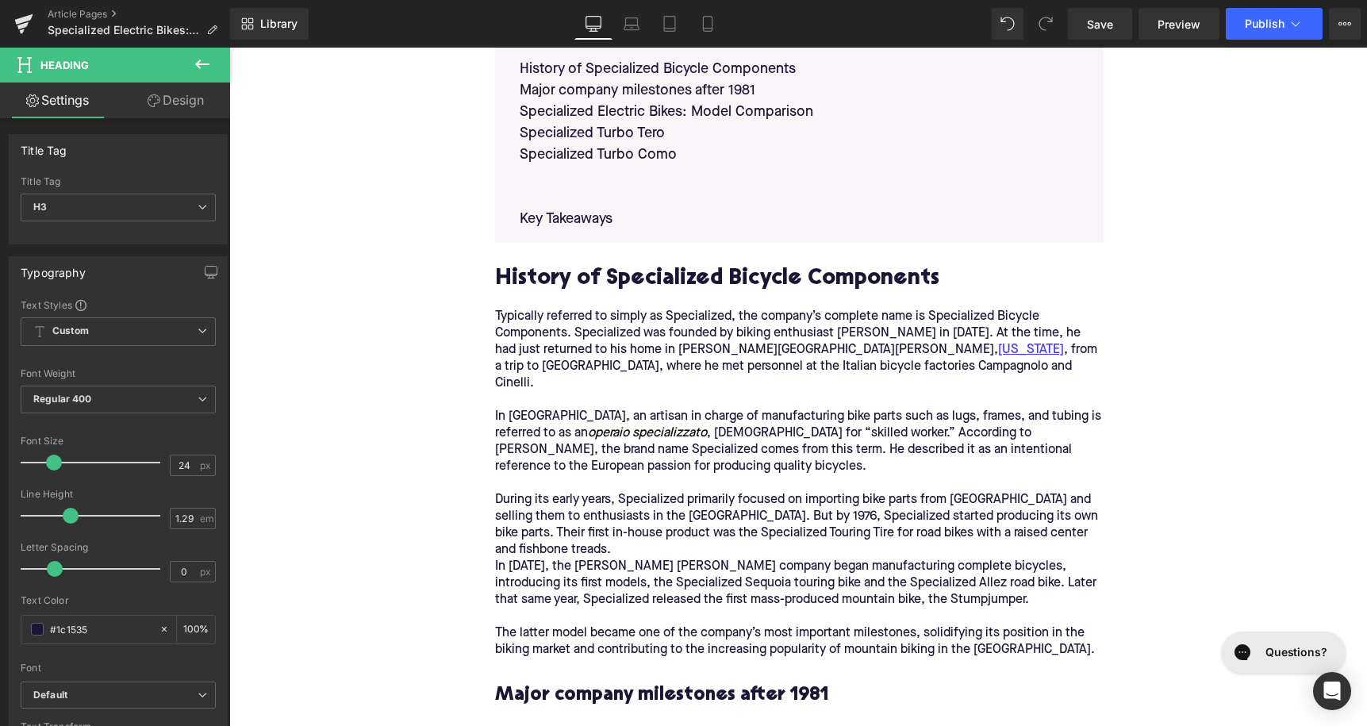
scroll to position [863, 0]
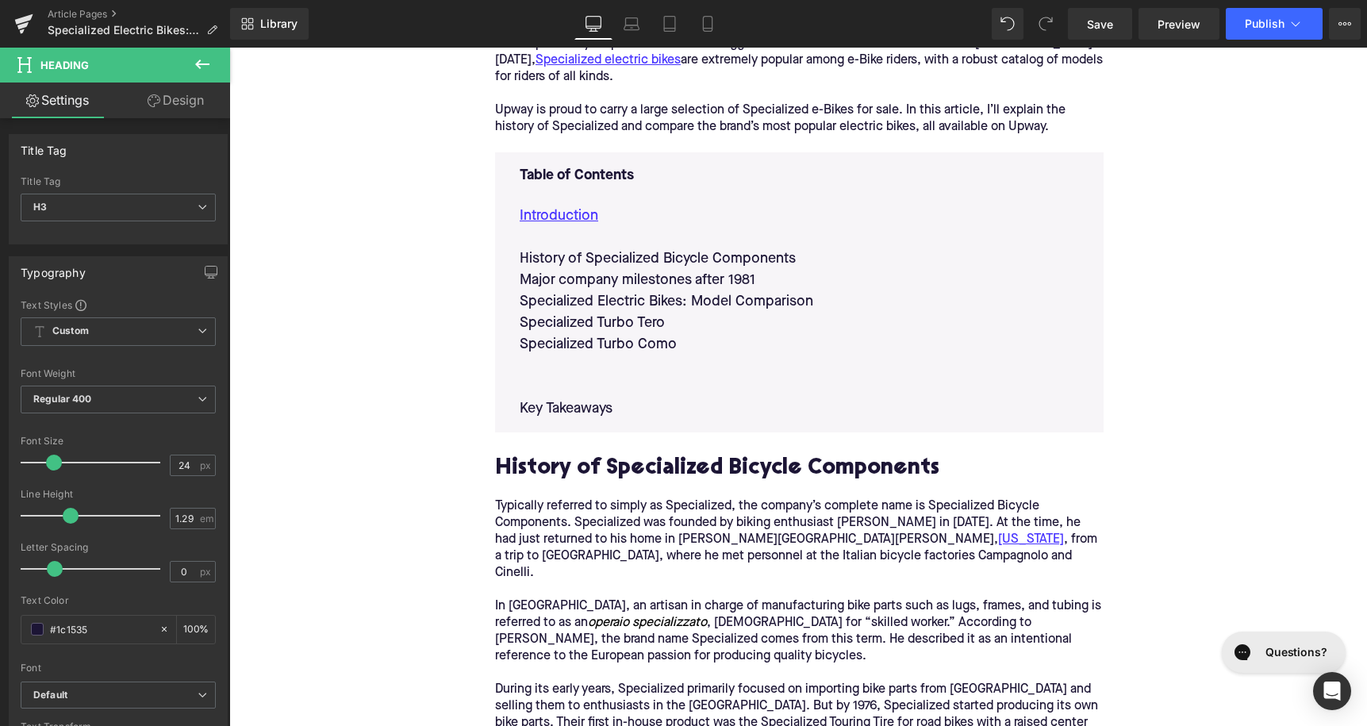
click at [678, 351] on p "Specialized Turbo Como" at bounding box center [799, 344] width 559 height 21
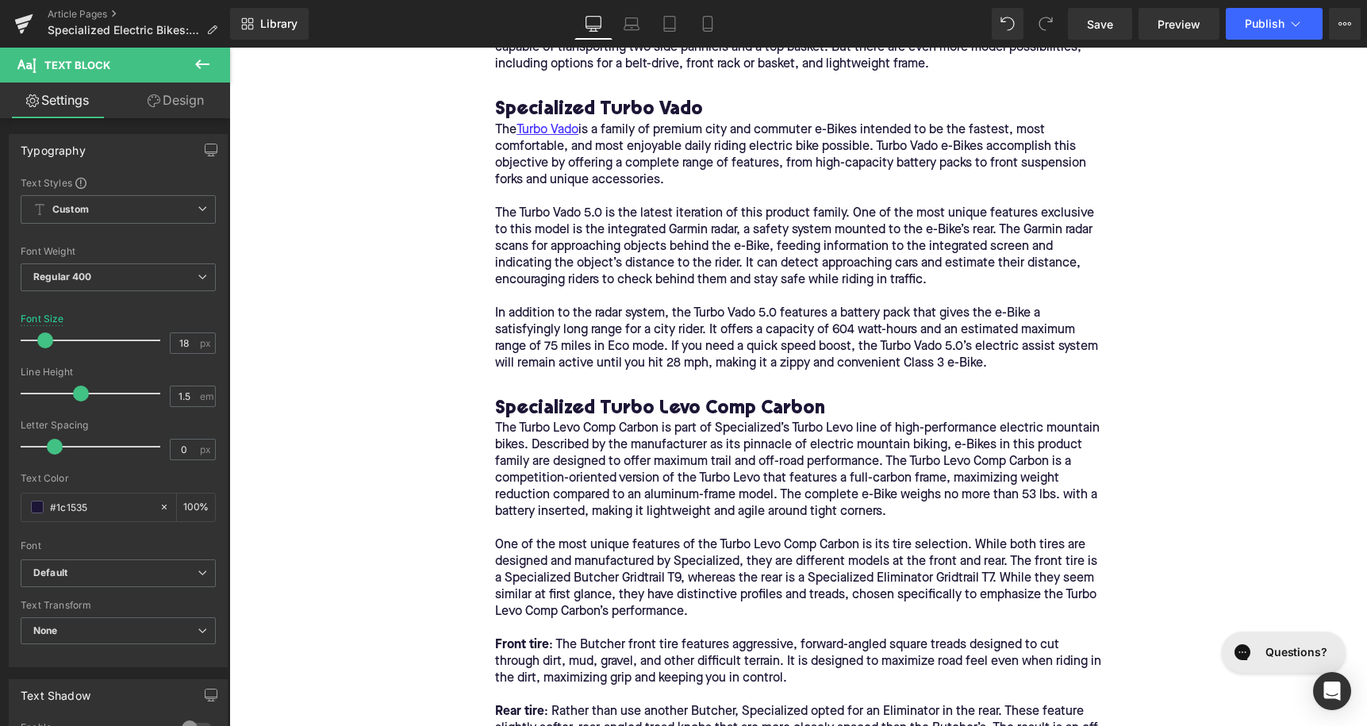
scroll to position [2940, 0]
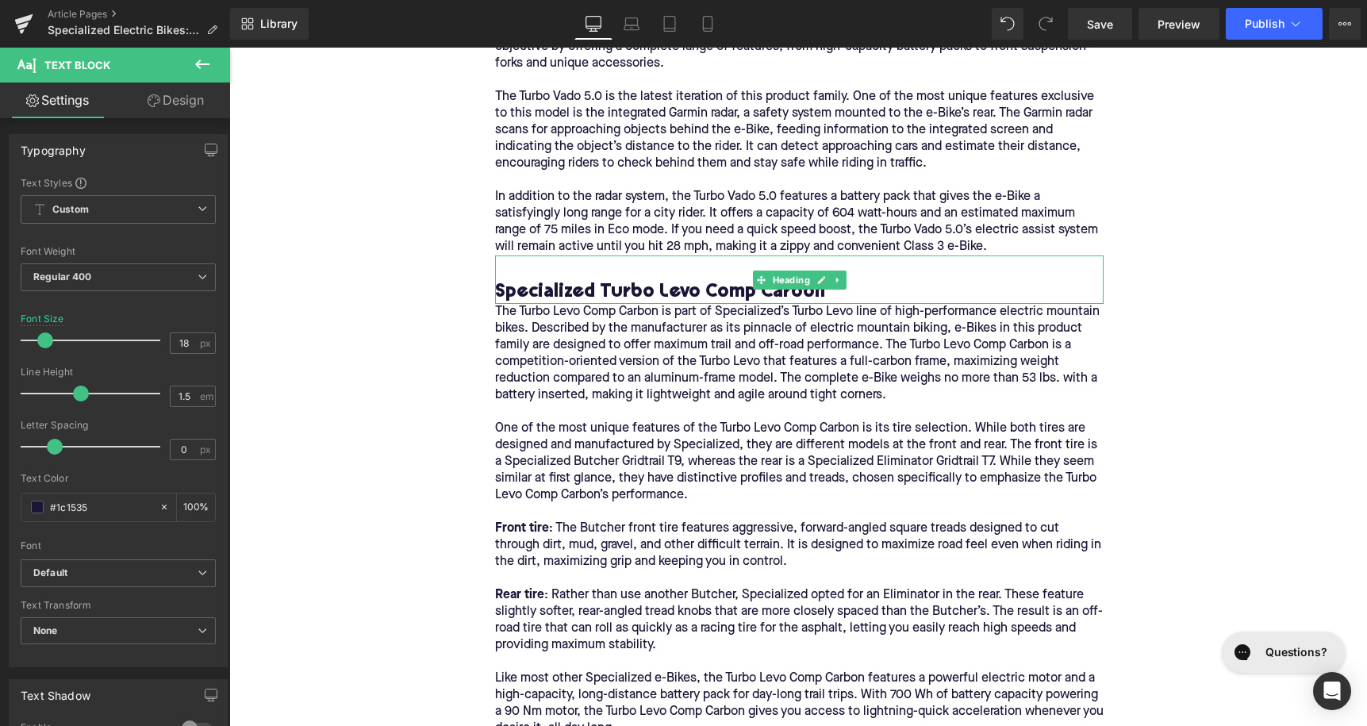
click at [664, 280] on h3 "Specialized Turbo Levo Comp Carbon" at bounding box center [799, 292] width 609 height 25
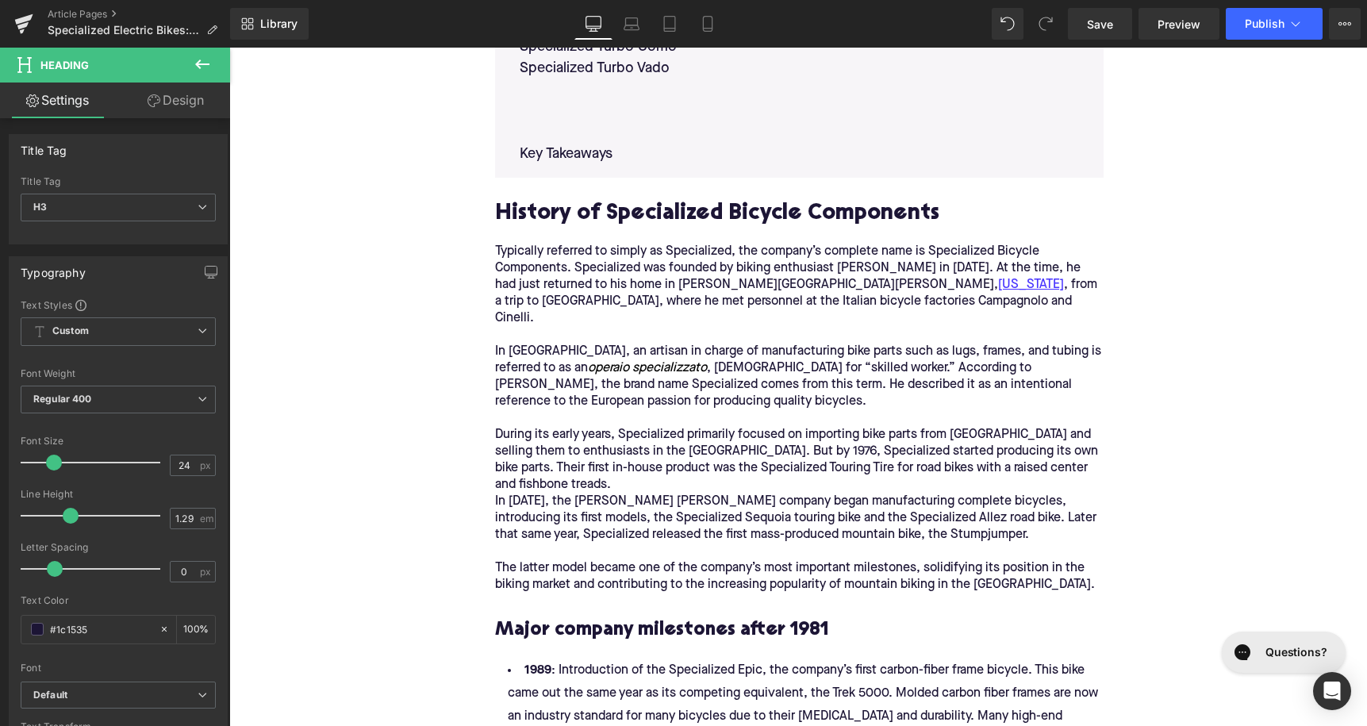
scroll to position [949, 0]
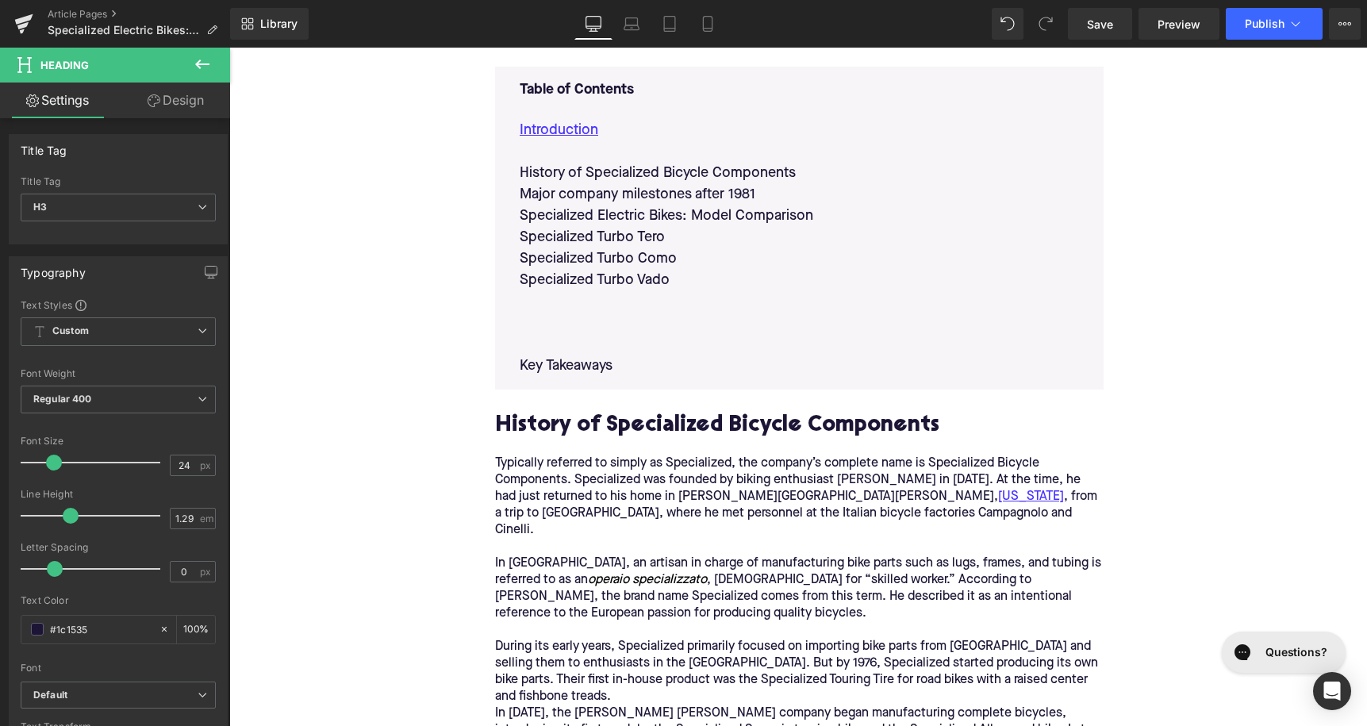
click at [673, 290] on p "Specialized Turbo Vado" at bounding box center [799, 280] width 559 height 21
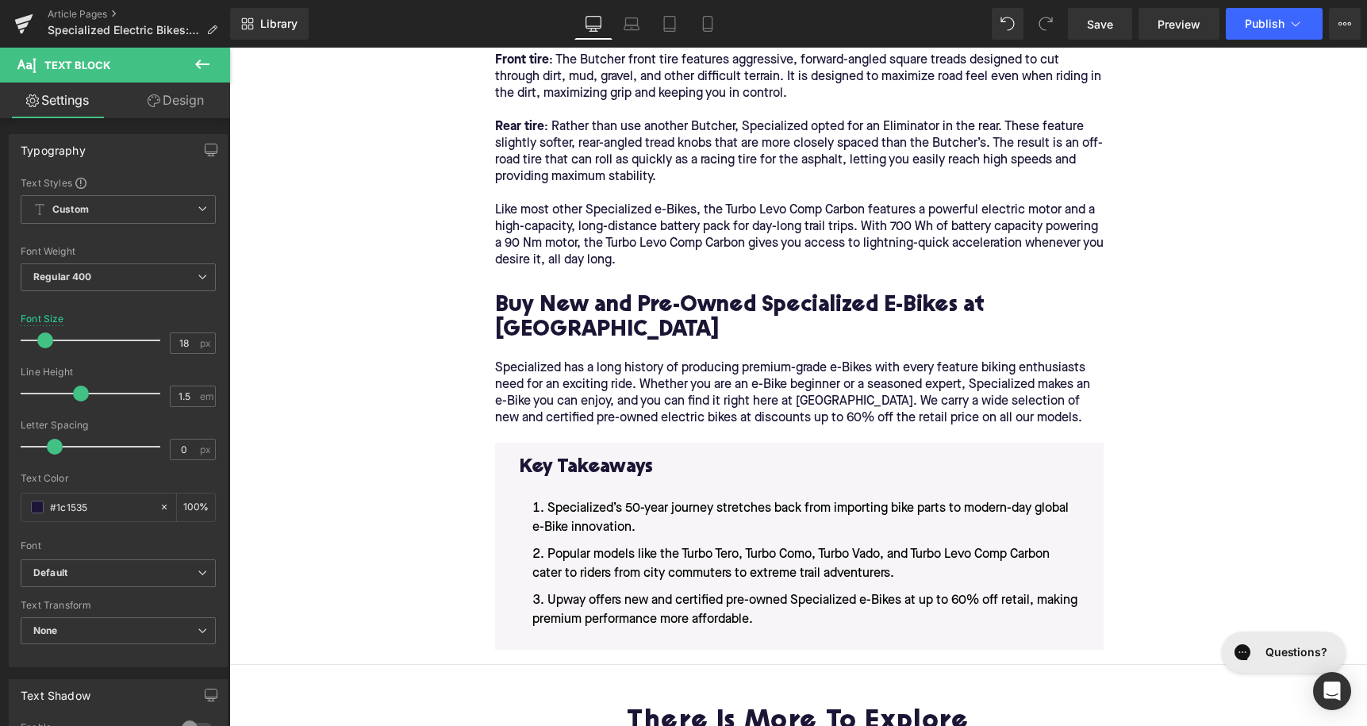
scroll to position [3448, 0]
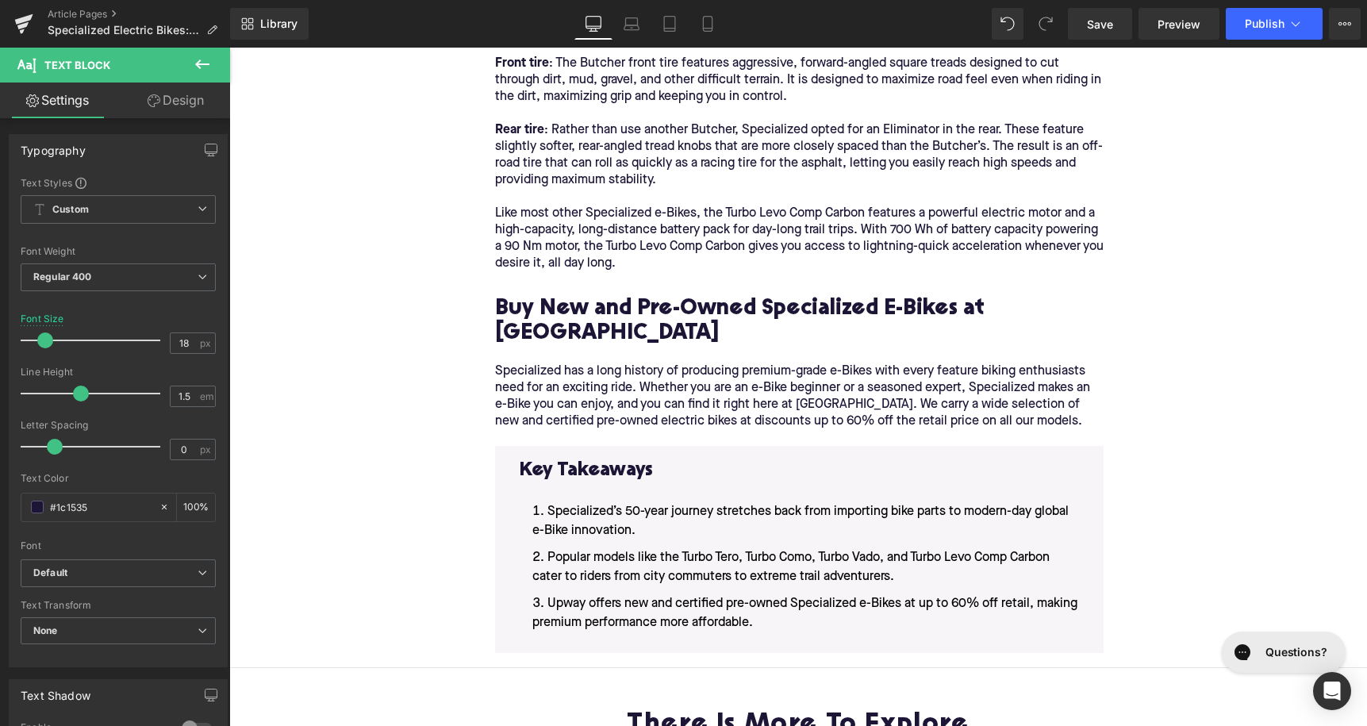
click at [667, 298] on h2 "Buy New and Pre-Owned Specialized E-Bikes at [GEOGRAPHIC_DATA]" at bounding box center [799, 322] width 609 height 49
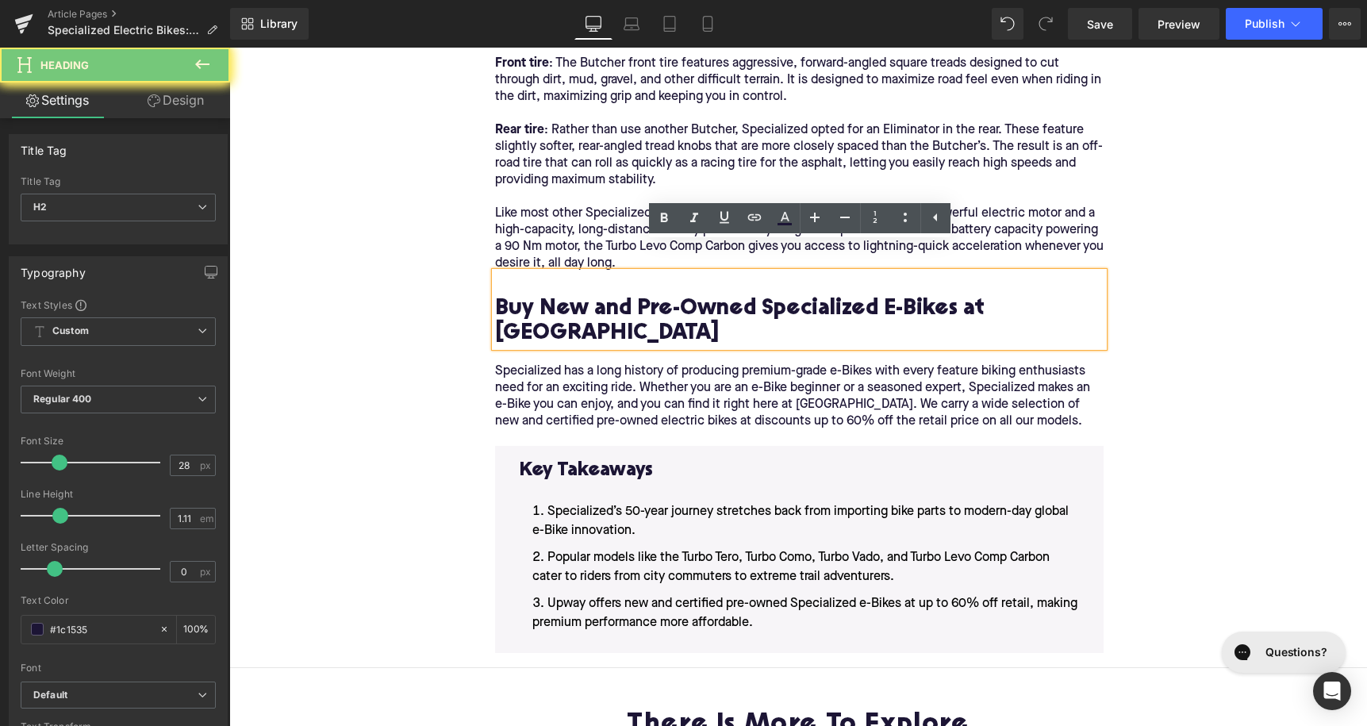
click at [667, 298] on h2 "Buy New and Pre-Owned Specialized E-Bikes at [GEOGRAPHIC_DATA]" at bounding box center [799, 322] width 609 height 49
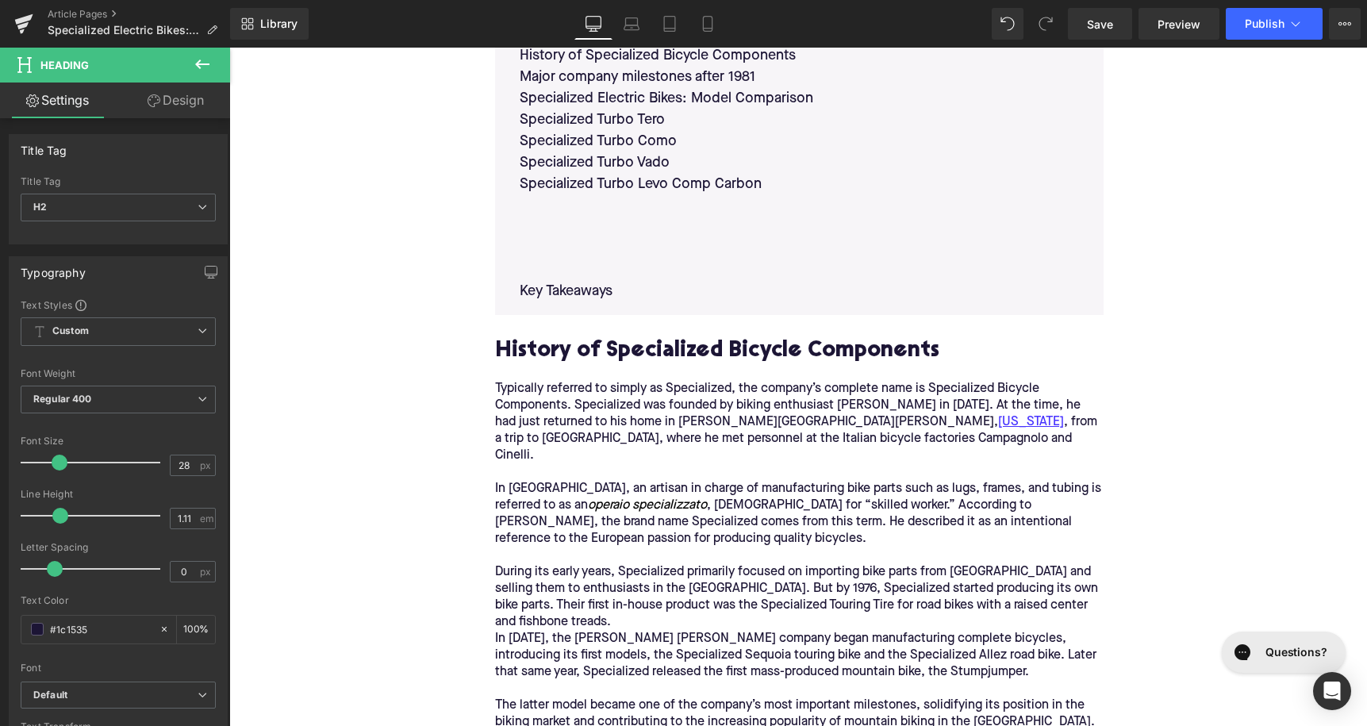
scroll to position [1066, 0]
click at [663, 198] on p at bounding box center [799, 206] width 559 height 21
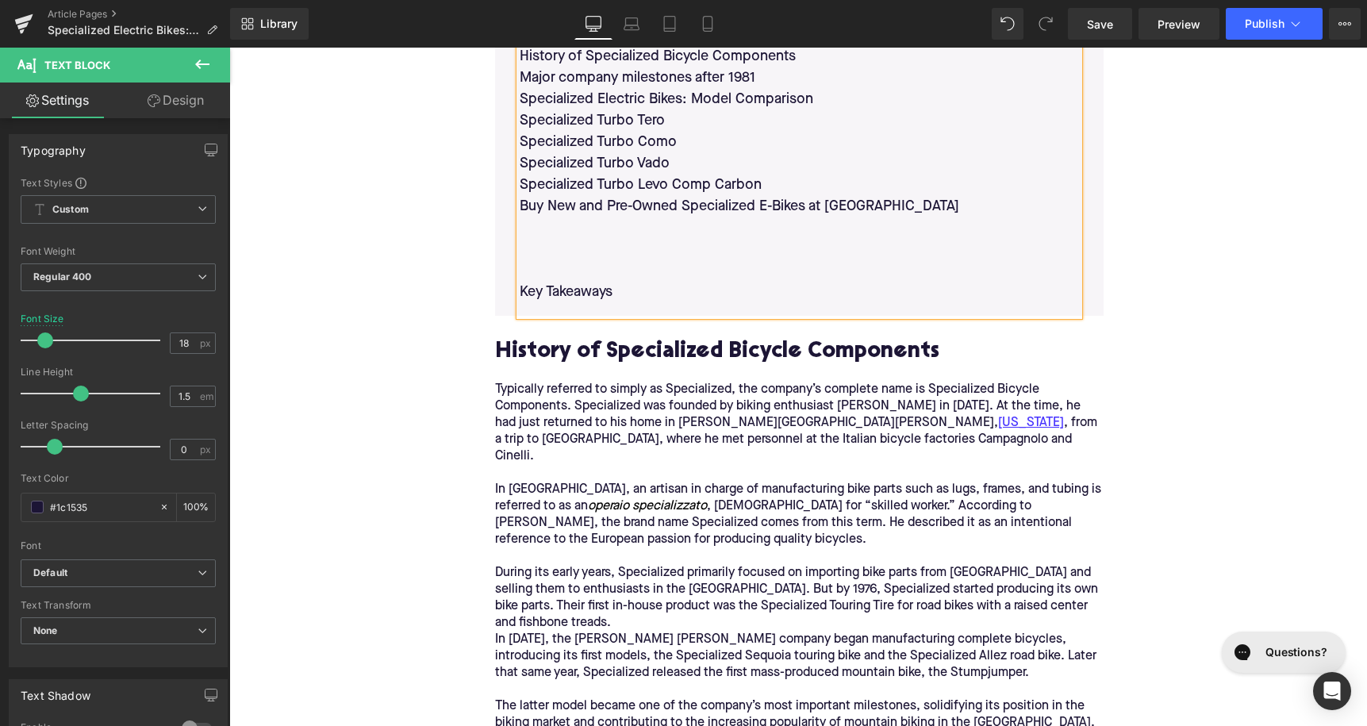
click at [621, 246] on p at bounding box center [799, 249] width 559 height 21
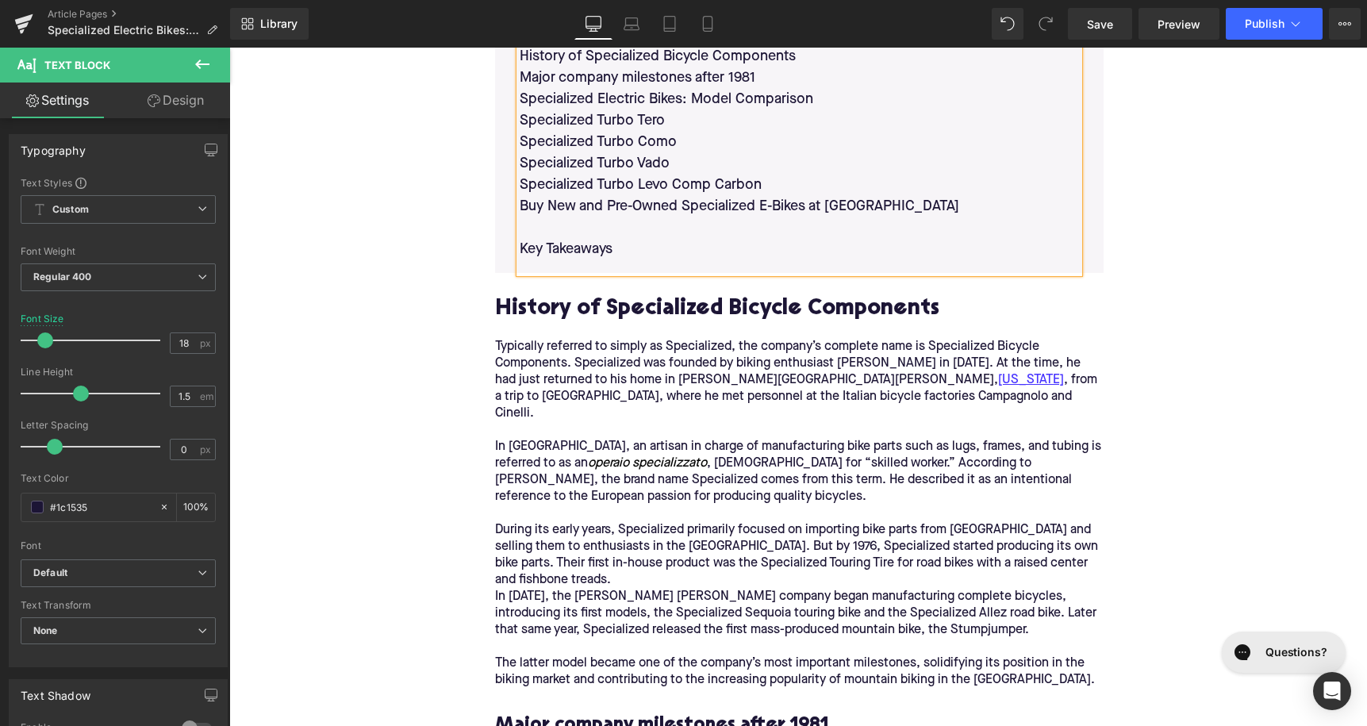
click at [603, 316] on h2 "History of Specialized Bicycle Components" at bounding box center [799, 310] width 609 height 25
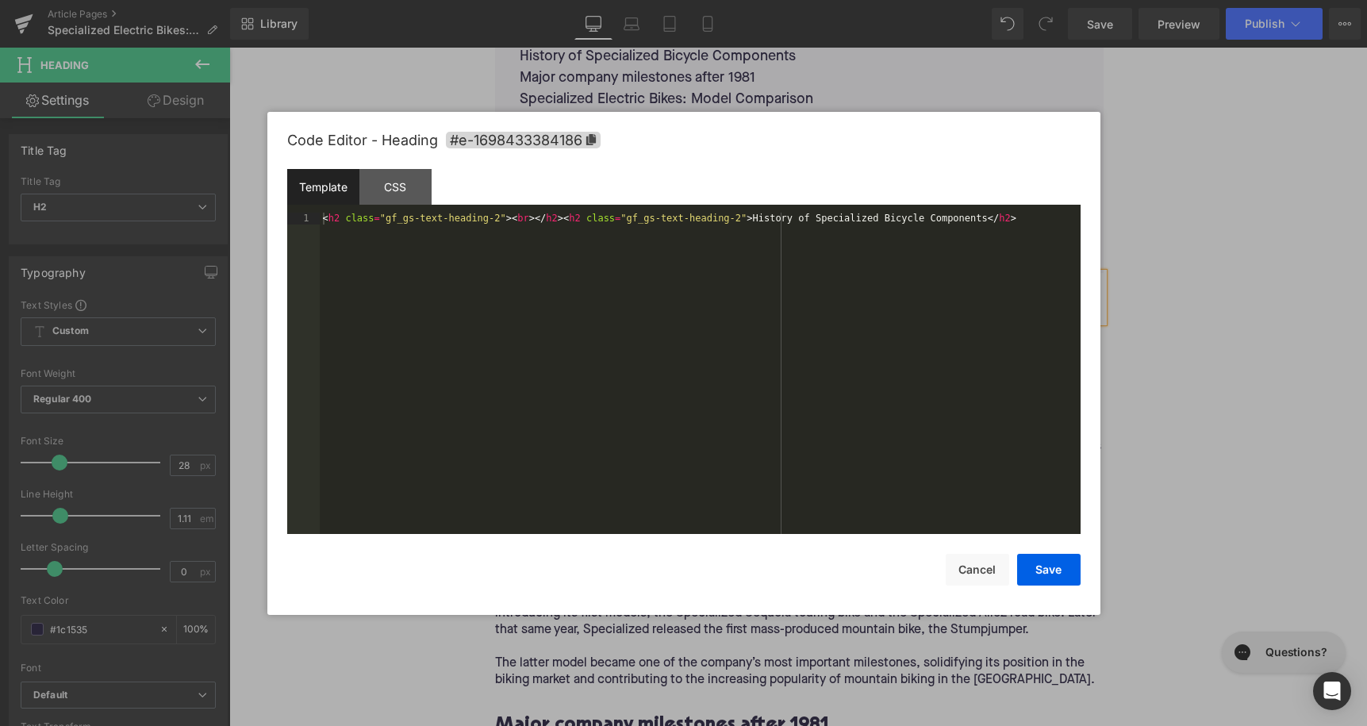
click at [576, 0] on div "Text Block You are previewing how the will restyle your page. You can not edit …" at bounding box center [683, 0] width 1367 height 0
click at [509, 150] on div "Code Editor - Heading #e-1698433384186" at bounding box center [683, 140] width 793 height 57
drag, startPoint x: 956, startPoint y: 564, endPoint x: 713, endPoint y: 501, distance: 251.5
click at [956, 564] on button "Cancel" at bounding box center [977, 570] width 63 height 32
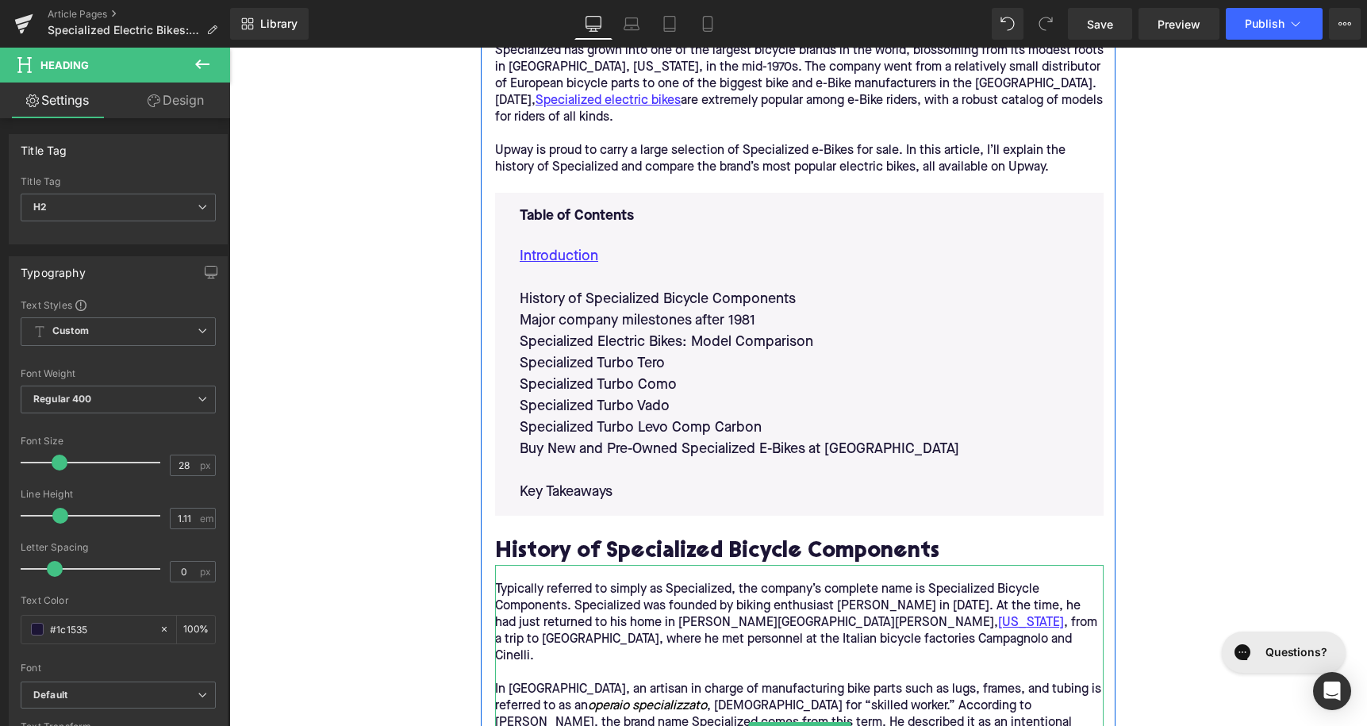
scroll to position [810, 0]
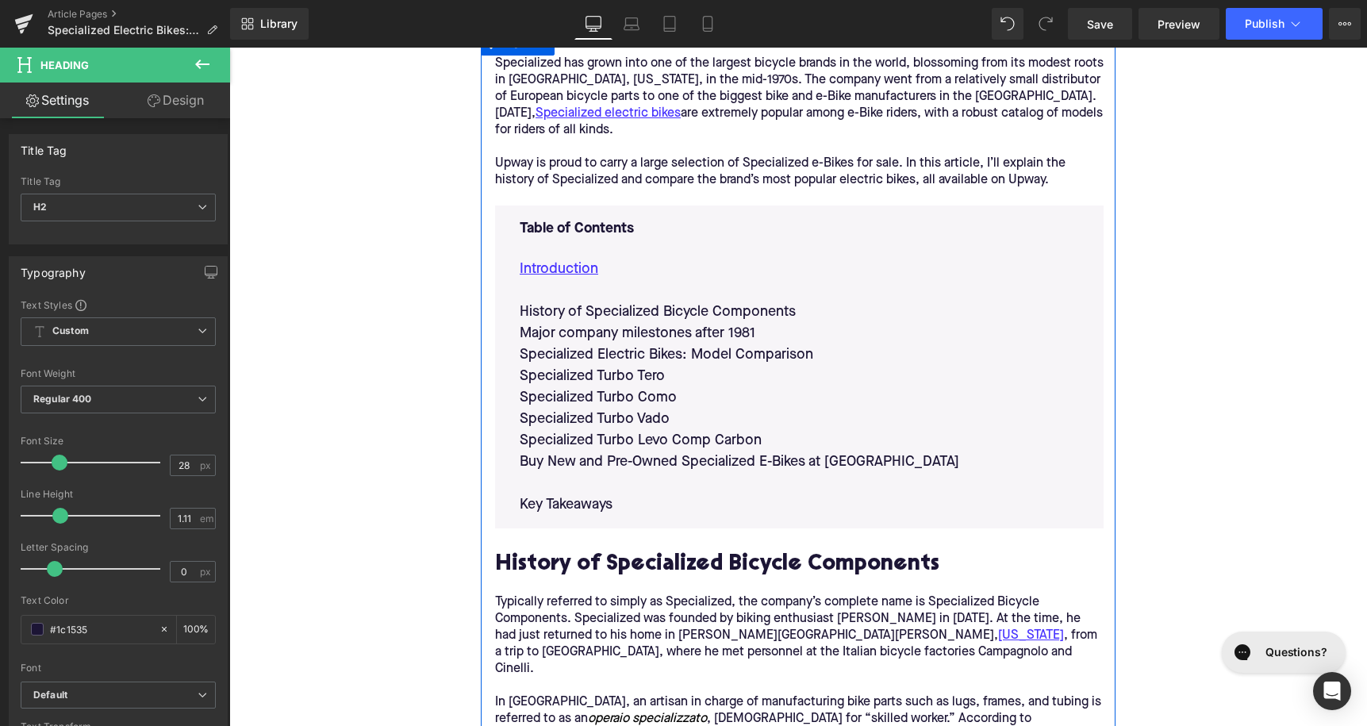
click at [690, 311] on p "History of Specialized Bicycle Components" at bounding box center [799, 312] width 559 height 21
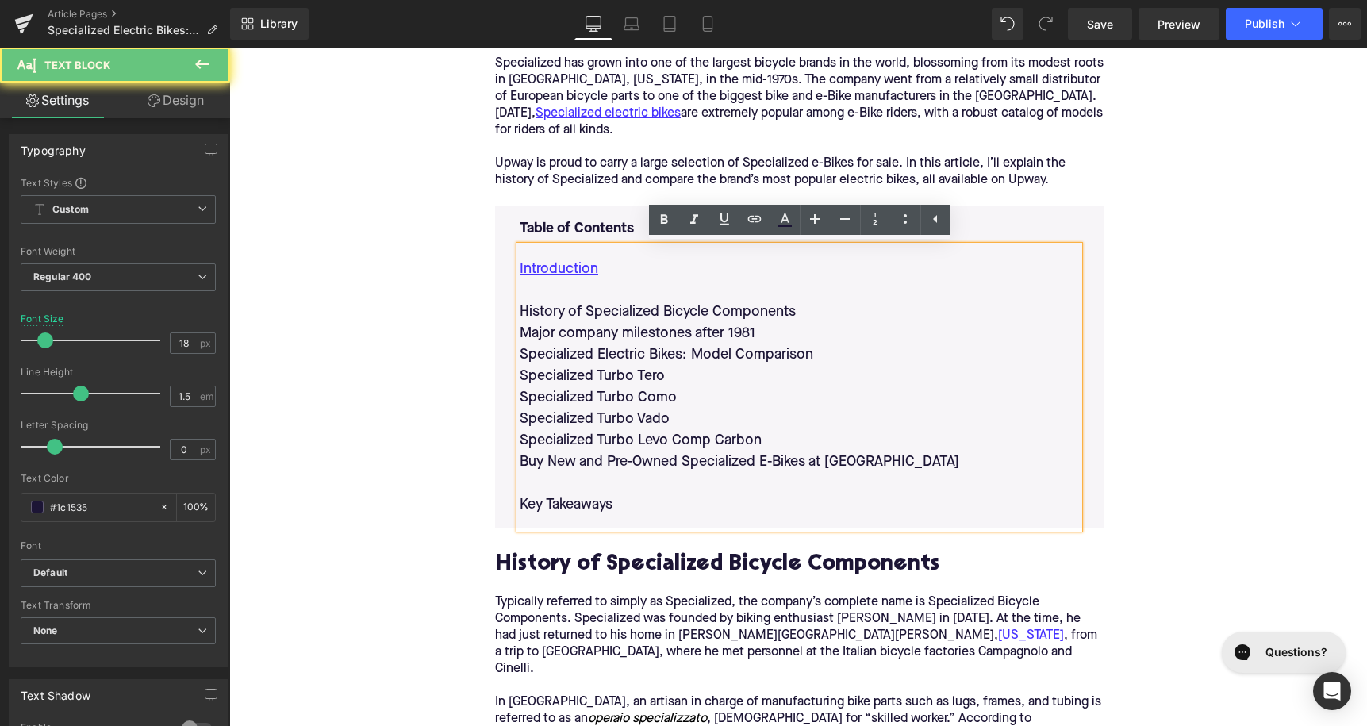
click at [690, 311] on p "History of Specialized Bicycle Components" at bounding box center [799, 312] width 559 height 21
click at [750, 221] on icon at bounding box center [753, 219] width 13 height 6
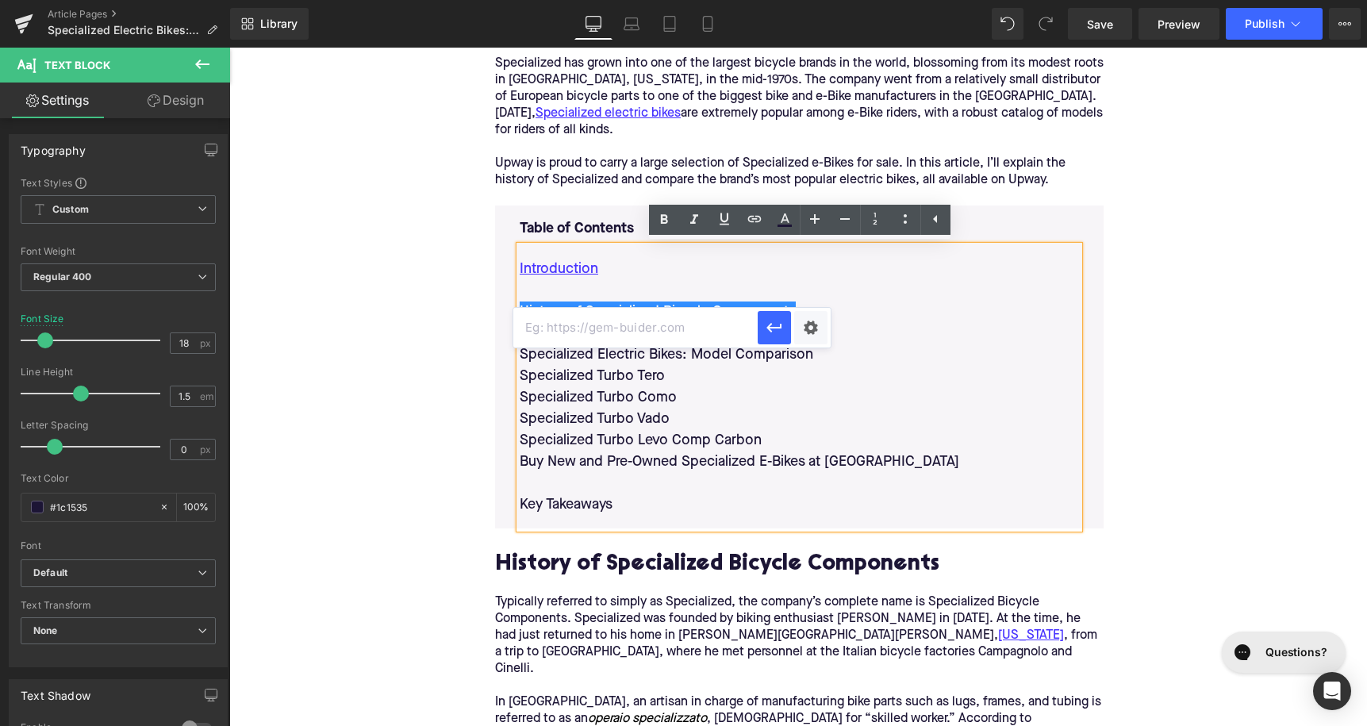
click at [690, 329] on input "text" at bounding box center [635, 328] width 244 height 40
paste input "Buy New and Pre-Owned Specialized E-Bikes at [GEOGRAPHIC_DATA]"
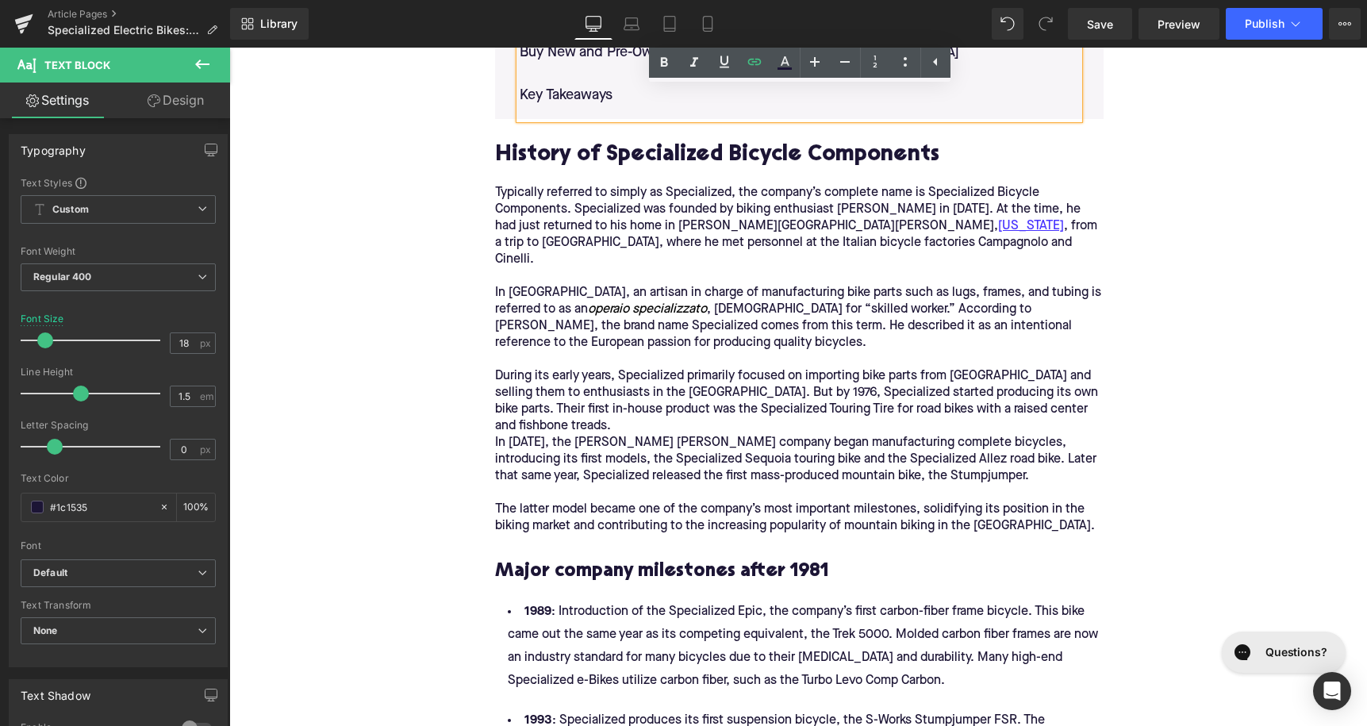
scroll to position [1250, 0]
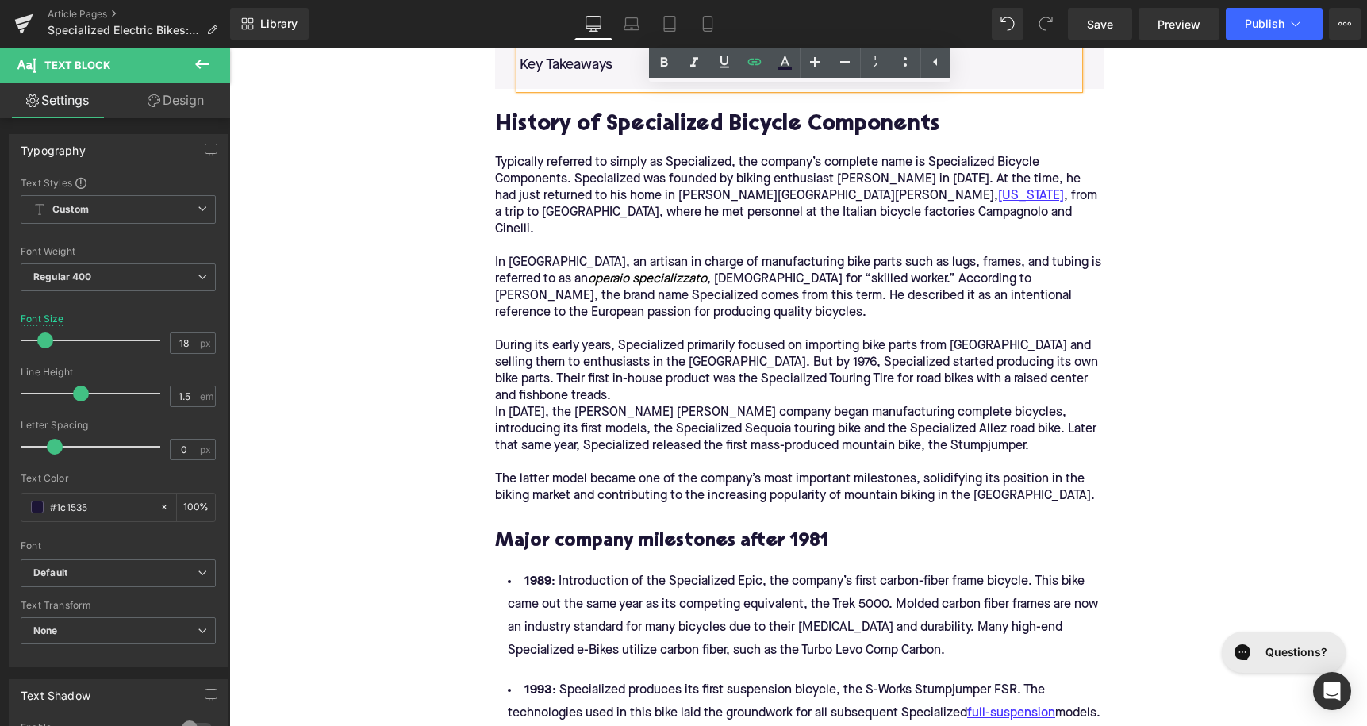
click at [563, 505] on h3 at bounding box center [799, 517] width 609 height 25
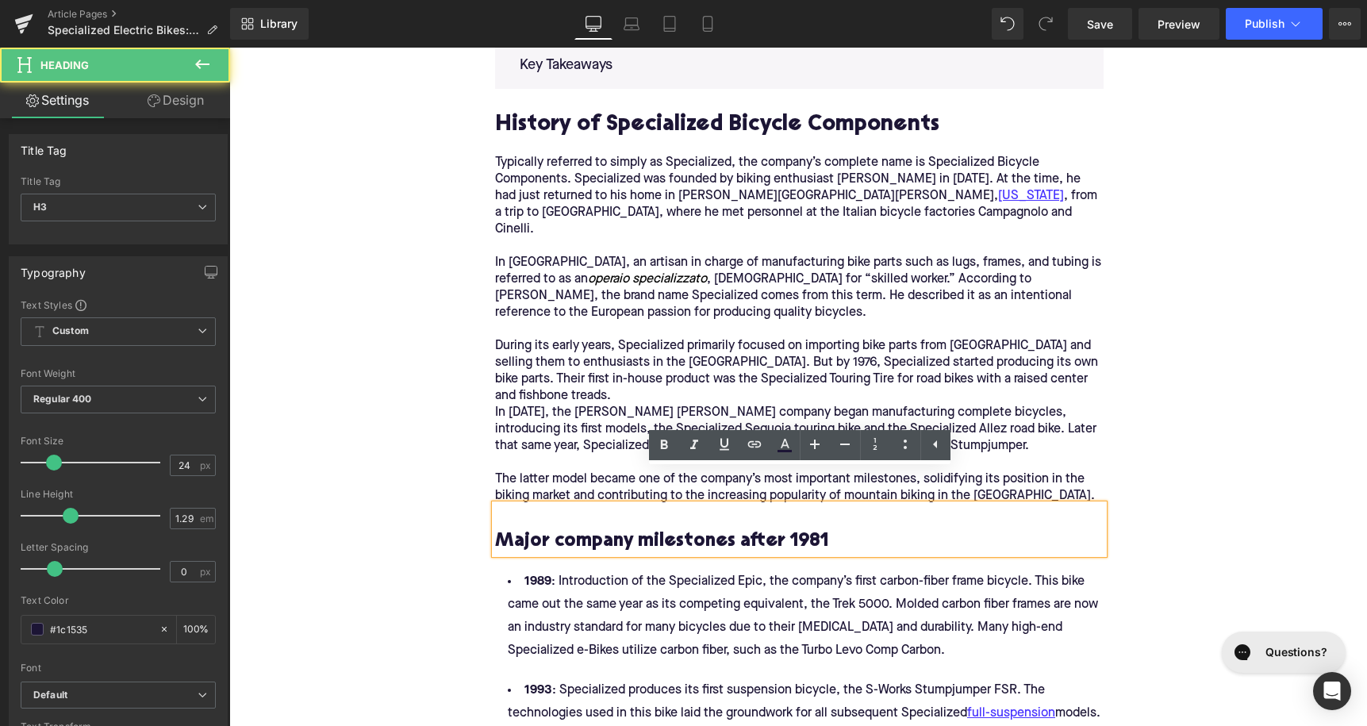
click at [560, 529] on h3 "Major company milestones after 1981" at bounding box center [799, 541] width 609 height 25
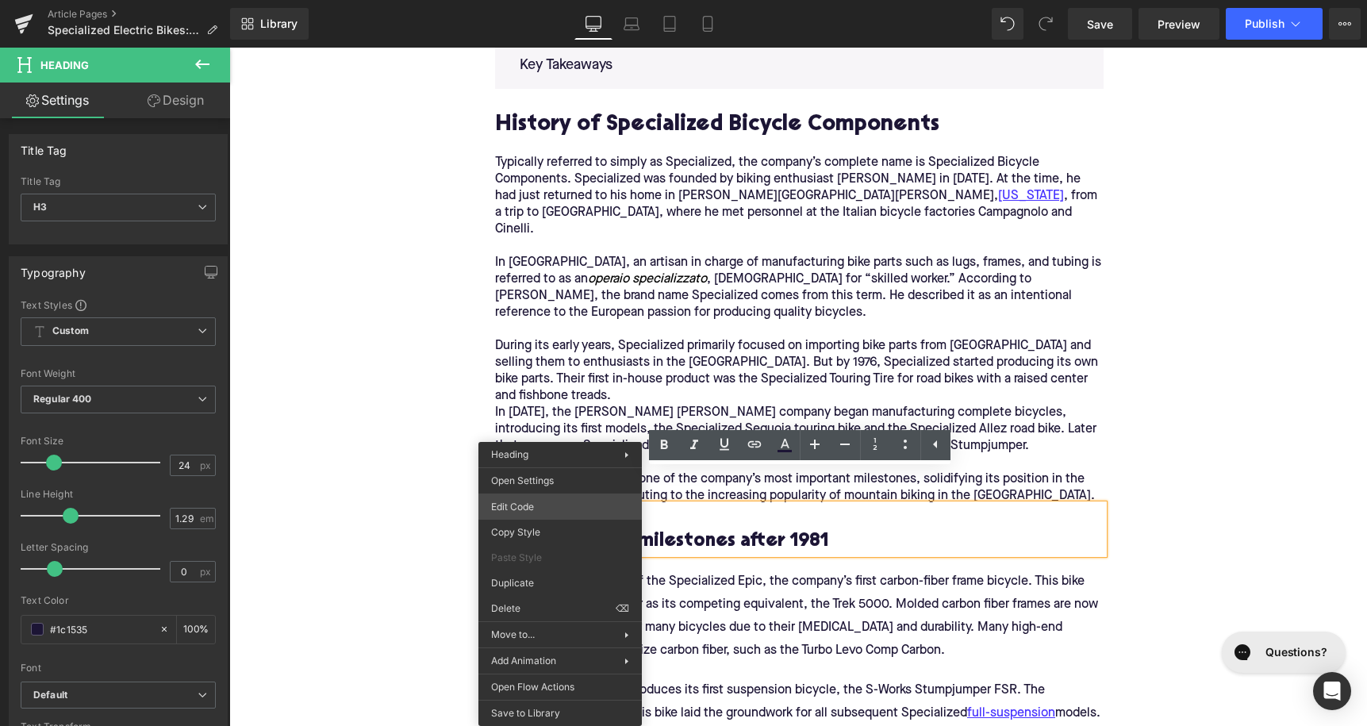
click at [553, 0] on div "Text Block You are previewing how the will restyle your page. You can not edit …" at bounding box center [683, 0] width 1367 height 0
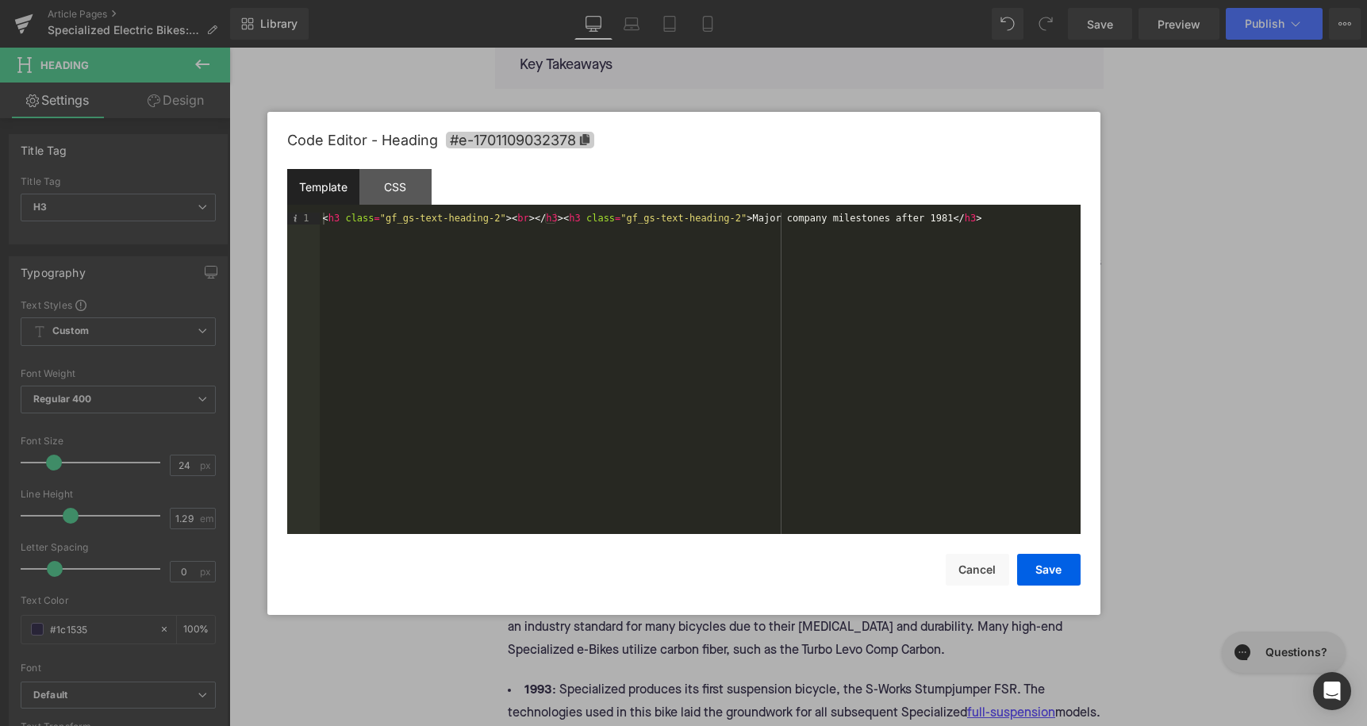
click at [517, 143] on span "#e-1701109032378" at bounding box center [520, 140] width 148 height 17
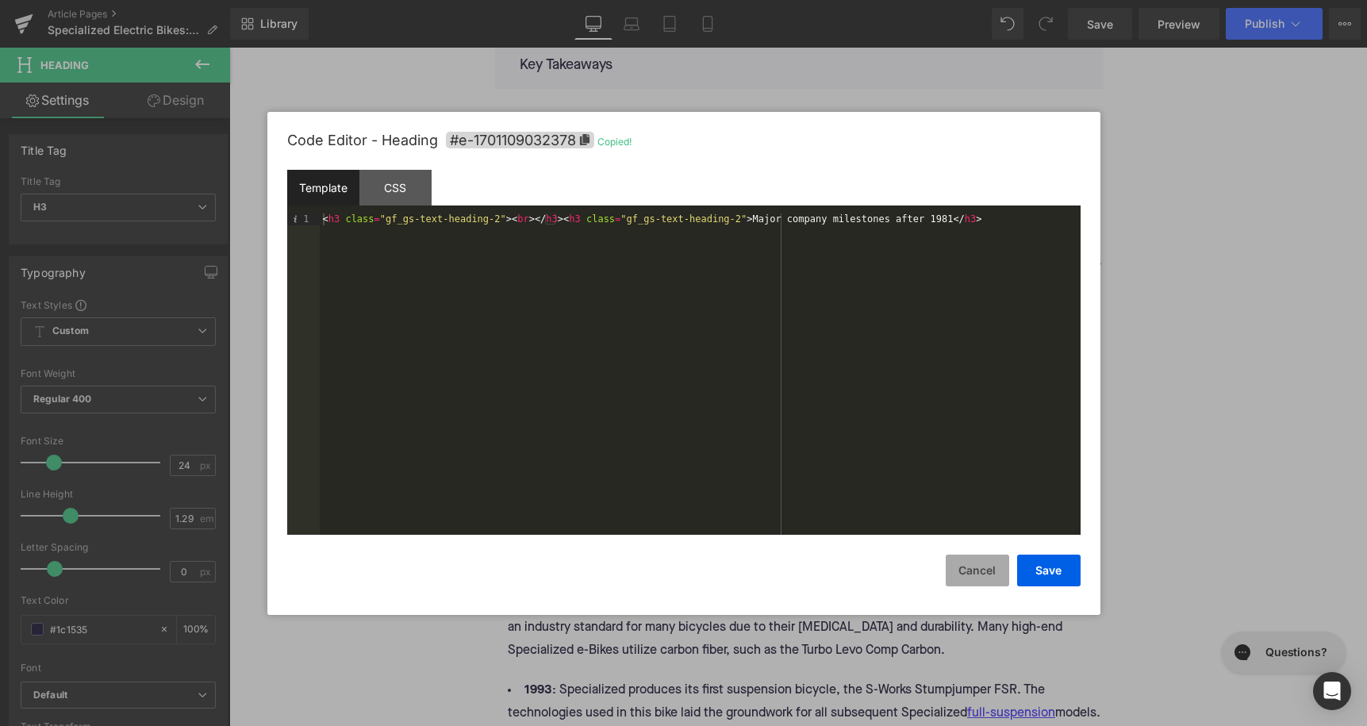
click at [982, 583] on button "Cancel" at bounding box center [977, 571] width 63 height 32
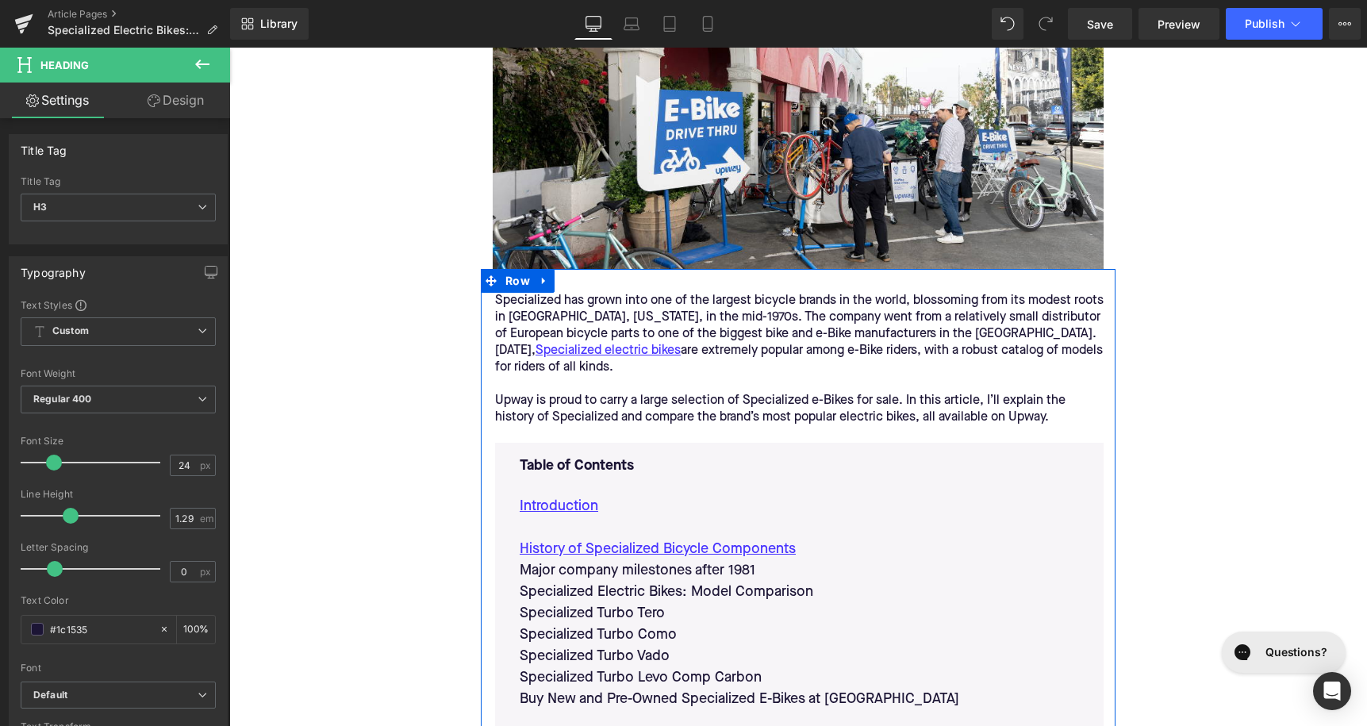
scroll to position [678, 0]
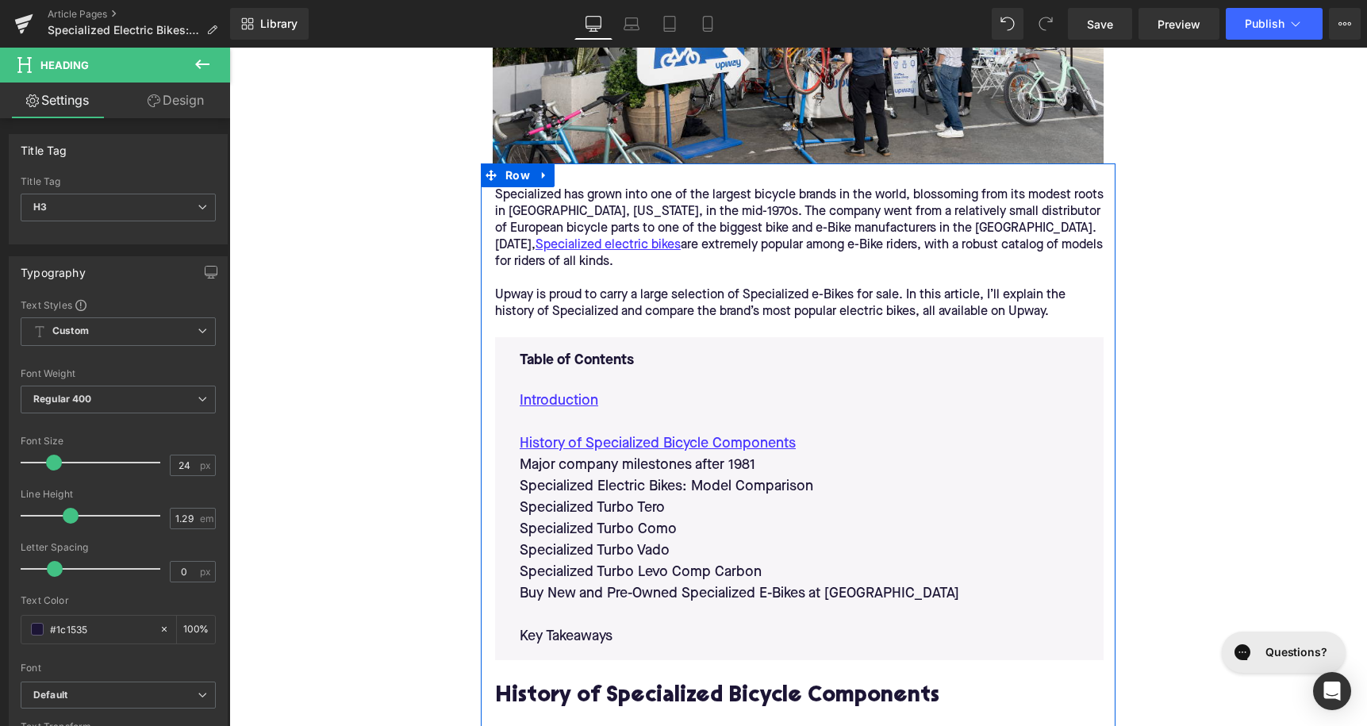
click at [707, 473] on p "Major company milestones after 1981" at bounding box center [799, 465] width 559 height 21
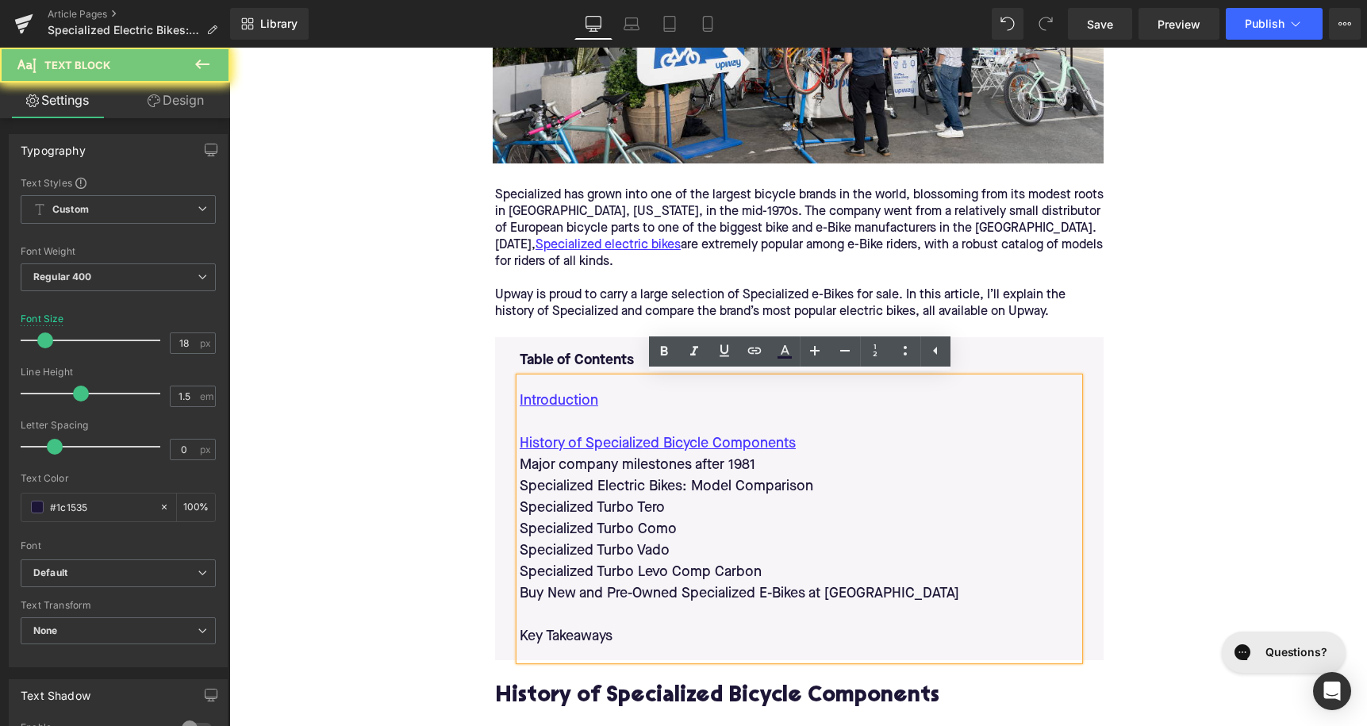
click at [707, 473] on p "Major company milestones after 1981" at bounding box center [799, 465] width 559 height 21
click at [751, 355] on icon at bounding box center [754, 350] width 19 height 19
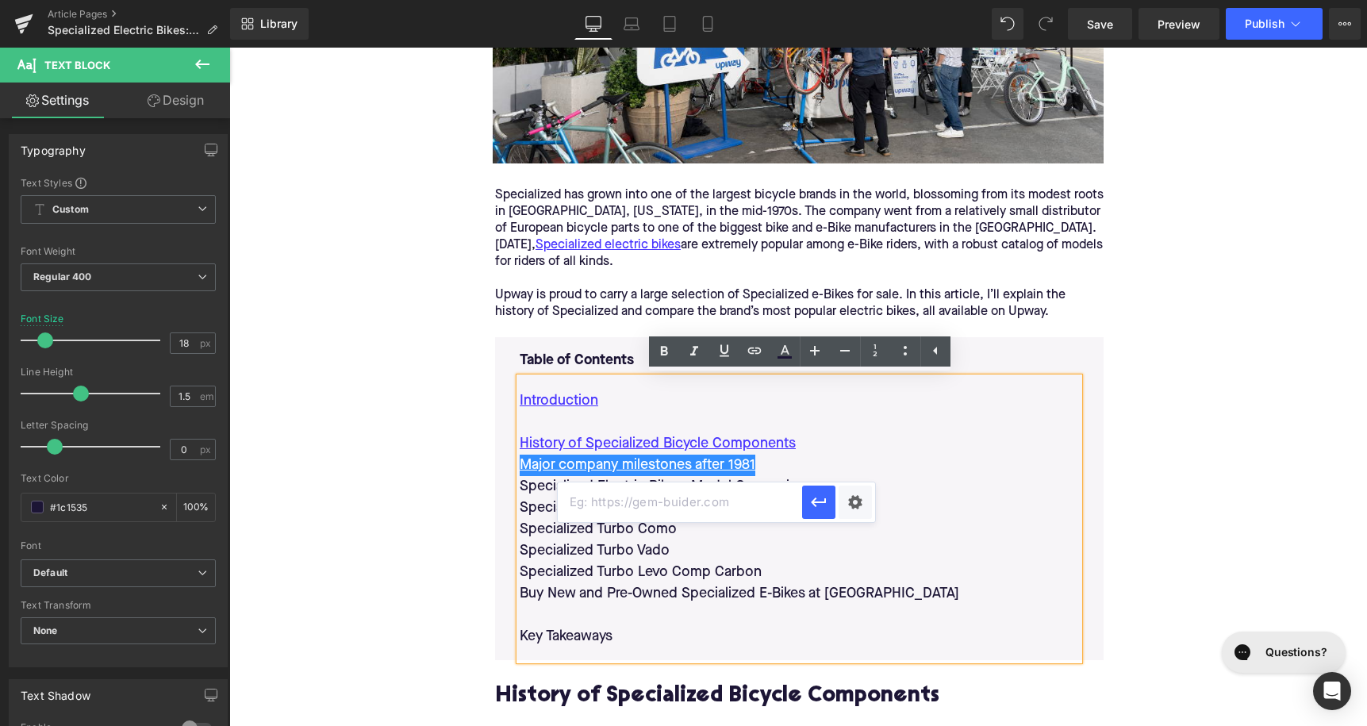
click at [678, 505] on input "text" at bounding box center [680, 502] width 244 height 40
paste input "#e-1701109032378"
type input "#e-1701109032378"
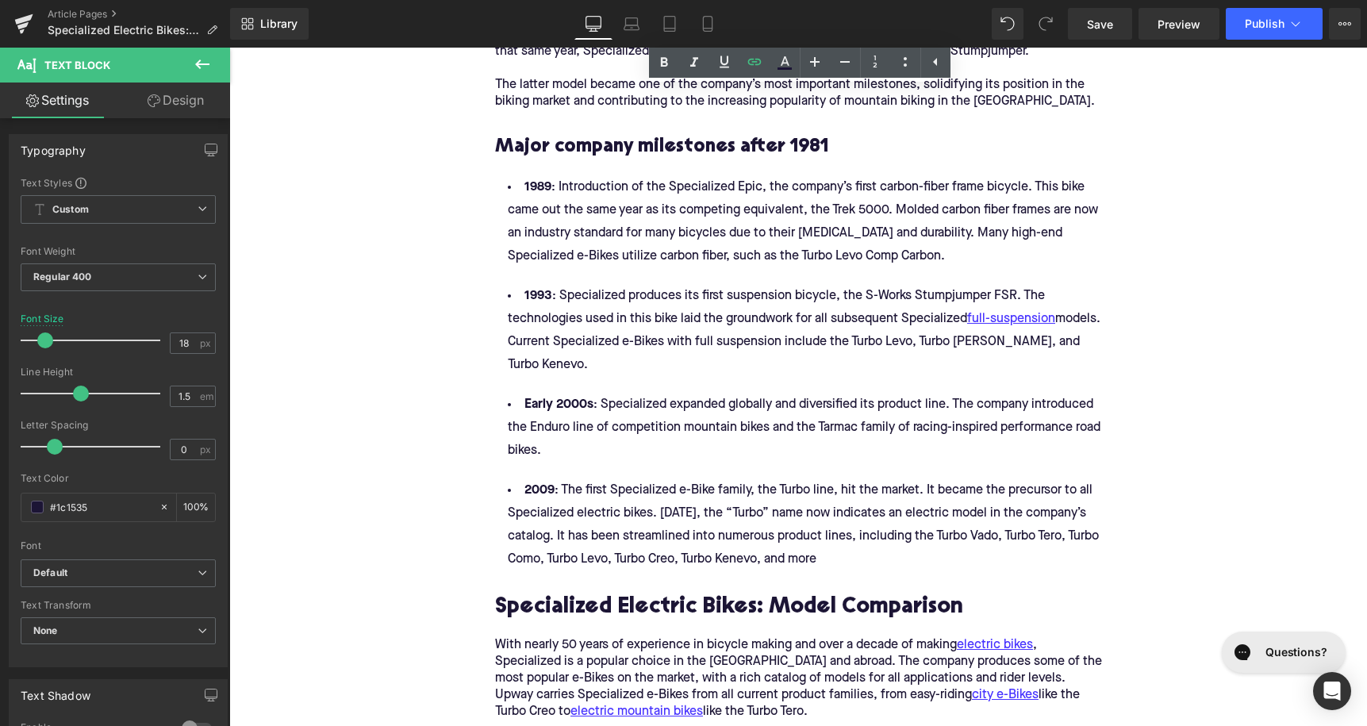
scroll to position [1696, 0]
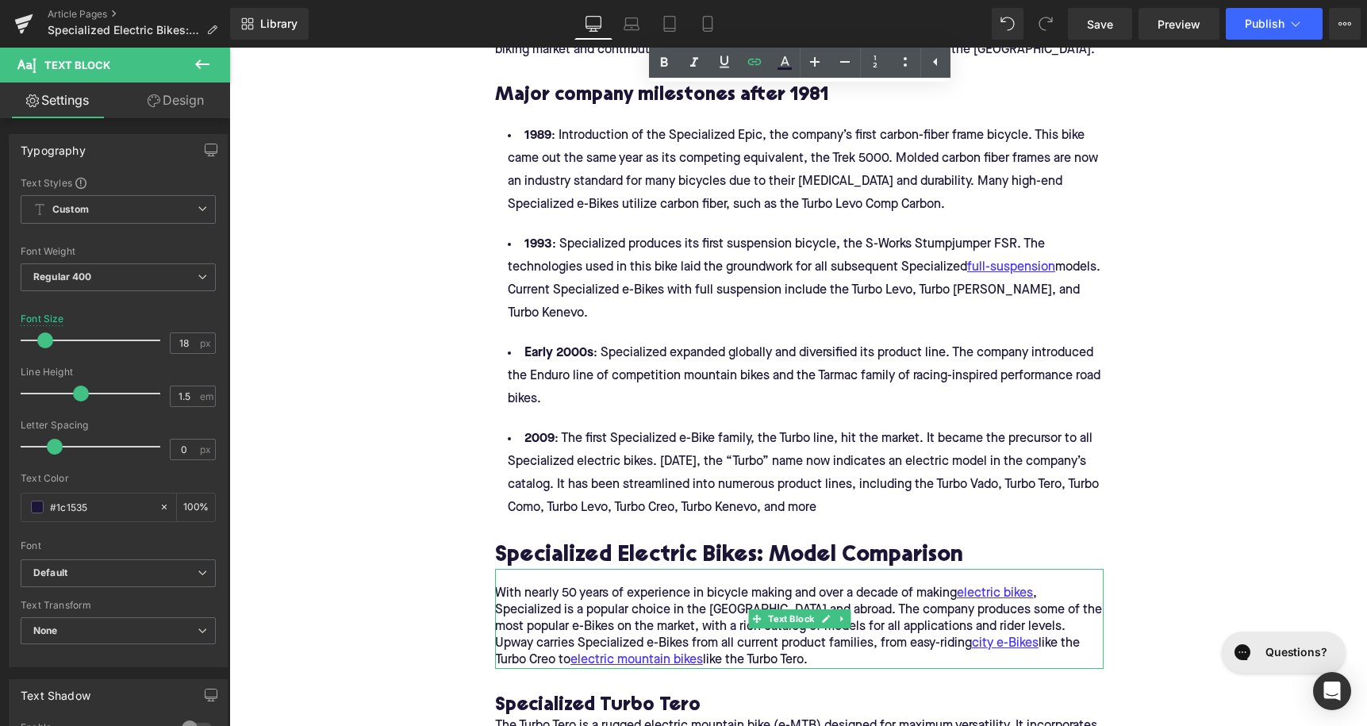
click at [655, 538] on div "Specialized Electric Bikes: Model Comparison Heading" at bounding box center [799, 544] width 609 height 49
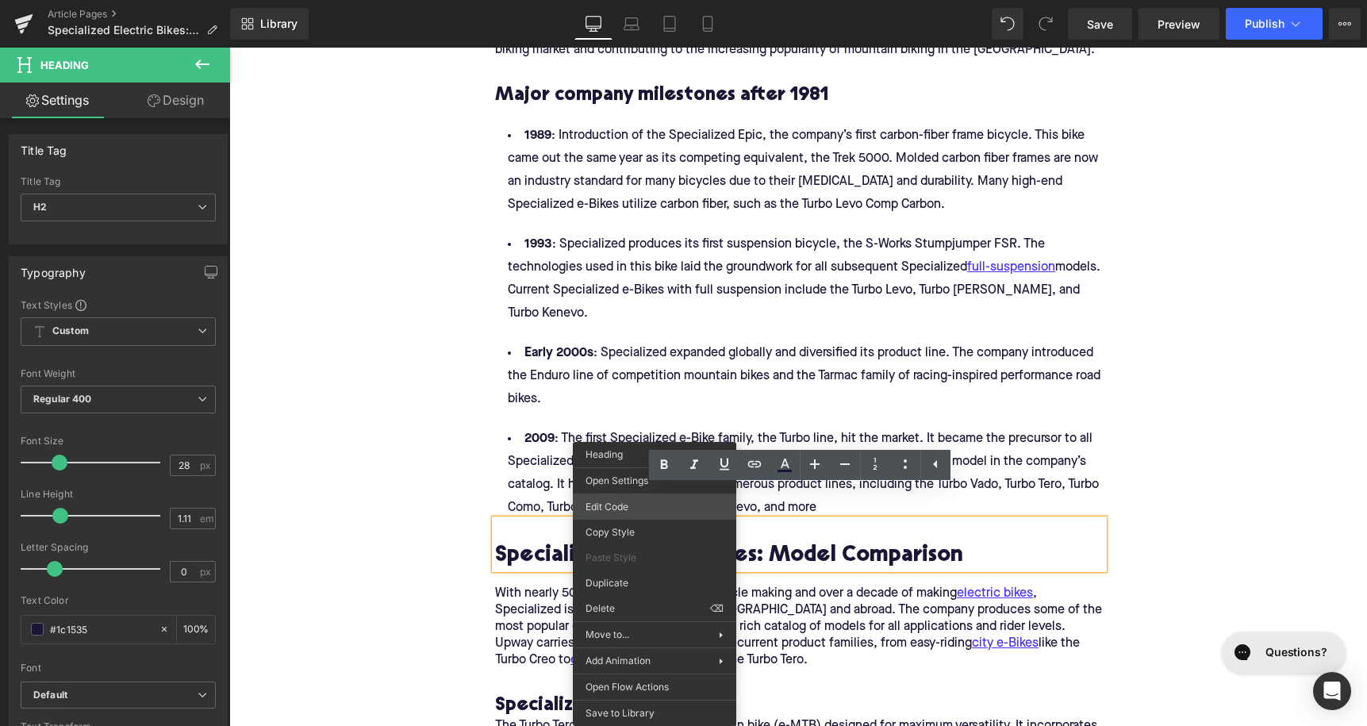
click at [621, 0] on div "Text Block You are previewing how the will restyle your page. You can not edit …" at bounding box center [683, 0] width 1367 height 0
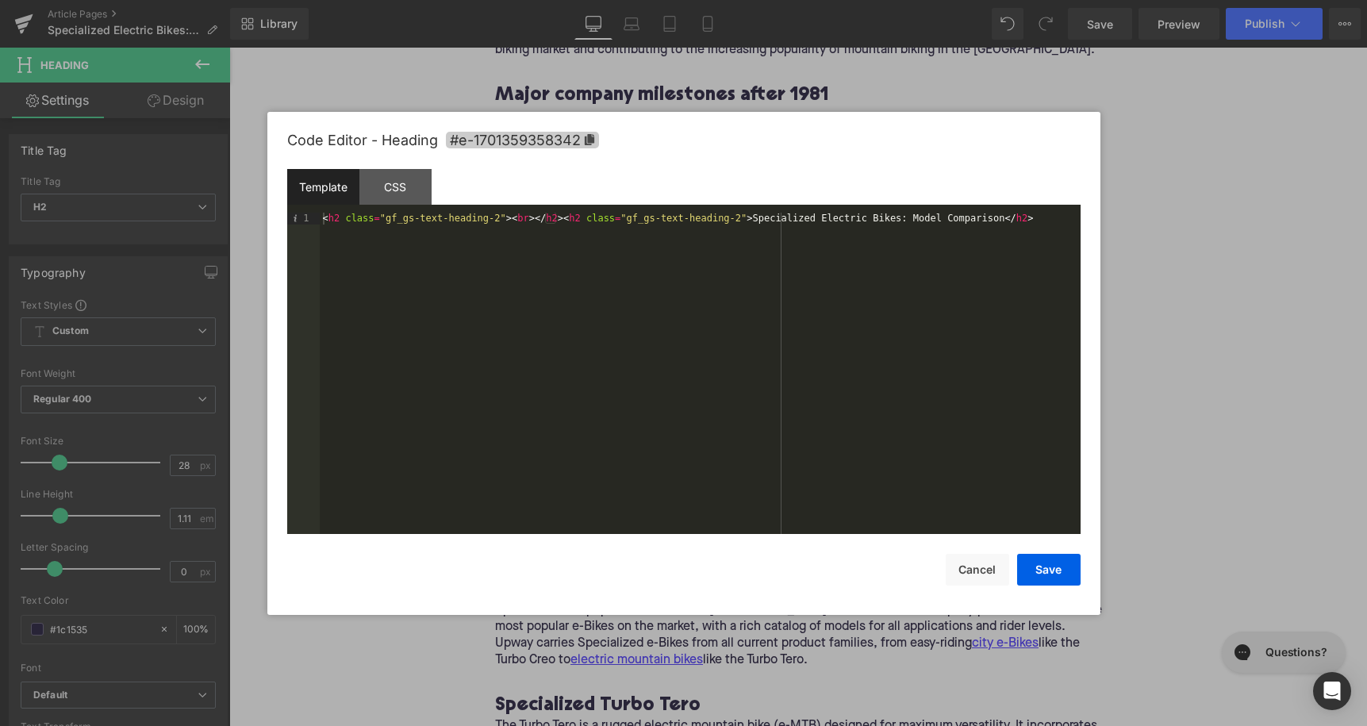
click at [528, 144] on span "#e-1701359358342" at bounding box center [522, 140] width 153 height 17
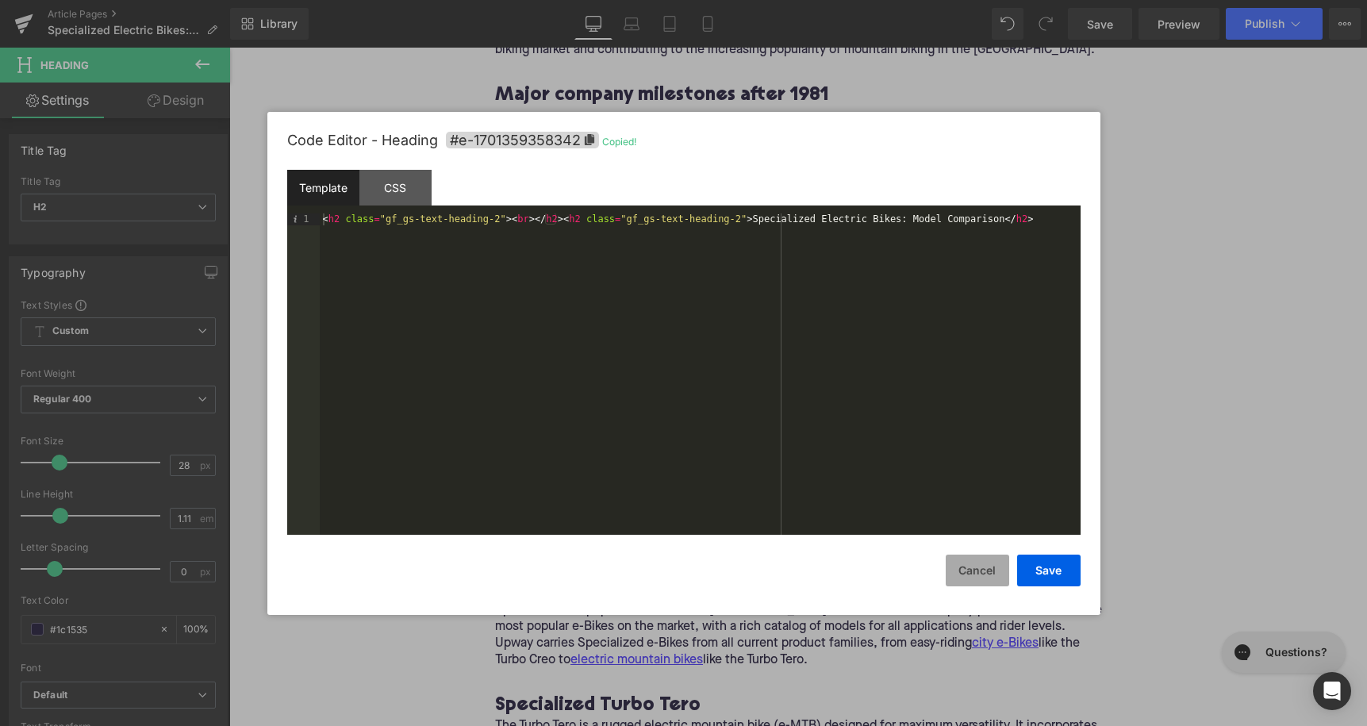
click at [962, 574] on button "Cancel" at bounding box center [977, 571] width 63 height 32
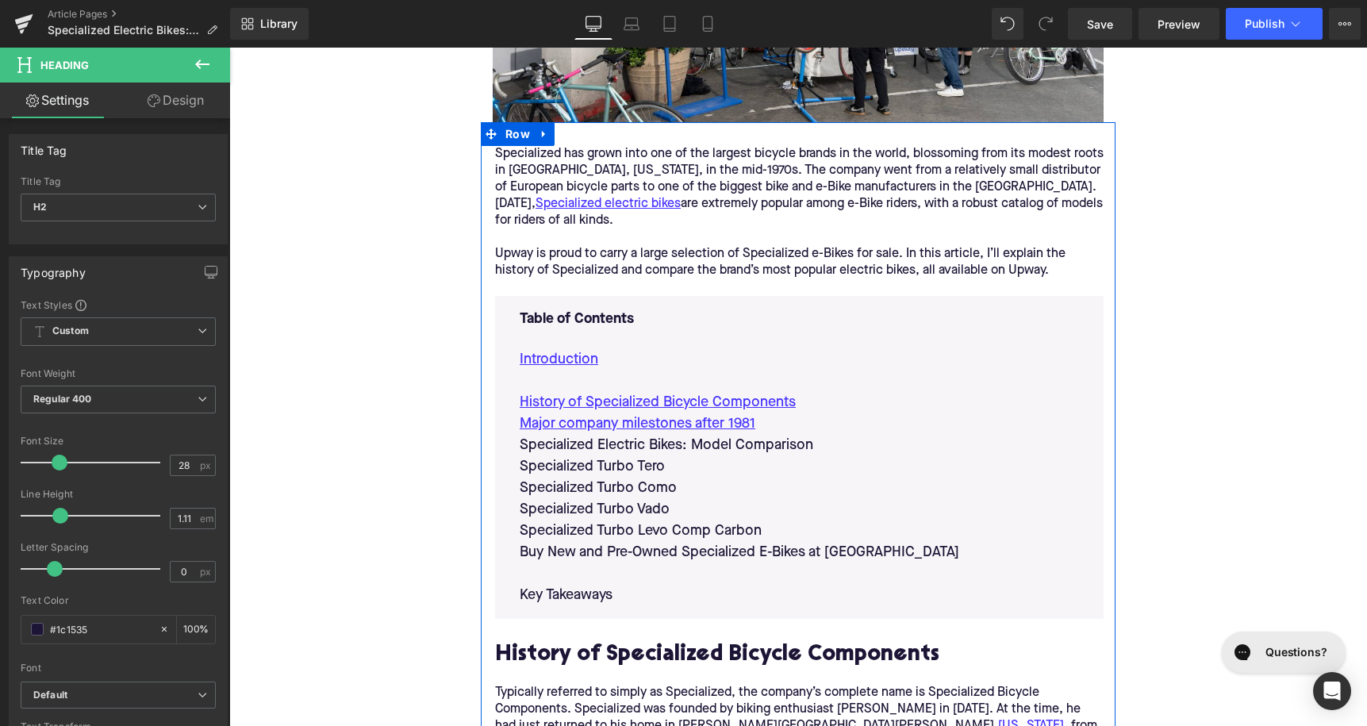
scroll to position [698, 0]
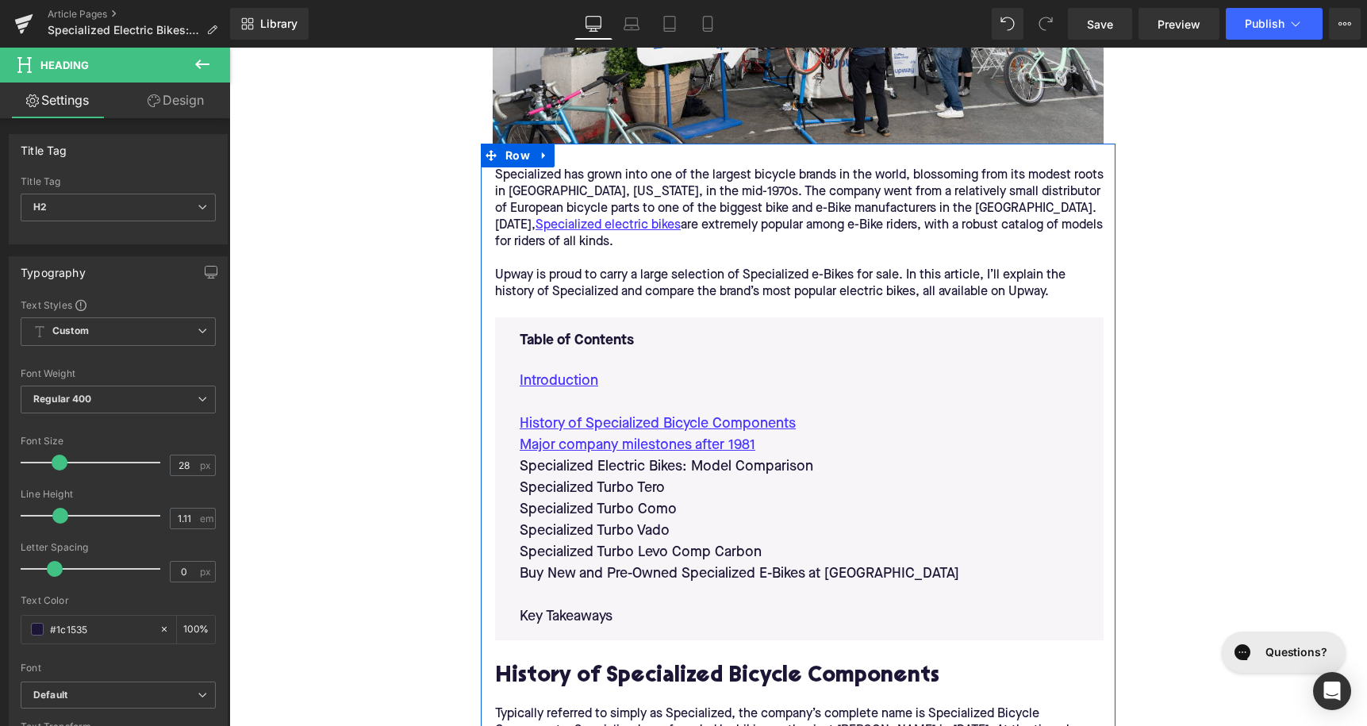
click at [679, 475] on p "Specialized Electric Bikes: Model Comparison" at bounding box center [799, 466] width 559 height 21
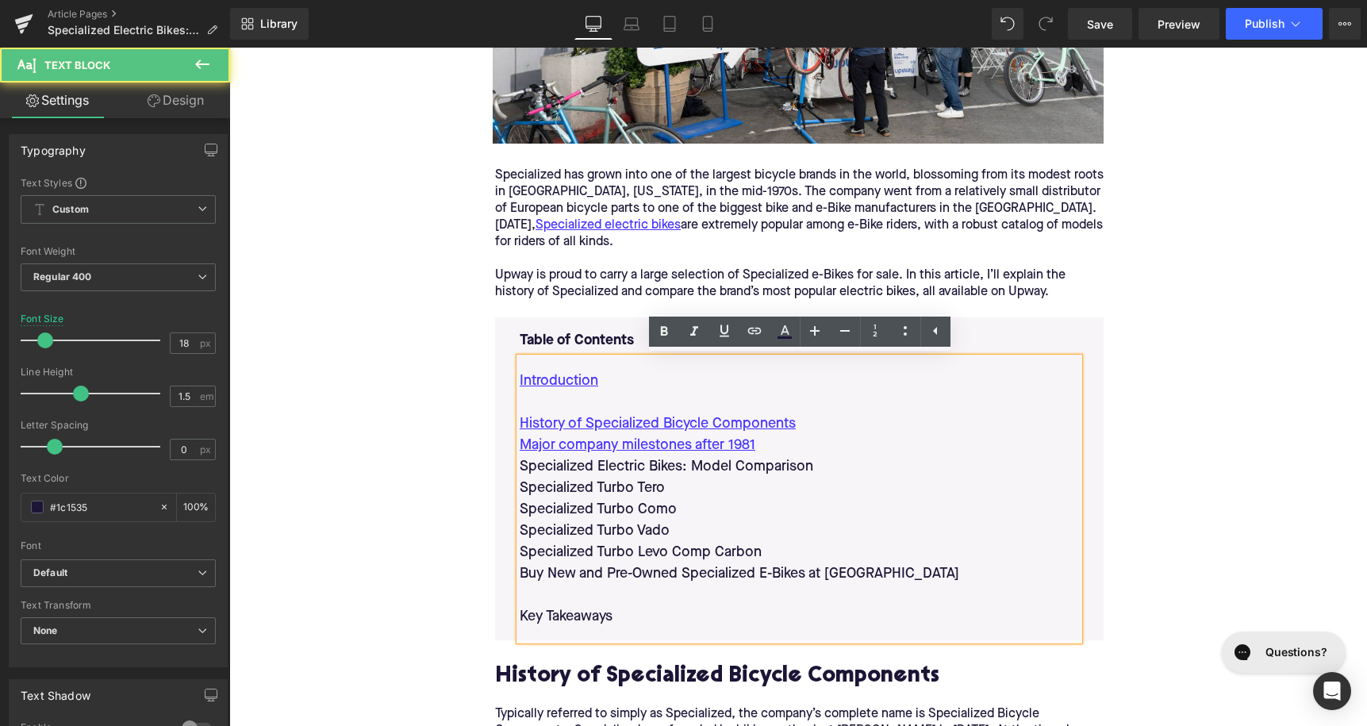
click at [679, 473] on p "Specialized Electric Bikes: Model Comparison" at bounding box center [799, 466] width 559 height 21
click at [764, 328] on link at bounding box center [754, 332] width 30 height 30
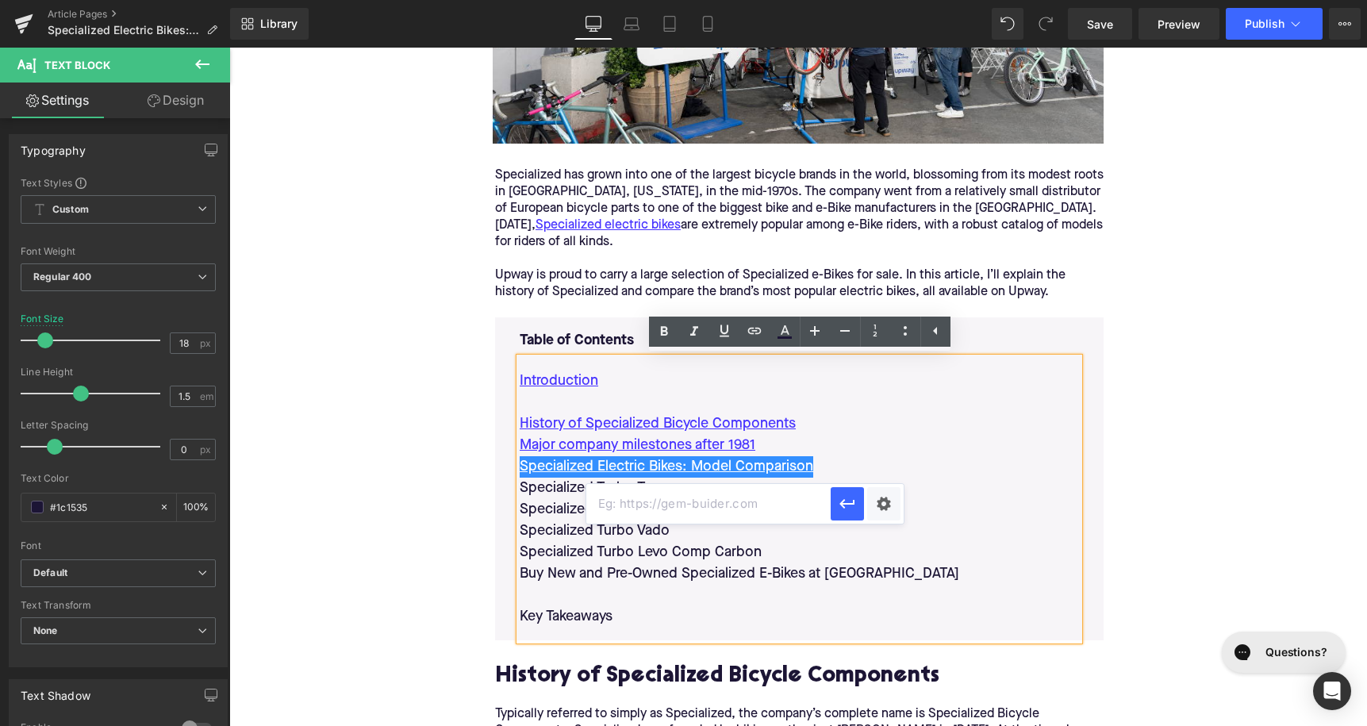
click at [693, 504] on input "text" at bounding box center [708, 504] width 244 height 40
paste input "#e-1701359358342"
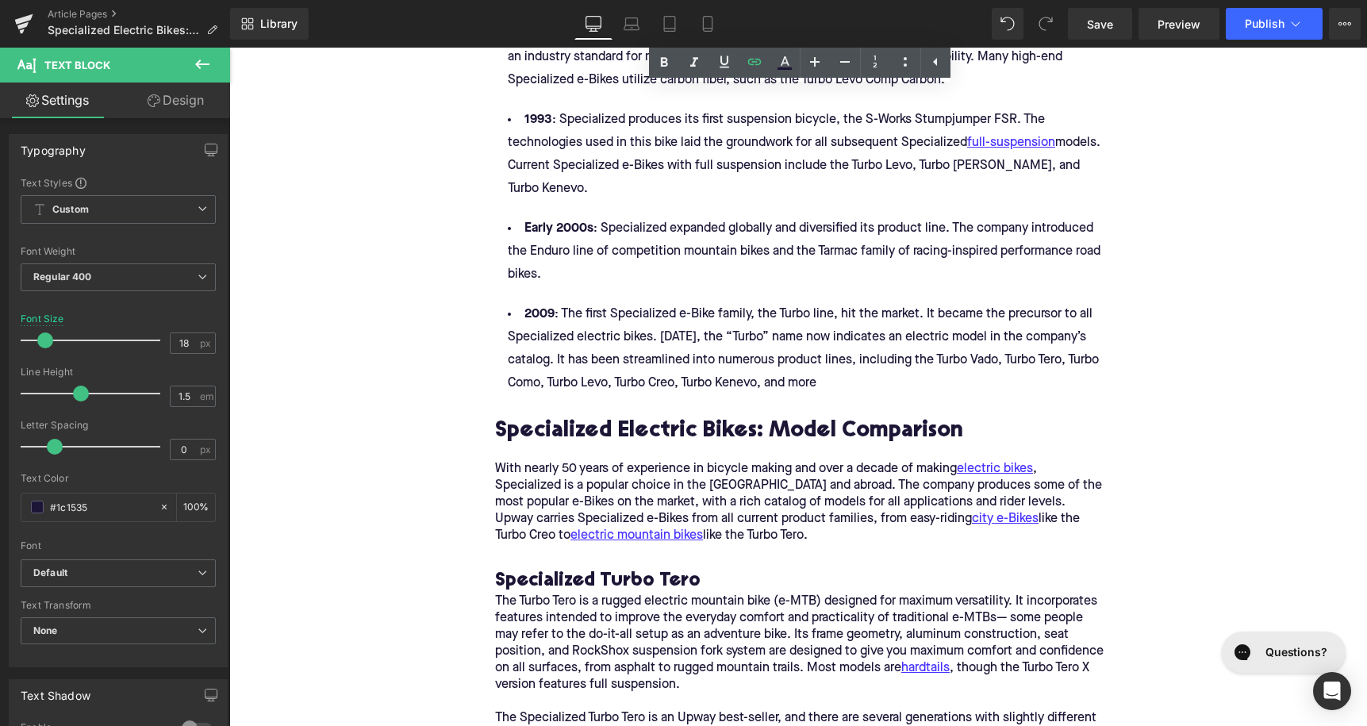
scroll to position [1927, 0]
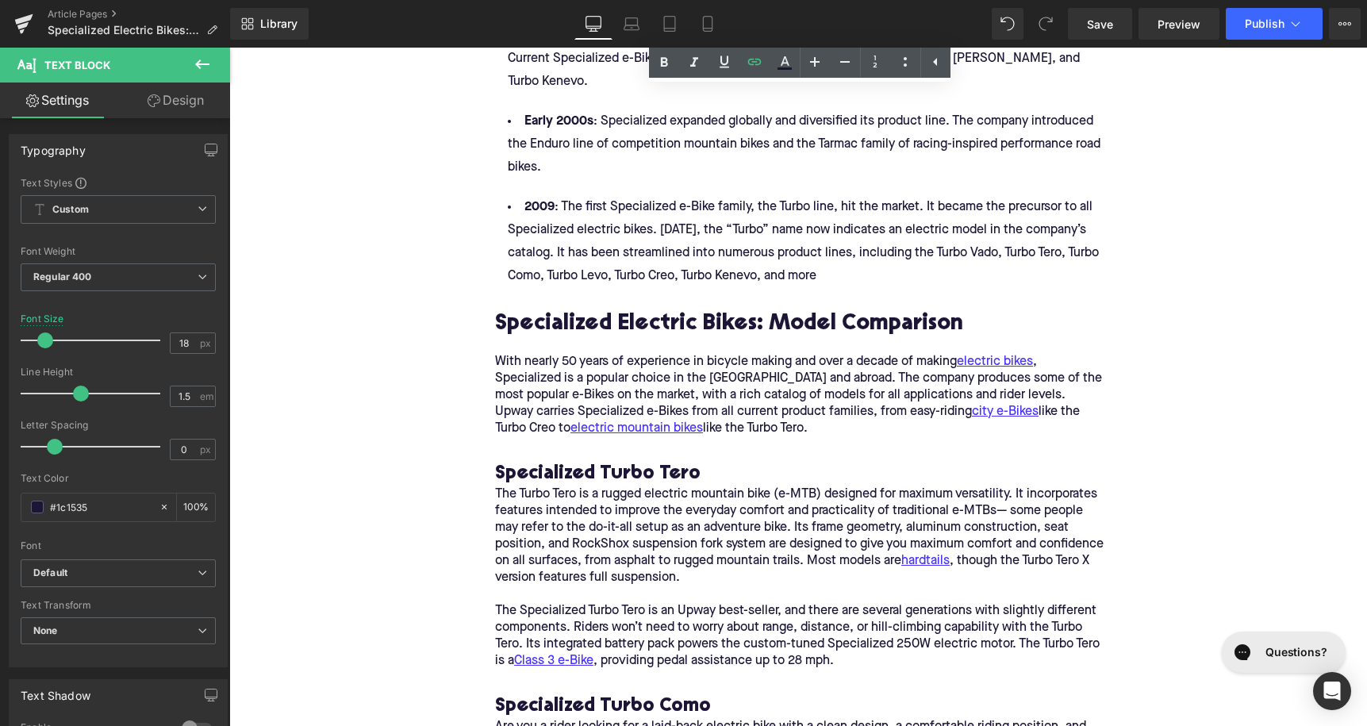
click at [609, 462] on h3 "Specialized Turbo Tero" at bounding box center [799, 474] width 609 height 25
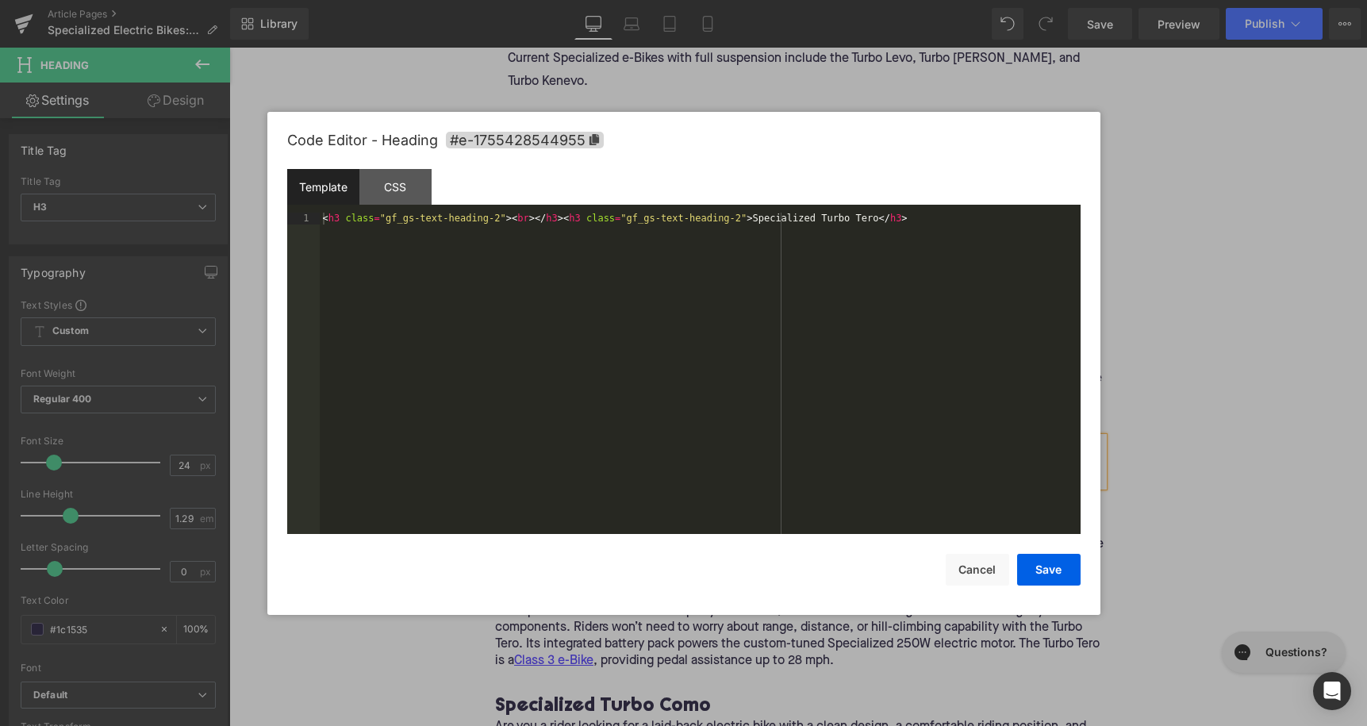
click at [598, 0] on div "Text Block You are previewing how the will restyle your page. You can not edit …" at bounding box center [683, 0] width 1367 height 0
click at [511, 139] on span "#e-1755428544955" at bounding box center [525, 140] width 158 height 17
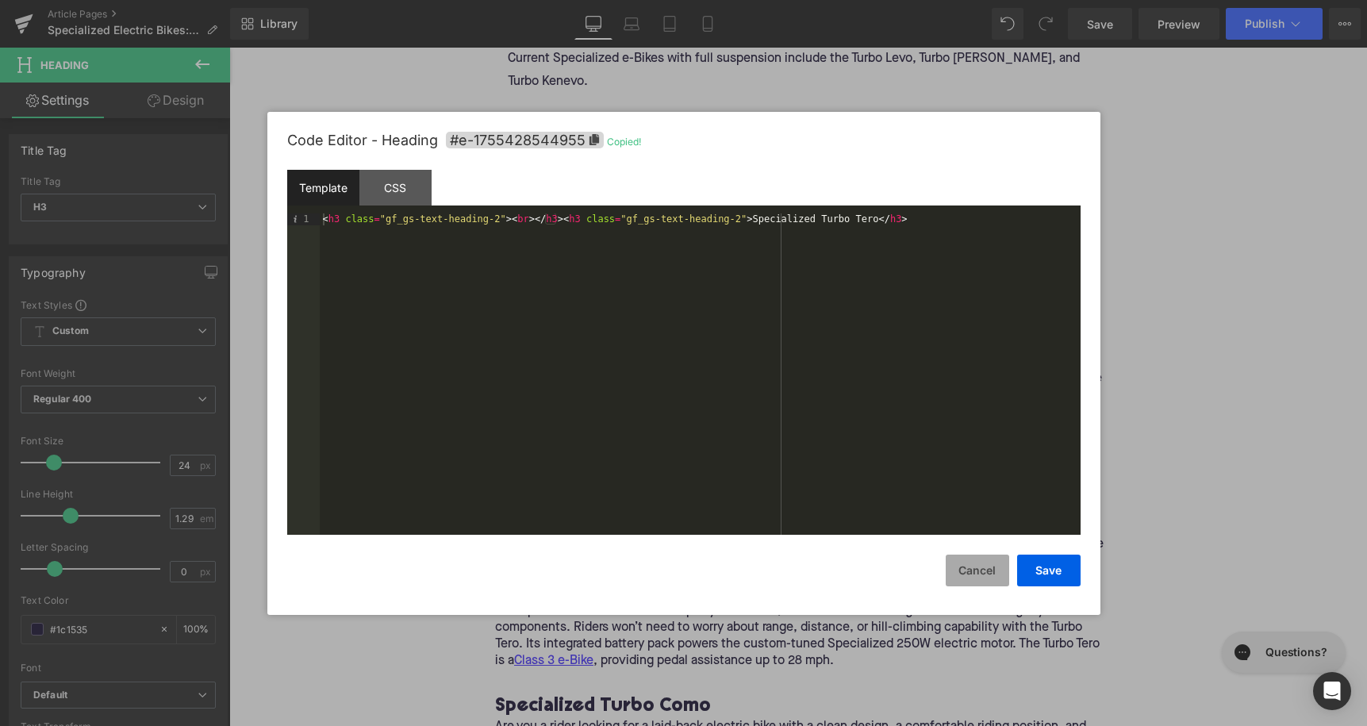
click at [966, 578] on button "Cancel" at bounding box center [977, 571] width 63 height 32
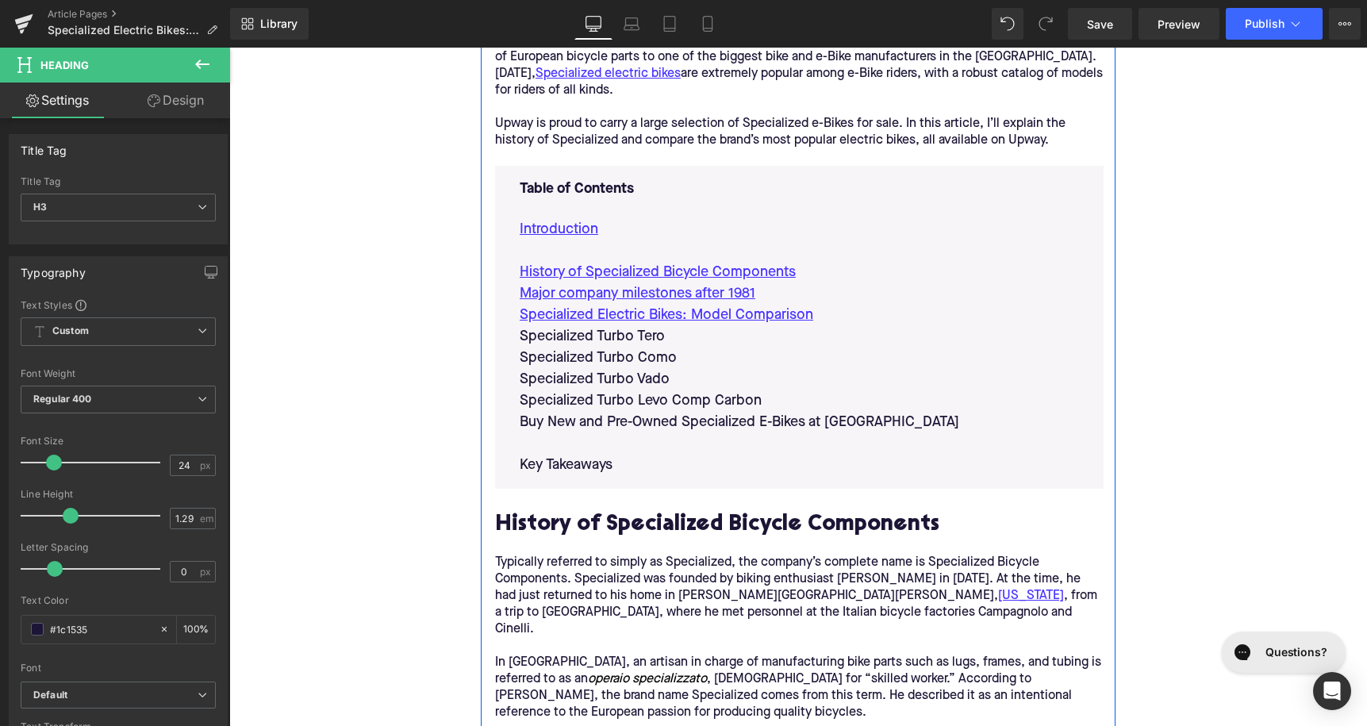
scroll to position [787, 0]
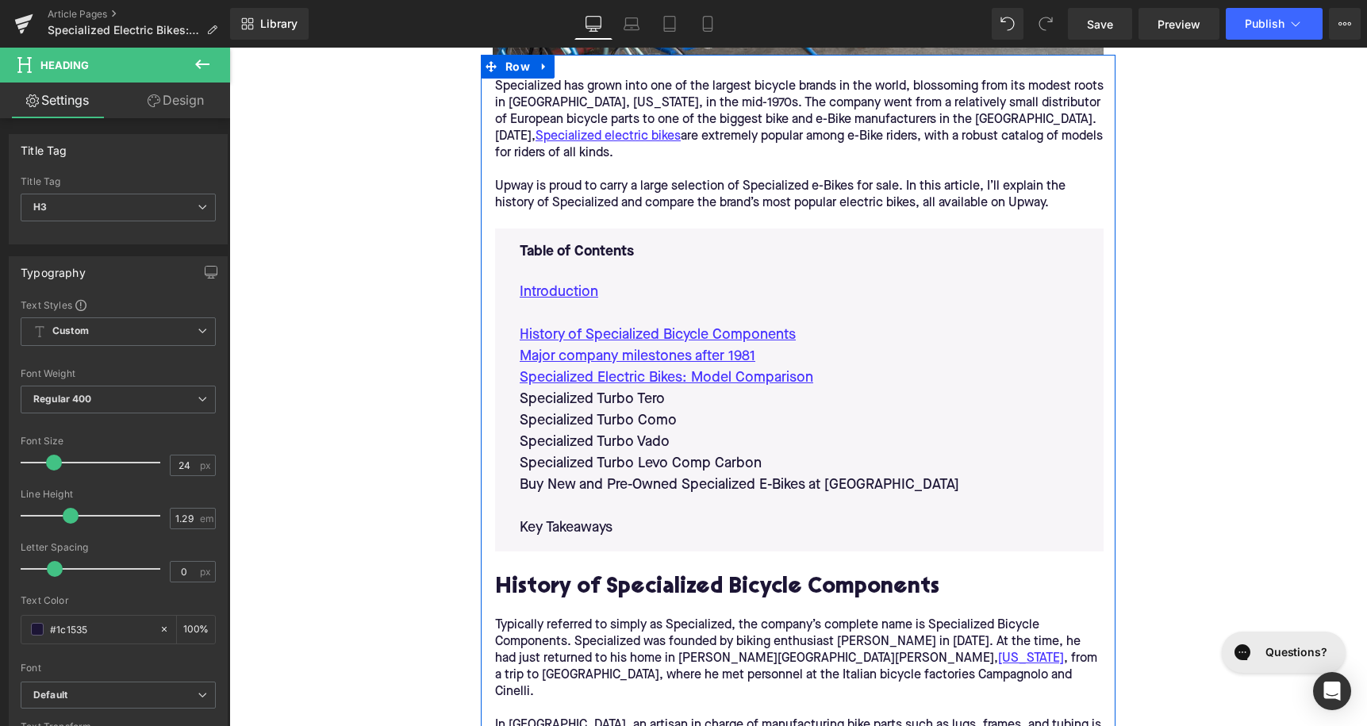
click at [631, 405] on p "Specialized Turbo Tero" at bounding box center [799, 399] width 559 height 21
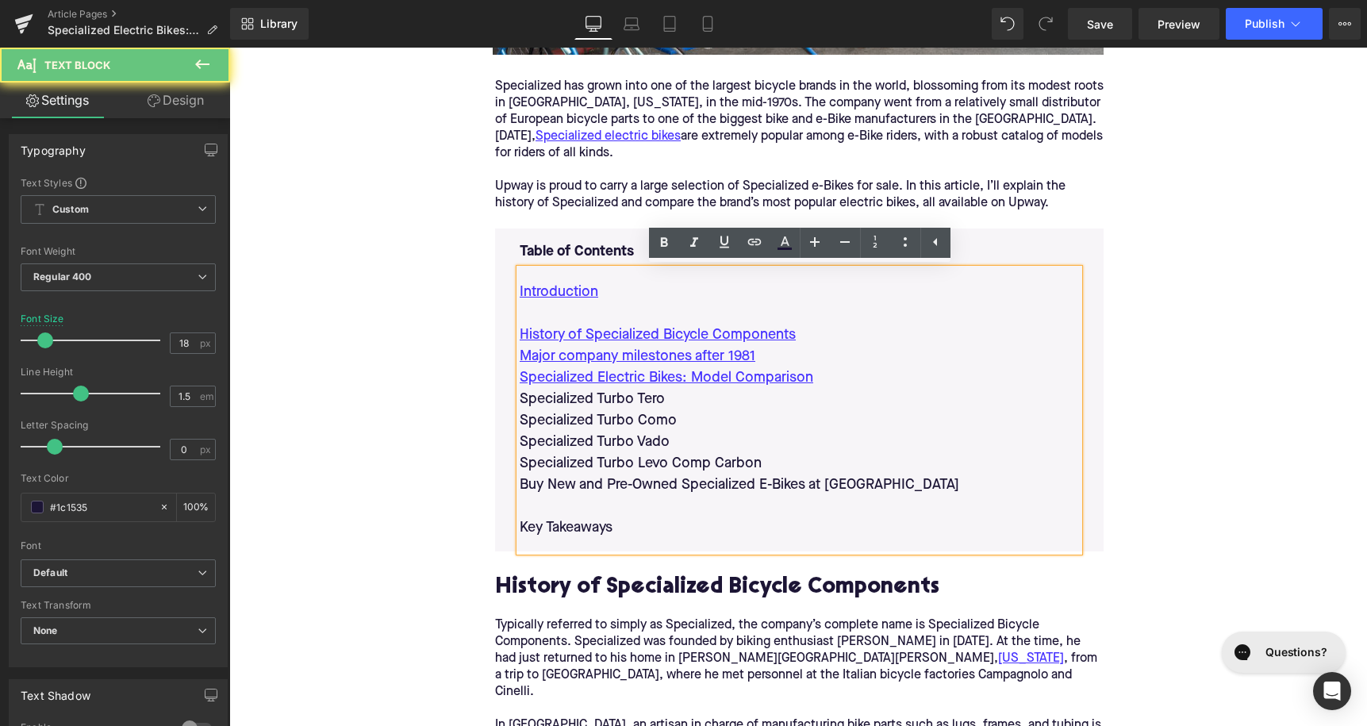
click at [631, 405] on p "Specialized Turbo Tero" at bounding box center [799, 399] width 559 height 21
click at [758, 248] on icon at bounding box center [754, 241] width 19 height 19
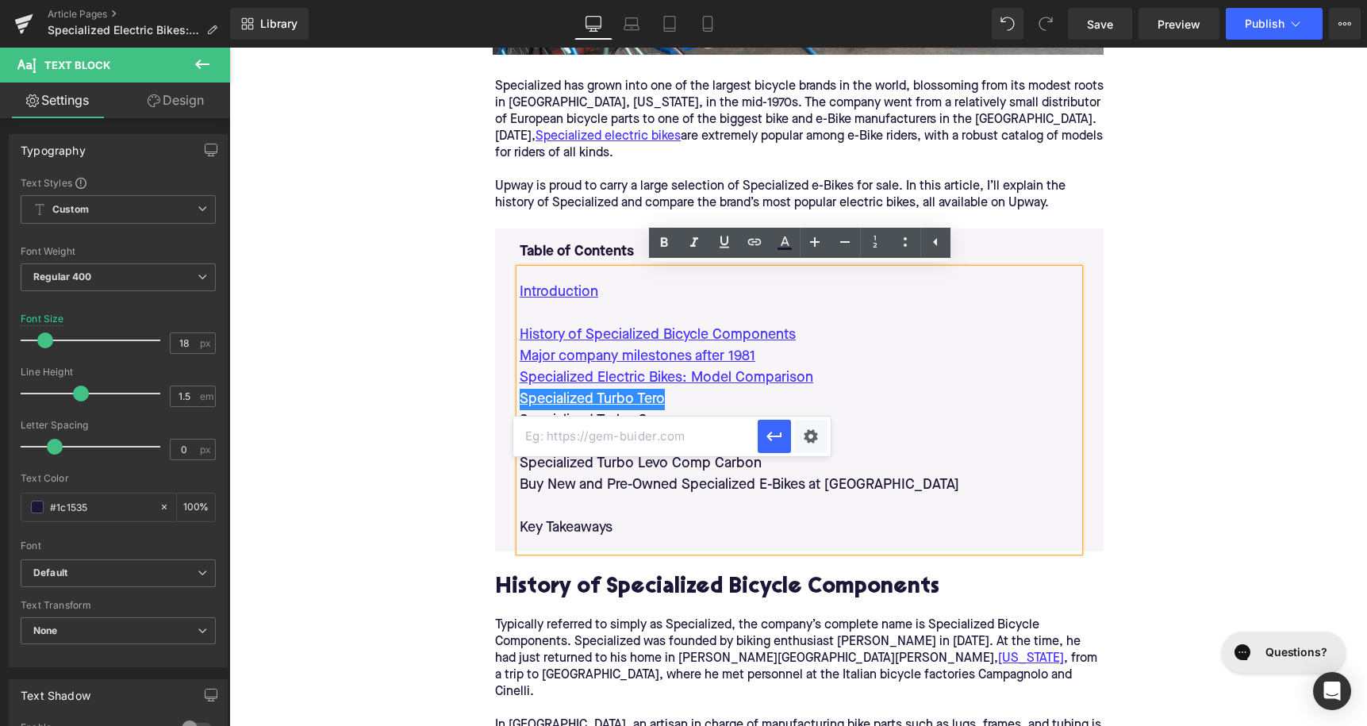
click at [674, 432] on input "text" at bounding box center [635, 437] width 244 height 40
paste input "#e-1755428544955"
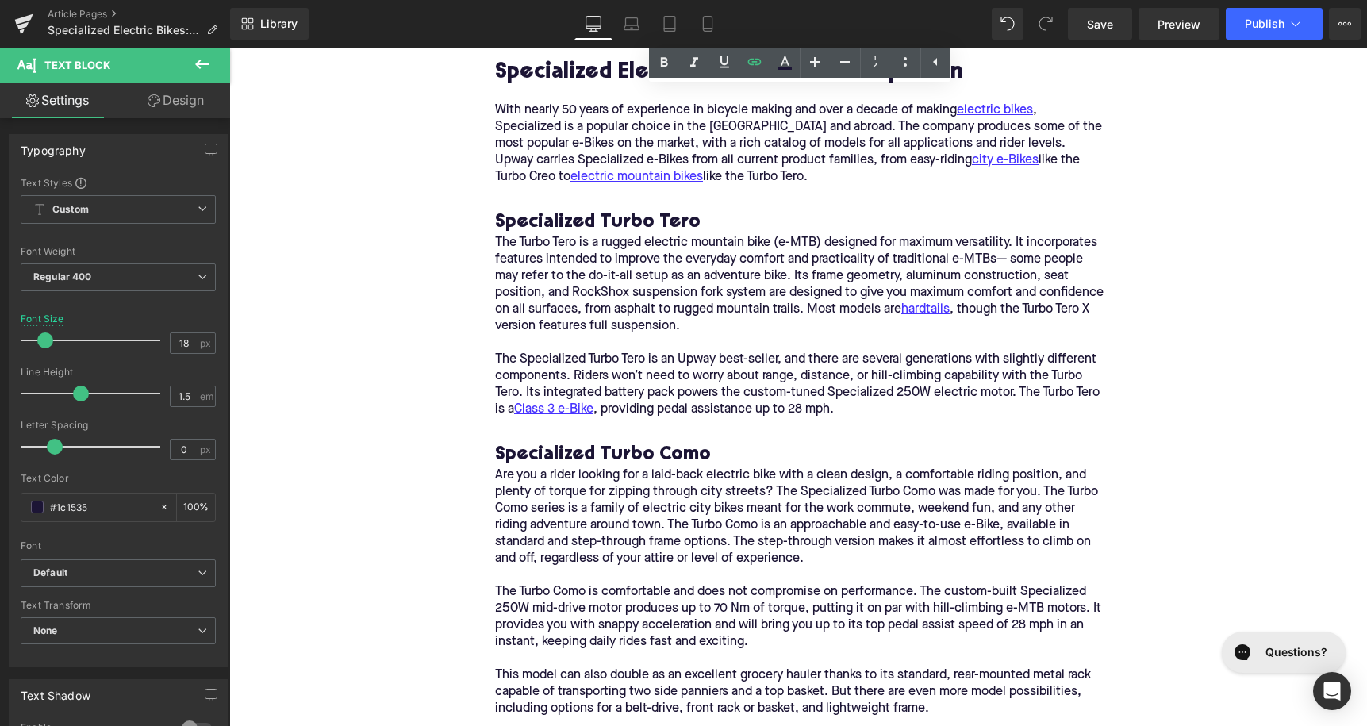
scroll to position [2218, 0]
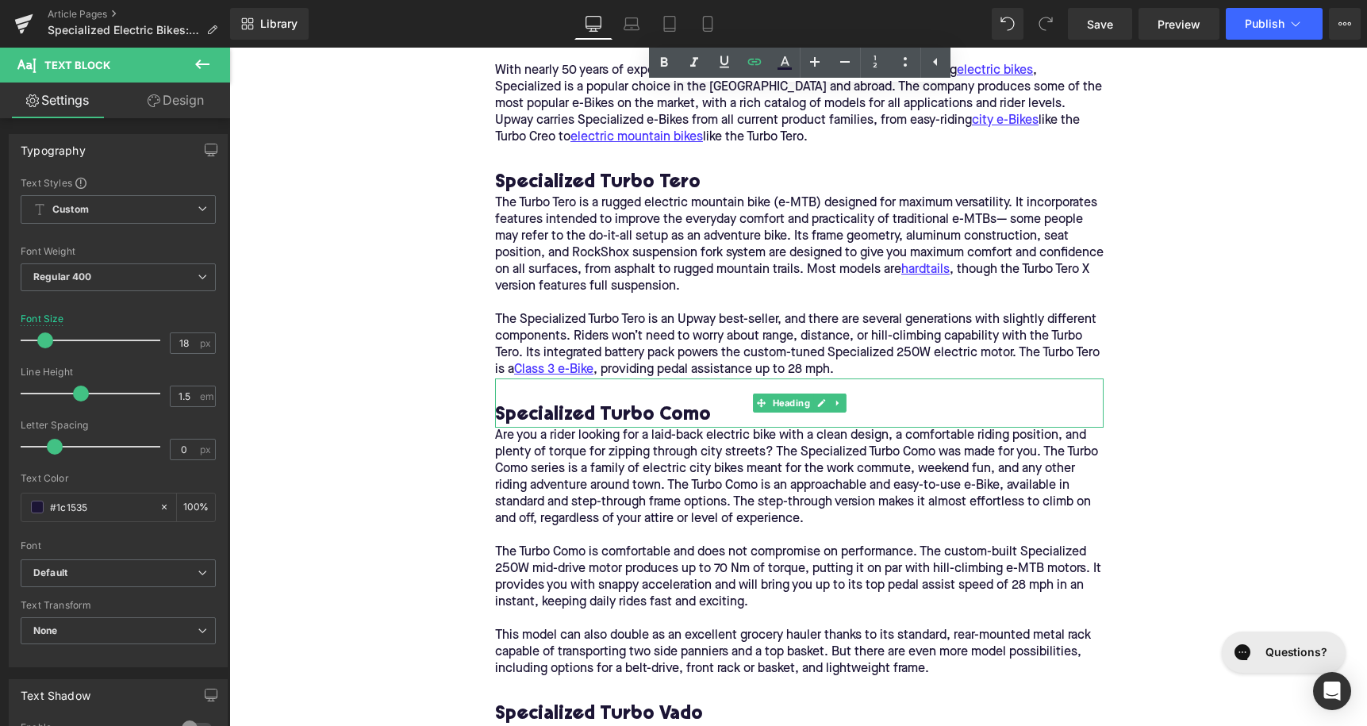
click at [609, 403] on h3 "Specialized Turbo Como" at bounding box center [799, 415] width 609 height 25
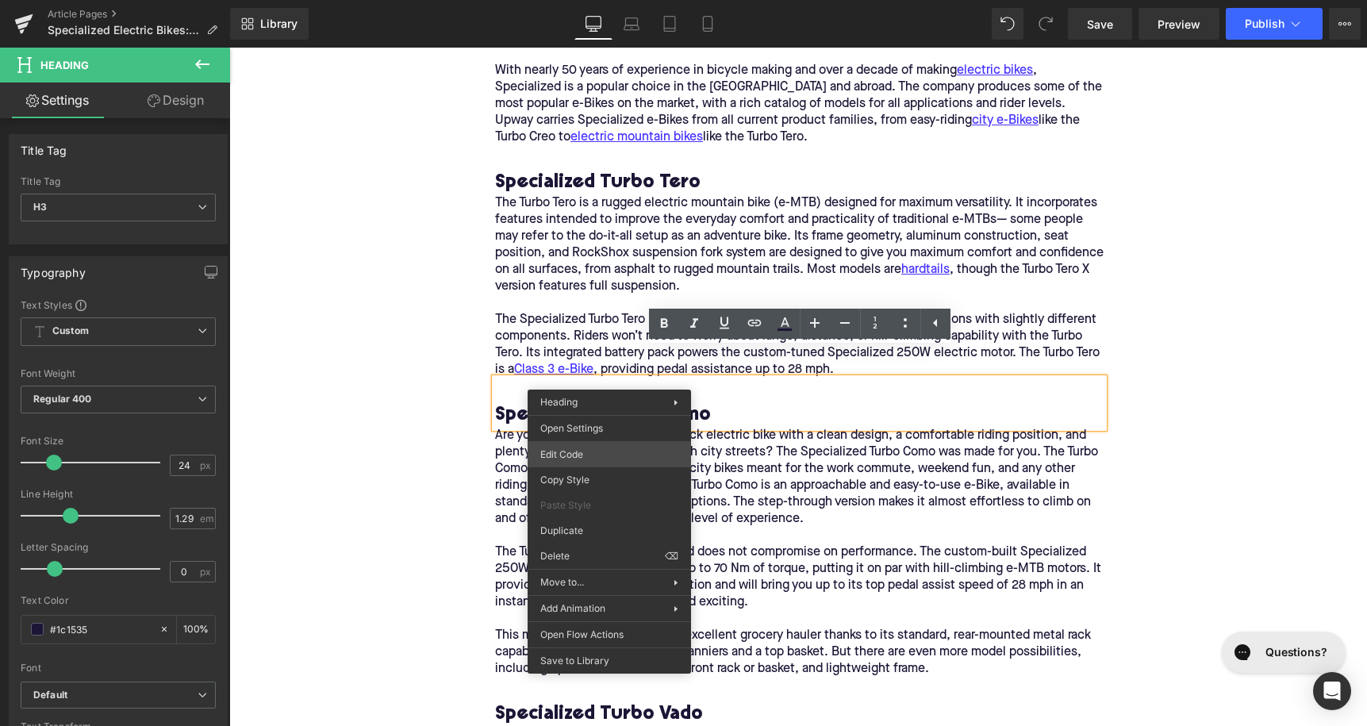
click at [608, 0] on div "Text Block You are previewing how the will restyle your page. You can not edit …" at bounding box center [683, 0] width 1367 height 0
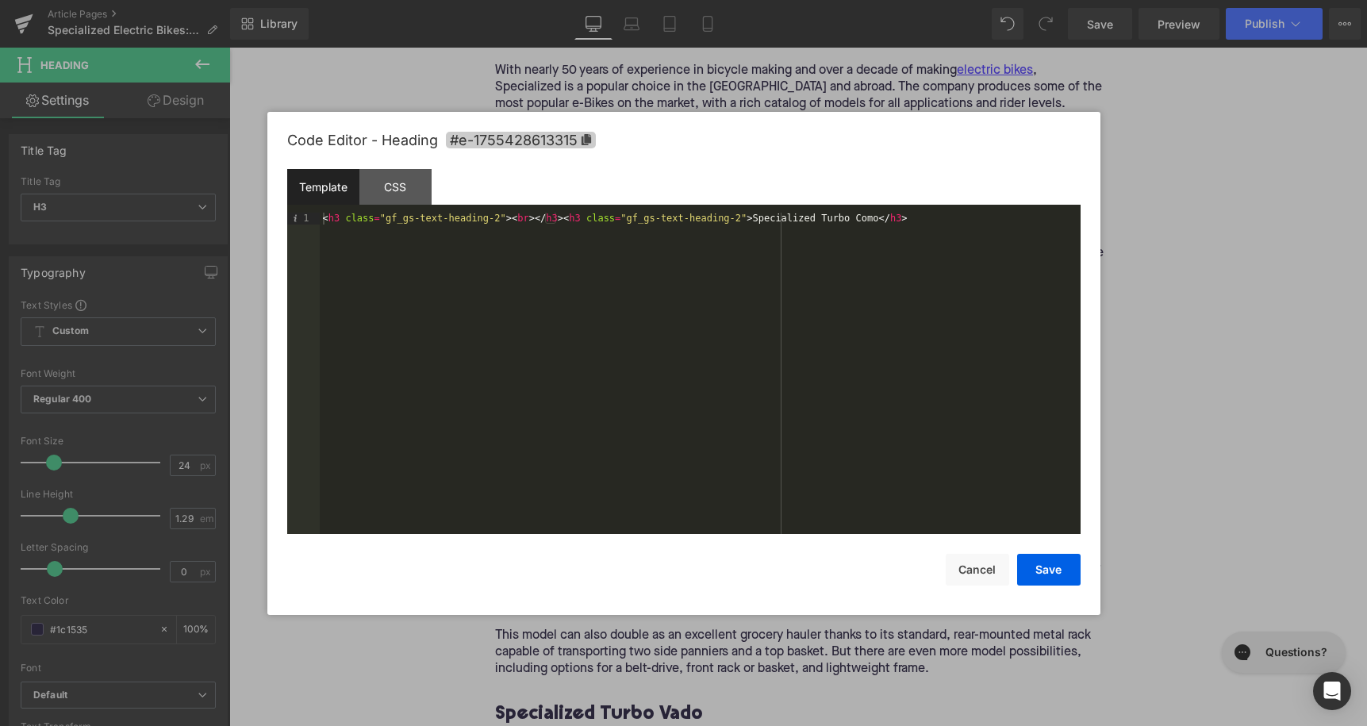
click at [571, 148] on span "#e-1755428613315" at bounding box center [521, 140] width 150 height 17
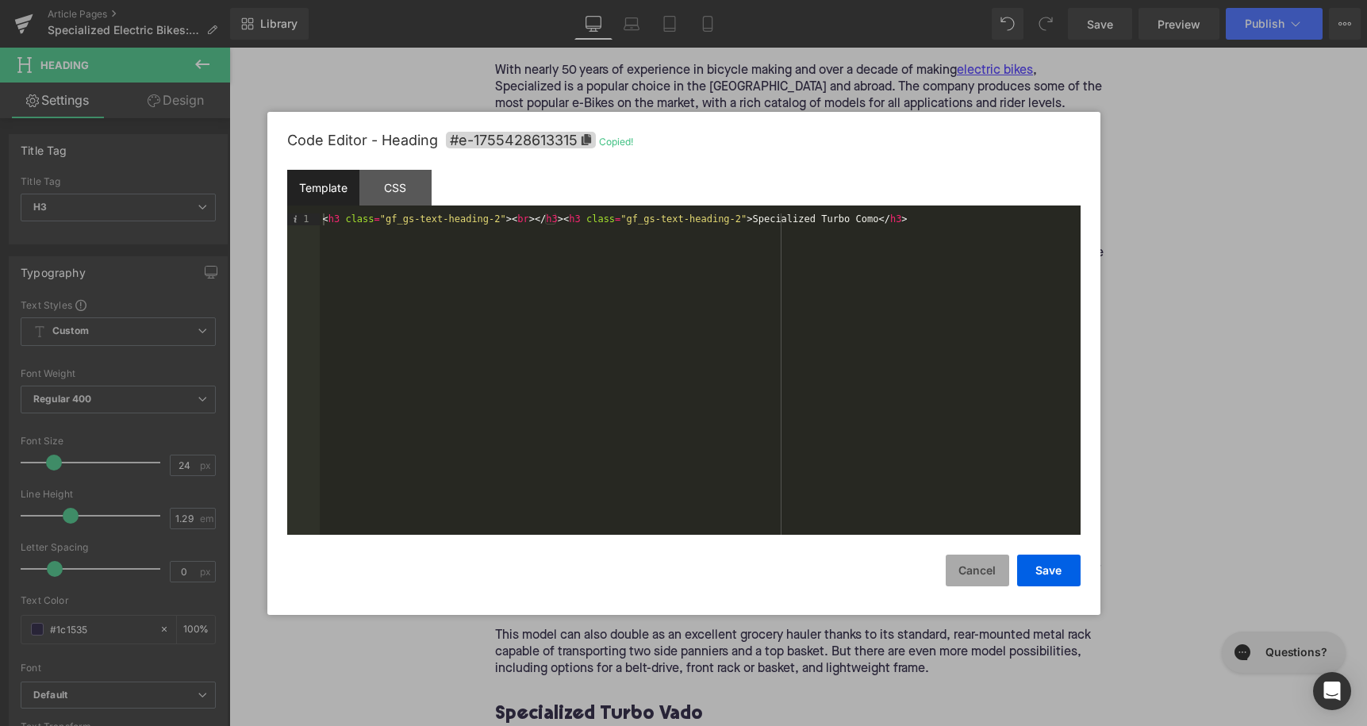
click at [974, 559] on button "Cancel" at bounding box center [977, 571] width 63 height 32
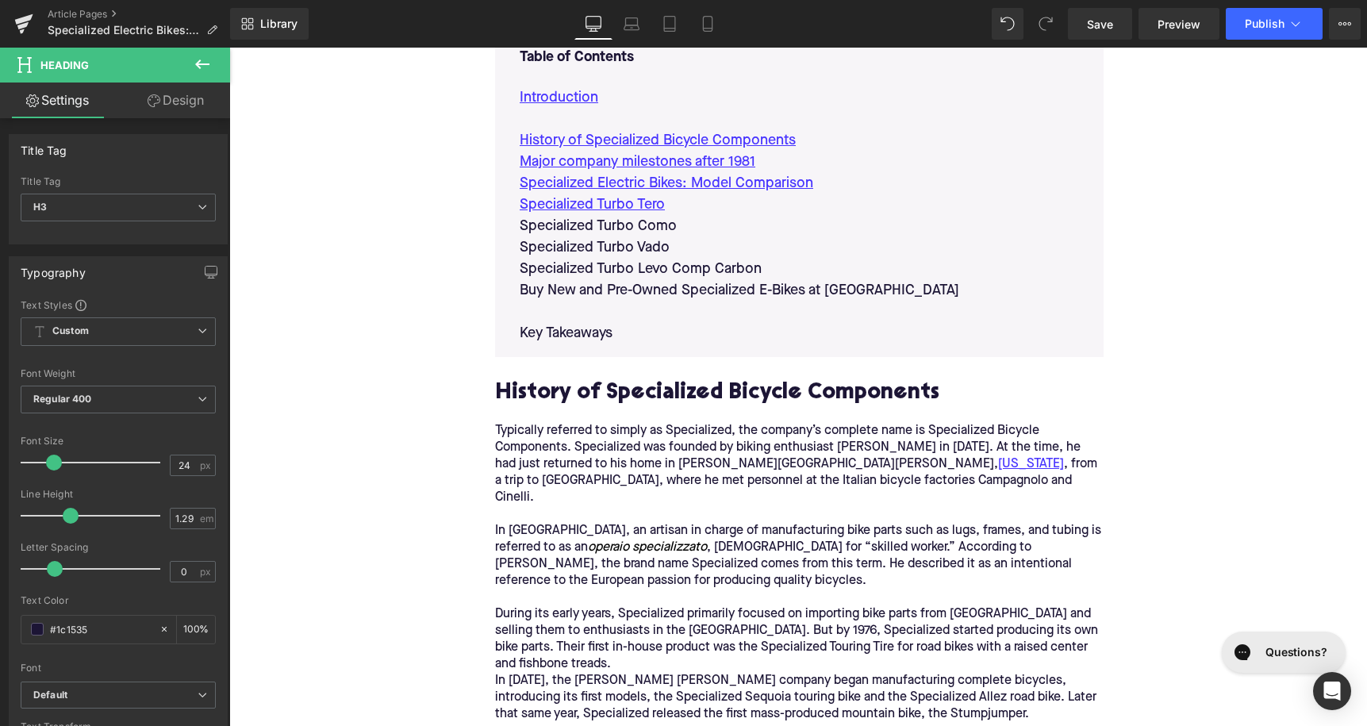
scroll to position [846, 0]
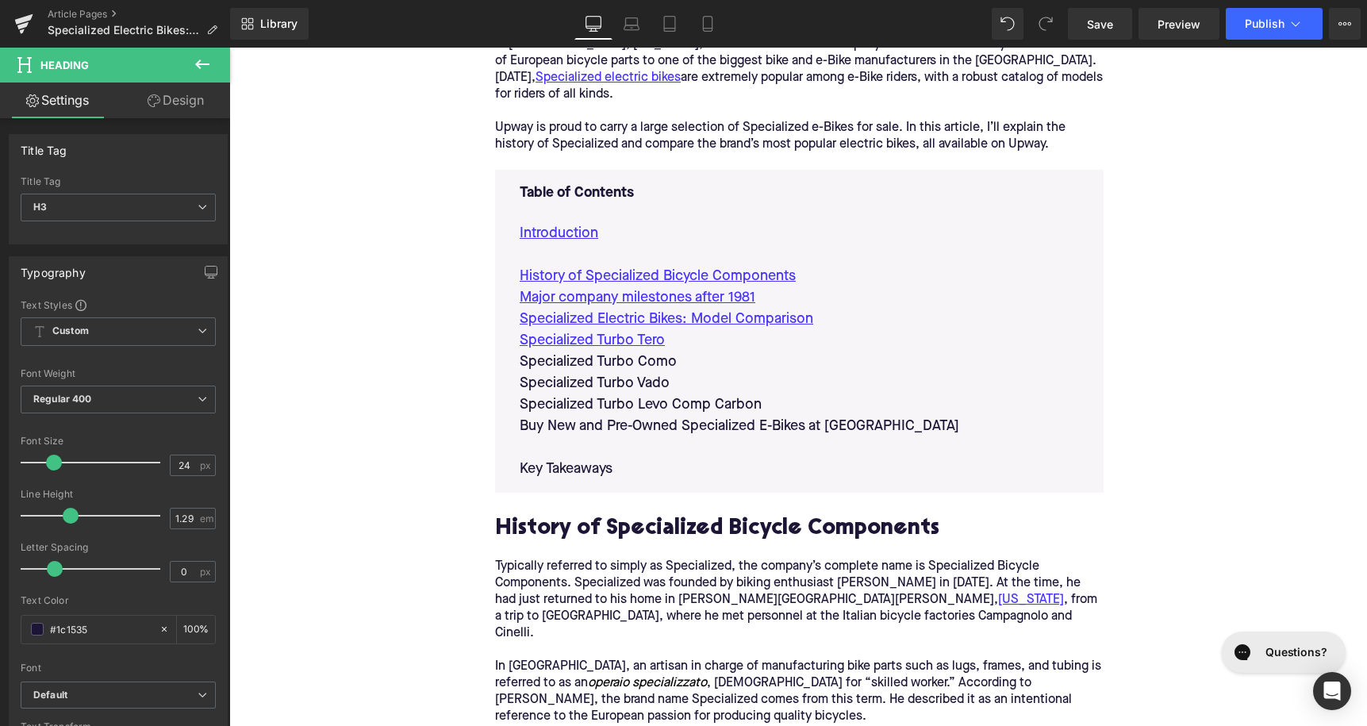
click at [637, 366] on p "Specialized Turbo Como" at bounding box center [799, 362] width 559 height 21
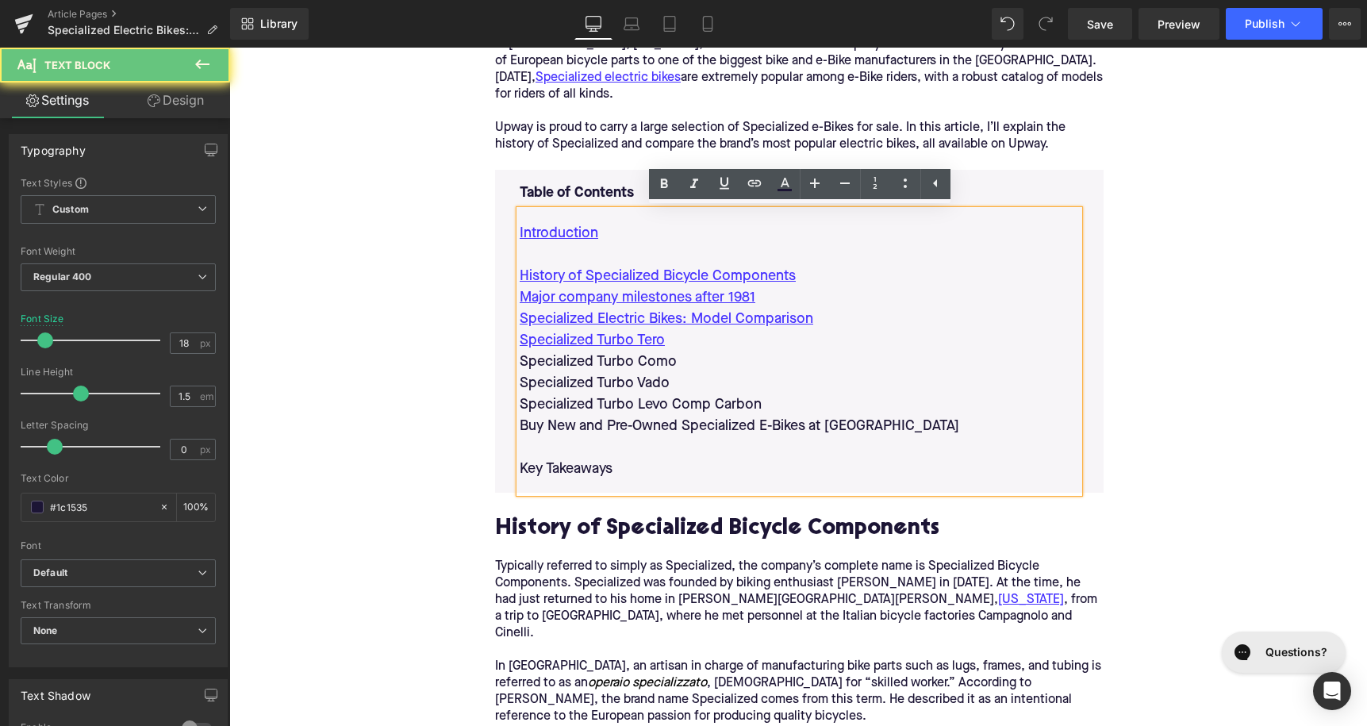
click at [637, 366] on p "Specialized Turbo Como" at bounding box center [799, 362] width 559 height 21
click at [764, 187] on link at bounding box center [754, 184] width 30 height 30
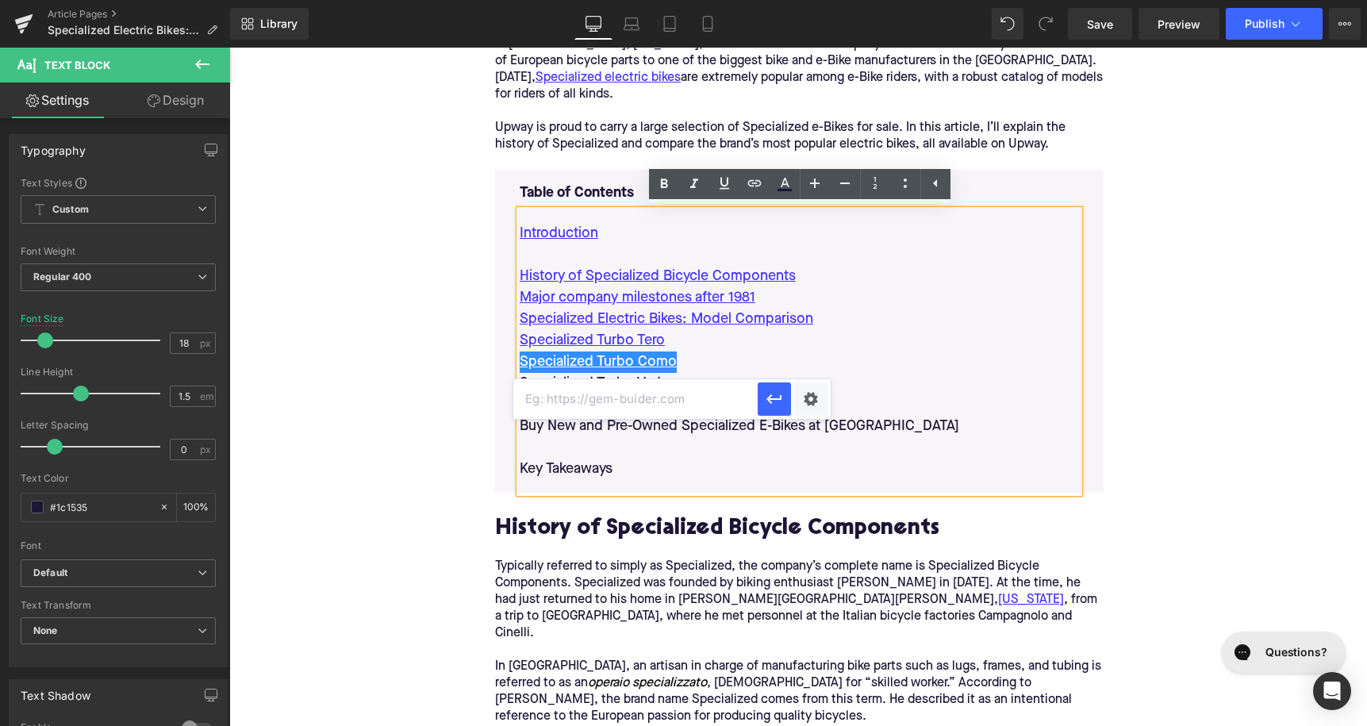
click at [673, 405] on input "text" at bounding box center [635, 399] width 244 height 40
paste input "#e-1755428613315"
type input "#e-1755428613315"
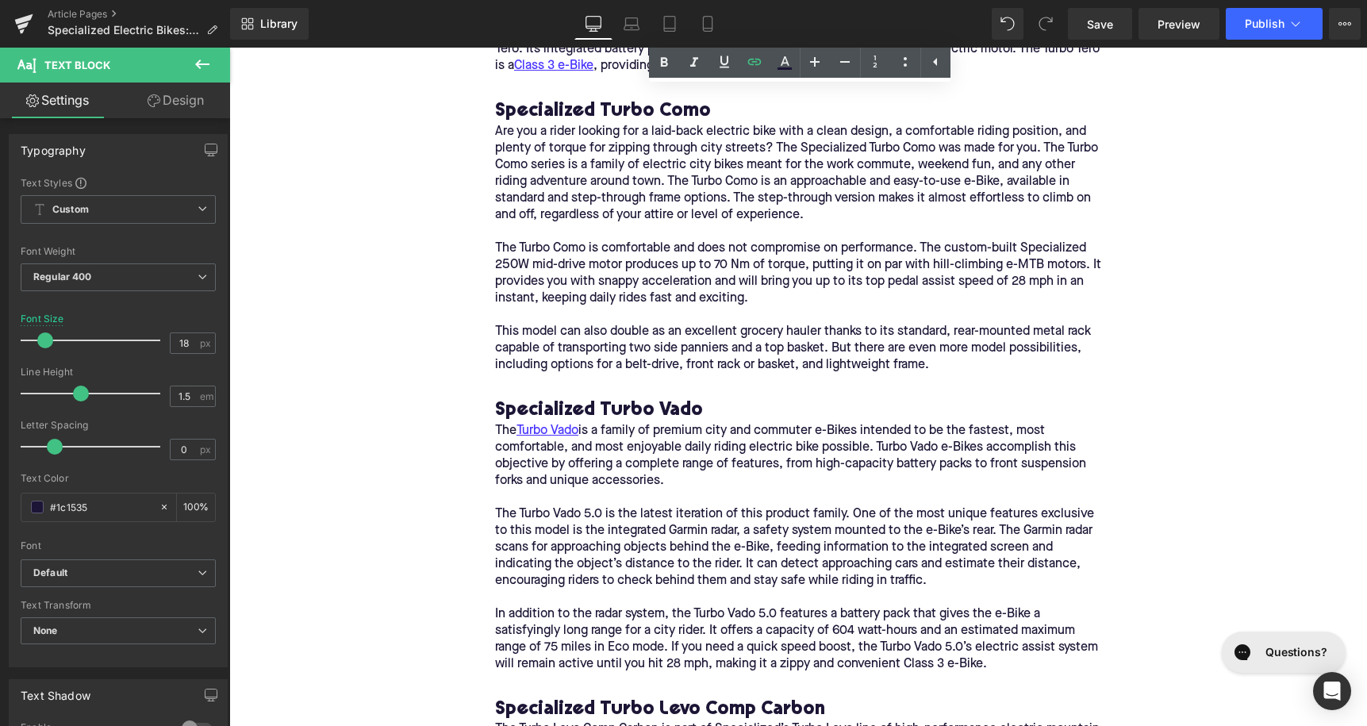
scroll to position [2603, 0]
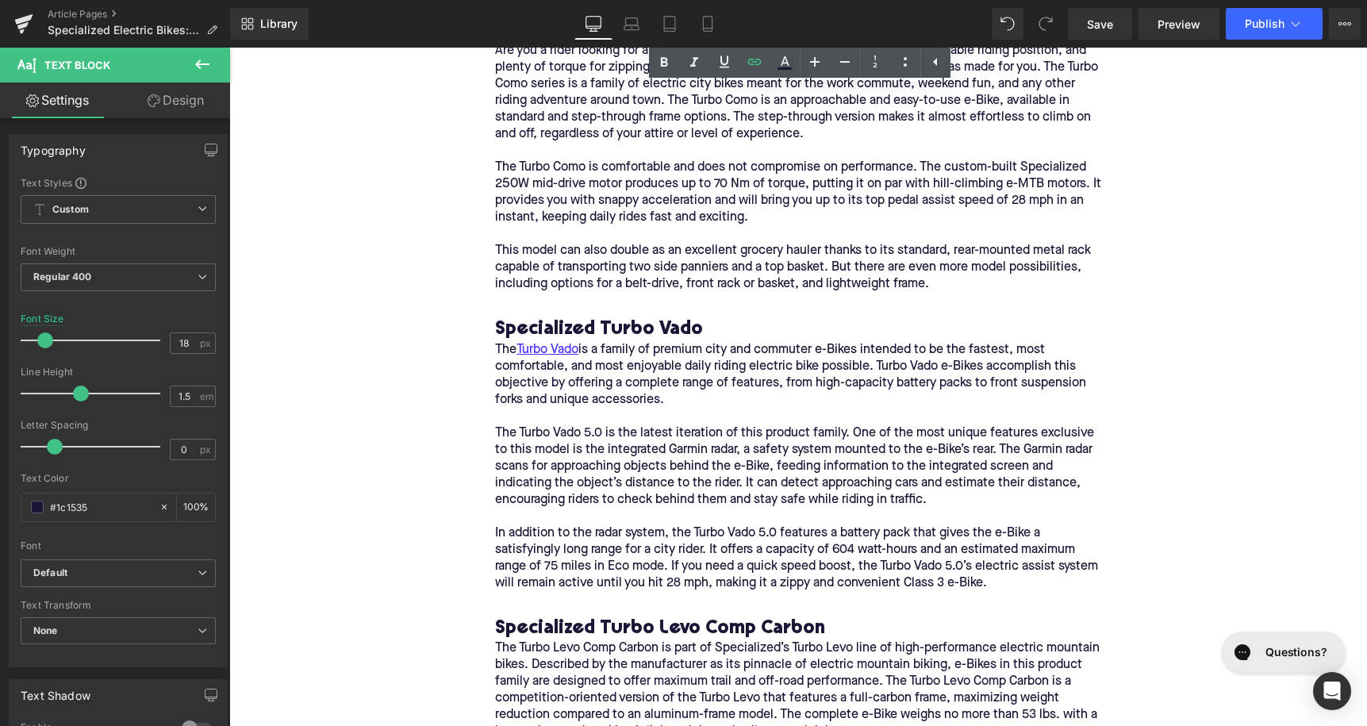
click at [629, 317] on h3 "Specialized Turbo Vado" at bounding box center [799, 329] width 609 height 25
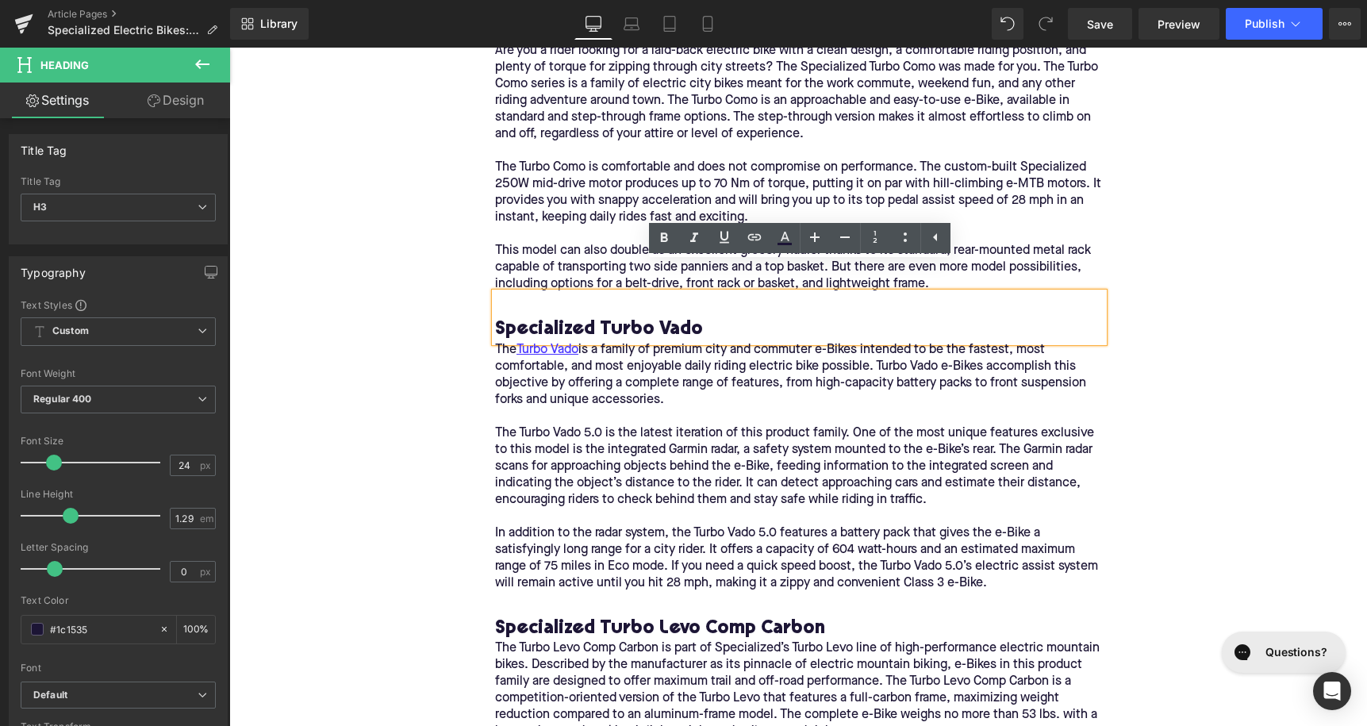
click at [614, 317] on h3 "Specialized Turbo Vado" at bounding box center [799, 329] width 609 height 25
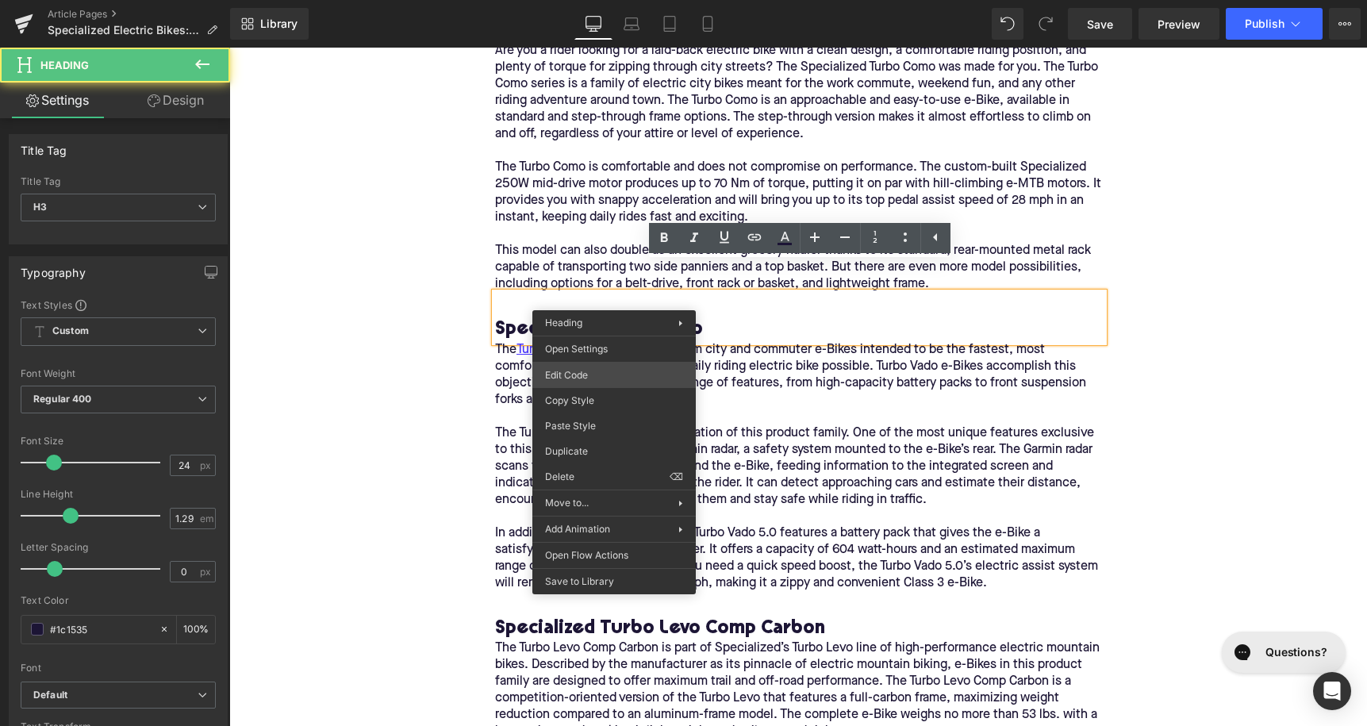
click at [614, 0] on div "Text Block You are previewing how the will restyle your page. You can not edit …" at bounding box center [683, 0] width 1367 height 0
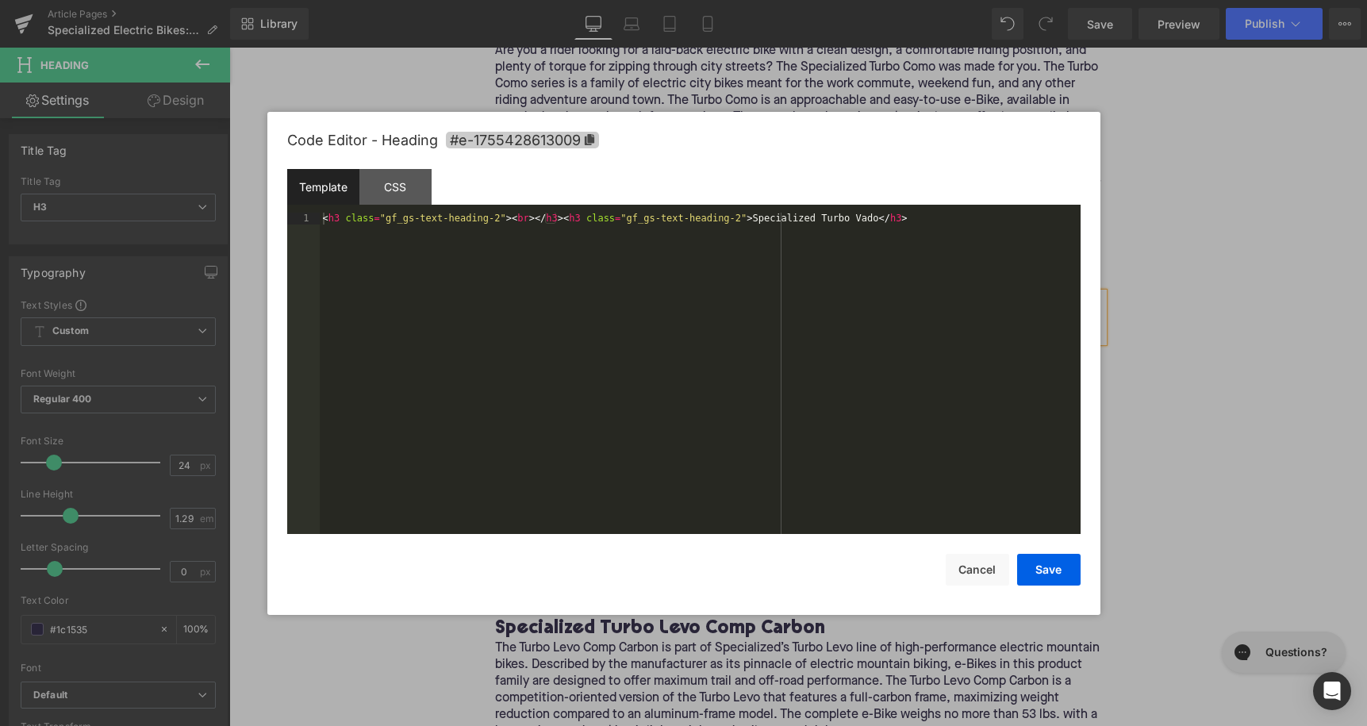
click at [563, 140] on span "#e-1755428613009" at bounding box center [522, 140] width 153 height 17
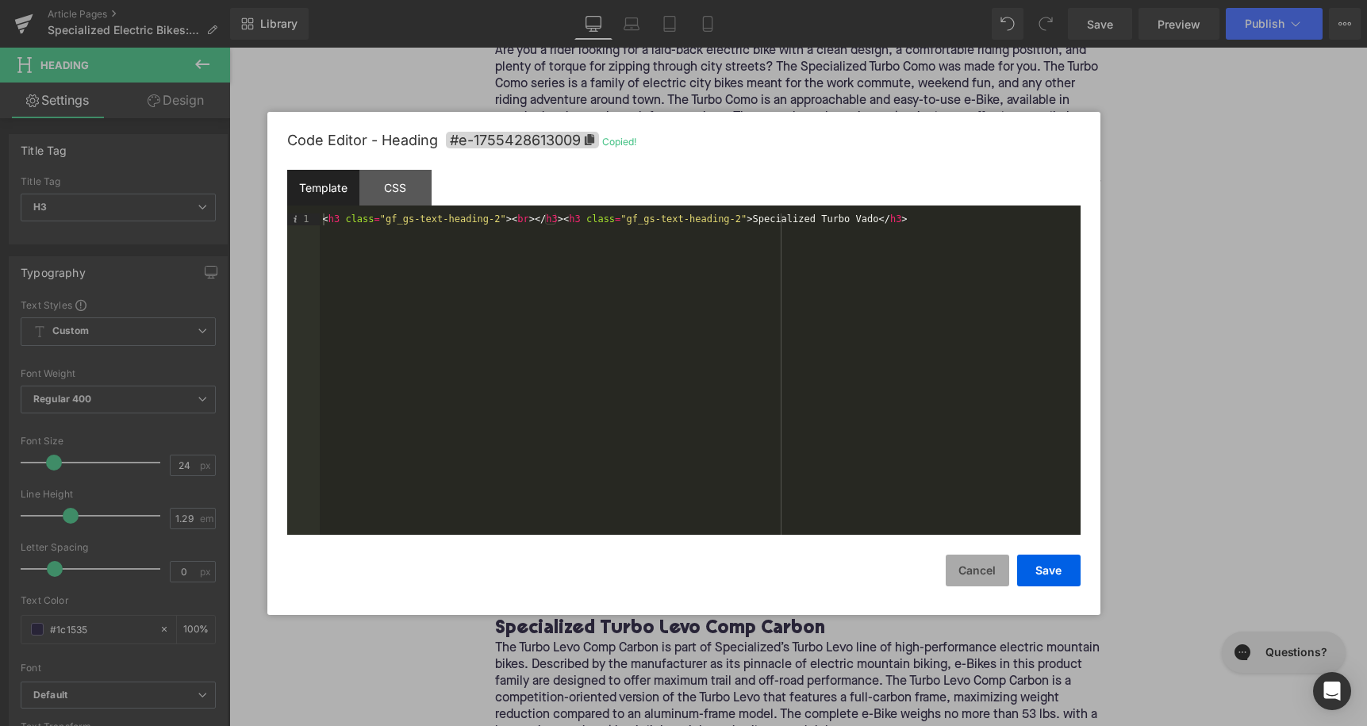
click at [968, 573] on button "Cancel" at bounding box center [977, 571] width 63 height 32
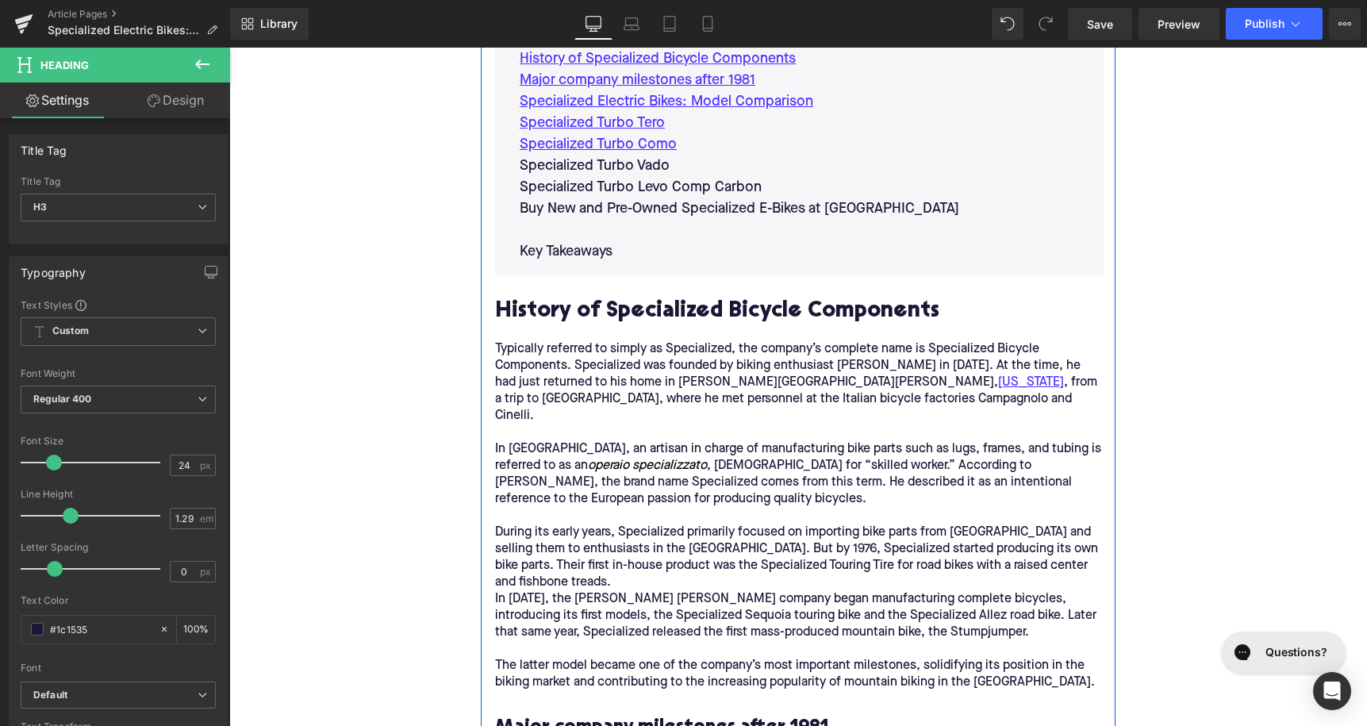
scroll to position [1059, 0]
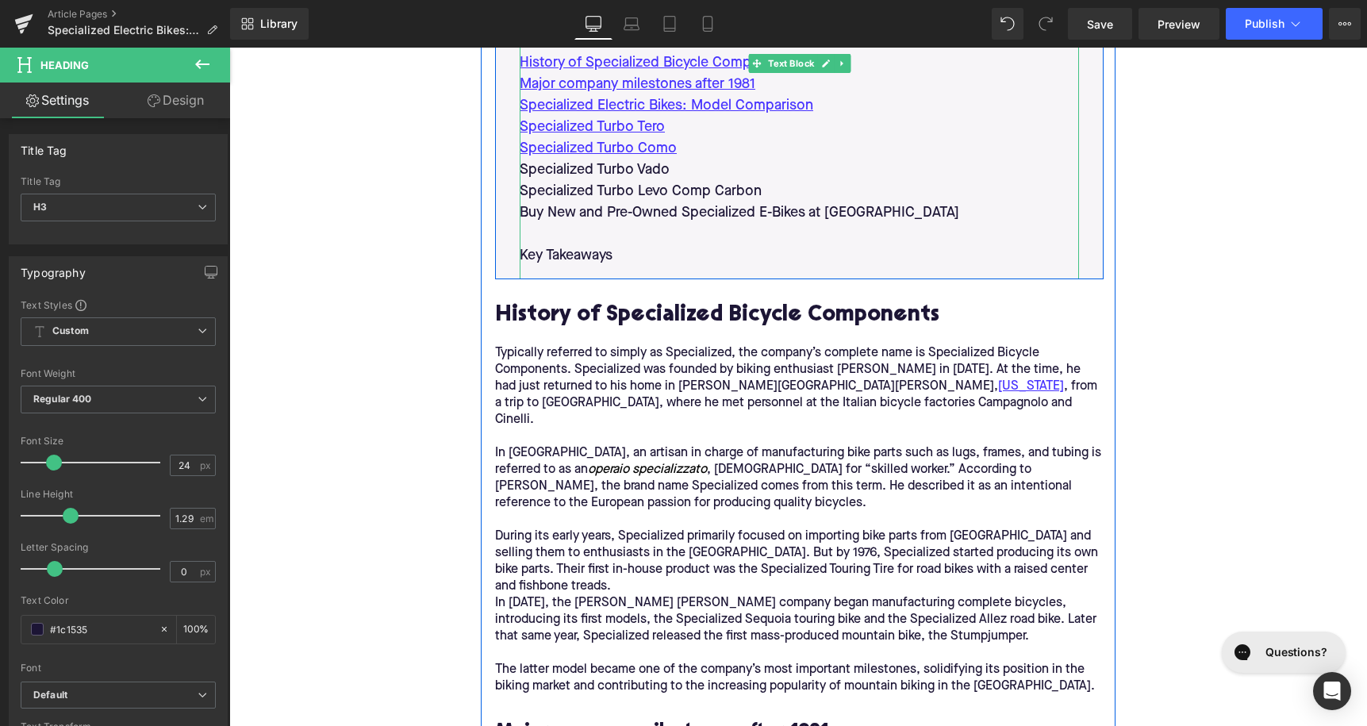
click at [613, 169] on p "Specialized Turbo Vado" at bounding box center [799, 169] width 559 height 21
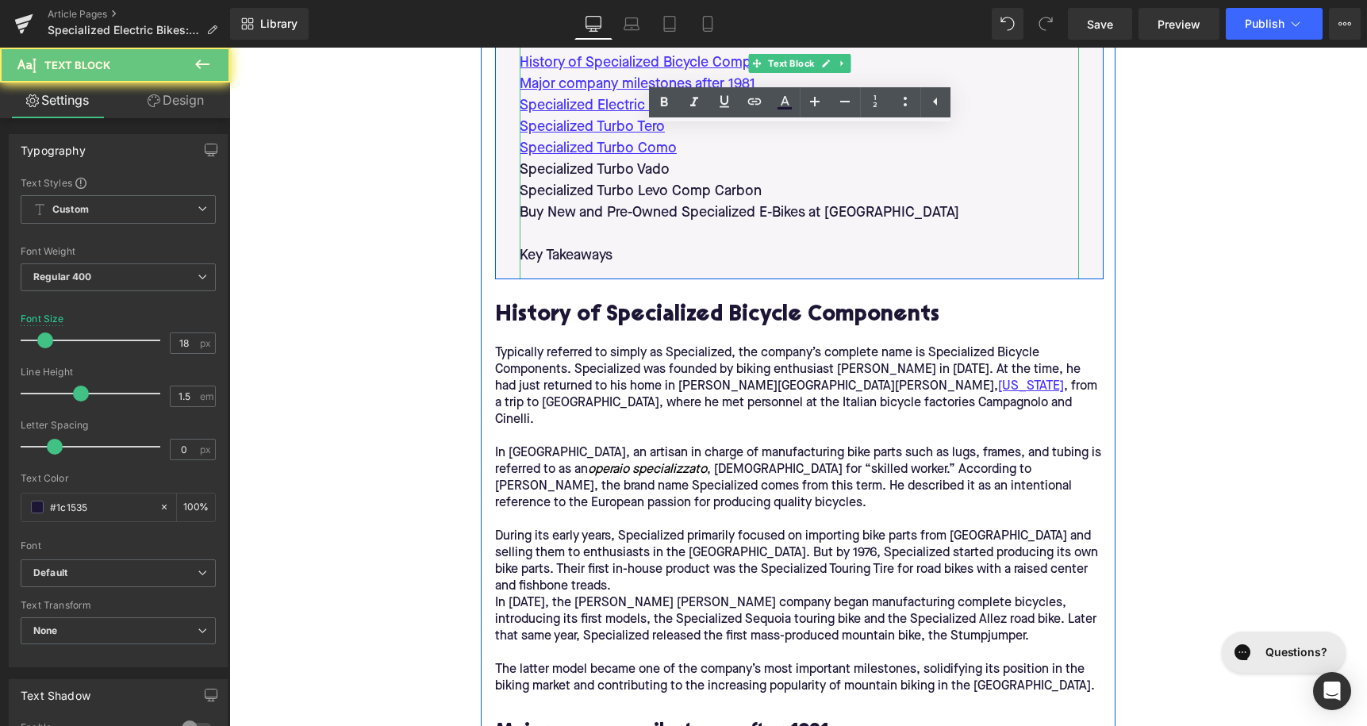
click at [613, 169] on p "Specialized Turbo Vado" at bounding box center [799, 169] width 559 height 21
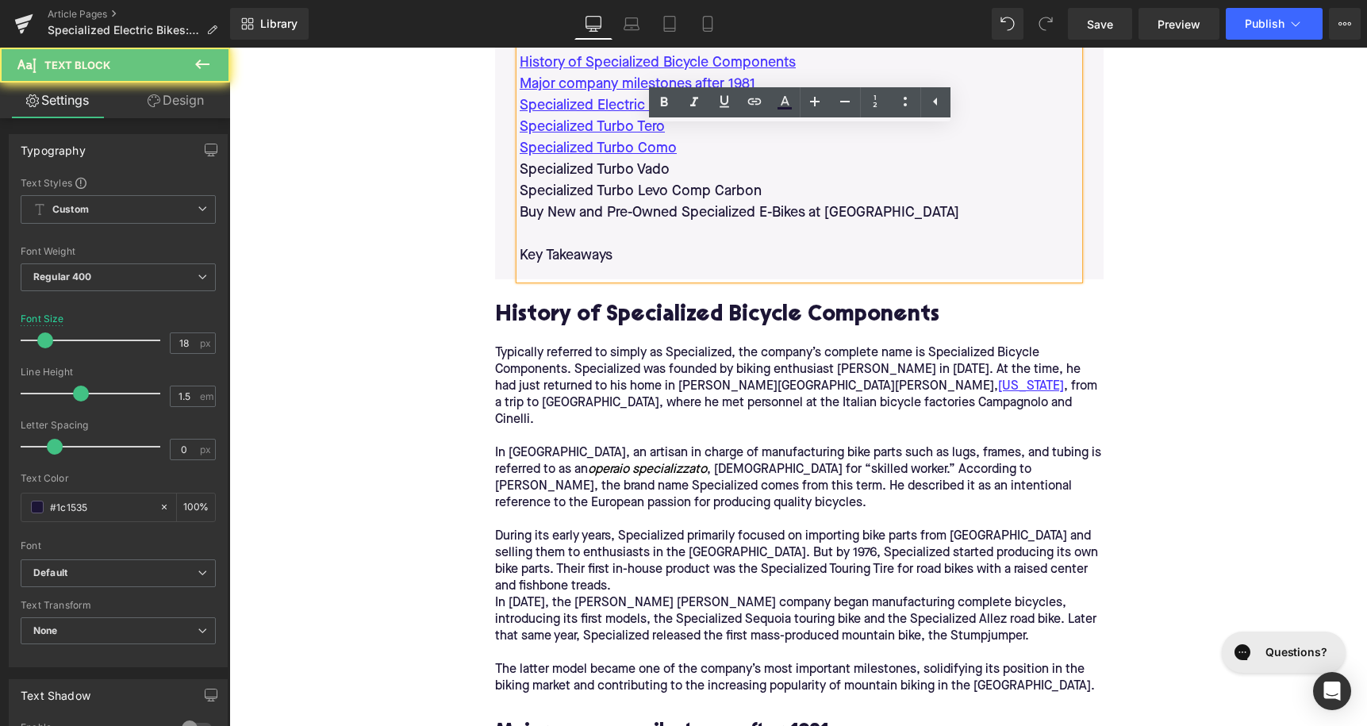
click at [613, 169] on p "Specialized Turbo Vado" at bounding box center [799, 169] width 559 height 21
click at [749, 94] on icon at bounding box center [754, 101] width 19 height 19
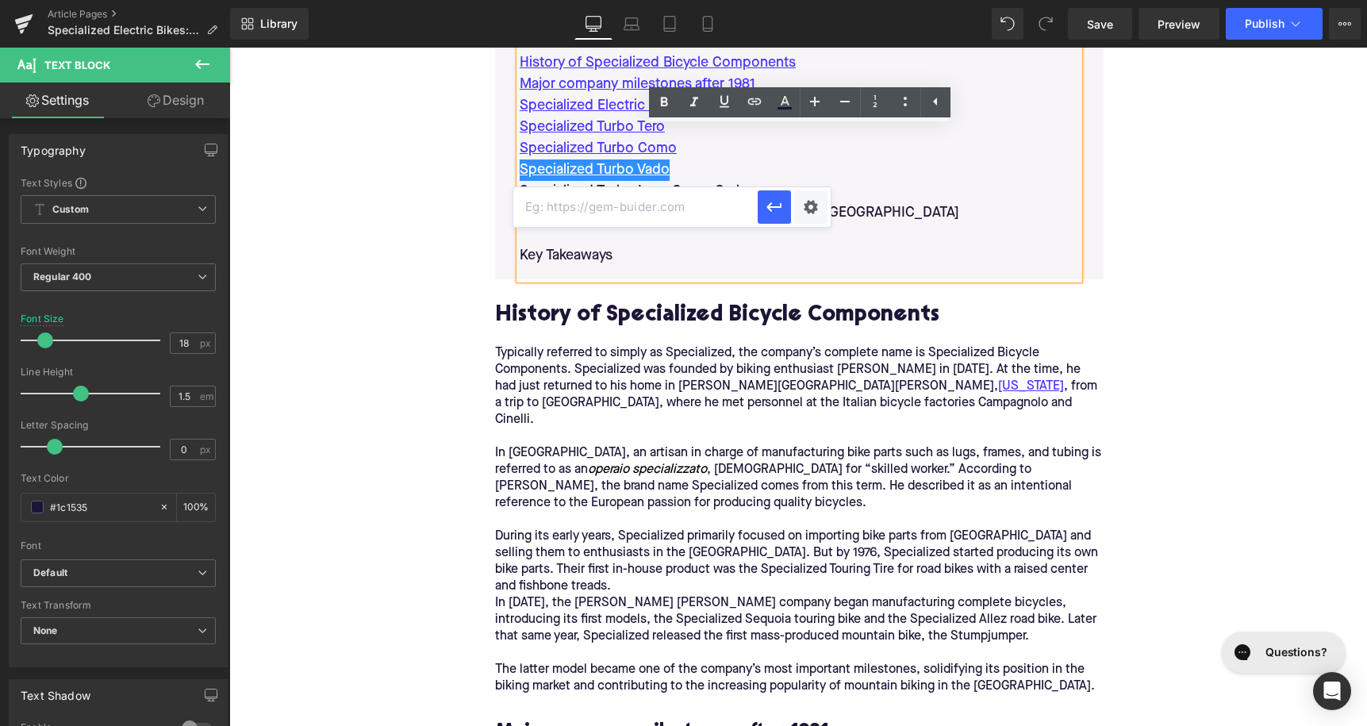
click at [675, 221] on input "text" at bounding box center [635, 207] width 244 height 40
paste input "#e-1755428613009"
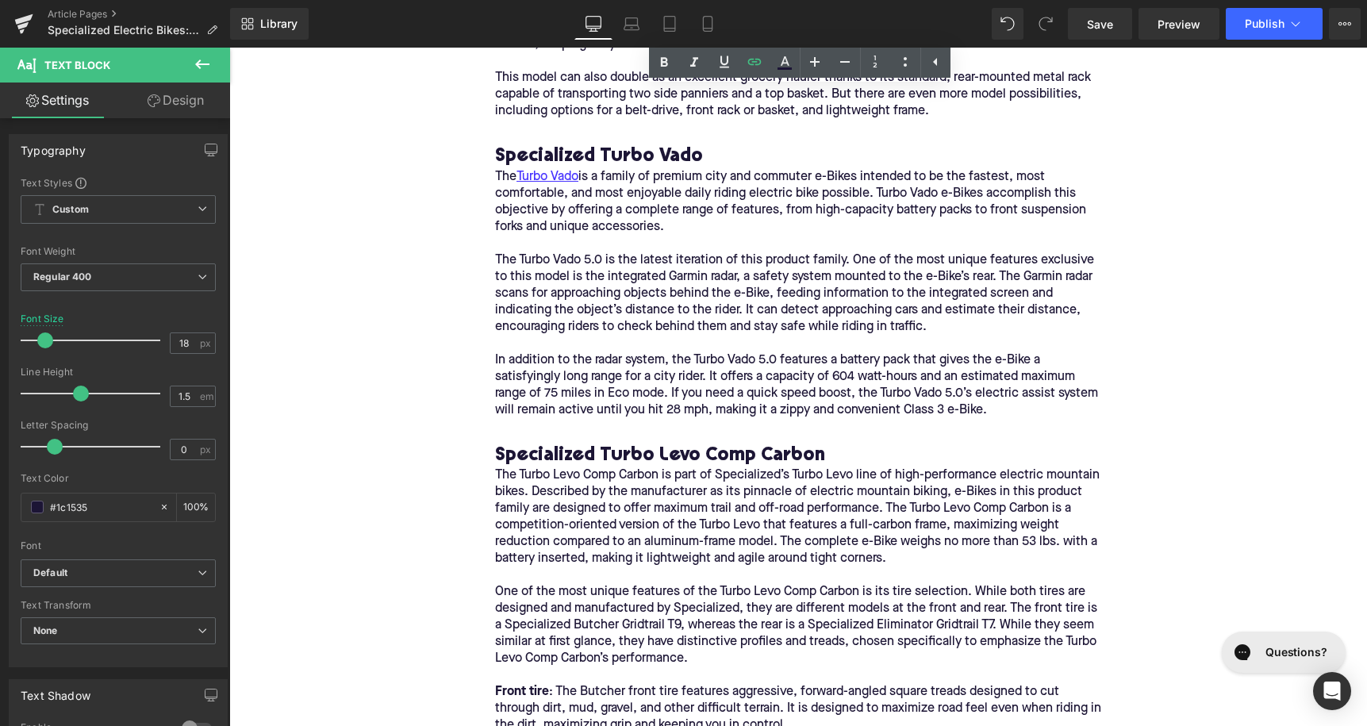
scroll to position [2779, 0]
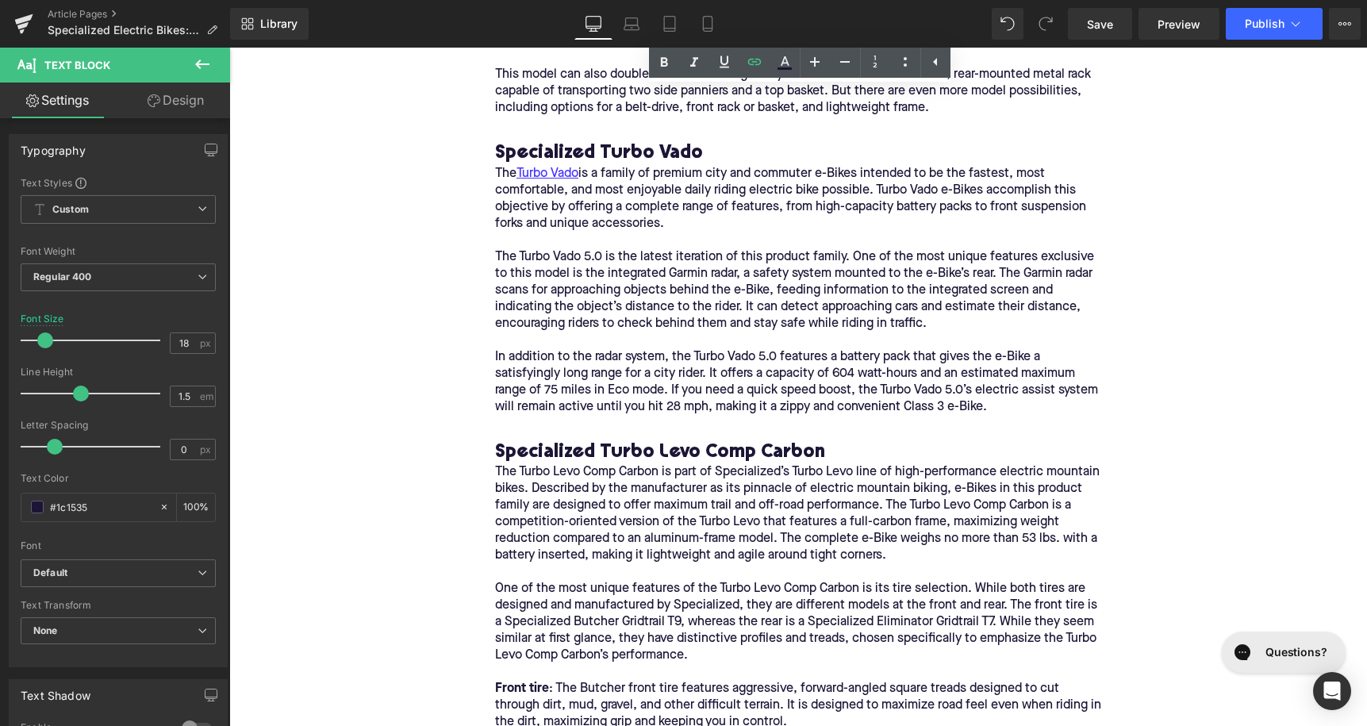
click at [643, 440] on h3 "Specialized Turbo Levo Comp Carbon" at bounding box center [799, 452] width 609 height 25
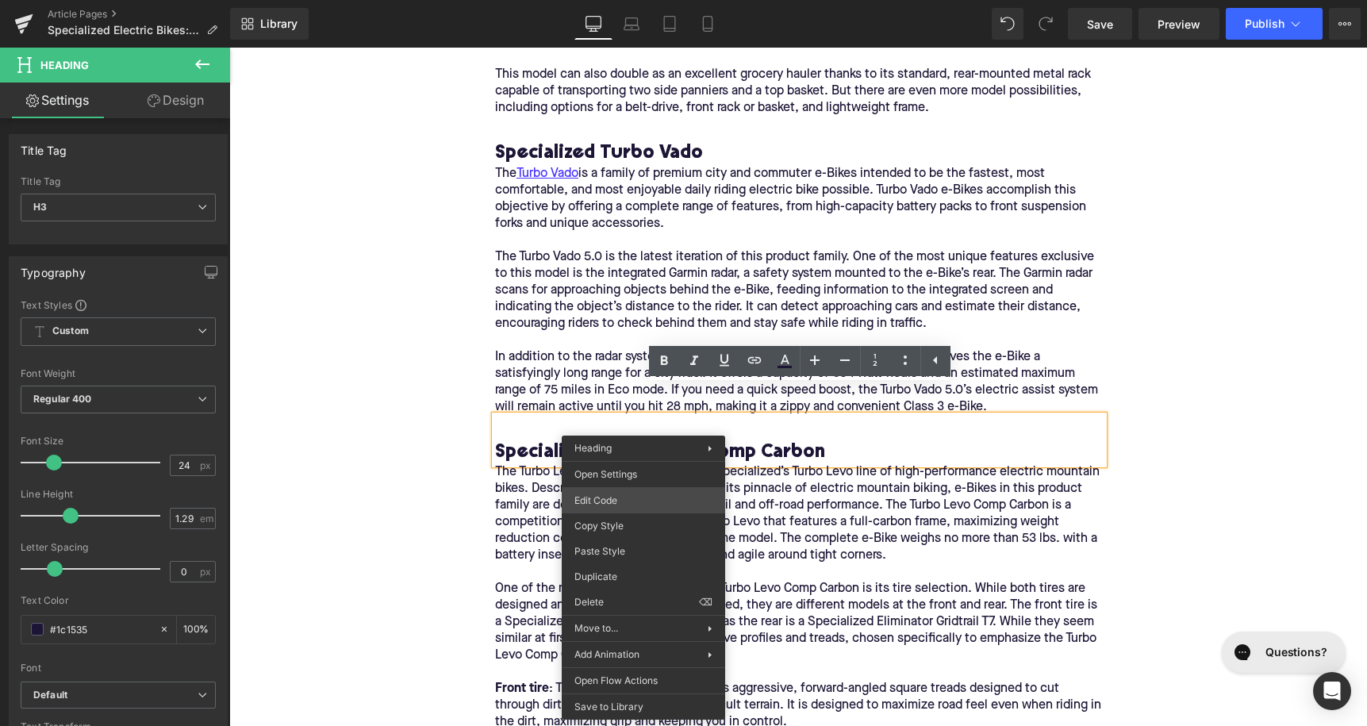
click at [639, 0] on div "Text Block You are previewing how the will restyle your page. You can not edit …" at bounding box center [683, 0] width 1367 height 0
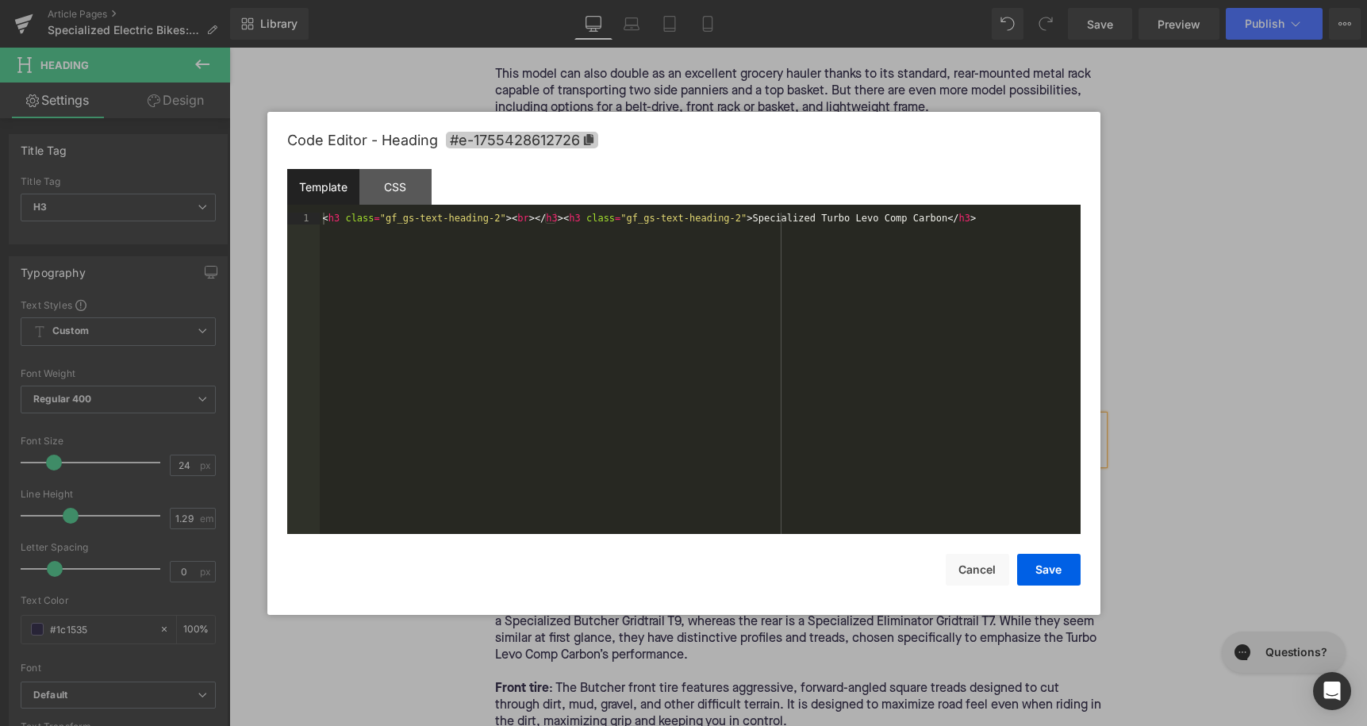
click at [570, 136] on span "#e-1755428612726" at bounding box center [522, 140] width 152 height 17
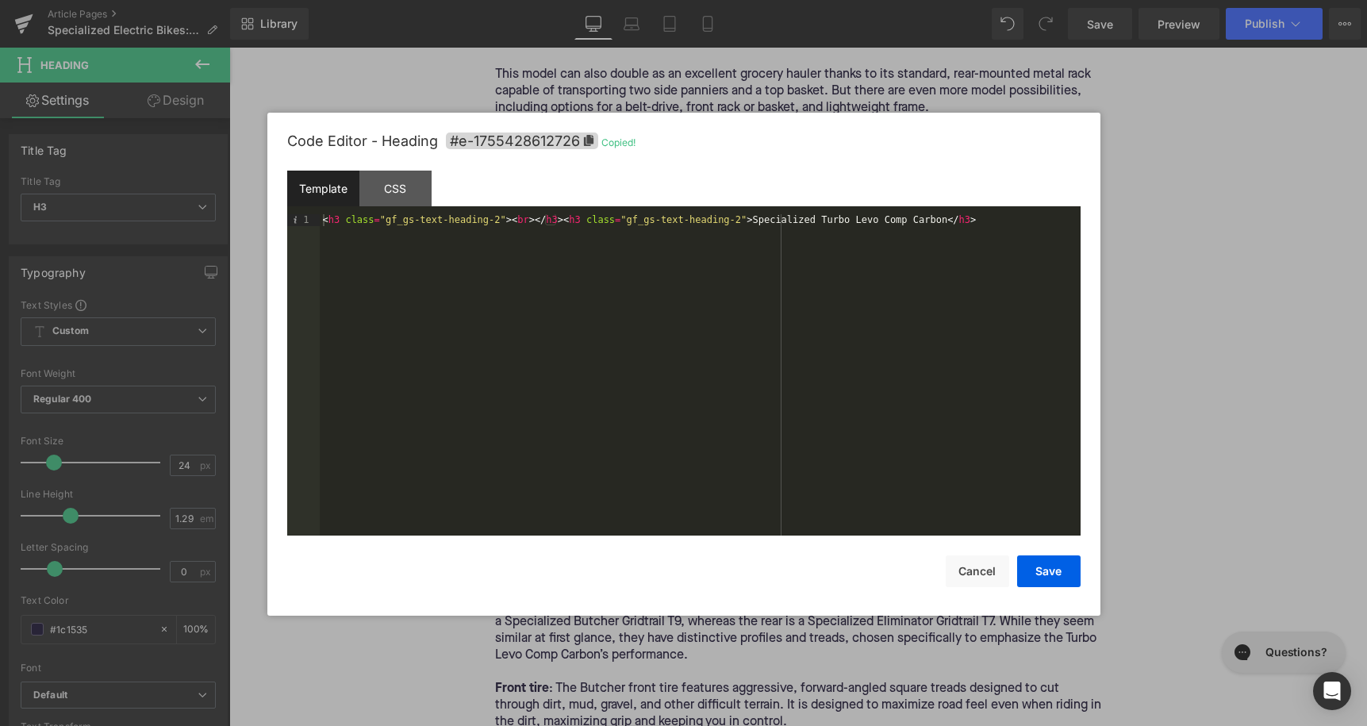
click at [982, 587] on div "Code Editor - Heading #e-1755428612726 Copied! Template CSS 1 < h3 class = "gf_…" at bounding box center [683, 364] width 793 height 503
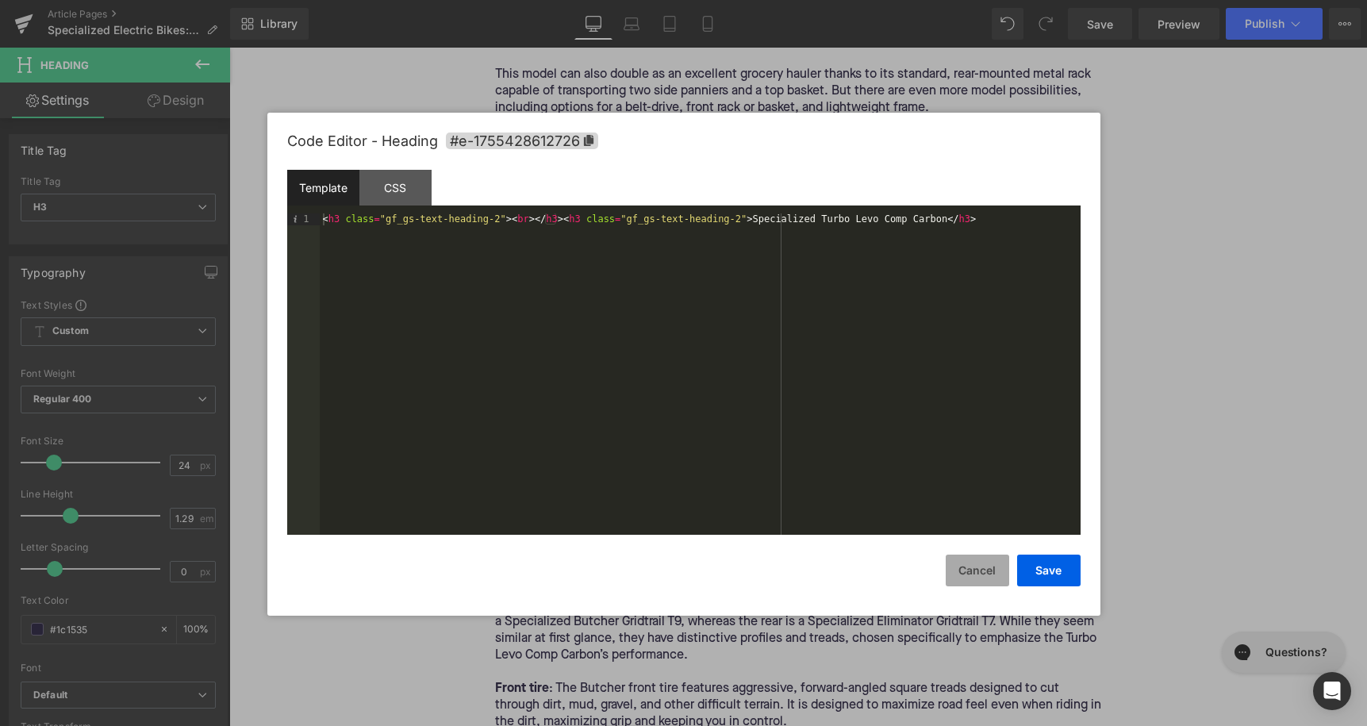
click at [977, 577] on button "Cancel" at bounding box center [977, 571] width 63 height 32
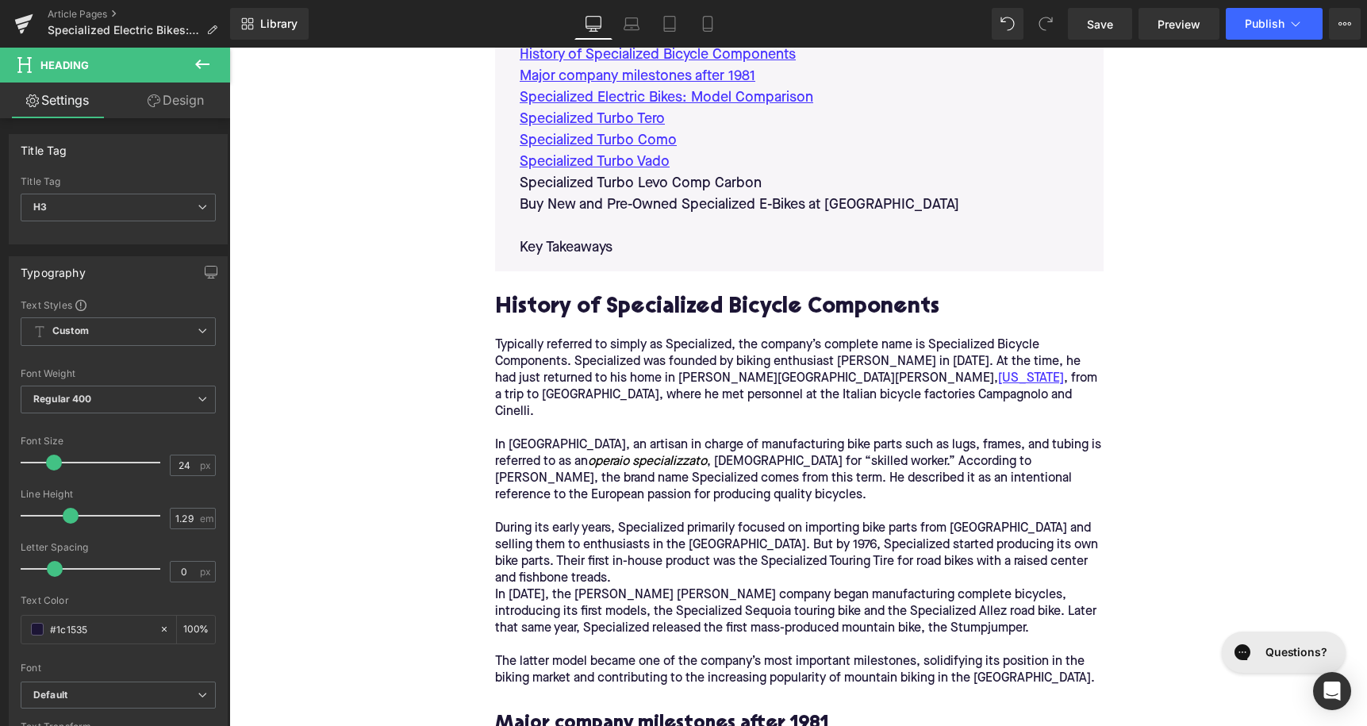
scroll to position [935, 0]
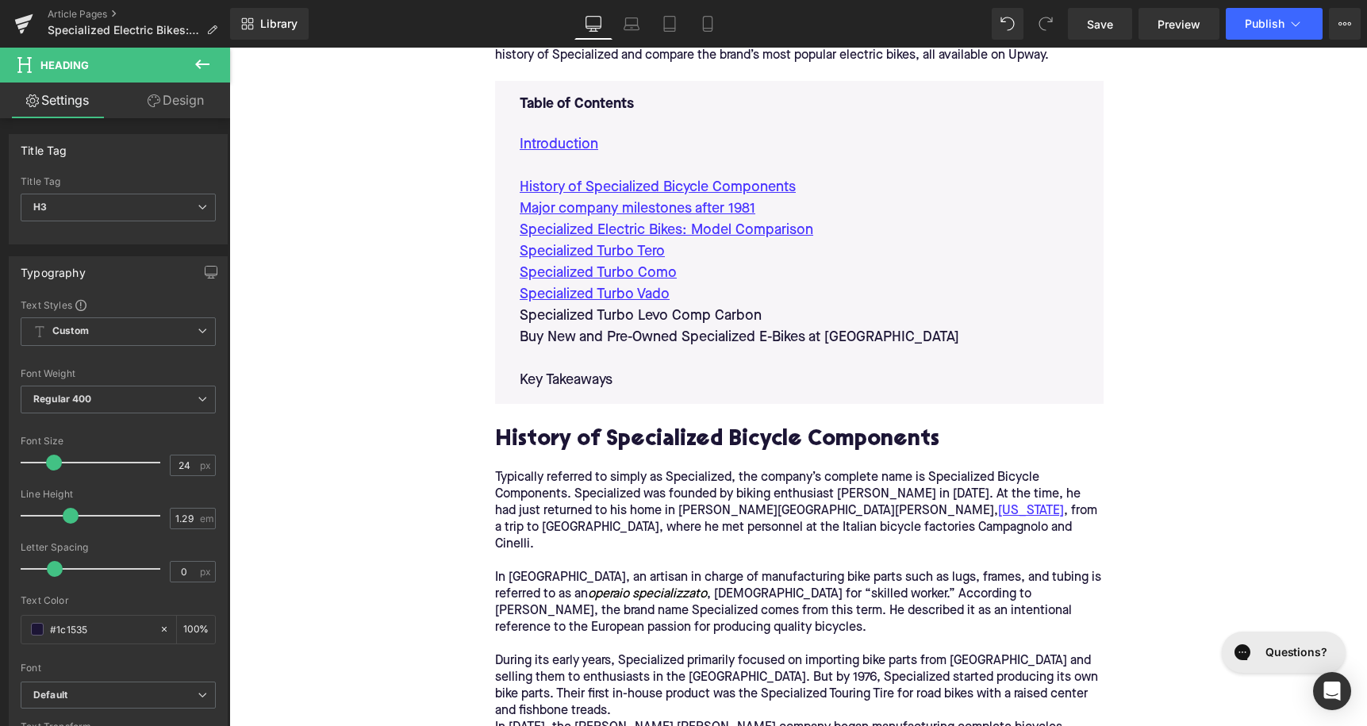
click at [695, 310] on p "Specialized Turbo Levo Comp Carbon" at bounding box center [799, 315] width 559 height 21
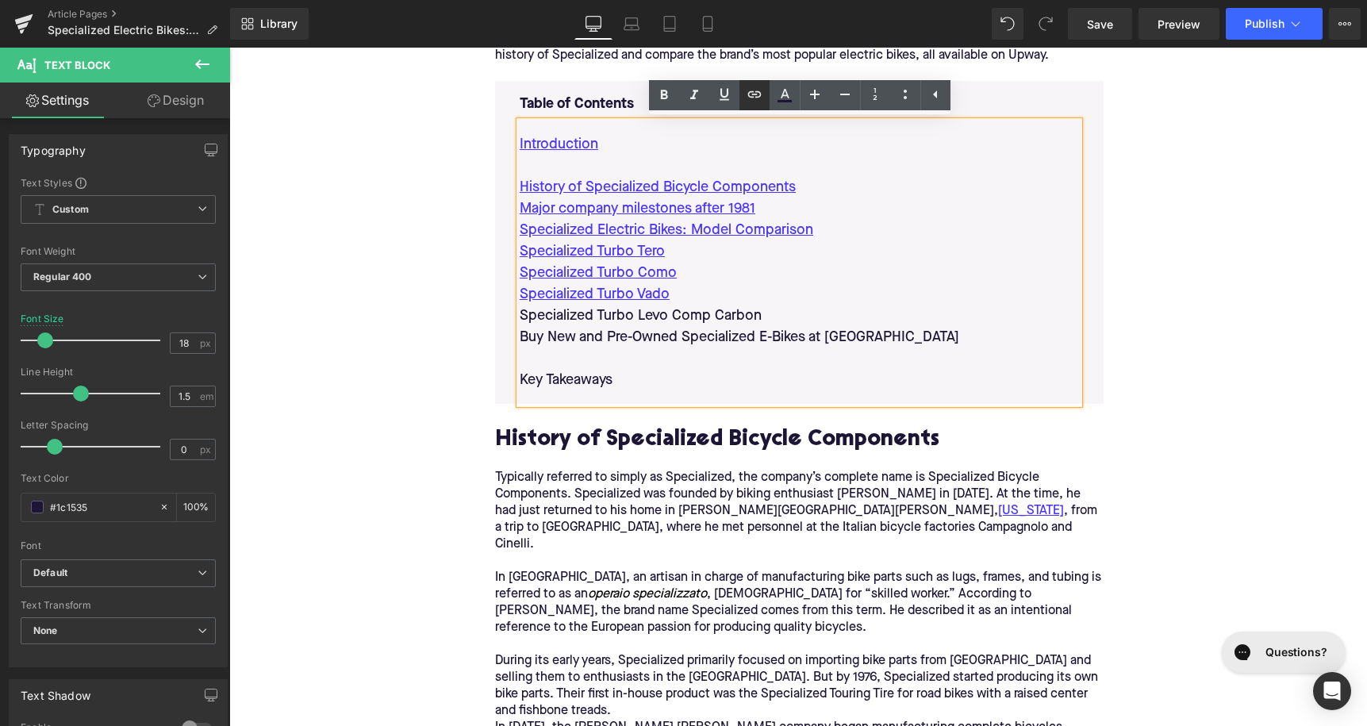
click at [749, 96] on icon at bounding box center [753, 94] width 13 height 6
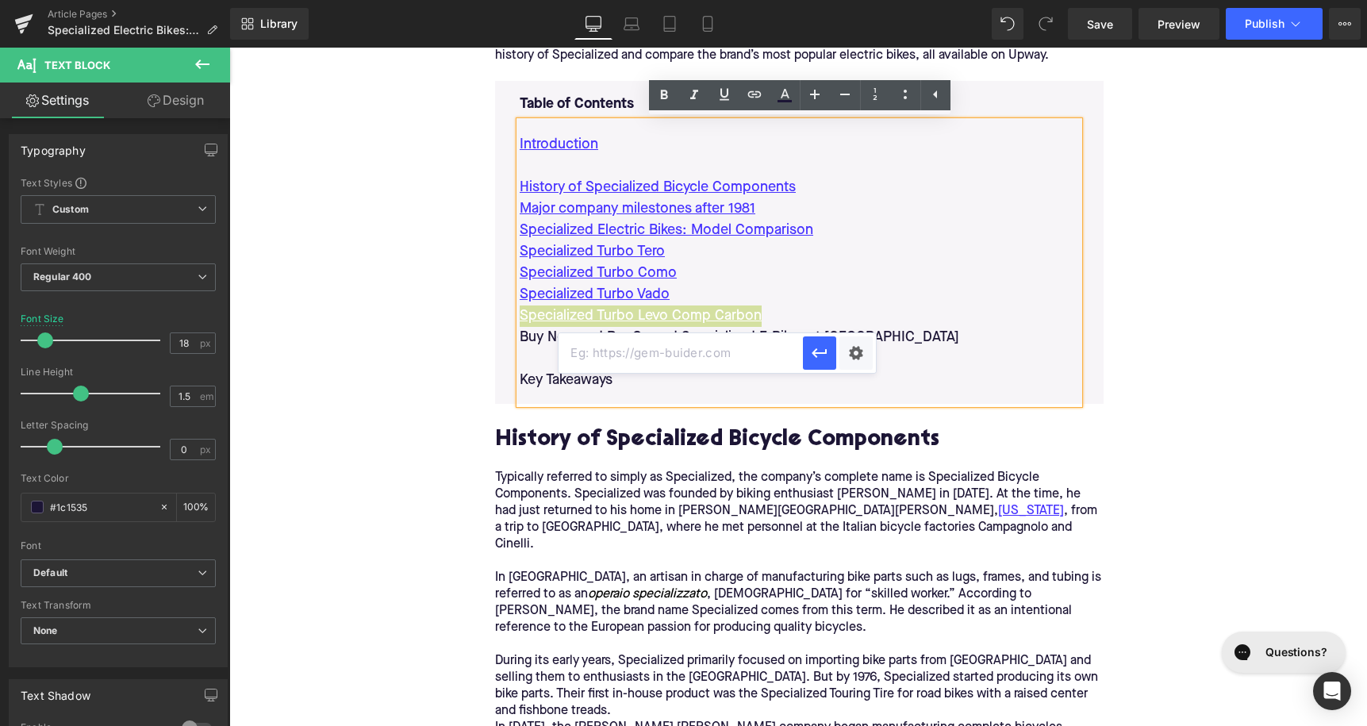
click at [719, 354] on input "text" at bounding box center [681, 353] width 244 height 40
paste input "#e-1755428612726"
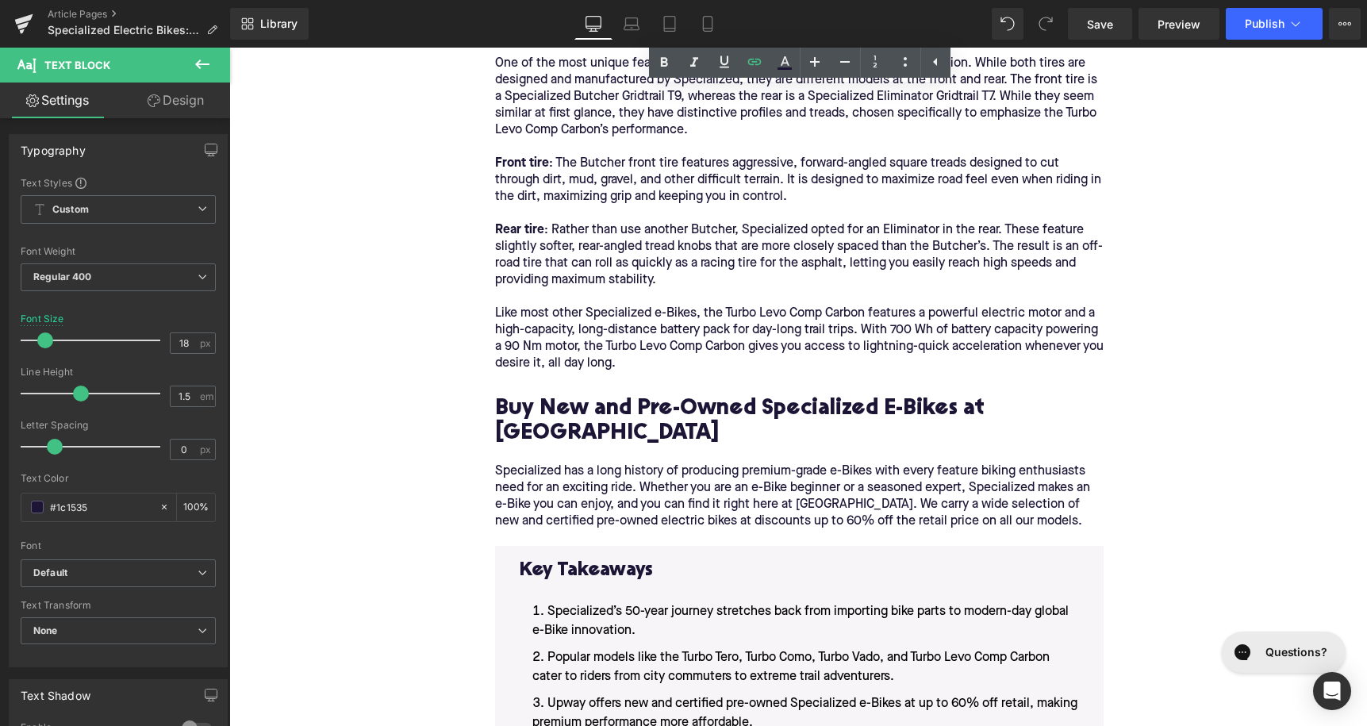
scroll to position [3327, 0]
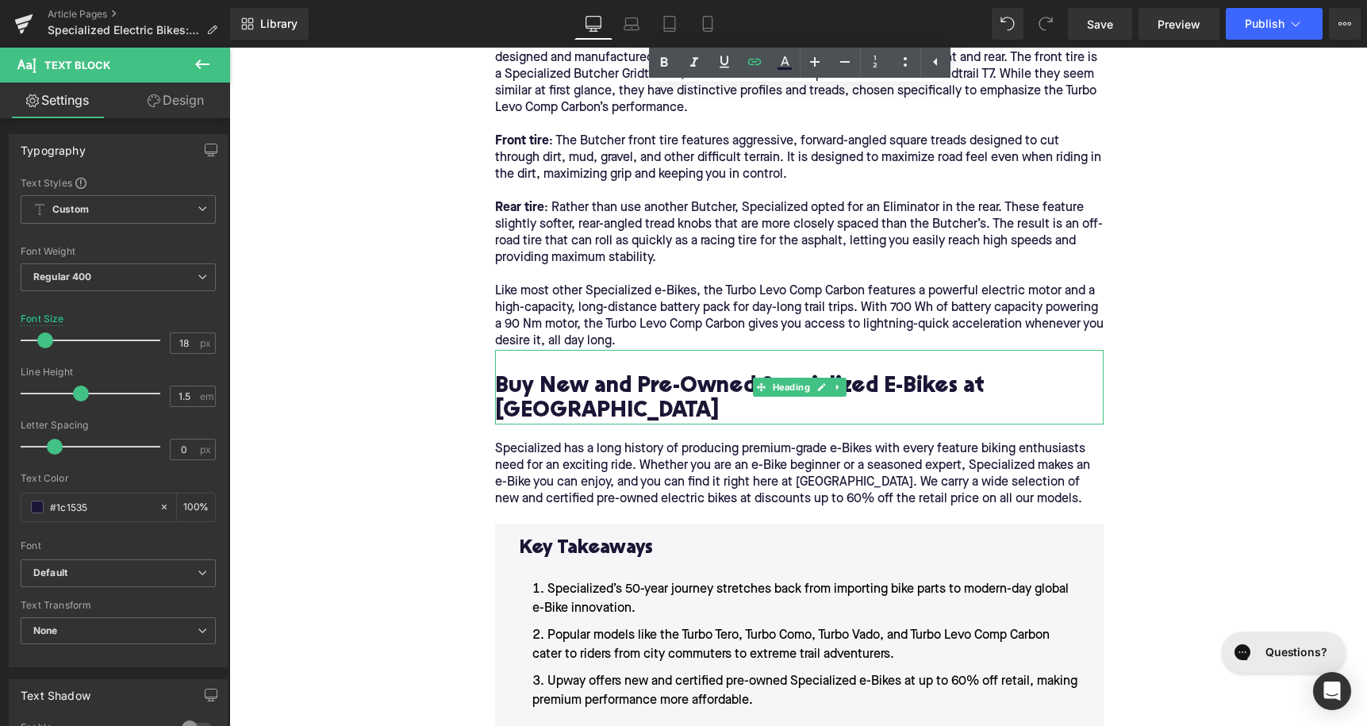
click at [694, 375] on h2 "Buy New and Pre-Owned Specialized E-Bikes at [GEOGRAPHIC_DATA]" at bounding box center [799, 399] width 609 height 49
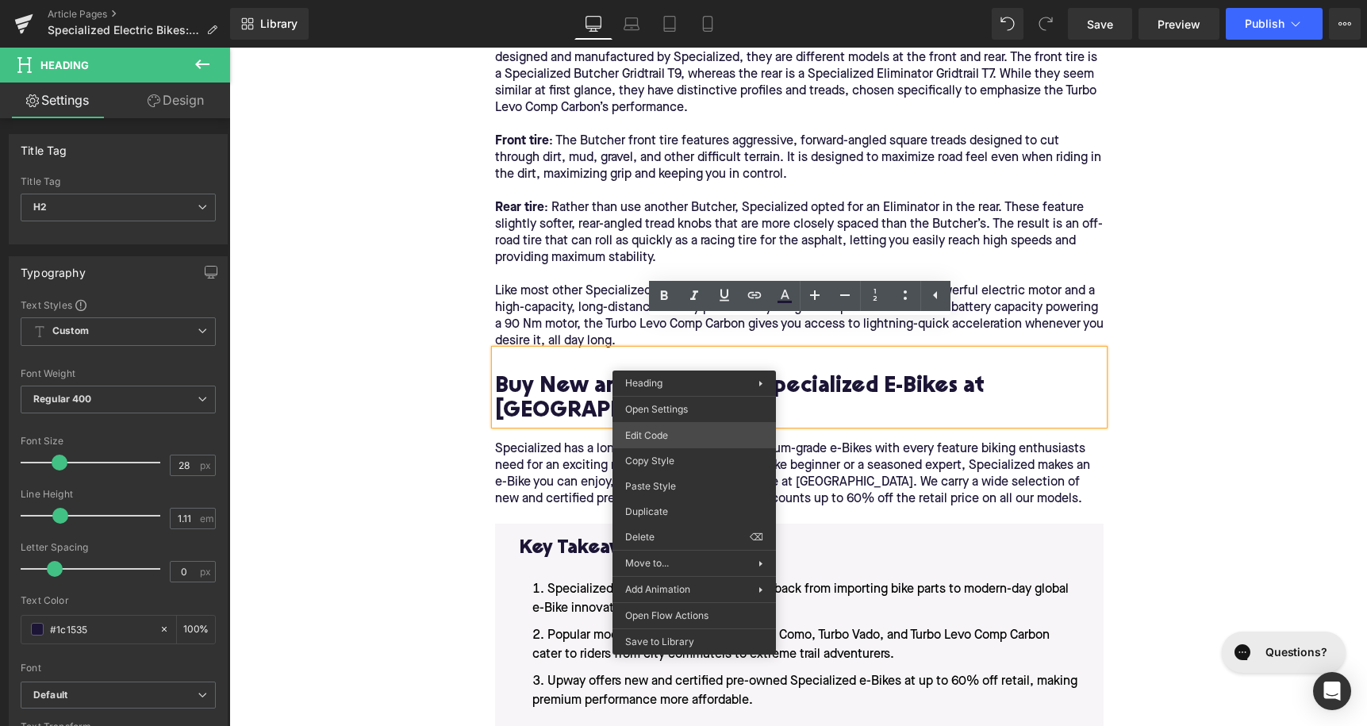
click at [668, 0] on div "Text Block You are previewing how the will restyle your page. You can not edit …" at bounding box center [683, 0] width 1367 height 0
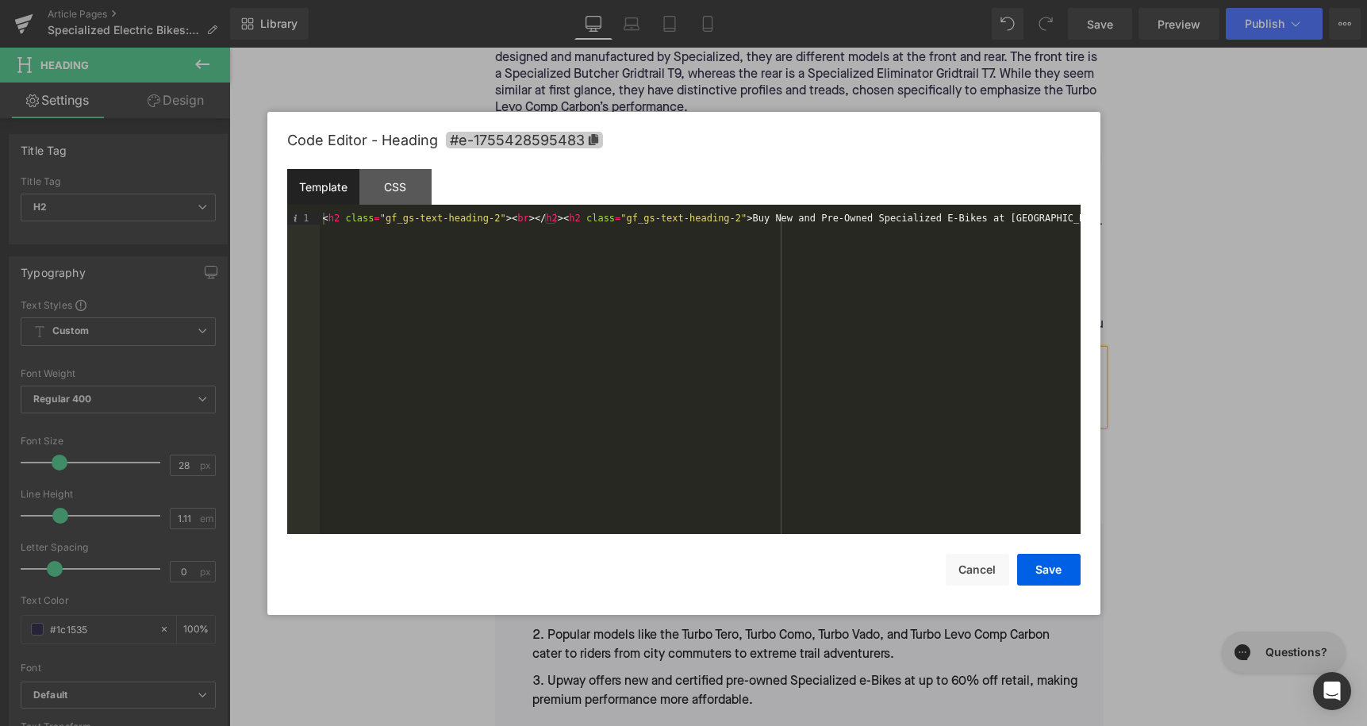
click at [590, 137] on icon at bounding box center [593, 139] width 10 height 11
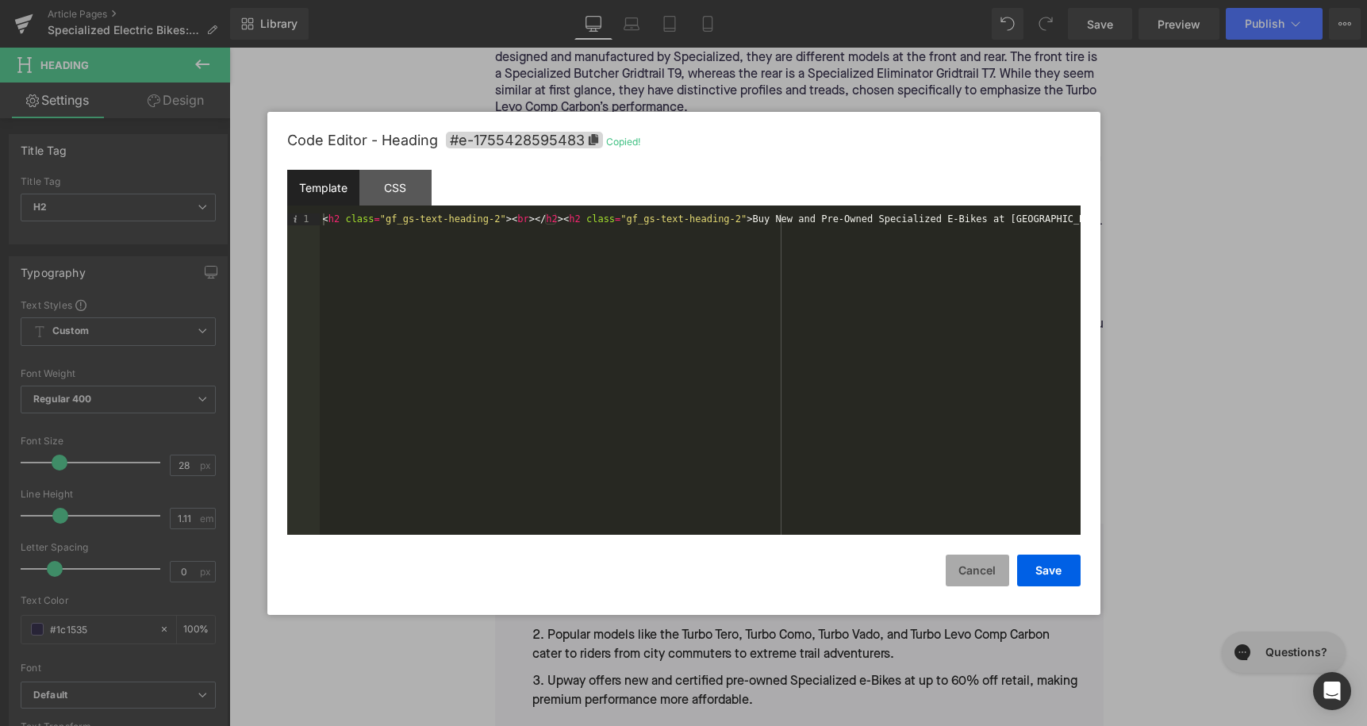
click at [997, 575] on button "Cancel" at bounding box center [977, 571] width 63 height 32
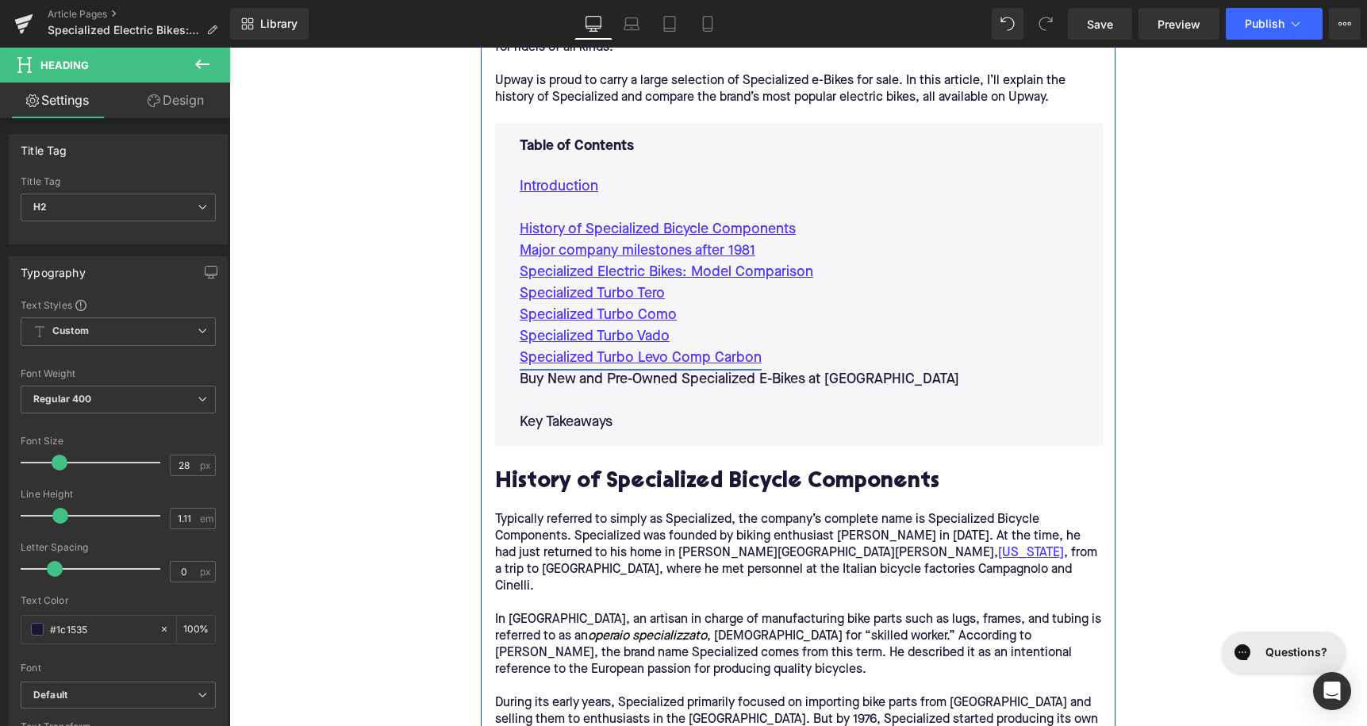
scroll to position [894, 0]
click at [792, 380] on p "Buy New and Pre-Owned Specialized E-Bikes at [GEOGRAPHIC_DATA]" at bounding box center [799, 377] width 559 height 21
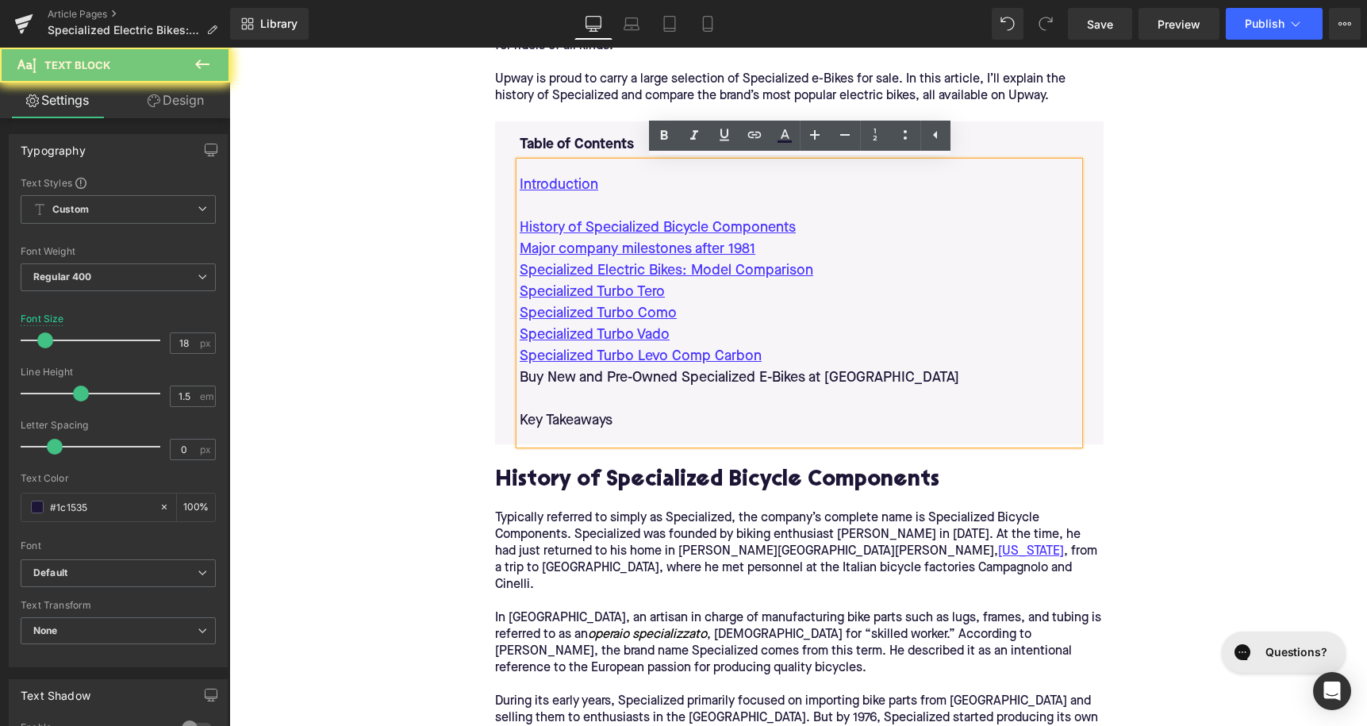
click at [792, 380] on p "Buy New and Pre-Owned Specialized E-Bikes at [GEOGRAPHIC_DATA]" at bounding box center [799, 377] width 559 height 21
click at [763, 135] on icon at bounding box center [754, 134] width 19 height 19
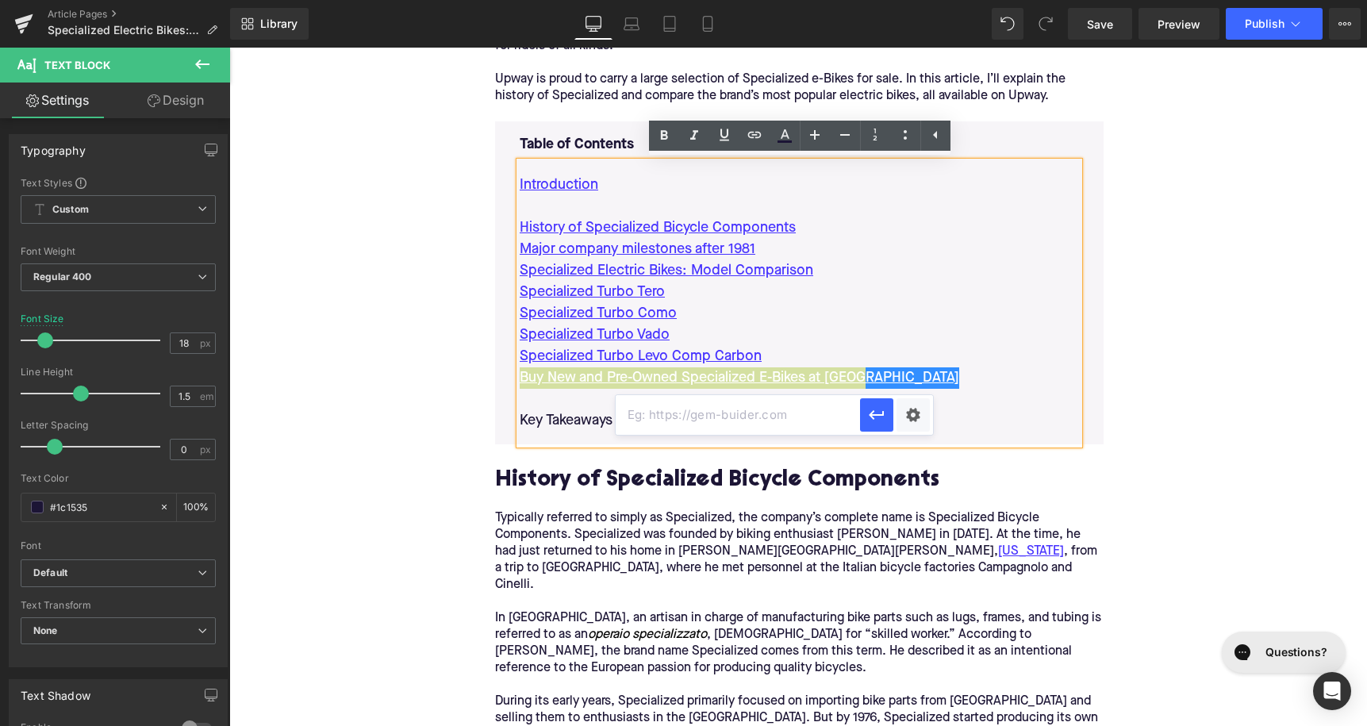
click at [749, 401] on input "text" at bounding box center [738, 415] width 244 height 40
paste input "#e-1755428595483"
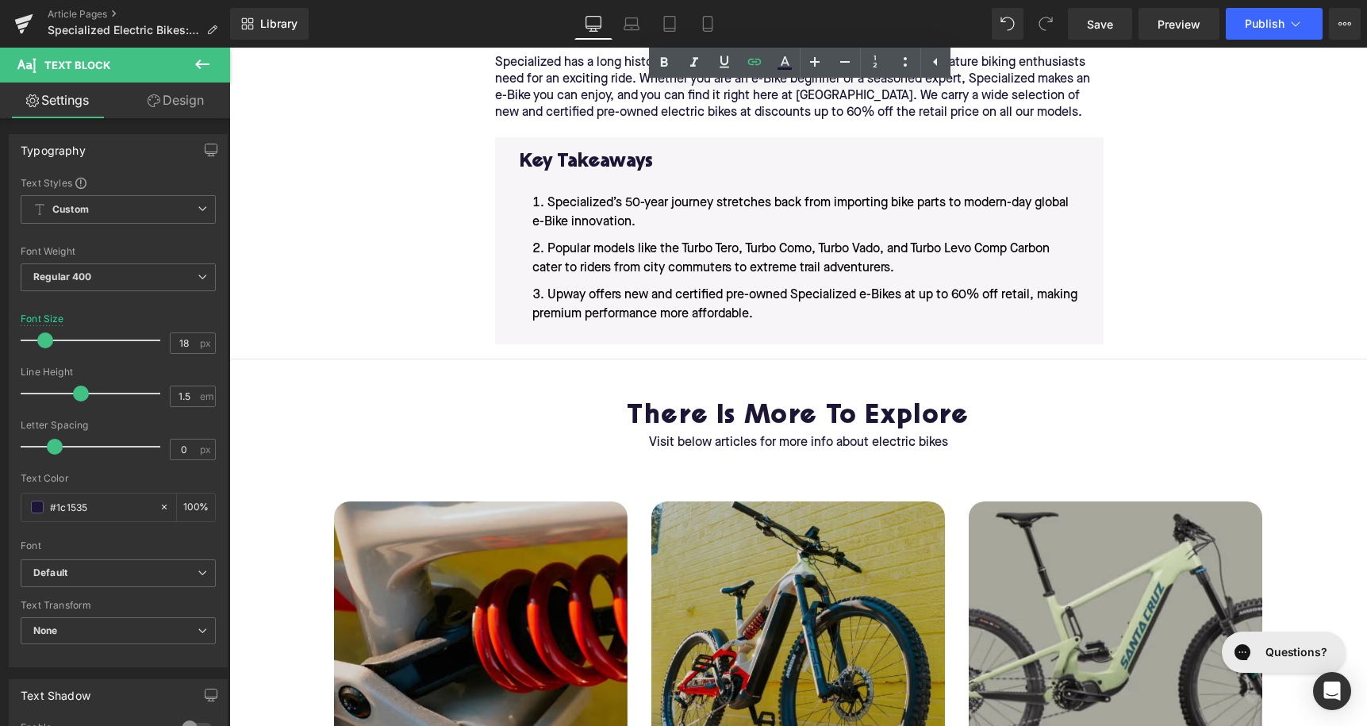
scroll to position [3623, 0]
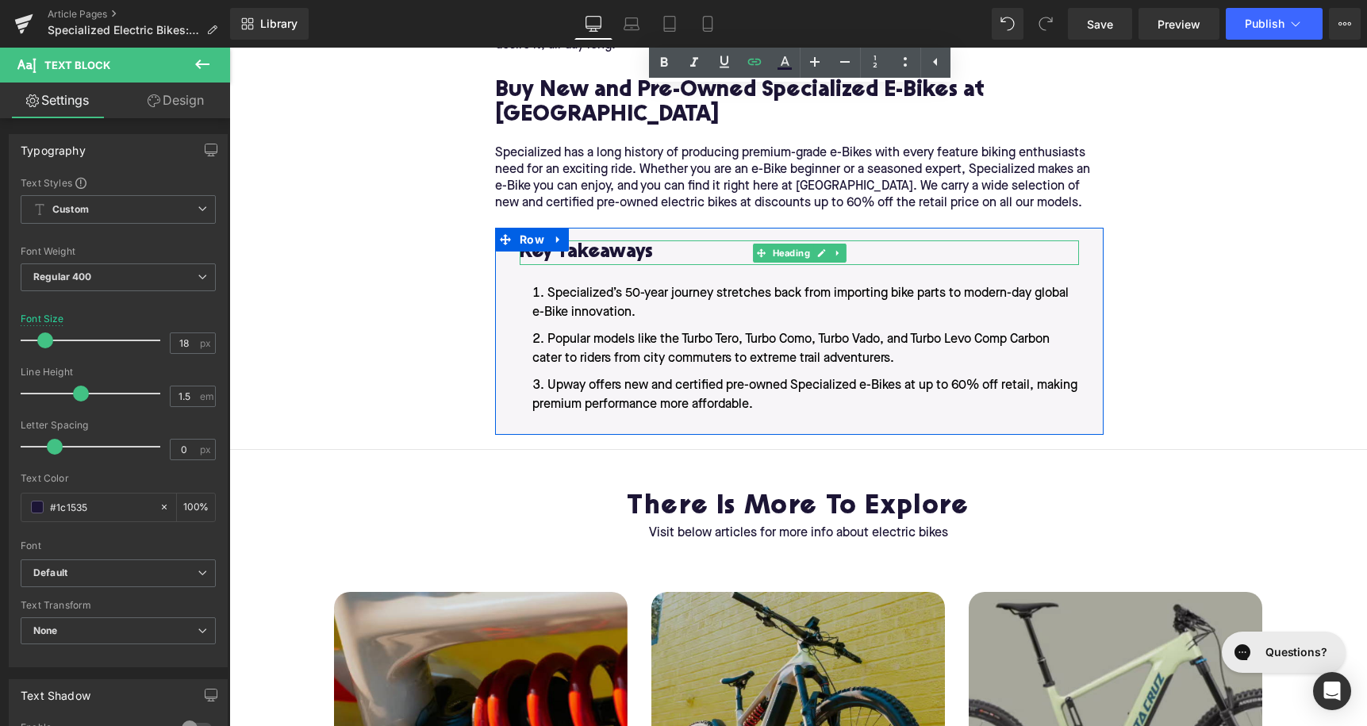
click at [591, 240] on h3 "Key Takeaways" at bounding box center [799, 252] width 559 height 25
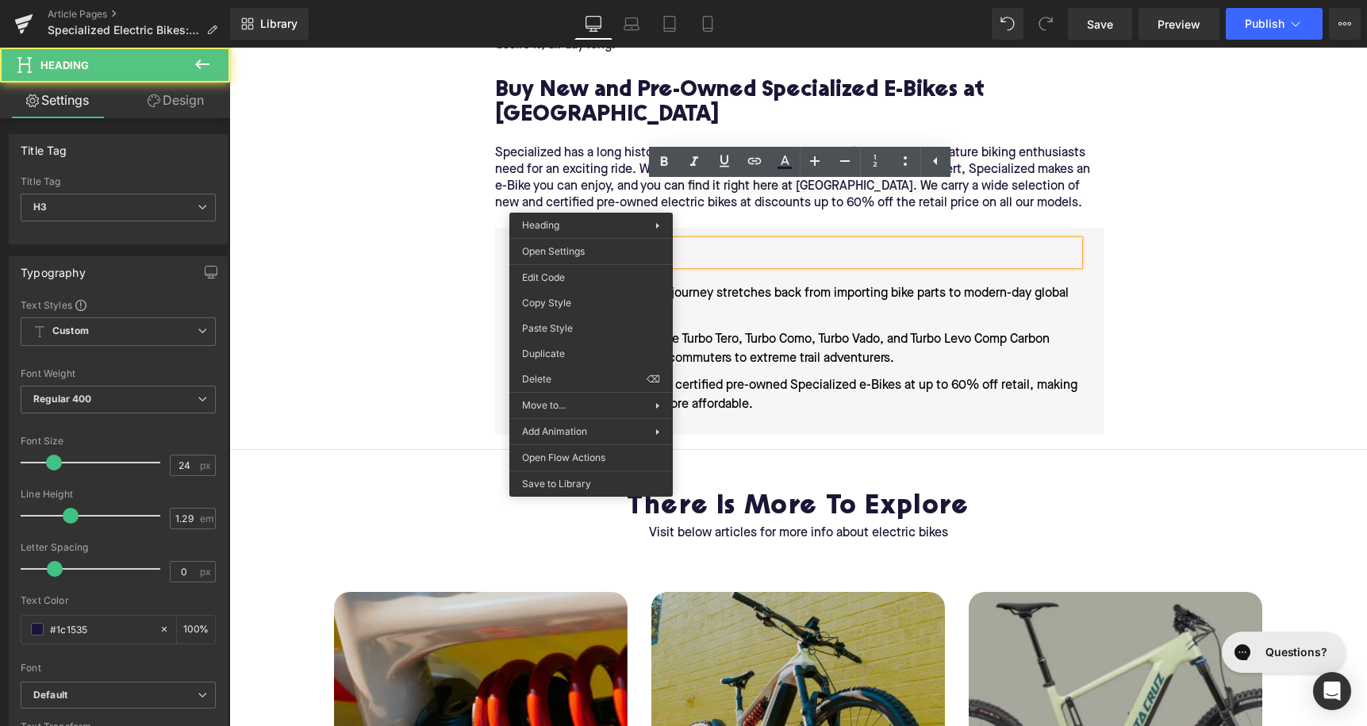
drag, startPoint x: 591, startPoint y: 201, endPoint x: 820, endPoint y: 267, distance: 238.6
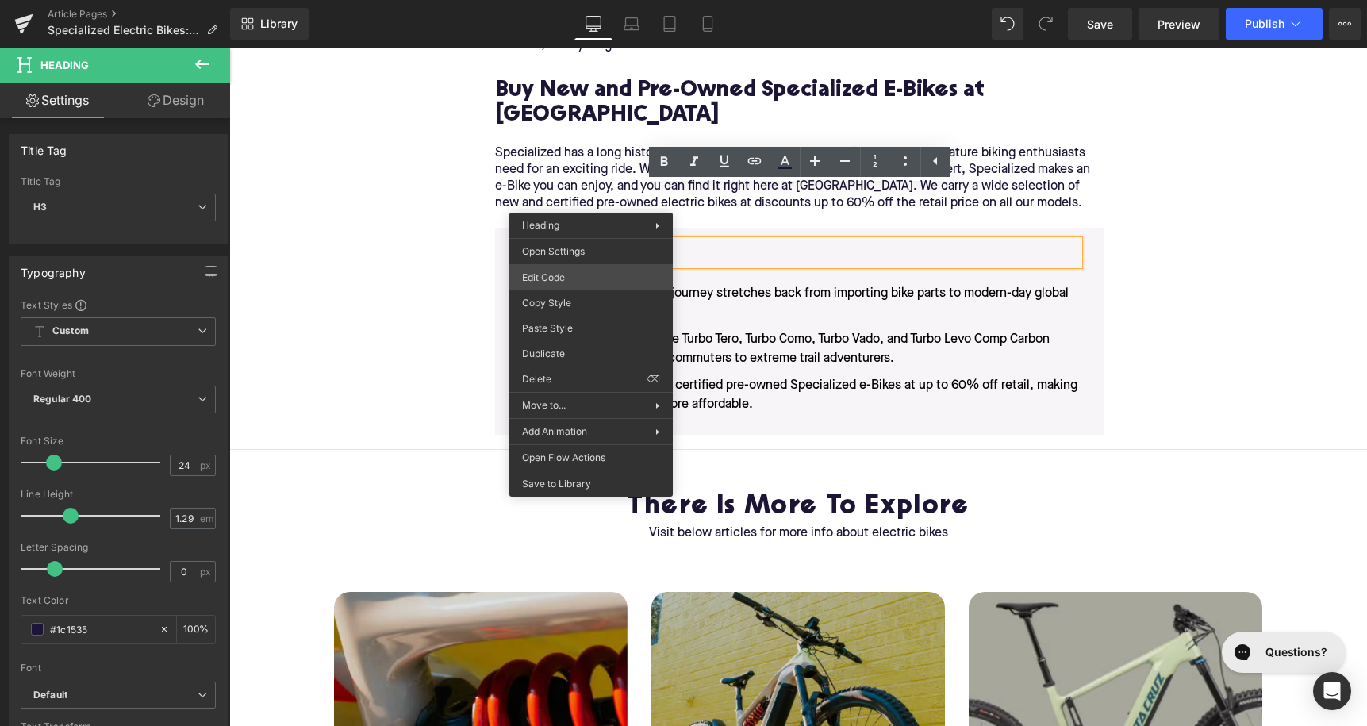
click at [595, 0] on div "Text Block You are previewing how the will restyle your page. You can not edit …" at bounding box center [683, 0] width 1367 height 0
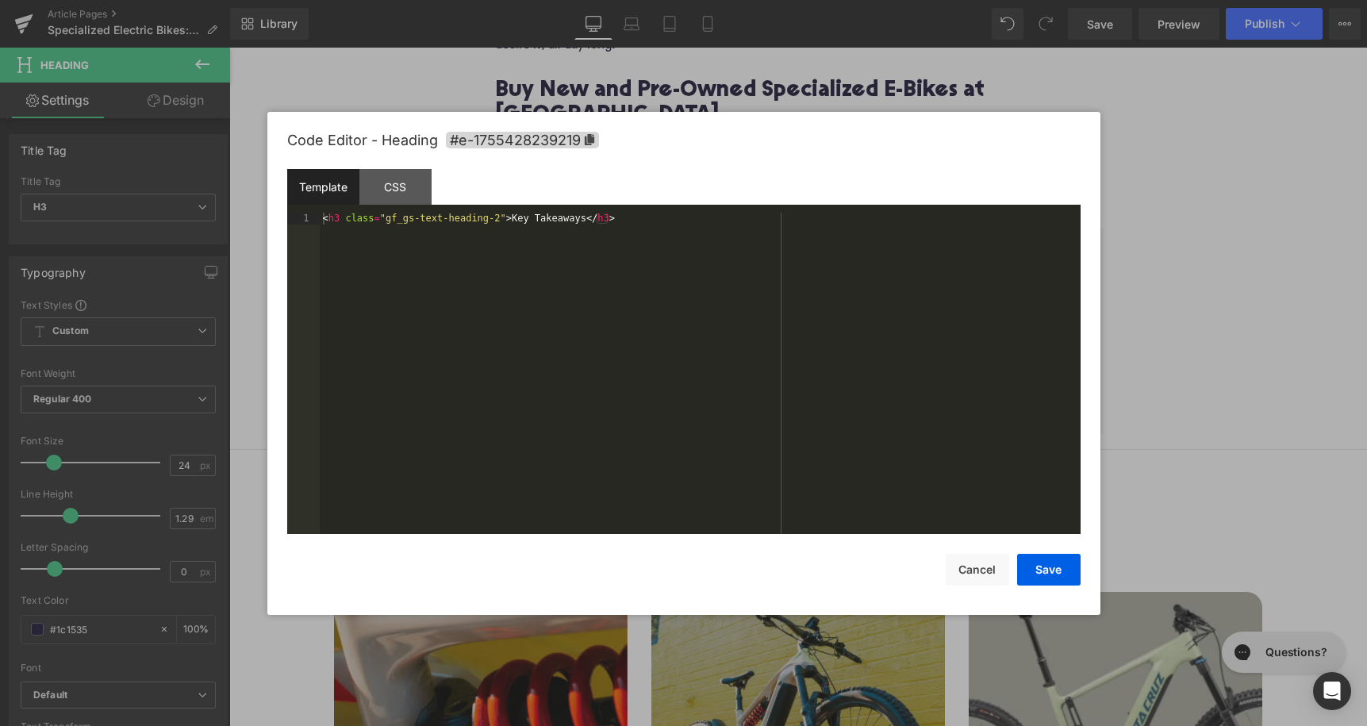
click at [542, 118] on div "Code Editor - Heading #e-1755428239219" at bounding box center [683, 140] width 793 height 57
click at [542, 149] on div "Code Editor - Heading #e-1755428239219" at bounding box center [683, 140] width 793 height 57
click at [542, 141] on span "#e-1755428239219" at bounding box center [522, 140] width 153 height 17
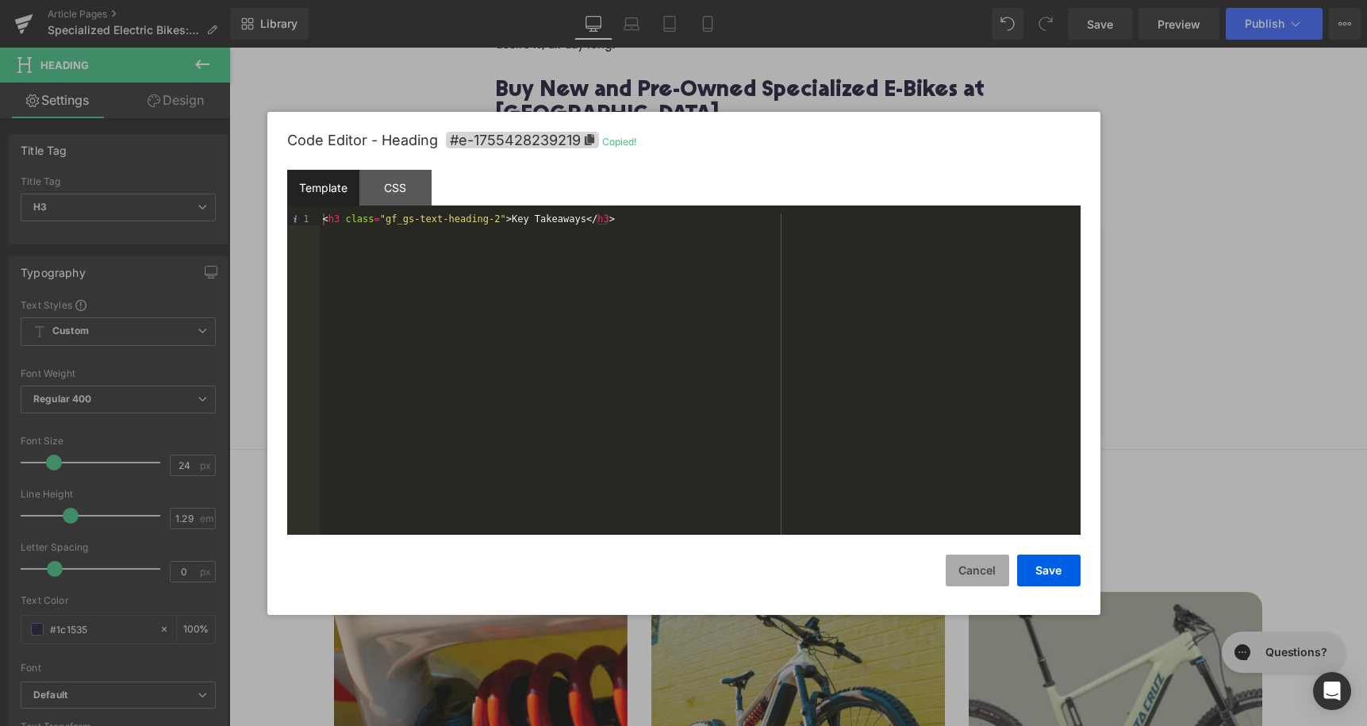
click at [967, 559] on button "Cancel" at bounding box center [977, 571] width 63 height 32
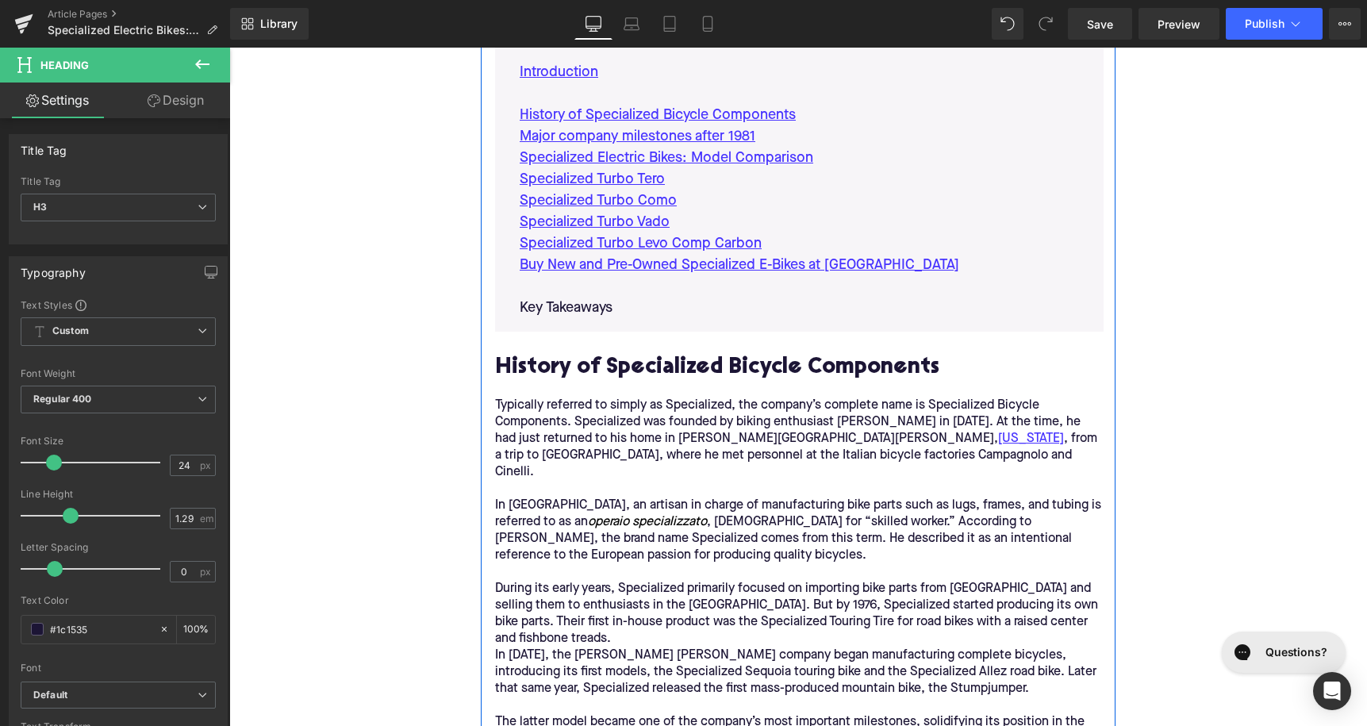
scroll to position [1003, 0]
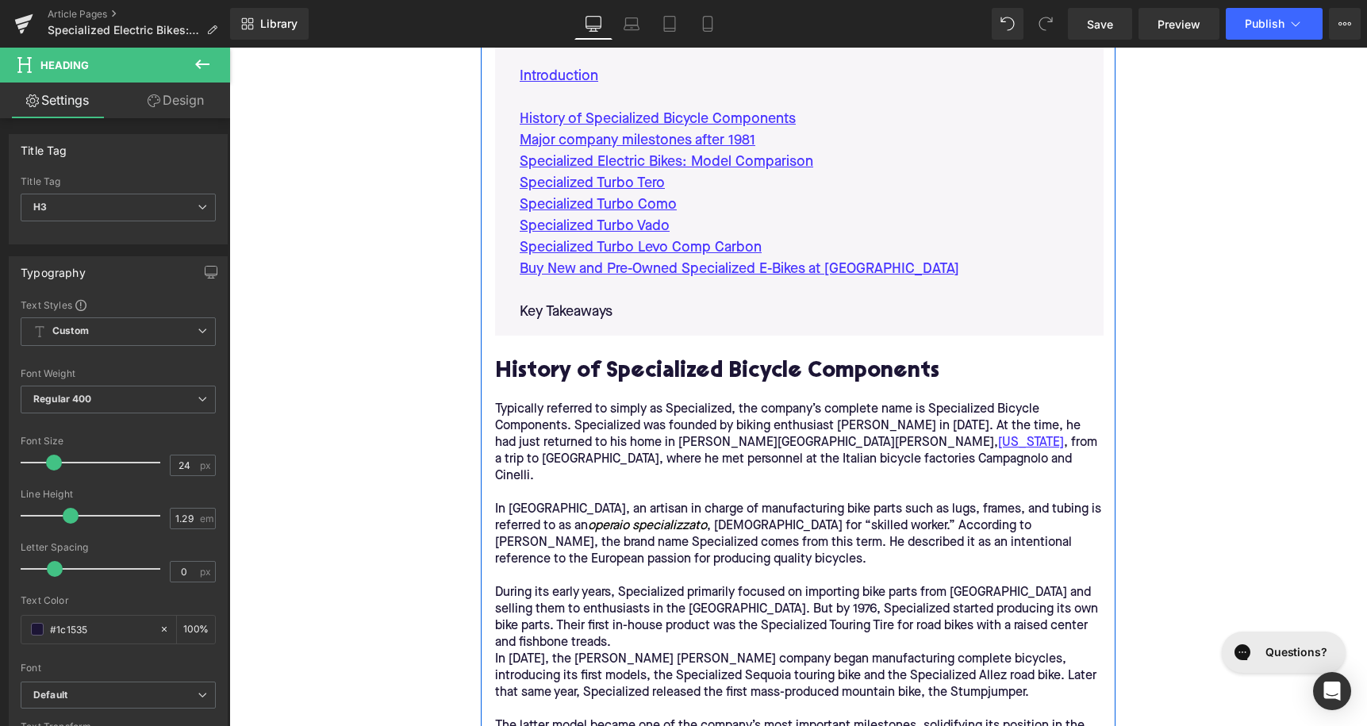
click at [570, 308] on p "Key Takeaways" at bounding box center [799, 312] width 559 height 21
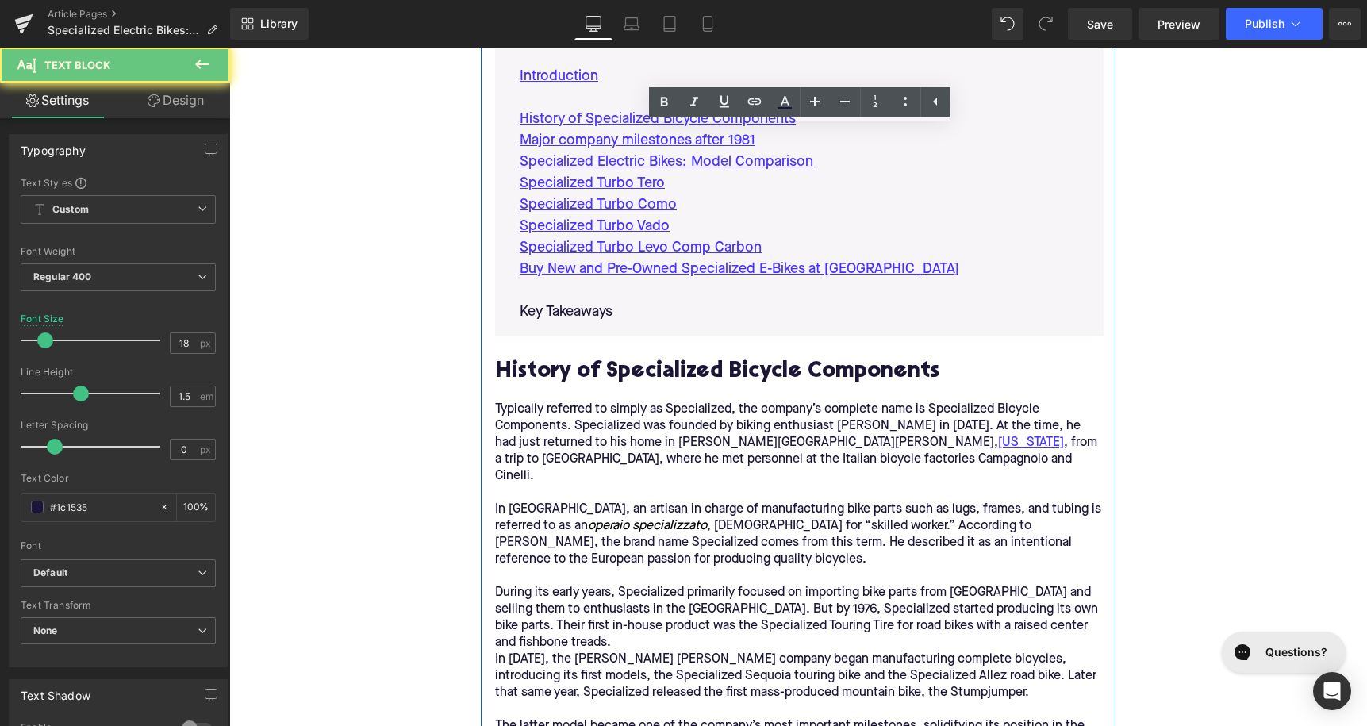
click at [570, 308] on p "Key Takeaways" at bounding box center [799, 312] width 559 height 21
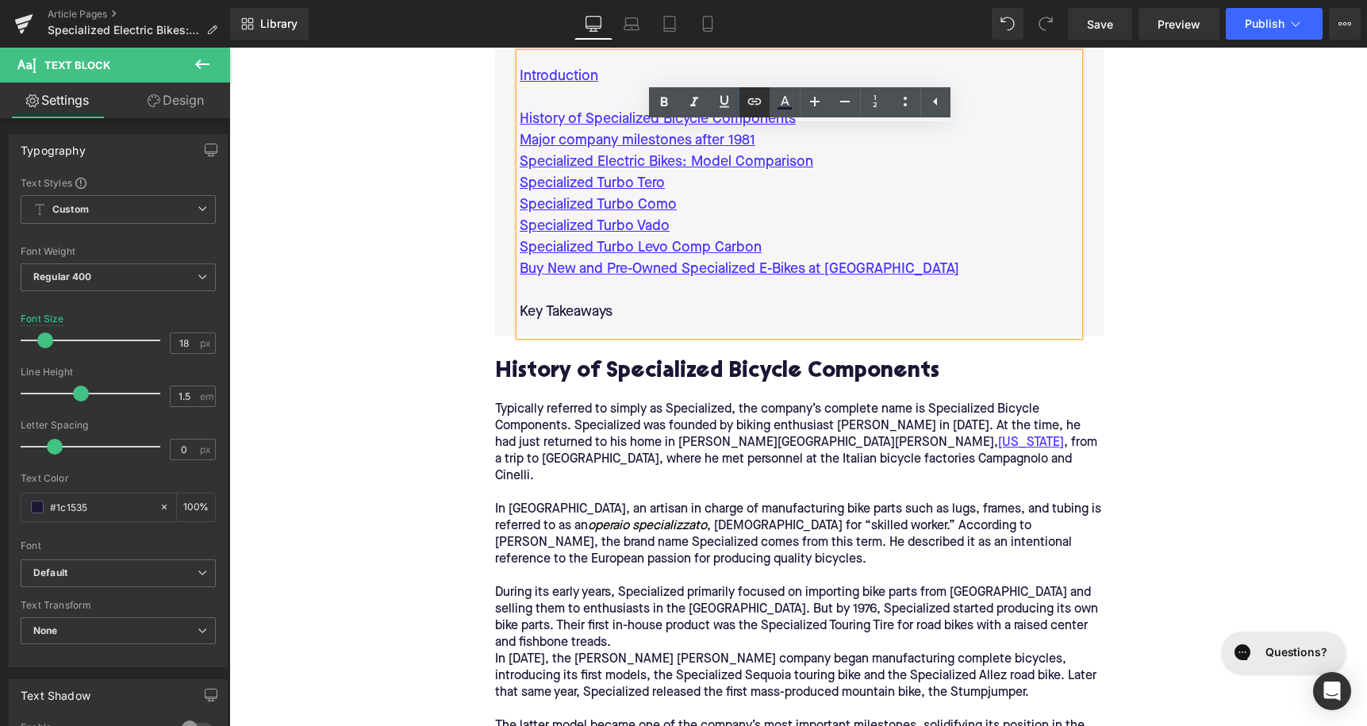
click at [742, 100] on link at bounding box center [754, 102] width 30 height 30
click at [683, 334] on input "text" at bounding box center [635, 328] width 244 height 40
paste input "#e-1755428239219"
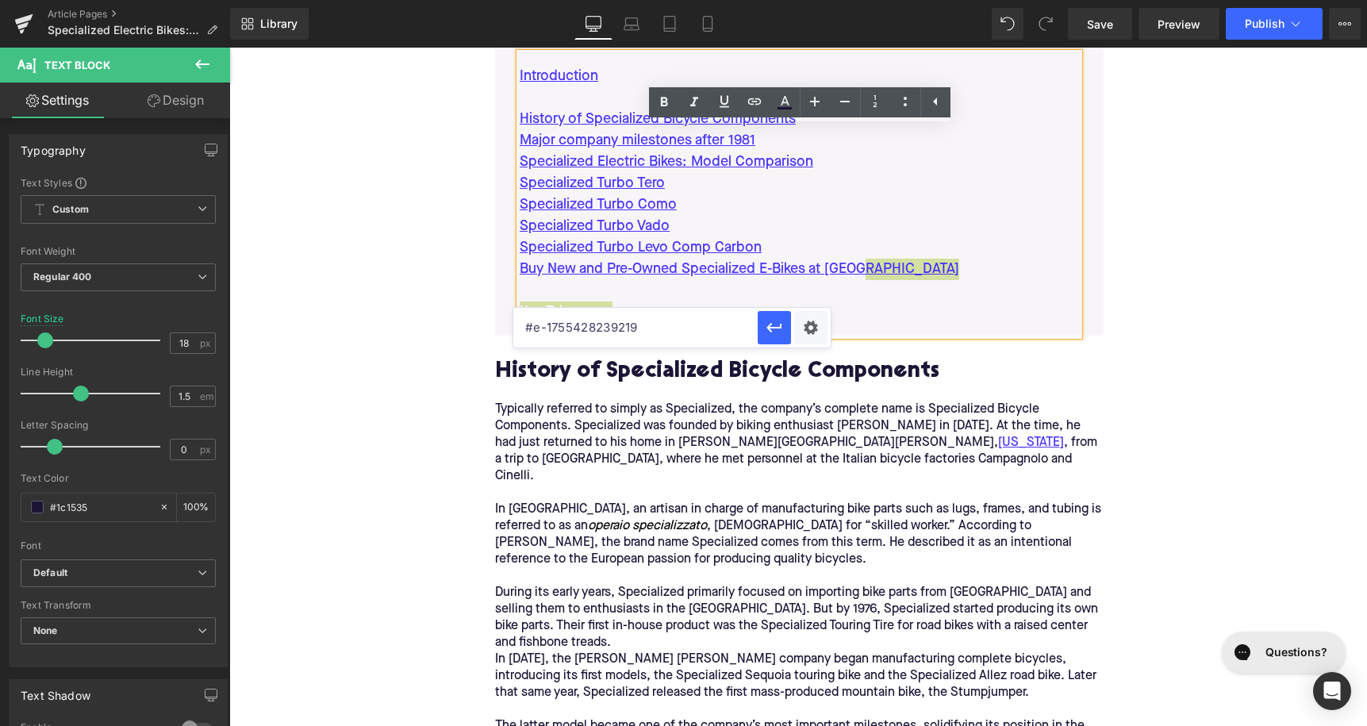
type input "#e-1755428239219"
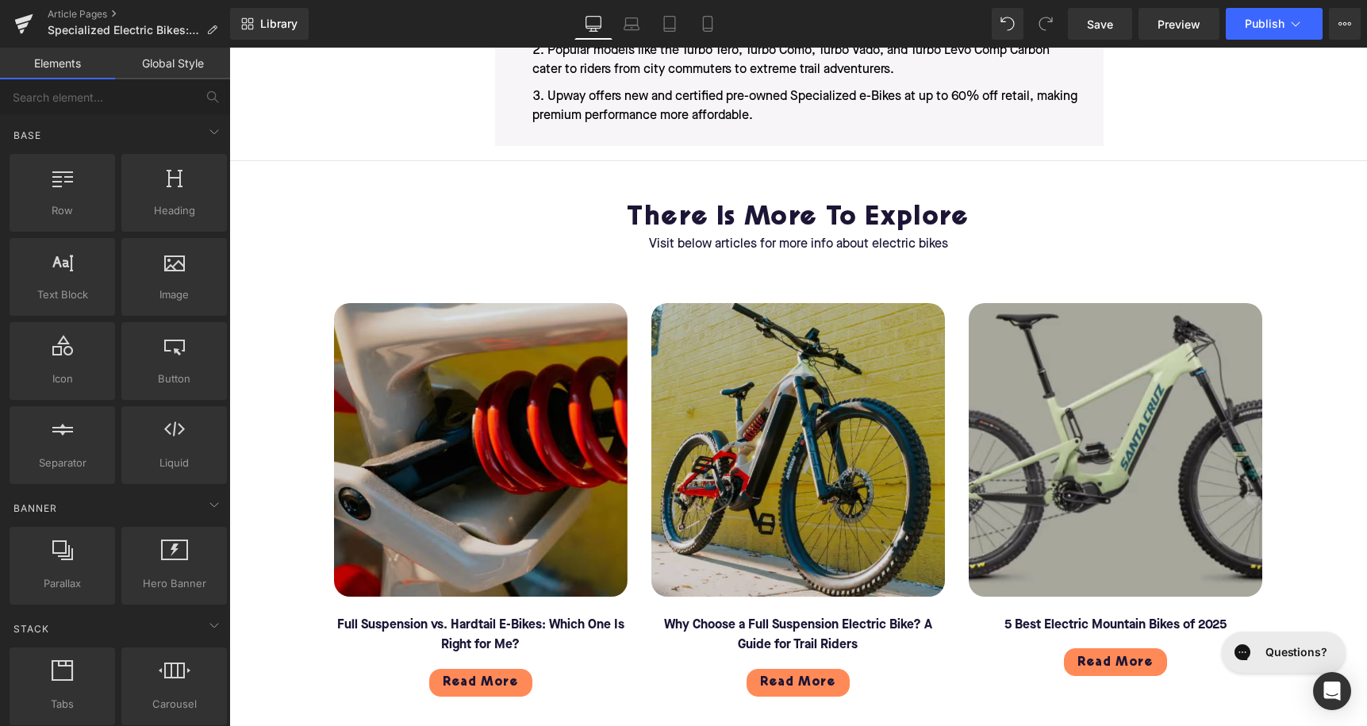
scroll to position [3915, 0]
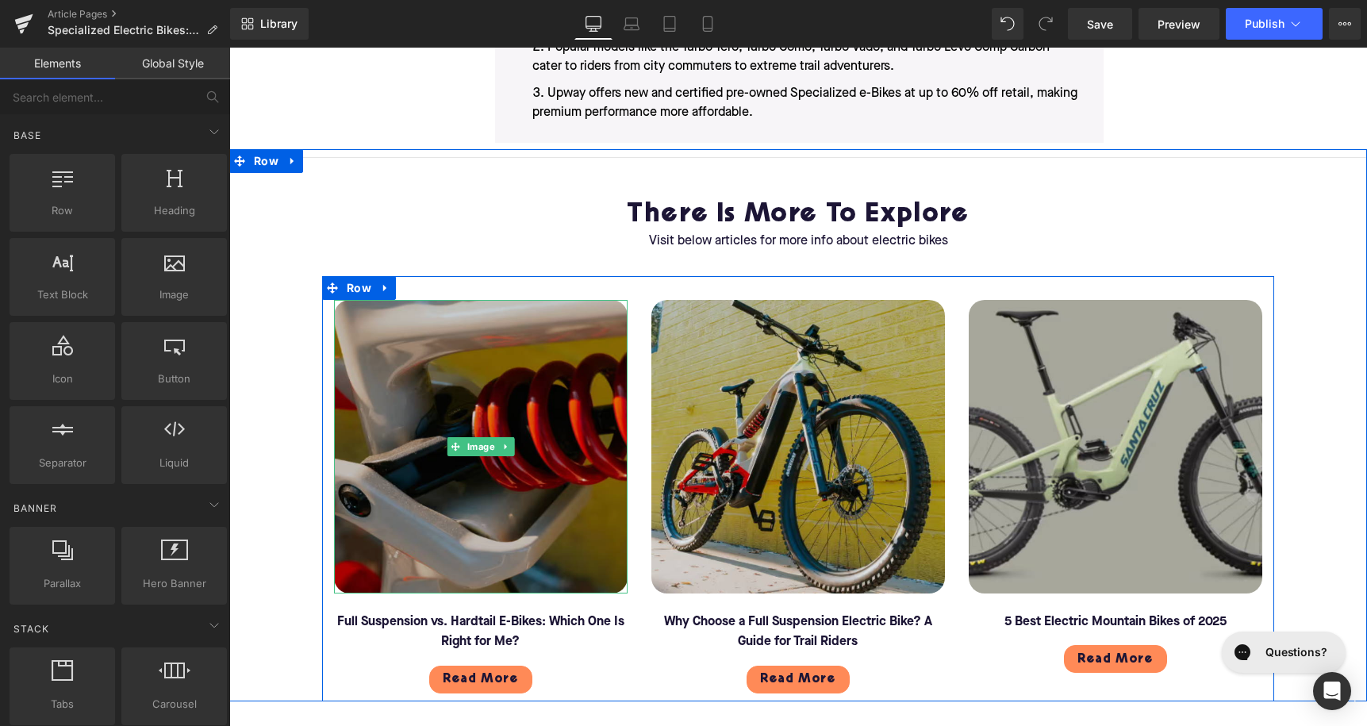
click at [508, 428] on img at bounding box center [481, 447] width 294 height 294
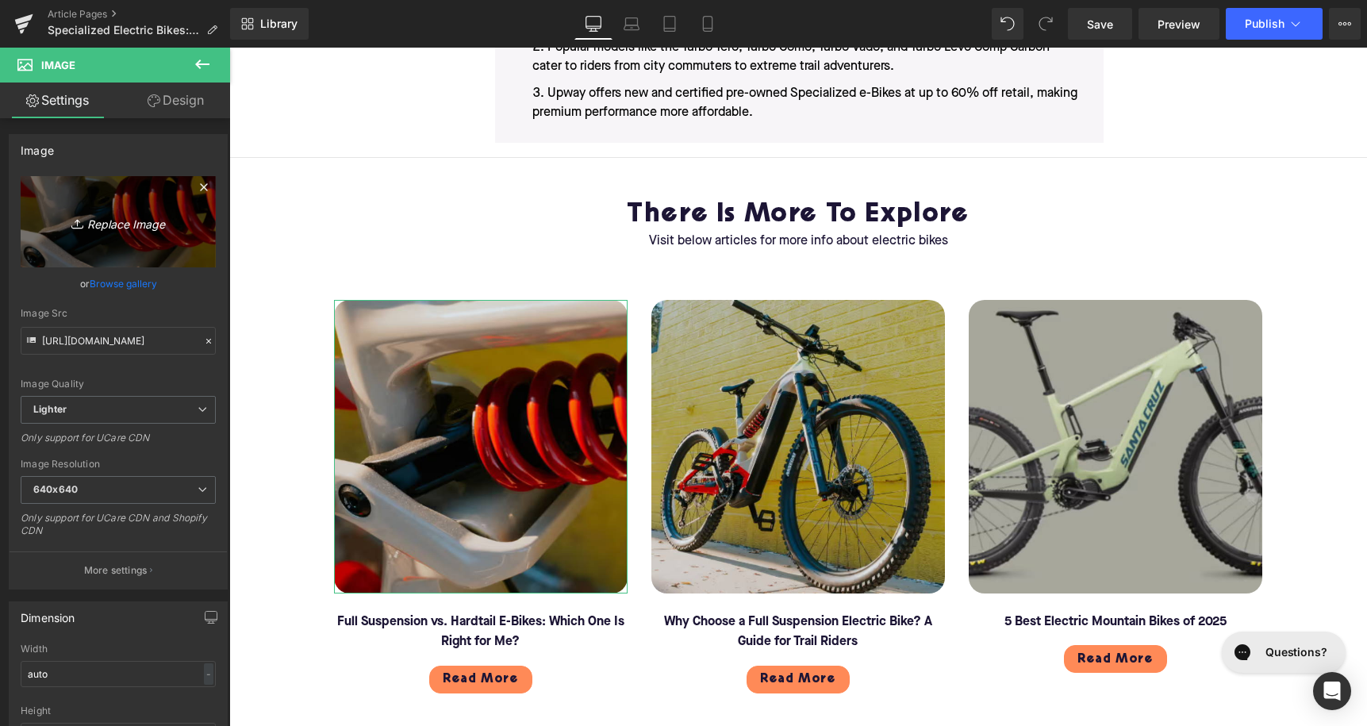
click at [93, 233] on link "Replace Image" at bounding box center [118, 221] width 195 height 91
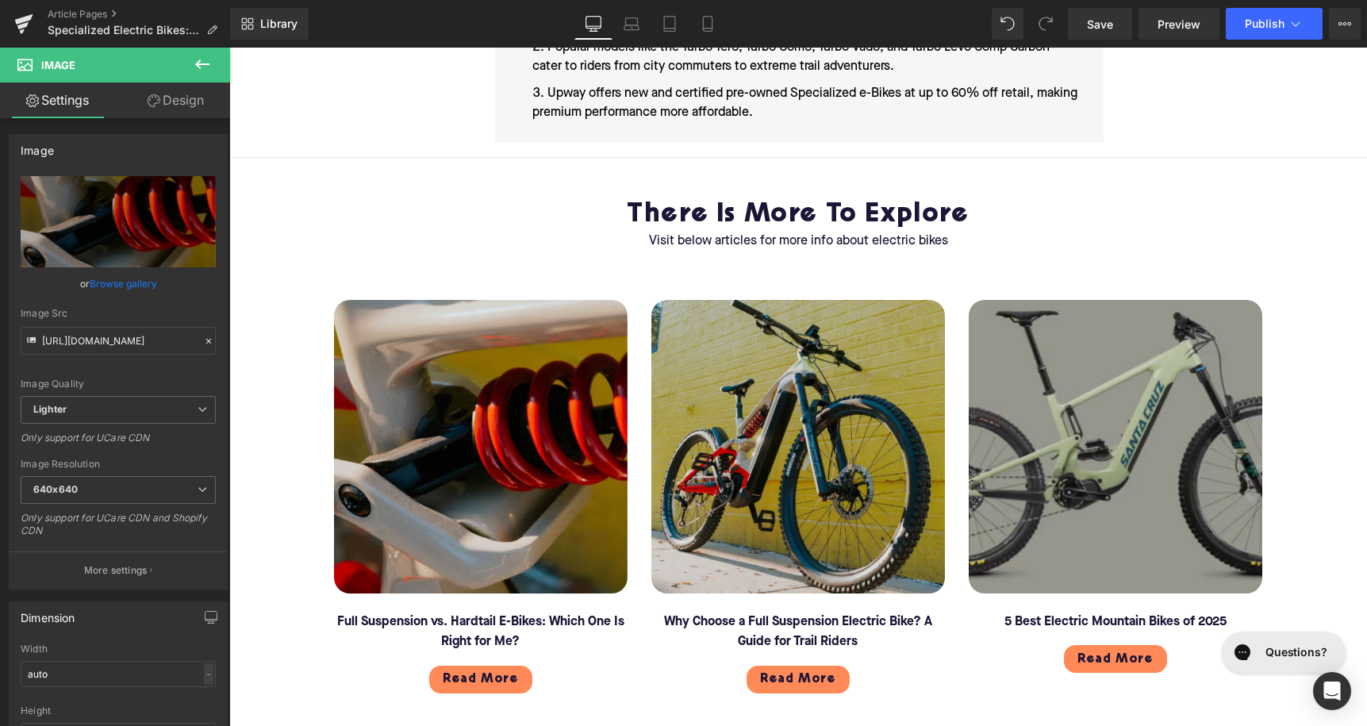
type input "C:\fakepath\204.png"
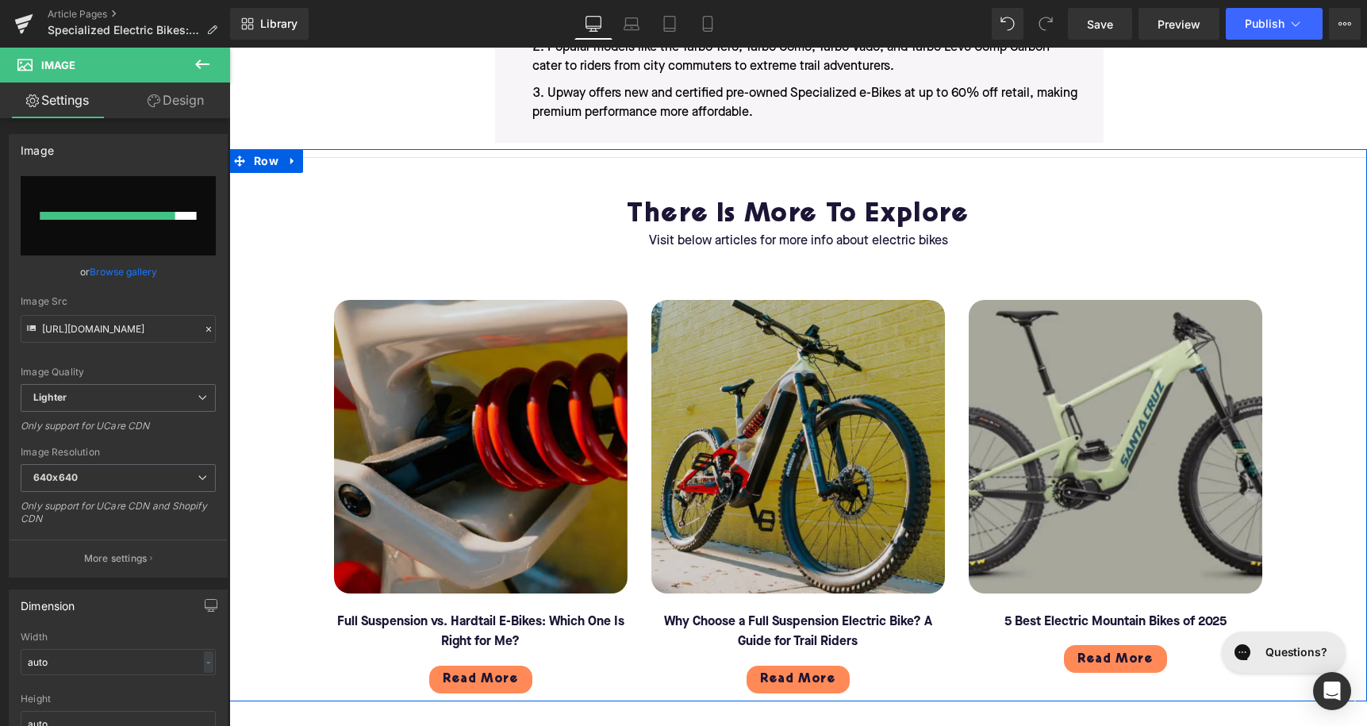
click at [282, 441] on div "Separator There is more to Explore Heading Visit below articles for more info a…" at bounding box center [798, 425] width 1138 height 552
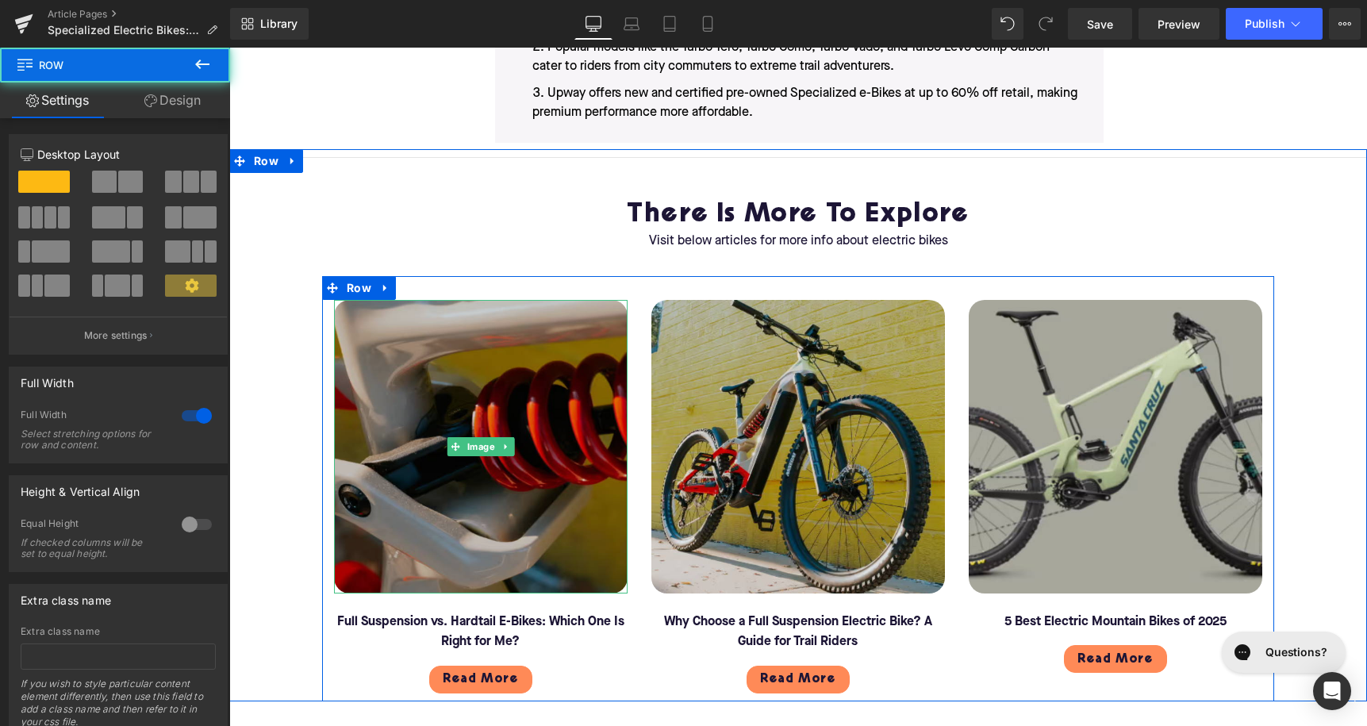
click at [450, 426] on img at bounding box center [481, 447] width 294 height 294
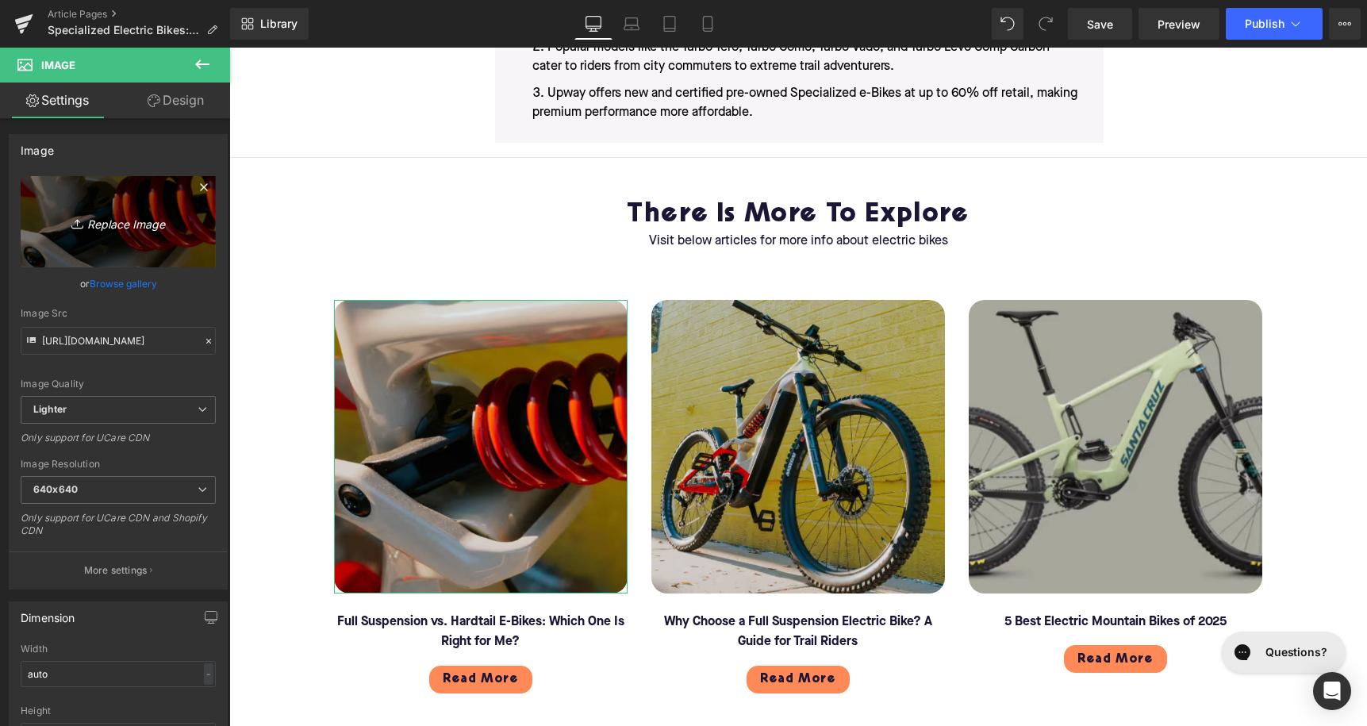
click at [107, 242] on link "Replace Image" at bounding box center [118, 221] width 195 height 91
type input "C:\fakepath\204.png"
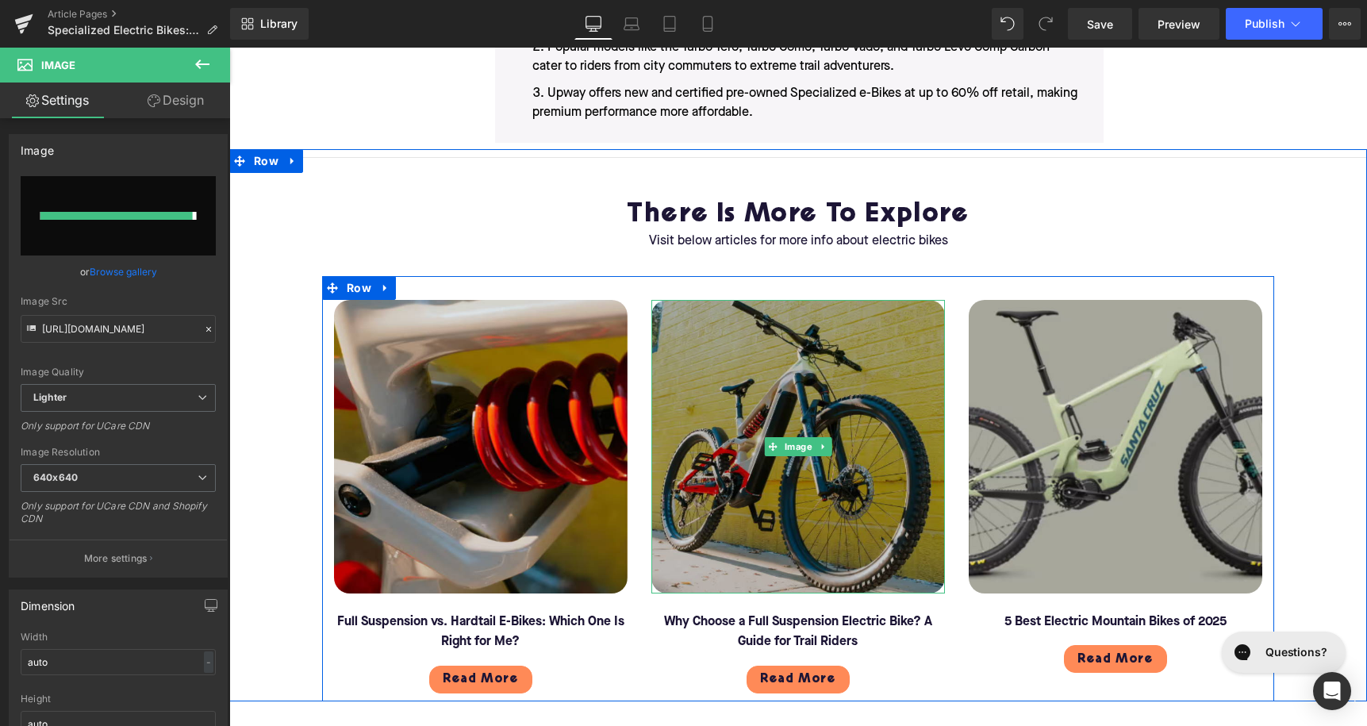
type input "[URL][DOMAIN_NAME]"
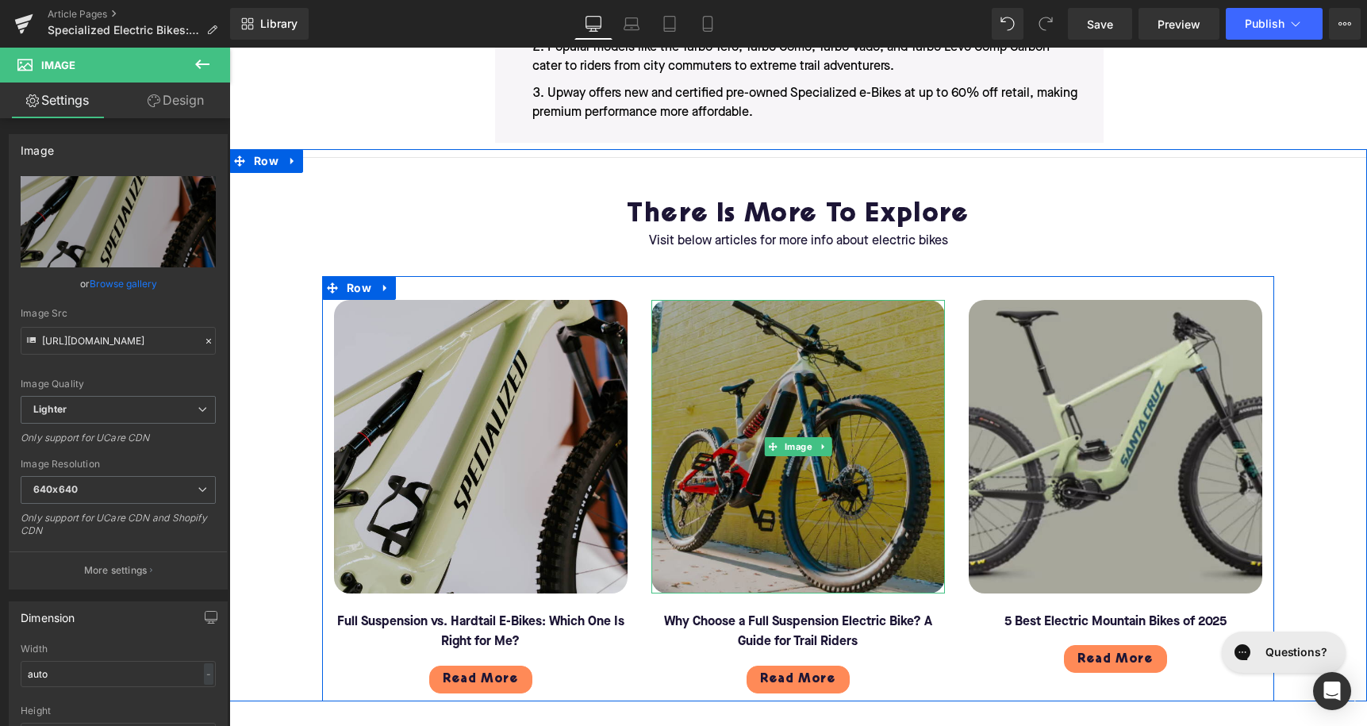
click at [779, 444] on img at bounding box center [798, 447] width 294 height 294
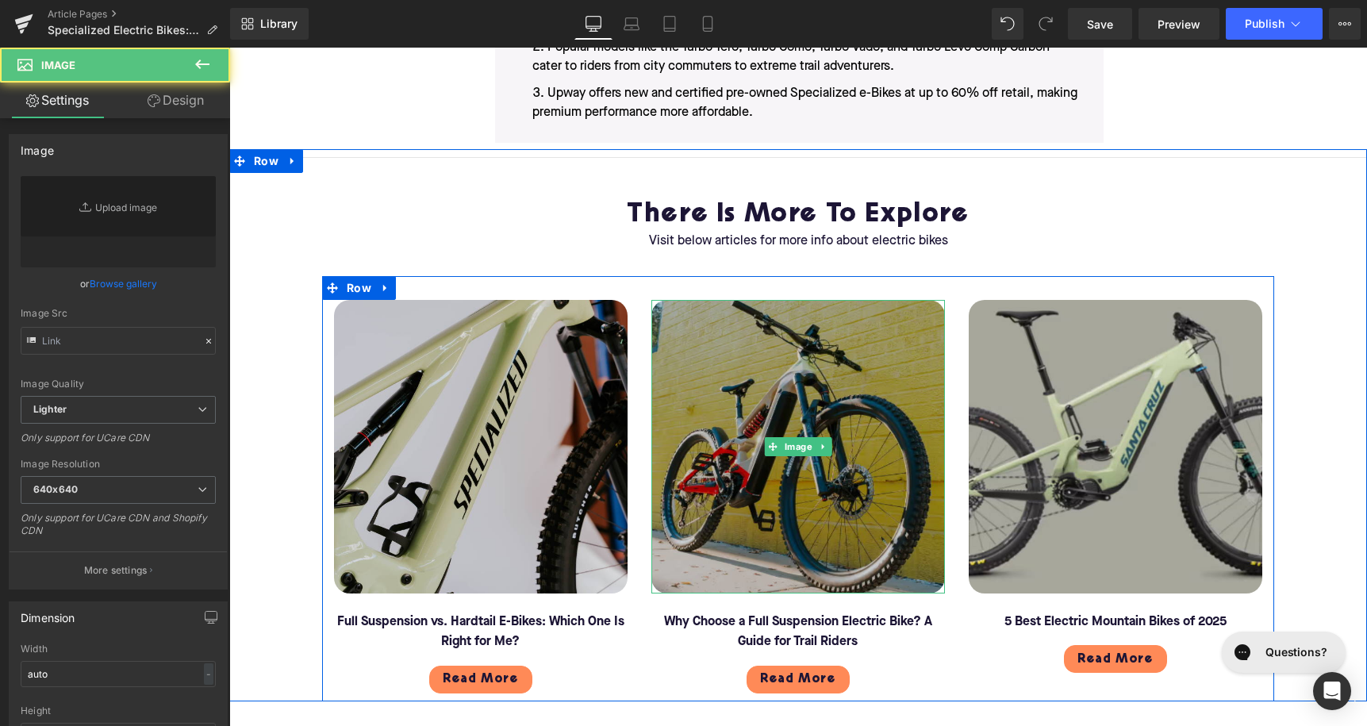
type input "[URL][DOMAIN_NAME]"
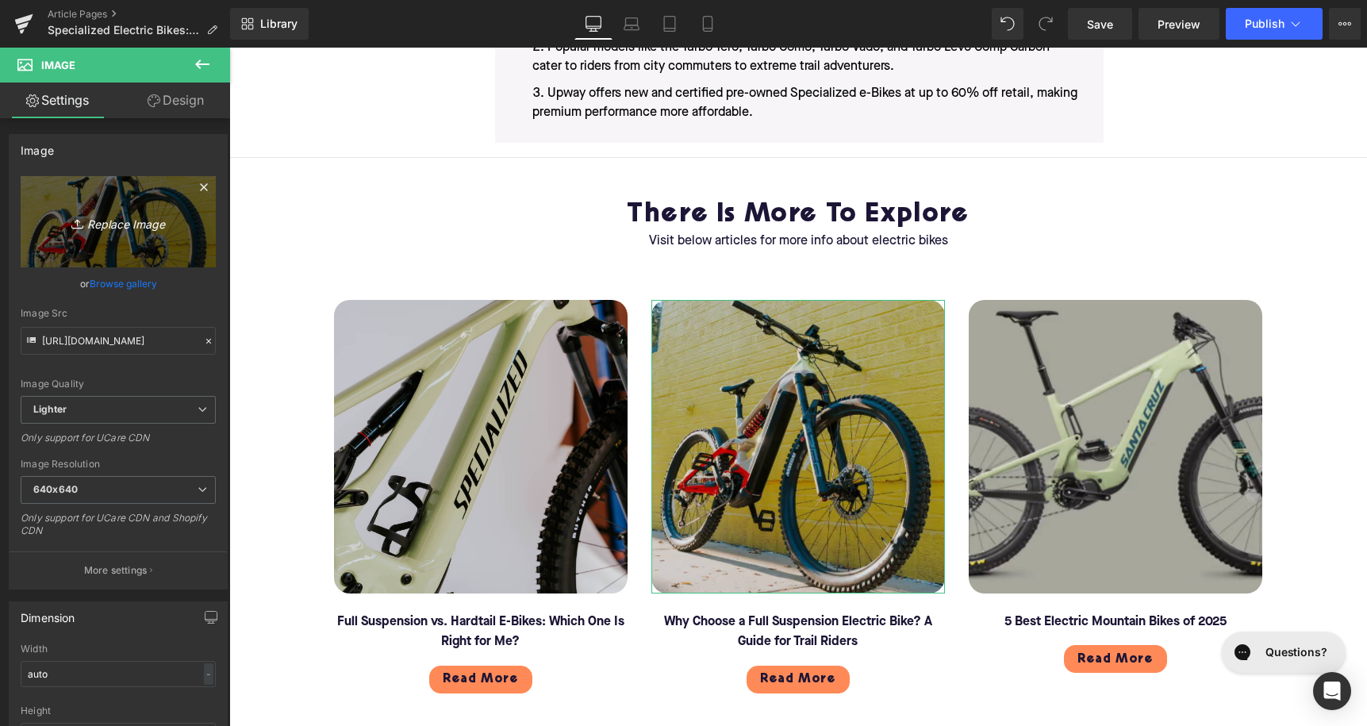
click at [152, 248] on link "Replace Image" at bounding box center [118, 221] width 195 height 91
type input "C:\fakepath\205.png"
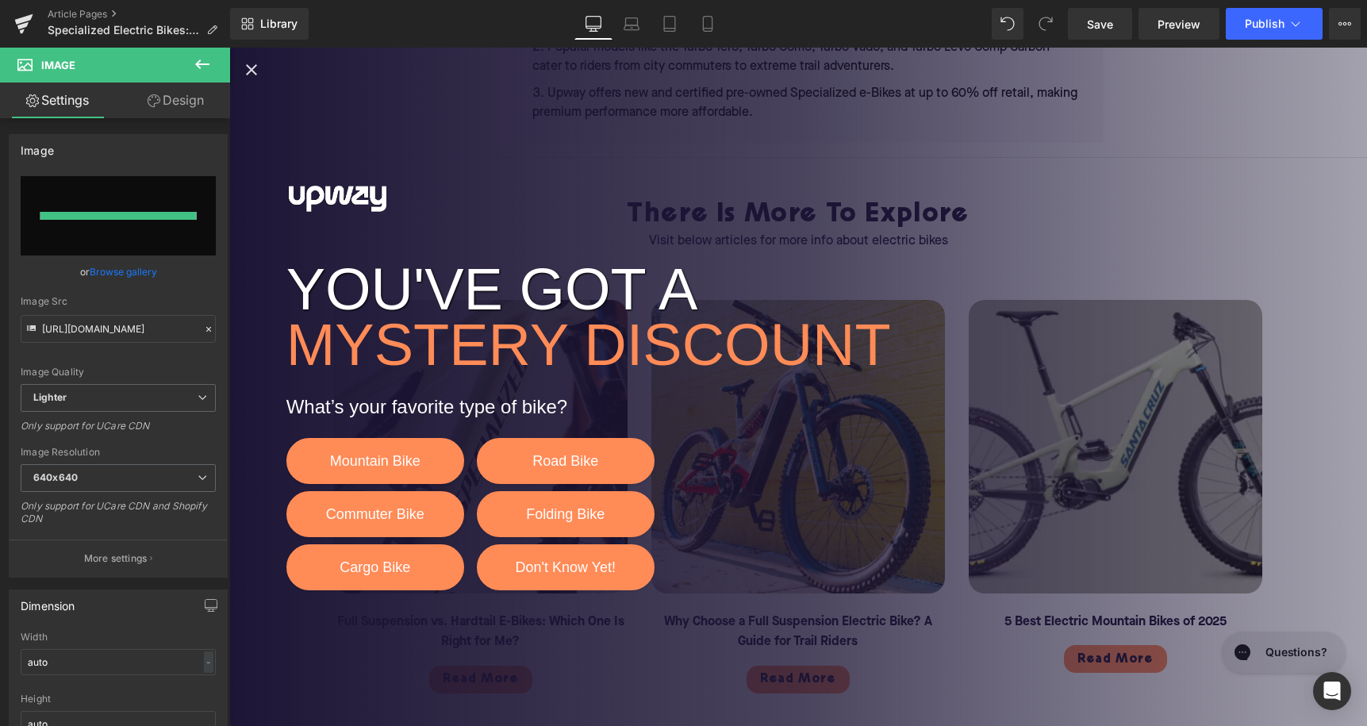
type input "[URL][DOMAIN_NAME]"
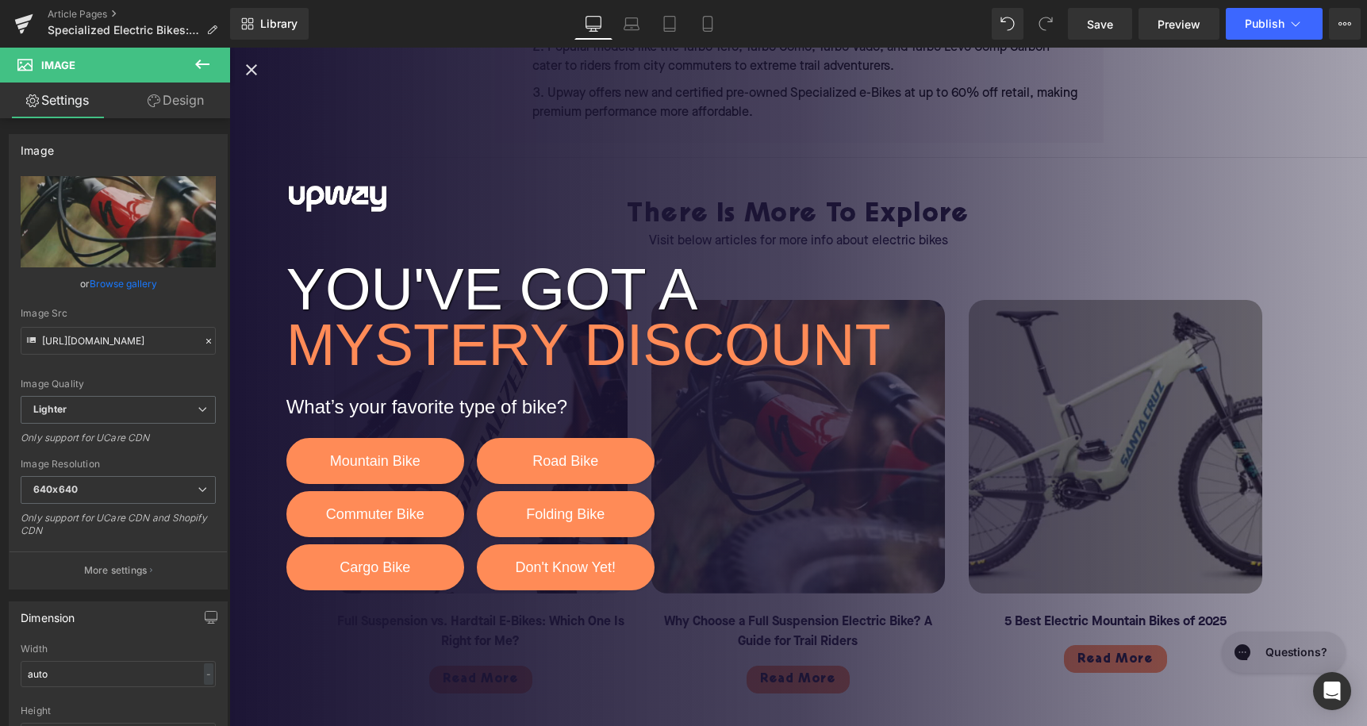
click at [244, 70] on icon "Close popup" at bounding box center [251, 69] width 19 height 19
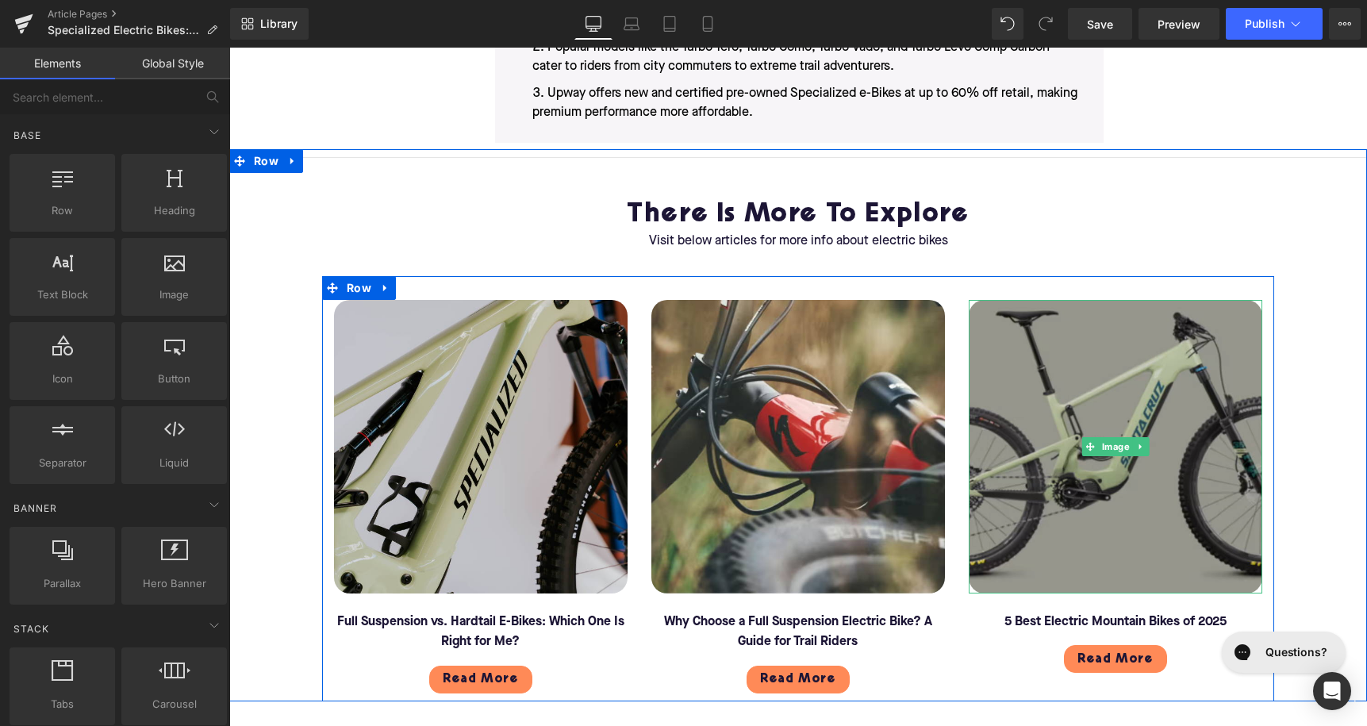
click at [1077, 433] on img at bounding box center [1116, 447] width 294 height 294
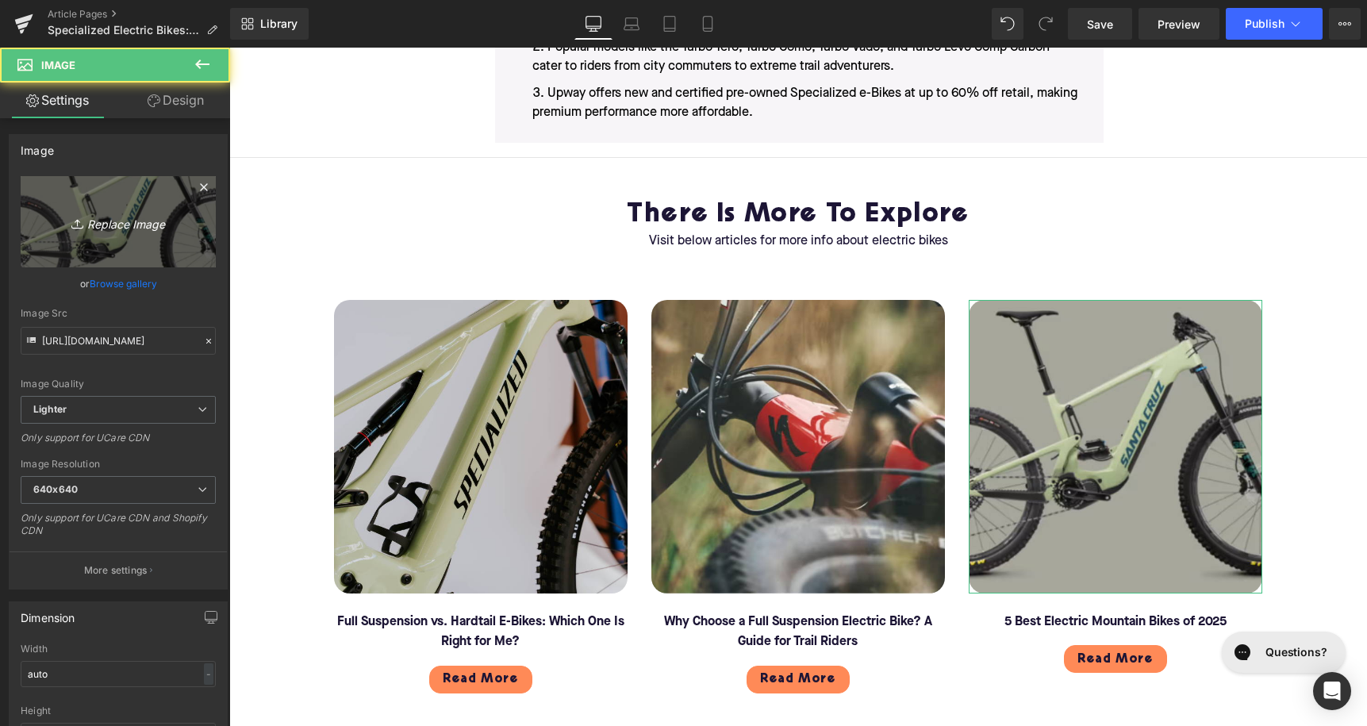
click at [109, 234] on link "Replace Image" at bounding box center [118, 221] width 195 height 91
type input "C:\fakepath\206.png"
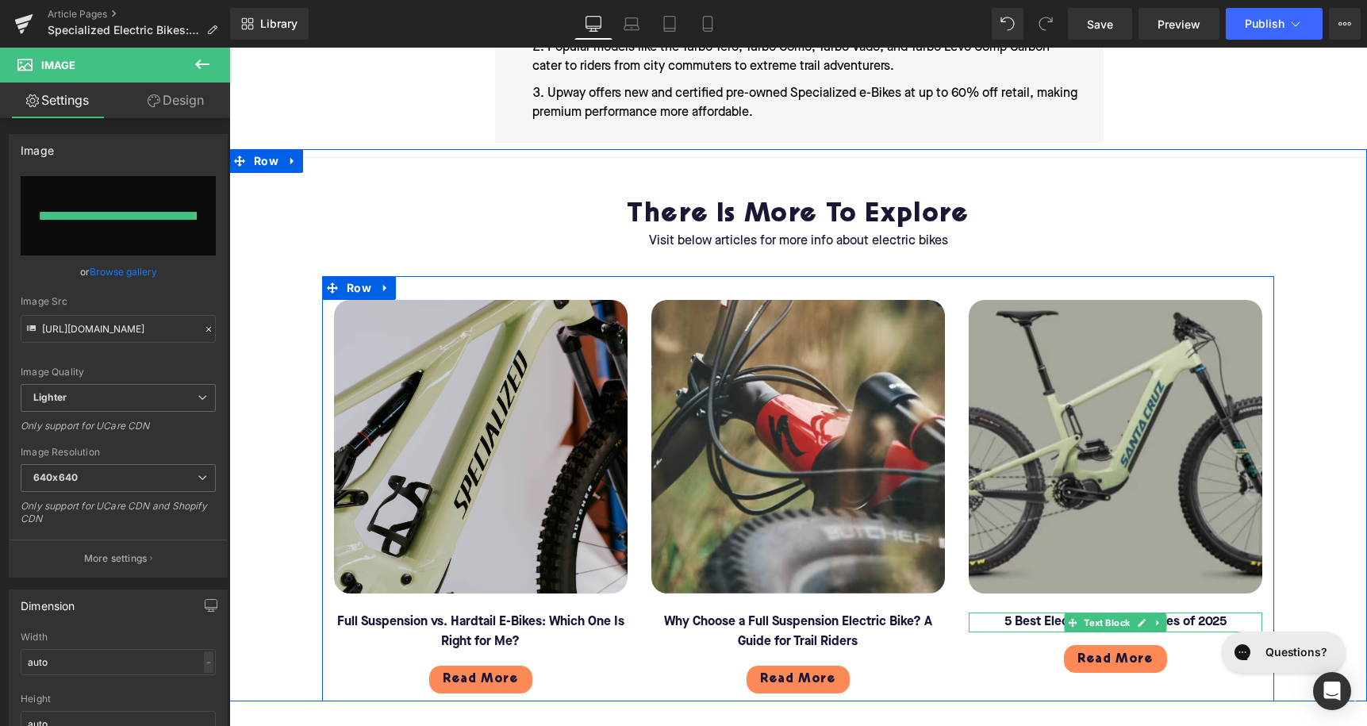
type input "[URL][DOMAIN_NAME]"
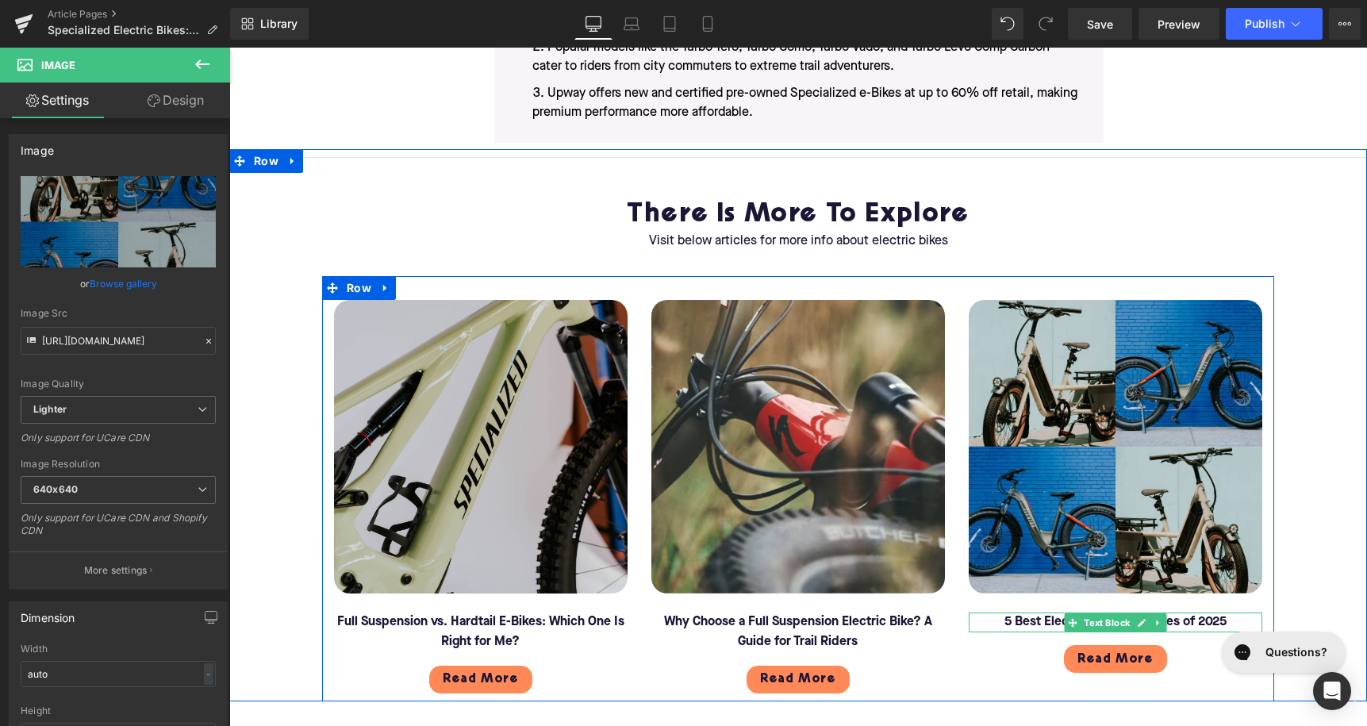
click at [1043, 616] on font "5 Best Electric Mountain Bikes of 2025" at bounding box center [1116, 622] width 222 height 13
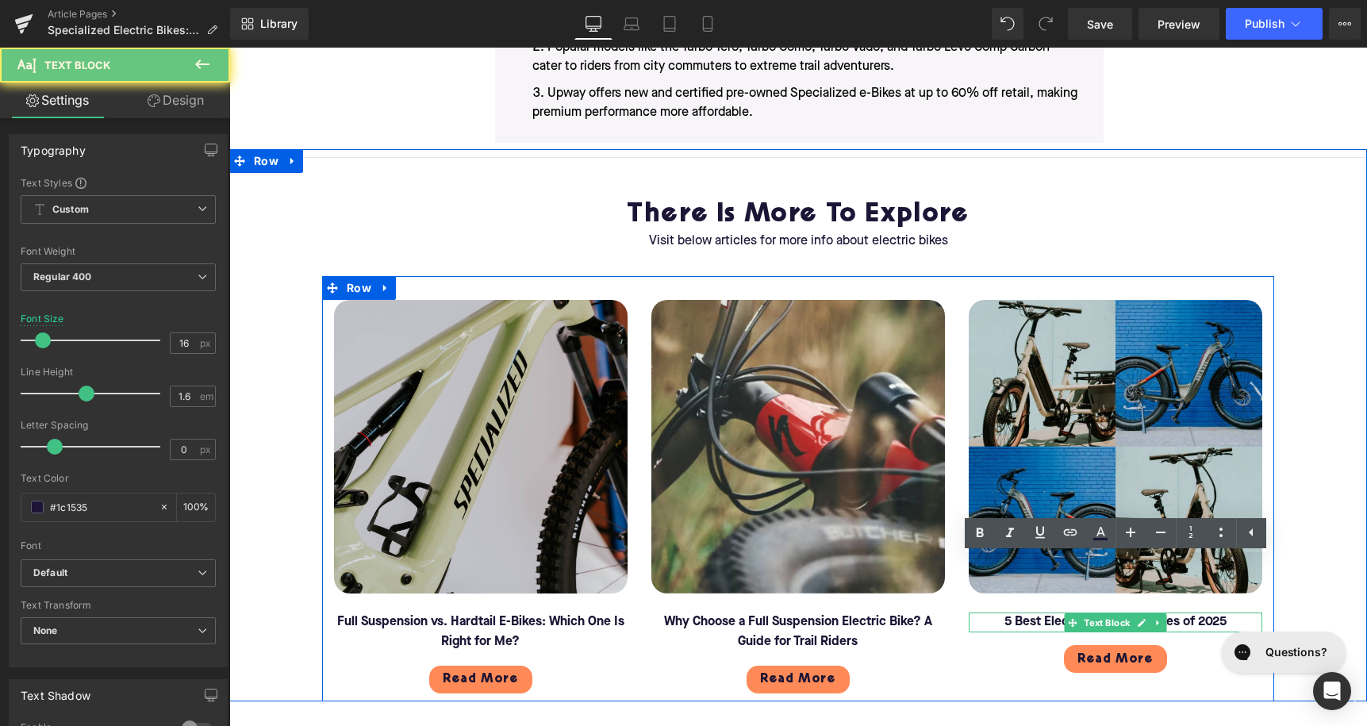
click at [1043, 616] on font "5 Best Electric Mountain Bikes of 2025" at bounding box center [1116, 622] width 222 height 13
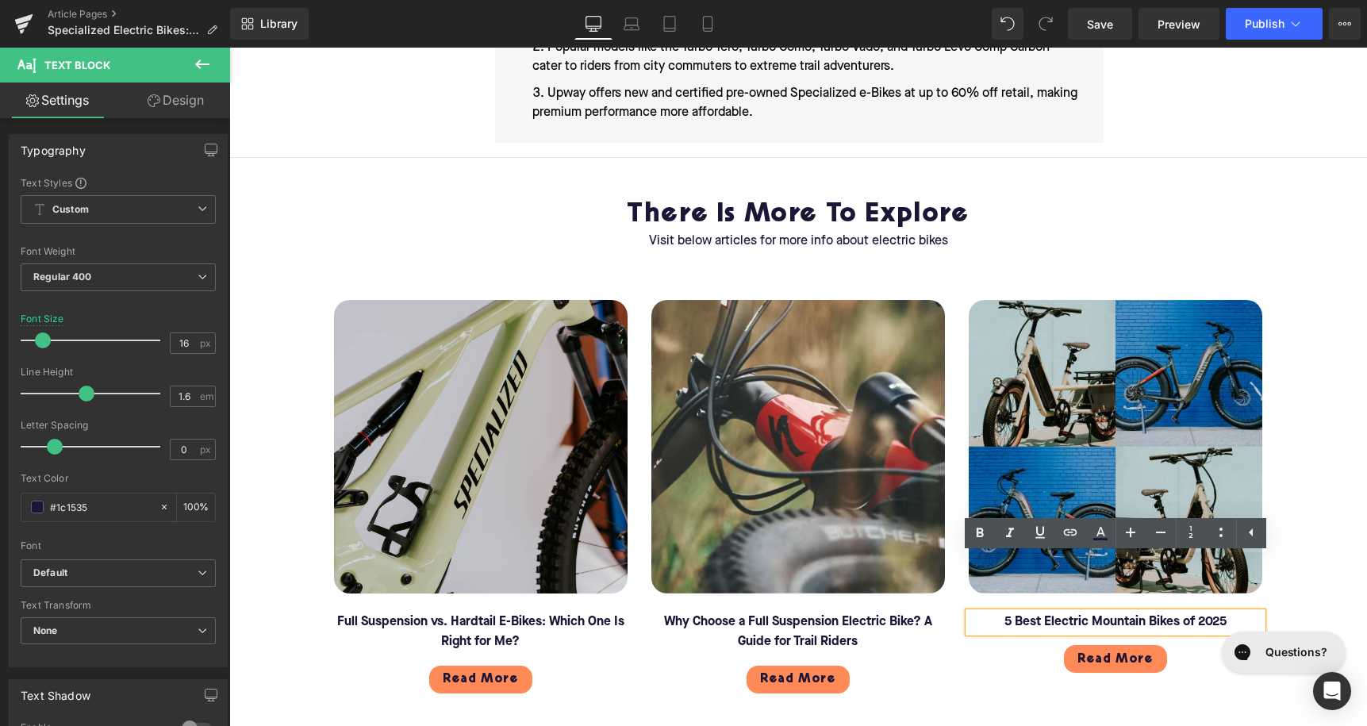
paste div
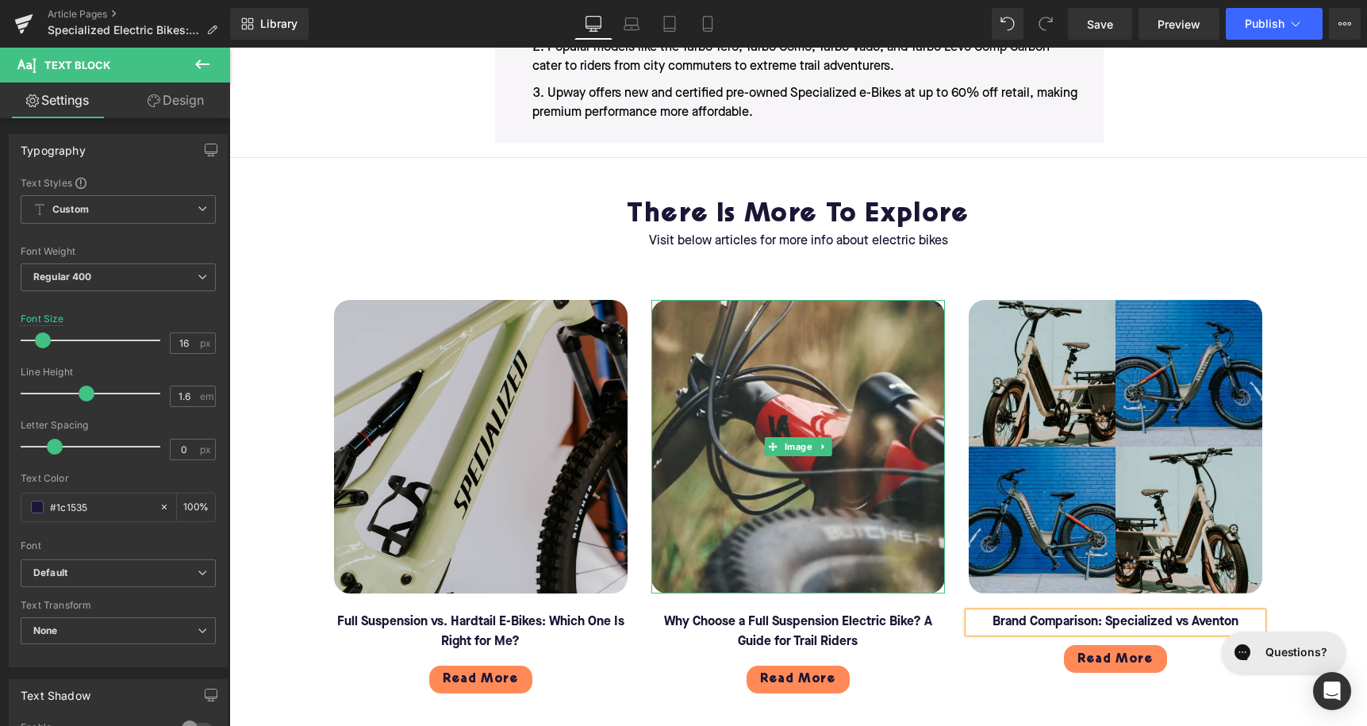
click at [1055, 446] on img at bounding box center [1116, 447] width 294 height 294
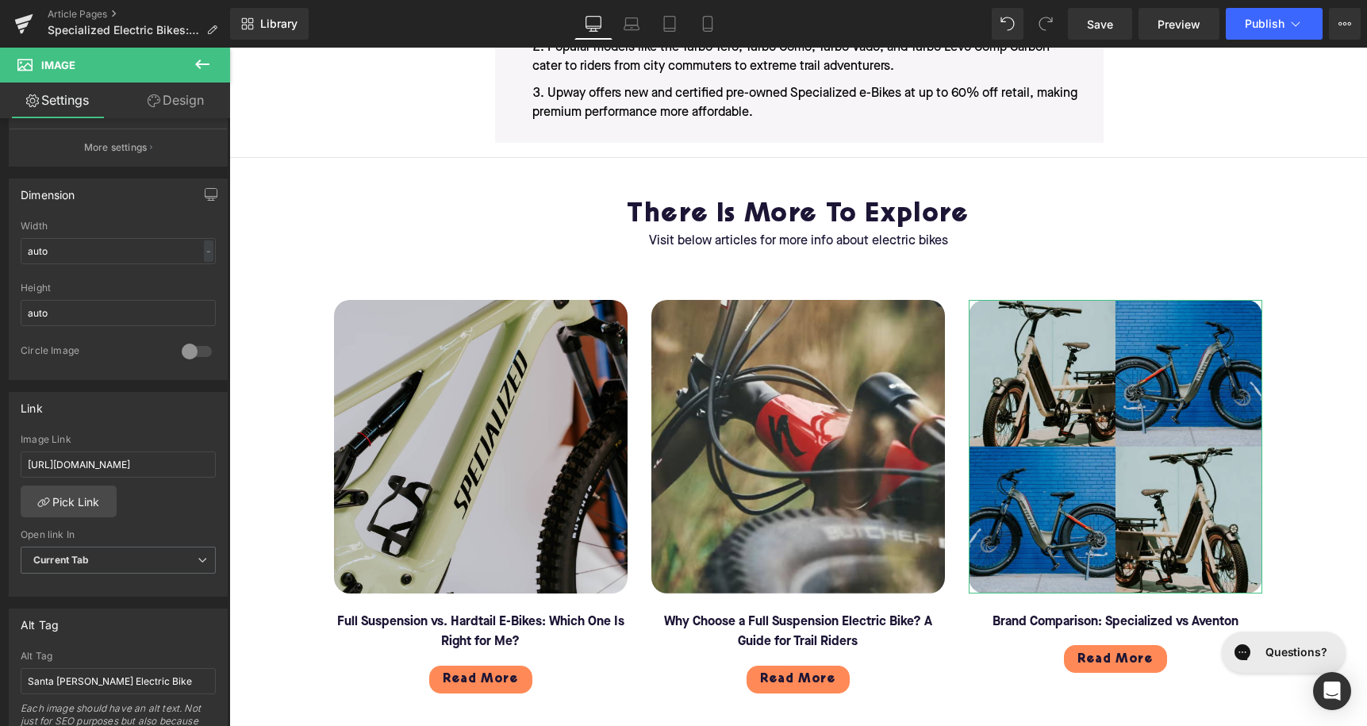
scroll to position [514, 0]
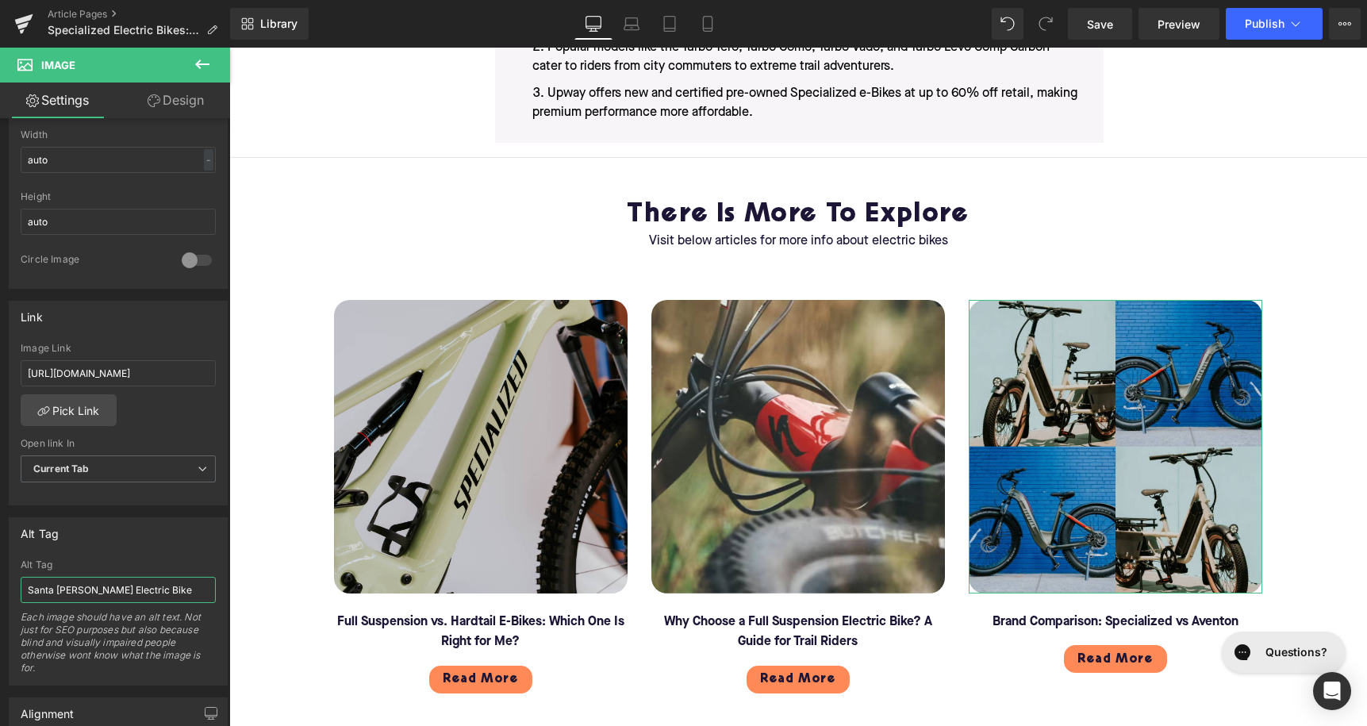
click at [83, 586] on input "Santa [PERSON_NAME] Electric Bike" at bounding box center [118, 590] width 195 height 26
type input "Brand Comparison: Specialized vs Aventon"
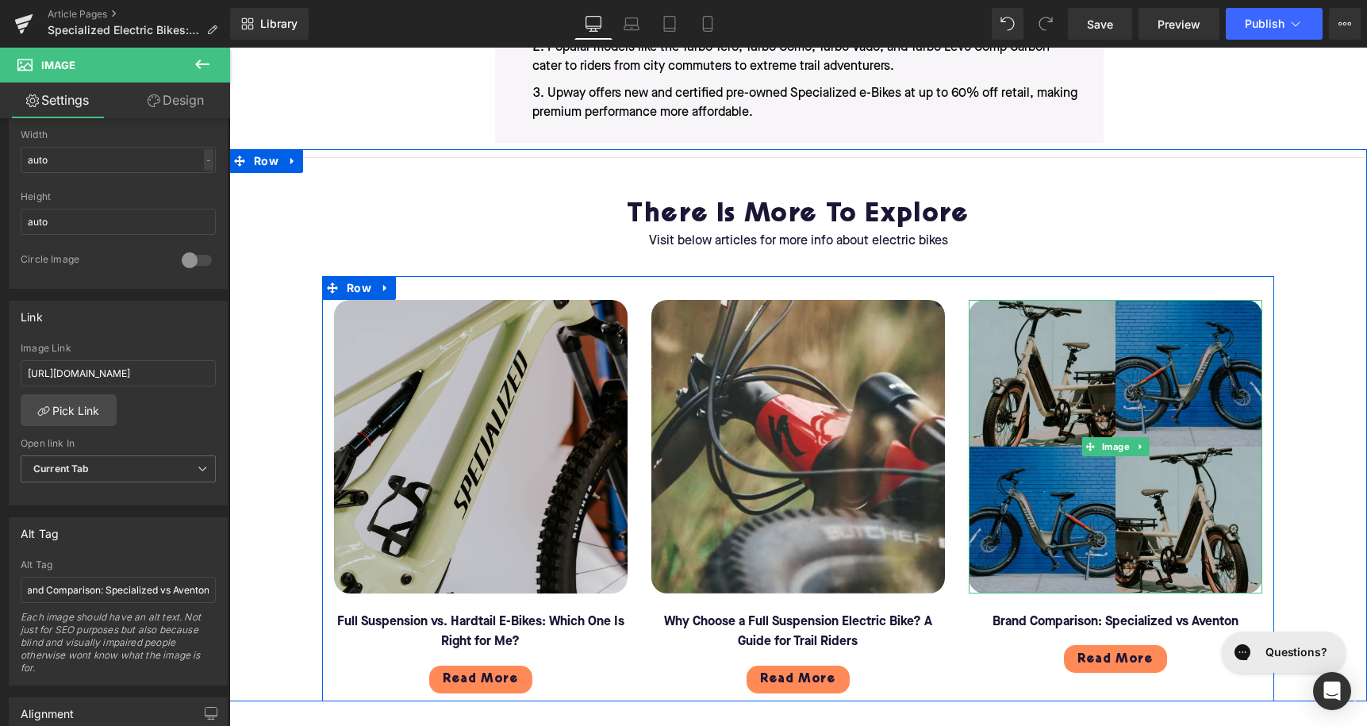
click at [1123, 407] on img at bounding box center [1116, 447] width 294 height 294
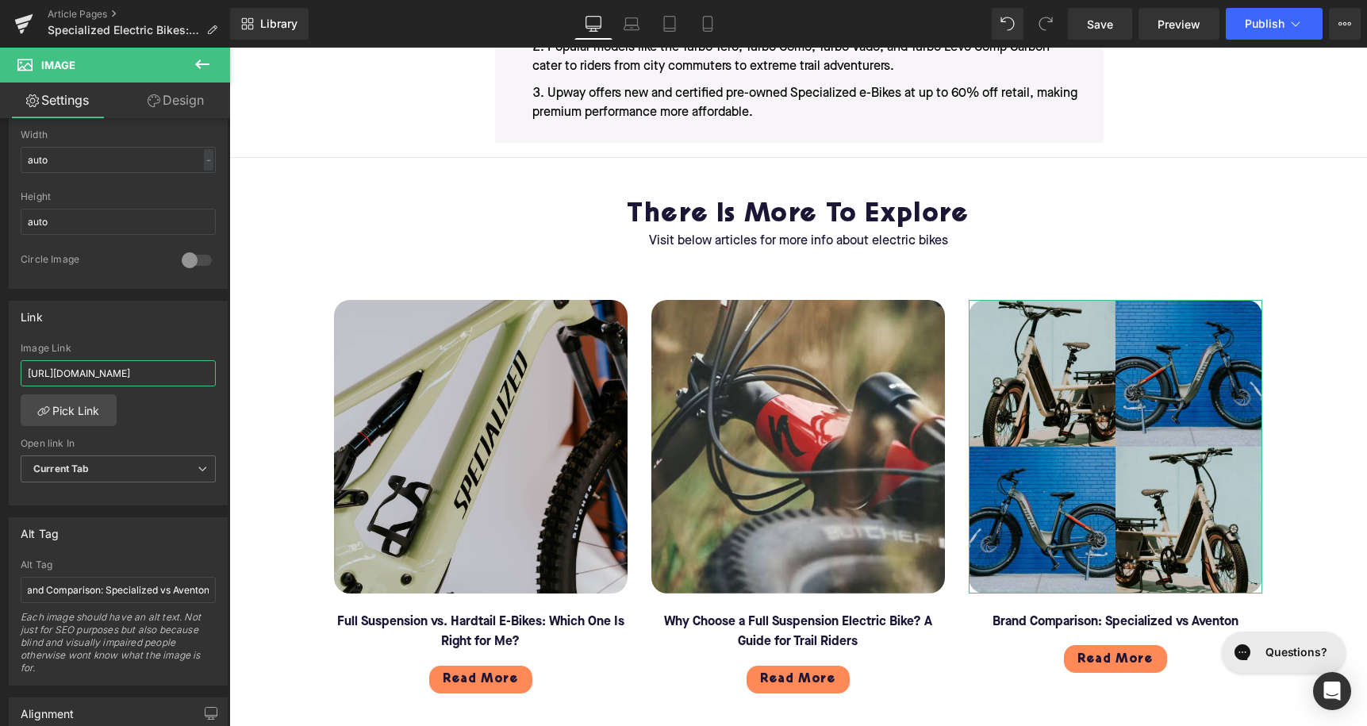
click at [136, 383] on input "[URL][DOMAIN_NAME]" at bounding box center [118, 373] width 195 height 26
paste input "specialized-vs-[GEOGRAPHIC_DATA]"
type input "[URL][DOMAIN_NAME]"
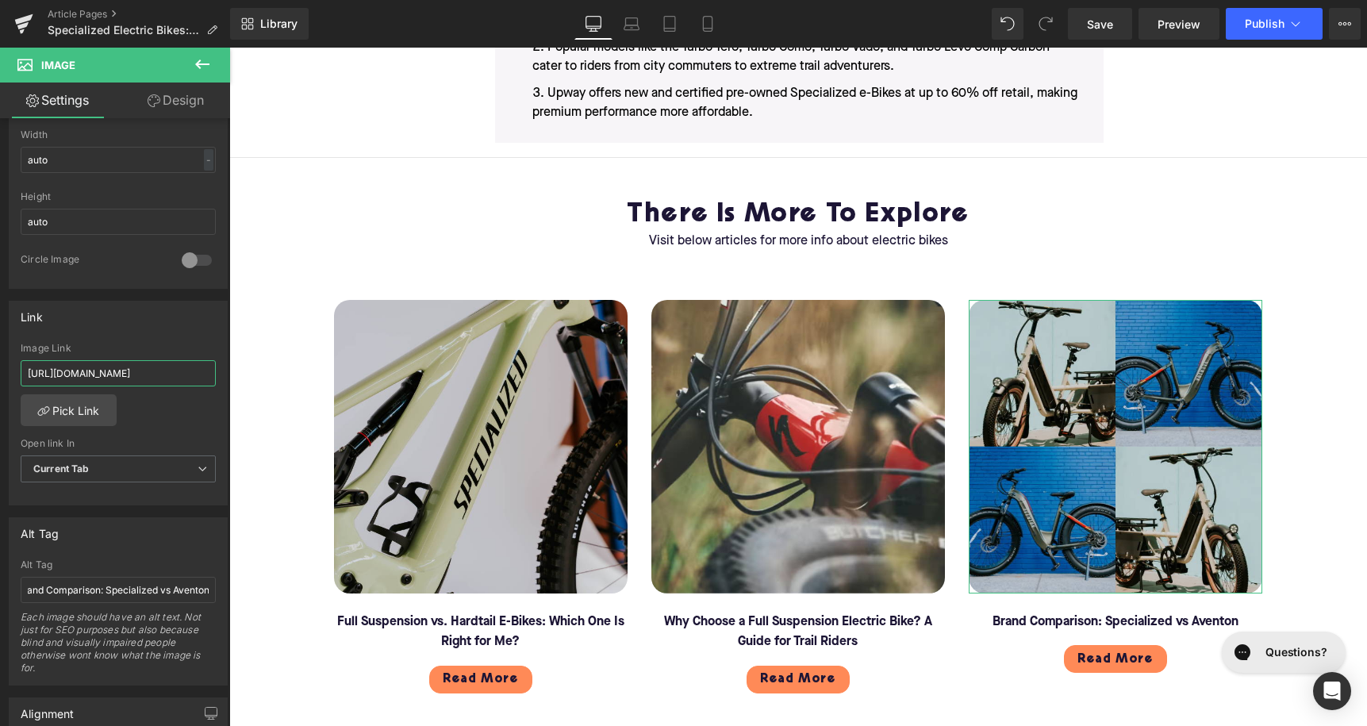
scroll to position [0, 59]
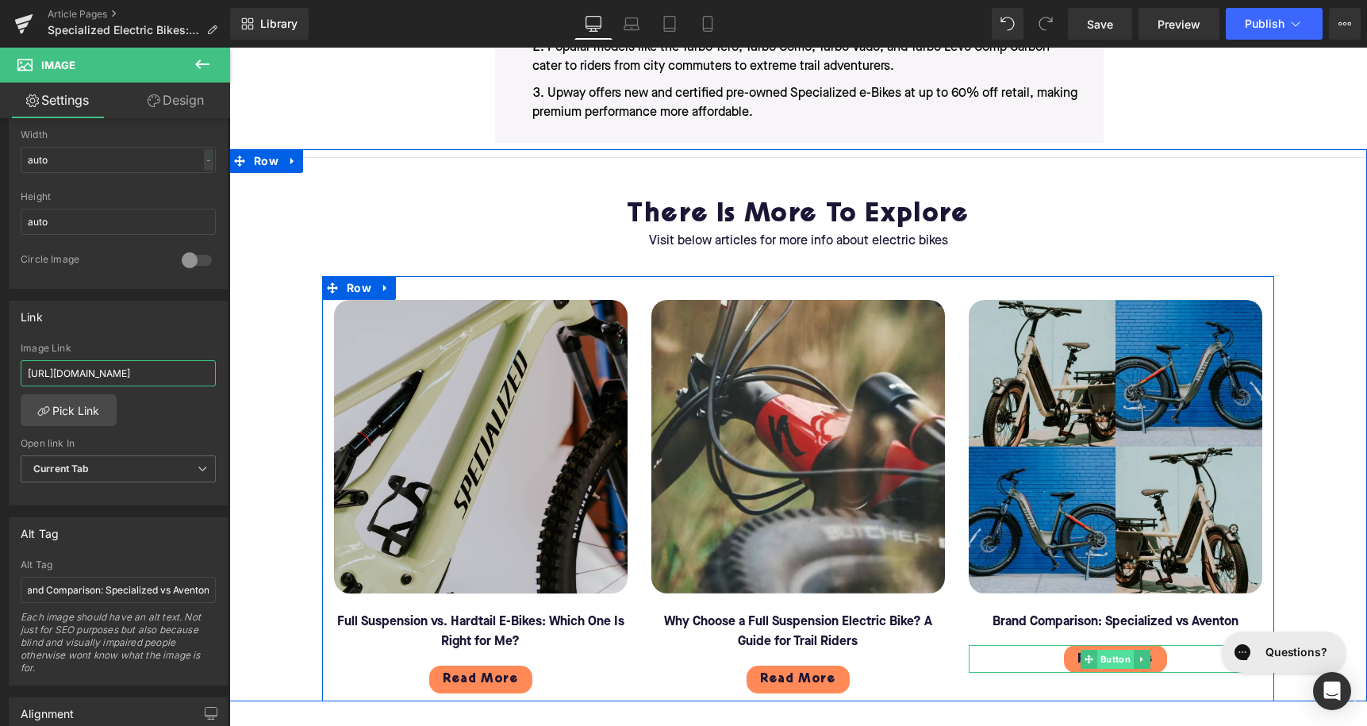
click at [1124, 650] on span "Button" at bounding box center [1115, 659] width 36 height 19
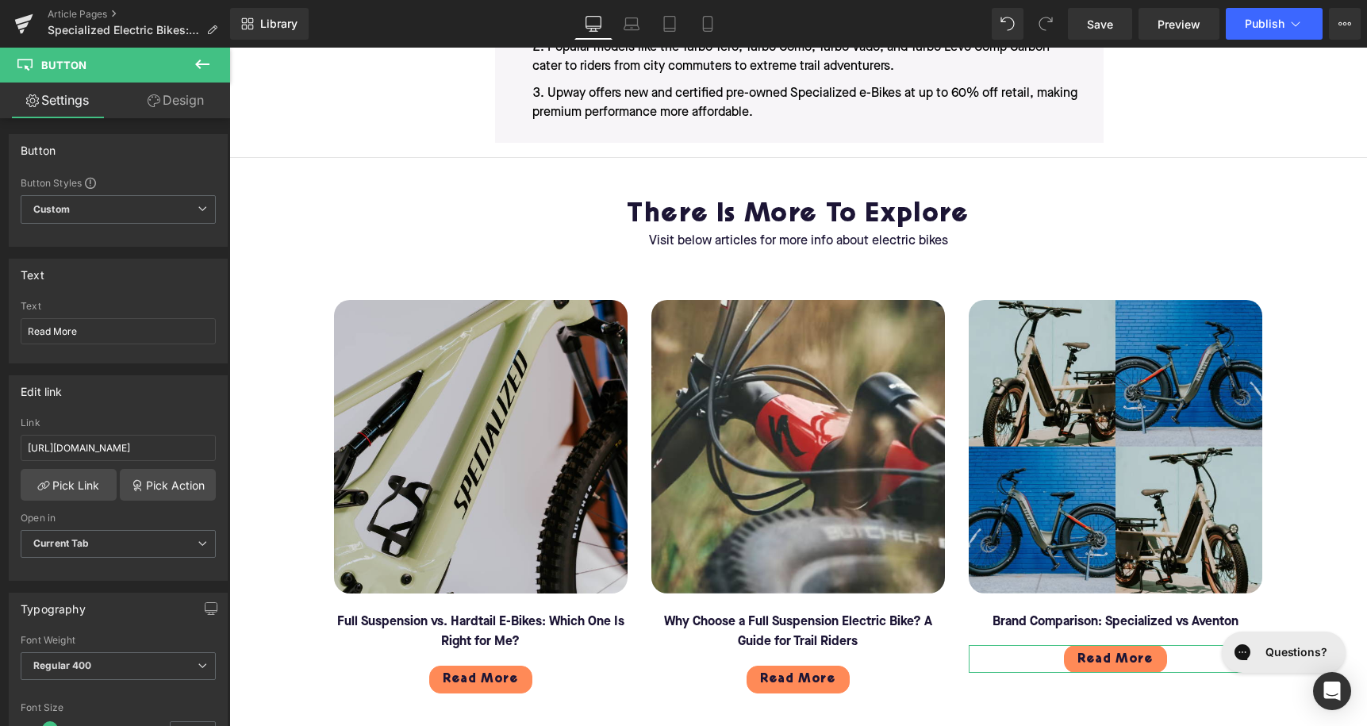
click at [112, 467] on div "Link [URL][DOMAIN_NAME]" at bounding box center [118, 443] width 195 height 52
click at [118, 447] on input "[URL][DOMAIN_NAME]" at bounding box center [118, 448] width 195 height 26
paste input "specialized-vs-[GEOGRAPHIC_DATA]"
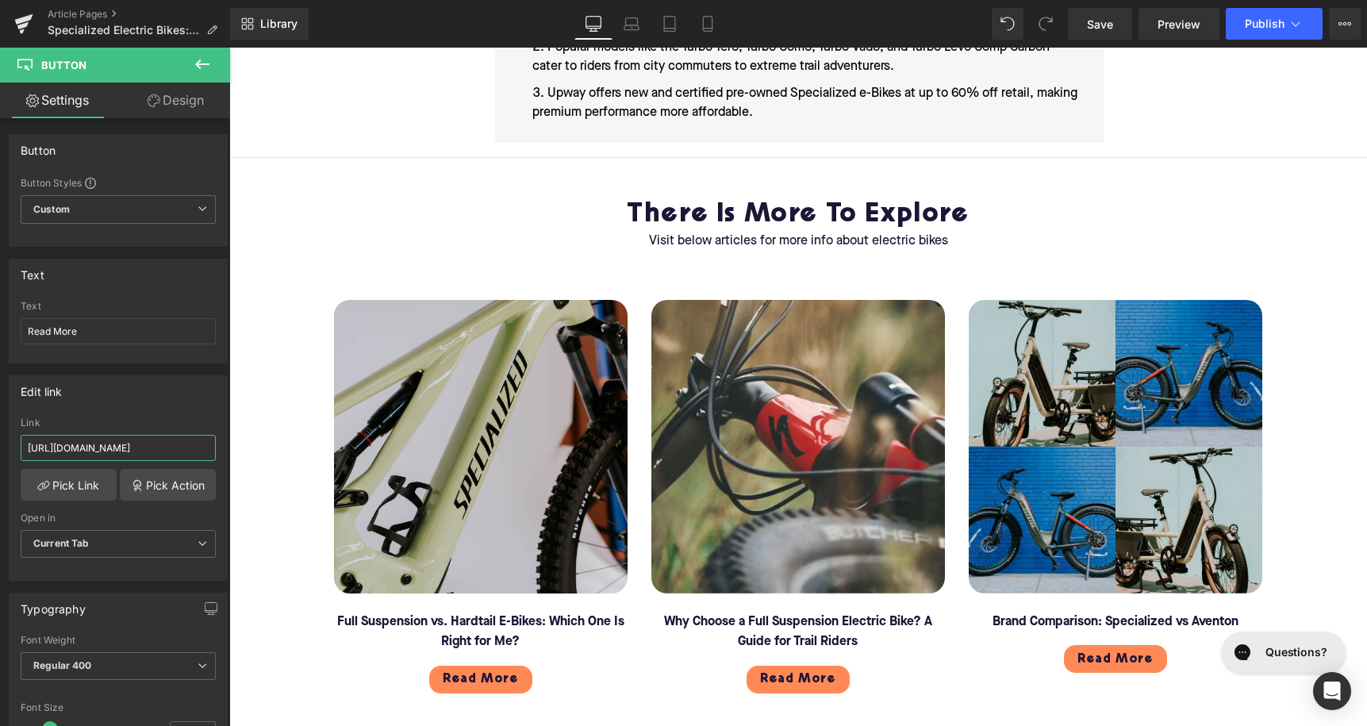
type input "[URL][DOMAIN_NAME]"
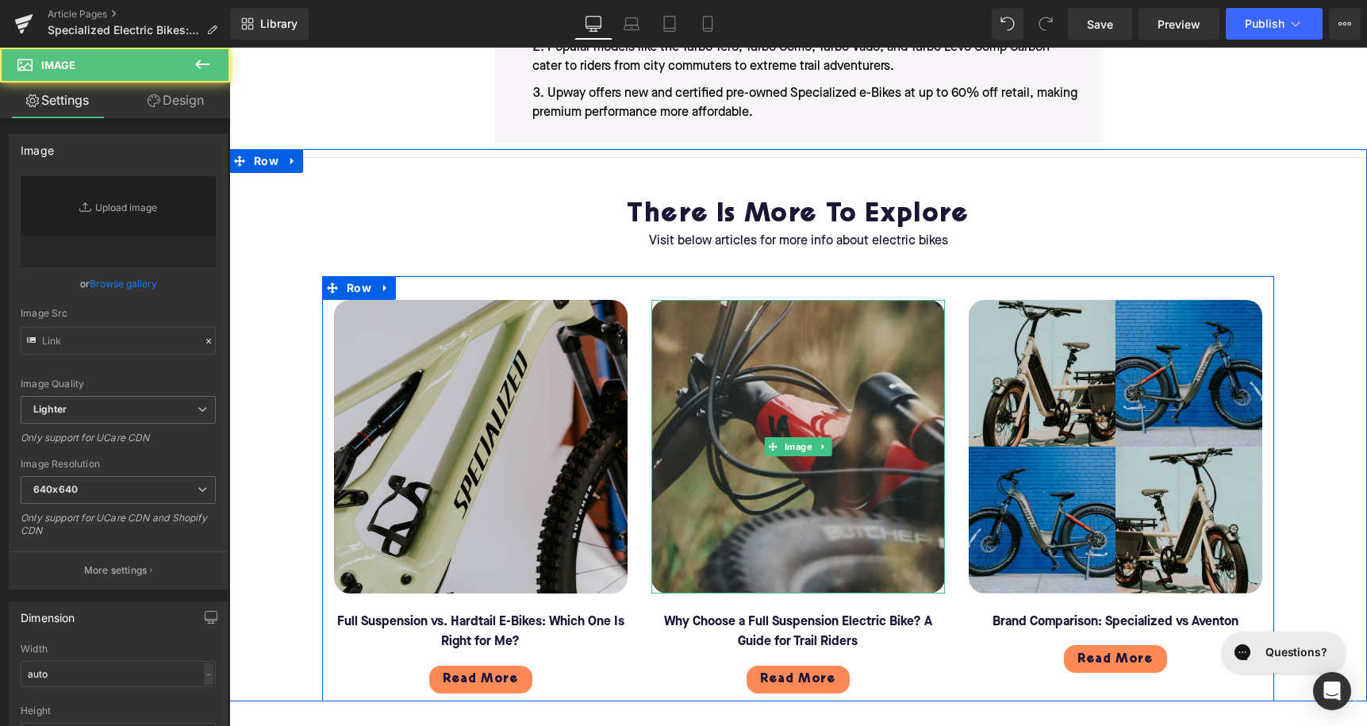
click at [751, 416] on img at bounding box center [798, 447] width 294 height 294
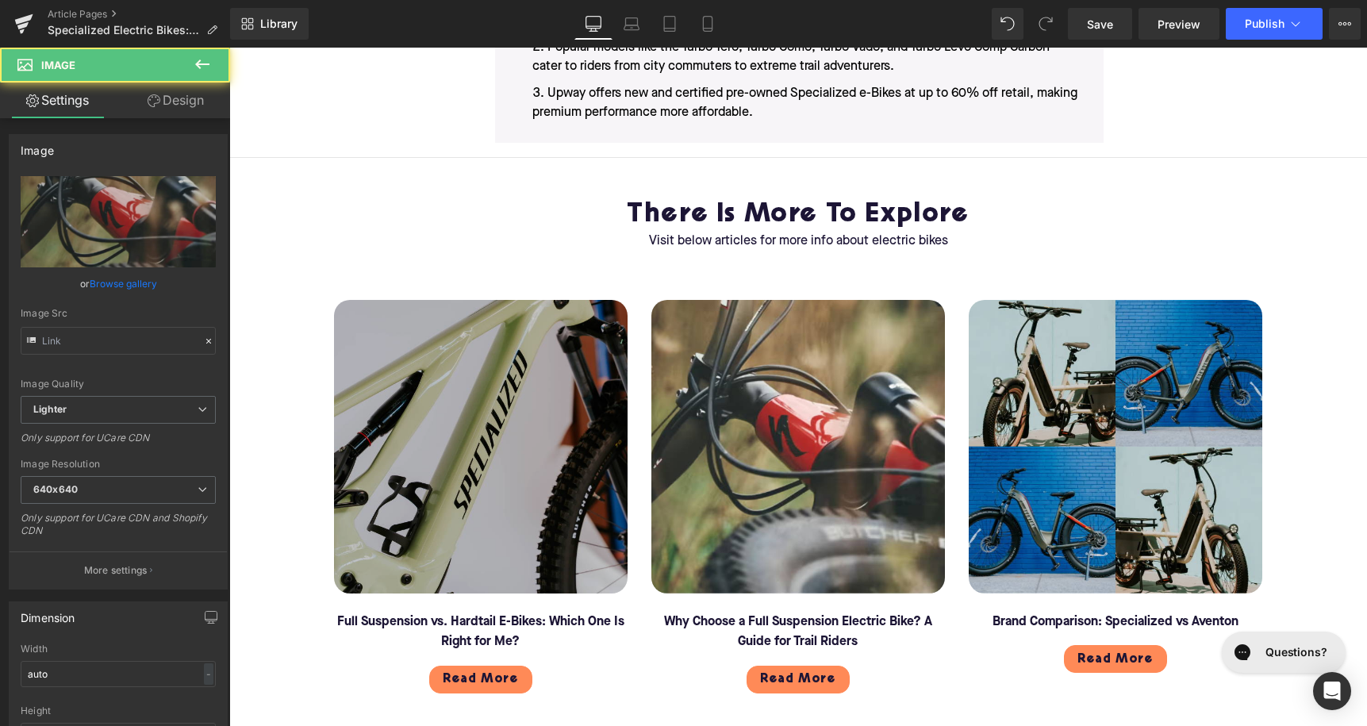
type input "[URL][DOMAIN_NAME]"
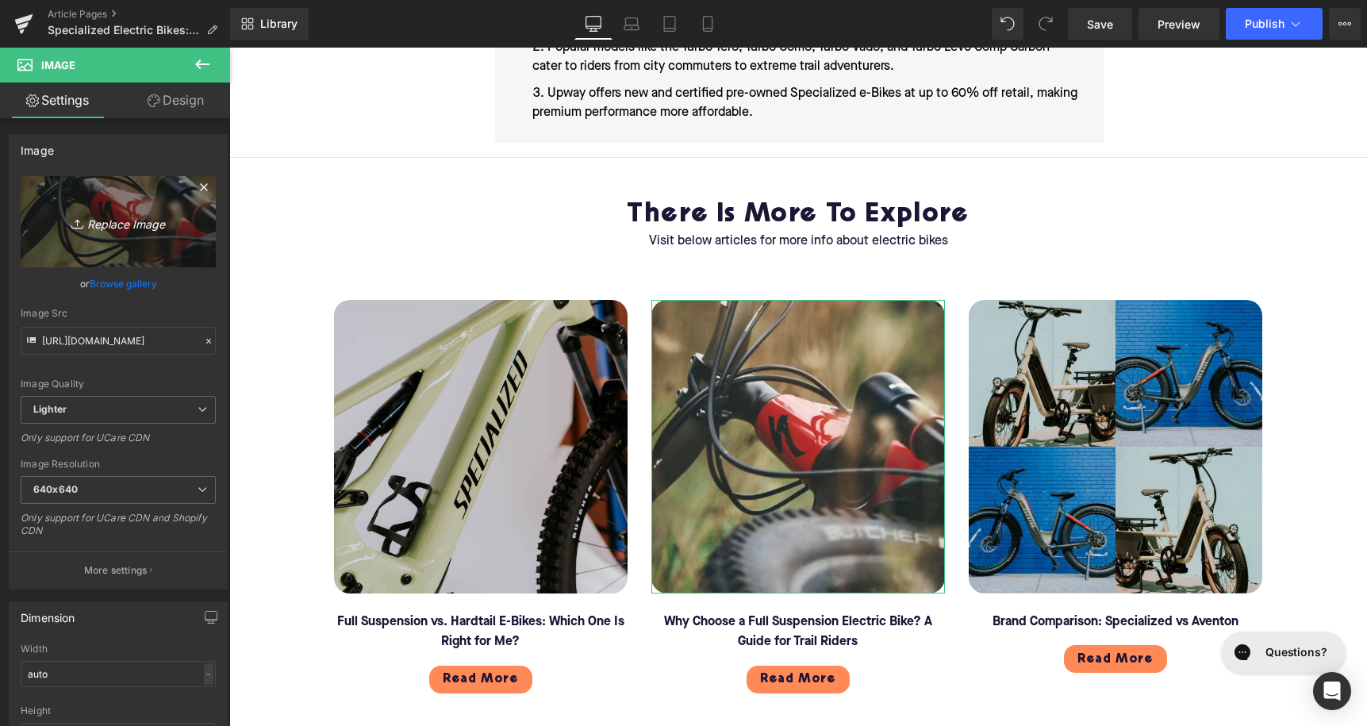
click at [88, 205] on link "Replace Image" at bounding box center [118, 221] width 195 height 91
type input "C:\fakepath\24224.avif"
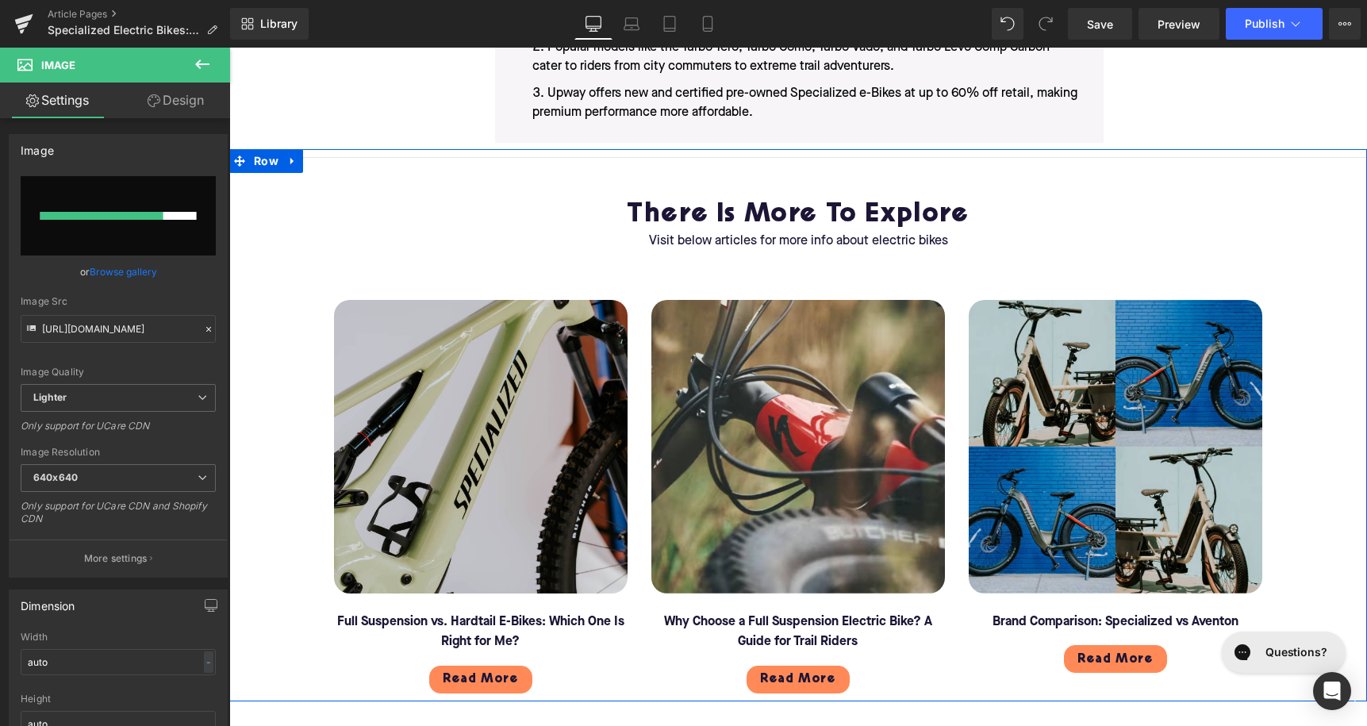
click at [575, 199] on h3 "There is more to Explore" at bounding box center [798, 215] width 928 height 33
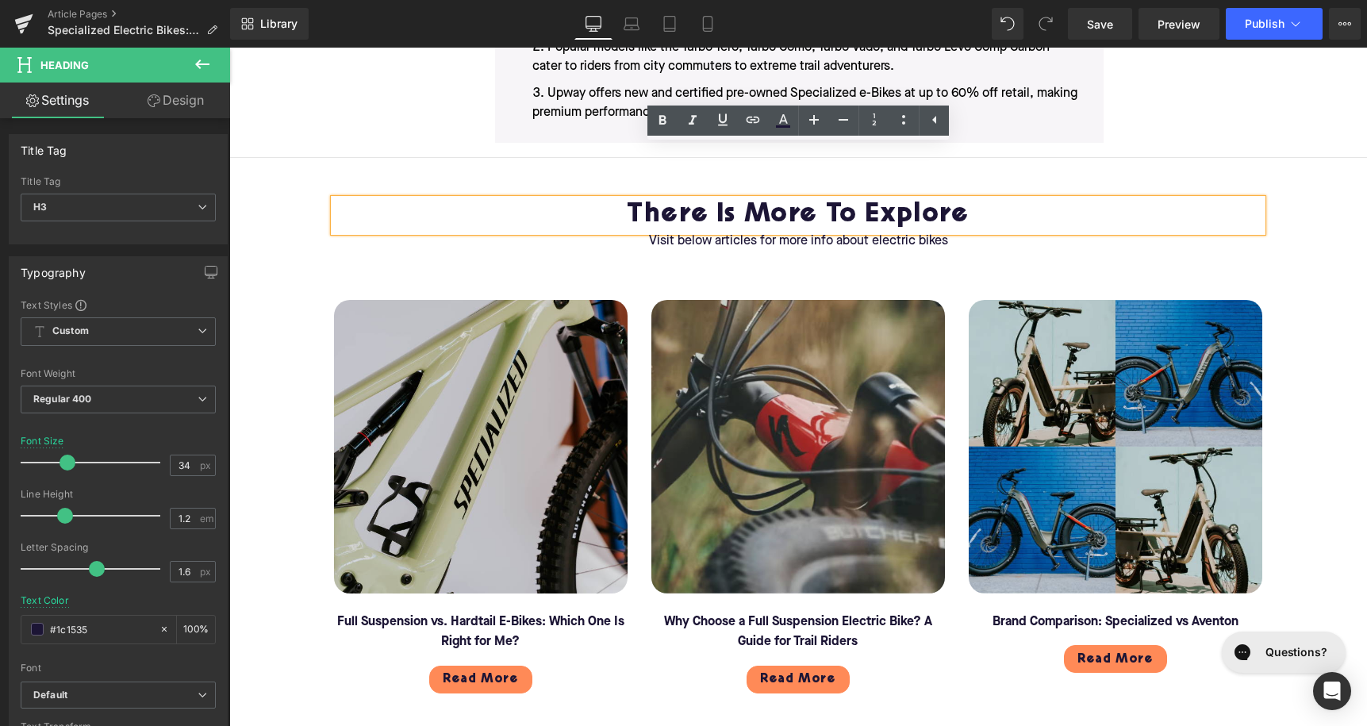
click at [769, 413] on img at bounding box center [798, 447] width 294 height 294
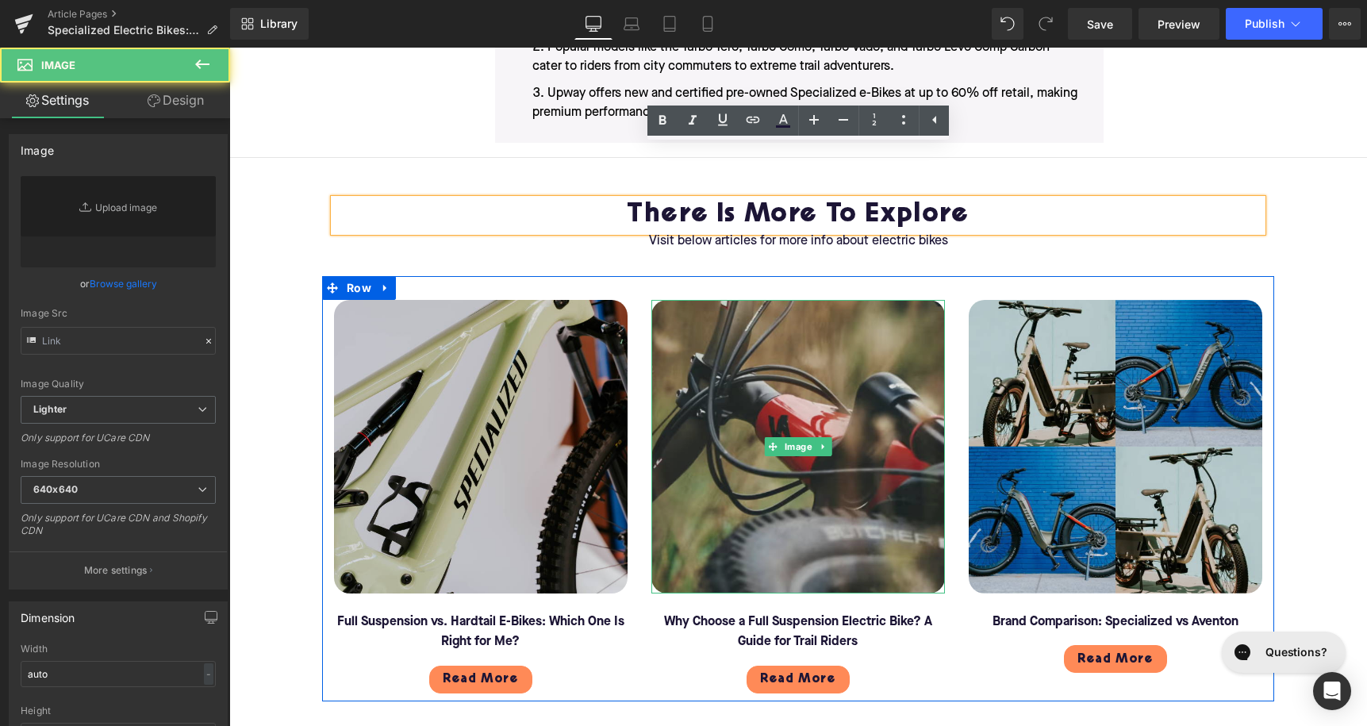
type input "[URL][DOMAIN_NAME]"
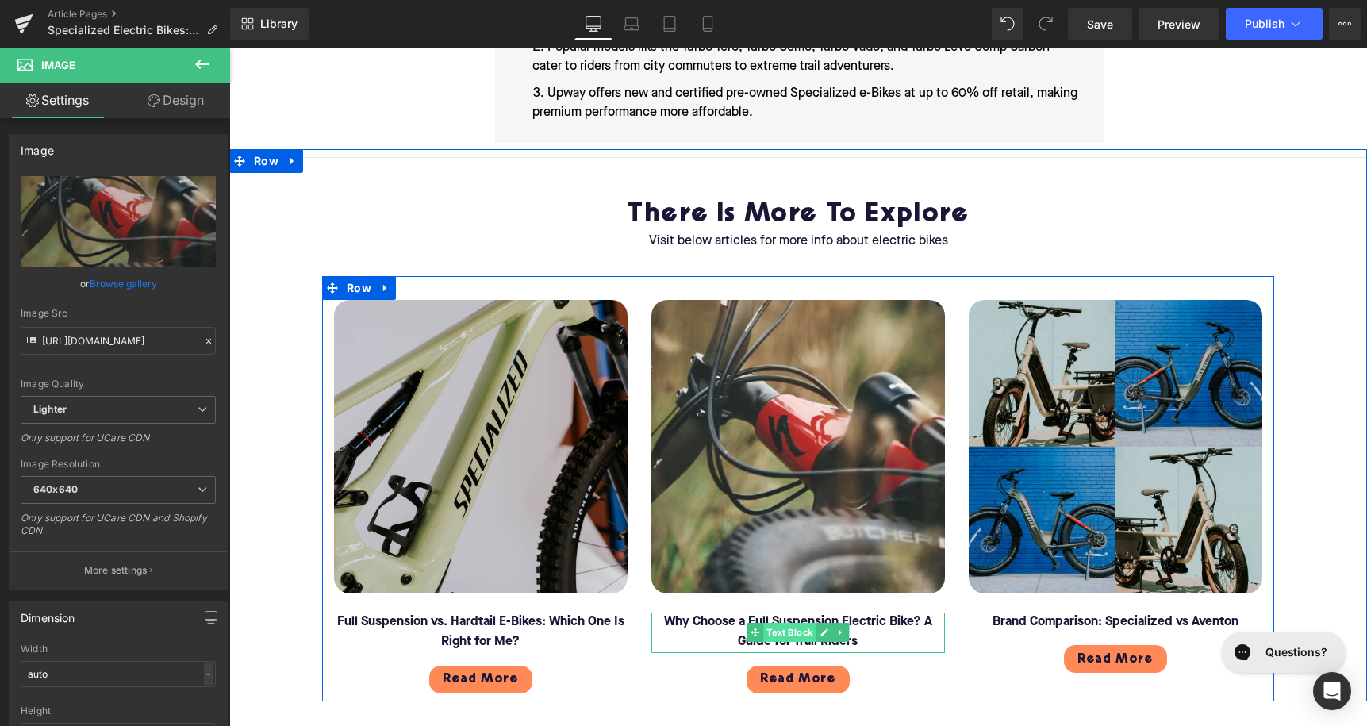
click at [776, 623] on span "Text Block" at bounding box center [789, 632] width 52 height 19
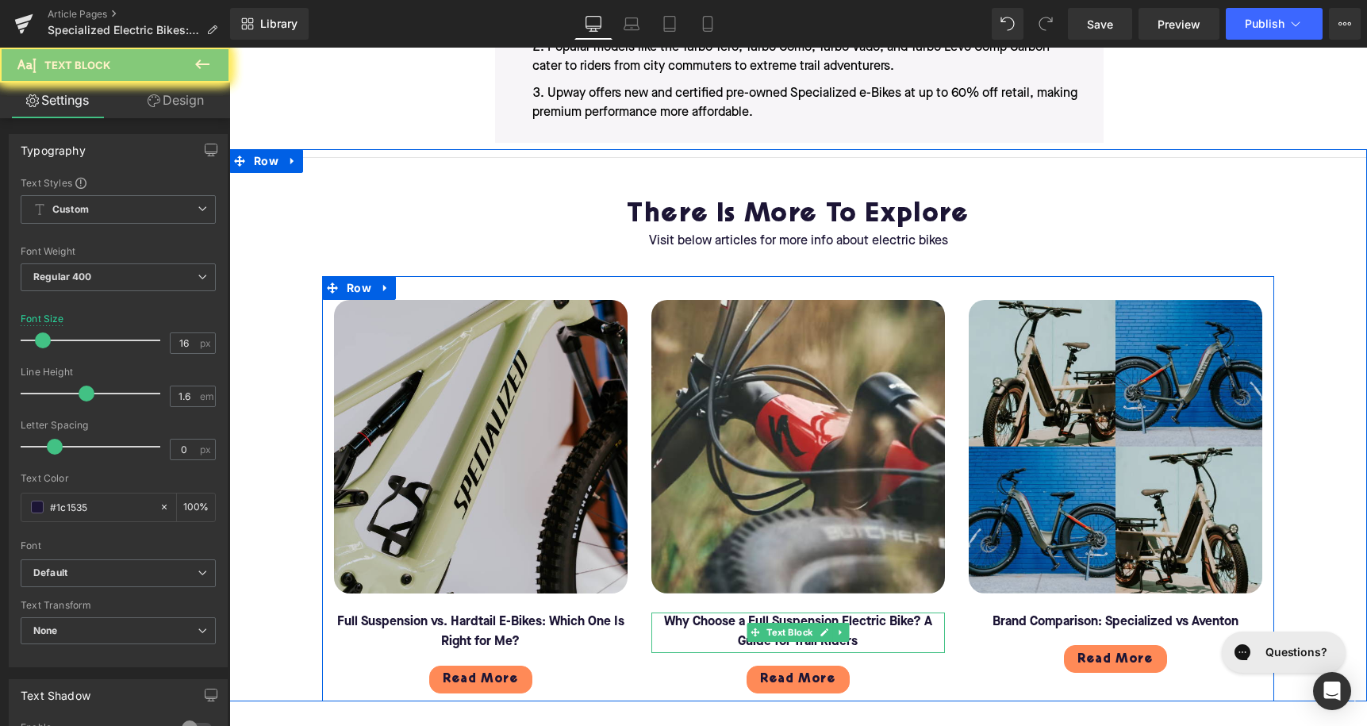
click at [704, 616] on font "Why Choose a Full Suspension Electric Bike? A Guide for Trail Riders" at bounding box center [798, 632] width 268 height 33
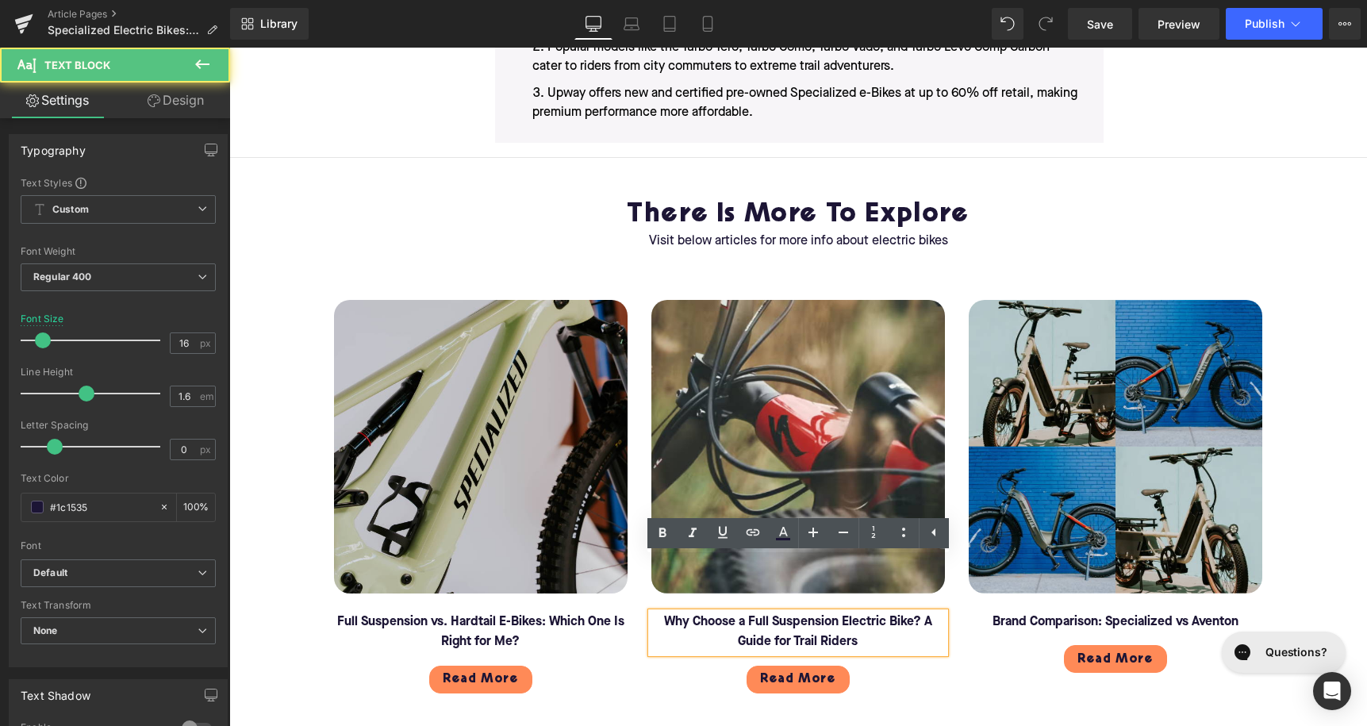
click at [704, 616] on font "Why Choose a Full Suspension Electric Bike? A Guide for Trail Riders" at bounding box center [798, 632] width 268 height 33
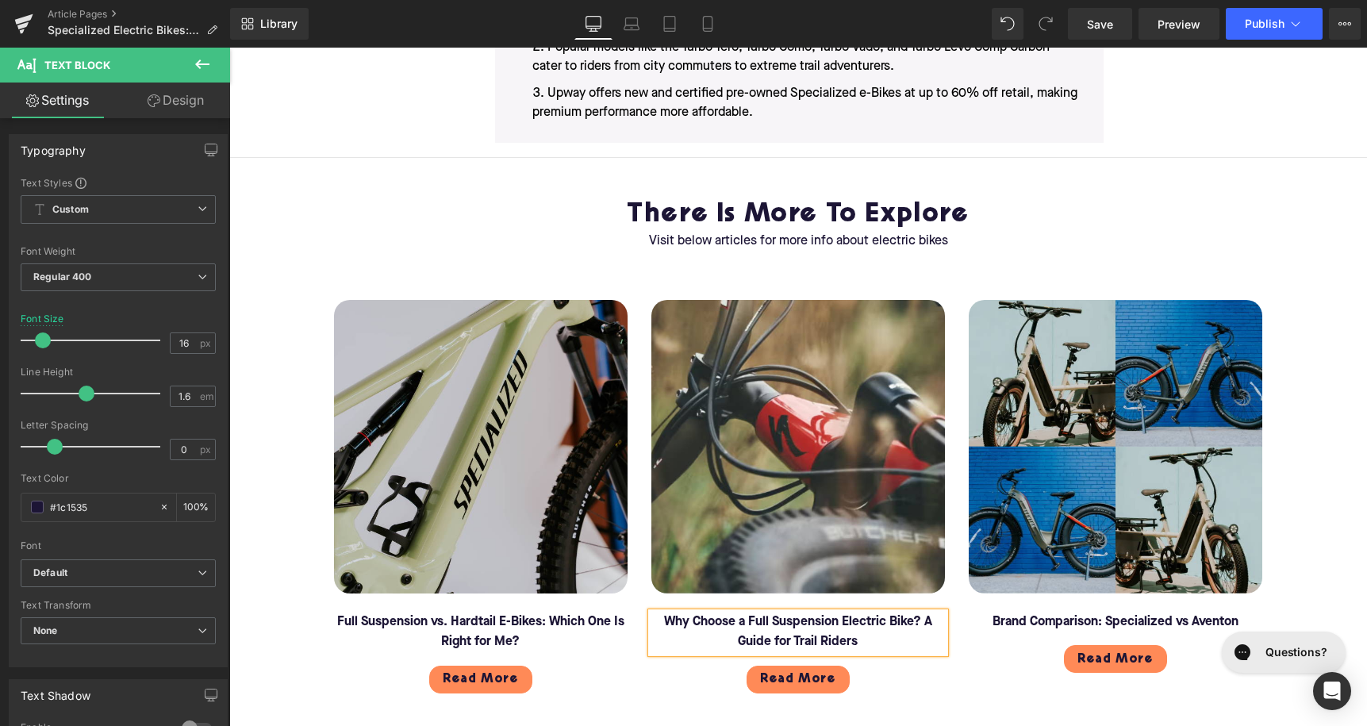
paste div
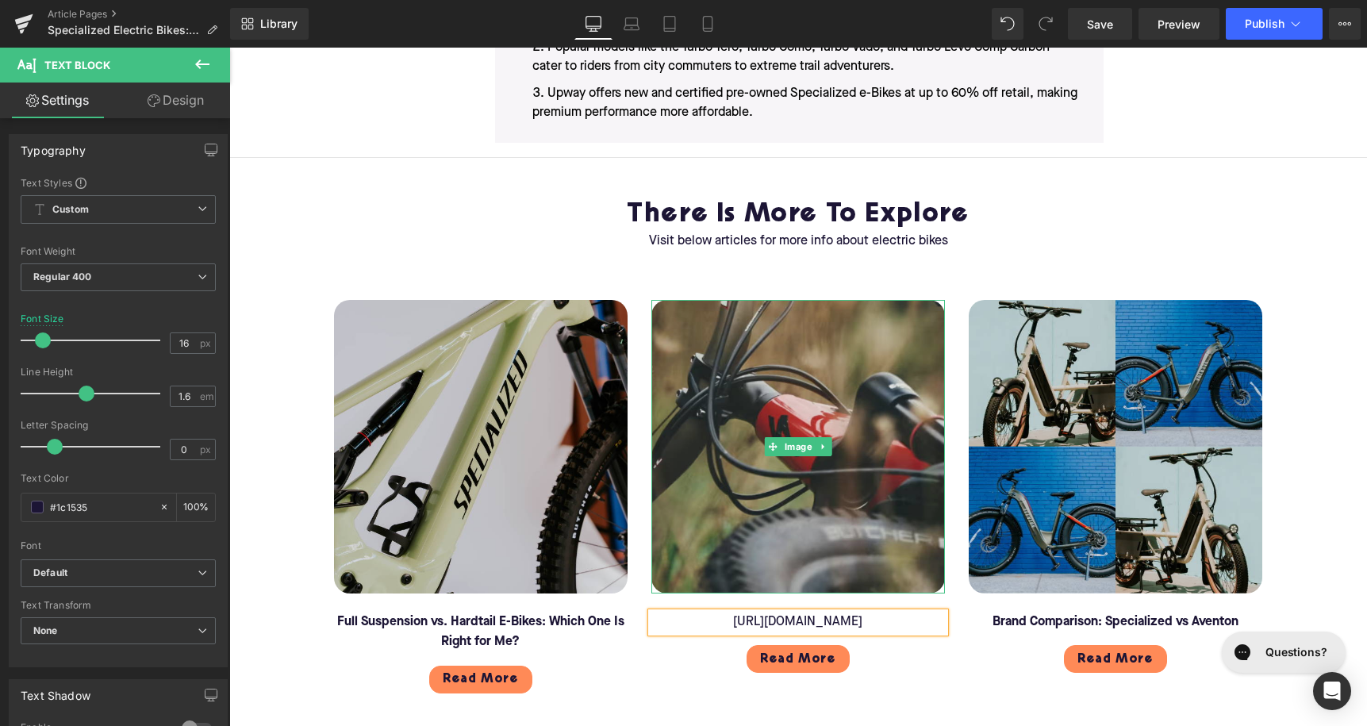
click at [752, 483] on img at bounding box center [798, 447] width 294 height 294
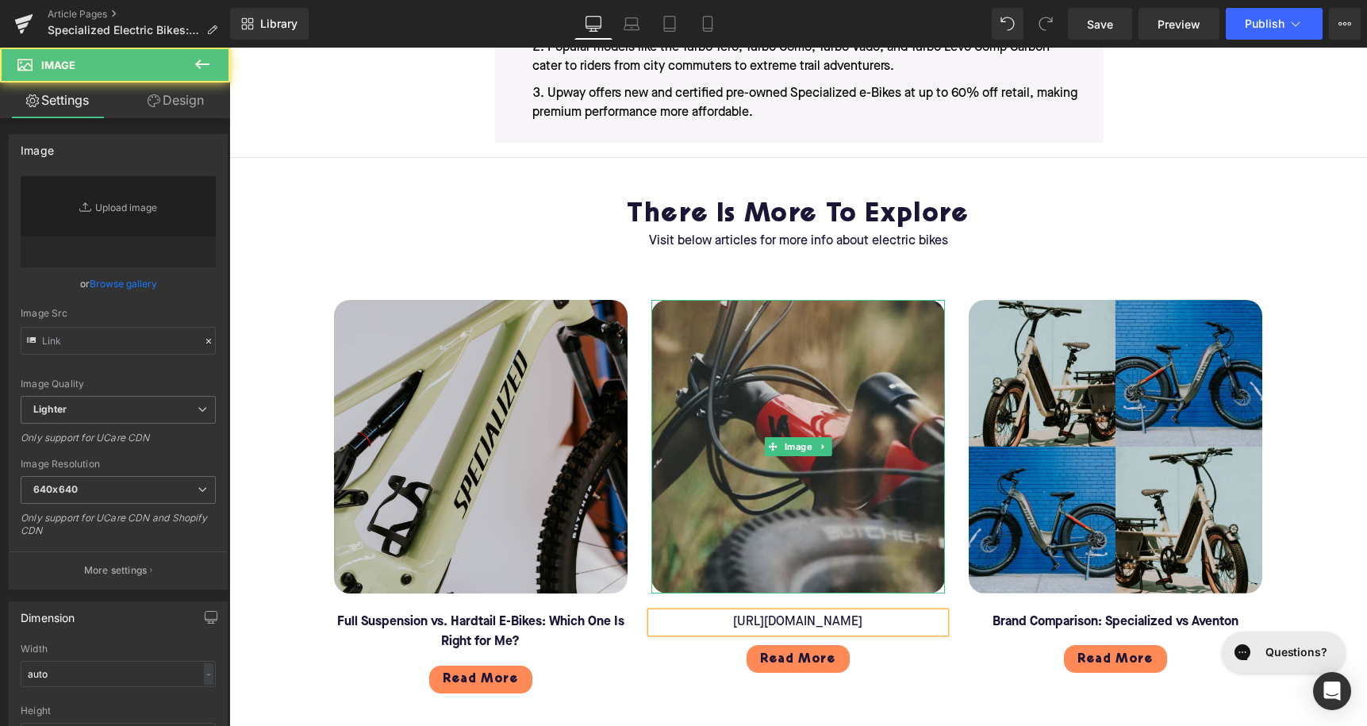
type input "[URL][DOMAIN_NAME]"
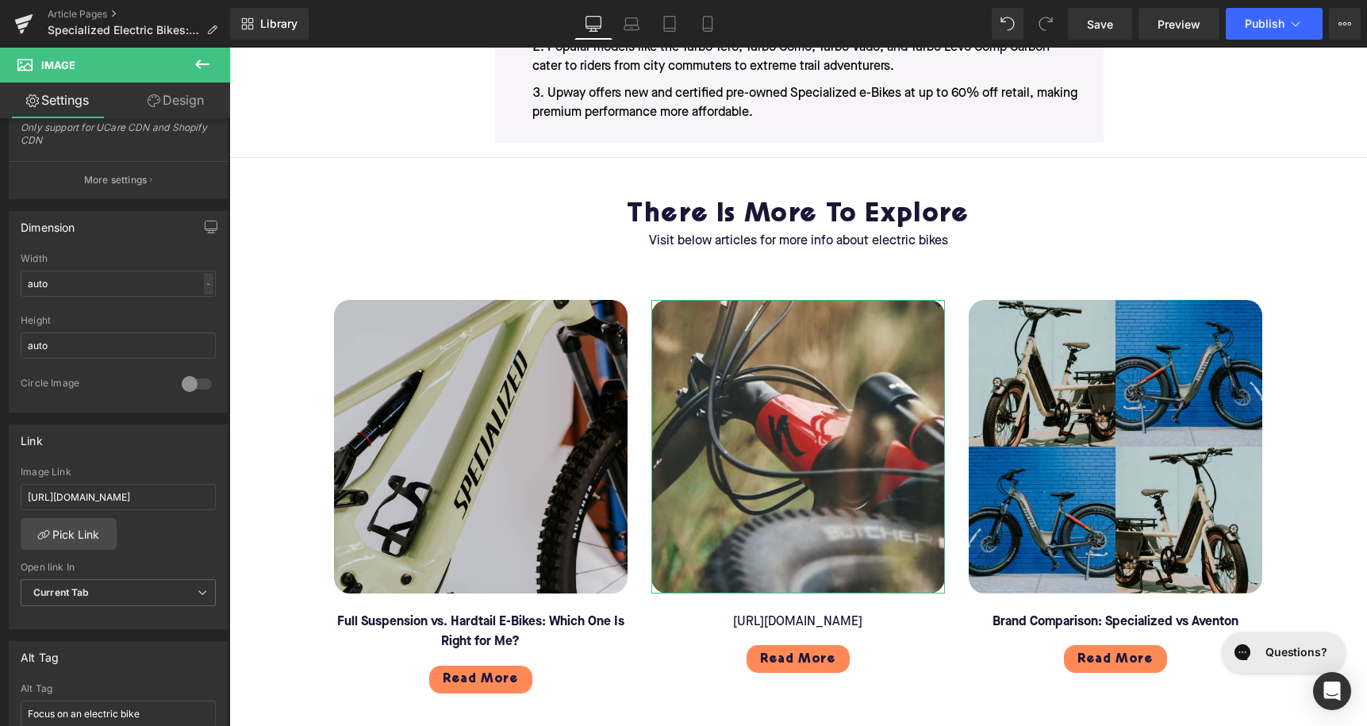
scroll to position [471, 0]
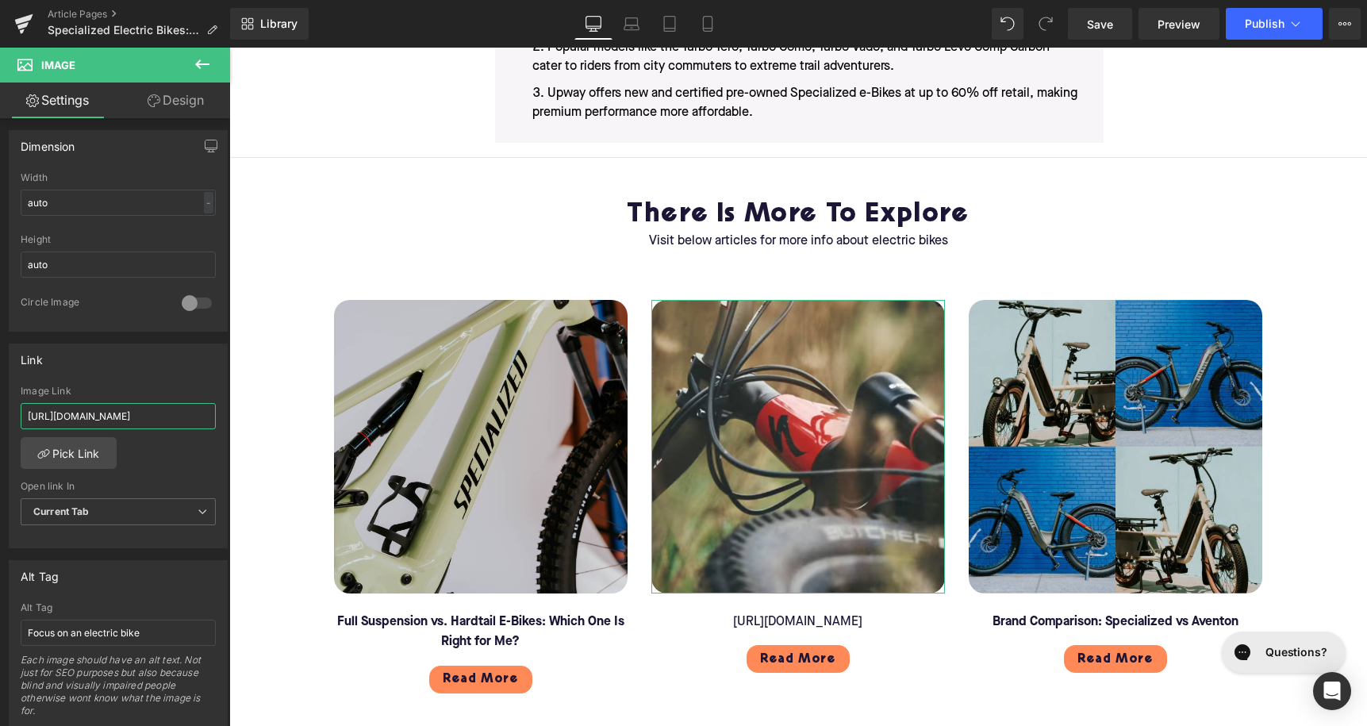
click at [99, 422] on input "[URL][DOMAIN_NAME]" at bounding box center [118, 416] width 195 height 26
type input "[URL][DOMAIN_NAME]"
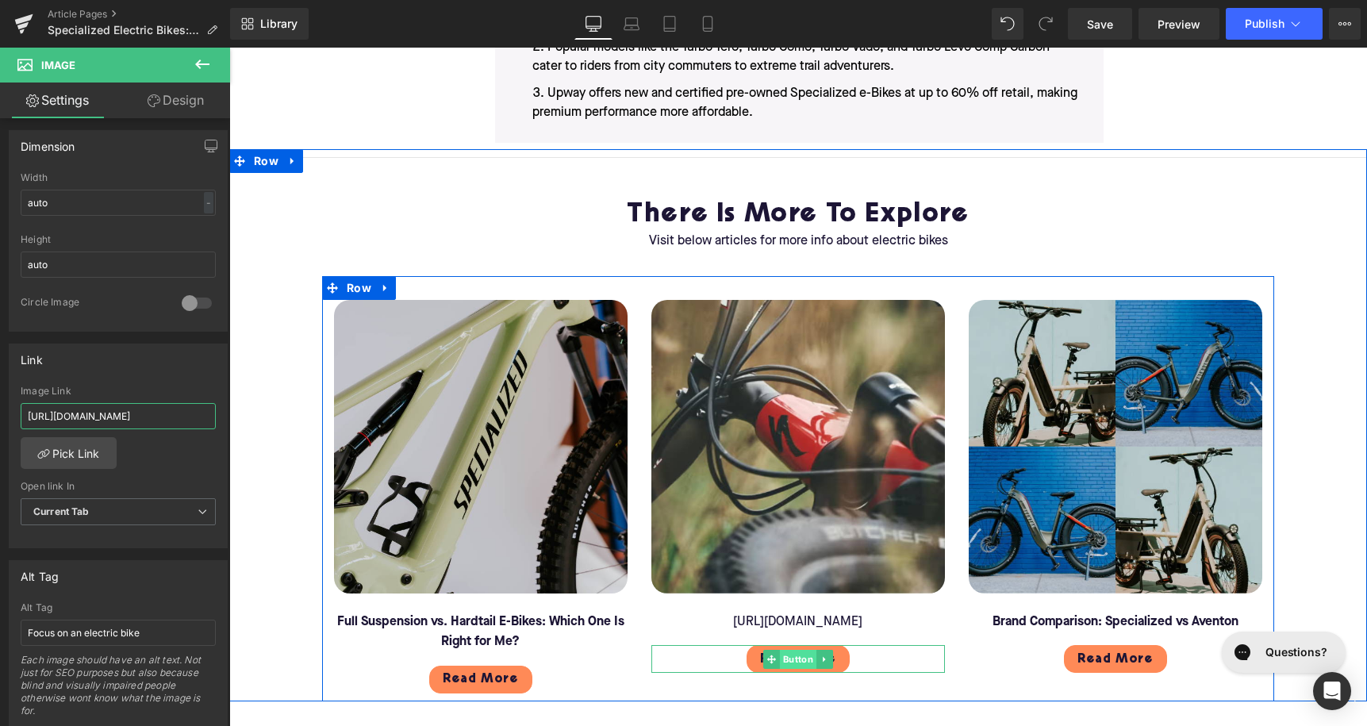
click at [803, 650] on span "Button" at bounding box center [798, 659] width 36 height 19
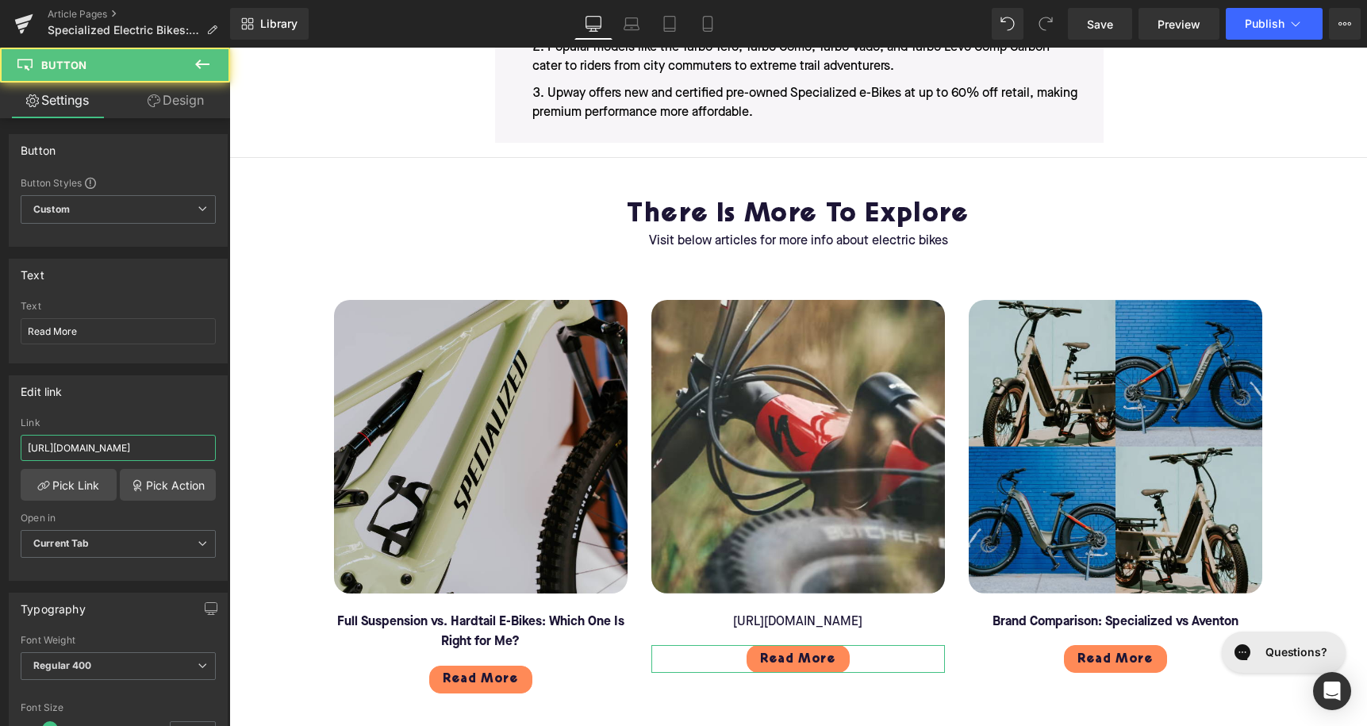
click at [127, 451] on input "[URL][DOMAIN_NAME]" at bounding box center [118, 448] width 195 height 26
paste input "i-recommend-the-specialized-turbo-vado"
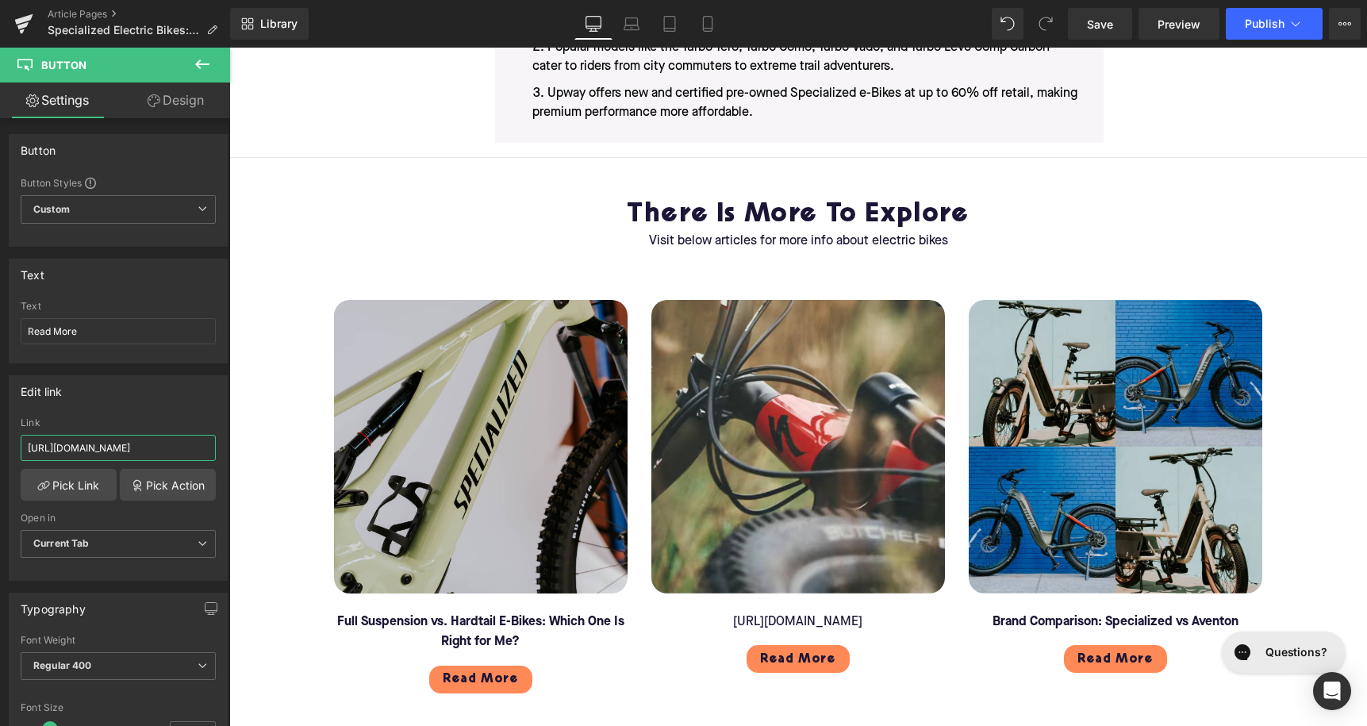
type input "[URL][DOMAIN_NAME]"
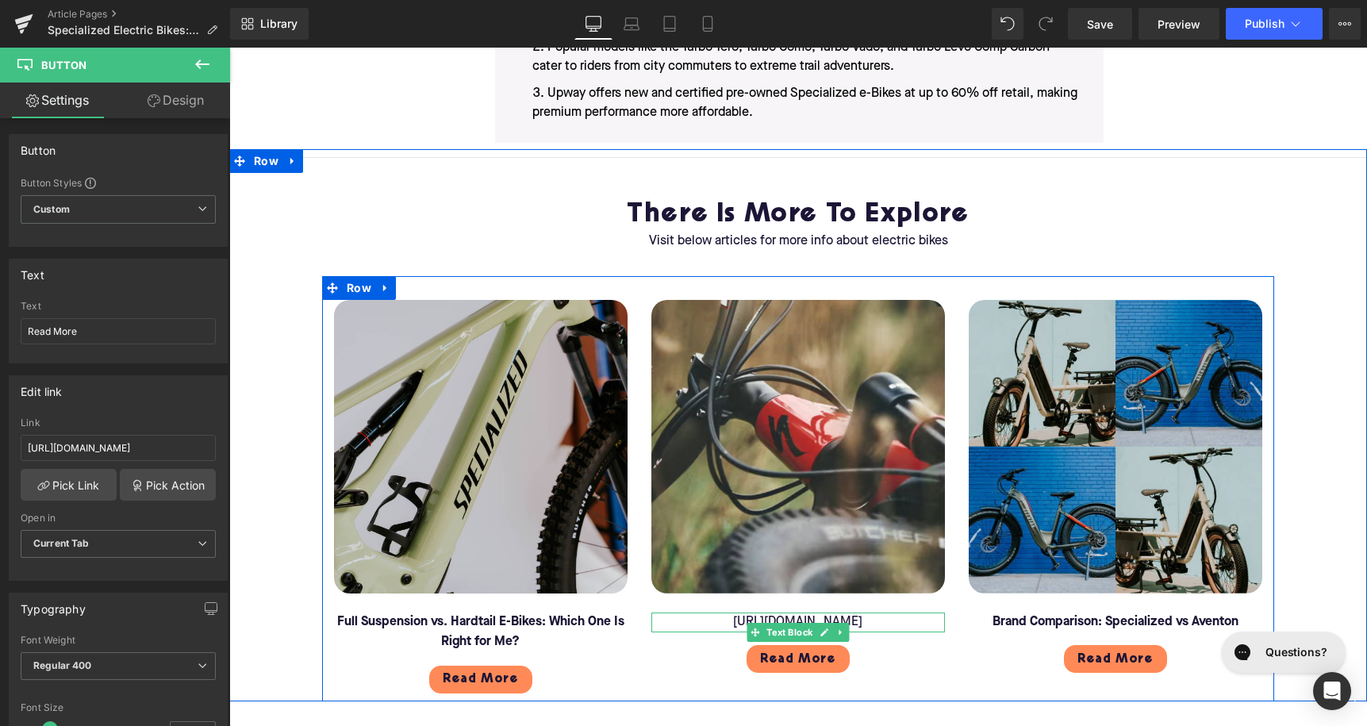
click at [732, 613] on p "[URL][DOMAIN_NAME]" at bounding box center [798, 623] width 294 height 21
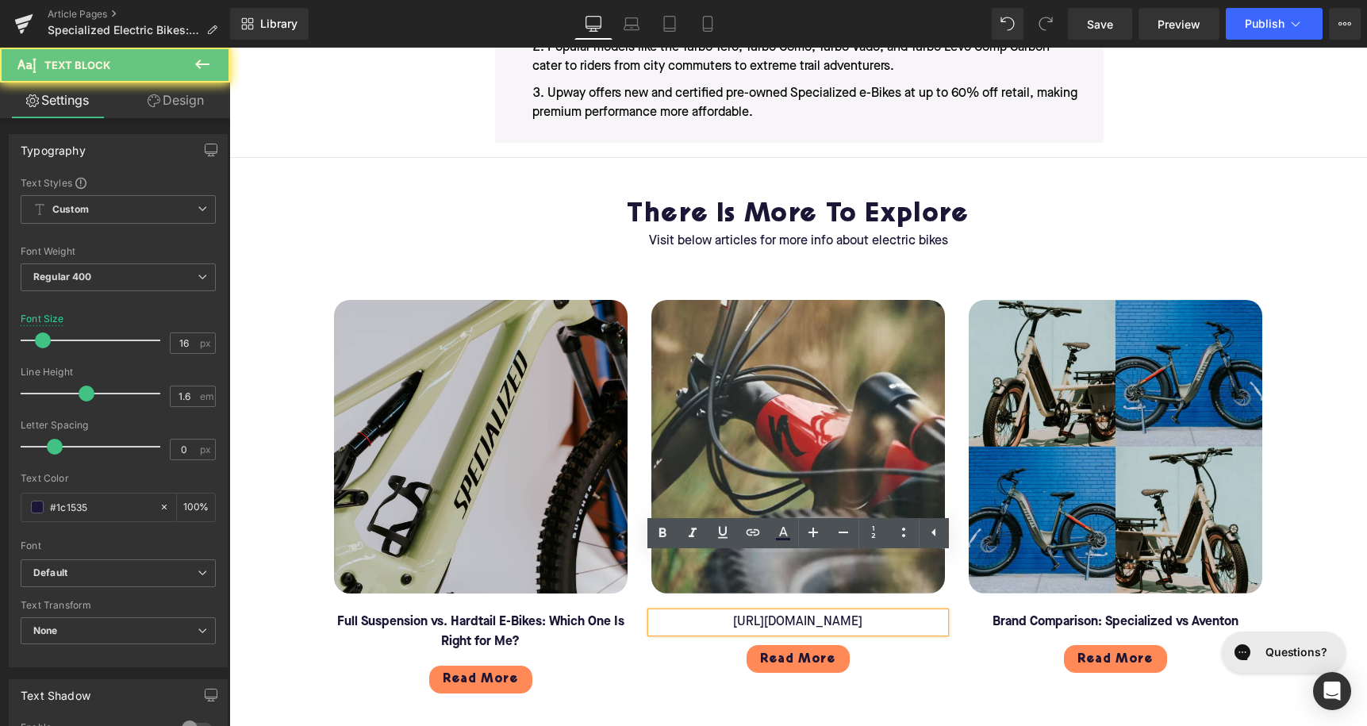
click at [732, 613] on p "[URL][DOMAIN_NAME]" at bounding box center [798, 623] width 294 height 21
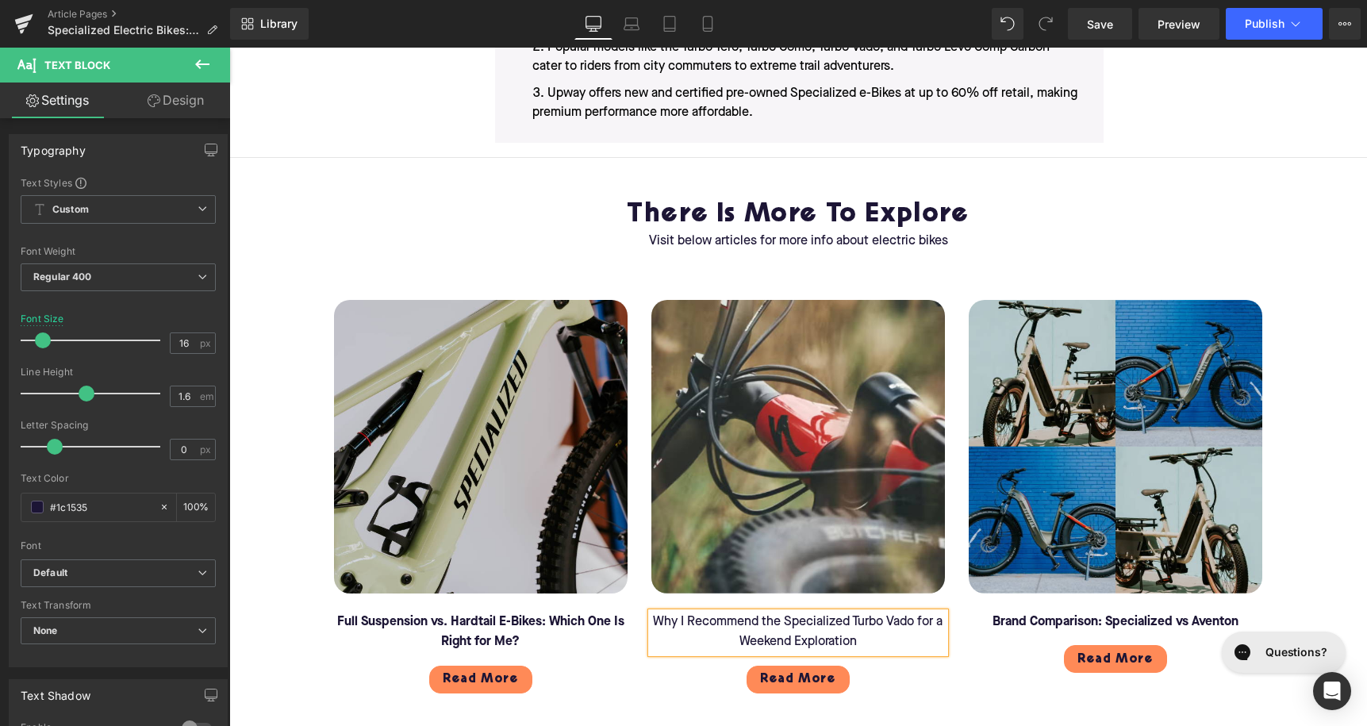
click at [732, 613] on p "Why I Recommend the Specialized Turbo Vado for a Weekend Exploration" at bounding box center [798, 633] width 294 height 40
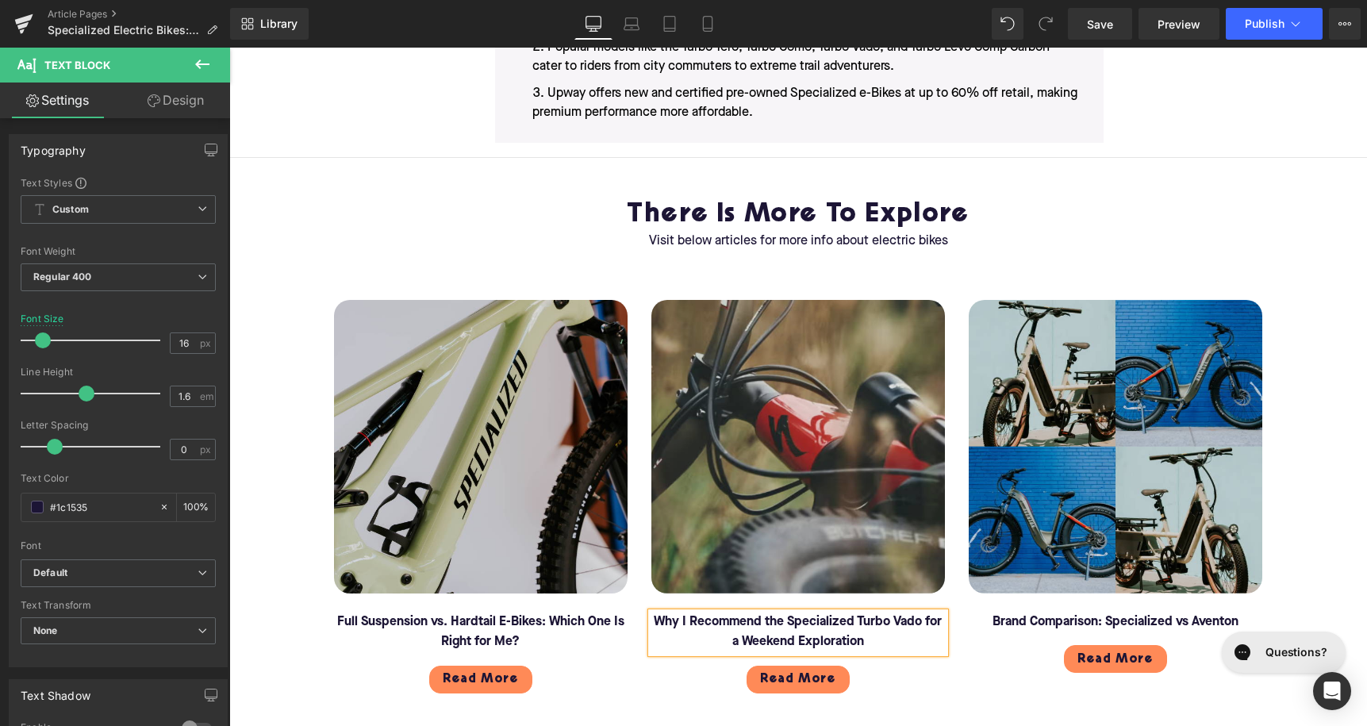
click at [793, 421] on img at bounding box center [798, 447] width 294 height 294
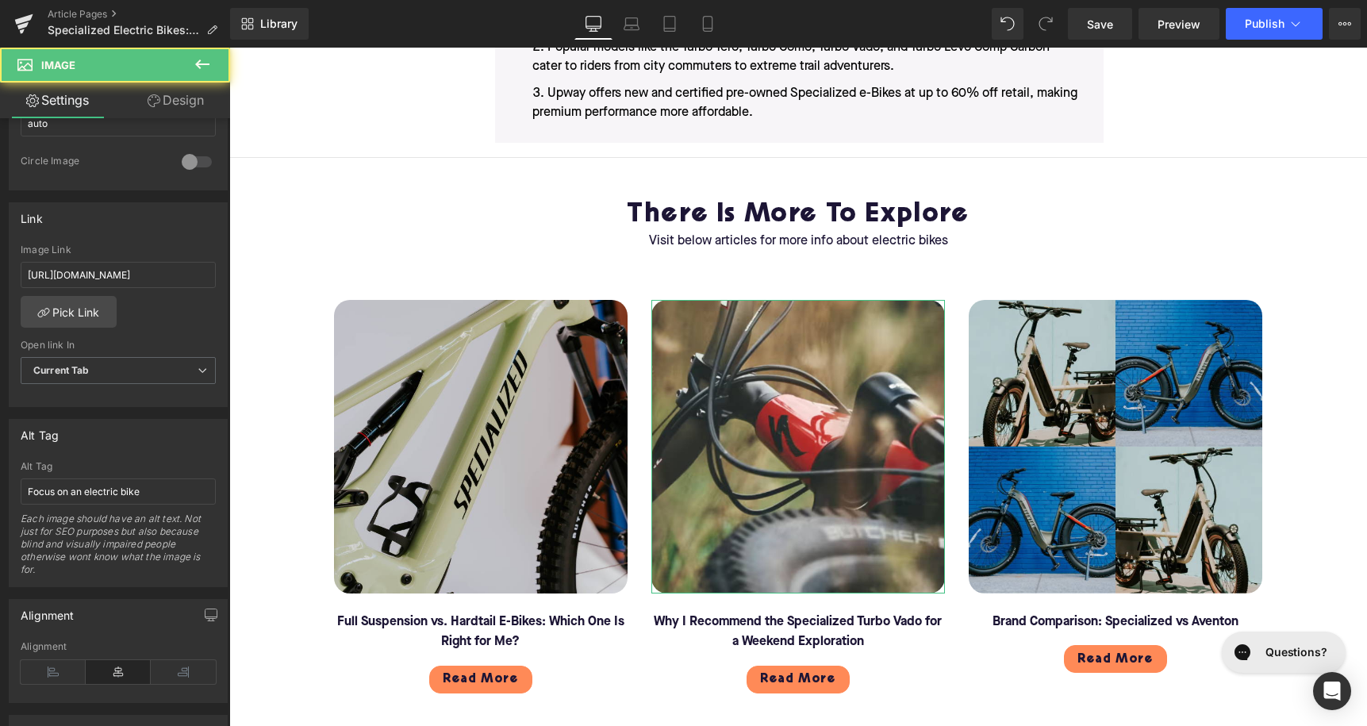
scroll to position [674, 0]
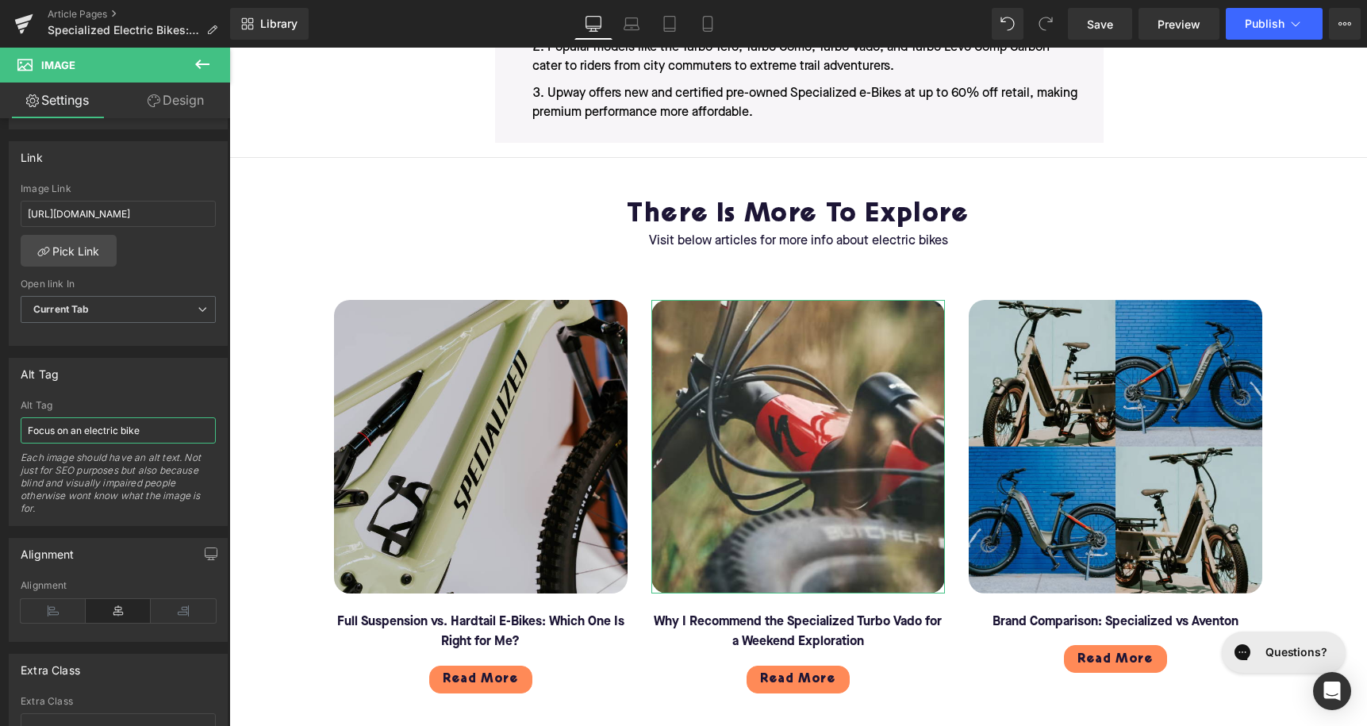
click at [71, 432] on input "Focus on an electric bike" at bounding box center [118, 430] width 195 height 26
type input "Head tube of Specialized electric bike"
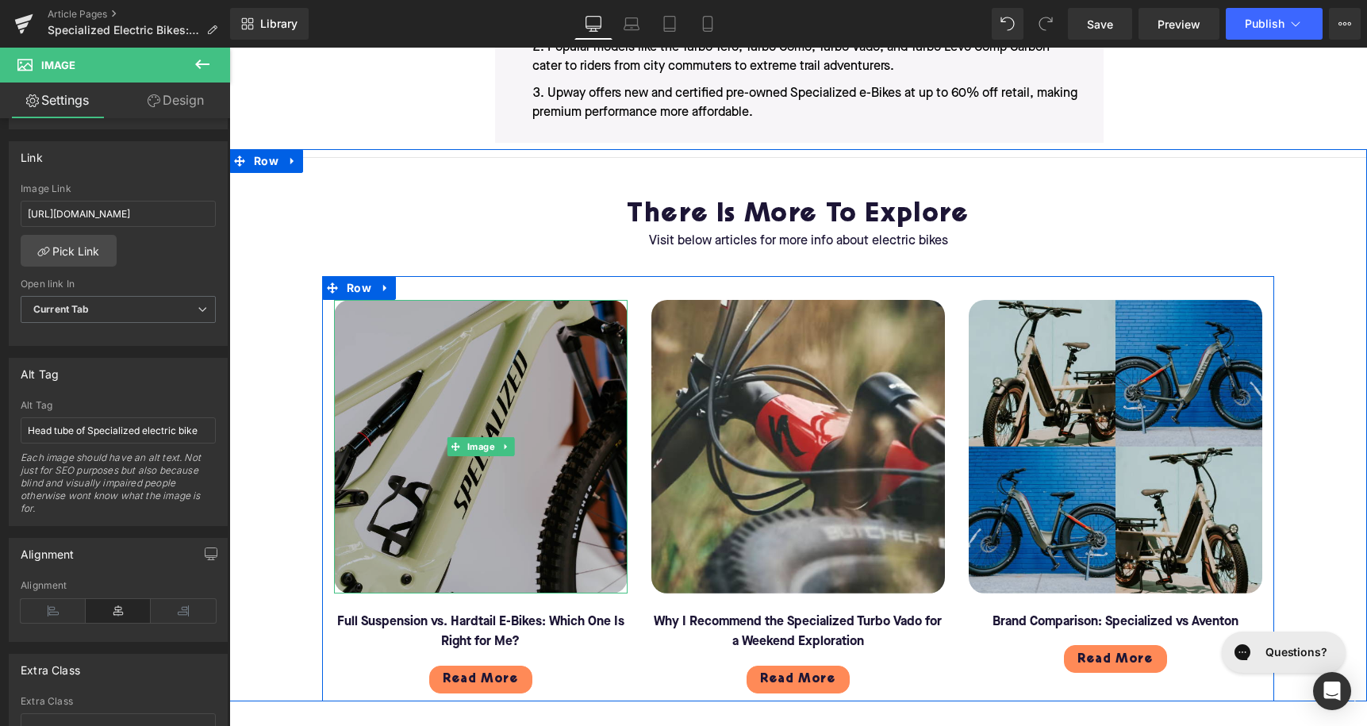
click at [558, 344] on img at bounding box center [481, 447] width 294 height 294
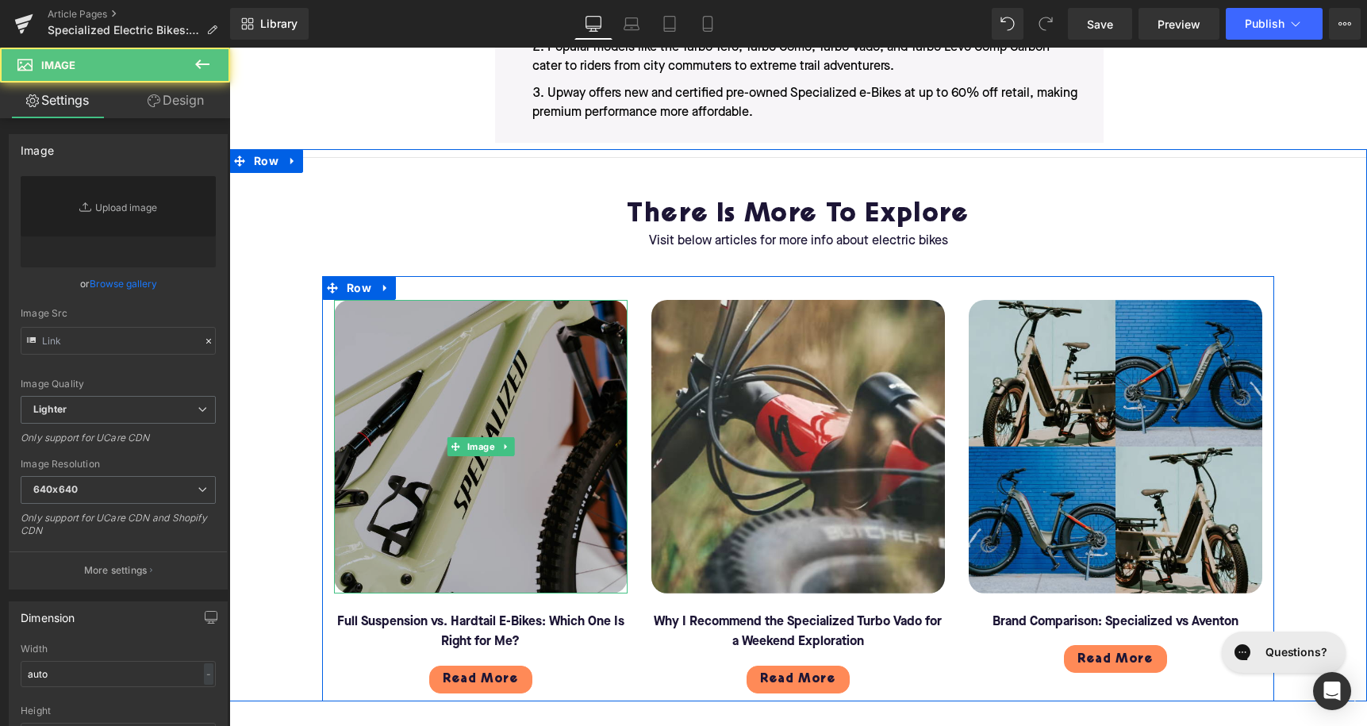
type input "[URL][DOMAIN_NAME]"
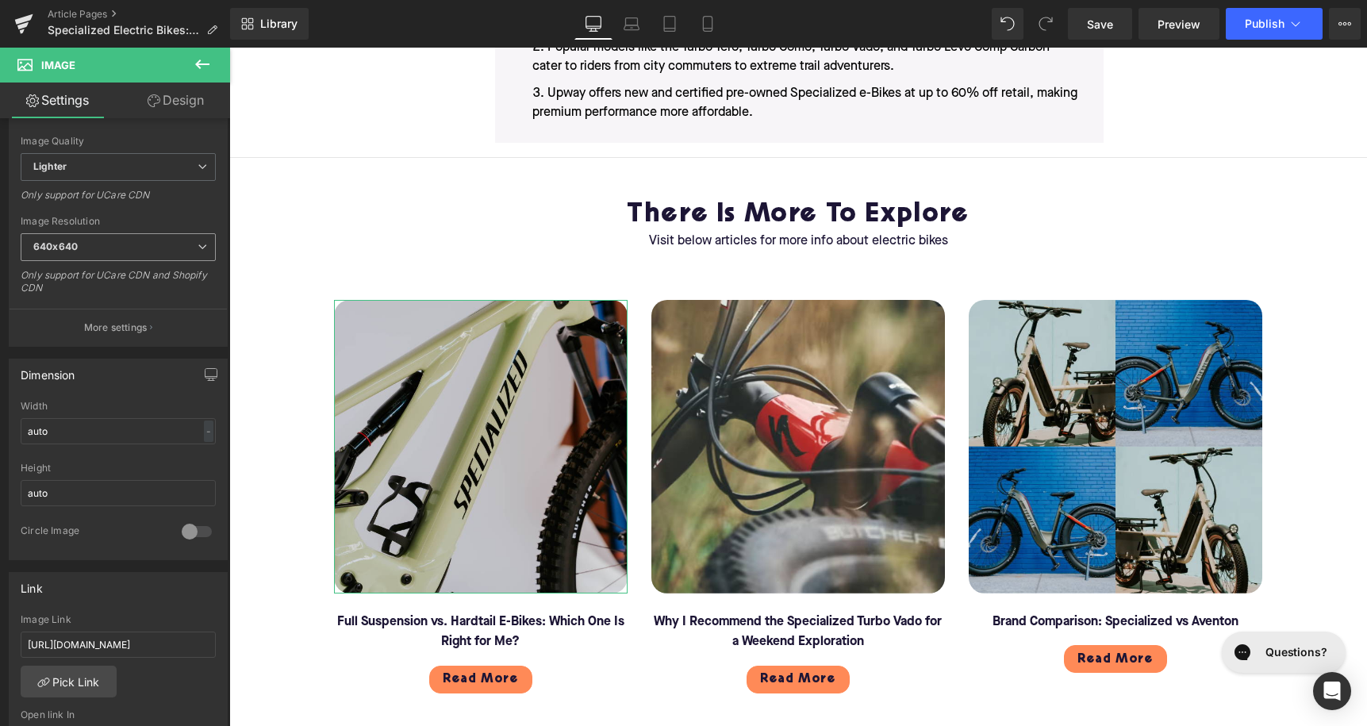
scroll to position [378, 0]
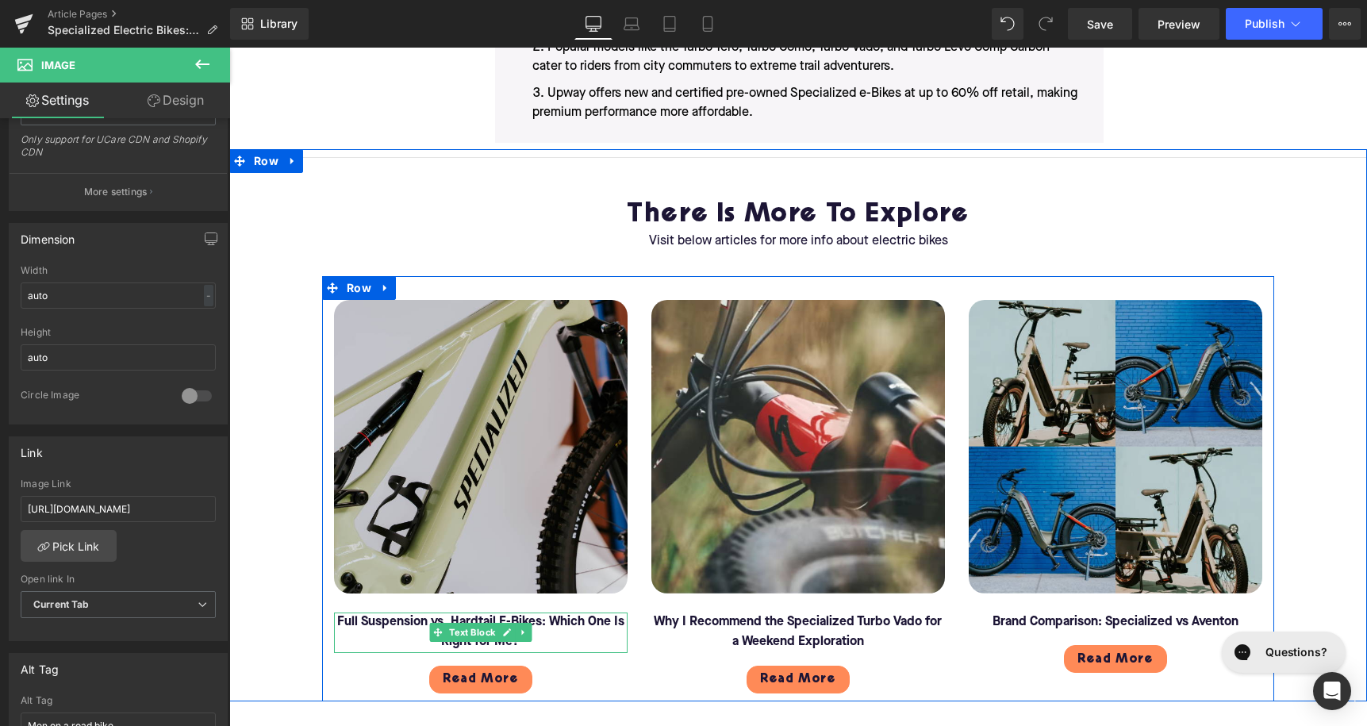
click at [418, 616] on font "Full Suspension vs. Hardtail E-Bikes: Which One Is Right for Me?" at bounding box center [480, 632] width 287 height 33
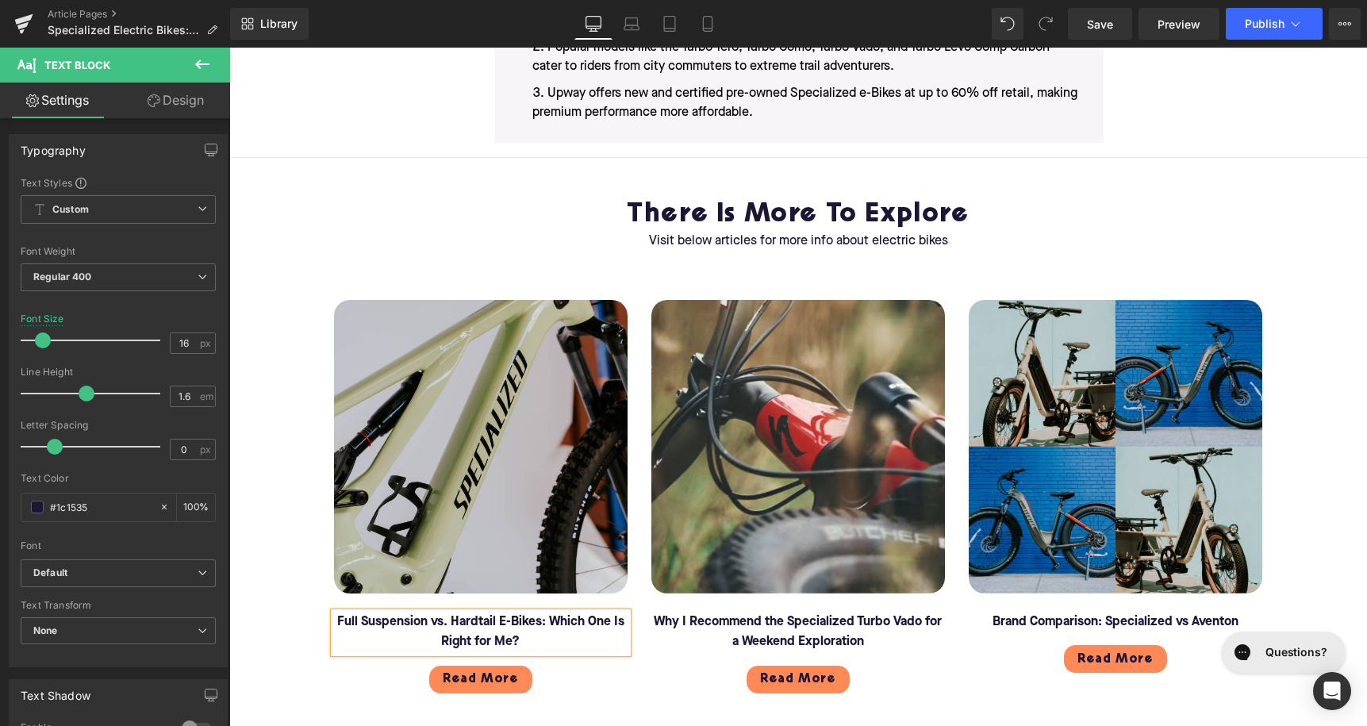
paste div
click at [517, 409] on img at bounding box center [481, 447] width 294 height 294
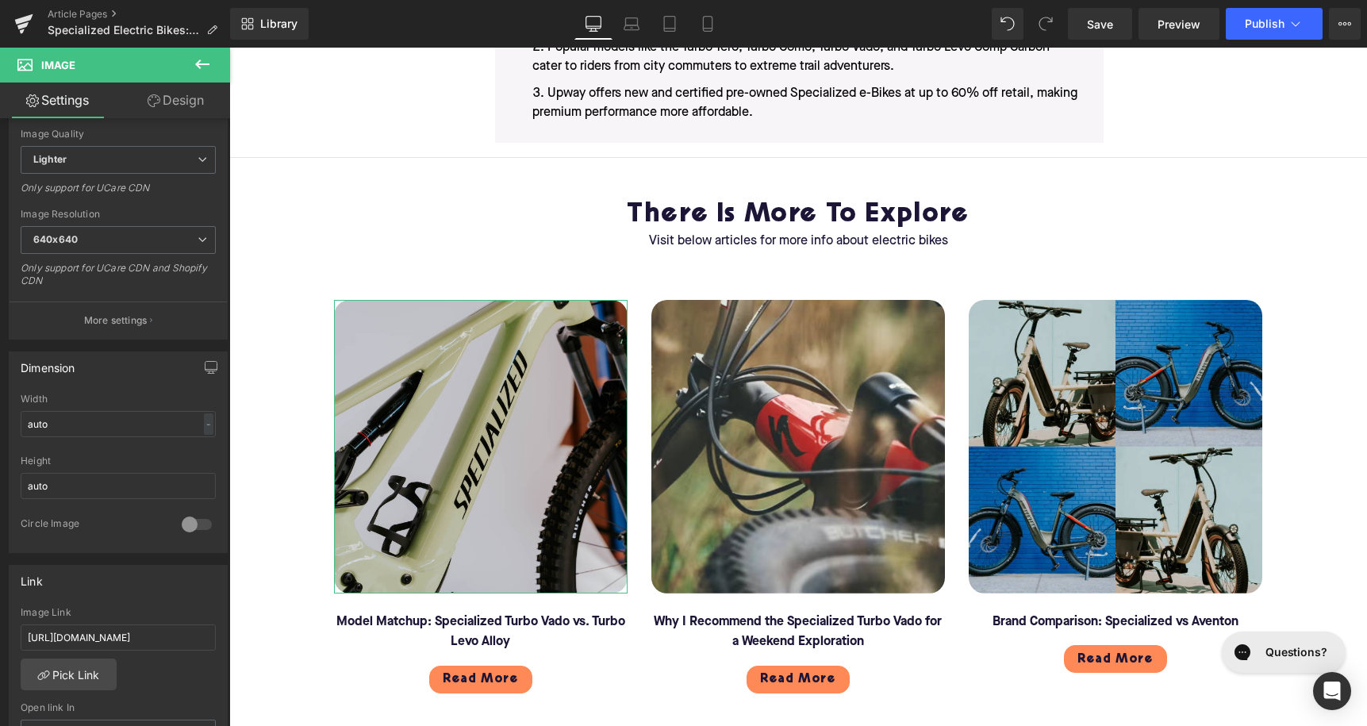
scroll to position [341, 0]
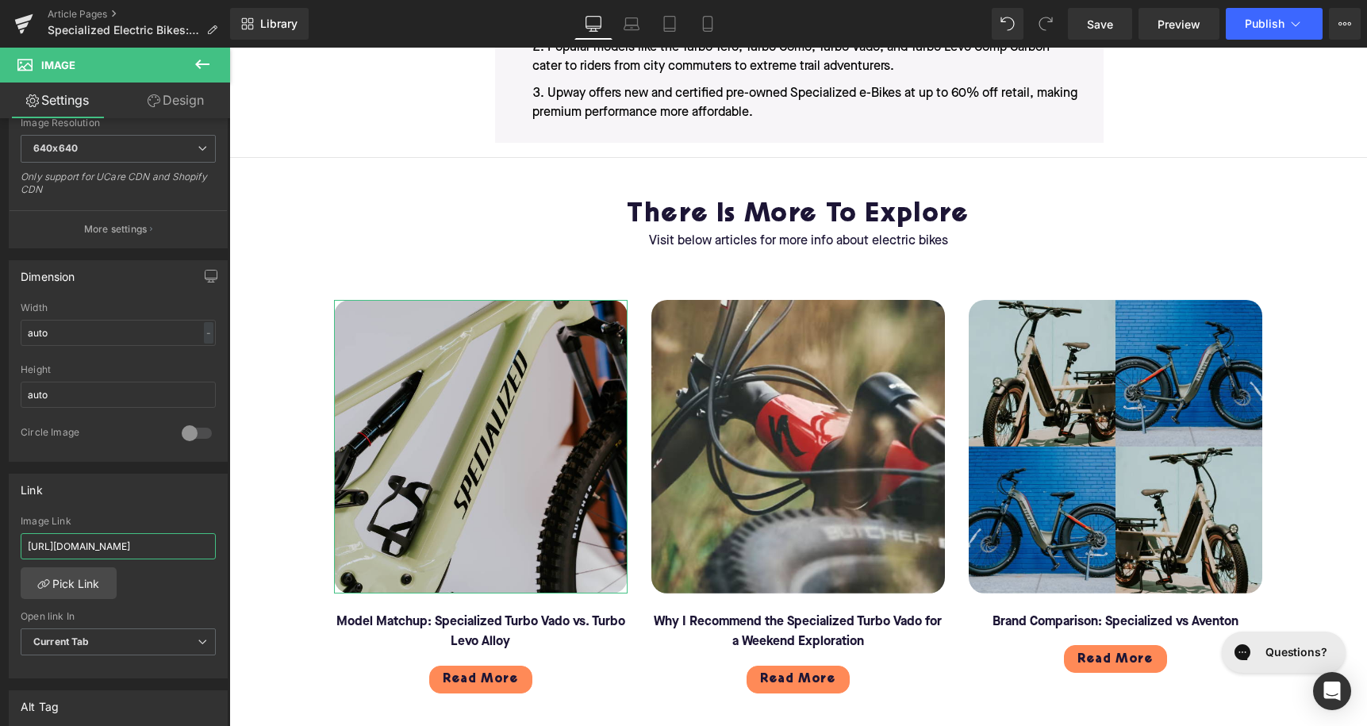
click at [90, 548] on input "[URL][DOMAIN_NAME]" at bounding box center [118, 546] width 195 height 26
paste input "specialized-turbo-vado-vs-turbo-levo-alloy"
type input "[URL][DOMAIN_NAME]"
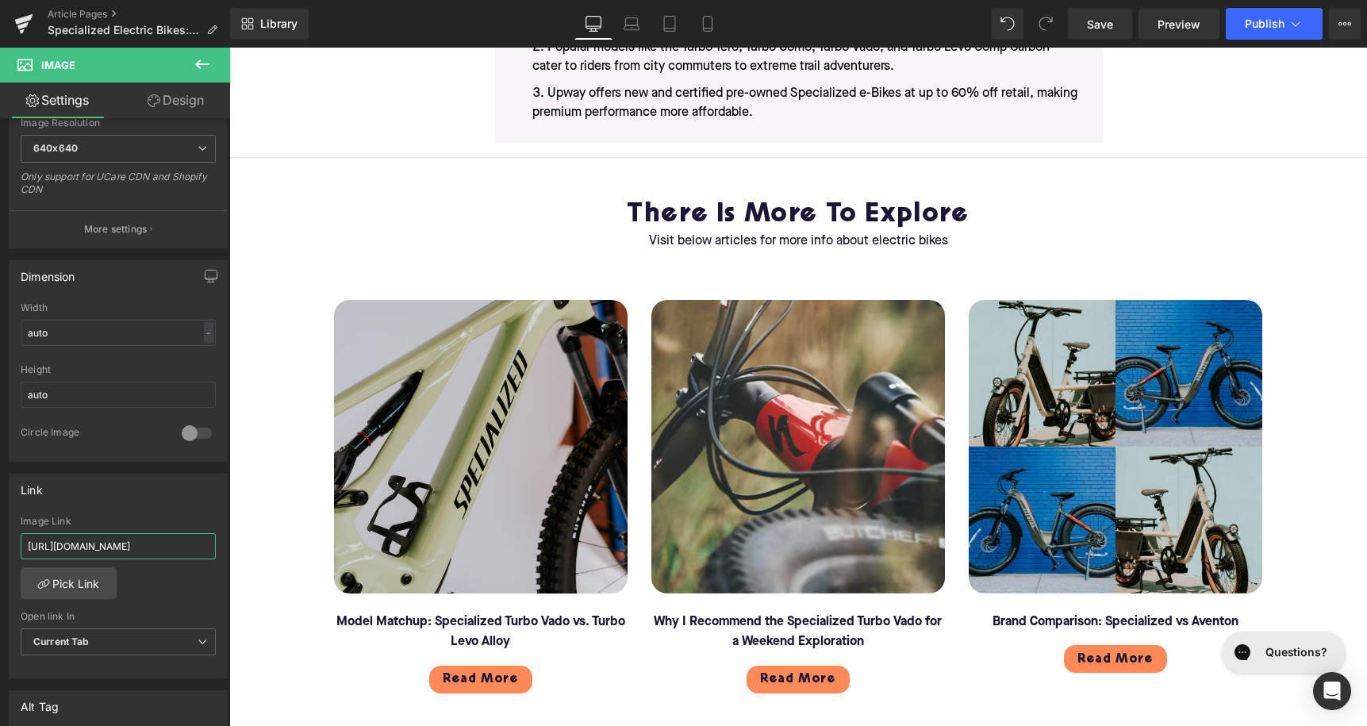
scroll to position [0, 149]
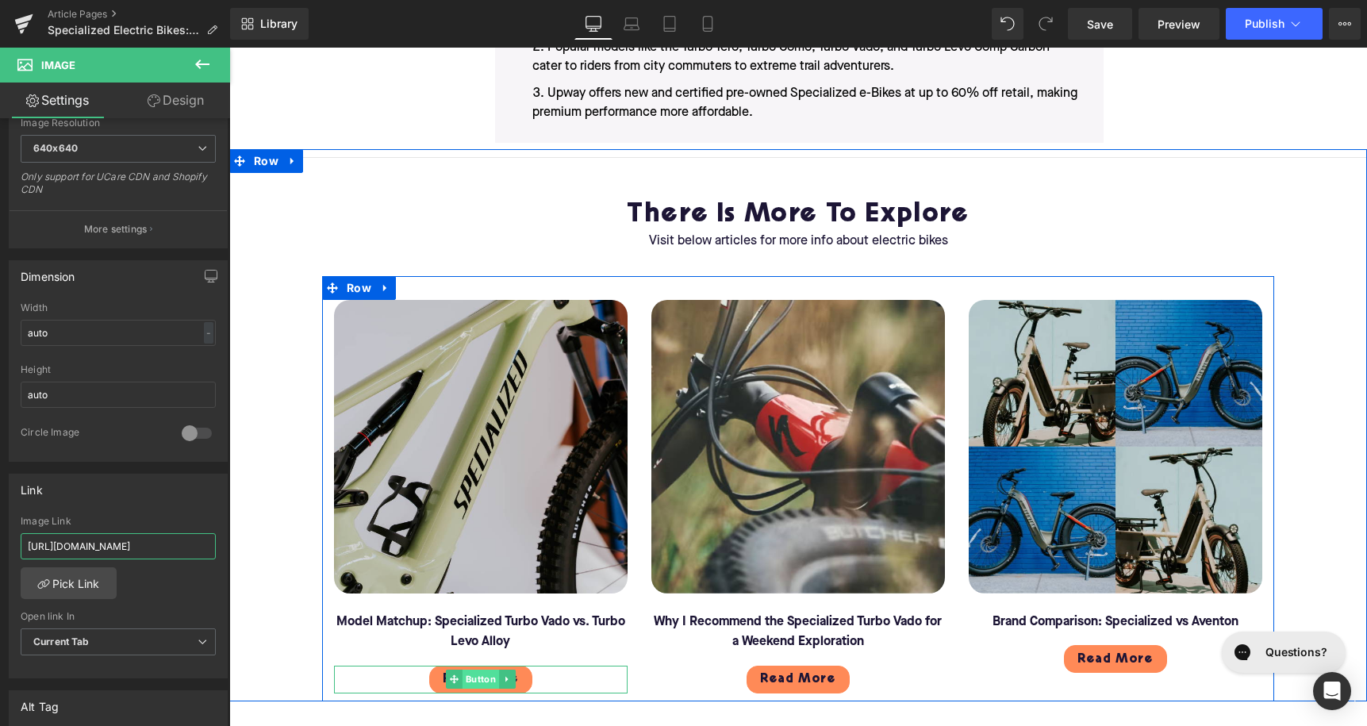
click at [474, 670] on span "Button" at bounding box center [481, 679] width 36 height 19
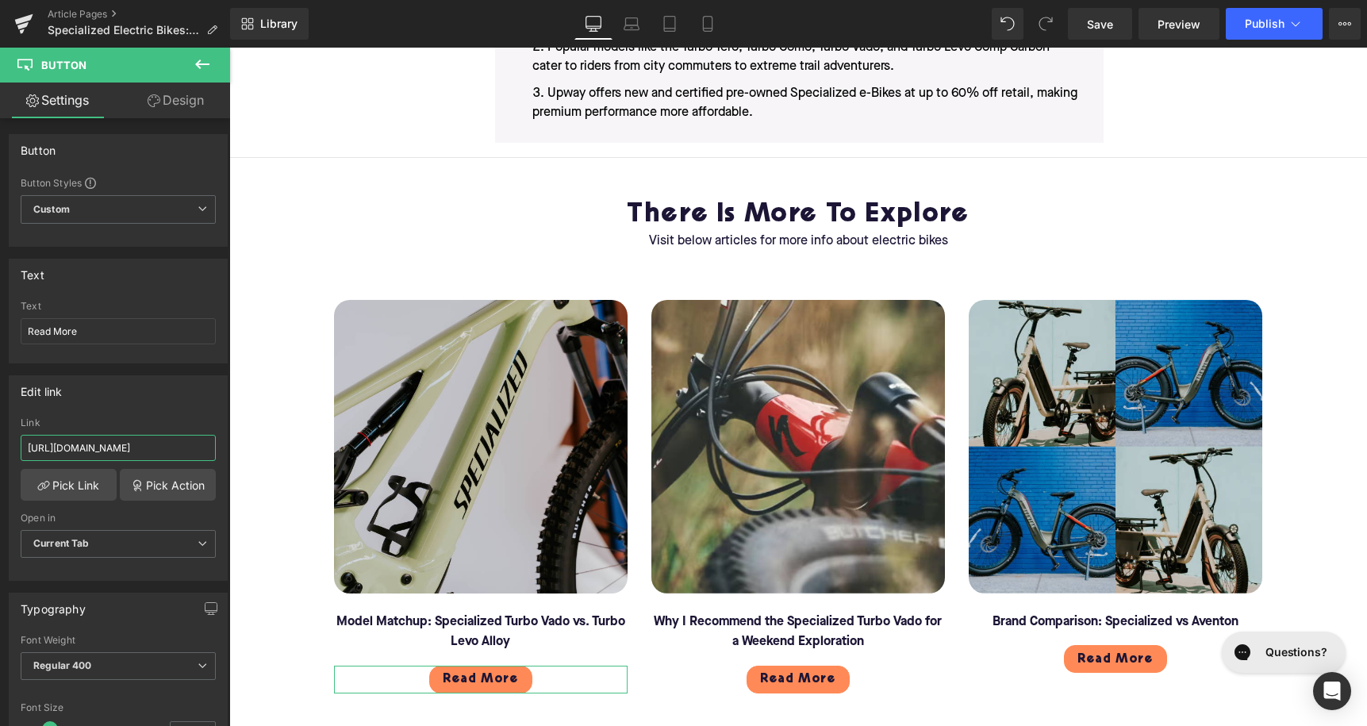
click at [134, 444] on input "[URL][DOMAIN_NAME]" at bounding box center [118, 448] width 195 height 26
paste input "specialized-turbo-vado-vs-turbo-levo-alloy"
type input "[URL][DOMAIN_NAME]"
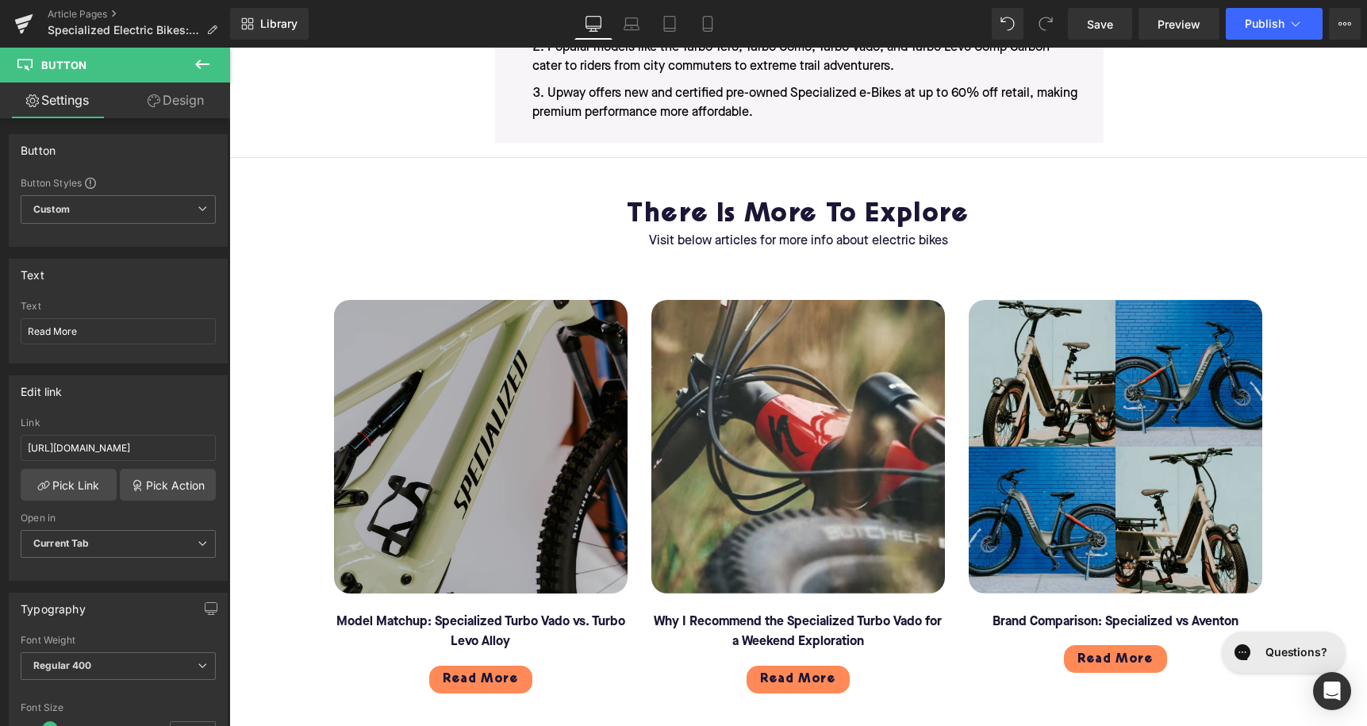
click at [386, 432] on img at bounding box center [481, 447] width 294 height 294
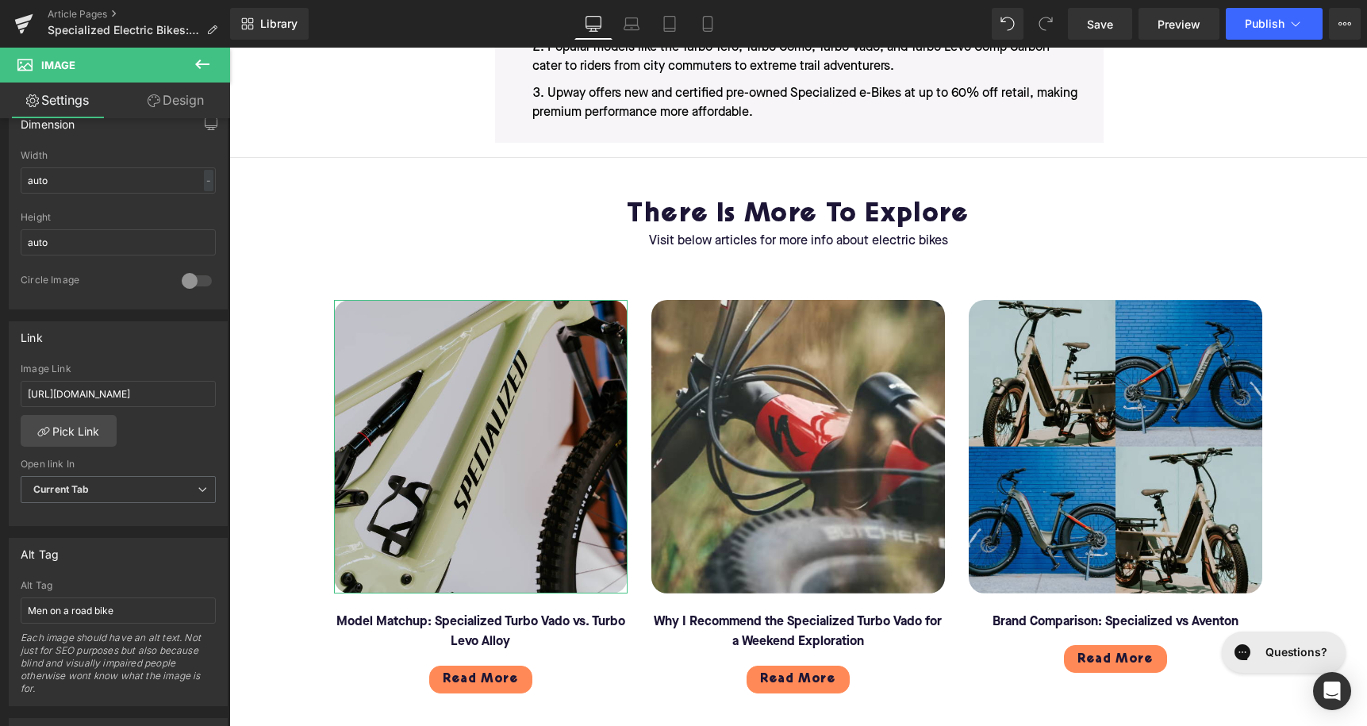
scroll to position [523, 0]
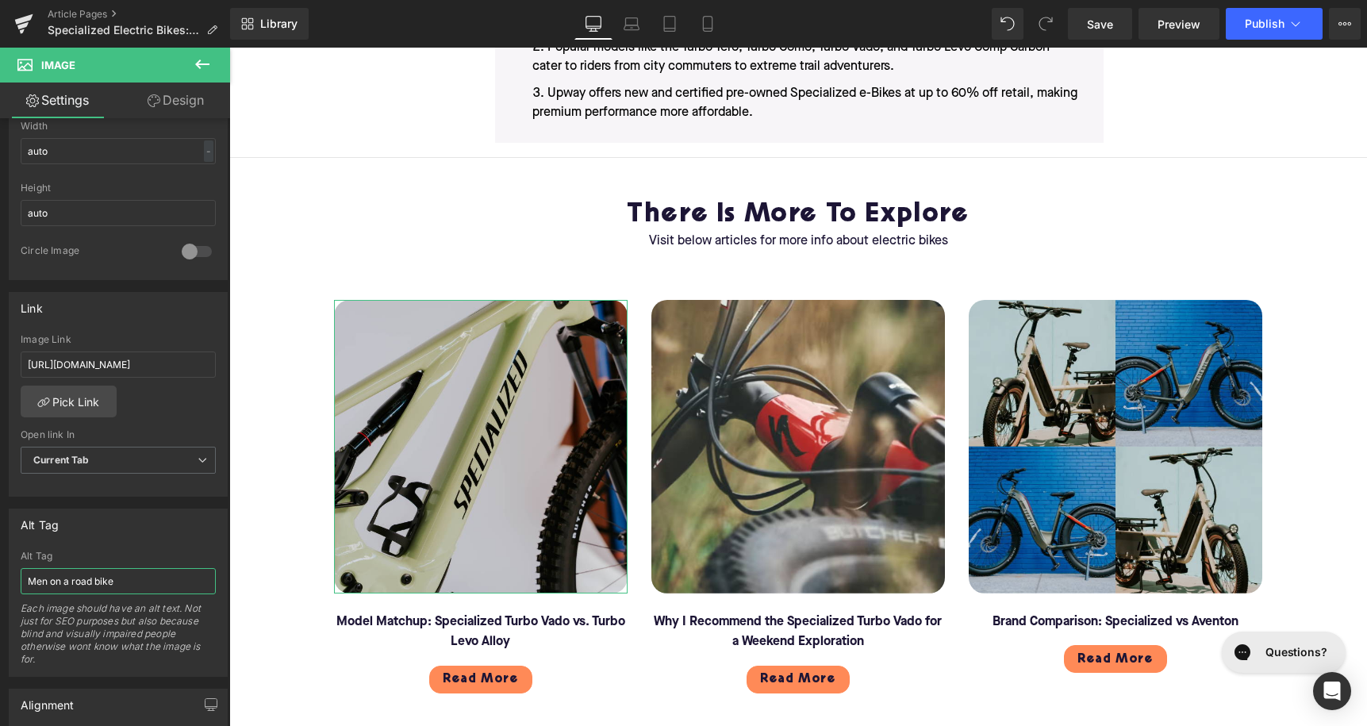
click at [72, 574] on input "Men on a road bike" at bounding box center [118, 581] width 195 height 26
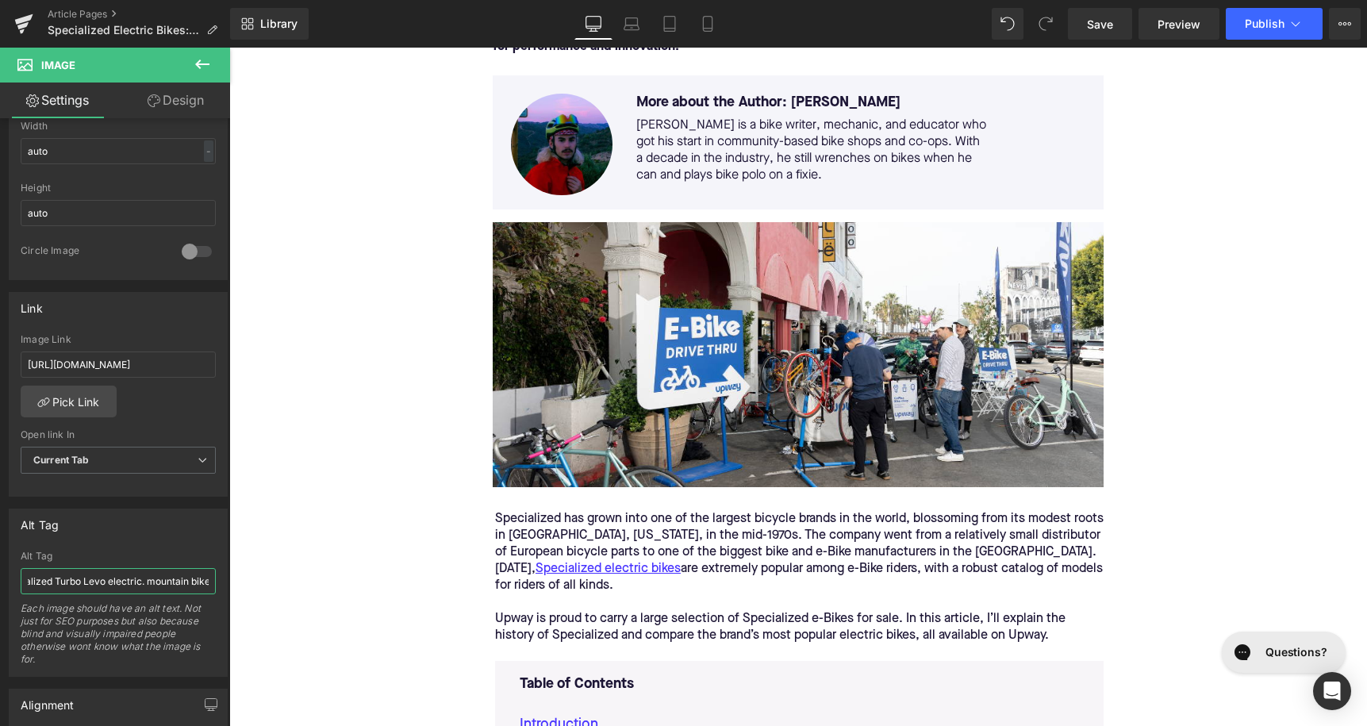
scroll to position [109, 0]
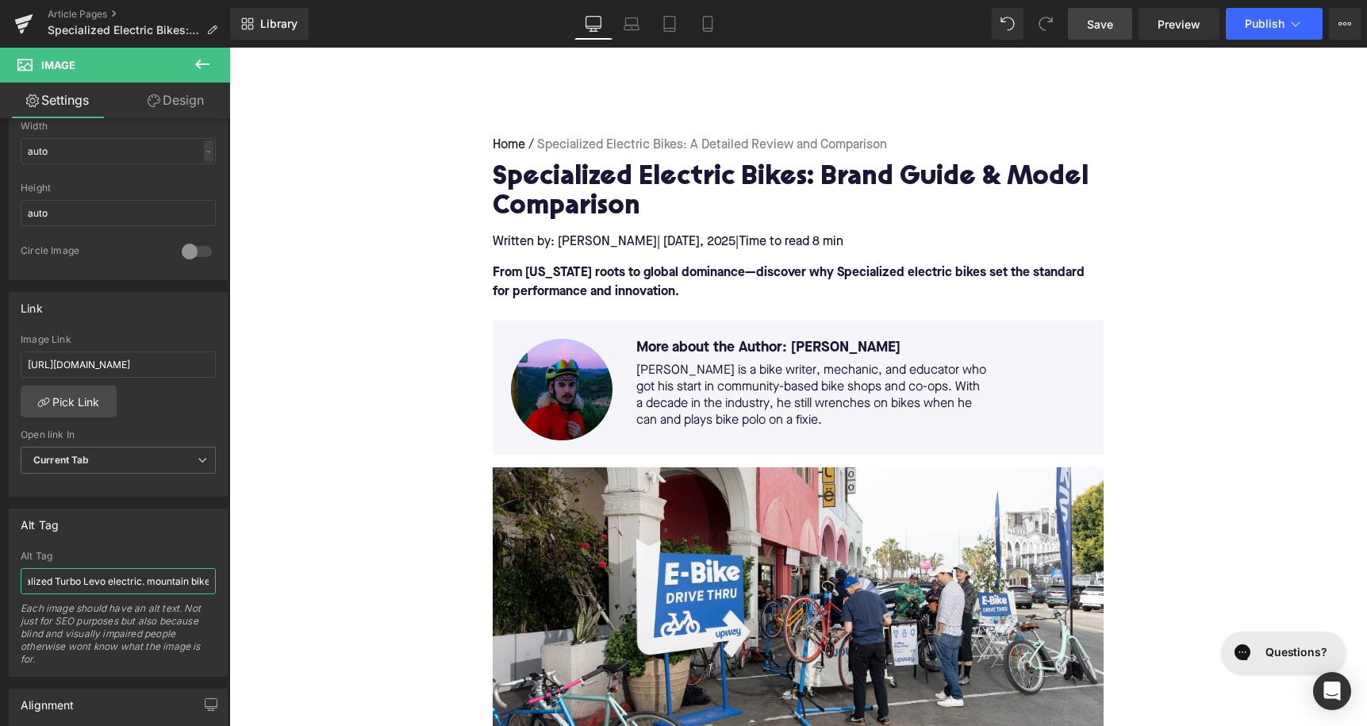
type input "Specialized Turbo Levo electric. mountain bike"
click at [1088, 17] on link "Save" at bounding box center [1100, 24] width 64 height 32
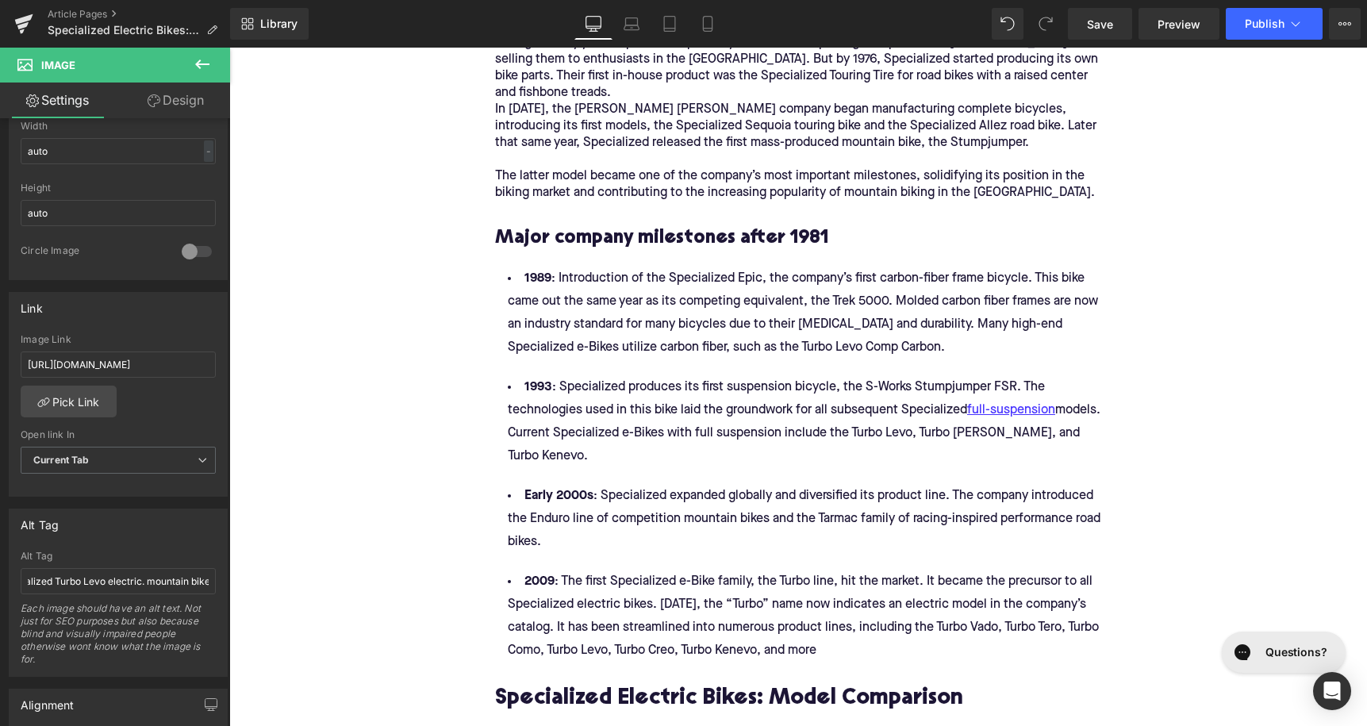
scroll to position [297, 0]
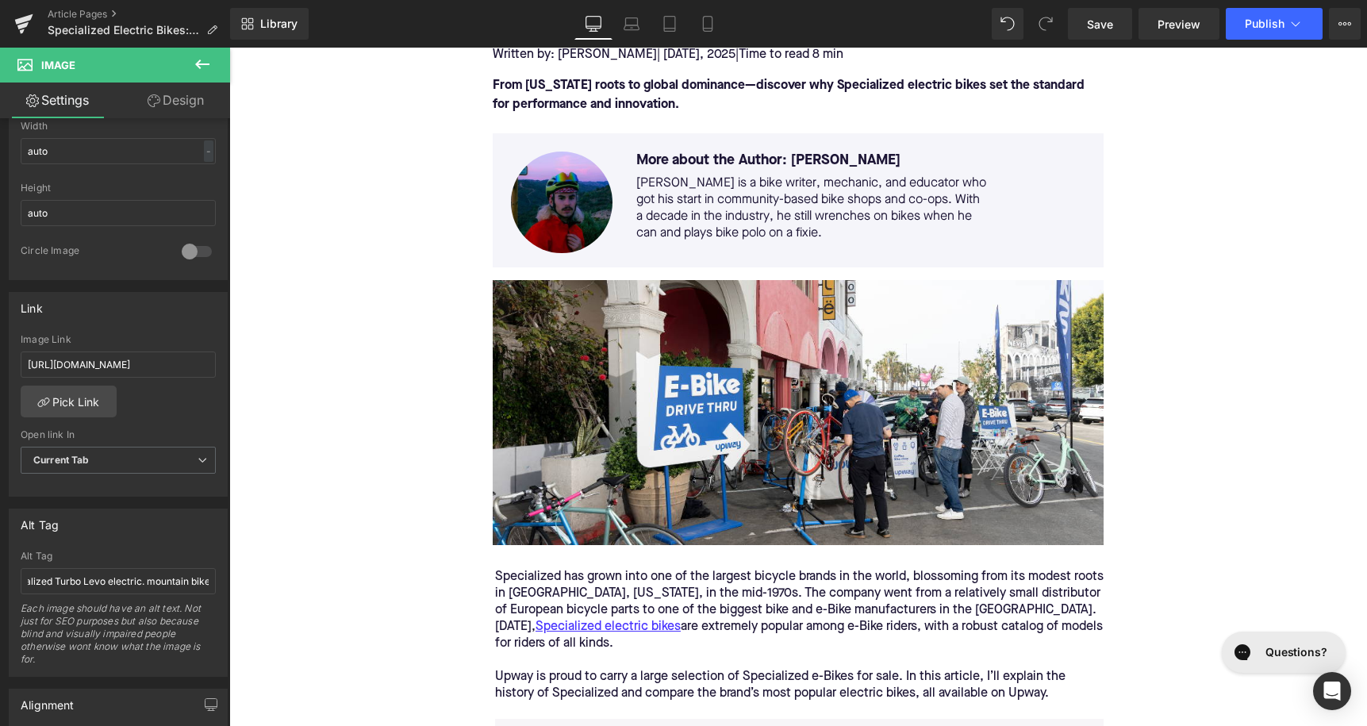
click at [847, 419] on img at bounding box center [798, 412] width 611 height 265
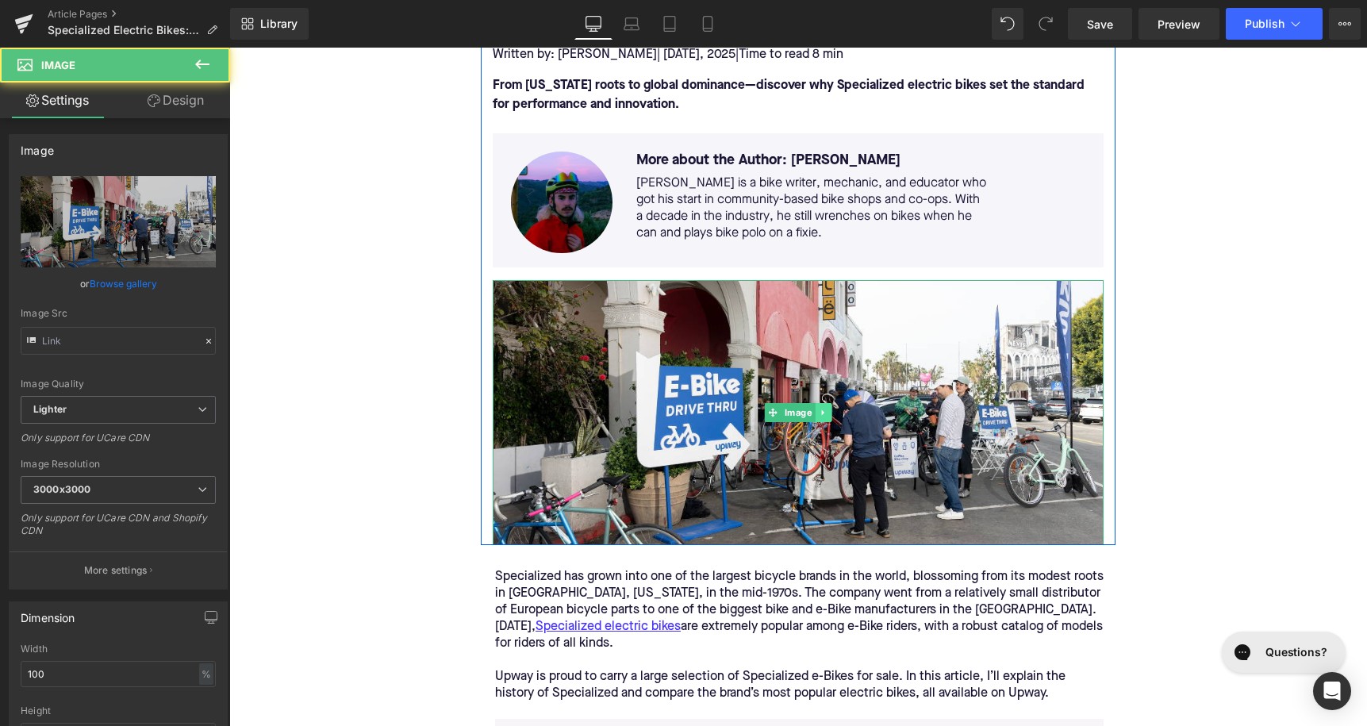
type input "[URL][DOMAIN_NAME]"
click at [827, 415] on icon at bounding box center [823, 413] width 9 height 10
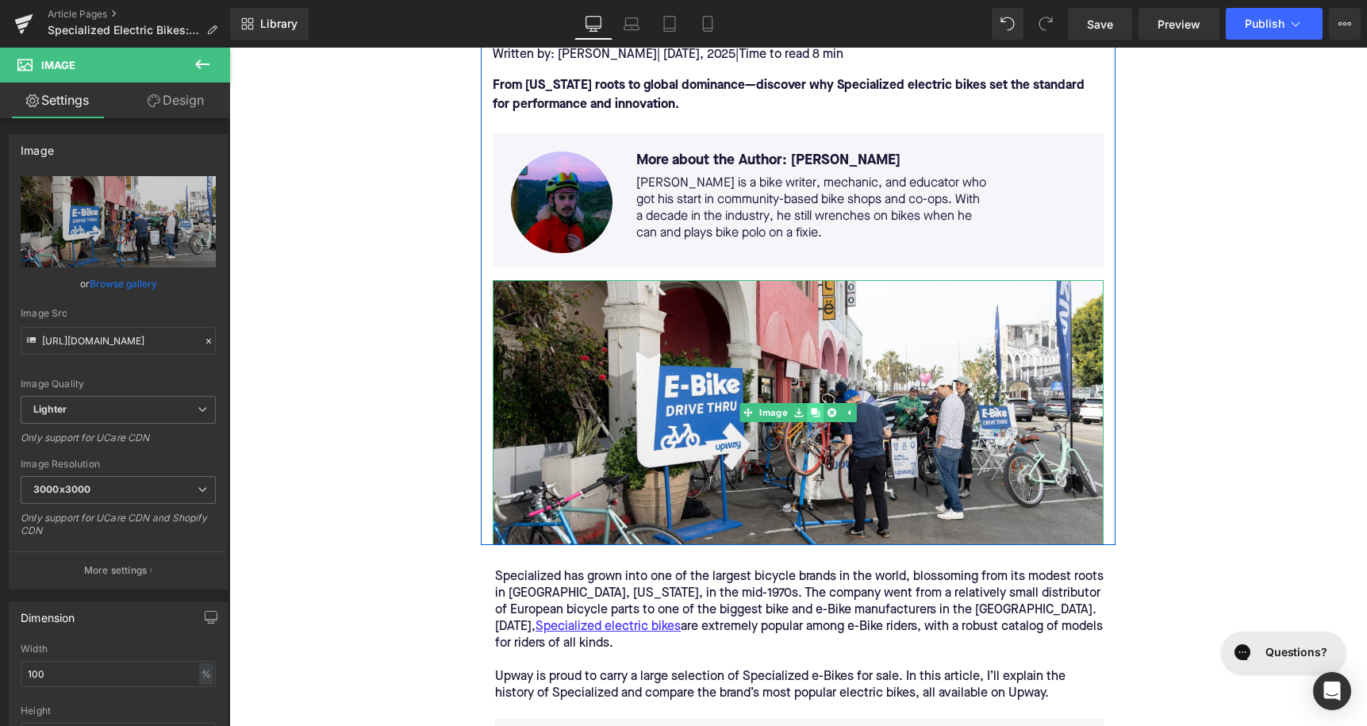
click at [816, 415] on icon at bounding box center [815, 413] width 9 height 10
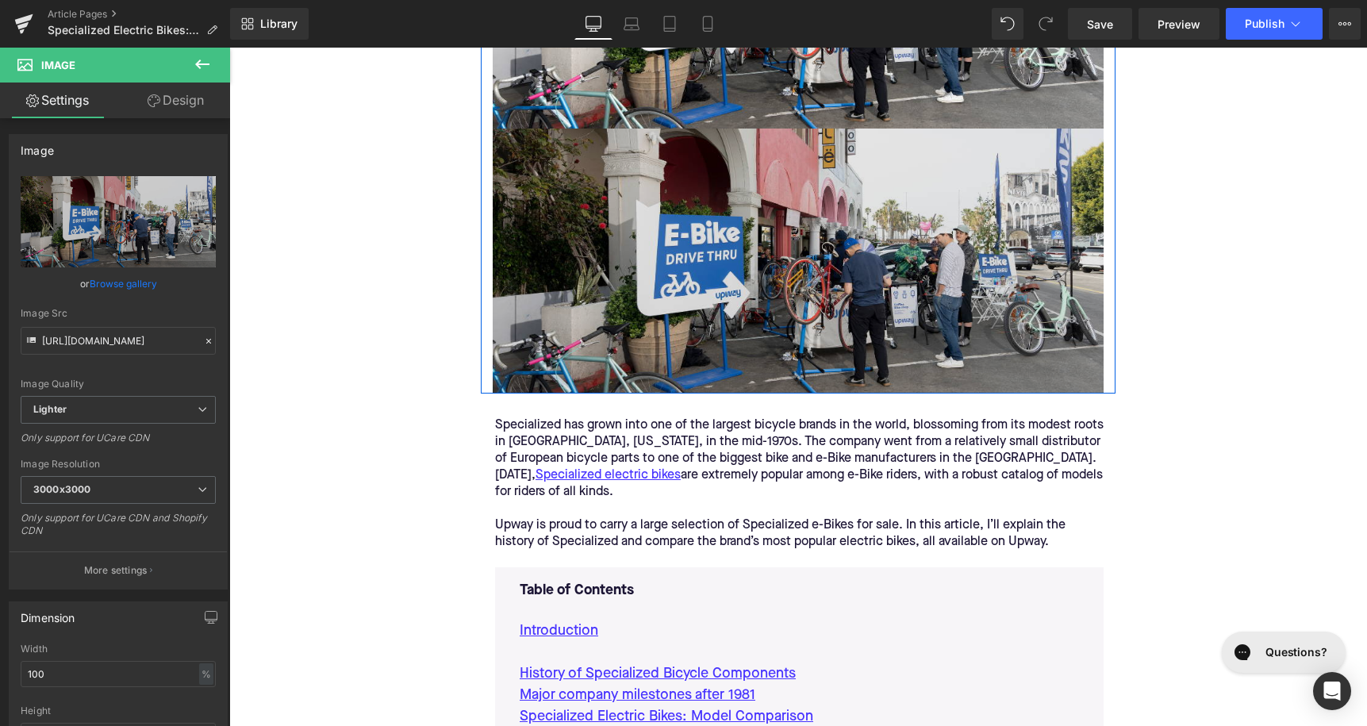
scroll to position [731, 0]
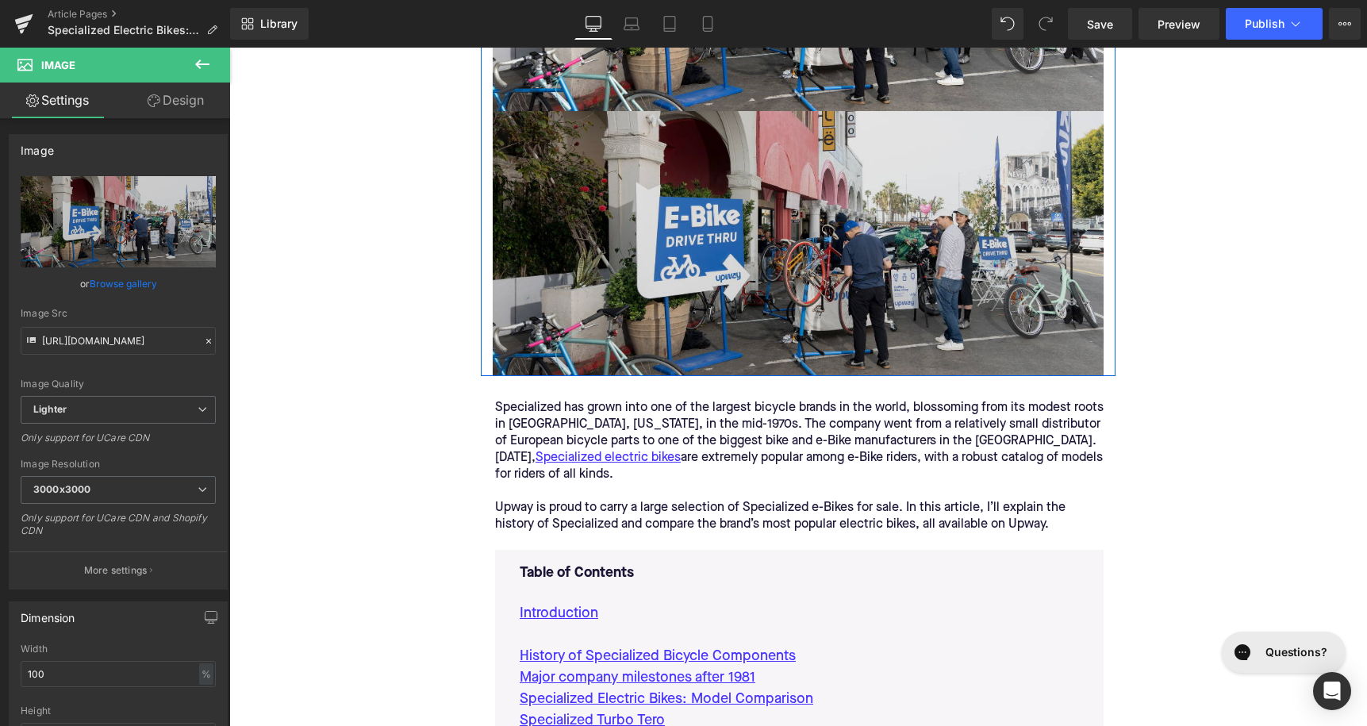
click at [833, 243] on img at bounding box center [798, 243] width 611 height 265
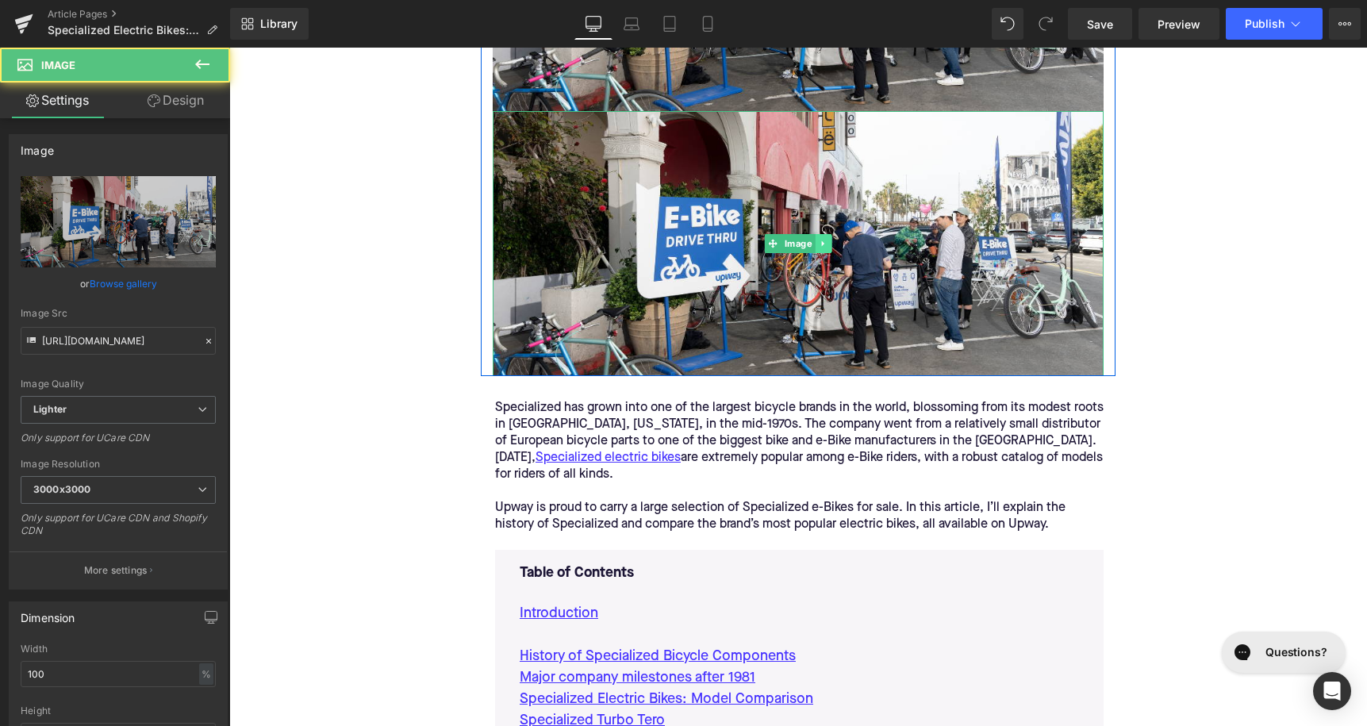
click at [829, 241] on link at bounding box center [823, 243] width 17 height 19
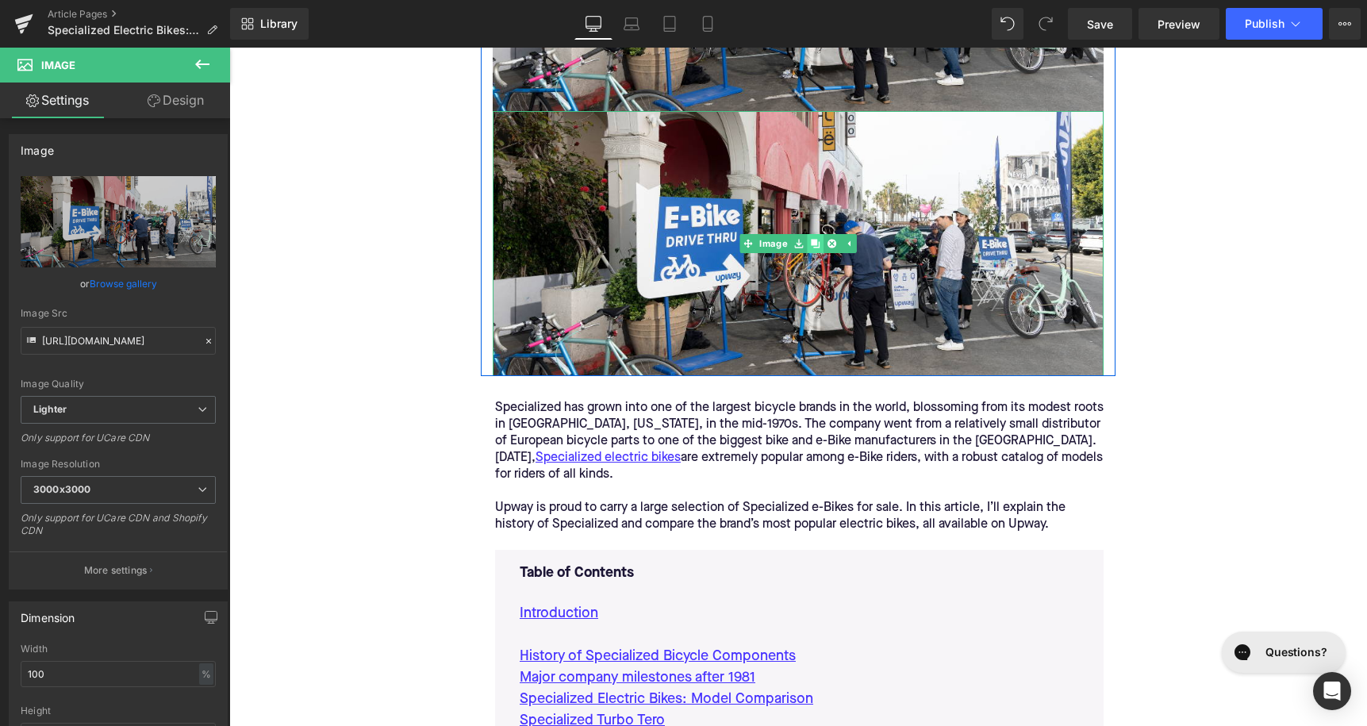
click at [823, 241] on link at bounding box center [815, 243] width 17 height 19
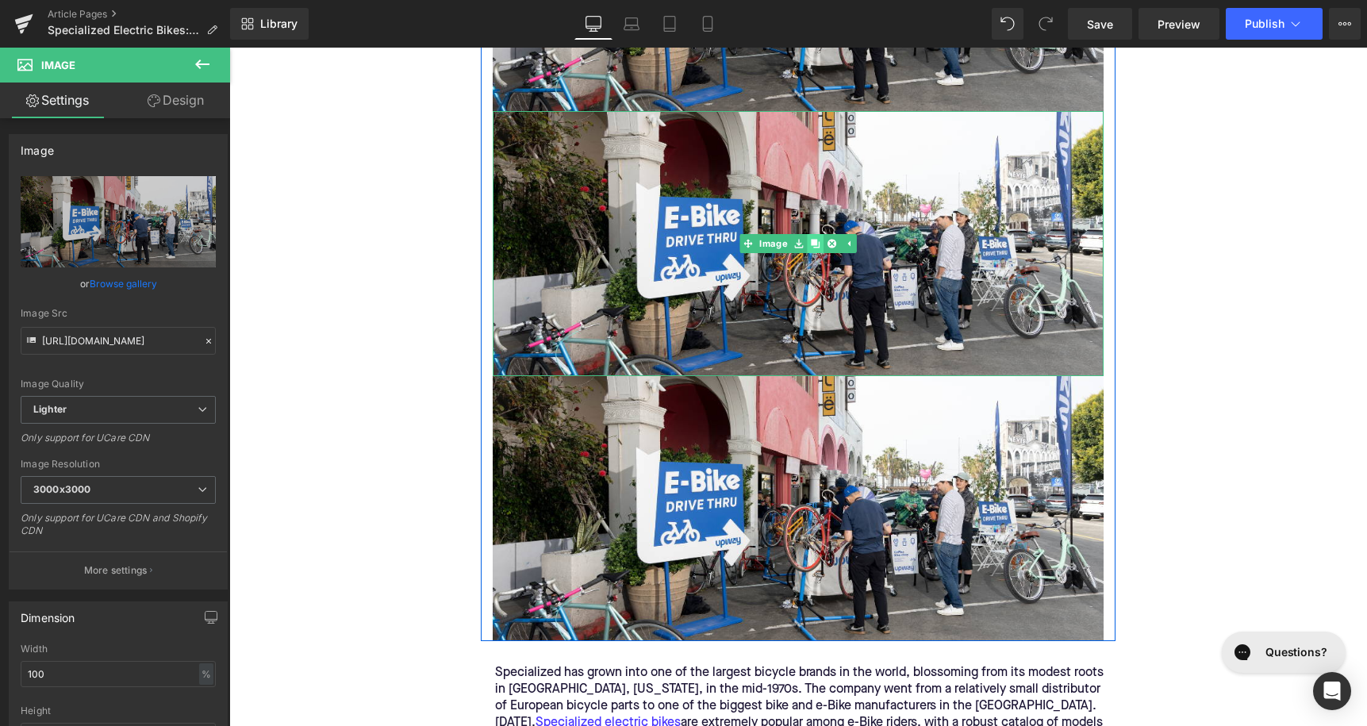
click at [821, 241] on link at bounding box center [815, 243] width 17 height 19
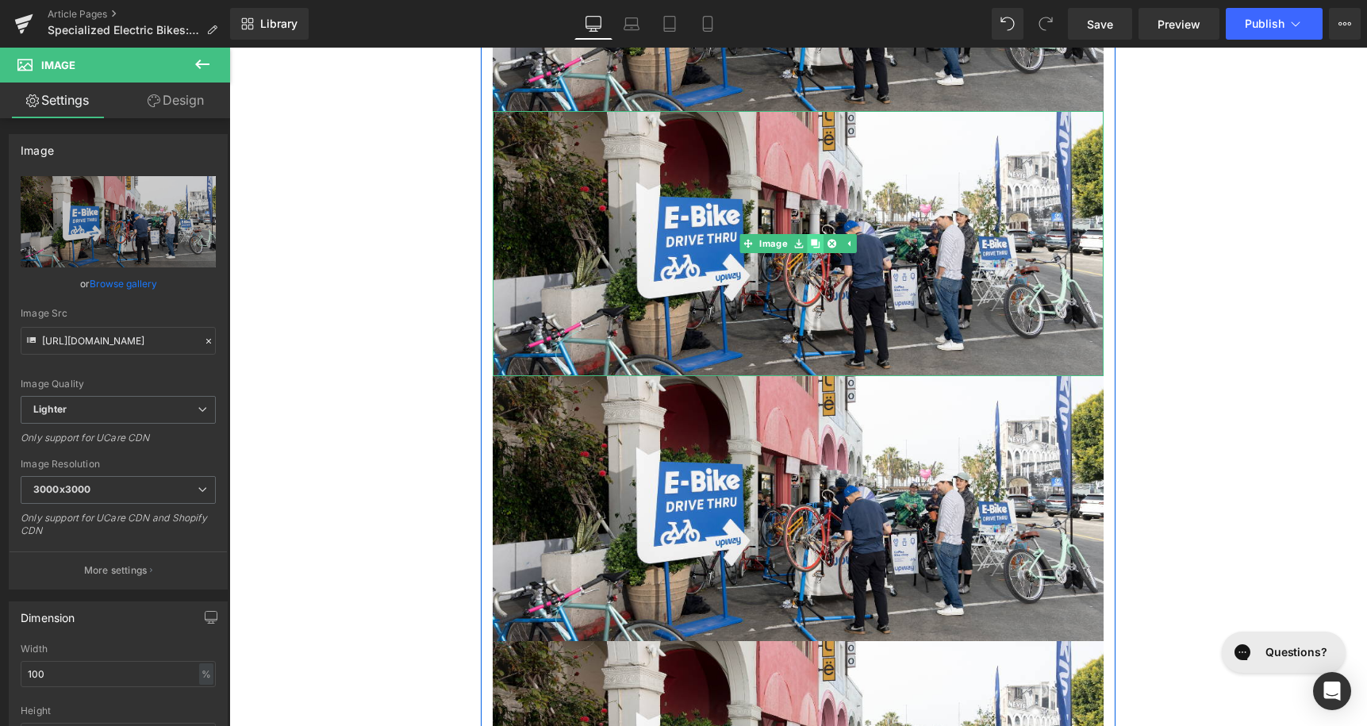
click at [821, 241] on link at bounding box center [815, 243] width 17 height 19
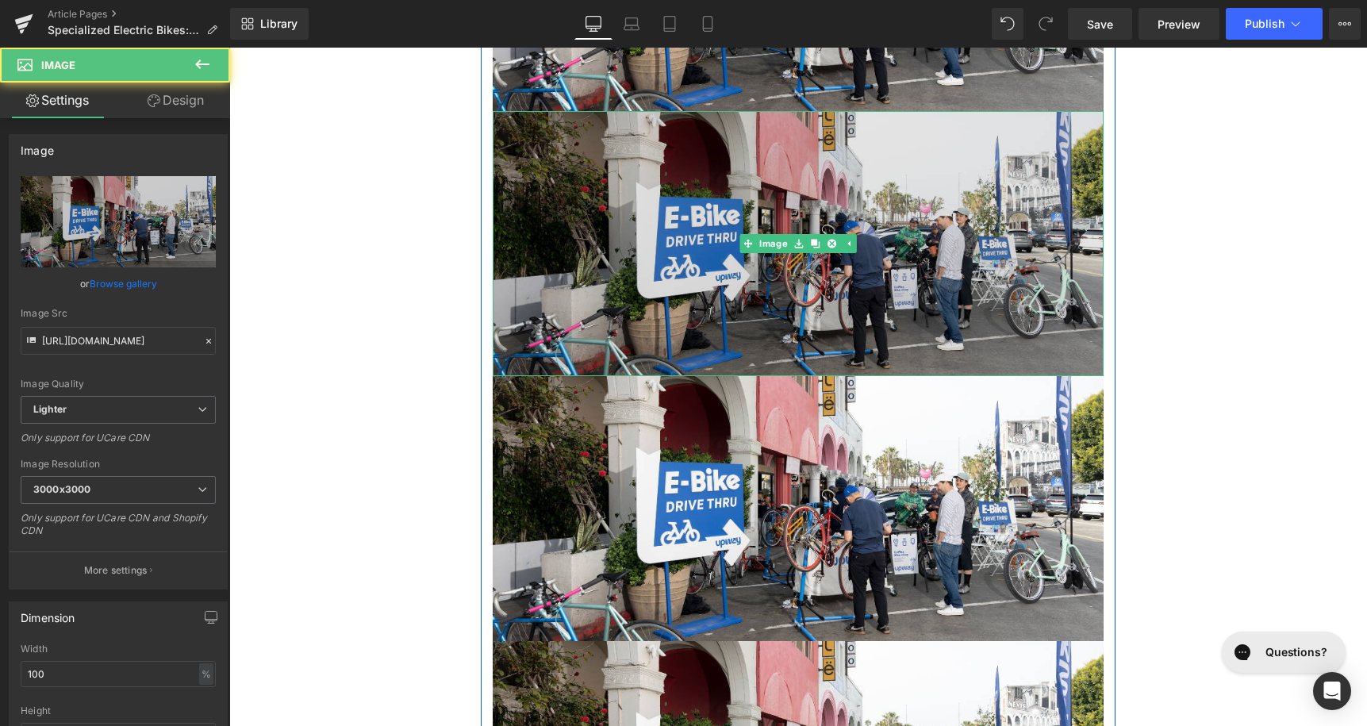
click at [732, 319] on img at bounding box center [798, 243] width 611 height 265
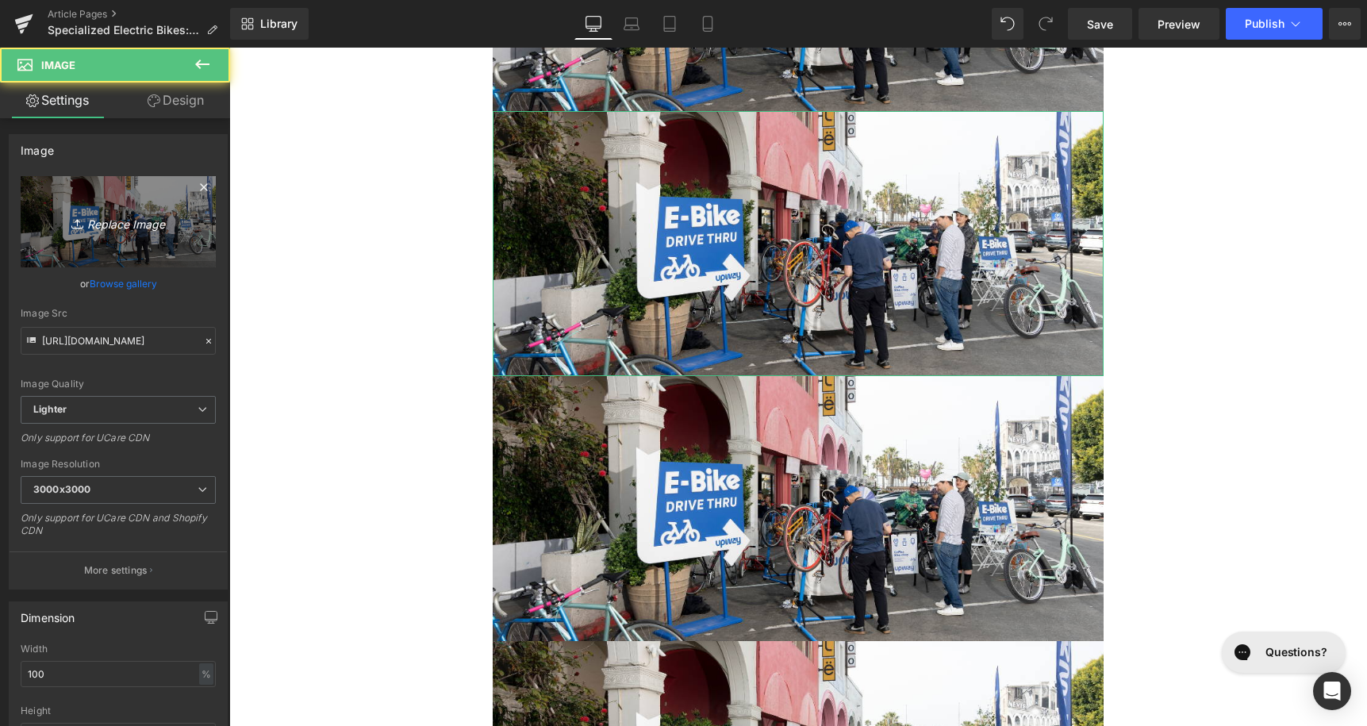
click at [106, 202] on link "Replace Image" at bounding box center [118, 221] width 195 height 91
type input "C:\fakepath\24224.avif"
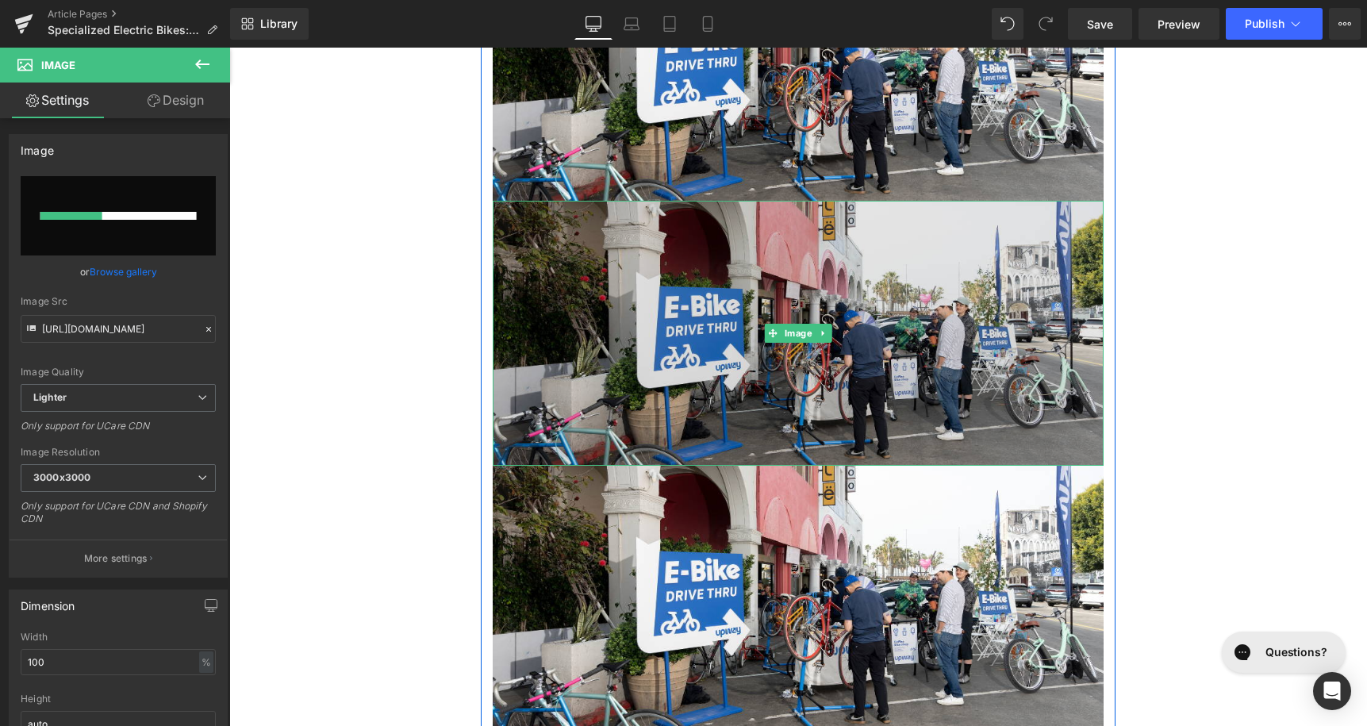
scroll to position [909, 0]
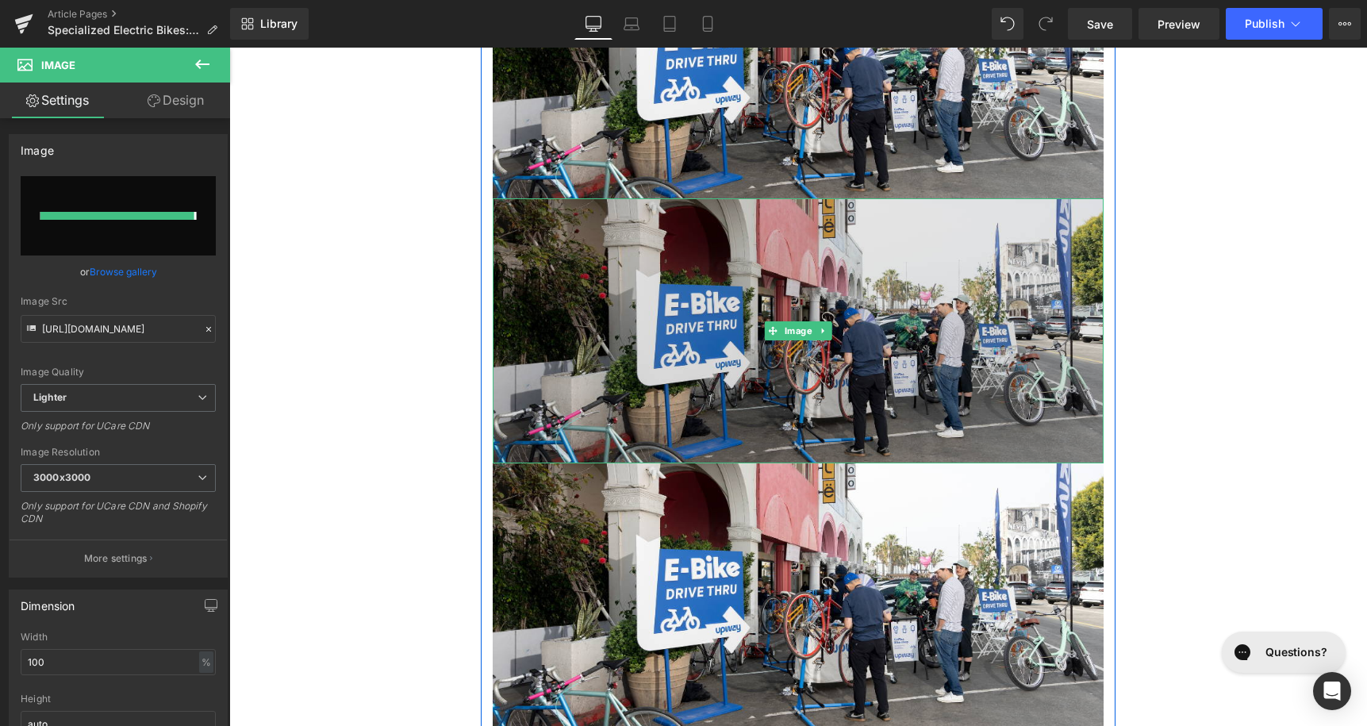
type input "[URL][DOMAIN_NAME]"
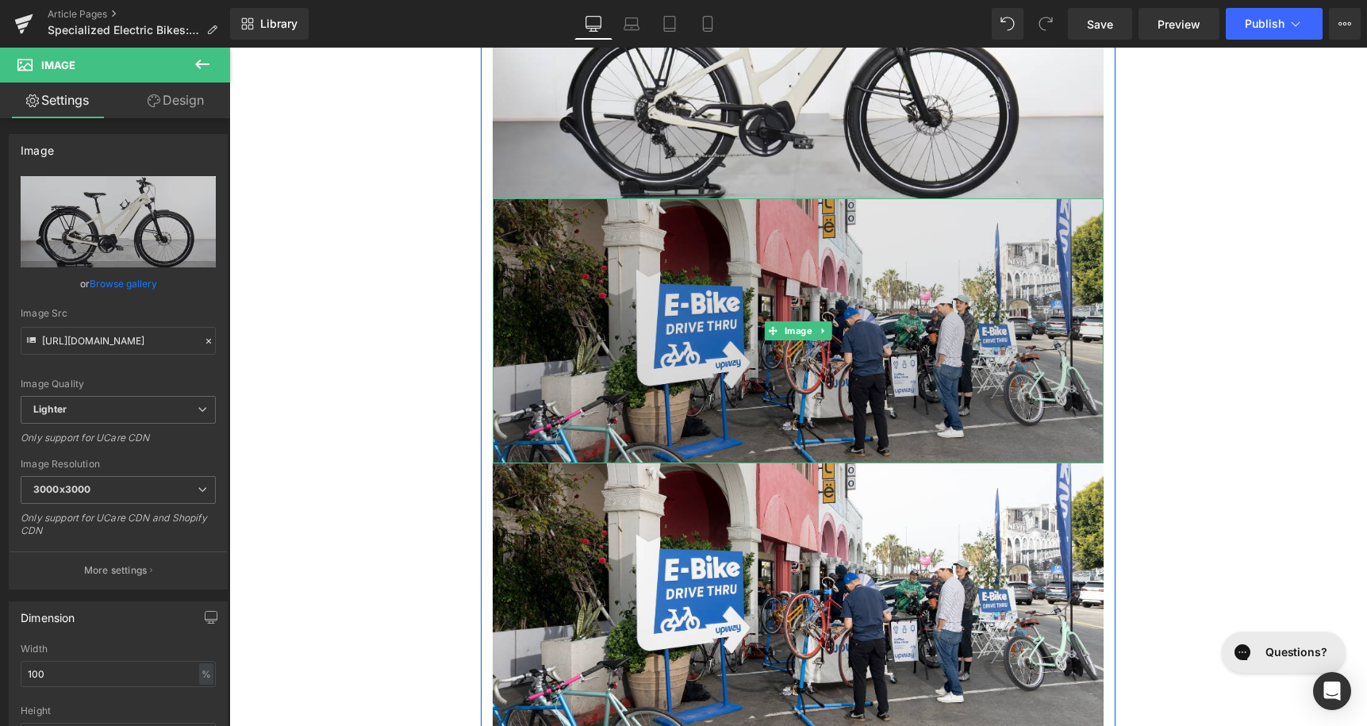
click at [722, 387] on img at bounding box center [798, 330] width 611 height 265
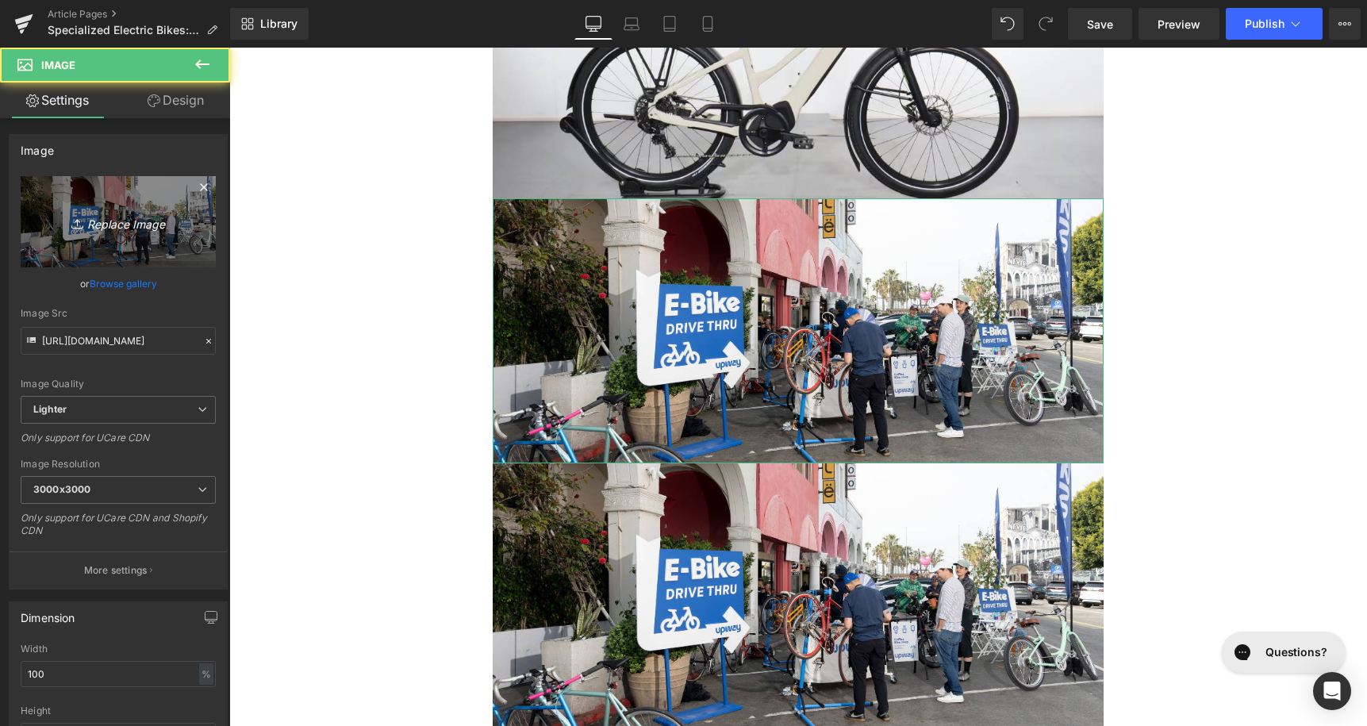
click at [122, 214] on icon "Replace Image" at bounding box center [118, 222] width 127 height 20
type input "C:\fakepath\231333.avif"
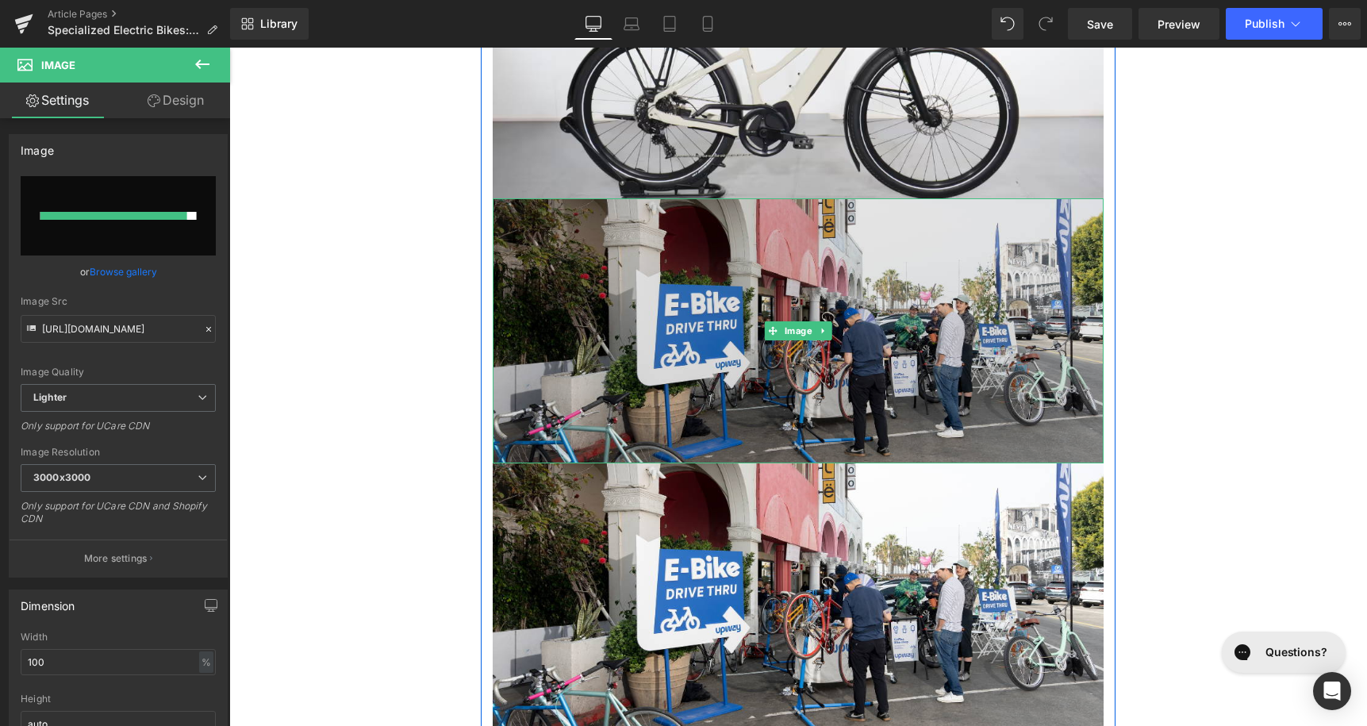
type input "[URL][DOMAIN_NAME]"
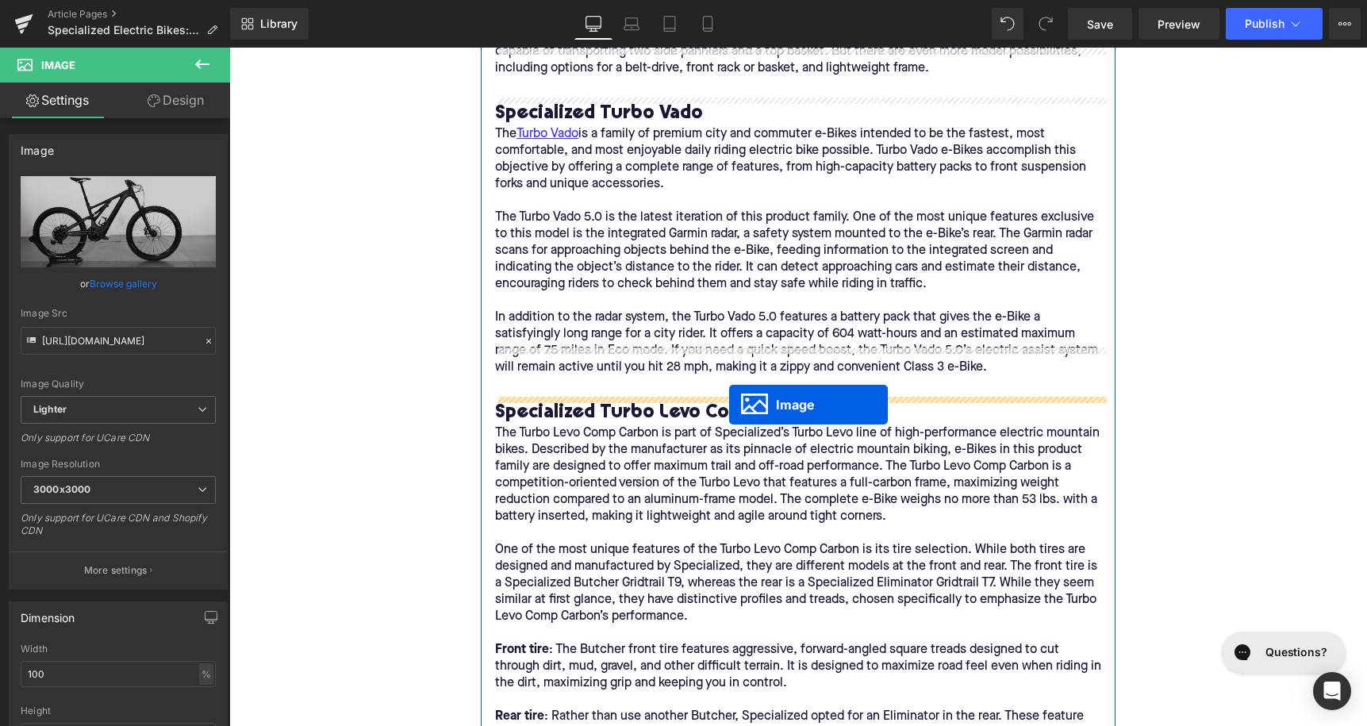
drag, startPoint x: 773, startPoint y: 332, endPoint x: 729, endPoint y: 405, distance: 85.7
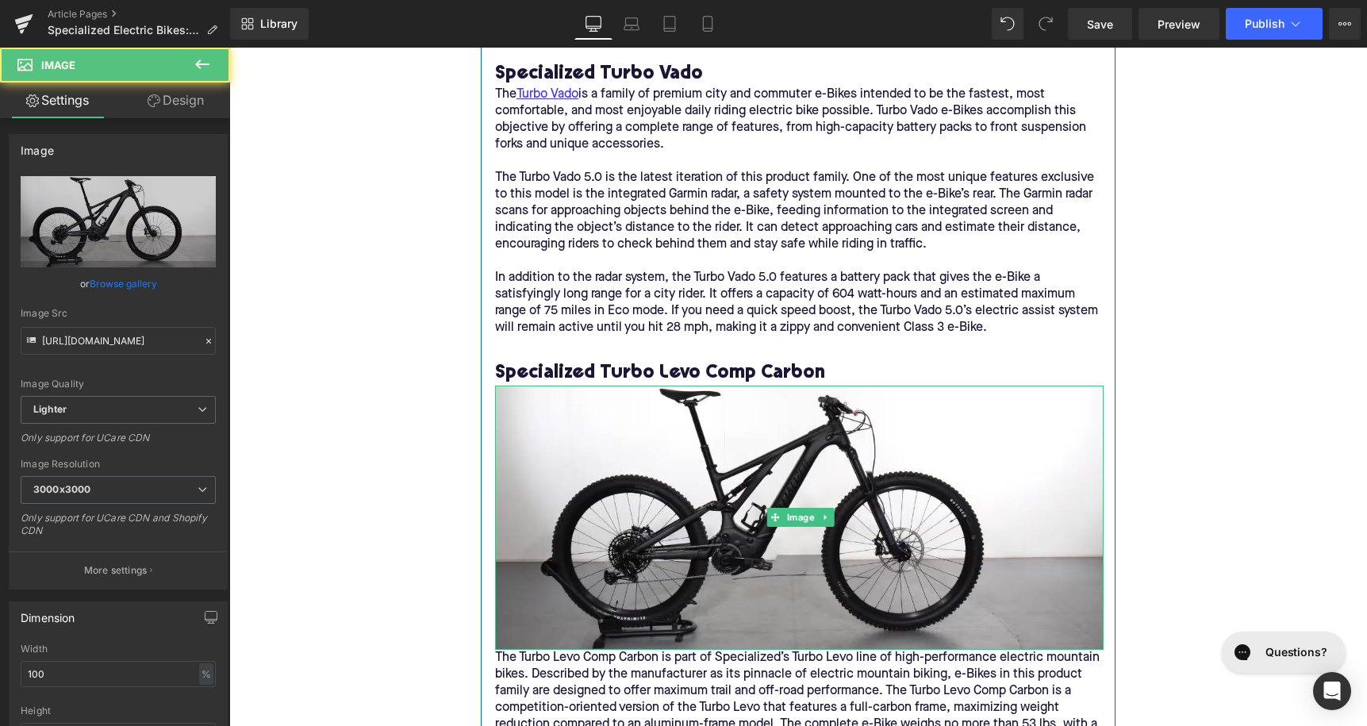
scroll to position [3614, 0]
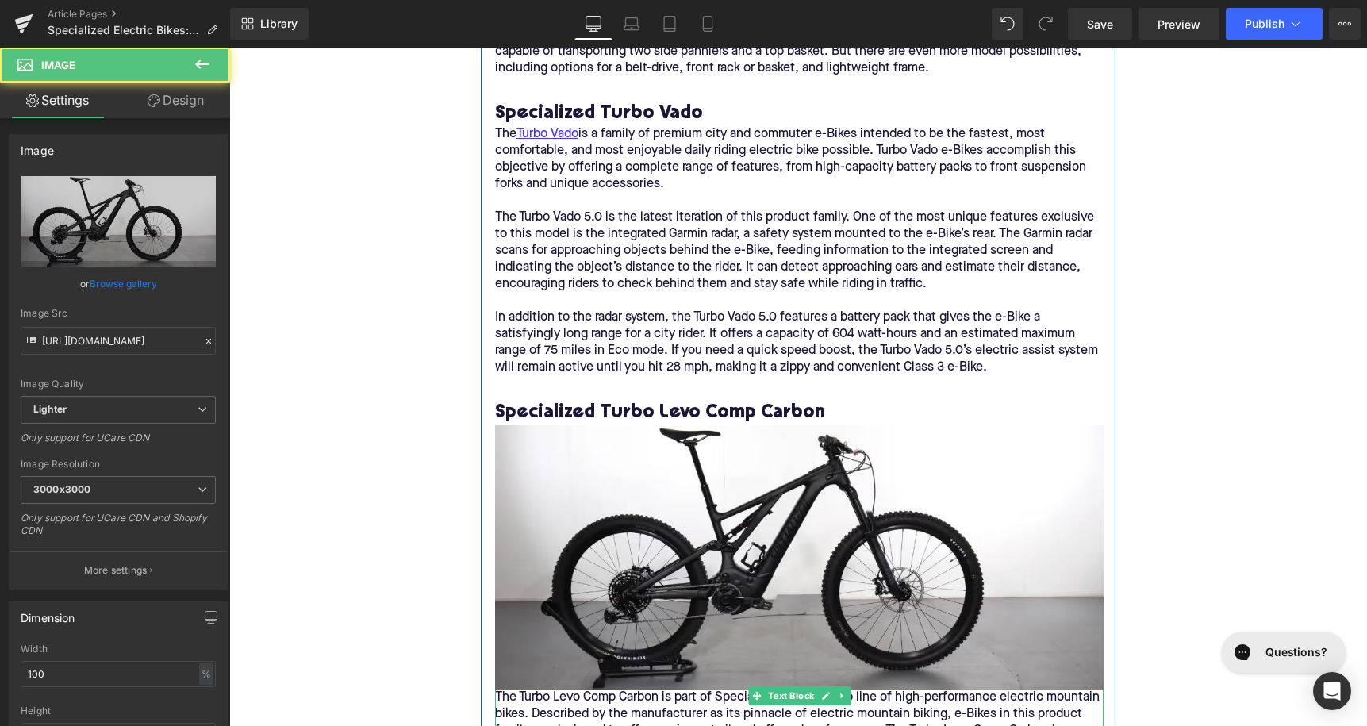
click at [518, 690] on p "The Turbo Levo Comp Carbon is part of Specialized’s Turbo Levo line of high-per…" at bounding box center [799, 740] width 609 height 100
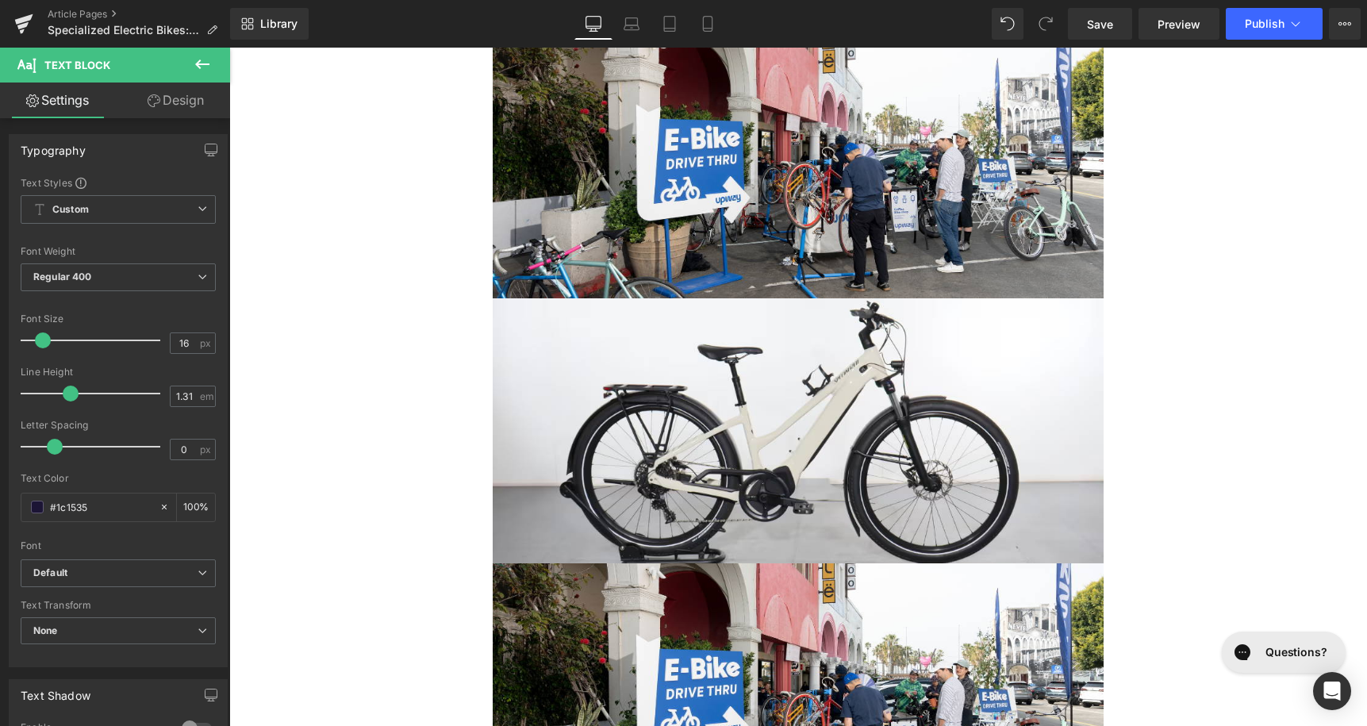
scroll to position [458, 0]
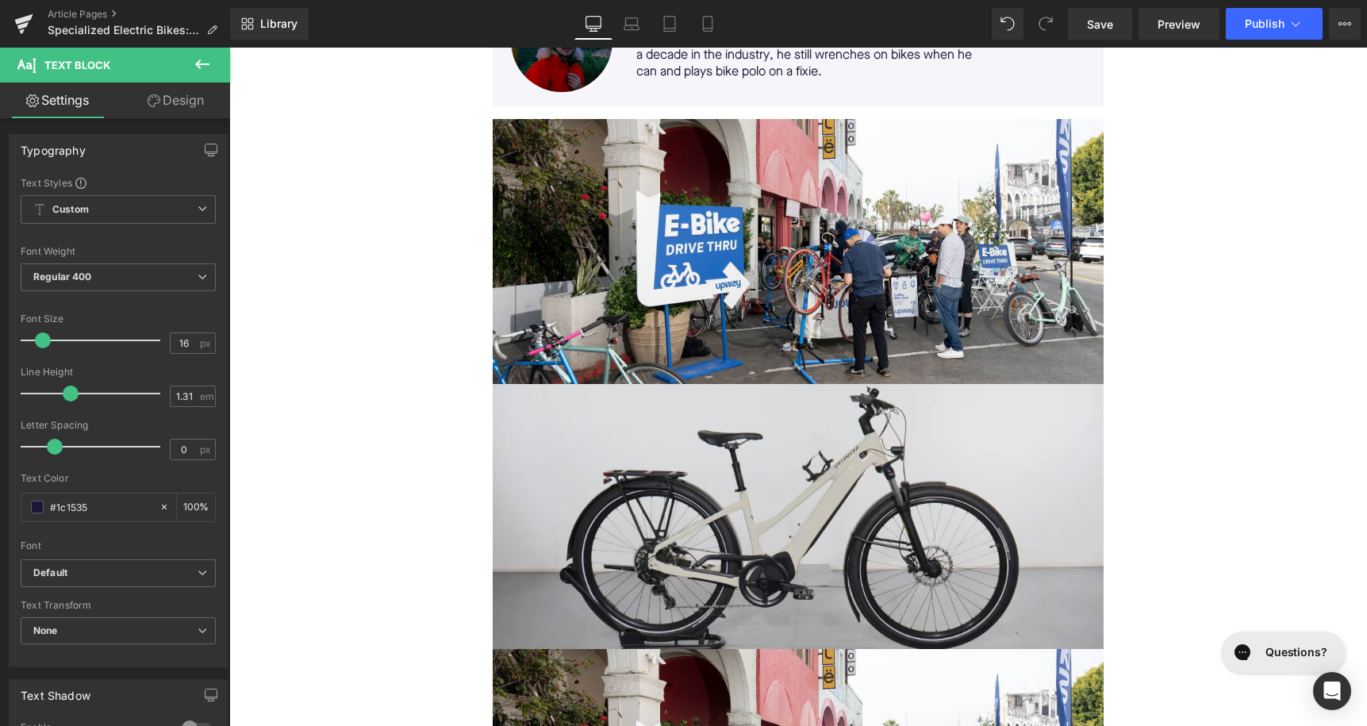
click at [774, 598] on img at bounding box center [798, 516] width 611 height 265
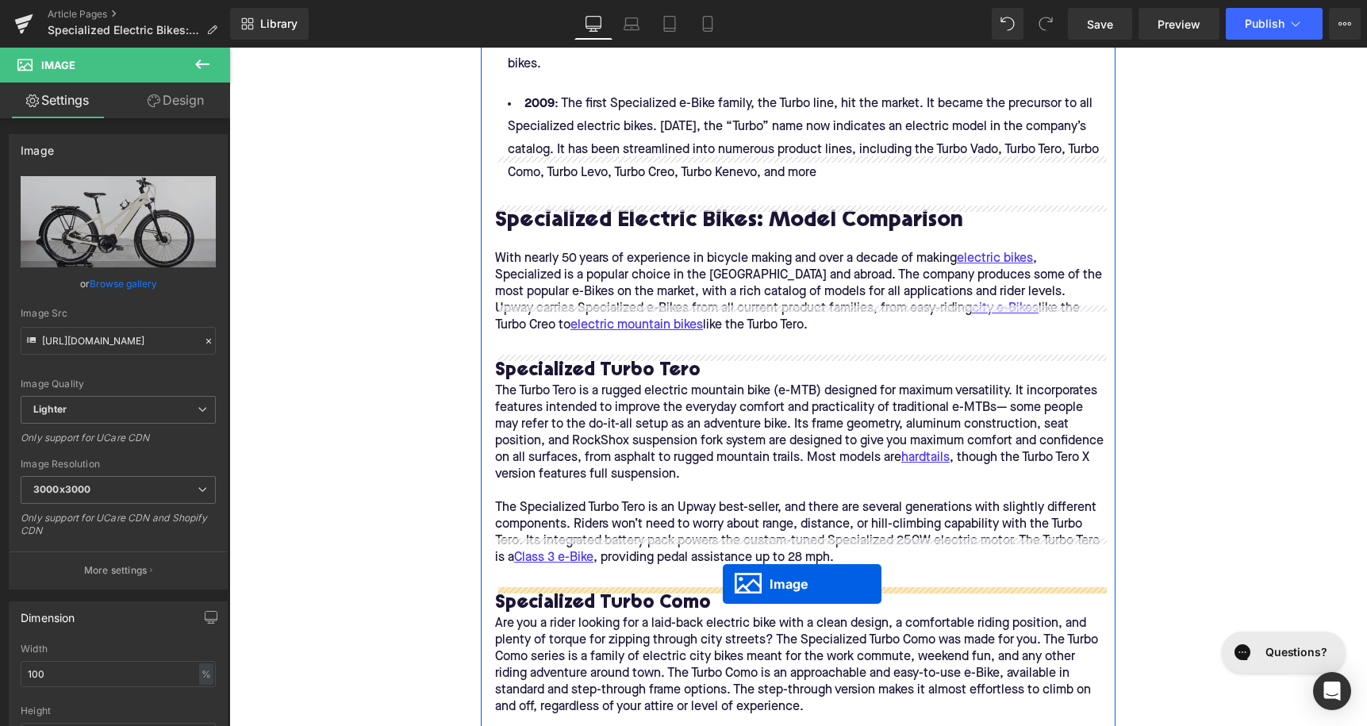
drag, startPoint x: 749, startPoint y: 517, endPoint x: 722, endPoint y: 578, distance: 67.5
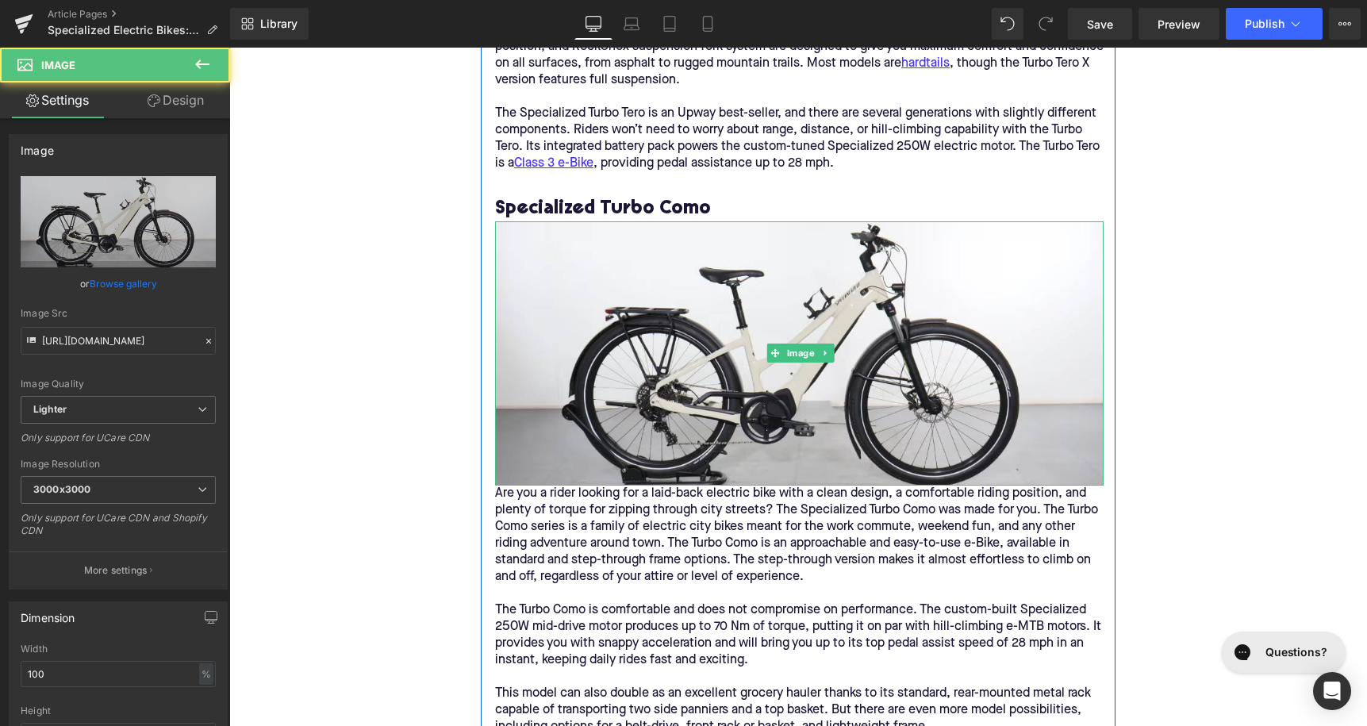
scroll to position [3023, 0]
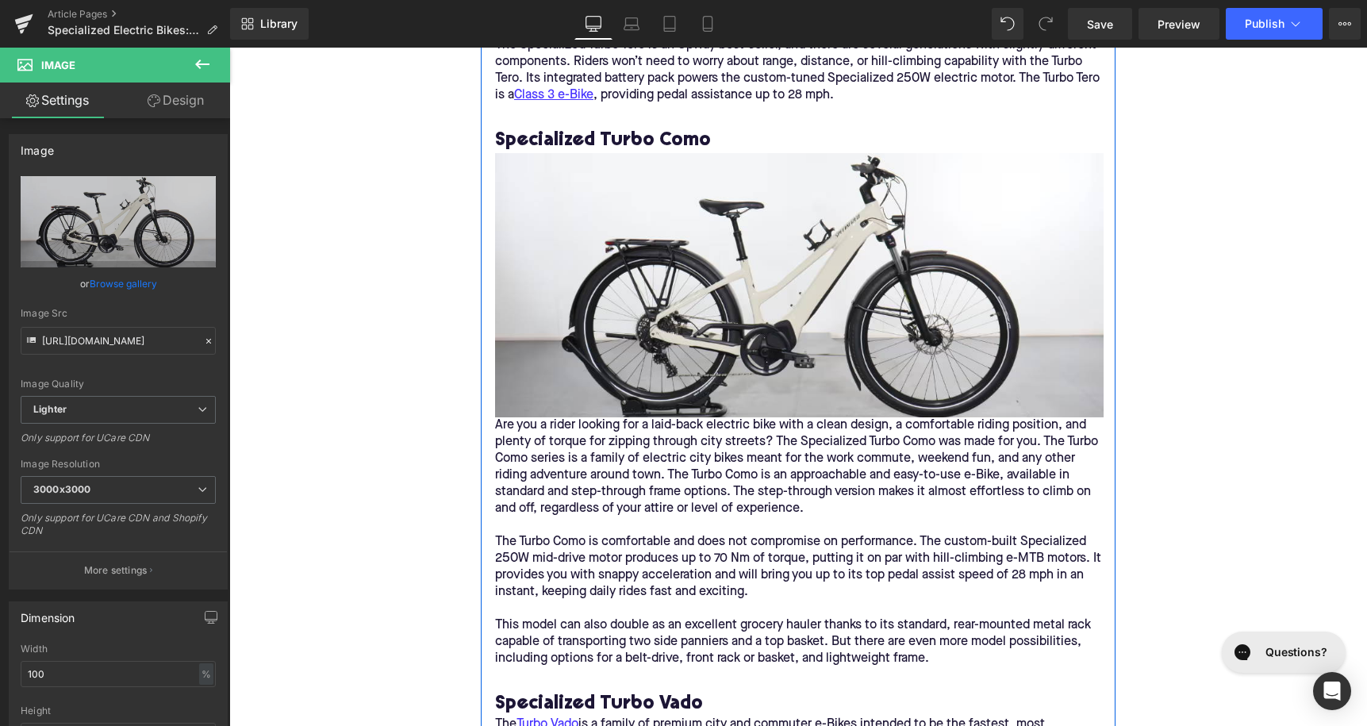
click at [502, 417] on p "Are you a rider looking for a laid-back electric bike with a clean design, a co…" at bounding box center [799, 467] width 609 height 100
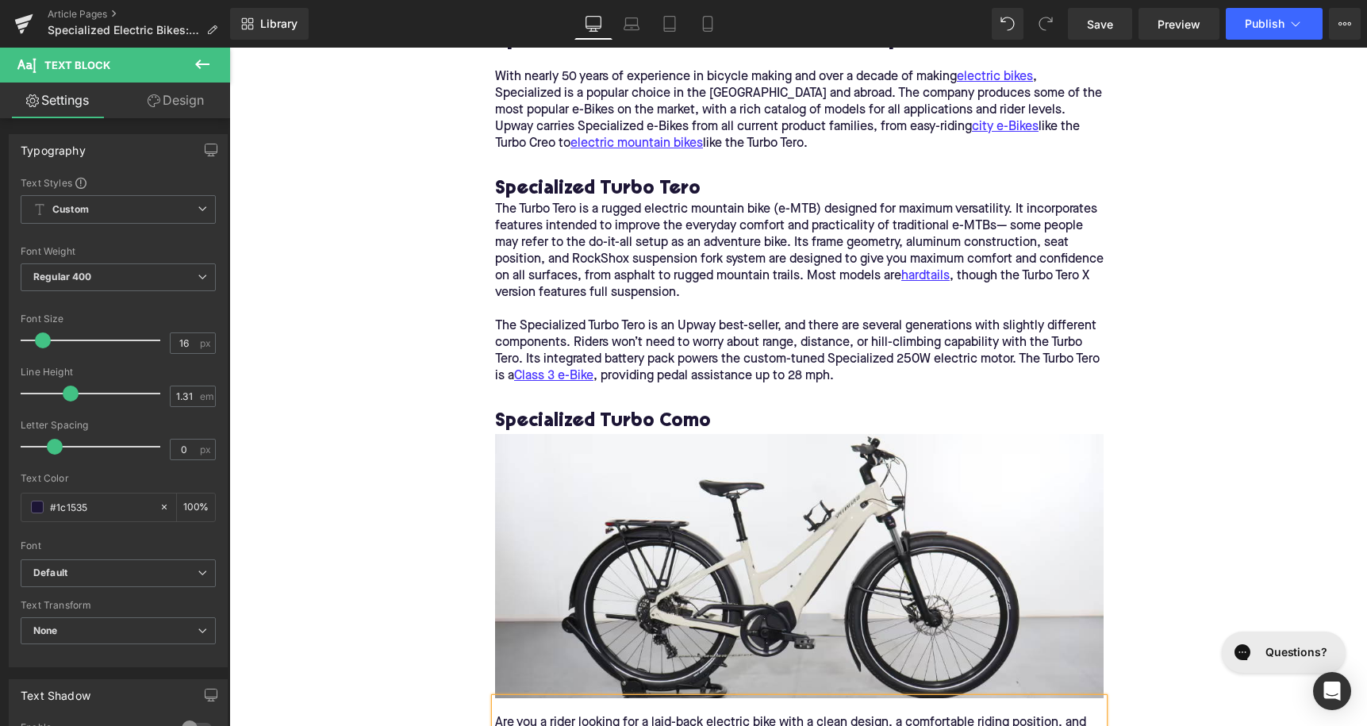
scroll to position [2834, 0]
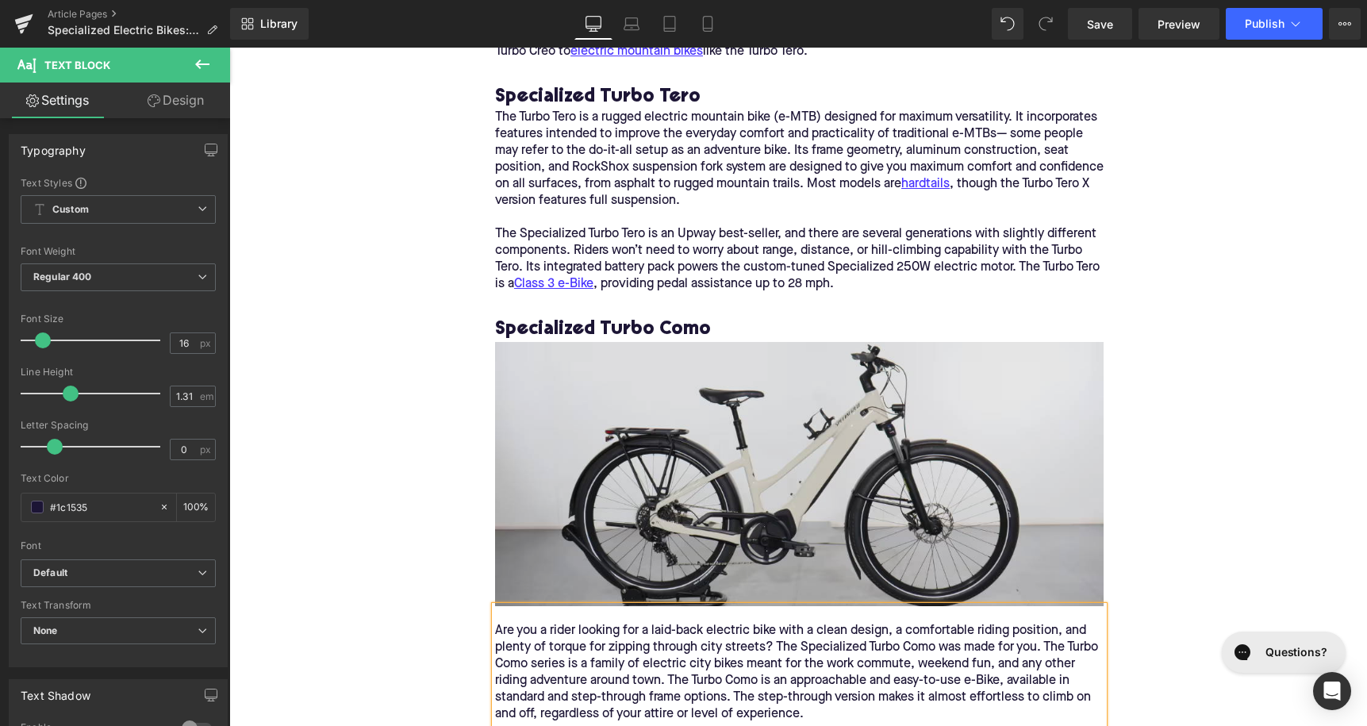
click at [753, 414] on img at bounding box center [799, 474] width 609 height 264
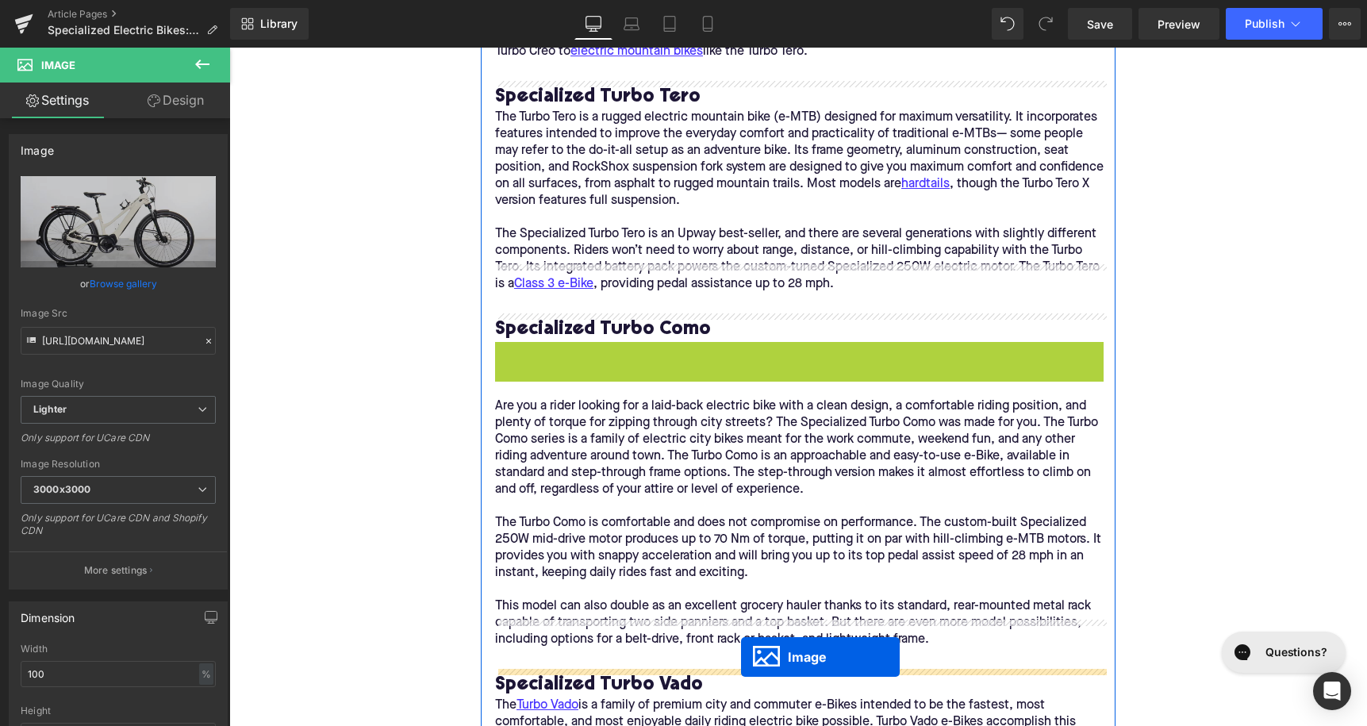
drag, startPoint x: 774, startPoint y: 447, endPoint x: 742, endPoint y: 658, distance: 213.4
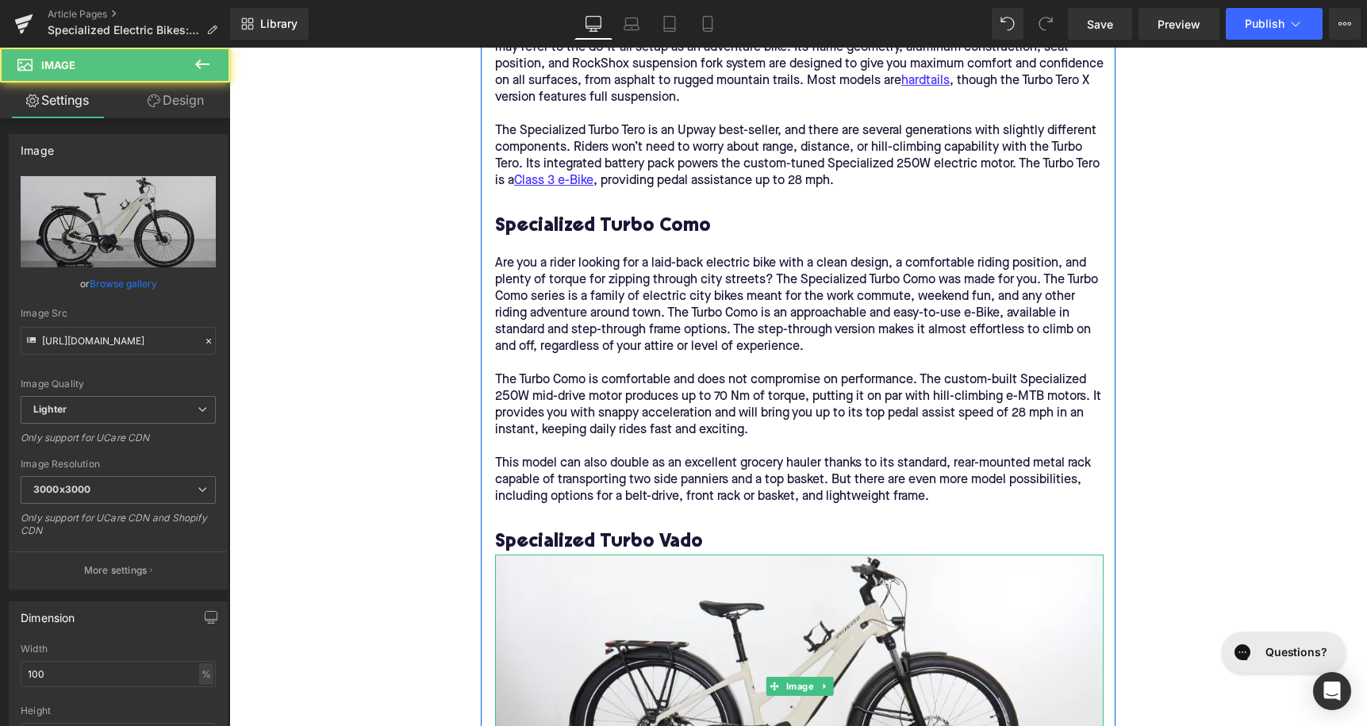
scroll to position [3257, 0]
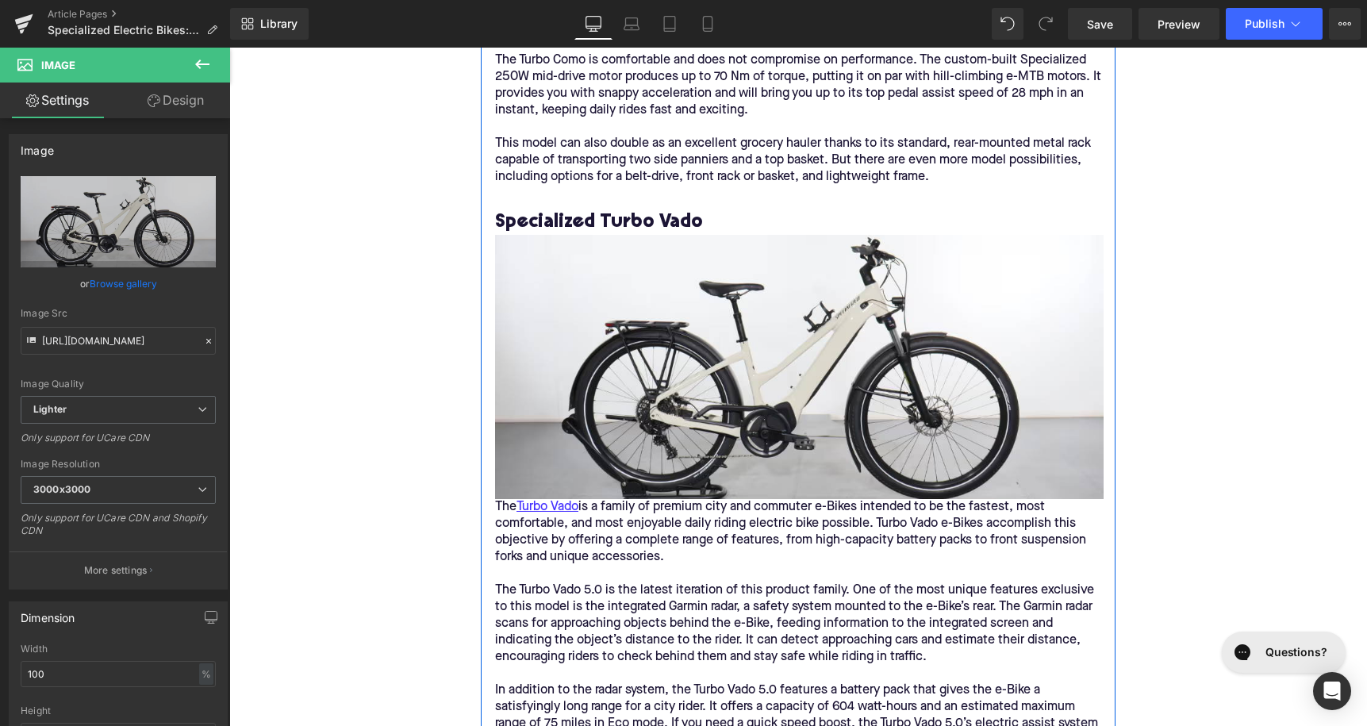
click at [505, 499] on p "The Turbo Vado is a family of premium city and commuter e-Bikes intended to be …" at bounding box center [799, 532] width 609 height 67
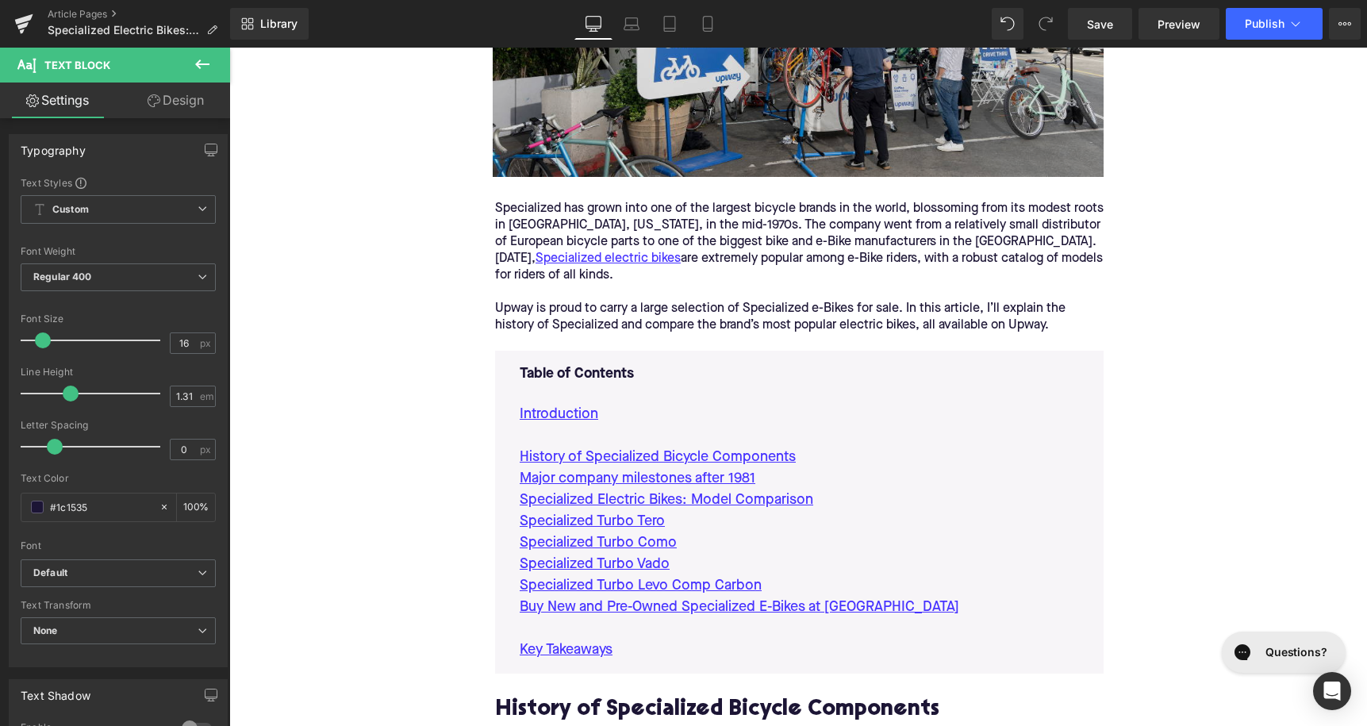
scroll to position [914, 0]
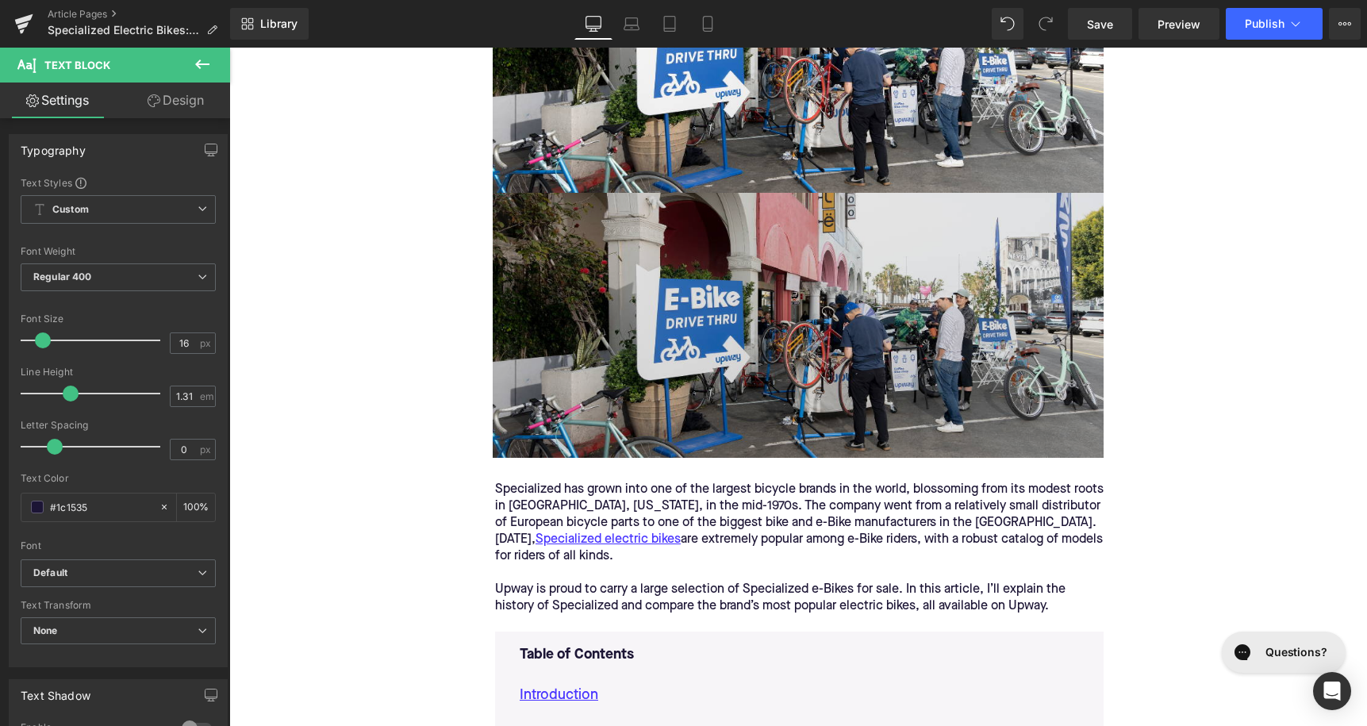
click at [904, 321] on img at bounding box center [798, 325] width 611 height 265
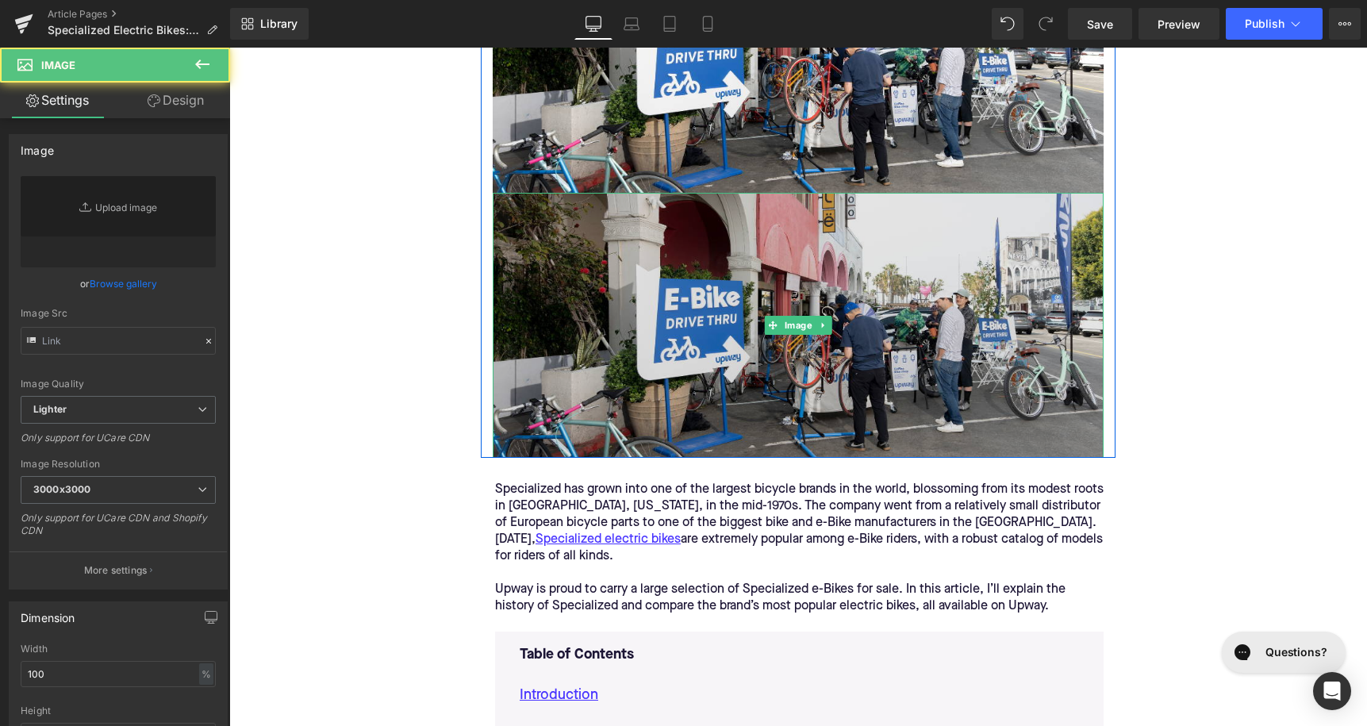
type input "[URL][DOMAIN_NAME]"
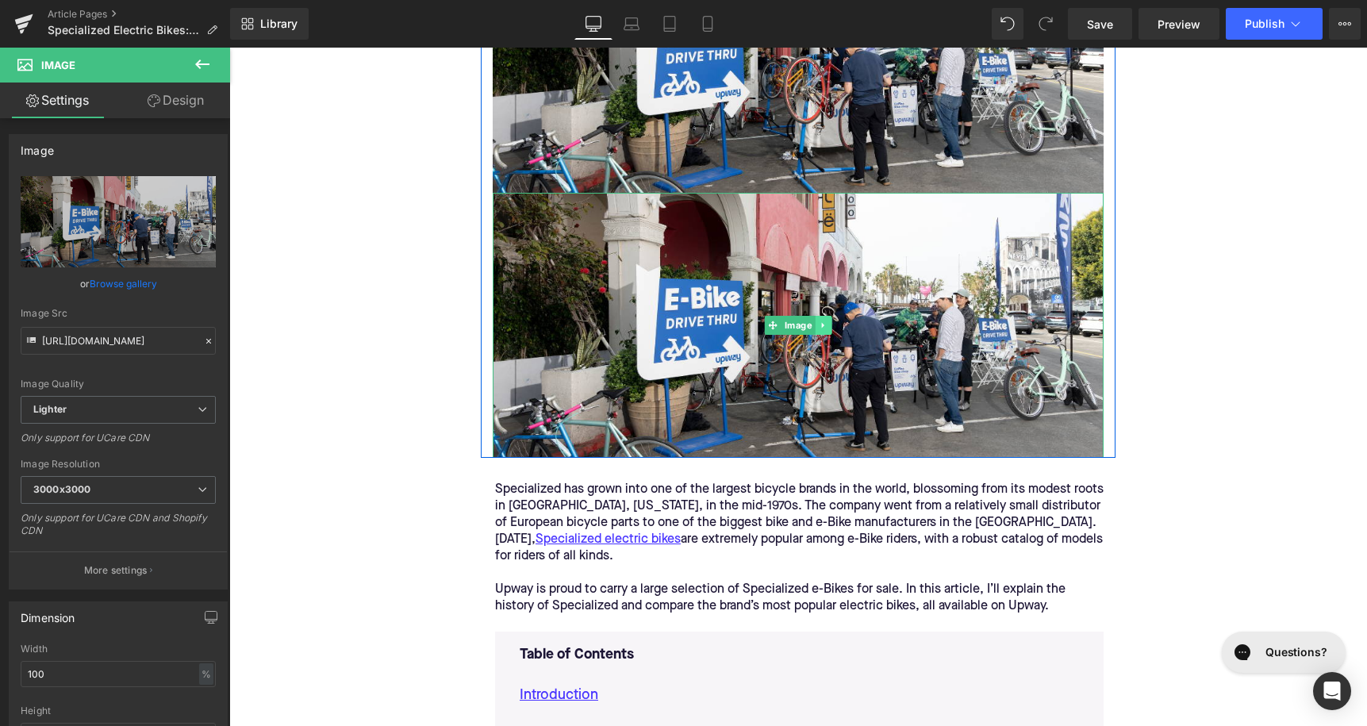
click at [826, 325] on icon at bounding box center [823, 326] width 9 height 10
click at [812, 325] on icon at bounding box center [815, 325] width 9 height 9
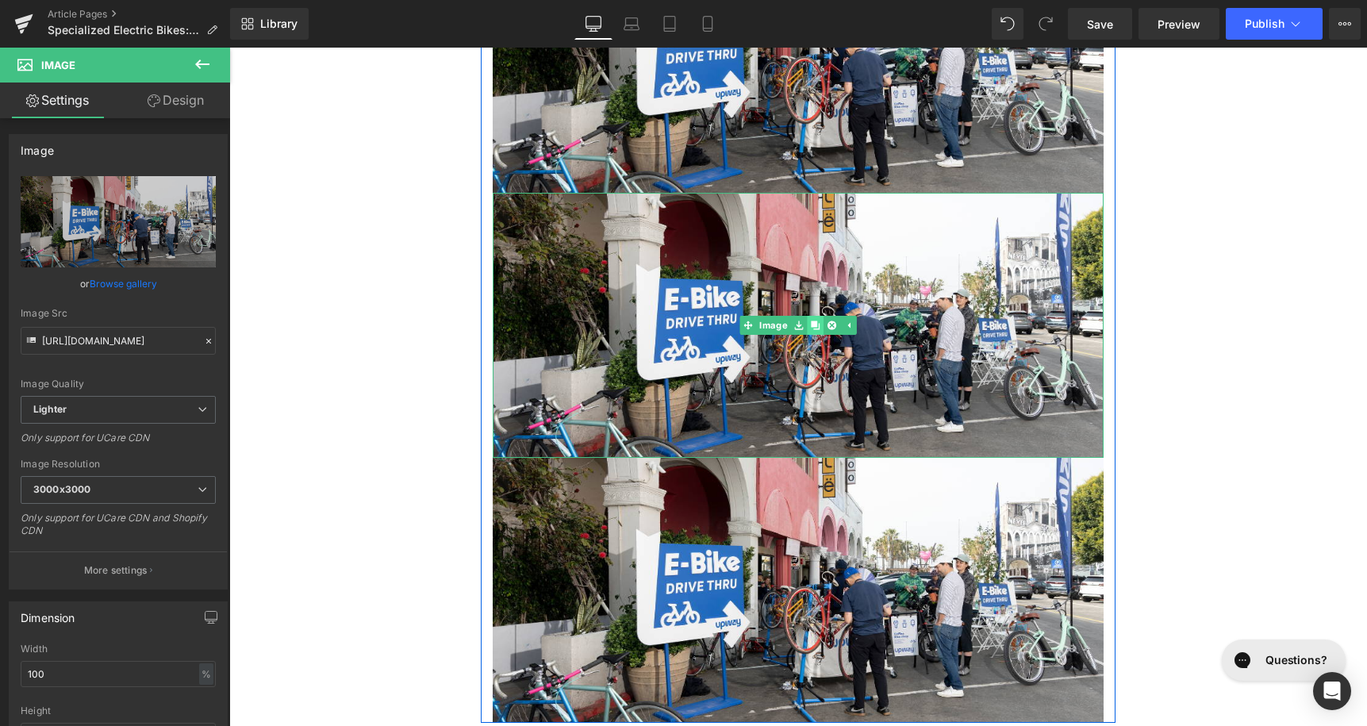
click at [812, 325] on icon at bounding box center [815, 325] width 9 height 9
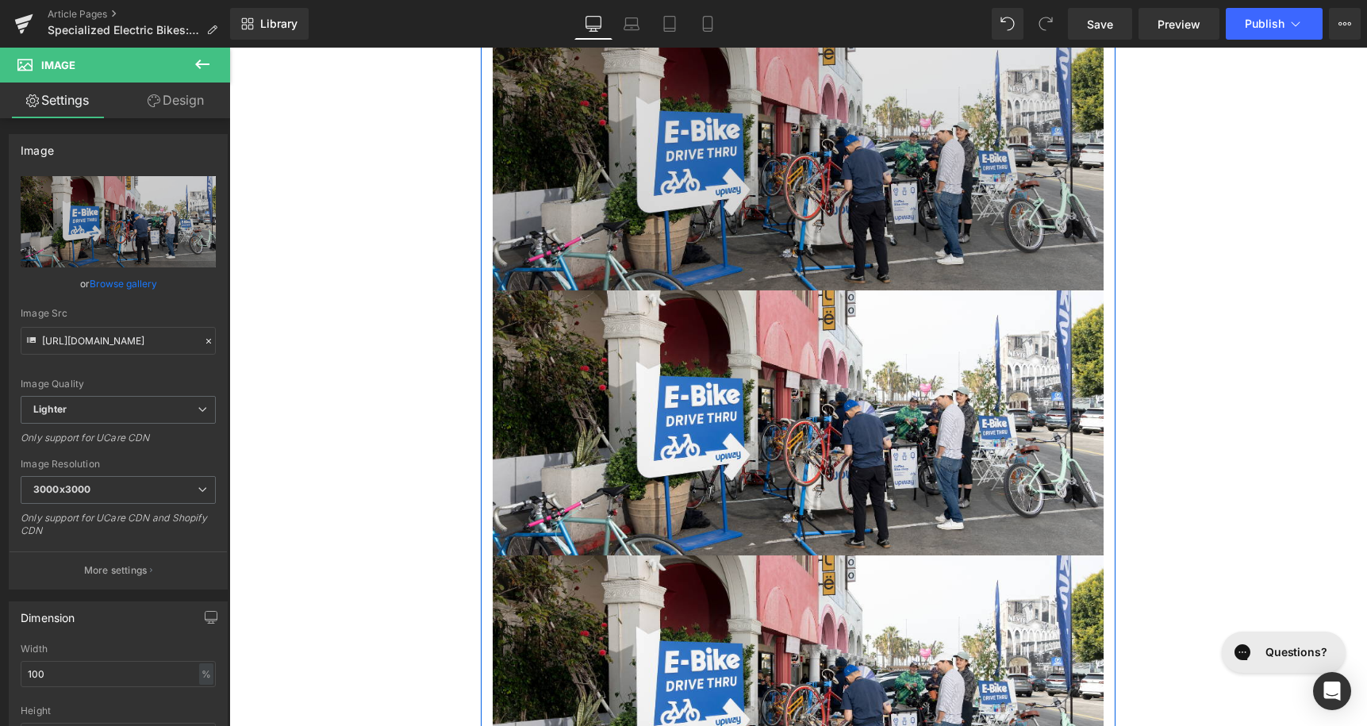
click at [755, 198] on img at bounding box center [798, 157] width 611 height 265
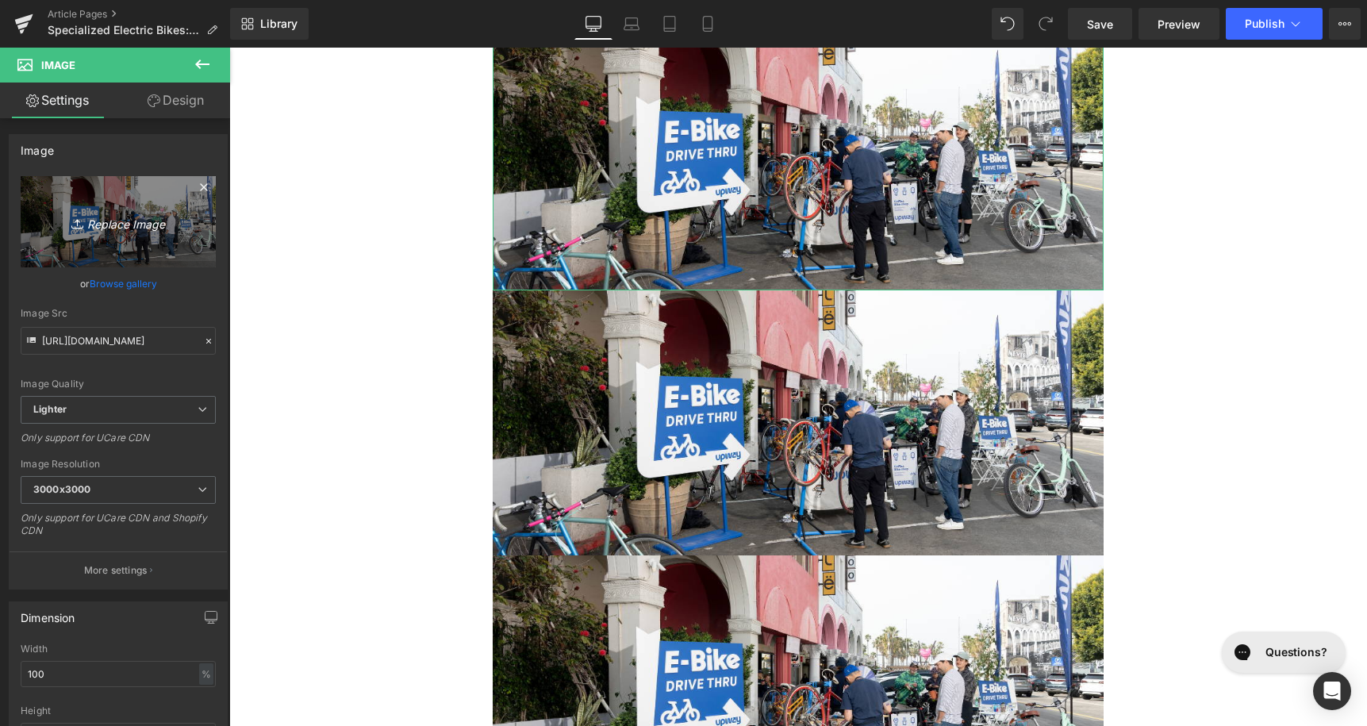
click at [146, 229] on icon "Replace Image" at bounding box center [118, 222] width 127 height 20
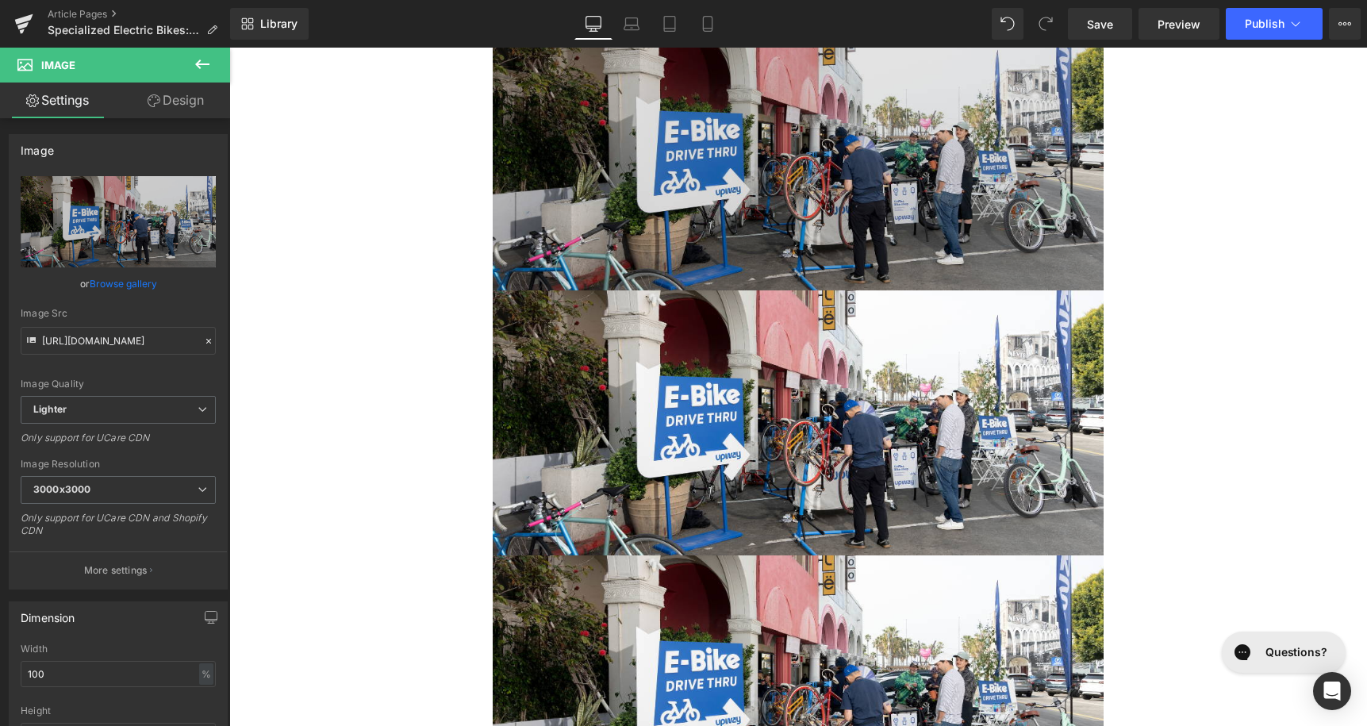
type input "C:\fakepath\491.png"
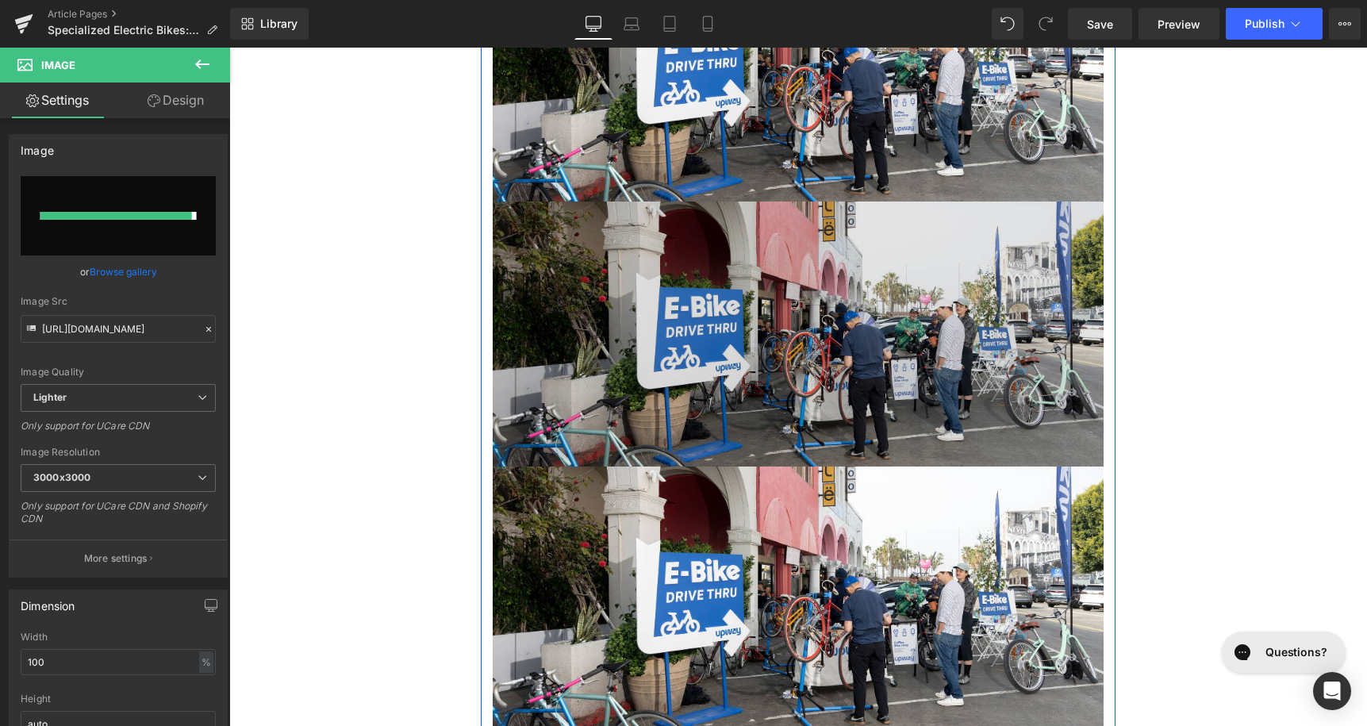
scroll to position [725, 0]
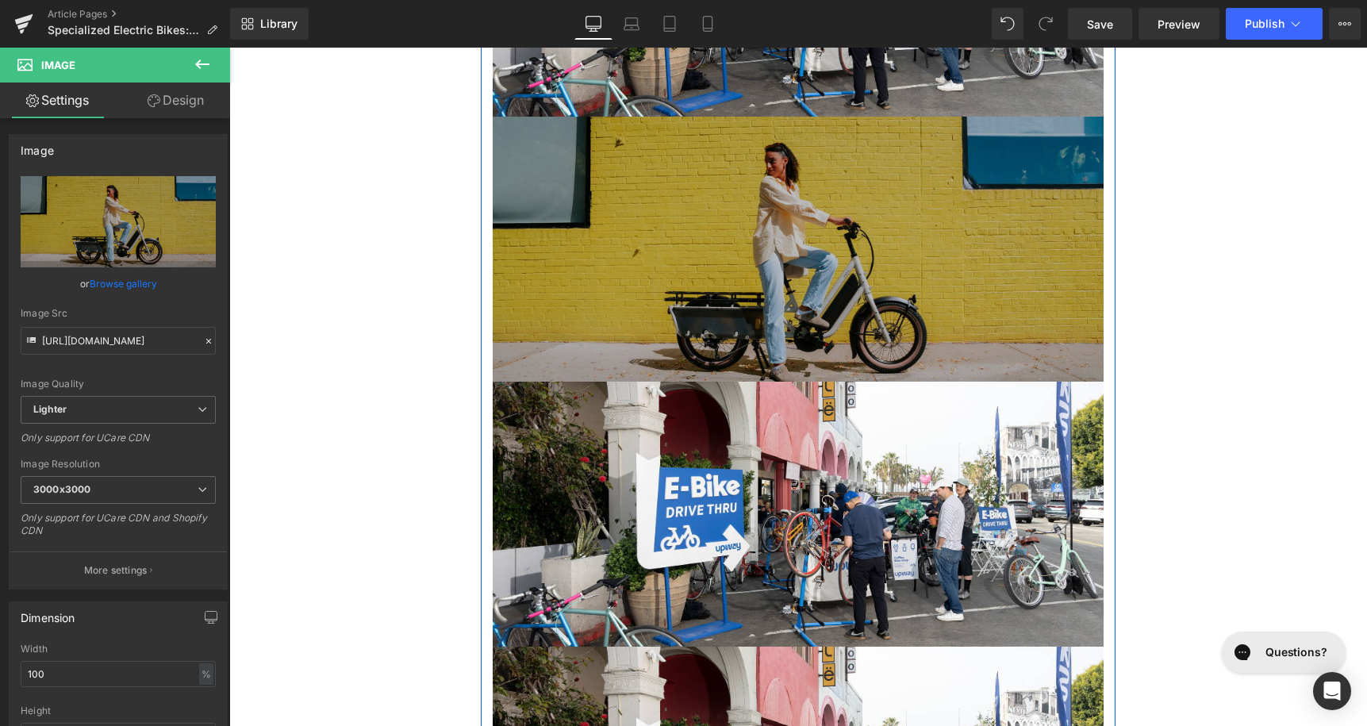
type input "[URL][DOMAIN_NAME]"
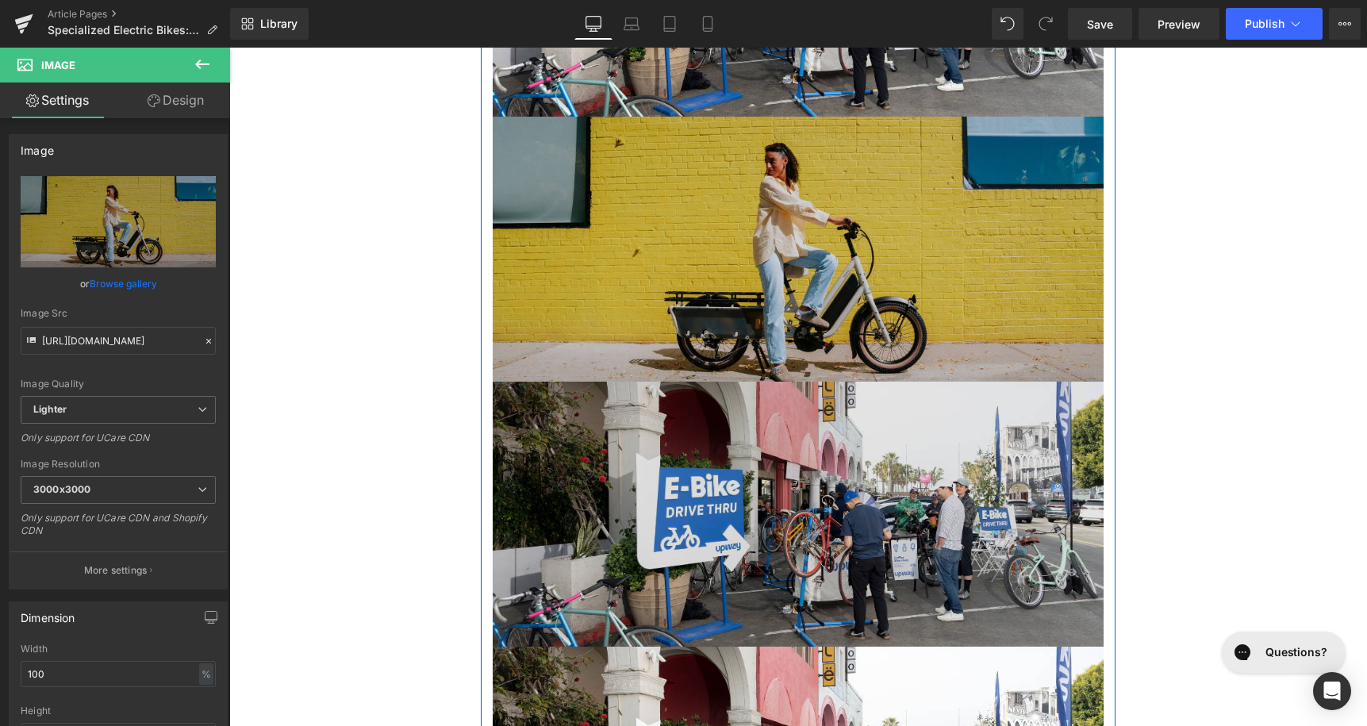
click at [760, 509] on div "Image" at bounding box center [798, 514] width 611 height 265
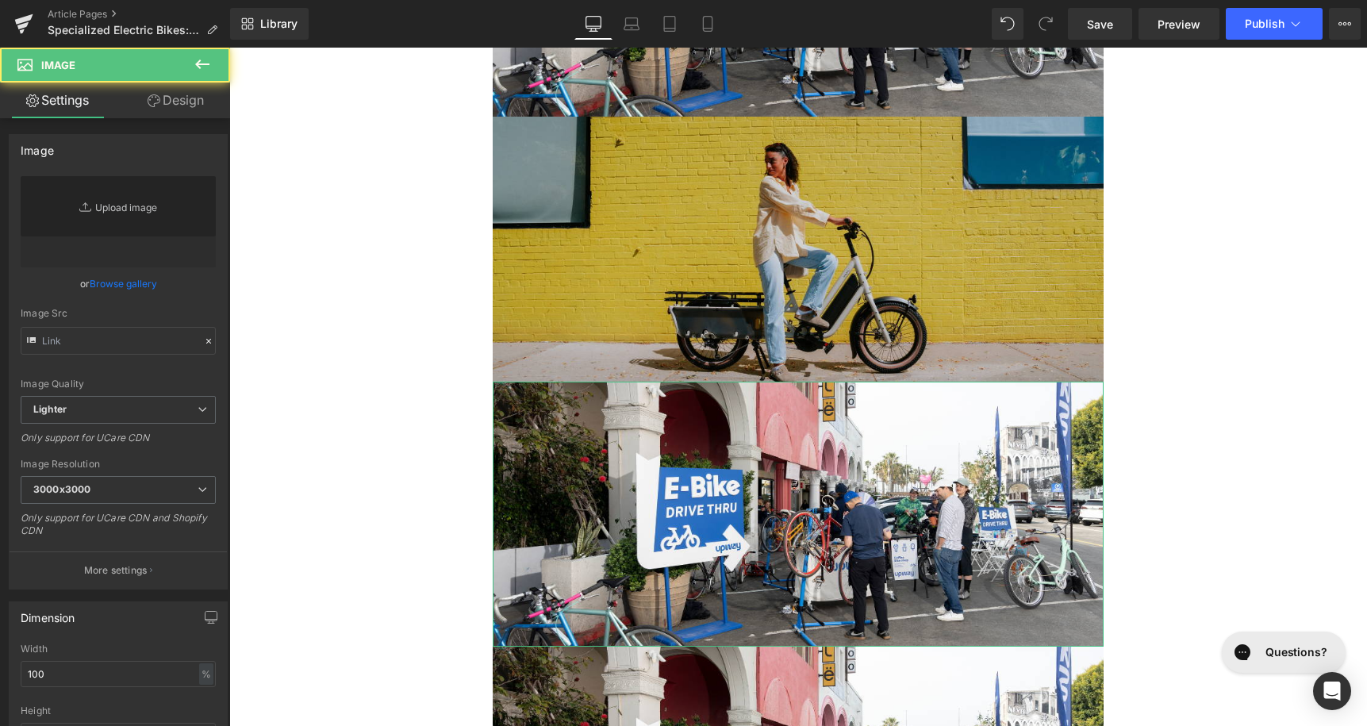
type input "[URL][DOMAIN_NAME]"
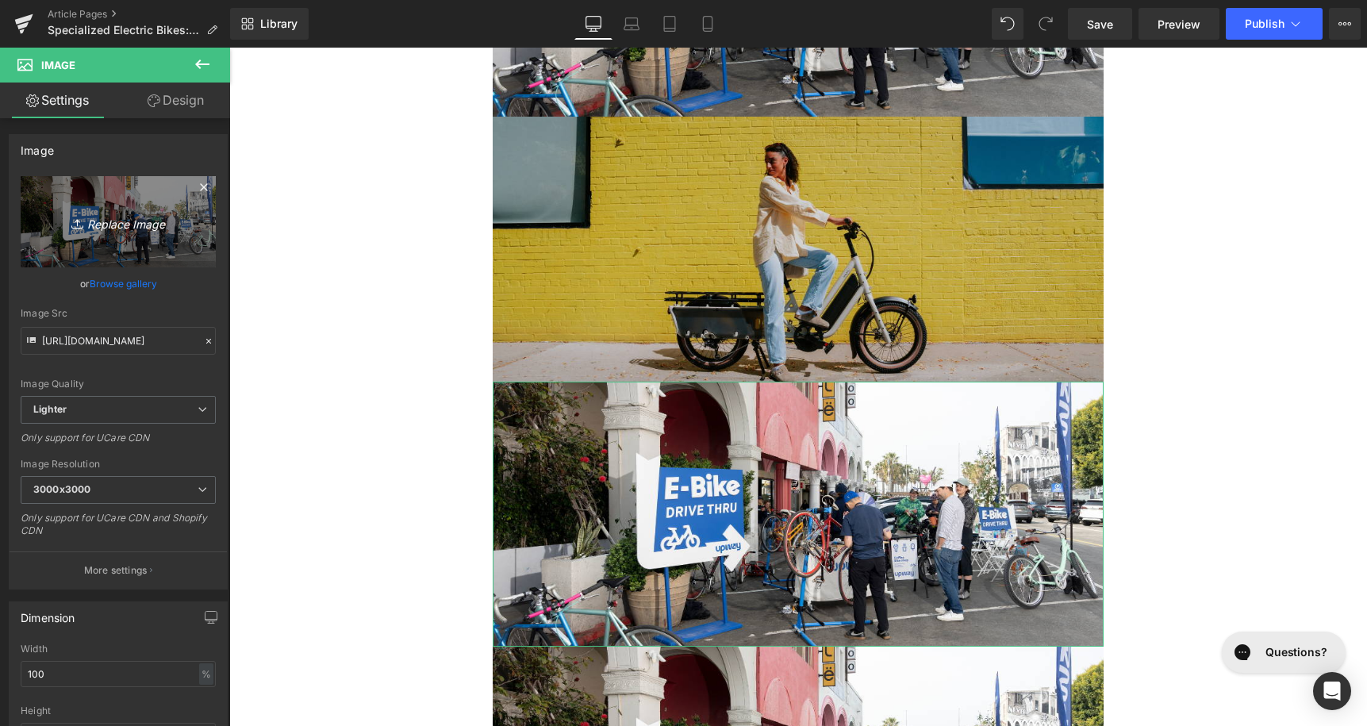
click at [147, 234] on link "Replace Image" at bounding box center [118, 221] width 195 height 91
type input "C:\fakepath\490.png"
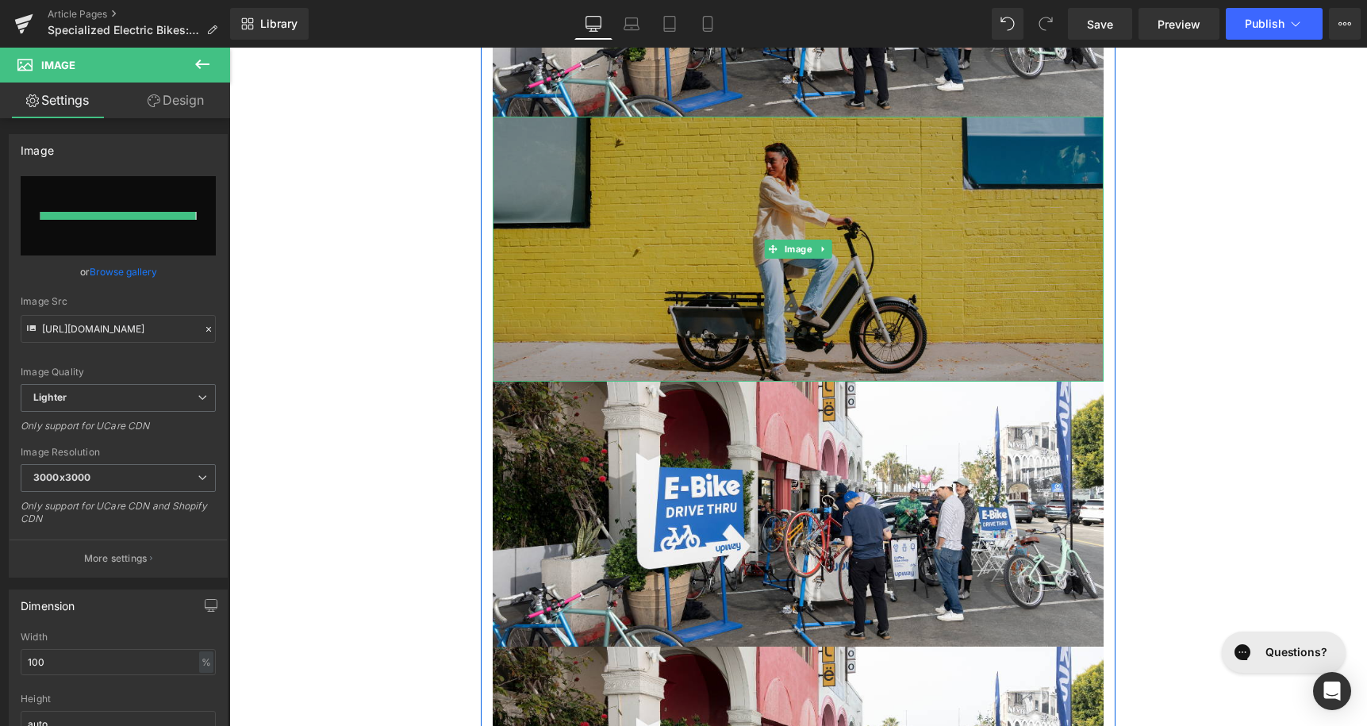
type input "[URL][DOMAIN_NAME]"
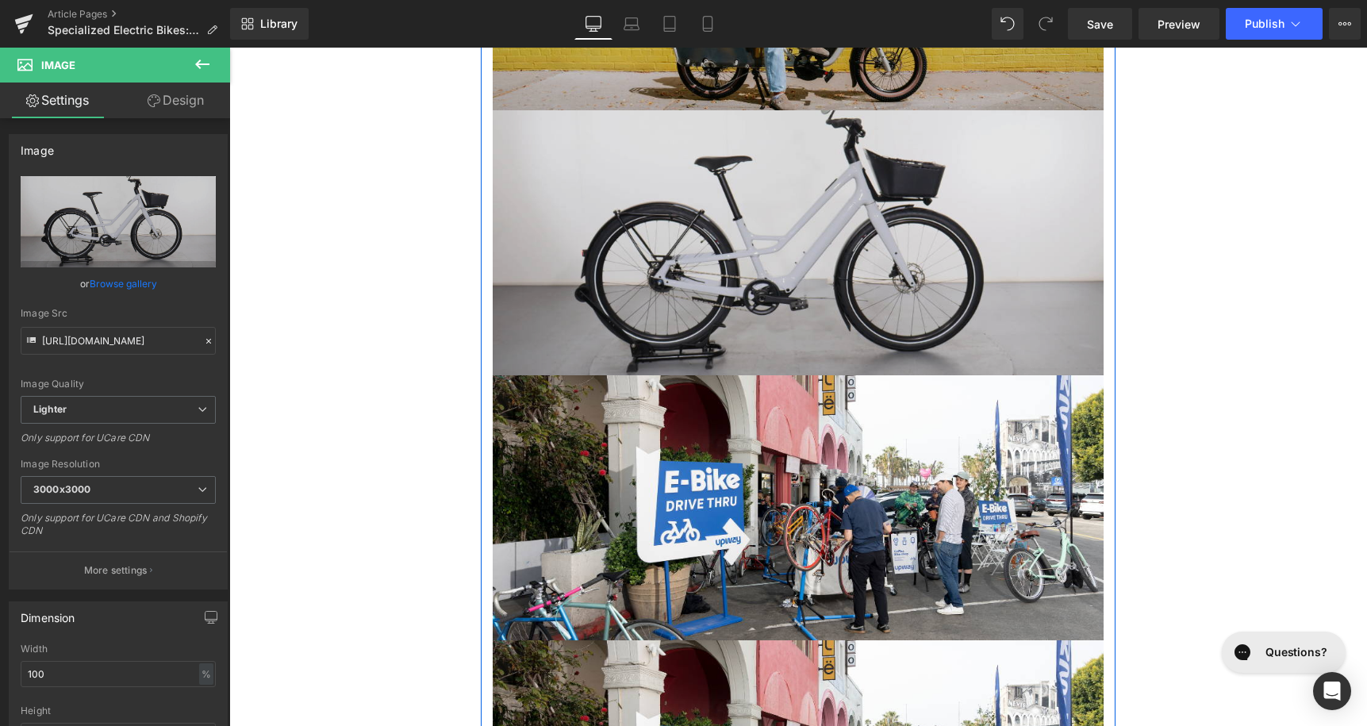
scroll to position [1000, 0]
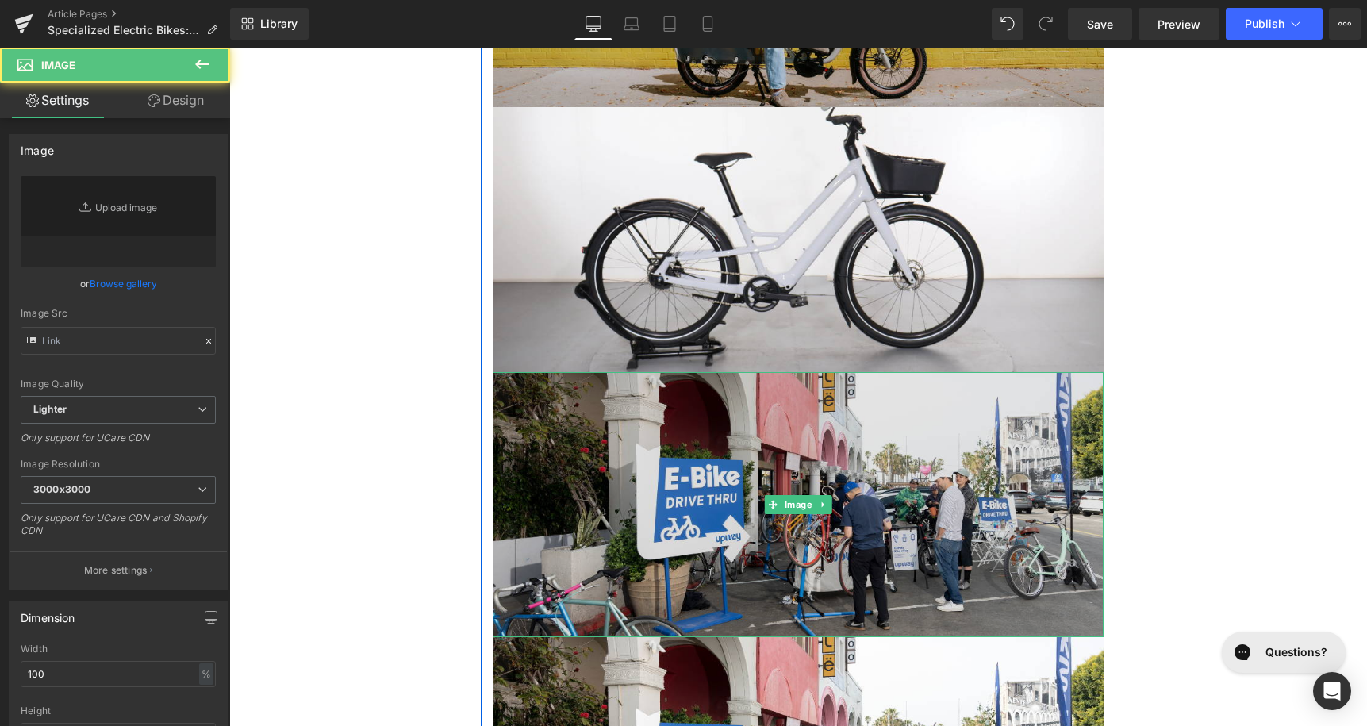
click at [736, 412] on img at bounding box center [798, 504] width 611 height 265
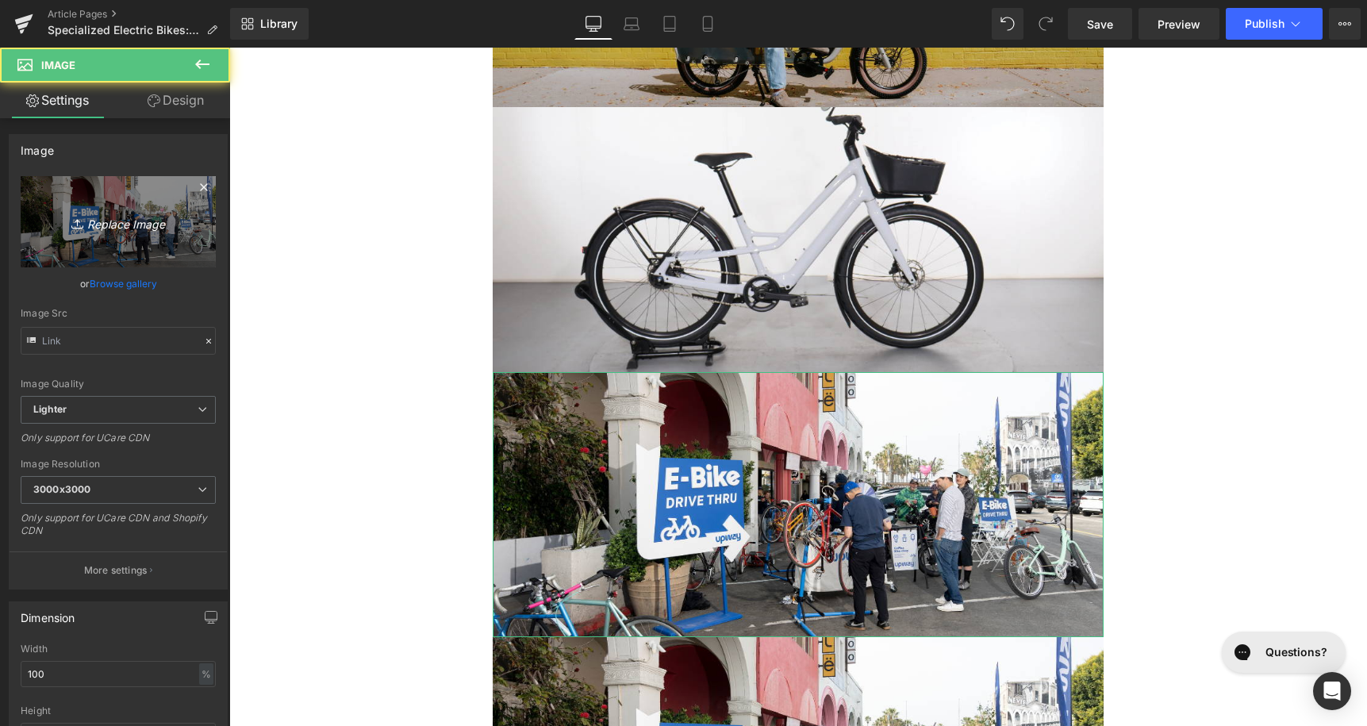
type input "[URL][DOMAIN_NAME]"
click at [142, 219] on icon "Replace Image" at bounding box center [118, 222] width 127 height 20
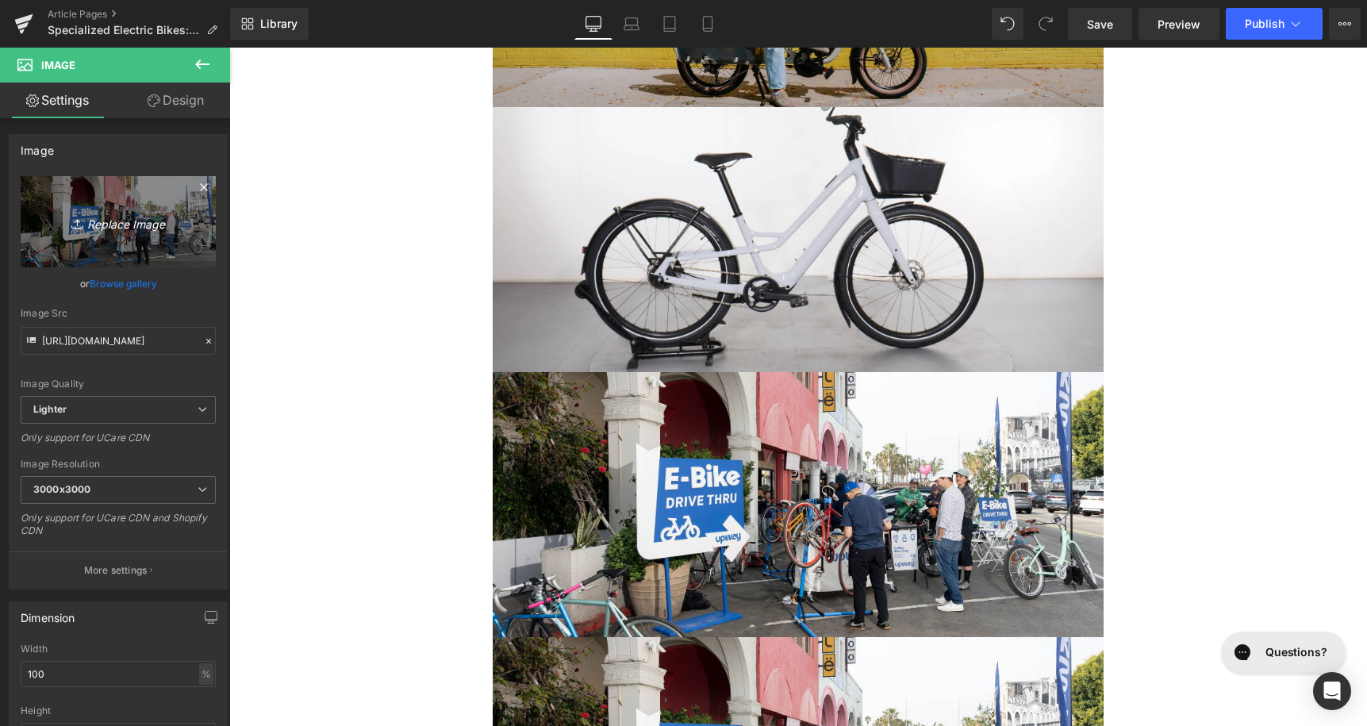
type input "C:\fakepath\493.png"
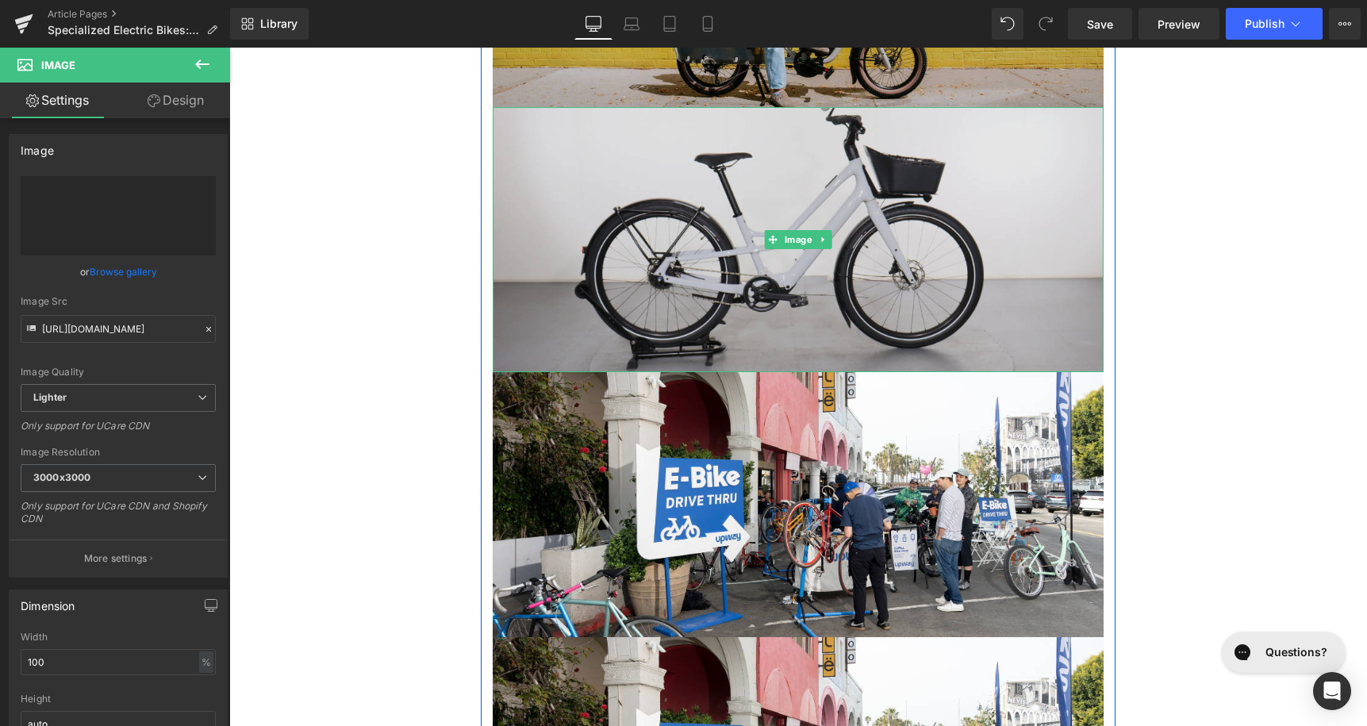
type input "[URL][DOMAIN_NAME]"
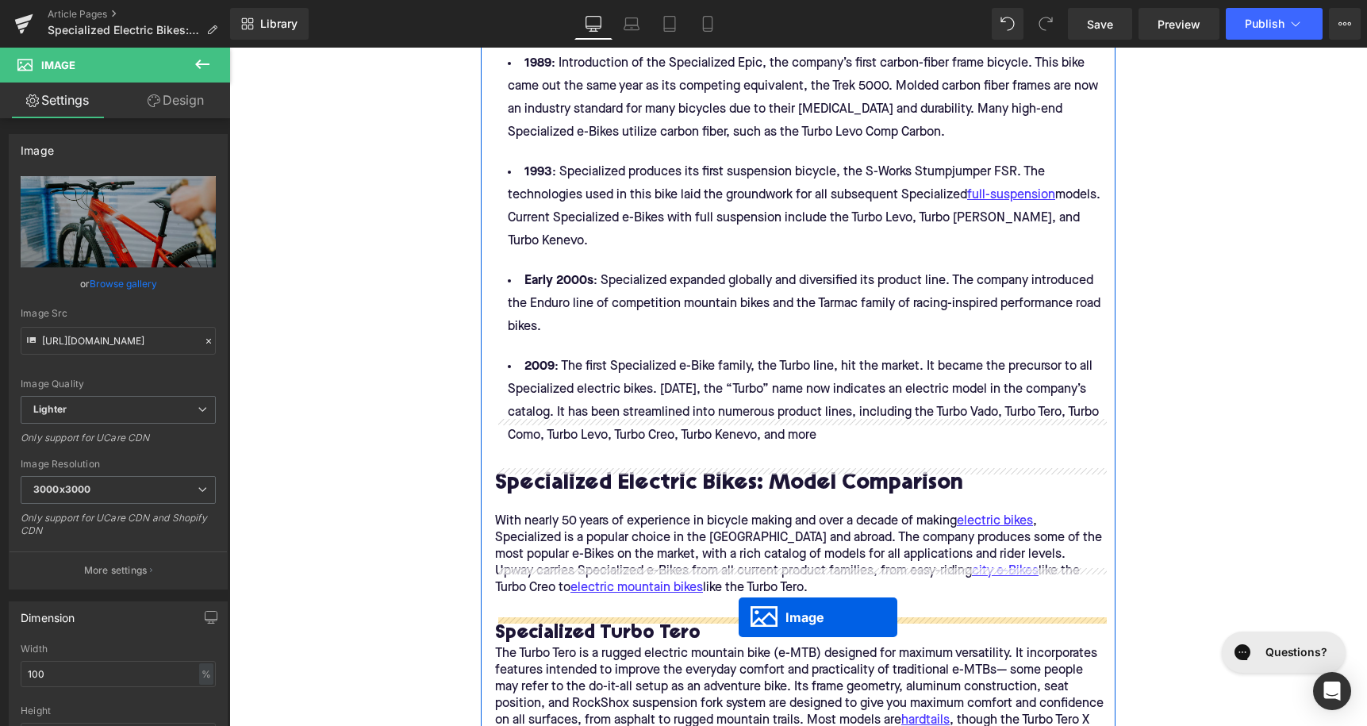
drag, startPoint x: 770, startPoint y: 505, endPoint x: 739, endPoint y: 617, distance: 115.3
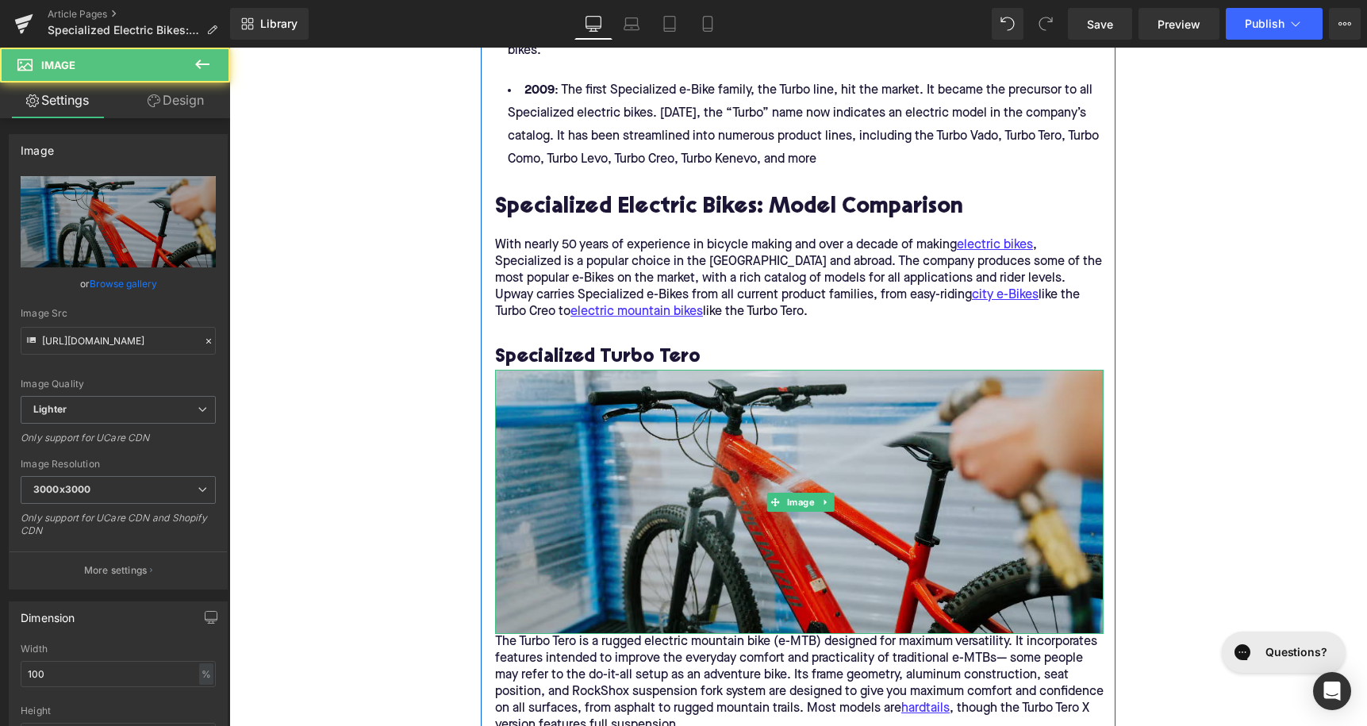
scroll to position [3027, 0]
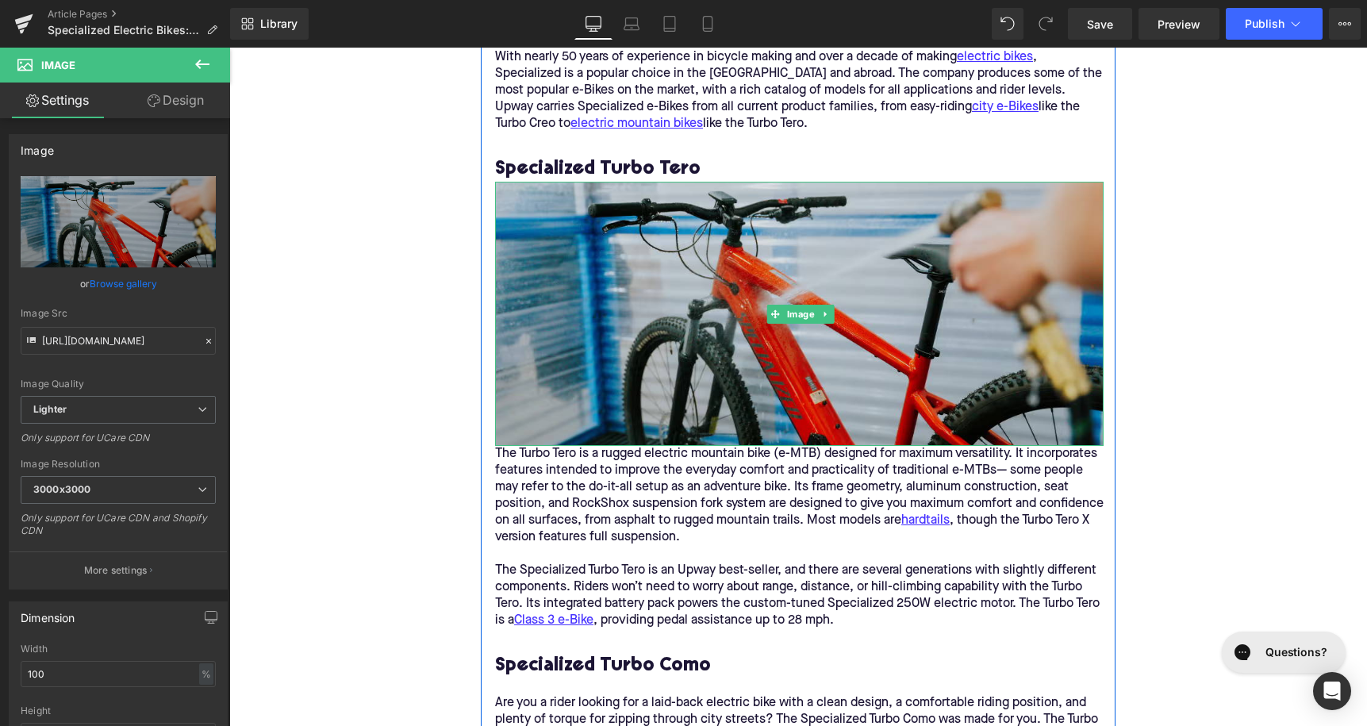
click at [507, 446] on p "The Turbo Tero is a rugged electric mountain bike (e-MTB) designed for maximum …" at bounding box center [799, 496] width 609 height 100
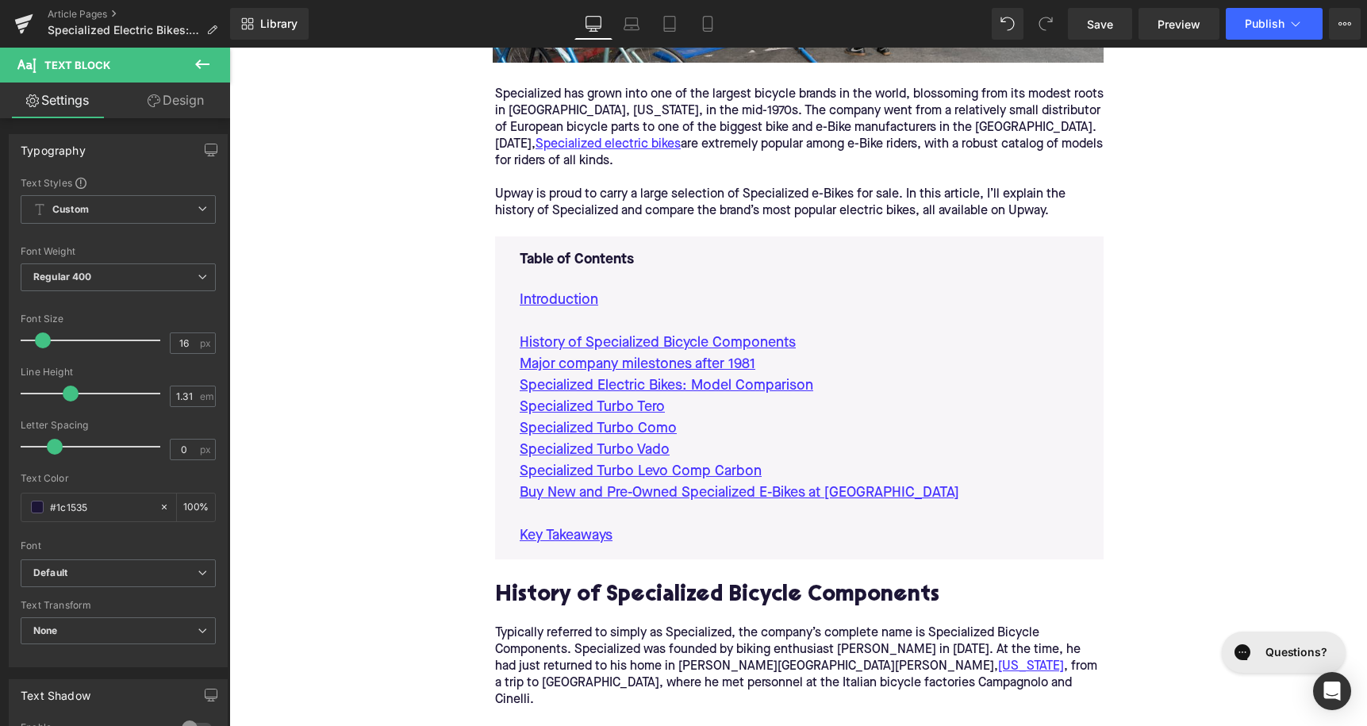
scroll to position [883, 0]
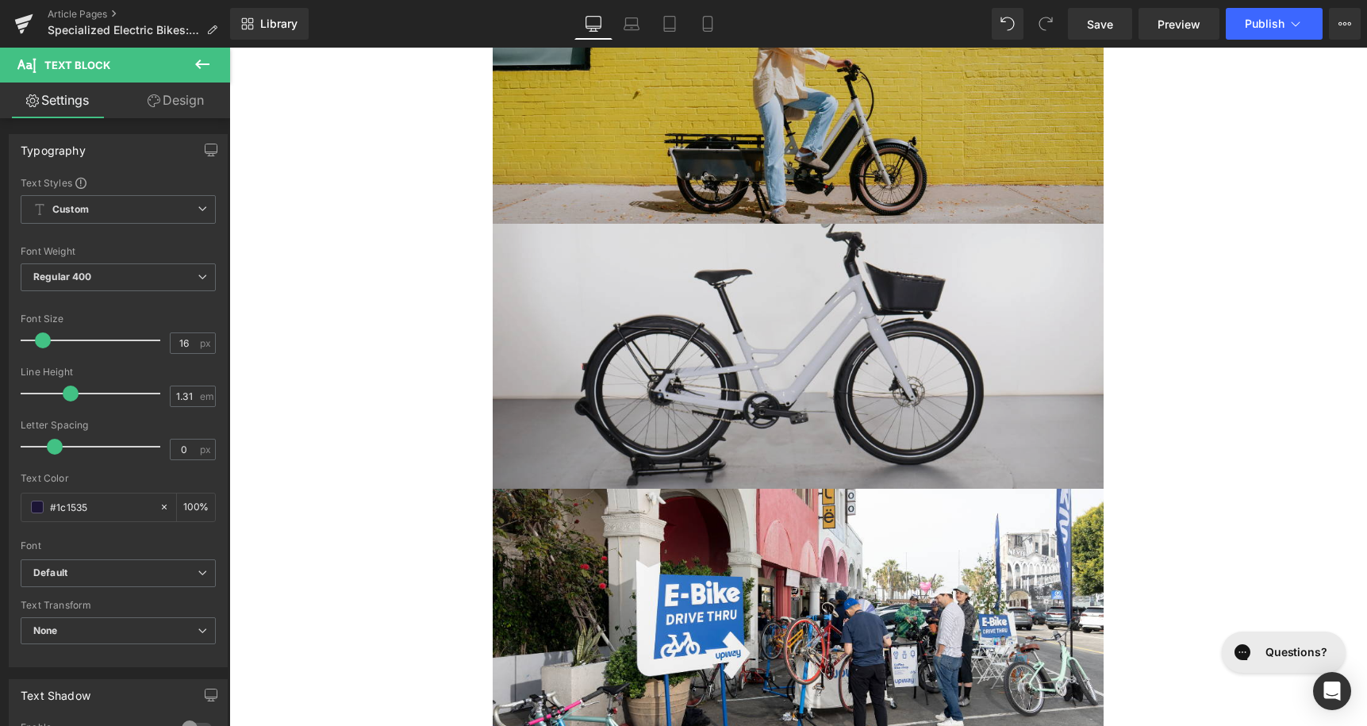
click at [772, 317] on img at bounding box center [798, 356] width 611 height 265
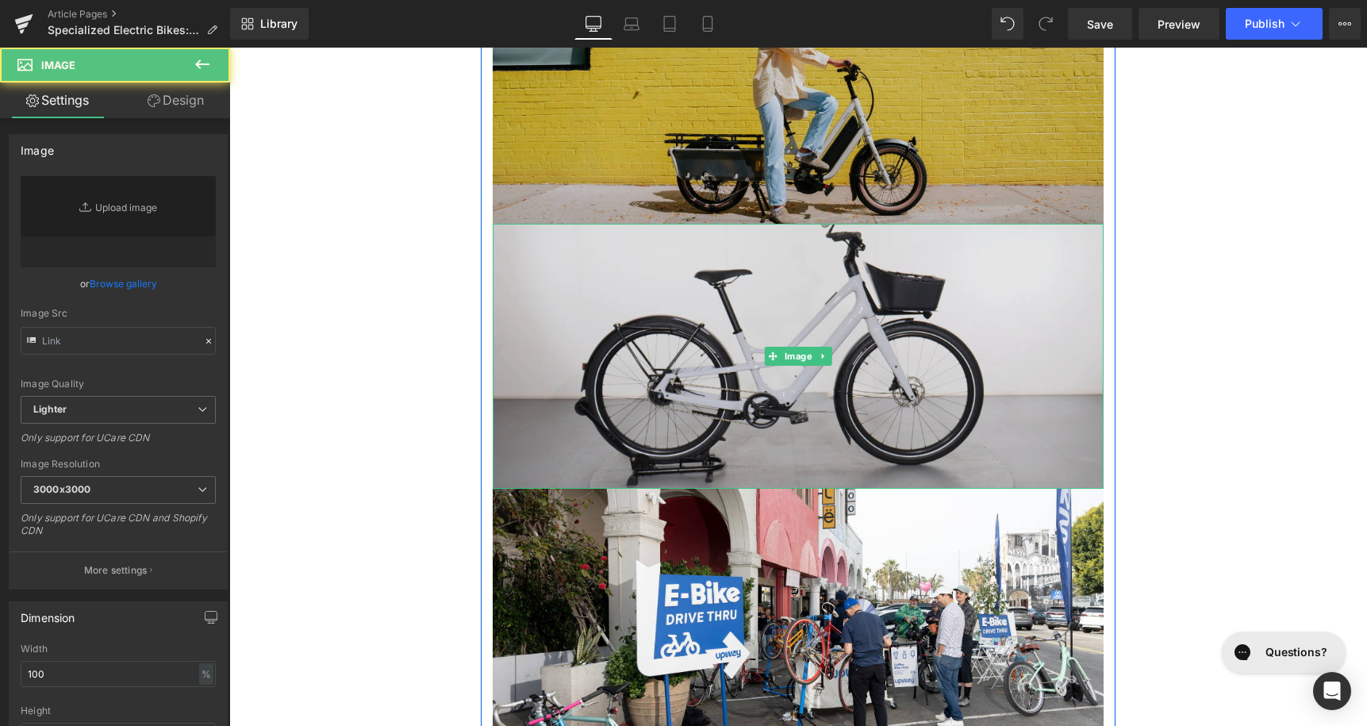
type input "[URL][DOMAIN_NAME]"
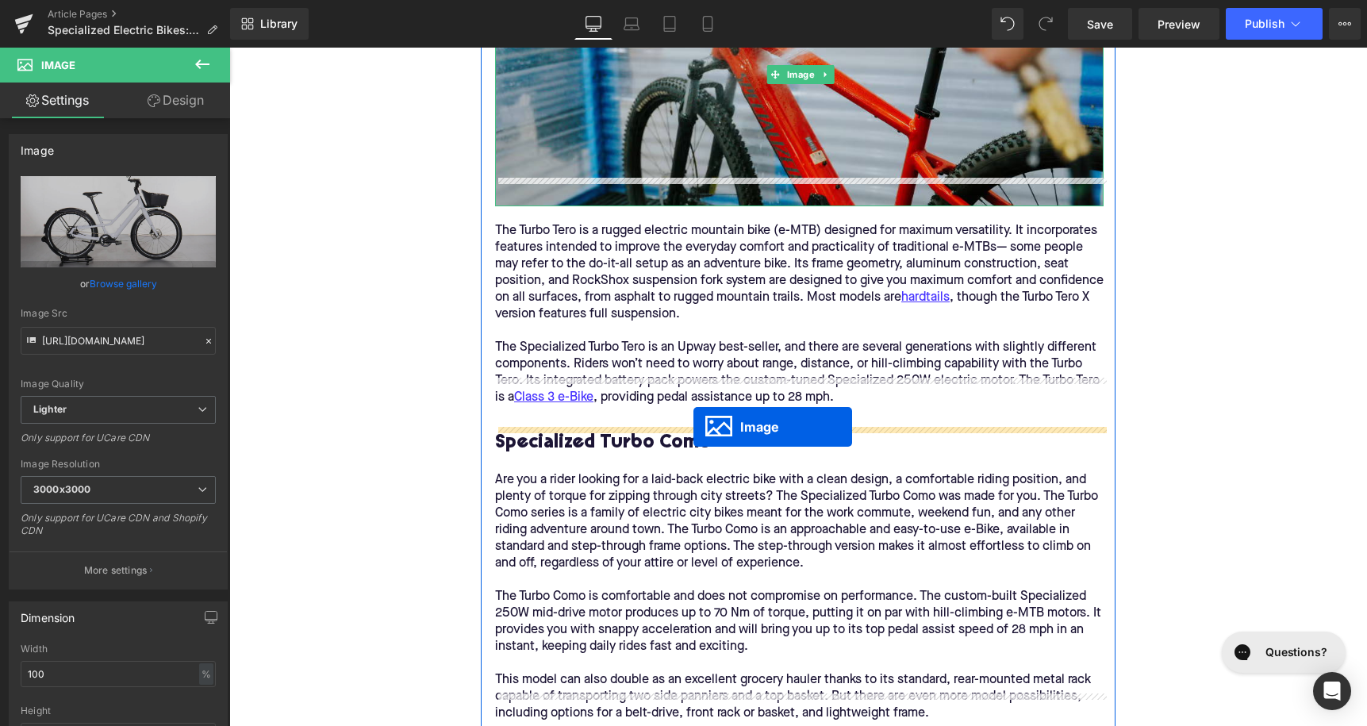
drag, startPoint x: 769, startPoint y: 356, endPoint x: 693, endPoint y: 428, distance: 103.8
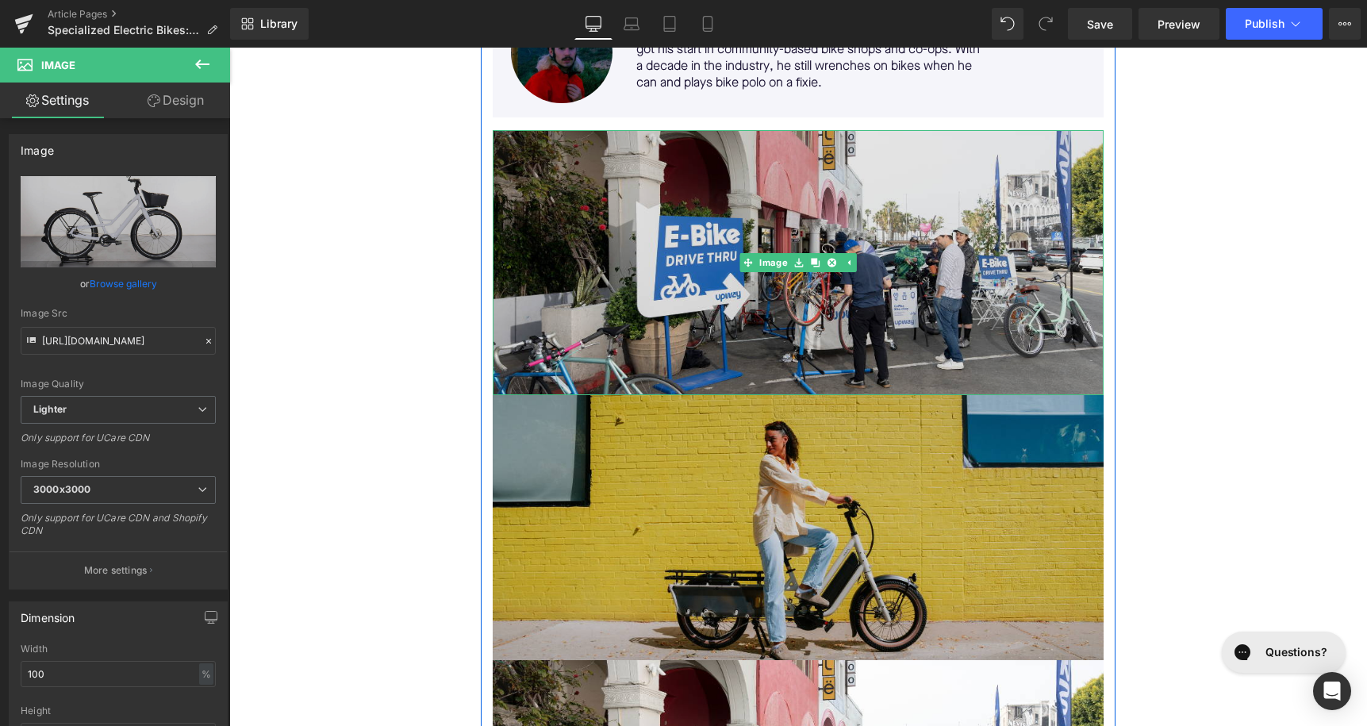
scroll to position [446, 0]
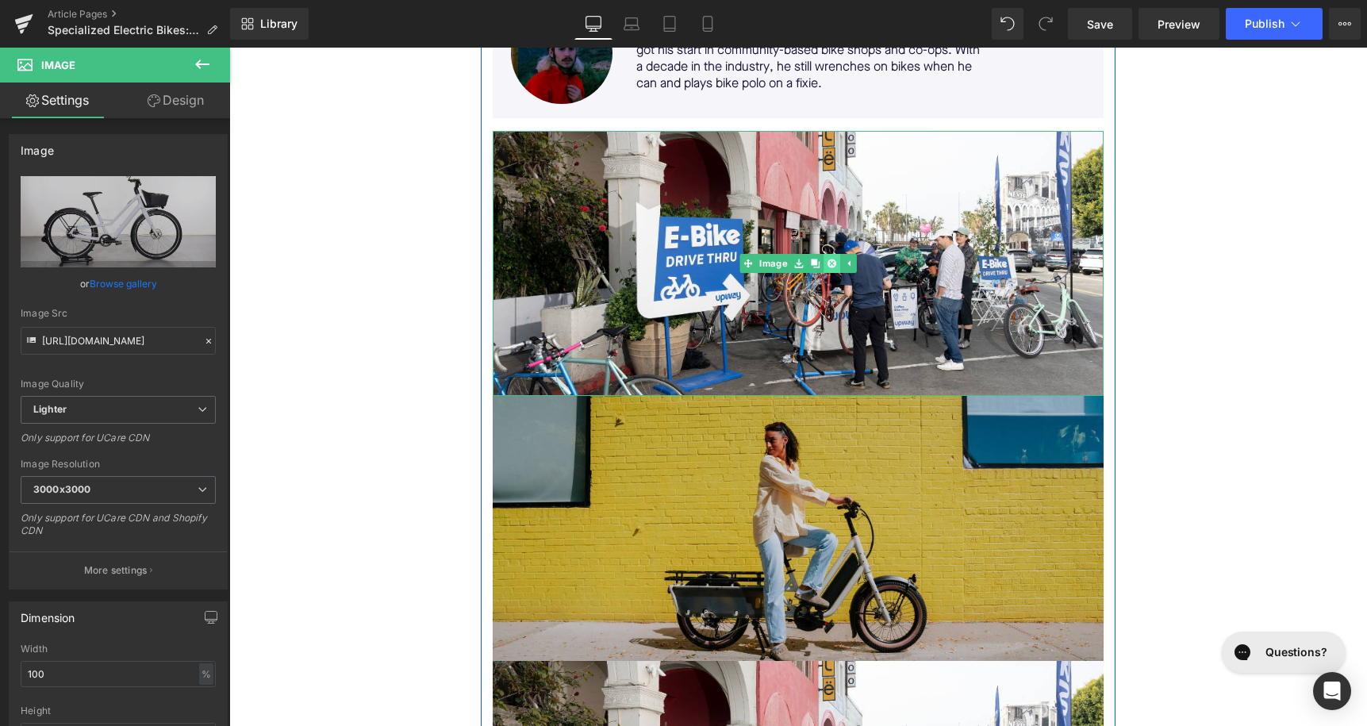
click at [831, 263] on icon at bounding box center [832, 263] width 9 height 9
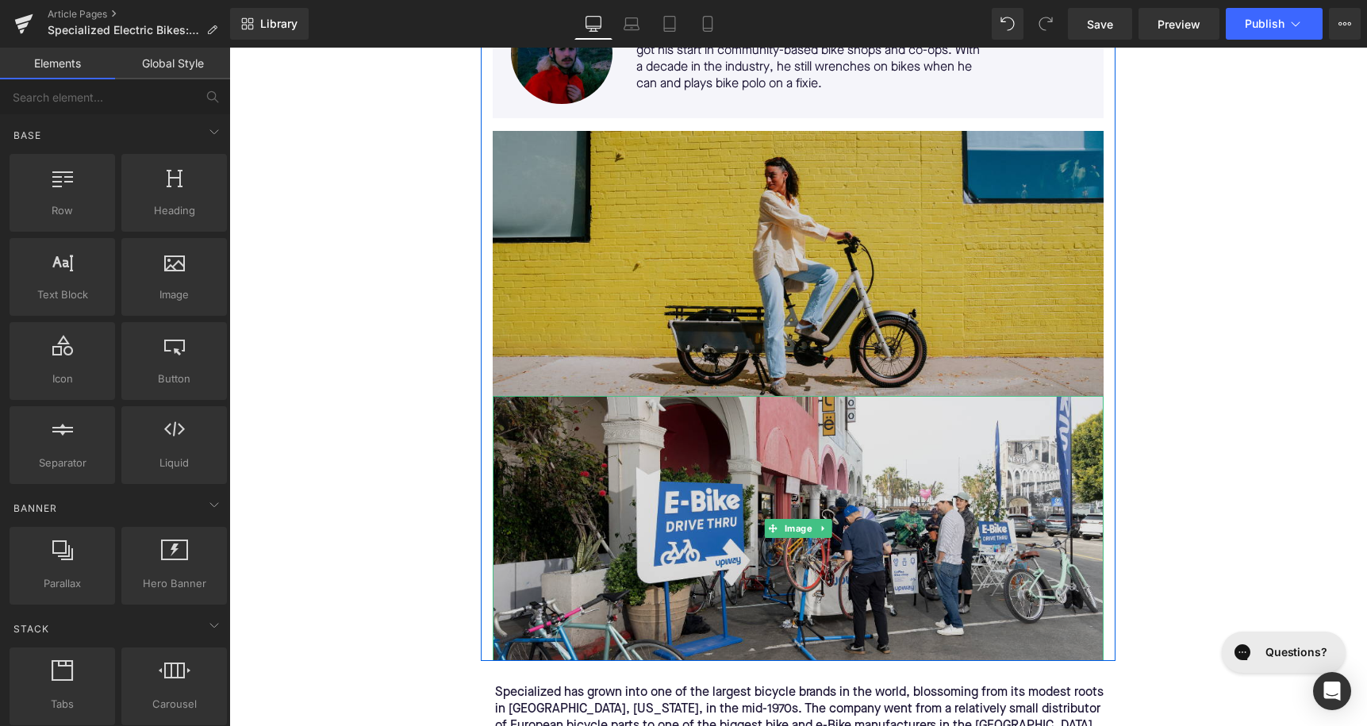
click at [651, 521] on img at bounding box center [798, 528] width 611 height 265
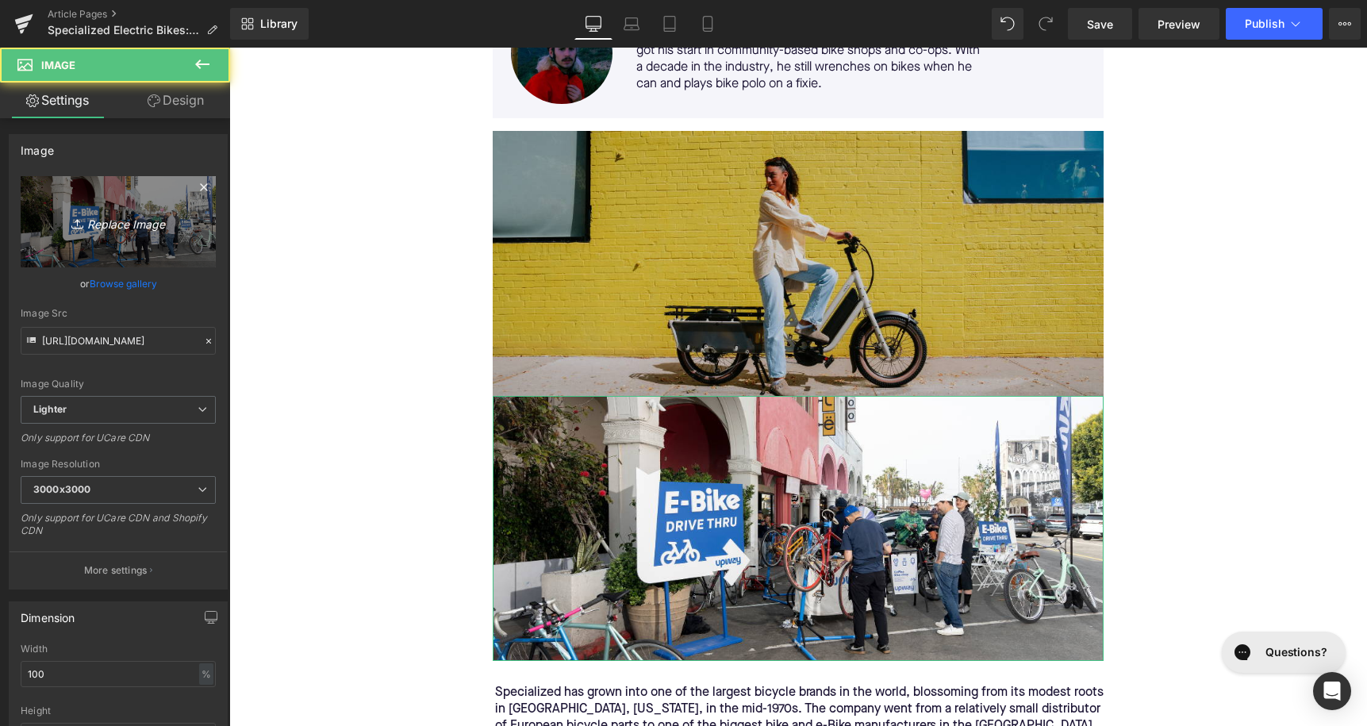
click at [146, 207] on link "Replace Image" at bounding box center [118, 221] width 195 height 91
type input "C:\fakepath\492.png"
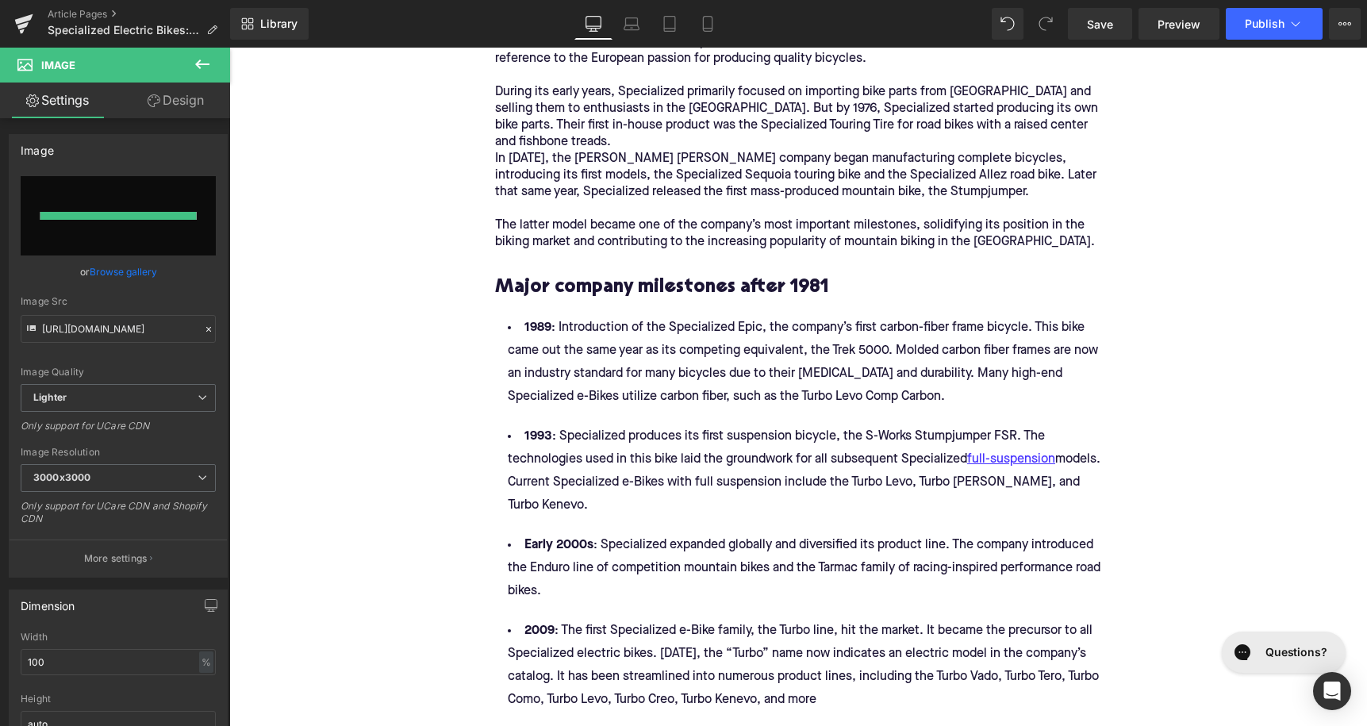
type input "[URL][DOMAIN_NAME]"
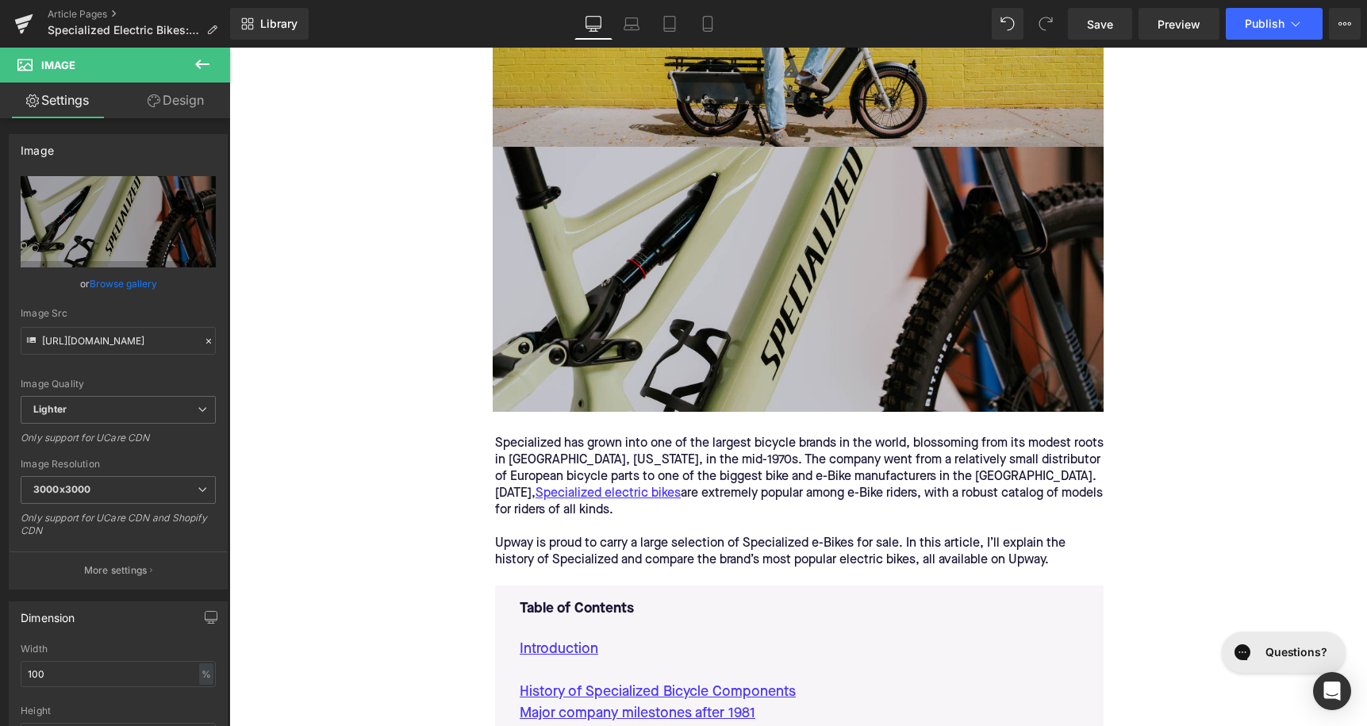
scroll to position [641, 0]
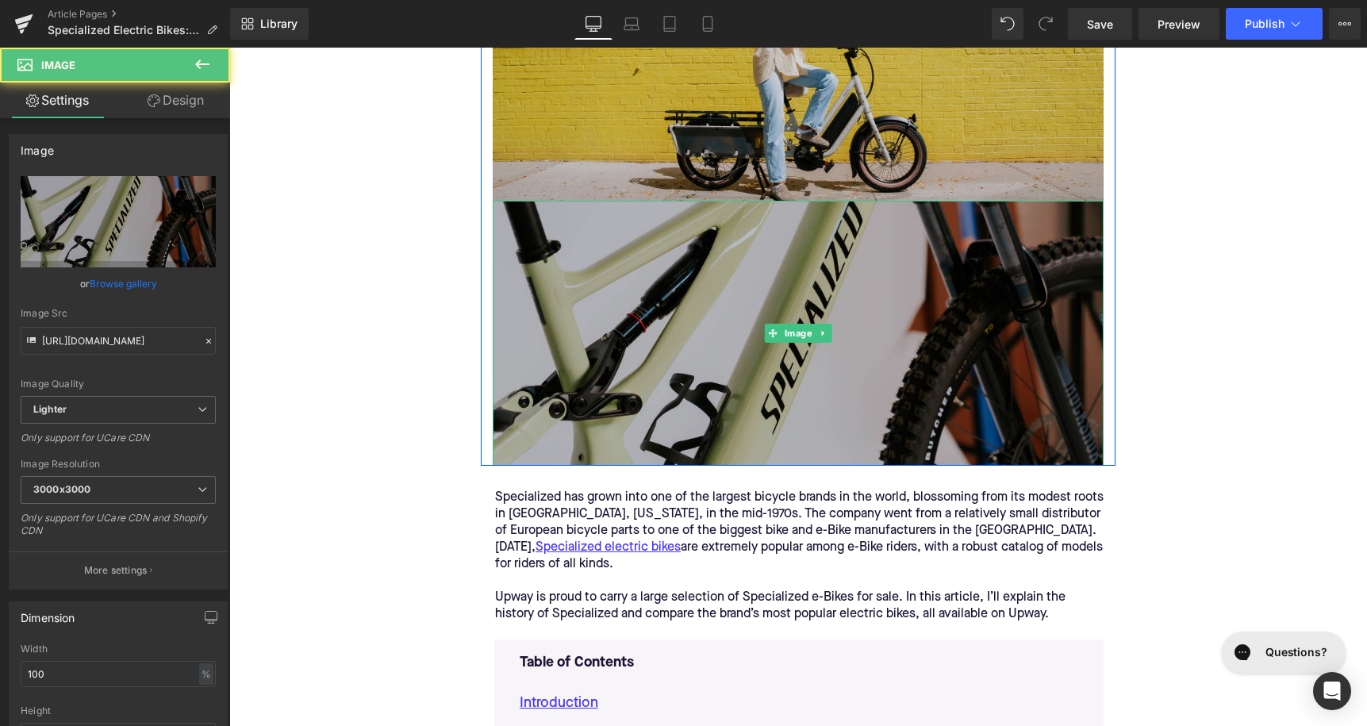
click at [803, 347] on img at bounding box center [798, 333] width 611 height 265
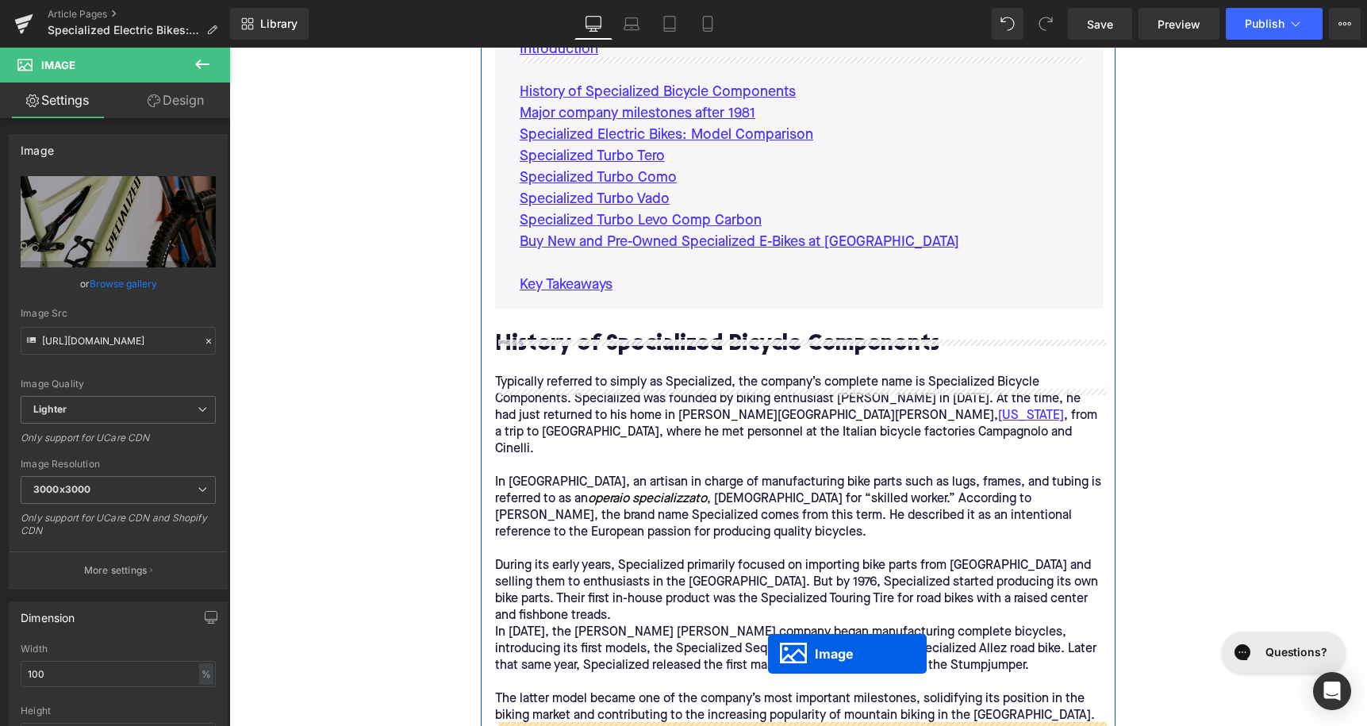
scroll to position [1212, 0]
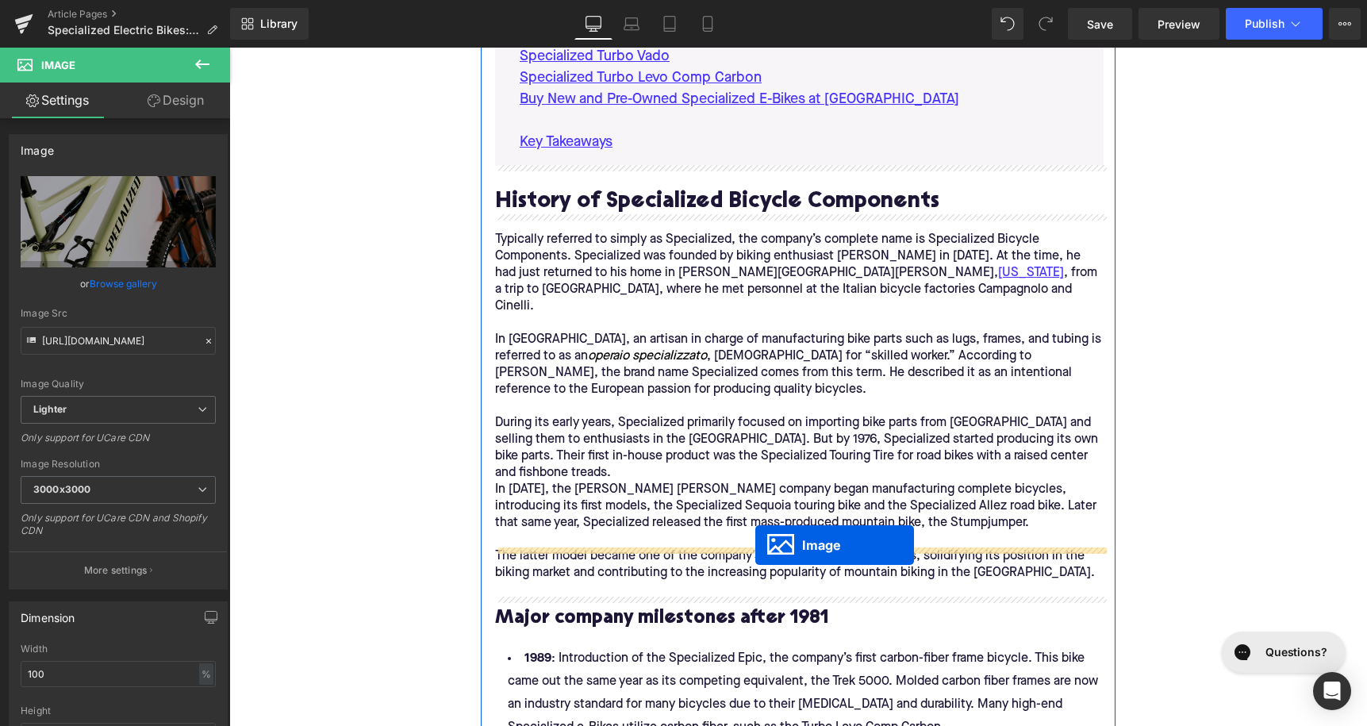
drag, startPoint x: 769, startPoint y: 330, endPoint x: 755, endPoint y: 544, distance: 214.7
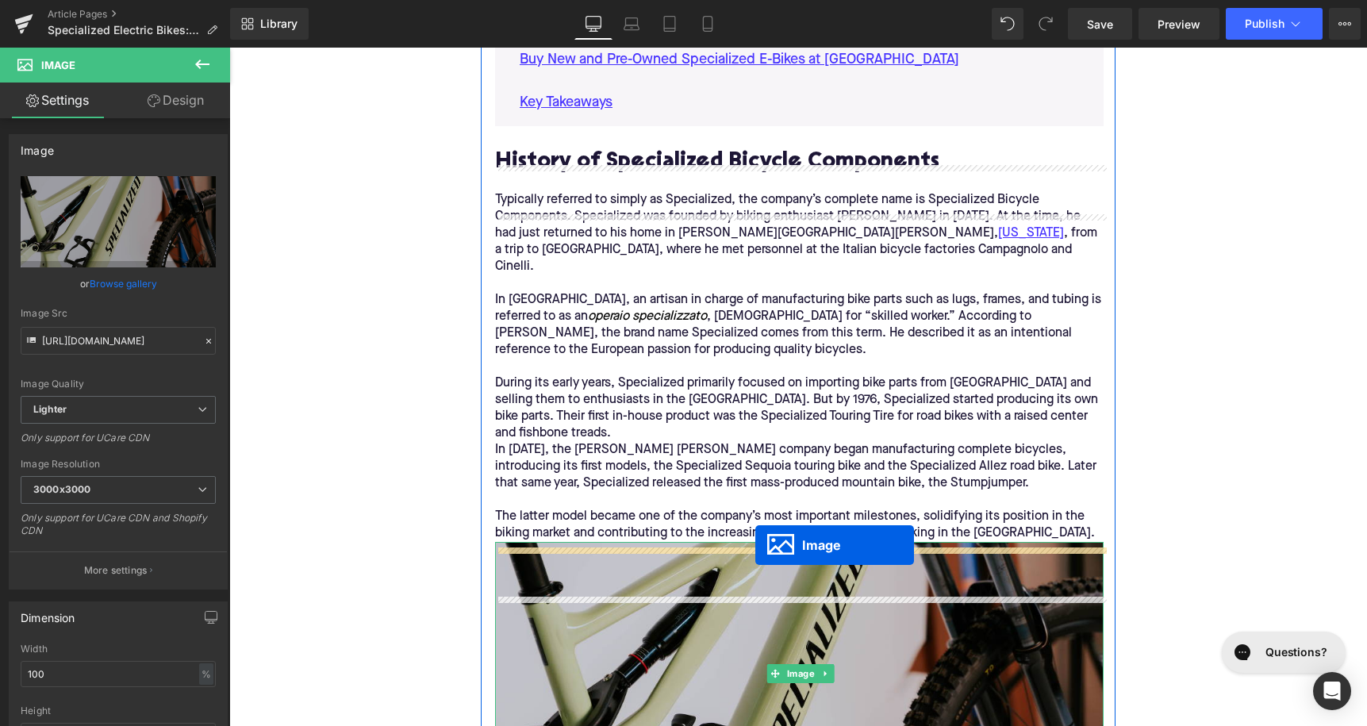
scroll to position [1173, 0]
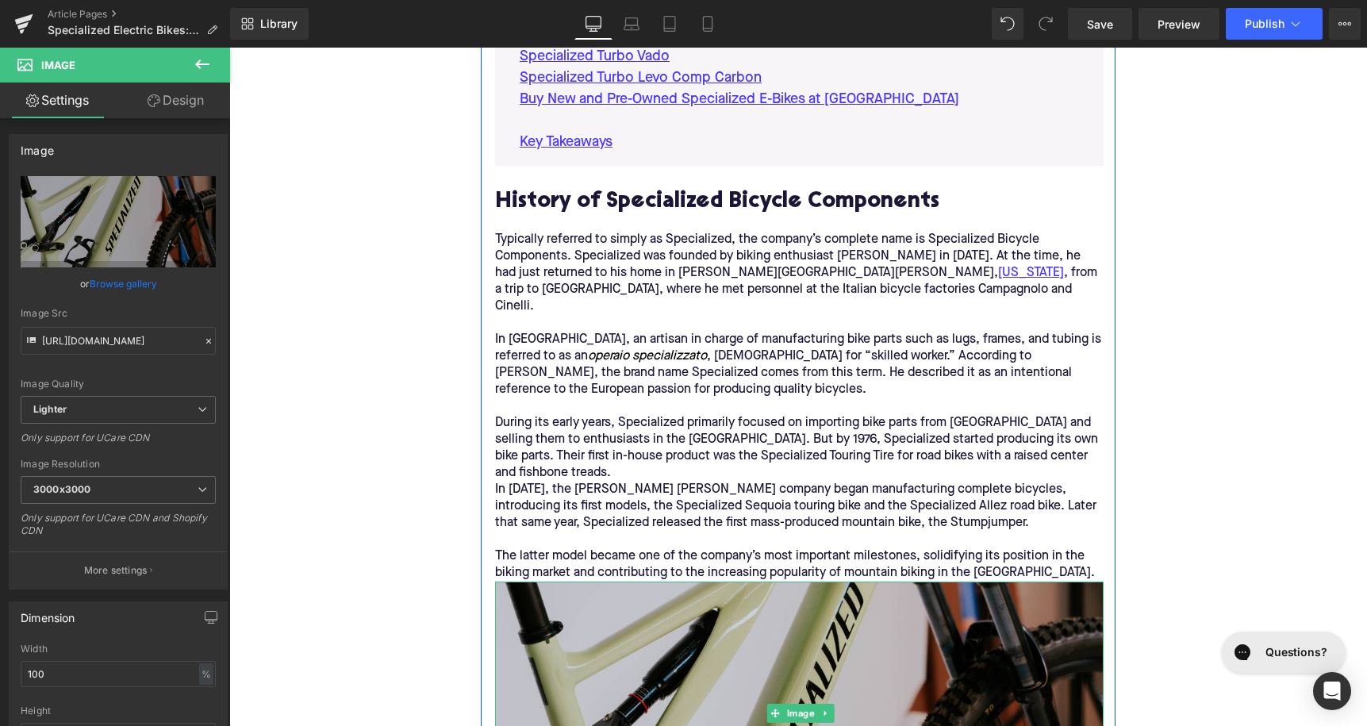
click at [1067, 539] on div "Typically referred to simply as Specialized, the company’s complete name is Spe…" at bounding box center [799, 398] width 609 height 367
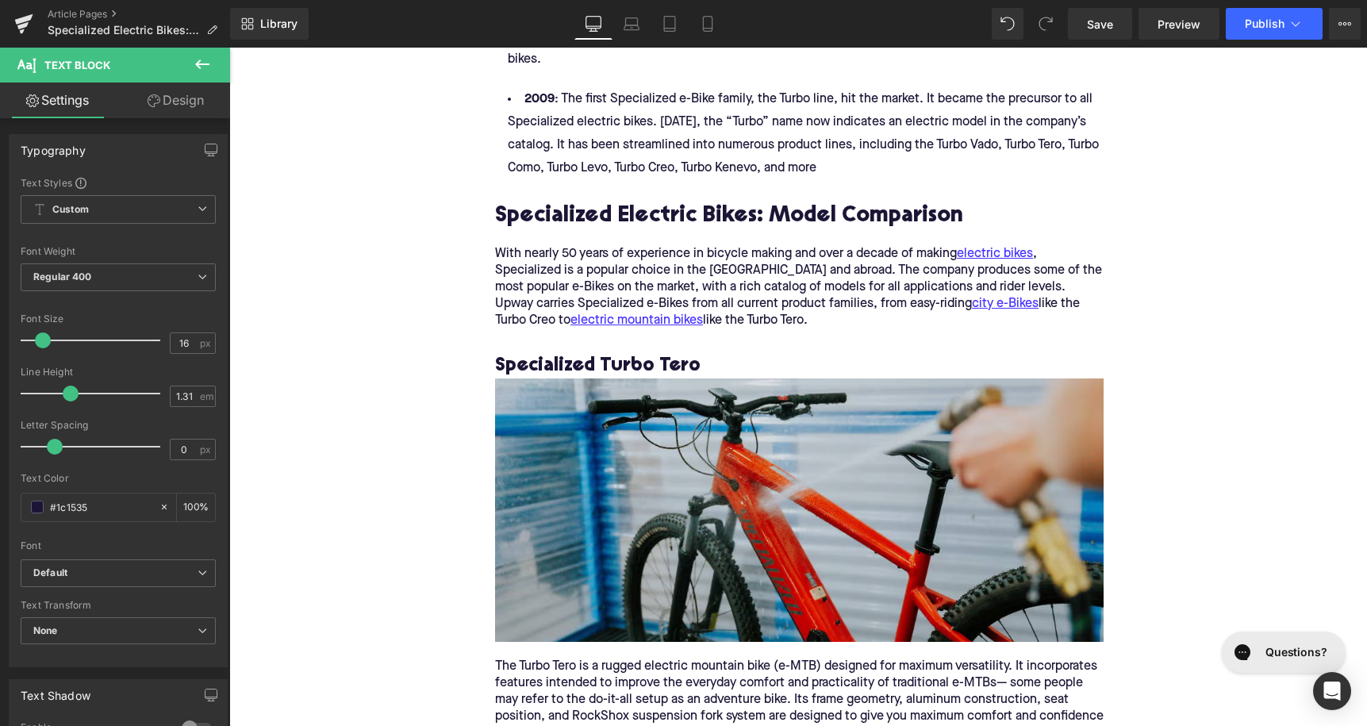
scroll to position [2321, 0]
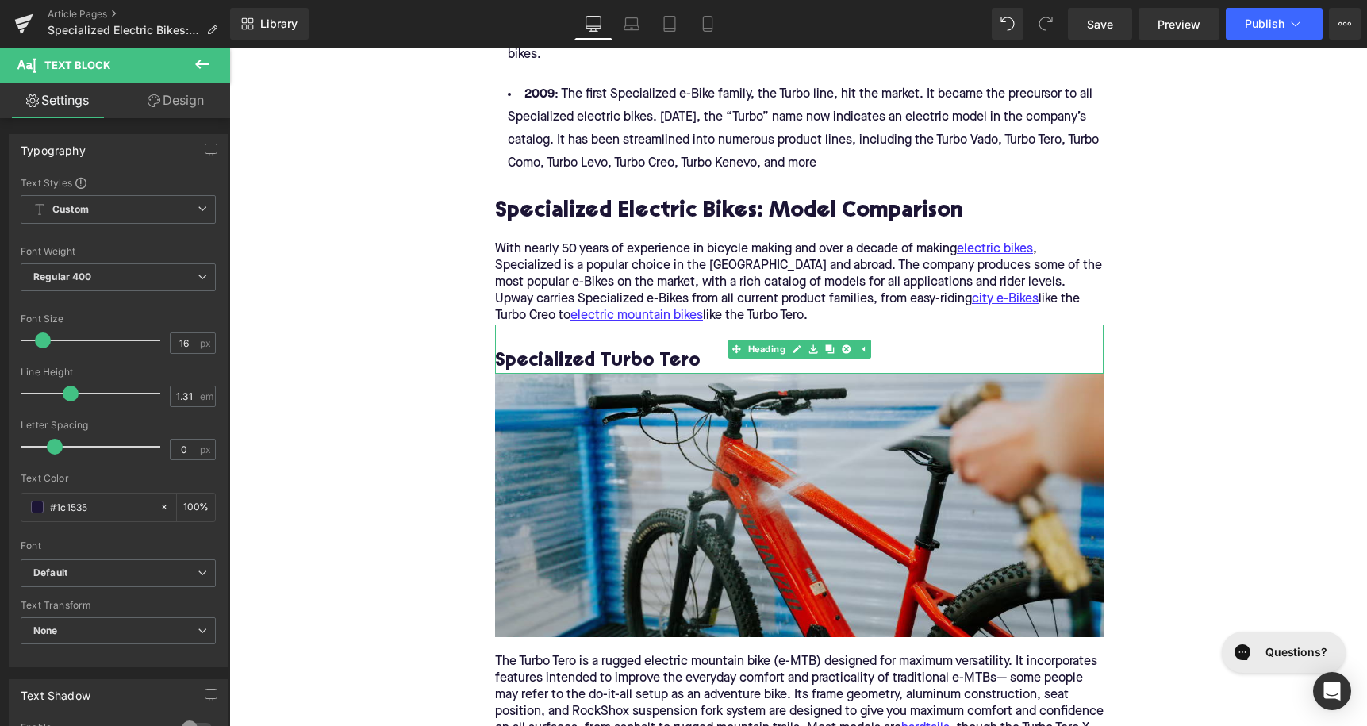
click at [586, 349] on h3 "Specialized Turbo Tero" at bounding box center [799, 361] width 609 height 25
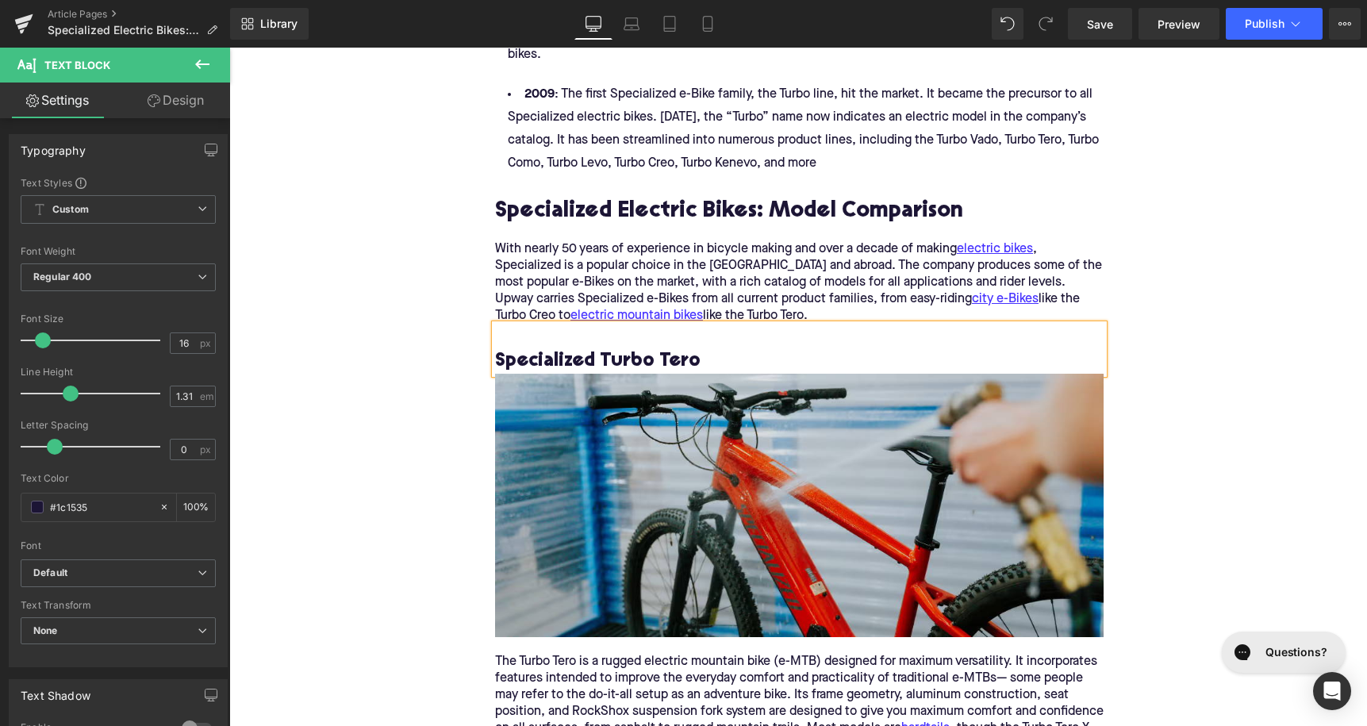
click at [586, 349] on h3 "Specialized Turbo Tero" at bounding box center [799, 361] width 609 height 25
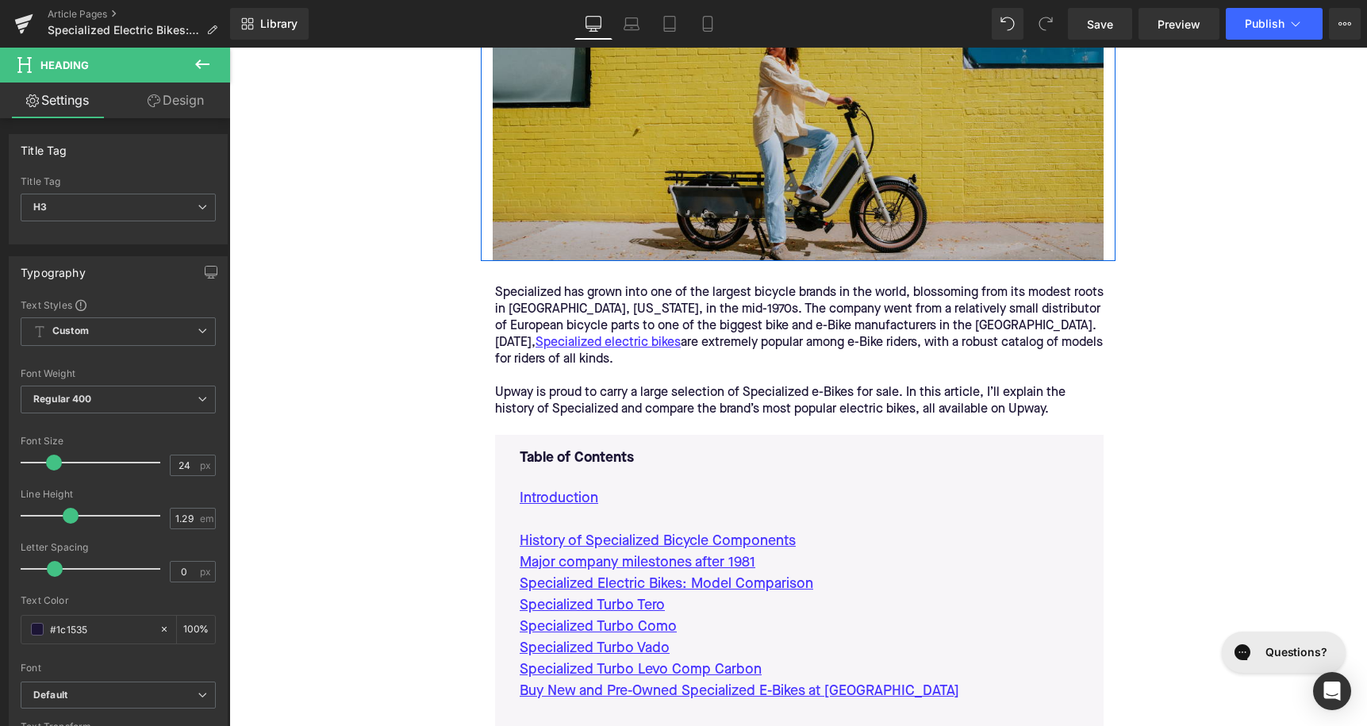
scroll to position [352, 0]
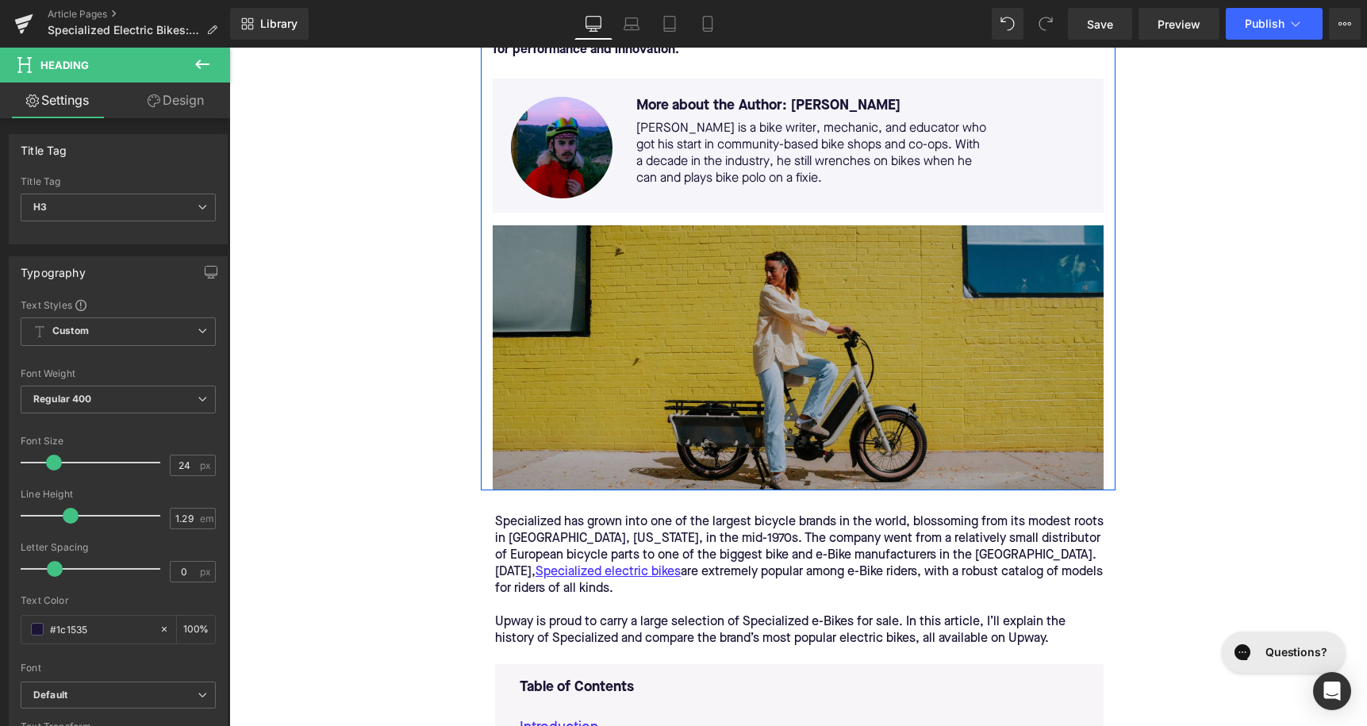
click at [585, 323] on img at bounding box center [798, 357] width 611 height 265
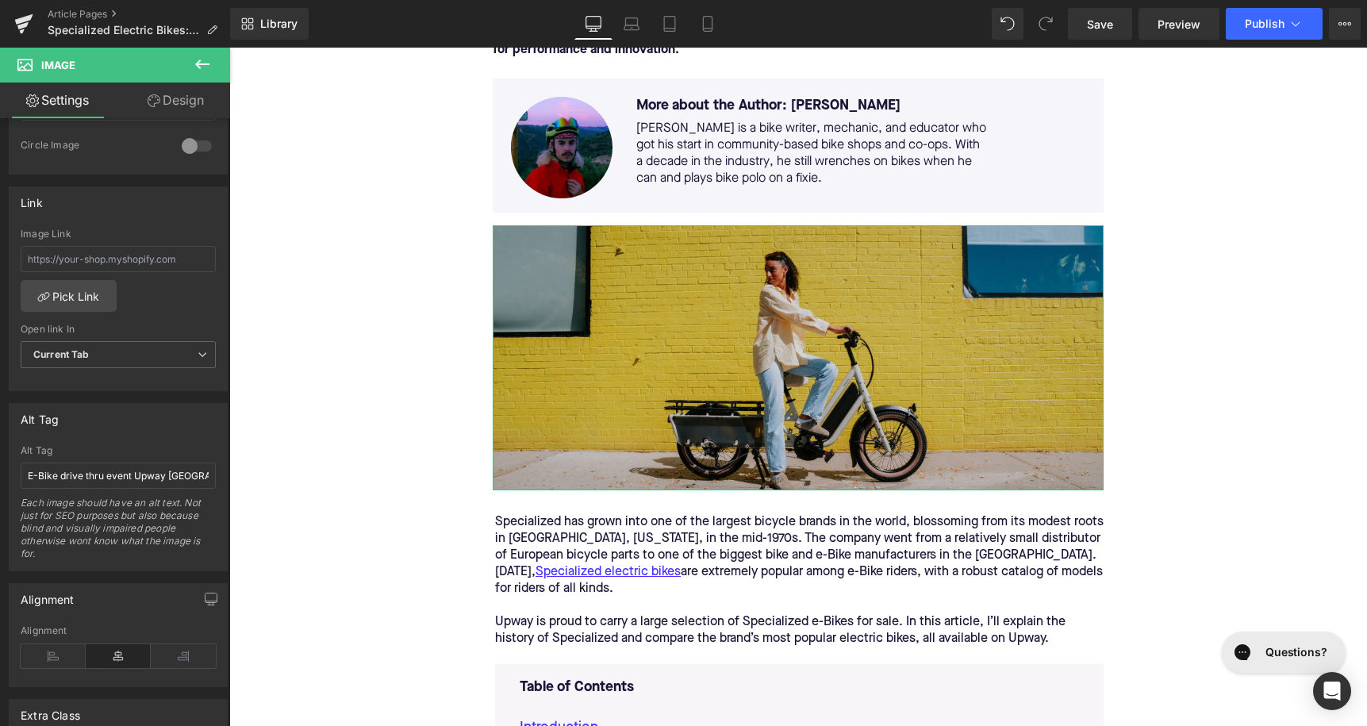
scroll to position [647, 0]
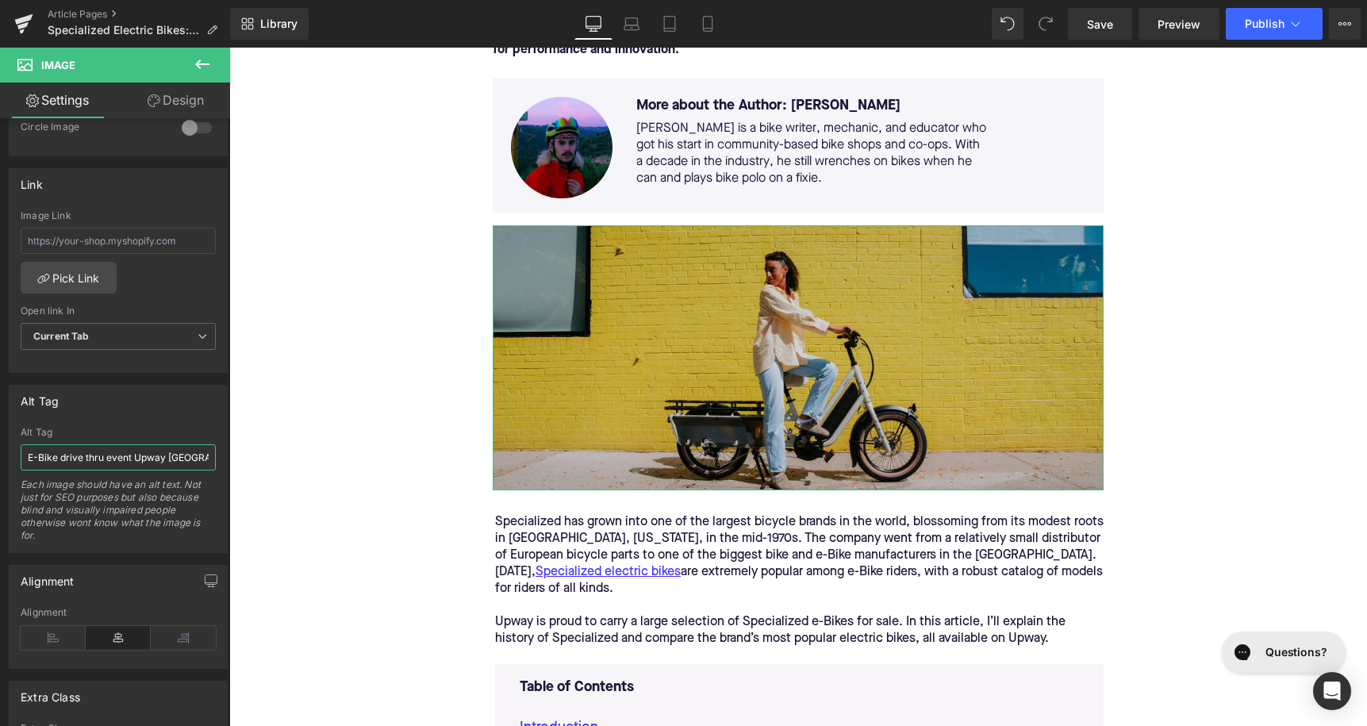
click at [126, 458] on input "E-Bike drive thru event Upway [GEOGRAPHIC_DATA]" at bounding box center [118, 457] width 195 height 26
type input "Rider on specialized globe Haul"
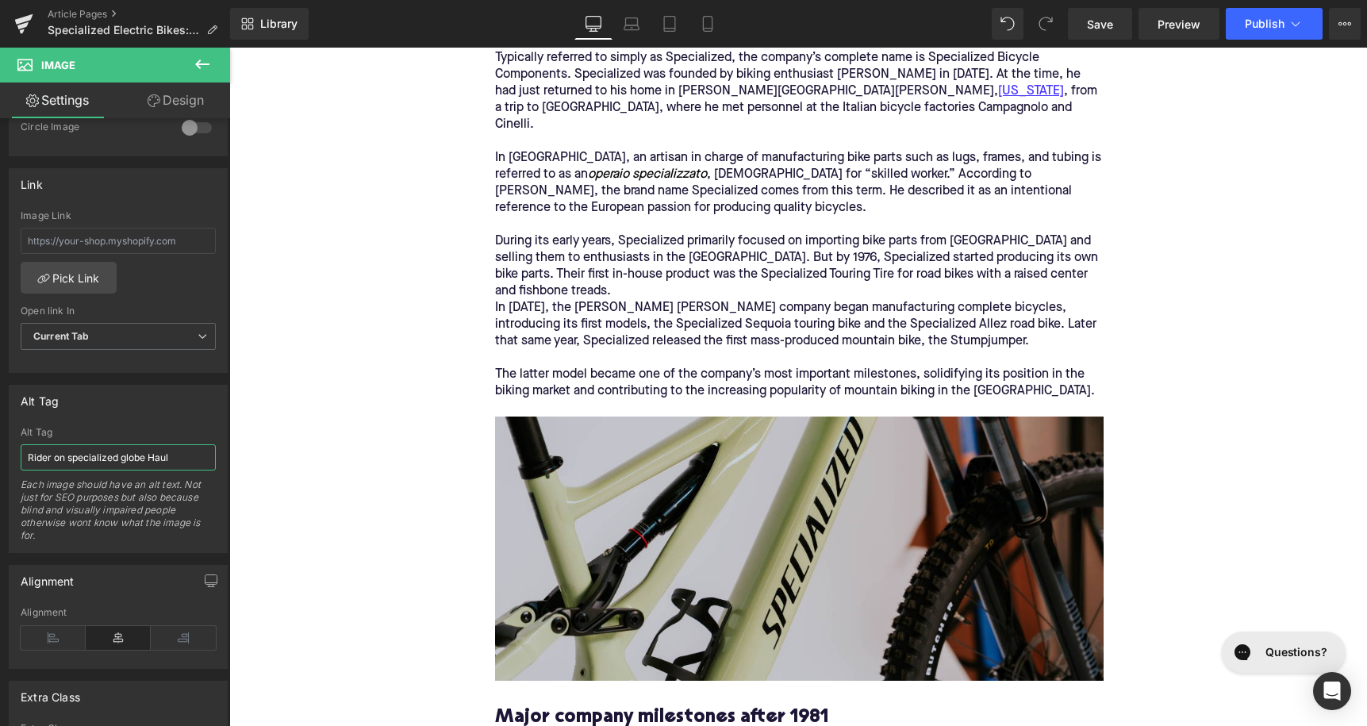
scroll to position [1544, 0]
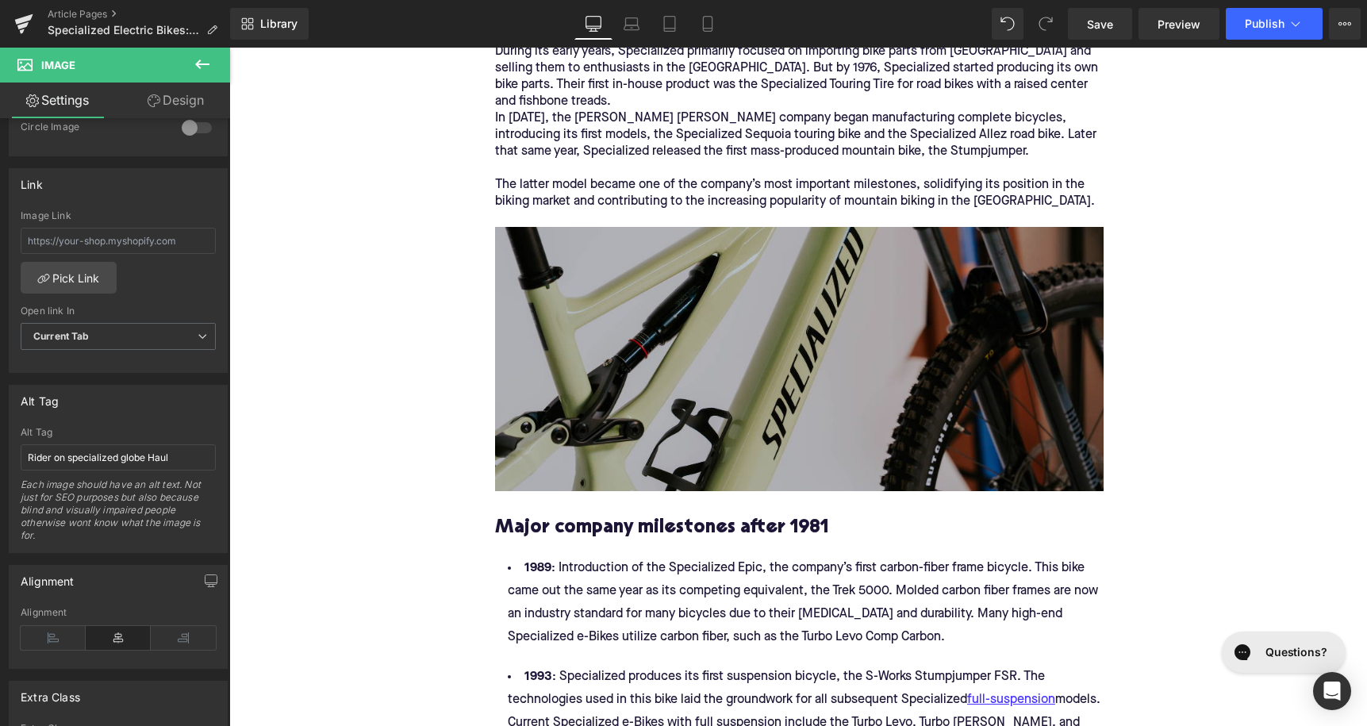
click at [611, 346] on img at bounding box center [799, 359] width 609 height 264
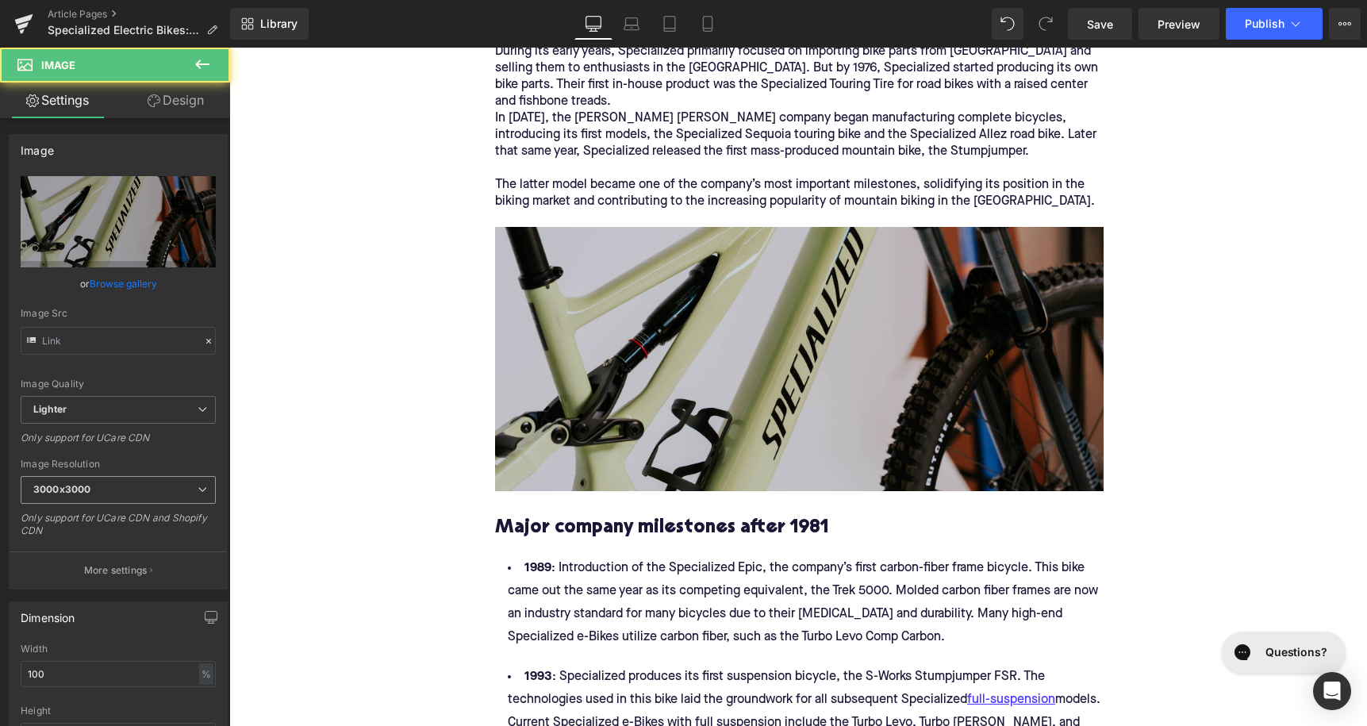
type input "[URL][DOMAIN_NAME]"
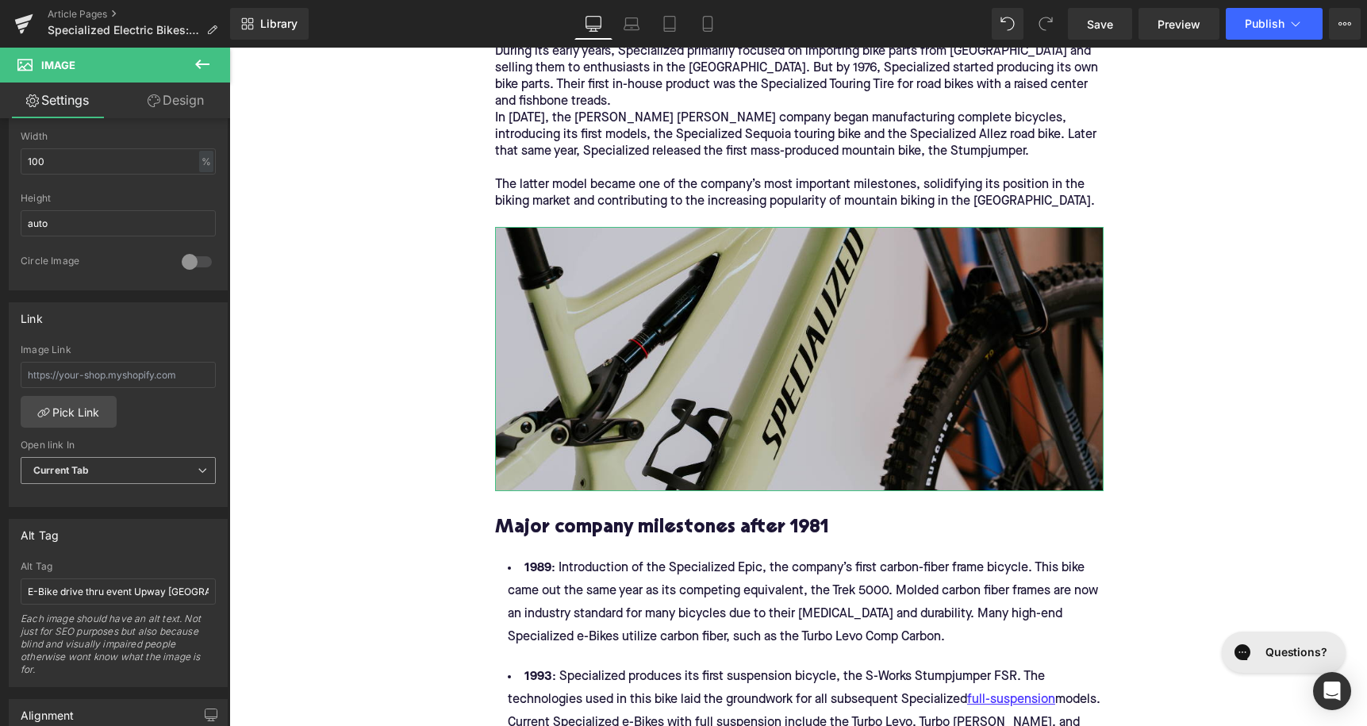
scroll to position [563, 0]
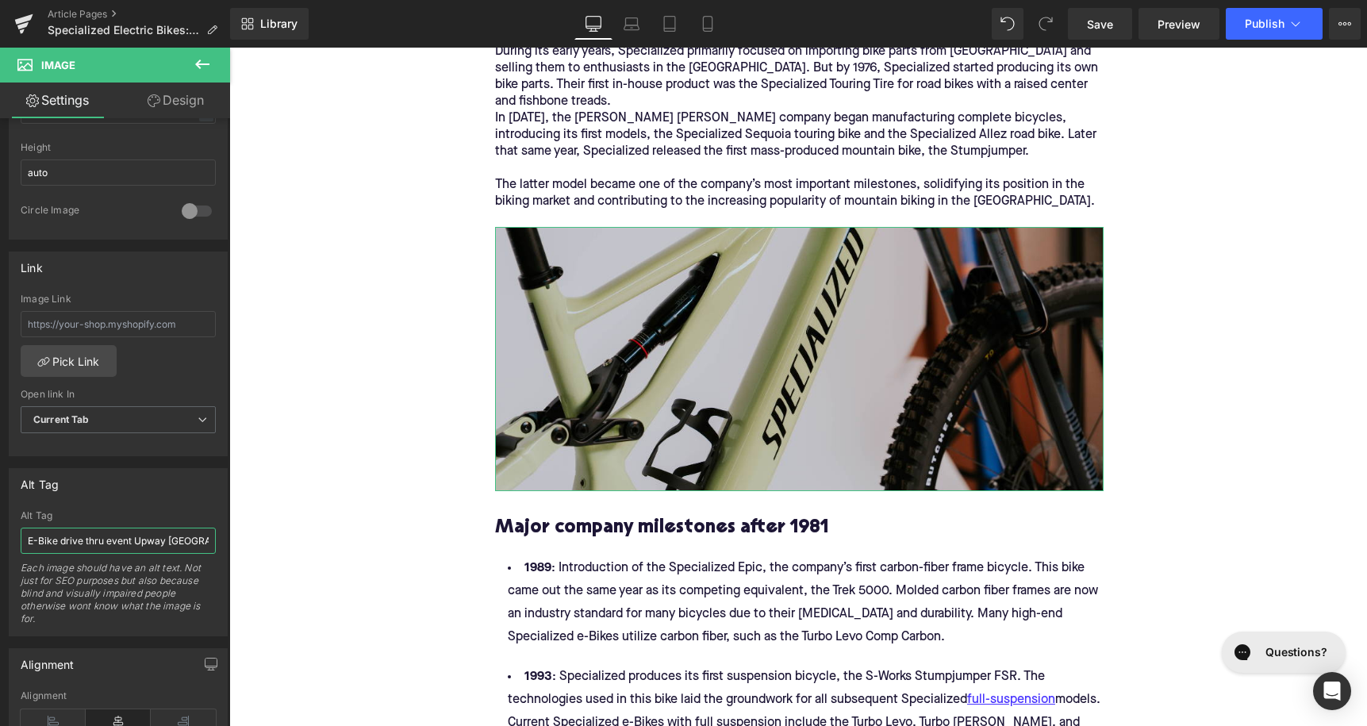
click at [136, 540] on input "E-Bike drive thru event Upway [GEOGRAPHIC_DATA]" at bounding box center [118, 541] width 195 height 26
type input "Specialized Levo electric mountain bike frame"
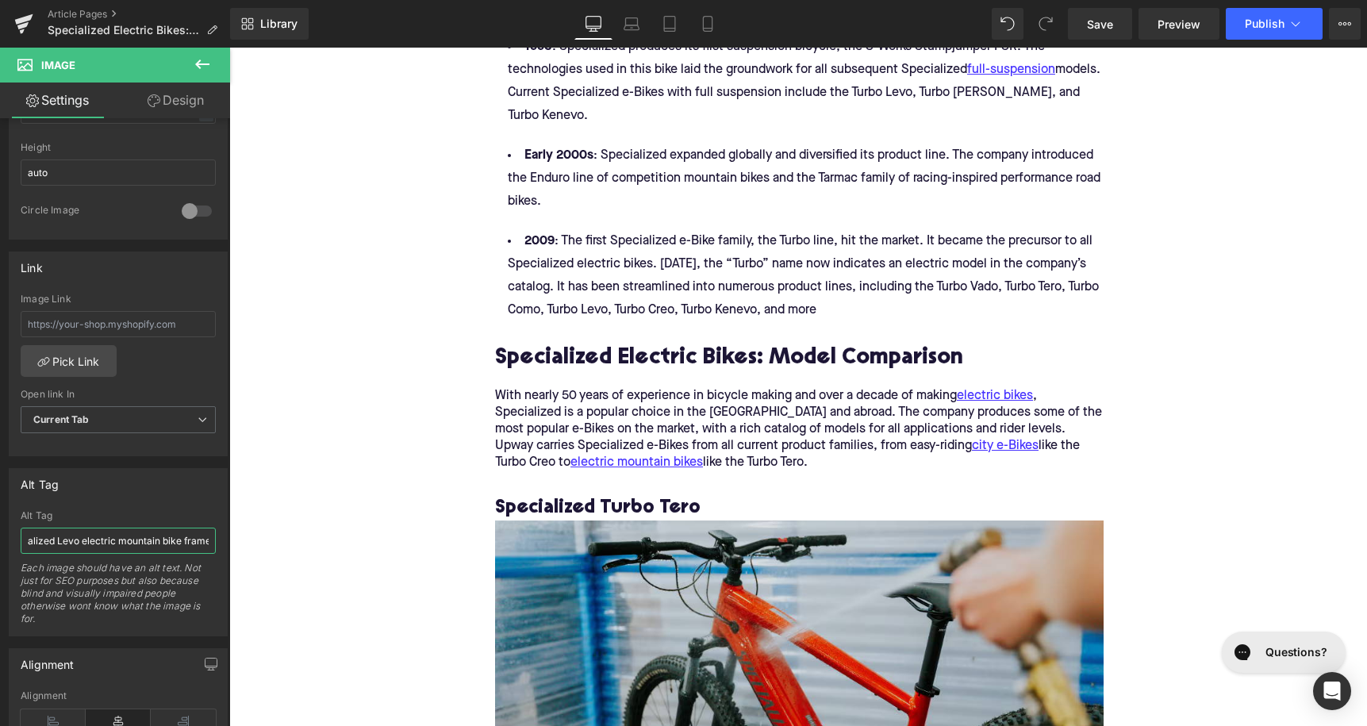
scroll to position [2205, 0]
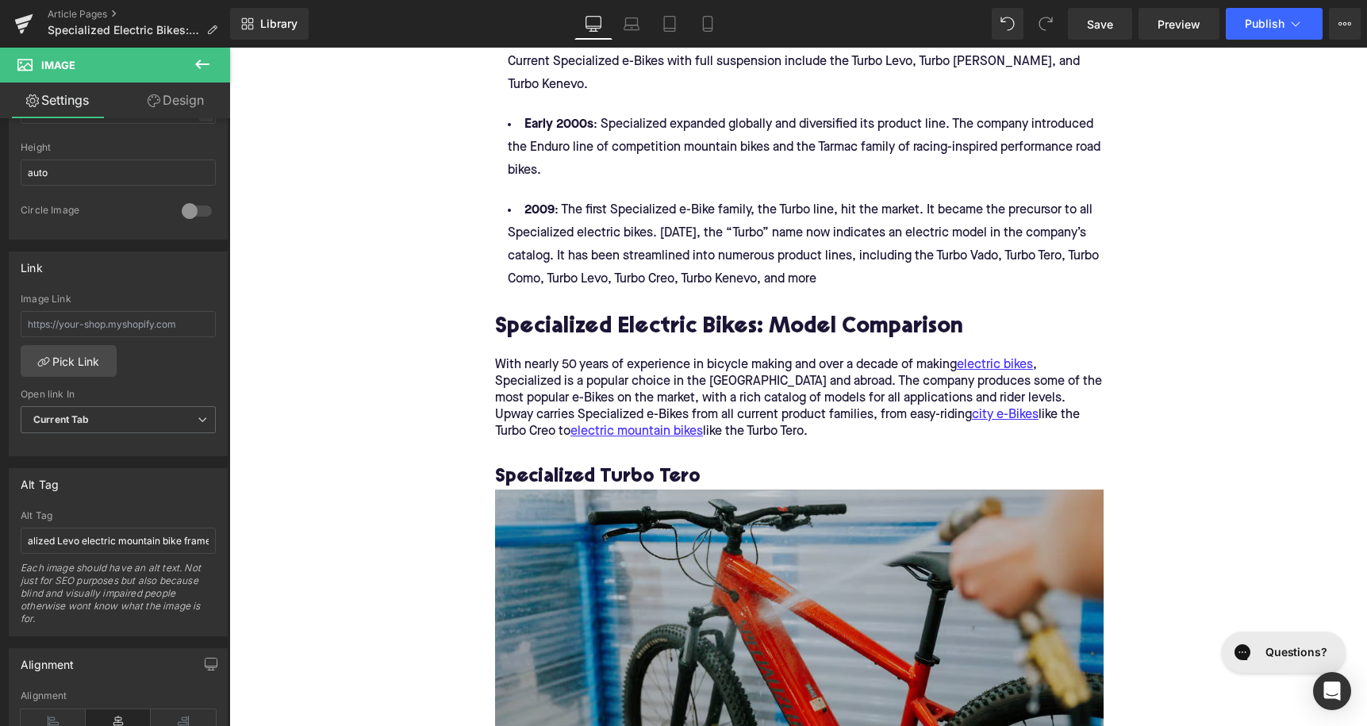
click at [562, 521] on img at bounding box center [799, 622] width 609 height 264
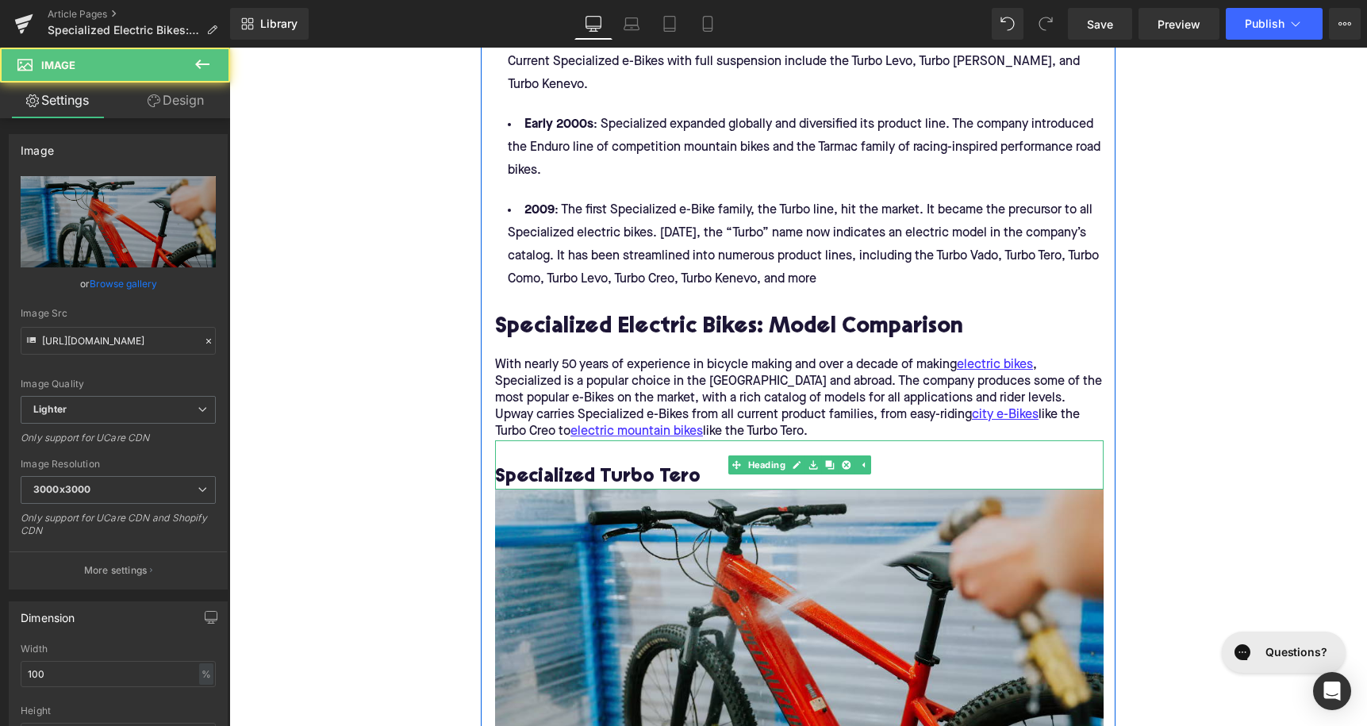
click at [566, 440] on h3 at bounding box center [799, 452] width 609 height 25
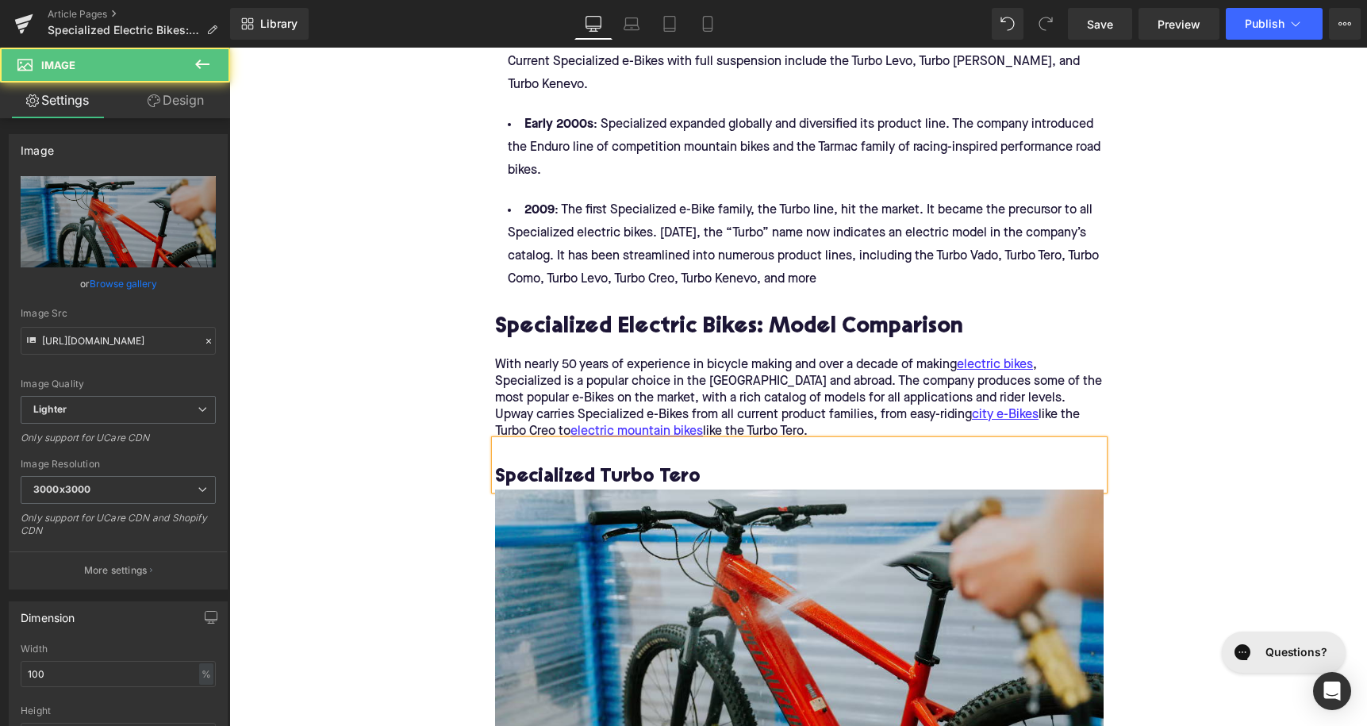
click at [566, 440] on h3 at bounding box center [799, 452] width 609 height 25
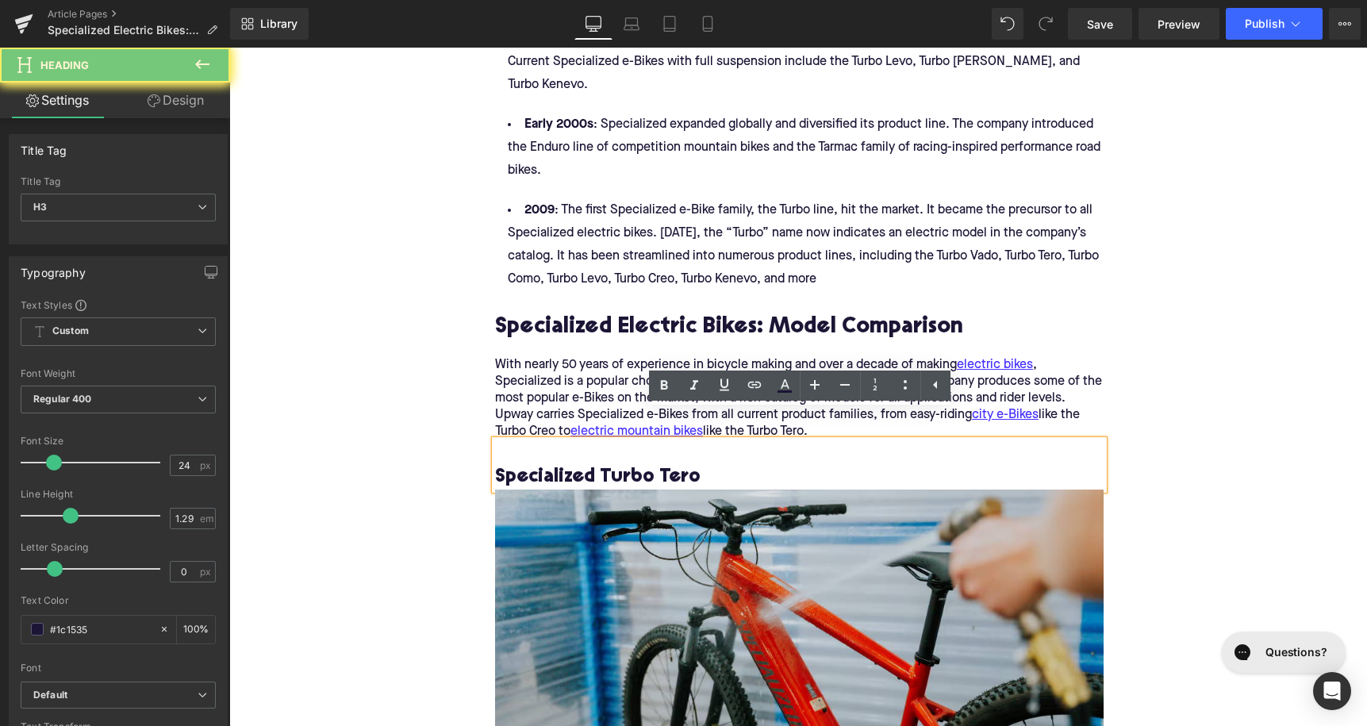
click at [566, 440] on h3 at bounding box center [799, 452] width 609 height 25
click at [566, 465] on h3 "Specialized Turbo Tero" at bounding box center [799, 477] width 609 height 25
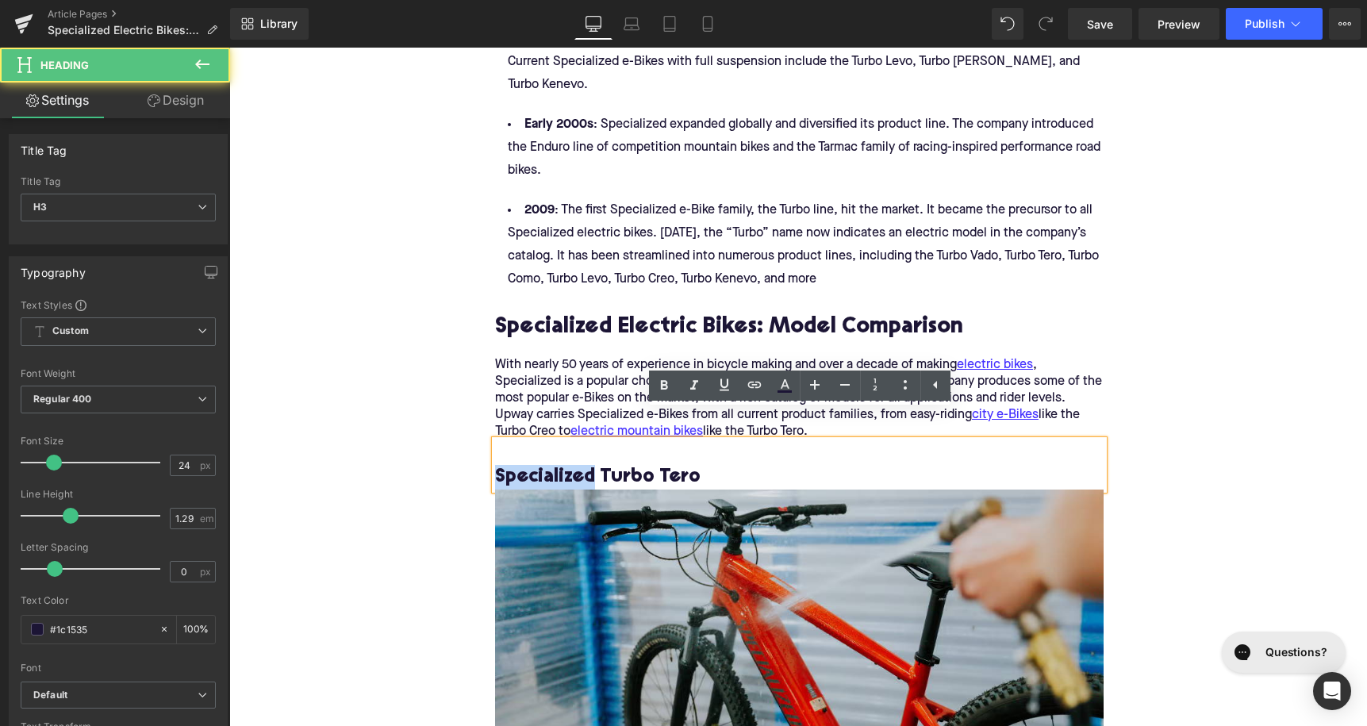
click at [566, 465] on h3 "Specialized Turbo Tero" at bounding box center [799, 477] width 609 height 25
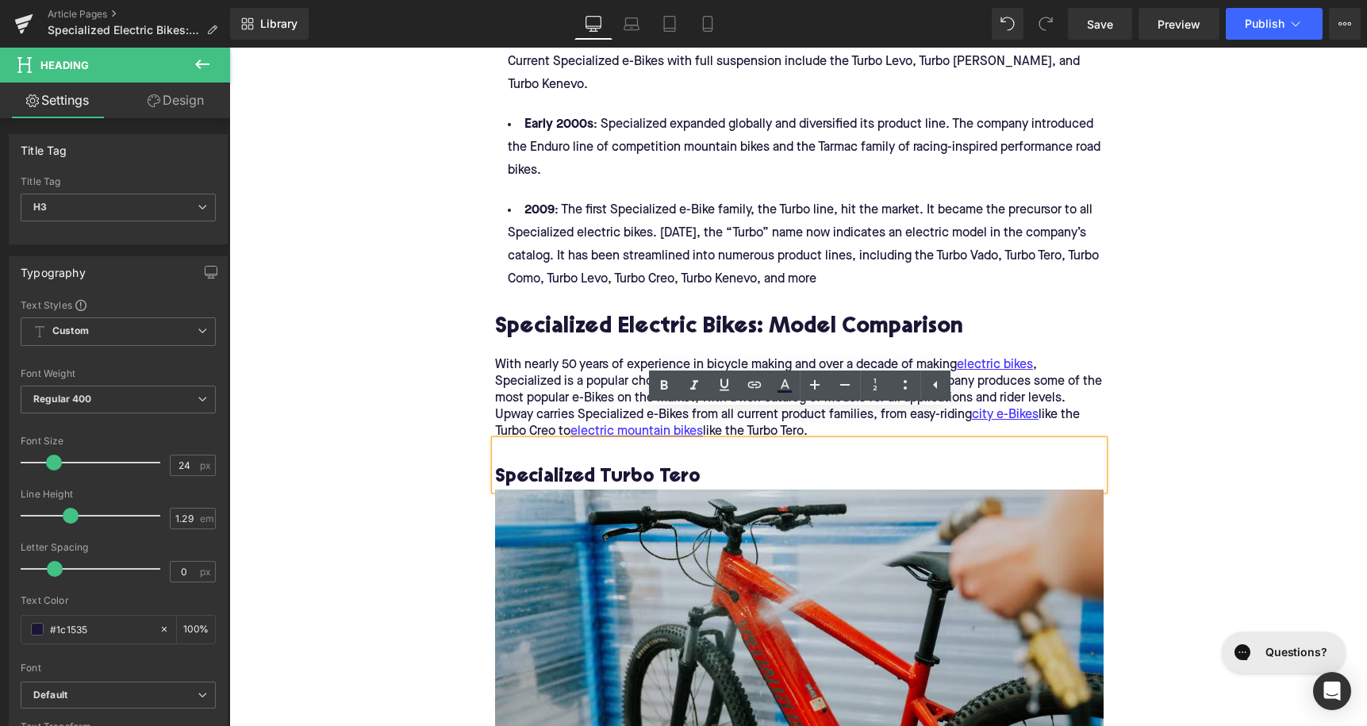
click at [566, 465] on h3 "Specialized Turbo Tero" at bounding box center [799, 477] width 609 height 25
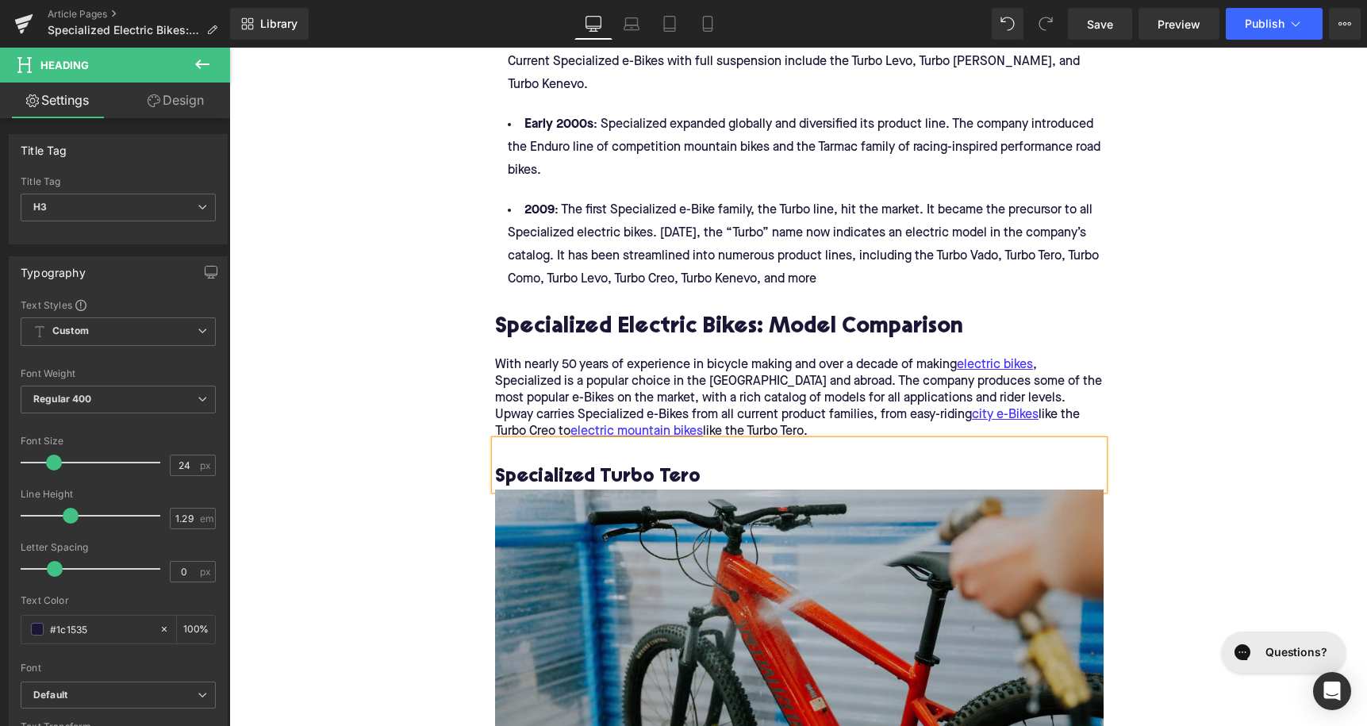
click at [540, 547] on img at bounding box center [799, 622] width 609 height 264
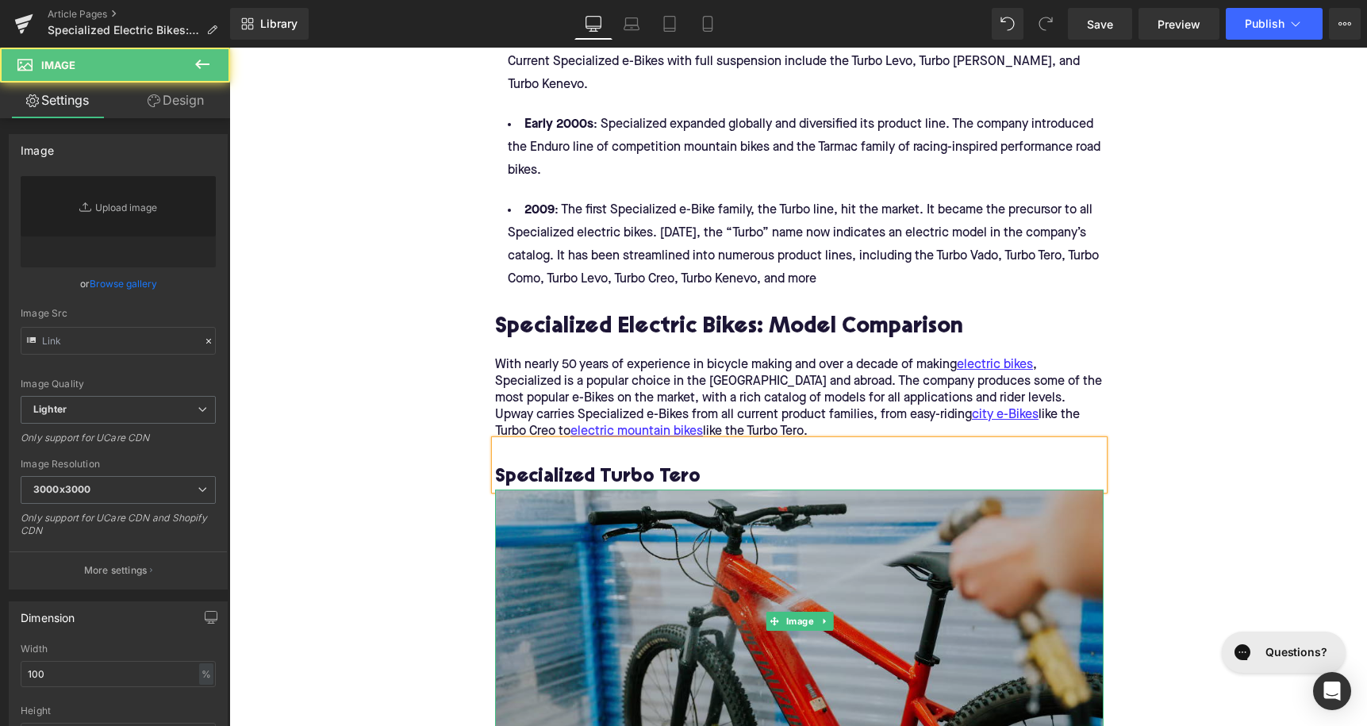
type input "[URL][DOMAIN_NAME]"
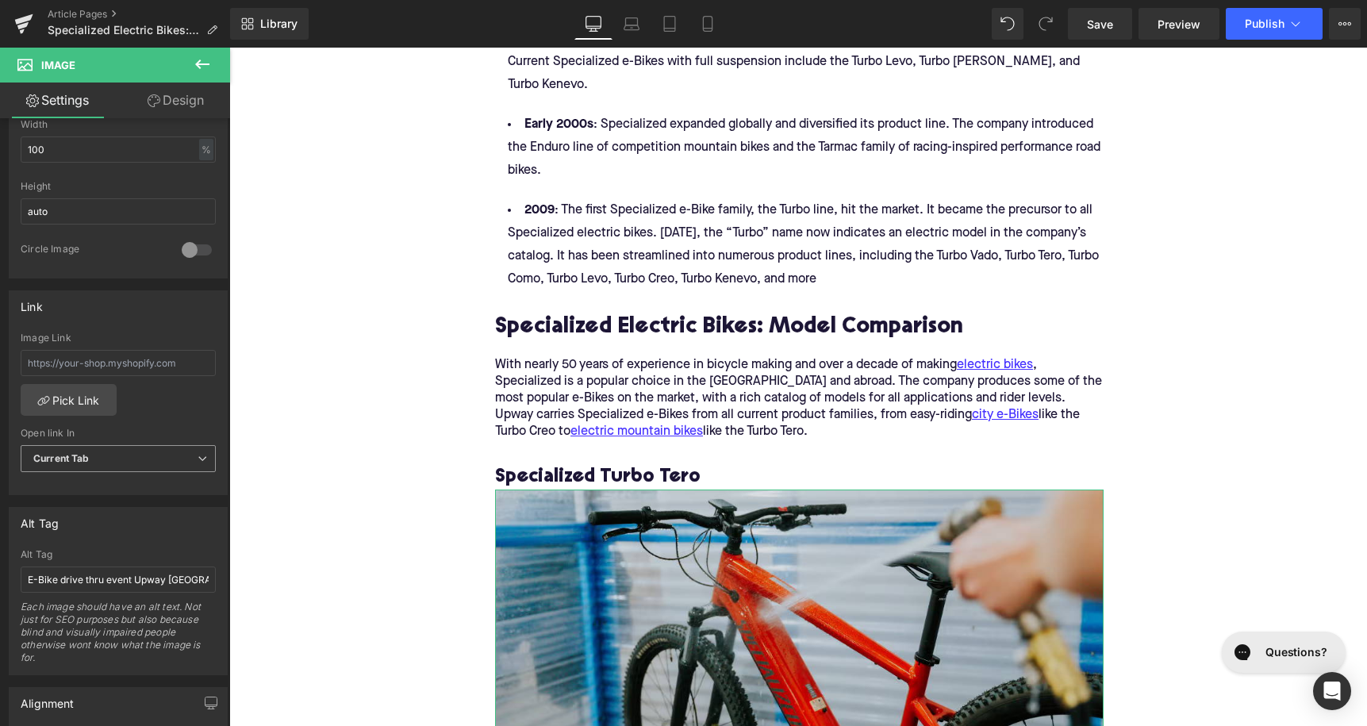
scroll to position [663, 0]
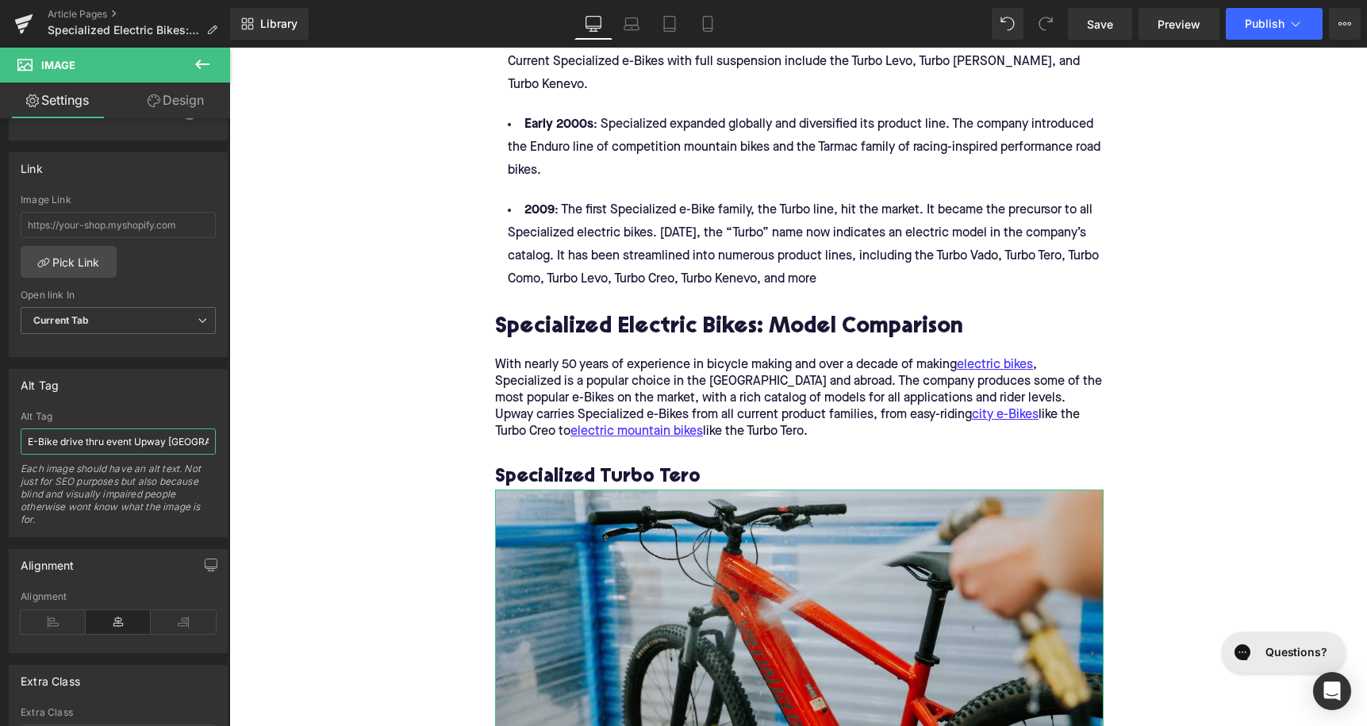
click at [111, 442] on input "E-Bike drive thru event Upway [GEOGRAPHIC_DATA]" at bounding box center [118, 441] width 195 height 26
type input "Specialized Turbo Tero"
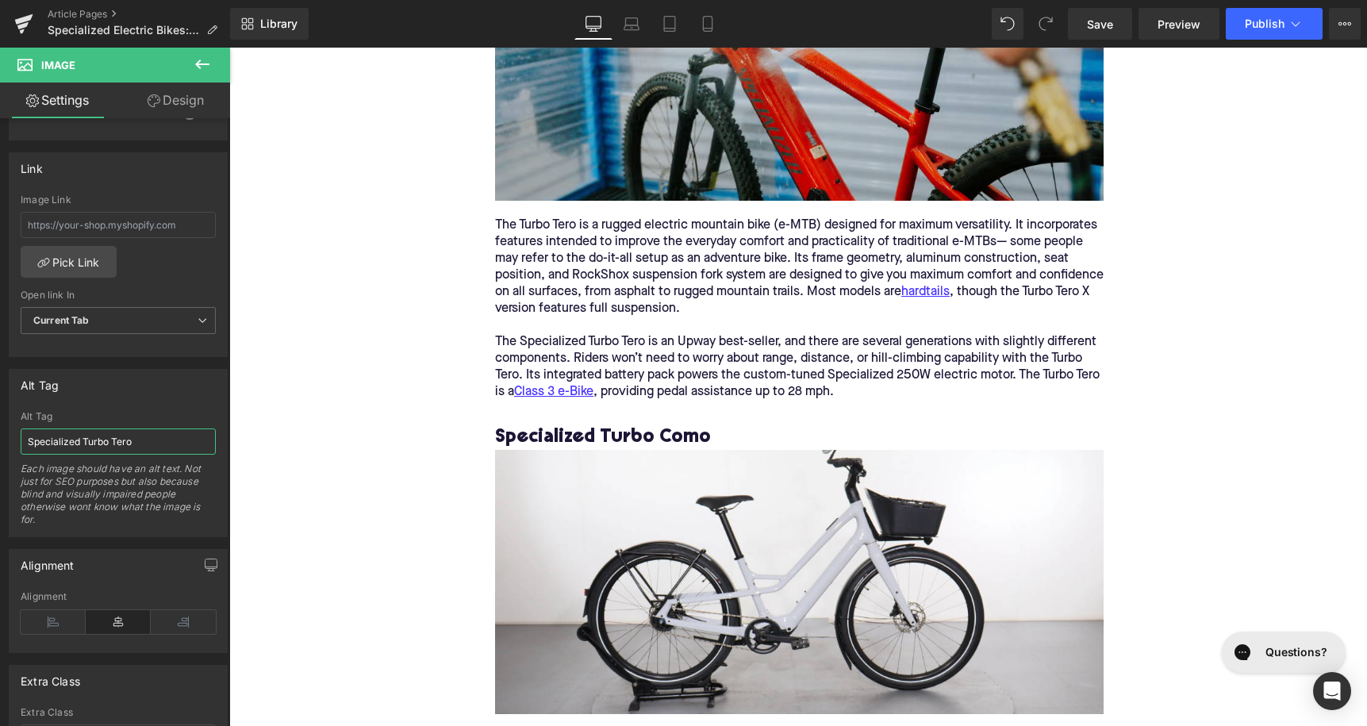
scroll to position [2819, 0]
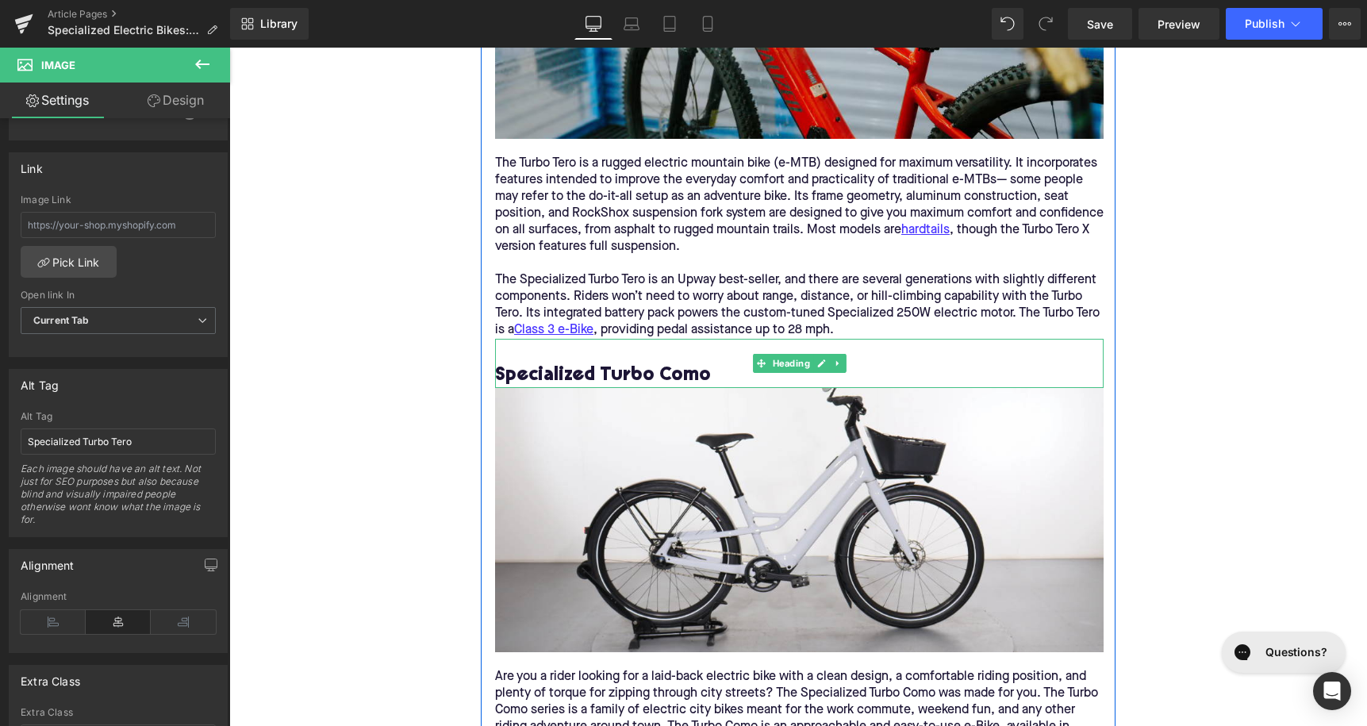
click at [631, 339] on h3 at bounding box center [799, 351] width 609 height 25
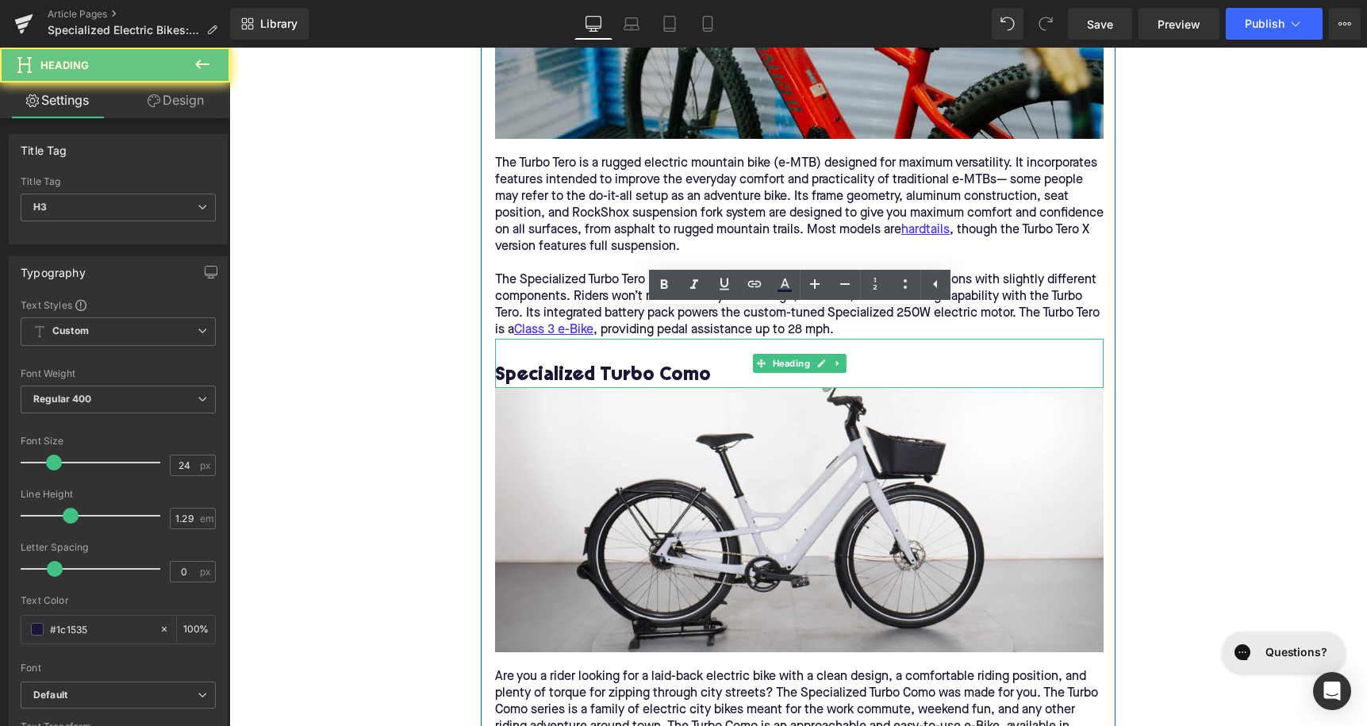
click at [631, 339] on h3 at bounding box center [799, 351] width 609 height 25
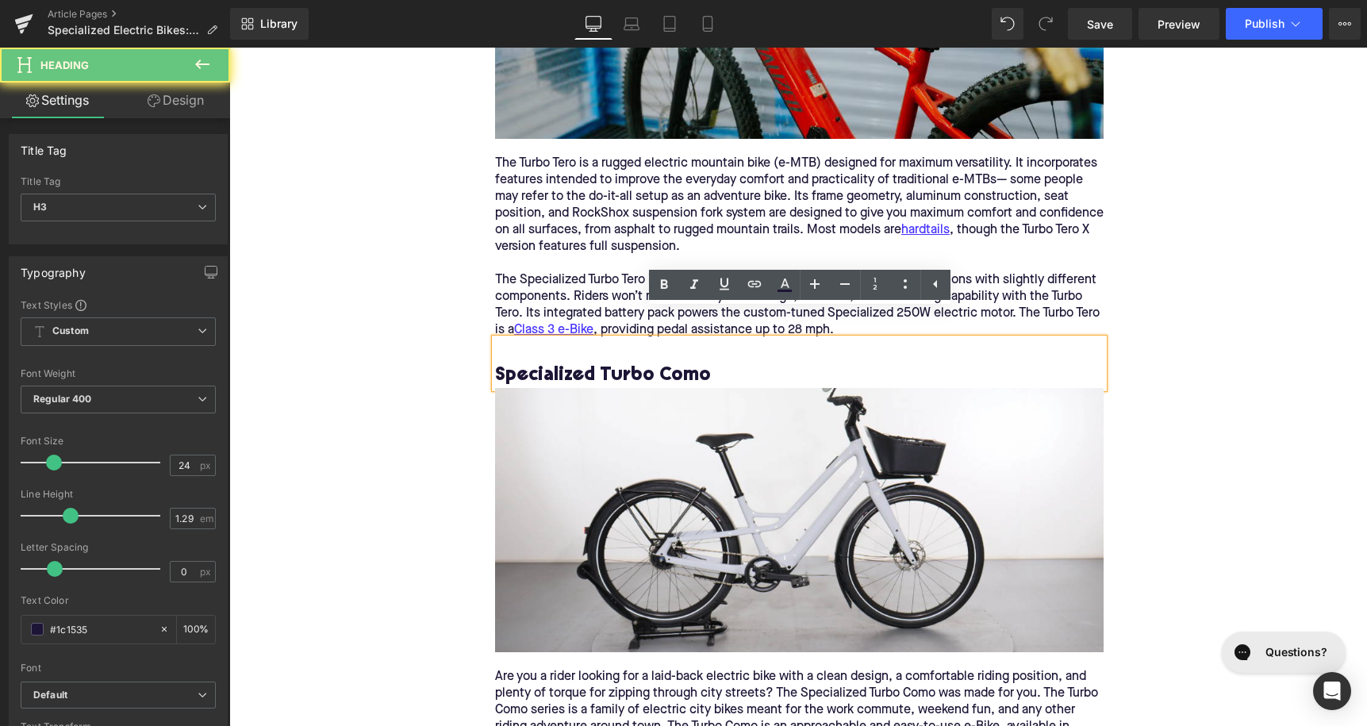
click at [631, 363] on h3 "Specialized Turbo Como" at bounding box center [799, 375] width 609 height 25
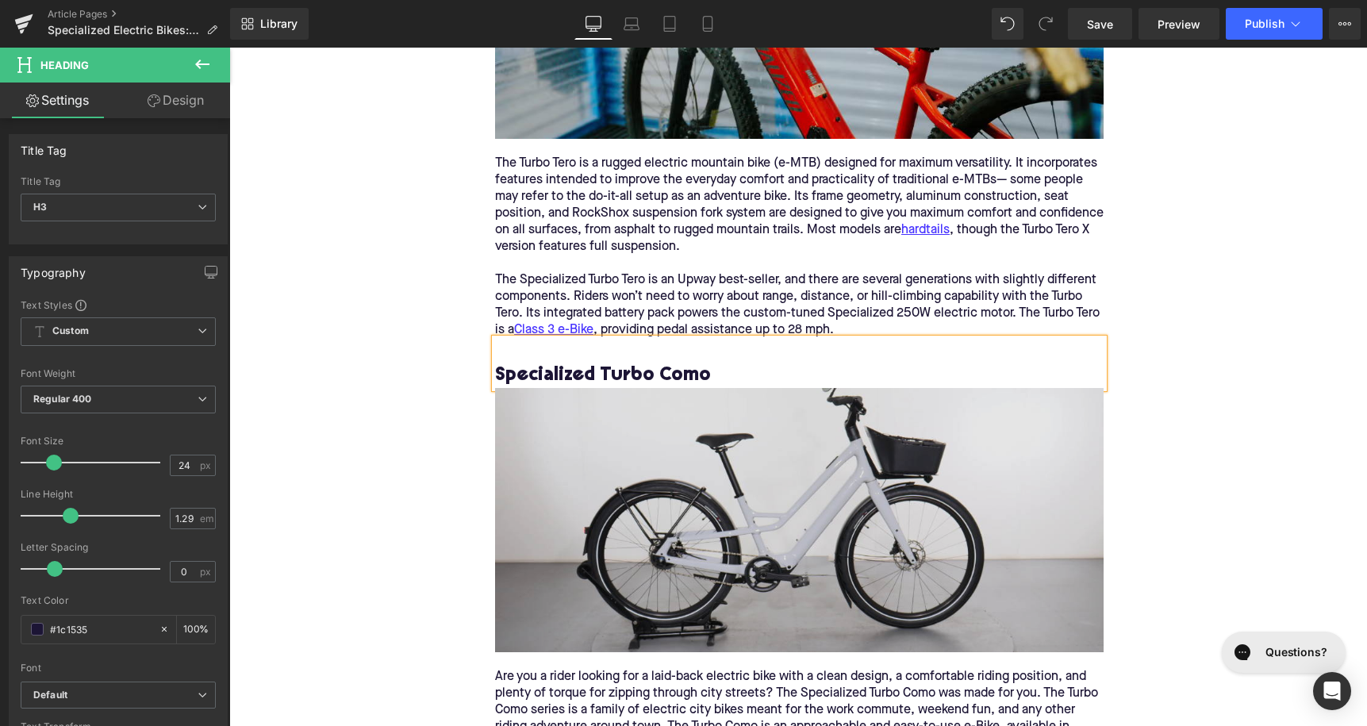
click at [629, 444] on img at bounding box center [799, 520] width 609 height 264
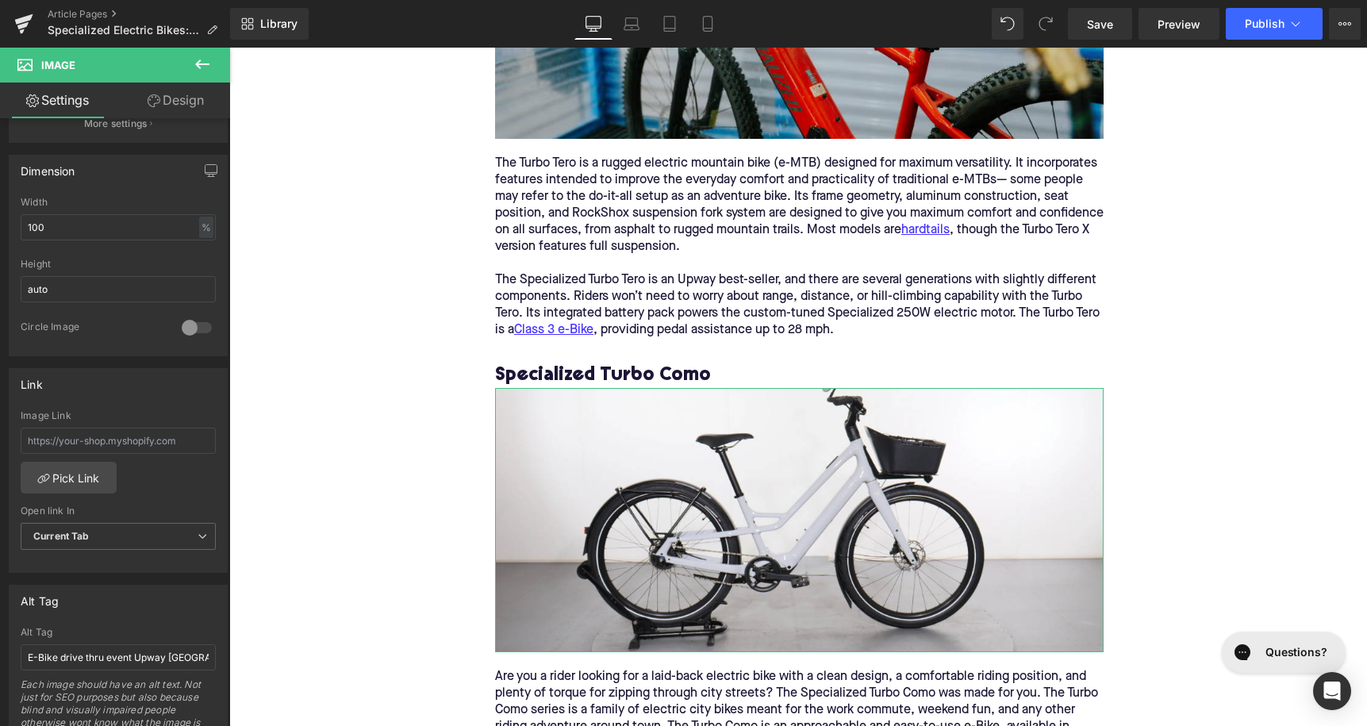
scroll to position [574, 0]
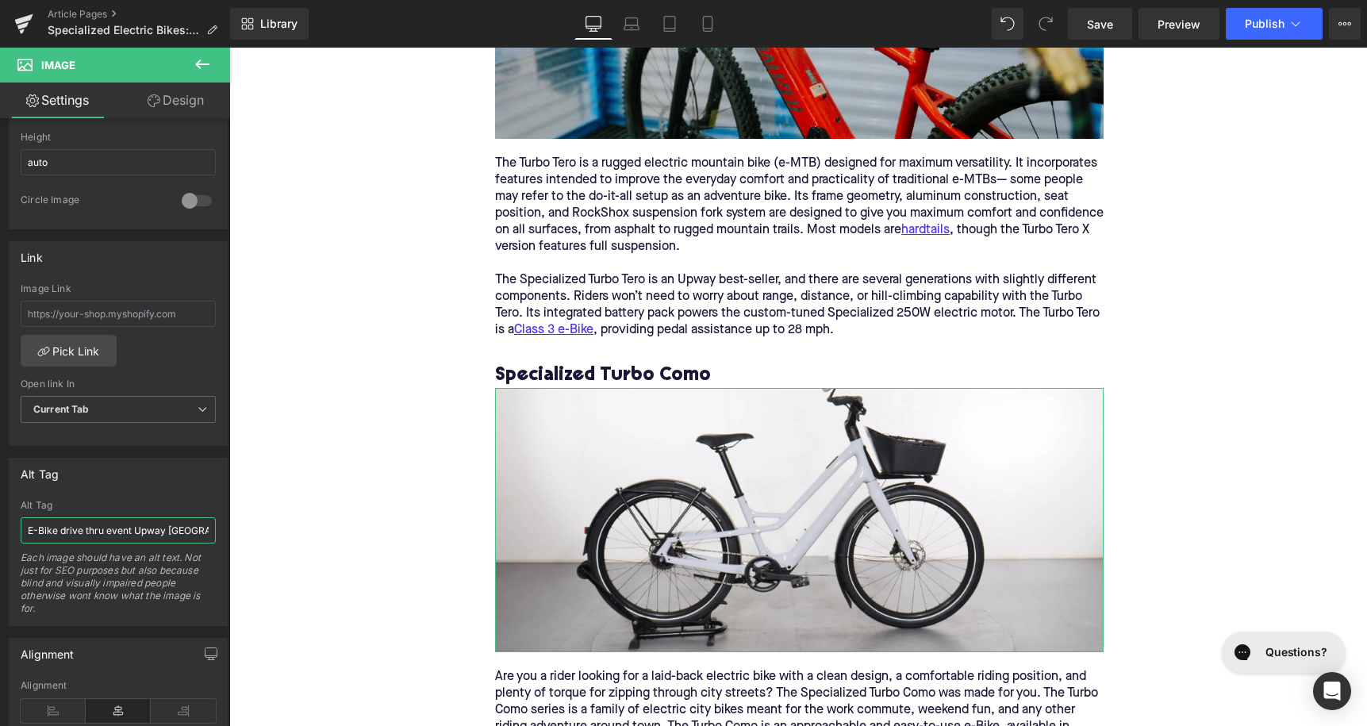
click at [152, 520] on input "E-Bike drive thru event Upway [GEOGRAPHIC_DATA]" at bounding box center [118, 530] width 195 height 26
type input "Specialized Turbo Como"
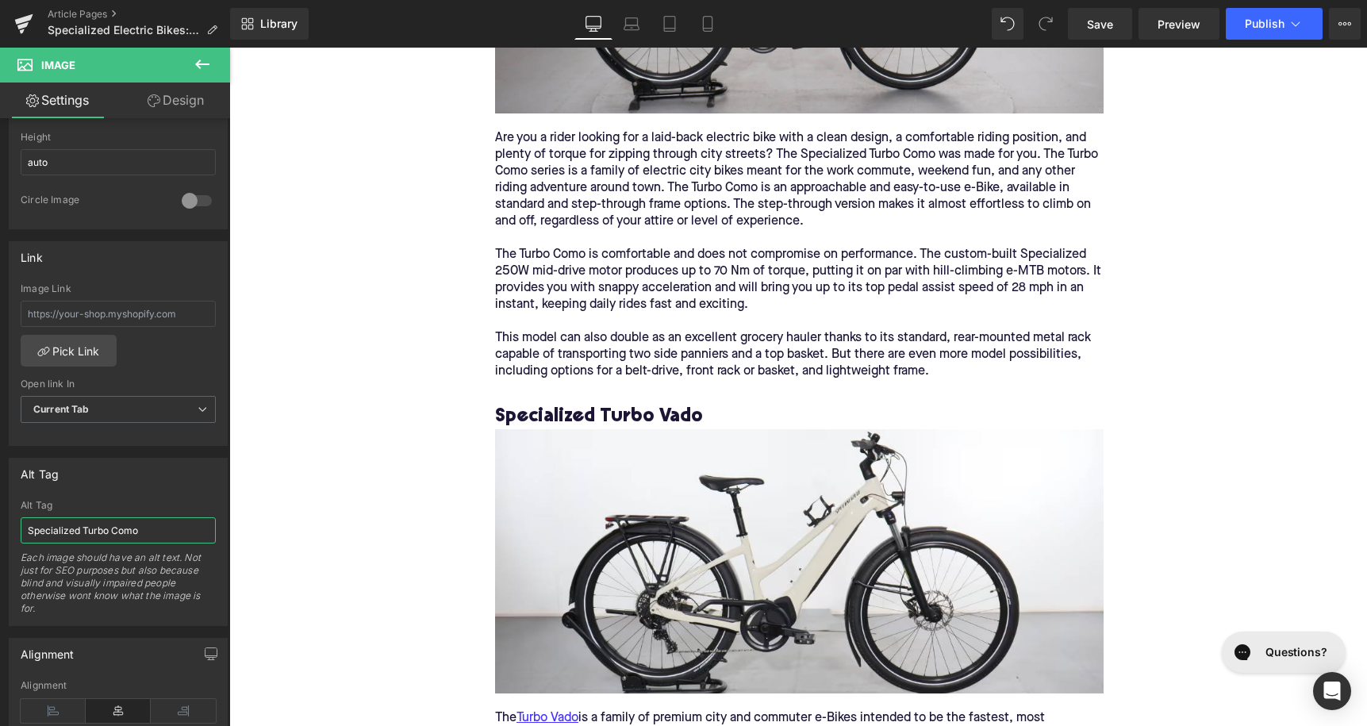
scroll to position [3380, 0]
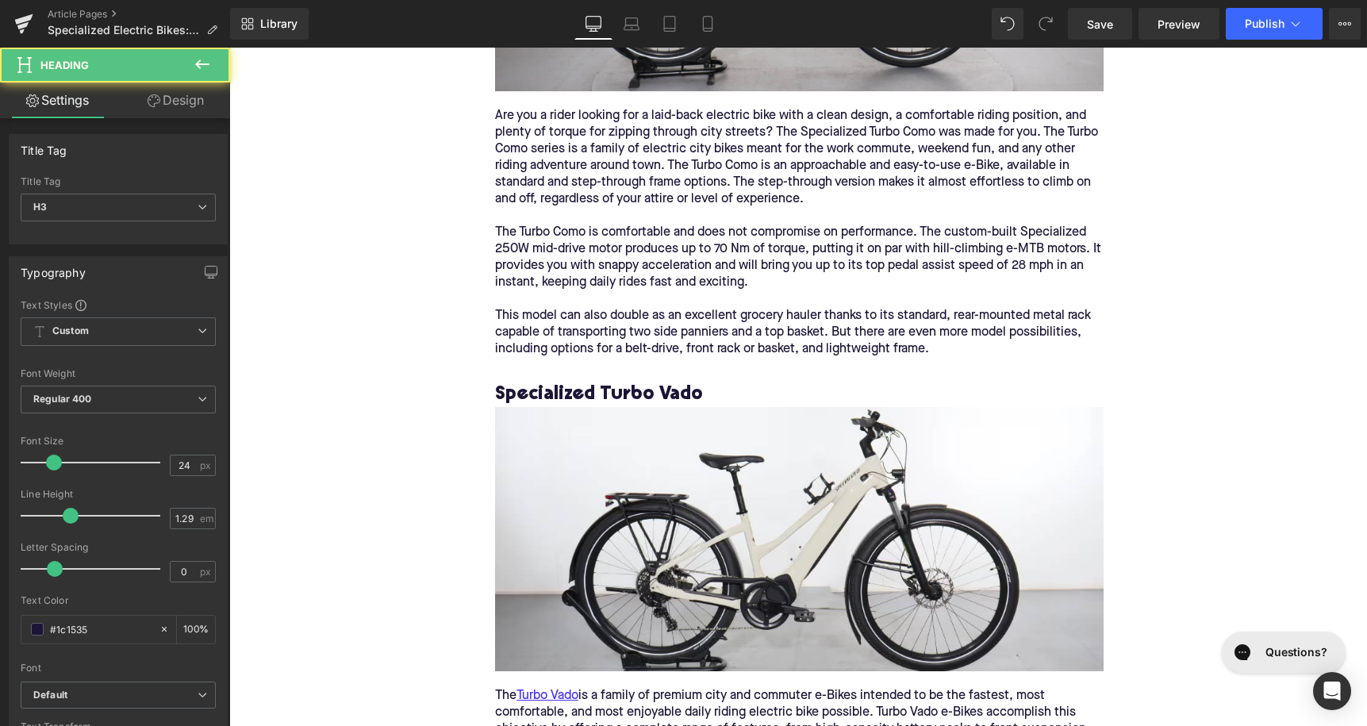
click at [560, 382] on h3 "Specialized Turbo Vado" at bounding box center [799, 394] width 609 height 25
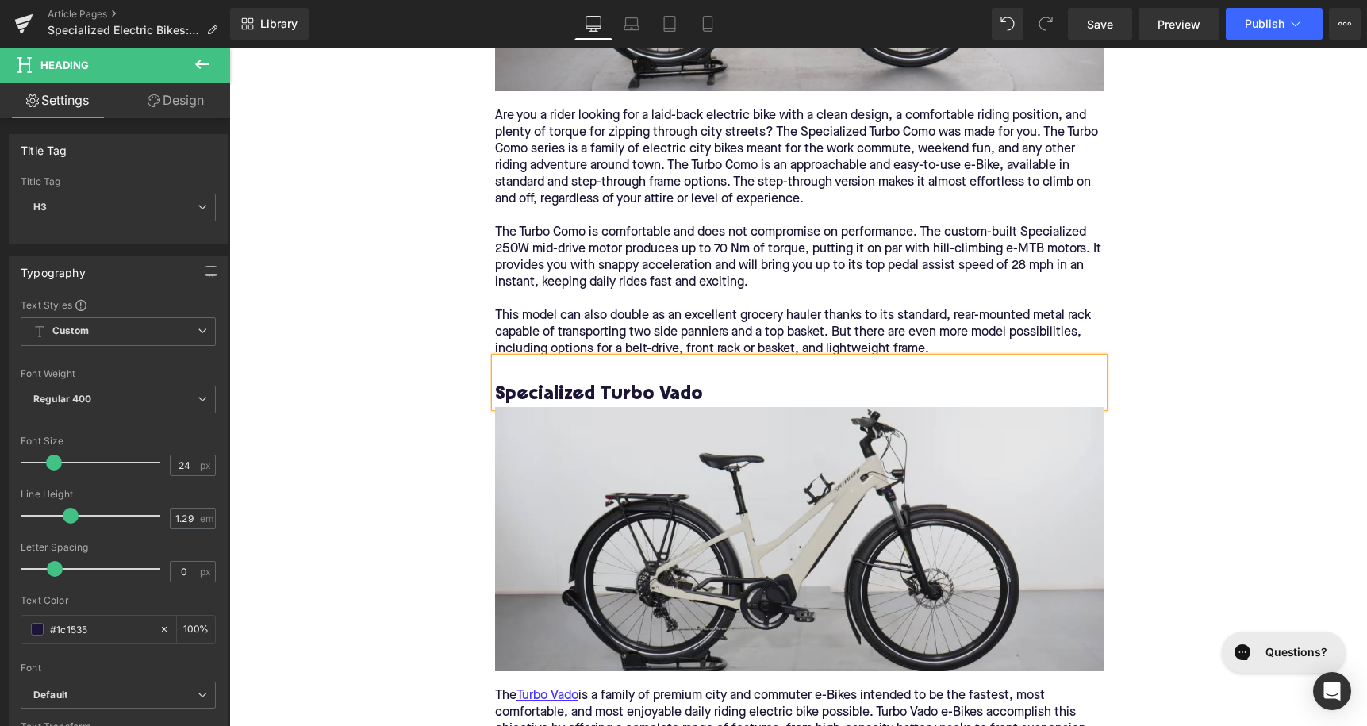
click at [581, 486] on img at bounding box center [799, 539] width 609 height 264
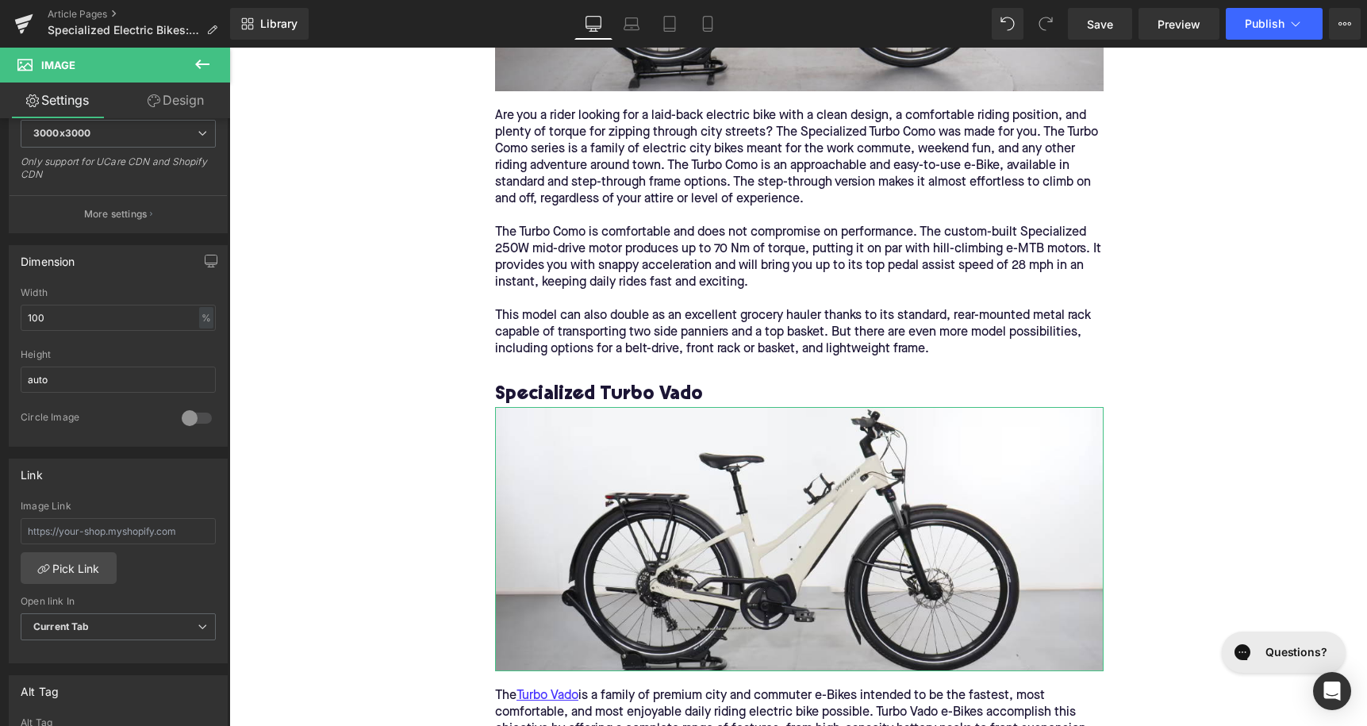
scroll to position [521, 0]
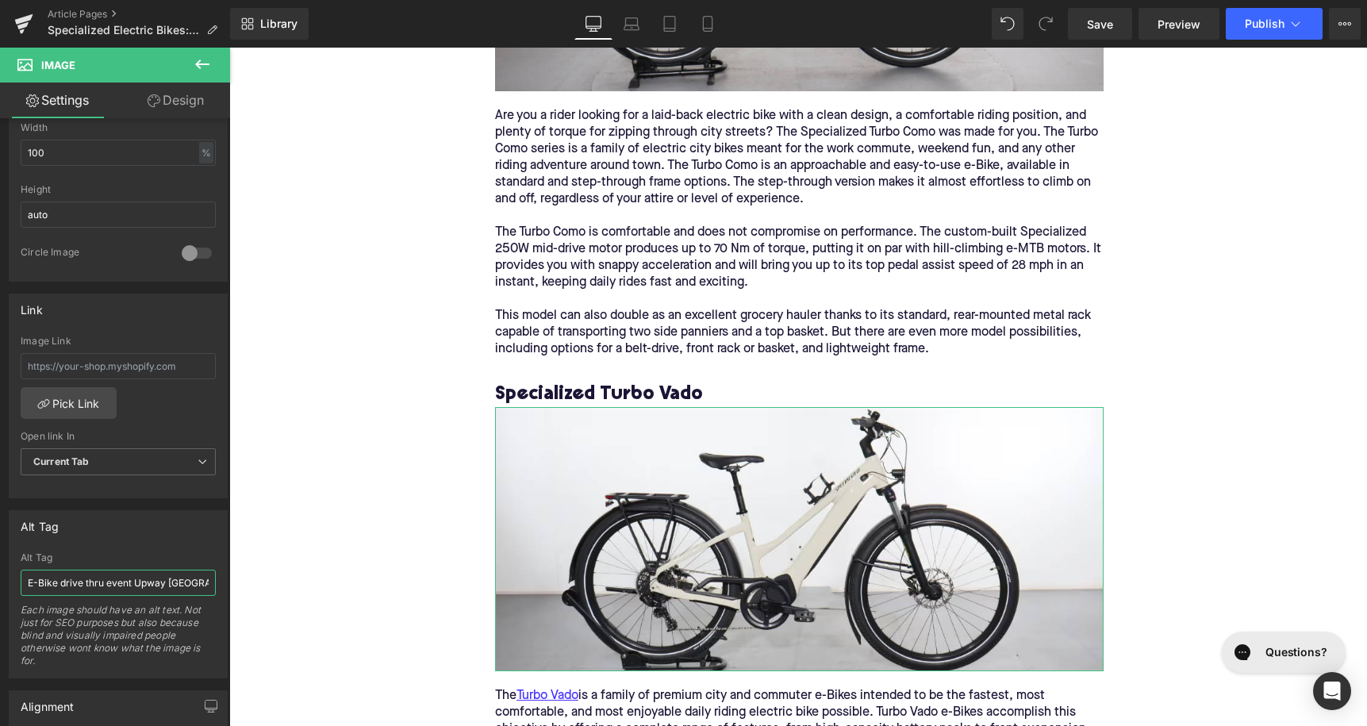
click at [109, 584] on input "E-Bike drive thru event Upway [GEOGRAPHIC_DATA]" at bounding box center [118, 583] width 195 height 26
type input "Specialized Turbo Vado"
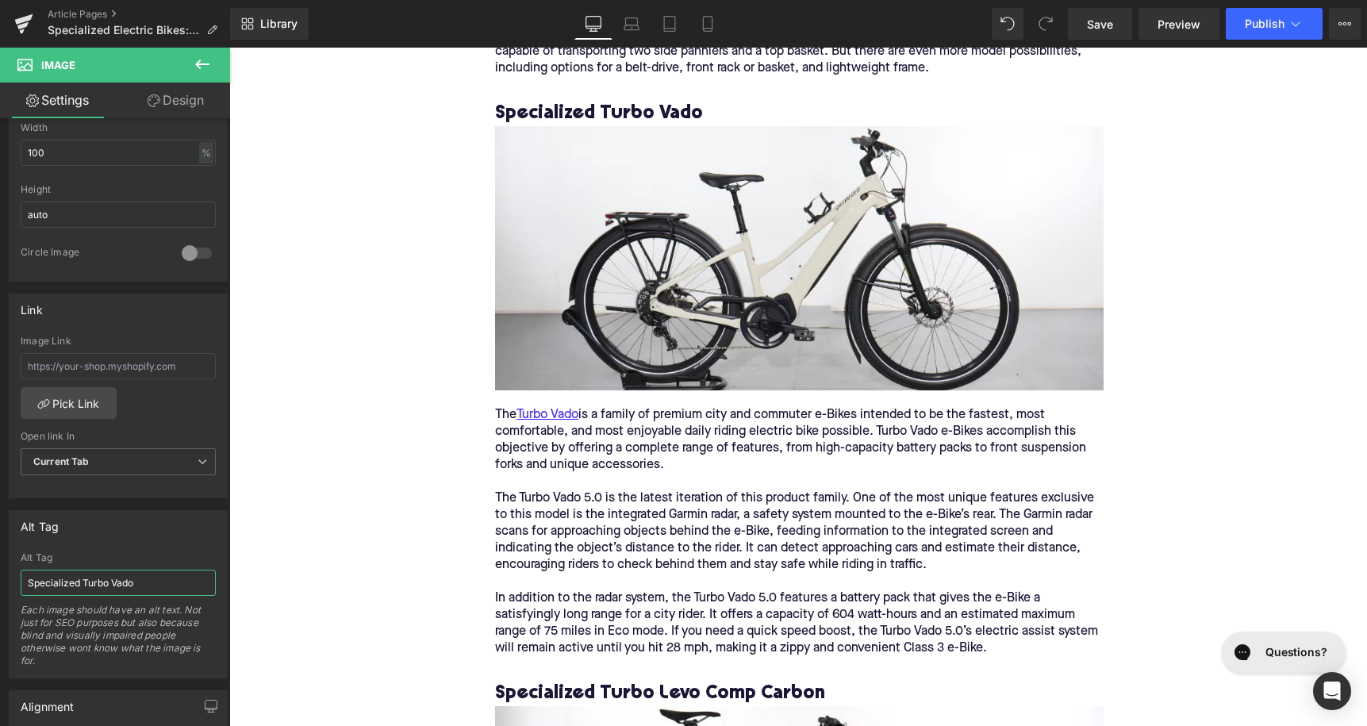
scroll to position [3905, 0]
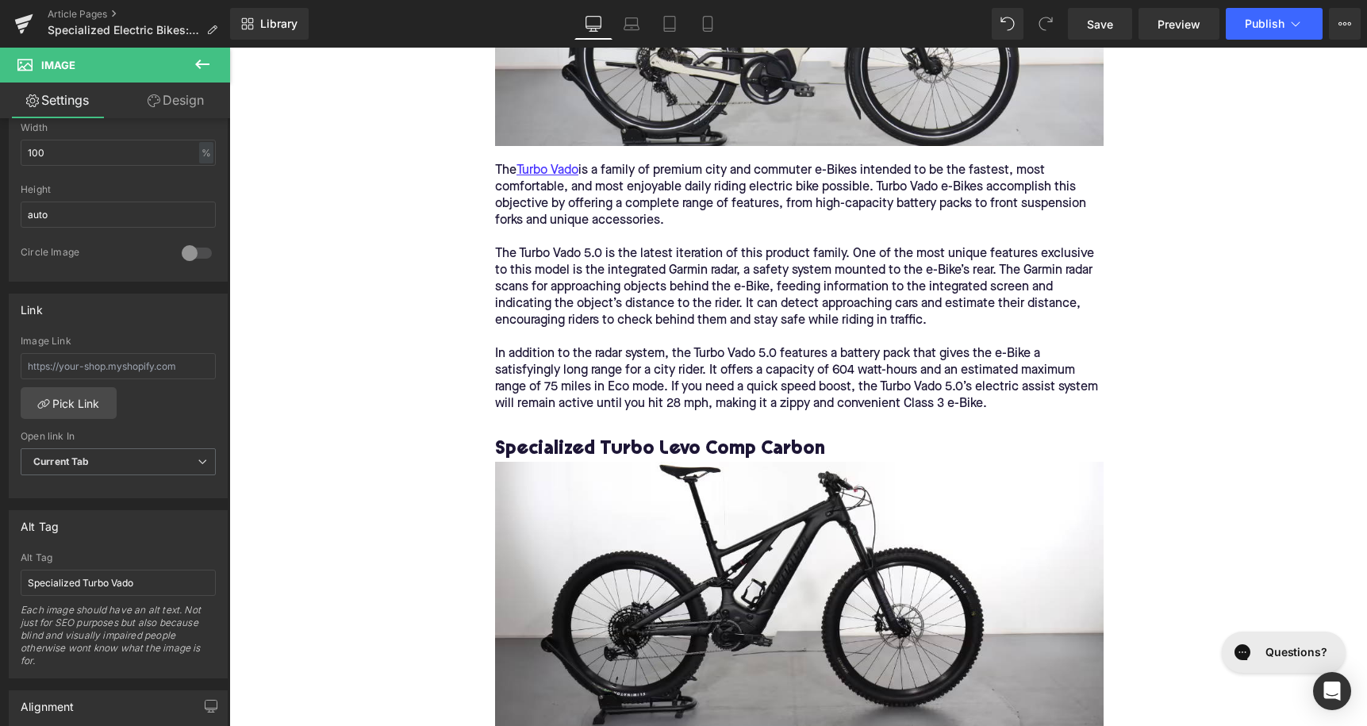
click at [626, 437] on h3 "Specialized Turbo Levo Comp Carbon" at bounding box center [799, 449] width 609 height 25
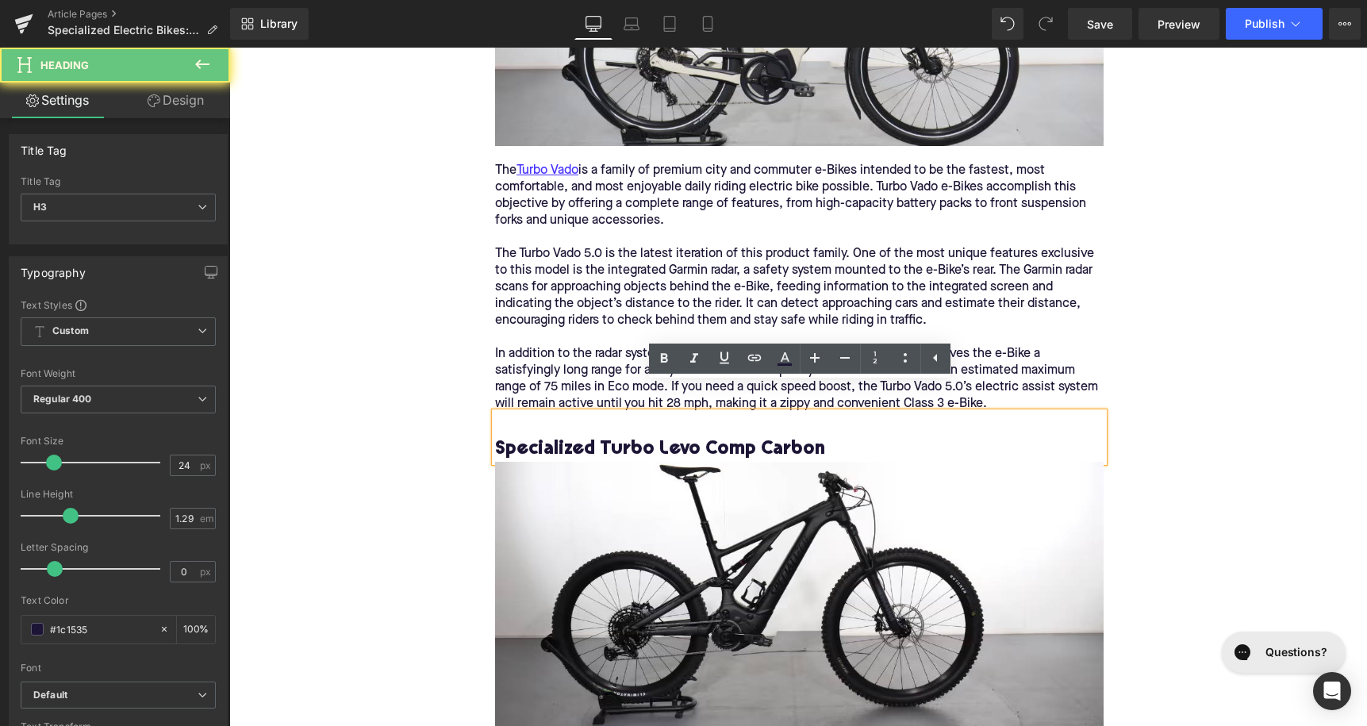
click at [626, 437] on h3 "Specialized Turbo Levo Comp Carbon" at bounding box center [799, 449] width 609 height 25
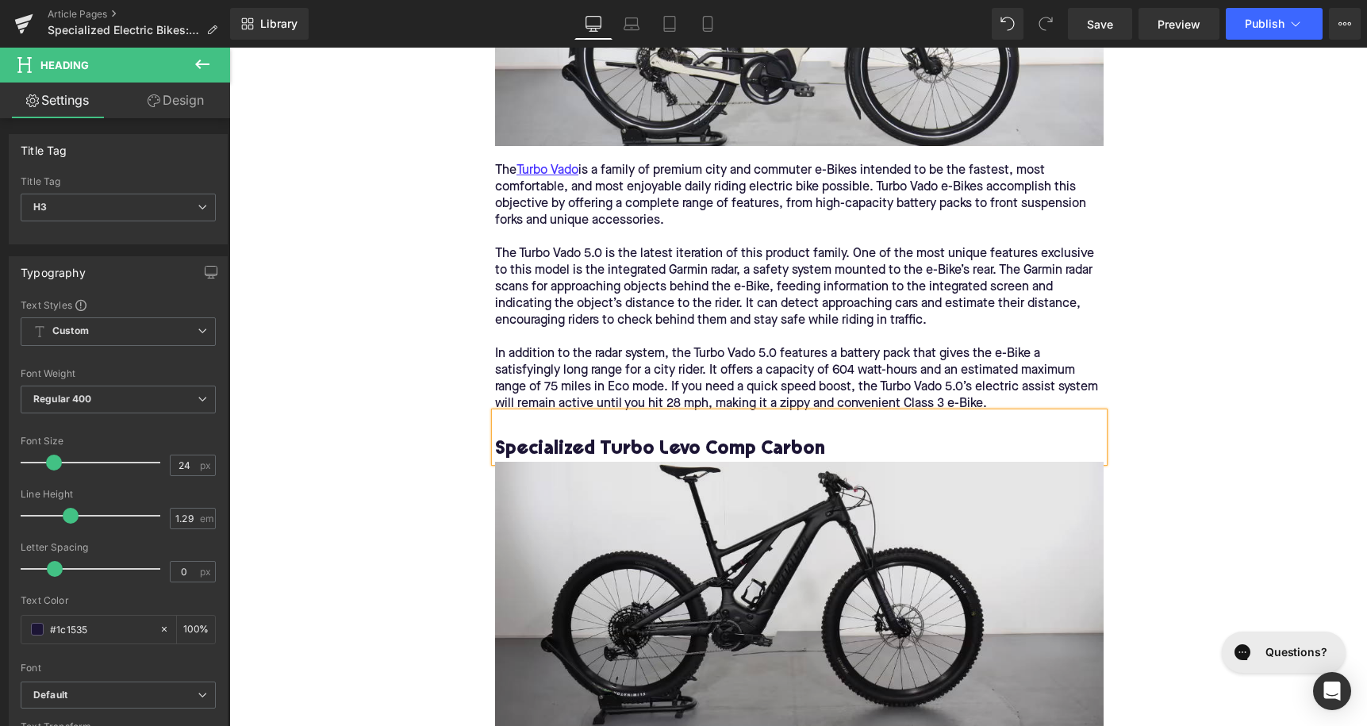
click at [607, 523] on img at bounding box center [799, 594] width 609 height 264
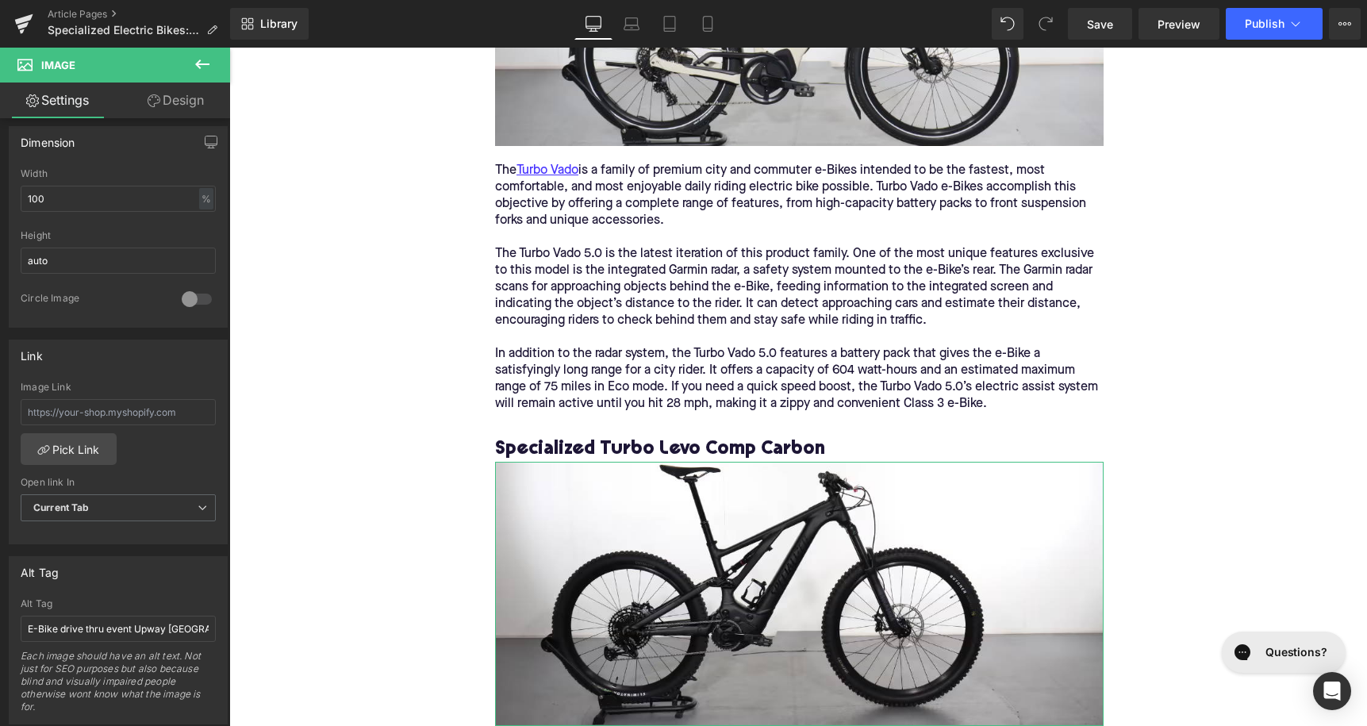
scroll to position [506, 0]
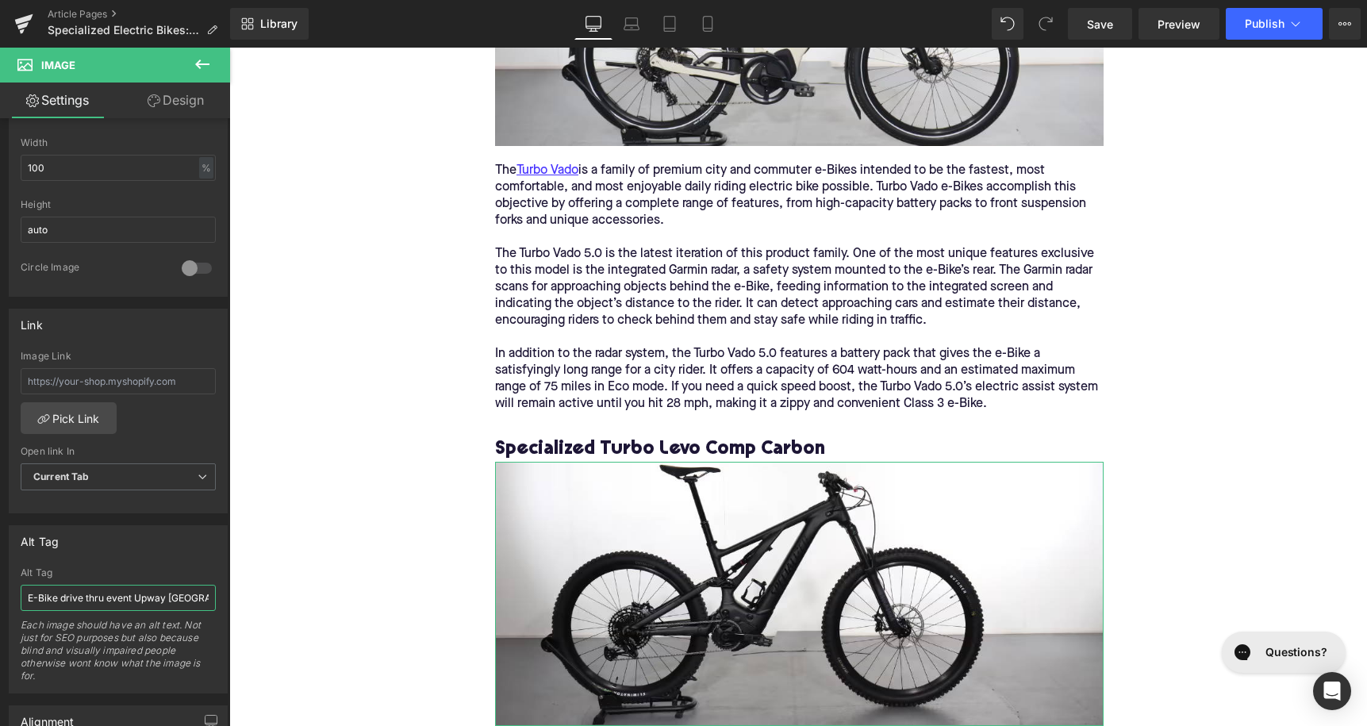
click at [109, 601] on input "E-Bike drive thru event Upway [GEOGRAPHIC_DATA]" at bounding box center [118, 598] width 195 height 26
paste input "Specialized Turbo Levo Comp Carbon"
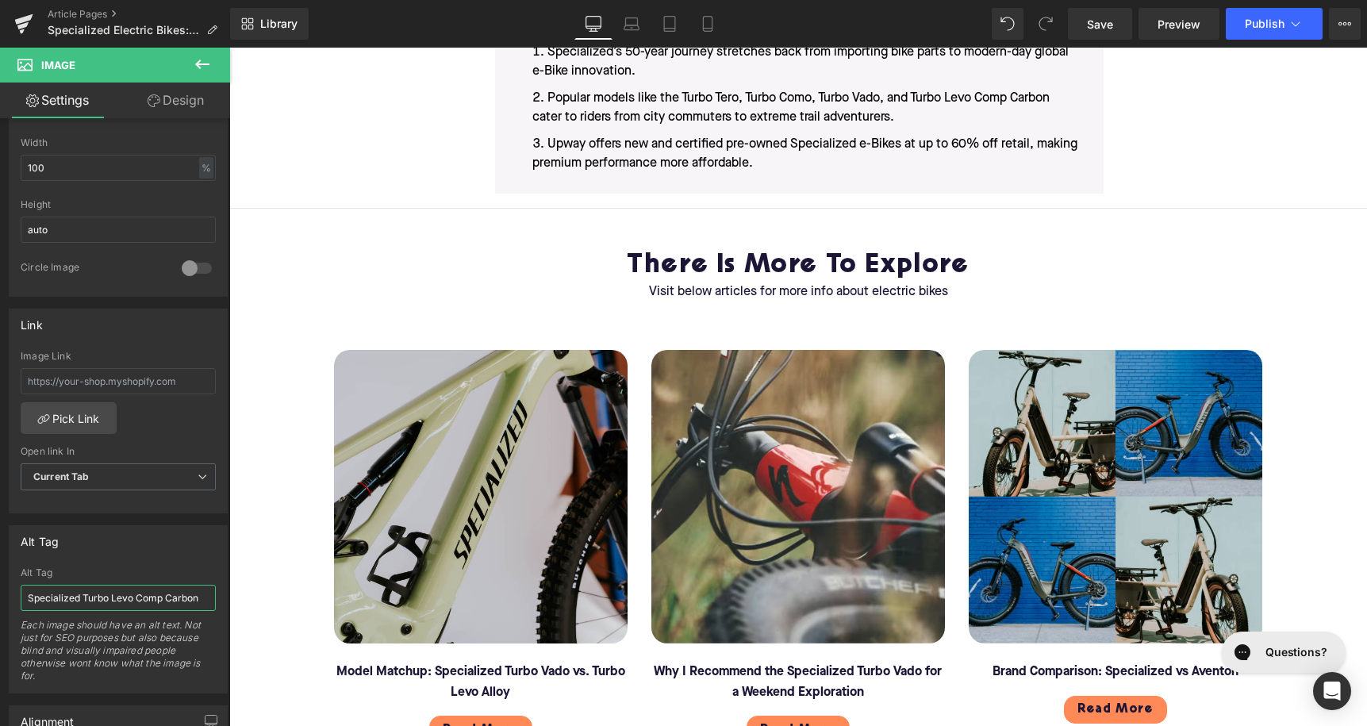
scroll to position [5325, 0]
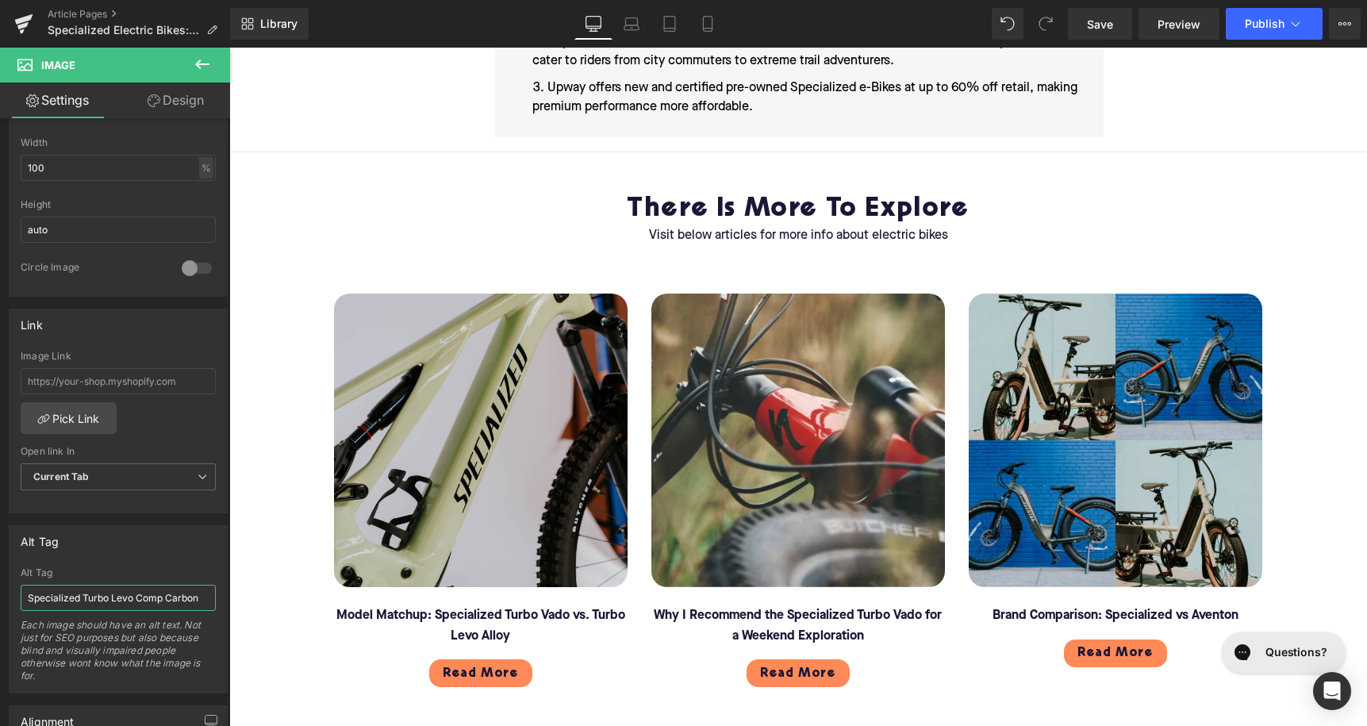
type input "Specialized Turbo Levo Comp Carbon"
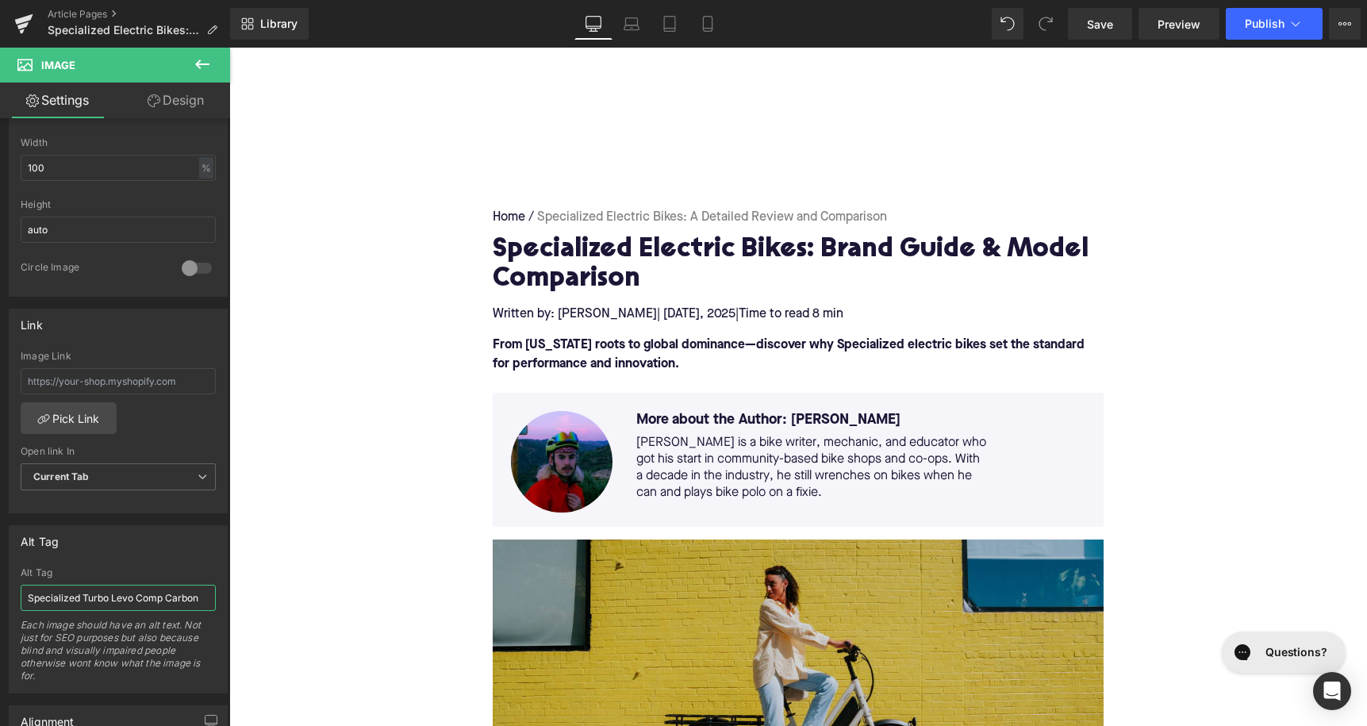
scroll to position [0, 0]
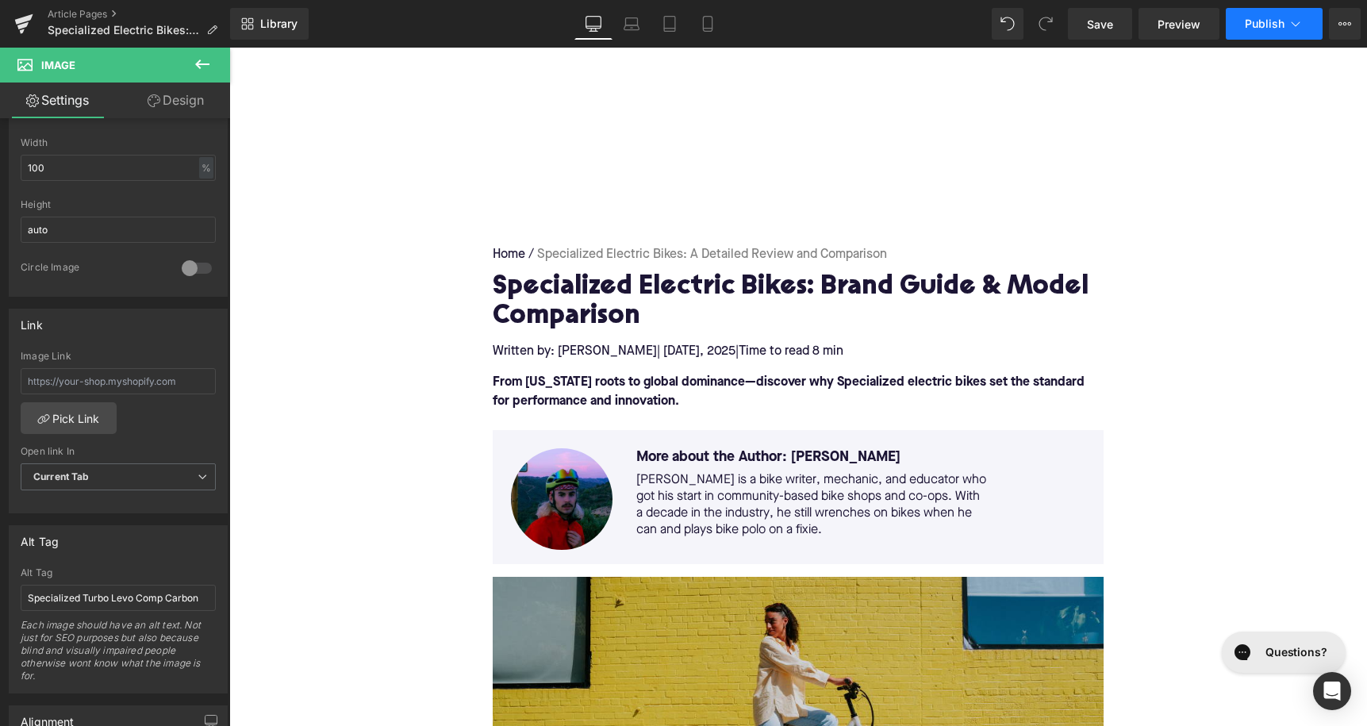
click at [1268, 29] on span "Publish" at bounding box center [1265, 23] width 40 height 13
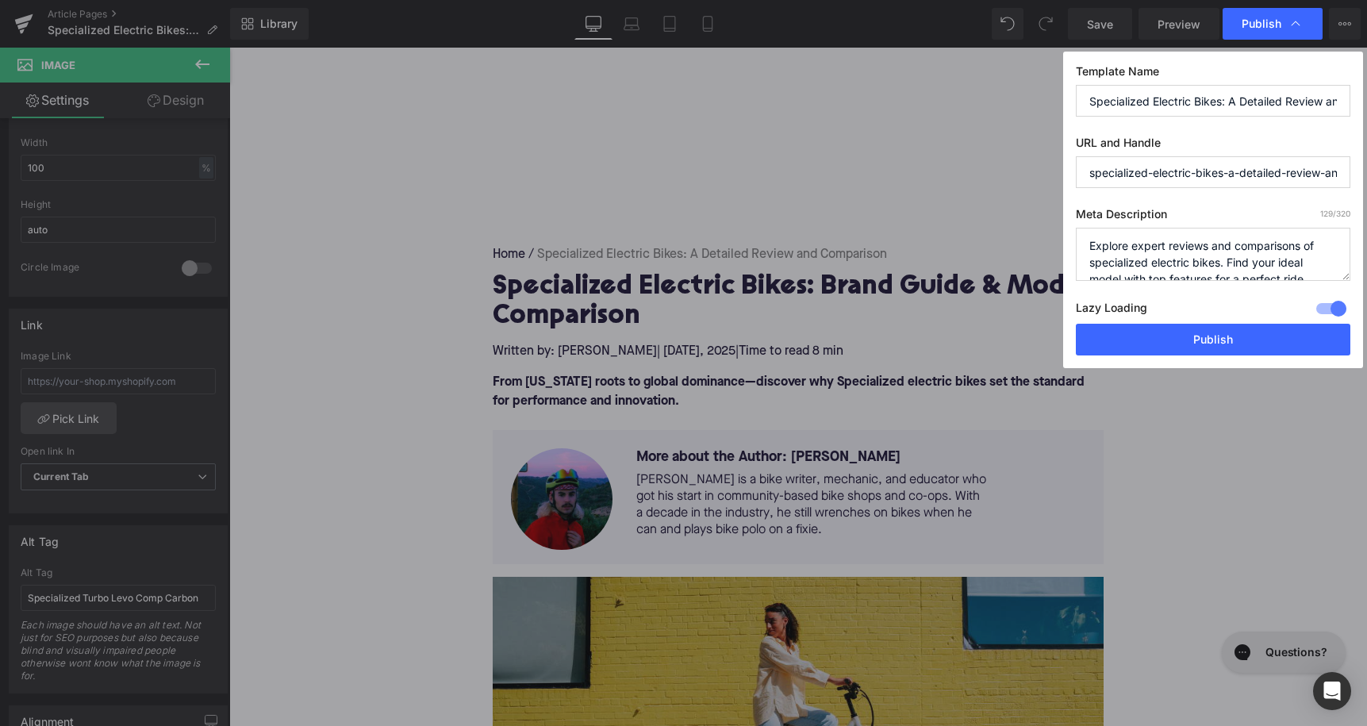
scroll to position [17, 0]
click at [1207, 339] on button "Publish" at bounding box center [1213, 340] width 275 height 32
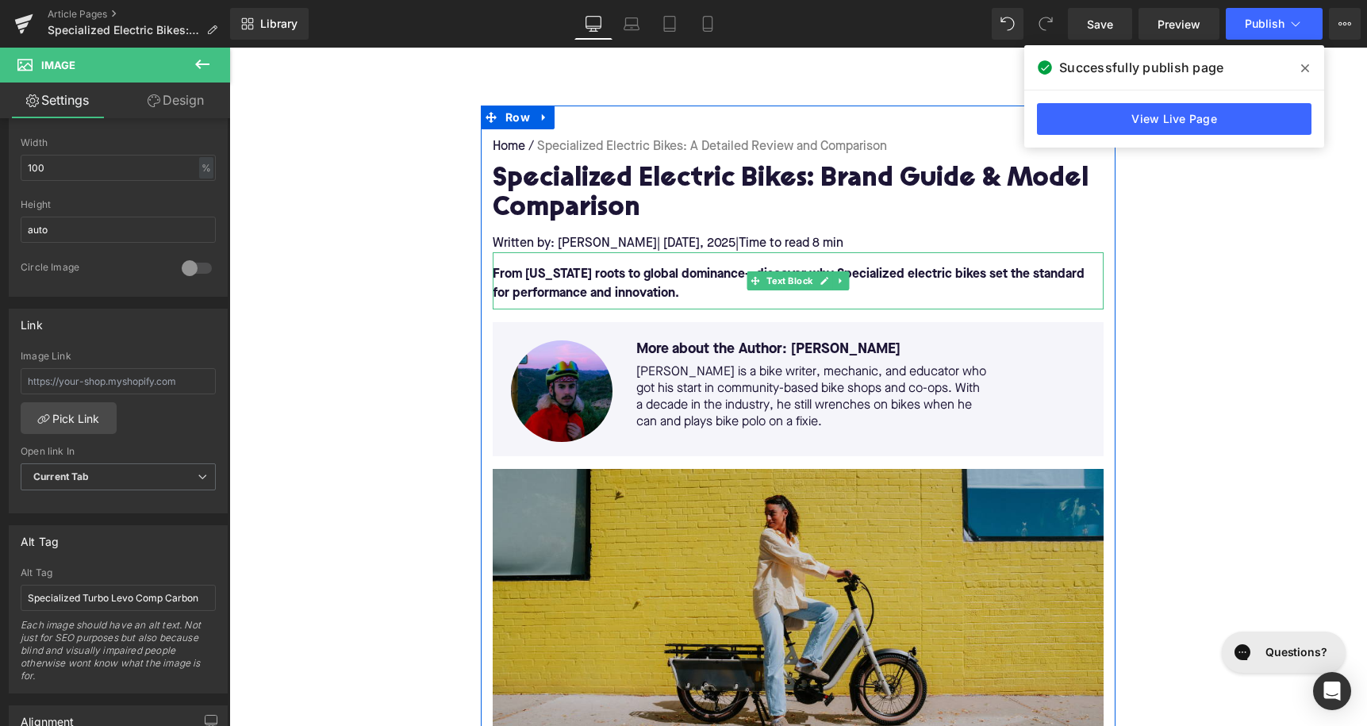
scroll to position [283, 0]
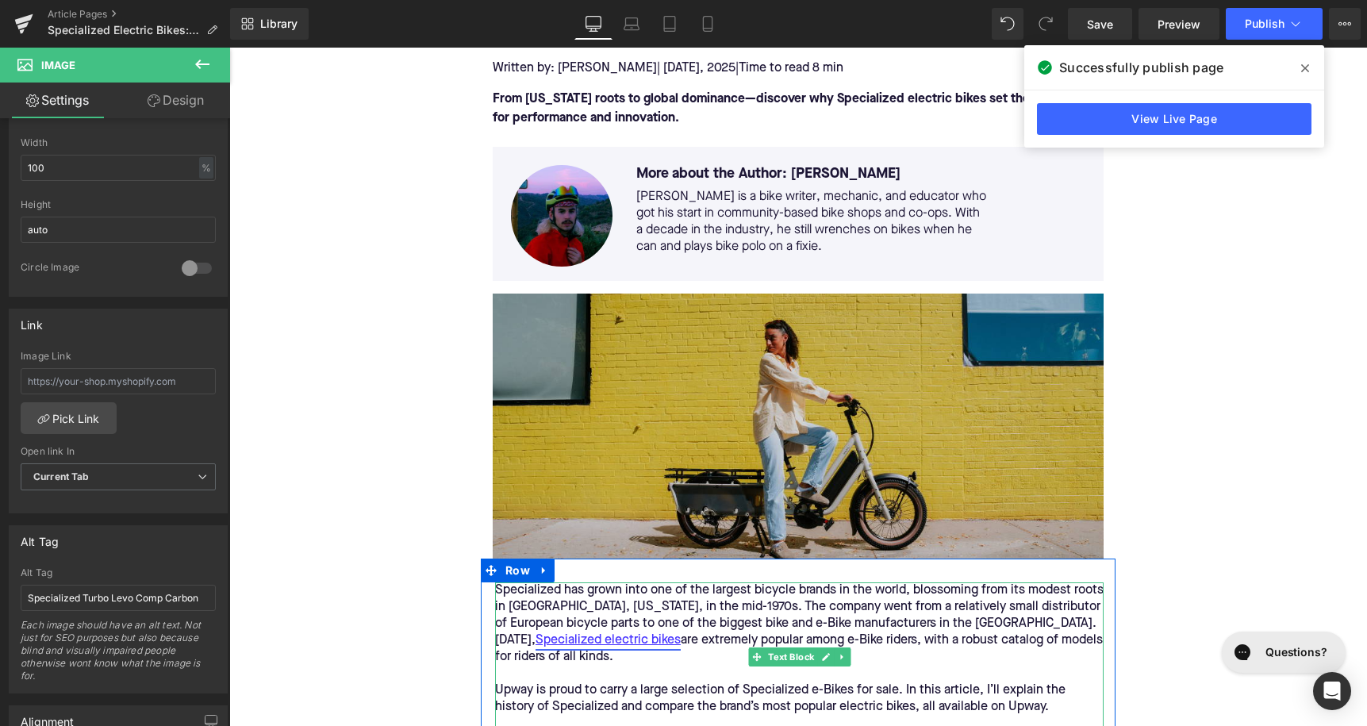
click at [555, 647] on link "Specialized electric bikes" at bounding box center [608, 640] width 145 height 17
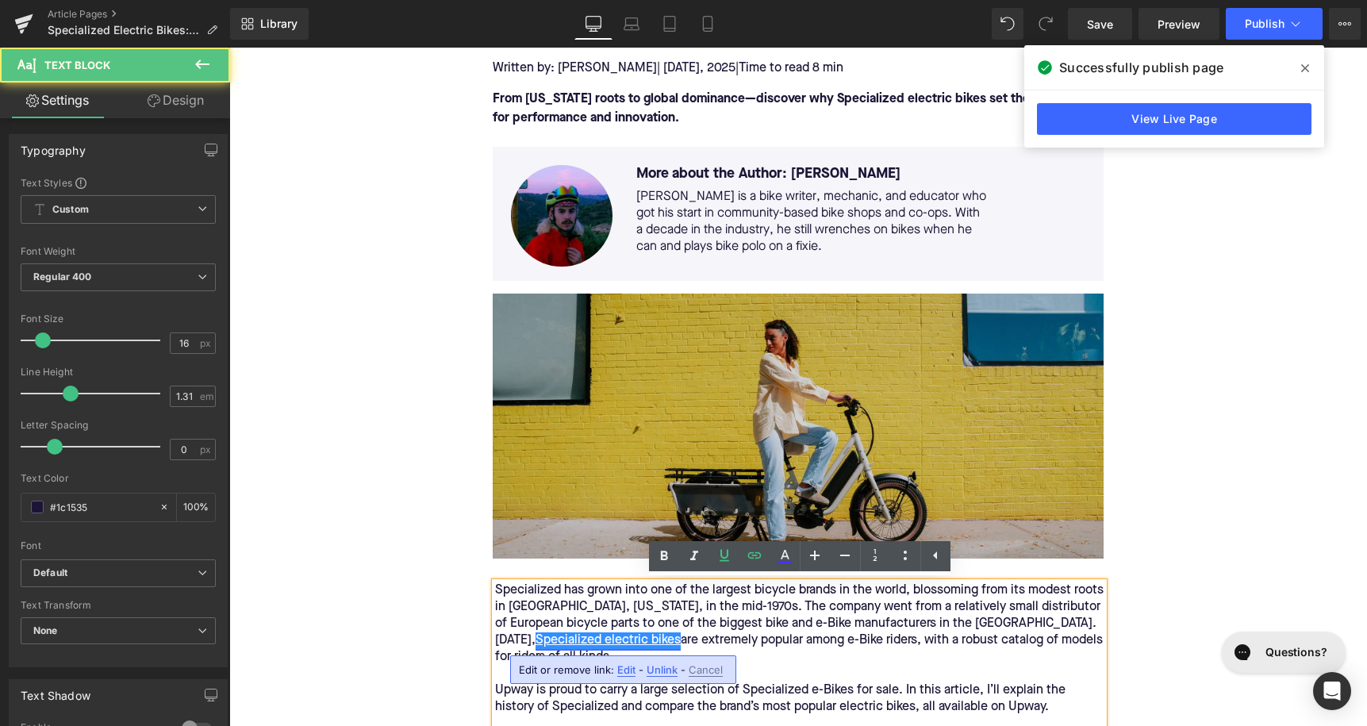
click at [559, 642] on link "Specialized electric bikes" at bounding box center [608, 640] width 145 height 17
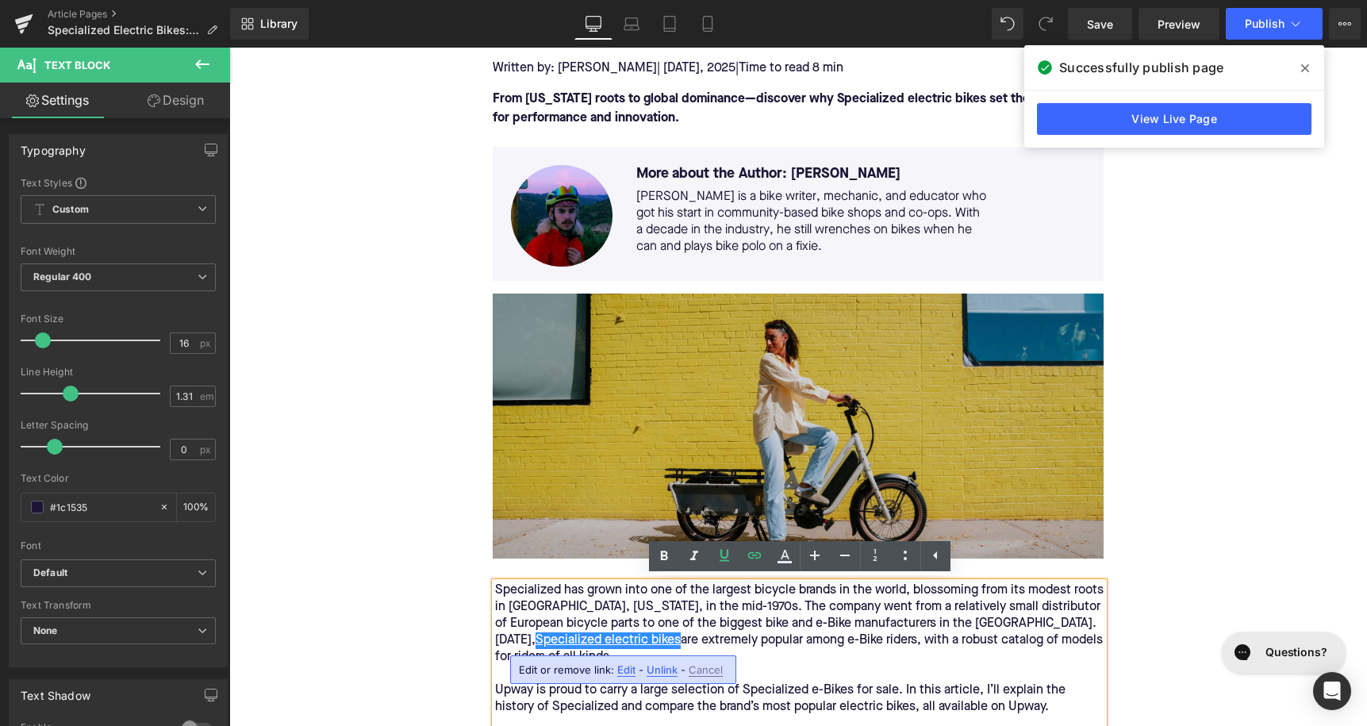
drag, startPoint x: 630, startPoint y: 667, endPoint x: 401, endPoint y: 610, distance: 236.3
click at [630, 667] on span "Edit" at bounding box center [626, 669] width 18 height 13
click at [605, 667] on input "[URL][DOMAIN_NAME]" at bounding box center [611, 675] width 244 height 40
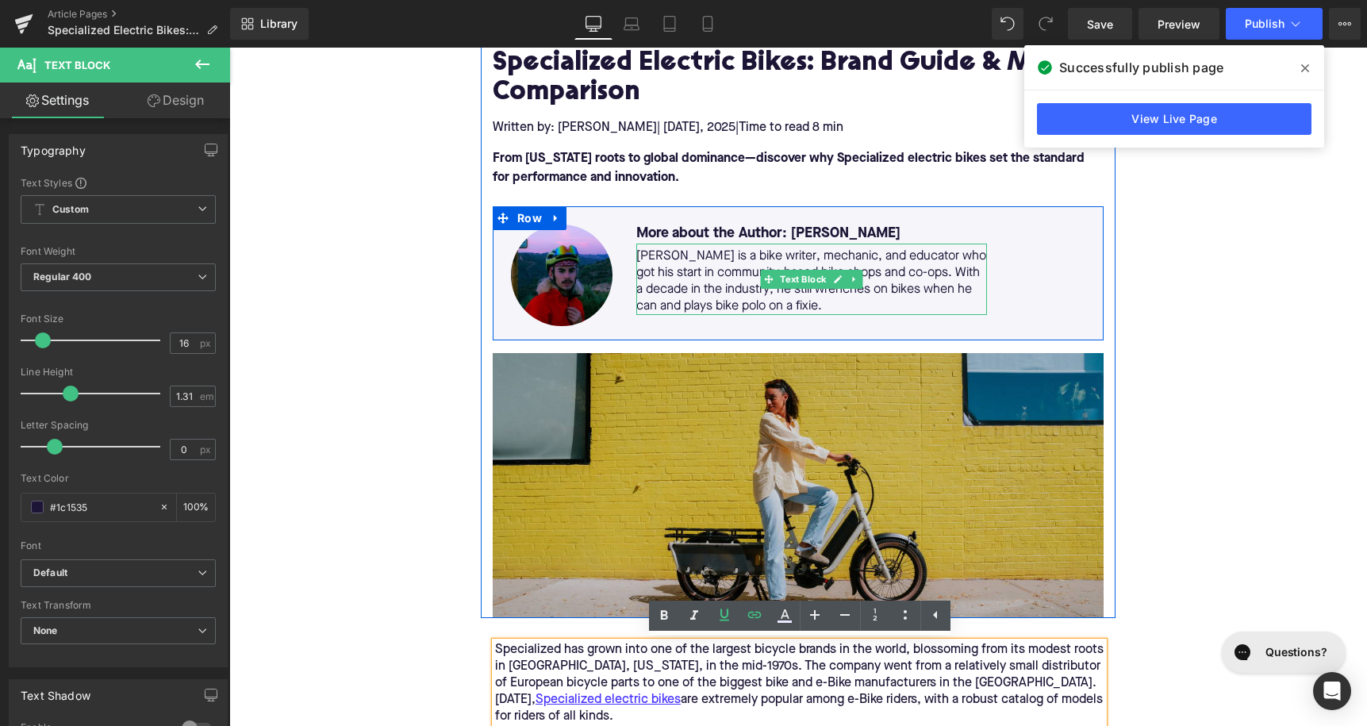
scroll to position [218, 0]
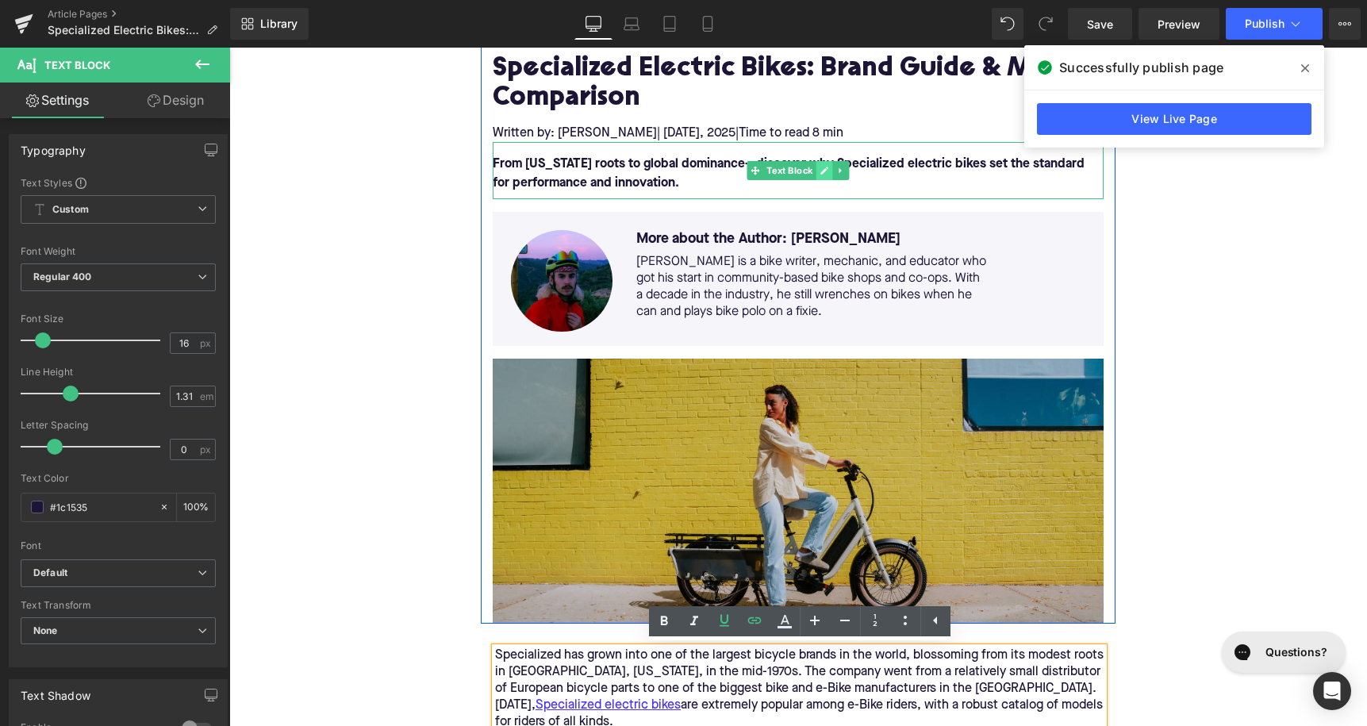
click at [821, 163] on link at bounding box center [824, 170] width 17 height 19
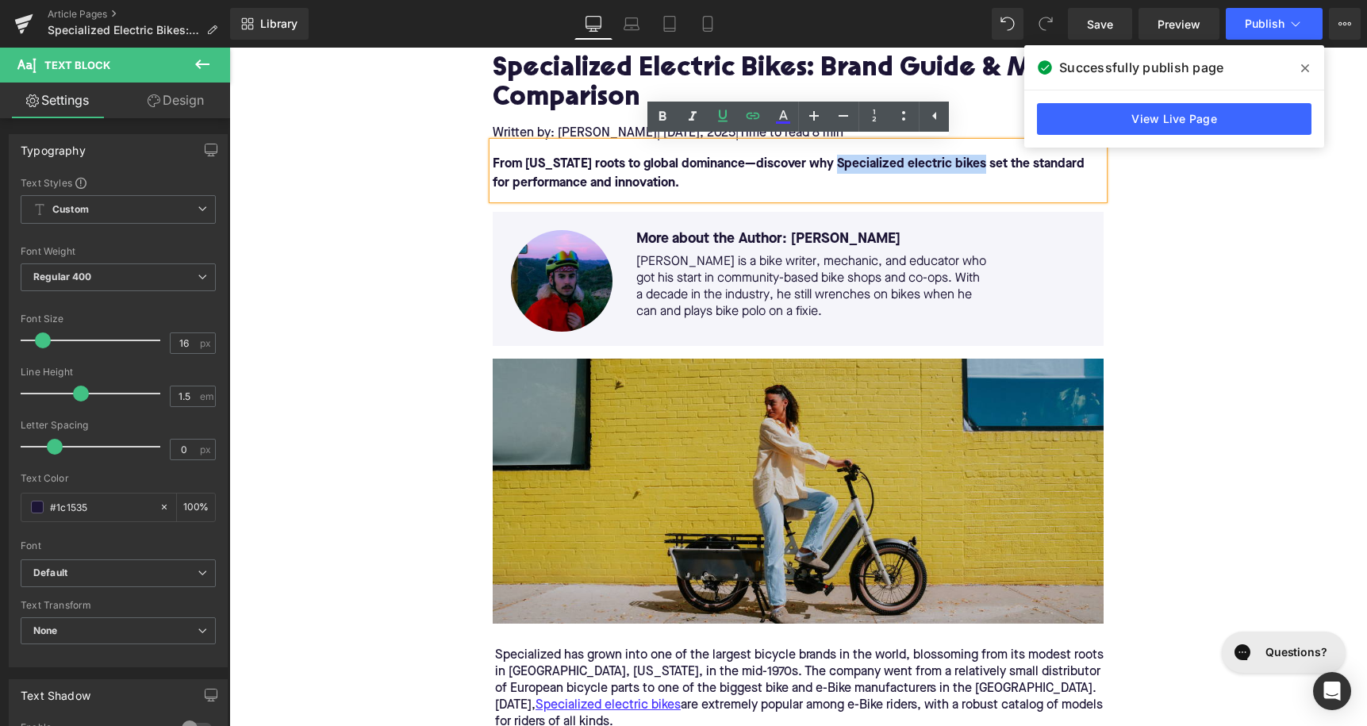
drag, startPoint x: 938, startPoint y: 164, endPoint x: 968, endPoint y: 164, distance: 30.2
click at [968, 164] on font "From [US_STATE] roots to global dominance—discover why Specialized electric bik…" at bounding box center [789, 174] width 592 height 32
click at [742, 109] on link at bounding box center [753, 117] width 30 height 30
click at [823, 187] on input "text" at bounding box center [908, 200] width 244 height 40
paste input "[URL][DOMAIN_NAME]"
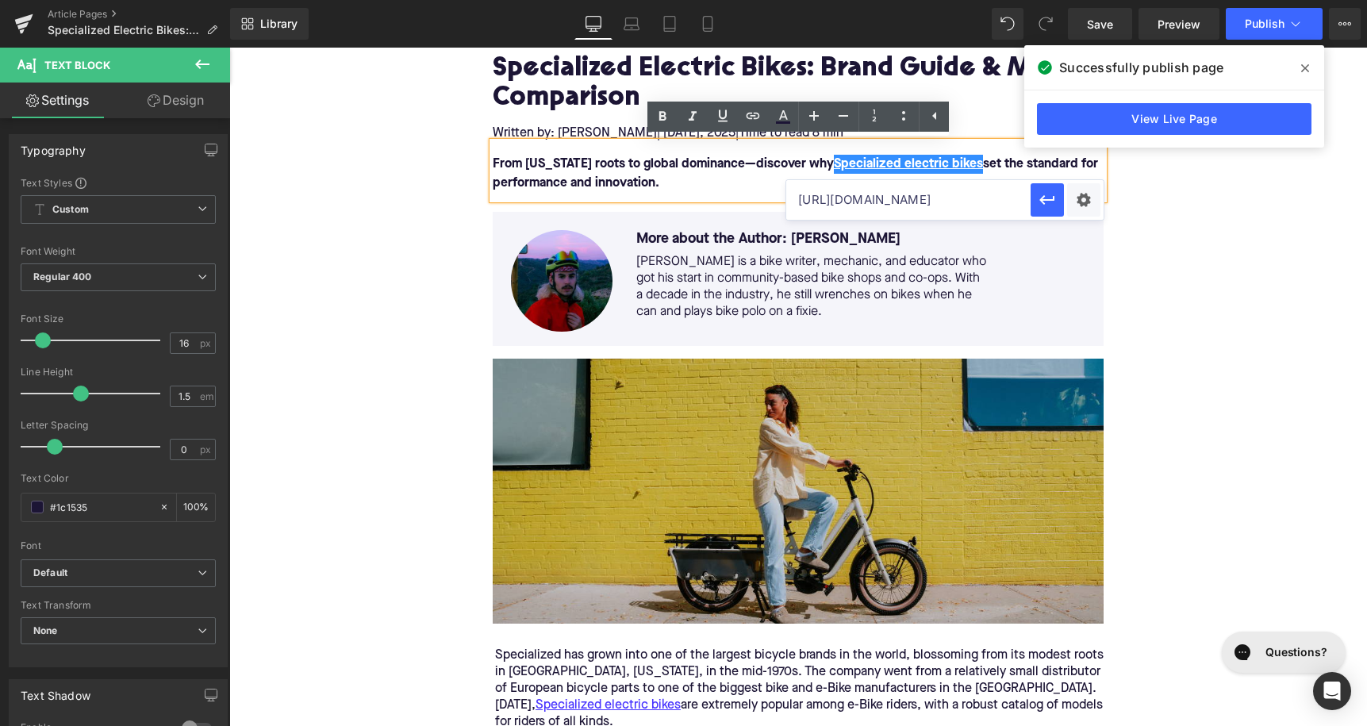
scroll to position [0, 9]
type input "[URL][DOMAIN_NAME]"
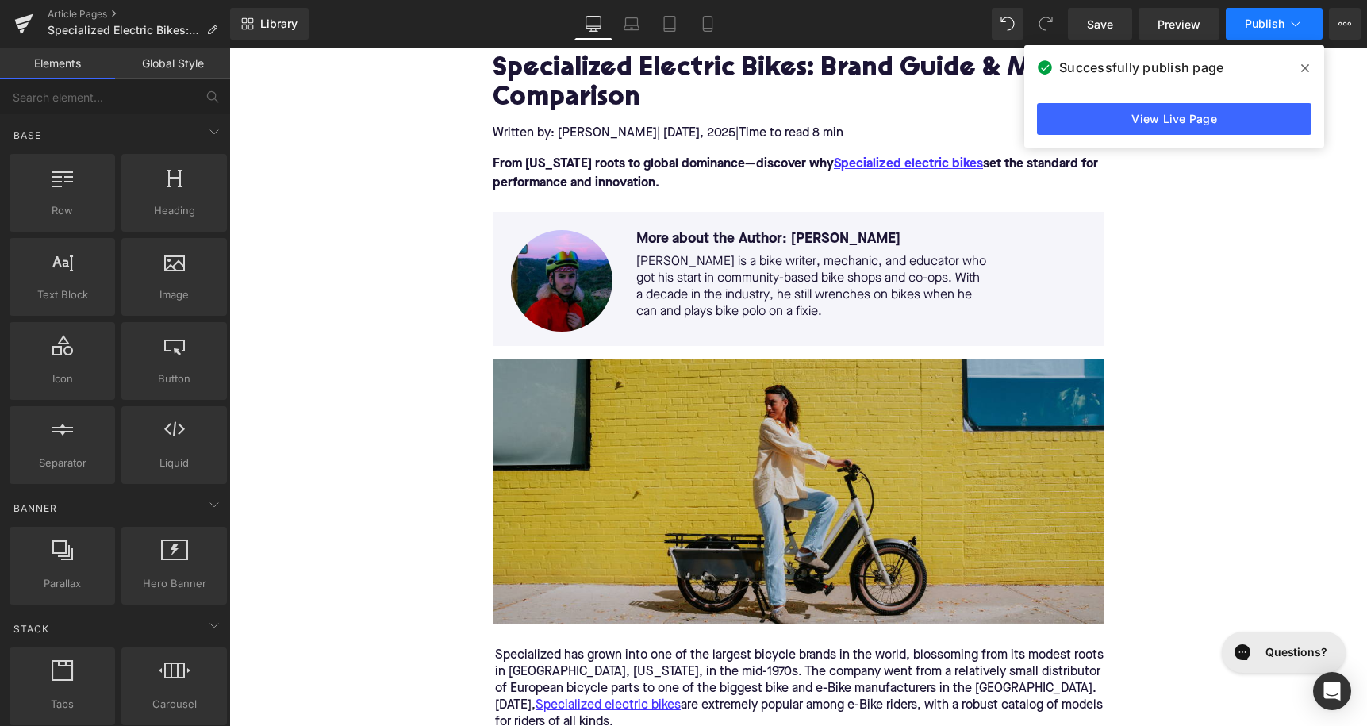
click at [1267, 22] on span "Publish" at bounding box center [1265, 23] width 40 height 13
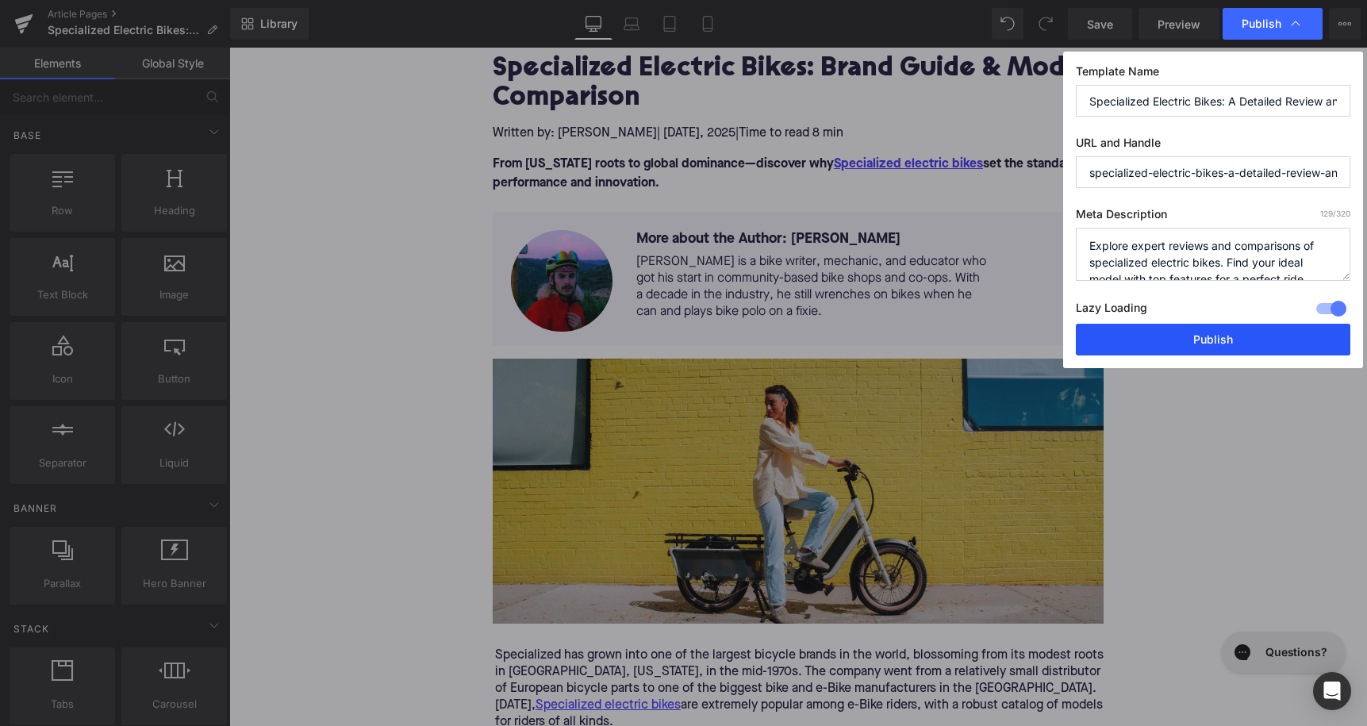
click at [1161, 332] on button "Publish" at bounding box center [1213, 340] width 275 height 32
